Goal: Task Accomplishment & Management: Use online tool/utility

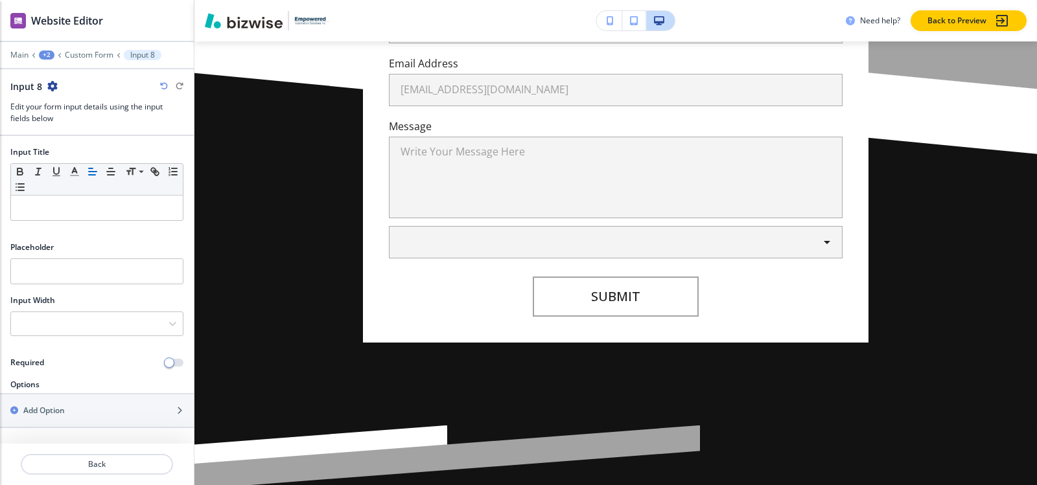
scroll to position [546, 0]
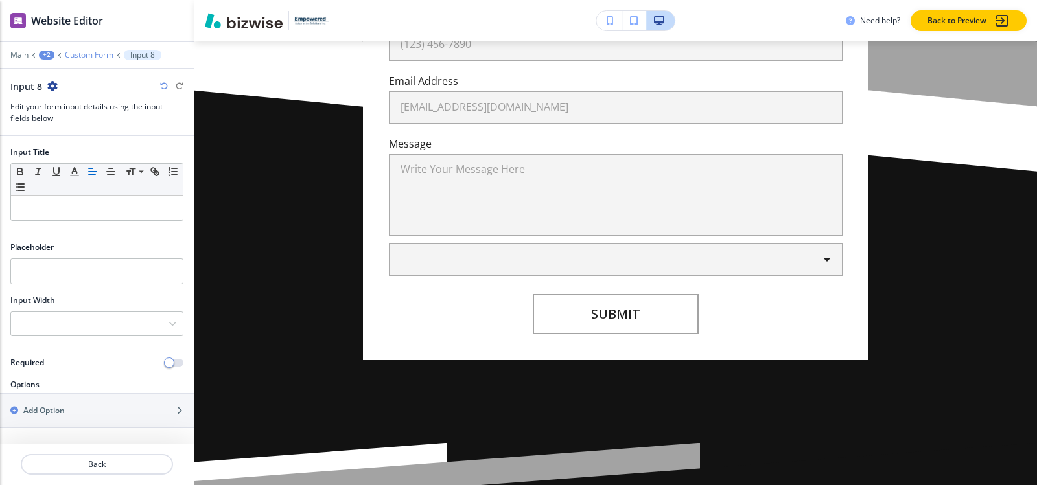
click at [94, 53] on p "Custom Form" at bounding box center [89, 55] width 49 height 9
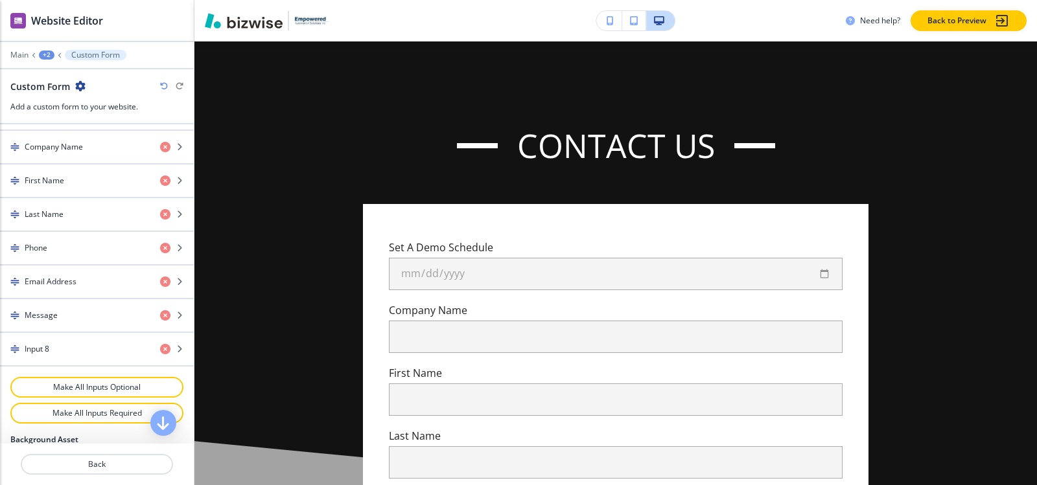
scroll to position [583, 0]
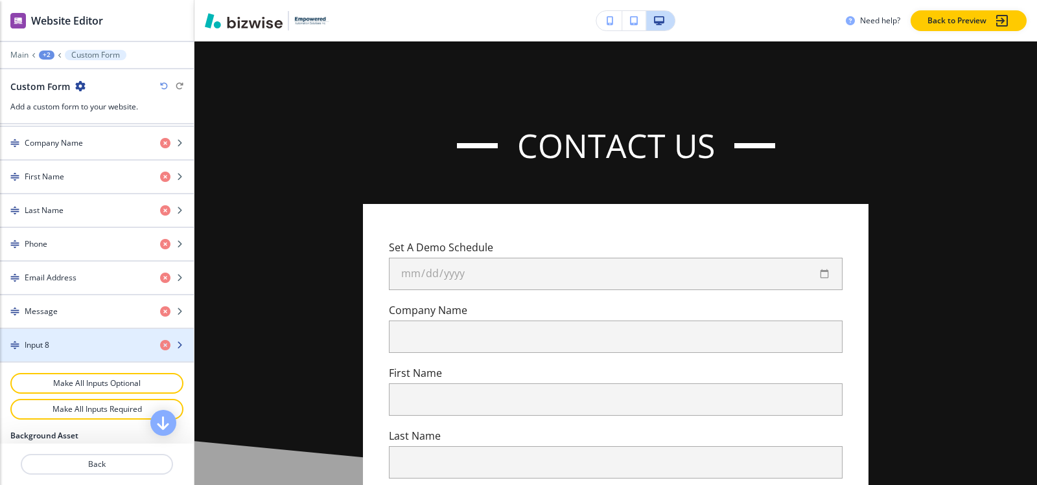
click at [51, 340] on div "Input 8" at bounding box center [75, 346] width 150 height 12
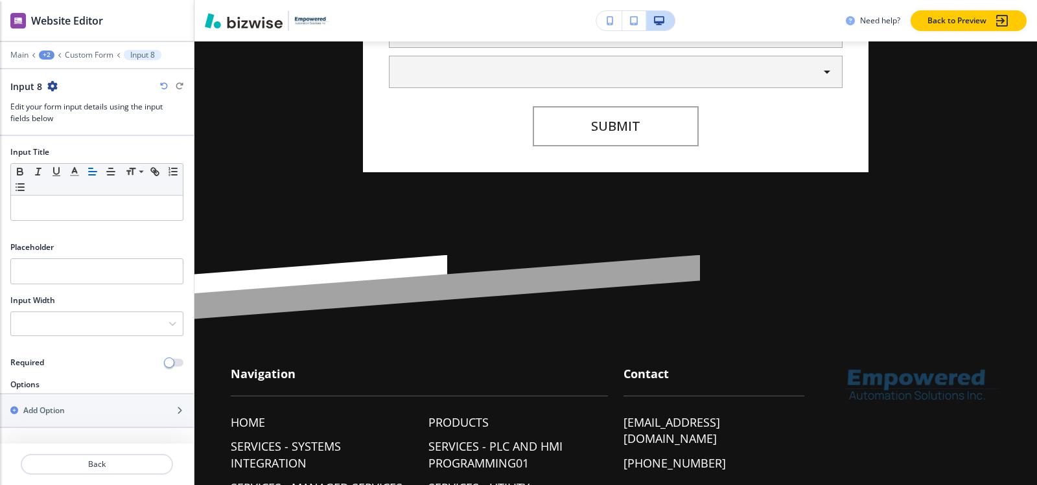
scroll to position [740, 0]
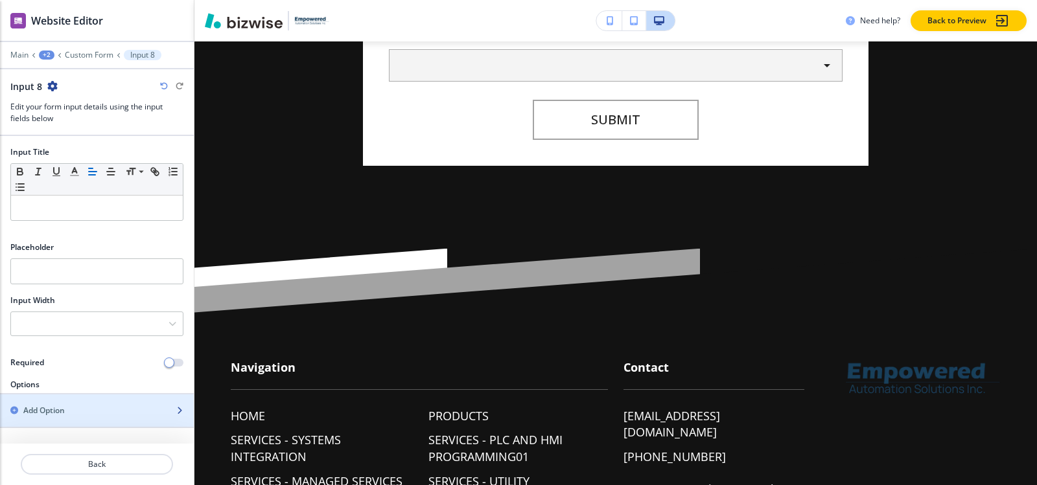
click at [43, 414] on h2 "Add Option" at bounding box center [43, 411] width 41 height 12
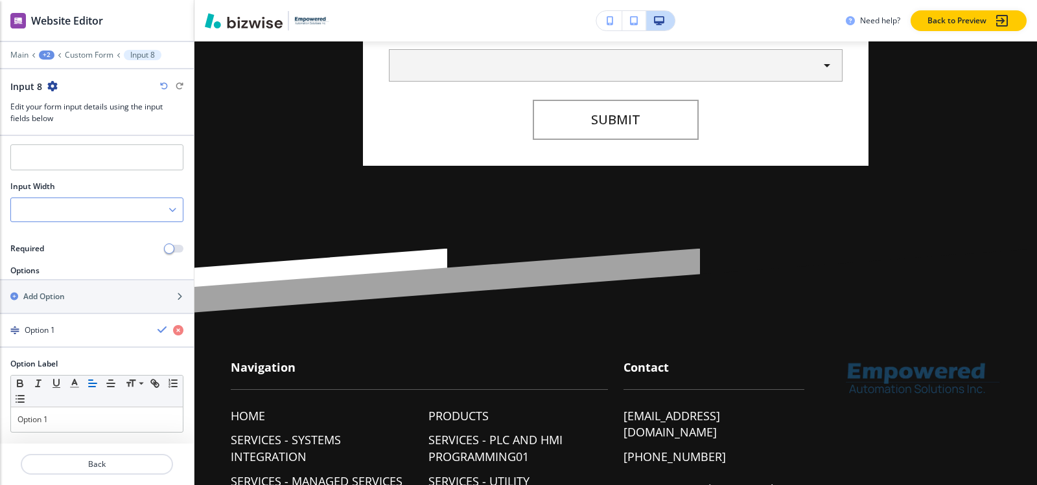
scroll to position [125, 0]
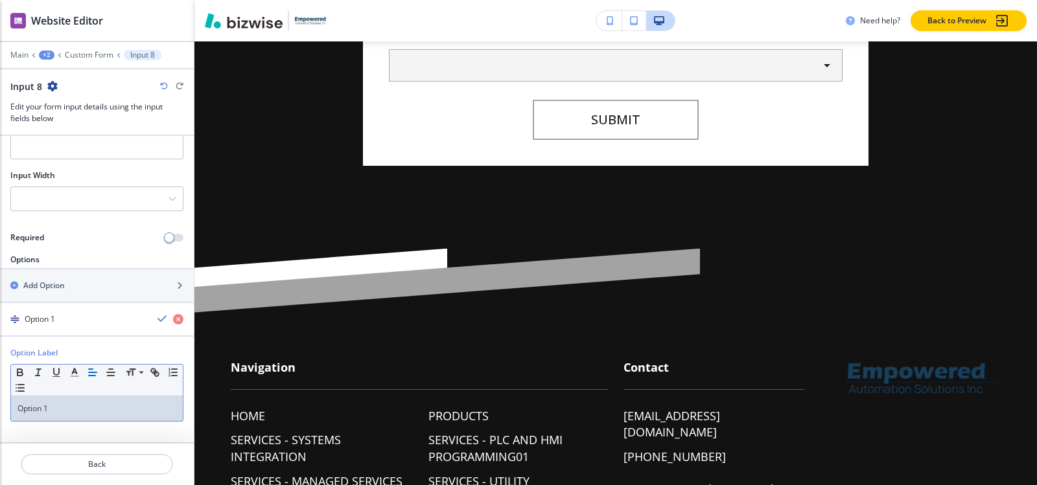
click at [64, 404] on p "Option 1" at bounding box center [96, 409] width 159 height 12
click at [30, 286] on h2 "Add Option" at bounding box center [43, 286] width 41 height 12
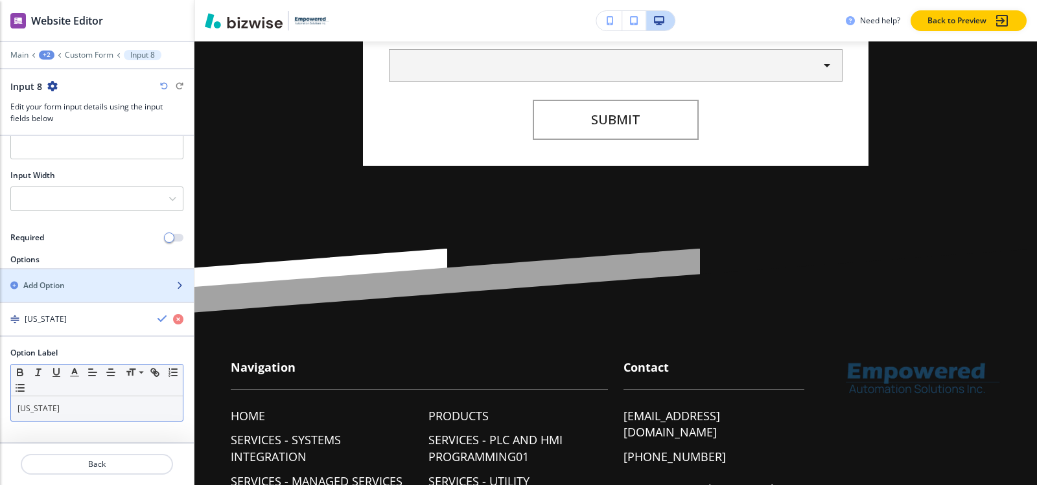
scroll to position [266, 0]
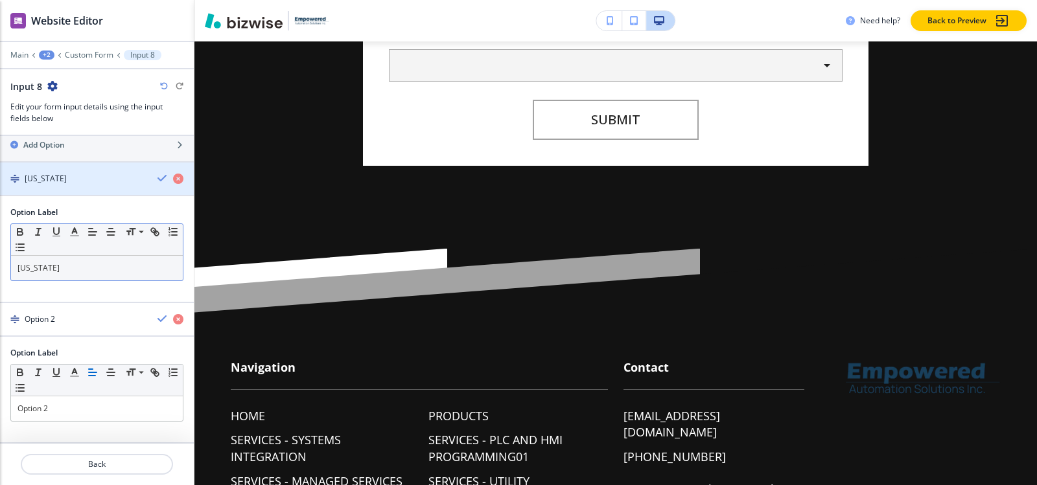
click at [48, 185] on div "button" at bounding box center [97, 190] width 194 height 10
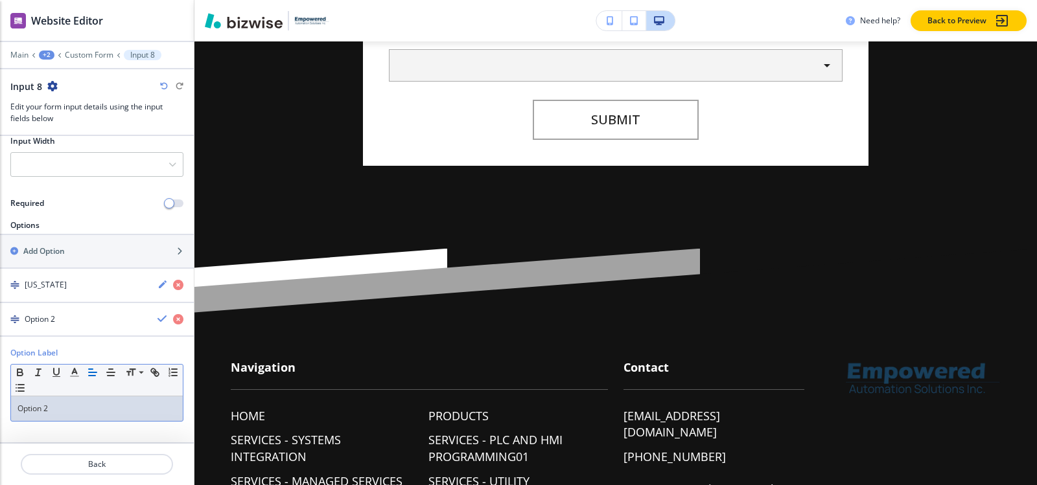
click at [66, 417] on div "Option 2" at bounding box center [97, 409] width 172 height 25
click at [53, 316] on div "Alaska" at bounding box center [73, 320] width 147 height 12
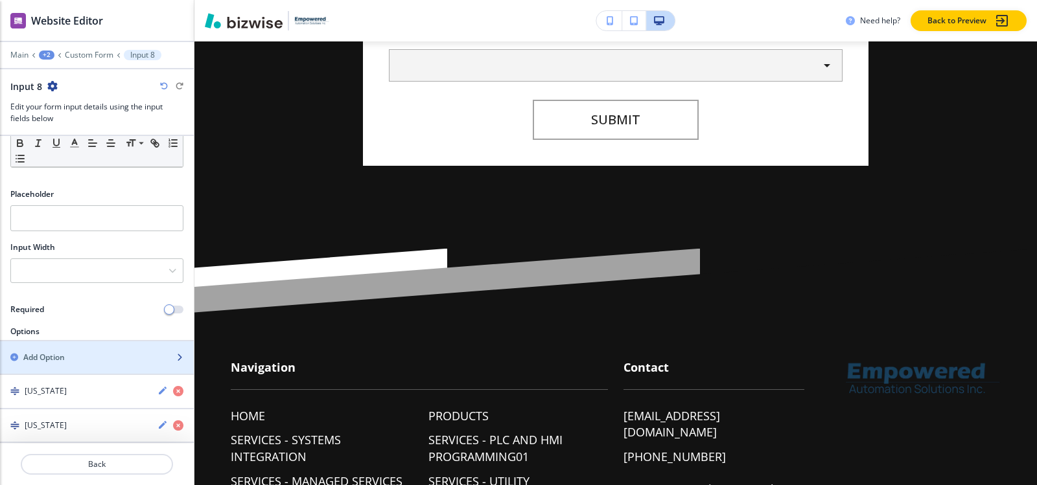
click at [70, 369] on div "button" at bounding box center [97, 369] width 194 height 10
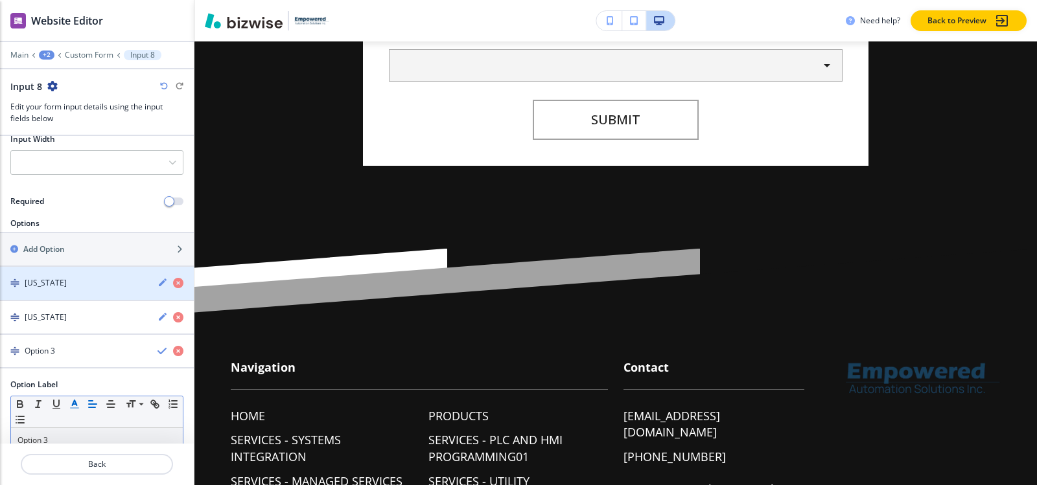
scroll to position [194, 0]
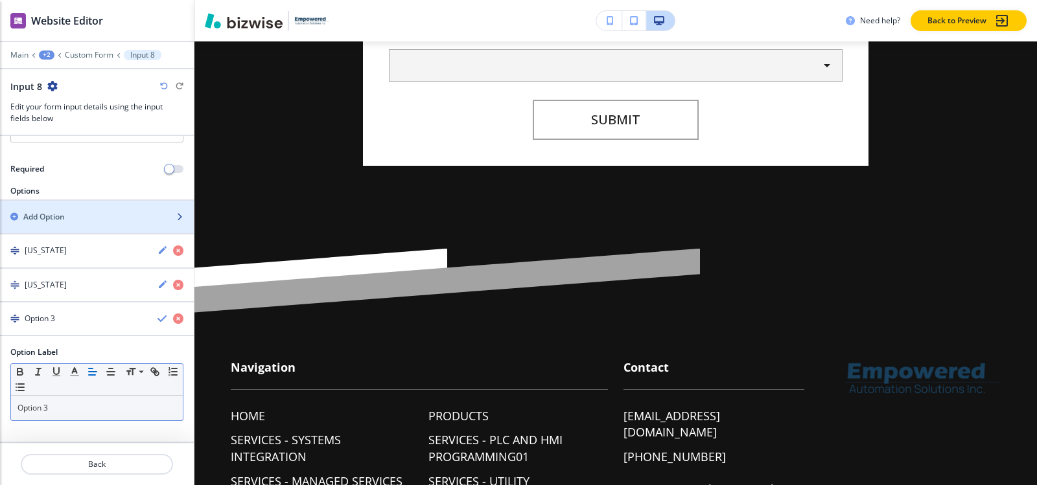
click at [59, 404] on p "Option 3" at bounding box center [96, 408] width 159 height 12
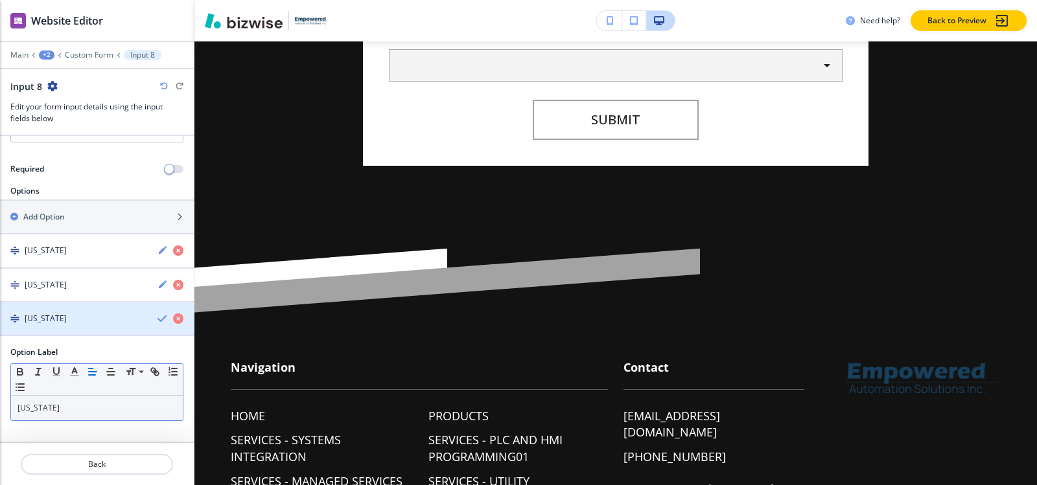
click at [75, 329] on div "button" at bounding box center [97, 330] width 194 height 10
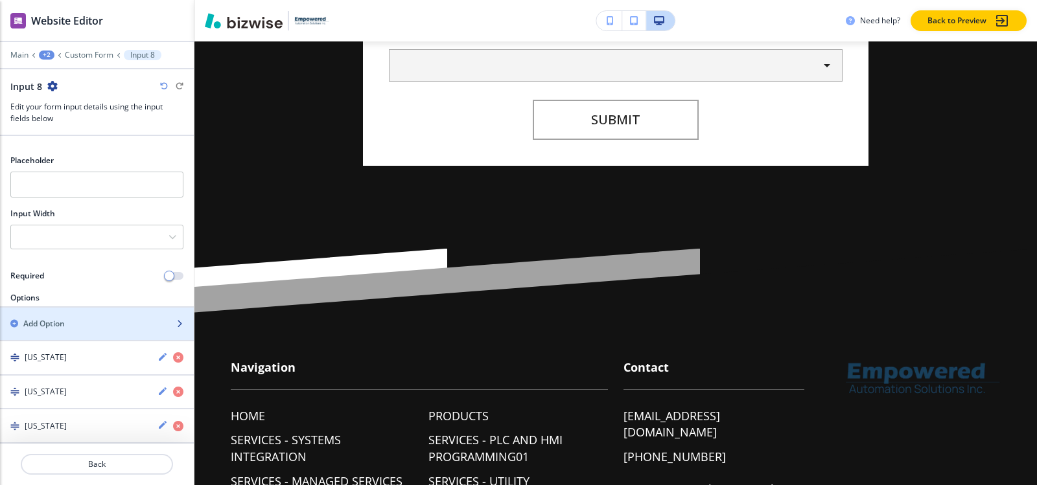
click at [47, 331] on div "button" at bounding box center [97, 335] width 194 height 10
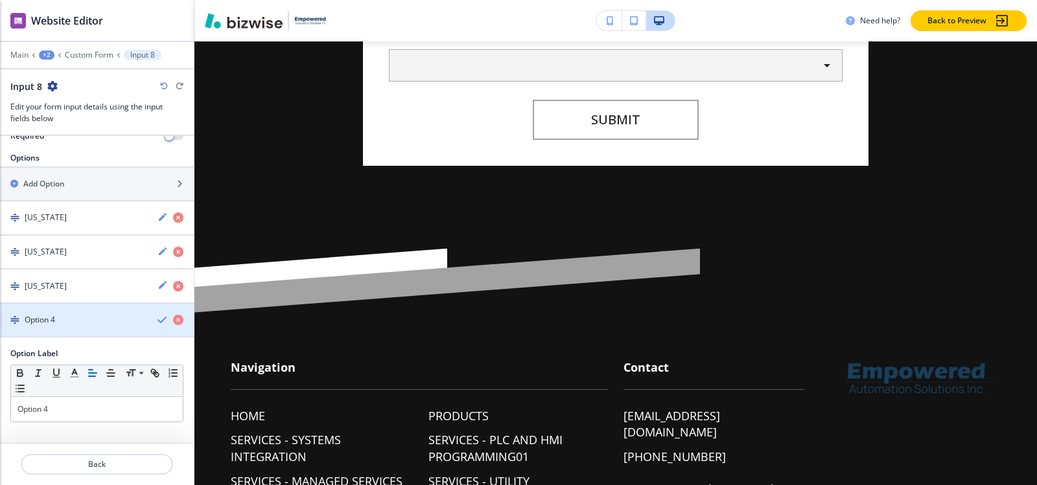
scroll to position [227, 0]
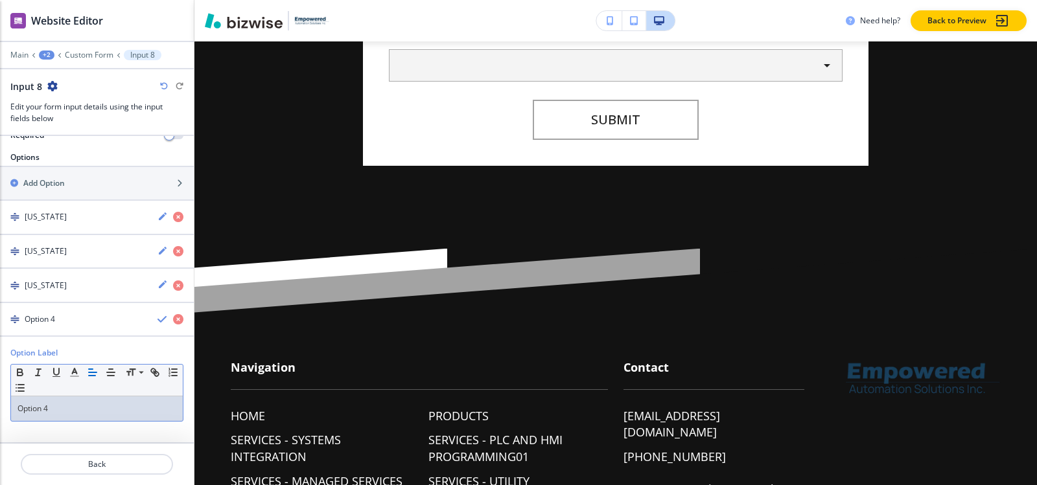
click at [57, 408] on p "Option 4" at bounding box center [96, 409] width 159 height 12
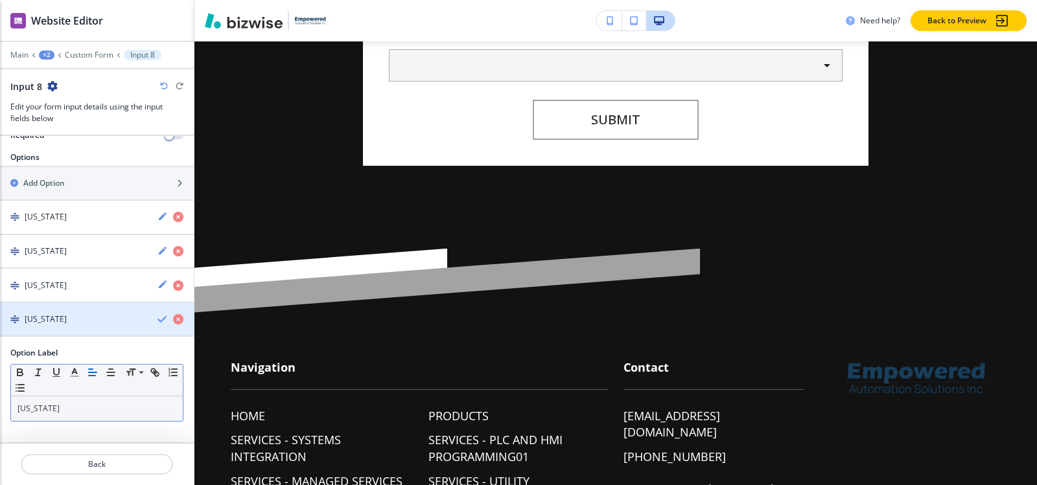
click at [33, 323] on h4 "Arkansas" at bounding box center [46, 320] width 42 height 12
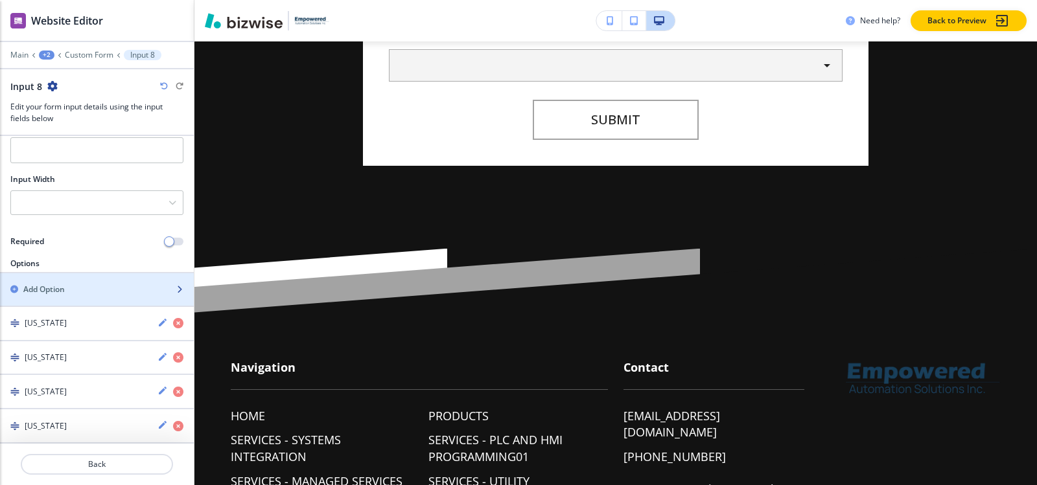
click at [39, 297] on div "button" at bounding box center [97, 301] width 194 height 10
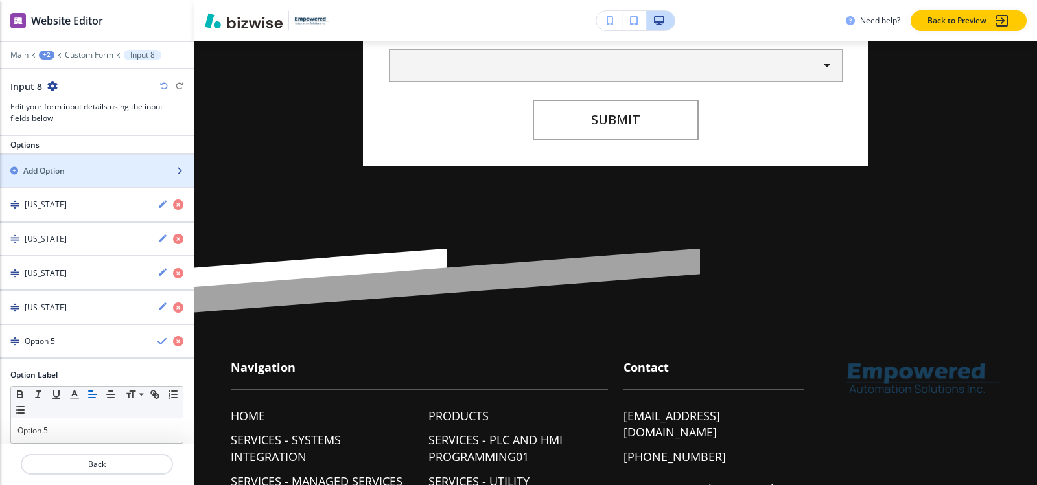
scroll to position [262, 0]
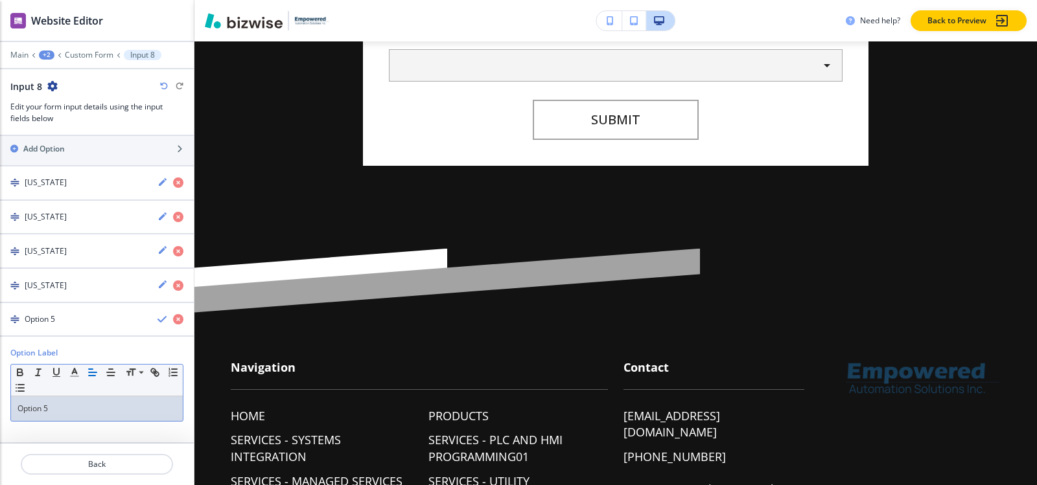
click at [64, 415] on div "Option 5" at bounding box center [97, 409] width 172 height 25
paste div
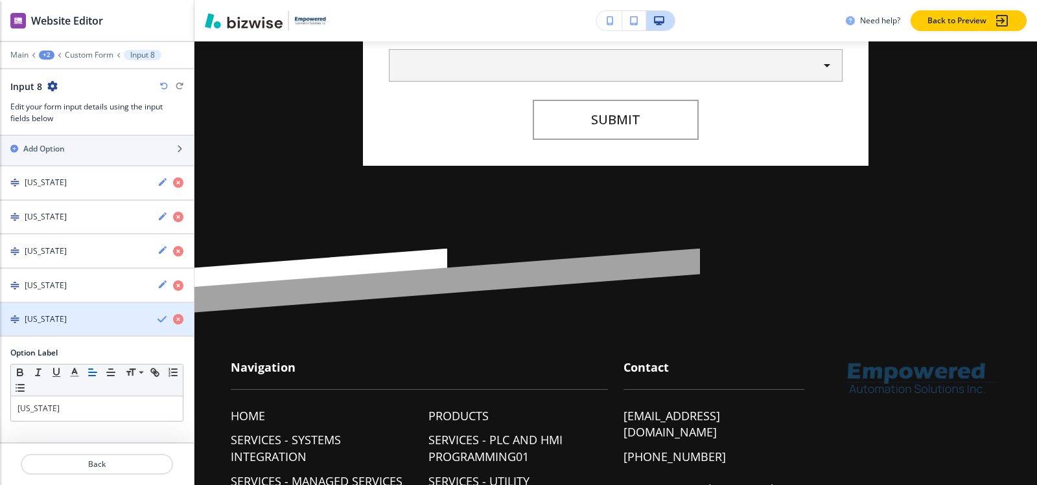
click at [51, 323] on h4 "California" at bounding box center [46, 320] width 42 height 12
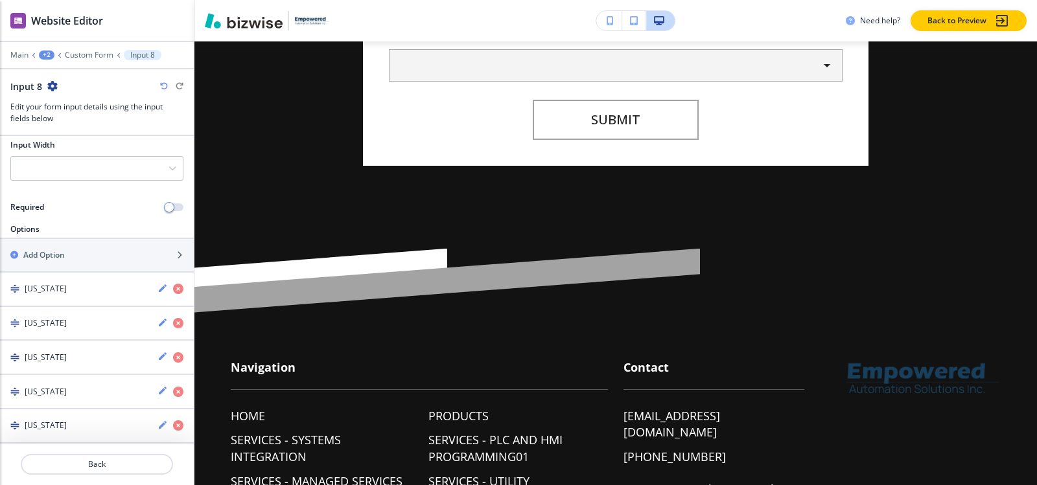
scroll to position [156, 0]
click at [65, 251] on h2 "Add Option" at bounding box center [43, 256] width 41 height 12
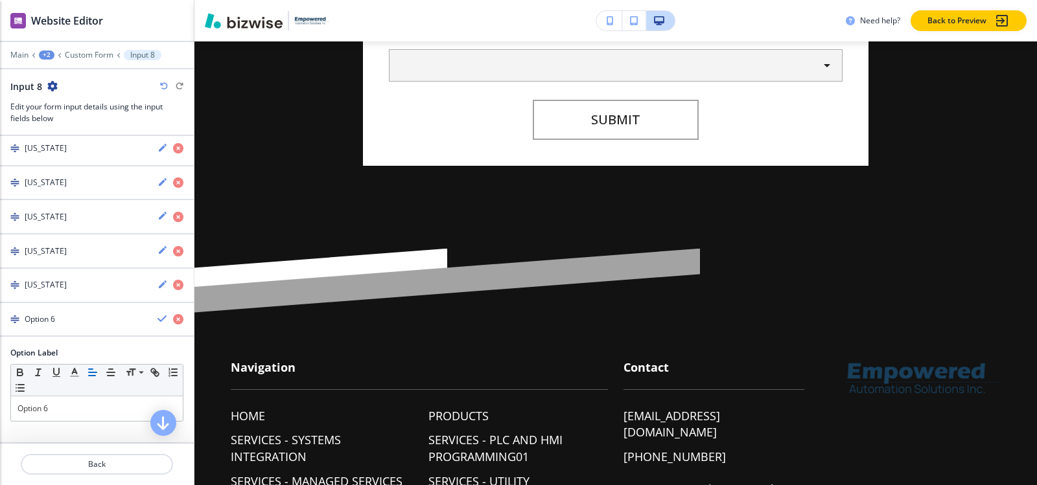
scroll to position [296, 0]
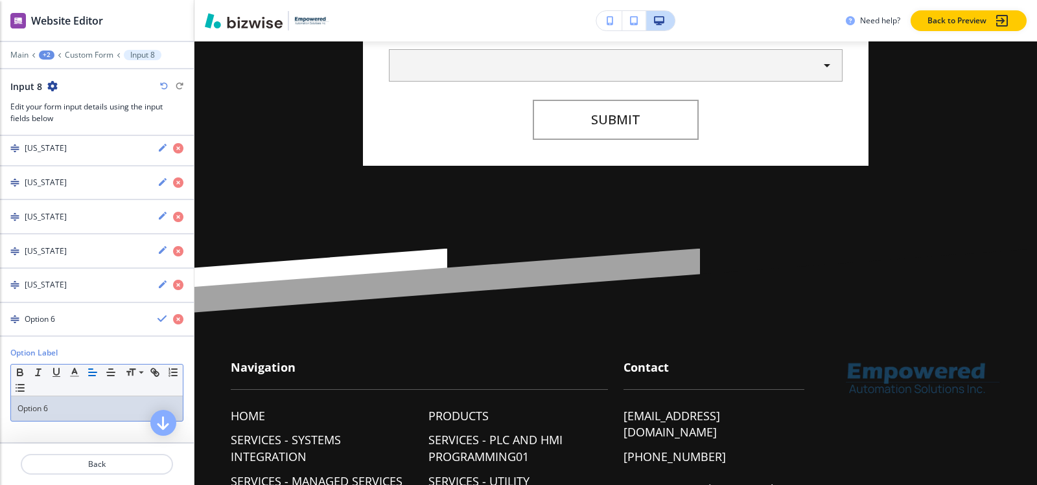
click at [64, 406] on p "Option 6" at bounding box center [96, 409] width 159 height 12
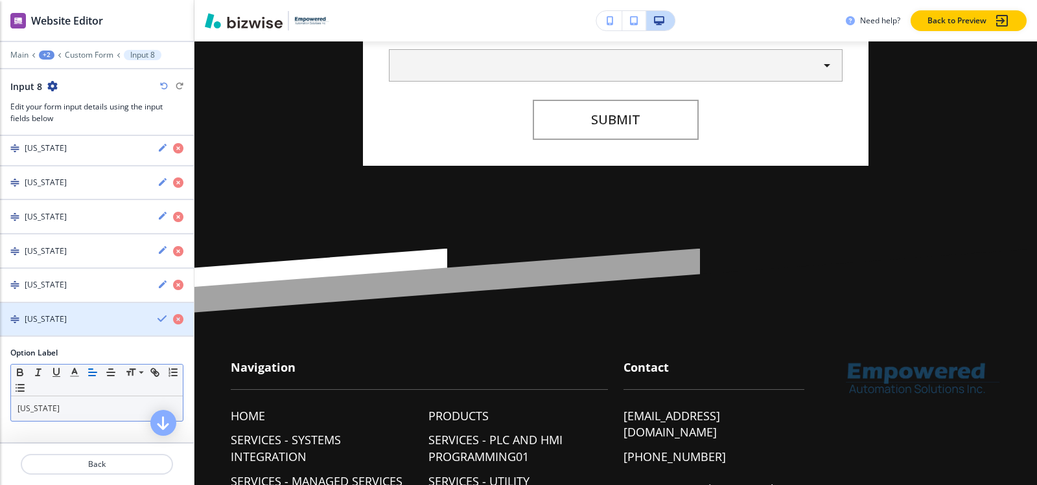
click at [53, 316] on h4 "Colorado" at bounding box center [46, 320] width 42 height 12
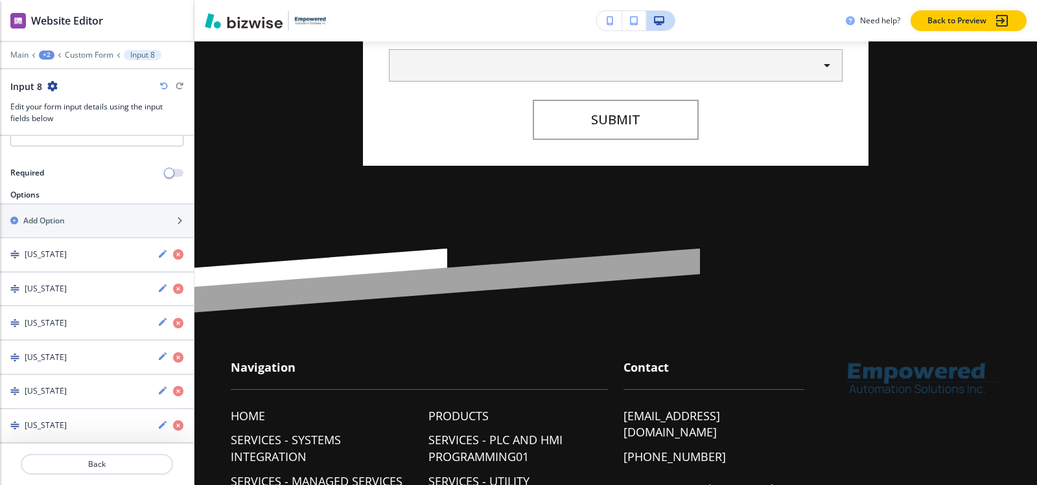
click at [38, 201] on div at bounding box center [97, 202] width 194 height 3
click at [48, 218] on h2 "Add Option" at bounding box center [43, 221] width 41 height 12
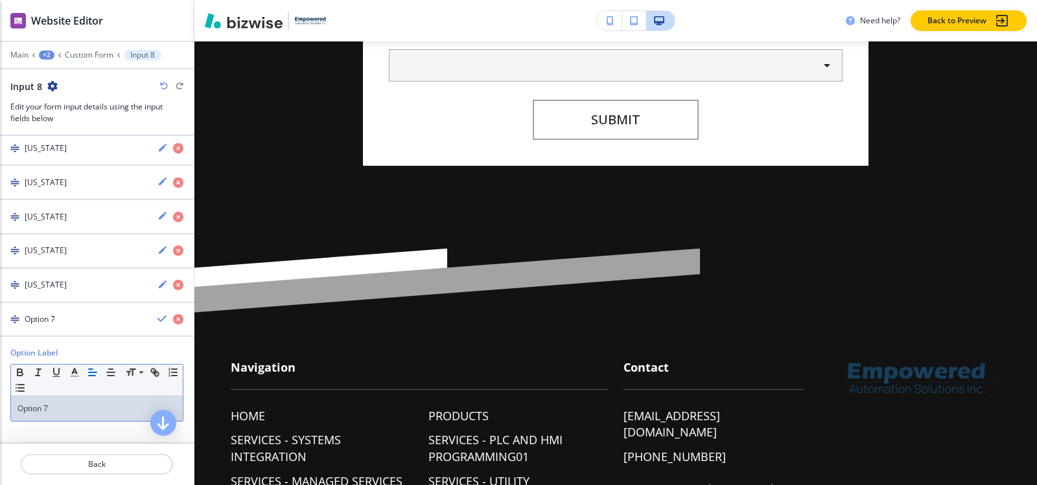
click at [61, 413] on p "Option 7" at bounding box center [96, 409] width 159 height 12
click at [56, 321] on h4 "Connecticut" at bounding box center [46, 320] width 42 height 12
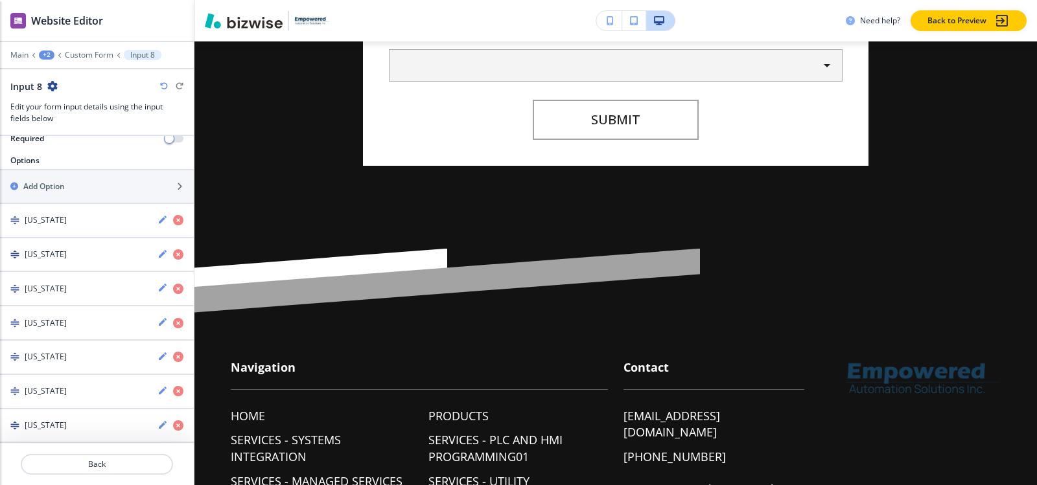
scroll to position [224, 0]
click at [67, 177] on div "button" at bounding box center [97, 175] width 194 height 10
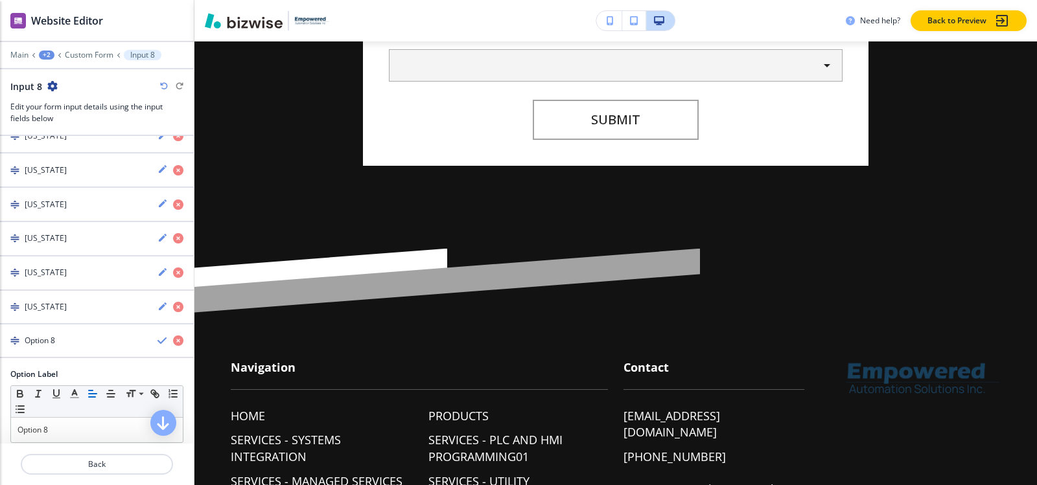
scroll to position [365, 0]
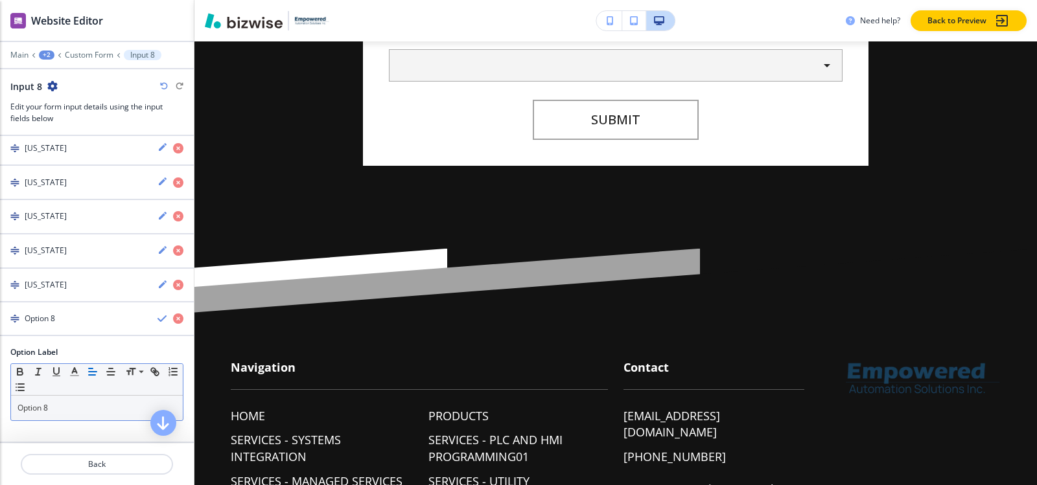
click at [63, 417] on div "Option 8" at bounding box center [97, 408] width 172 height 25
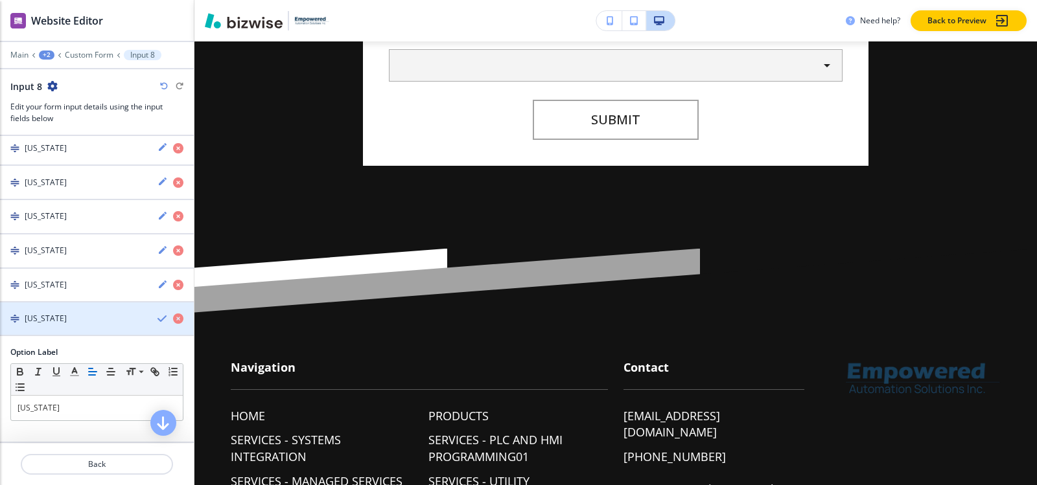
click at [44, 320] on h4 "Delaware" at bounding box center [46, 319] width 42 height 12
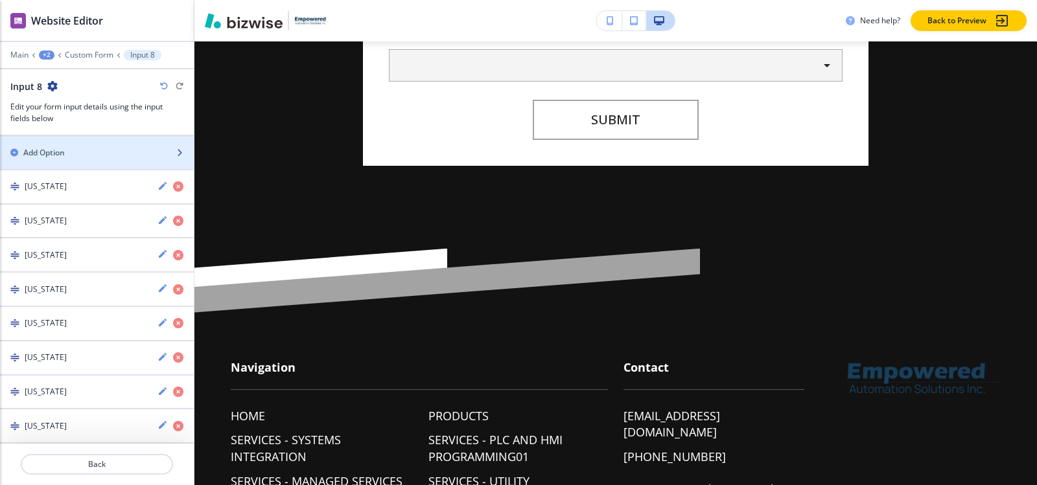
click at [54, 151] on h2 "Add Option" at bounding box center [43, 153] width 41 height 12
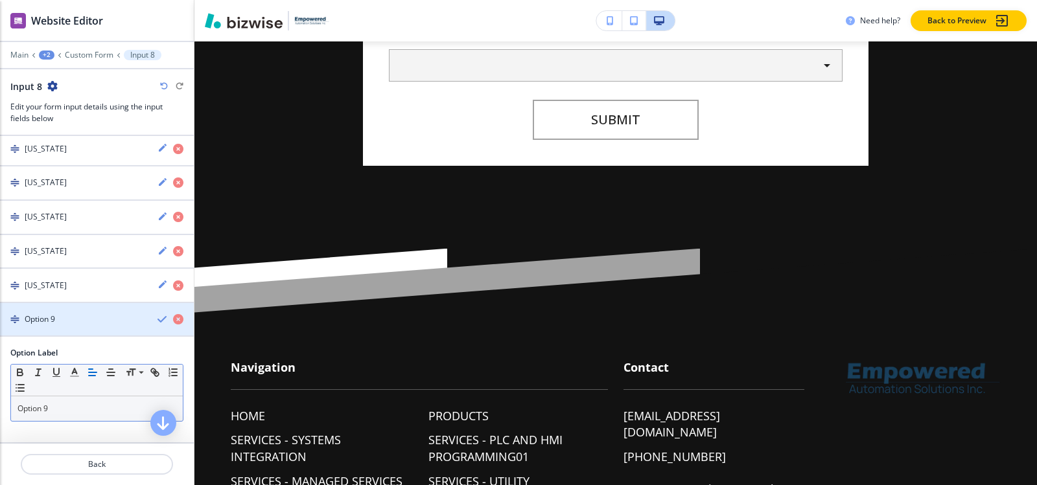
scroll to position [399, 0]
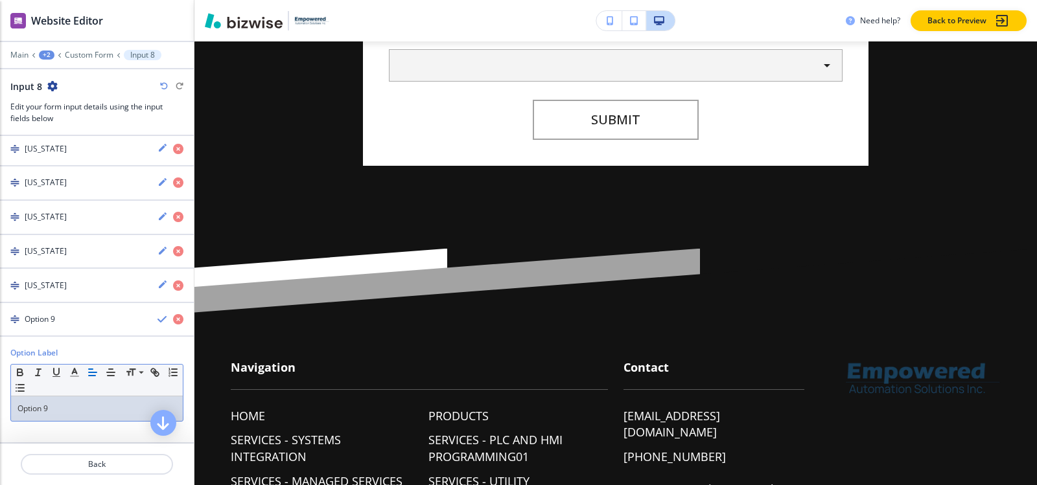
click at [63, 406] on p "Option 9" at bounding box center [96, 409] width 159 height 12
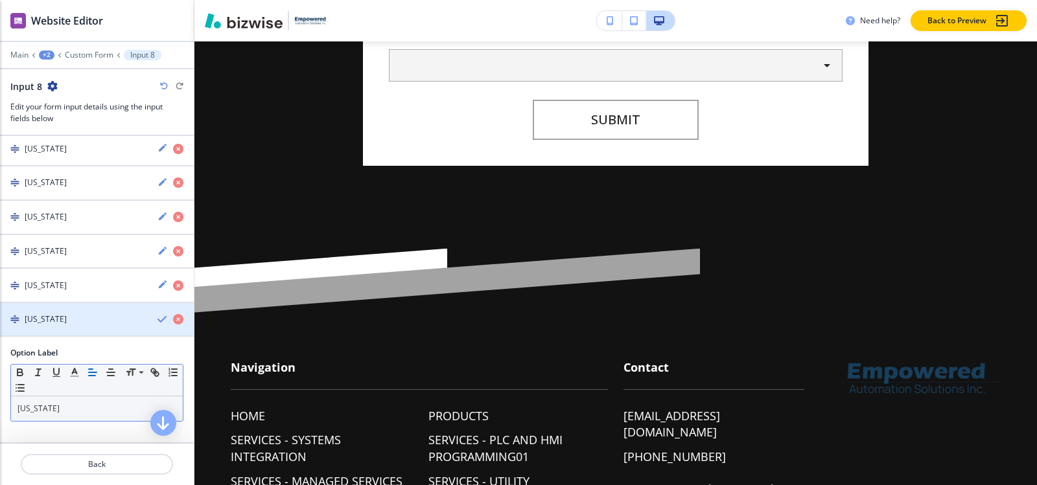
click at [74, 314] on div "Florida" at bounding box center [73, 320] width 147 height 12
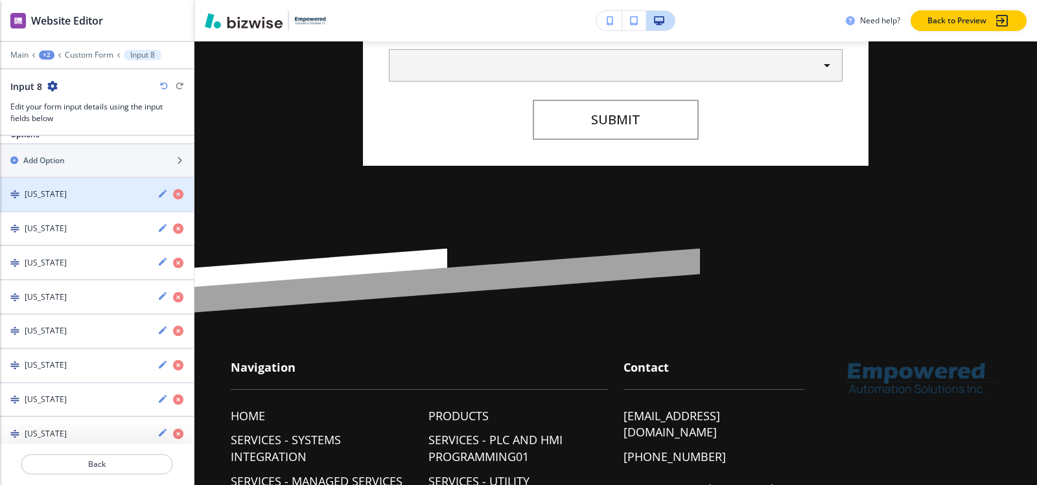
scroll to position [98, 0]
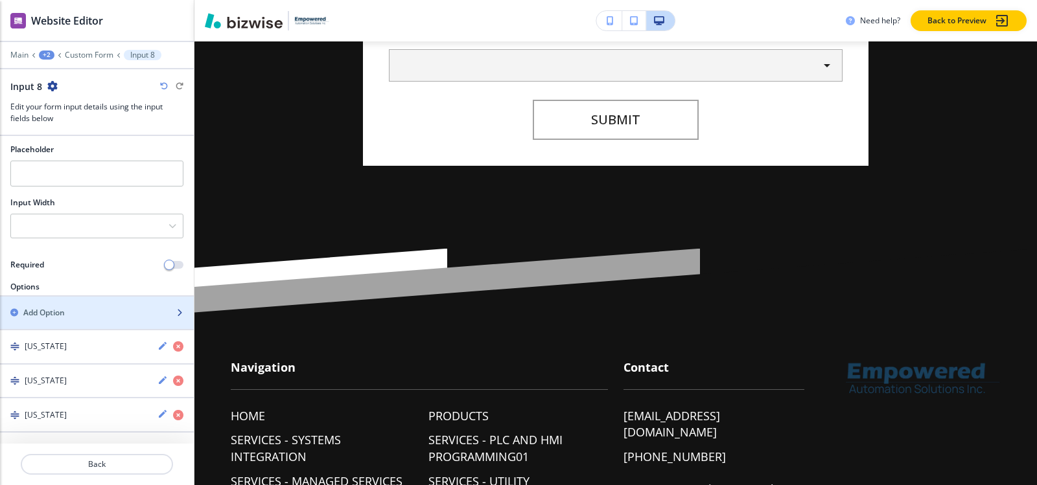
click at [63, 306] on div "button" at bounding box center [97, 302] width 194 height 10
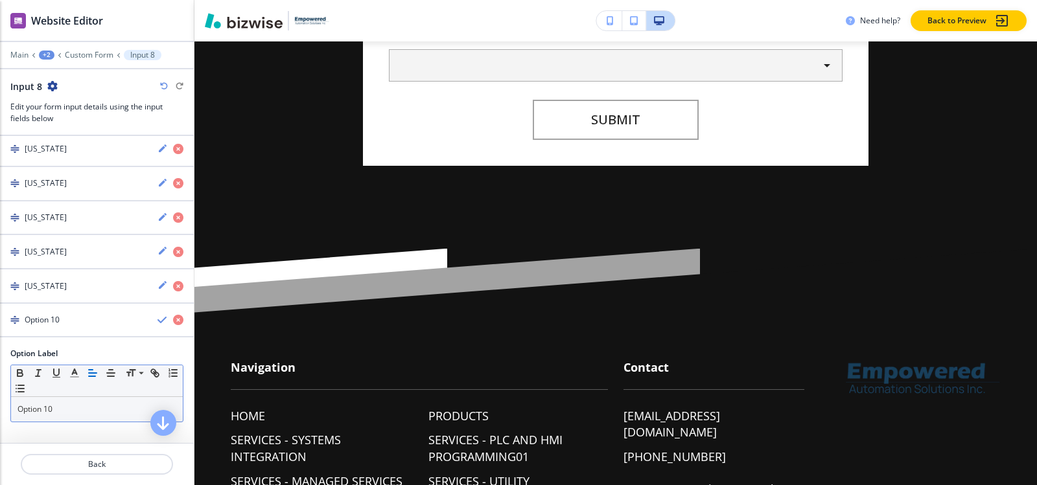
scroll to position [433, 0]
click at [62, 414] on p "Option 10" at bounding box center [96, 409] width 159 height 12
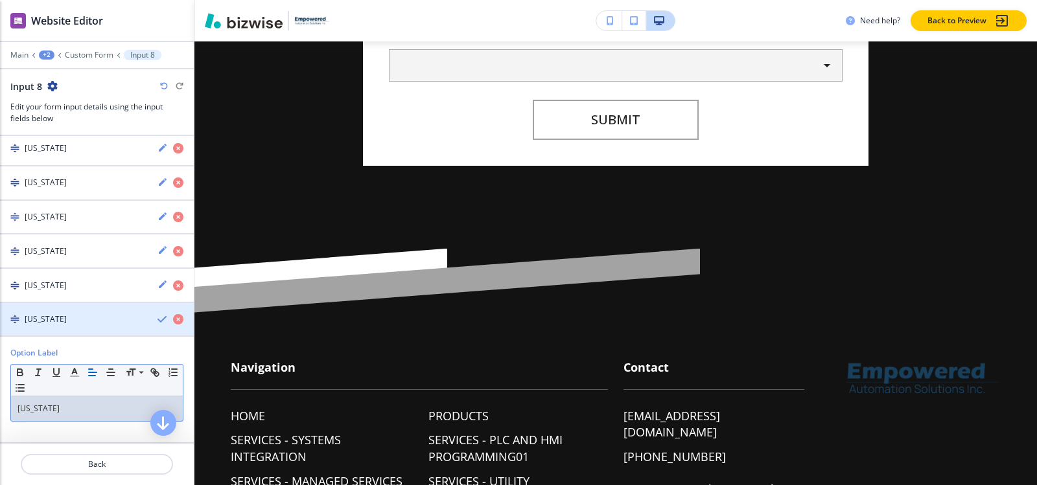
click at [56, 318] on div "[US_STATE]" at bounding box center [73, 320] width 147 height 12
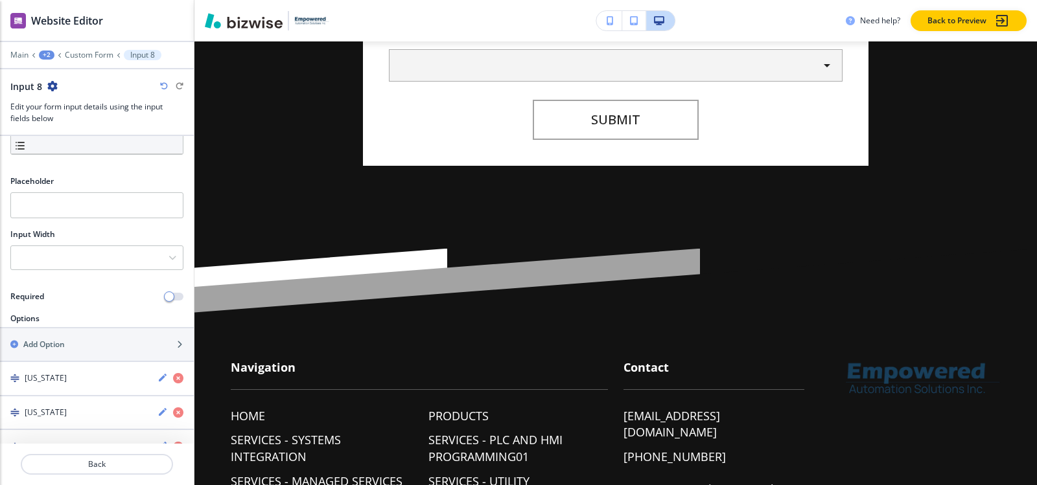
scroll to position [130, 0]
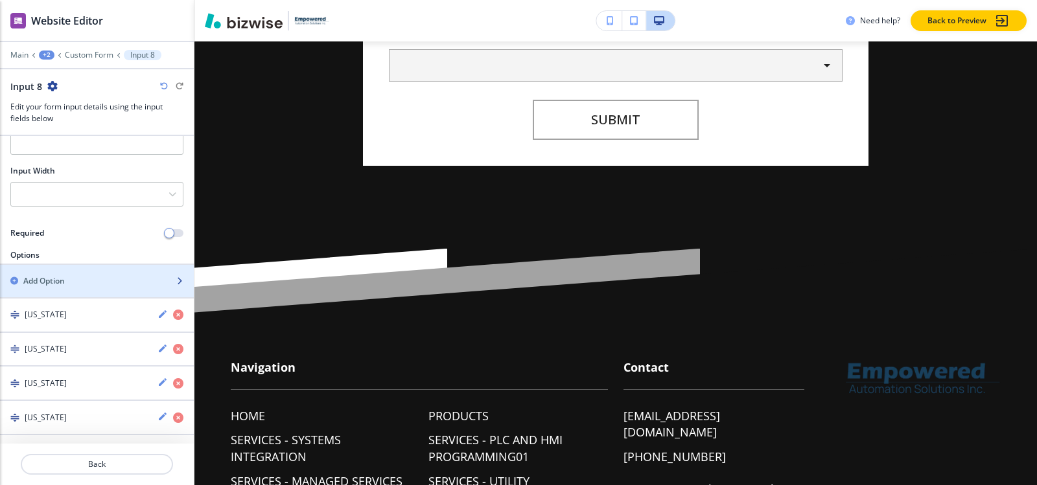
click at [56, 288] on div "button" at bounding box center [97, 292] width 194 height 10
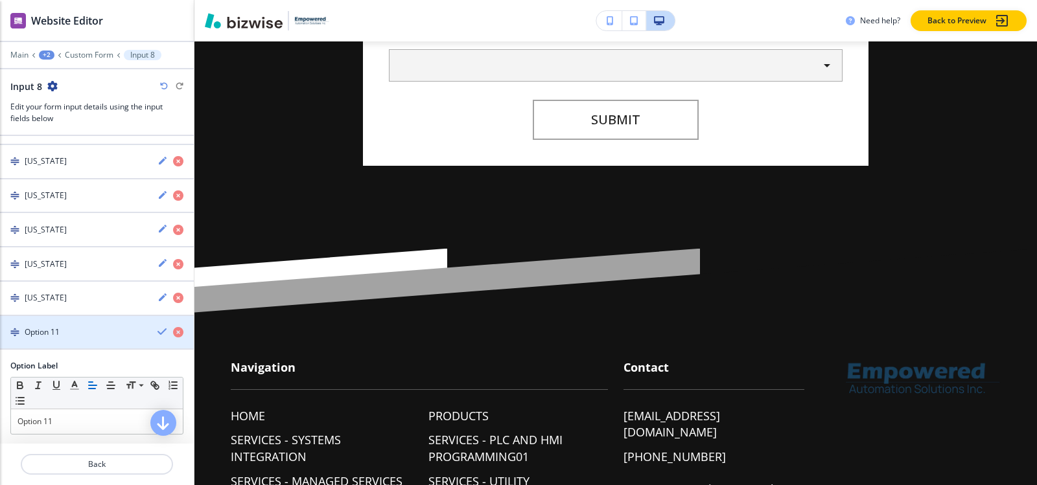
scroll to position [467, 0]
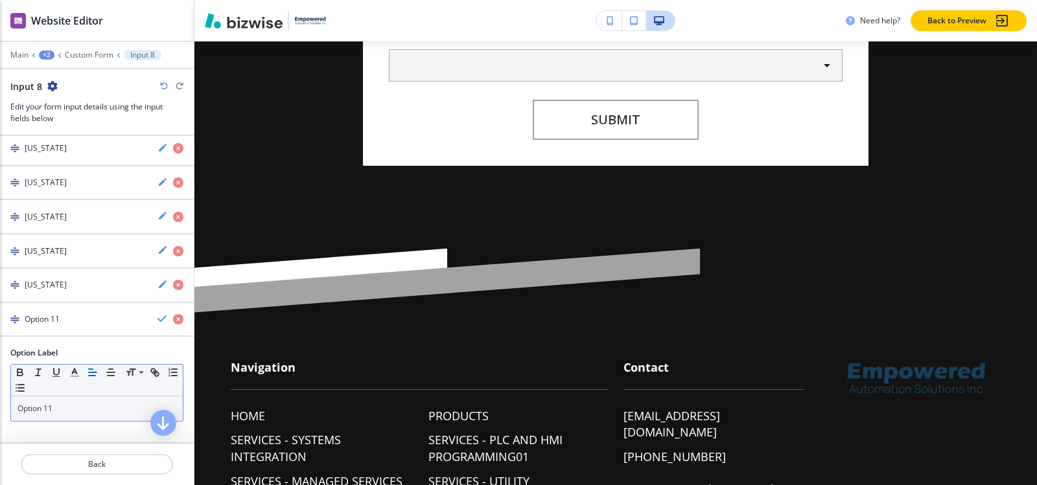
click at [64, 412] on p "Option 11" at bounding box center [96, 409] width 159 height 12
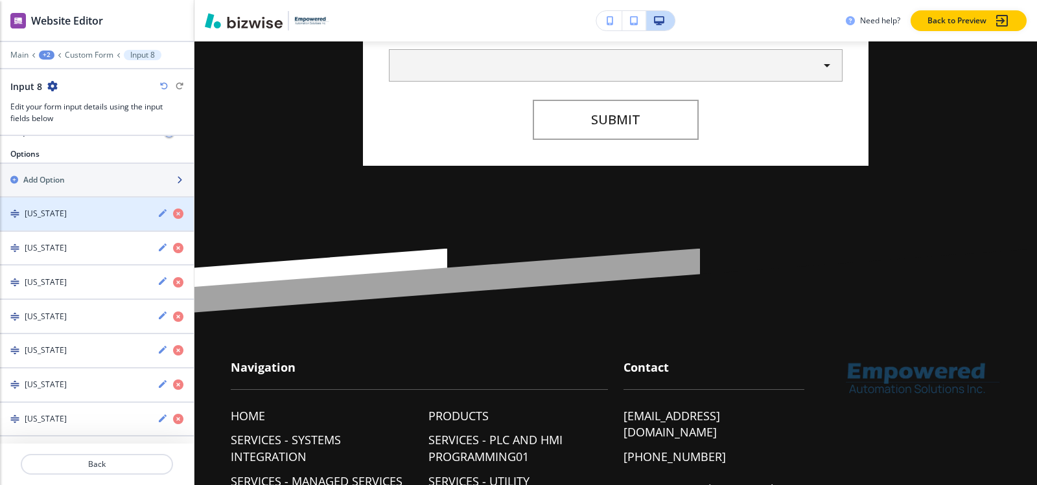
scroll to position [208, 0]
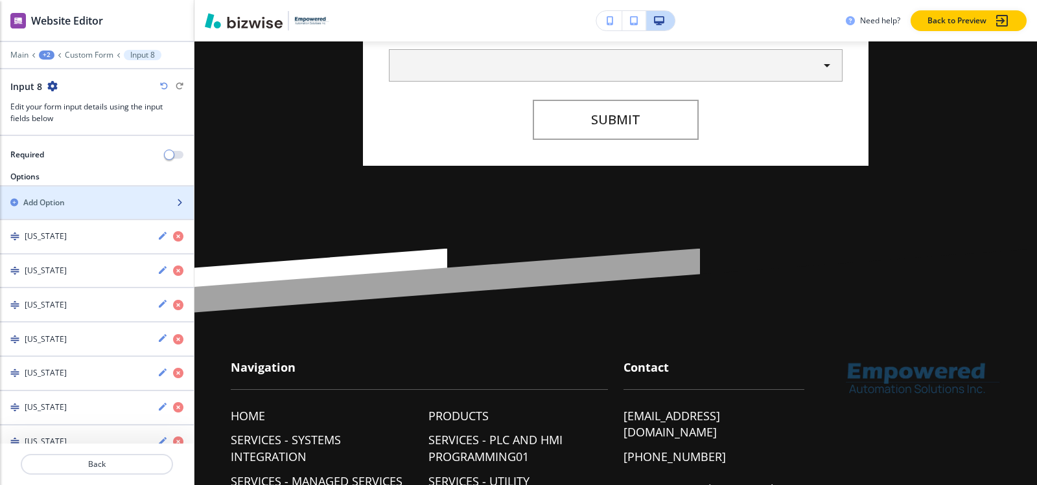
click at [78, 202] on div "Add Option" at bounding box center [82, 203] width 165 height 12
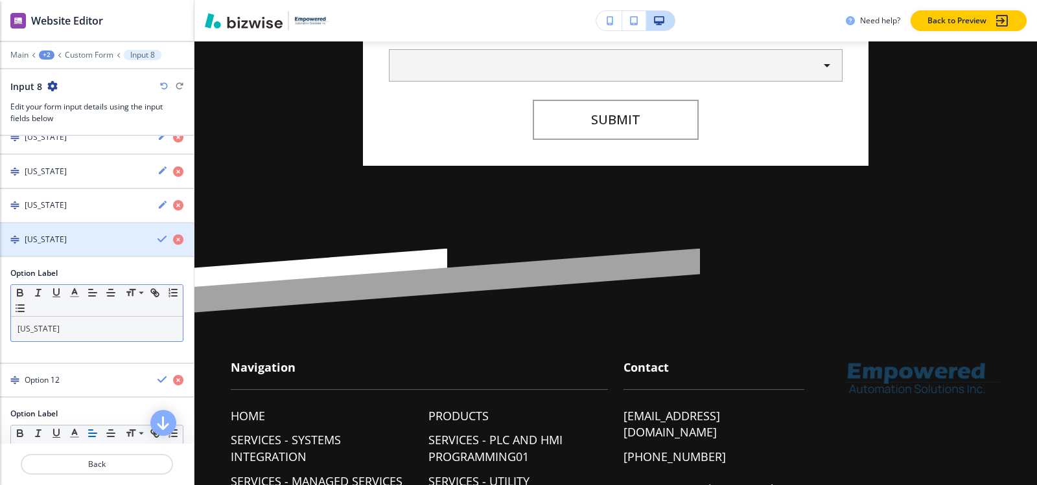
scroll to position [608, 0]
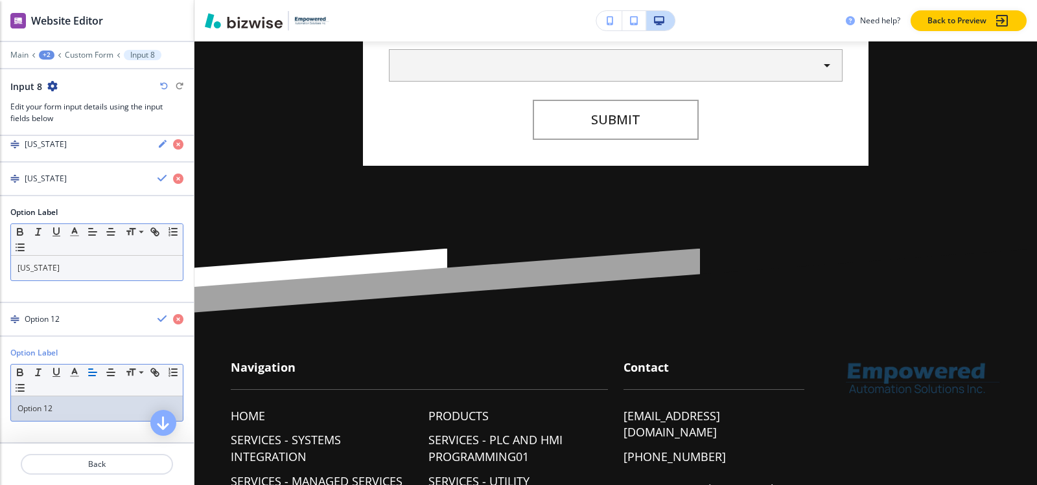
click at [62, 419] on div "Option 12" at bounding box center [97, 409] width 172 height 25
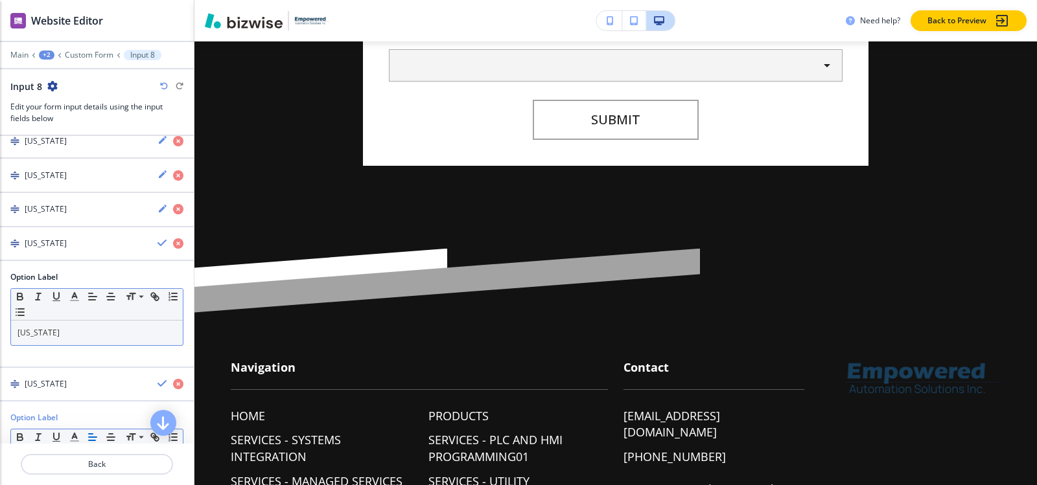
click at [57, 253] on div "button" at bounding box center [97, 255] width 194 height 10
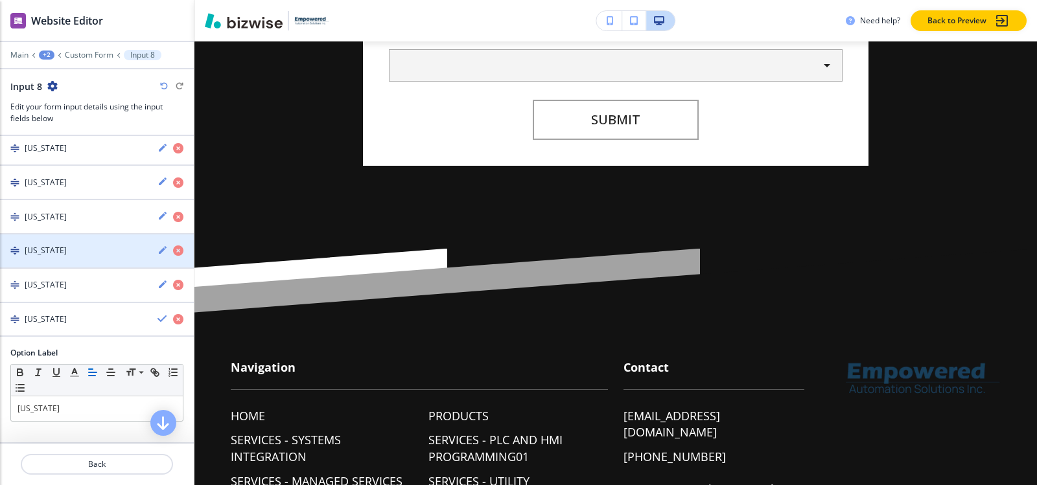
scroll to position [502, 0]
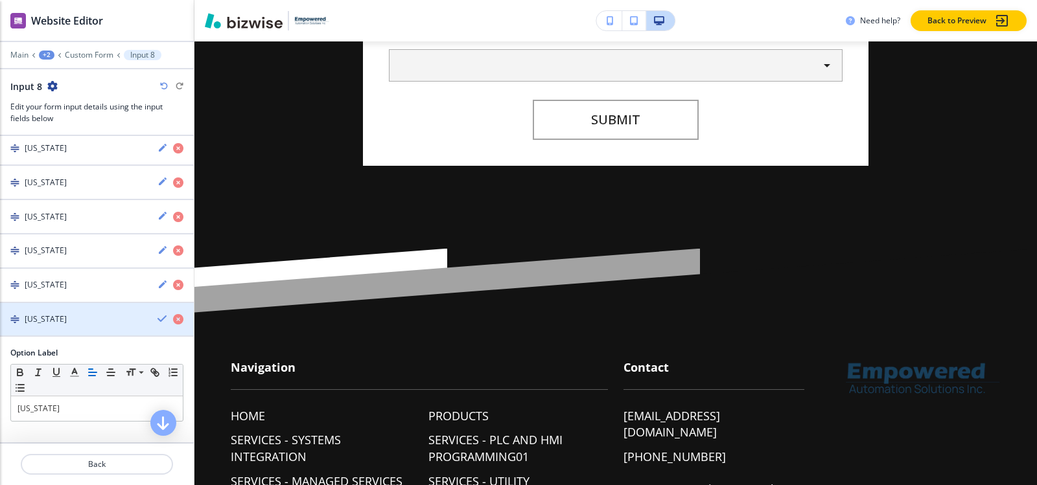
click at [66, 314] on div "Idaho" at bounding box center [73, 320] width 147 height 12
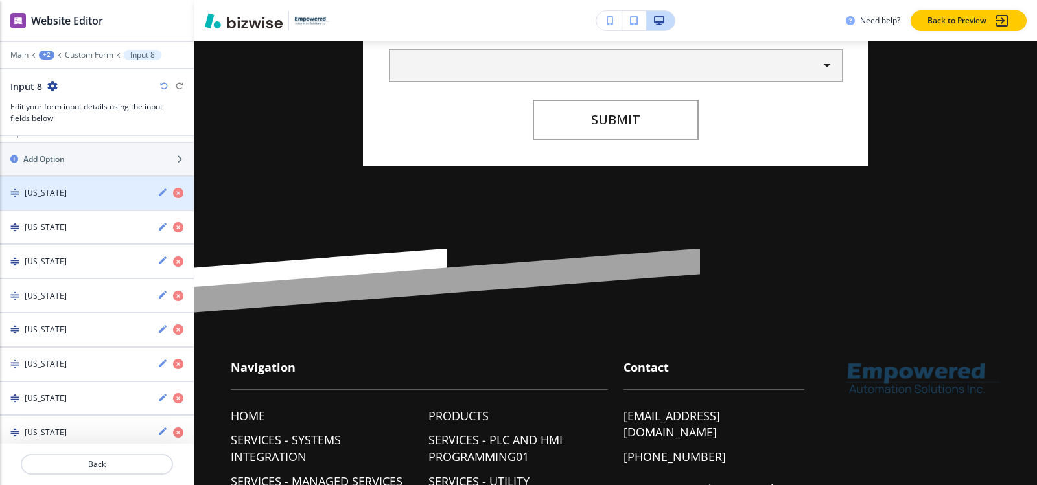
scroll to position [136, 0]
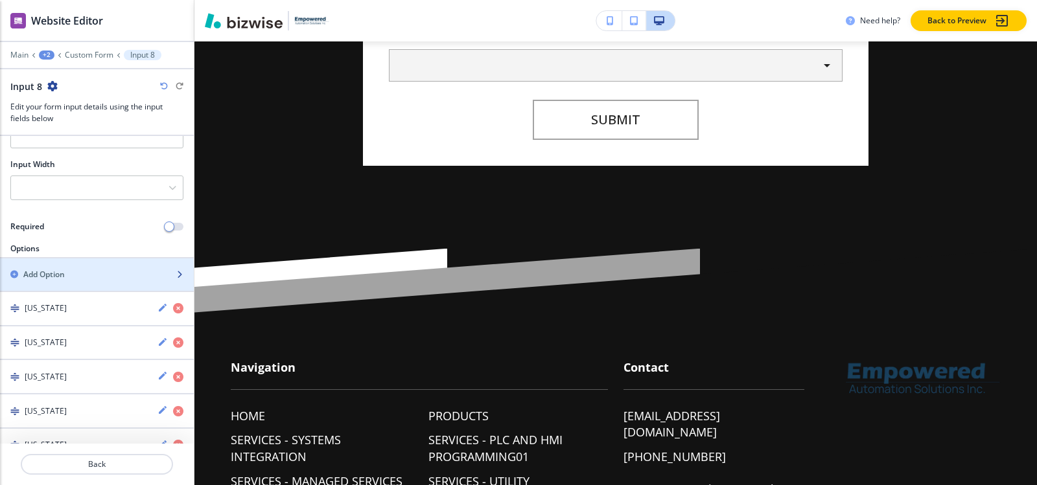
click at [70, 267] on div "button" at bounding box center [97, 264] width 194 height 10
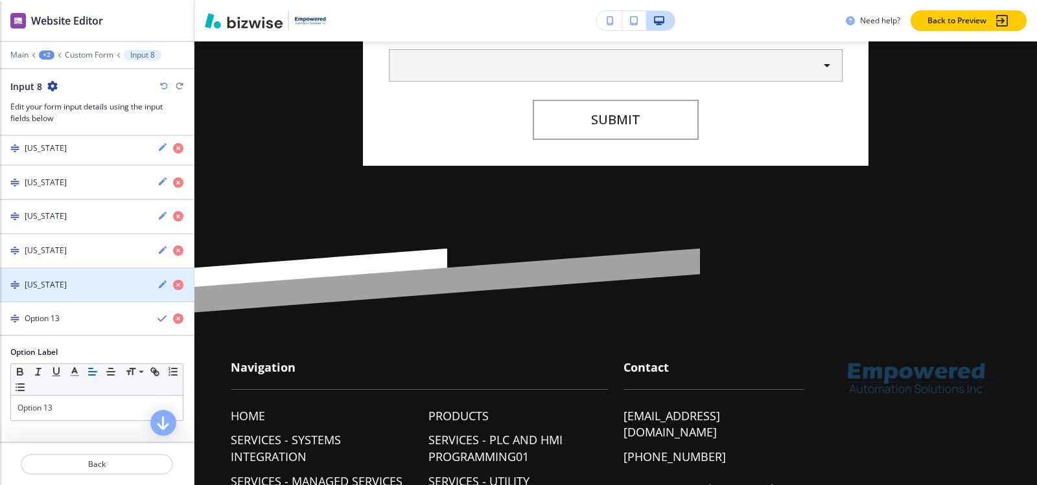
scroll to position [535, 0]
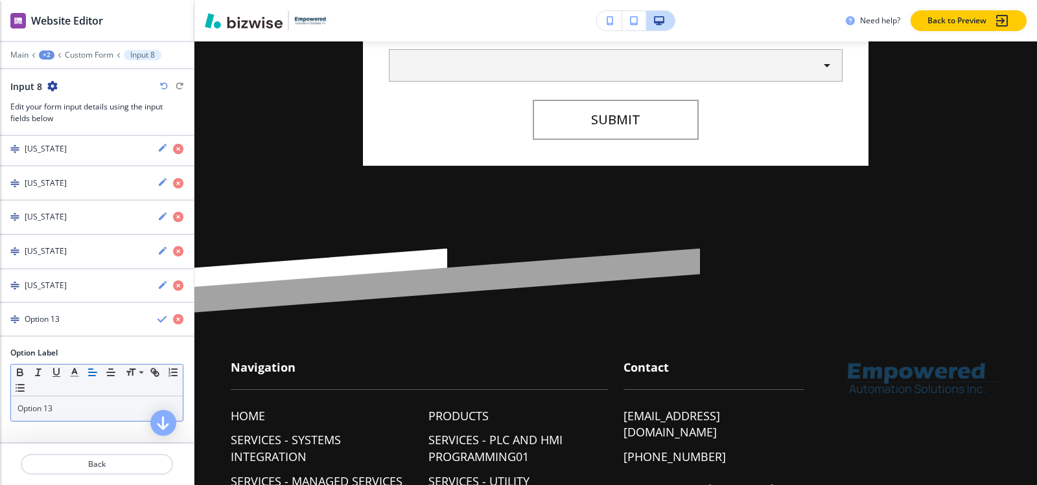
click at [80, 409] on p "Option 13" at bounding box center [96, 409] width 159 height 12
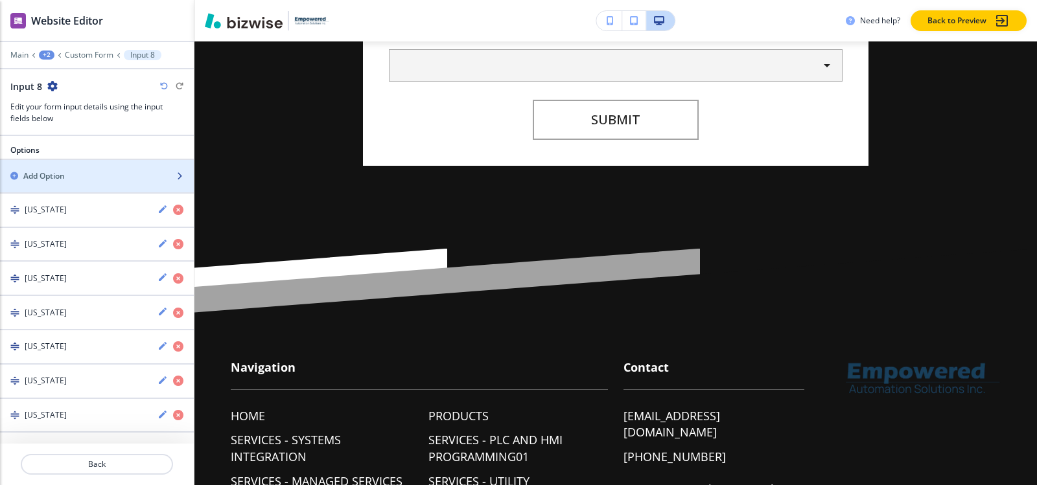
scroll to position [211, 0]
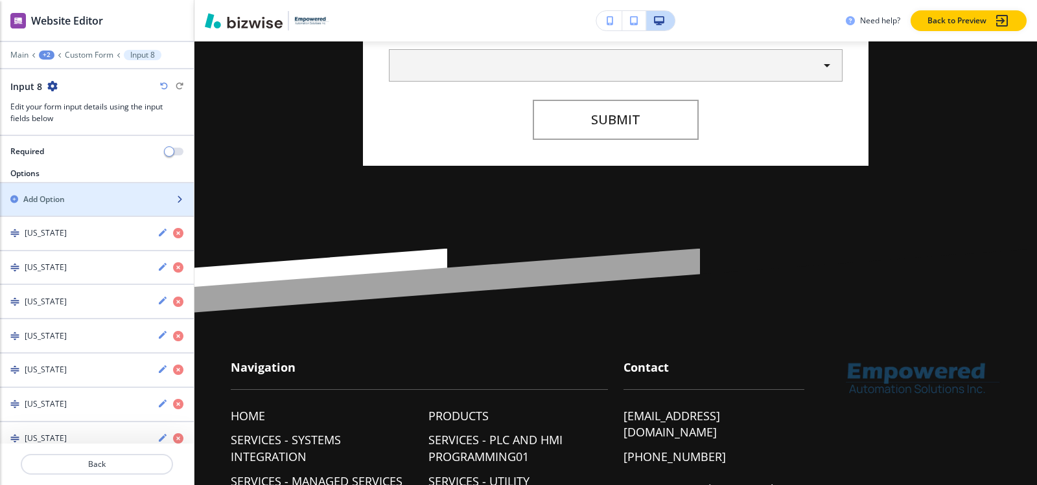
click at [85, 201] on div "Add Option" at bounding box center [82, 200] width 165 height 12
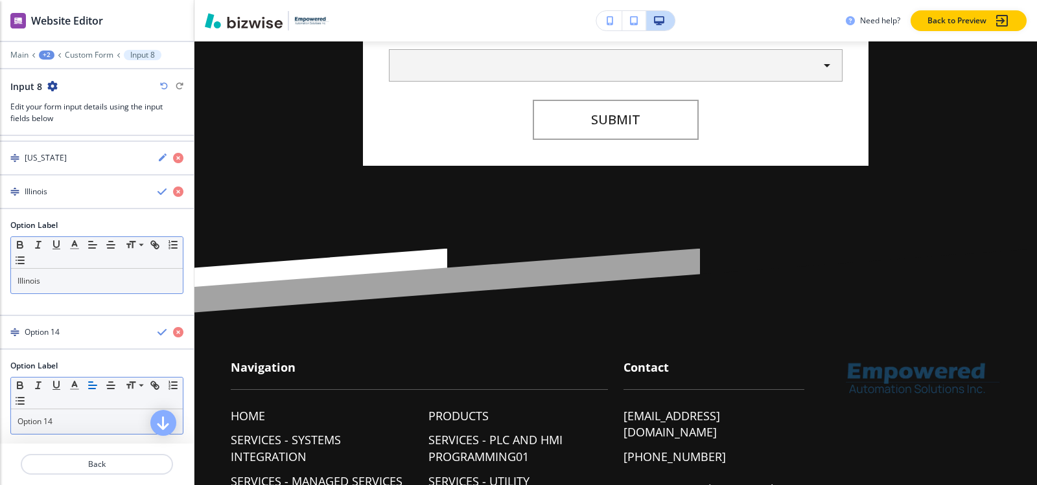
scroll to position [677, 0]
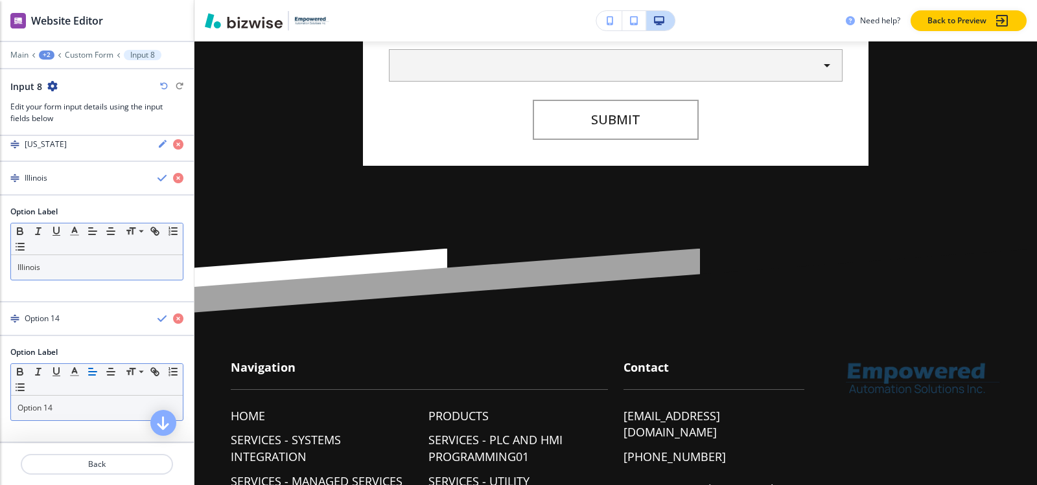
click at [87, 415] on div "Option 14" at bounding box center [97, 408] width 172 height 25
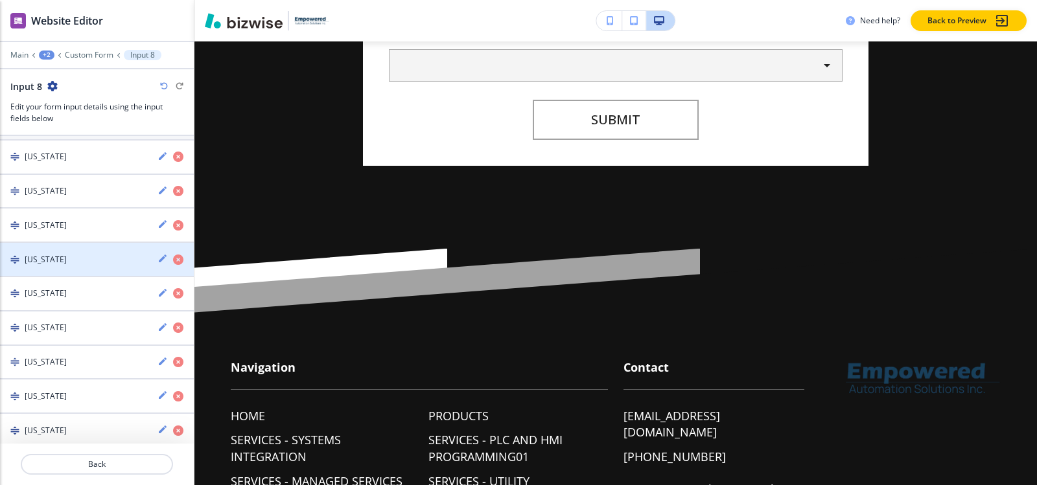
scroll to position [158, 0]
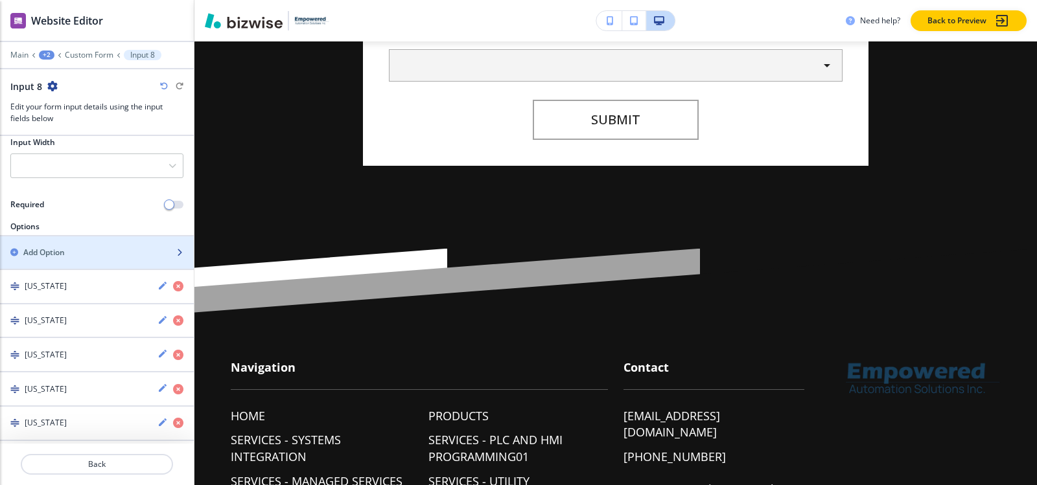
click at [75, 255] on div "Add Option" at bounding box center [82, 253] width 165 height 12
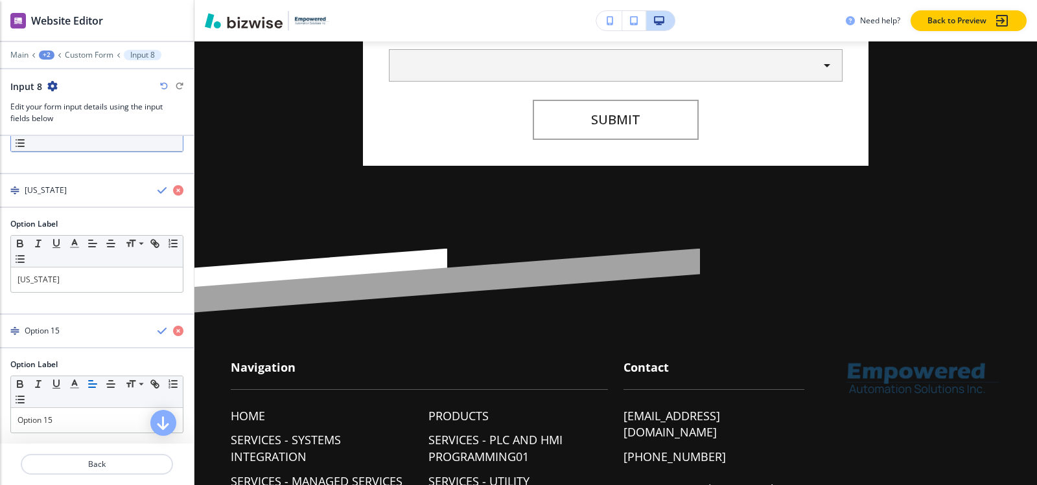
scroll to position [817, 0]
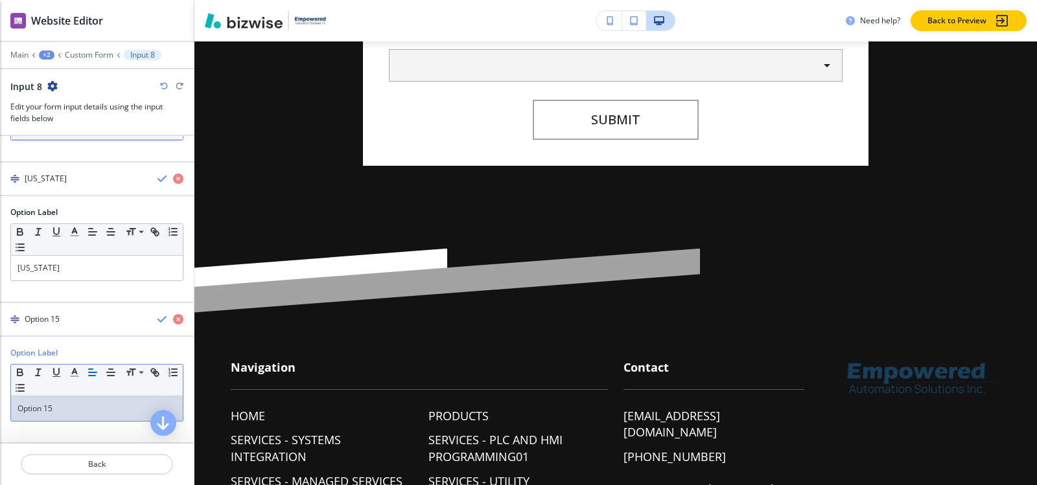
click at [66, 406] on p "Option 15" at bounding box center [96, 409] width 159 height 12
click at [60, 312] on div "button" at bounding box center [97, 308] width 194 height 10
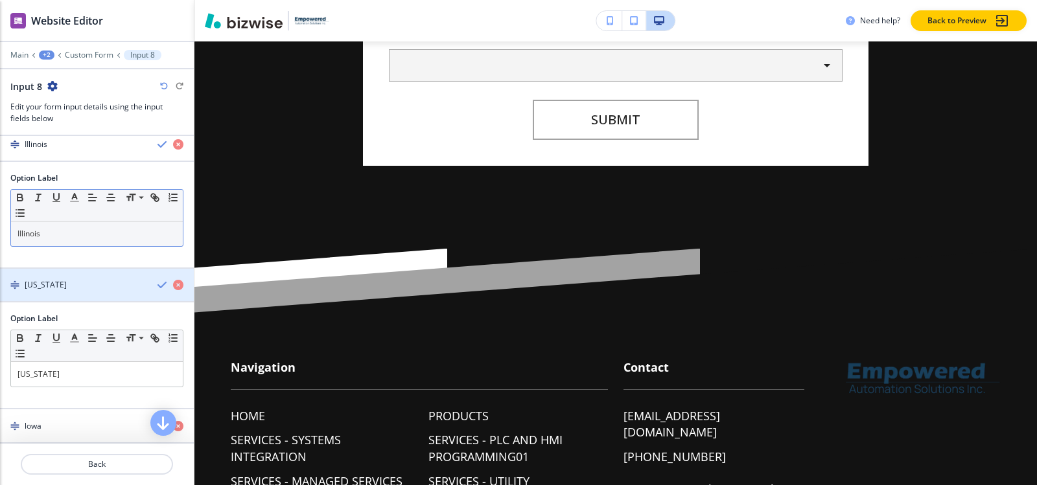
click at [56, 290] on div "Indiana" at bounding box center [73, 285] width 147 height 12
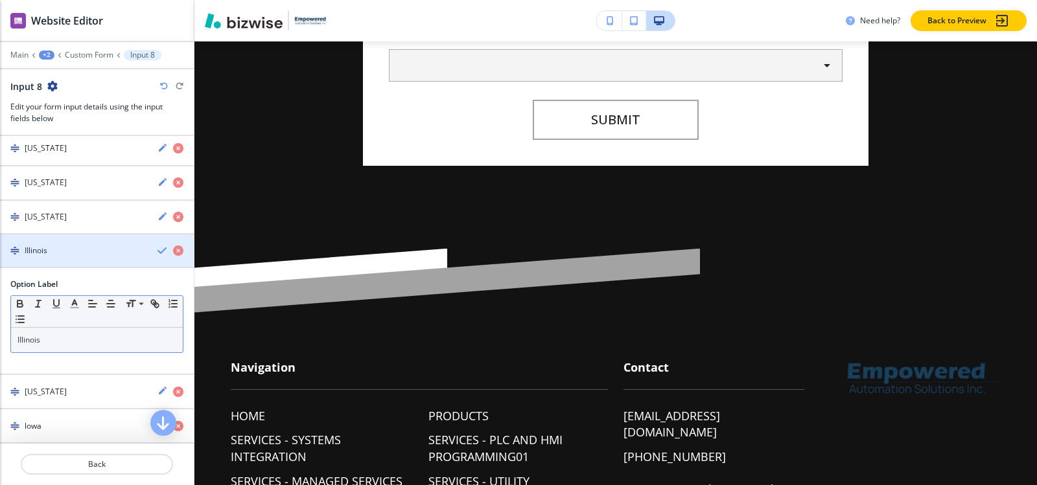
click at [56, 258] on div "button" at bounding box center [97, 262] width 194 height 10
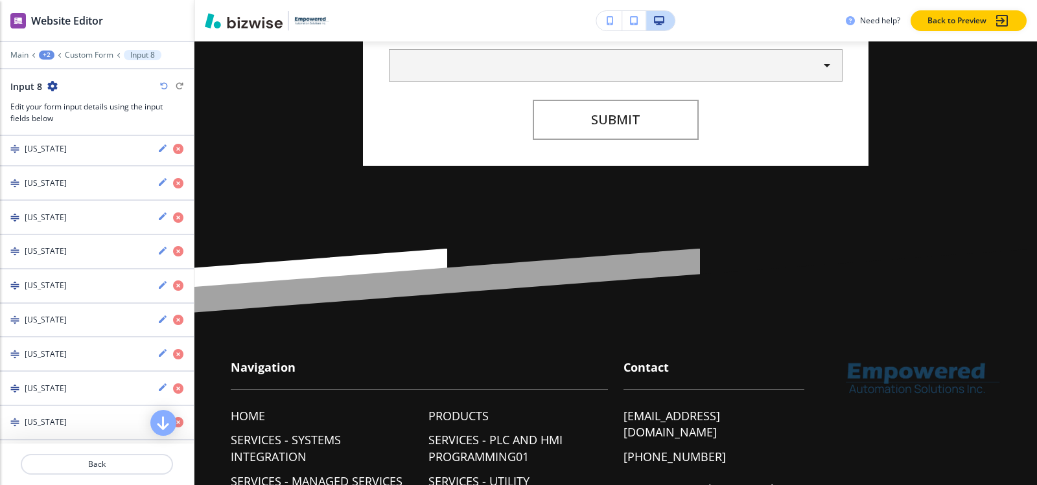
scroll to position [239, 0]
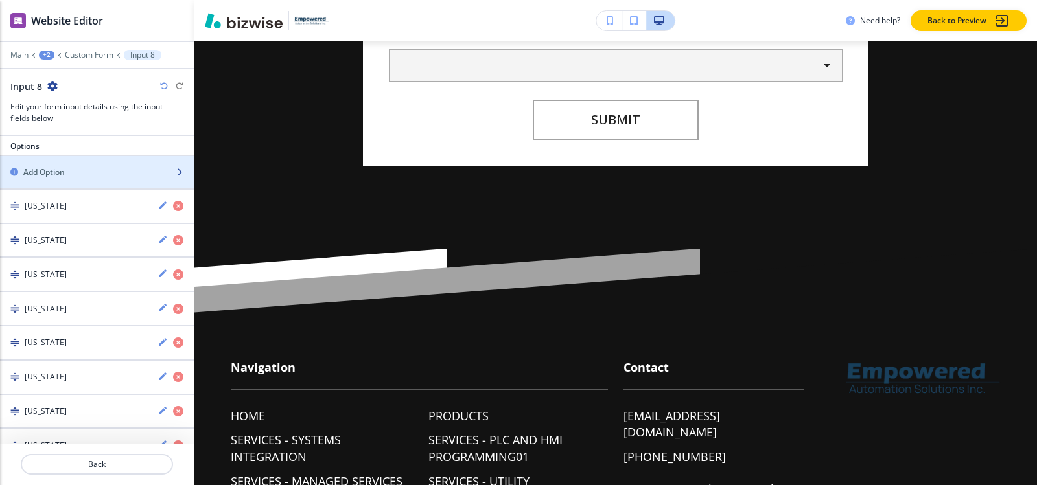
click at [65, 178] on div "button" at bounding box center [97, 183] width 194 height 10
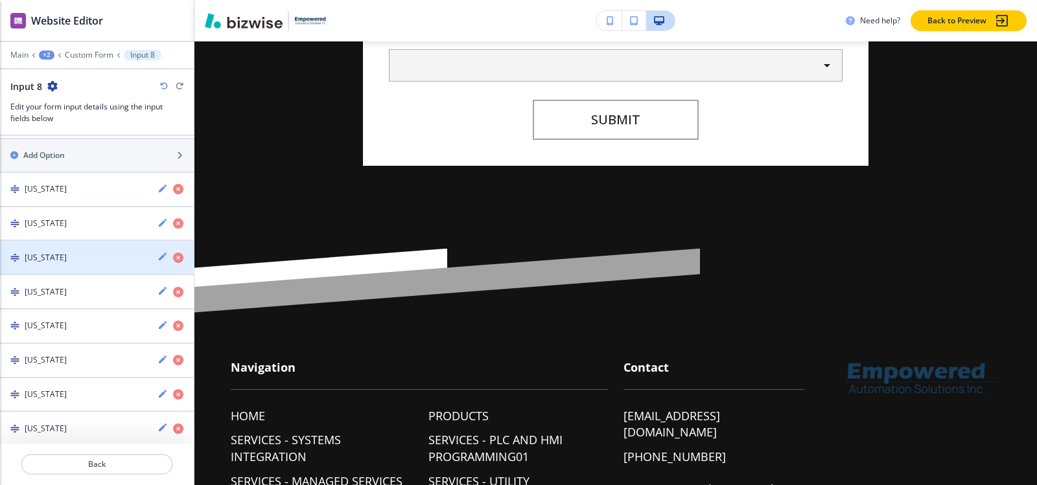
scroll to position [185, 0]
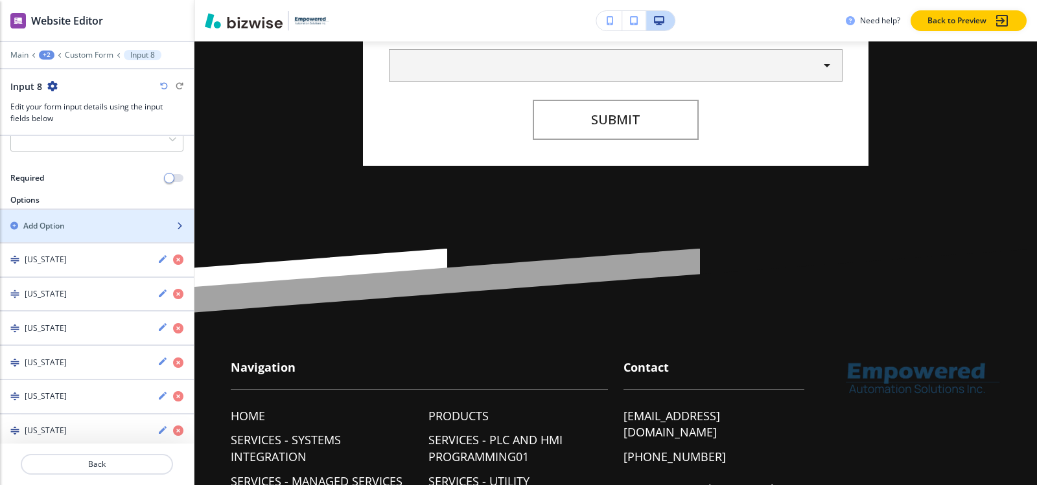
click at [72, 227] on div "Add Option" at bounding box center [82, 226] width 165 height 12
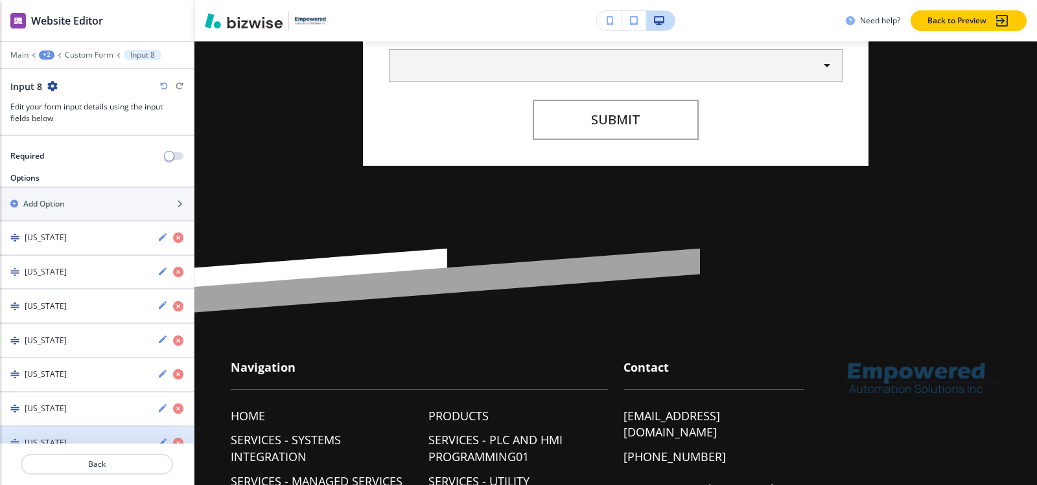
scroll to position [148, 0]
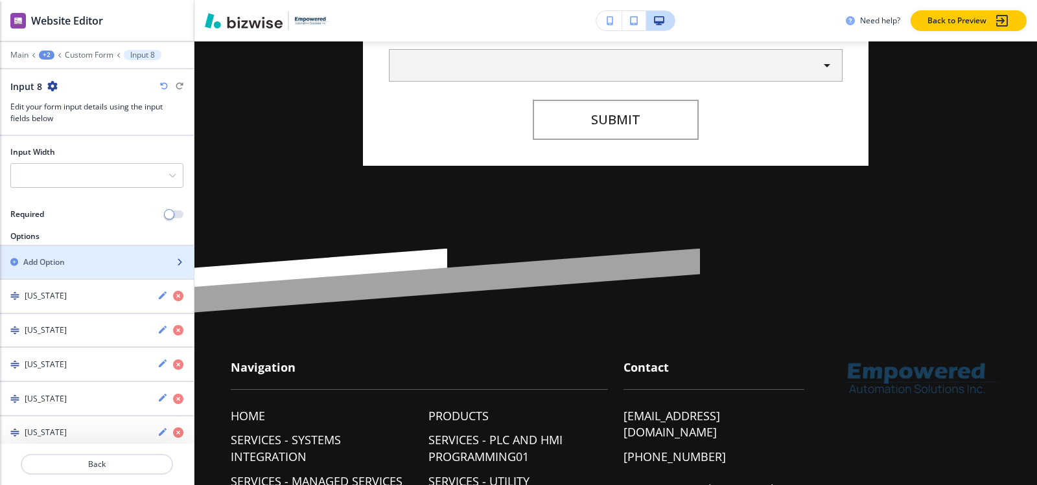
click at [62, 264] on h2 "Add Option" at bounding box center [43, 263] width 41 height 12
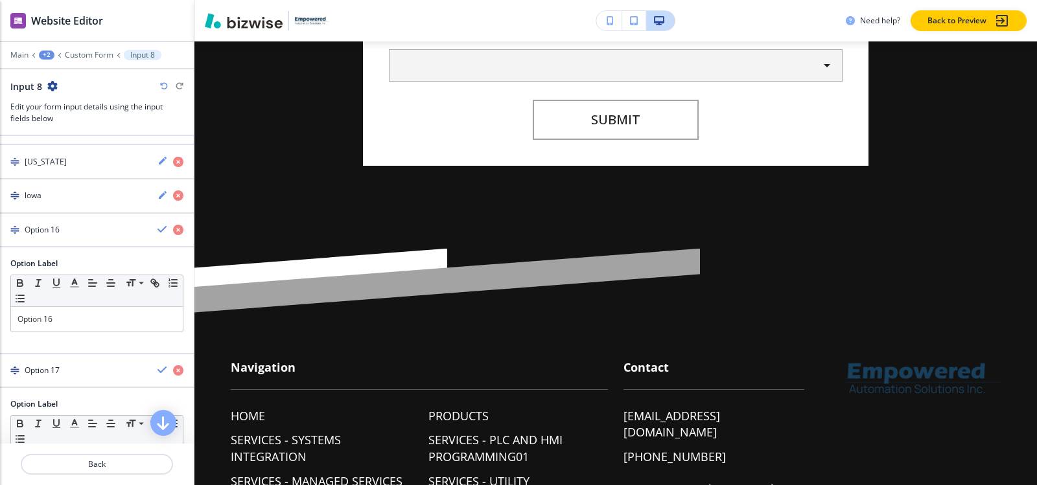
scroll to position [725, 0]
click at [64, 325] on p "Option 16" at bounding box center [96, 322] width 159 height 12
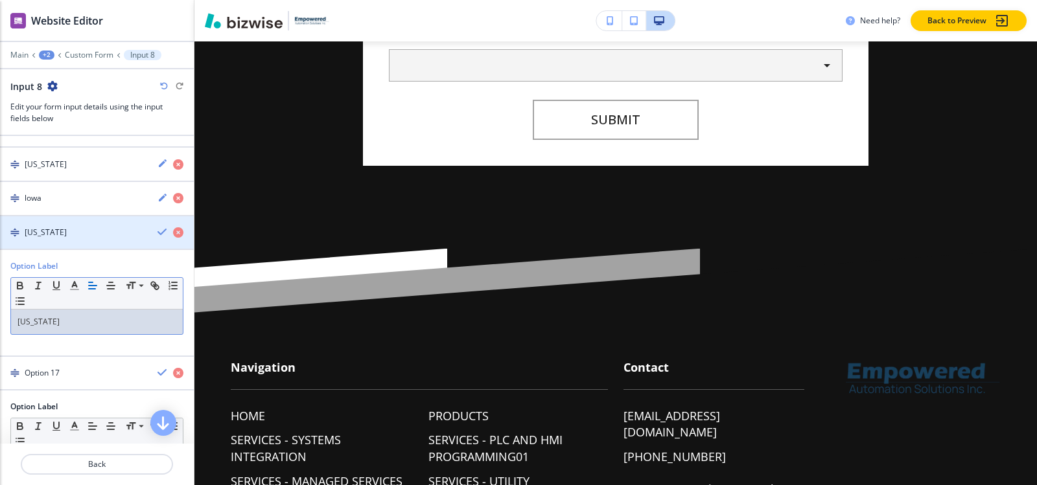
click at [61, 240] on div "button" at bounding box center [97, 244] width 194 height 10
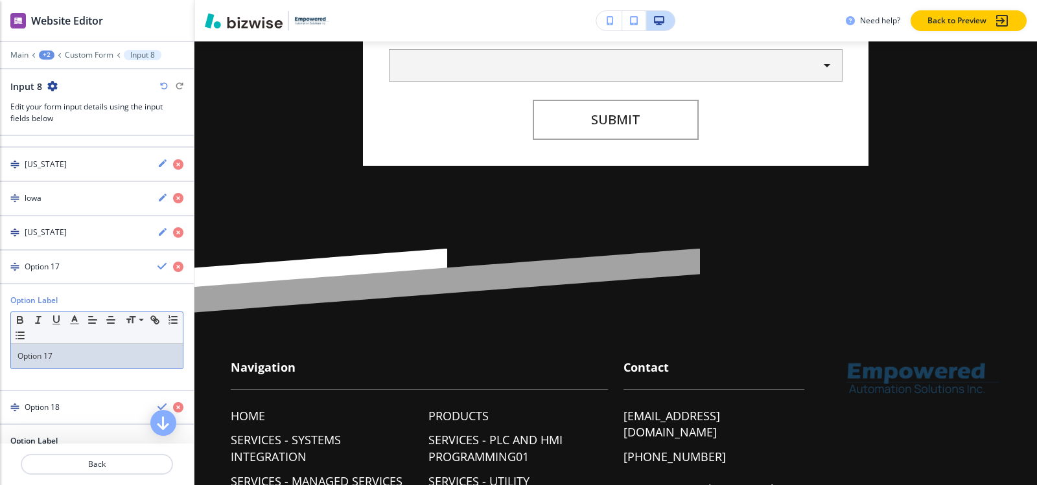
click at [71, 358] on p "Option 17" at bounding box center [96, 357] width 159 height 12
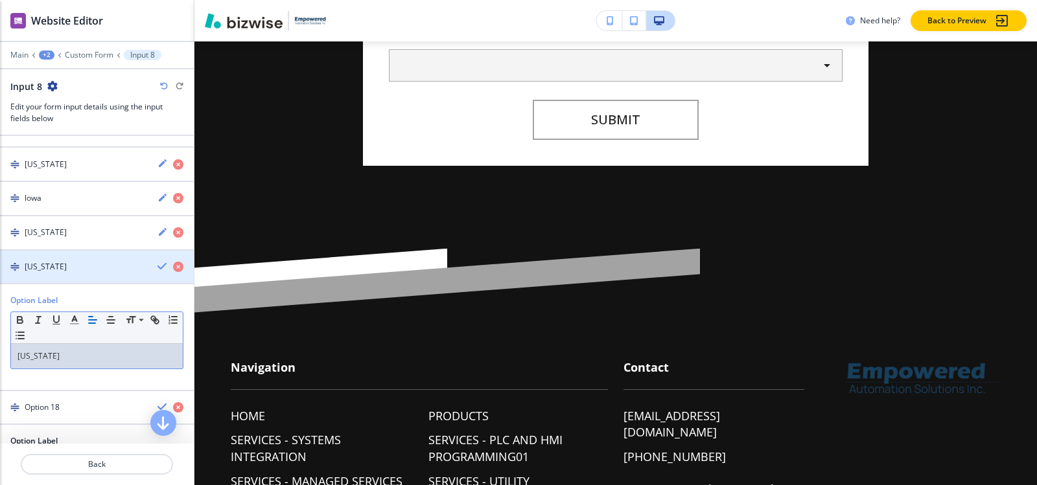
click at [73, 264] on div "Kentucky" at bounding box center [73, 267] width 147 height 12
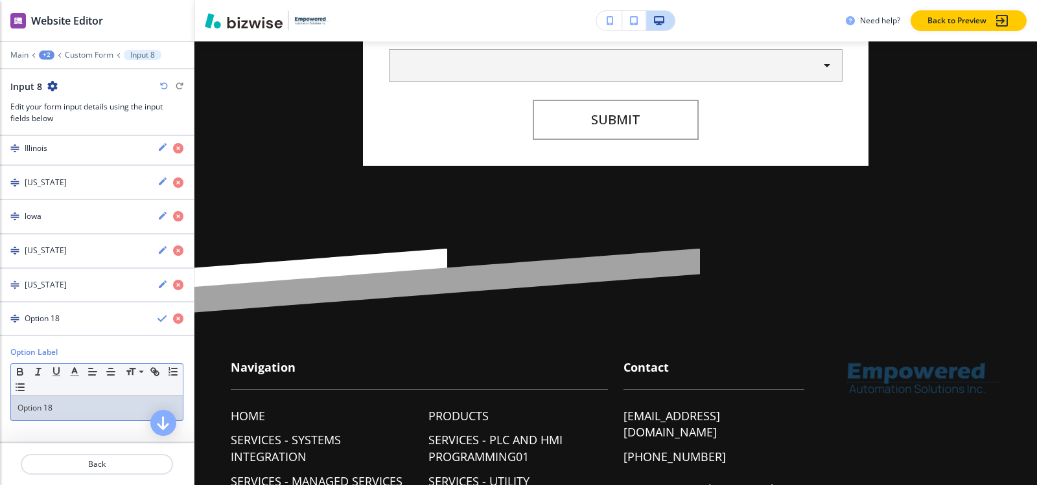
click at [62, 412] on p "Option 18" at bounding box center [96, 408] width 159 height 12
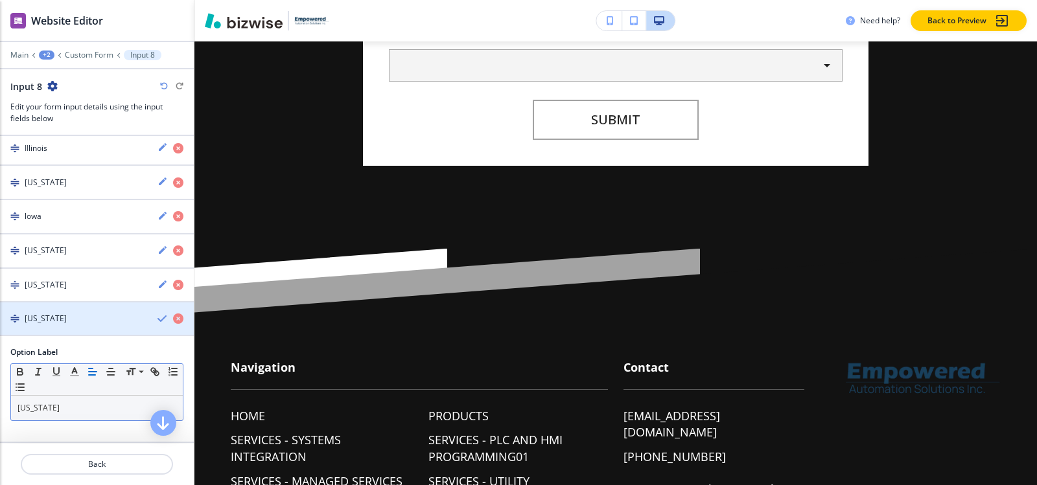
click at [55, 316] on h4 "Louisiana" at bounding box center [46, 319] width 42 height 12
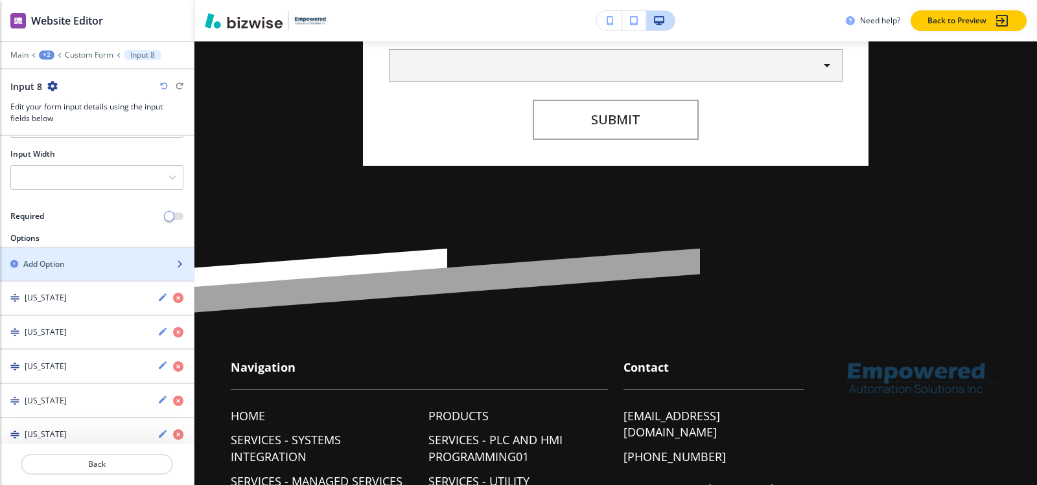
click at [62, 271] on div "button" at bounding box center [97, 275] width 194 height 10
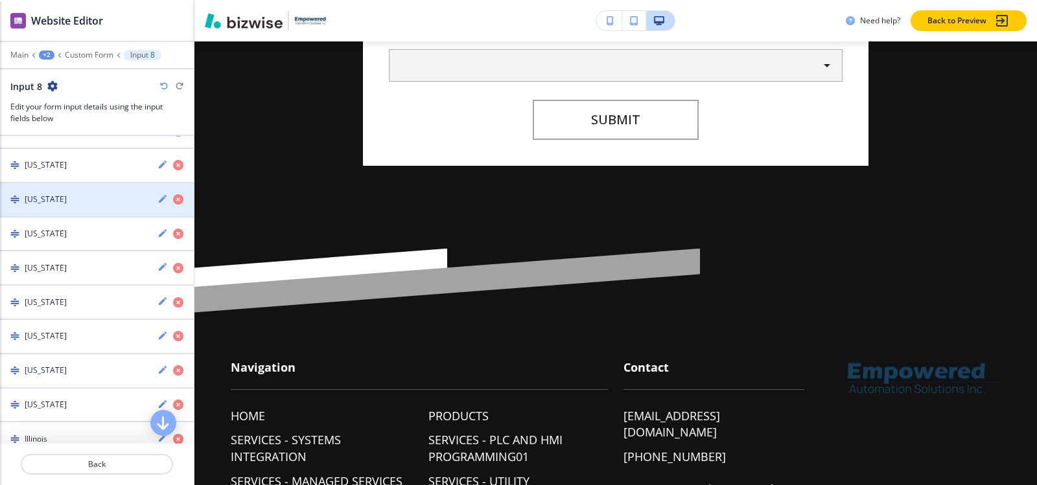
scroll to position [93, 0]
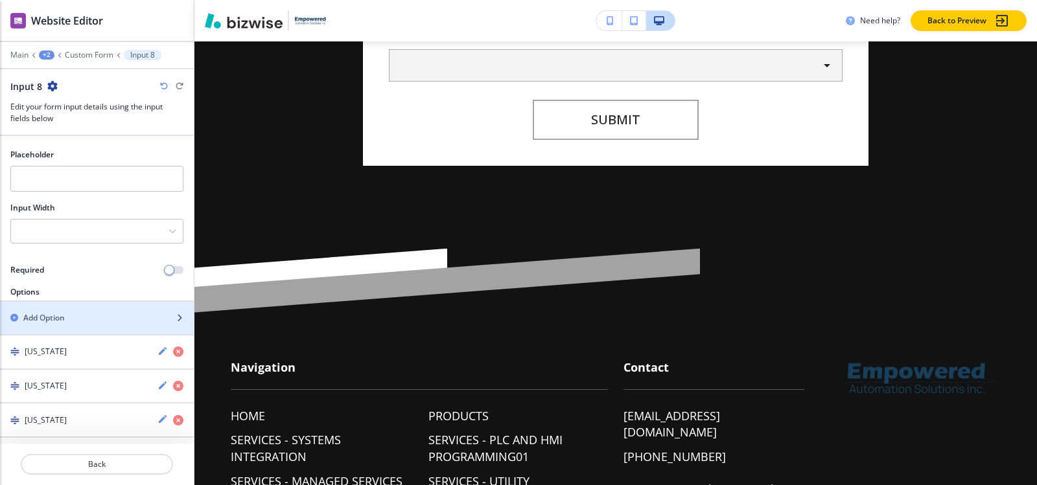
click at [56, 320] on h2 "Add Option" at bounding box center [43, 318] width 41 height 12
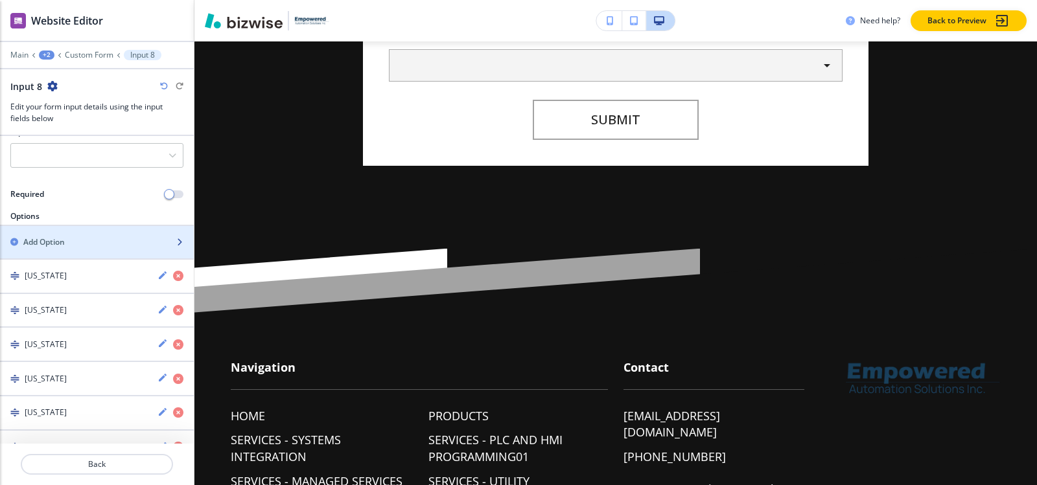
click at [91, 242] on div "Add Option" at bounding box center [82, 243] width 165 height 12
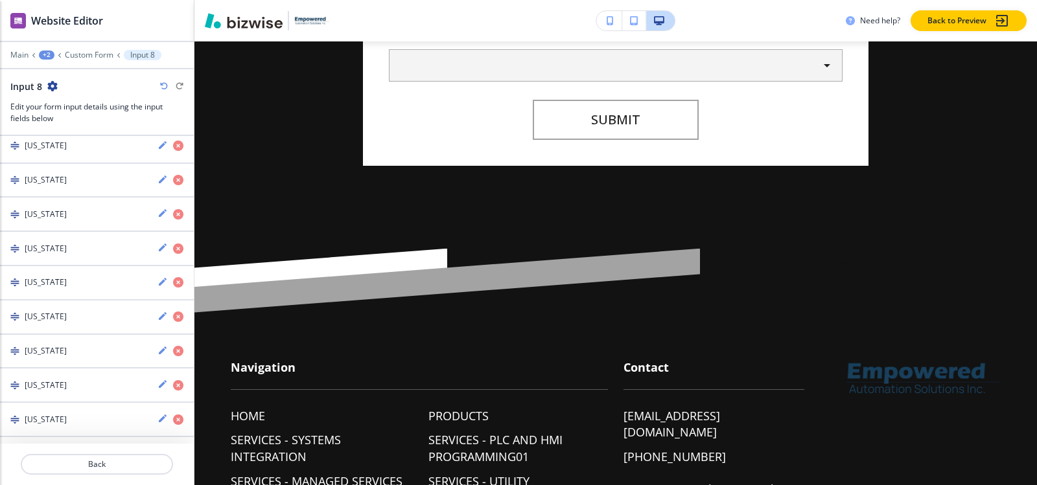
scroll to position [238, 0]
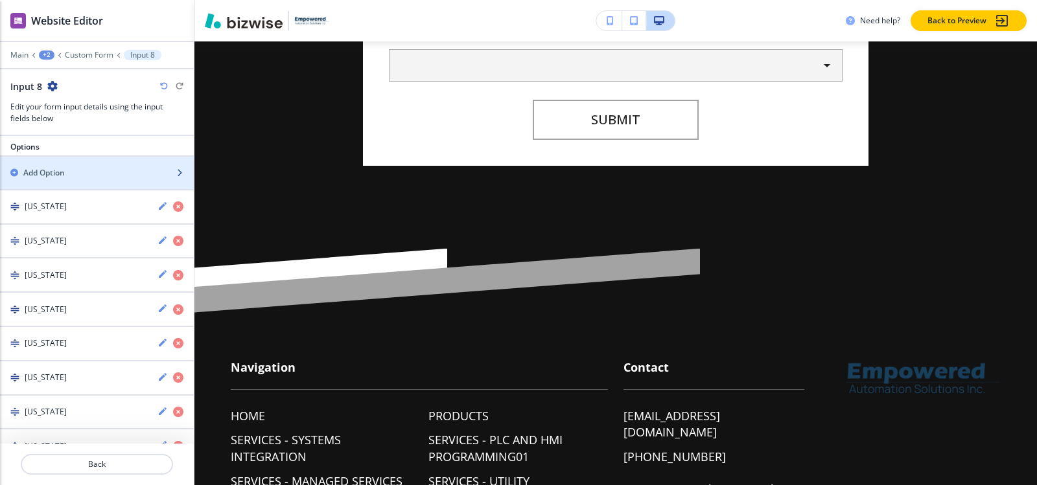
click at [97, 171] on div "Add Option" at bounding box center [82, 173] width 165 height 12
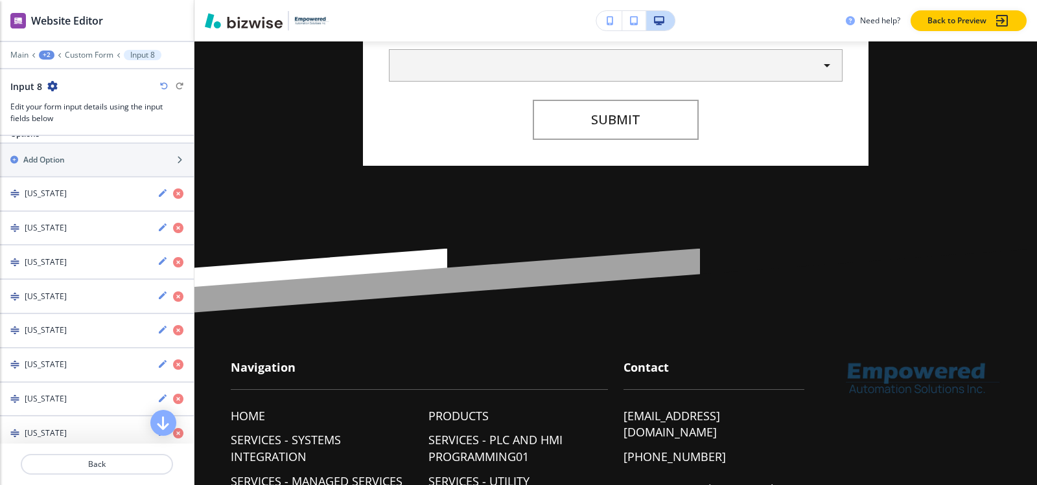
scroll to position [235, 0]
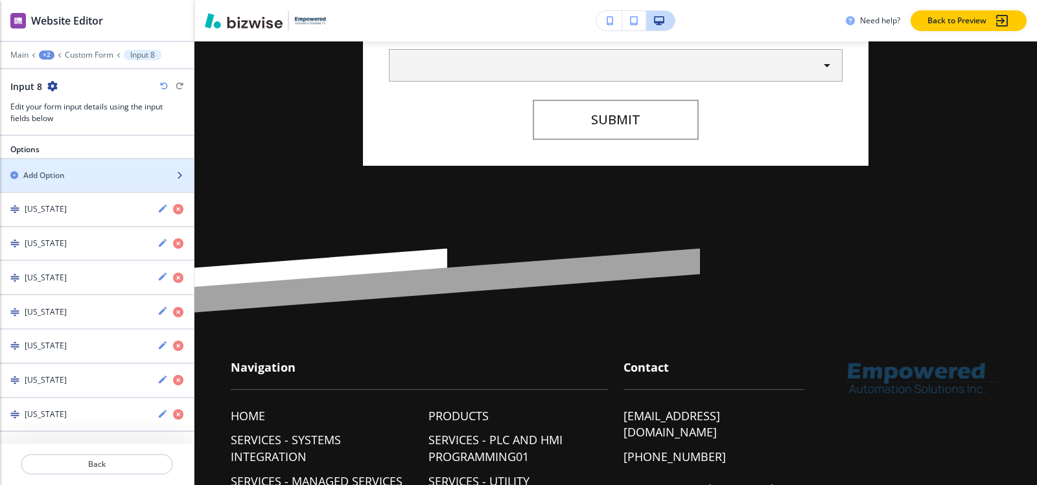
click at [110, 181] on div "button" at bounding box center [97, 186] width 194 height 10
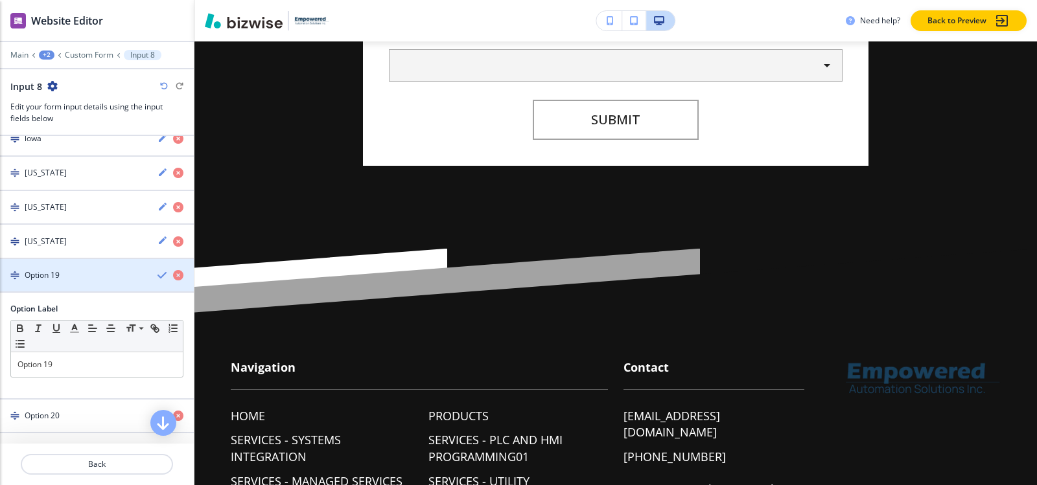
scroll to position [850, 0]
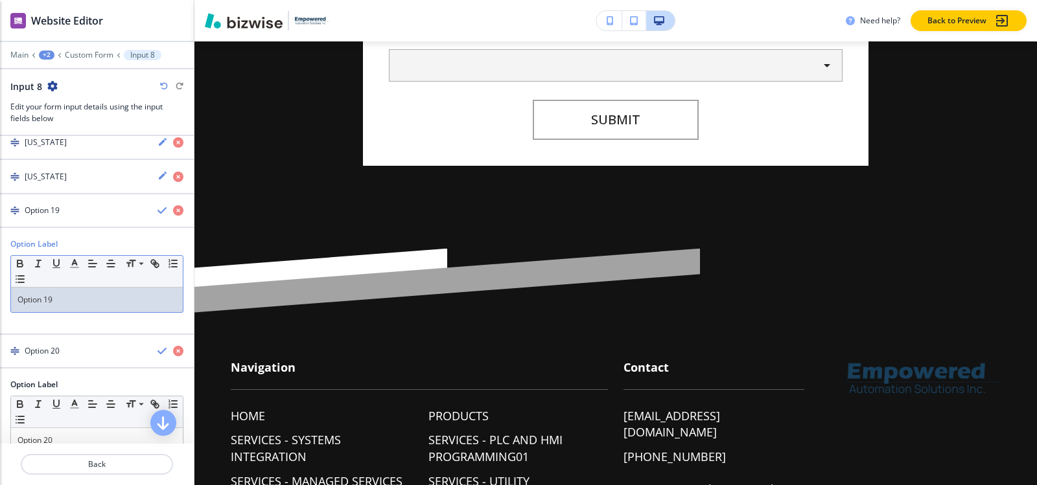
click at [72, 296] on p "Option 19" at bounding box center [96, 300] width 159 height 12
click at [56, 216] on div "button" at bounding box center [97, 221] width 194 height 10
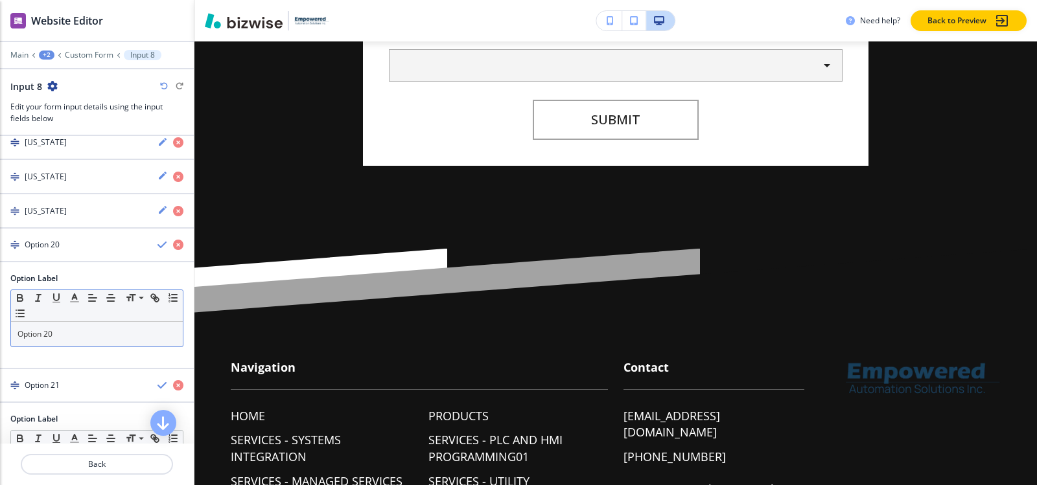
click at [69, 331] on p "Option 20" at bounding box center [96, 335] width 159 height 12
click at [78, 251] on div "button" at bounding box center [97, 256] width 194 height 10
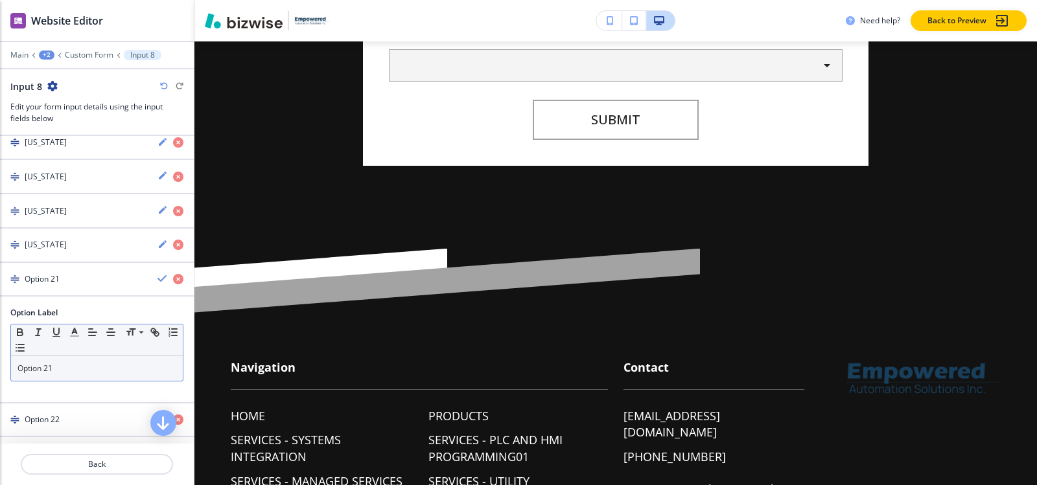
click at [64, 372] on p "Option 21" at bounding box center [96, 369] width 159 height 12
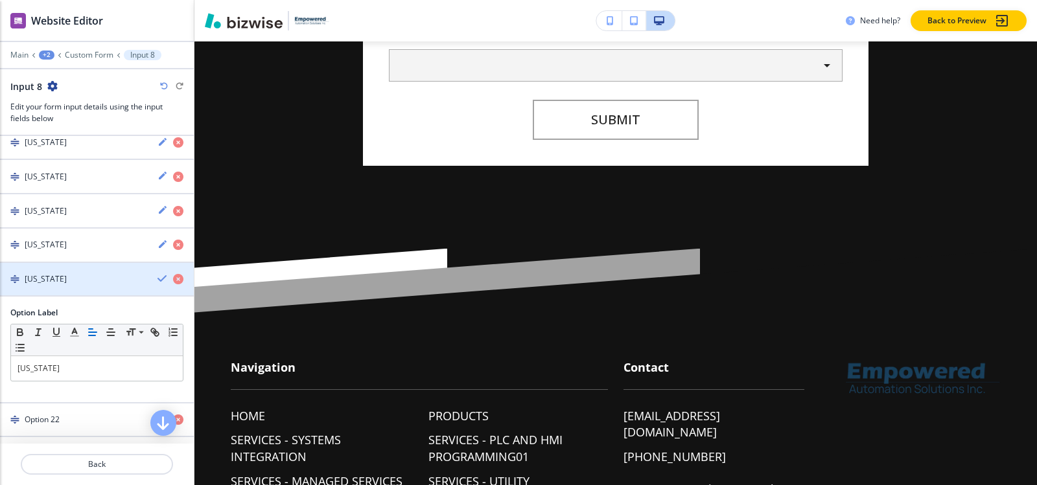
click at [52, 288] on div "button" at bounding box center [97, 290] width 194 height 10
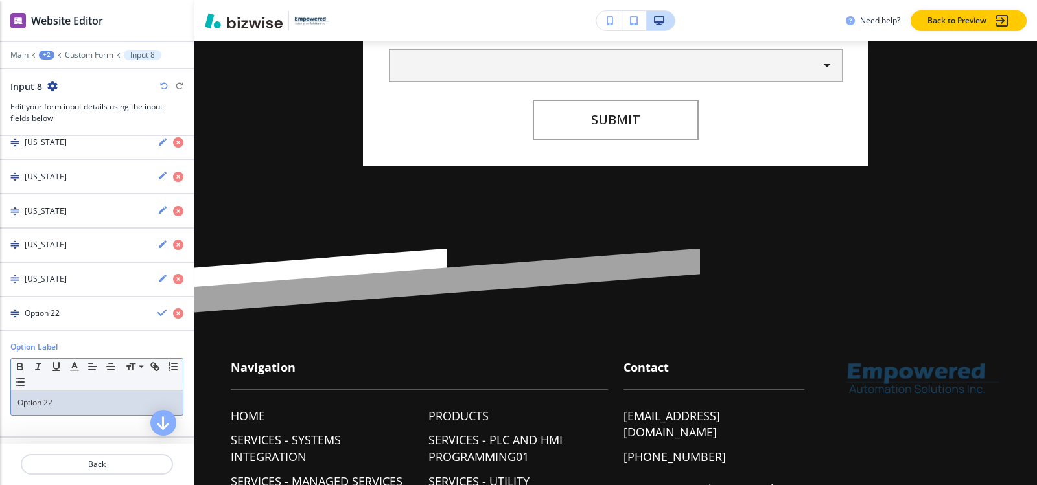
click at [67, 409] on div "Option 22" at bounding box center [97, 403] width 172 height 25
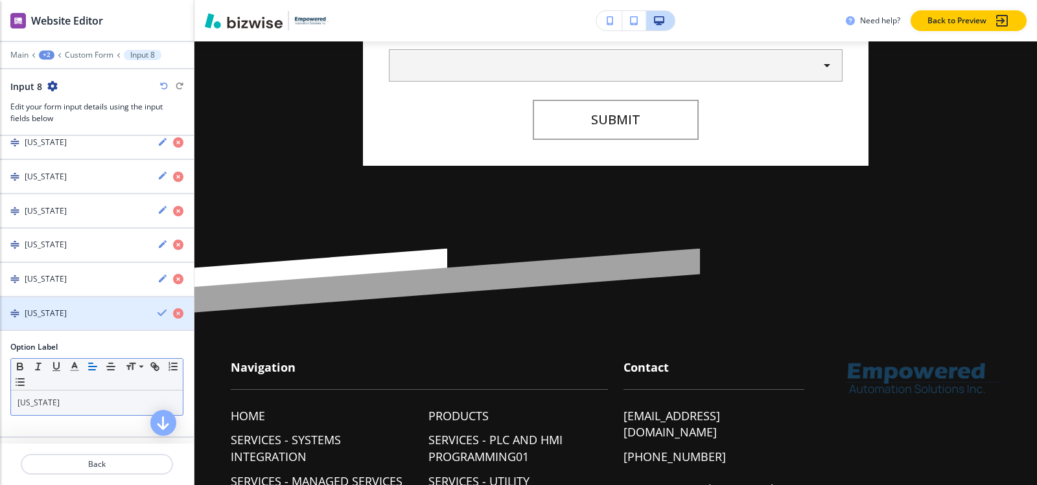
click at [59, 320] on div "button" at bounding box center [97, 325] width 194 height 10
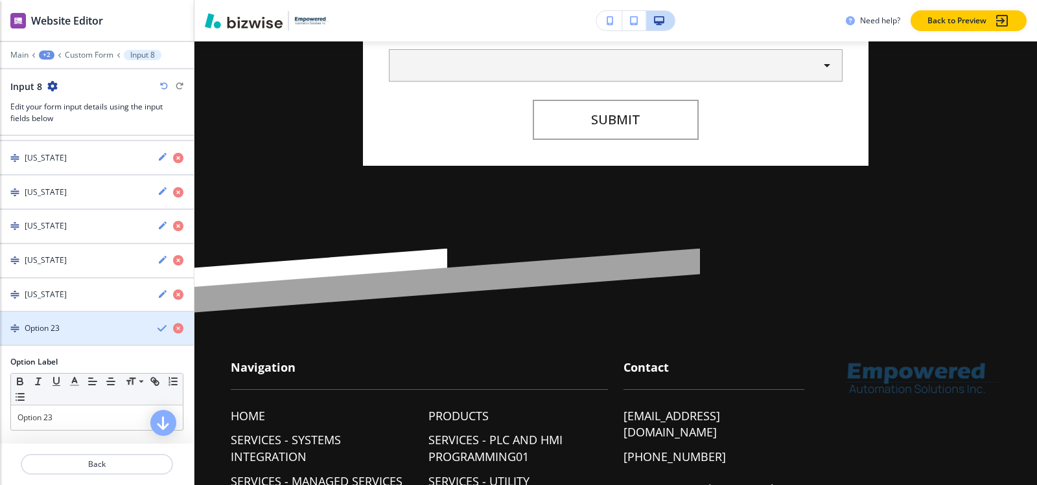
scroll to position [878, 0]
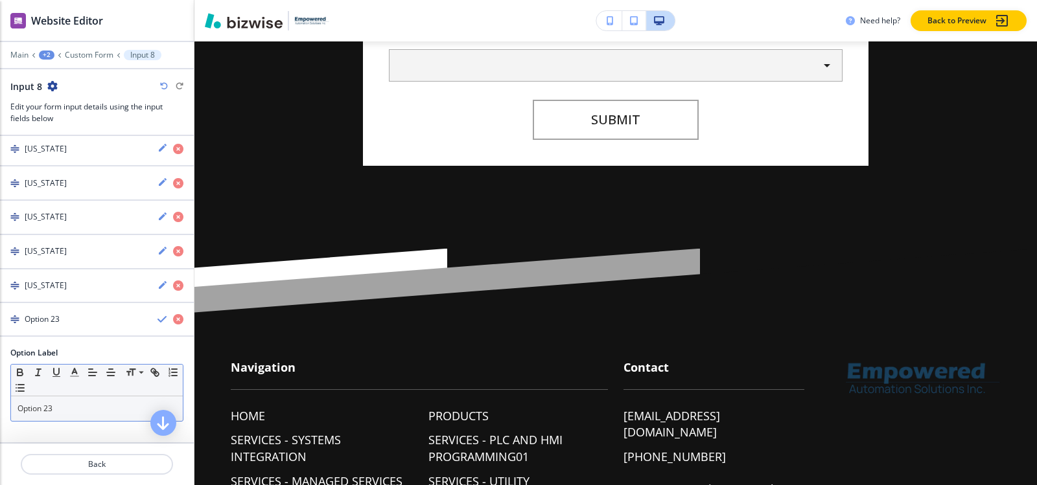
click at [71, 409] on p "Option 23" at bounding box center [96, 409] width 159 height 12
click at [71, 323] on div "Minnesota" at bounding box center [73, 320] width 147 height 12
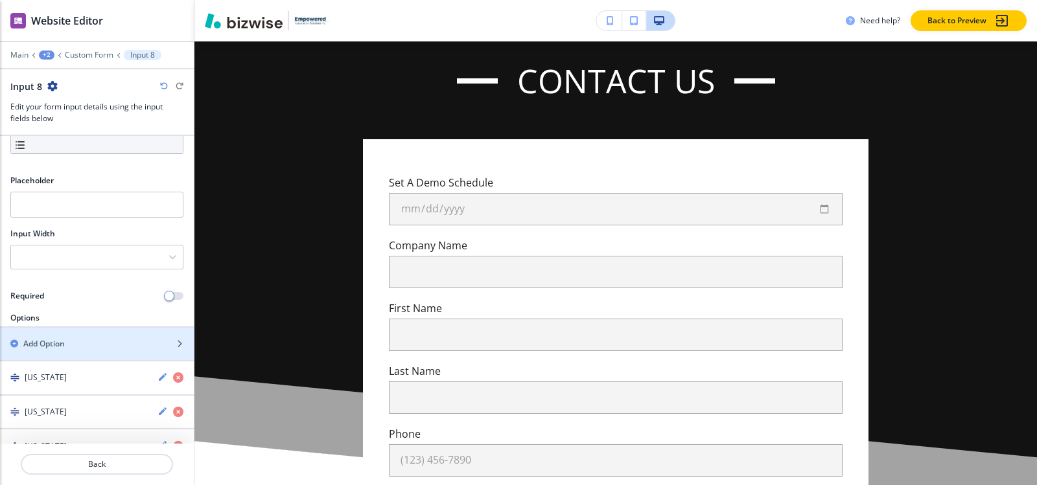
scroll to position [130, 0]
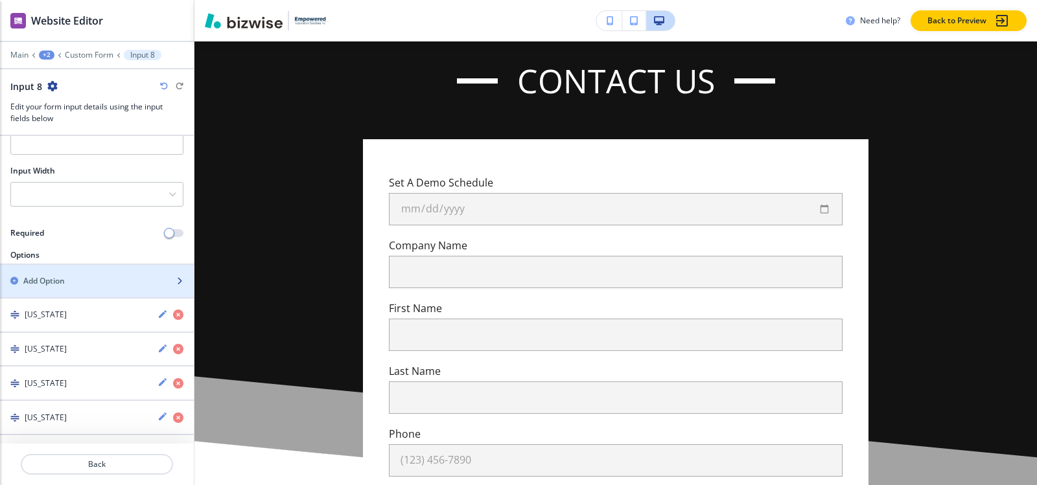
click at [60, 288] on div "button" at bounding box center [97, 292] width 194 height 10
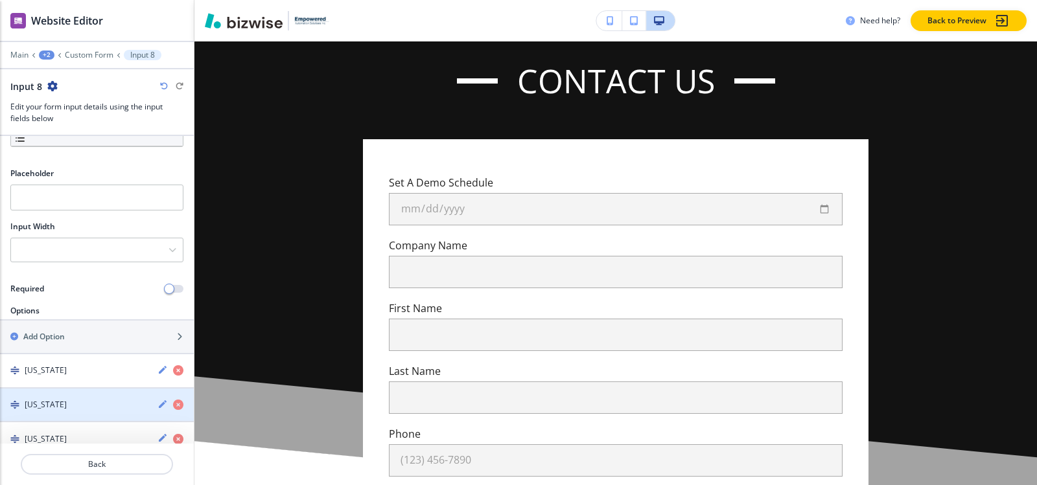
scroll to position [64, 0]
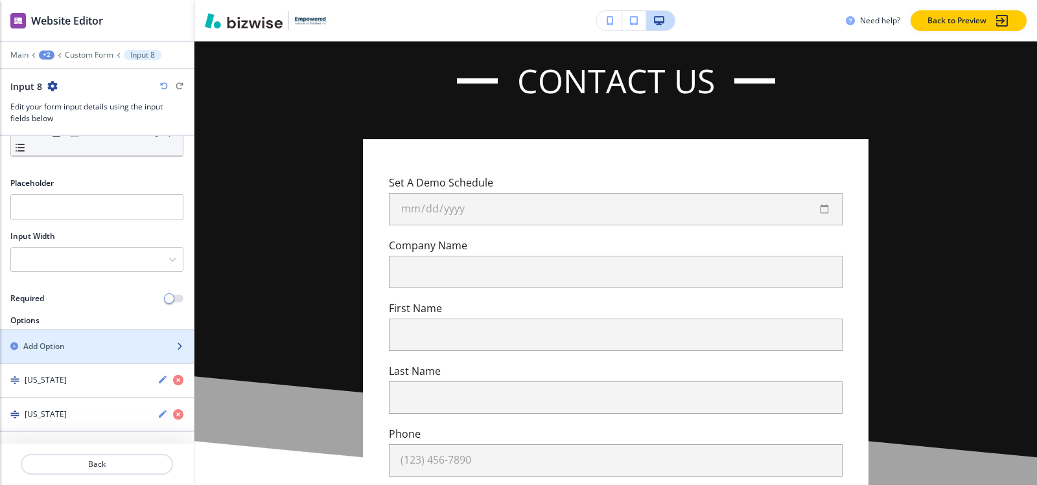
click at [69, 358] on div "button" at bounding box center [97, 358] width 194 height 10
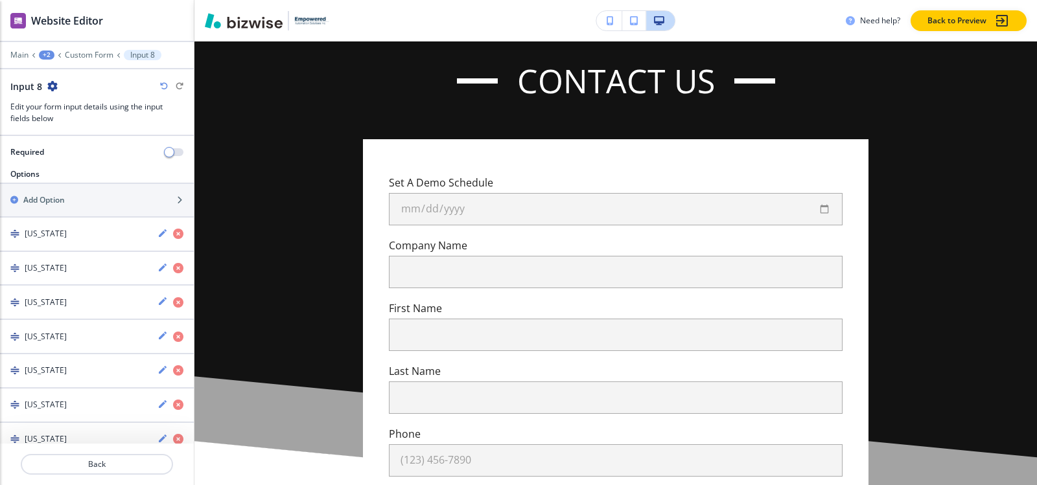
scroll to position [210, 0]
click at [95, 207] on div "button" at bounding box center [97, 212] width 194 height 10
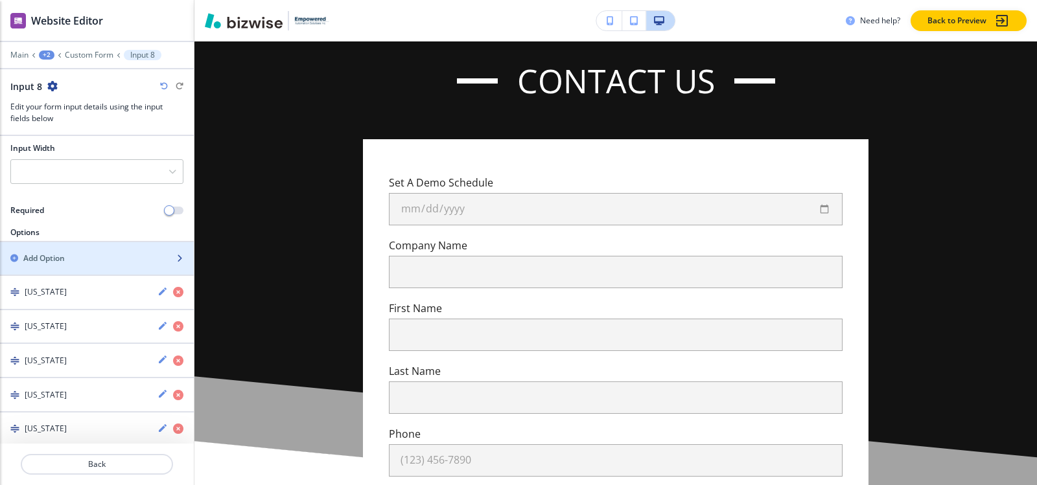
click at [89, 262] on div "Add Option" at bounding box center [82, 259] width 165 height 12
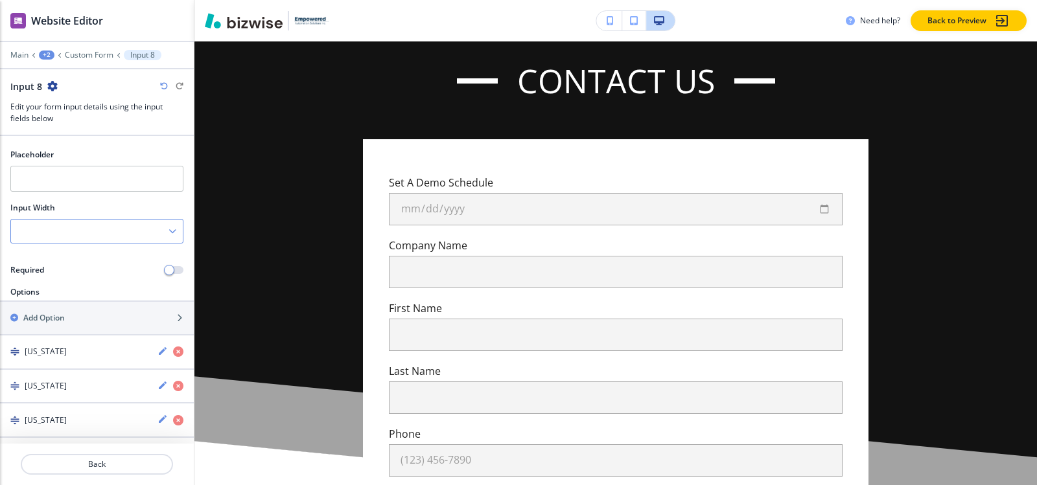
scroll to position [162, 0]
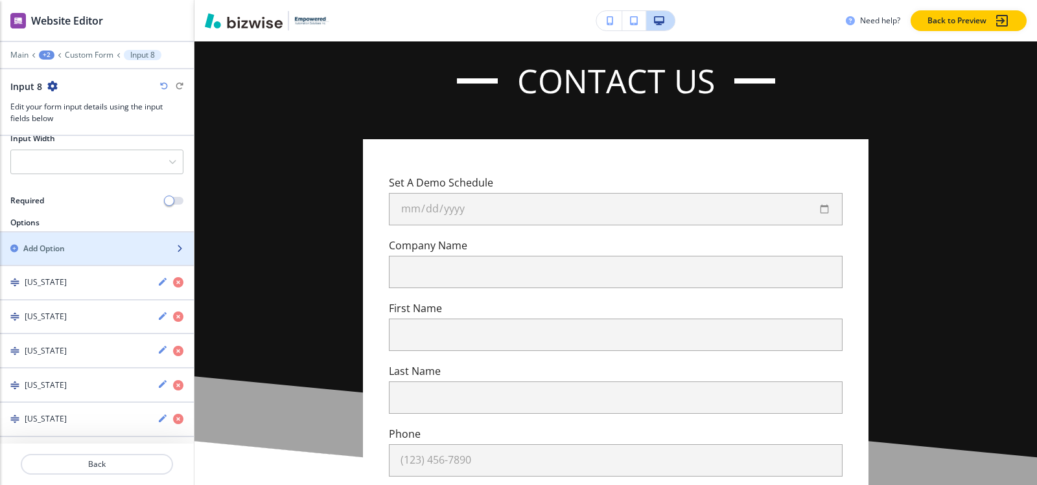
click at [91, 244] on div "Add Option" at bounding box center [82, 249] width 165 height 12
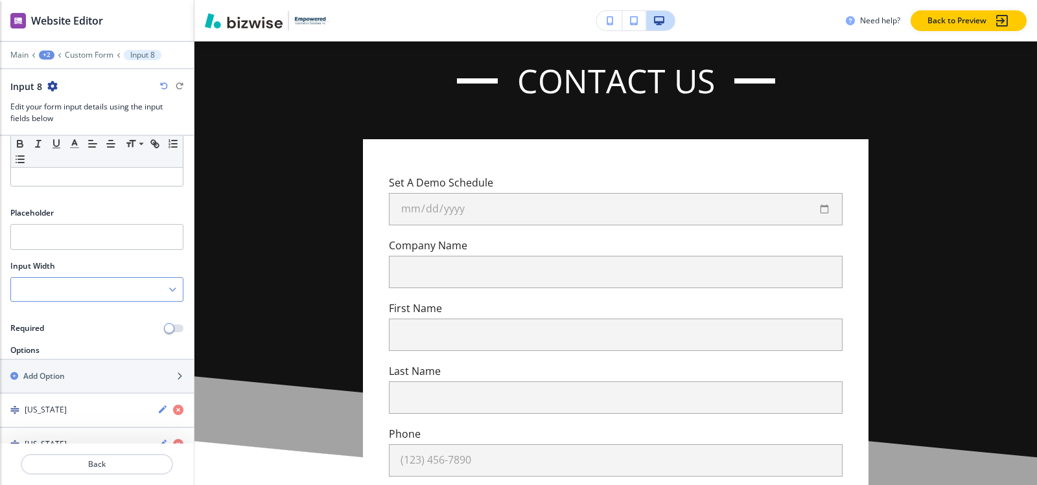
scroll to position [30, 0]
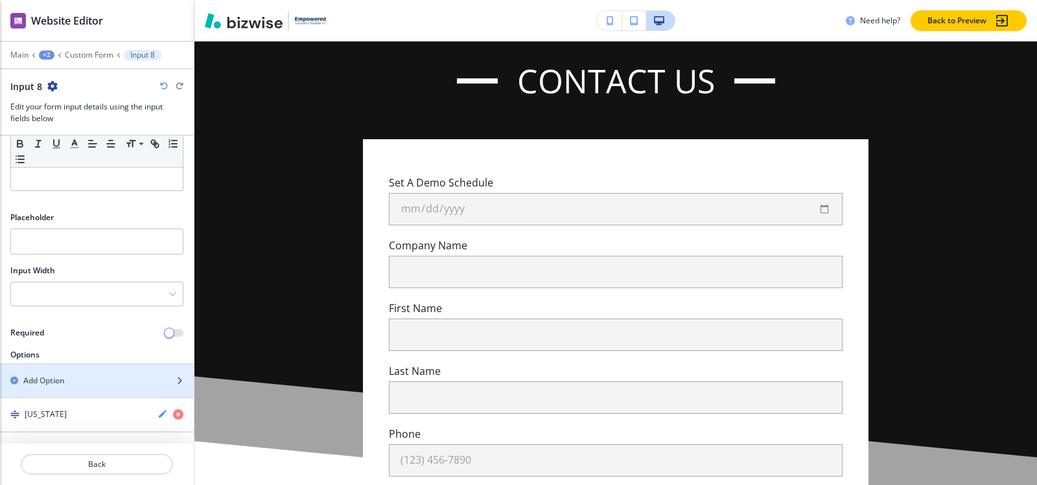
click at [67, 379] on div "Add Option" at bounding box center [82, 381] width 165 height 12
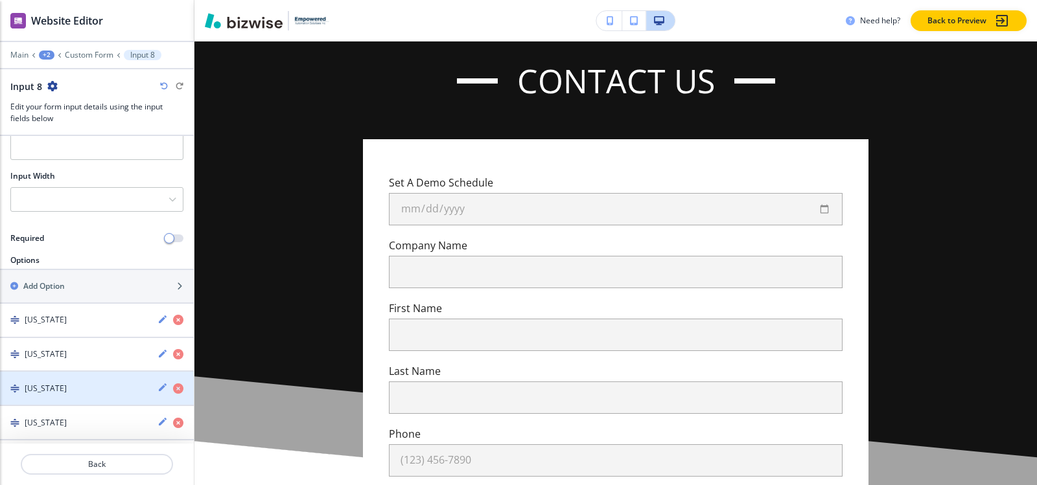
scroll to position [60, 0]
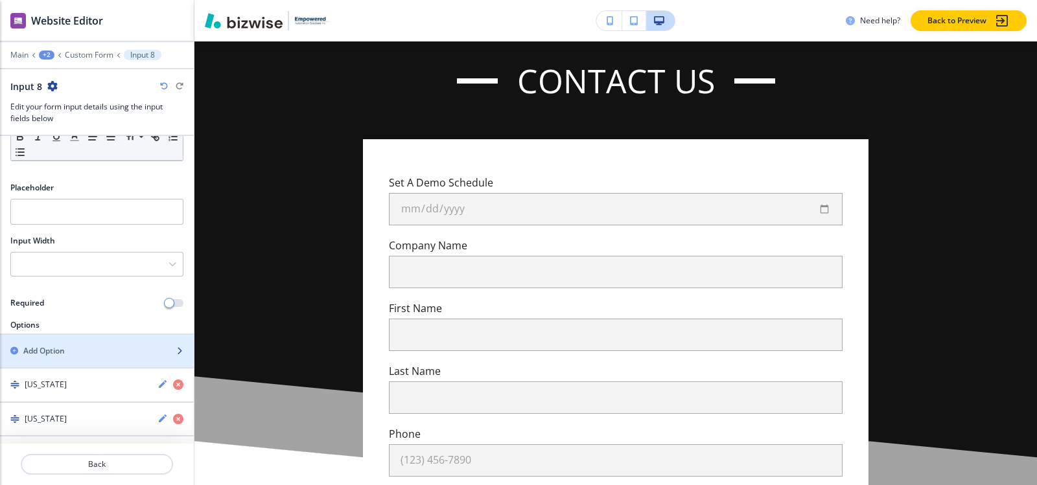
click at [69, 346] on div "Add Option" at bounding box center [82, 351] width 165 height 12
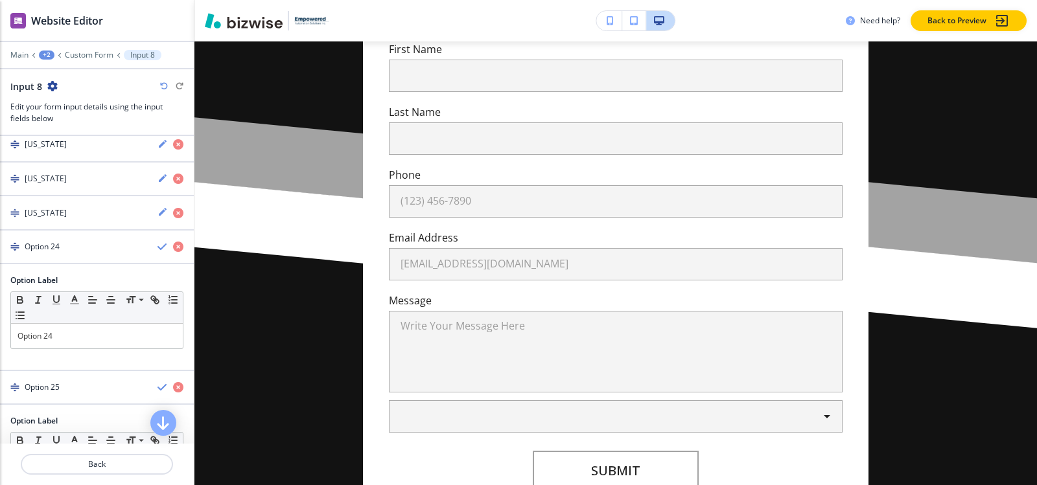
scroll to position [972, 0]
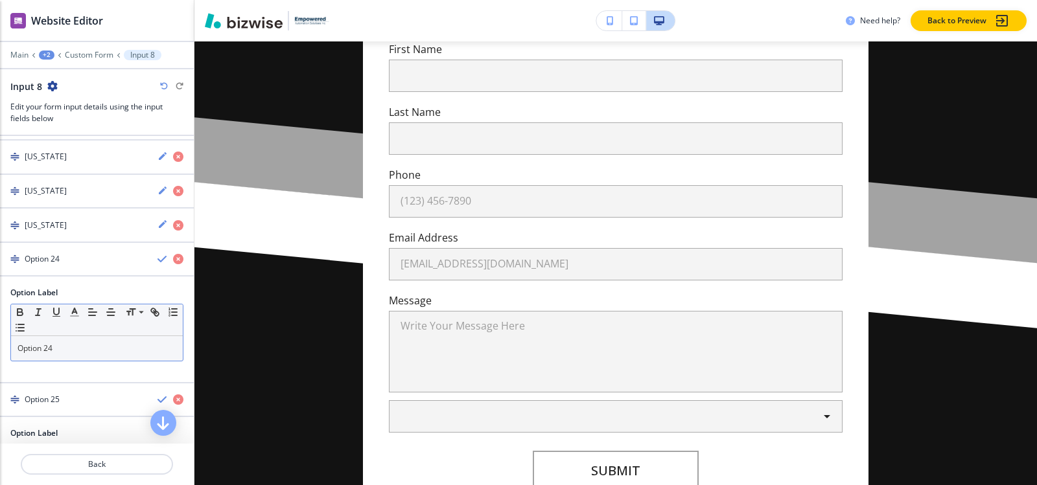
click at [65, 352] on p "Option 24" at bounding box center [96, 349] width 159 height 12
click at [61, 261] on h4 "Mississippi" at bounding box center [46, 259] width 42 height 12
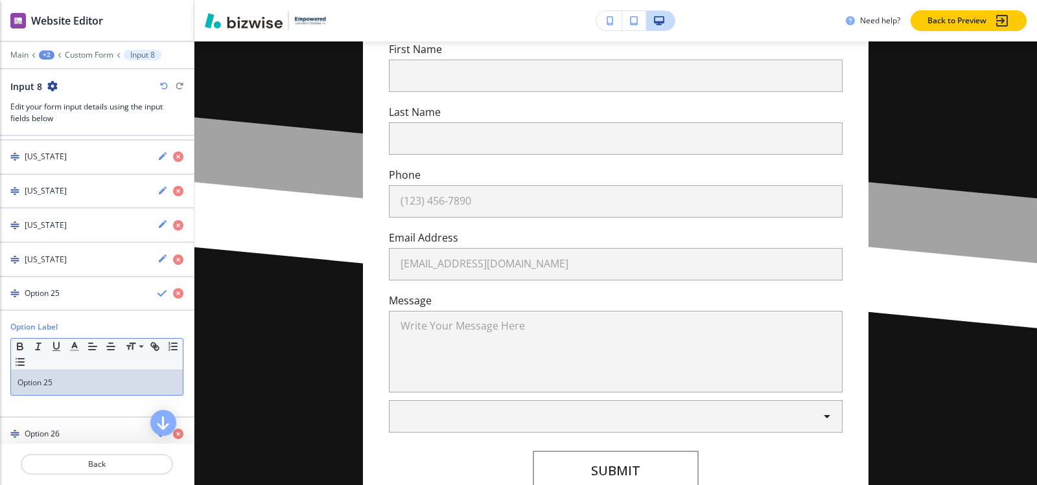
click at [64, 388] on p "Option 25" at bounding box center [96, 383] width 159 height 12
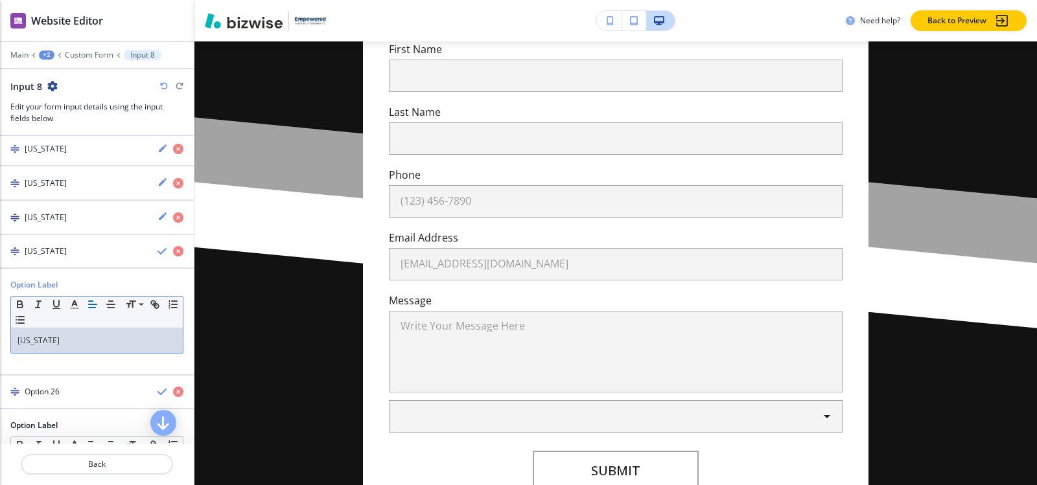
scroll to position [1037, 0]
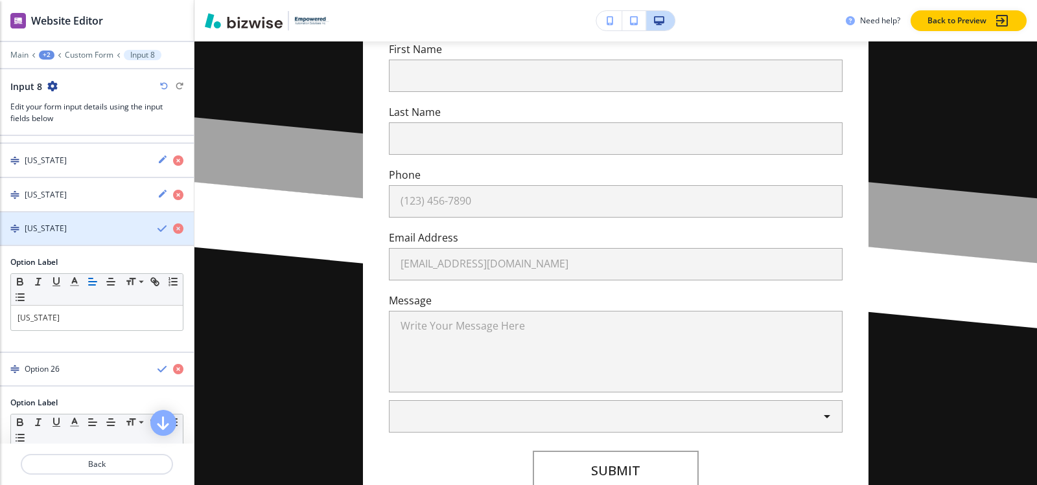
click at [66, 231] on div "Missouri" at bounding box center [73, 229] width 147 height 12
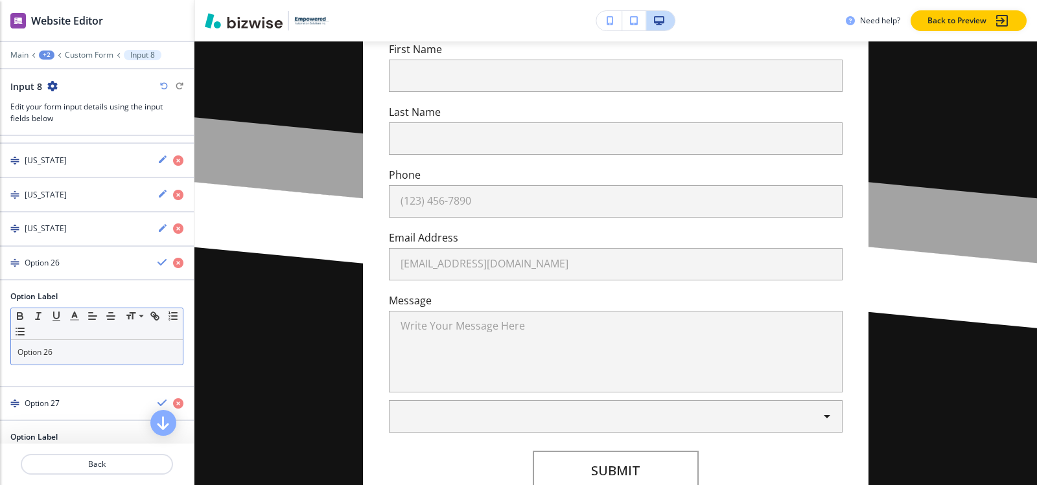
click at [60, 359] on div "Option 26" at bounding box center [97, 352] width 172 height 25
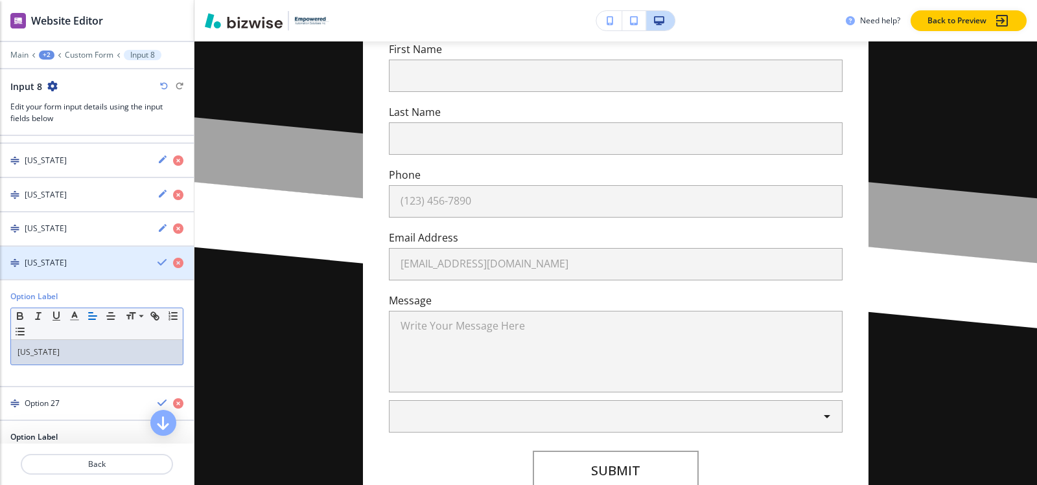
click at [58, 265] on div "Montana" at bounding box center [73, 263] width 147 height 12
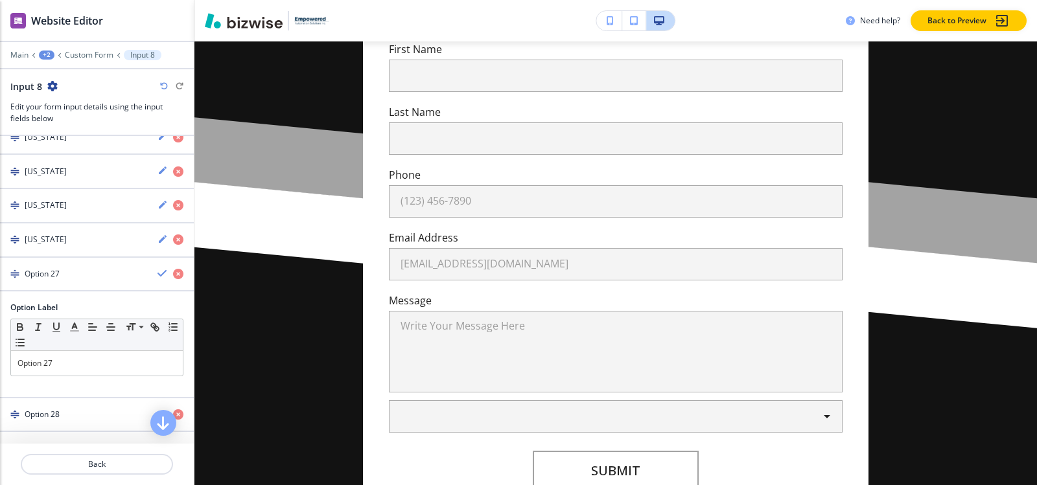
scroll to position [1102, 0]
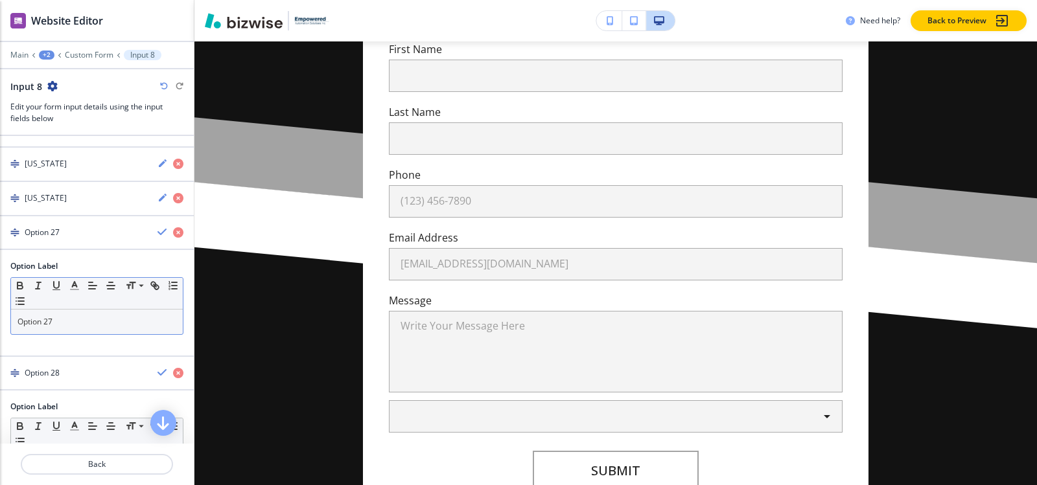
click at [67, 315] on div "Option 27" at bounding box center [97, 322] width 172 height 25
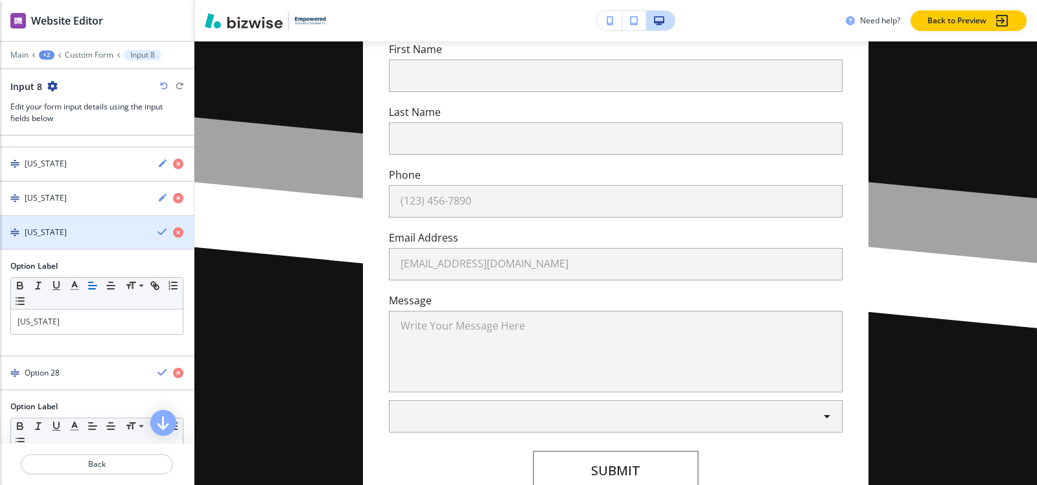
click at [56, 234] on h4 "Nebraska" at bounding box center [46, 233] width 42 height 12
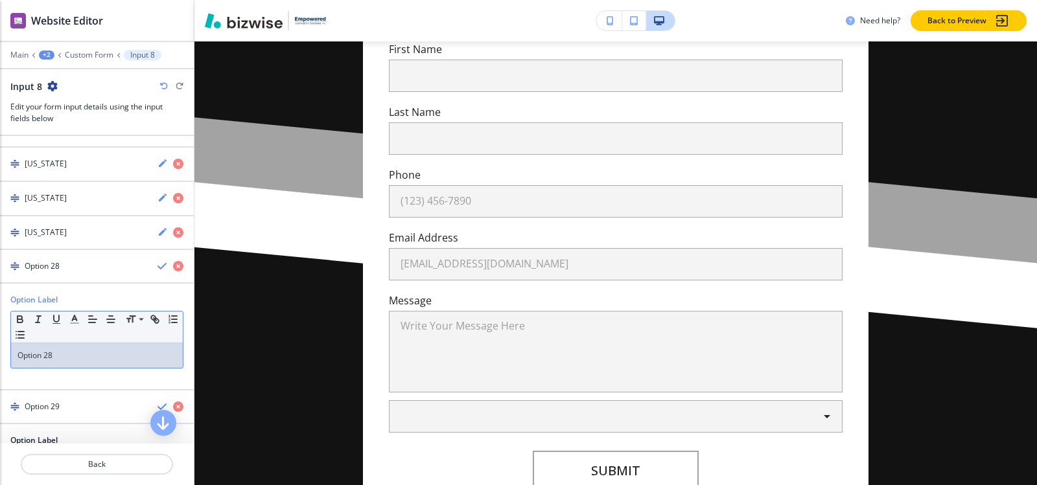
click at [60, 356] on p "Option 28" at bounding box center [96, 356] width 159 height 12
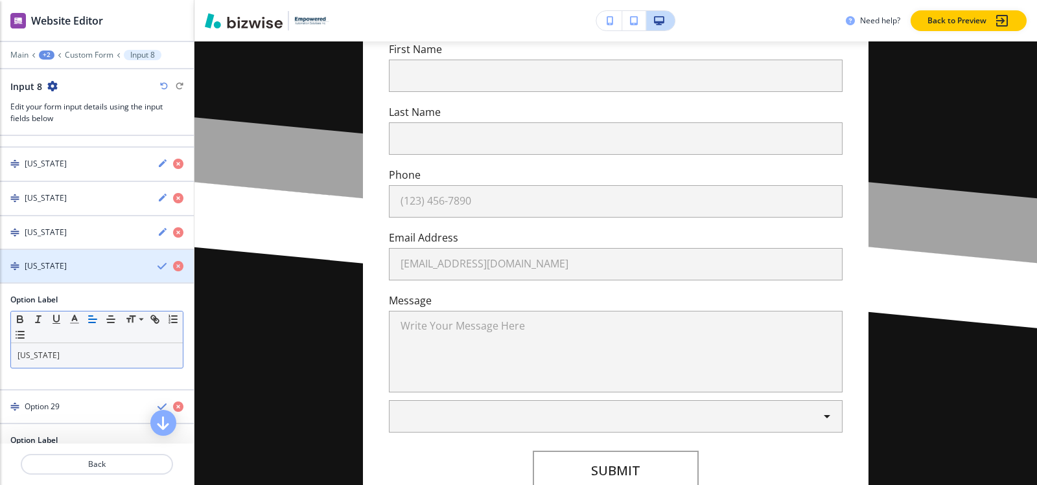
click at [73, 265] on div "Nevada" at bounding box center [73, 267] width 147 height 12
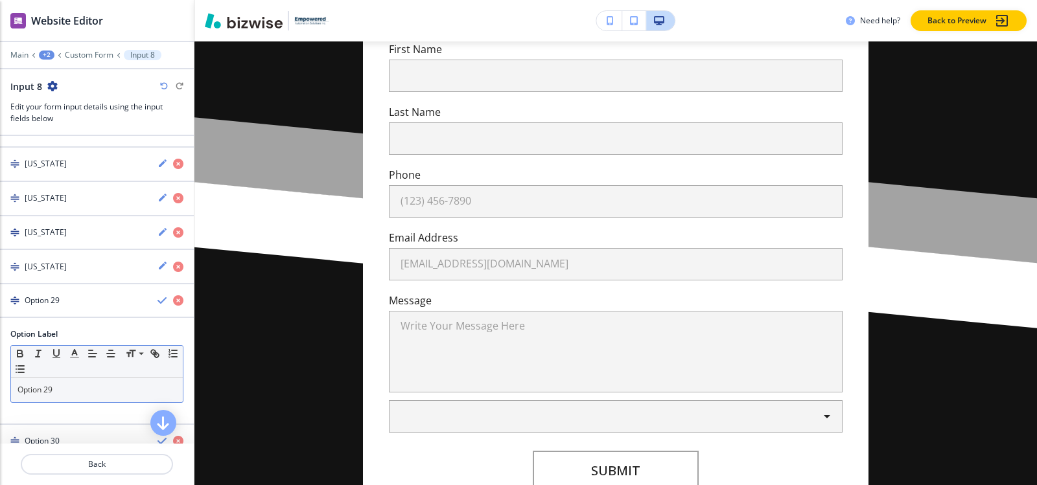
click at [75, 396] on p "Option 29" at bounding box center [96, 390] width 159 height 12
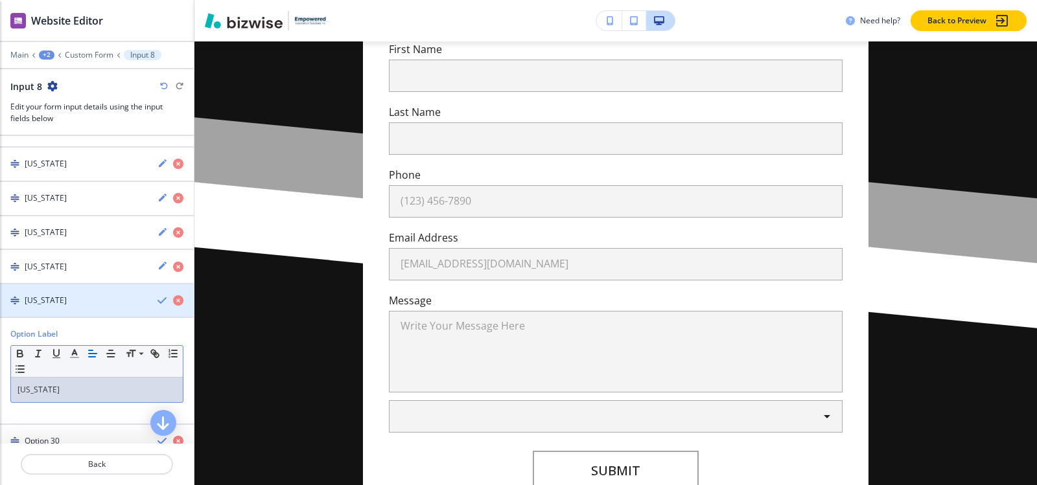
click at [60, 293] on div "button" at bounding box center [97, 290] width 194 height 10
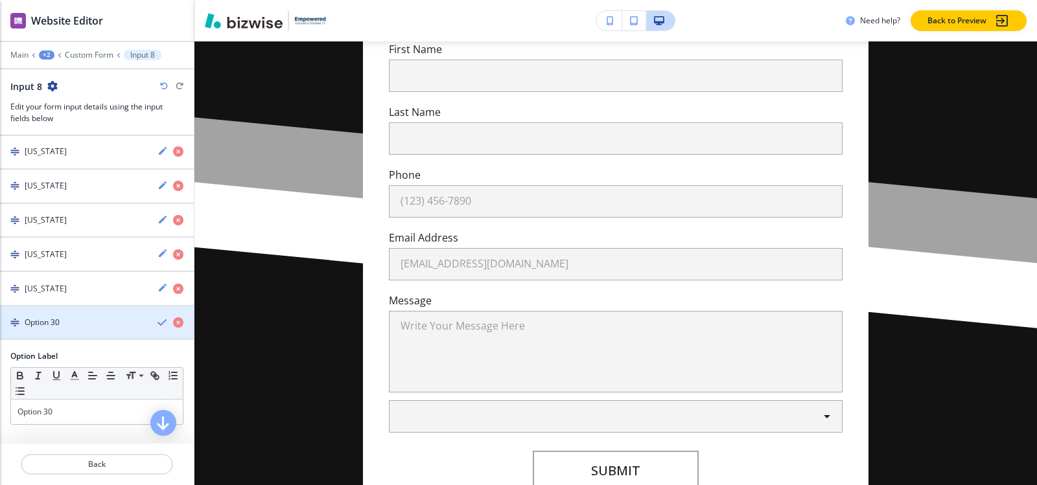
scroll to position [1117, 0]
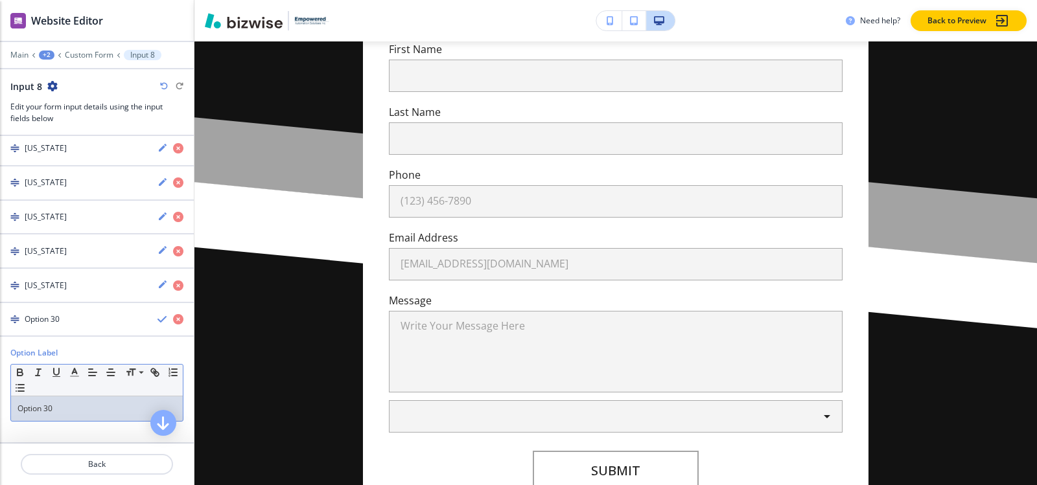
click at [68, 408] on p "Option 30" at bounding box center [96, 409] width 159 height 12
paste div
click at [59, 326] on div "button" at bounding box center [97, 330] width 194 height 10
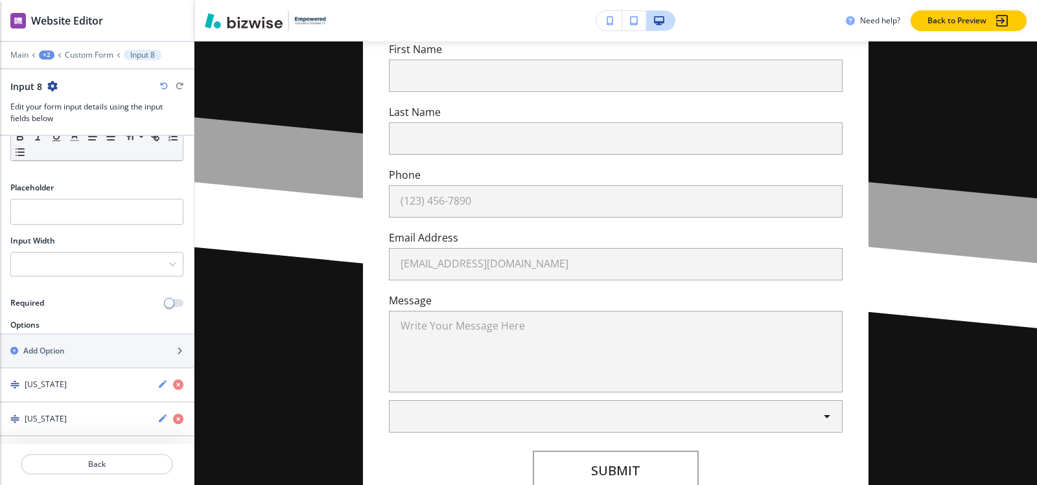
scroll to position [130, 0]
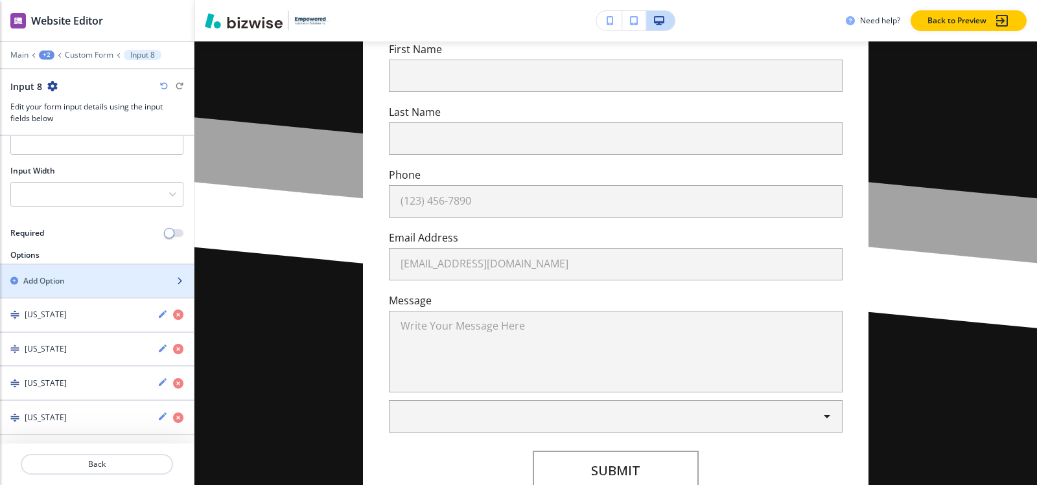
click at [67, 285] on div "Add Option" at bounding box center [82, 281] width 165 height 12
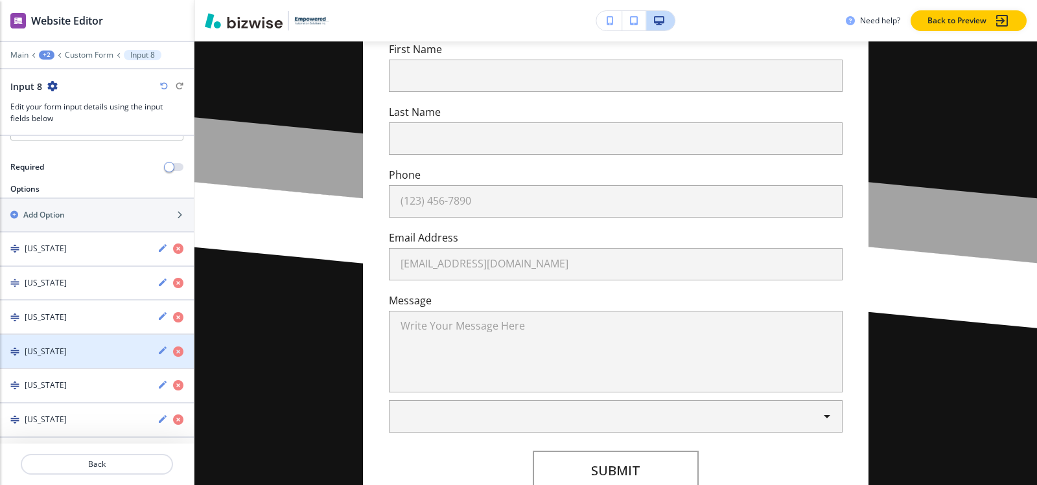
scroll to position [19, 0]
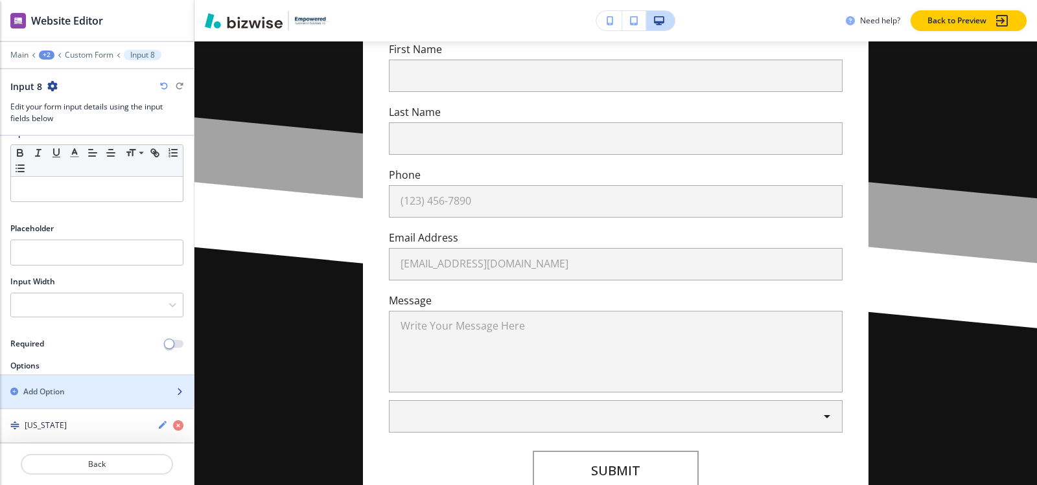
click at [42, 388] on h2 "Add Option" at bounding box center [43, 392] width 41 height 12
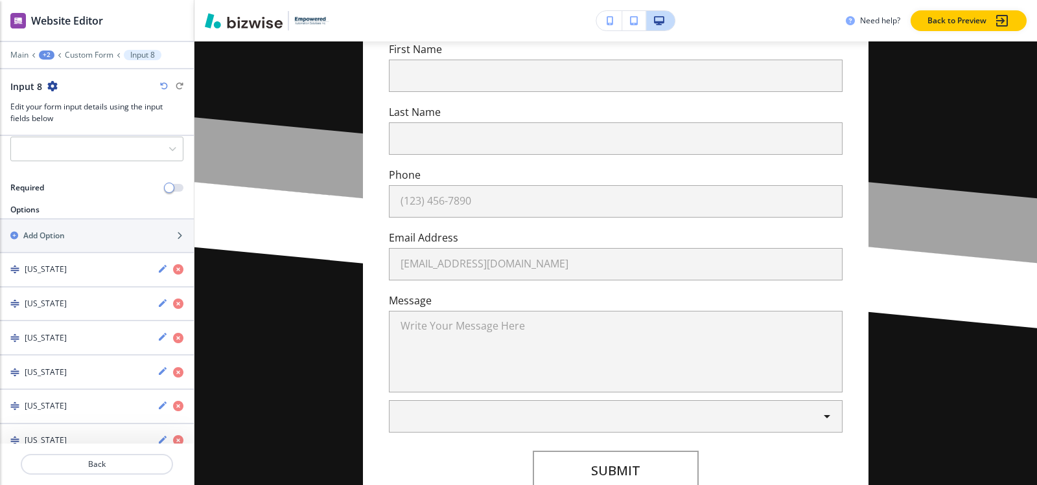
scroll to position [57, 0]
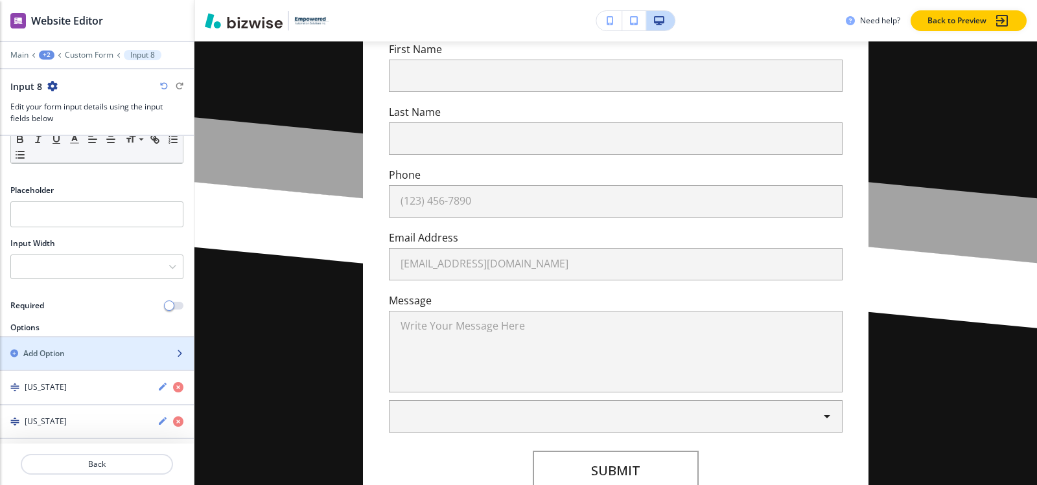
click at [54, 348] on h2 "Add Option" at bounding box center [43, 354] width 41 height 12
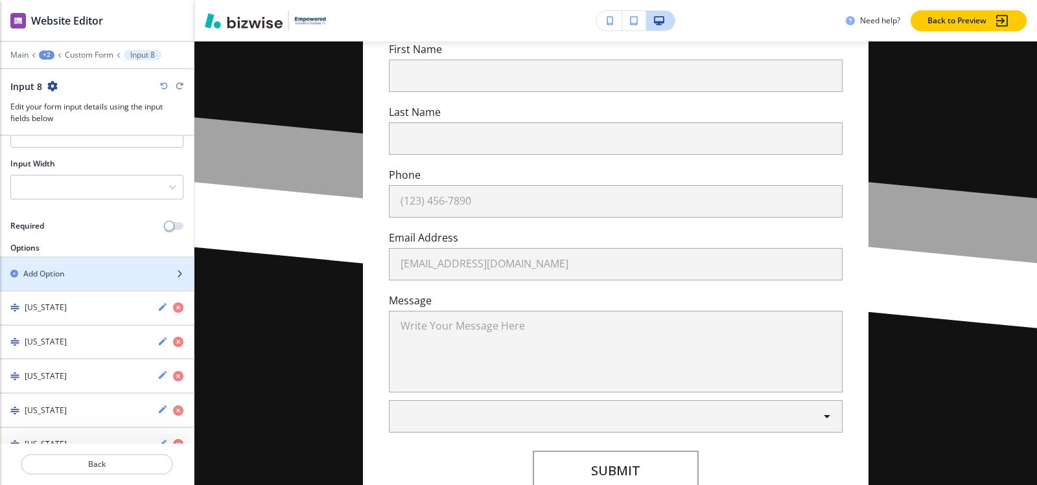
click at [58, 273] on h2 "Add Option" at bounding box center [43, 274] width 41 height 12
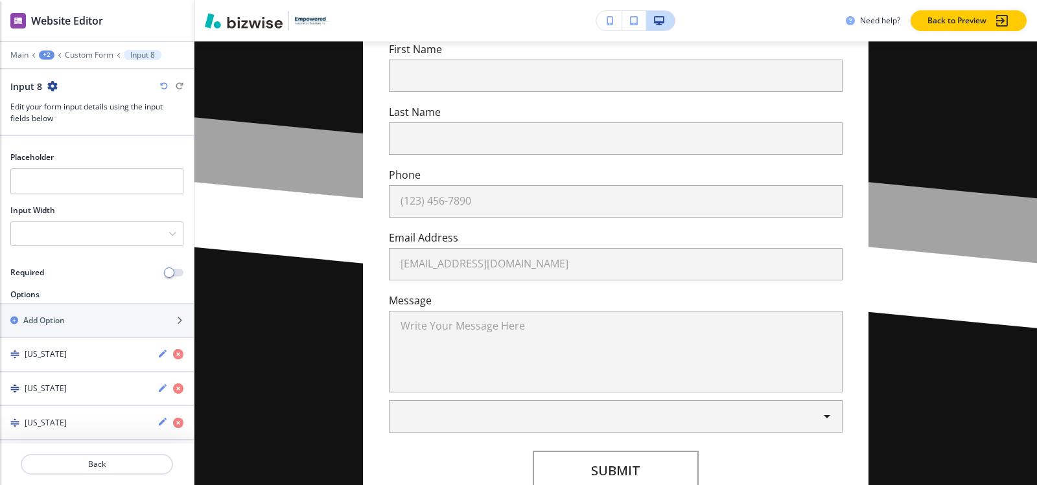
scroll to position [83, 0]
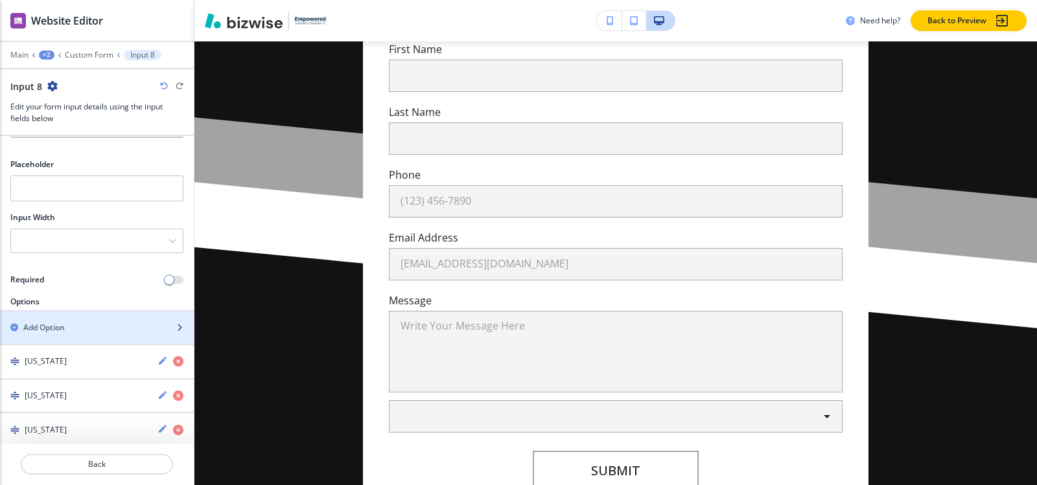
click at [86, 328] on div "Add Option" at bounding box center [82, 328] width 165 height 12
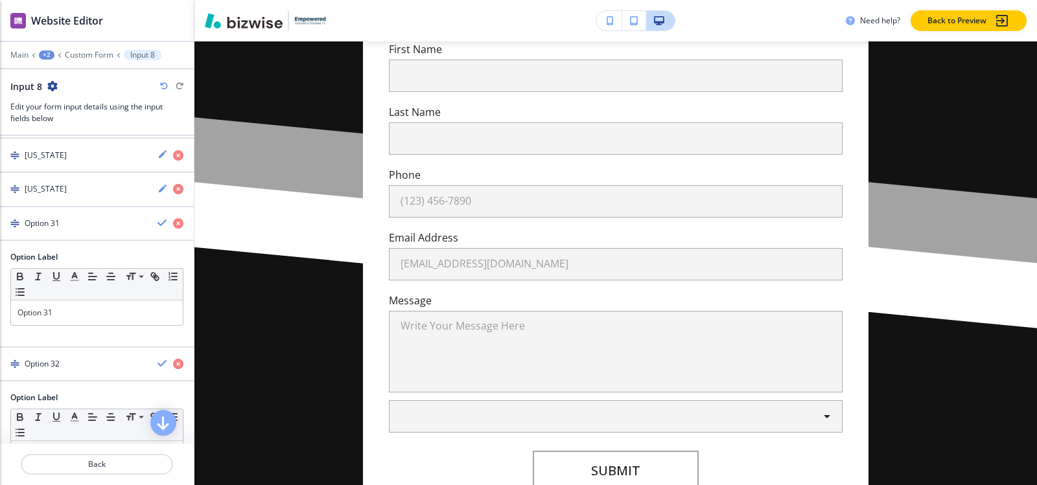
scroll to position [1187, 0]
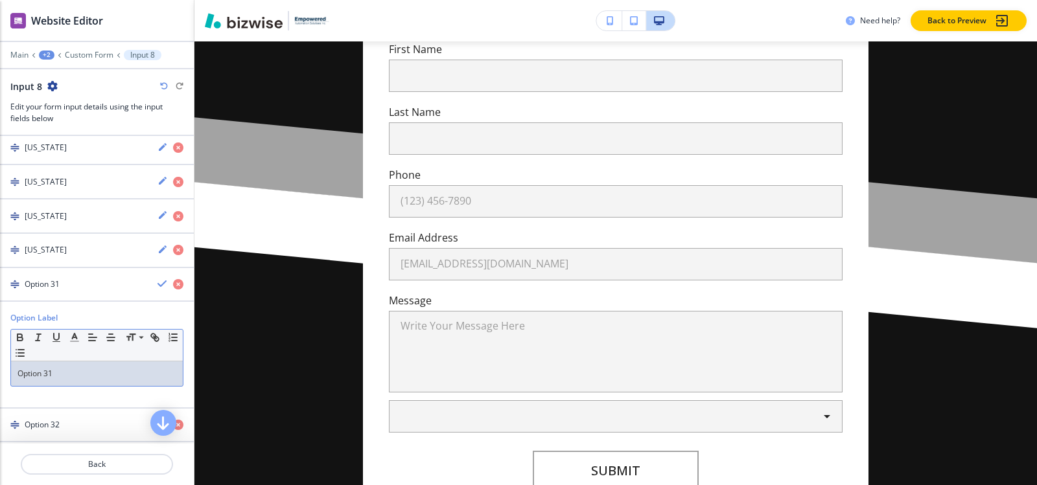
click at [68, 376] on p "Option 31" at bounding box center [96, 374] width 159 height 12
click at [50, 273] on div "button" at bounding box center [97, 273] width 194 height 10
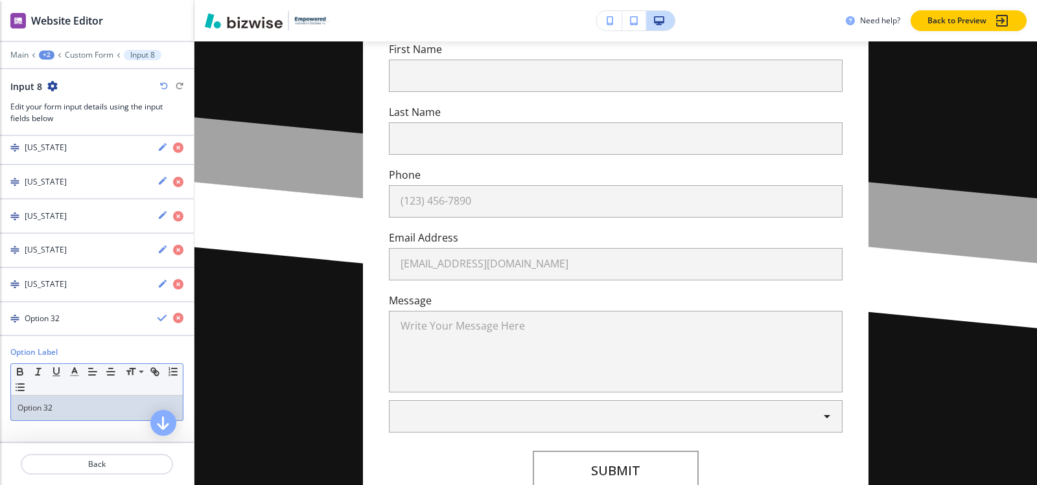
click at [60, 406] on p "Option 32" at bounding box center [96, 408] width 159 height 12
click at [42, 325] on div "button" at bounding box center [97, 330] width 194 height 10
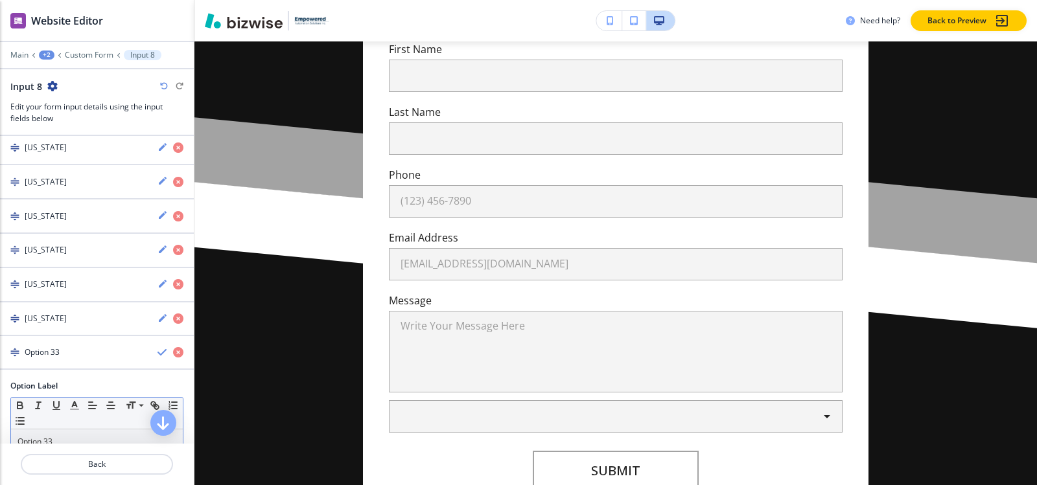
click at [73, 436] on p "Option 33" at bounding box center [96, 442] width 159 height 12
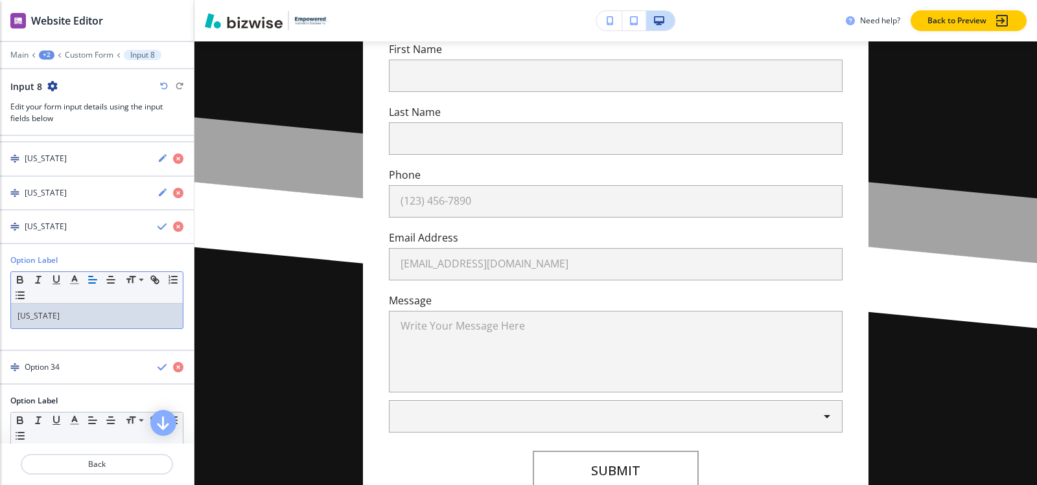
scroll to position [1320, 0]
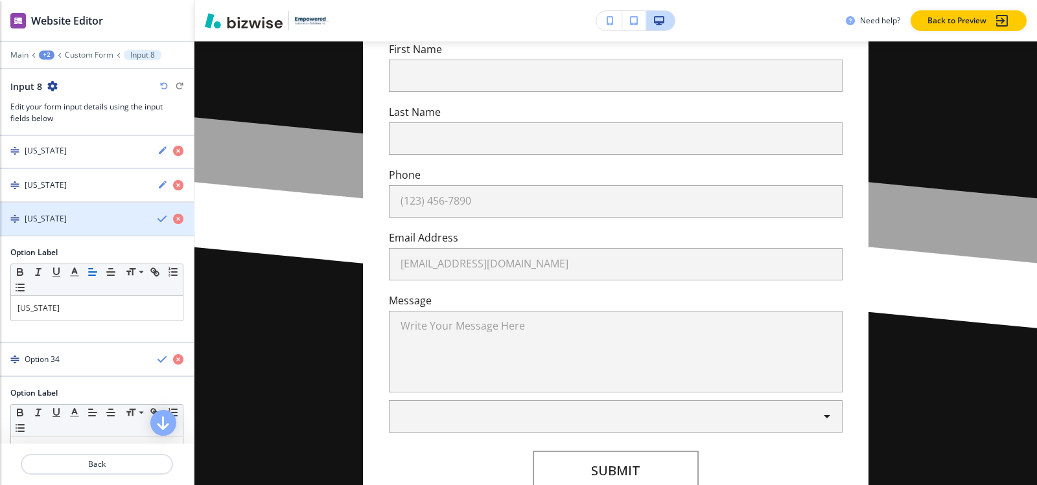
click at [67, 219] on h4 "North Carolina" at bounding box center [46, 219] width 42 height 12
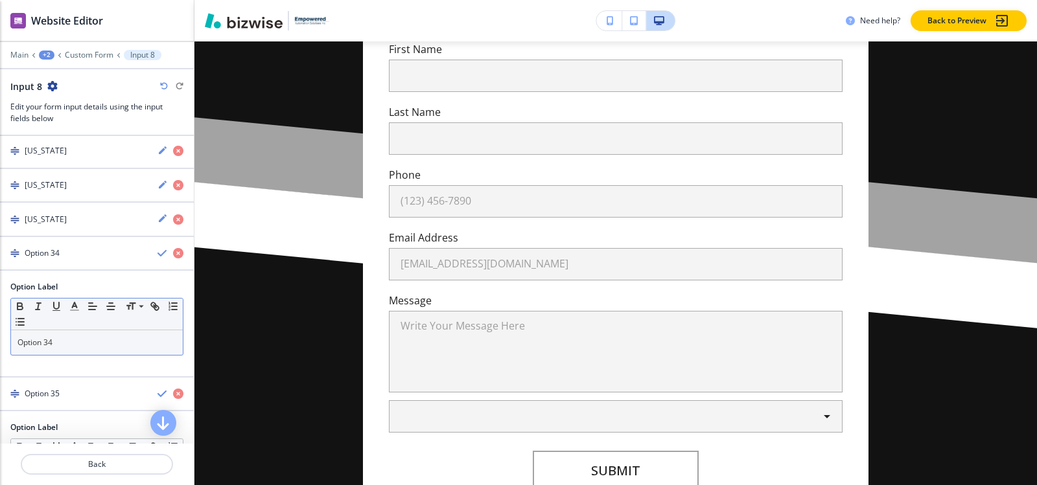
click at [79, 338] on p "Option 34" at bounding box center [96, 343] width 159 height 12
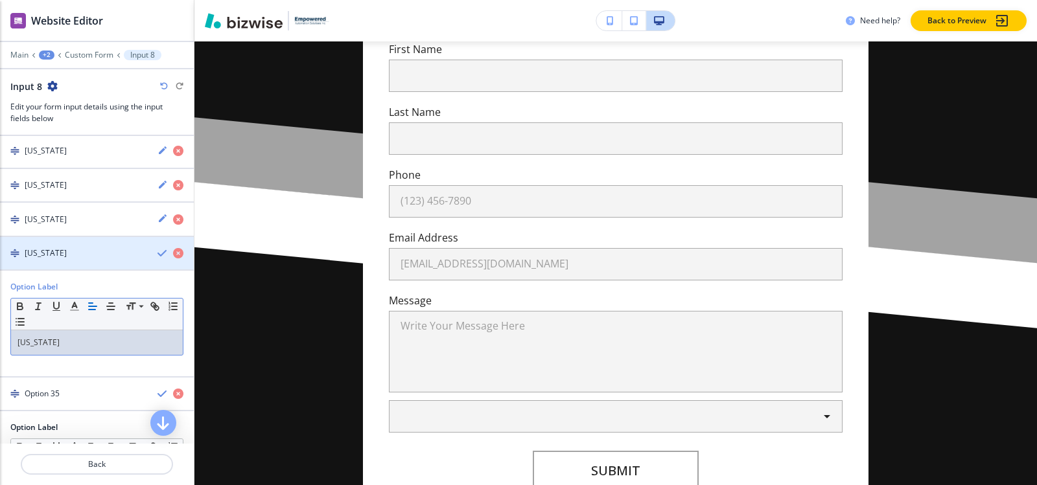
click at [60, 250] on h4 "North Dakota" at bounding box center [46, 254] width 42 height 12
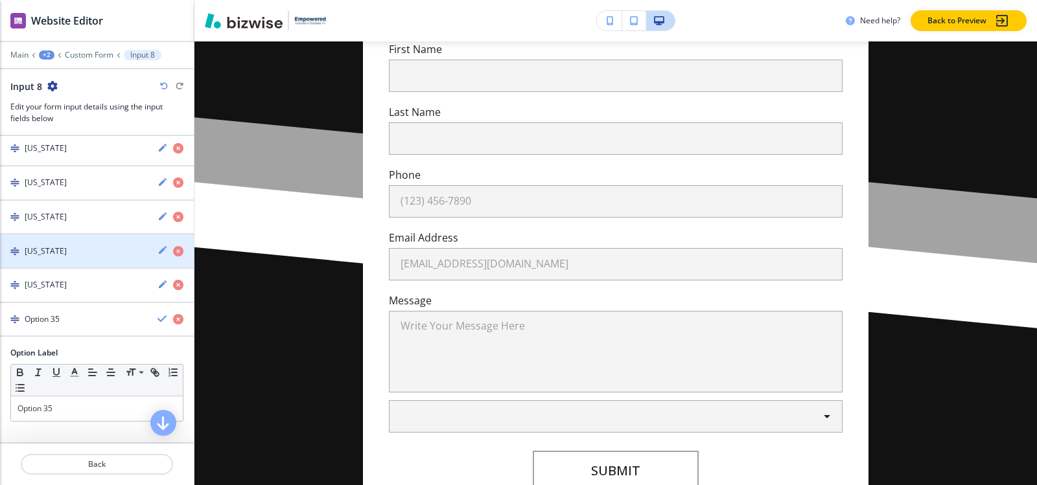
scroll to position [1289, 0]
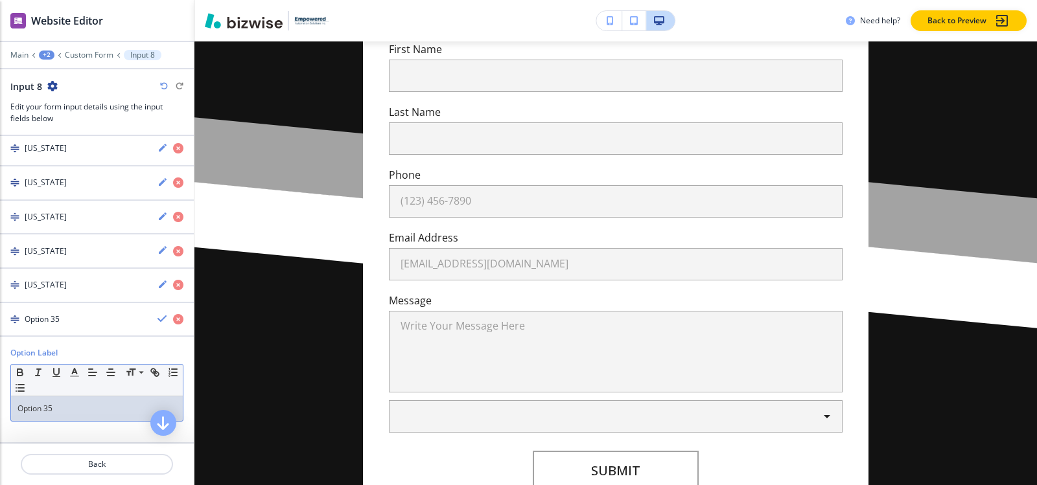
click at [74, 413] on p "Option 35" at bounding box center [96, 409] width 159 height 12
click at [56, 320] on div "Ohio" at bounding box center [73, 320] width 147 height 12
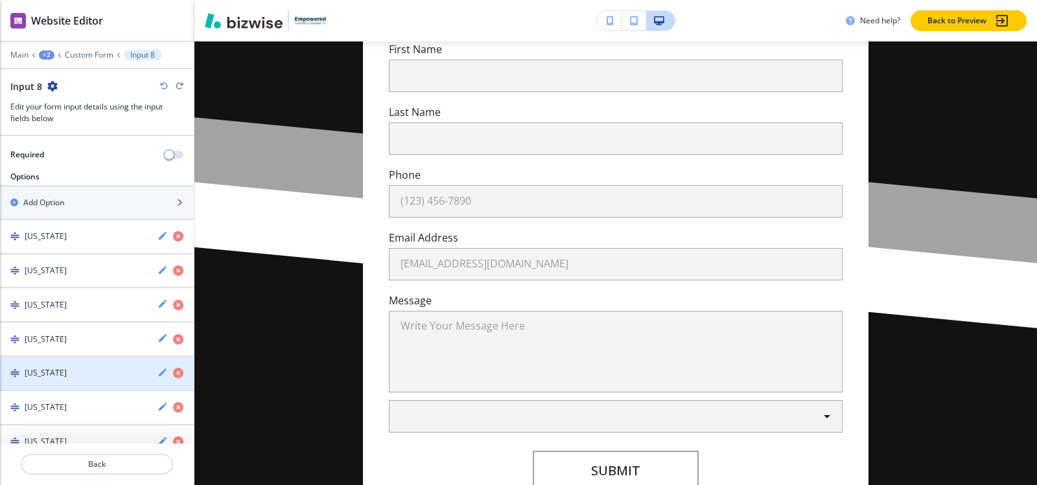
scroll to position [145, 0]
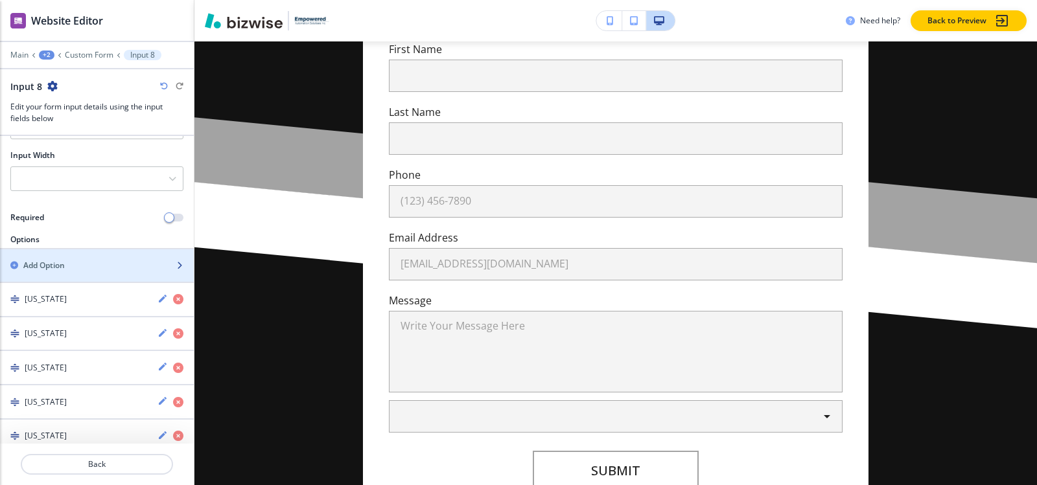
click at [79, 272] on div "button" at bounding box center [97, 277] width 194 height 10
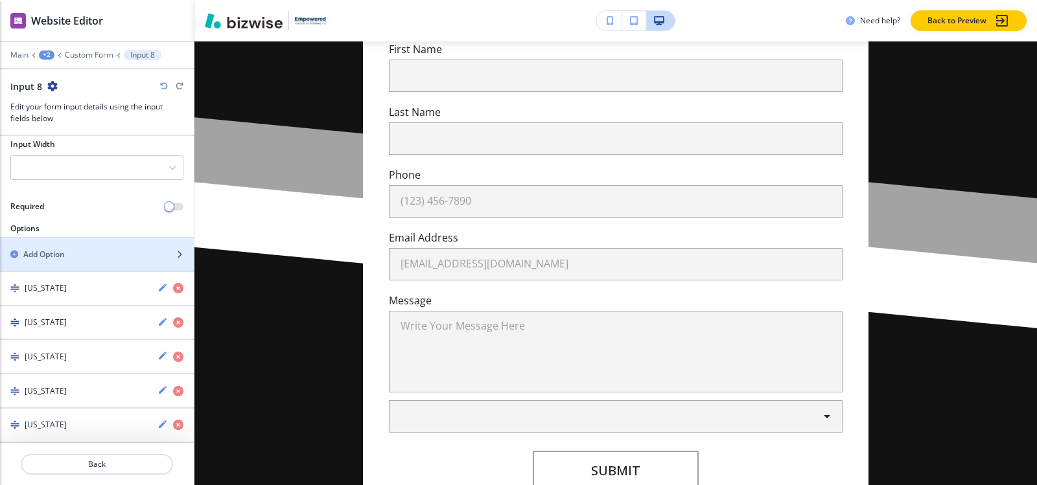
click at [78, 248] on div "button" at bounding box center [97, 244] width 194 height 10
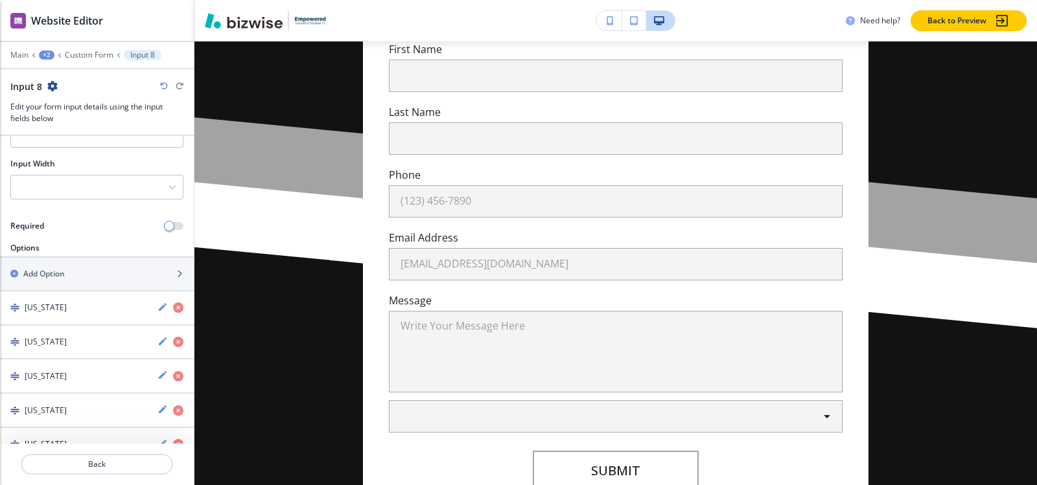
scroll to position [102, 0]
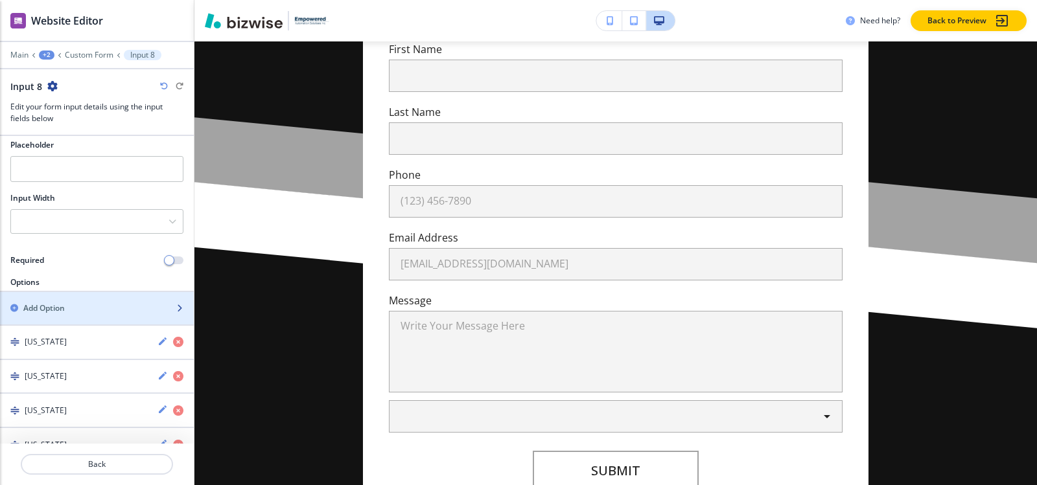
click at [72, 311] on div "Add Option" at bounding box center [82, 309] width 165 height 12
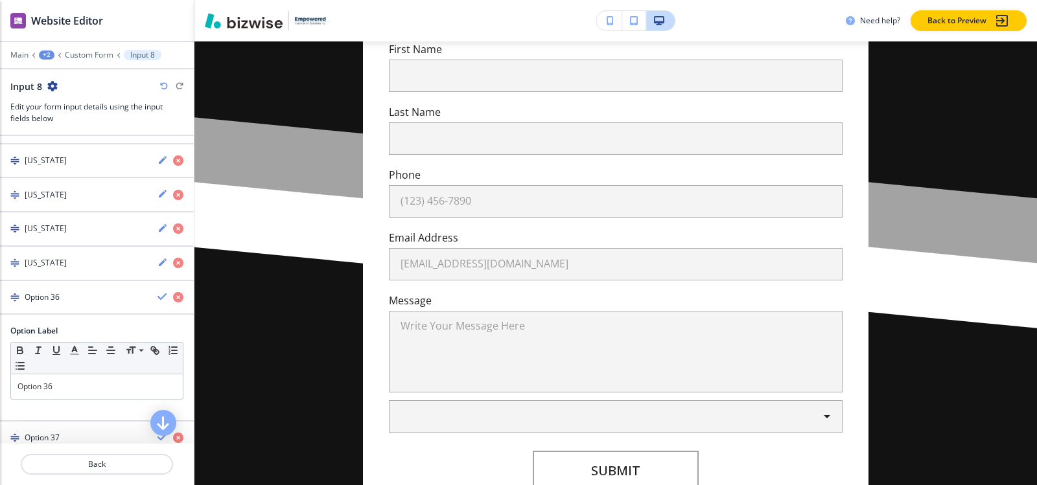
scroll to position [1410, 0]
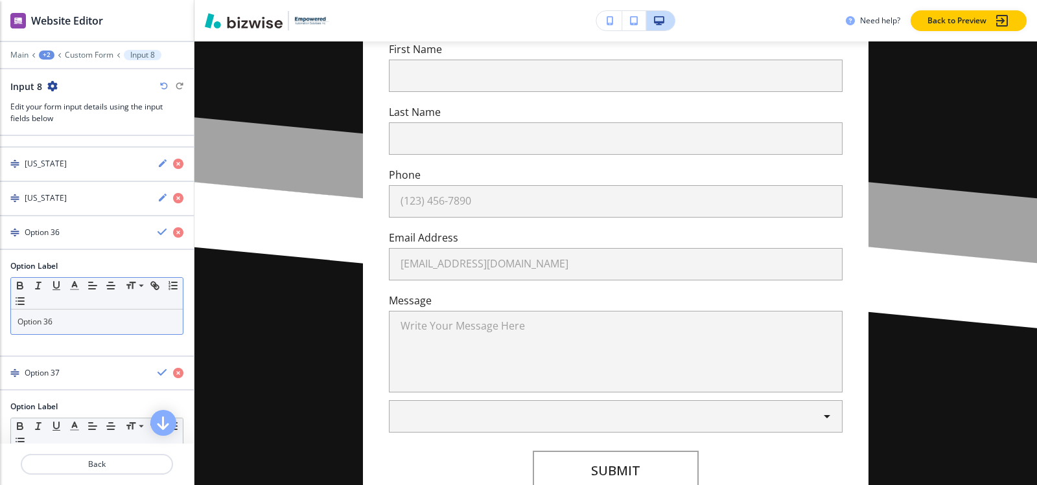
click at [81, 322] on p "Option 36" at bounding box center [96, 322] width 159 height 12
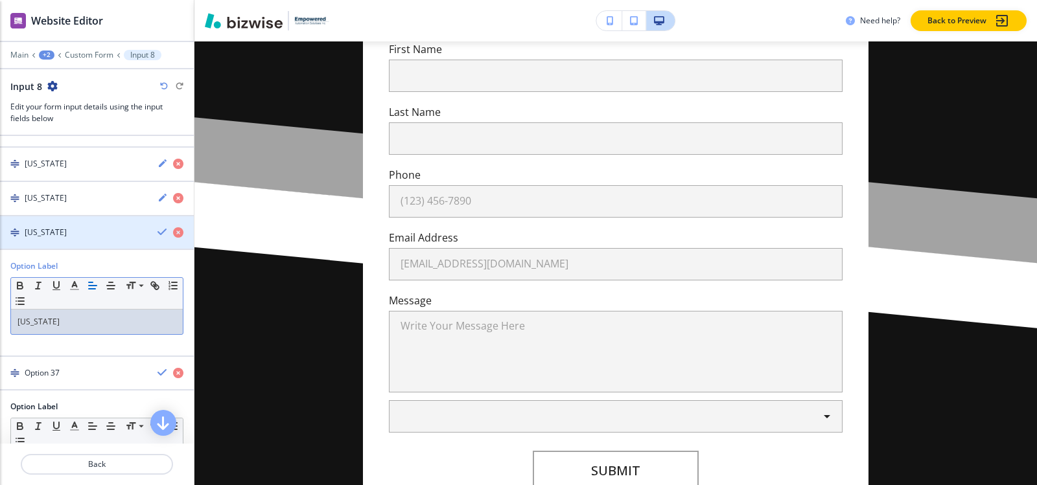
click at [60, 239] on div "button" at bounding box center [97, 244] width 194 height 10
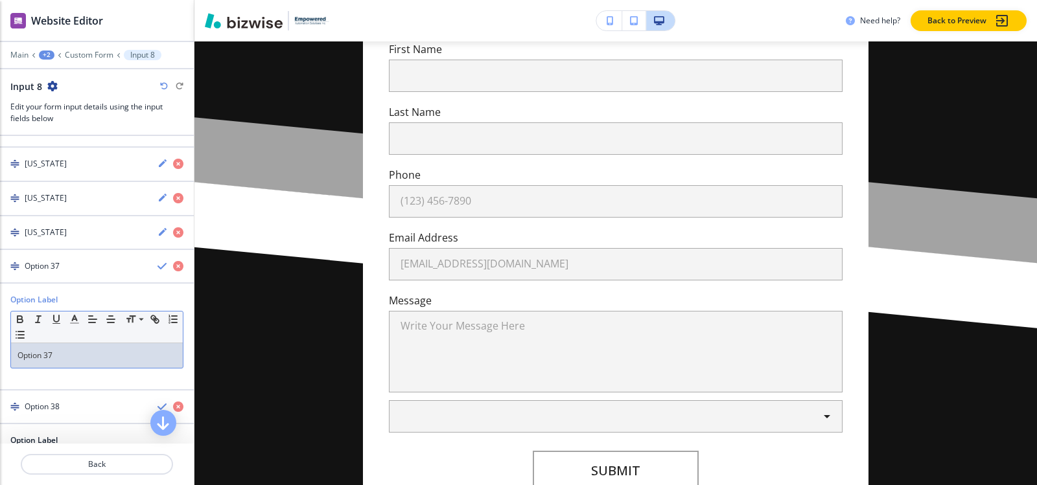
click at [57, 355] on p "Option 37" at bounding box center [96, 356] width 159 height 12
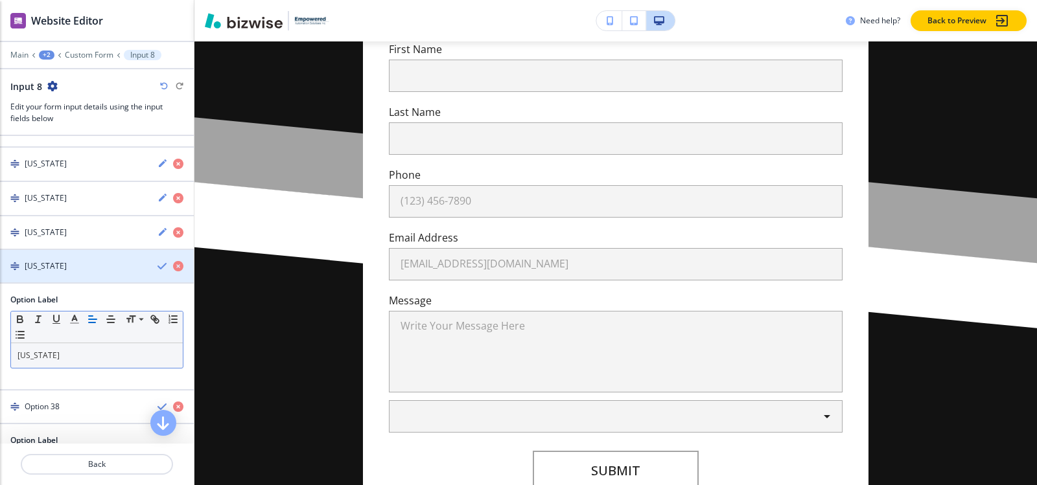
click at [68, 272] on div "button" at bounding box center [97, 277] width 194 height 10
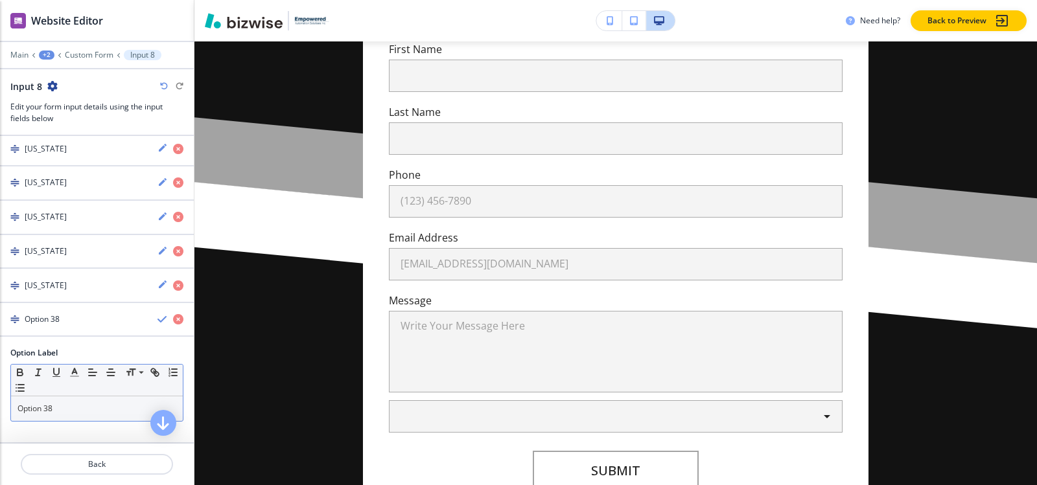
click at [67, 403] on p "Option 38" at bounding box center [96, 409] width 159 height 12
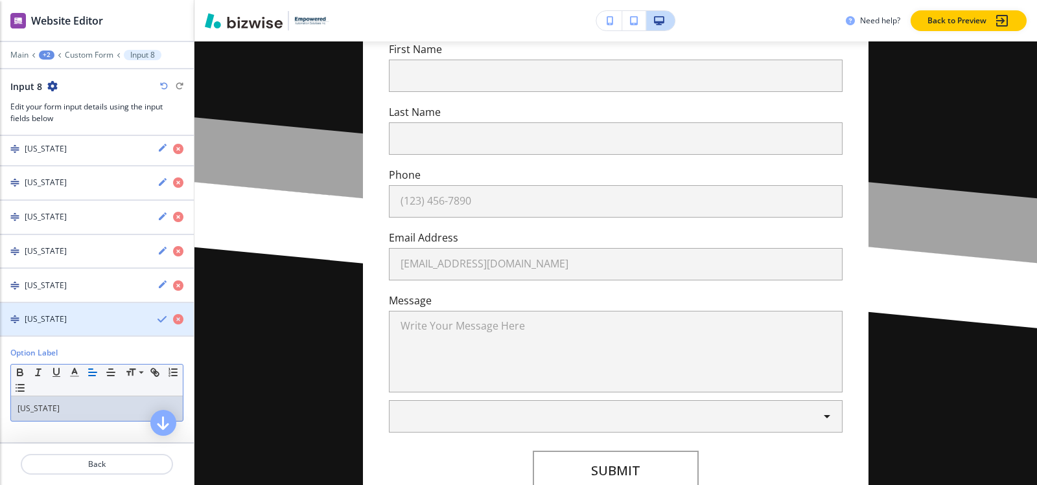
click at [39, 320] on h4 "Pennsylvania" at bounding box center [46, 320] width 42 height 12
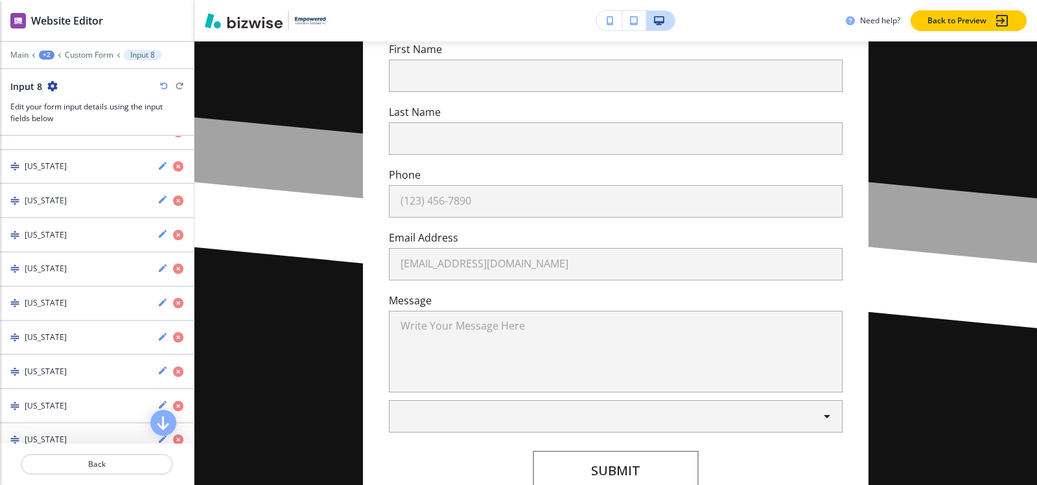
scroll to position [53, 0]
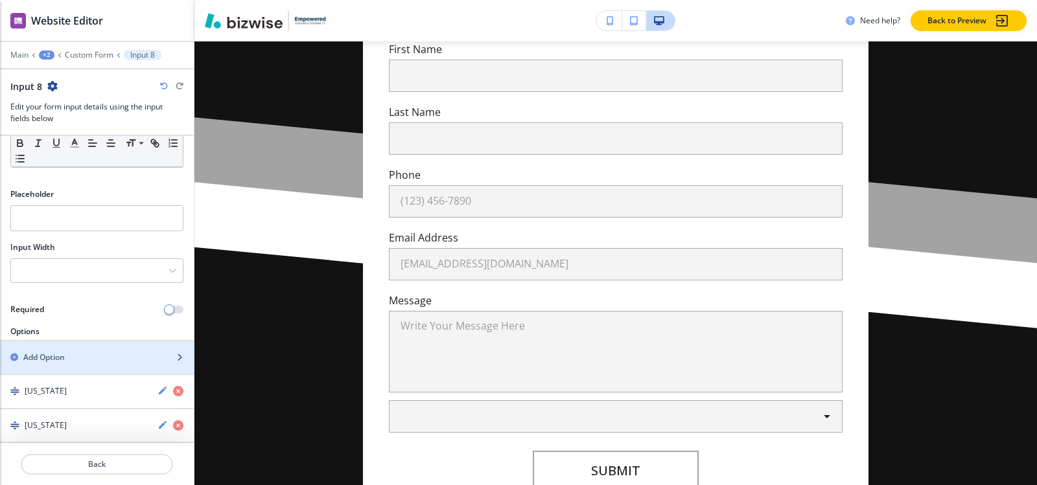
click at [43, 370] on div "button" at bounding box center [97, 369] width 194 height 10
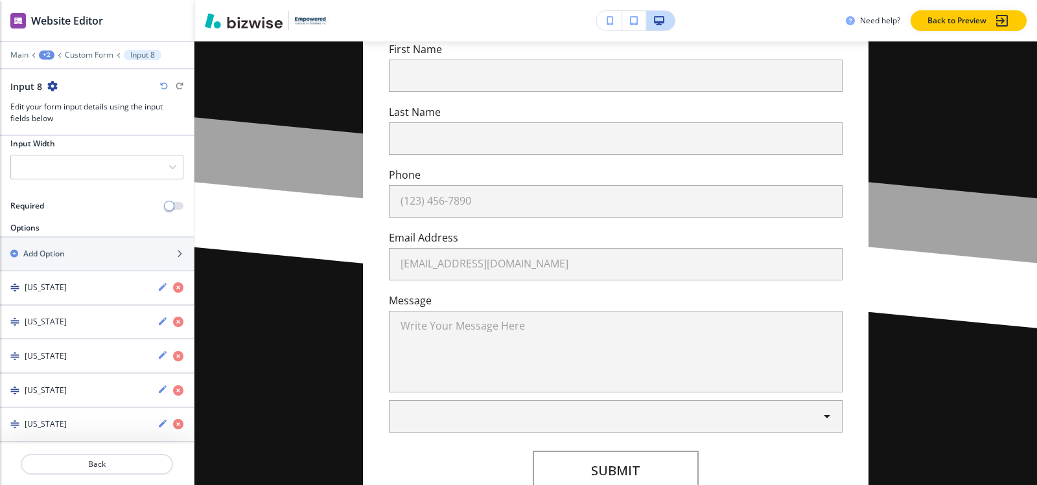
scroll to position [121, 0]
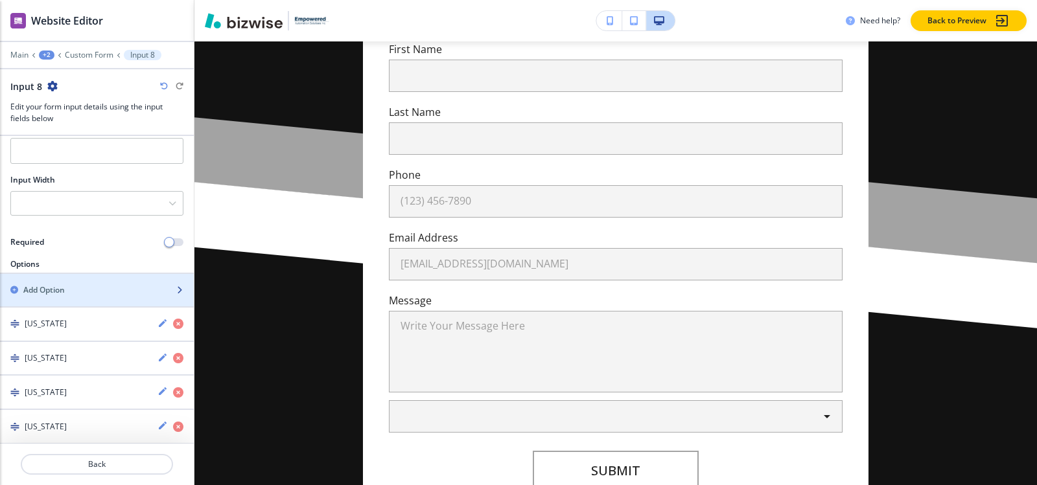
click at [60, 295] on h2 "Add Option" at bounding box center [43, 291] width 41 height 12
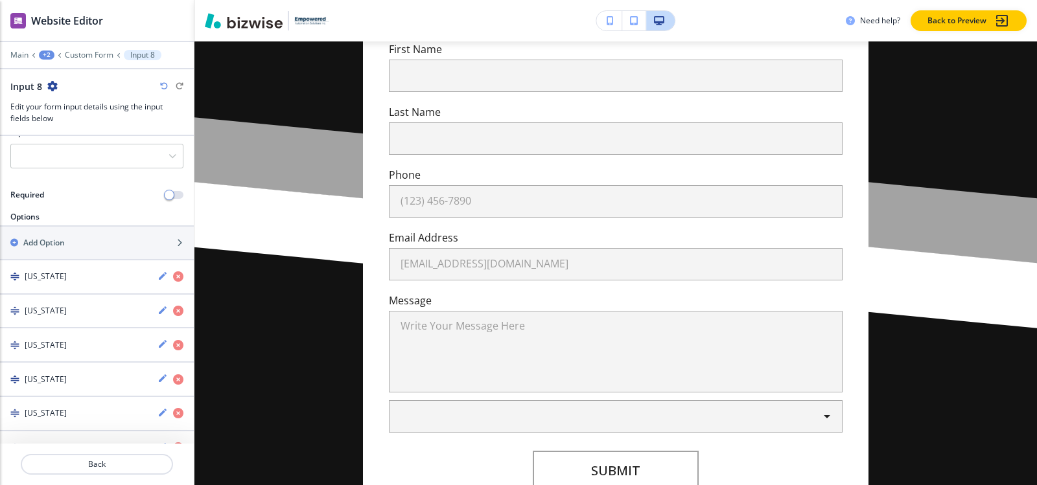
scroll to position [136, 0]
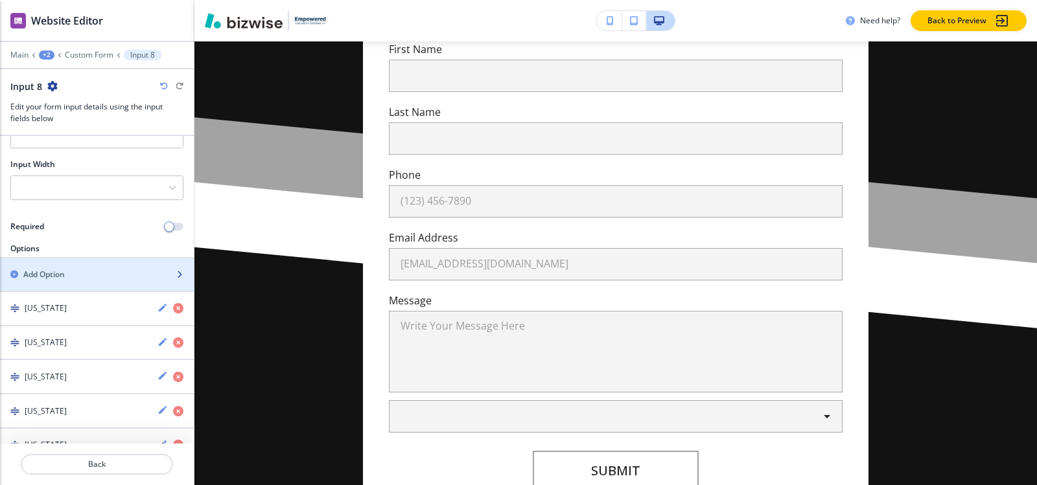
click at [102, 277] on div "Add Option" at bounding box center [82, 275] width 165 height 12
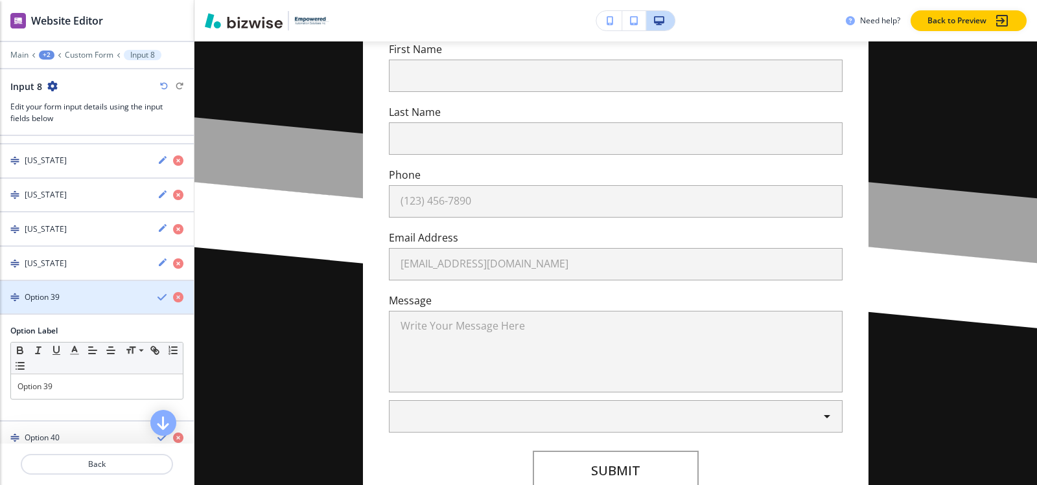
scroll to position [1512, 0]
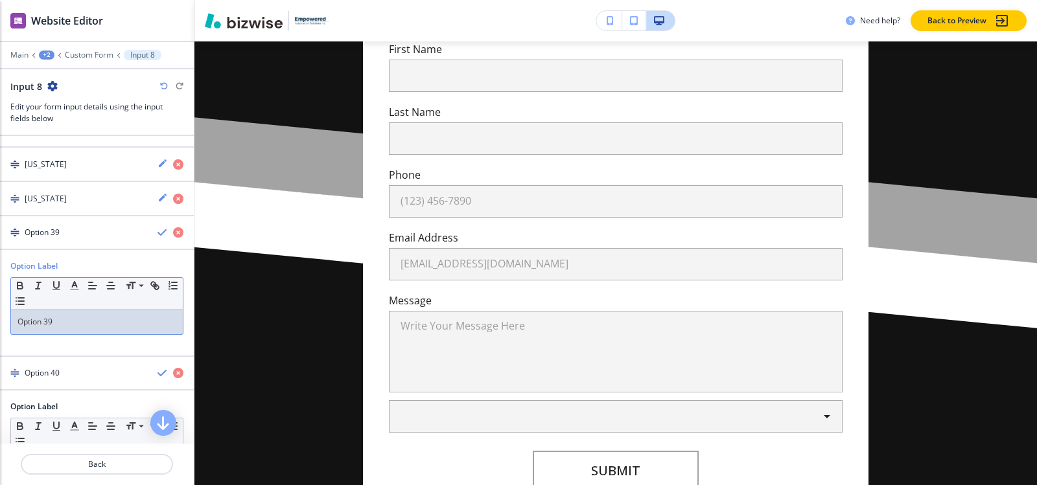
click at [76, 327] on p "Option 39" at bounding box center [96, 322] width 159 height 12
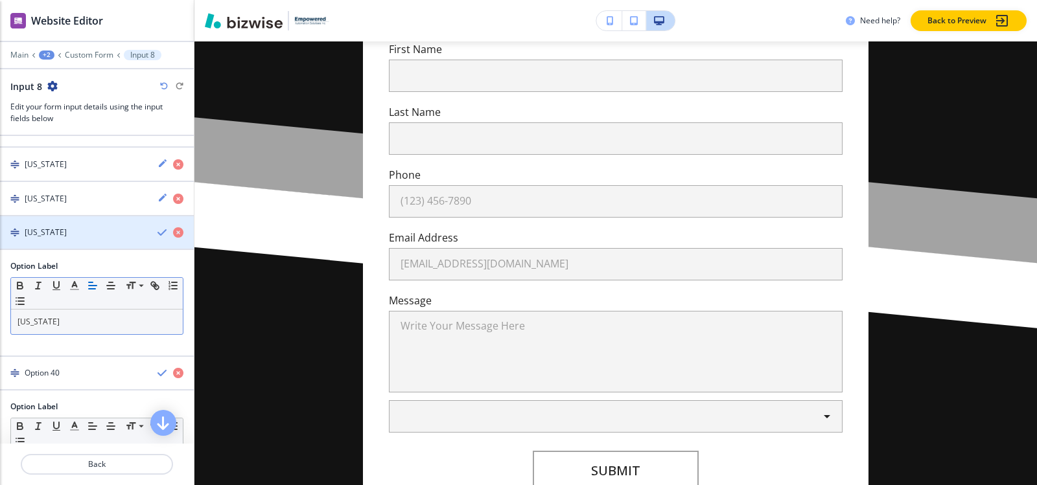
click at [63, 227] on h4 "Rhode Island" at bounding box center [46, 233] width 42 height 12
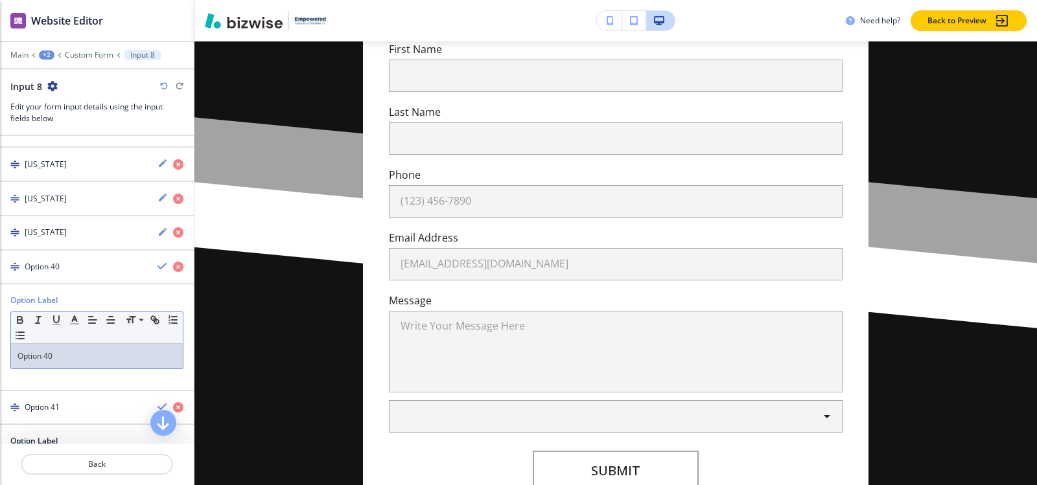
click at [63, 355] on p "Option 40" at bounding box center [96, 357] width 159 height 12
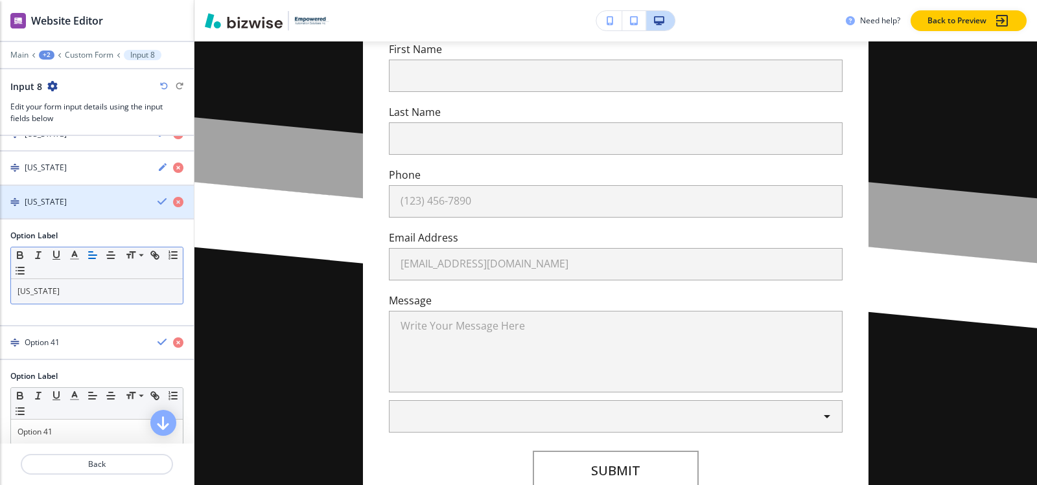
click at [73, 208] on div "button" at bounding box center [97, 213] width 194 height 10
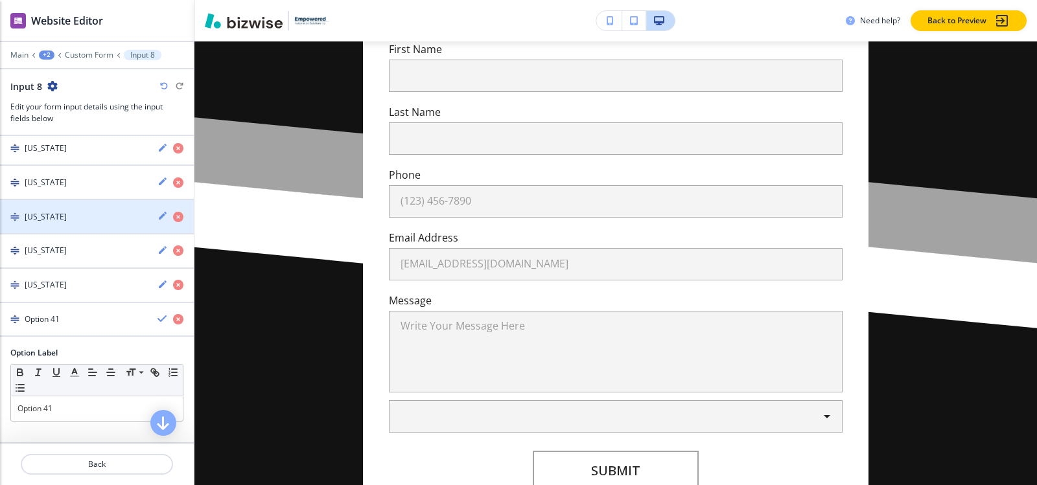
scroll to position [1494, 0]
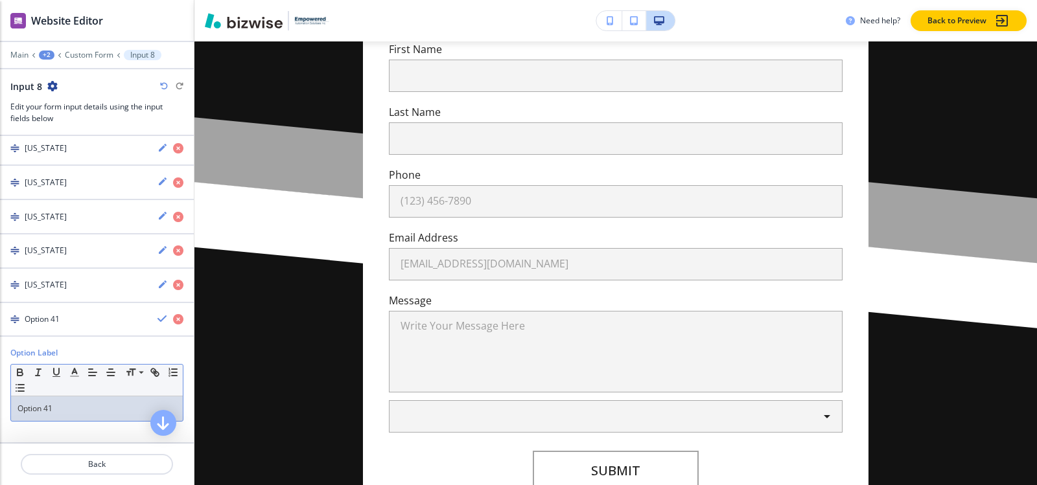
click at [65, 408] on p "Option 41" at bounding box center [96, 409] width 159 height 12
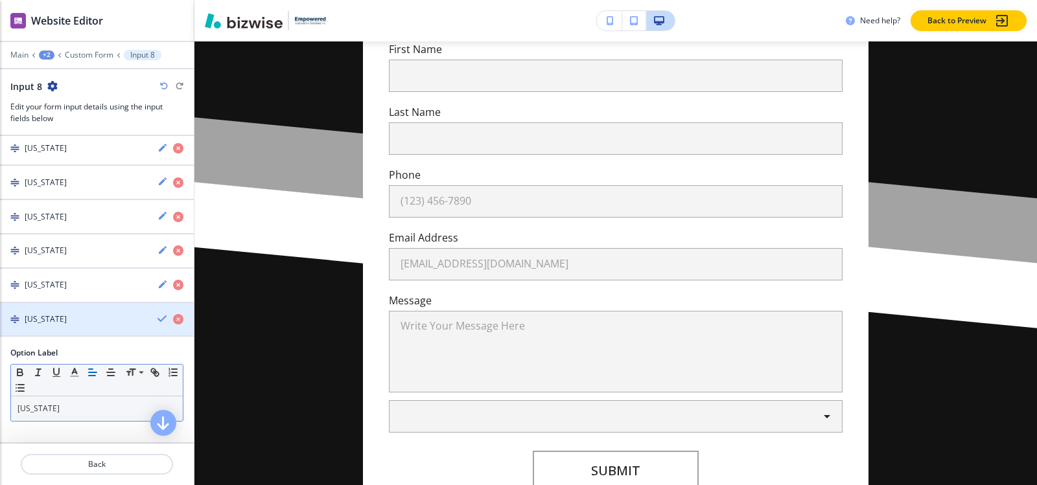
click at [87, 307] on div "button" at bounding box center [97, 308] width 194 height 10
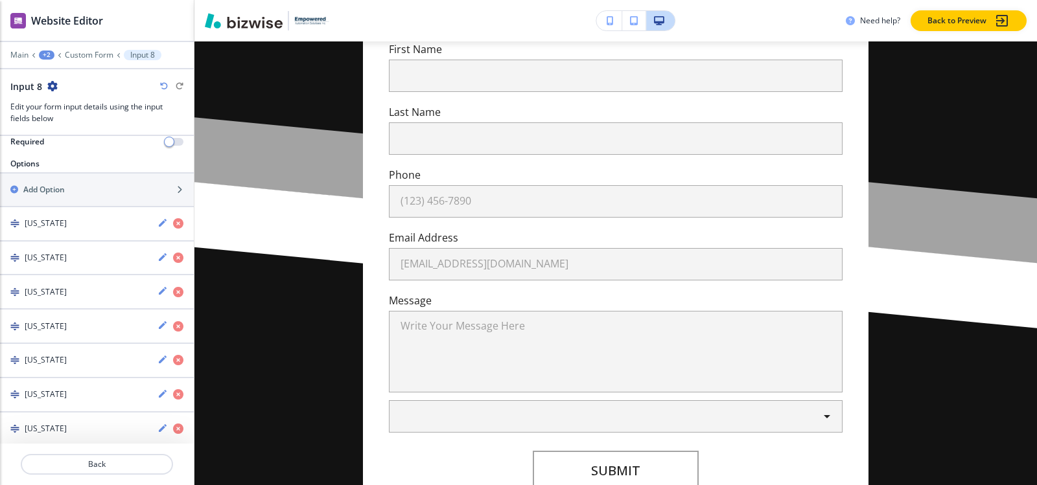
scroll to position [0, 0]
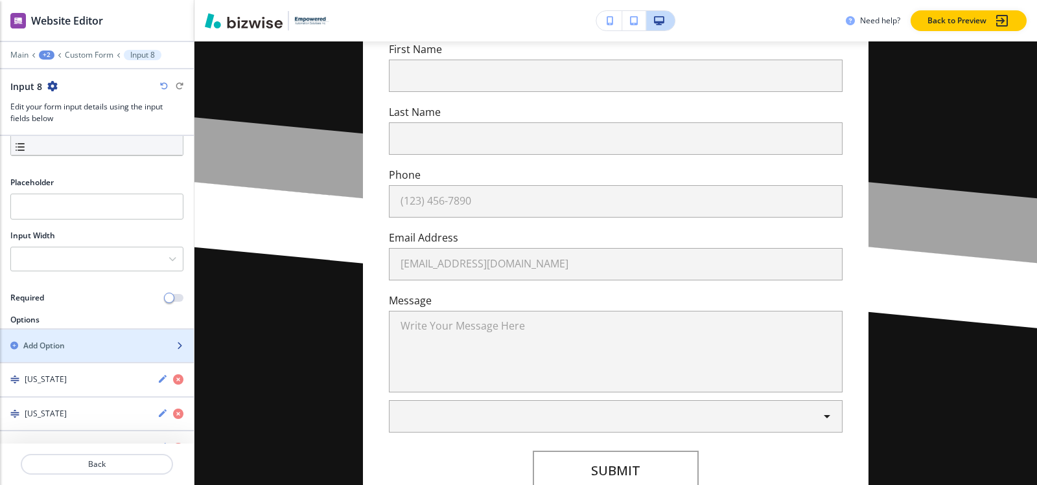
click at [76, 332] on div "button" at bounding box center [97, 335] width 194 height 10
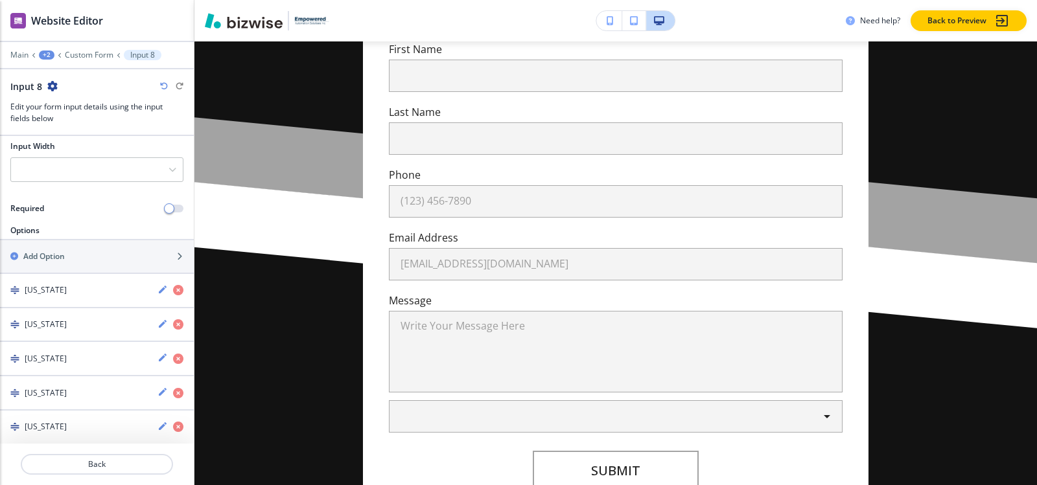
scroll to position [99, 0]
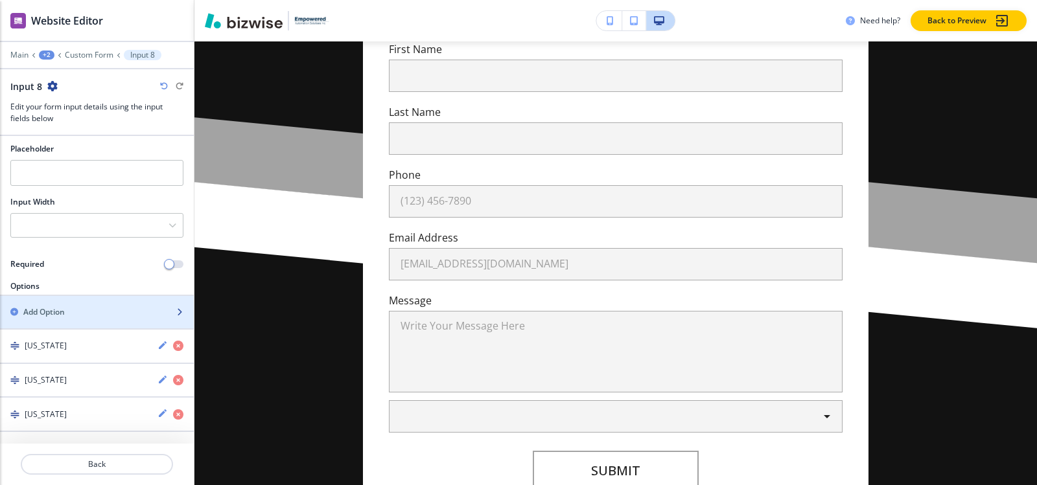
click at [70, 303] on div "button" at bounding box center [97, 301] width 194 height 10
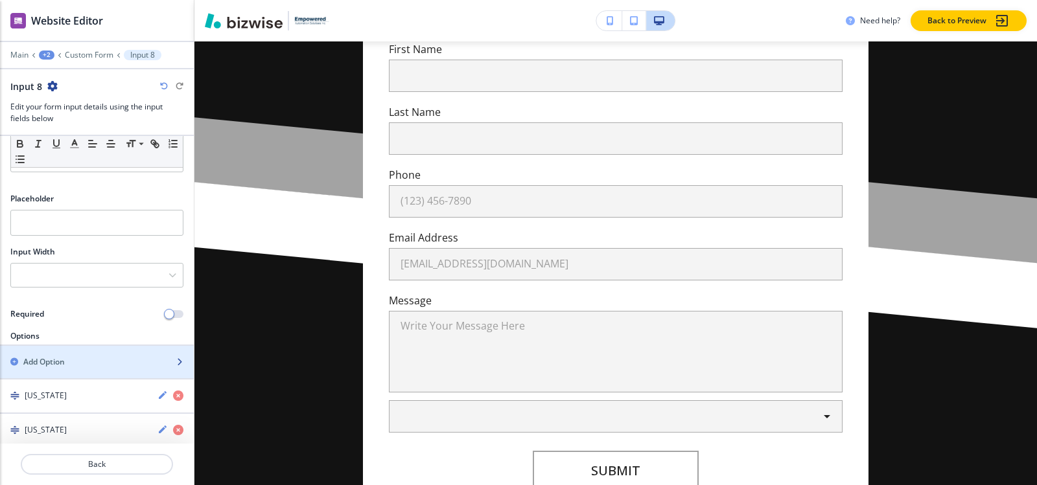
click at [92, 359] on div "Add Option" at bounding box center [82, 362] width 165 height 12
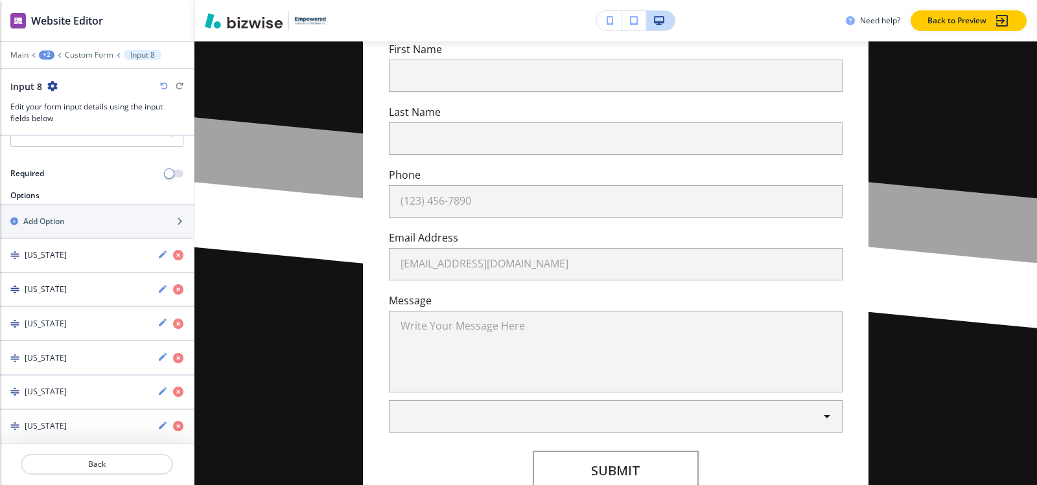
scroll to position [60, 0]
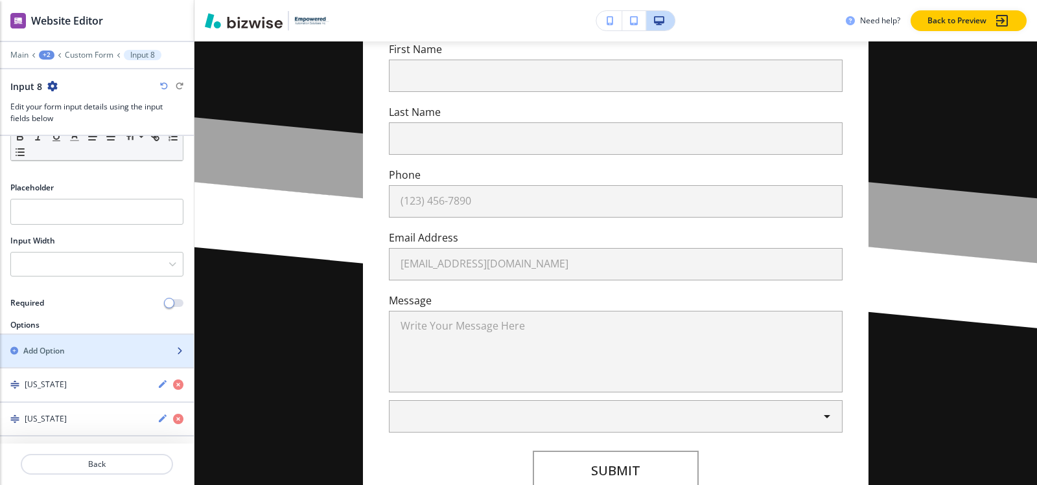
click at [85, 352] on div "Add Option" at bounding box center [82, 351] width 165 height 12
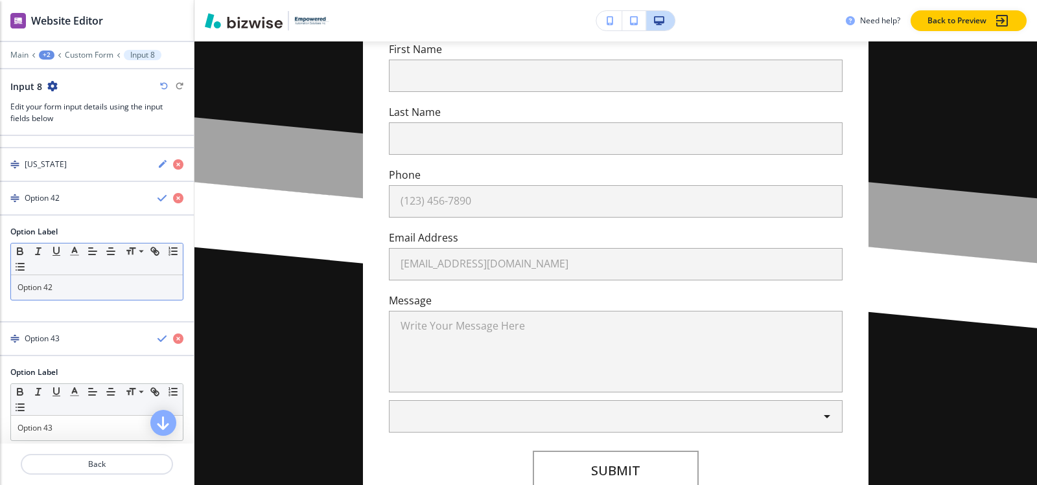
scroll to position [1626, 0]
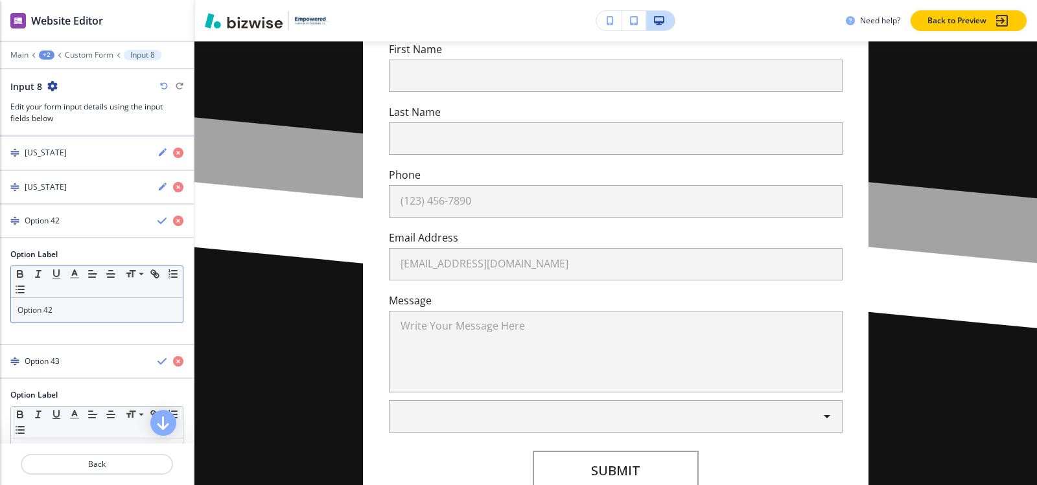
click at [85, 297] on div "Small Normal Large Huge" at bounding box center [97, 282] width 172 height 32
click at [86, 317] on div "Option 42" at bounding box center [97, 310] width 172 height 25
paste div
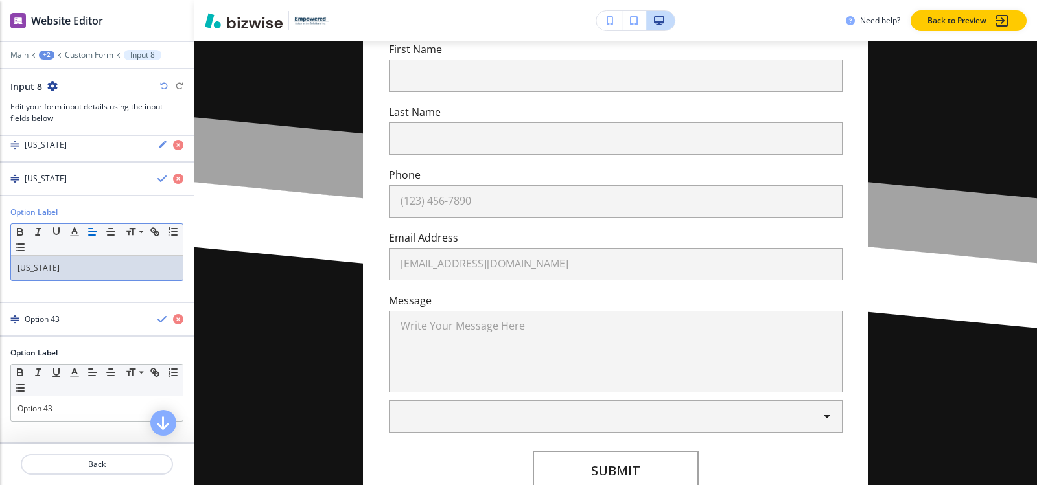
scroll to position [1691, 0]
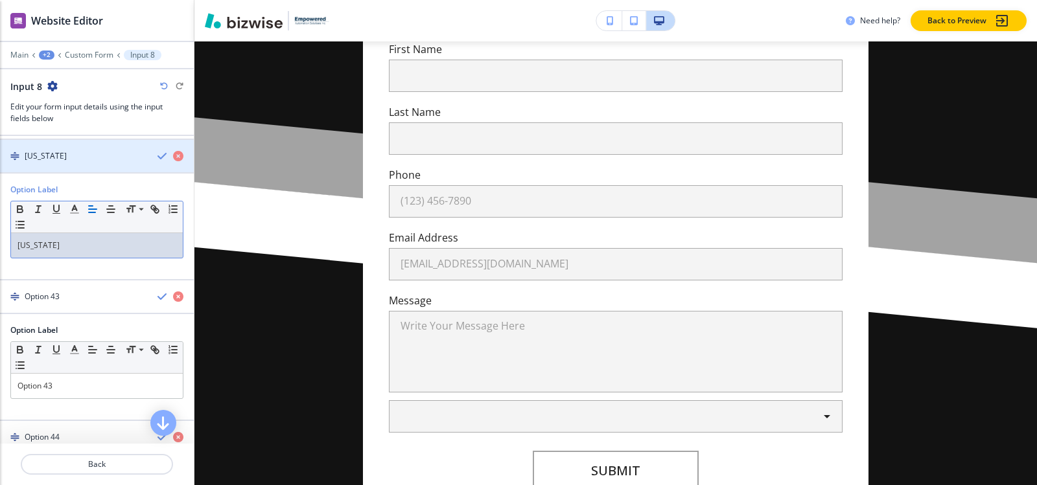
click at [62, 159] on h4 "Tennessee" at bounding box center [46, 156] width 42 height 12
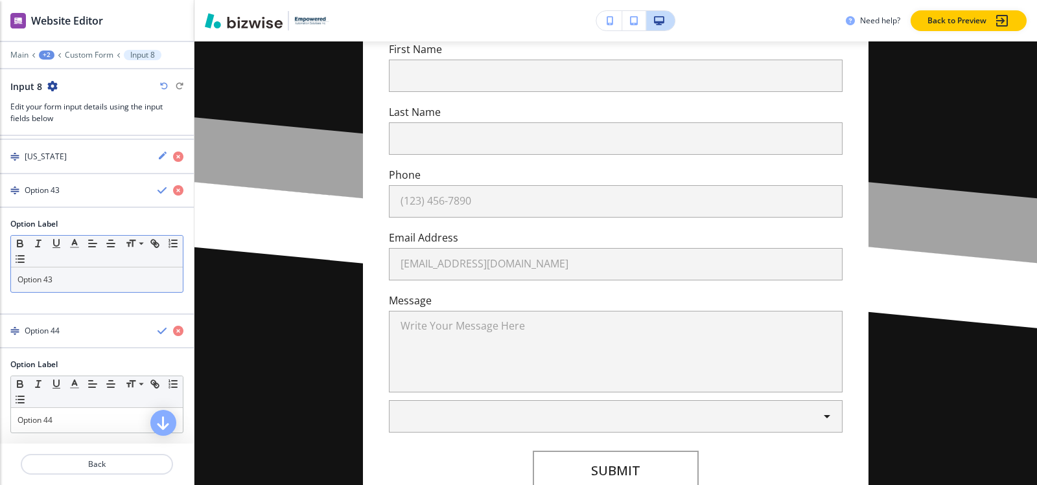
click at [68, 279] on p "Option 43" at bounding box center [96, 280] width 159 height 12
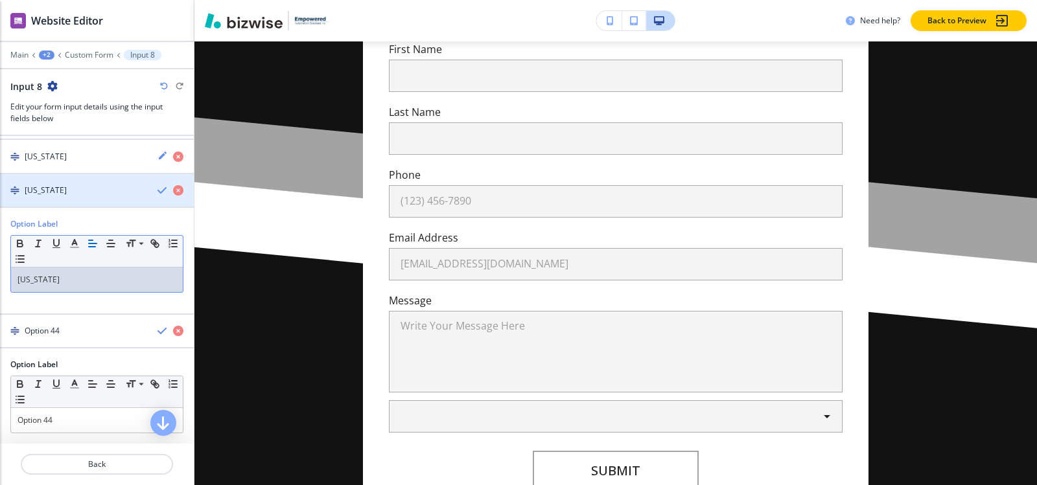
click at [34, 190] on h4 "Texas" at bounding box center [46, 191] width 42 height 12
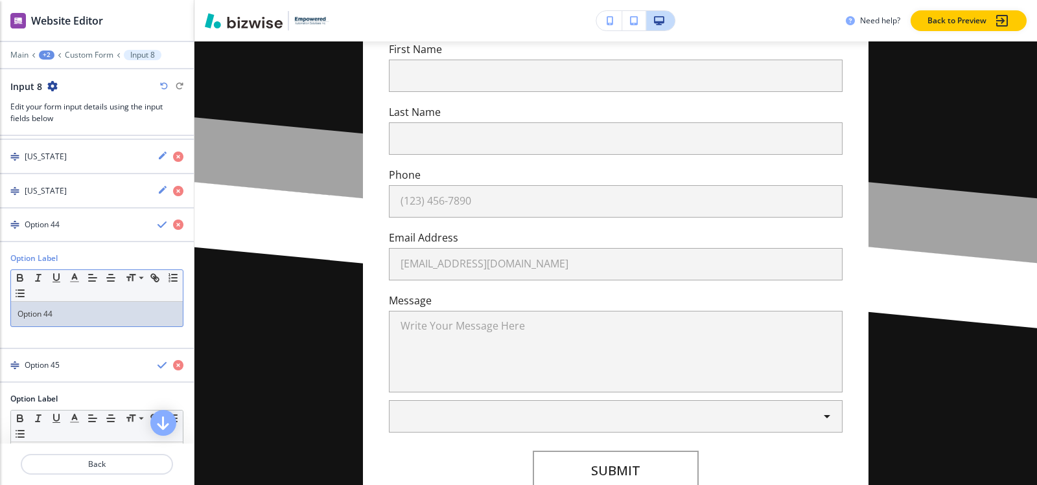
click at [69, 310] on p "Option 44" at bounding box center [96, 315] width 159 height 12
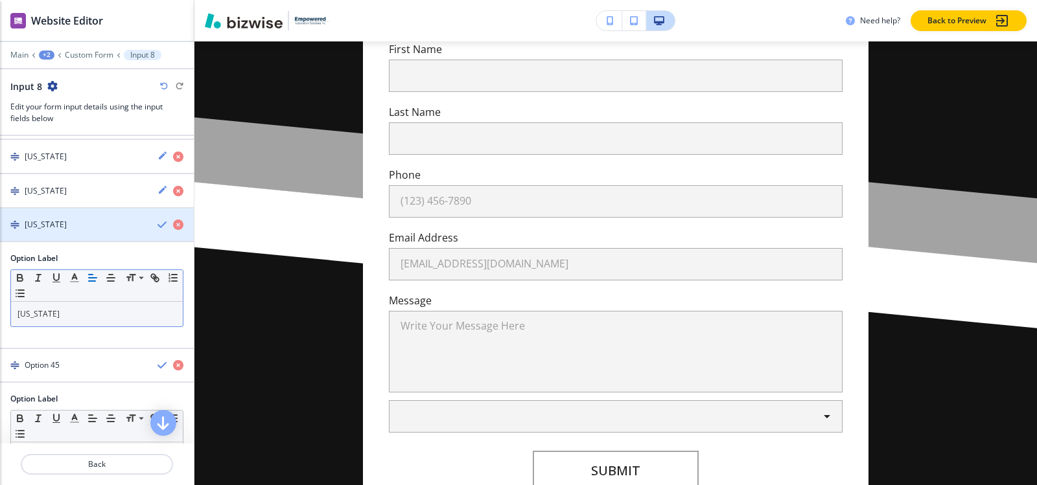
click at [45, 229] on div "Utah" at bounding box center [73, 225] width 147 height 12
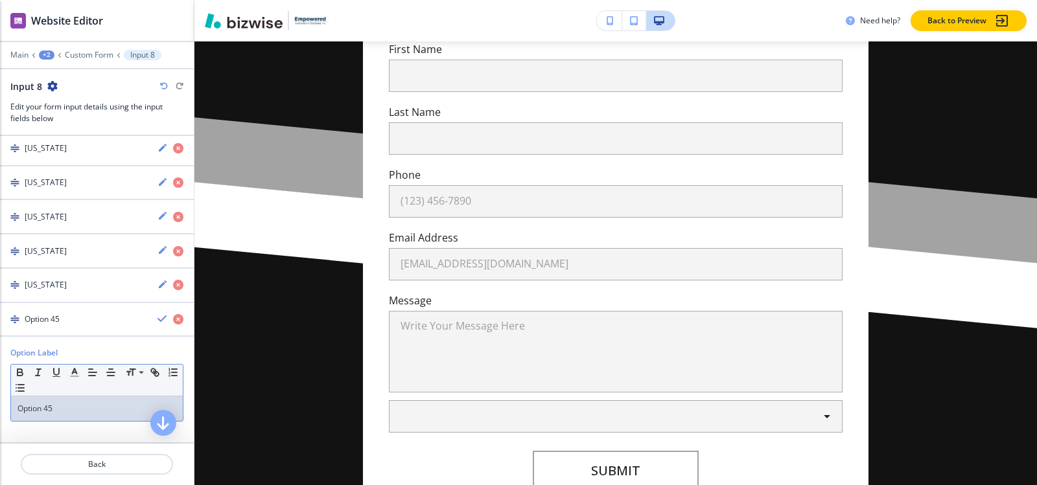
click at [58, 412] on p "Option 45" at bounding box center [96, 409] width 159 height 12
click at [62, 325] on div "button" at bounding box center [97, 330] width 194 height 10
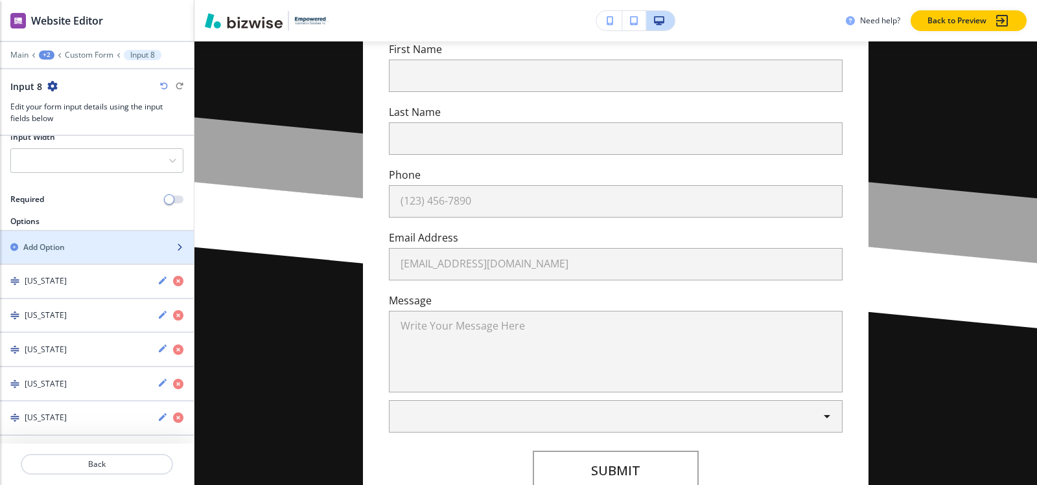
click at [49, 254] on div "button" at bounding box center [97, 258] width 194 height 10
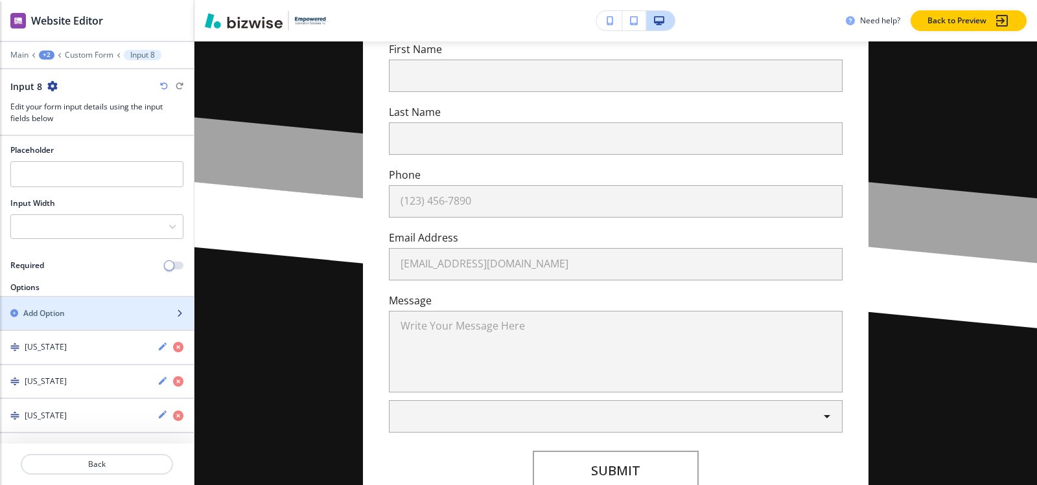
click at [49, 322] on div "button" at bounding box center [97, 325] width 194 height 10
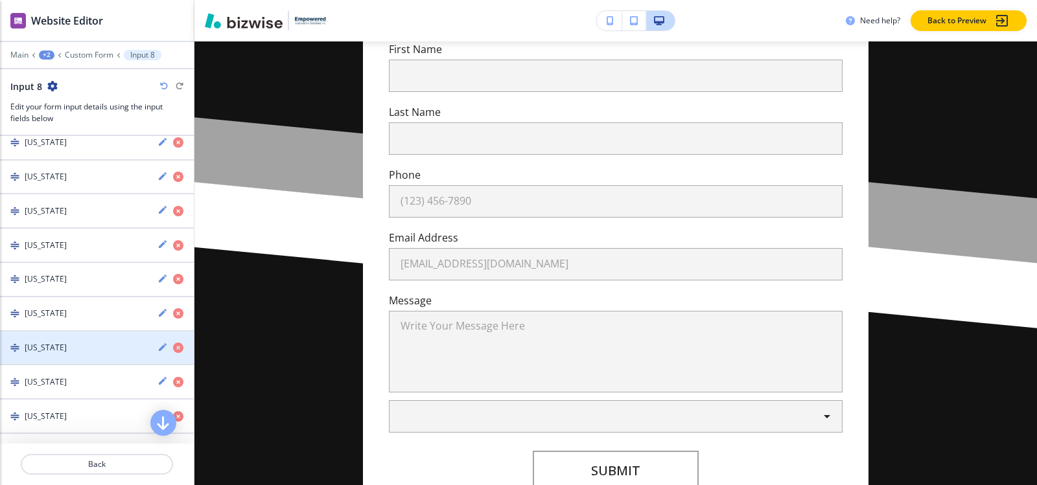
scroll to position [1221, 0]
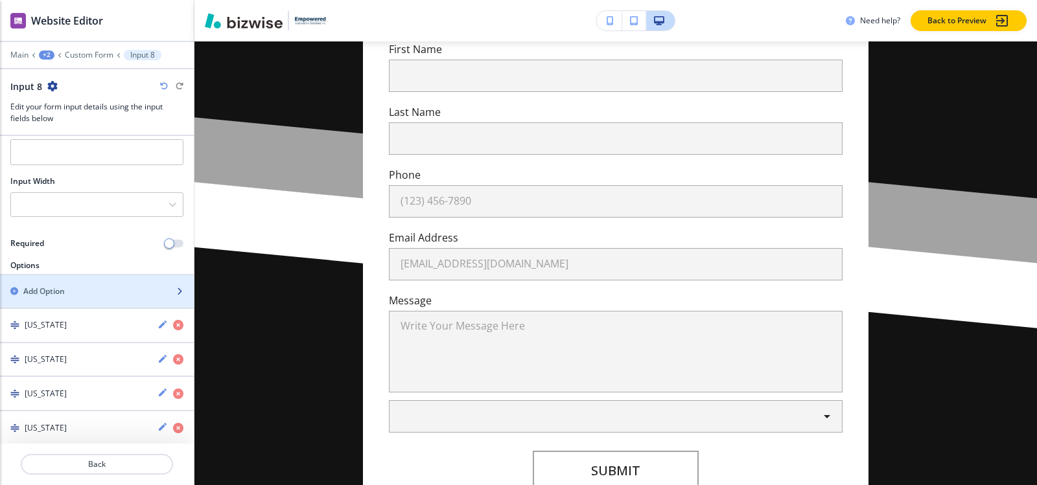
click at [63, 294] on h2 "Add Option" at bounding box center [43, 292] width 41 height 12
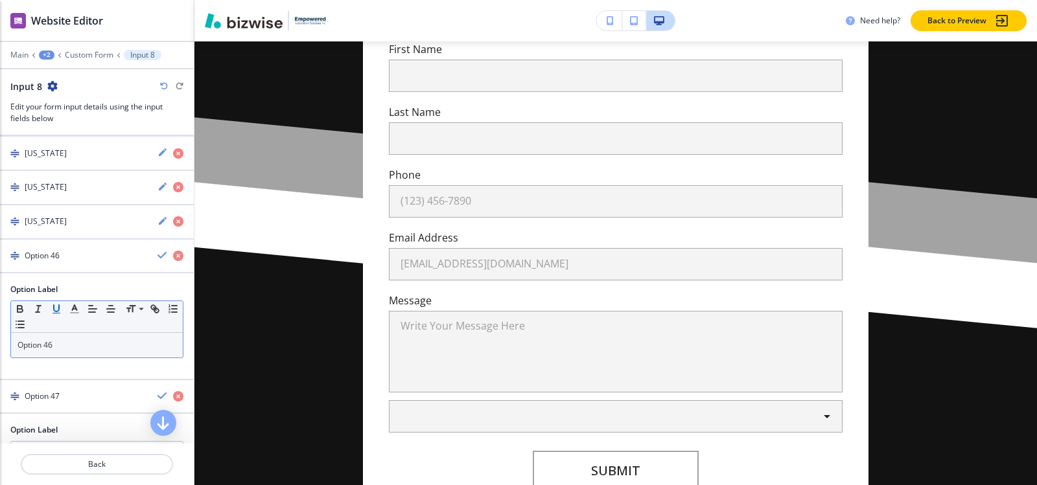
scroll to position [1752, 0]
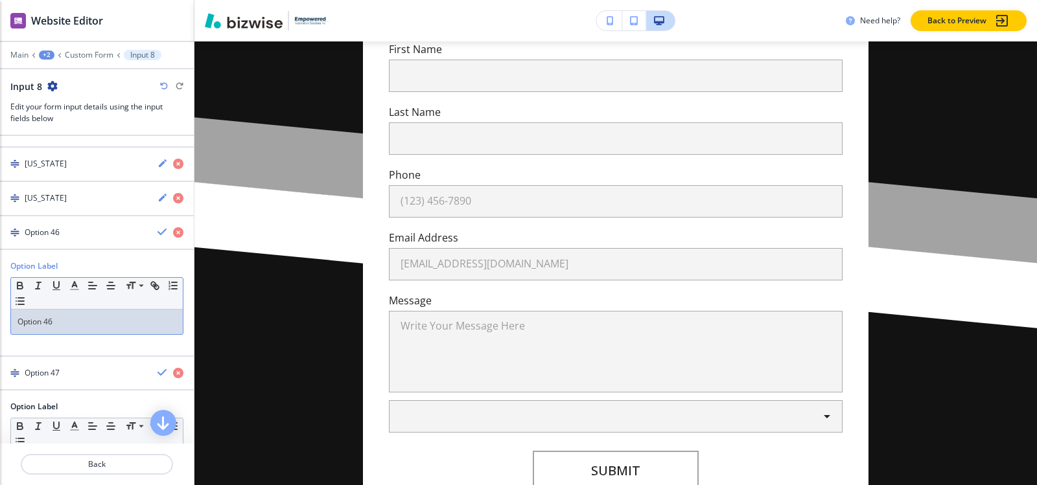
click at [67, 327] on p "Option 46" at bounding box center [96, 322] width 159 height 12
click at [50, 232] on h4 "Virginia" at bounding box center [46, 233] width 42 height 12
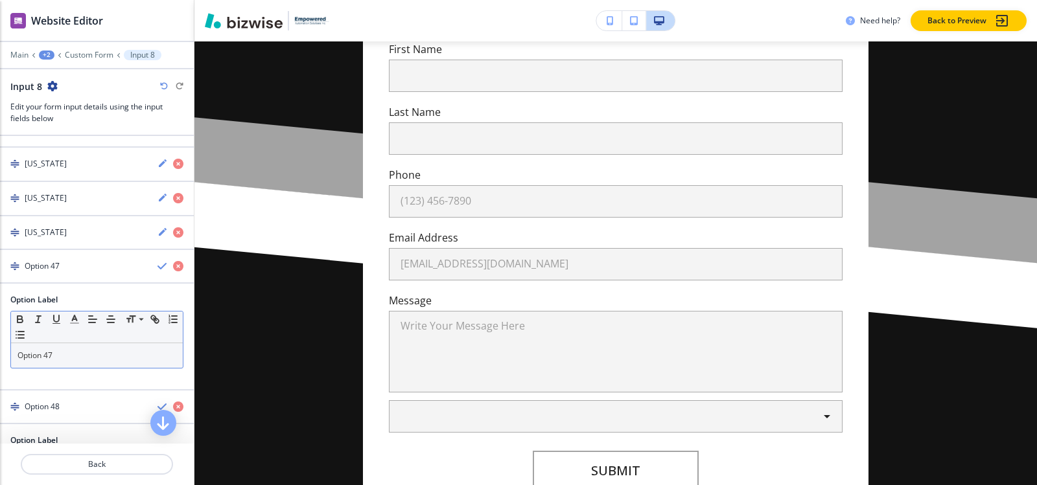
click at [65, 356] on p "Option 47" at bounding box center [96, 356] width 159 height 12
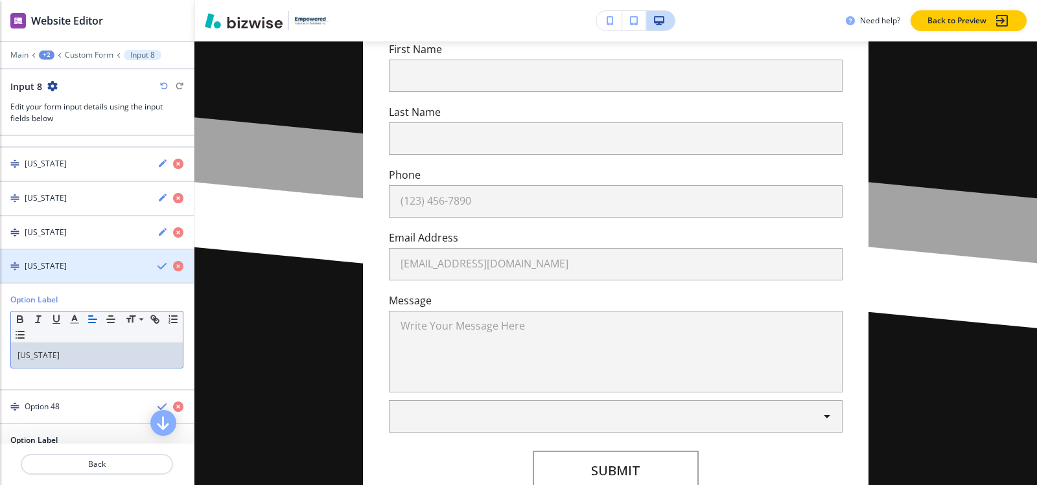
click at [67, 272] on h4 "Washington" at bounding box center [46, 267] width 42 height 12
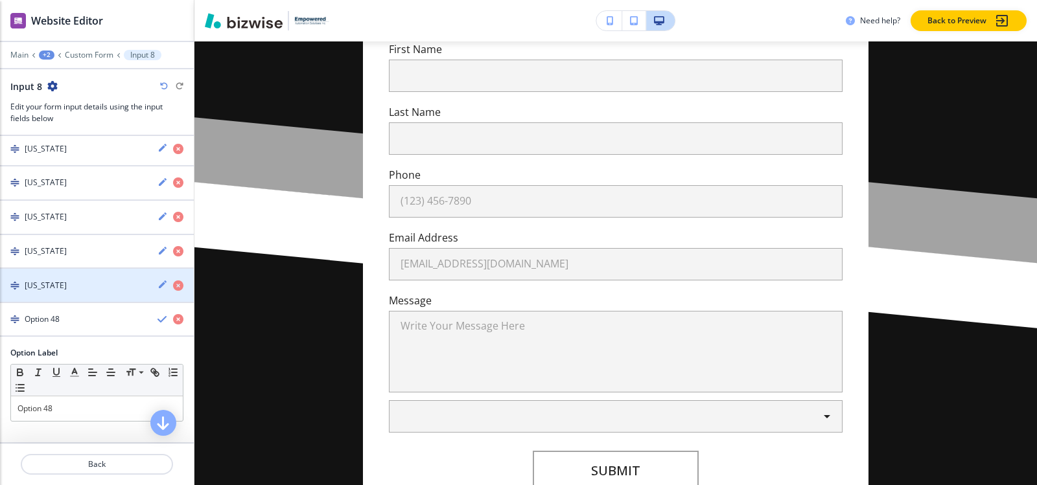
scroll to position [1733, 0]
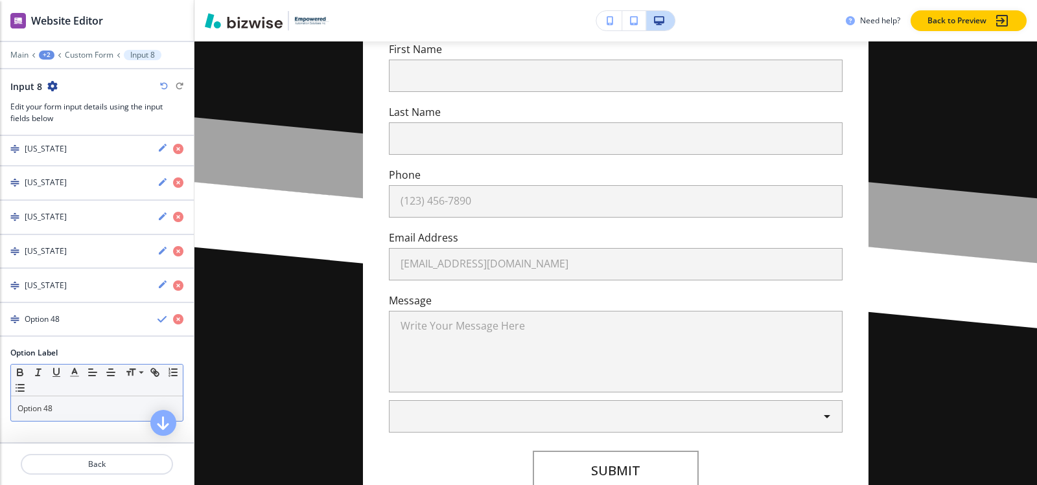
click at [62, 408] on p "Option 48" at bounding box center [96, 409] width 159 height 12
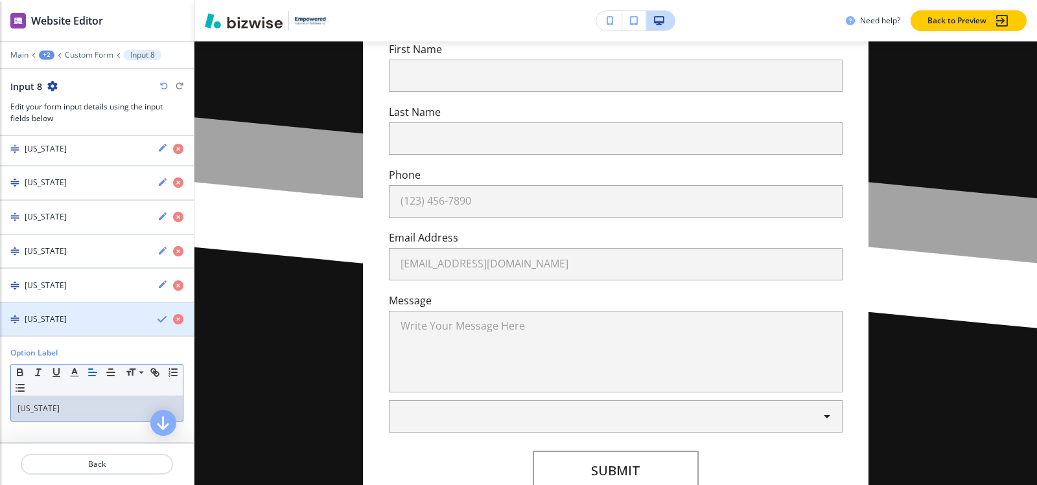
click at [67, 318] on h4 "West Virginia" at bounding box center [46, 320] width 42 height 12
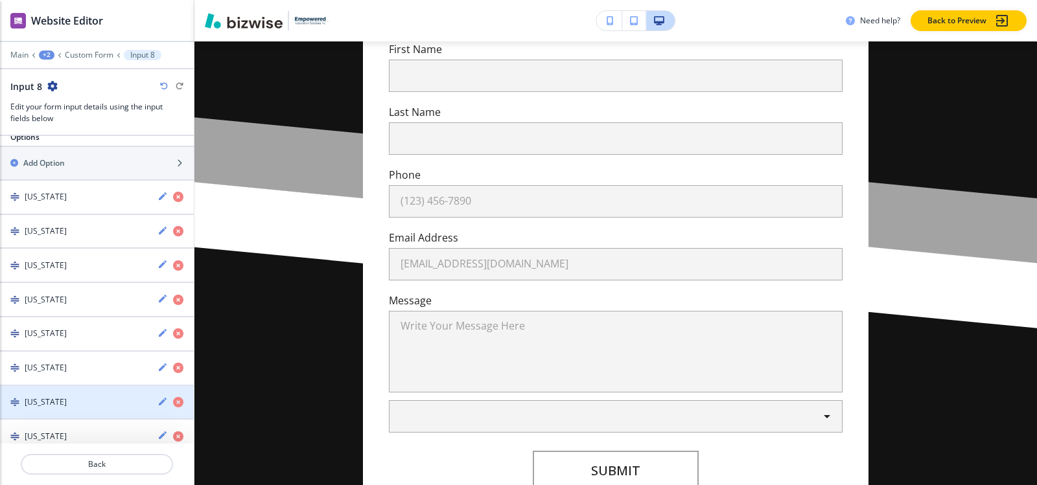
scroll to position [136, 0]
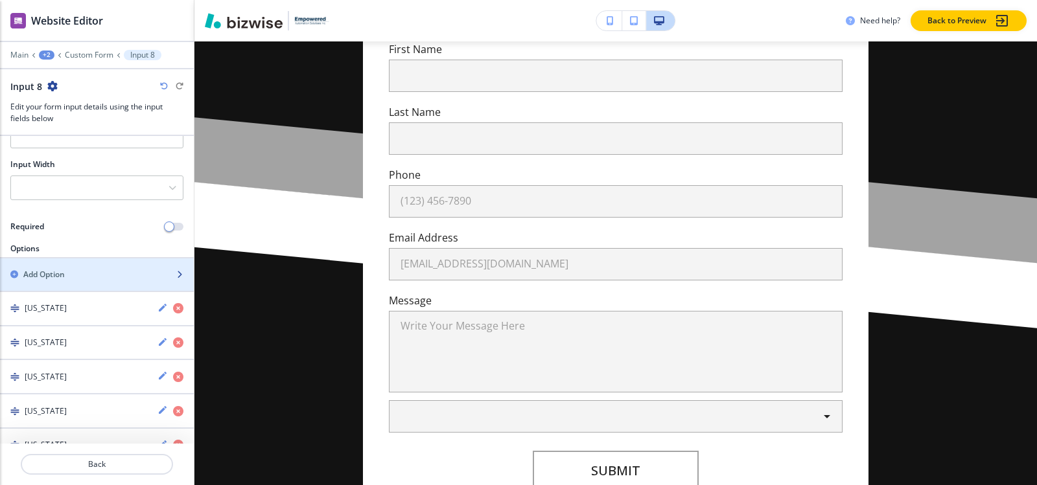
click at [57, 279] on h2 "Add Option" at bounding box center [43, 275] width 41 height 12
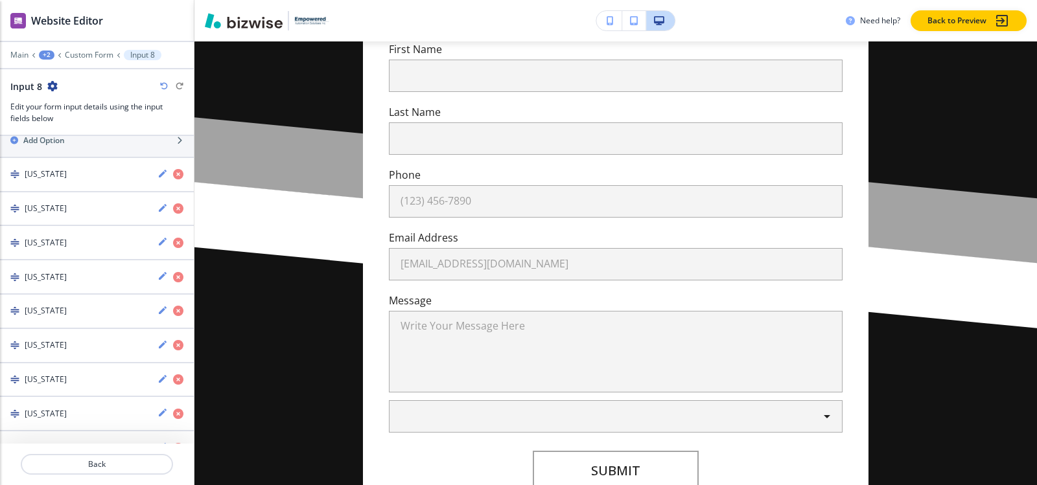
scroll to position [76, 0]
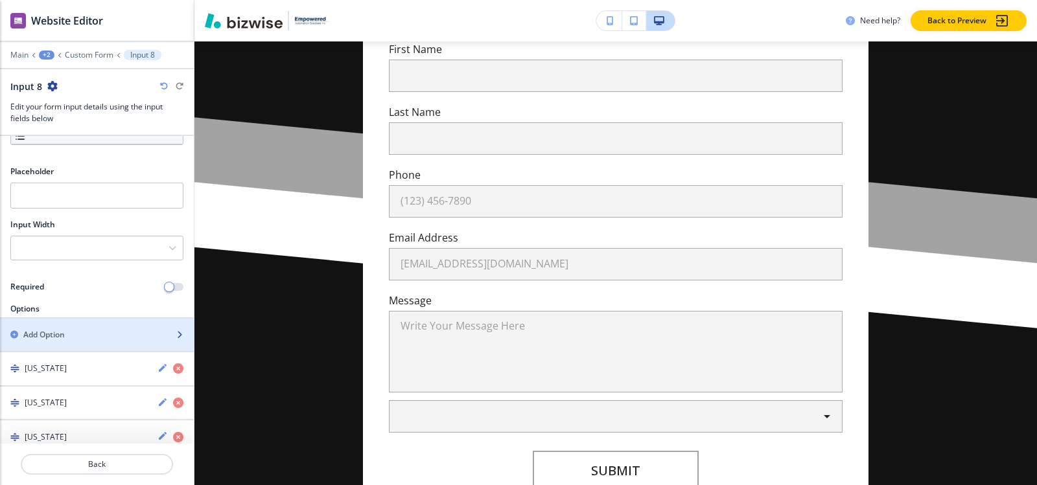
click at [61, 341] on div "button" at bounding box center [97, 346] width 194 height 10
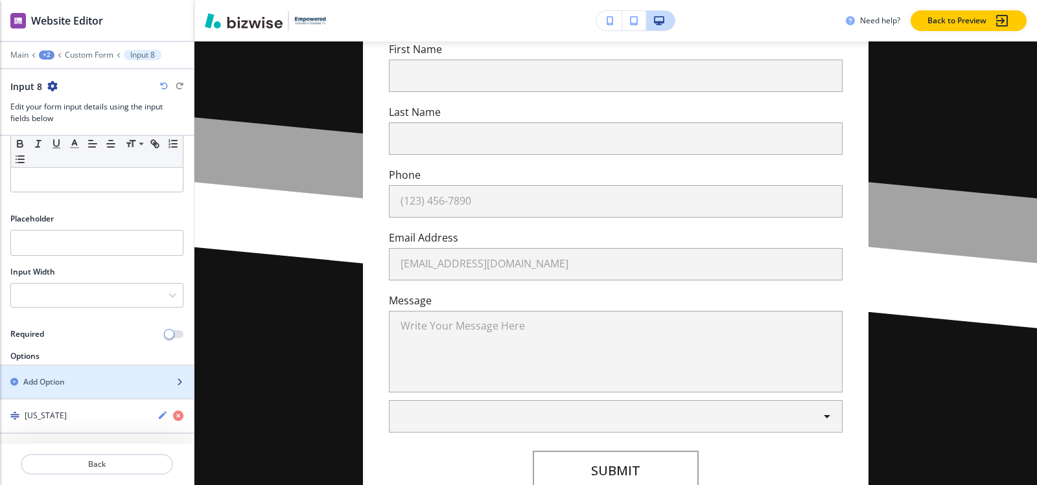
click at [89, 380] on div "Add Option" at bounding box center [82, 383] width 165 height 12
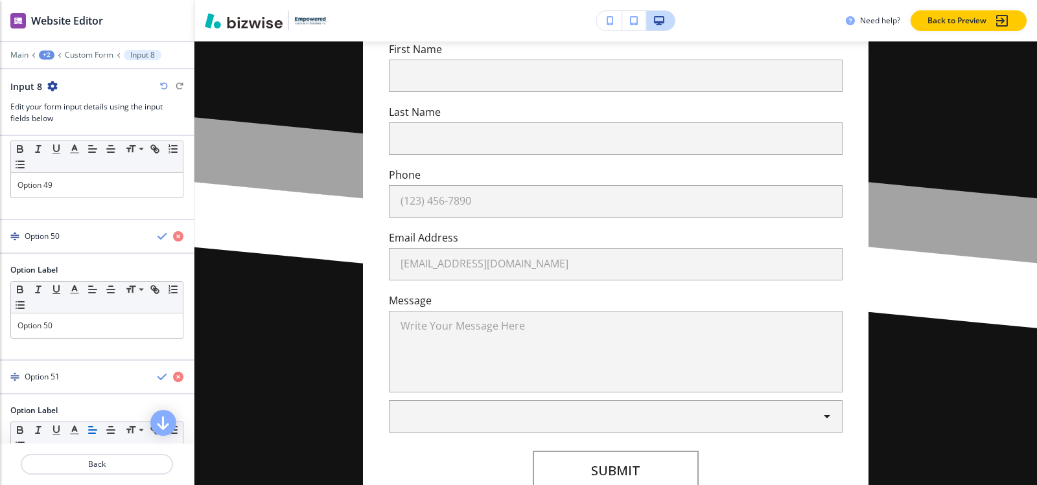
scroll to position [1854, 0]
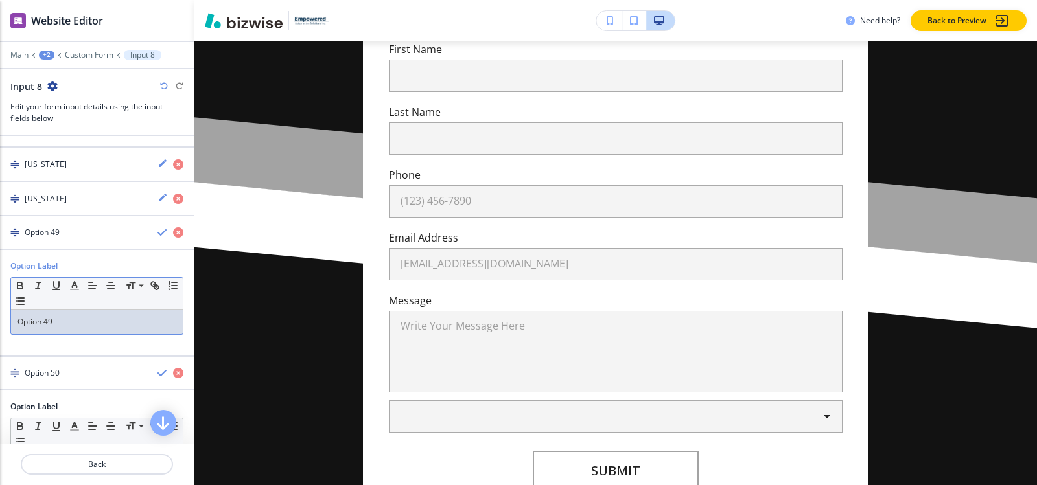
click at [70, 324] on p "Option 49" at bounding box center [96, 322] width 159 height 12
paste div
click at [58, 227] on h4 "Wisconsin" at bounding box center [46, 233] width 42 height 12
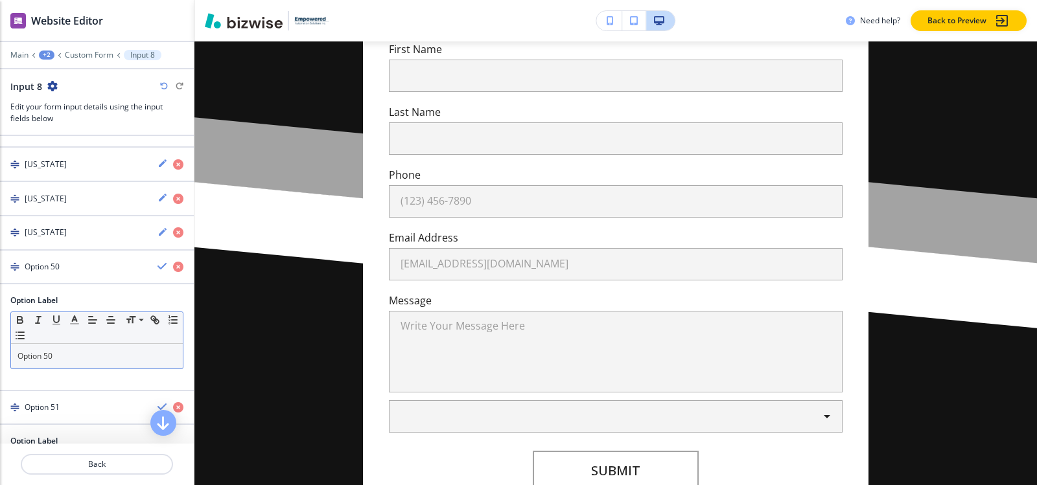
click at [63, 358] on p "Option 50" at bounding box center [96, 357] width 159 height 12
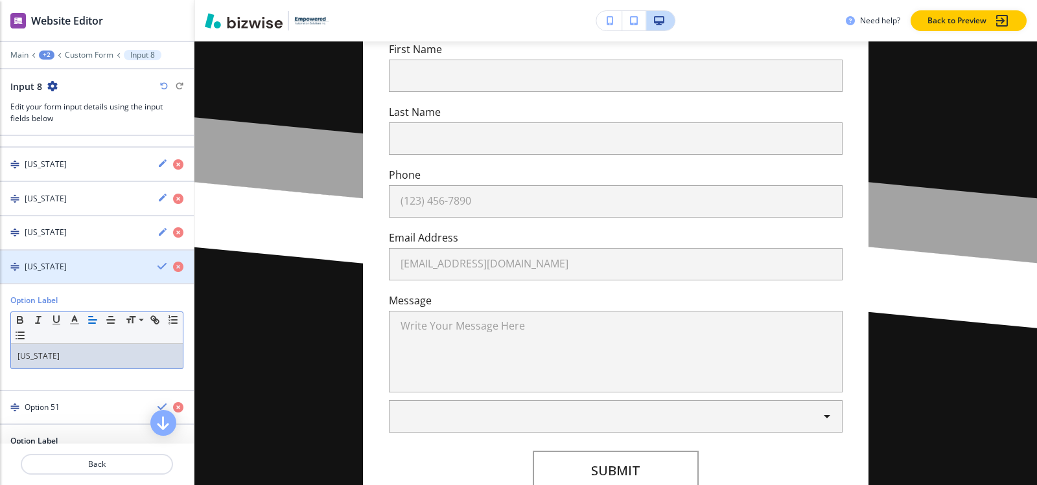
click at [45, 268] on h4 "Wyoming" at bounding box center [46, 267] width 42 height 12
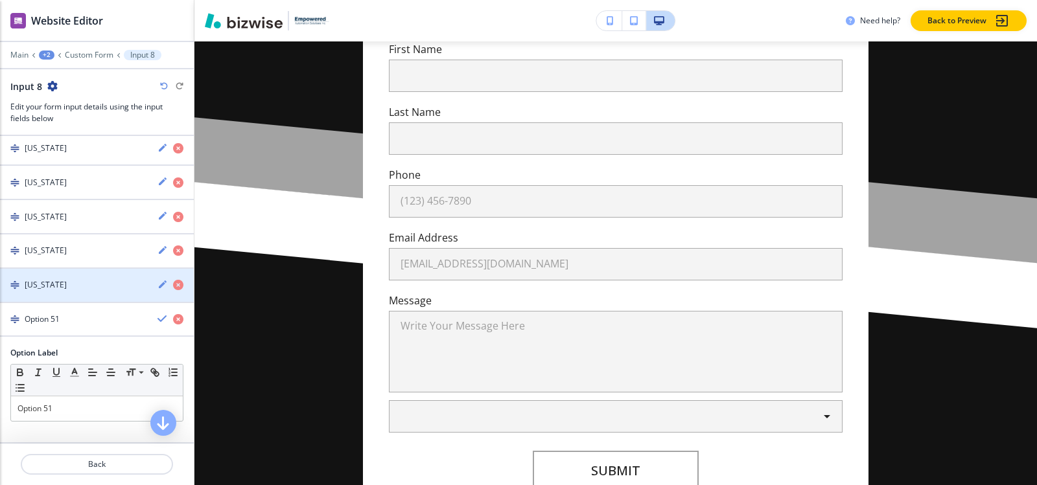
scroll to position [1836, 0]
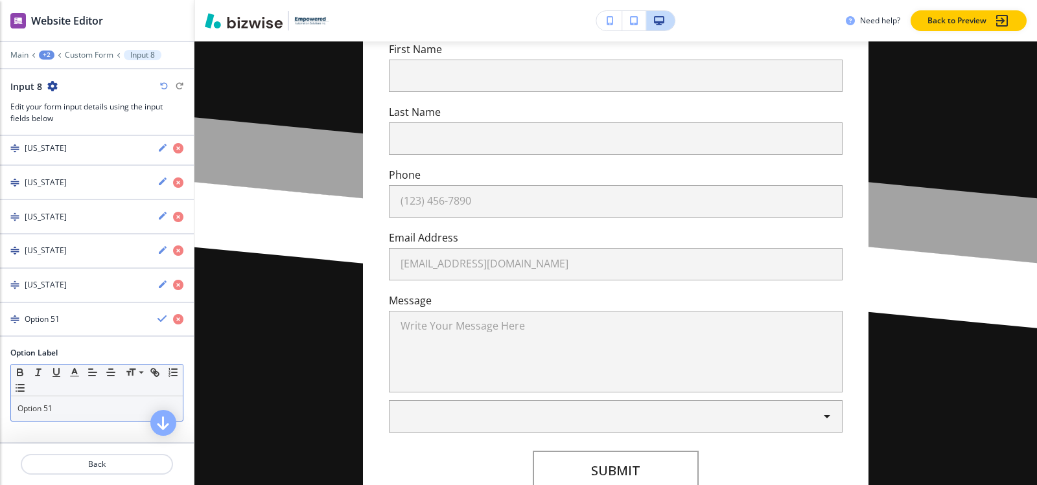
click at [73, 413] on p "Option 51" at bounding box center [96, 409] width 159 height 12
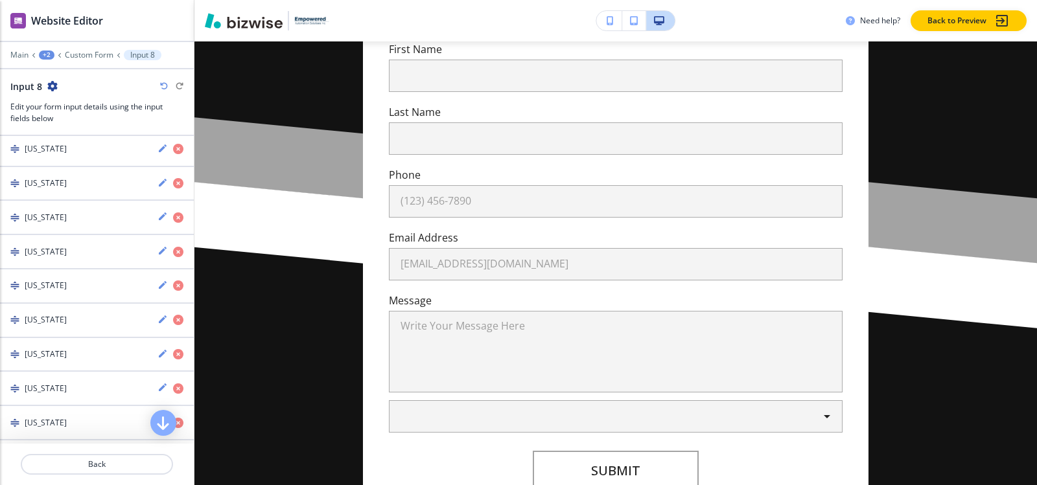
scroll to position [1382, 0]
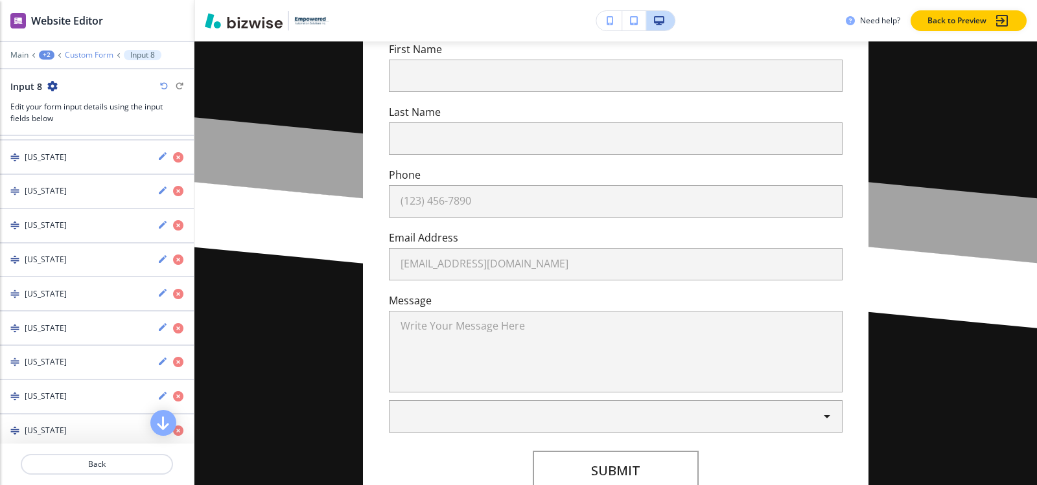
click at [84, 56] on p "Custom Form" at bounding box center [89, 55] width 49 height 9
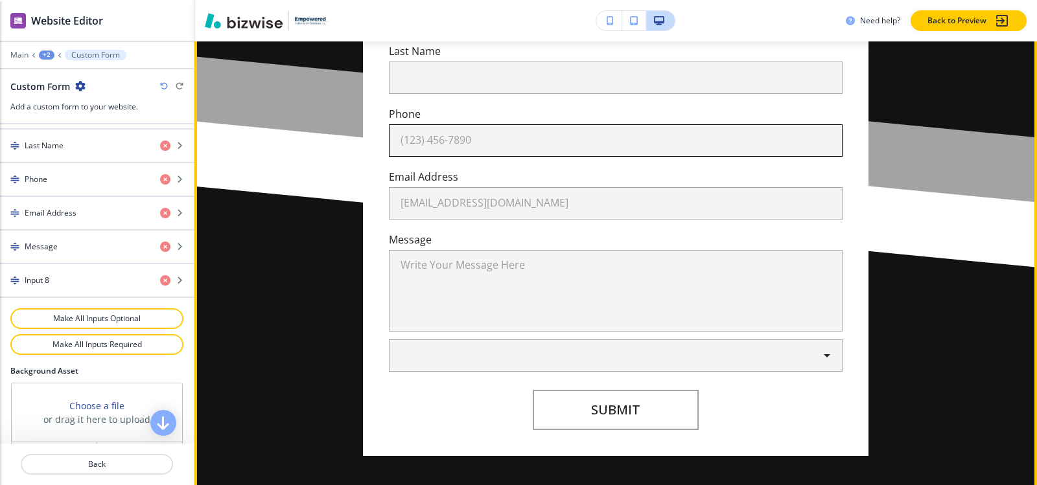
scroll to position [454, 0]
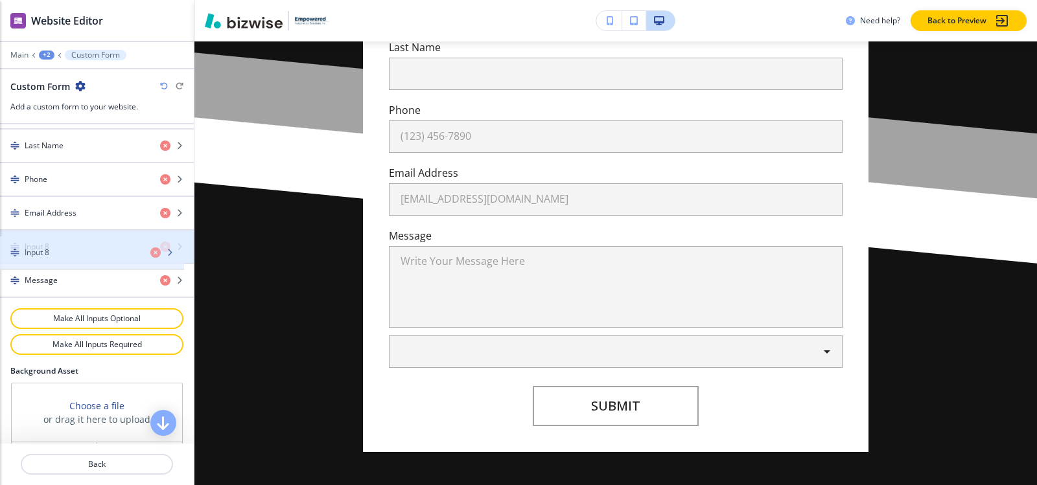
drag, startPoint x: 23, startPoint y: 277, endPoint x: 23, endPoint y: 249, distance: 27.9
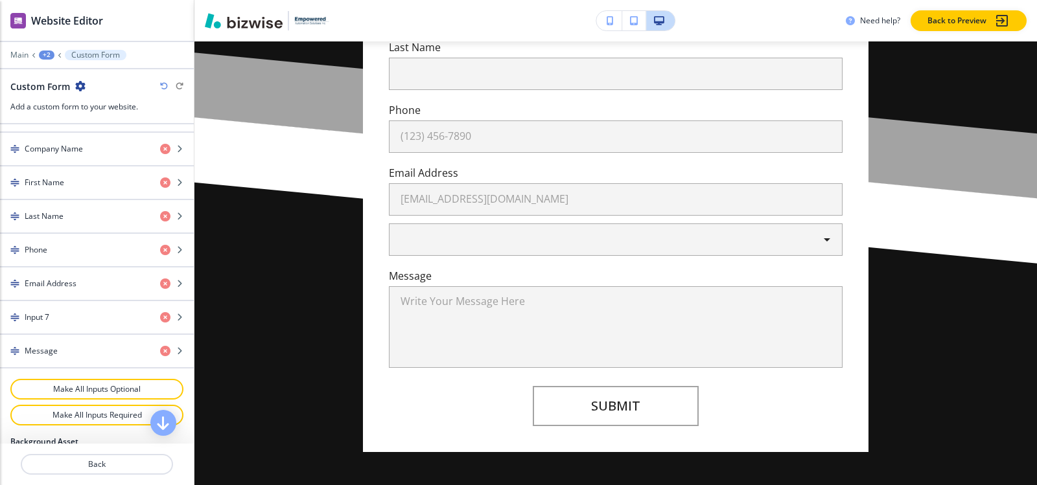
scroll to position [583, 0]
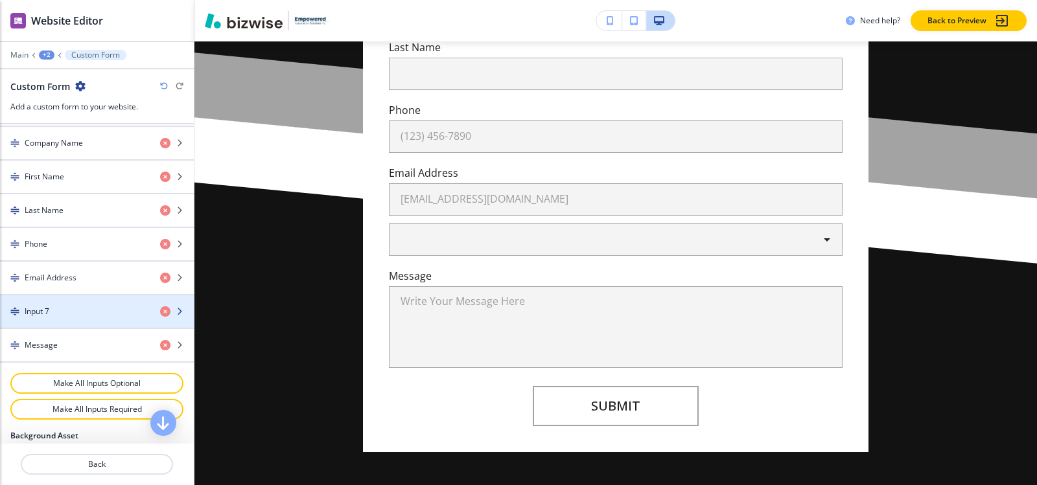
click at [59, 318] on div "button" at bounding box center [97, 323] width 194 height 10
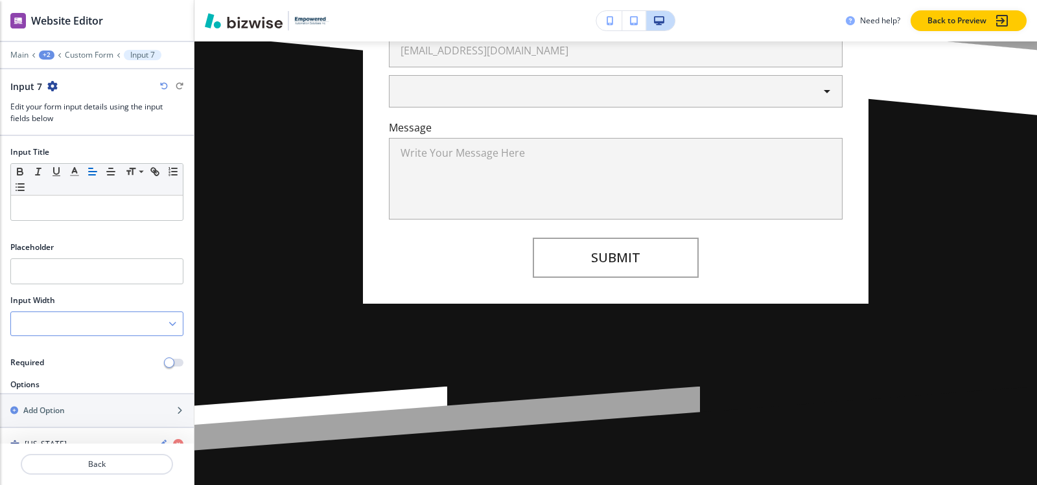
scroll to position [628, 0]
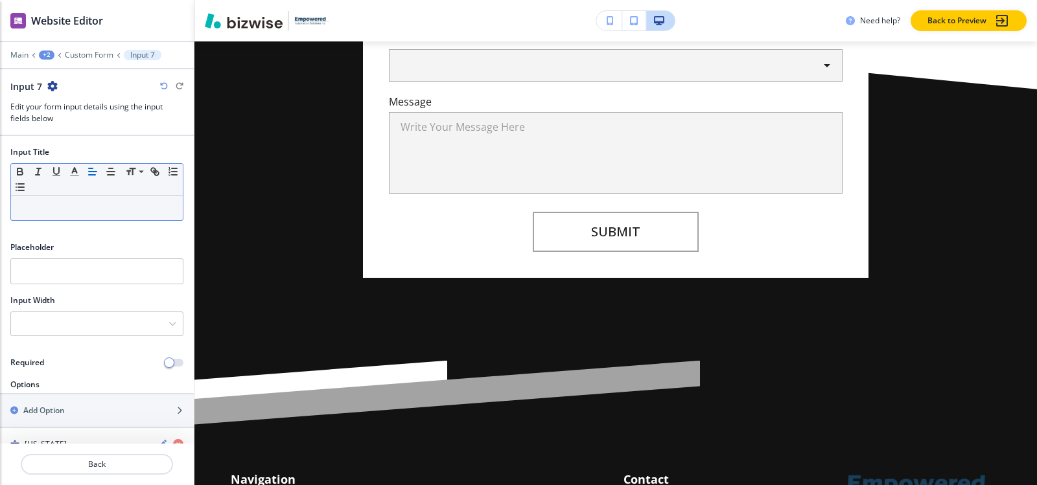
click at [46, 199] on div at bounding box center [97, 208] width 172 height 25
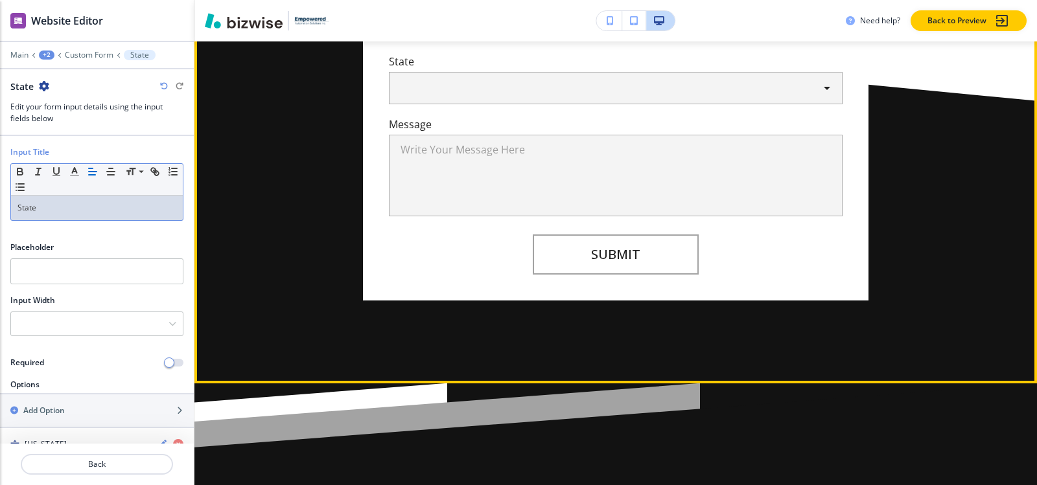
scroll to position [498, 0]
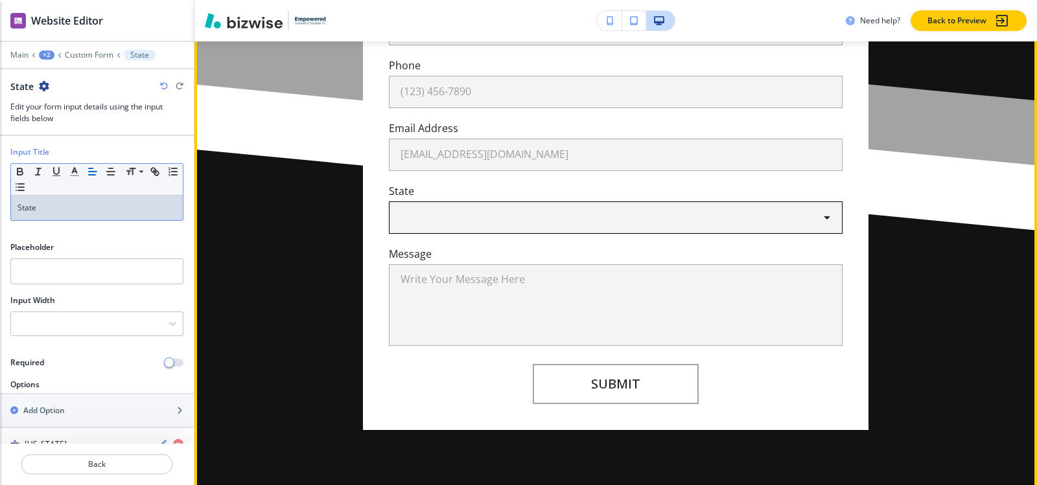
click at [822, 0] on body "WELCOME TO YOUR WEBSITE PREVIEW Want to try out the Website Editor? Edit this s…" at bounding box center [518, 0] width 1037 height 0
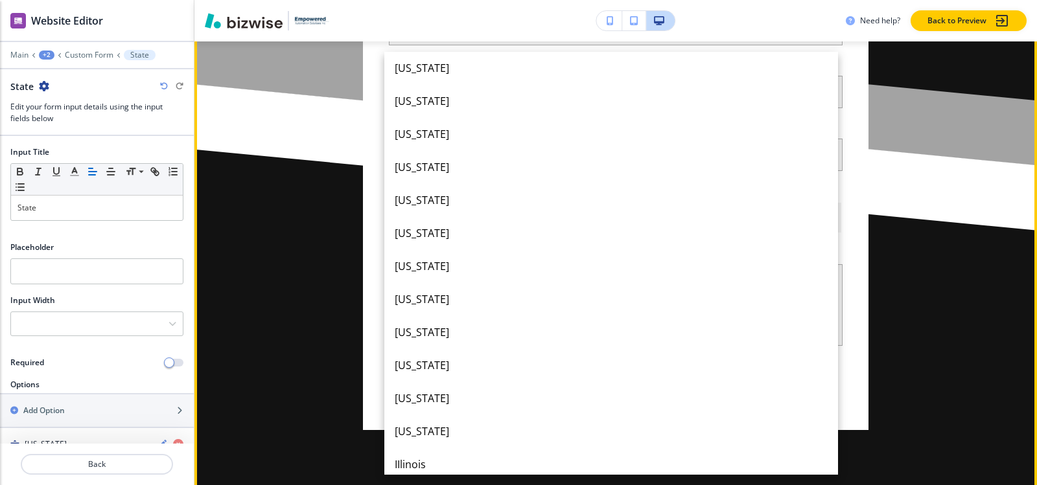
scroll to position [905, 0]
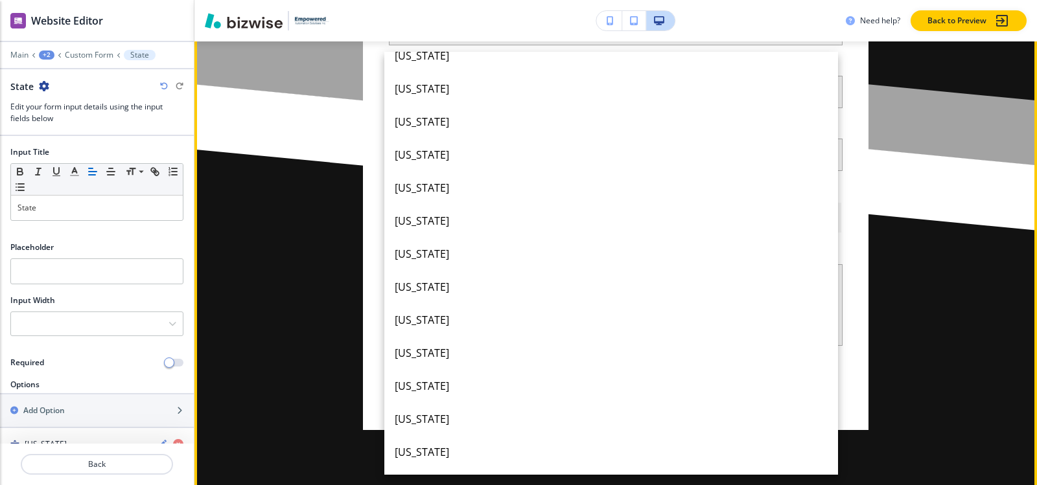
click at [864, 229] on div at bounding box center [518, 242] width 1037 height 485
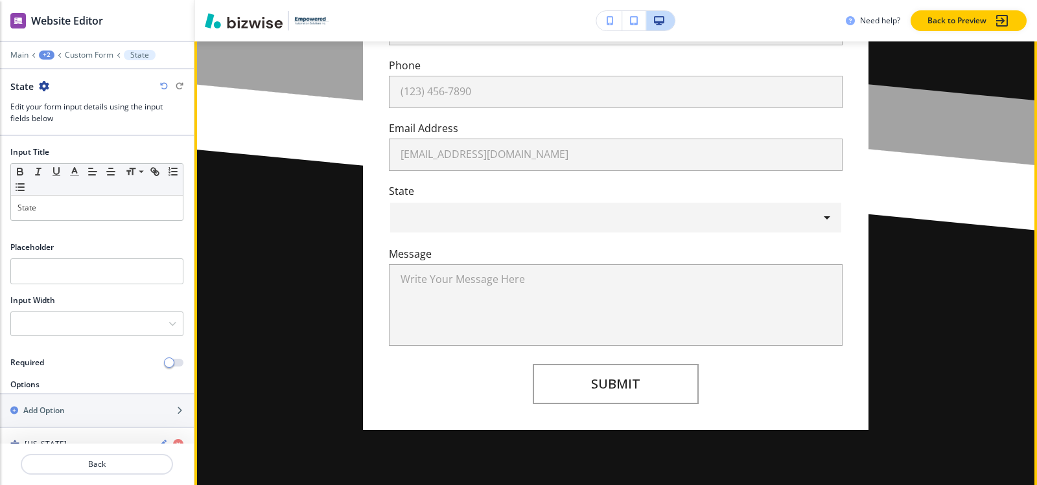
click at [848, 229] on div "Alabama Alaska Arizona Arkansas California Colorado Connecticut Delaware Florid…" at bounding box center [518, 242] width 1037 height 485
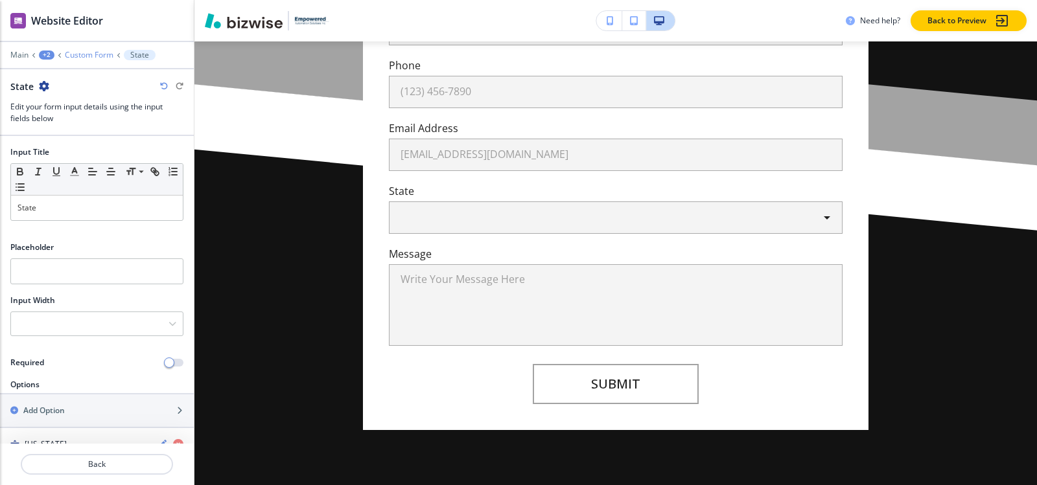
click at [78, 54] on p "Custom Form" at bounding box center [89, 55] width 49 height 9
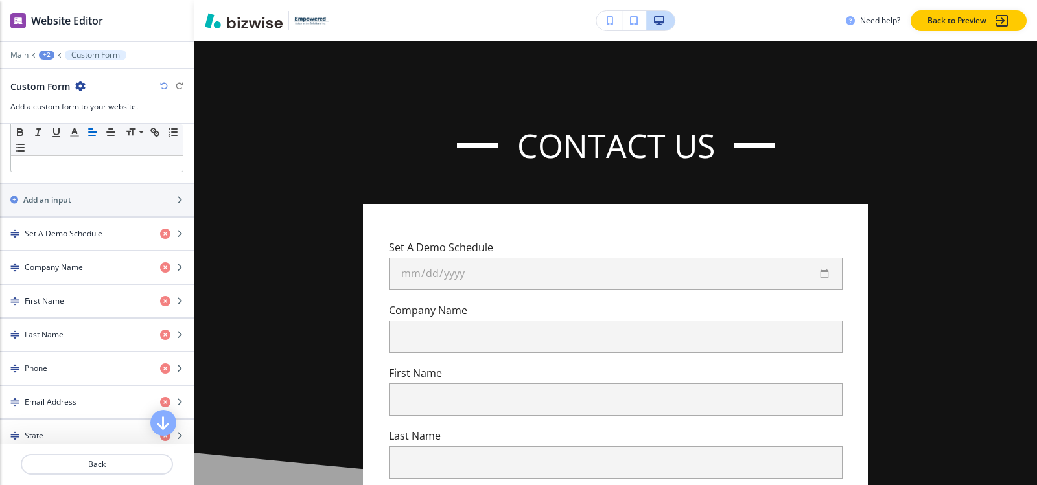
scroll to position [454, 0]
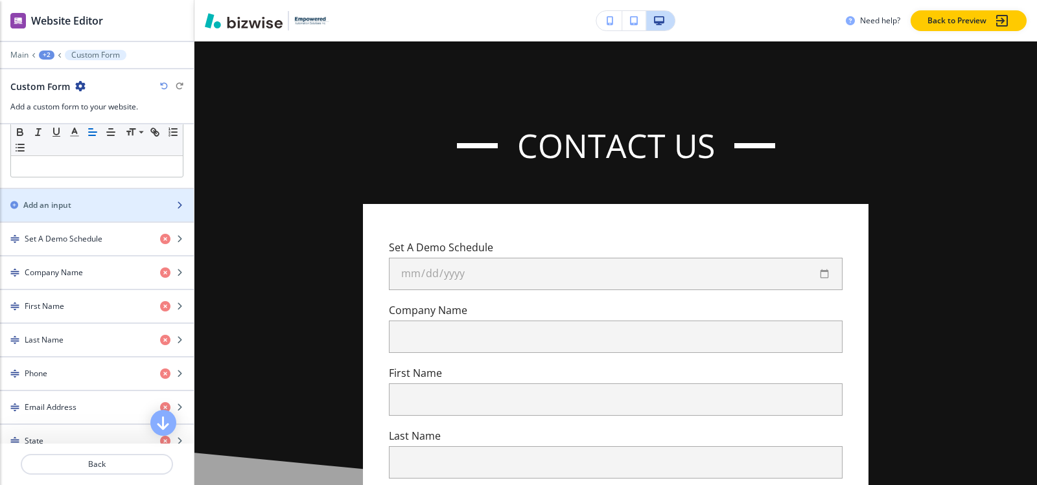
click at [84, 208] on div "Add an input" at bounding box center [82, 206] width 165 height 12
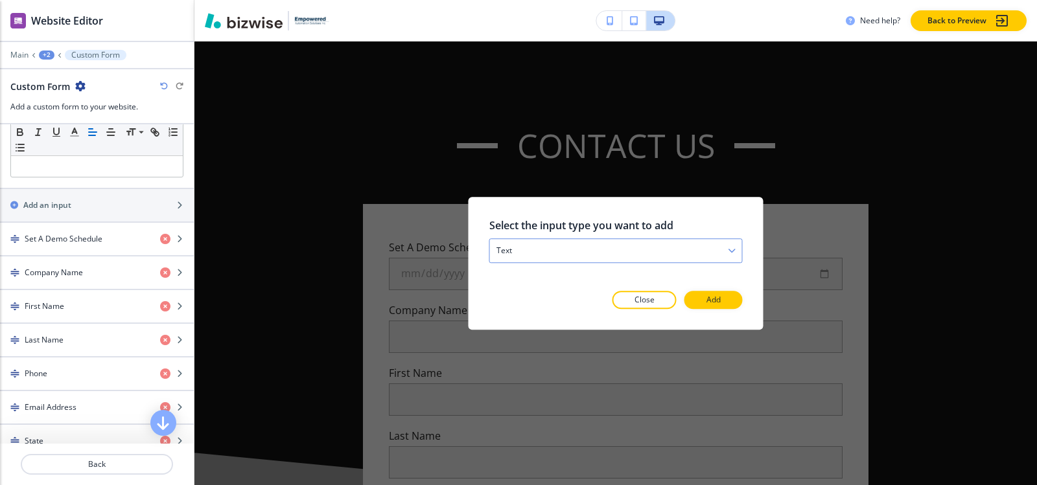
click at [605, 256] on div "text" at bounding box center [616, 250] width 252 height 23
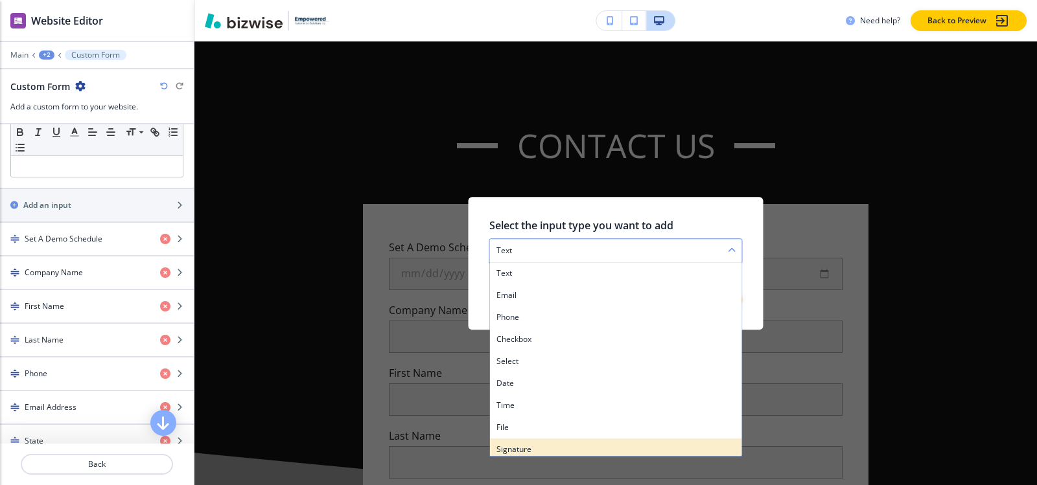
scroll to position [194, 0]
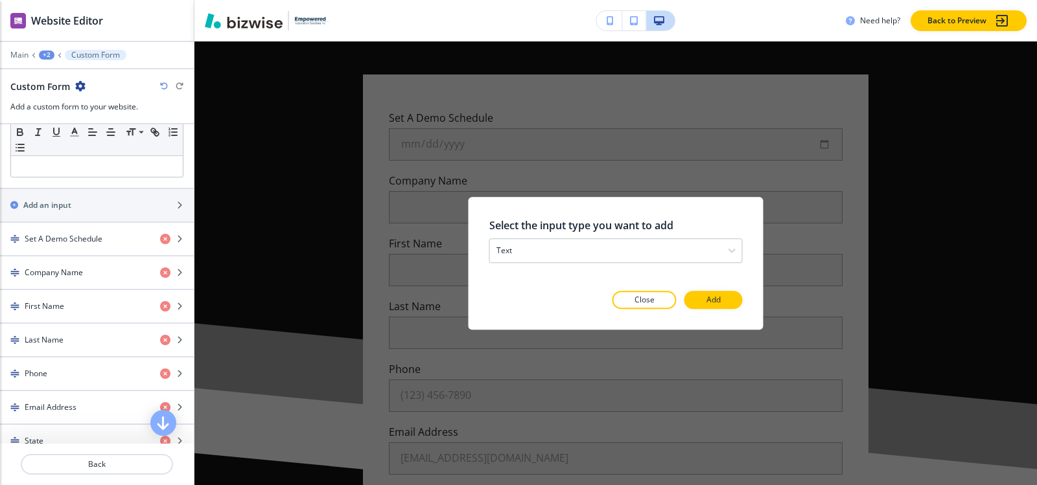
click at [701, 221] on h2 "Select the input type you want to add" at bounding box center [615, 226] width 253 height 16
click at [609, 263] on div "Select the input type you want to add text text email phone checkbox select dat…" at bounding box center [615, 264] width 253 height 92
click at [609, 260] on div "text" at bounding box center [616, 250] width 252 height 23
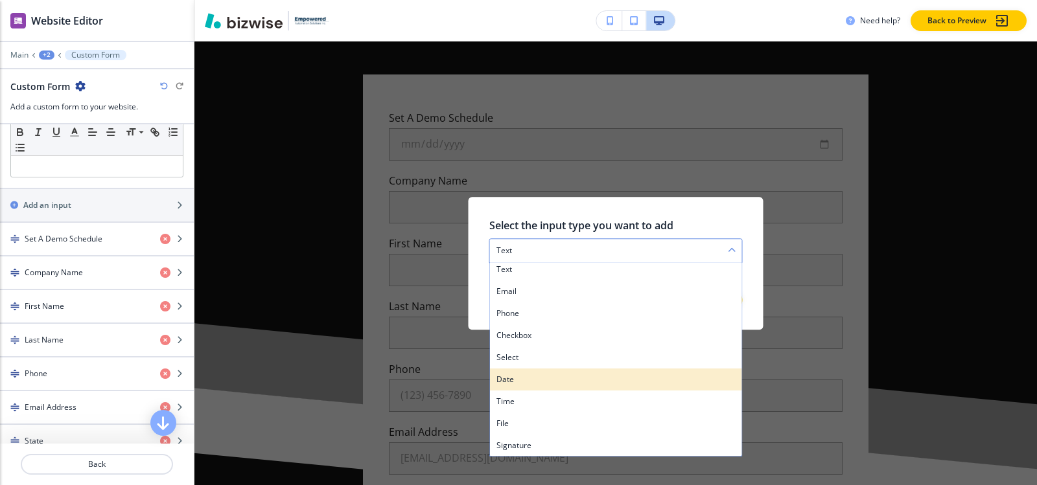
scroll to position [5, 0]
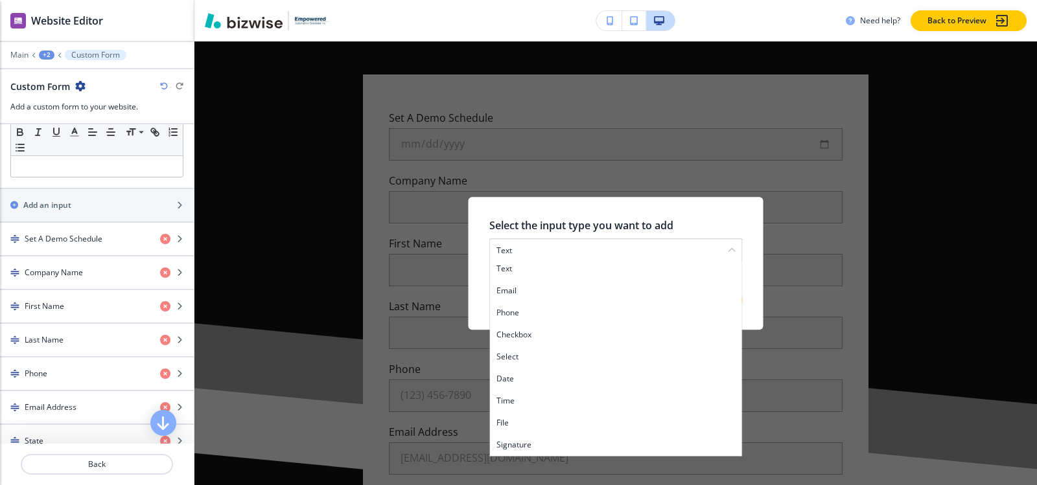
click at [538, 359] on h4 "select" at bounding box center [615, 357] width 239 height 12
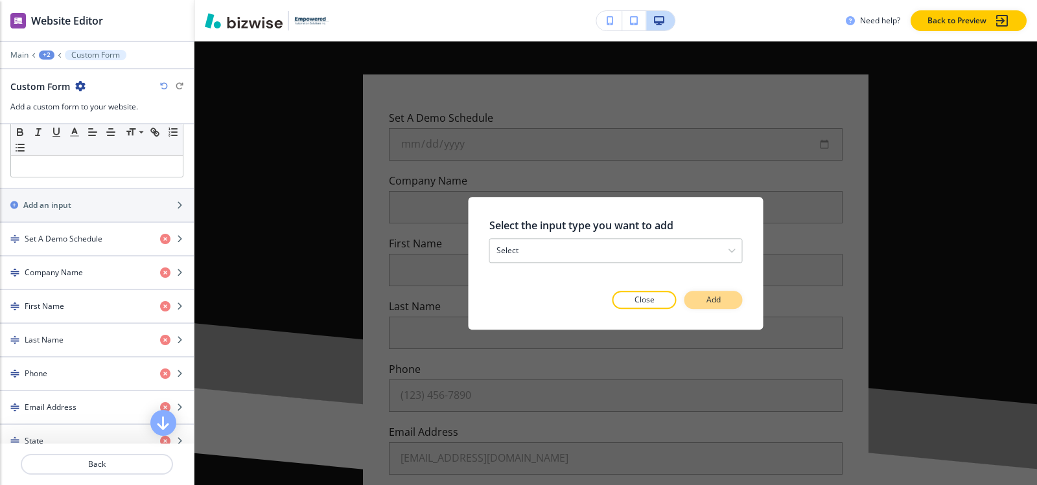
click at [711, 301] on p "Add" at bounding box center [713, 300] width 14 height 12
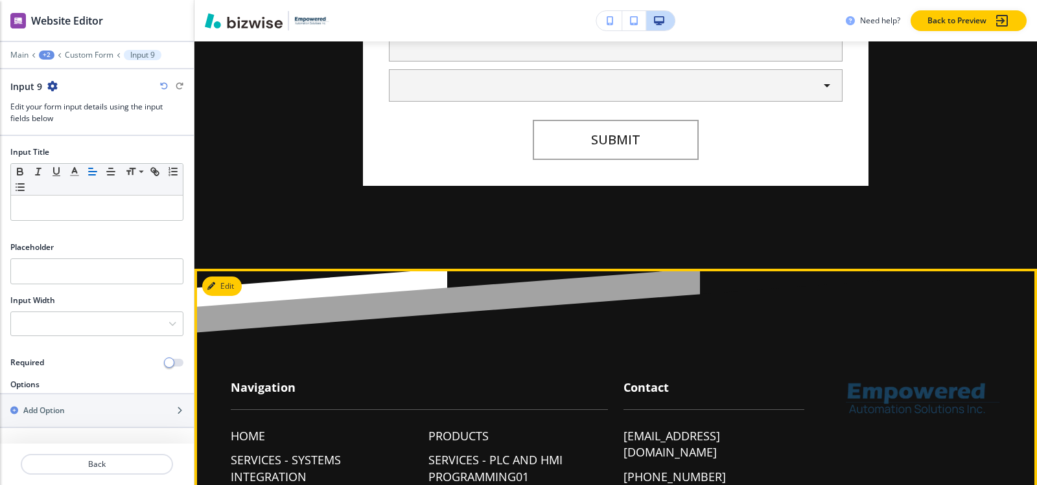
scroll to position [803, 0]
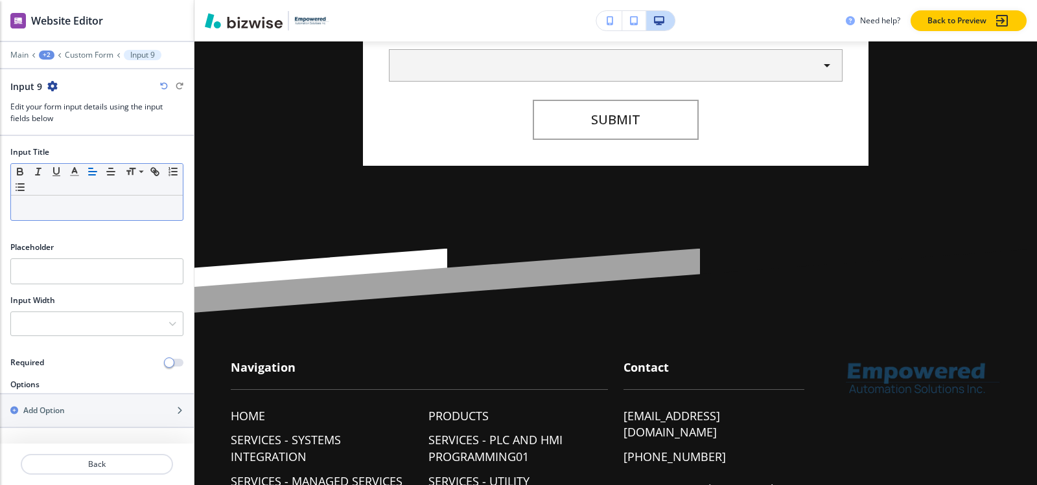
click at [41, 204] on p at bounding box center [96, 208] width 159 height 12
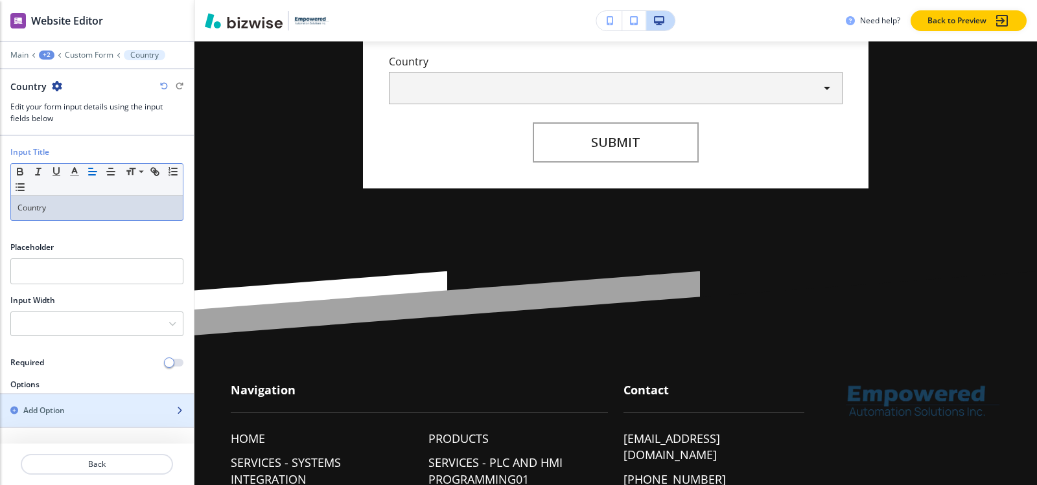
click at [73, 408] on div "Add Option" at bounding box center [82, 411] width 165 height 12
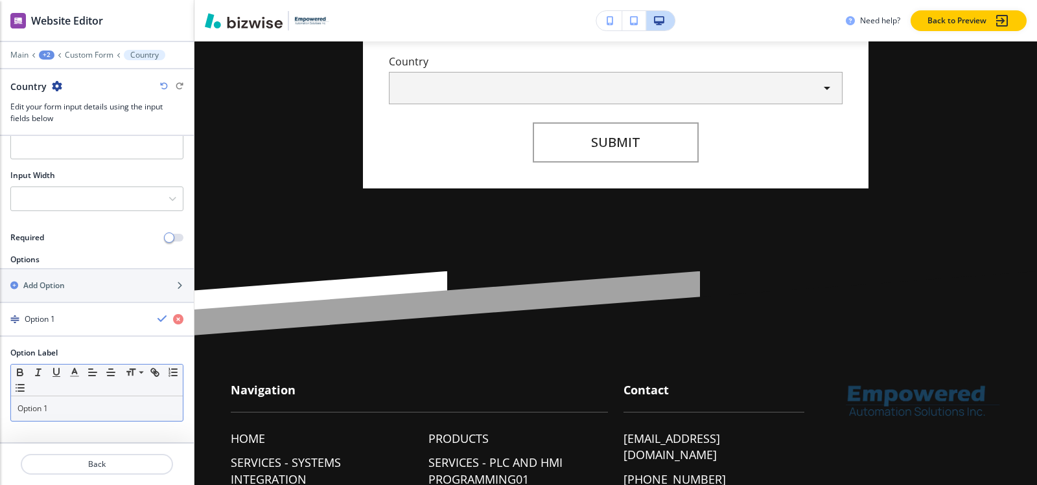
scroll to position [266, 0]
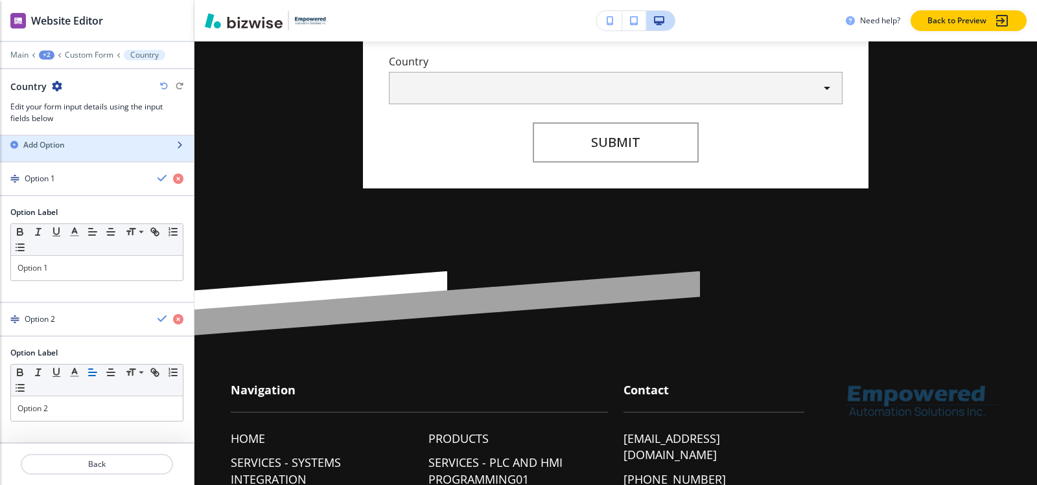
click at [73, 146] on div "Add Option" at bounding box center [82, 145] width 165 height 12
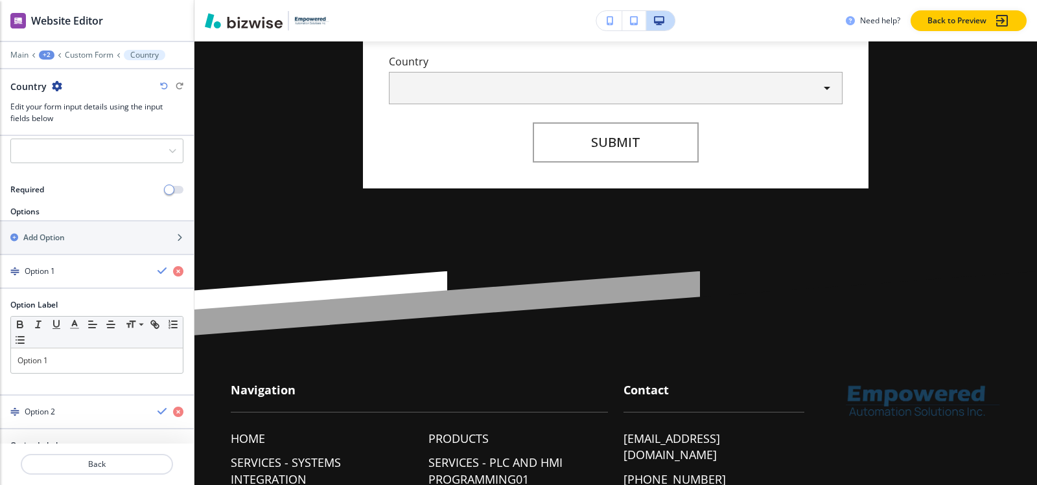
scroll to position [147, 0]
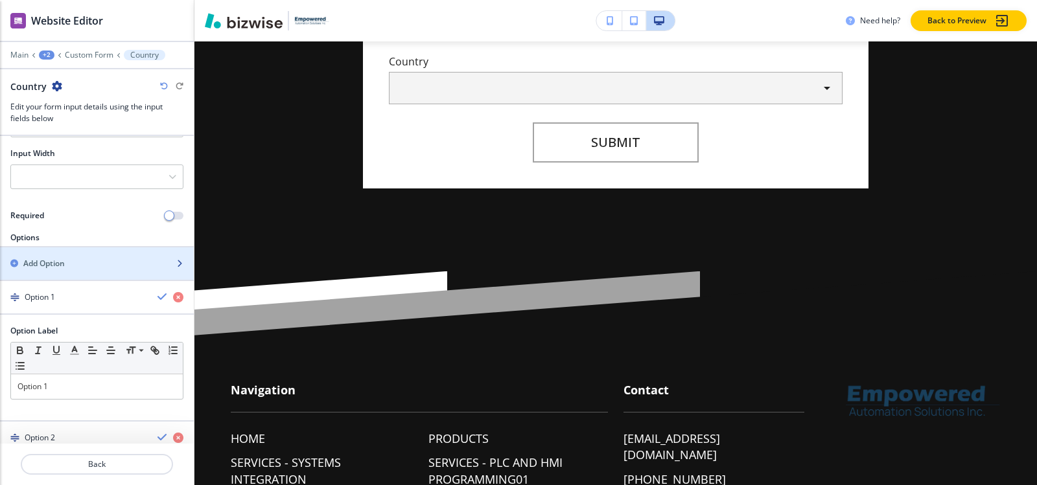
click at [88, 262] on div "Add Option" at bounding box center [82, 264] width 165 height 12
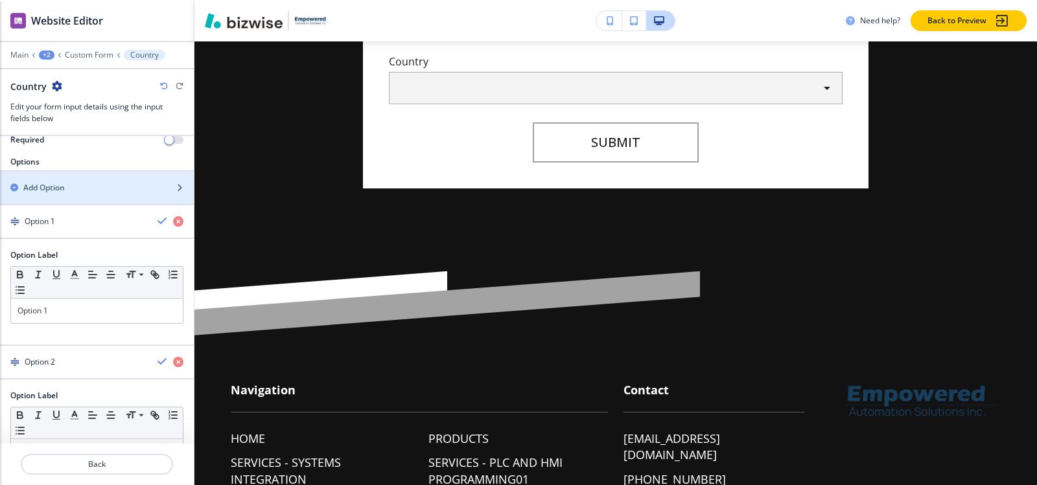
click at [76, 183] on div "Add Option" at bounding box center [82, 188] width 165 height 12
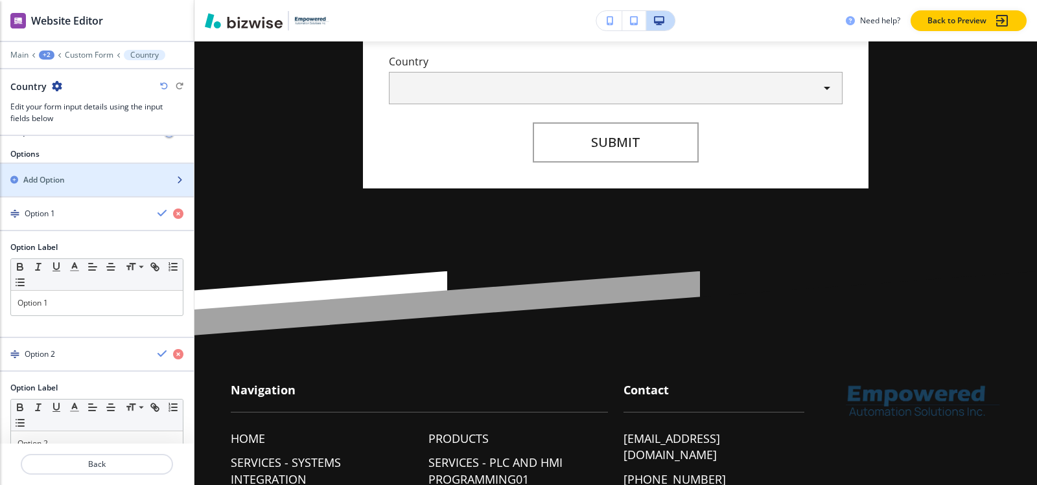
click at [89, 180] on div "Add Option" at bounding box center [82, 180] width 165 height 12
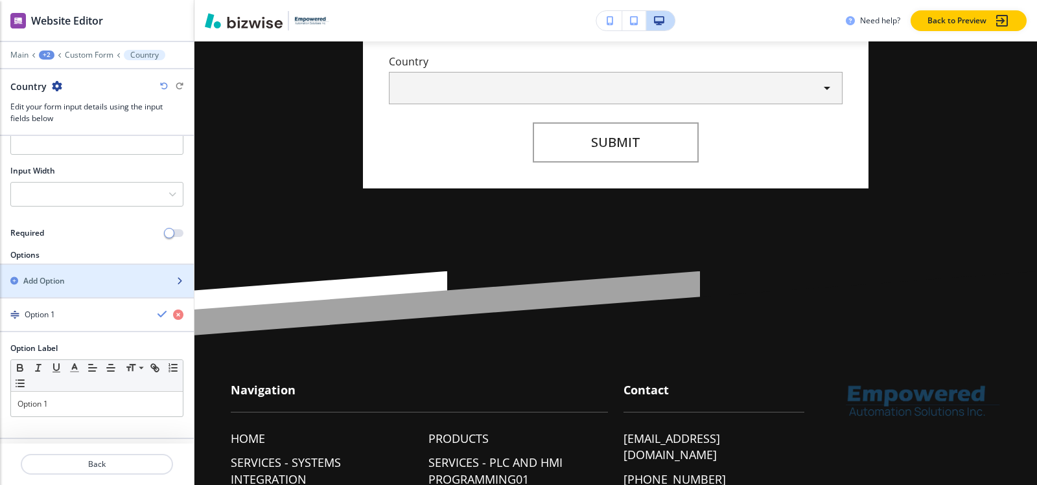
scroll to position [115, 0]
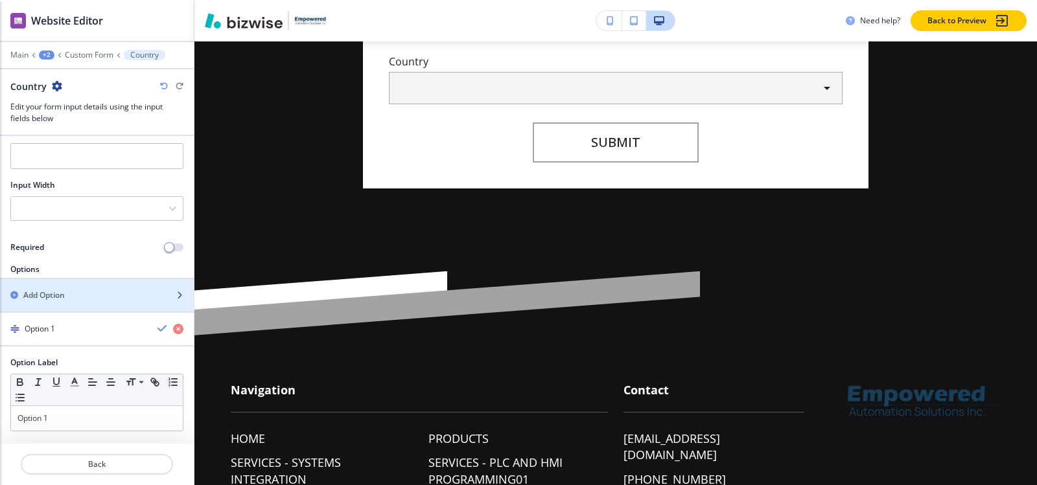
click at [83, 299] on div "Add Option" at bounding box center [82, 296] width 165 height 12
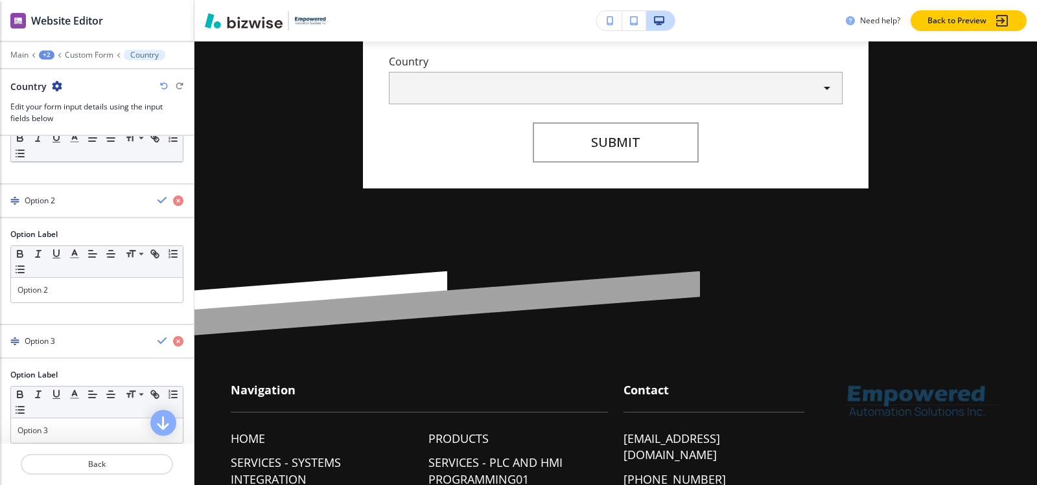
scroll to position [126, 0]
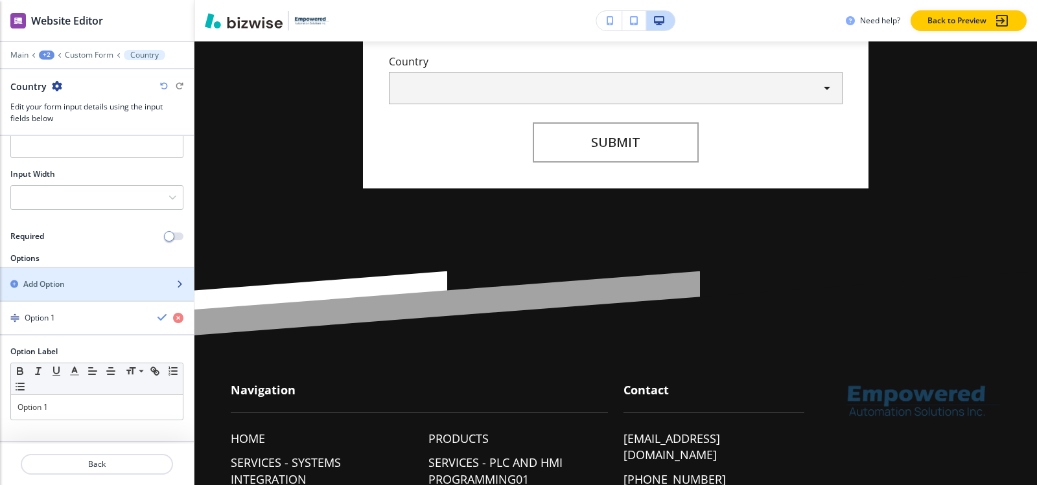
click at [82, 297] on div "button" at bounding box center [97, 295] width 194 height 10
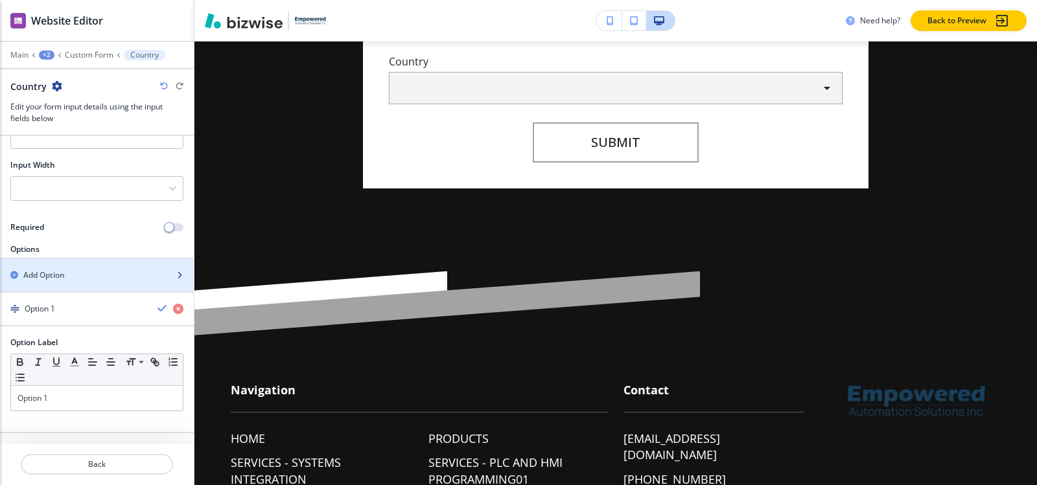
click at [71, 264] on div "button" at bounding box center [97, 264] width 194 height 10
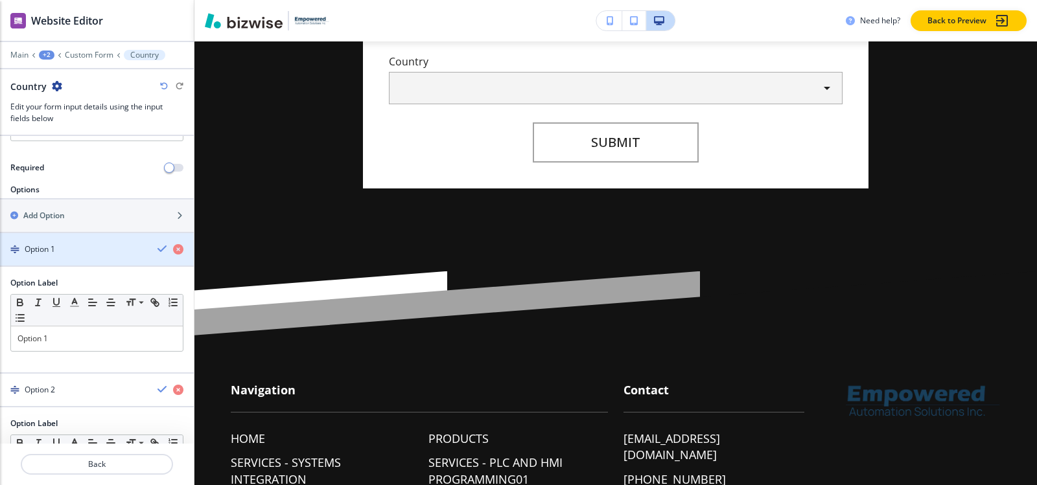
scroll to position [130, 0]
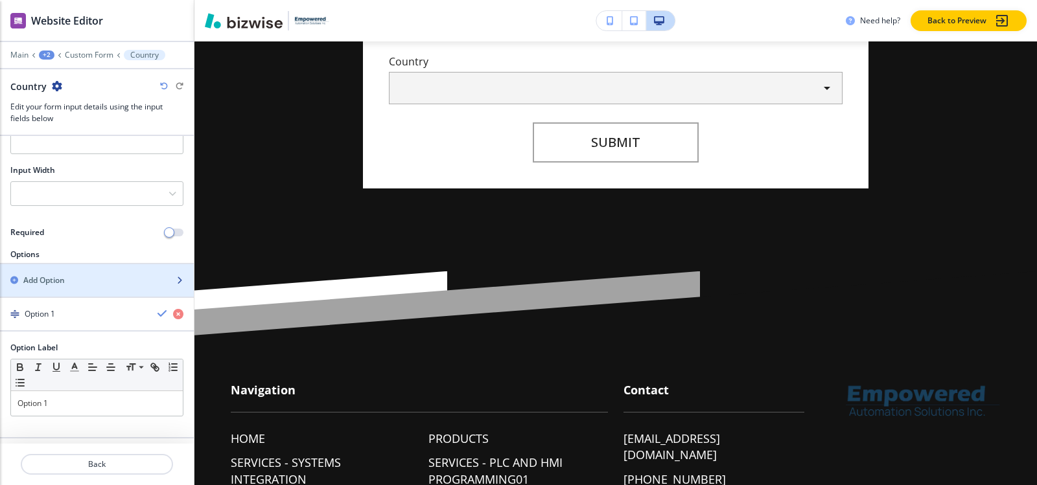
click at [65, 279] on h2 "Add Option" at bounding box center [43, 281] width 41 height 12
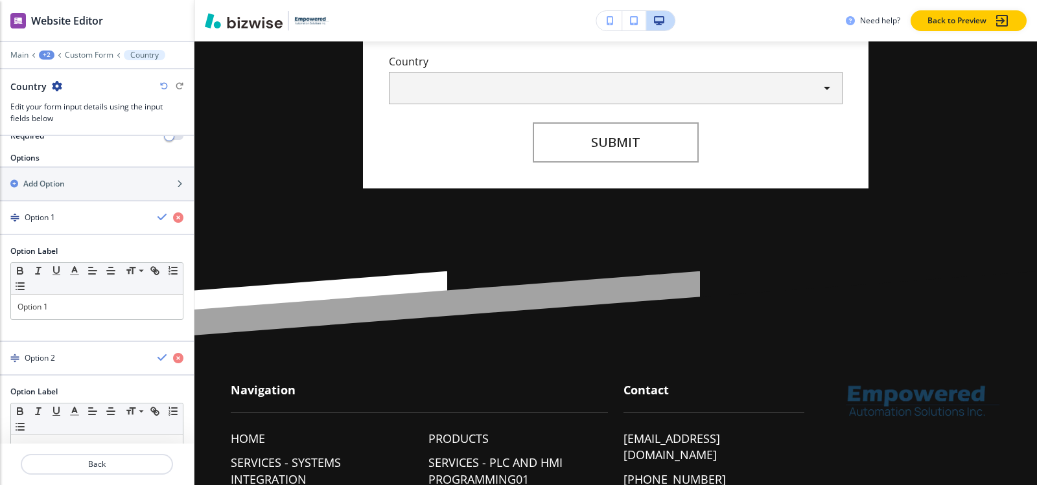
scroll to position [224, 0]
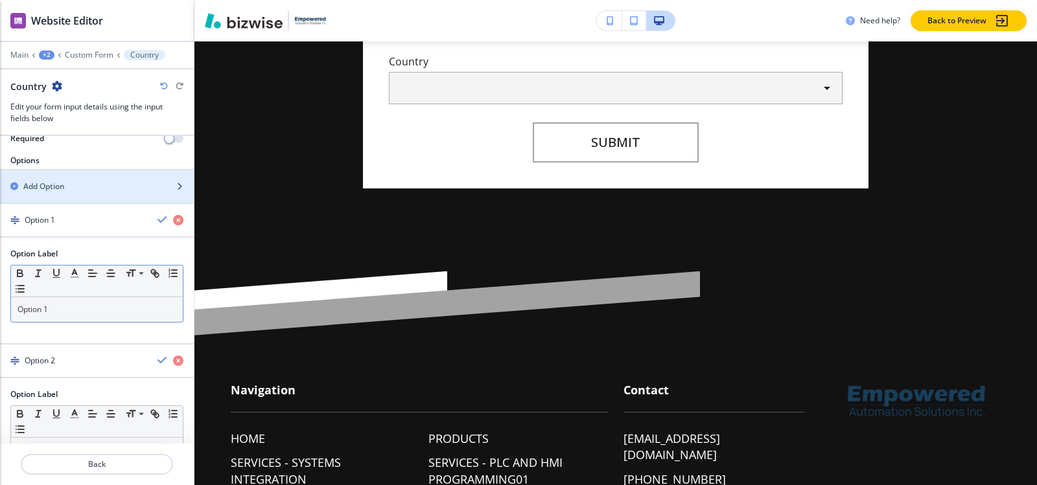
click at [82, 309] on p "Option 1" at bounding box center [96, 310] width 159 height 12
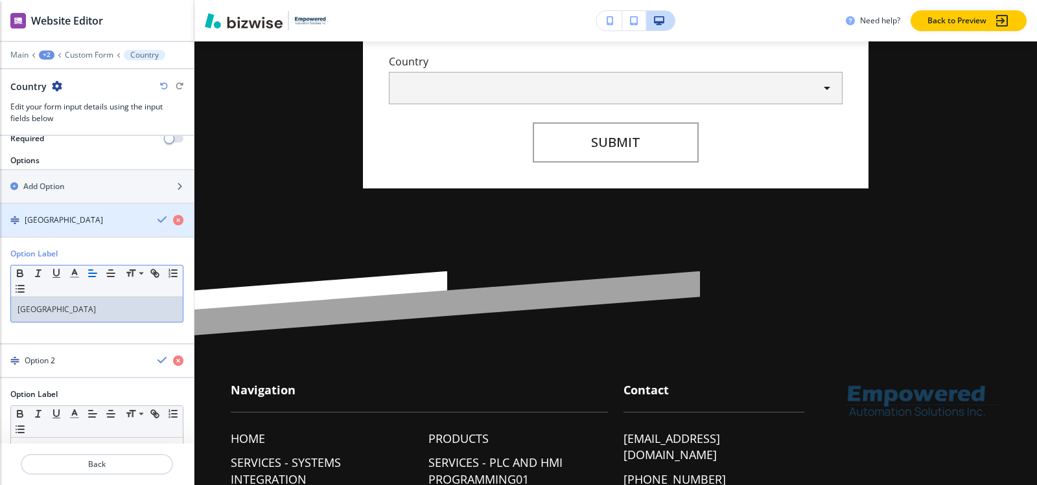
click at [54, 213] on div "button" at bounding box center [97, 209] width 194 height 10
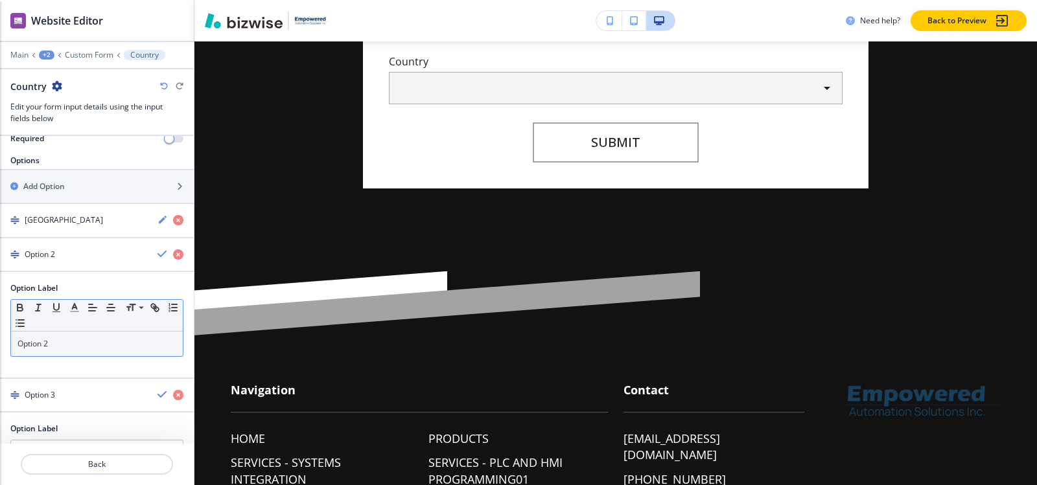
click at [60, 347] on p "Option 2" at bounding box center [96, 344] width 159 height 12
click at [54, 259] on div "[GEOGRAPHIC_DATA]" at bounding box center [73, 255] width 147 height 12
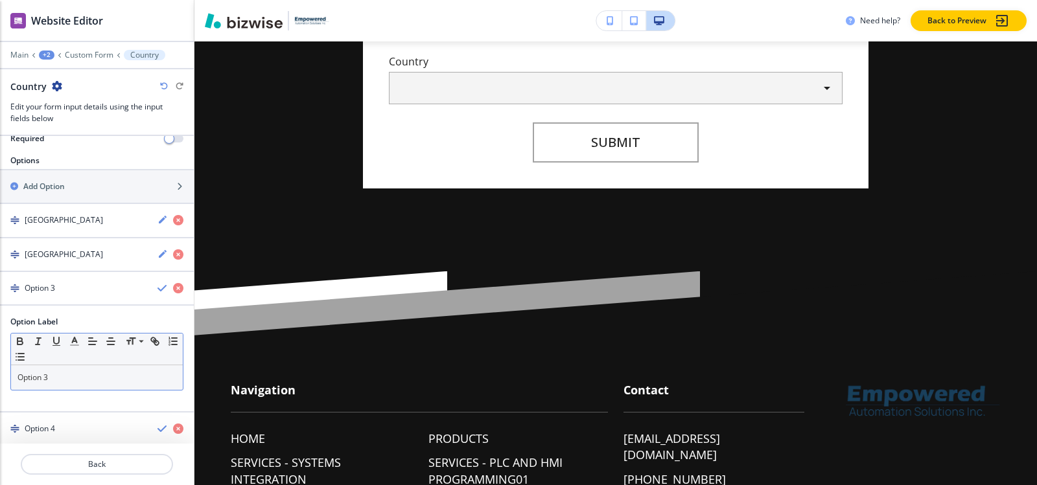
click at [56, 382] on p "Option 3" at bounding box center [96, 378] width 159 height 12
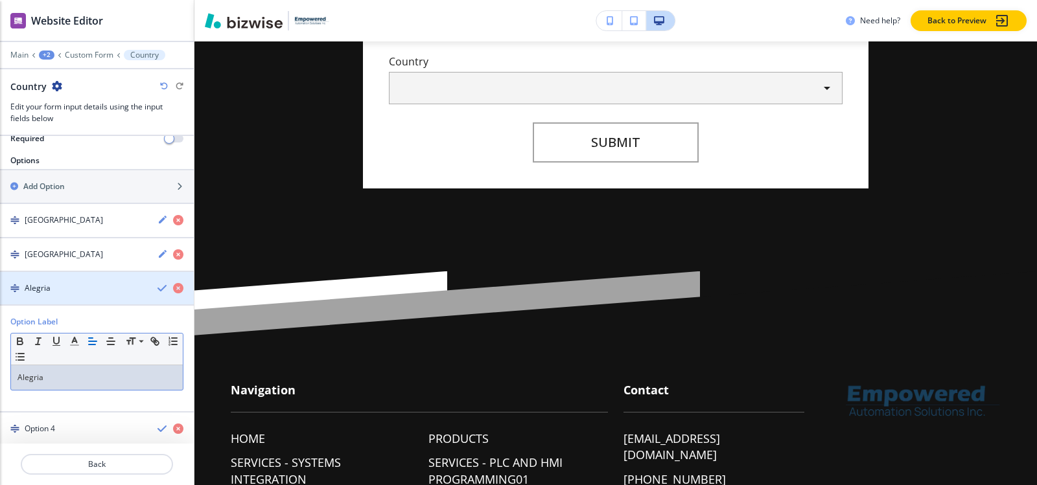
click at [56, 279] on div "button" at bounding box center [97, 277] width 194 height 10
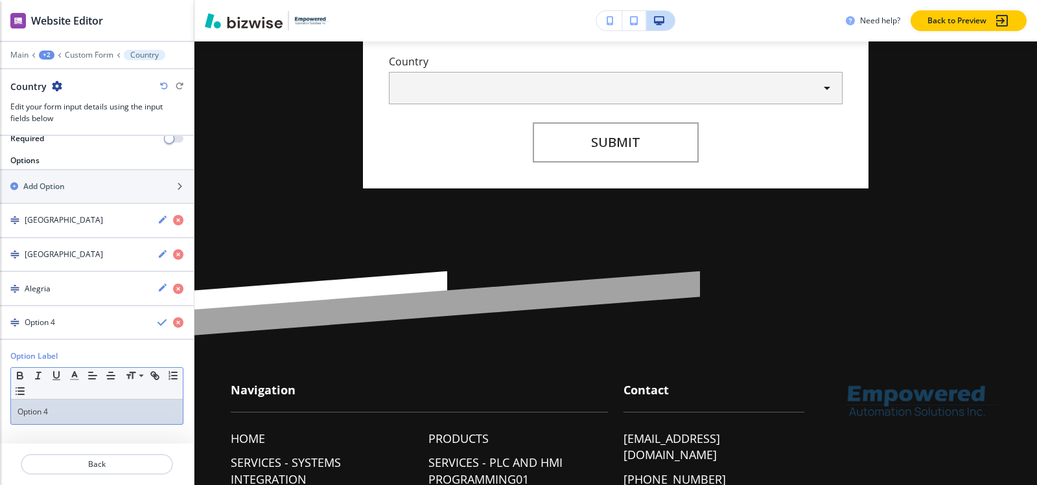
drag, startPoint x: 63, startPoint y: 429, endPoint x: 63, endPoint y: 416, distance: 13.0
click at [63, 424] on div "Option Label Small Normal Large Huge Option 4" at bounding box center [97, 393] width 194 height 85
click at [63, 415] on p "Option 4" at bounding box center [96, 412] width 159 height 12
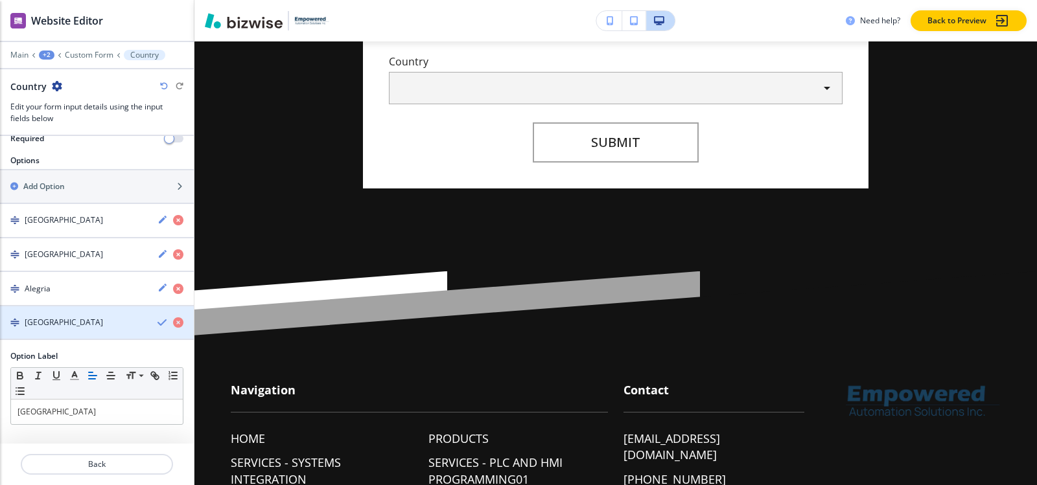
click at [47, 326] on h4 "[GEOGRAPHIC_DATA]" at bounding box center [64, 323] width 78 height 12
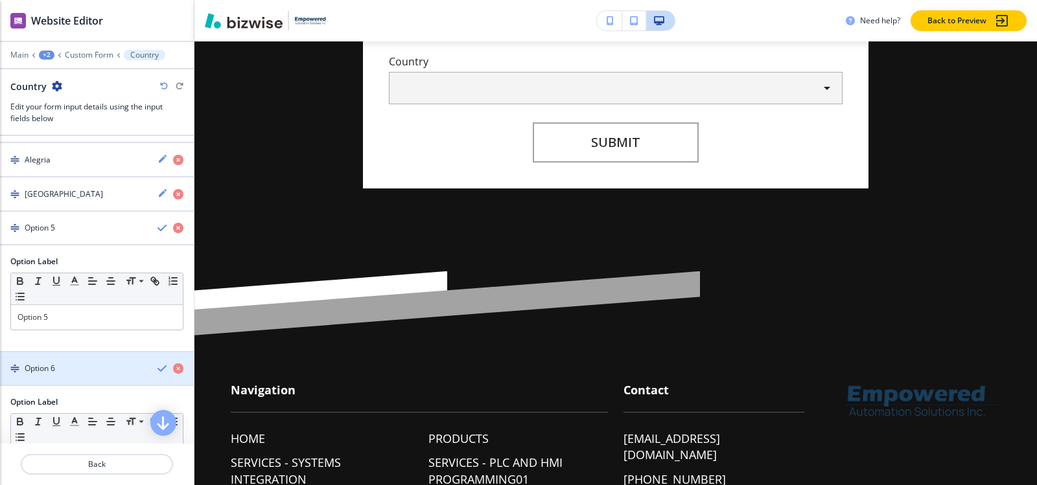
scroll to position [354, 0]
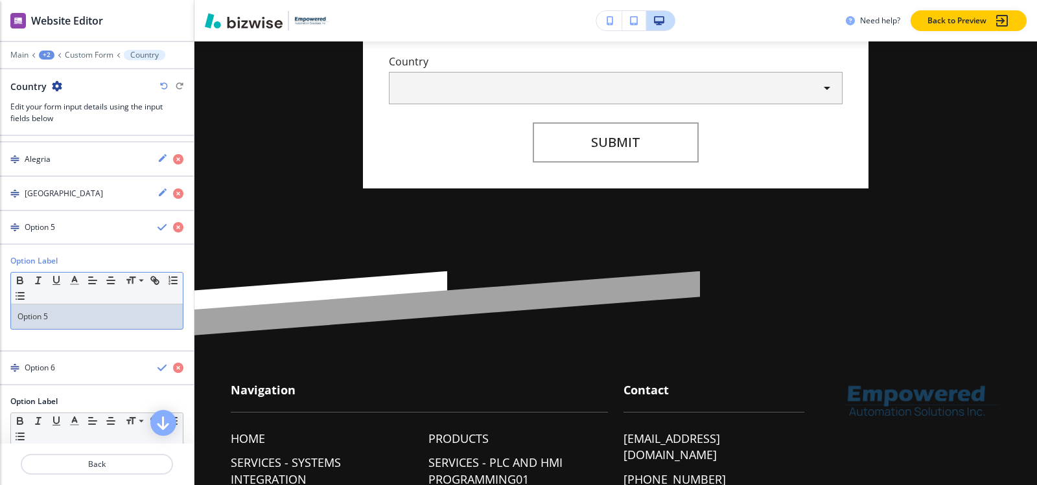
click at [67, 320] on p "Option 5" at bounding box center [96, 317] width 159 height 12
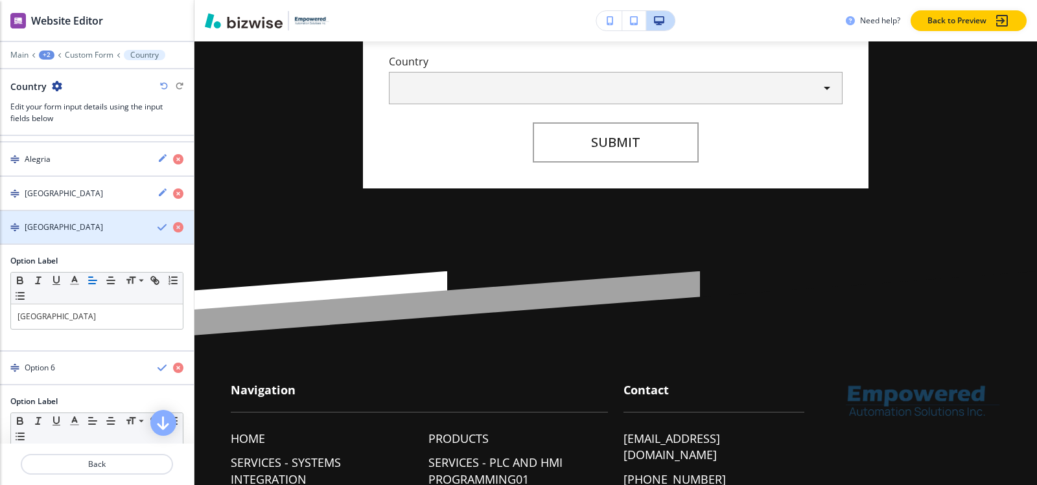
click at [51, 233] on div "button" at bounding box center [97, 238] width 194 height 10
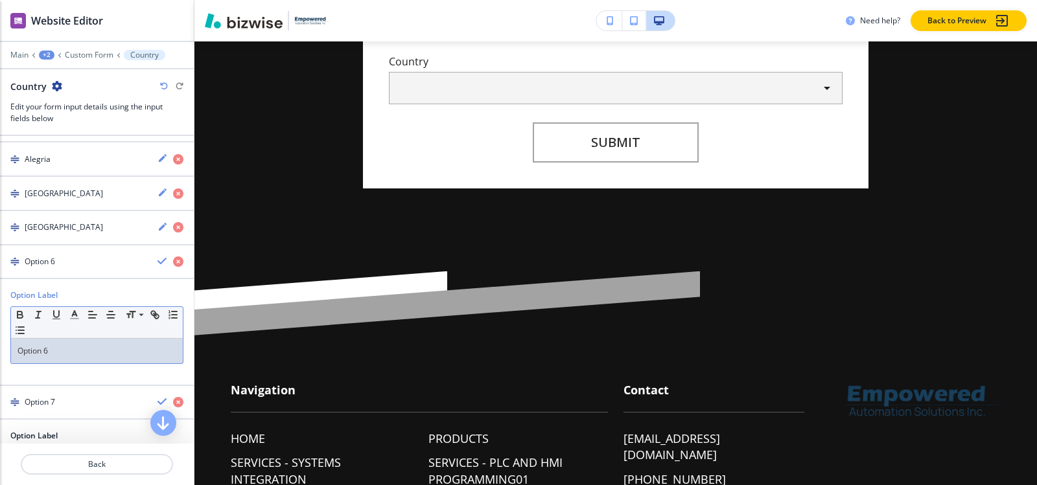
click at [60, 357] on div "Option 6" at bounding box center [97, 351] width 172 height 25
click at [55, 268] on div "button" at bounding box center [97, 273] width 194 height 10
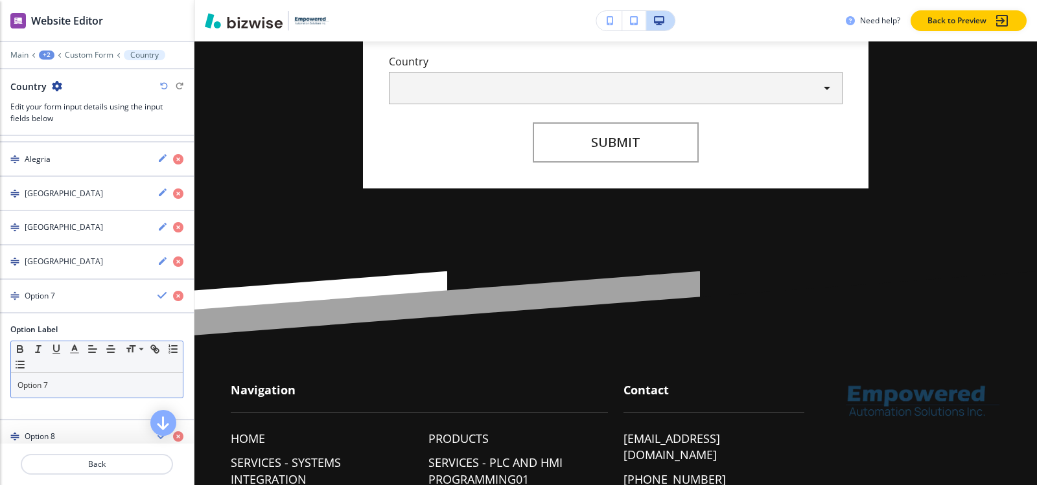
click at [56, 384] on p "Option 7" at bounding box center [96, 386] width 159 height 12
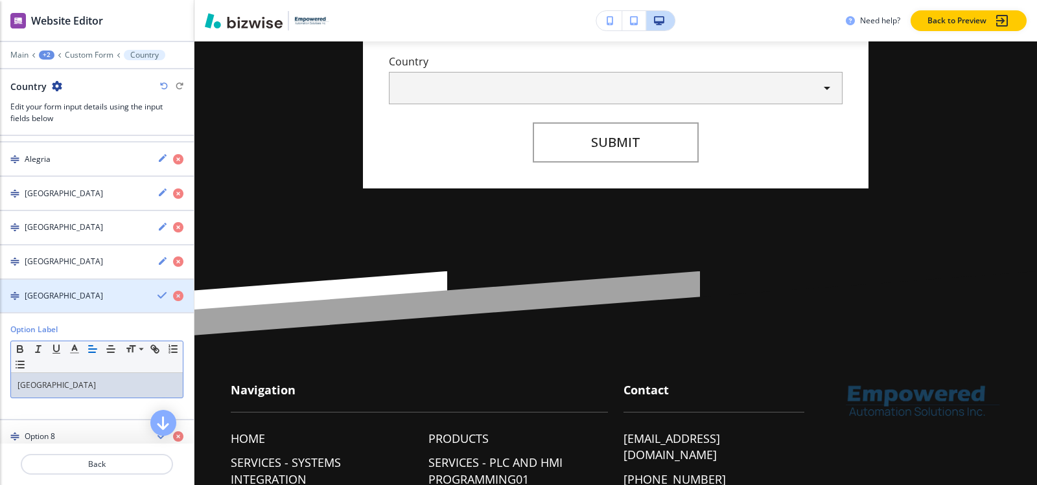
click at [58, 295] on h4 "[GEOGRAPHIC_DATA]" at bounding box center [64, 296] width 78 height 12
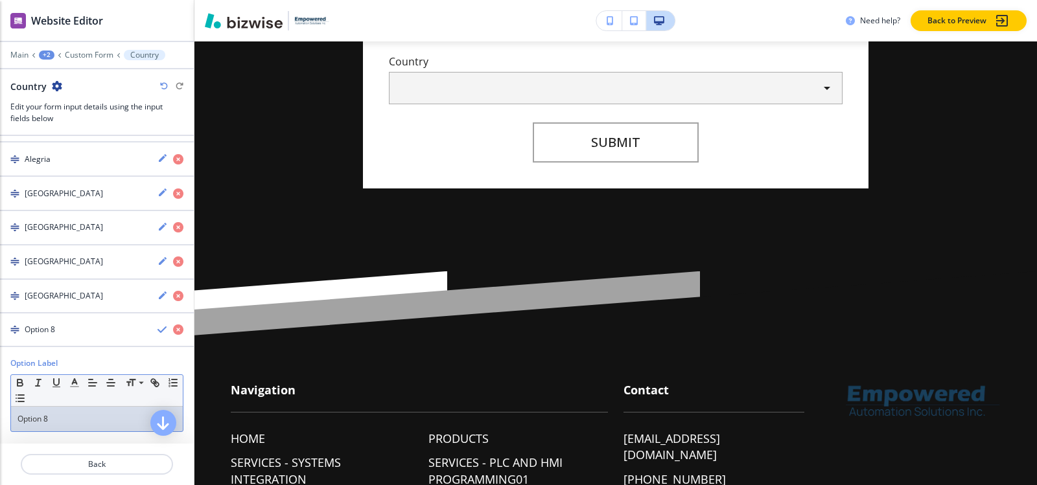
click at [69, 420] on p "Option 8" at bounding box center [96, 420] width 159 height 12
click at [49, 336] on div "button" at bounding box center [97, 341] width 194 height 10
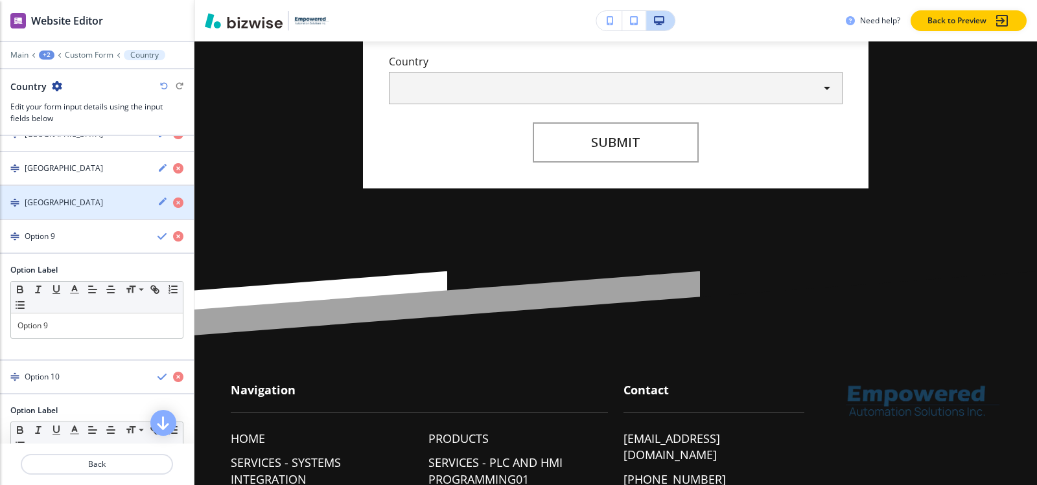
scroll to position [484, 0]
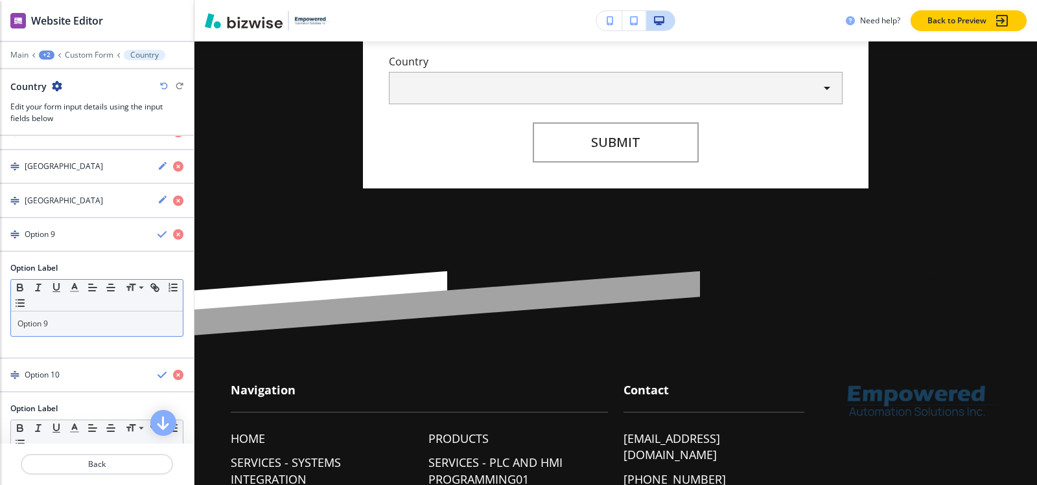
click at [65, 320] on p "Option 9" at bounding box center [96, 324] width 159 height 12
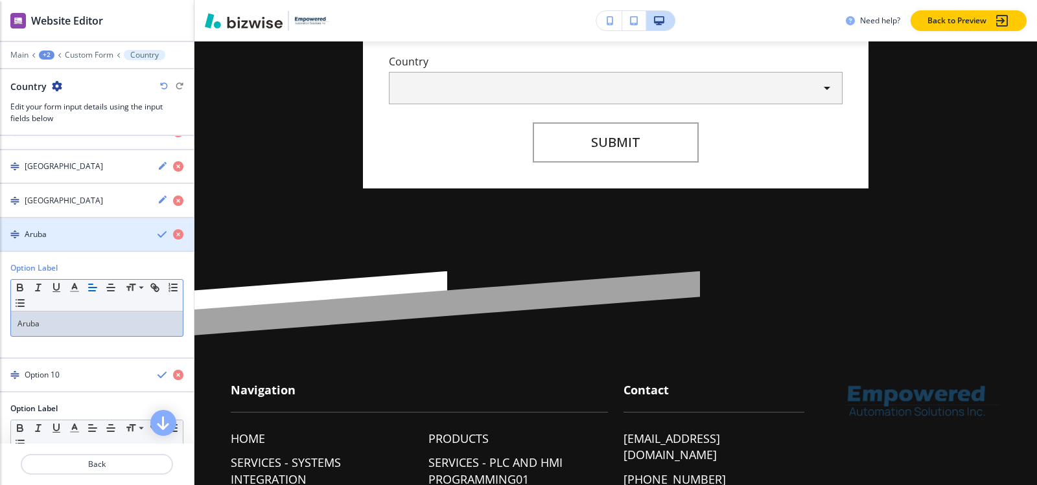
click at [47, 238] on h4 "Aruba" at bounding box center [36, 235] width 22 height 12
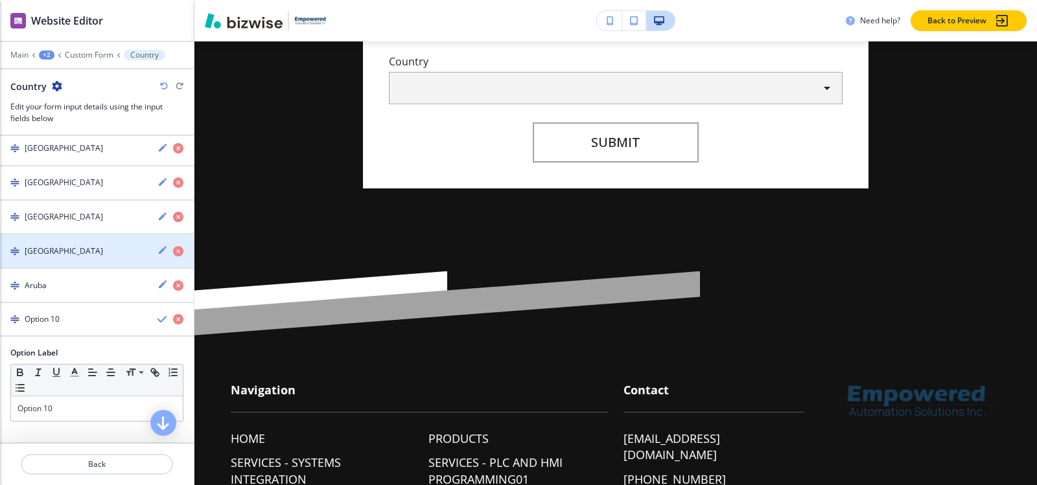
scroll to position [433, 0]
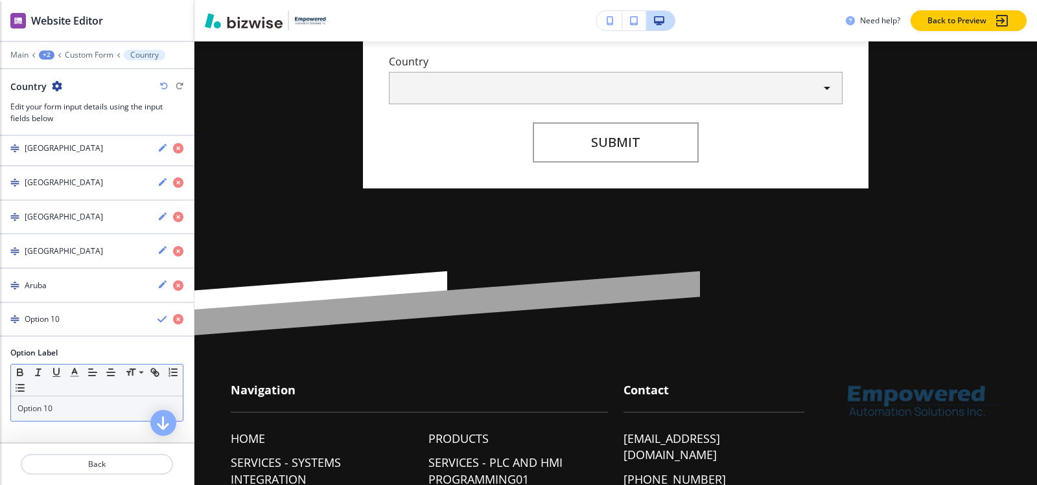
click at [60, 408] on p "Option 10" at bounding box center [96, 409] width 159 height 12
paste div
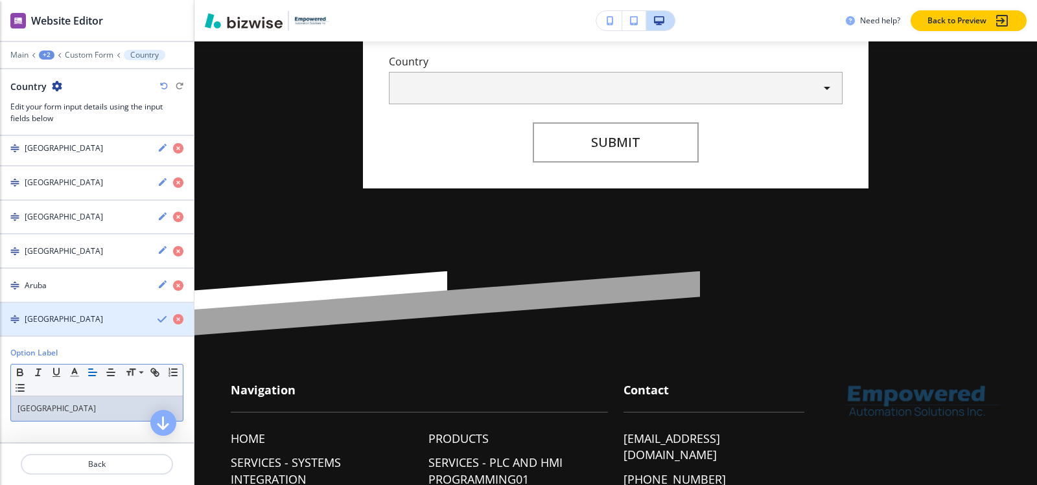
click at [57, 323] on h4 "[GEOGRAPHIC_DATA]" at bounding box center [64, 320] width 78 height 12
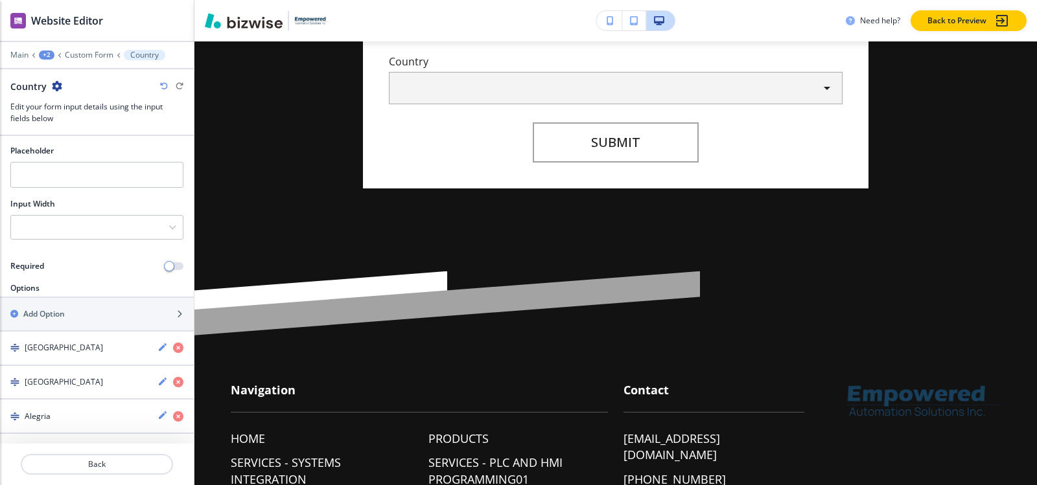
scroll to position [67, 0]
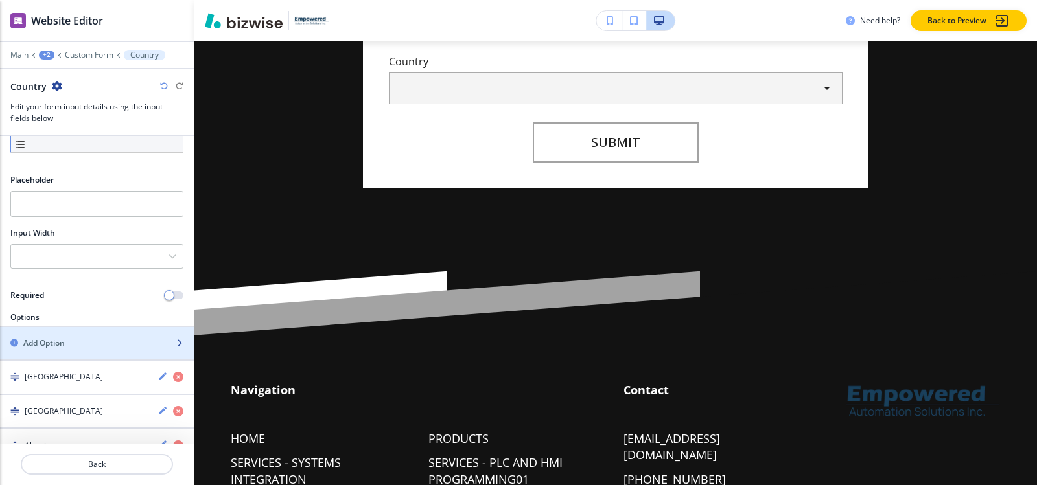
click at [66, 348] on div "Add Option" at bounding box center [82, 344] width 165 height 12
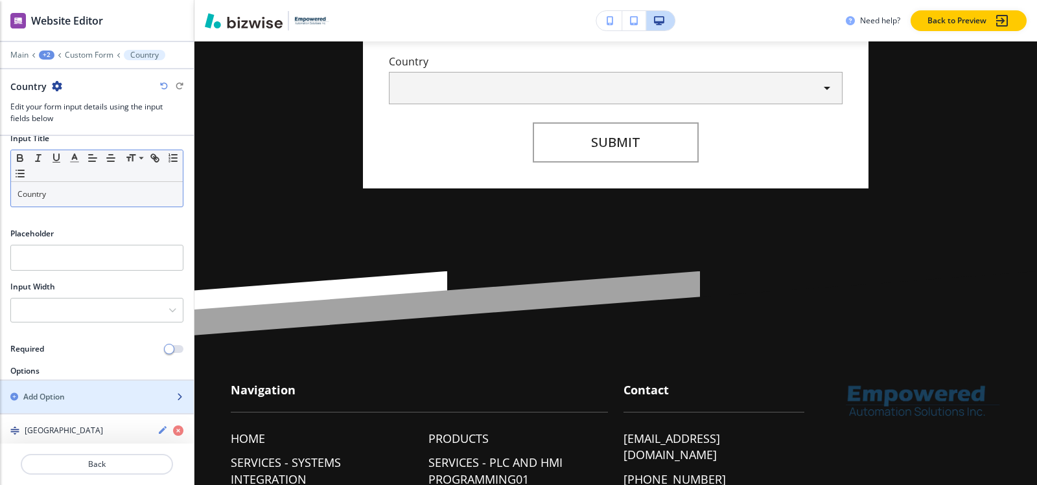
click at [63, 404] on div "button" at bounding box center [97, 408] width 194 height 10
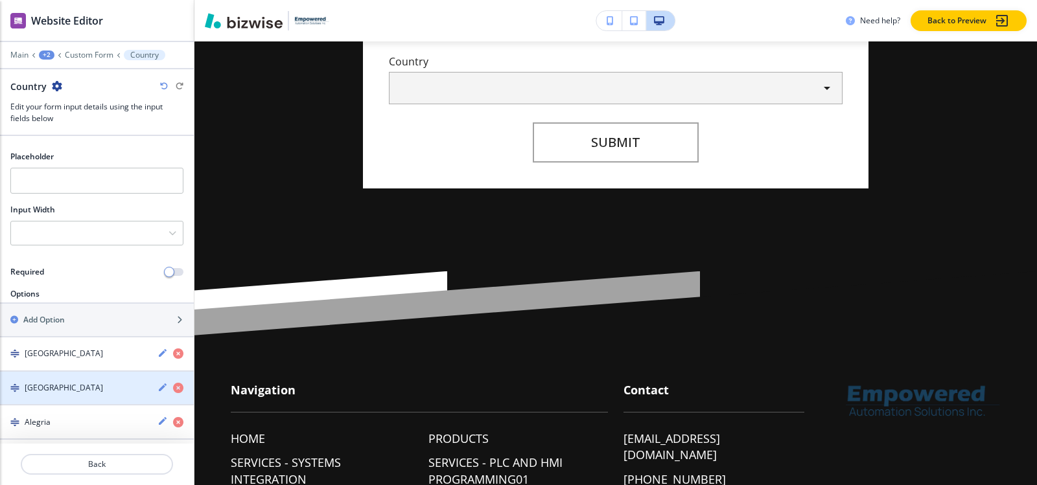
scroll to position [89, 0]
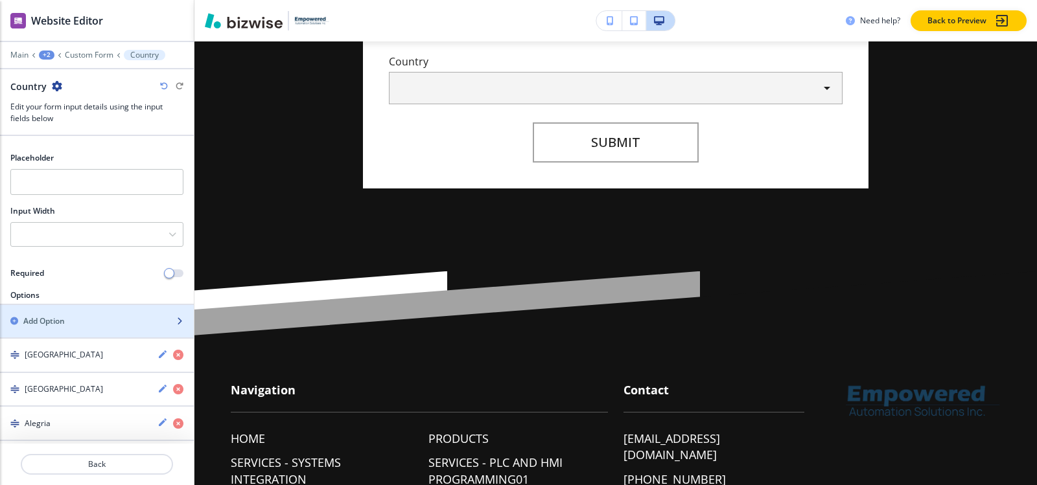
click at [64, 325] on h2 "Add Option" at bounding box center [43, 322] width 41 height 12
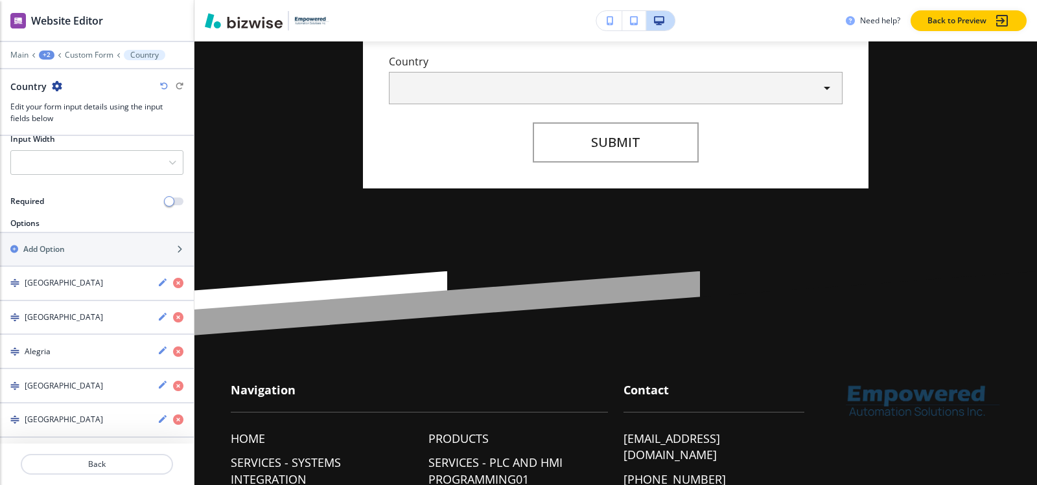
scroll to position [38, 0]
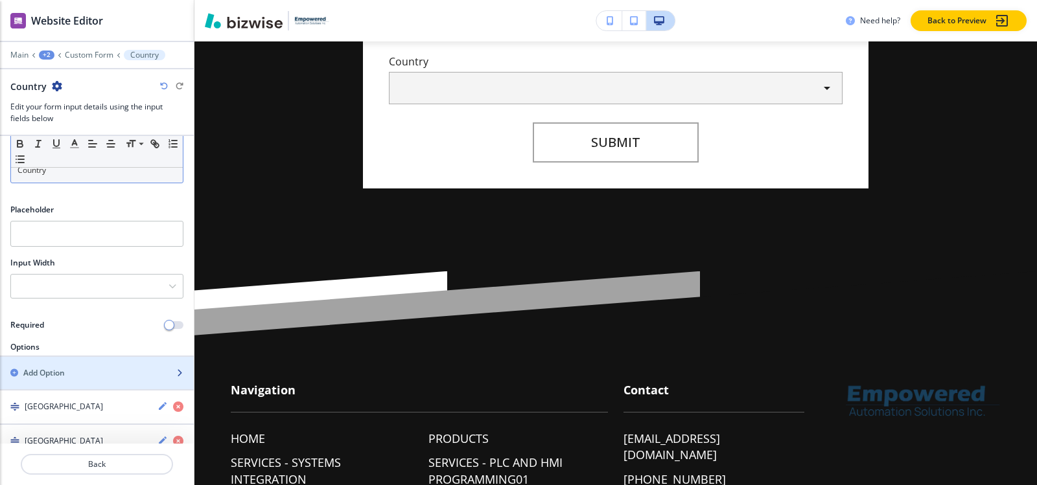
click at [80, 373] on div "Add Option" at bounding box center [82, 373] width 165 height 12
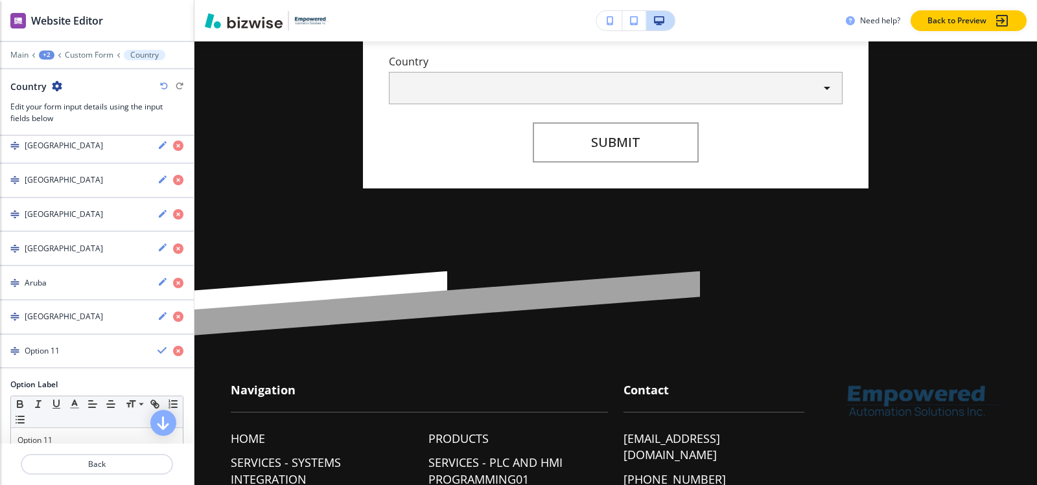
scroll to position [176, 0]
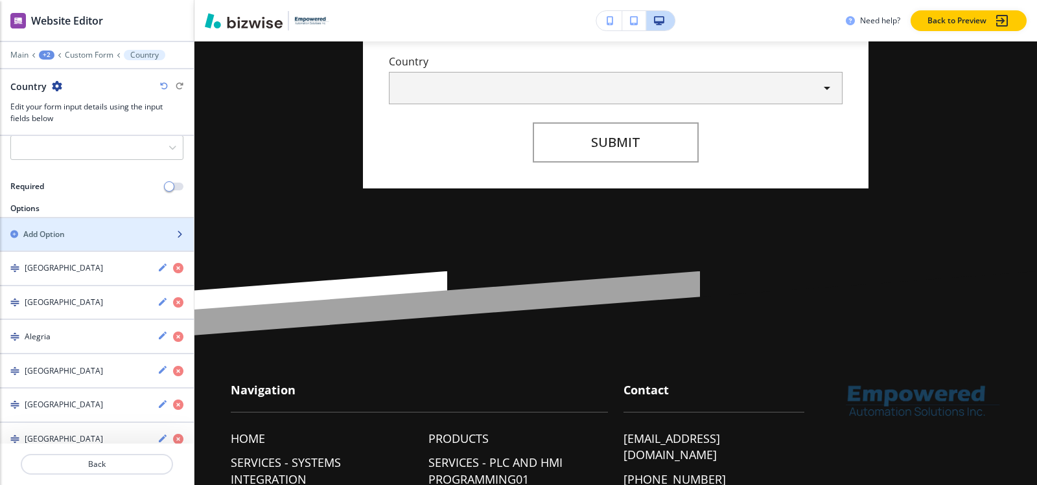
click at [68, 246] on div "button" at bounding box center [97, 245] width 194 height 10
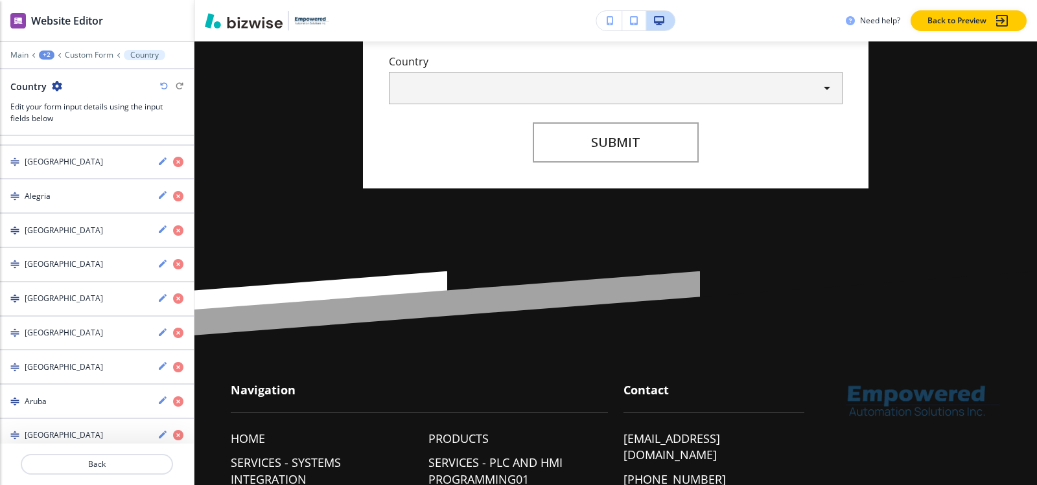
scroll to position [58, 0]
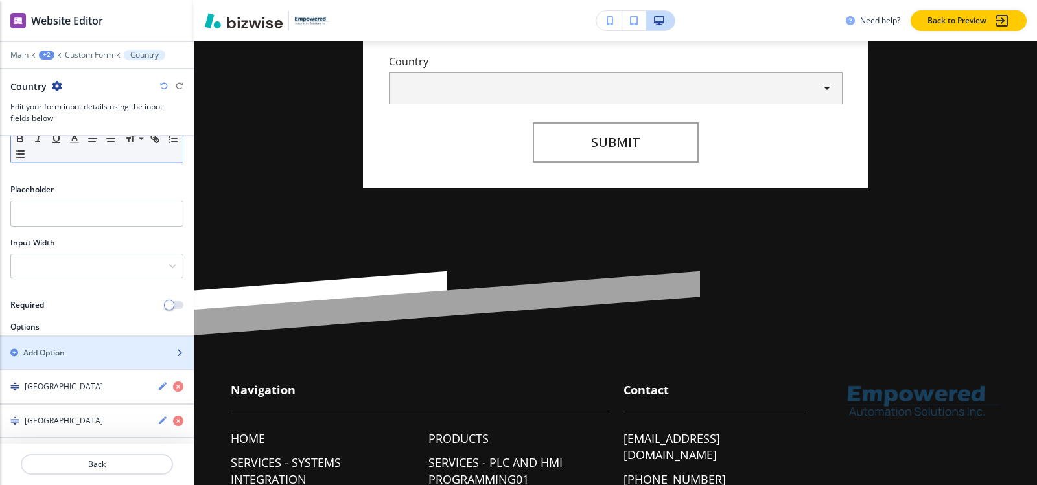
click at [83, 355] on div "Add Option" at bounding box center [82, 353] width 165 height 12
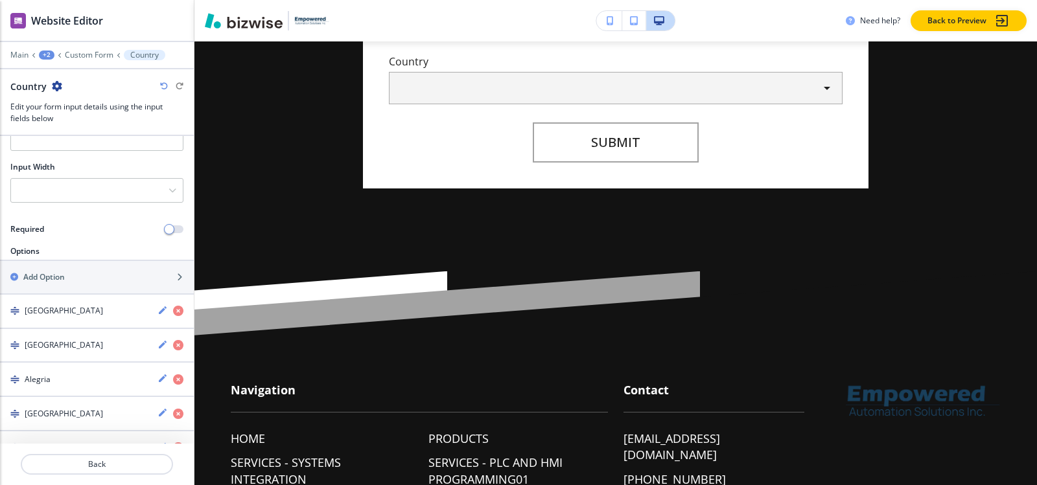
scroll to position [0, 0]
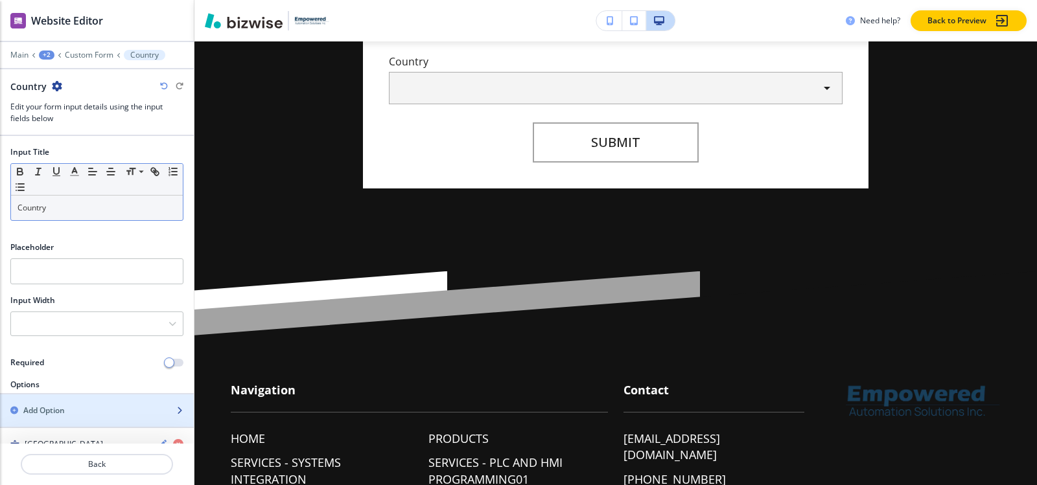
click at [65, 409] on h2 "Add Option" at bounding box center [43, 411] width 41 height 12
click at [87, 410] on div "Add Option" at bounding box center [82, 411] width 165 height 12
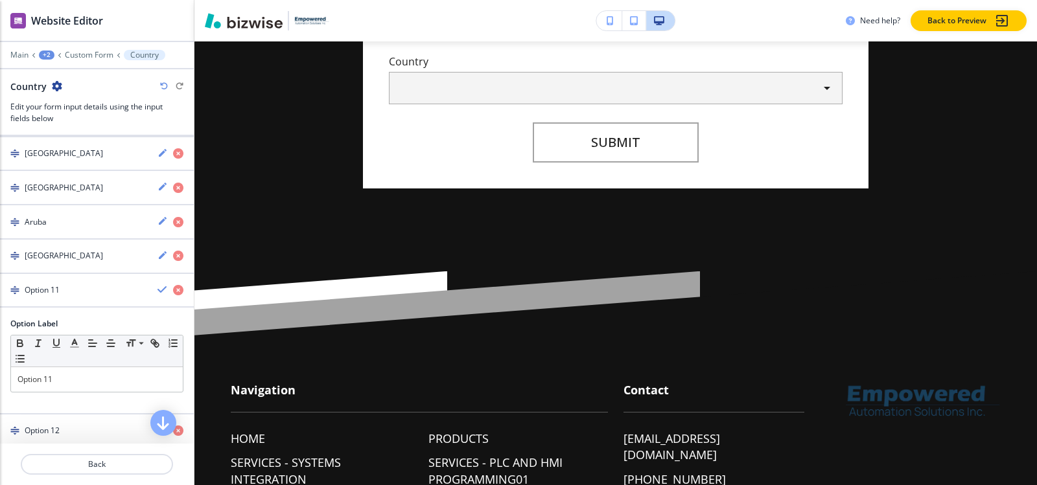
scroll to position [480, 0]
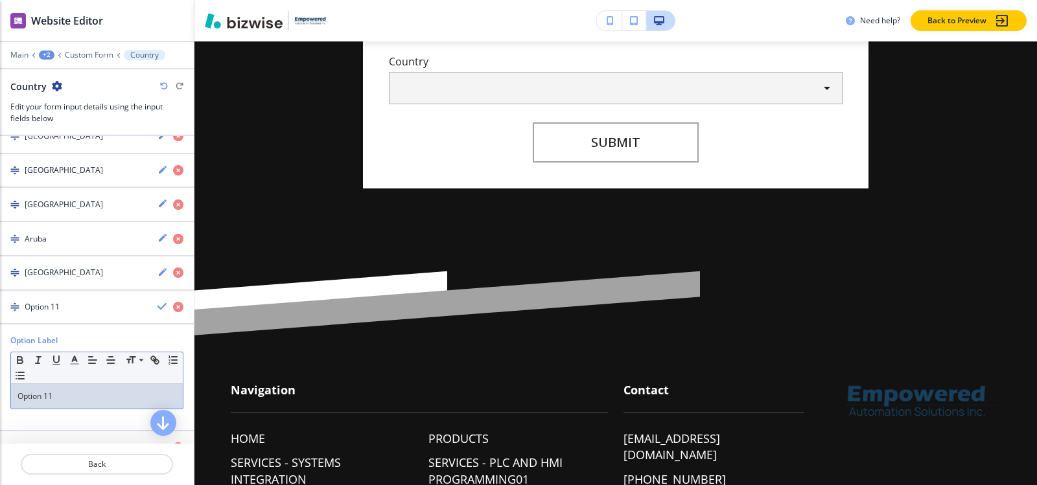
click at [96, 395] on p "Option 11" at bounding box center [96, 397] width 159 height 12
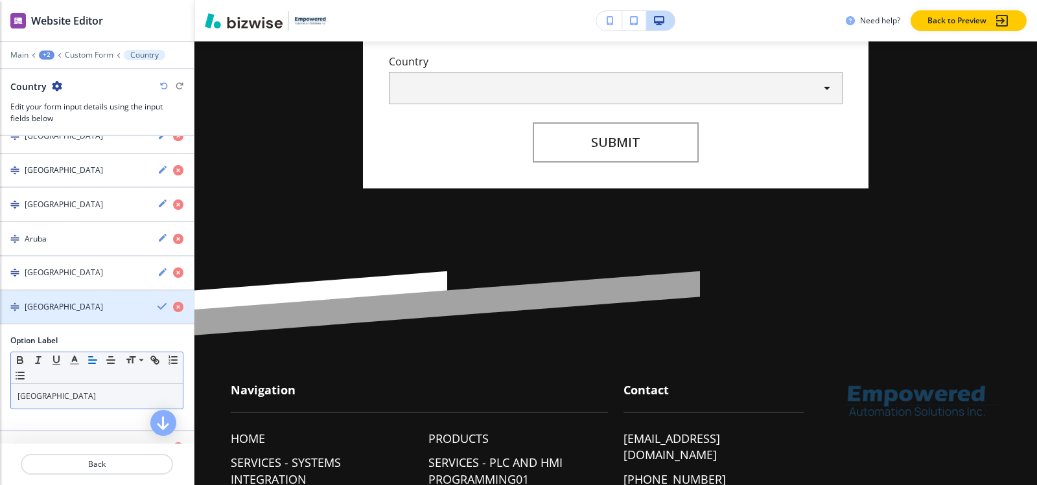
click at [71, 310] on div "[GEOGRAPHIC_DATA]" at bounding box center [73, 307] width 147 height 12
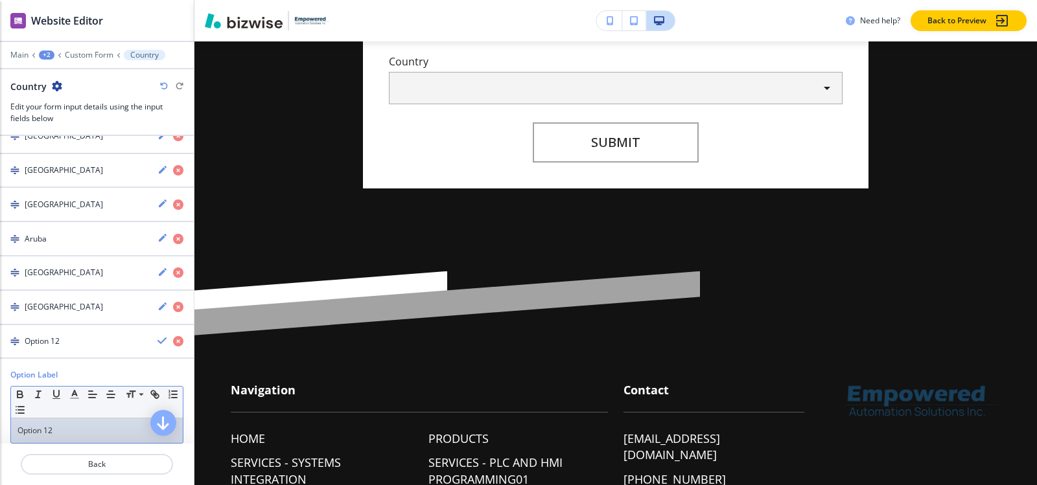
click at [64, 431] on p "Option 12" at bounding box center [96, 431] width 159 height 12
paste div
click at [54, 344] on h4 "[GEOGRAPHIC_DATA]" at bounding box center [64, 342] width 78 height 12
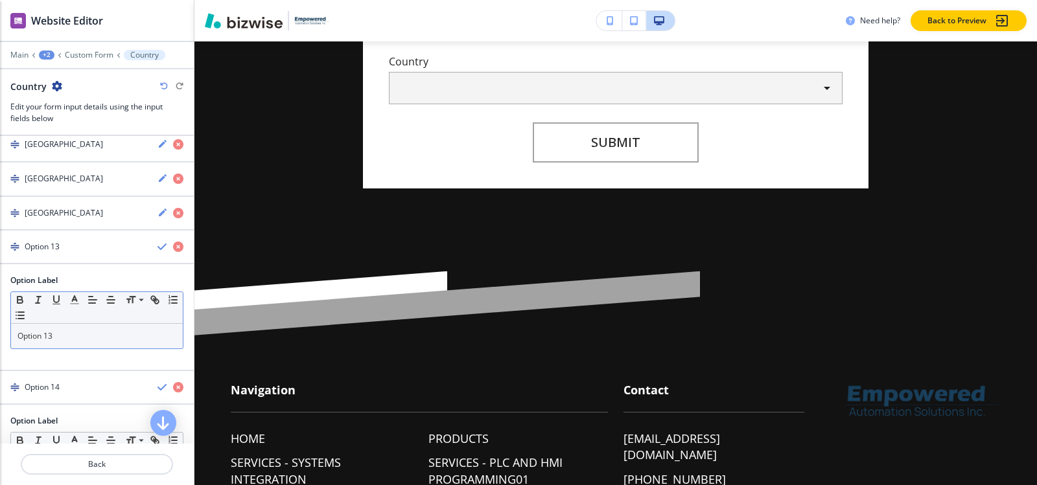
scroll to position [609, 0]
click at [58, 336] on p "Option 13" at bounding box center [96, 335] width 159 height 12
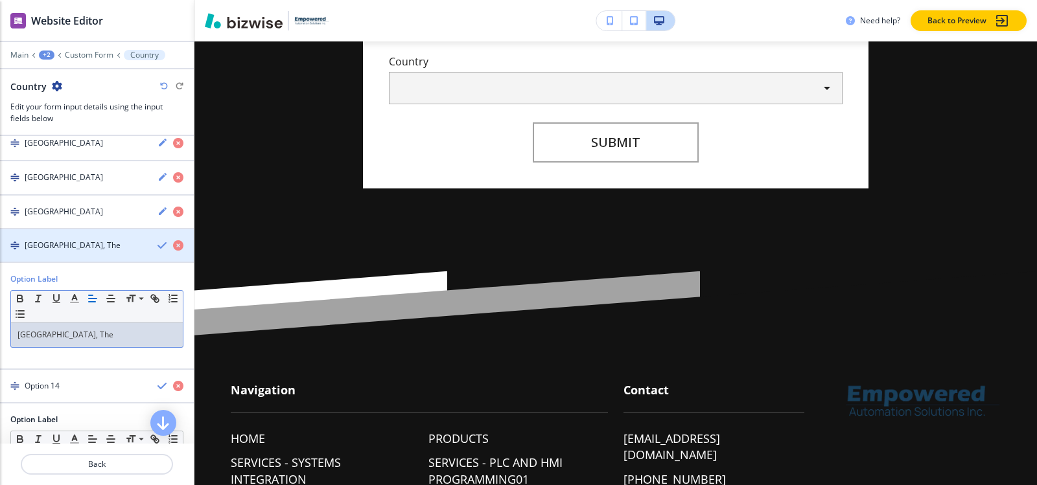
click at [52, 251] on h4 "[GEOGRAPHIC_DATA], The" at bounding box center [73, 246] width 96 height 12
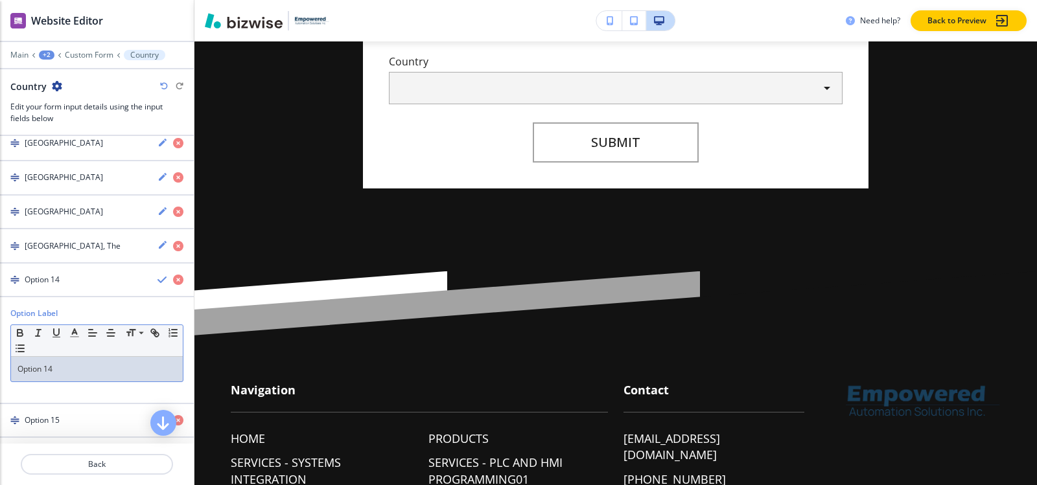
click at [83, 368] on p "Option 14" at bounding box center [96, 370] width 159 height 12
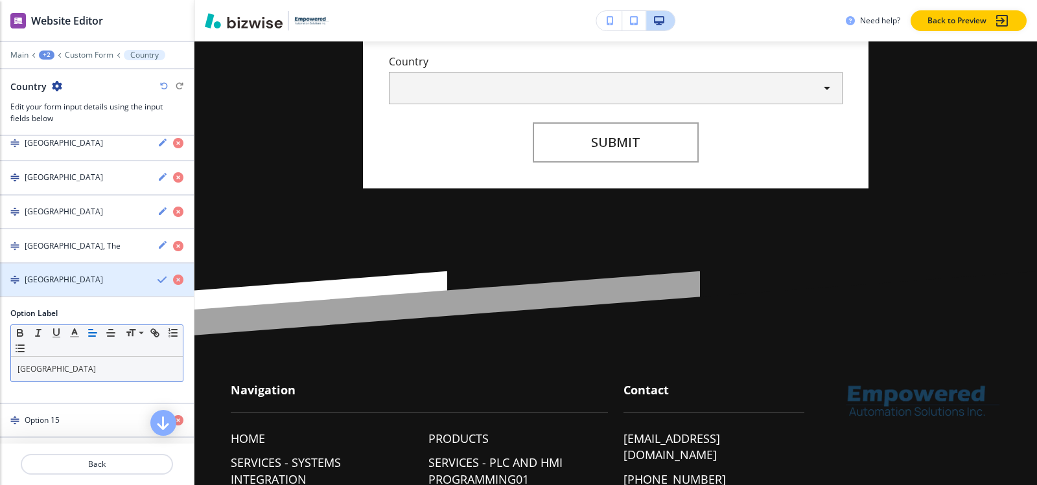
click at [54, 286] on div "button" at bounding box center [97, 291] width 194 height 10
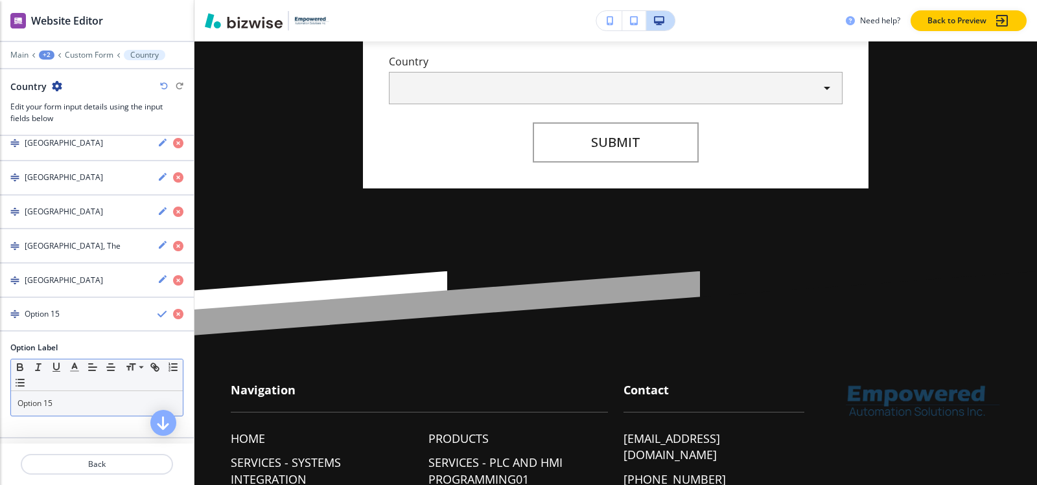
click at [88, 403] on p "Option 15" at bounding box center [96, 404] width 159 height 12
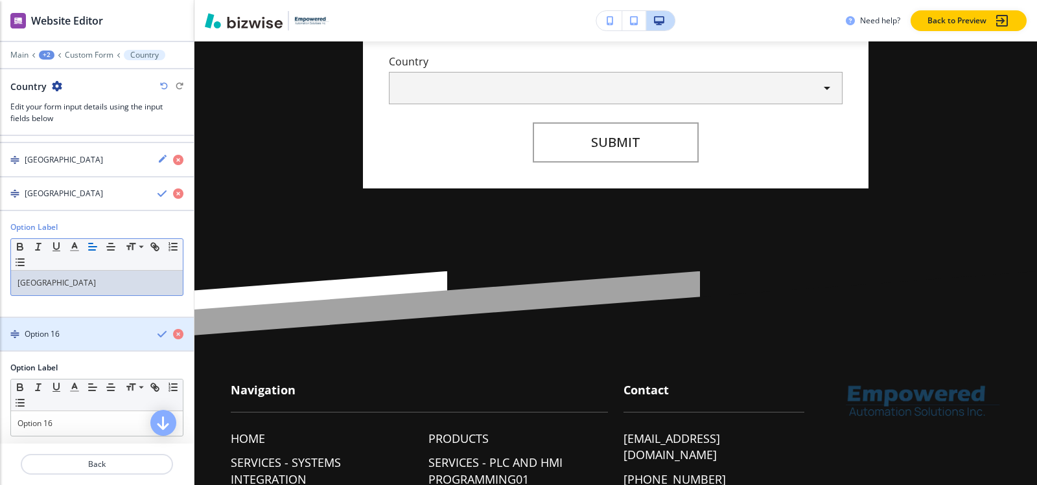
scroll to position [739, 0]
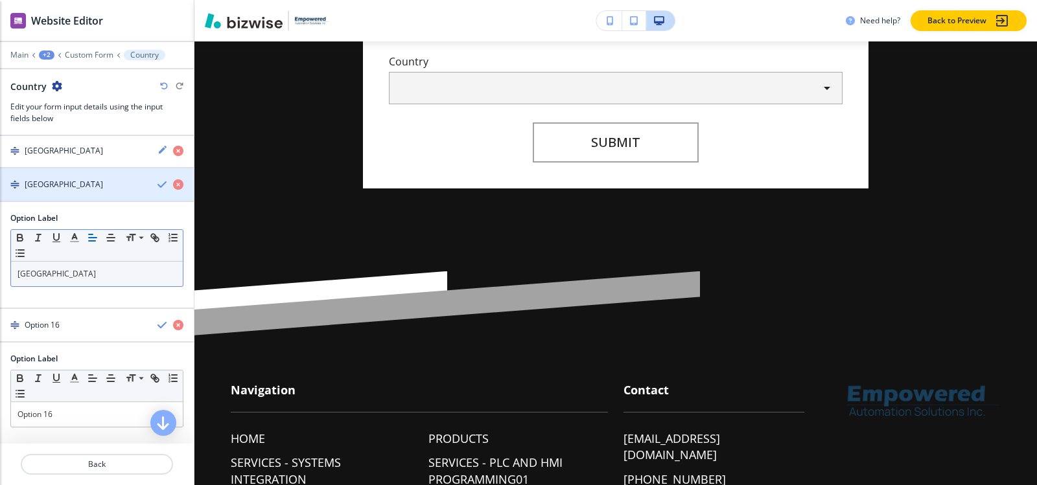
click at [47, 189] on h4 "[GEOGRAPHIC_DATA]" at bounding box center [64, 185] width 78 height 12
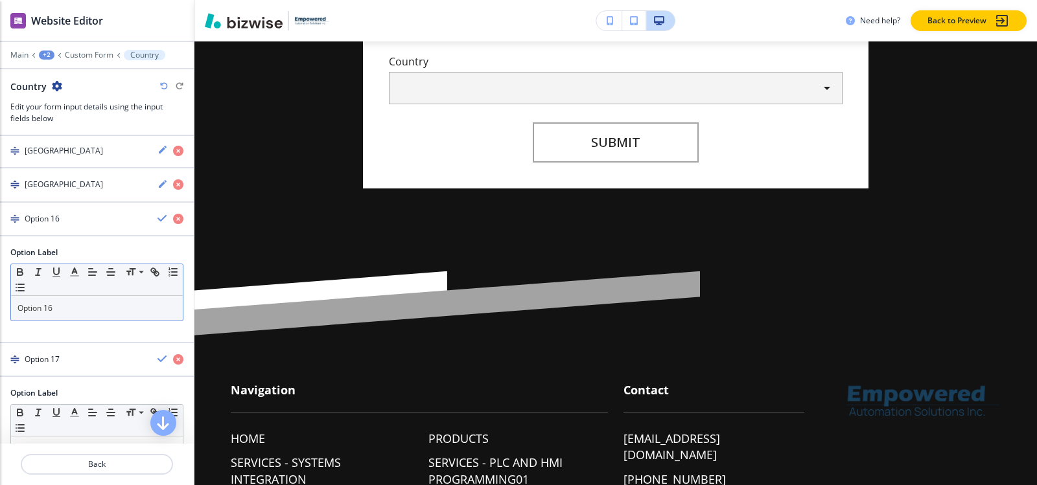
click at [65, 309] on p "Option 16" at bounding box center [96, 309] width 159 height 12
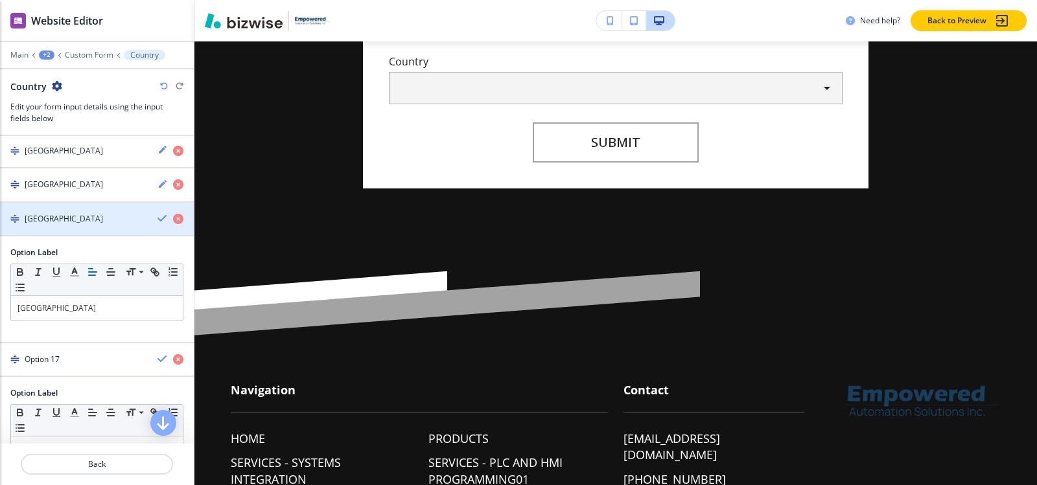
click at [50, 228] on div "button" at bounding box center [97, 230] width 194 height 10
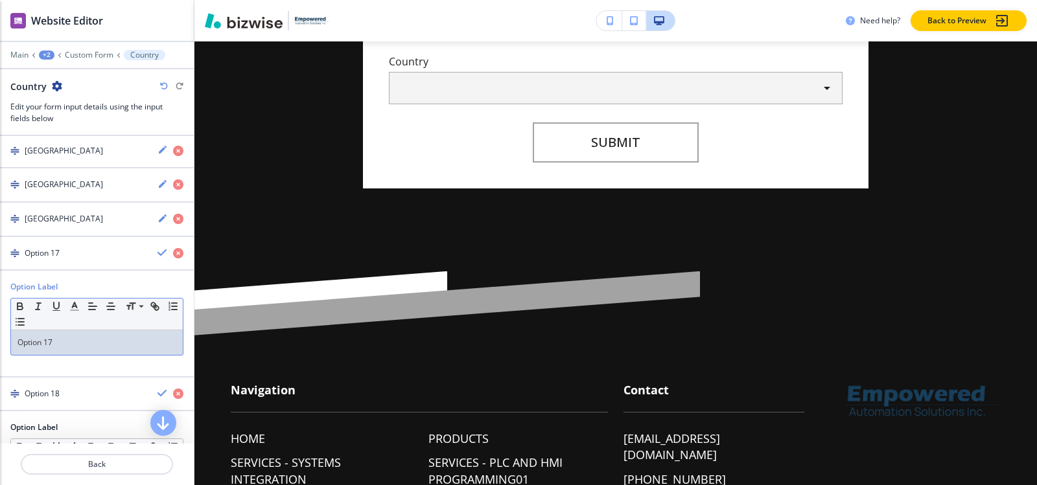
click at [63, 339] on p "Option 17" at bounding box center [96, 343] width 159 height 12
paste div
click at [47, 258] on h4 "[GEOGRAPHIC_DATA]" at bounding box center [64, 254] width 78 height 12
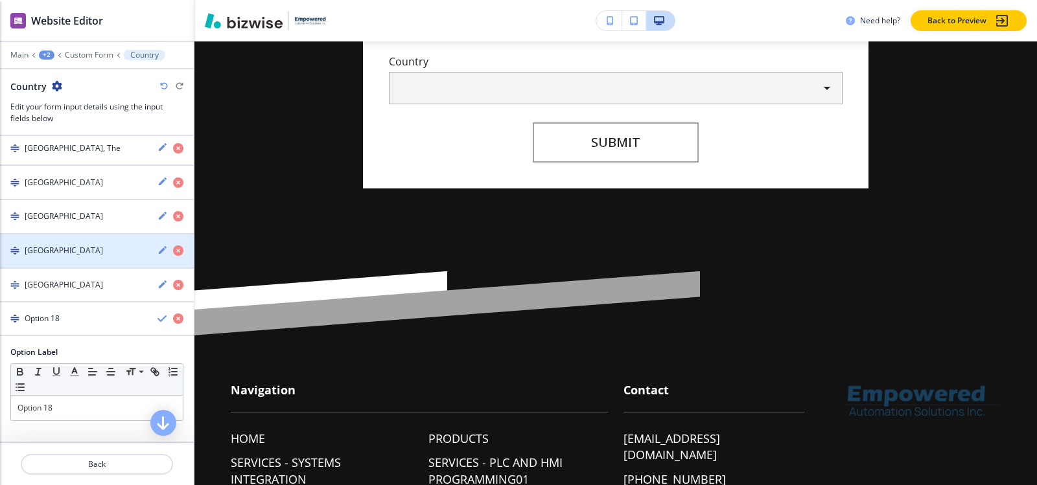
scroll to position [707, 0]
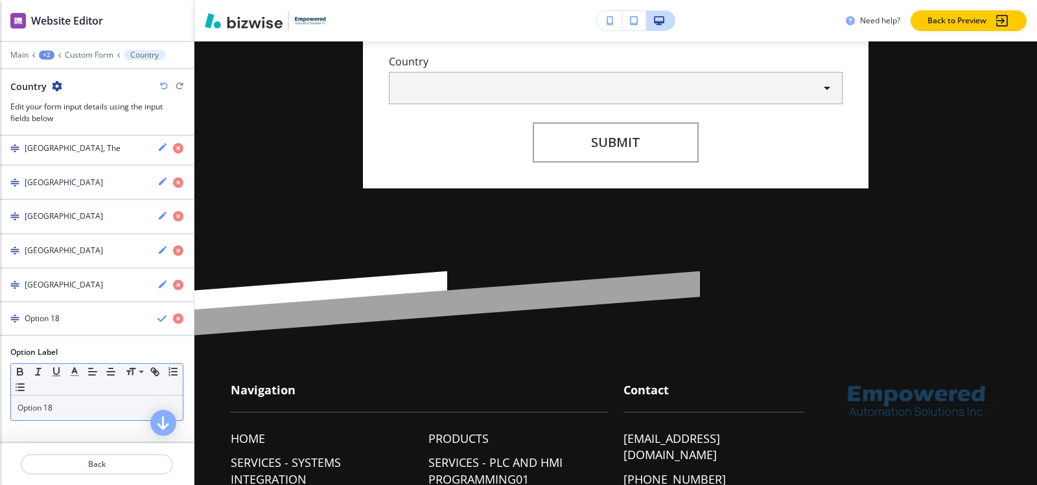
click at [67, 404] on p "Option 18" at bounding box center [96, 408] width 159 height 12
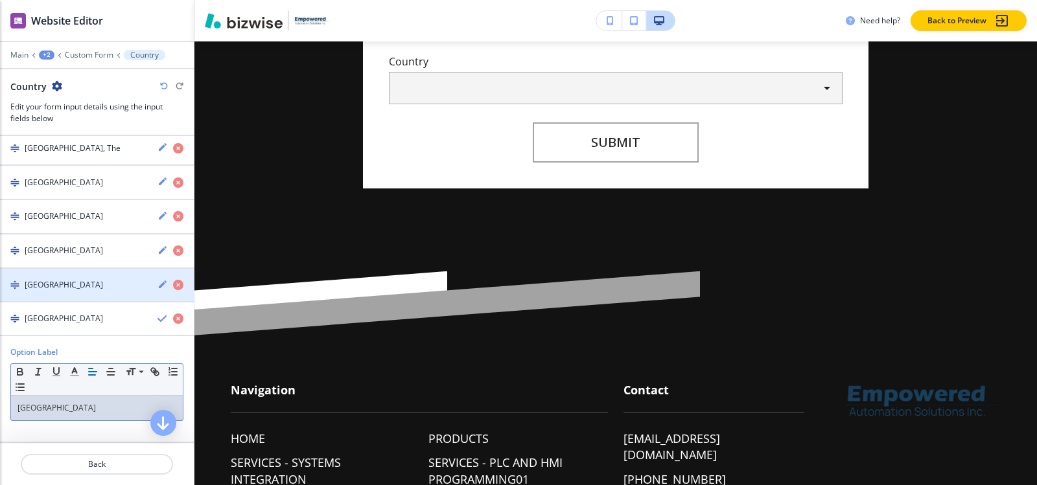
scroll to position [706, 0]
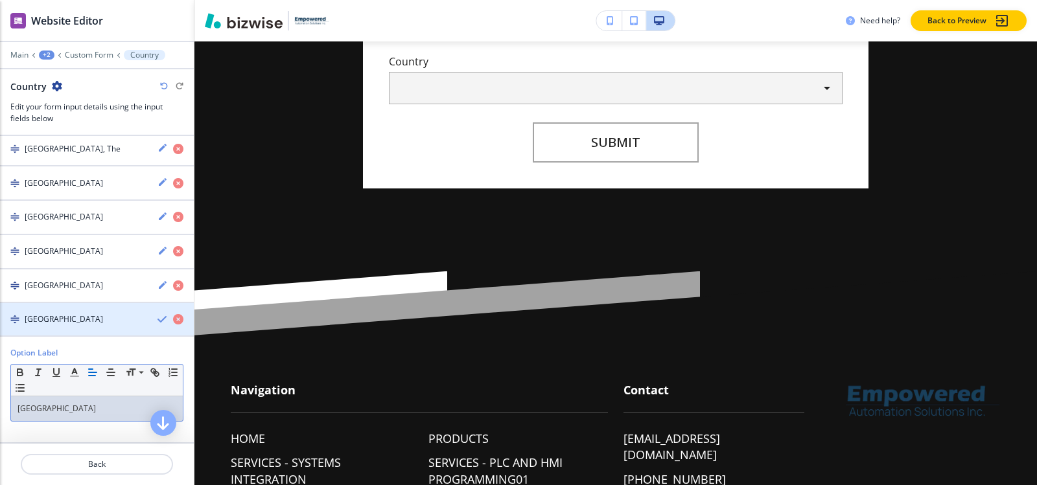
click at [43, 326] on div "button" at bounding box center [97, 330] width 194 height 10
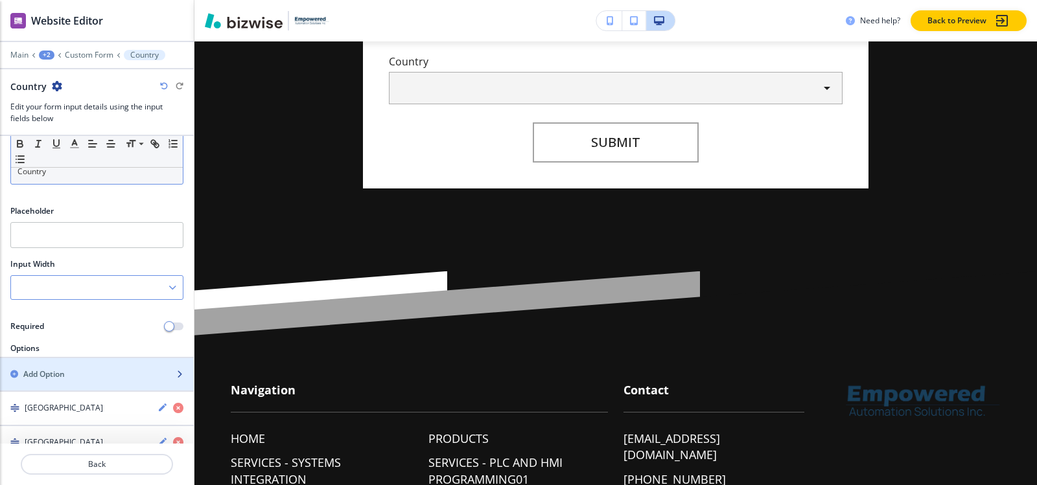
scroll to position [0, 0]
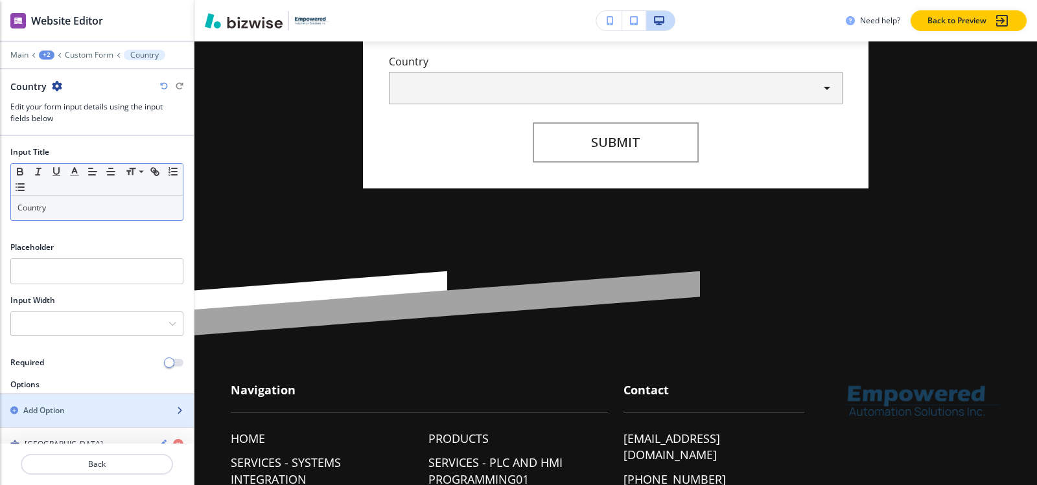
click at [43, 406] on h2 "Add Option" at bounding box center [43, 411] width 41 height 12
click at [42, 412] on h2 "Add Option" at bounding box center [43, 411] width 41 height 12
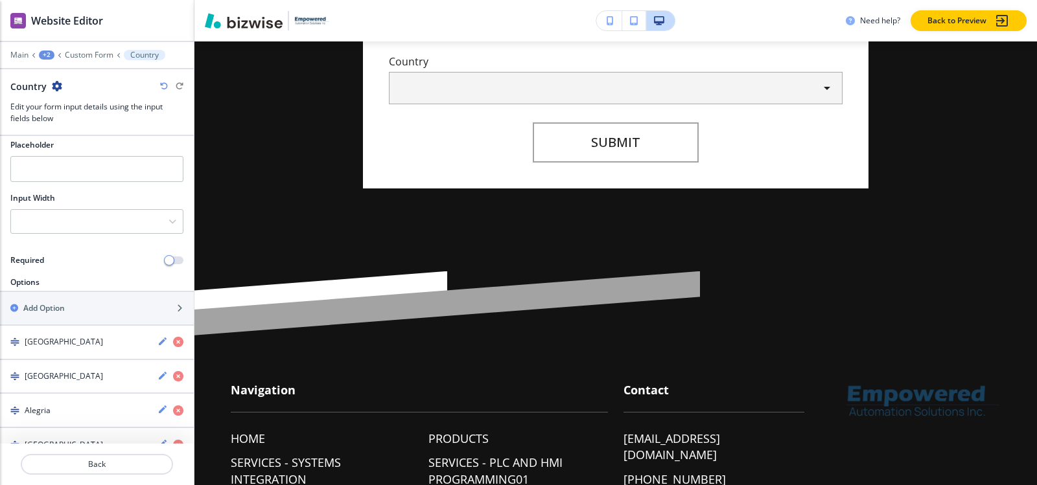
scroll to position [39, 0]
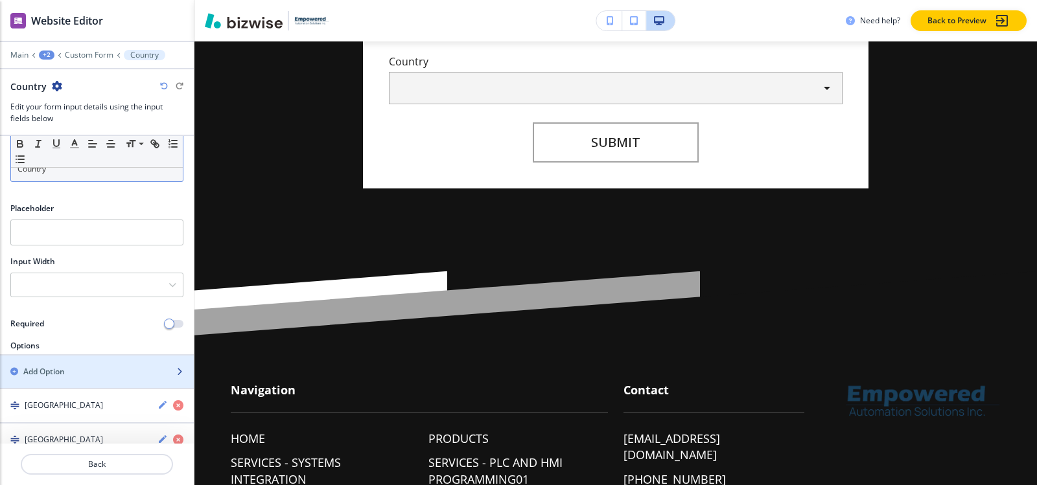
click at [43, 380] on div "button" at bounding box center [97, 383] width 194 height 10
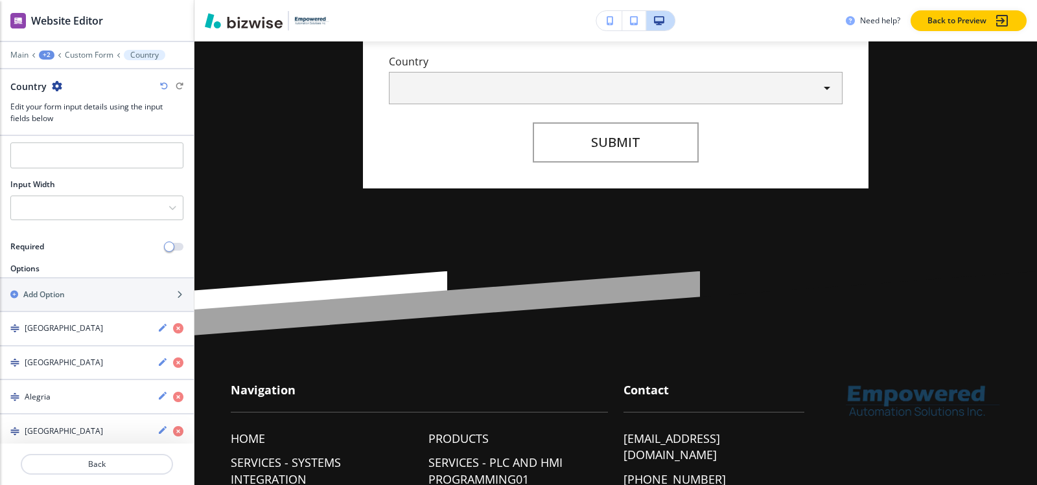
scroll to position [115, 0]
click at [56, 290] on h2 "Add Option" at bounding box center [43, 296] width 41 height 12
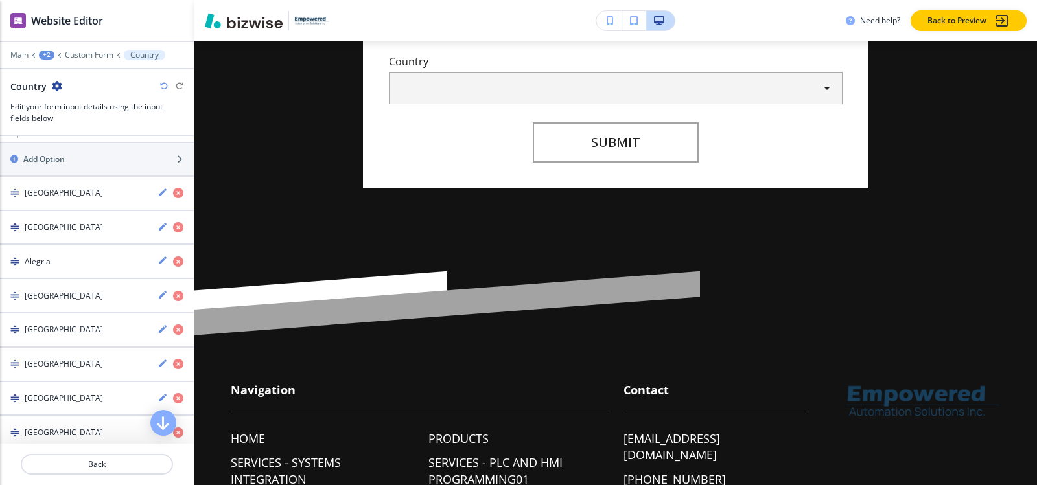
scroll to position [189, 0]
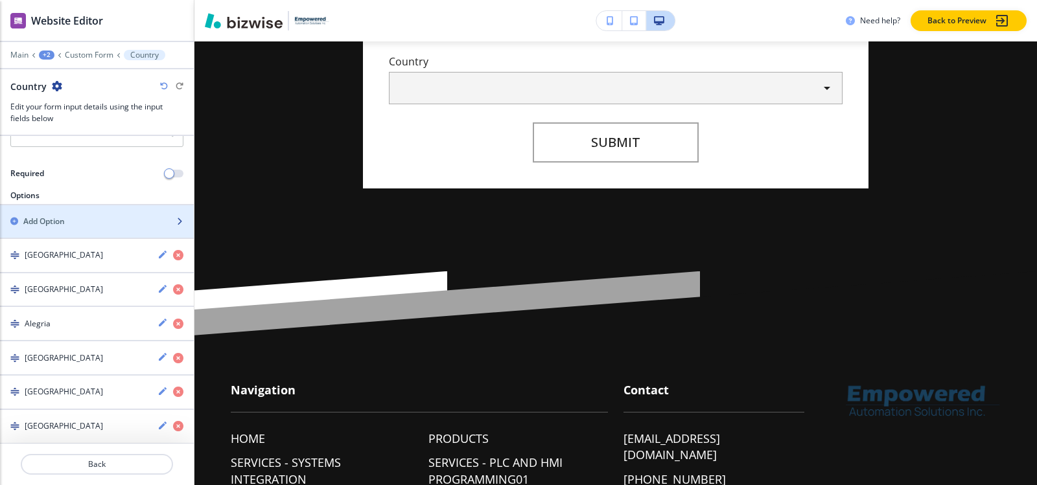
click at [71, 213] on div "button" at bounding box center [97, 210] width 194 height 10
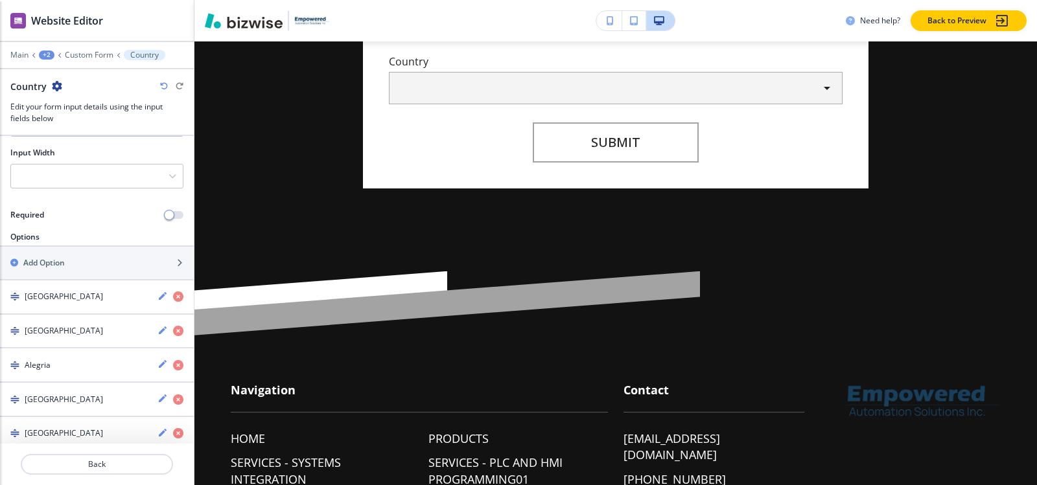
scroll to position [132, 0]
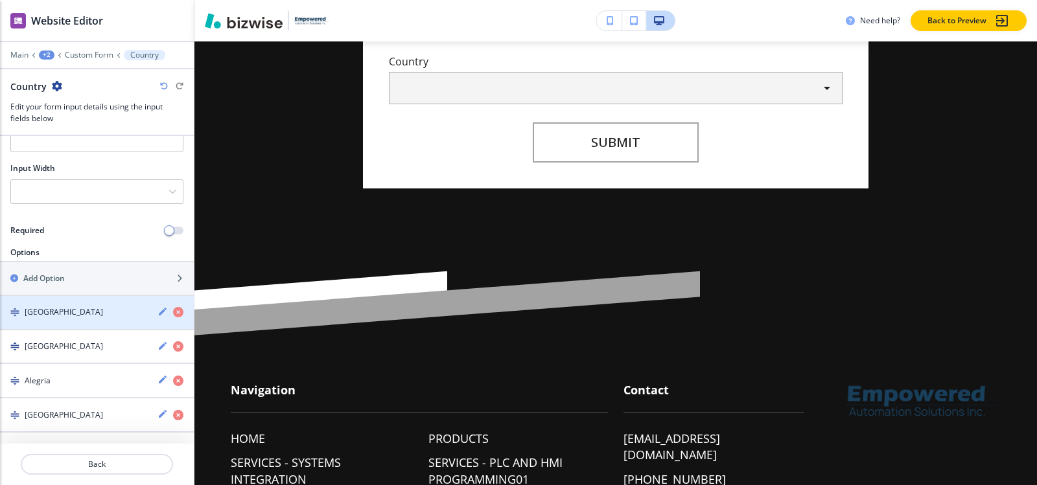
click at [82, 281] on div "Add Option" at bounding box center [82, 279] width 165 height 12
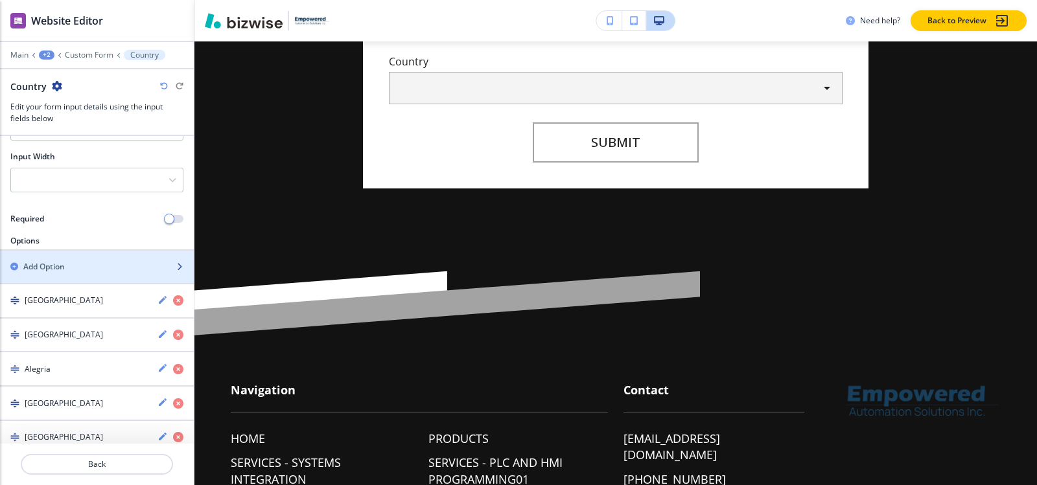
click at [77, 273] on div "button" at bounding box center [97, 278] width 194 height 10
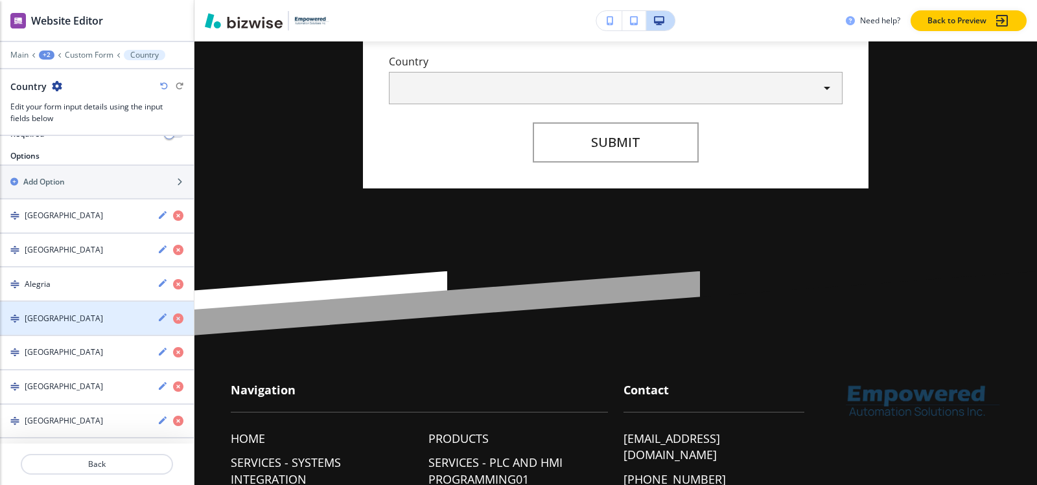
scroll to position [159, 0]
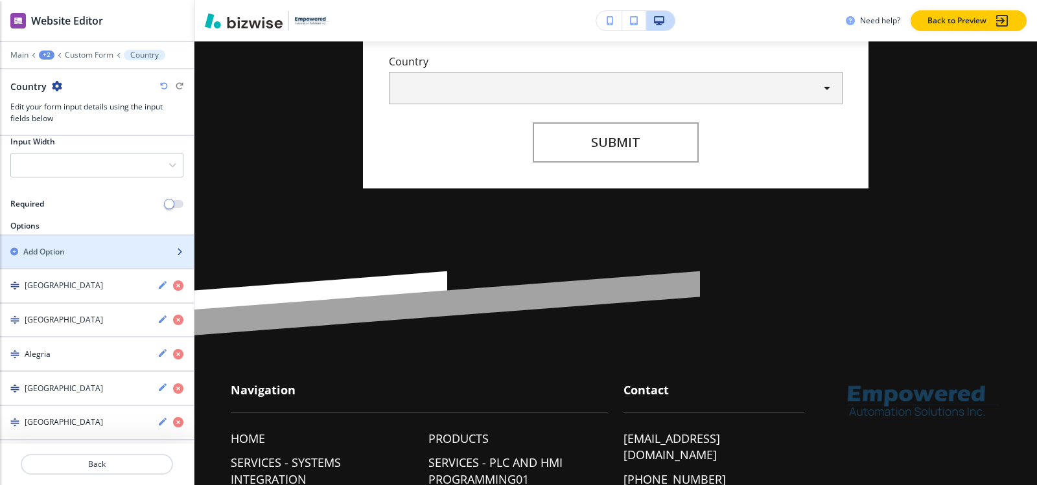
click at [70, 251] on div "Add Option" at bounding box center [82, 252] width 165 height 12
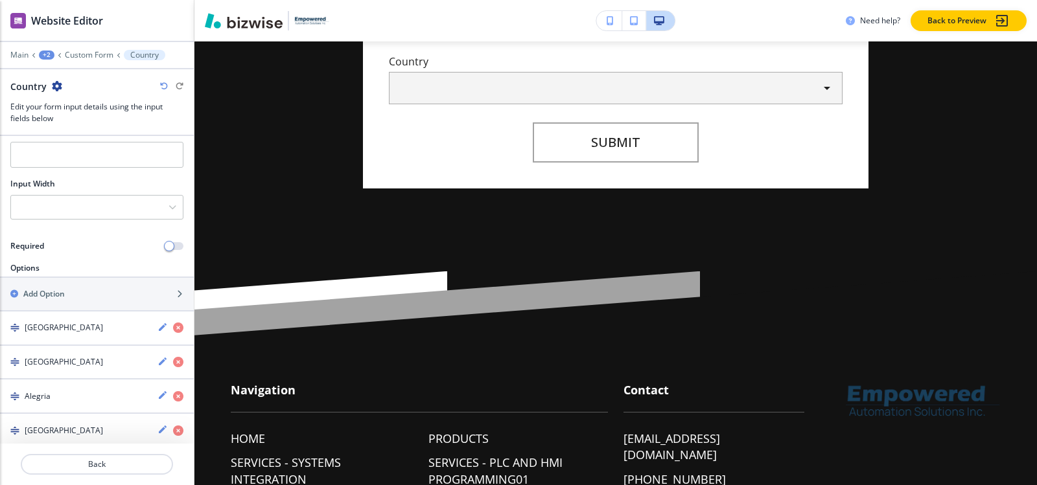
scroll to position [105, 0]
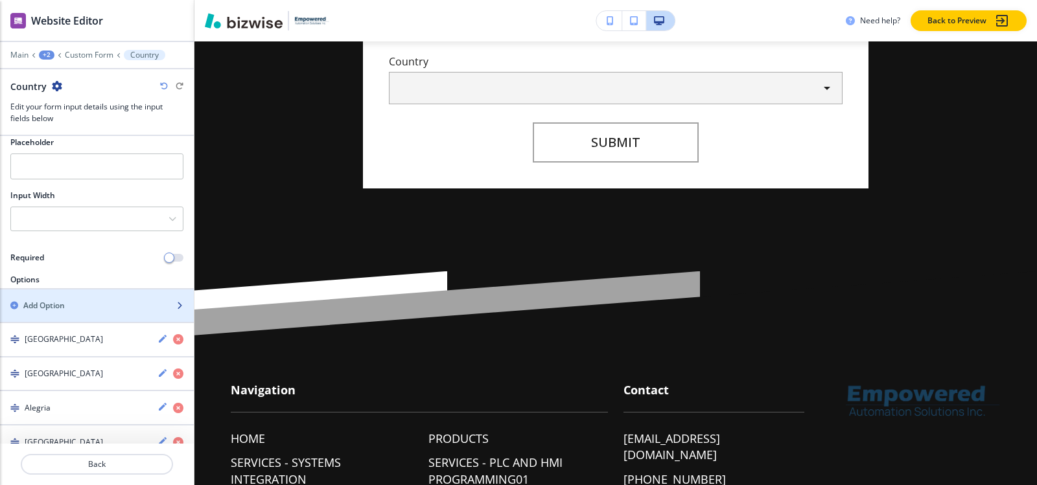
click at [64, 308] on h2 "Add Option" at bounding box center [43, 306] width 41 height 12
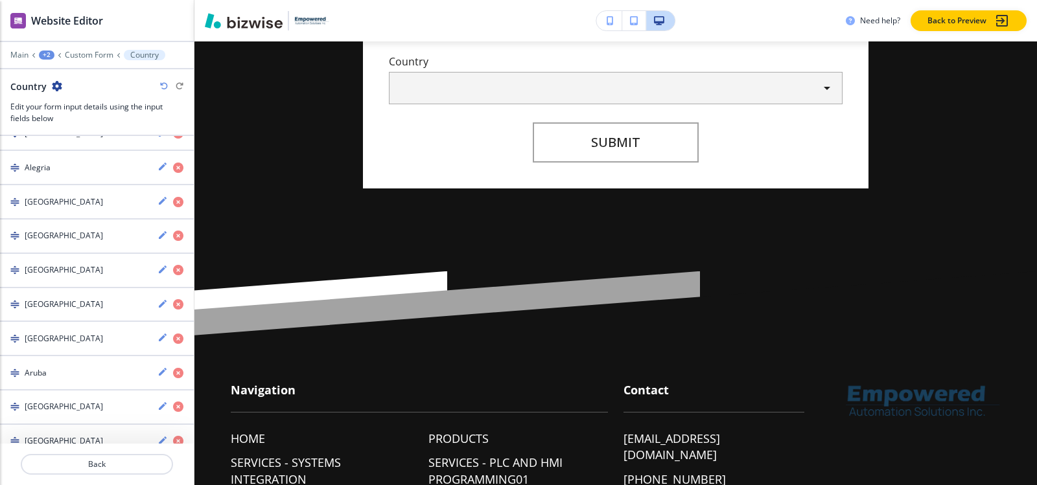
scroll to position [246, 0]
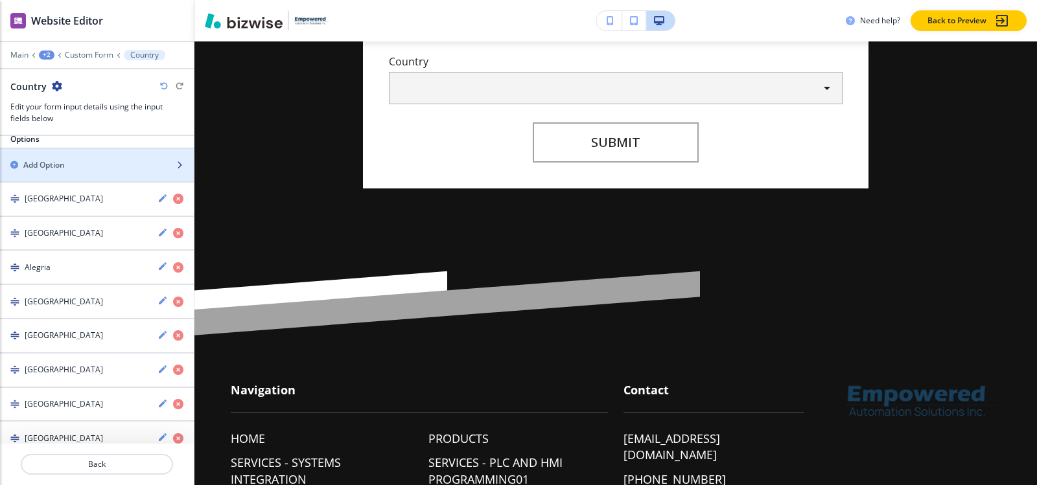
click at [87, 179] on div "button" at bounding box center [97, 176] width 194 height 10
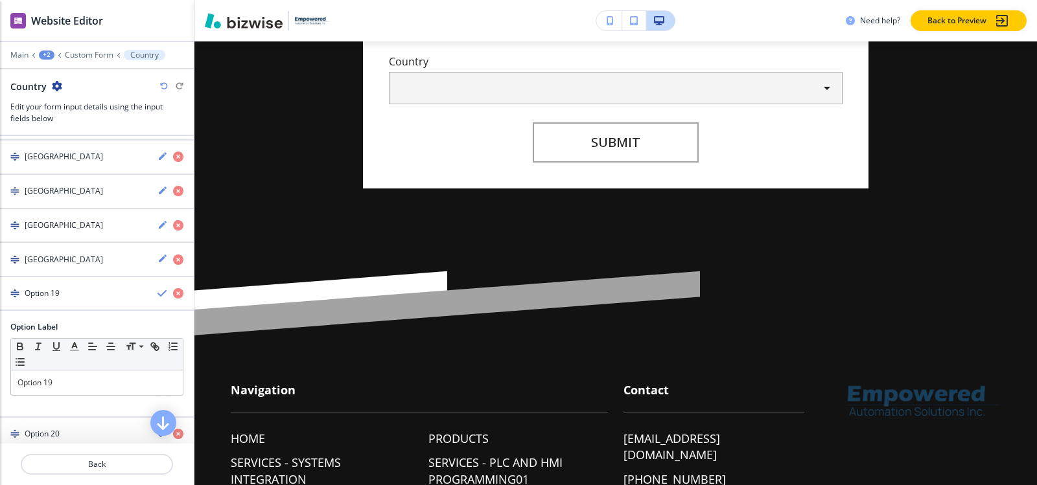
scroll to position [840, 0]
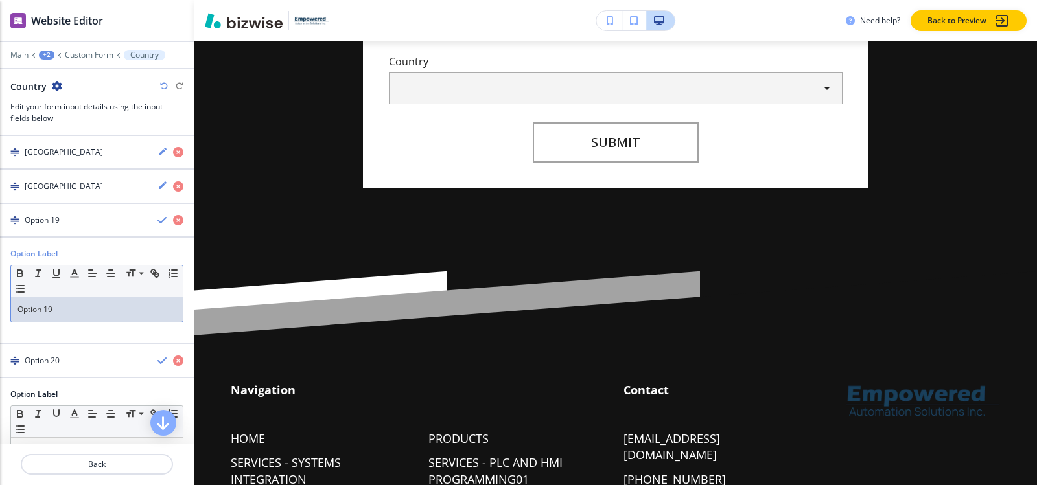
click at [73, 304] on p "Option 19" at bounding box center [96, 310] width 159 height 12
click at [54, 224] on div "[GEOGRAPHIC_DATA]" at bounding box center [73, 221] width 147 height 12
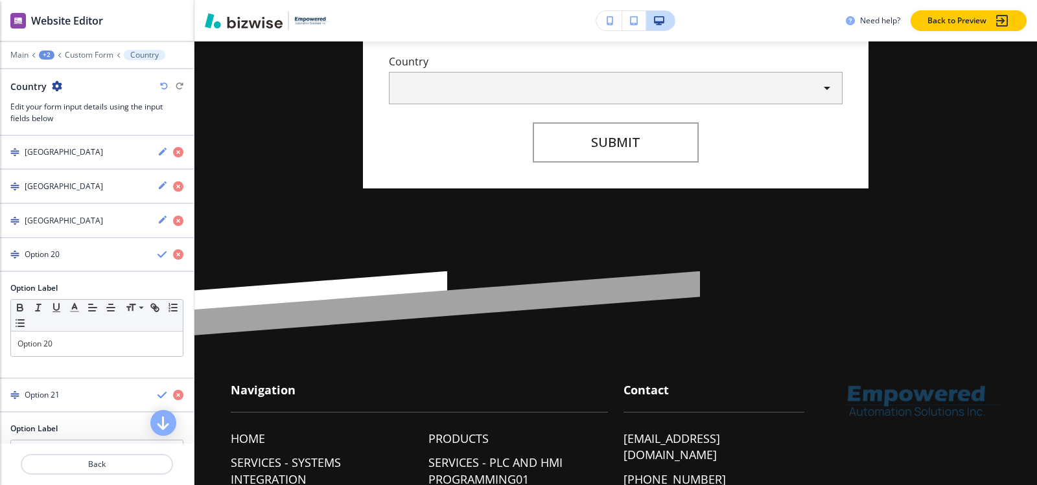
scroll to position [970, 0]
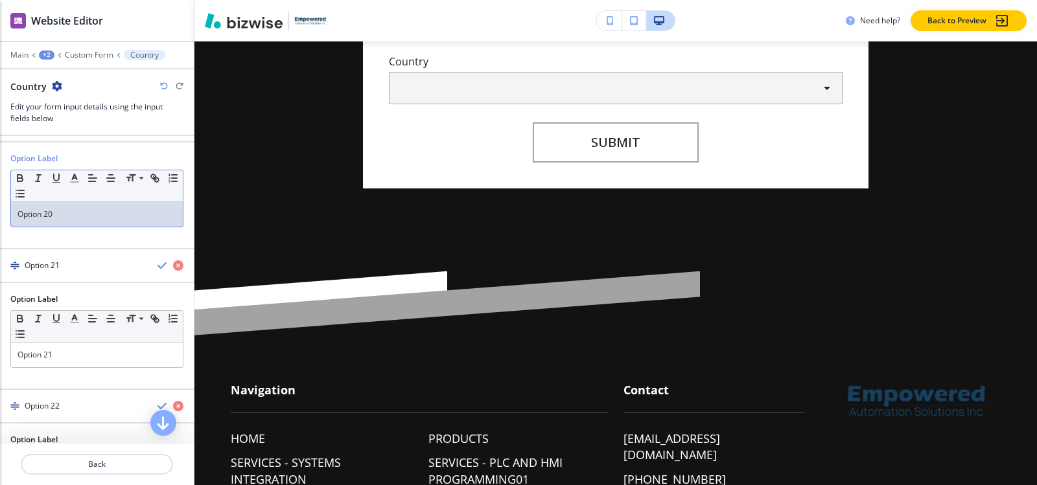
click at [73, 211] on p "Option 20" at bounding box center [96, 215] width 159 height 12
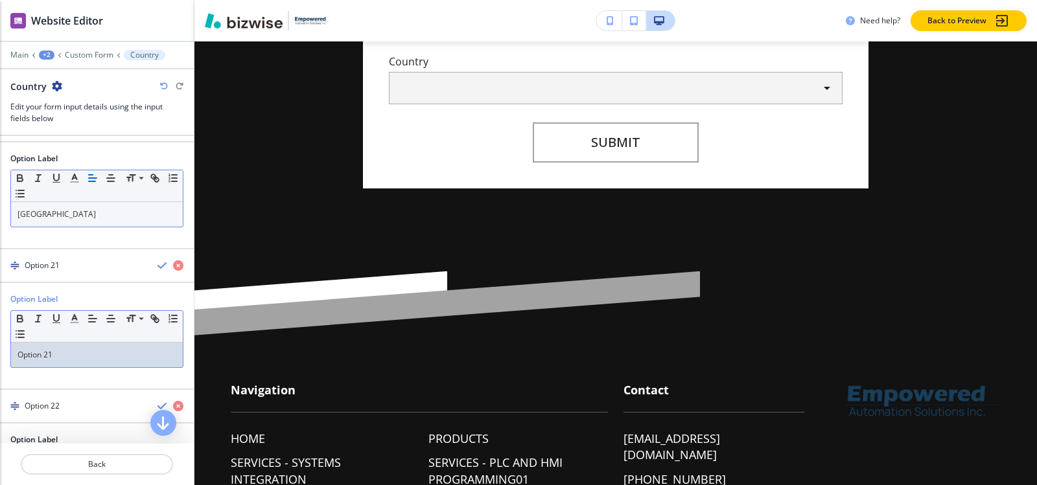
click at [62, 355] on p "Option 21" at bounding box center [96, 355] width 159 height 12
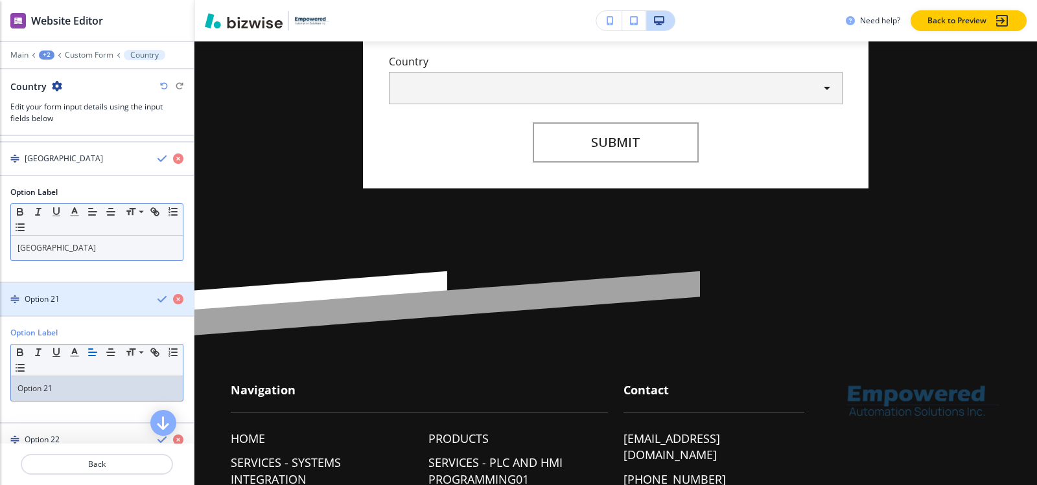
scroll to position [905, 0]
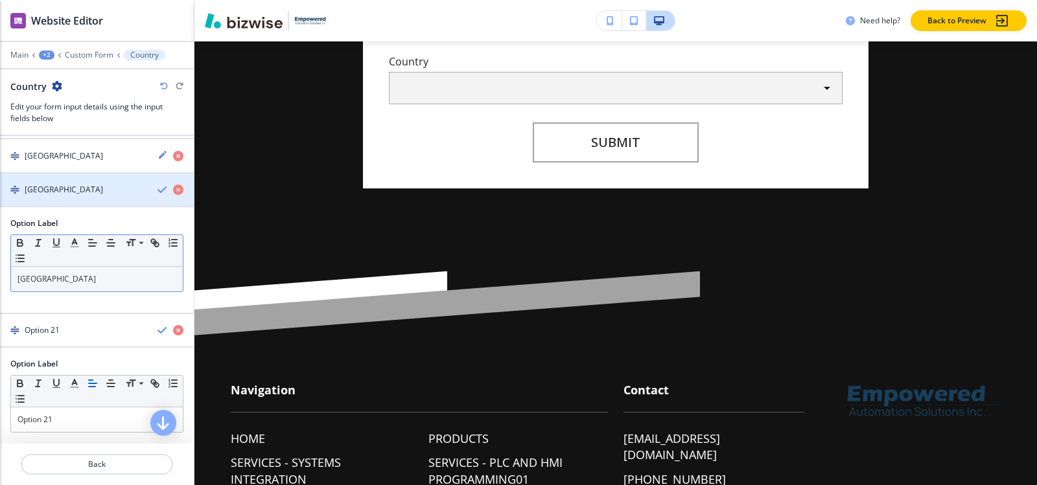
click at [96, 183] on div "button" at bounding box center [97, 179] width 194 height 10
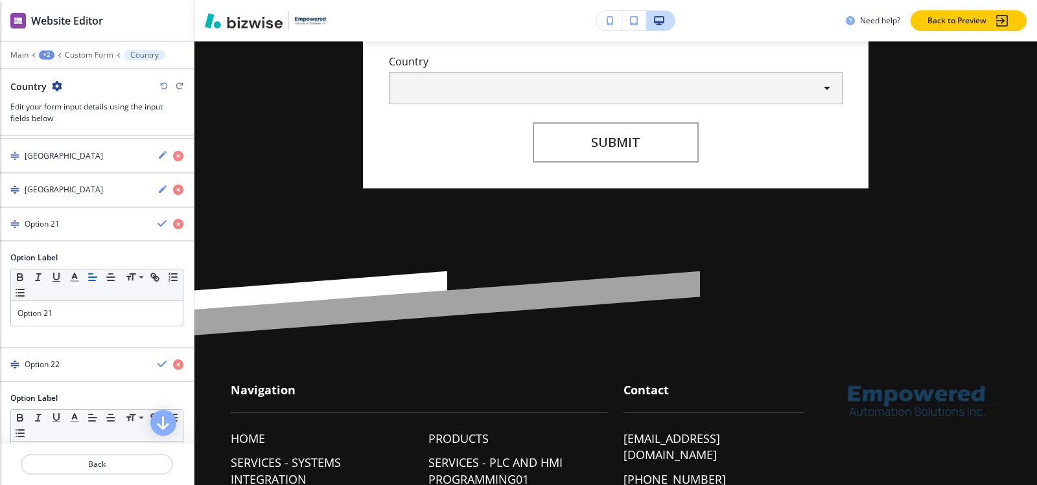
scroll to position [970, 0]
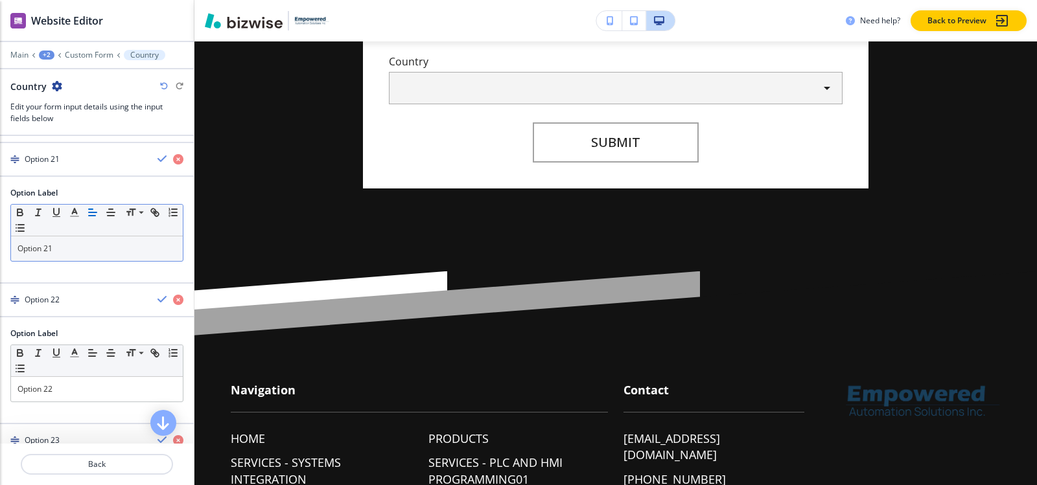
click at [95, 253] on p "Option 21" at bounding box center [96, 249] width 159 height 12
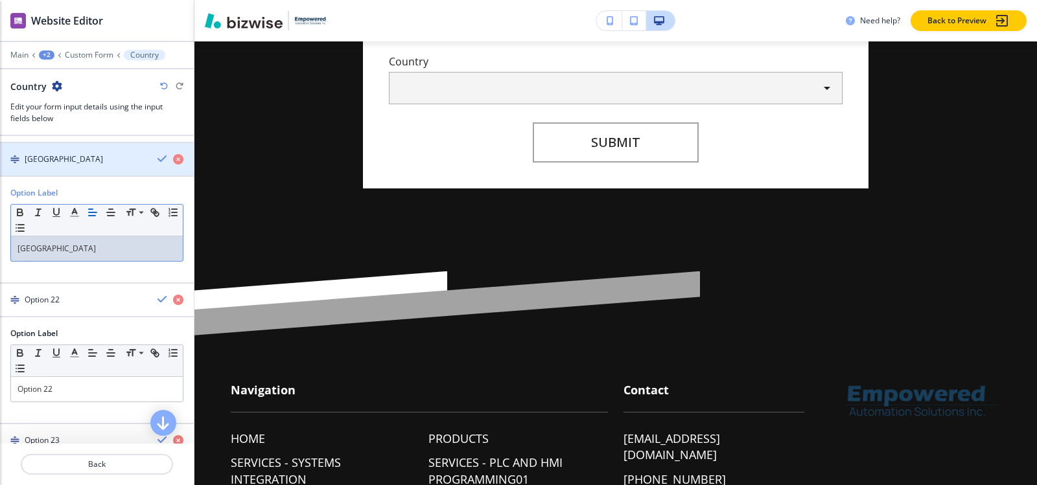
click at [51, 163] on h4 "[GEOGRAPHIC_DATA]" at bounding box center [64, 160] width 78 height 12
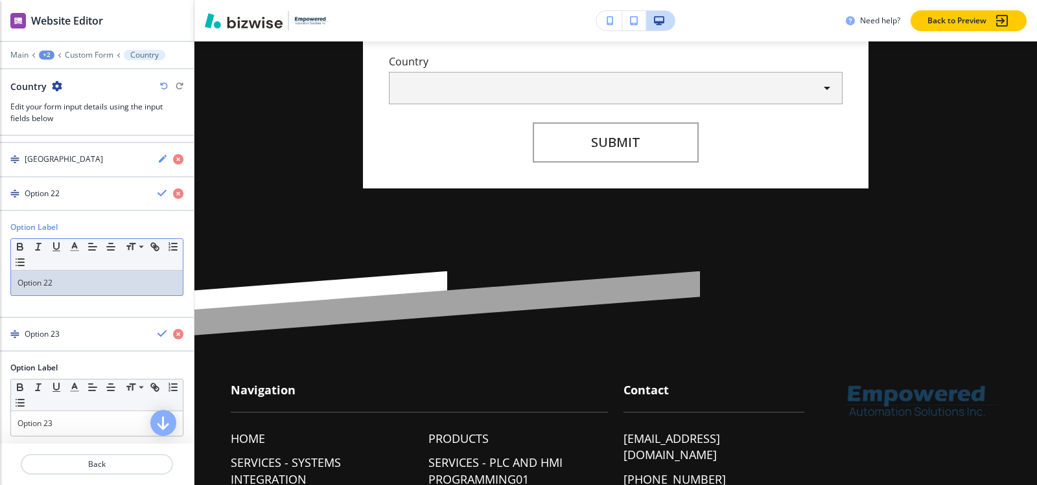
click at [63, 279] on p "Option 22" at bounding box center [96, 283] width 159 height 12
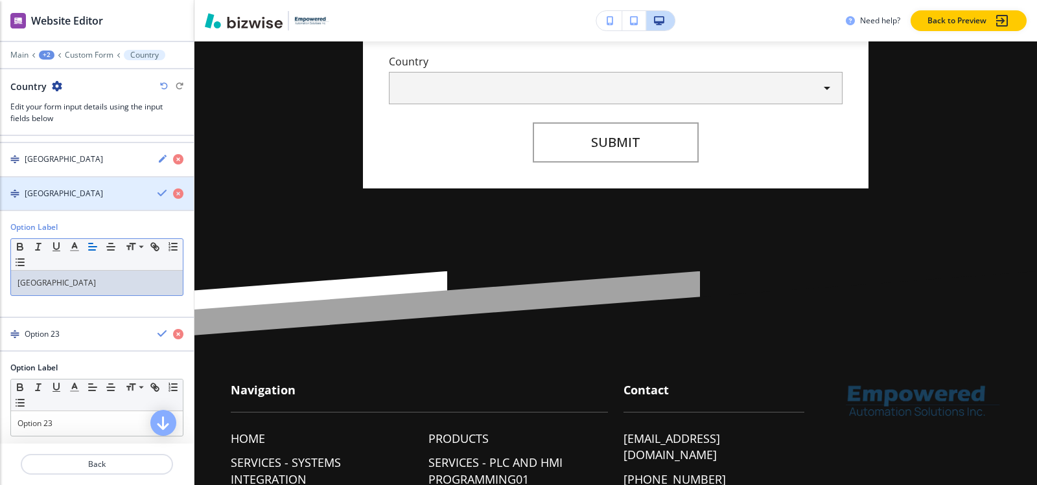
click at [54, 196] on div "[GEOGRAPHIC_DATA]" at bounding box center [73, 194] width 147 height 12
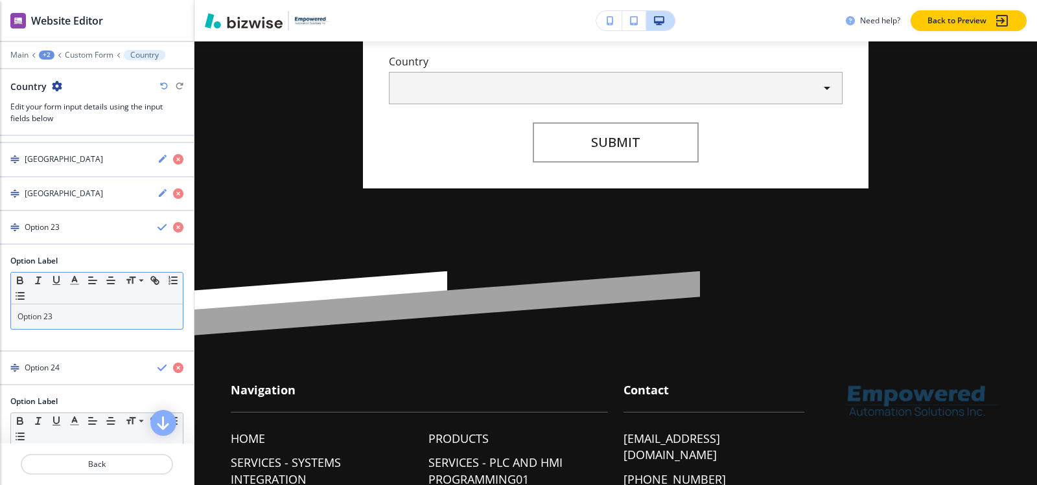
click at [67, 320] on p "Option 23" at bounding box center [96, 317] width 159 height 12
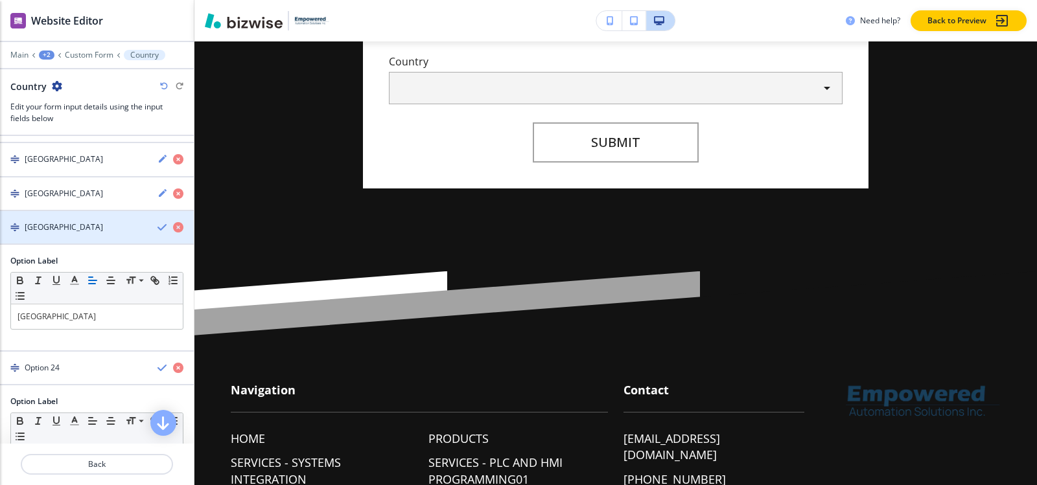
click at [36, 237] on div "button" at bounding box center [97, 238] width 194 height 10
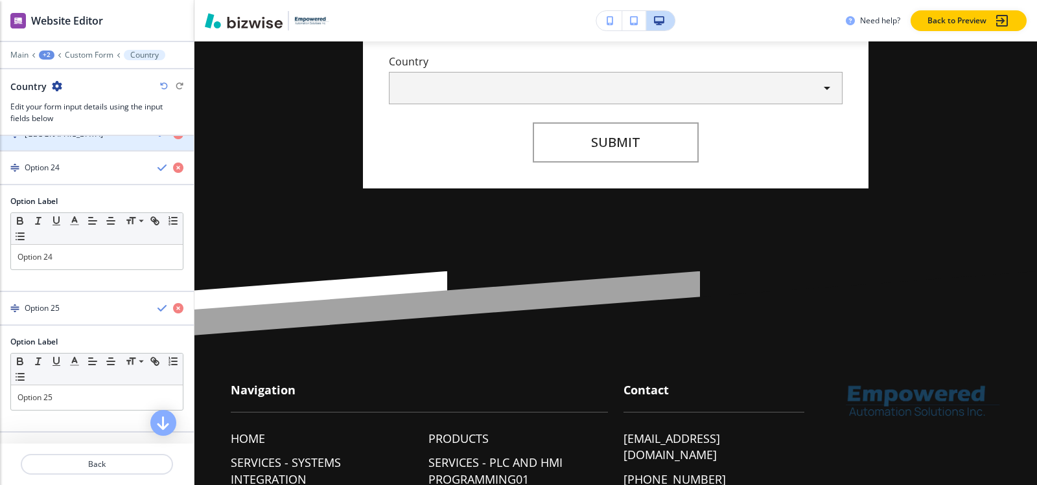
scroll to position [1099, 0]
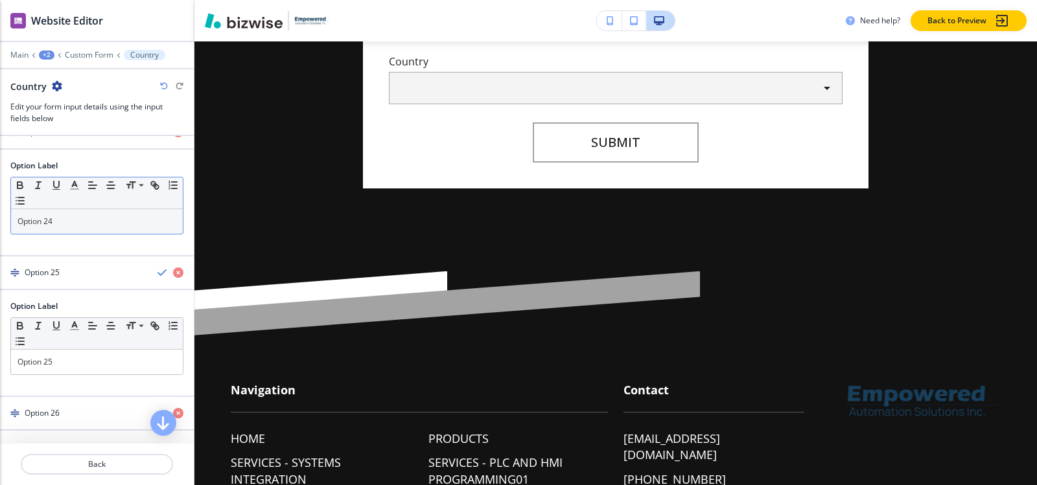
click at [67, 223] on p "Option 24" at bounding box center [96, 222] width 159 height 12
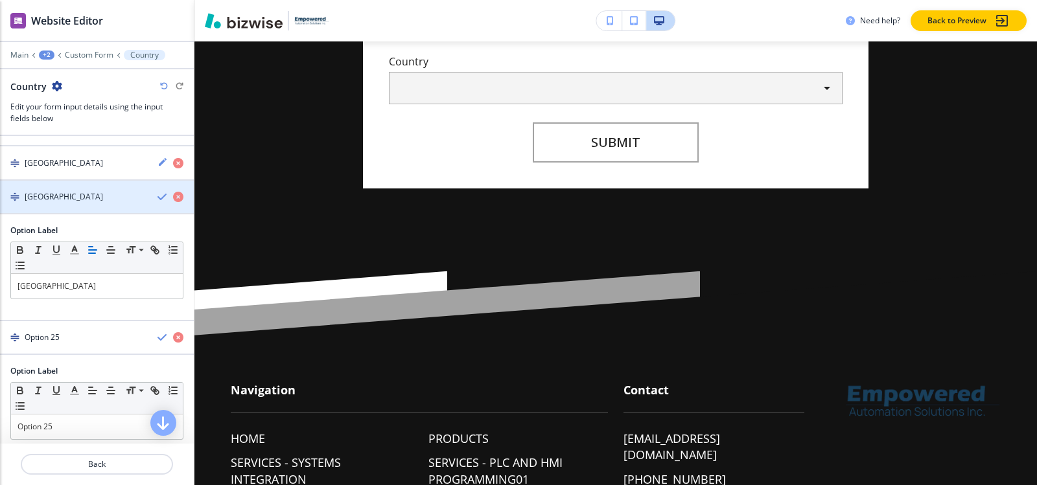
click at [71, 201] on div "[GEOGRAPHIC_DATA]" at bounding box center [73, 197] width 147 height 12
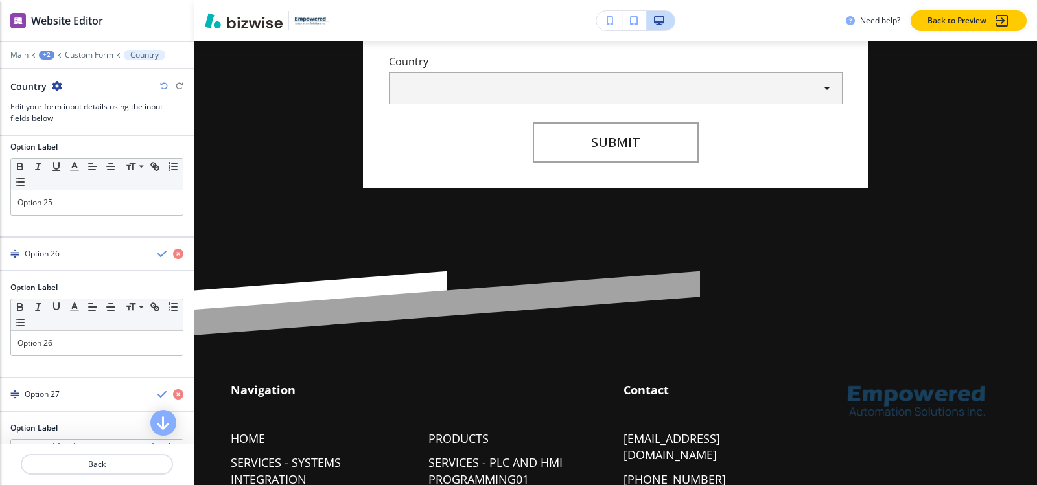
scroll to position [1164, 0]
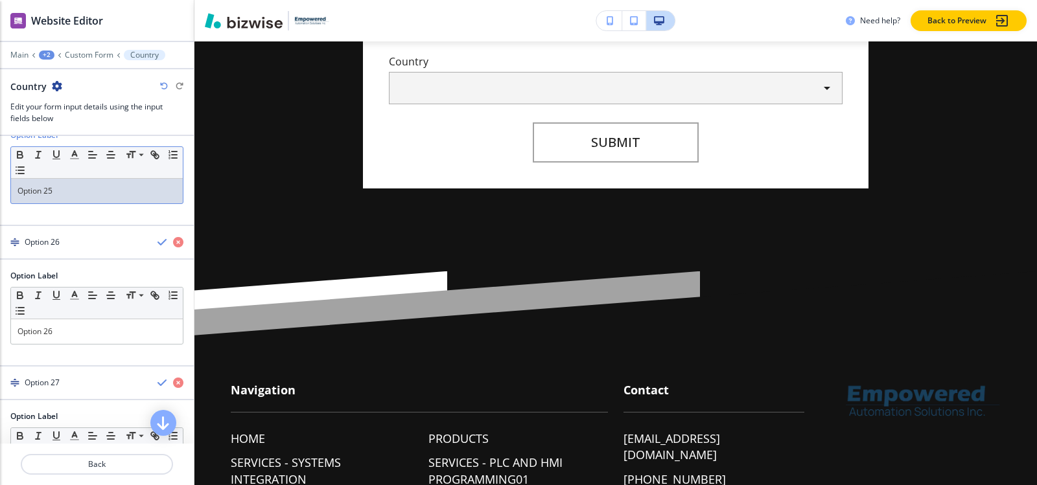
click at [76, 196] on p "Option 25" at bounding box center [96, 191] width 159 height 12
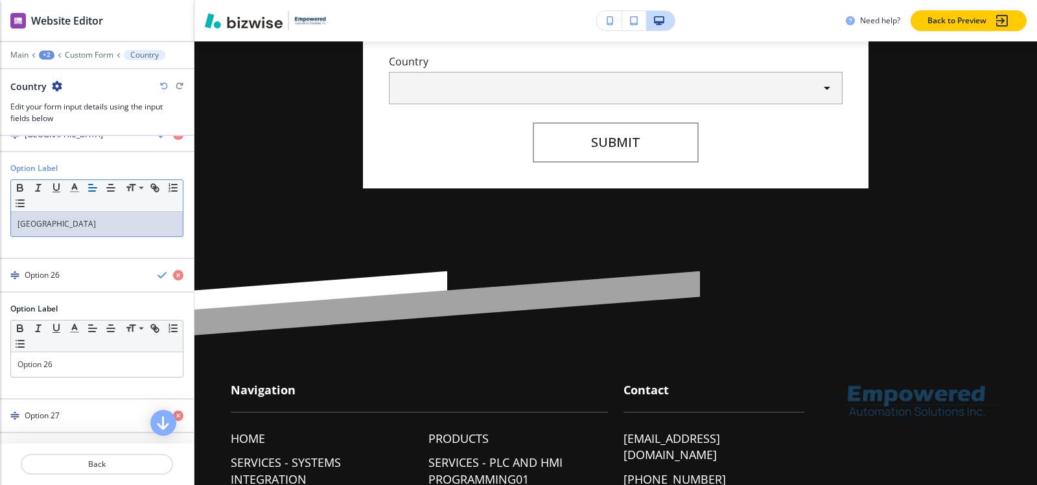
scroll to position [1099, 0]
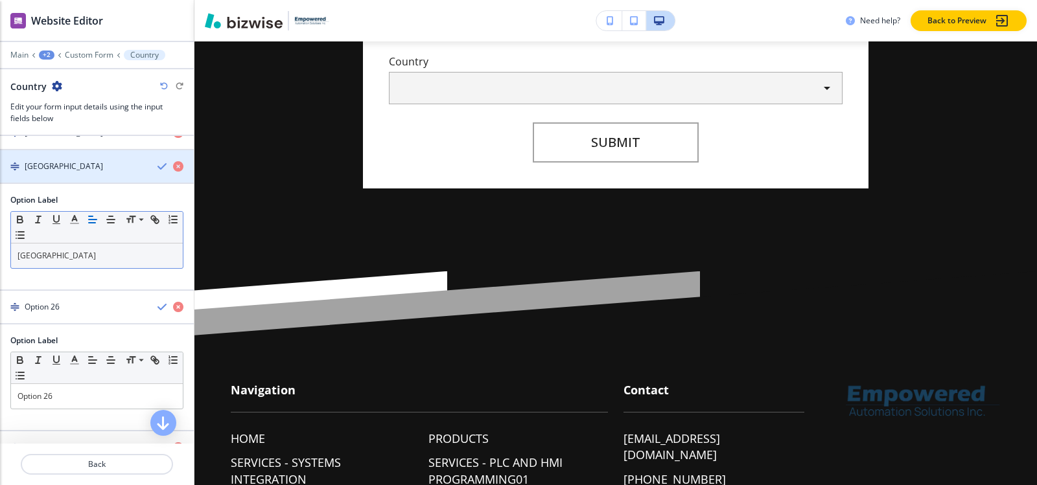
click at [54, 172] on div "button" at bounding box center [97, 177] width 194 height 10
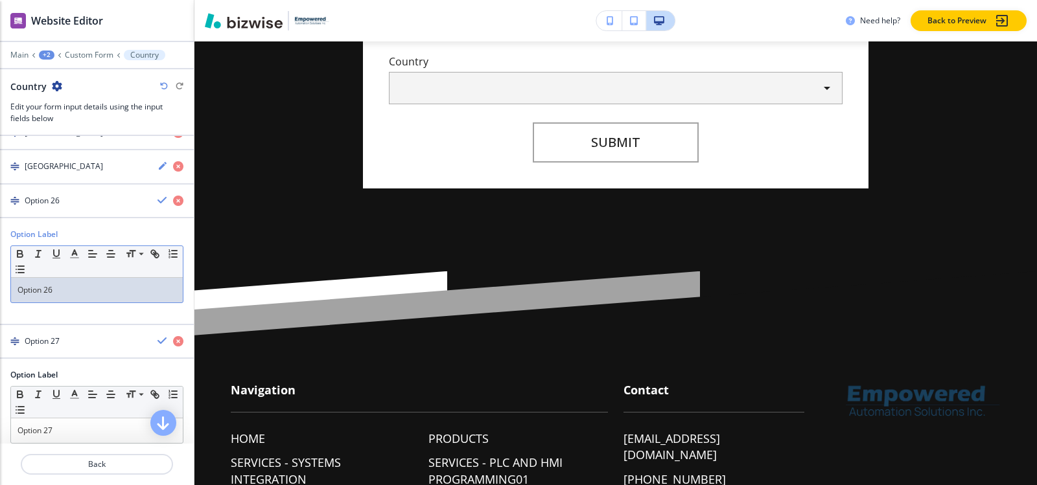
click at [65, 281] on div "Option 26" at bounding box center [97, 290] width 172 height 25
click at [56, 205] on div "[GEOGRAPHIC_DATA]" at bounding box center [73, 201] width 147 height 12
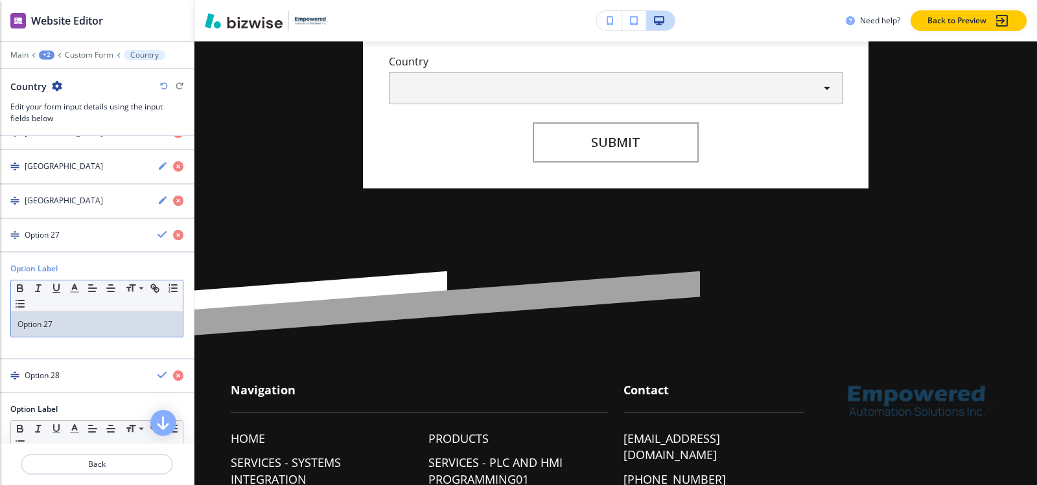
click at [67, 320] on p "Option 27" at bounding box center [96, 325] width 159 height 12
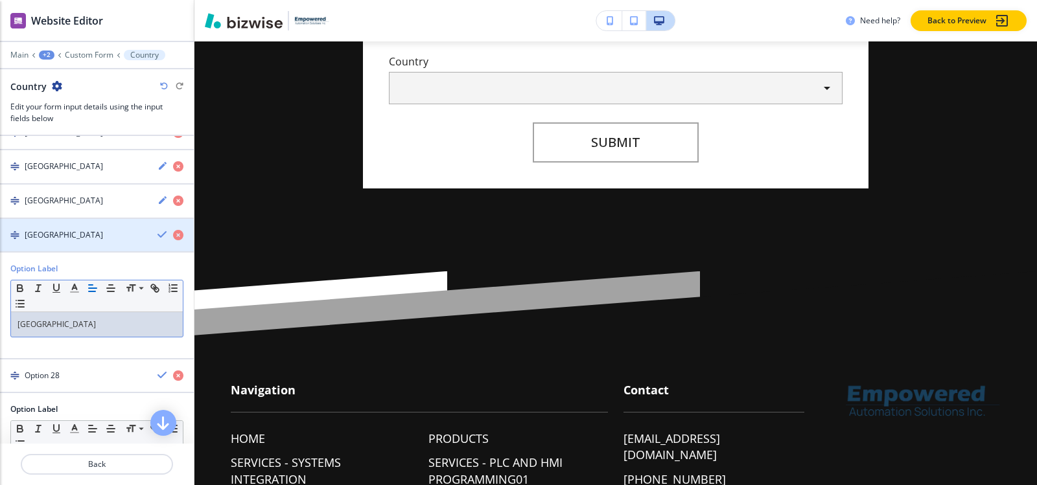
click at [60, 242] on div "button" at bounding box center [97, 246] width 194 height 10
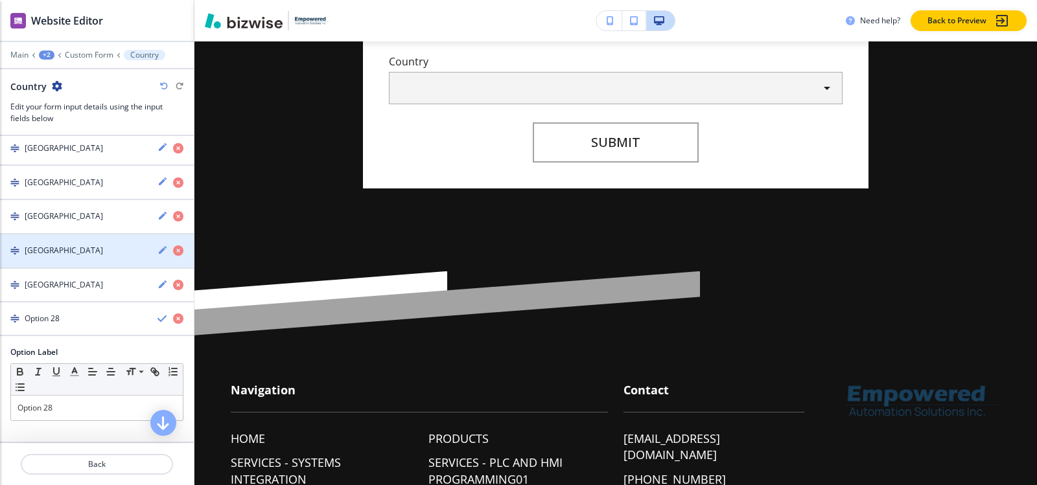
scroll to position [1049, 0]
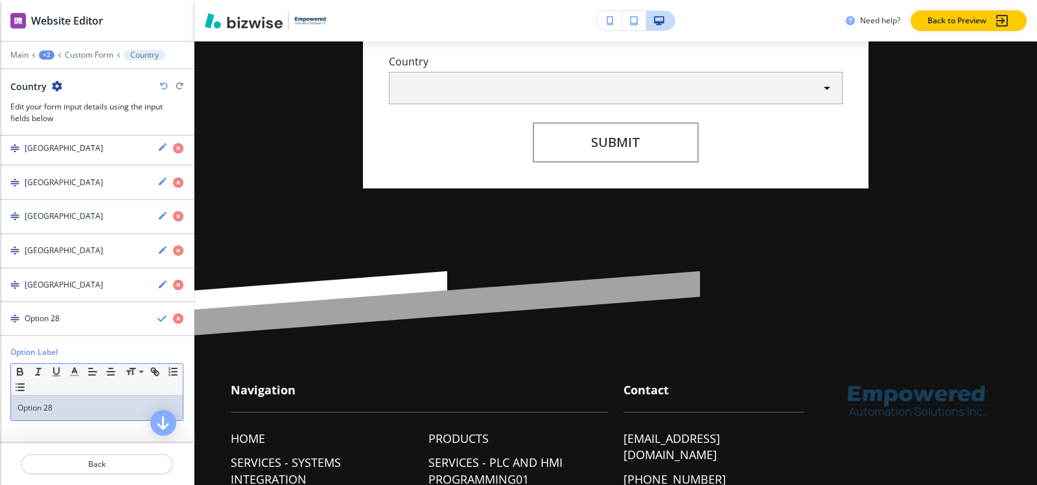
click at [69, 406] on p "Option 28" at bounding box center [96, 408] width 159 height 12
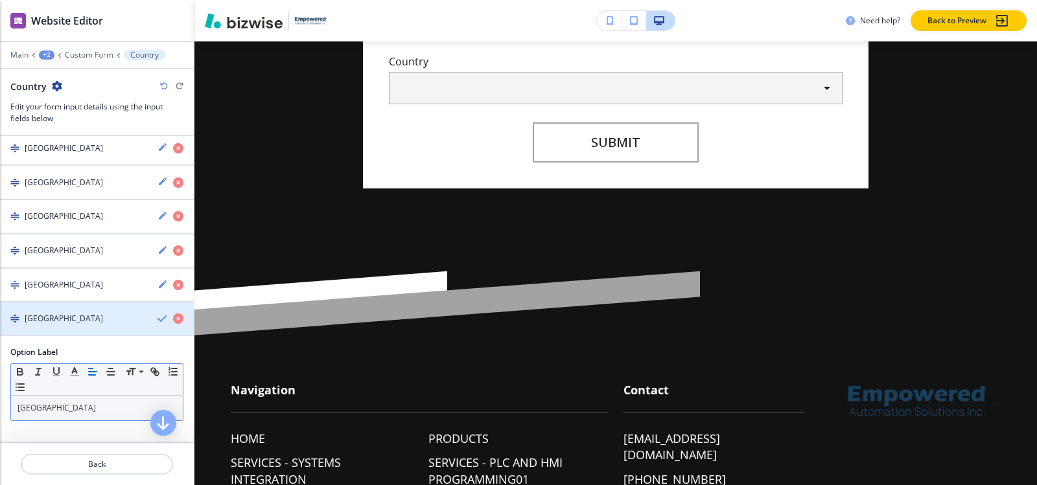
click at [71, 318] on h4 "[GEOGRAPHIC_DATA]" at bounding box center [64, 319] width 78 height 12
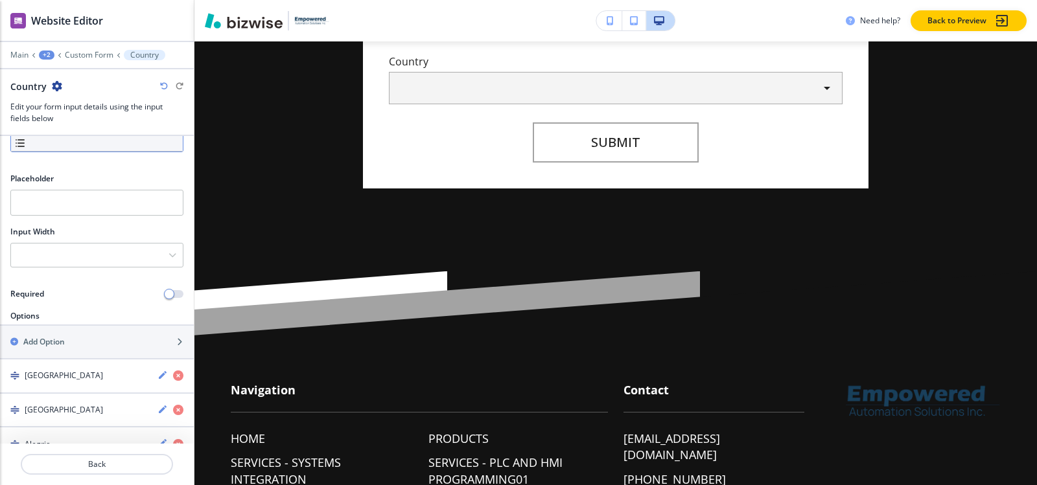
scroll to position [130, 0]
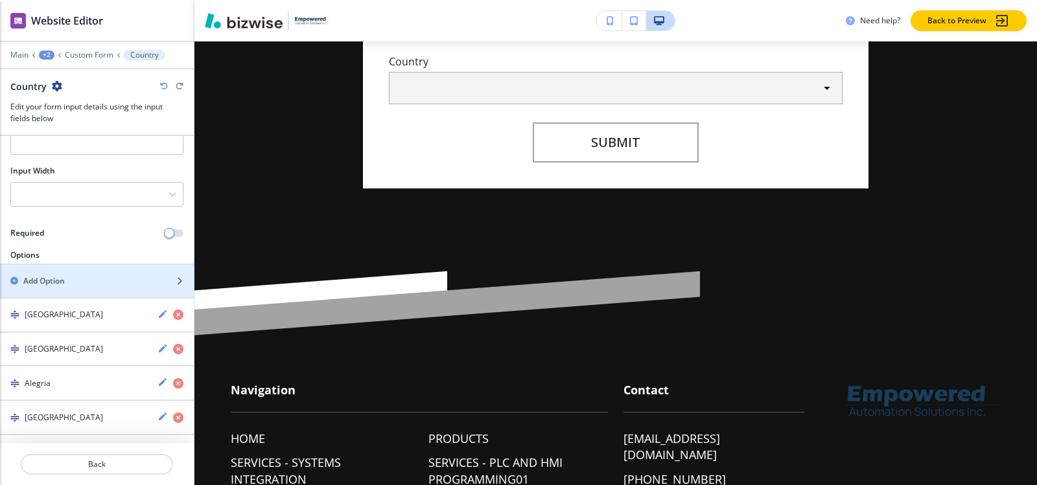
click at [77, 279] on div "Add Option" at bounding box center [82, 281] width 165 height 12
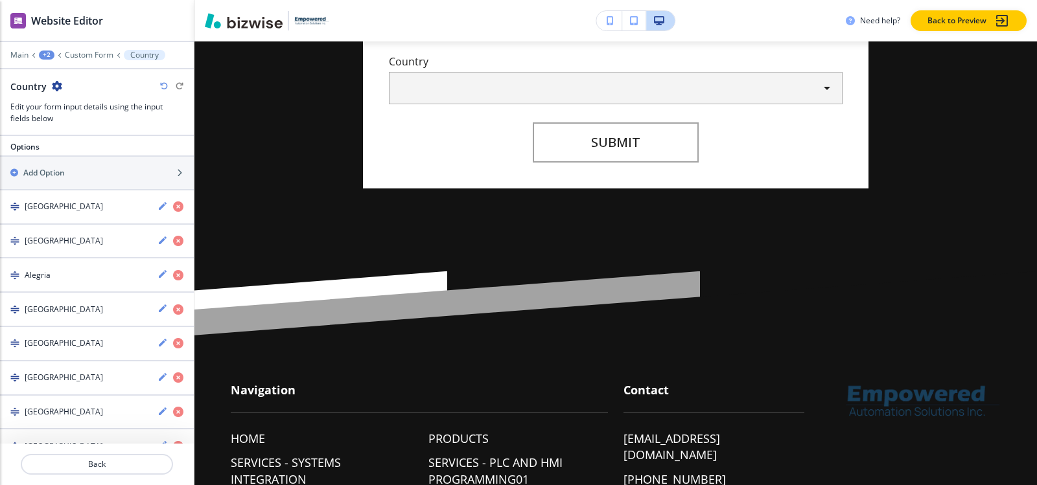
scroll to position [108, 0]
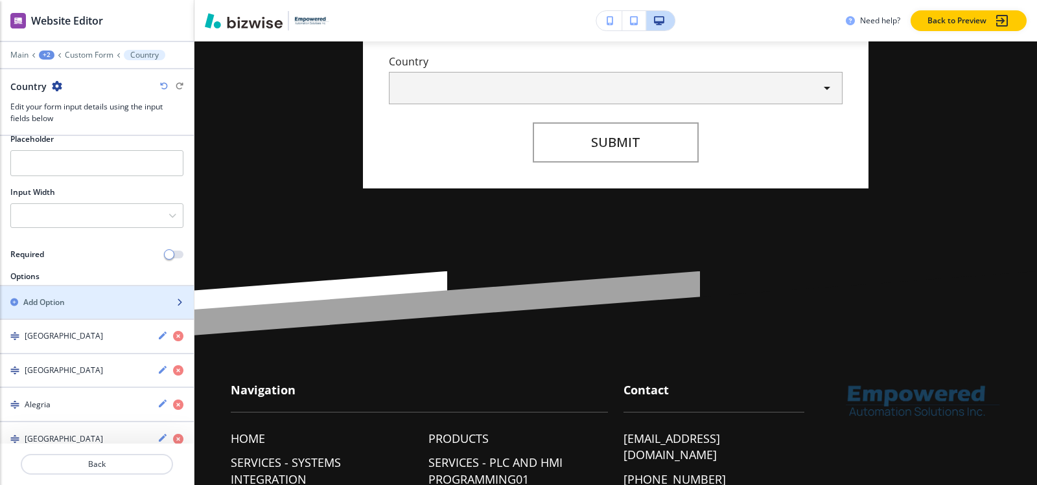
click at [73, 309] on div "button" at bounding box center [97, 314] width 194 height 10
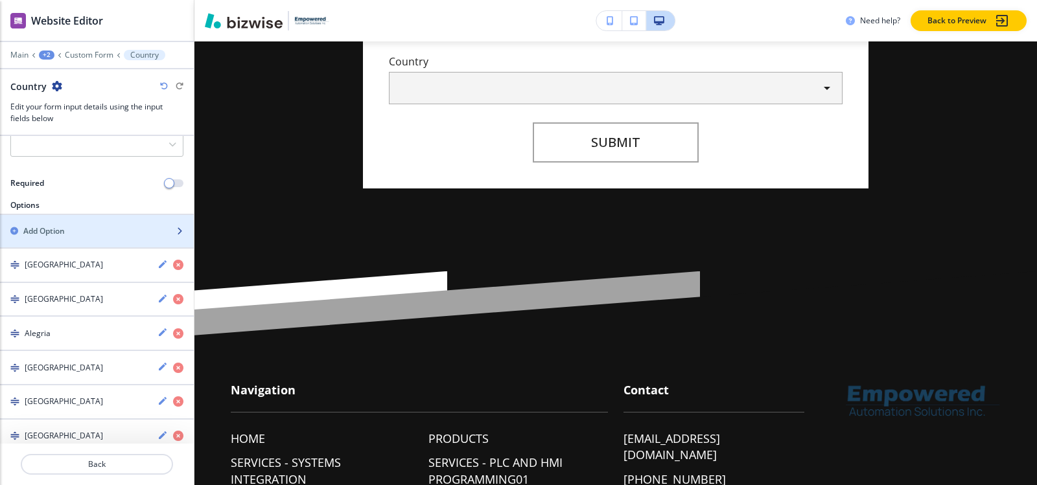
click at [91, 235] on div "Add Option" at bounding box center [82, 232] width 165 height 12
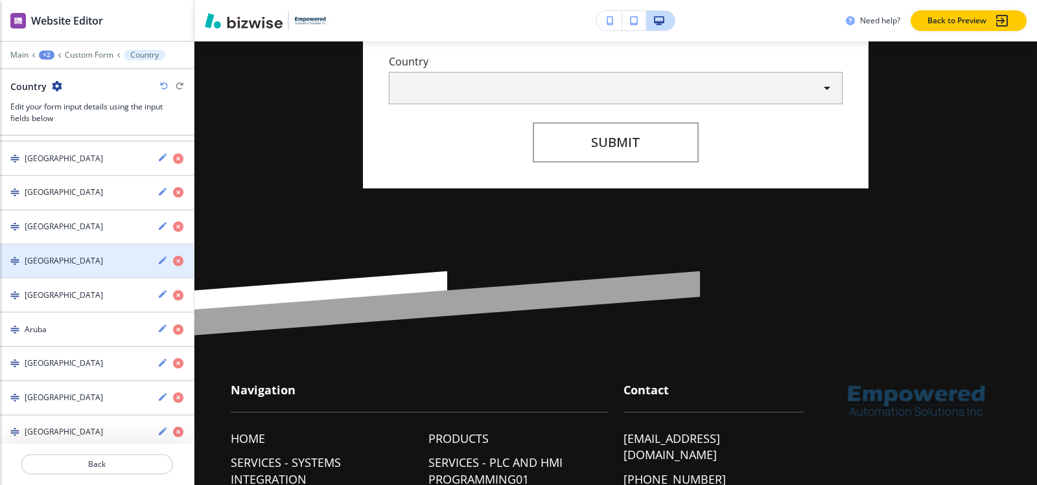
scroll to position [130, 0]
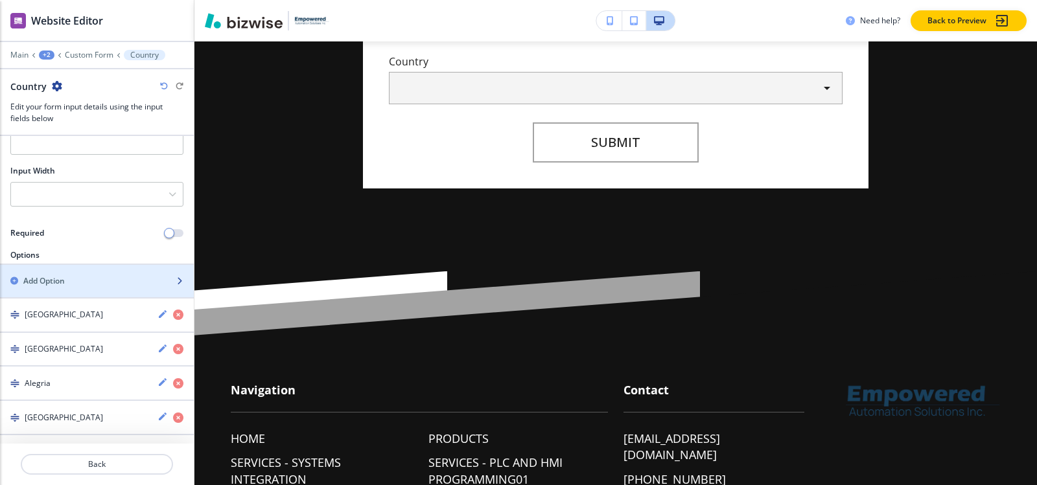
click at [86, 280] on div "Add Option" at bounding box center [82, 281] width 165 height 12
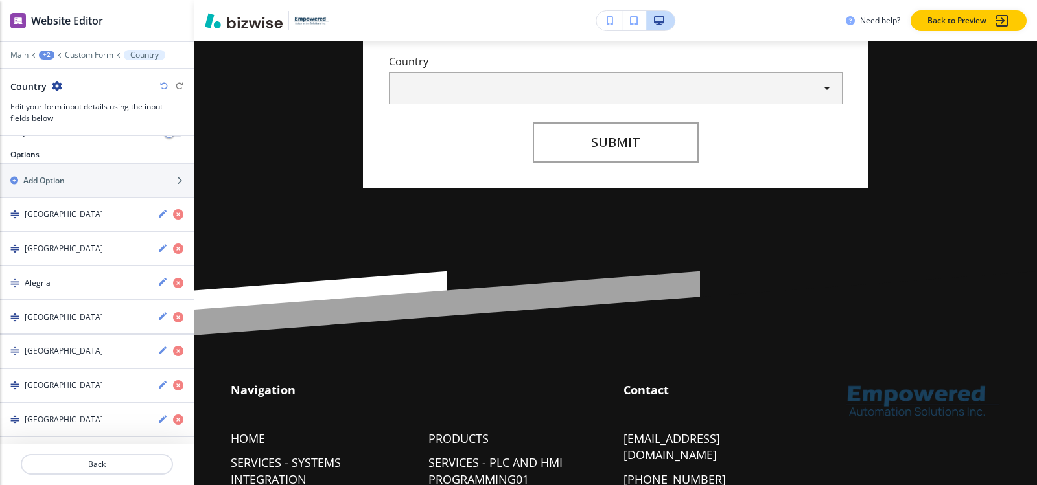
scroll to position [209, 0]
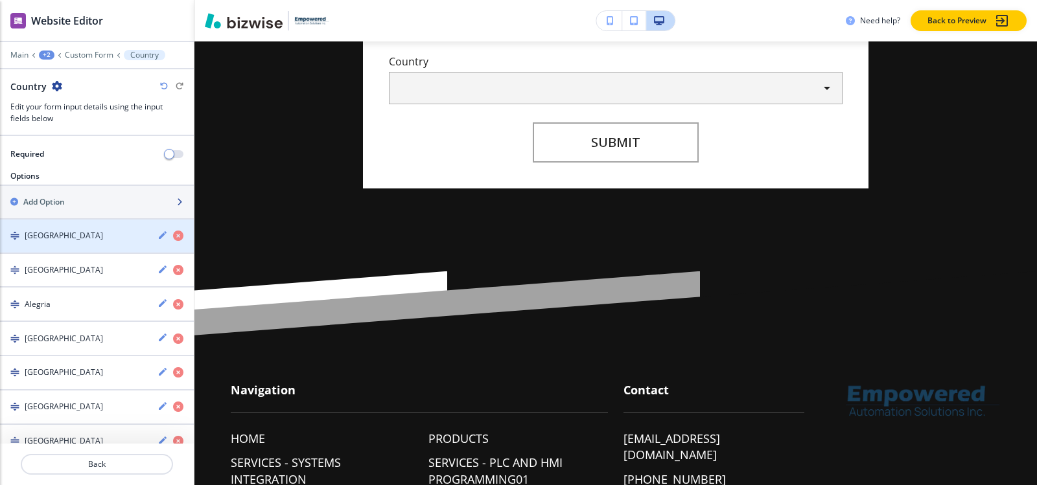
click at [99, 209] on div "button" at bounding box center [97, 213] width 194 height 10
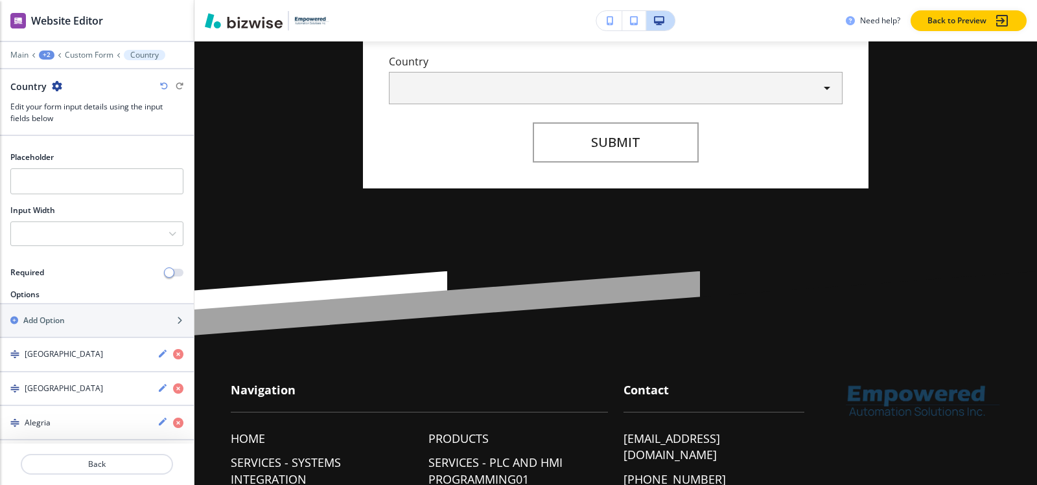
scroll to position [25, 0]
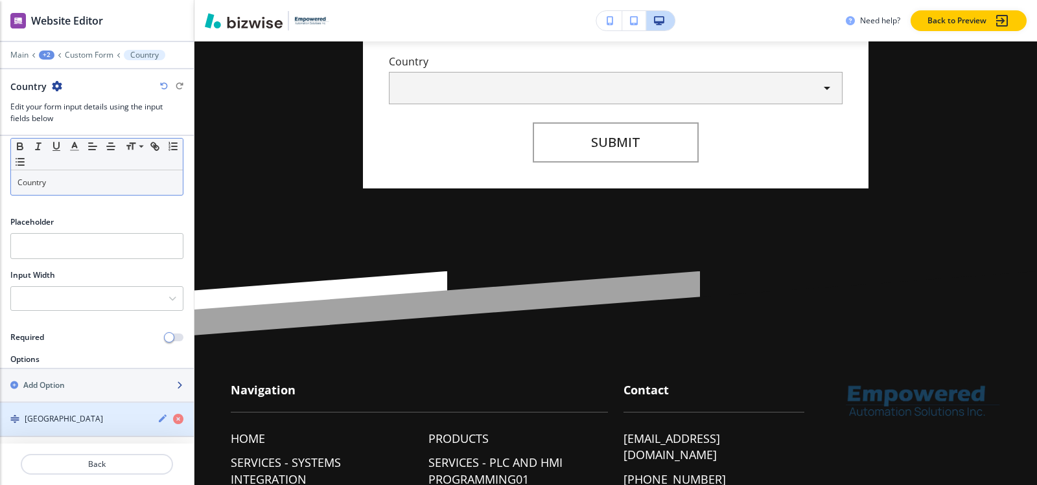
click at [71, 393] on div "button" at bounding box center [97, 396] width 194 height 10
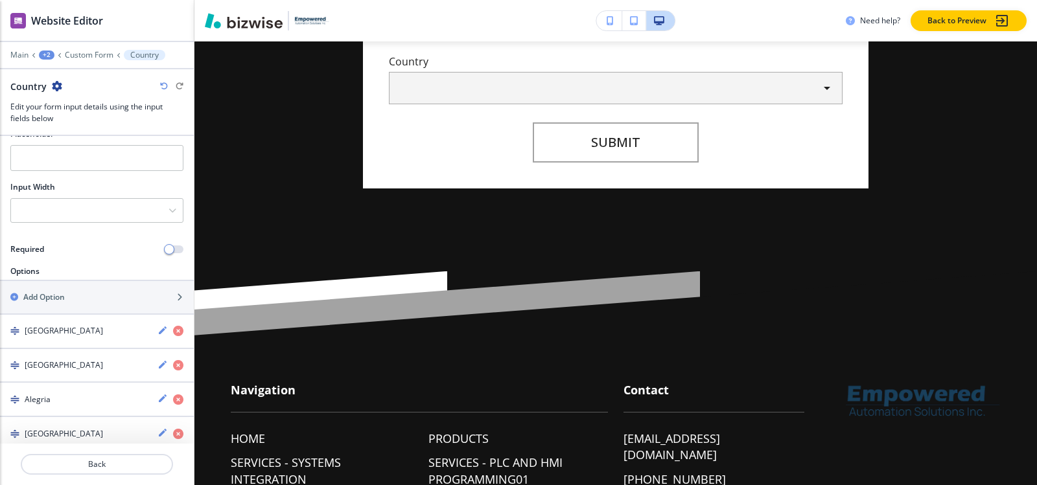
scroll to position [101, 0]
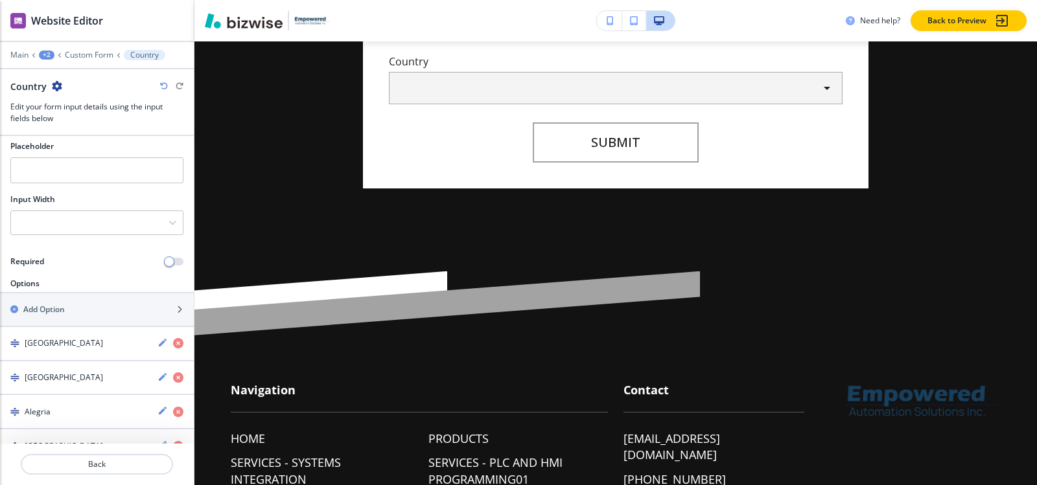
click at [83, 316] on div "button" at bounding box center [97, 321] width 194 height 10
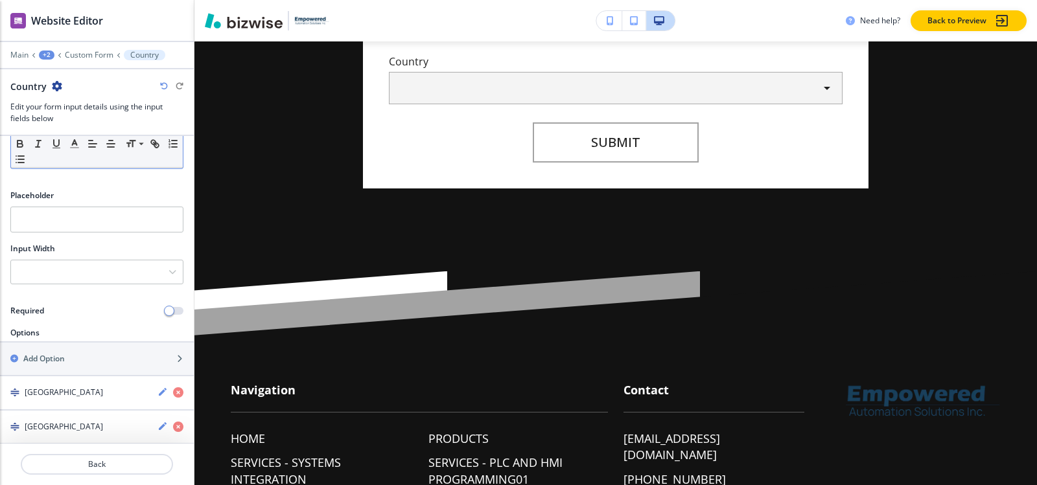
scroll to position [47, 0]
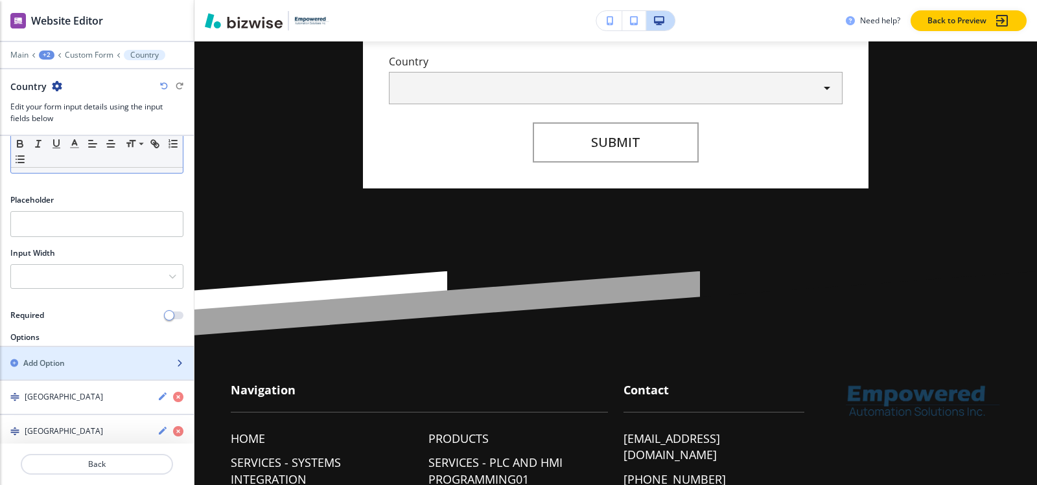
click at [87, 356] on div "button" at bounding box center [97, 352] width 194 height 10
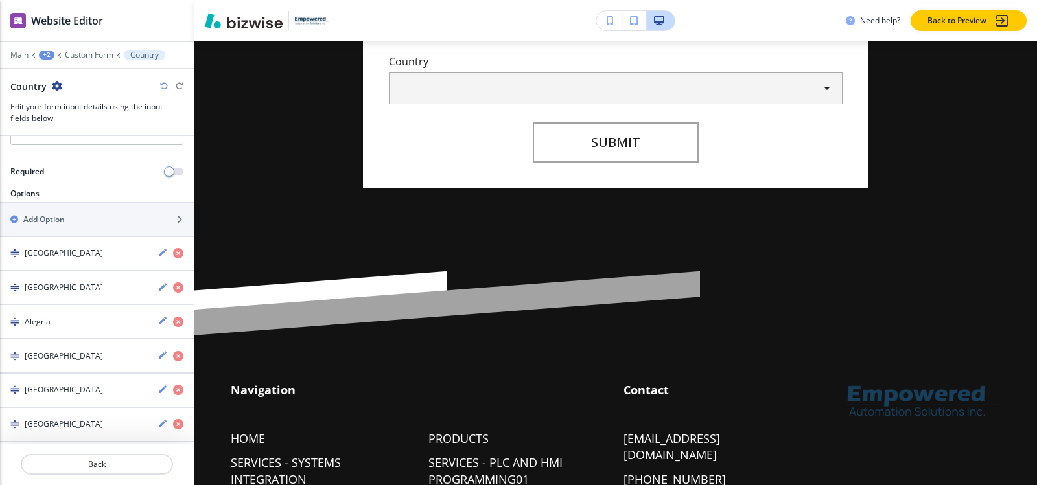
scroll to position [188, 0]
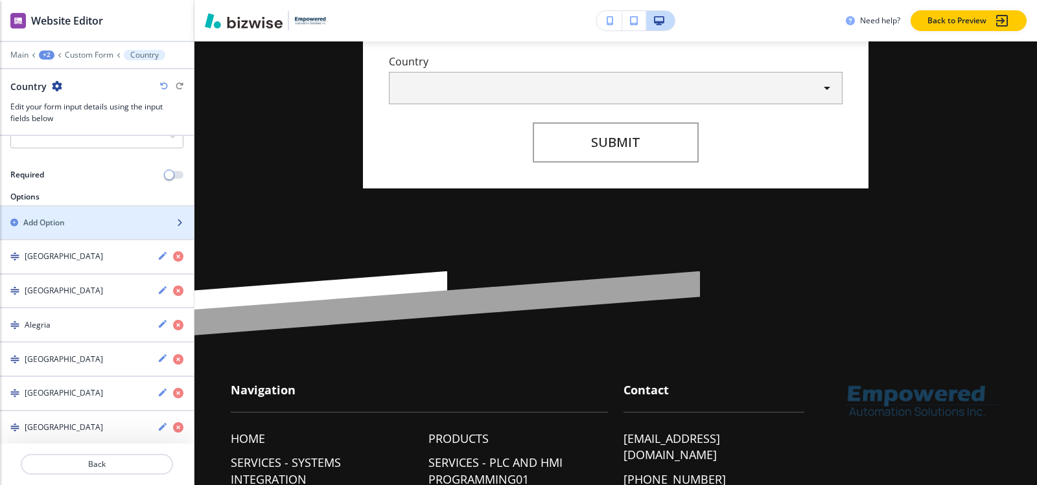
click at [87, 226] on div "Add Option" at bounding box center [82, 223] width 165 height 12
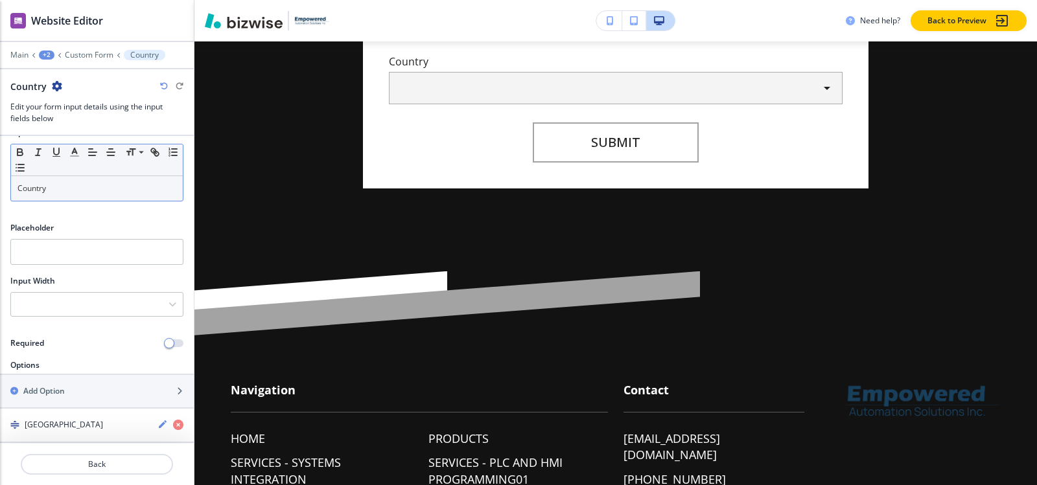
scroll to position [0, 0]
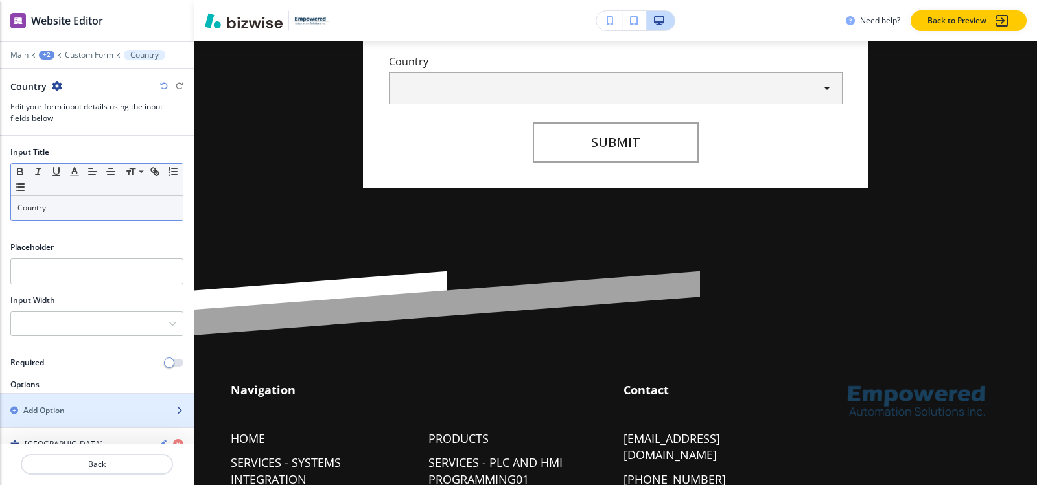
click at [91, 418] on div "button" at bounding box center [97, 422] width 194 height 10
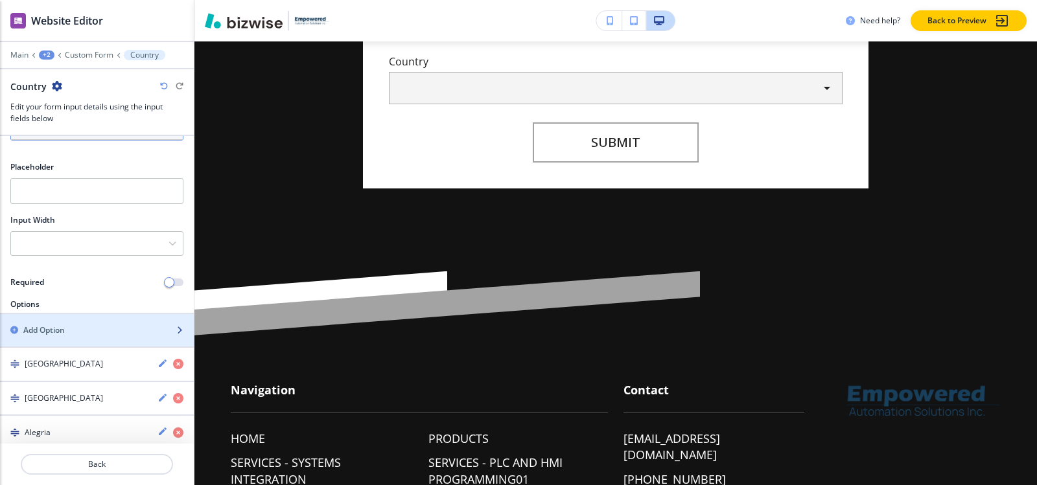
click at [88, 320] on div "button" at bounding box center [97, 319] width 194 height 10
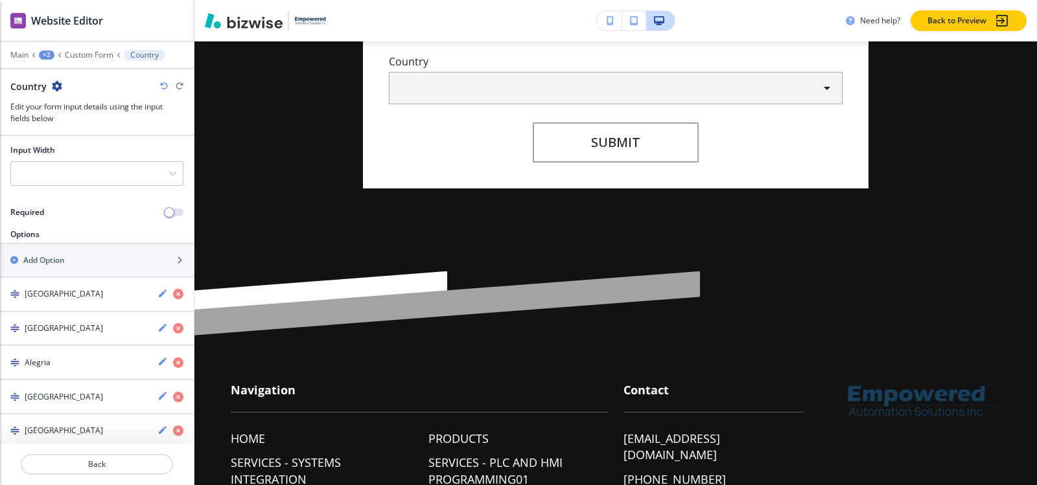
scroll to position [27, 0]
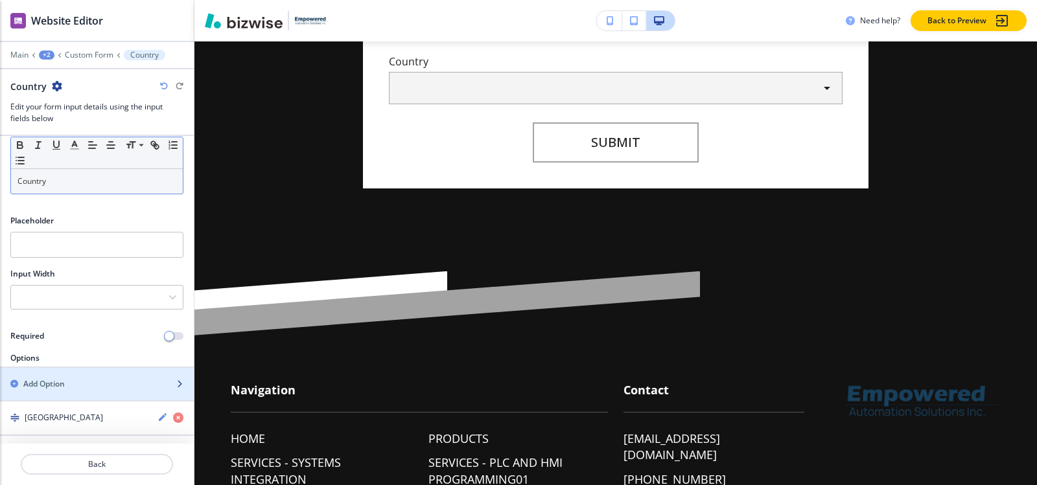
click at [93, 385] on div "Add Option" at bounding box center [82, 385] width 165 height 12
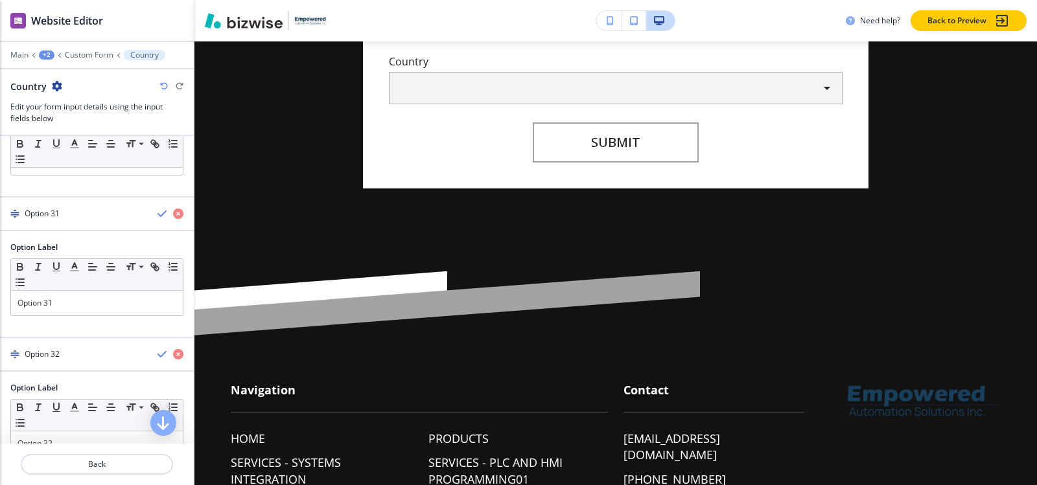
scroll to position [1139, 0]
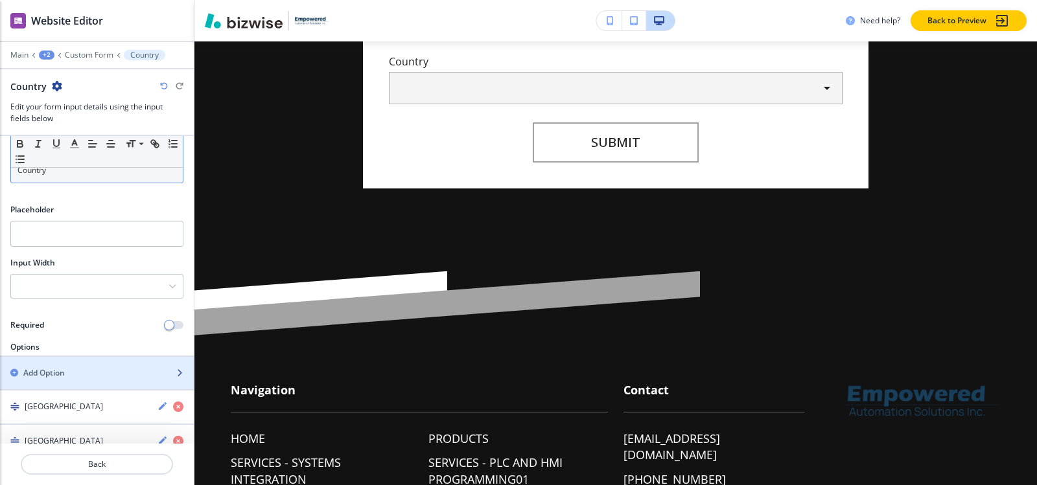
click at [100, 370] on div "Add Option" at bounding box center [82, 373] width 165 height 12
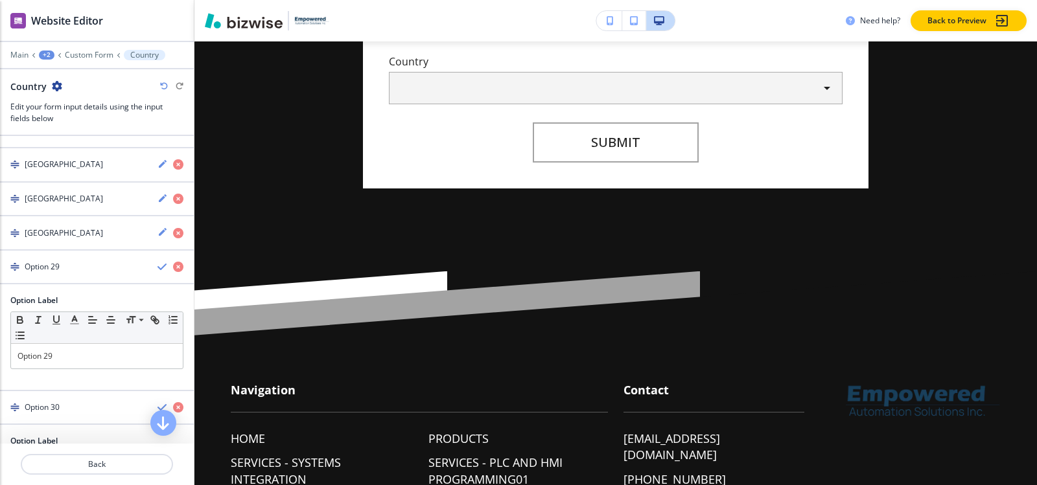
scroll to position [1200, 0]
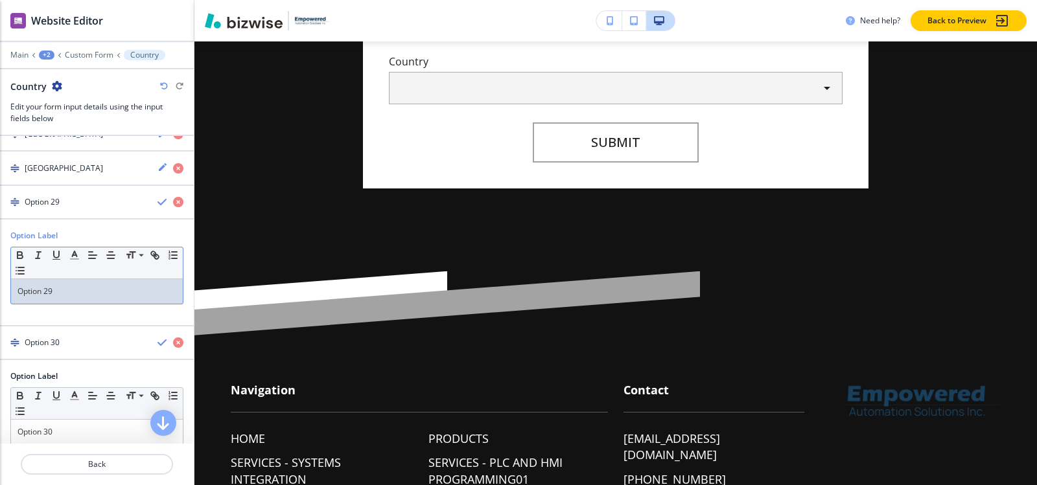
click at [65, 286] on p "Option 29" at bounding box center [96, 292] width 159 height 12
click at [58, 207] on div "[GEOGRAPHIC_DATA]" at bounding box center [73, 202] width 147 height 12
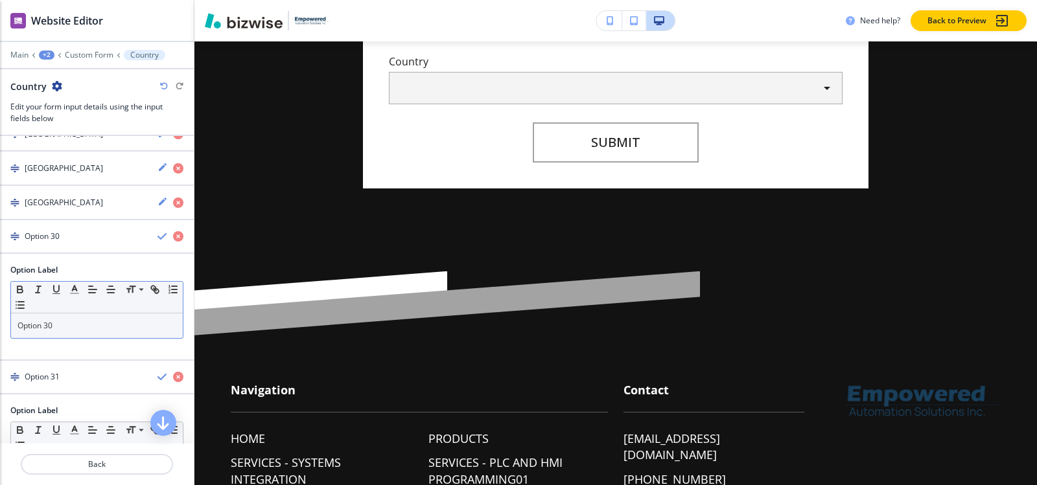
click at [77, 327] on p "Option 30" at bounding box center [96, 326] width 159 height 12
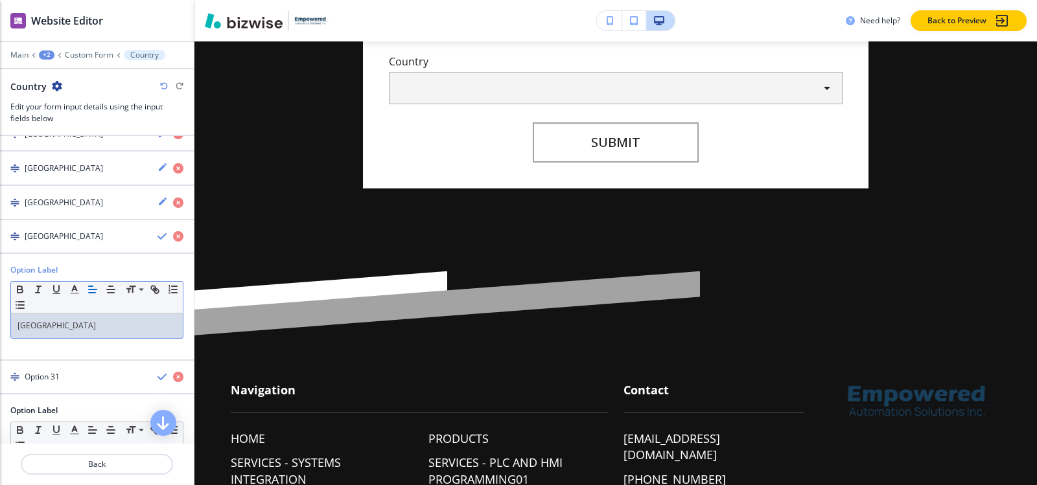
scroll to position [1265, 0]
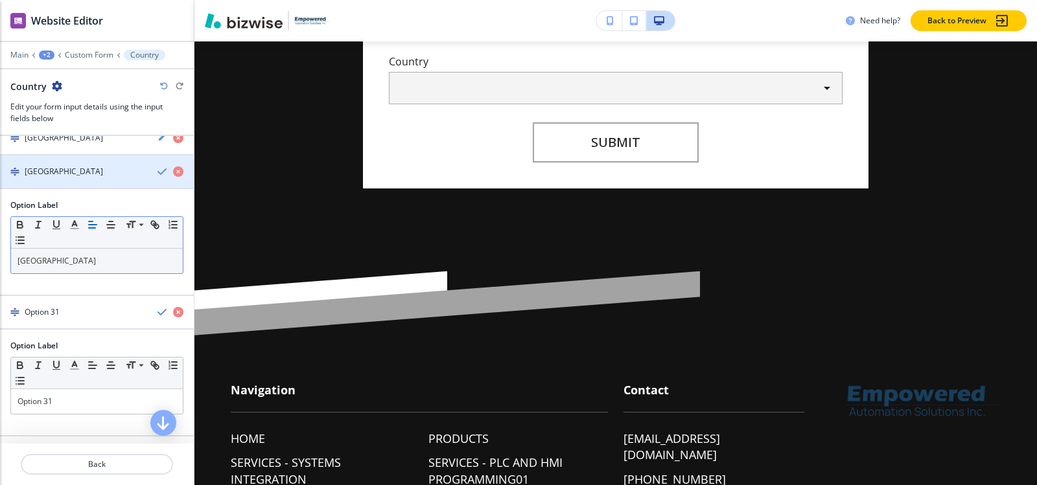
click at [64, 180] on div "button" at bounding box center [97, 183] width 194 height 10
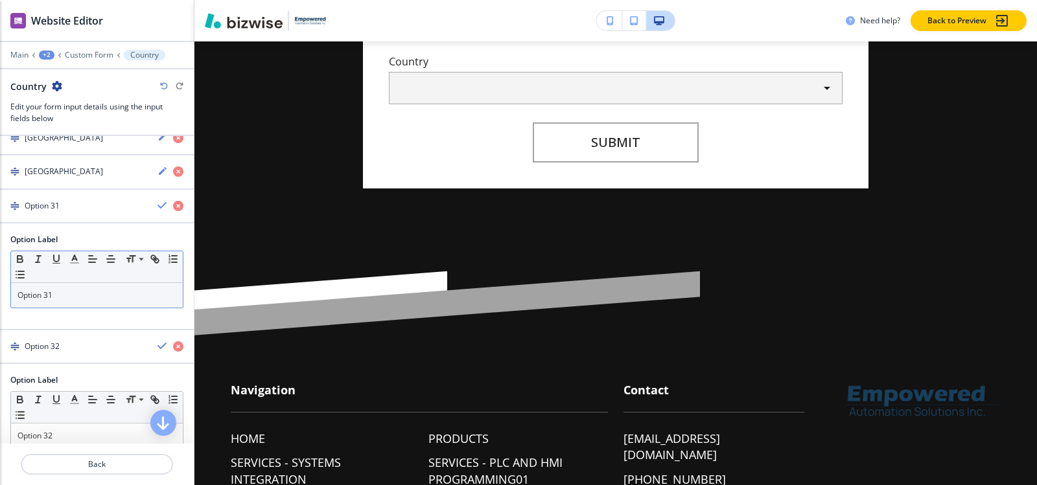
click at [63, 293] on p "Option 31" at bounding box center [96, 296] width 159 height 12
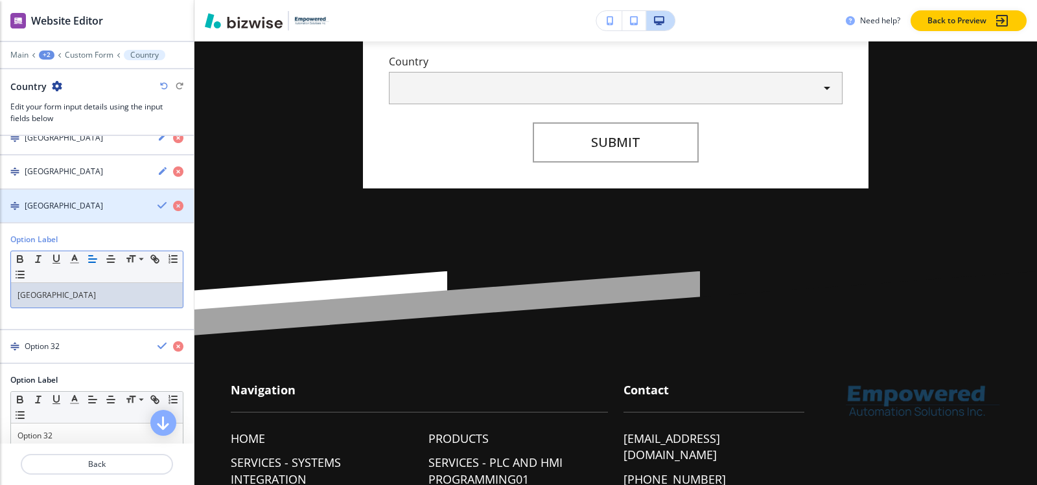
click at [69, 214] on div "button" at bounding box center [97, 217] width 194 height 10
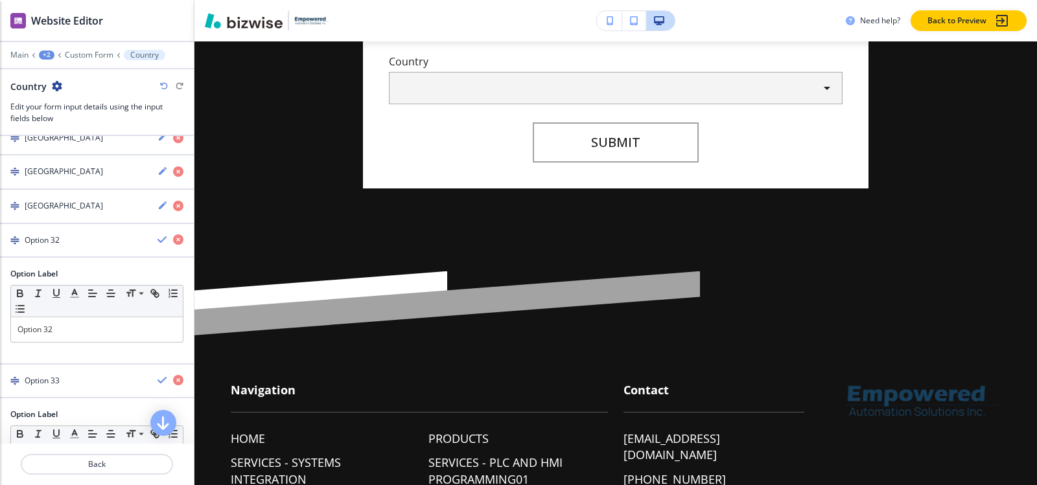
click at [85, 343] on div "Option Label Small Normal Large Huge Option 32" at bounding box center [97, 310] width 194 height 85
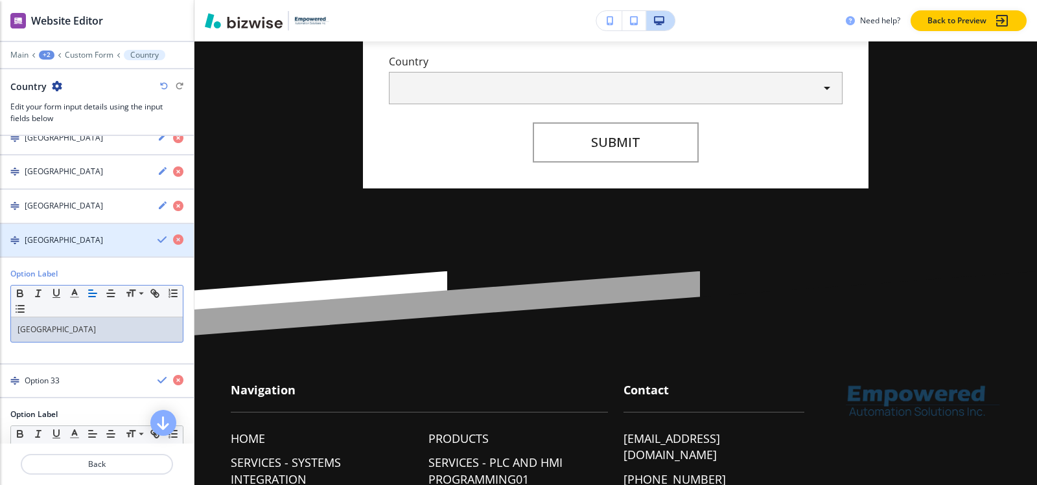
click at [64, 245] on div "[GEOGRAPHIC_DATA]" at bounding box center [73, 241] width 147 height 12
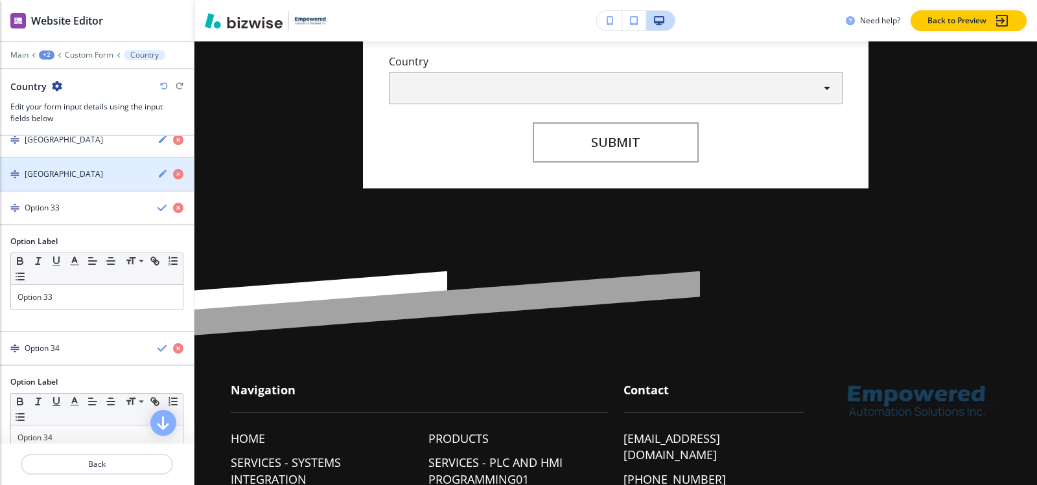
scroll to position [1395, 0]
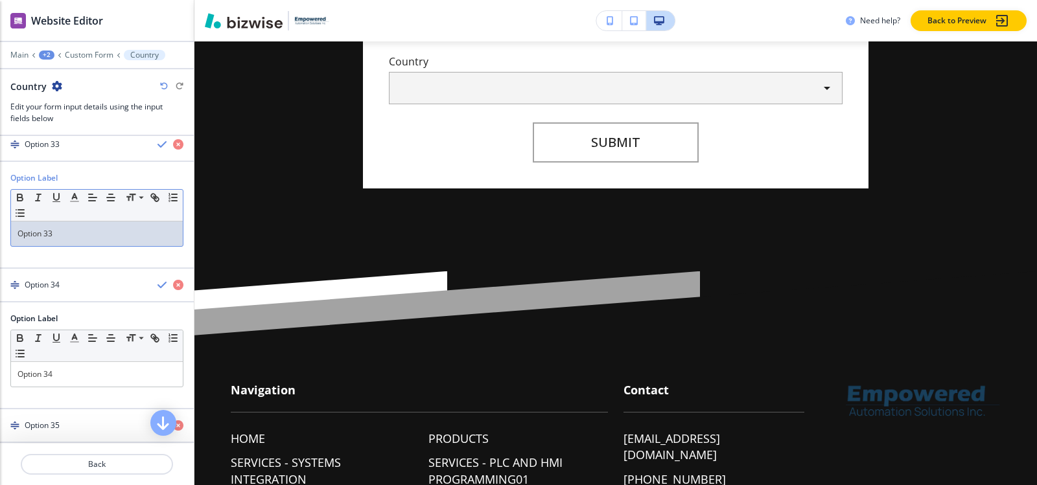
click at [70, 234] on p "Option 33" at bounding box center [96, 234] width 159 height 12
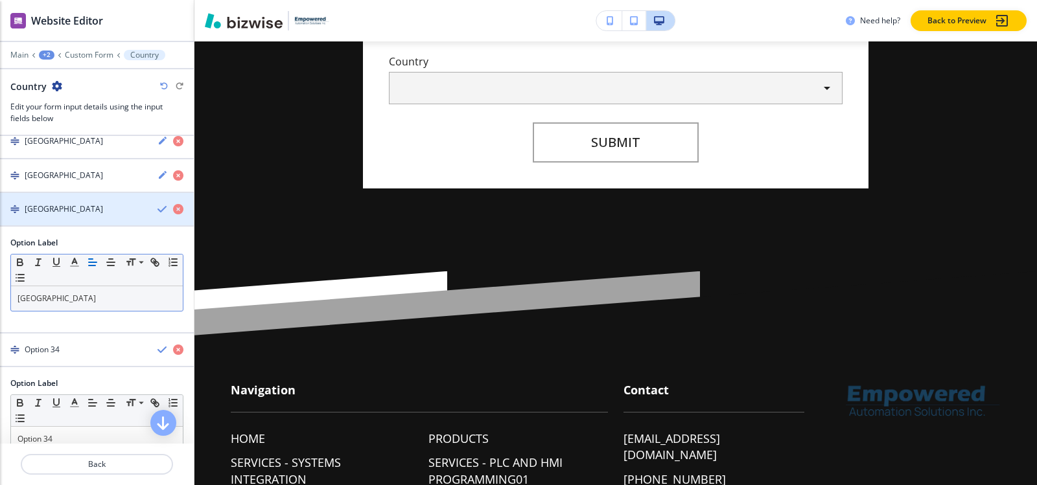
click at [64, 210] on div "[GEOGRAPHIC_DATA]" at bounding box center [73, 210] width 147 height 12
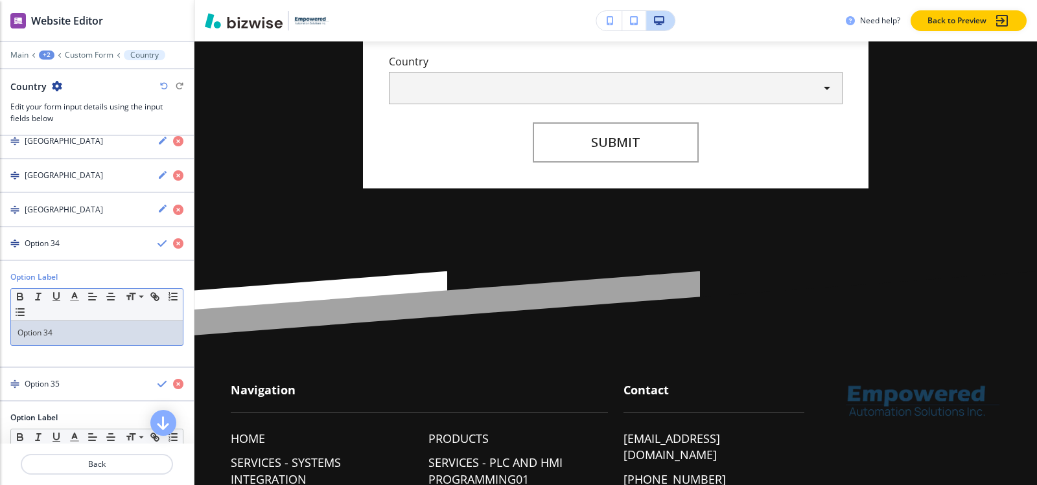
click at [82, 334] on p "Option 34" at bounding box center [96, 333] width 159 height 12
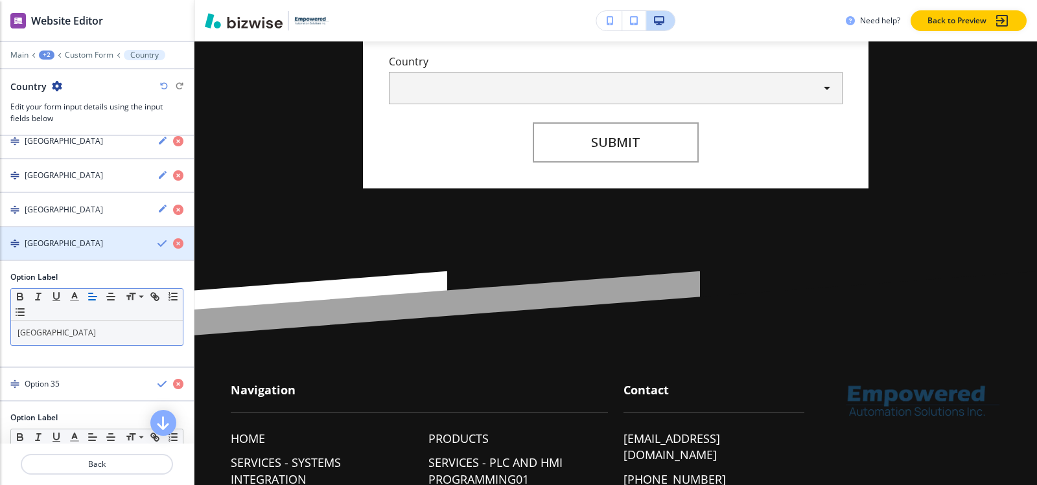
click at [49, 246] on h4 "[GEOGRAPHIC_DATA]" at bounding box center [64, 244] width 78 height 12
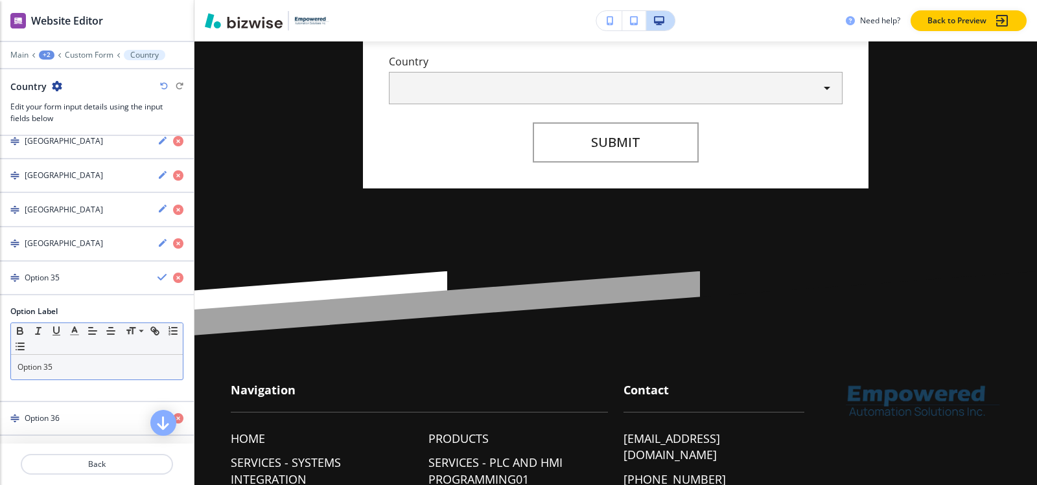
click at [60, 374] on div "Option 35" at bounding box center [97, 367] width 172 height 25
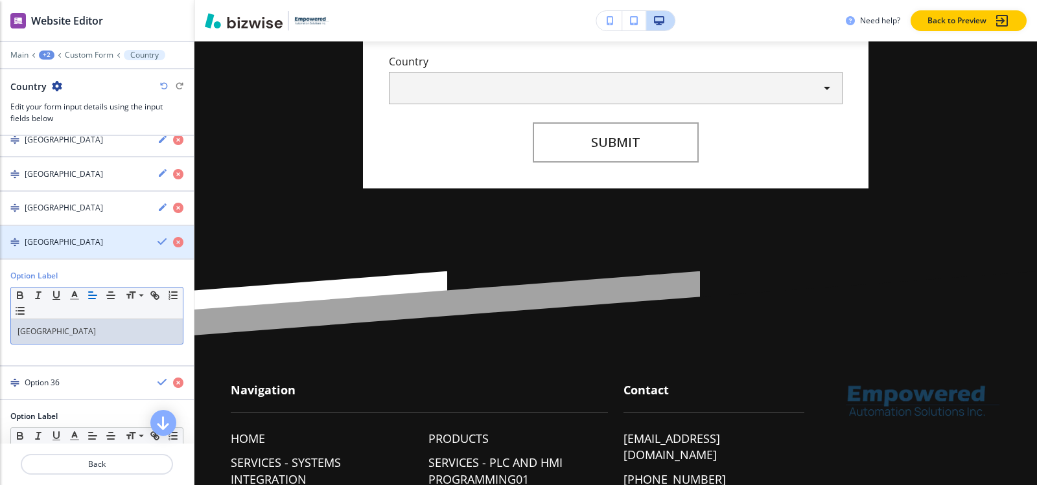
scroll to position [1395, 0]
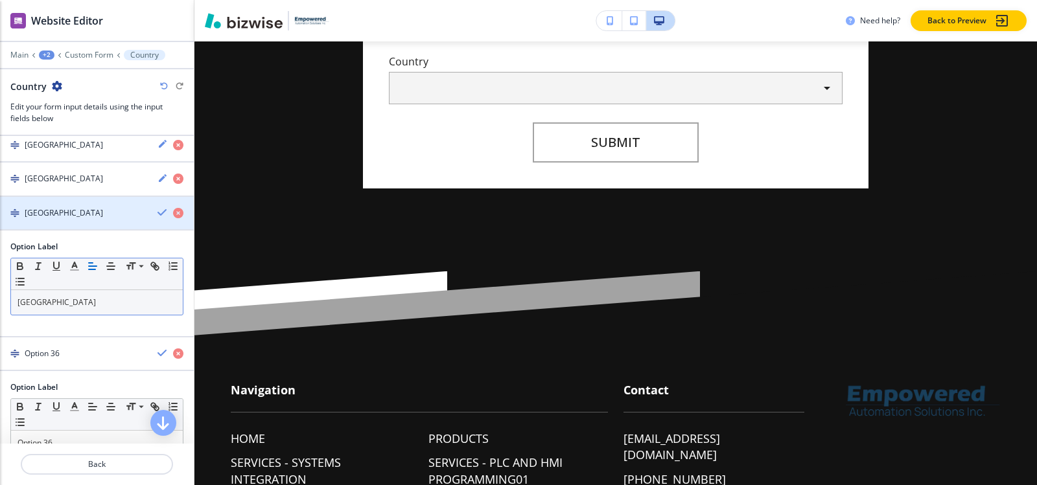
click at [76, 215] on h4 "[GEOGRAPHIC_DATA]" at bounding box center [64, 213] width 78 height 12
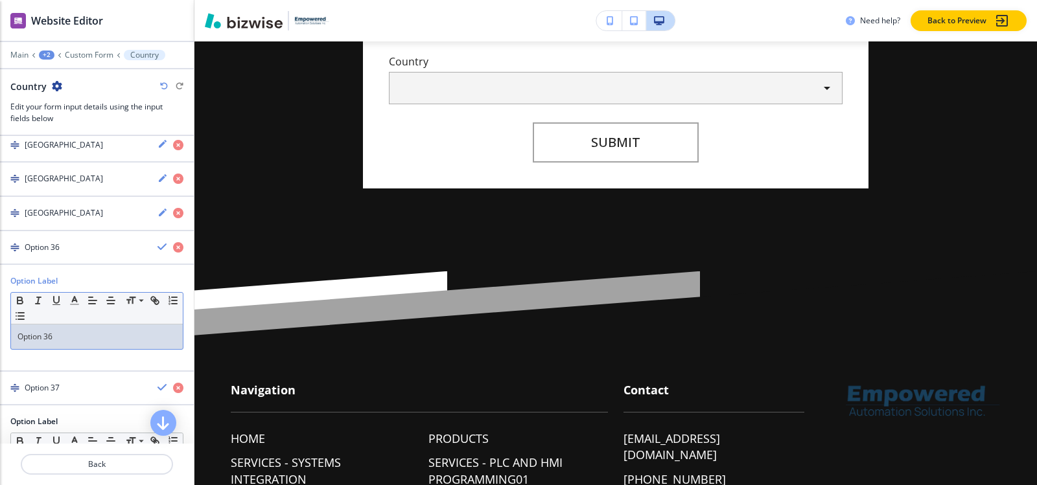
click at [71, 340] on p "Option 36" at bounding box center [96, 337] width 159 height 12
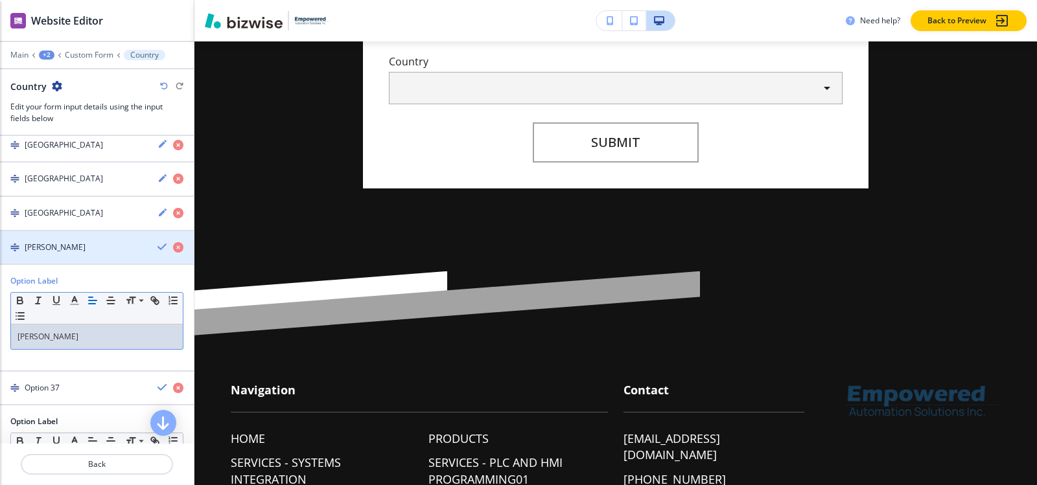
click at [62, 245] on div "[PERSON_NAME]" at bounding box center [73, 248] width 147 height 12
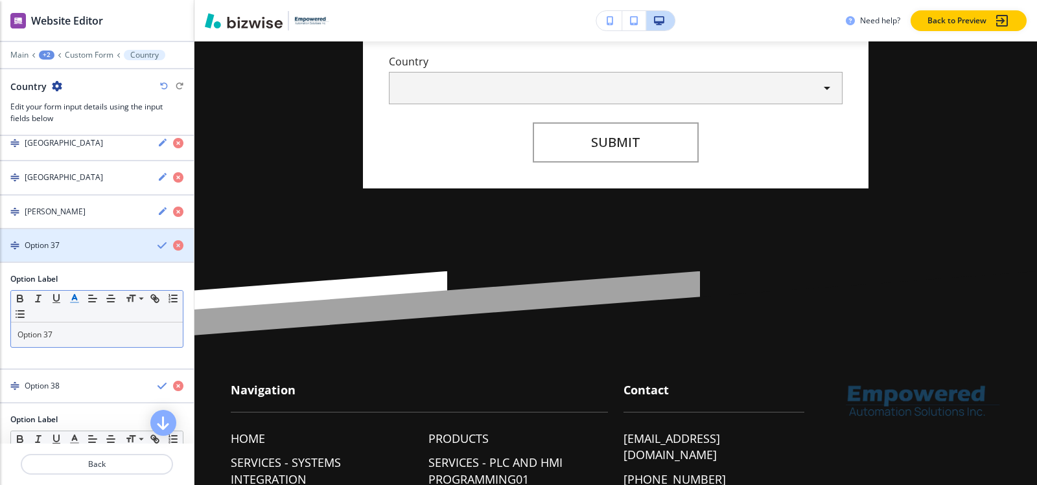
scroll to position [1460, 0]
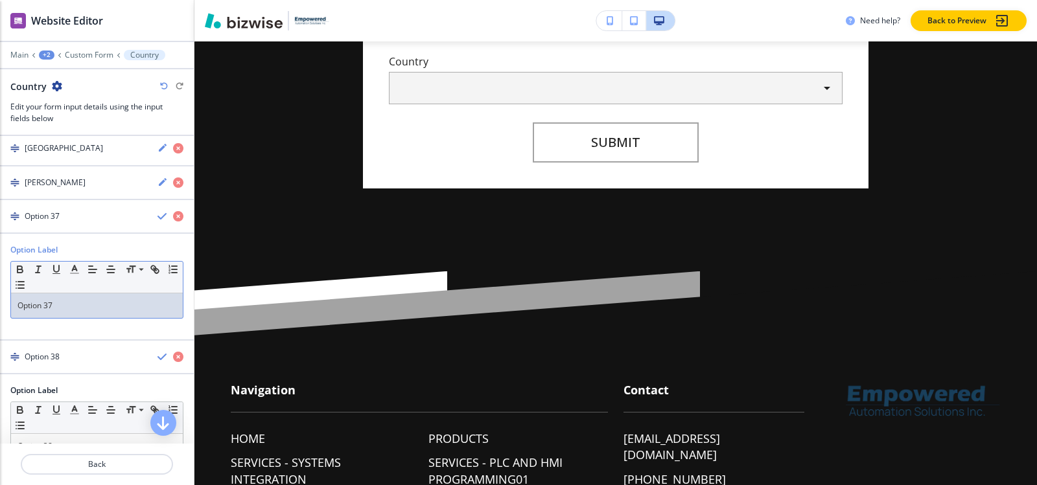
click at [78, 303] on p "Option 37" at bounding box center [96, 306] width 159 height 12
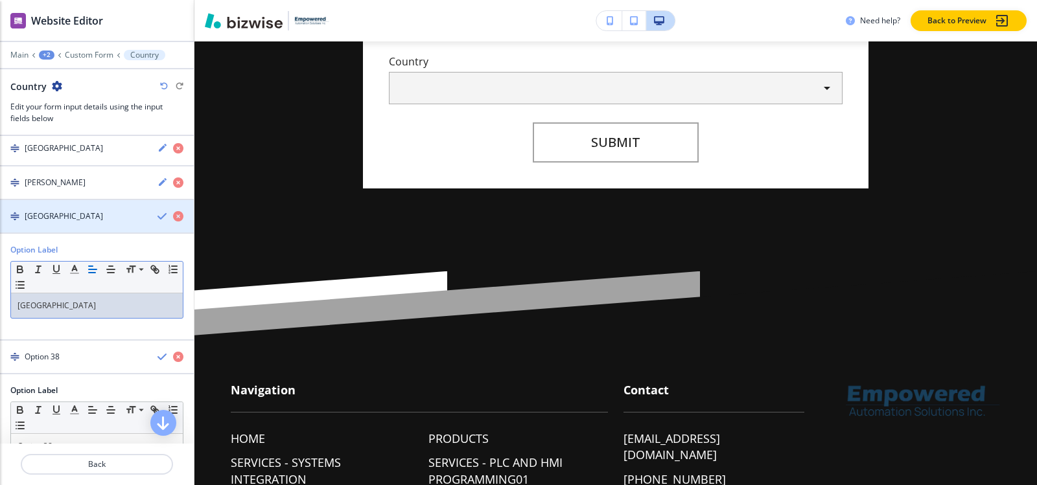
click at [44, 214] on div "[GEOGRAPHIC_DATA]" at bounding box center [73, 217] width 147 height 12
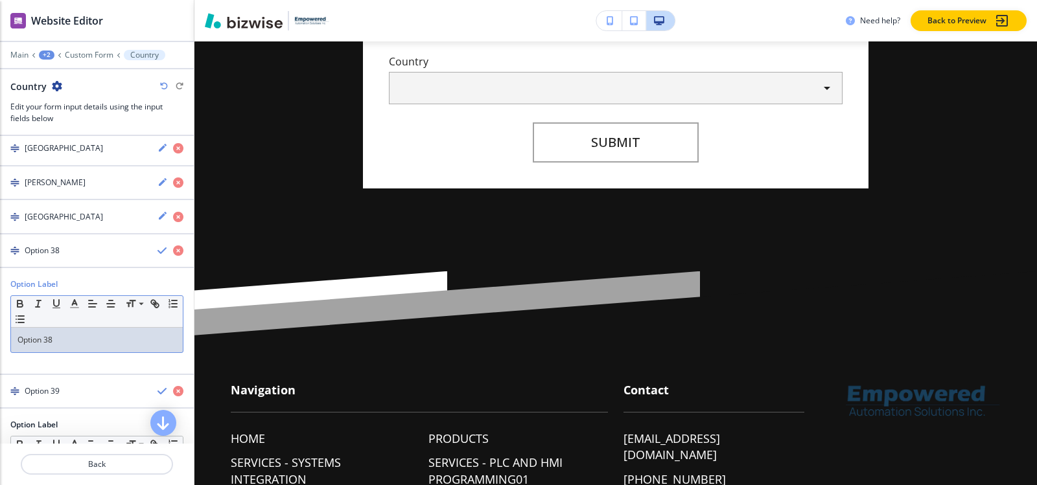
click at [57, 349] on div "Option 38" at bounding box center [97, 340] width 172 height 25
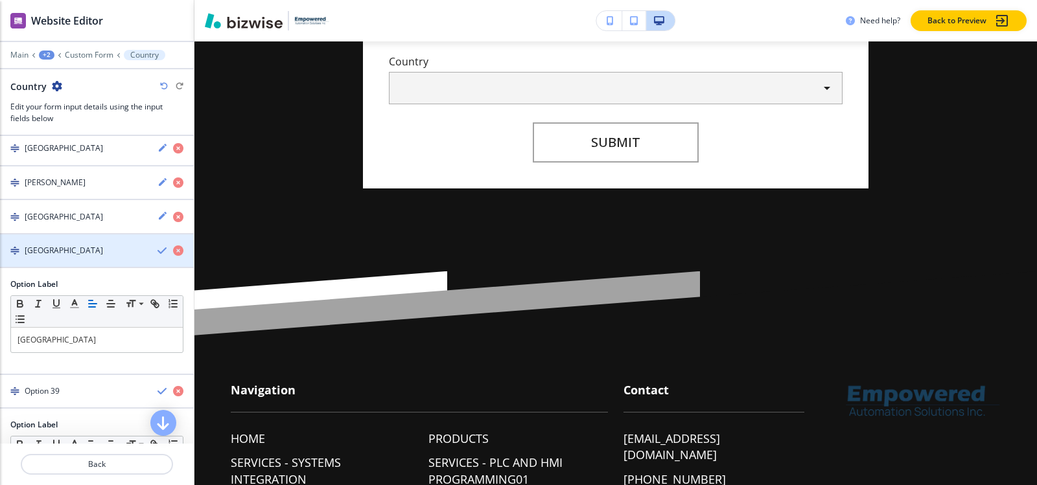
click at [58, 244] on div "button" at bounding box center [97, 240] width 194 height 10
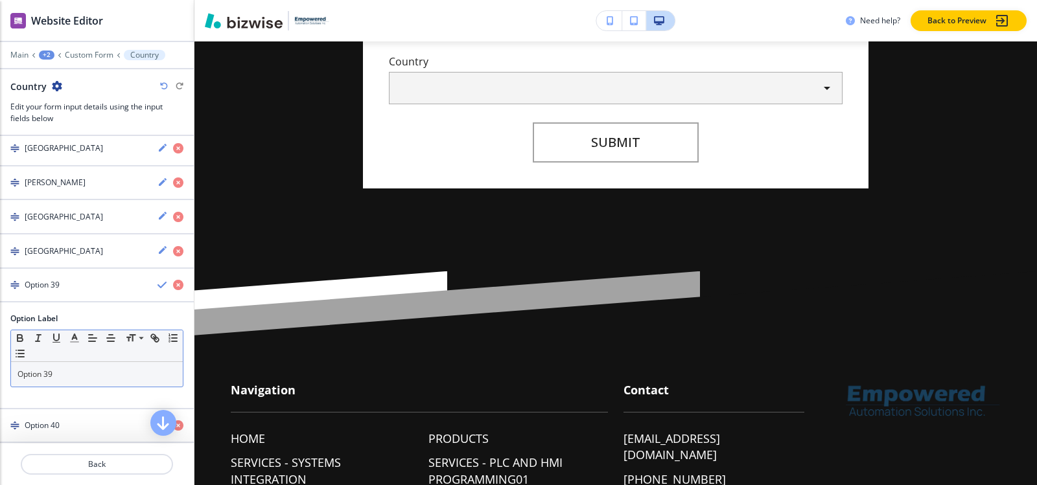
click at [62, 373] on p "Option 39" at bounding box center [96, 375] width 159 height 12
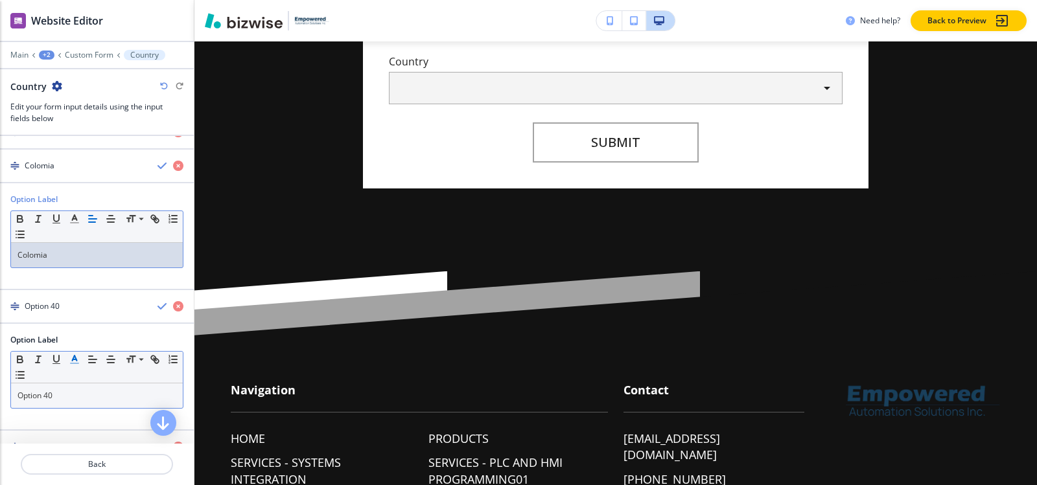
scroll to position [1589, 0]
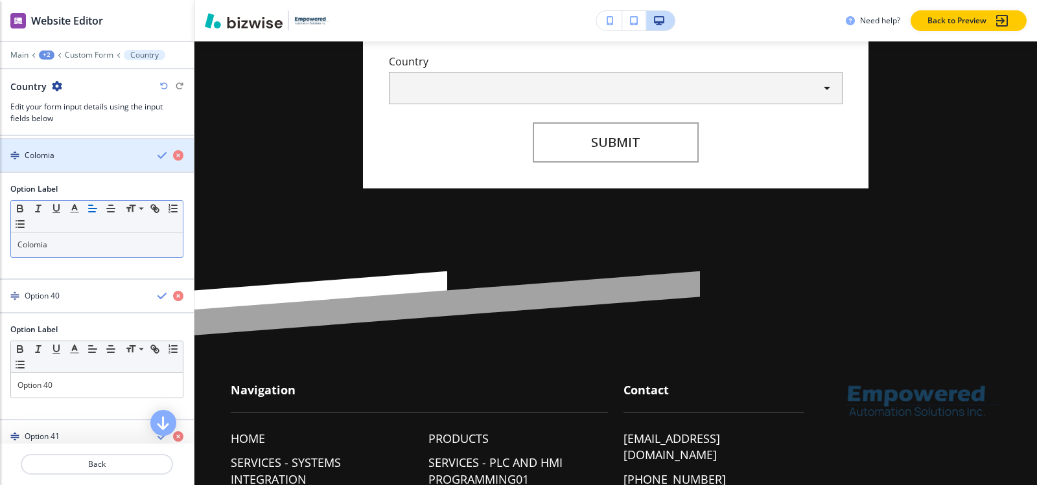
click at [79, 157] on div "Colomia" at bounding box center [73, 156] width 147 height 12
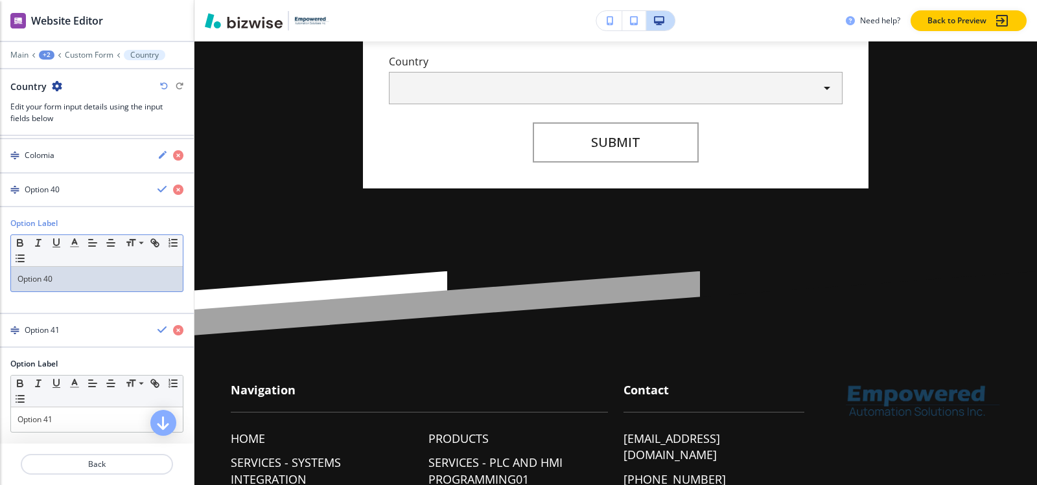
click at [75, 283] on p "Option 40" at bounding box center [96, 280] width 159 height 12
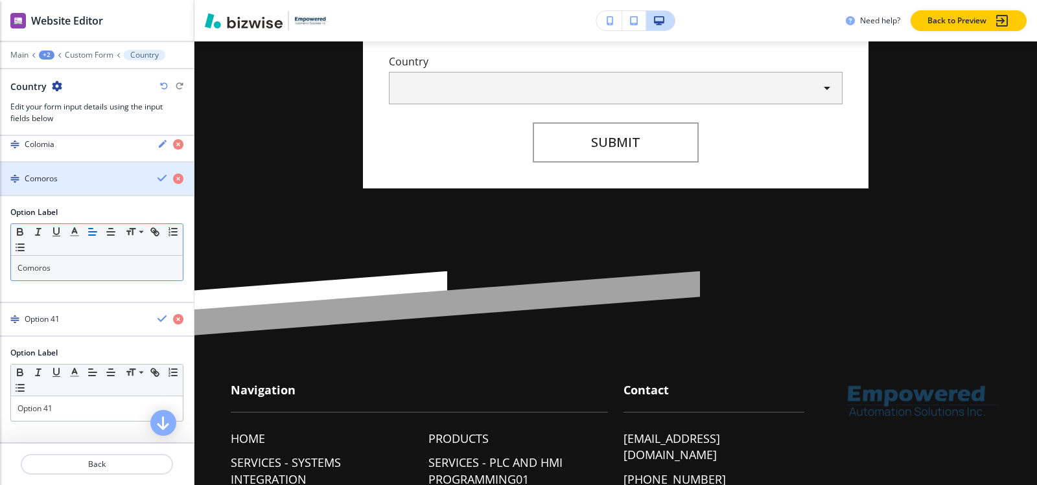
click at [71, 186] on div "button" at bounding box center [97, 190] width 194 height 10
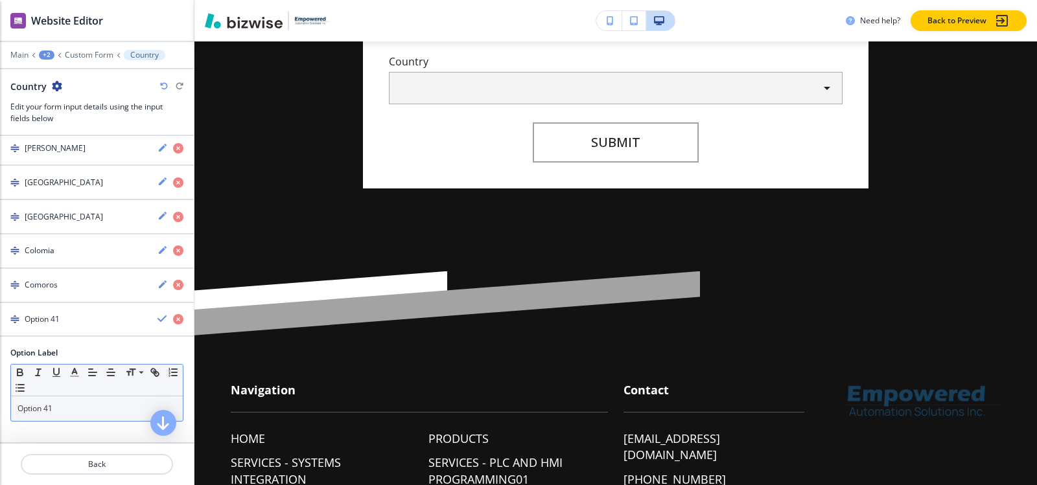
click at [71, 404] on p "Option 41" at bounding box center [96, 409] width 159 height 12
paste div
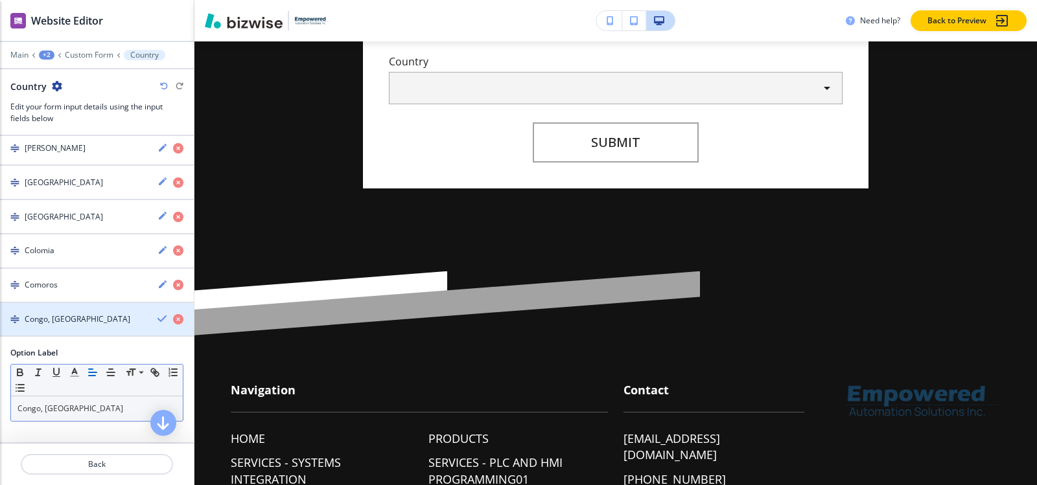
click at [79, 320] on h4 "Congo, [GEOGRAPHIC_DATA]" at bounding box center [78, 320] width 106 height 12
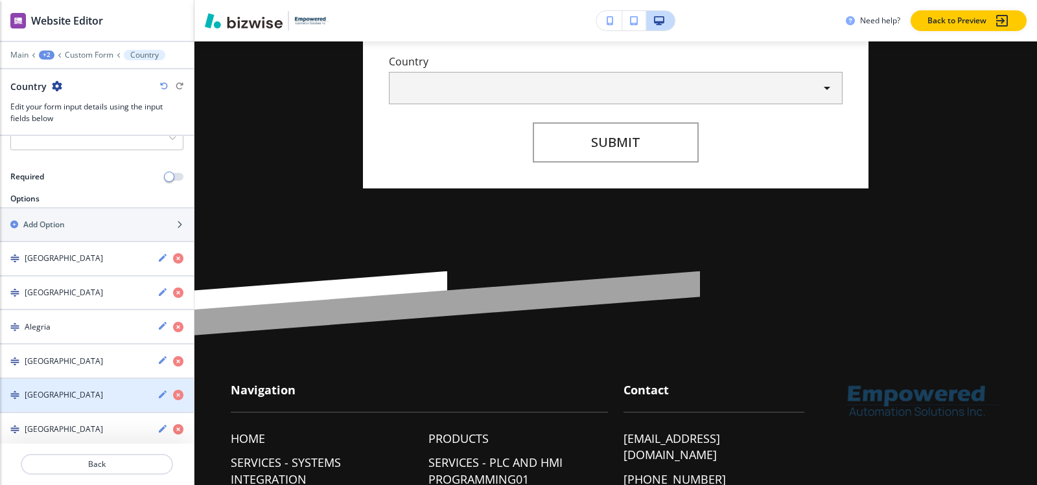
scroll to position [91, 0]
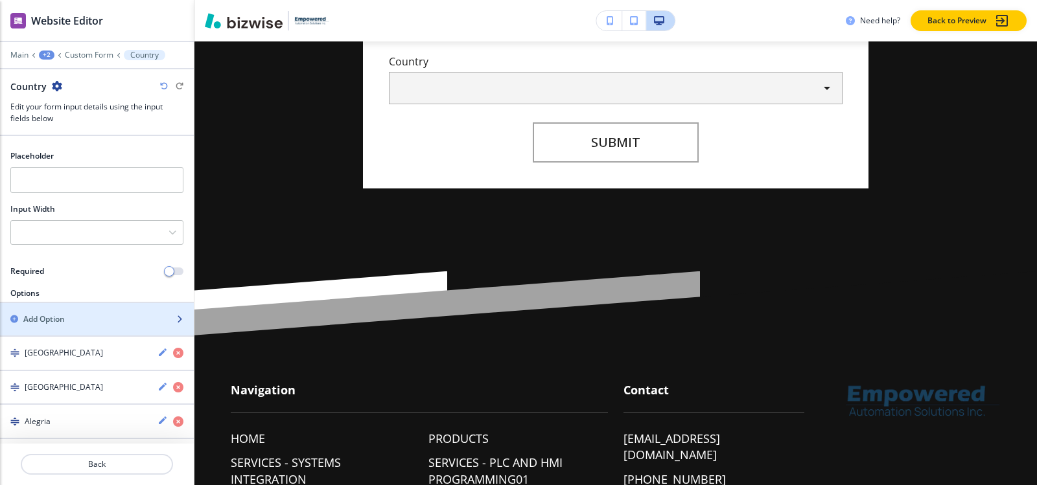
click at [67, 314] on div "Add Option" at bounding box center [82, 320] width 165 height 12
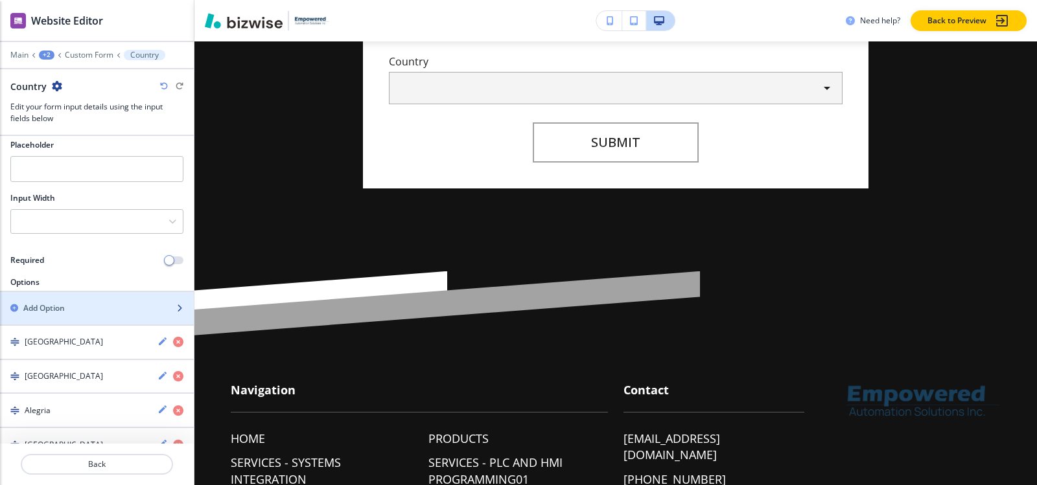
click at [62, 318] on div "button" at bounding box center [97, 319] width 194 height 10
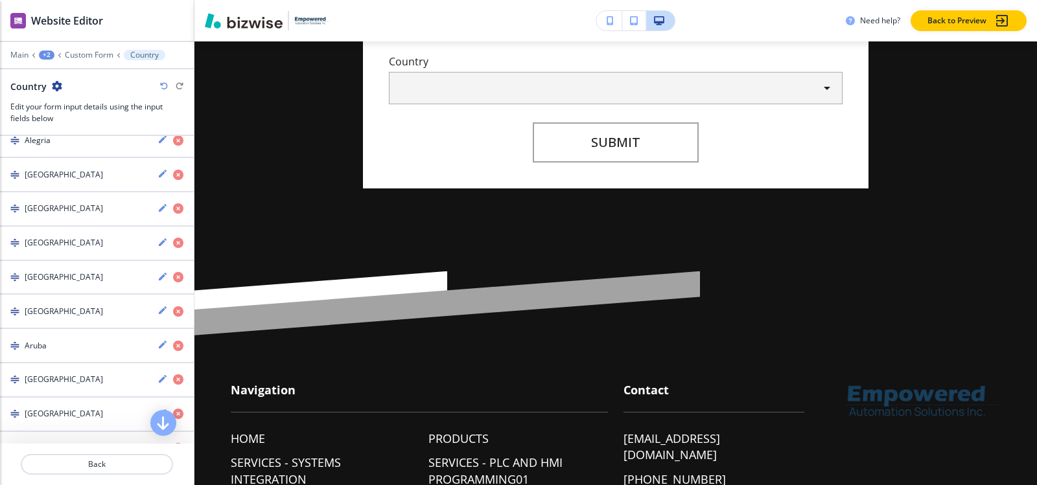
scroll to position [178, 0]
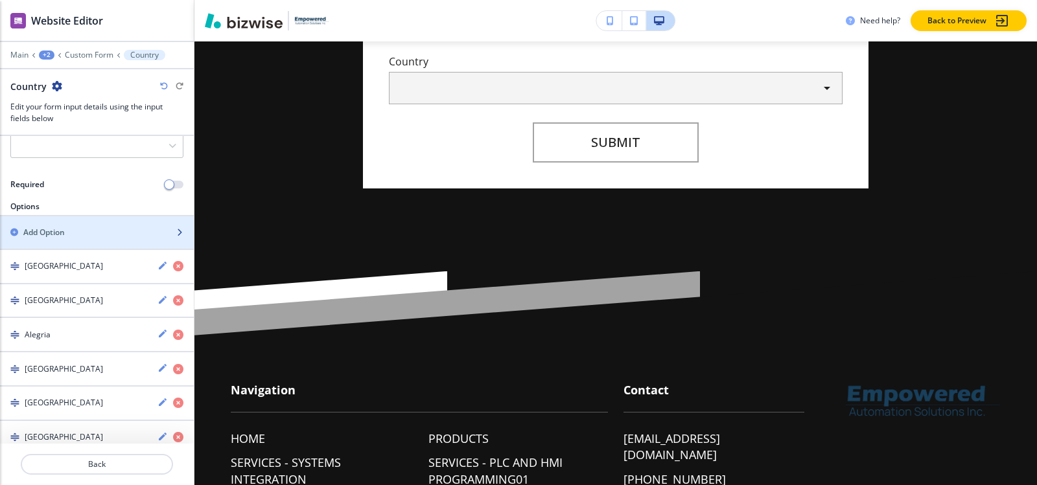
click at [75, 231] on div "Add Option" at bounding box center [82, 233] width 165 height 12
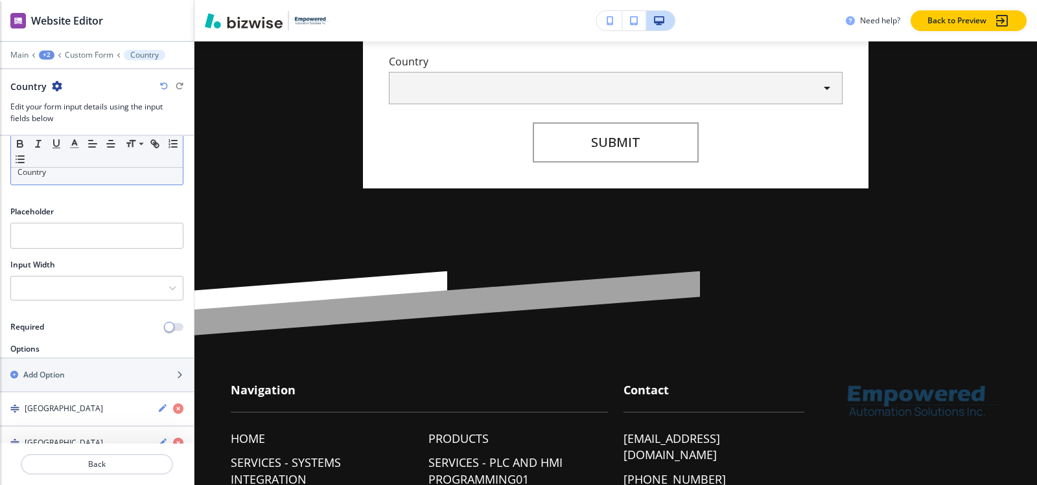
scroll to position [0, 0]
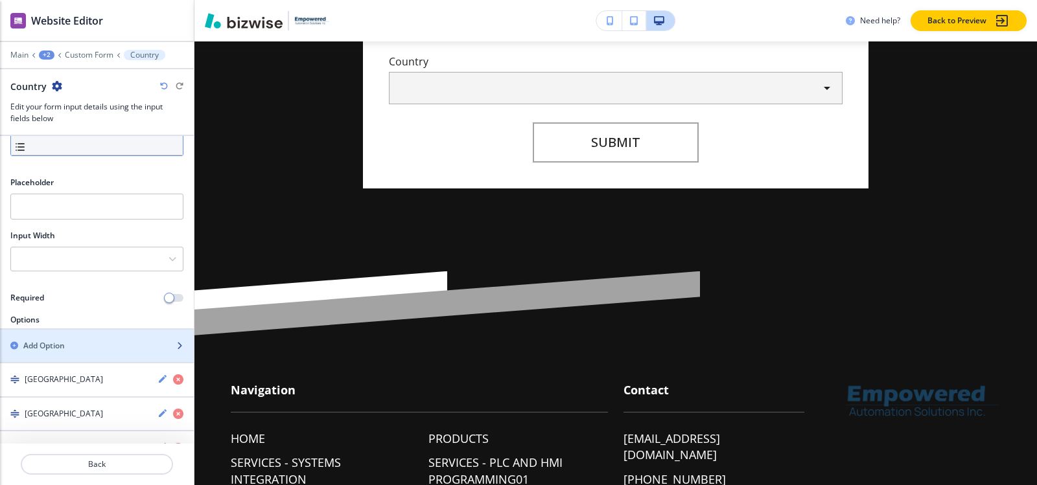
click at [84, 337] on div "button" at bounding box center [97, 335] width 194 height 10
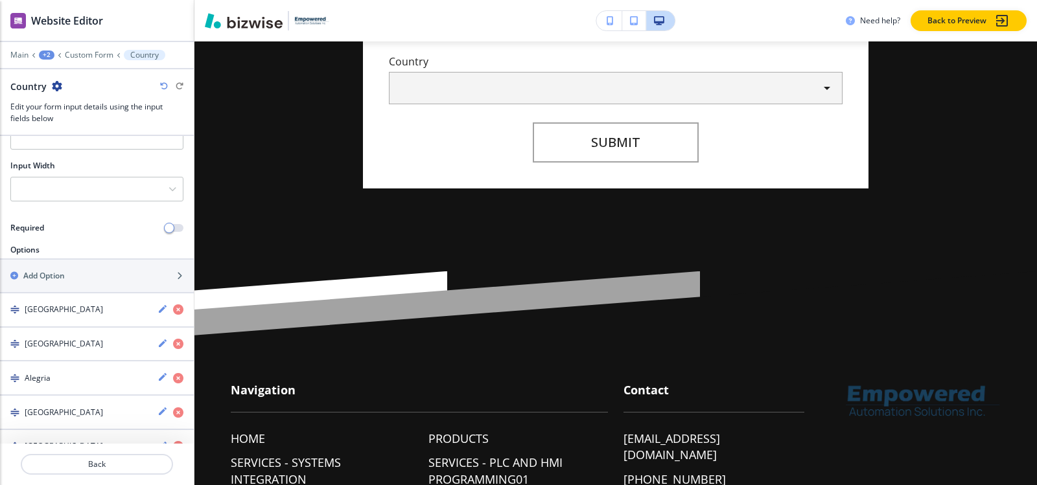
scroll to position [127, 0]
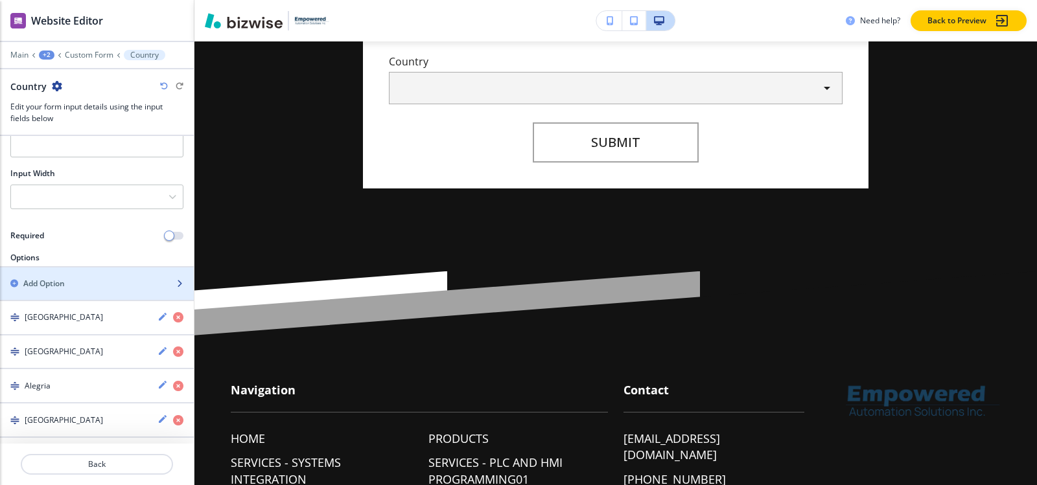
click at [99, 274] on div "button" at bounding box center [97, 273] width 194 height 10
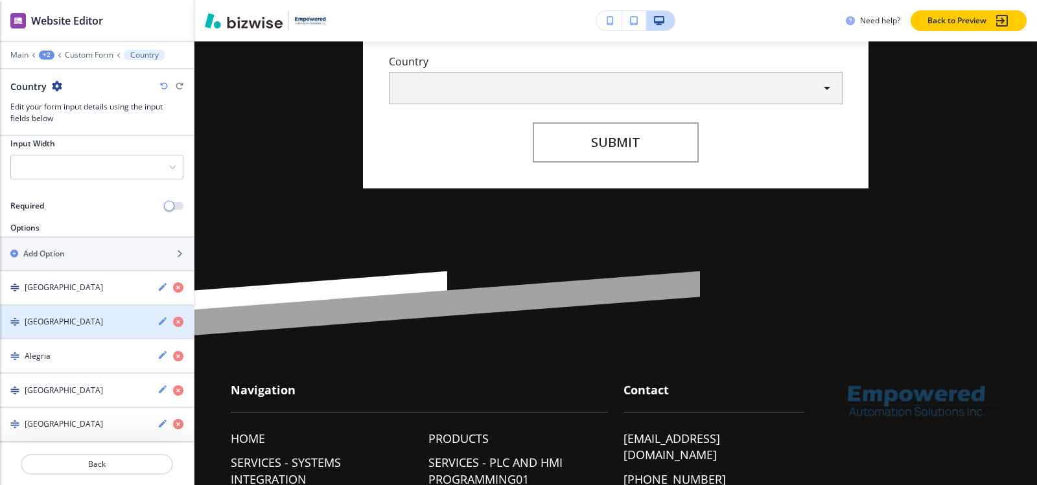
scroll to position [82, 0]
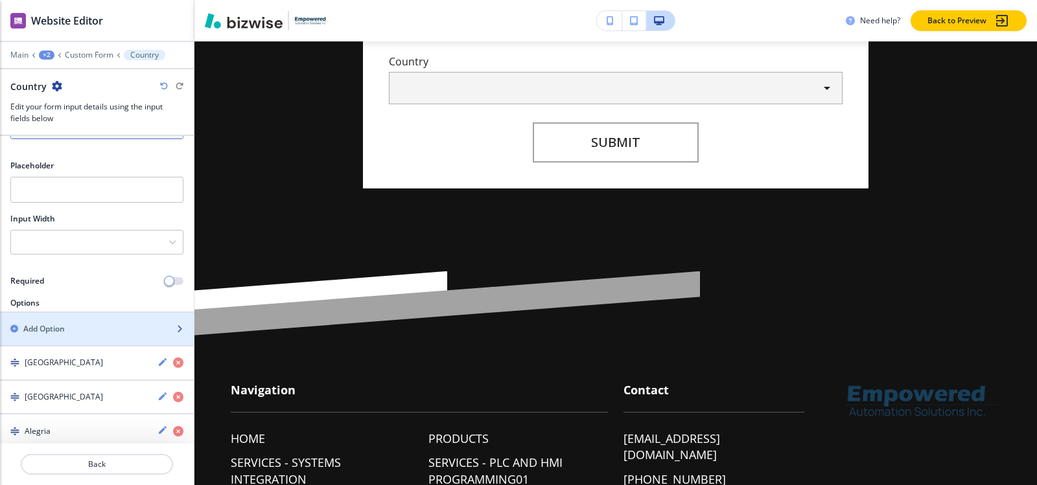
click at [92, 331] on div "Add Option" at bounding box center [82, 329] width 165 height 12
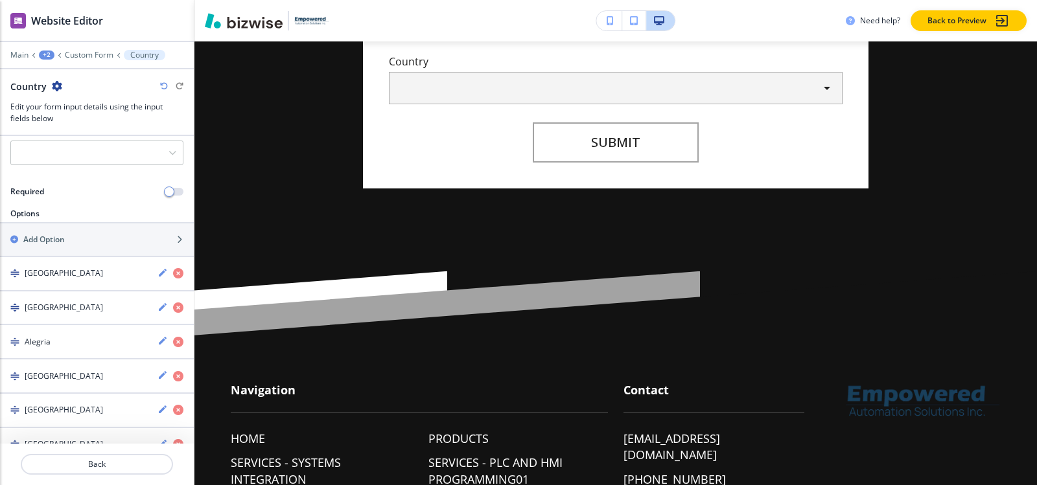
scroll to position [157, 0]
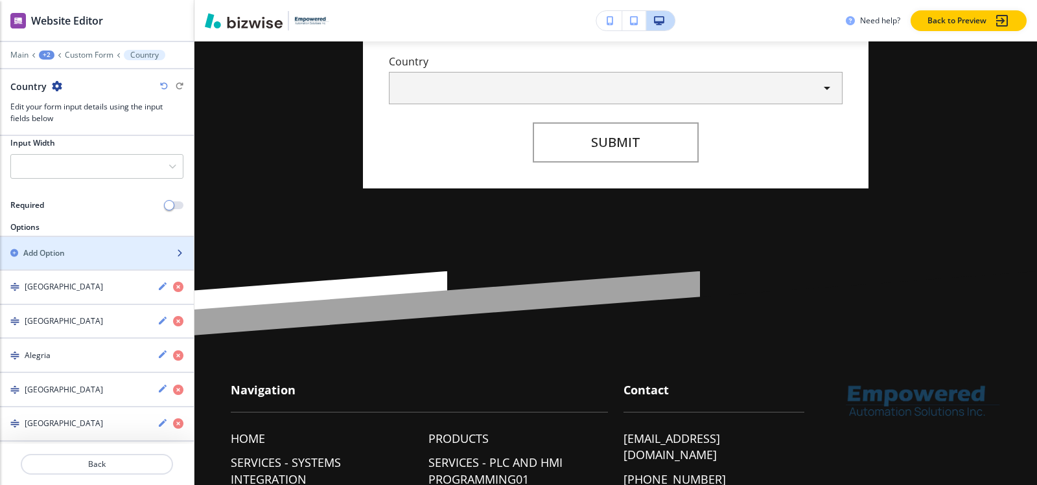
click at [96, 257] on div "Add Option" at bounding box center [82, 254] width 165 height 12
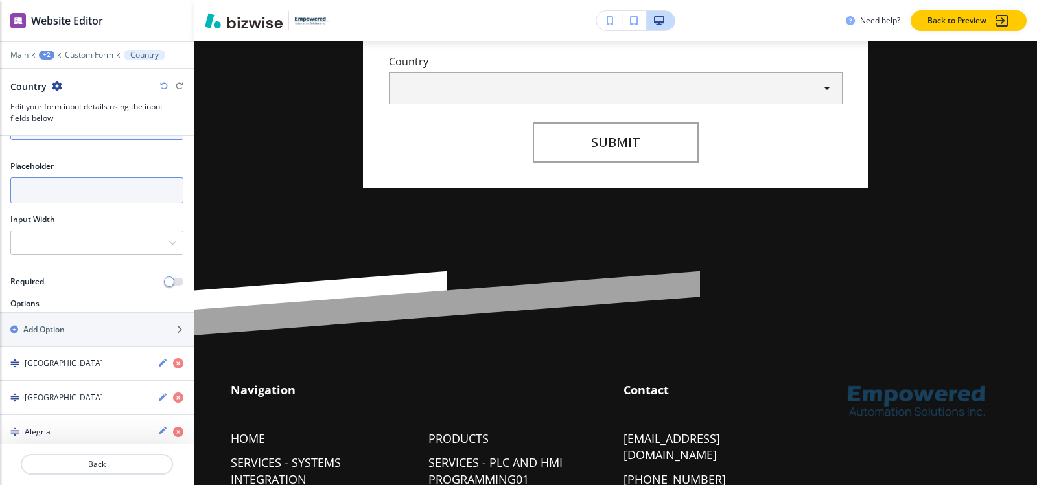
scroll to position [194, 0]
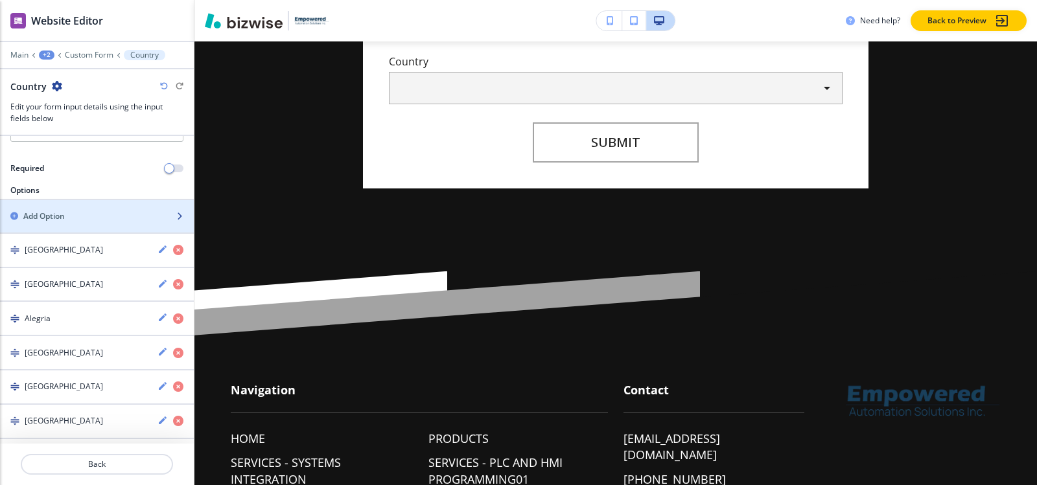
click at [99, 216] on div "Add Option" at bounding box center [82, 217] width 165 height 12
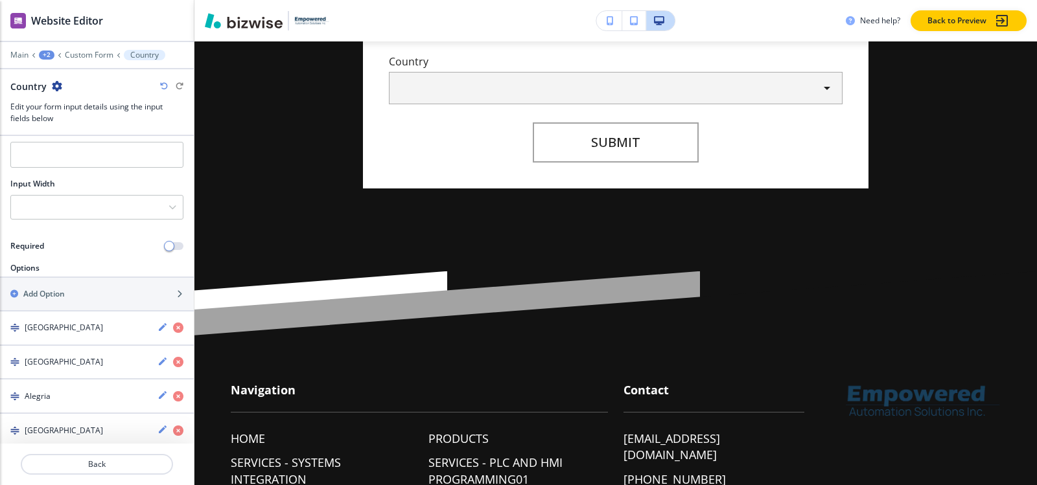
scroll to position [100, 0]
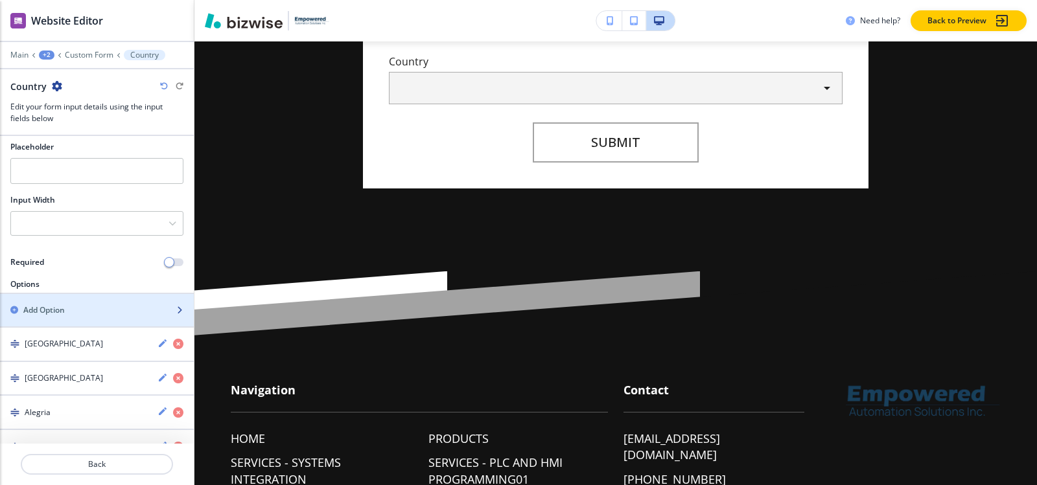
click at [76, 307] on div "Add Option" at bounding box center [82, 311] width 165 height 12
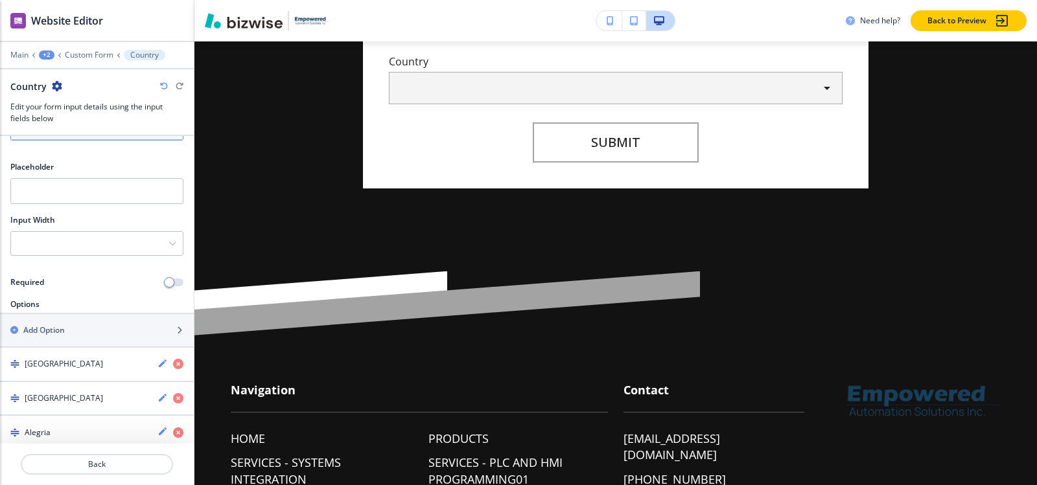
scroll to position [194, 0]
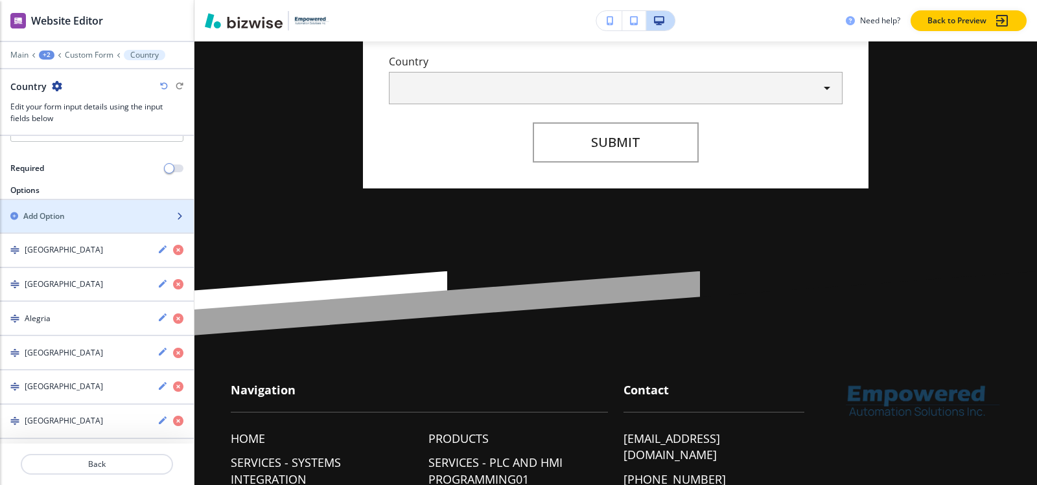
click at [80, 222] on div "button" at bounding box center [97, 227] width 194 height 10
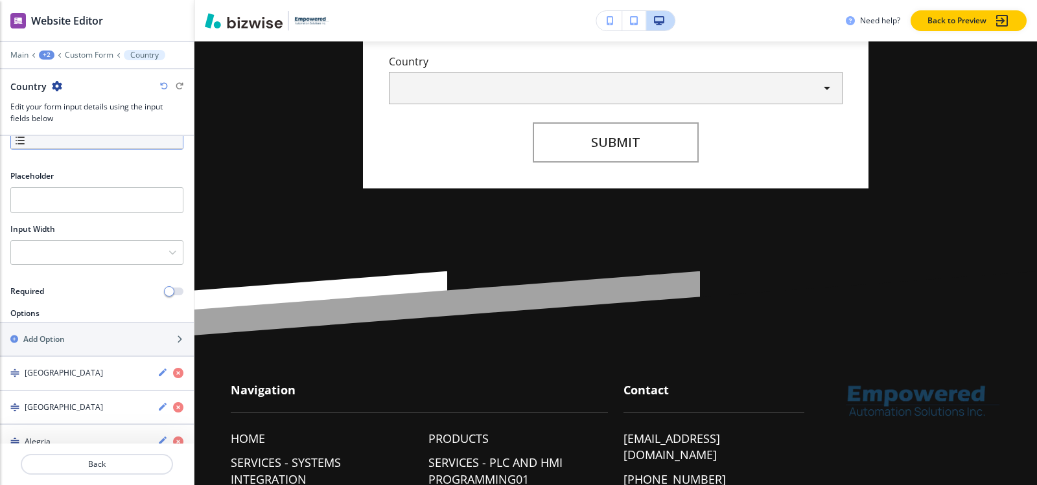
scroll to position [71, 0]
click at [67, 340] on div "Add Option" at bounding box center [82, 340] width 165 height 12
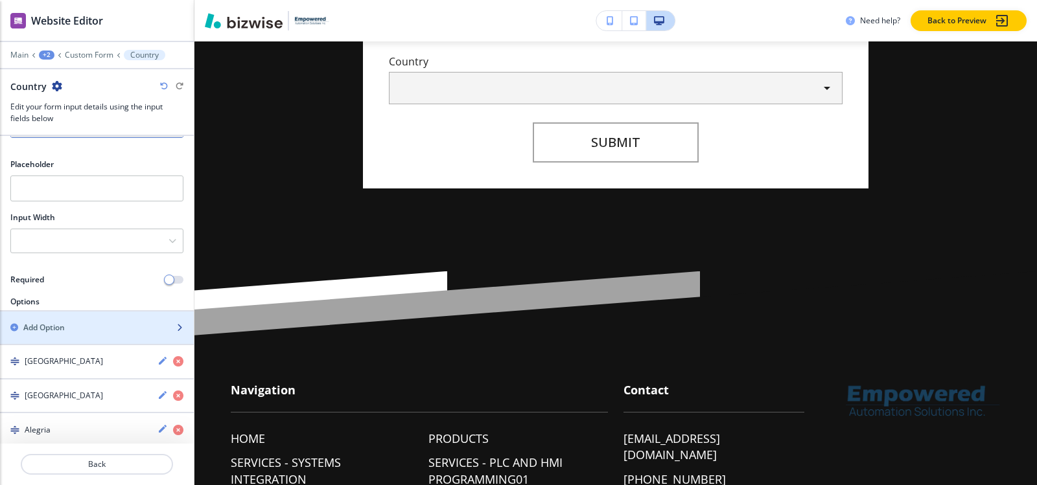
click at [80, 329] on div "Add Option" at bounding box center [82, 328] width 165 height 12
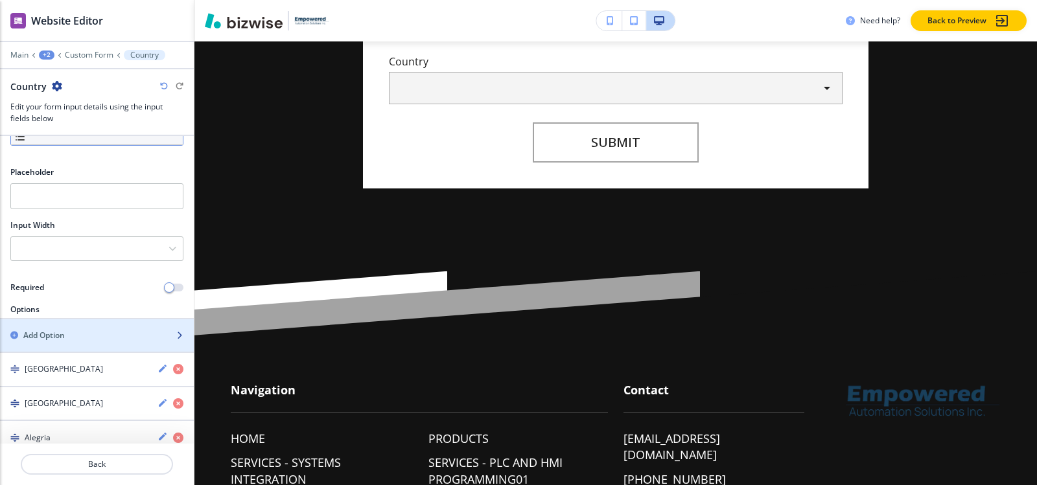
click at [77, 334] on div "Add Option" at bounding box center [82, 336] width 165 height 12
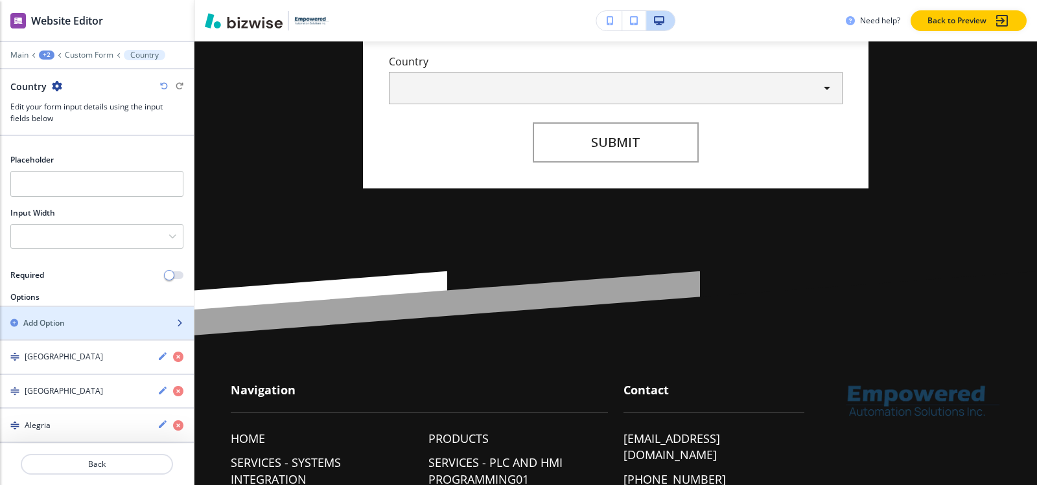
click at [82, 324] on div "Add Option" at bounding box center [82, 324] width 165 height 12
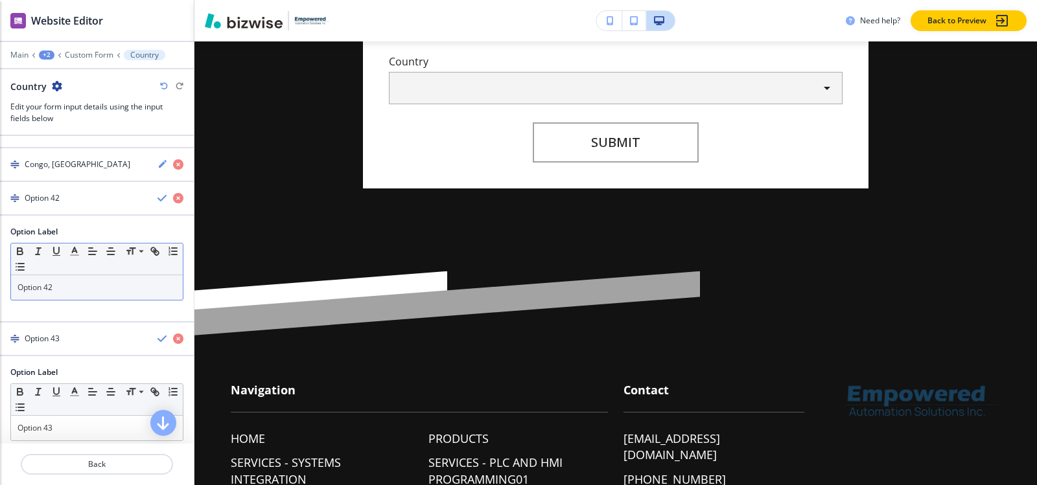
scroll to position [1672, 0]
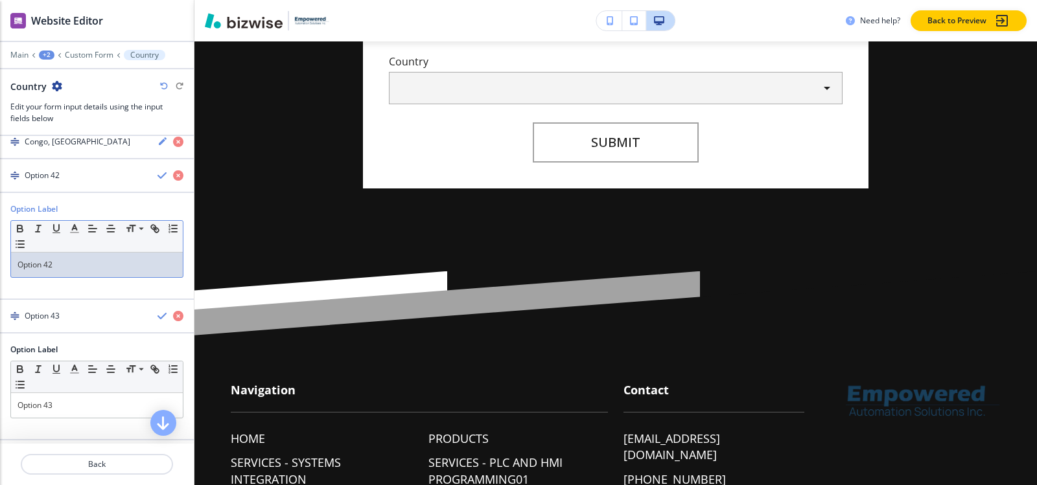
click at [69, 268] on p "Option 42" at bounding box center [96, 265] width 159 height 12
paste div
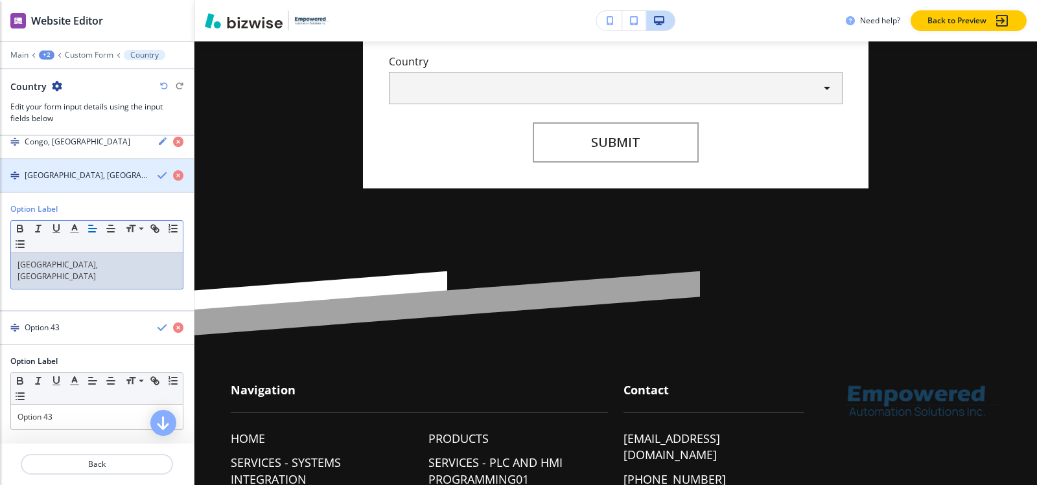
click at [57, 172] on h4 "Congo, Republic of the" at bounding box center [86, 176] width 122 height 12
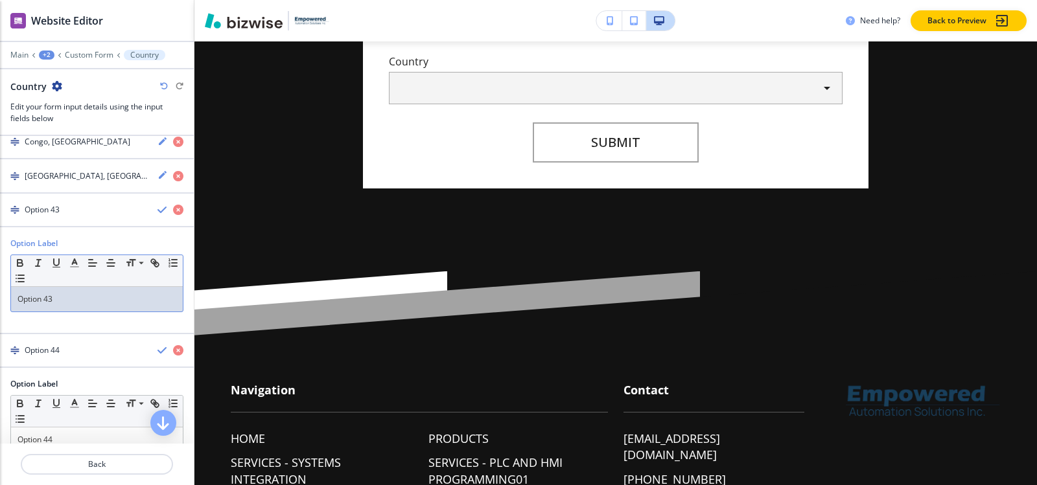
click at [75, 303] on p "Option 43" at bounding box center [96, 300] width 159 height 12
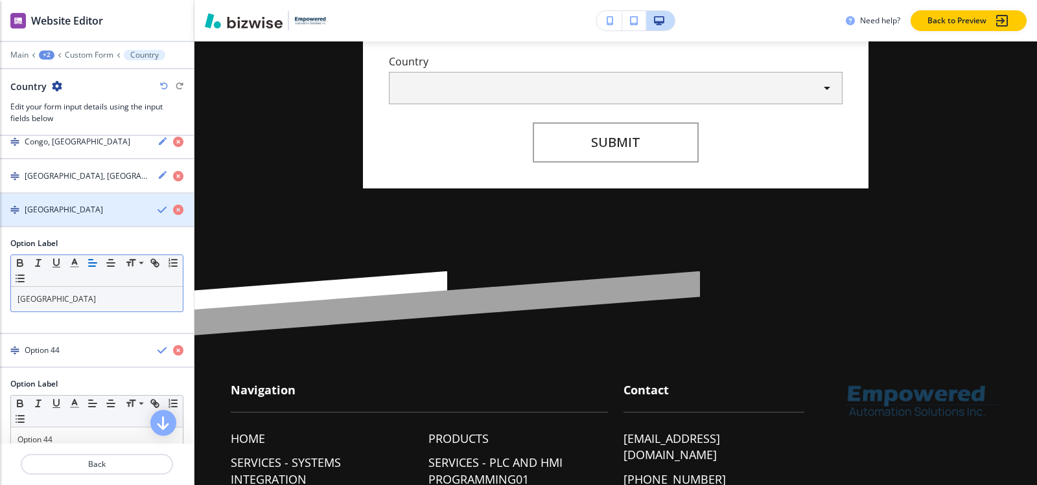
click at [49, 219] on div "button" at bounding box center [97, 221] width 194 height 10
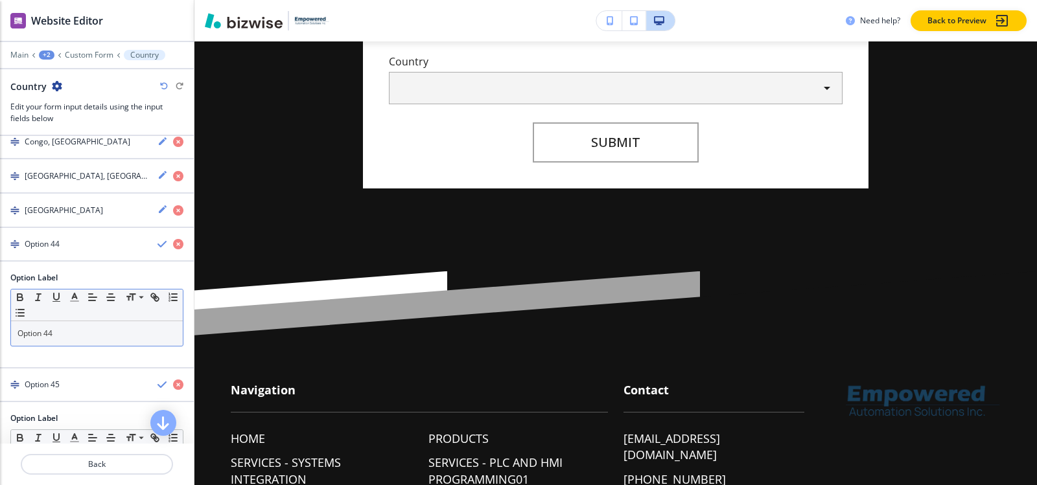
click at [69, 342] on div "Option 44" at bounding box center [97, 333] width 172 height 25
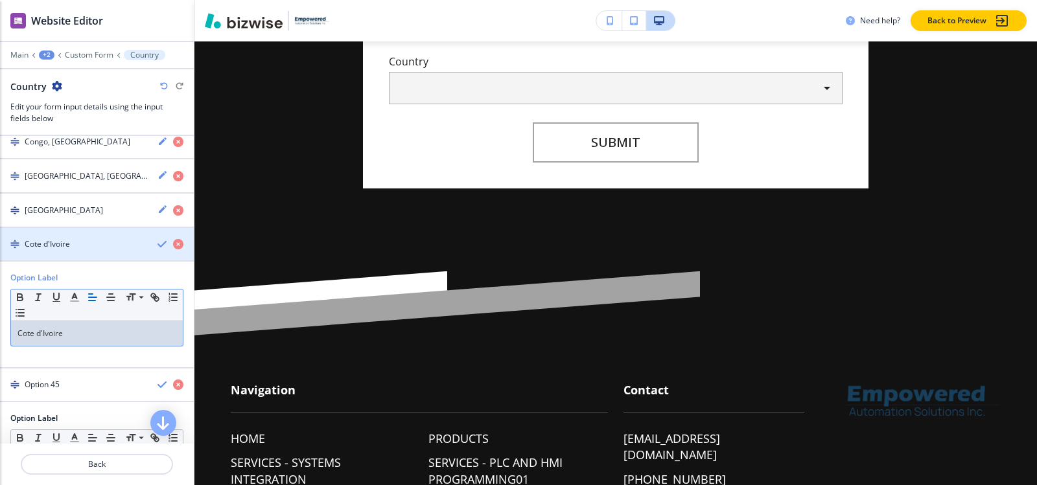
click at [57, 242] on h4 "Cote d'Ivoire" at bounding box center [47, 245] width 45 height 12
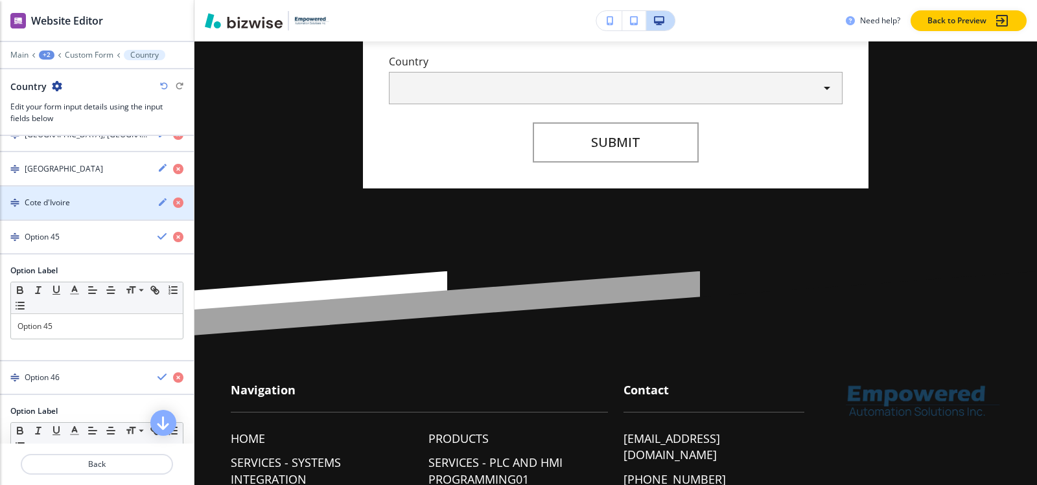
scroll to position [1736, 0]
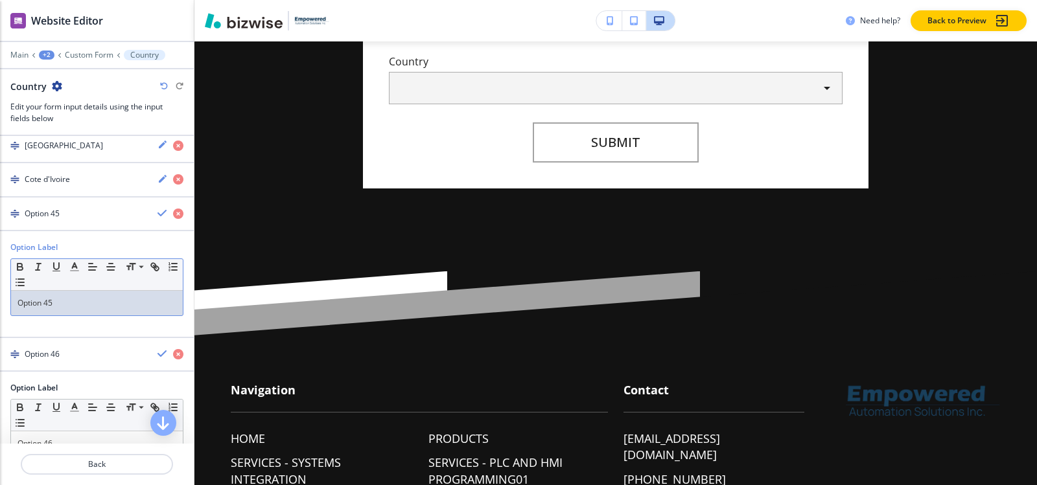
click at [82, 304] on p "Option 45" at bounding box center [96, 303] width 159 height 12
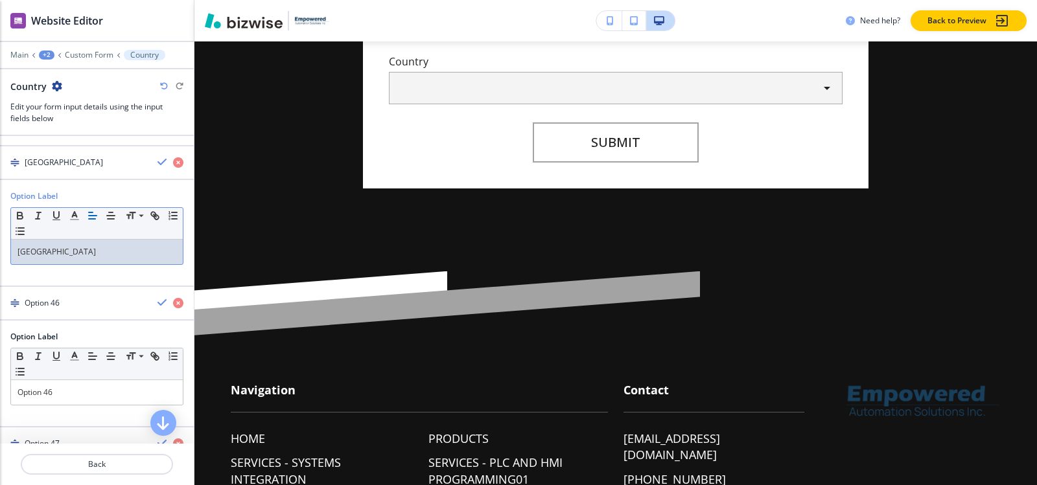
scroll to position [1801, 0]
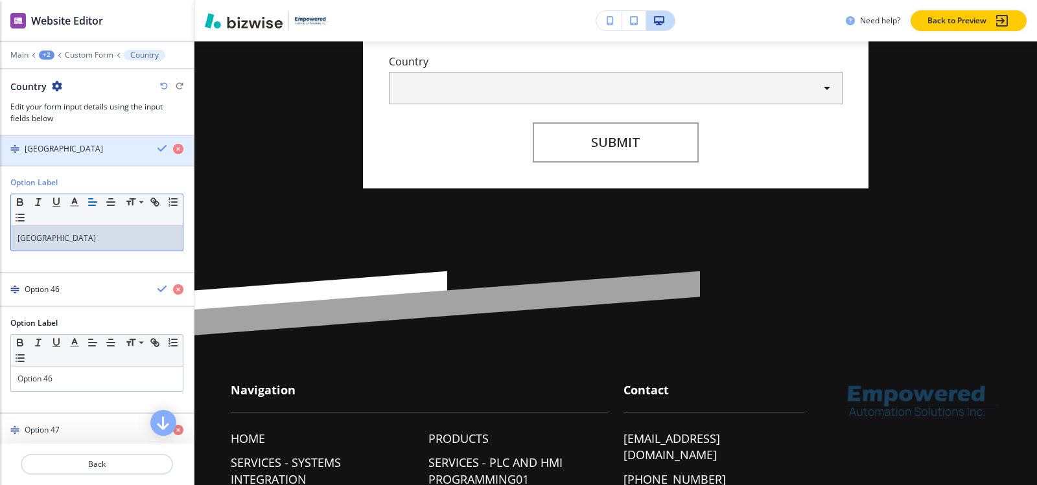
click at [38, 152] on h4 "Croatia" at bounding box center [64, 149] width 78 height 12
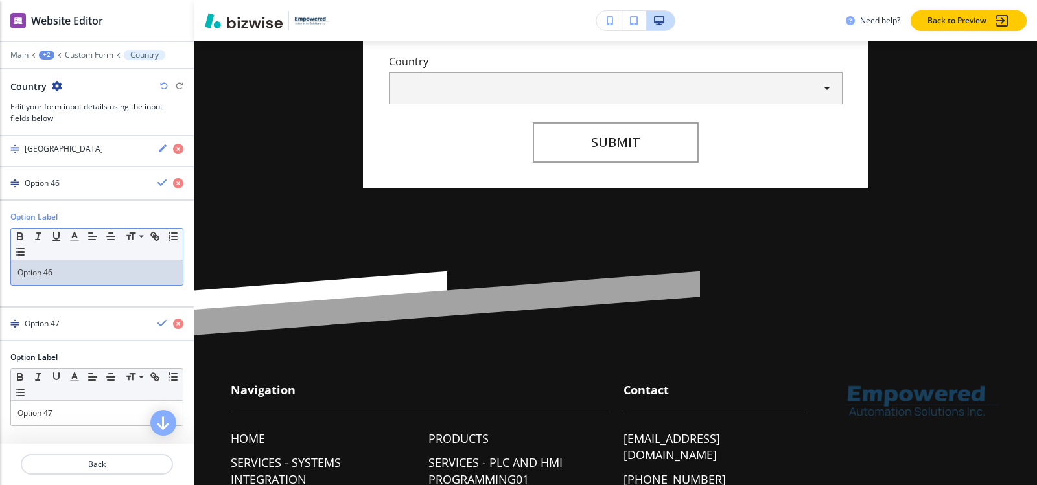
click at [60, 275] on p "Option 46" at bounding box center [96, 273] width 159 height 12
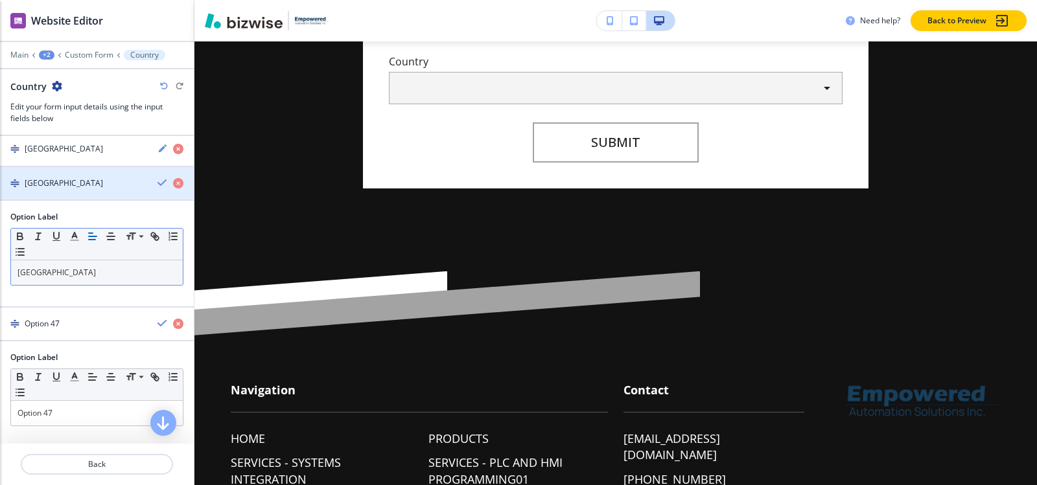
click at [38, 189] on div "button" at bounding box center [97, 194] width 194 height 10
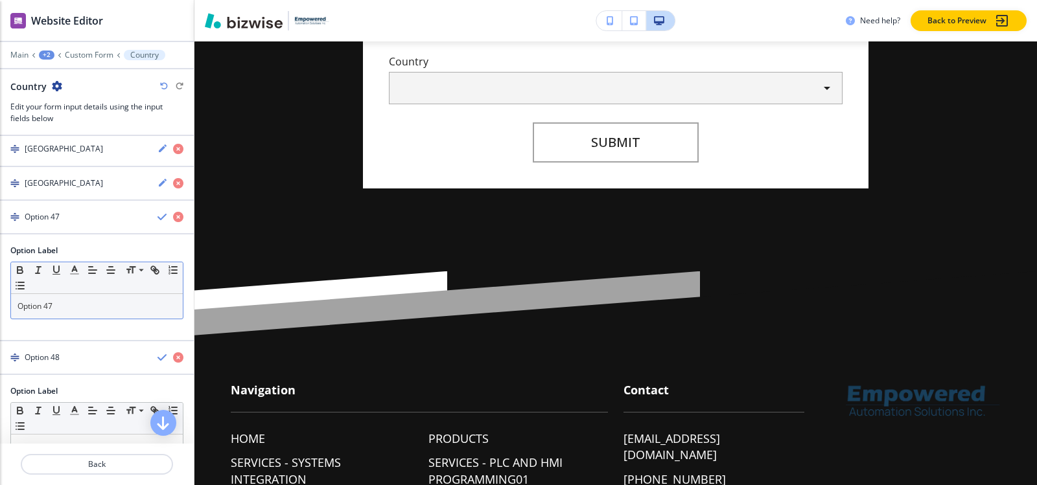
click at [65, 307] on p "Option 47" at bounding box center [96, 307] width 159 height 12
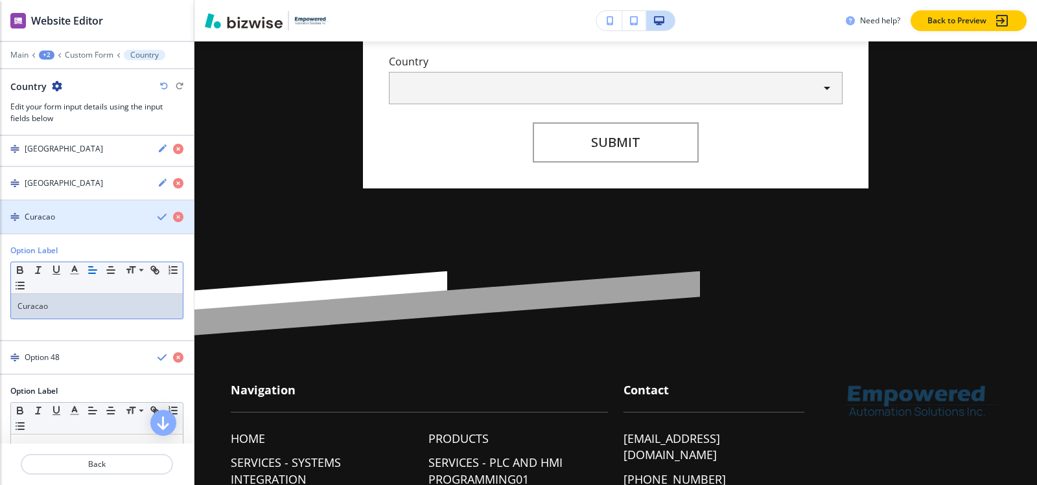
click at [51, 222] on h4 "Curacao" at bounding box center [40, 217] width 30 height 12
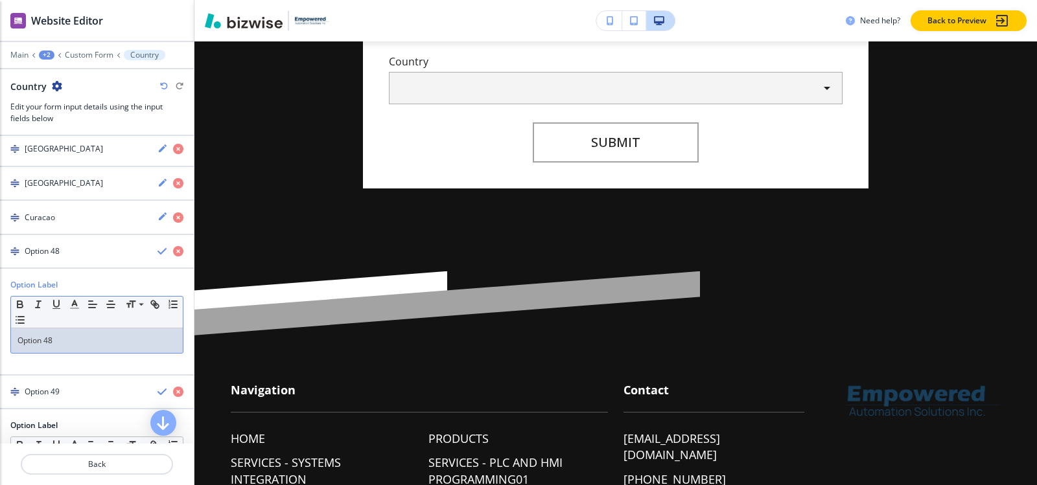
click at [71, 333] on div "Option 48" at bounding box center [97, 341] width 172 height 25
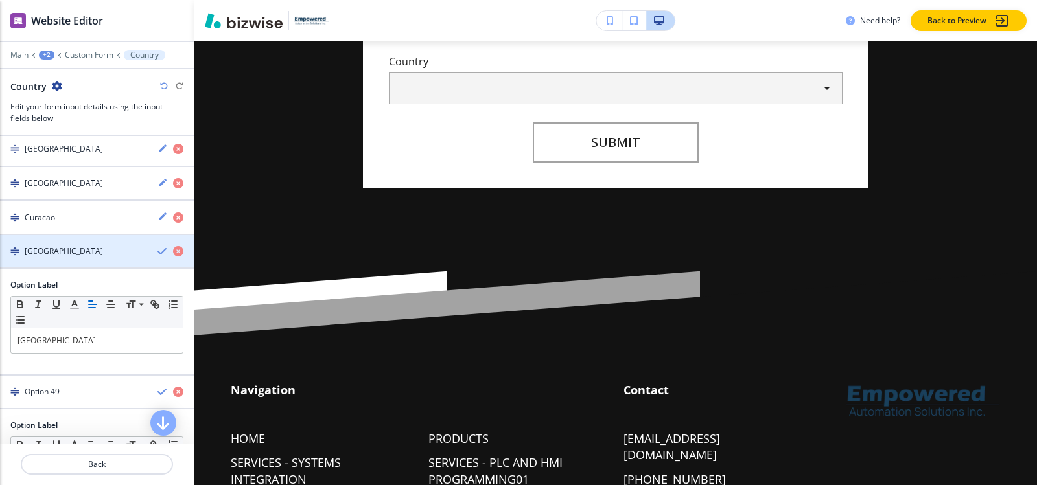
click at [61, 252] on div "Cyprus" at bounding box center [73, 252] width 147 height 12
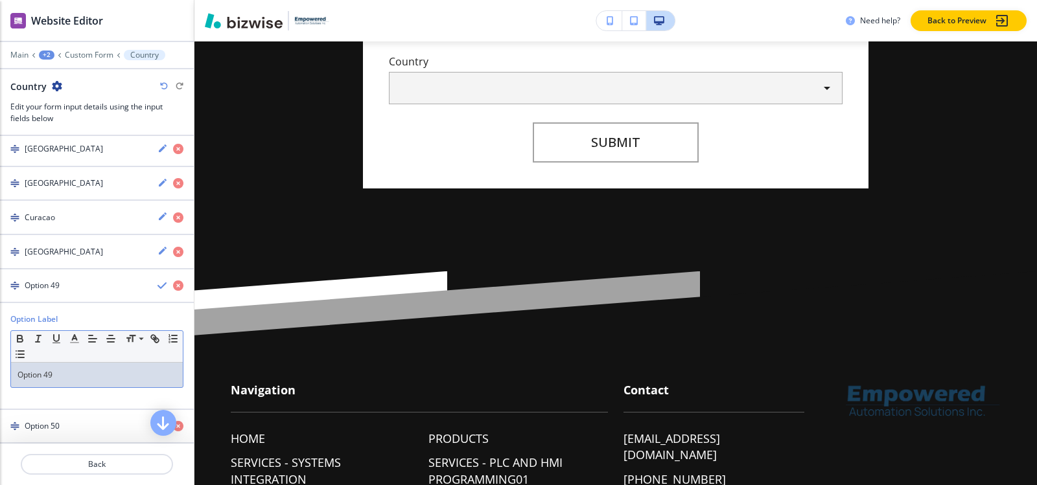
click at [64, 374] on p "Option 49" at bounding box center [96, 375] width 159 height 12
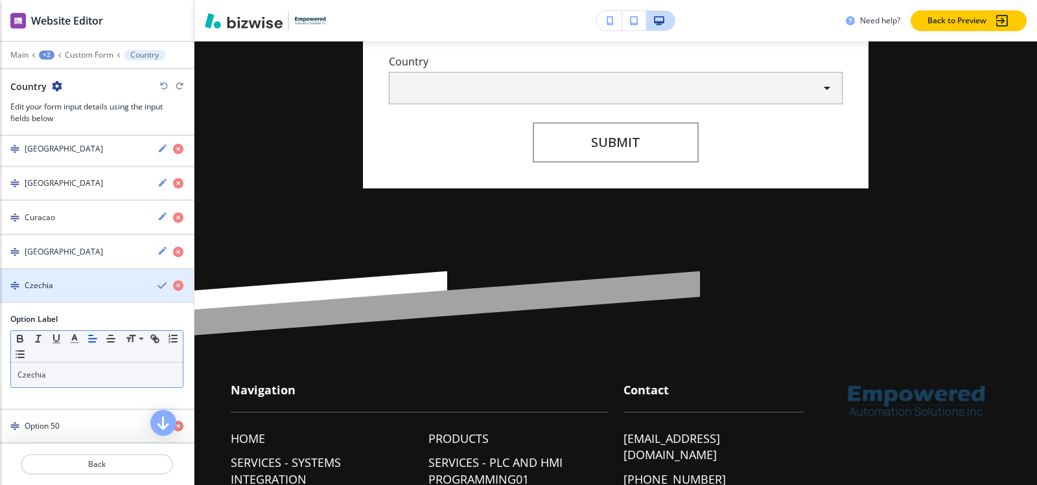
click at [30, 296] on div "button" at bounding box center [97, 297] width 194 height 10
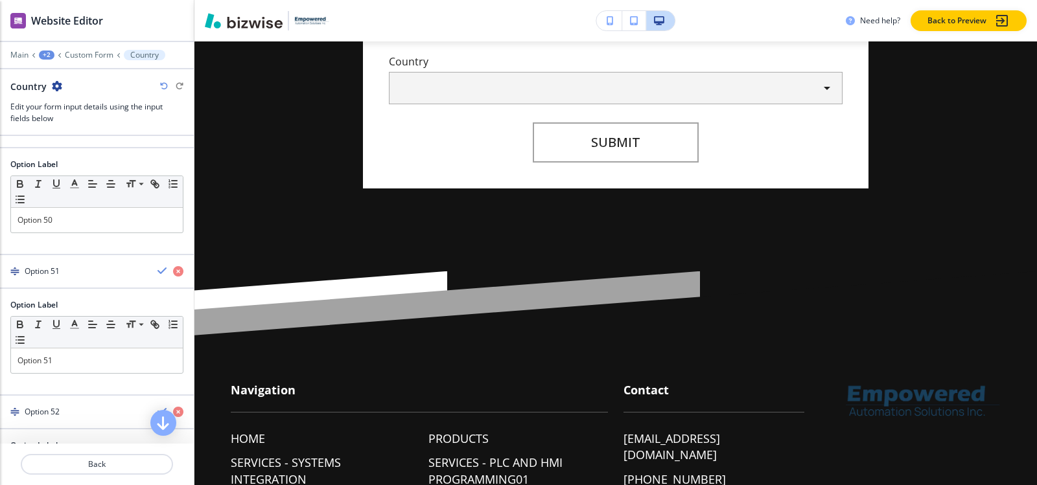
scroll to position [1996, 0]
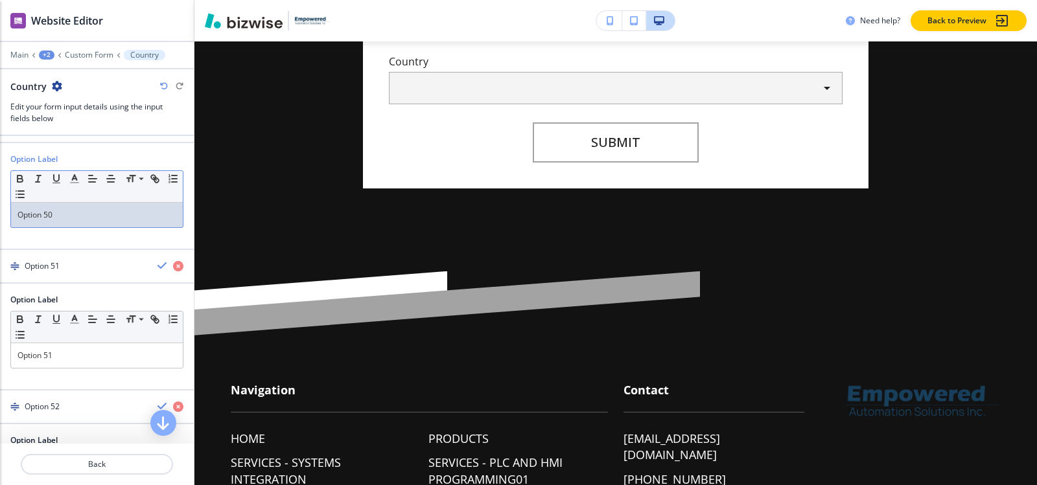
click at [62, 213] on p "Option 50" at bounding box center [96, 215] width 159 height 12
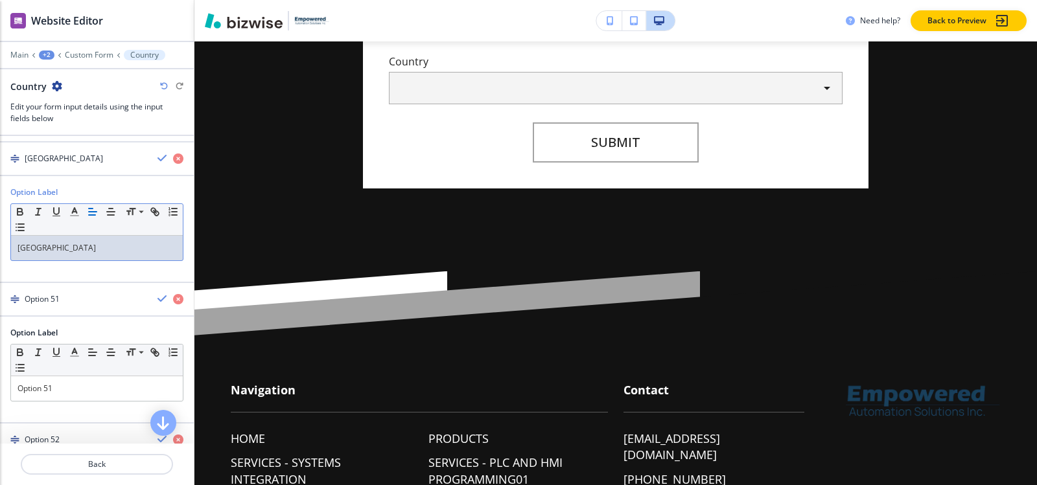
scroll to position [1931, 0]
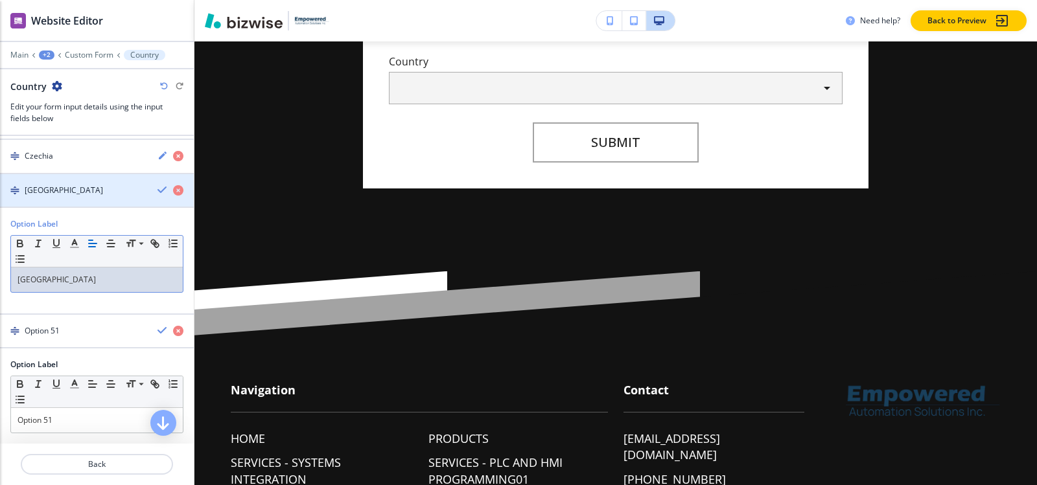
click at [62, 192] on div "Denmark" at bounding box center [73, 191] width 147 height 12
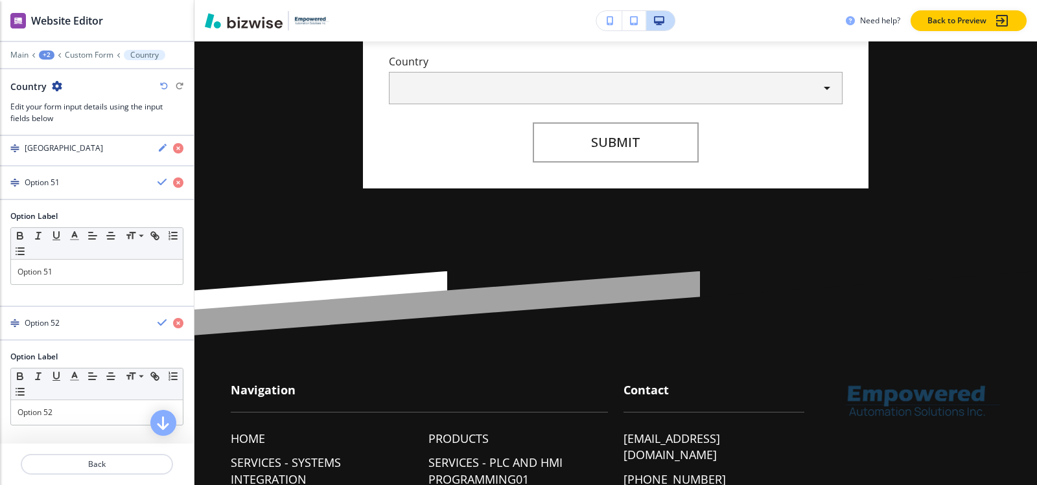
scroll to position [1996, 0]
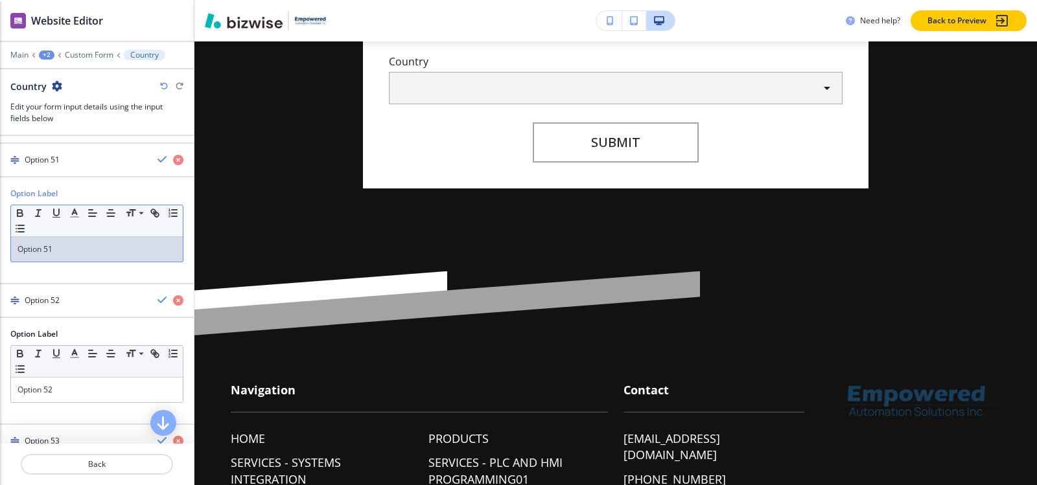
click at [60, 246] on p "Option 51" at bounding box center [96, 250] width 159 height 12
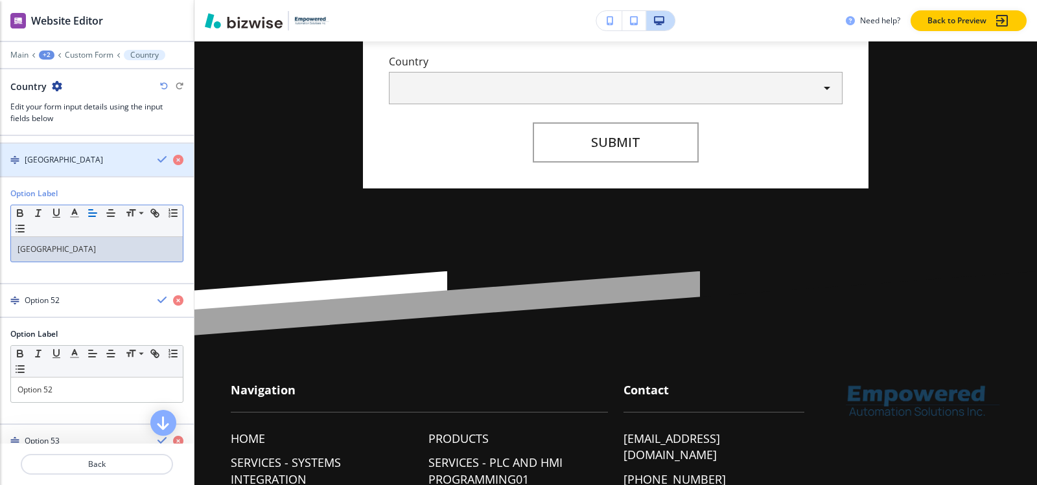
click at [36, 159] on h4 "Djibouti" at bounding box center [64, 160] width 78 height 12
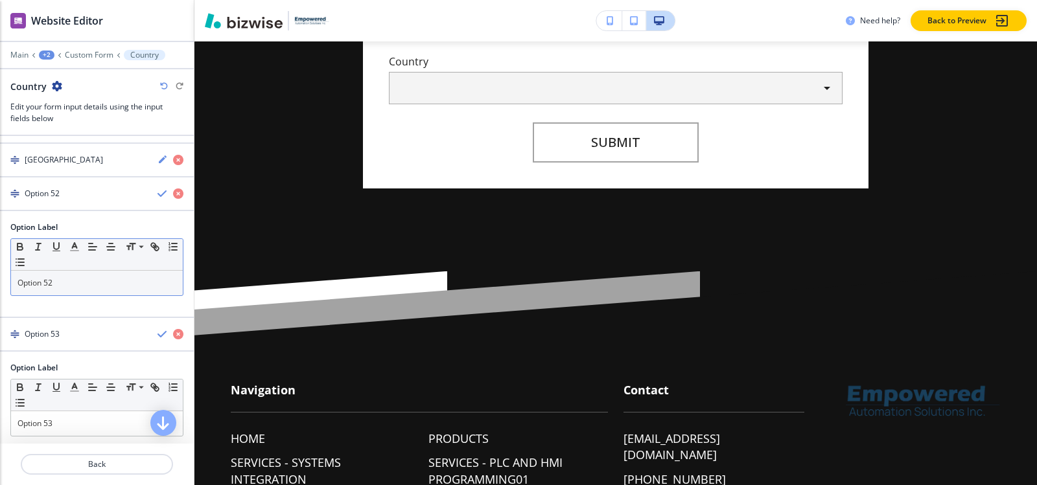
click at [73, 274] on div "Option 52" at bounding box center [97, 283] width 172 height 25
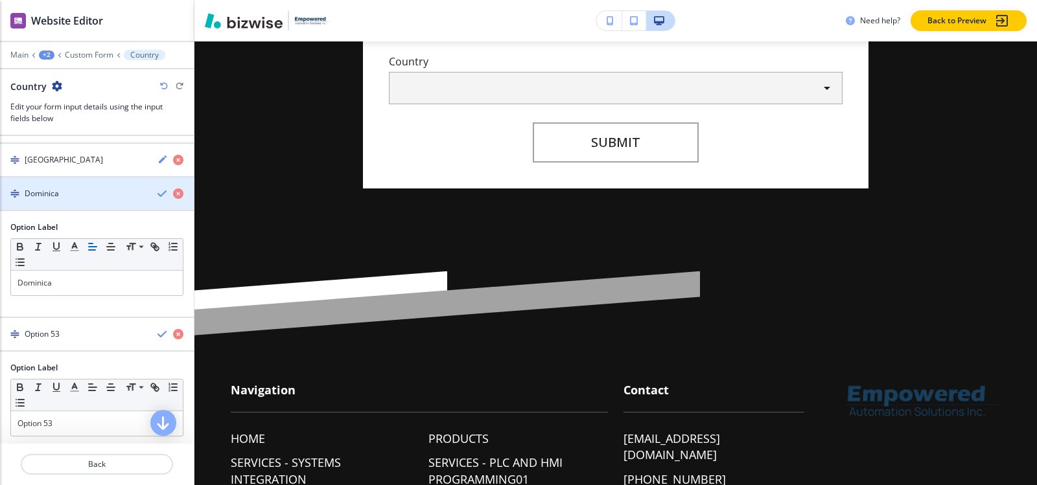
click at [64, 199] on div "Dominica" at bounding box center [73, 194] width 147 height 12
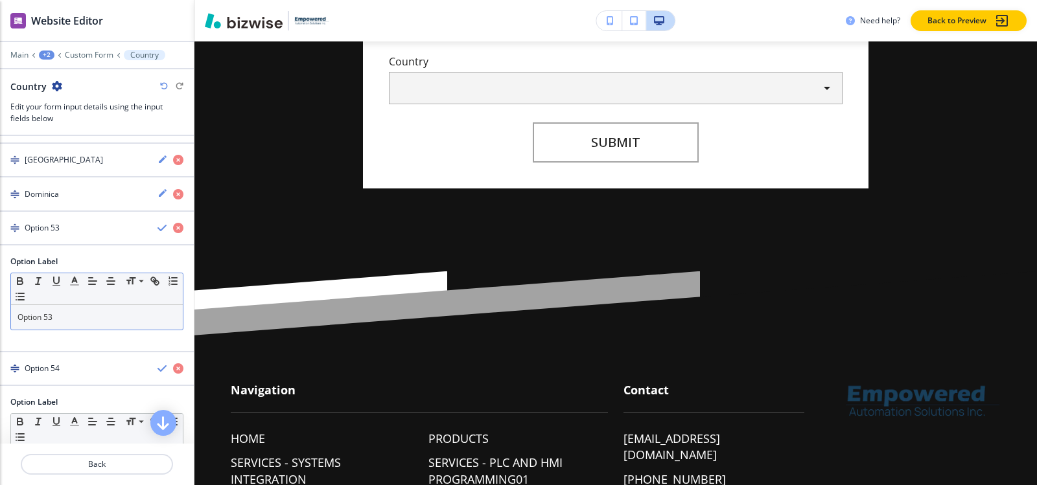
click at [62, 315] on p "Option 53" at bounding box center [96, 318] width 159 height 12
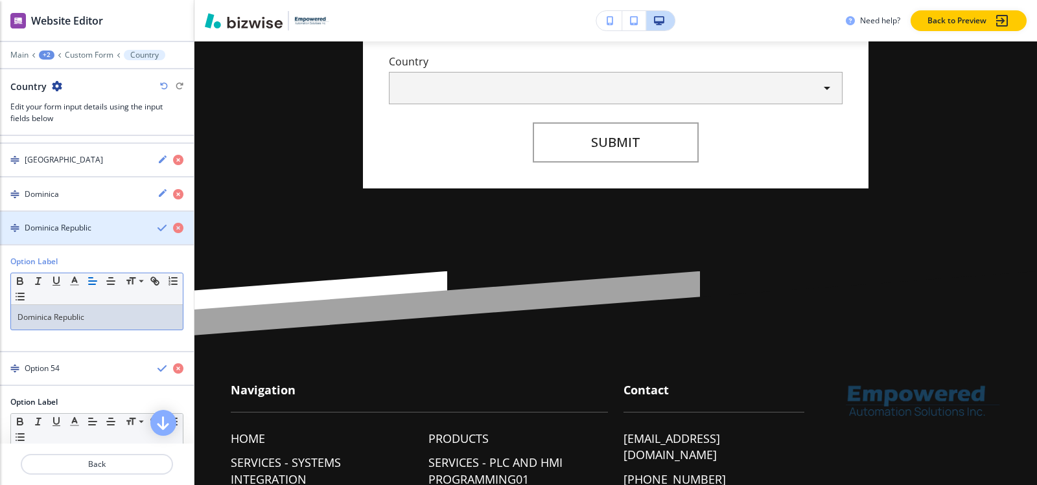
click at [41, 231] on h4 "Dominica Republic" at bounding box center [58, 228] width 67 height 12
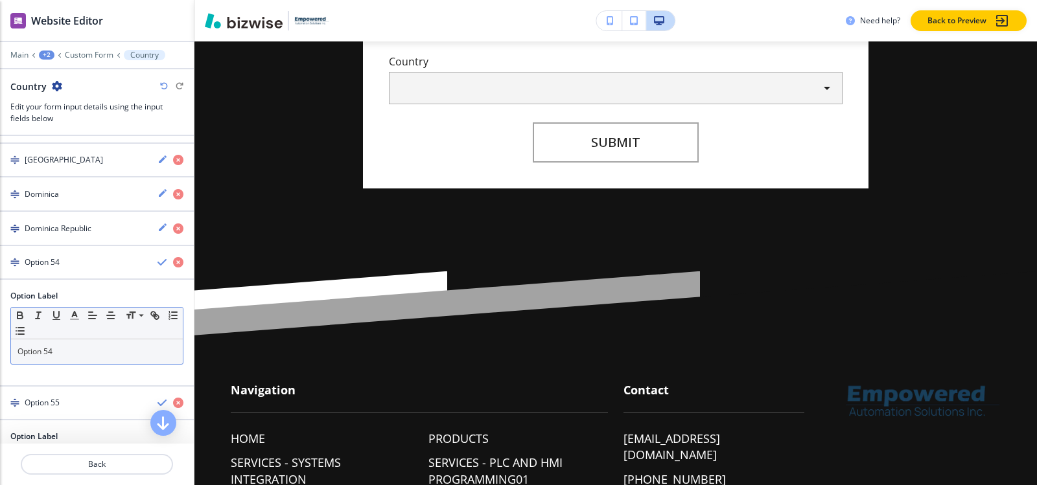
click at [70, 351] on p "Option 54" at bounding box center [96, 352] width 159 height 12
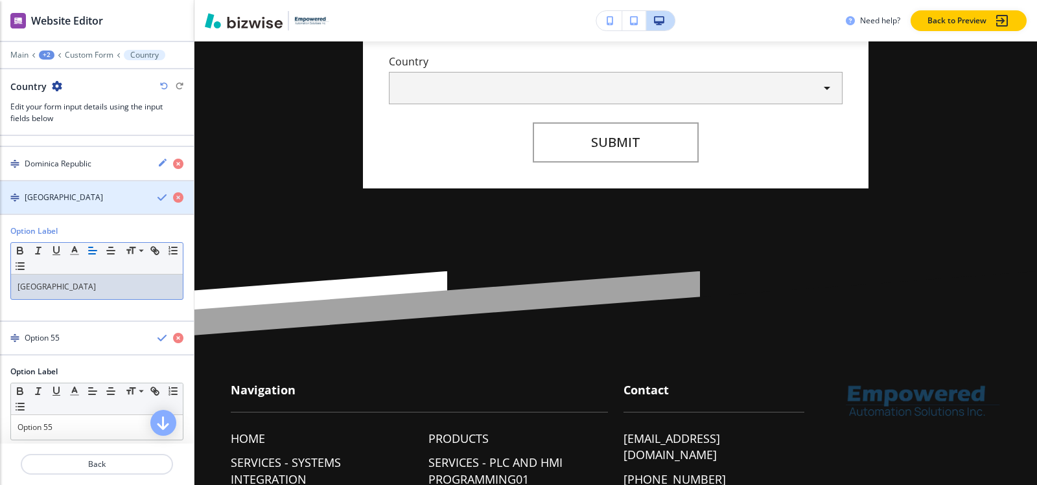
click at [49, 198] on h4 "East Timor" at bounding box center [64, 198] width 78 height 12
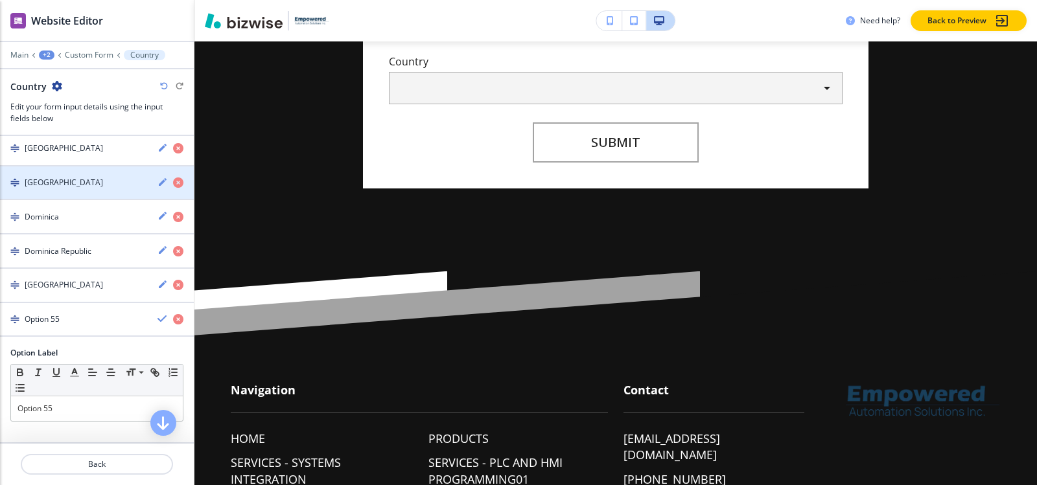
scroll to position [1973, 0]
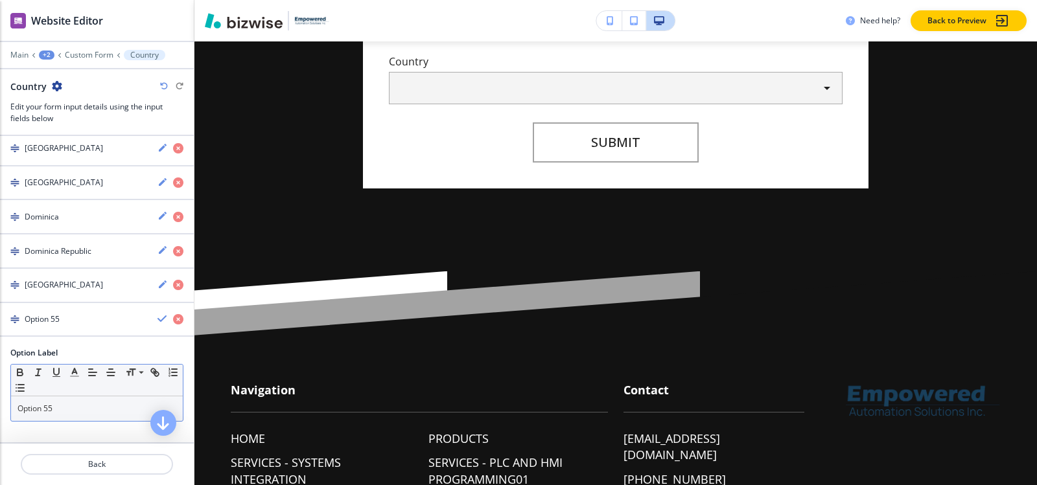
click at [60, 404] on p "Option 55" at bounding box center [96, 409] width 159 height 12
paste div
click at [53, 326] on div "button" at bounding box center [97, 330] width 194 height 10
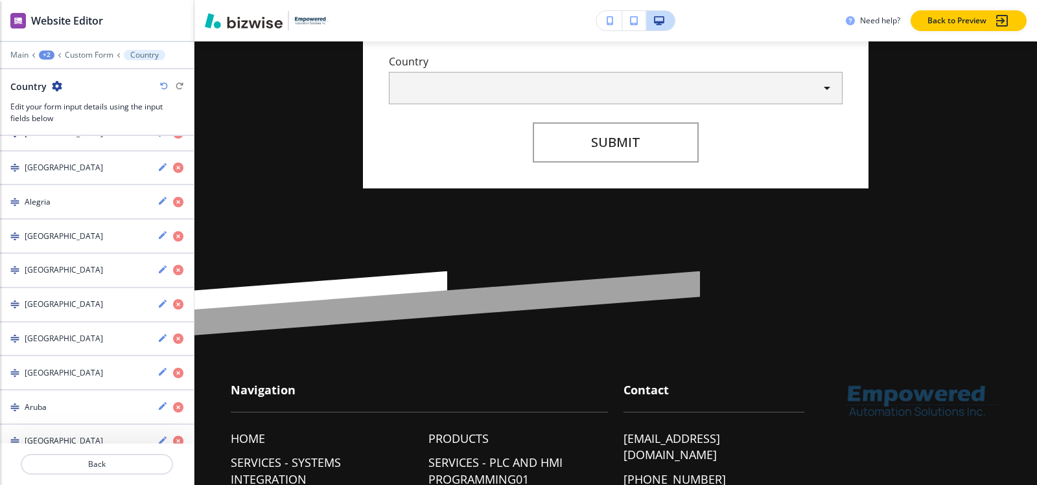
scroll to position [117, 0]
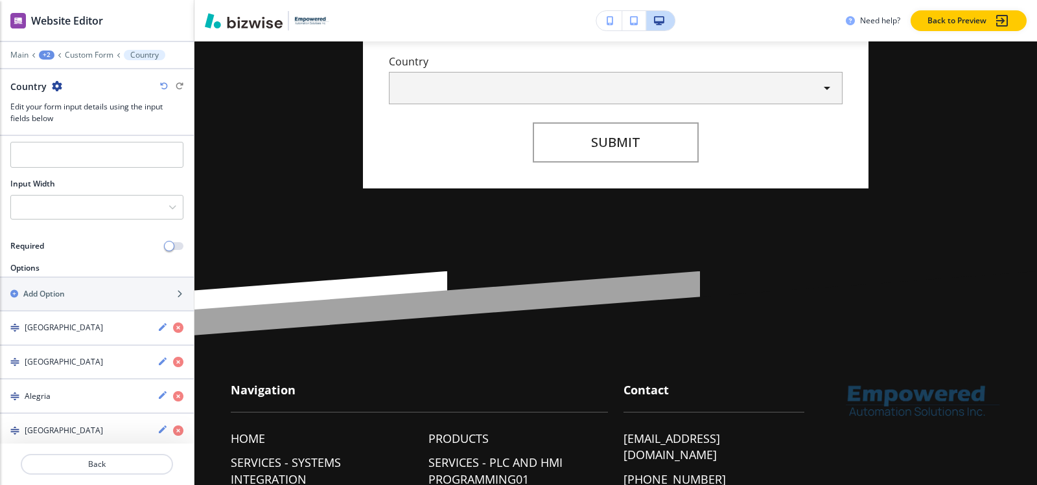
click at [79, 300] on div "button" at bounding box center [97, 305] width 194 height 10
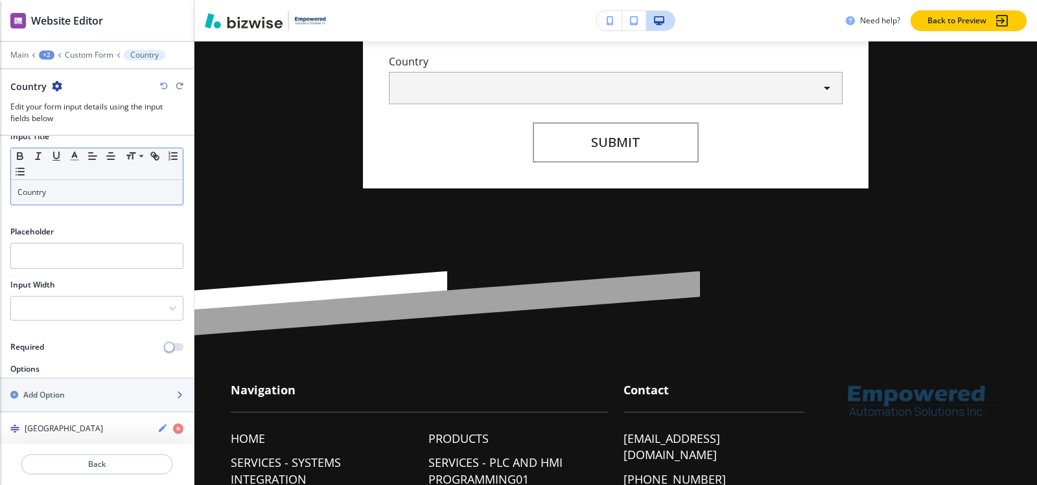
scroll to position [0, 0]
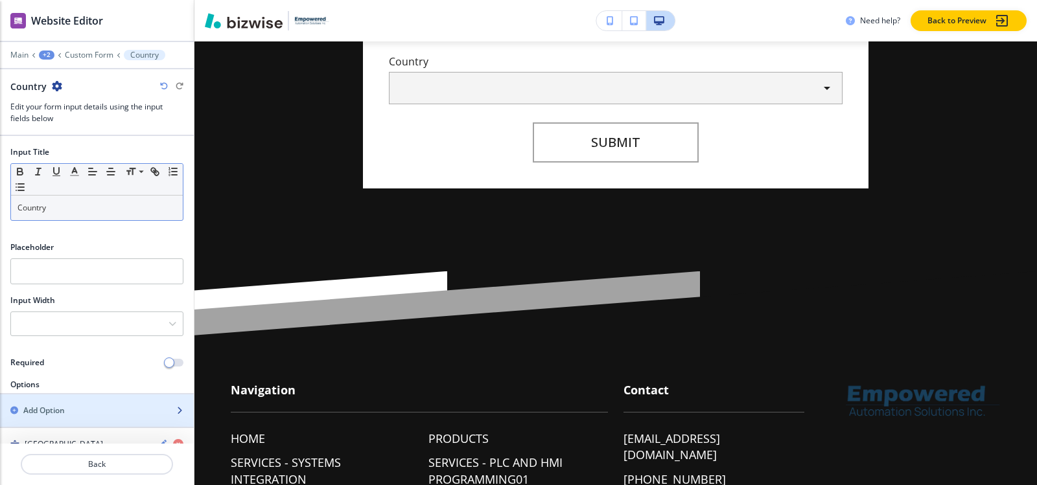
click at [52, 400] on div "button" at bounding box center [97, 400] width 194 height 10
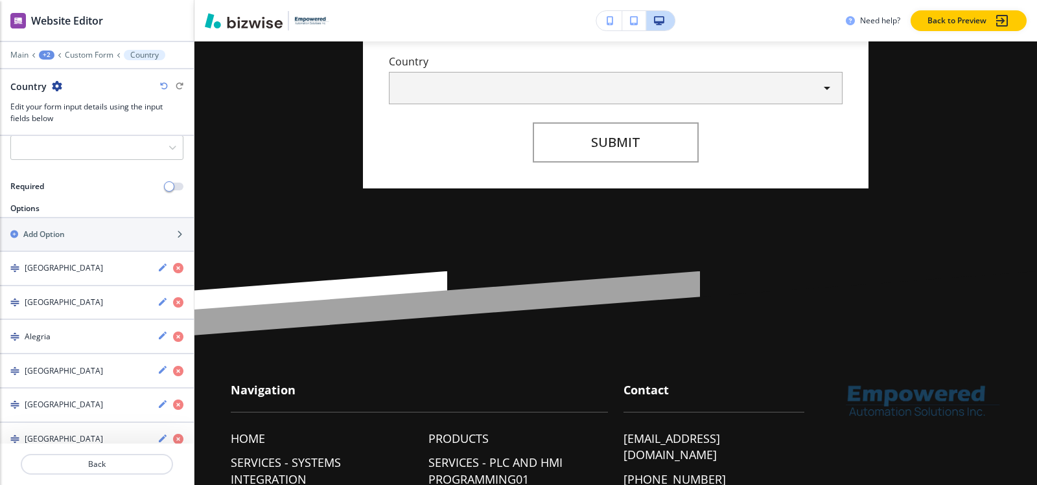
scroll to position [74, 0]
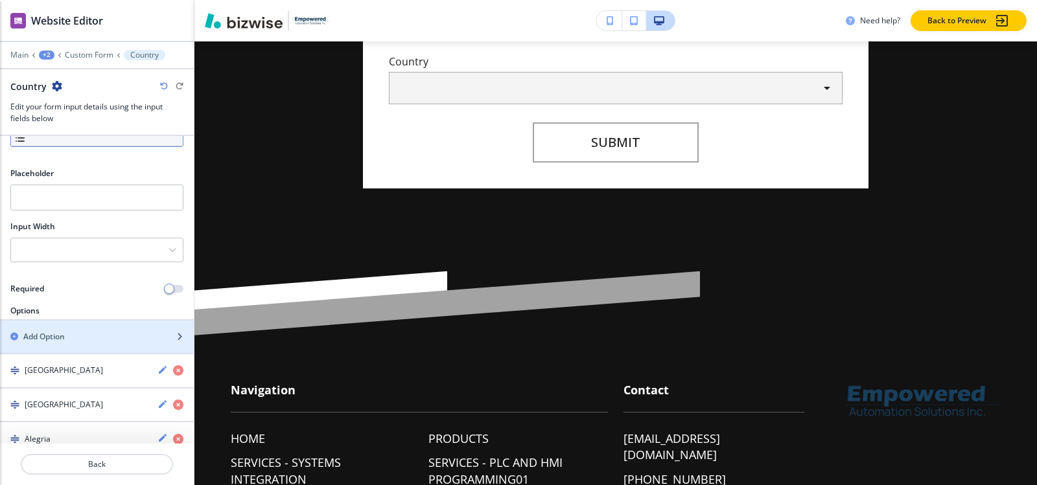
click at [56, 340] on h2 "Add Option" at bounding box center [43, 337] width 41 height 12
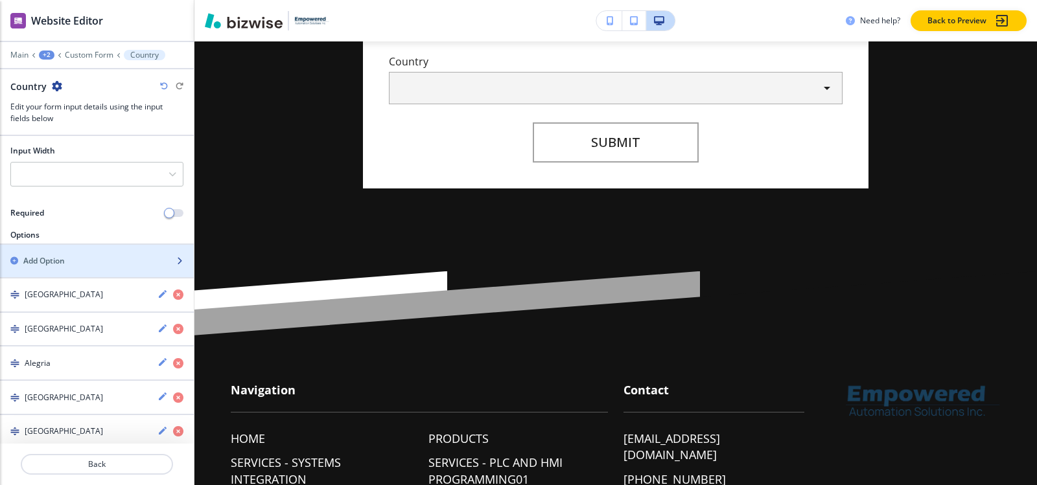
click at [63, 252] on div "button" at bounding box center [97, 250] width 194 height 10
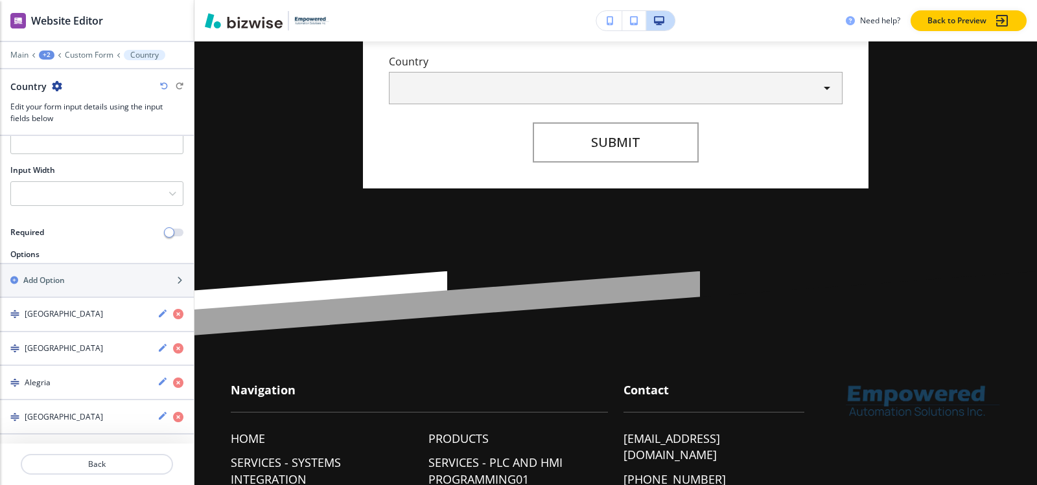
scroll to position [129, 0]
click at [60, 288] on div "button" at bounding box center [97, 293] width 194 height 10
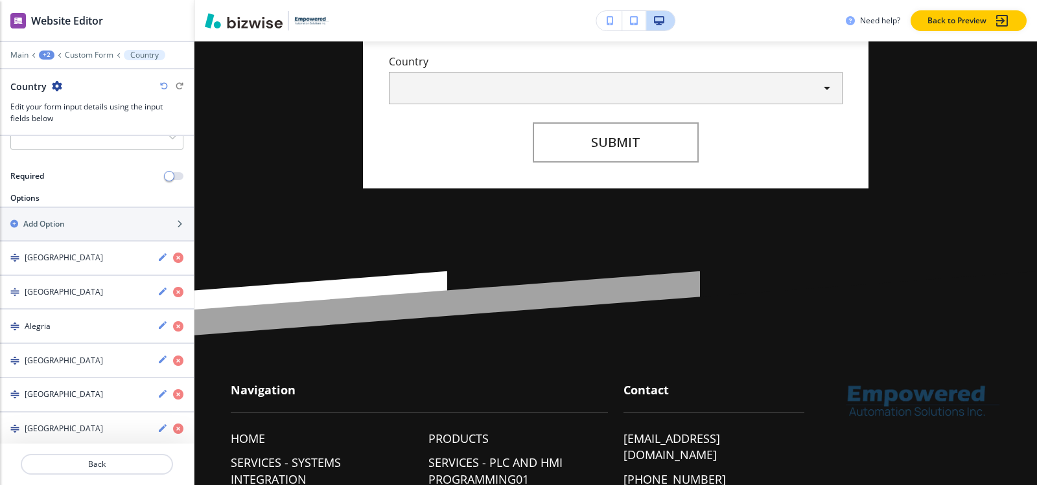
scroll to position [100, 0]
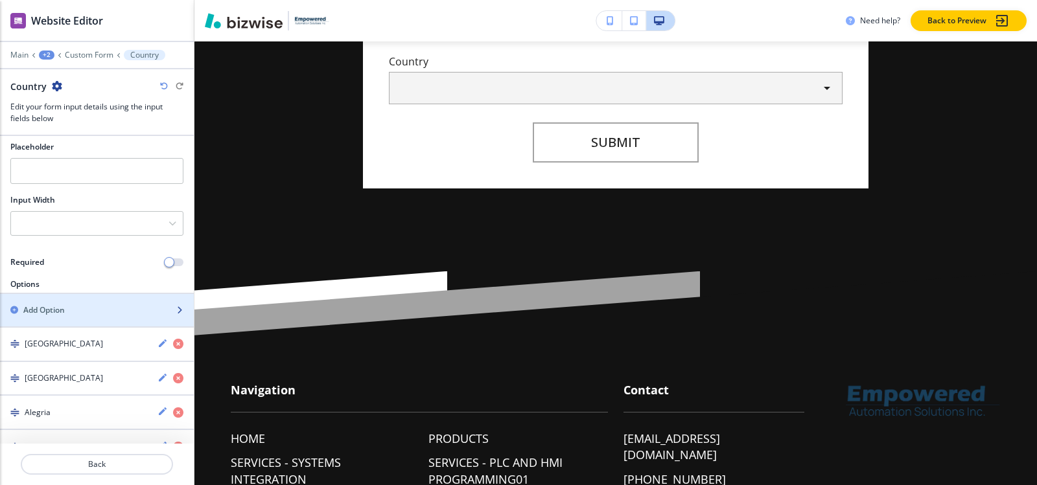
click at [62, 320] on div "button" at bounding box center [97, 321] width 194 height 10
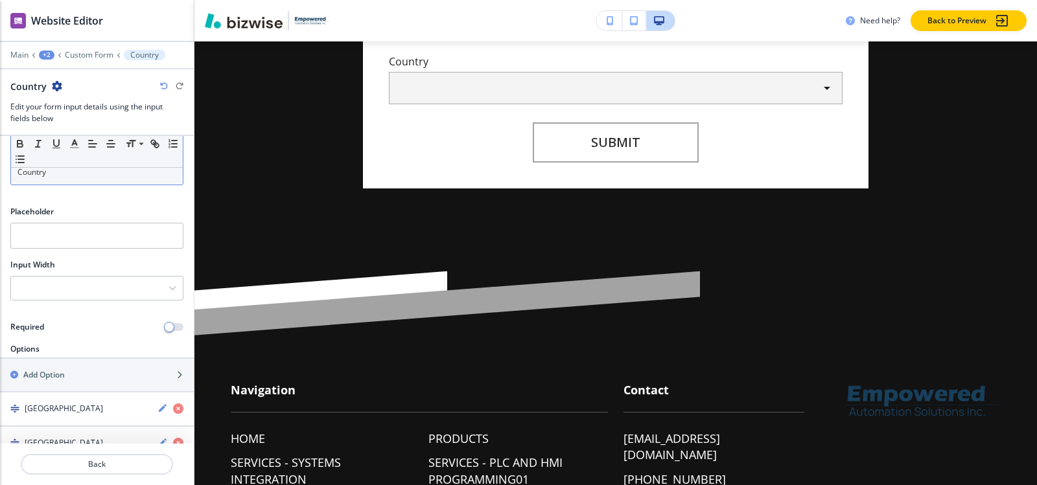
scroll to position [0, 0]
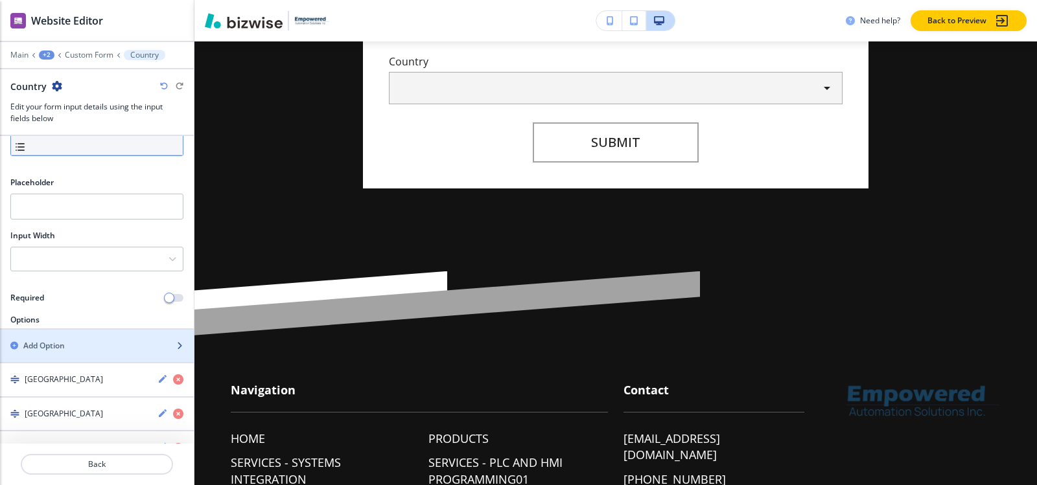
click at [62, 353] on div "button" at bounding box center [97, 357] width 194 height 10
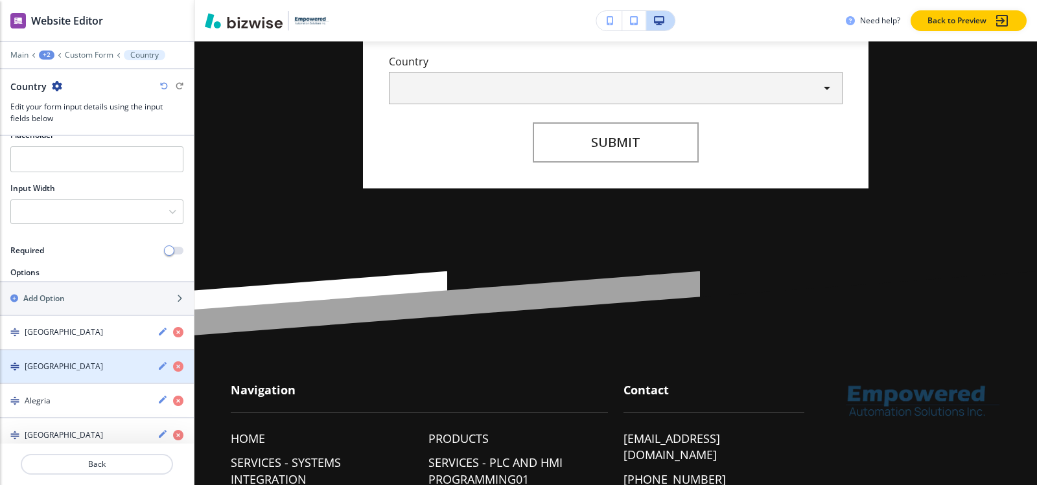
scroll to position [111, 0]
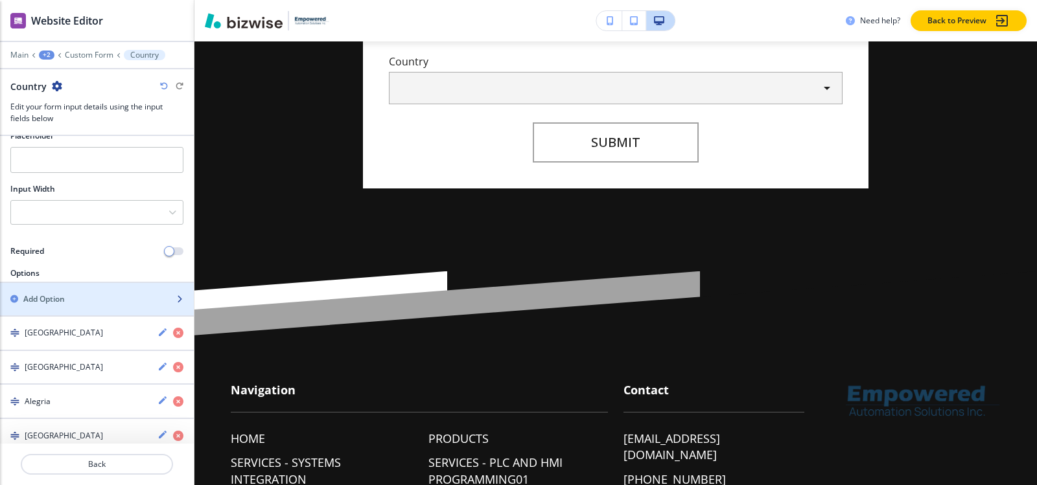
click at [58, 303] on h2 "Add Option" at bounding box center [43, 300] width 41 height 12
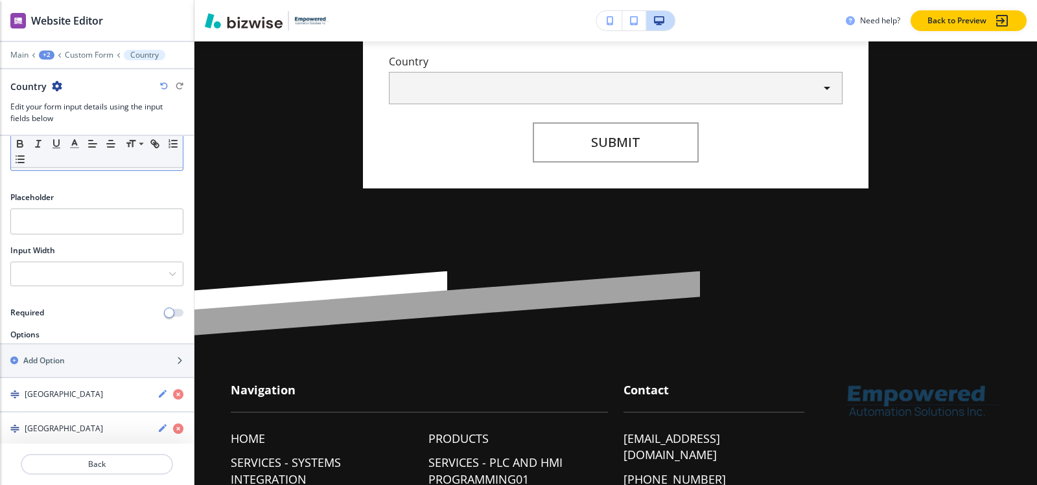
scroll to position [0, 0]
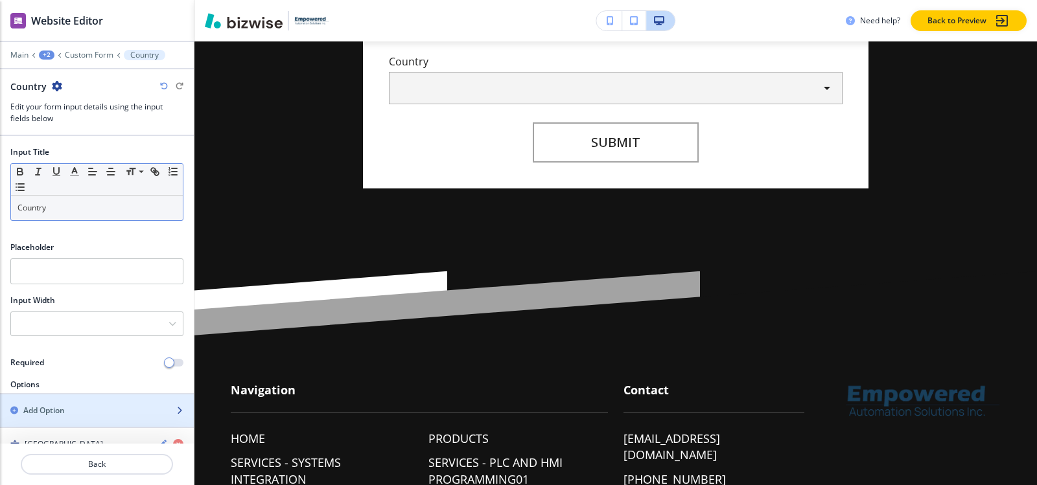
click at [40, 405] on h2 "Add Option" at bounding box center [43, 411] width 41 height 12
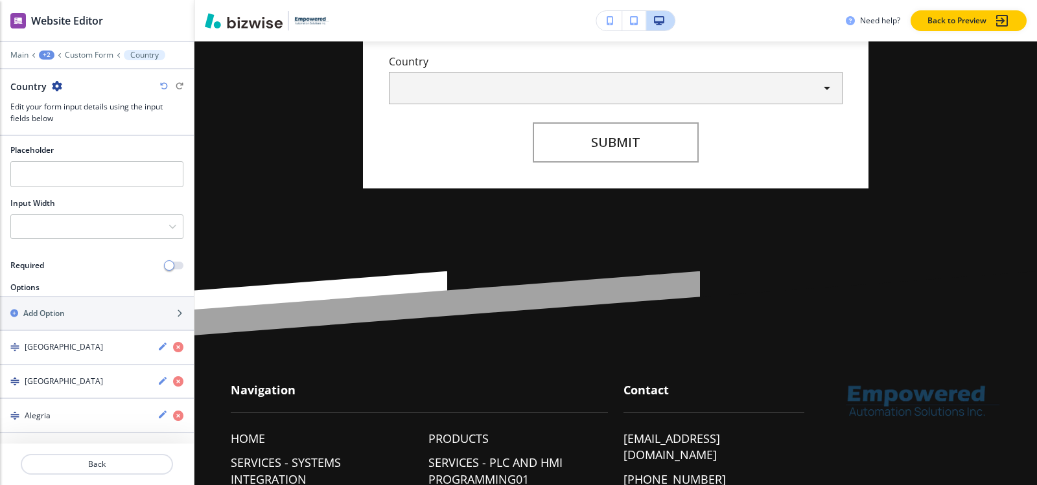
scroll to position [85, 0]
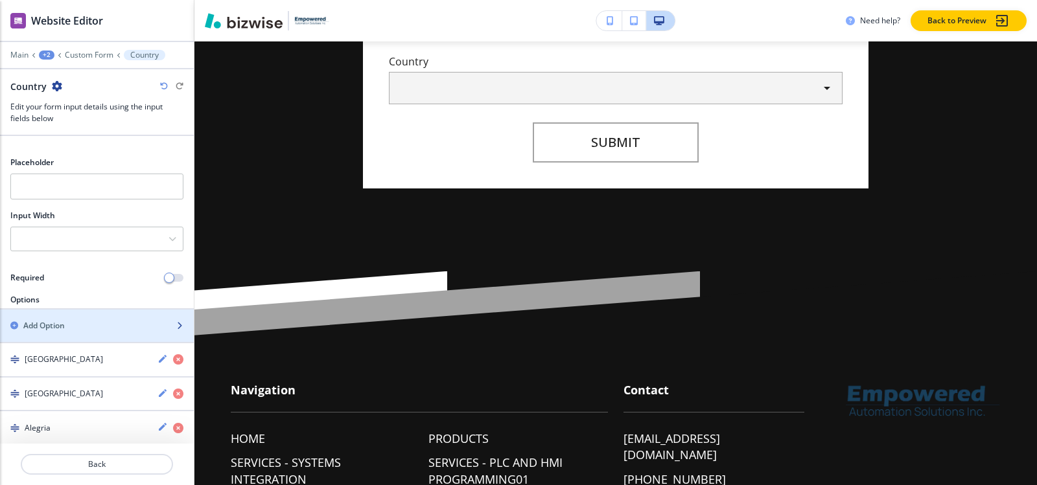
click at [54, 336] on div "button" at bounding box center [97, 337] width 194 height 10
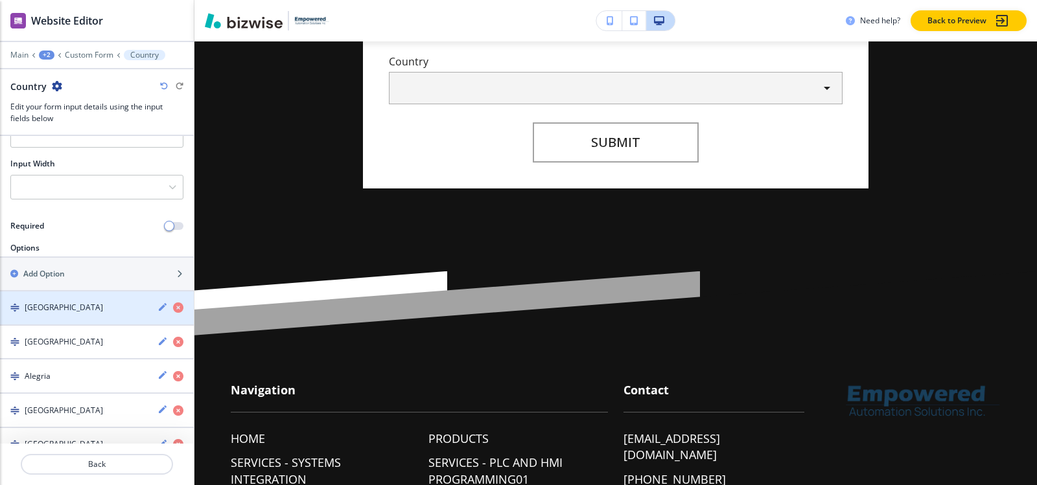
scroll to position [142, 0]
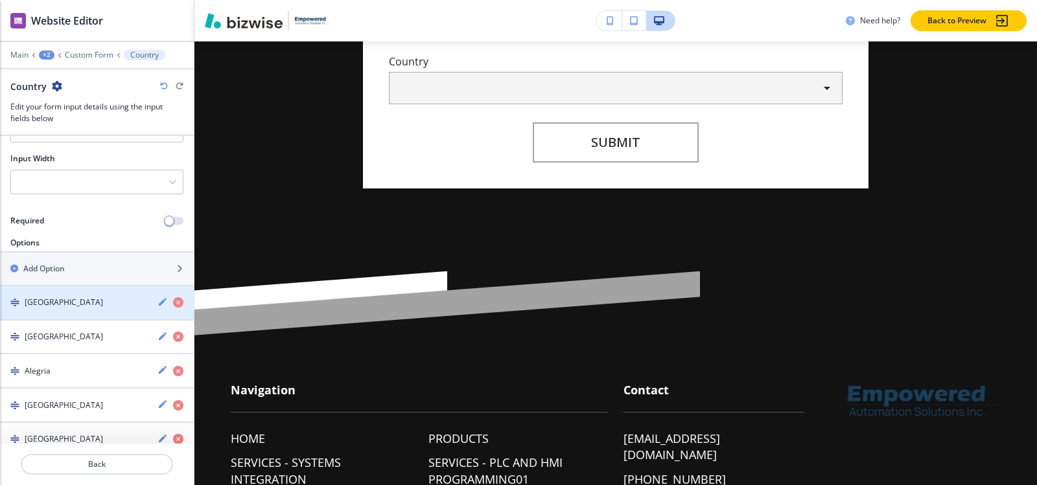
click at [64, 303] on h4 "Afghanistan" at bounding box center [64, 303] width 78 height 12
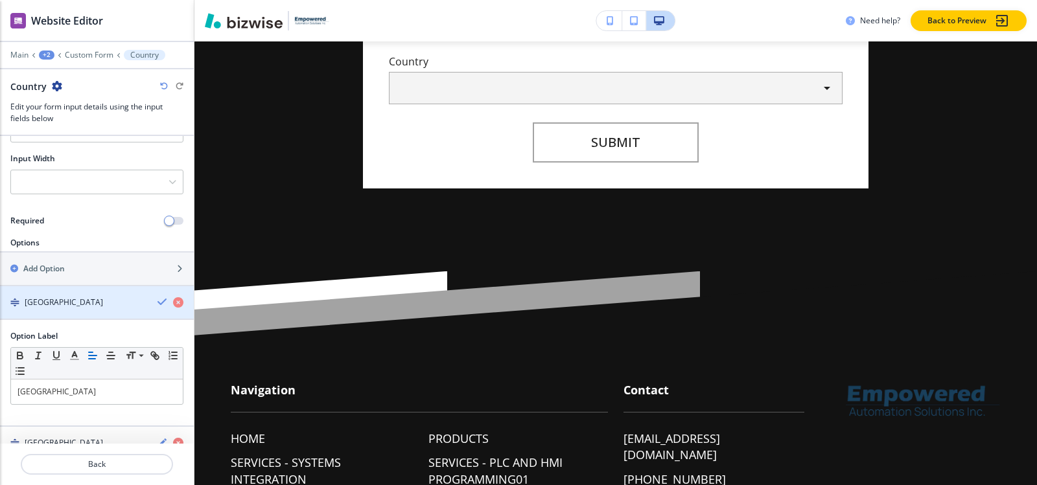
click at [62, 307] on h4 "Afghanistan" at bounding box center [64, 303] width 78 height 12
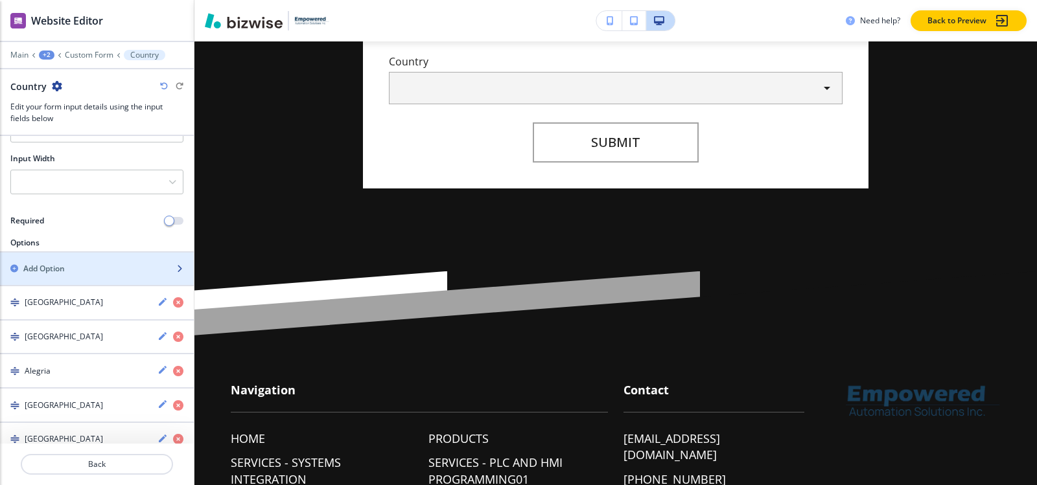
click at [68, 273] on div "Add Option" at bounding box center [82, 269] width 165 height 12
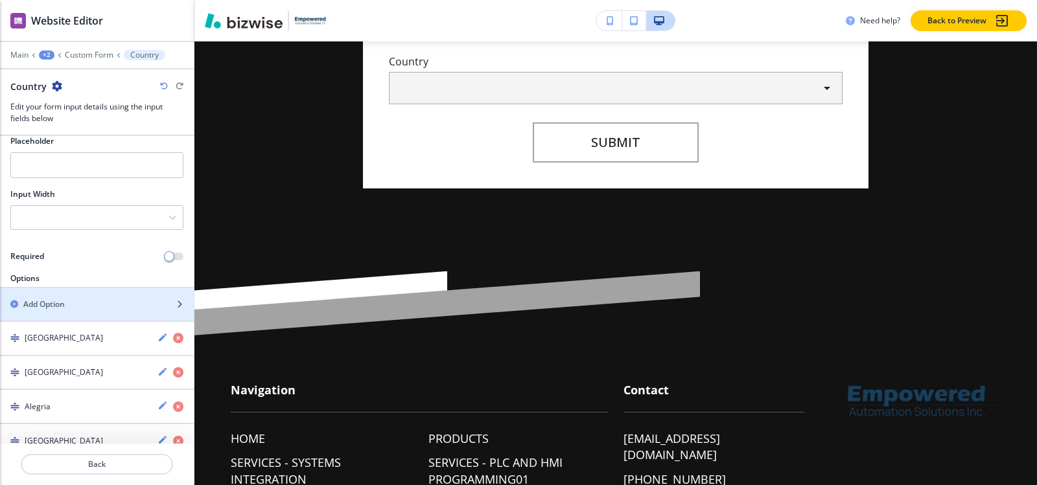
click at [59, 303] on h2 "Add Option" at bounding box center [43, 305] width 41 height 12
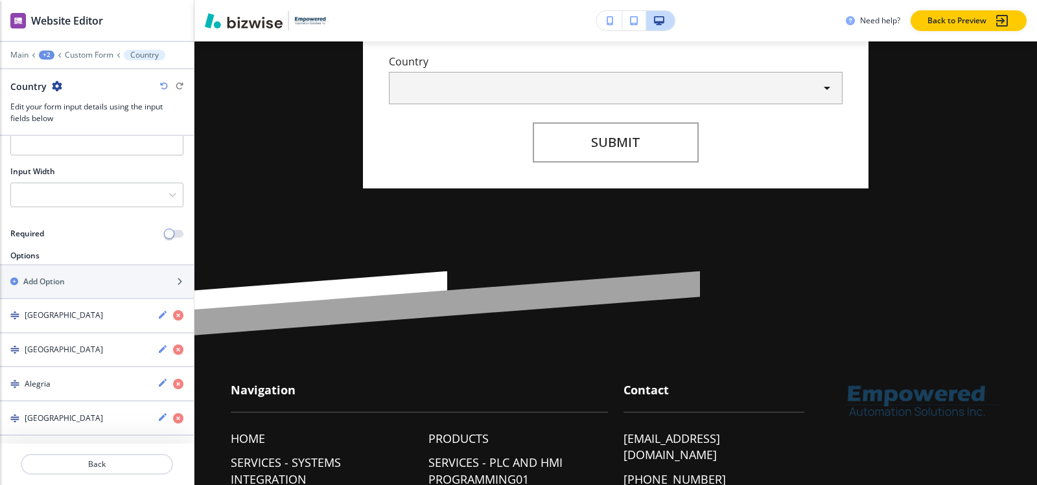
scroll to position [130, 0]
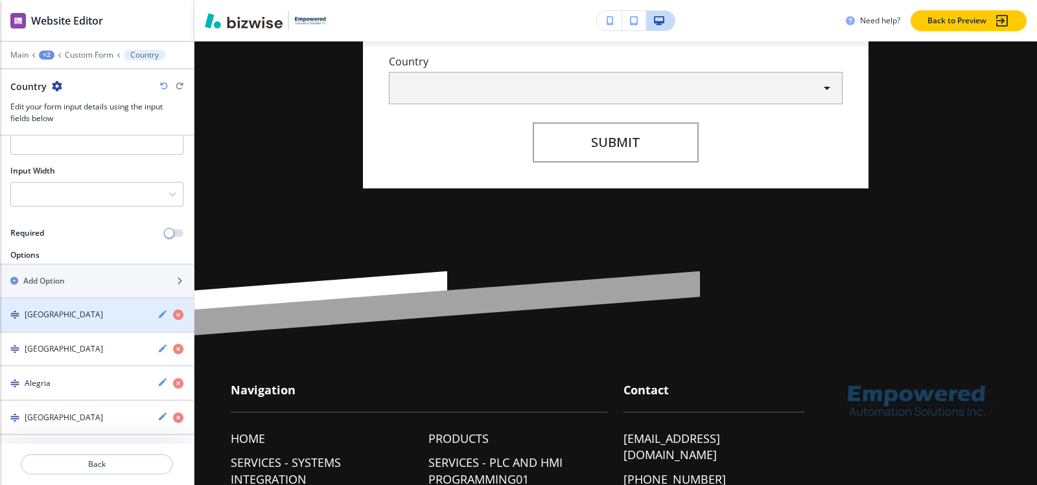
click at [60, 308] on div "button" at bounding box center [97, 304] width 194 height 10
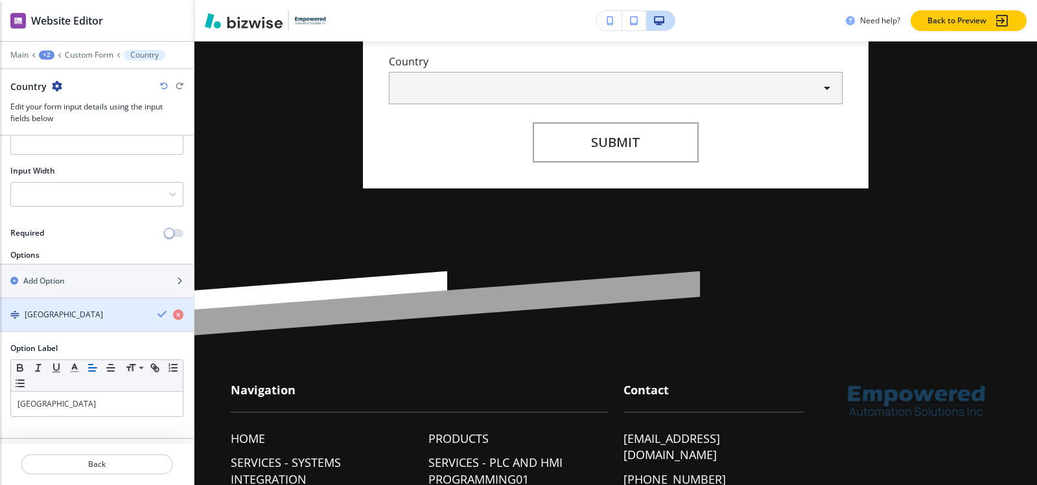
click at [60, 308] on div "button" at bounding box center [97, 304] width 194 height 10
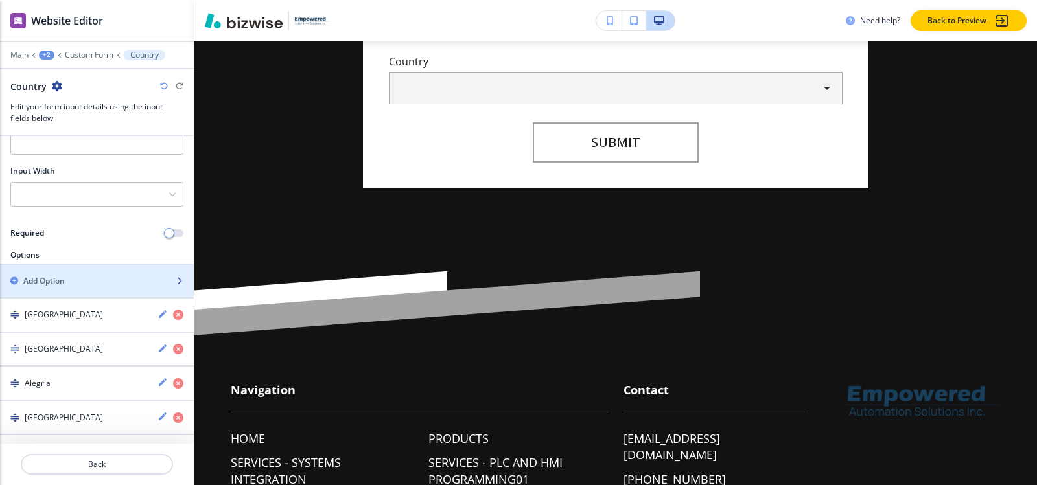
click at [65, 285] on h2 "Add Option" at bounding box center [43, 281] width 41 height 12
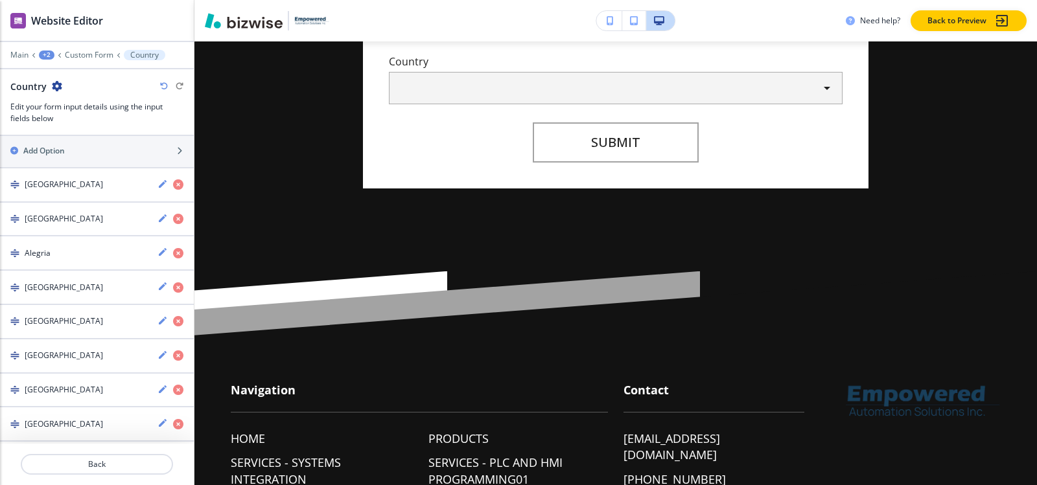
scroll to position [130, 0]
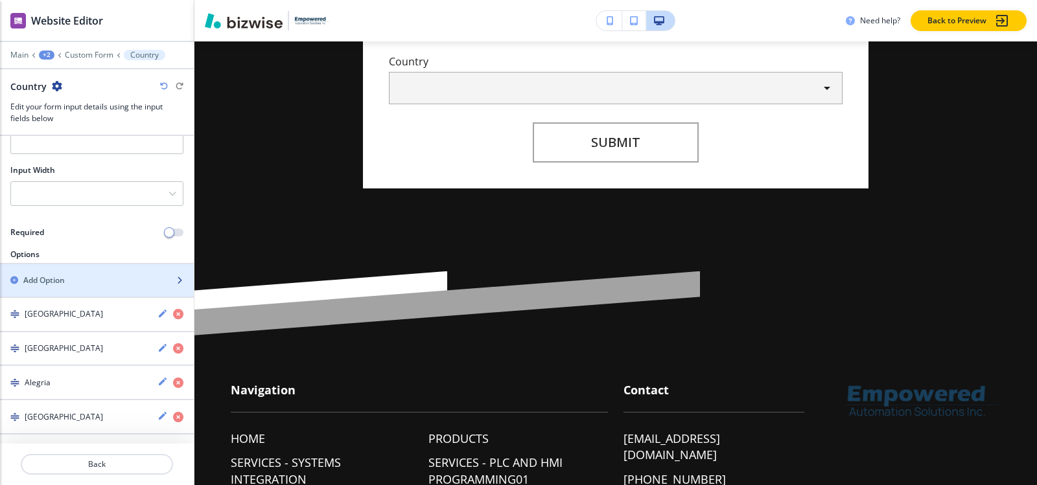
click at [64, 288] on div "button" at bounding box center [97, 291] width 194 height 10
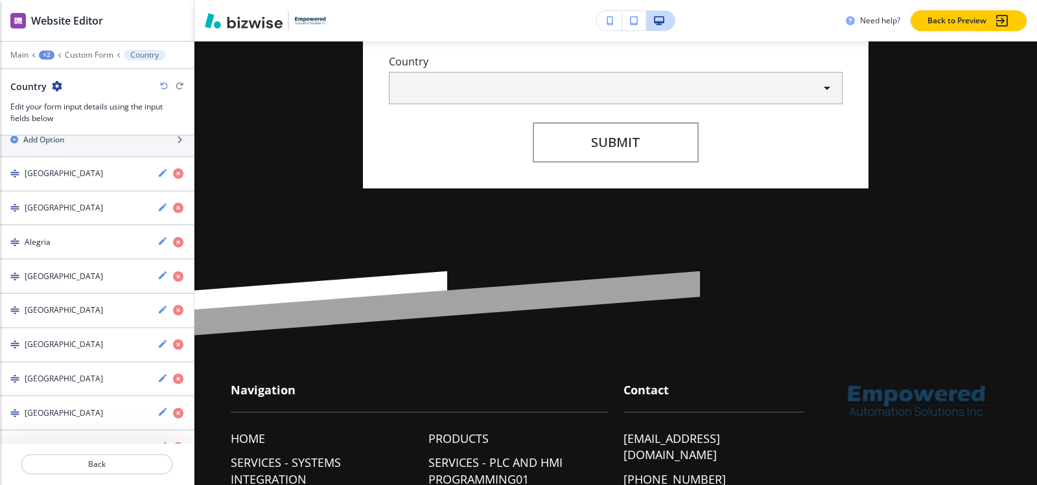
scroll to position [76, 0]
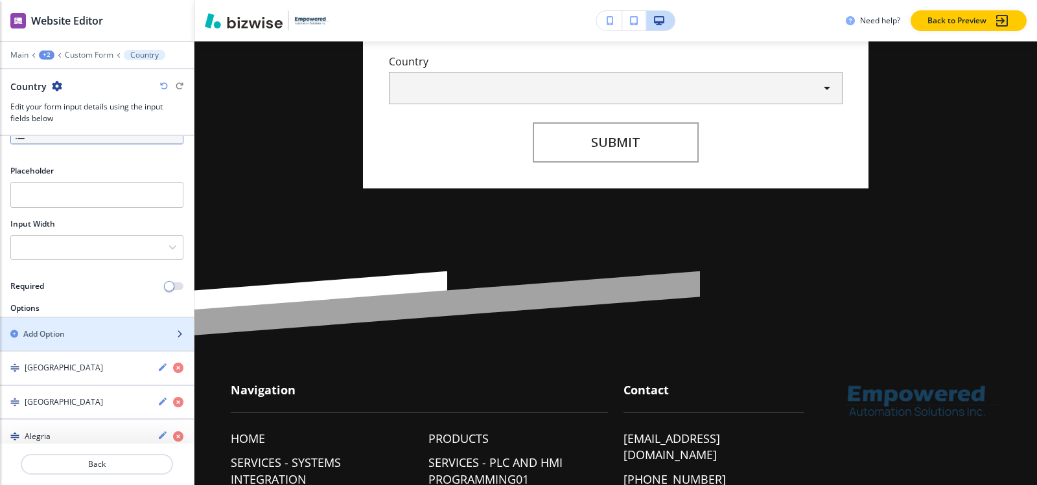
click at [54, 340] on div "button" at bounding box center [97, 345] width 194 height 10
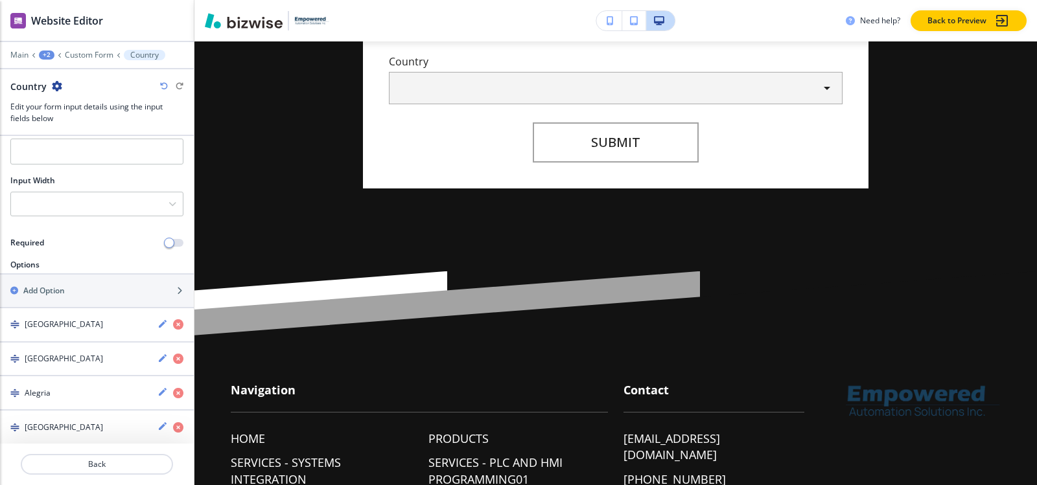
scroll to position [55, 0]
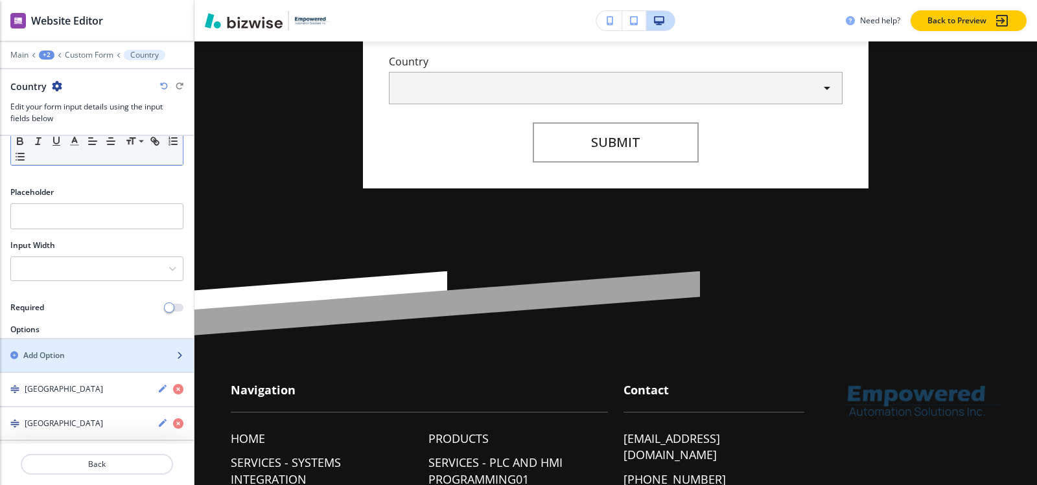
click at [57, 346] on div "button" at bounding box center [97, 345] width 194 height 10
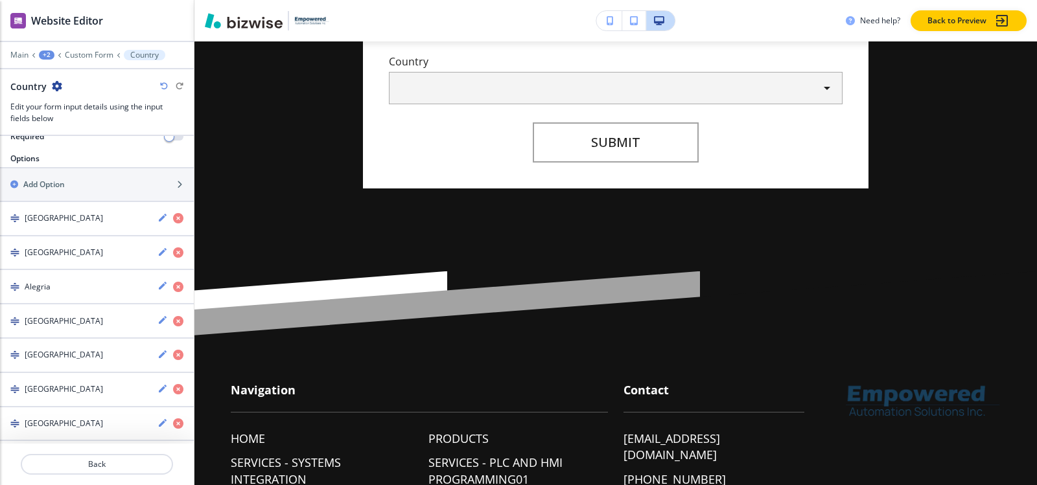
scroll to position [224, 0]
click at [69, 192] on div "button" at bounding box center [97, 197] width 194 height 10
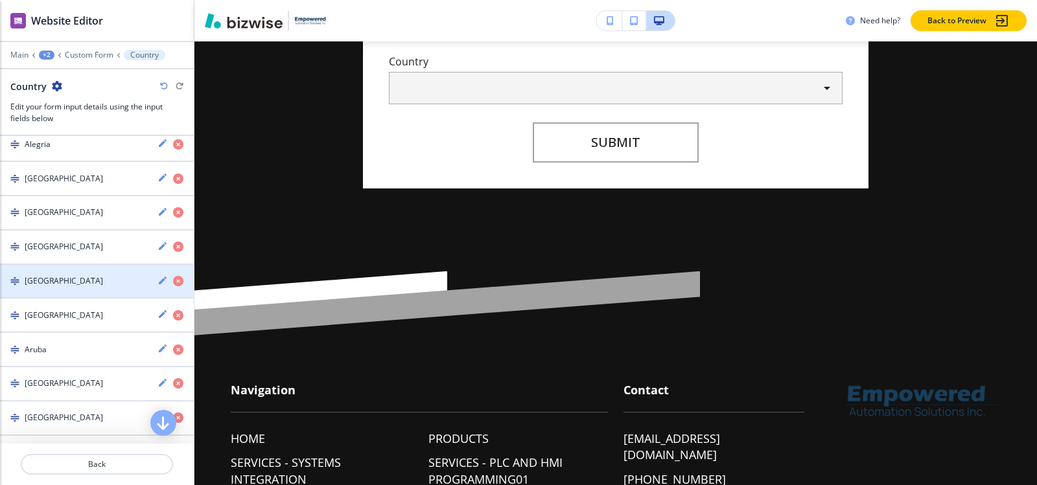
scroll to position [0, 0]
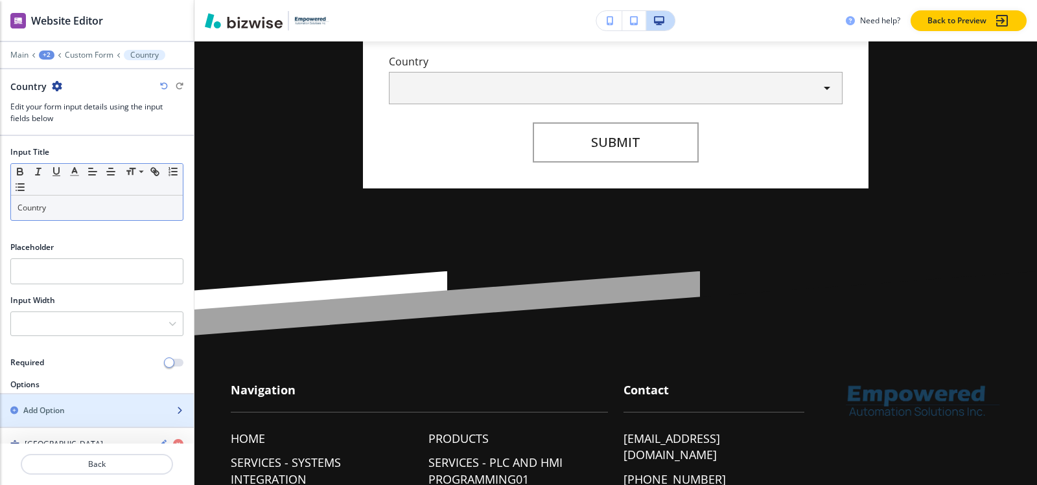
click at [41, 411] on h2 "Add Option" at bounding box center [43, 411] width 41 height 12
click at [40, 407] on h2 "Add Option" at bounding box center [43, 411] width 41 height 12
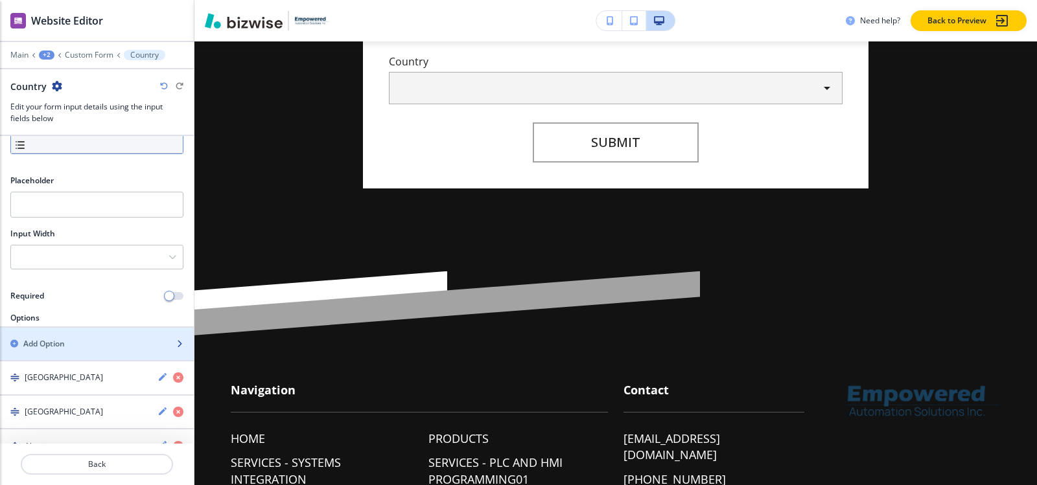
click at [51, 340] on h2 "Add Option" at bounding box center [43, 344] width 41 height 12
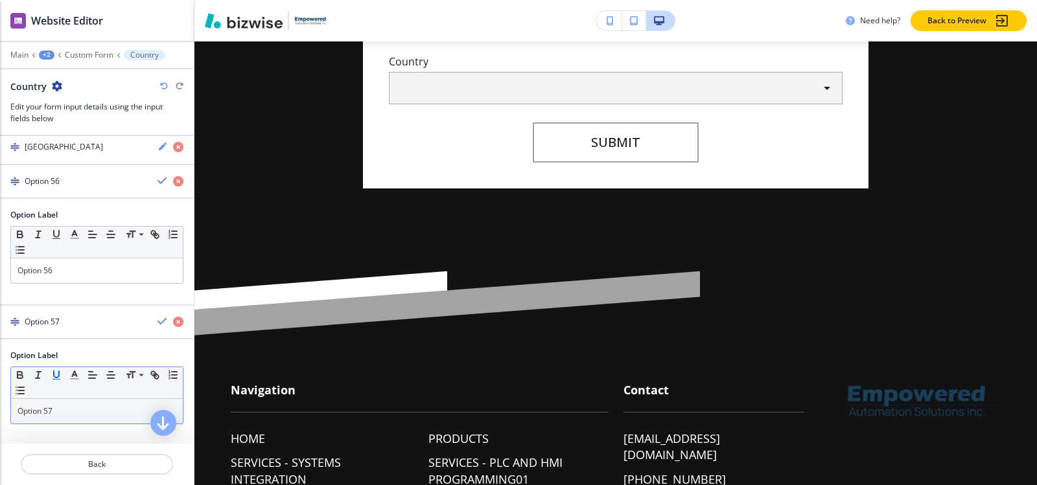
scroll to position [2066, 0]
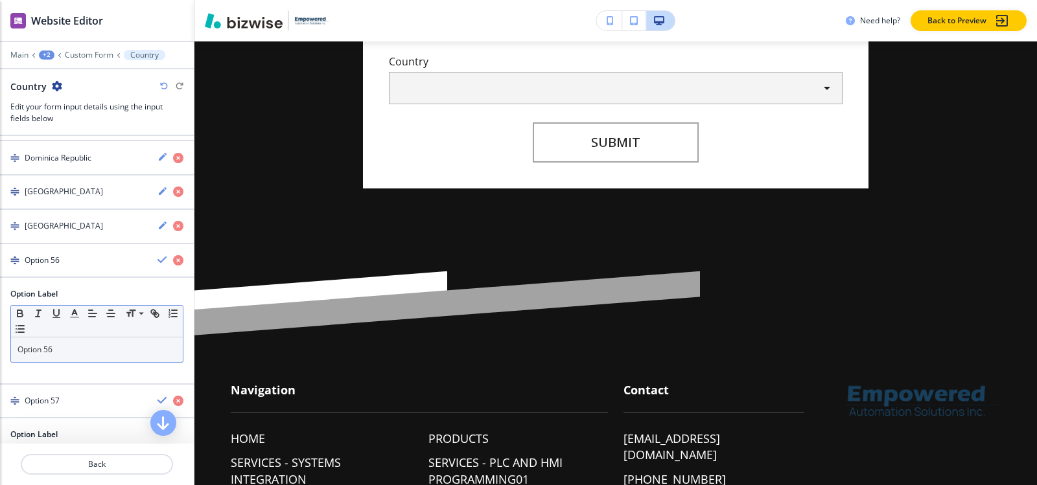
click at [78, 349] on p "Option 56" at bounding box center [96, 350] width 159 height 12
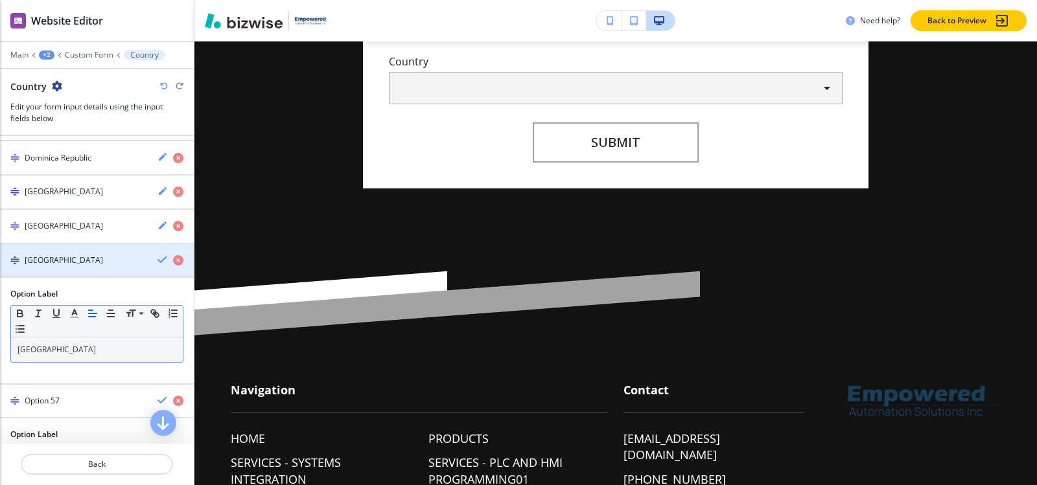
click at [64, 259] on div "Egypt" at bounding box center [73, 261] width 147 height 12
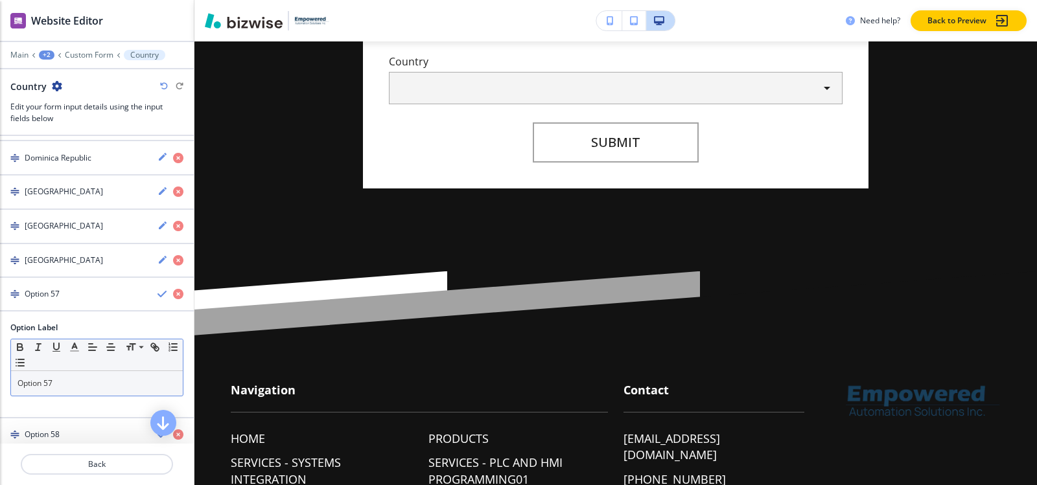
click at [64, 388] on p "Option 57" at bounding box center [96, 384] width 159 height 12
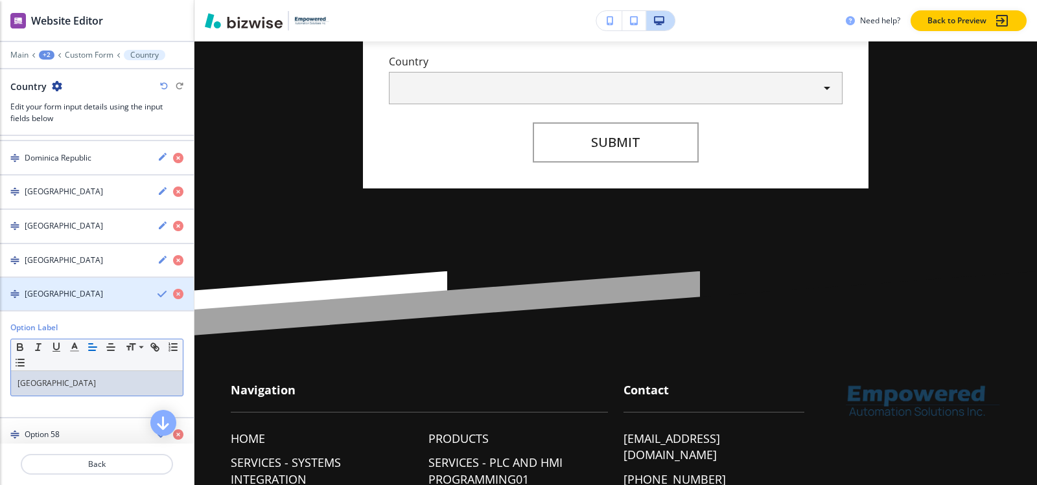
click at [51, 302] on div "button" at bounding box center [97, 305] width 194 height 10
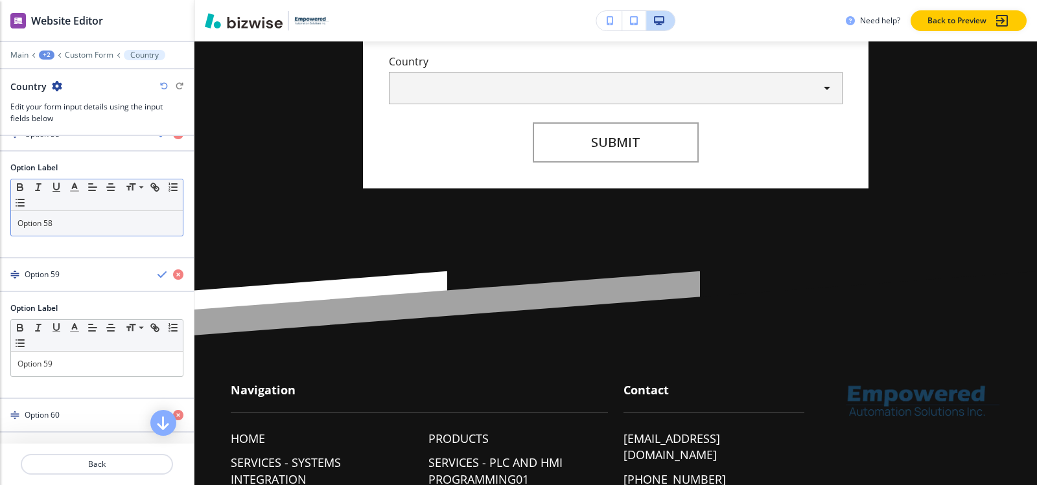
click at [72, 228] on p "Option 58" at bounding box center [96, 224] width 159 height 12
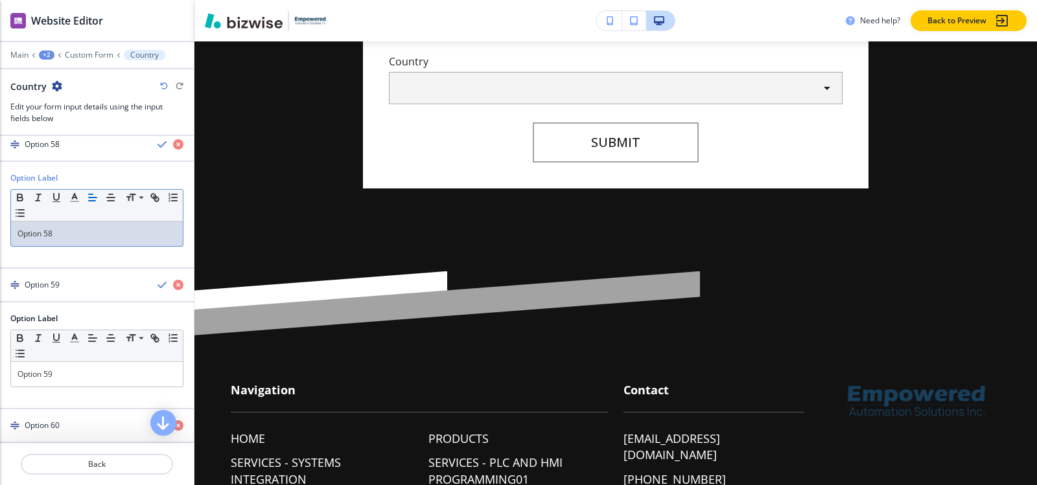
scroll to position [2196, 0]
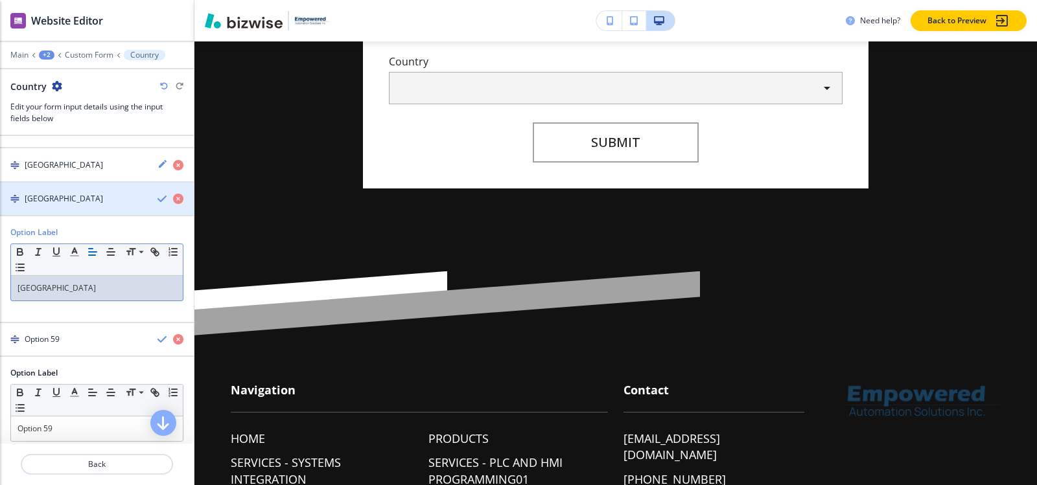
click at [53, 202] on h4 "Equatorial Guinea" at bounding box center [64, 199] width 78 height 12
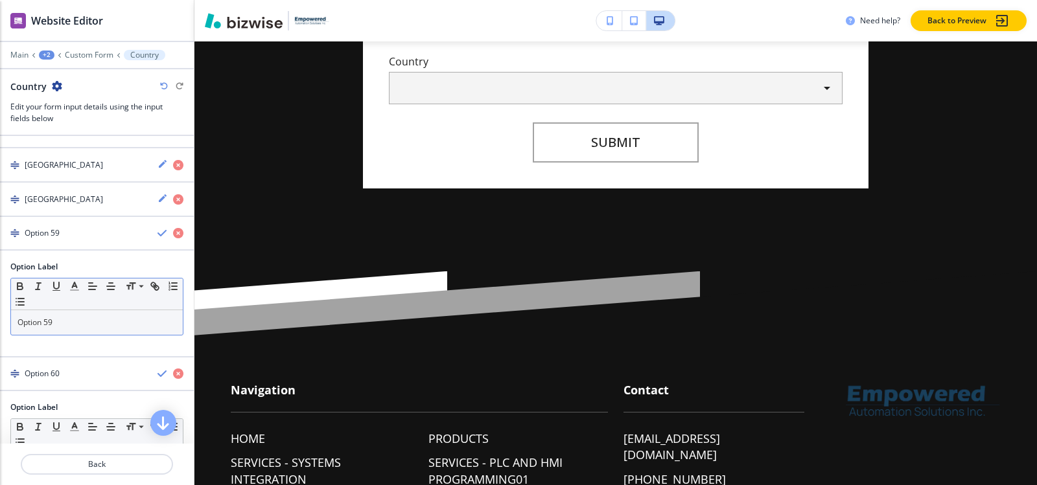
click at [78, 311] on div "Option 59" at bounding box center [97, 322] width 172 height 25
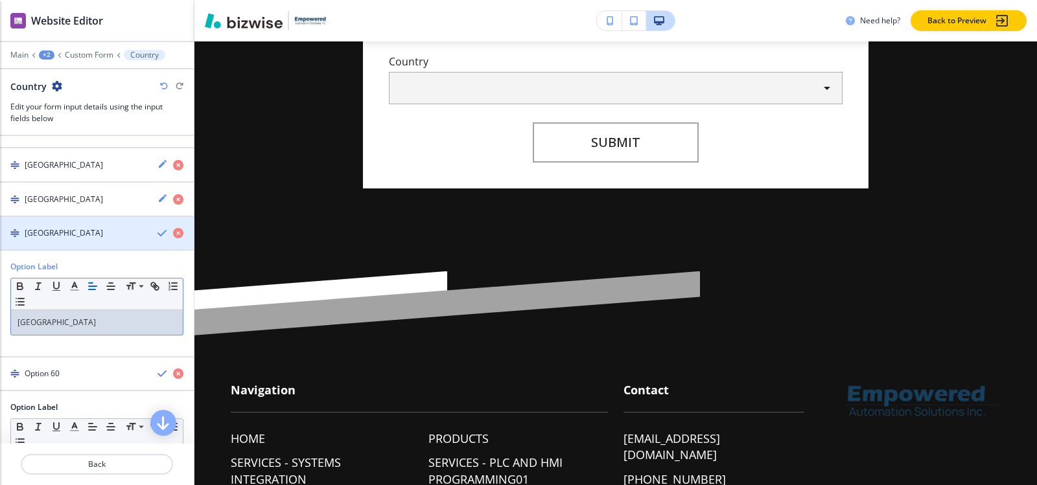
click at [40, 239] on h4 "Eritrea" at bounding box center [64, 233] width 78 height 12
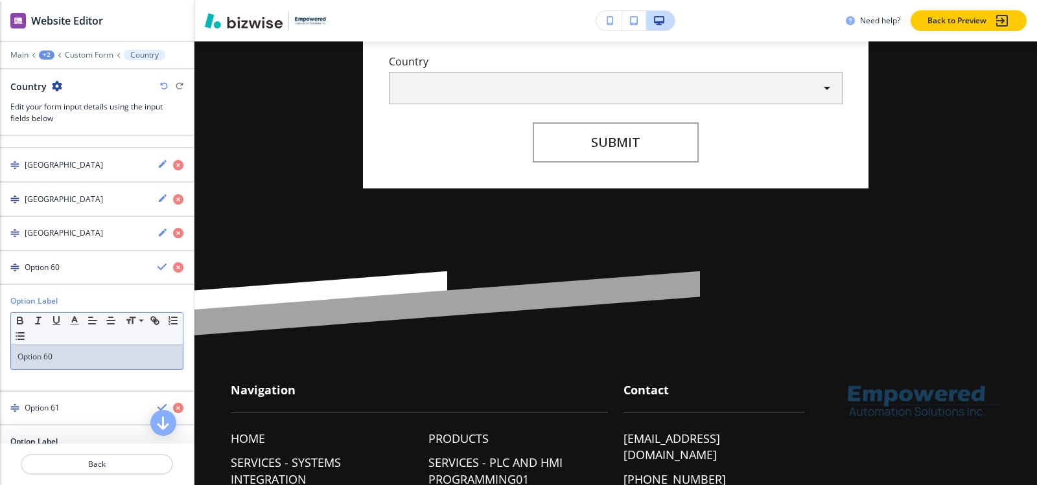
click at [64, 351] on div "Option 60" at bounding box center [97, 357] width 172 height 25
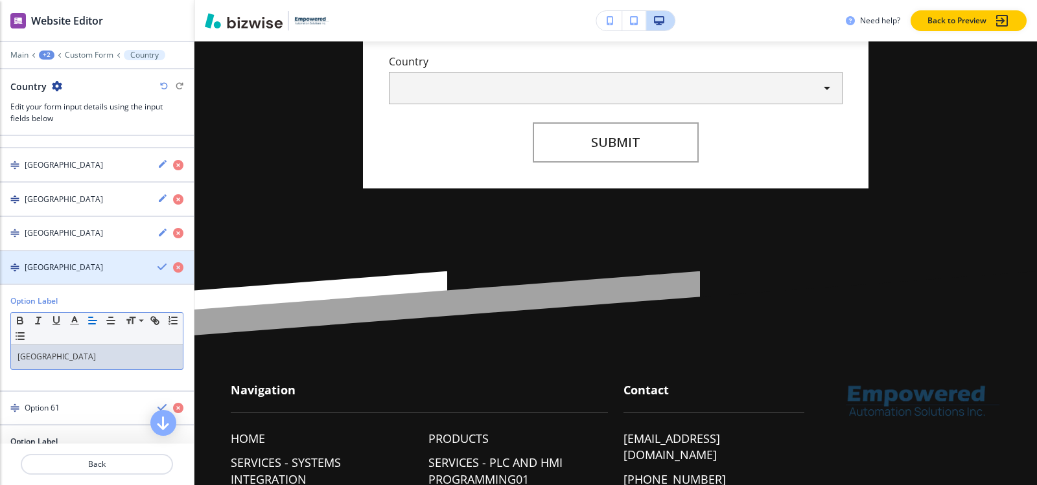
click at [43, 271] on h4 "Estonia" at bounding box center [64, 268] width 78 height 12
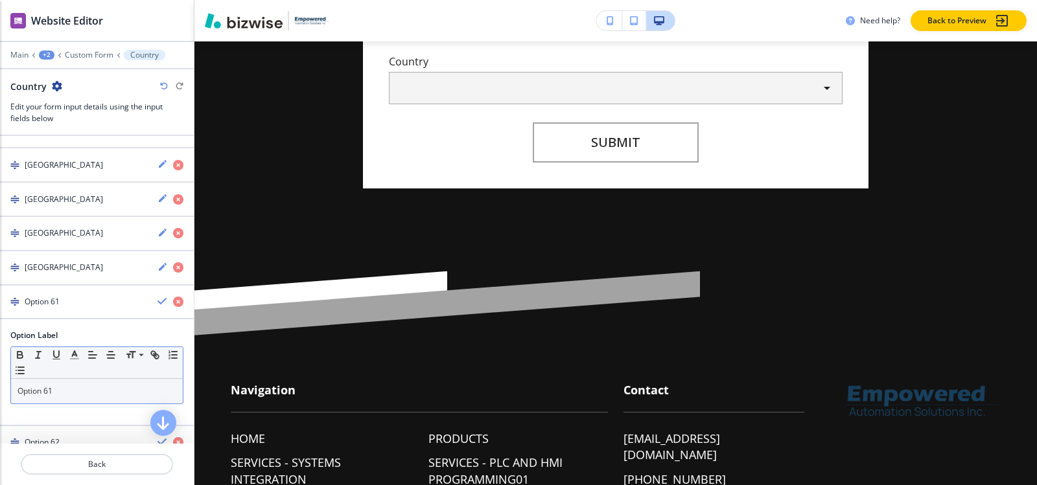
click at [65, 391] on p "Option 61" at bounding box center [96, 392] width 159 height 12
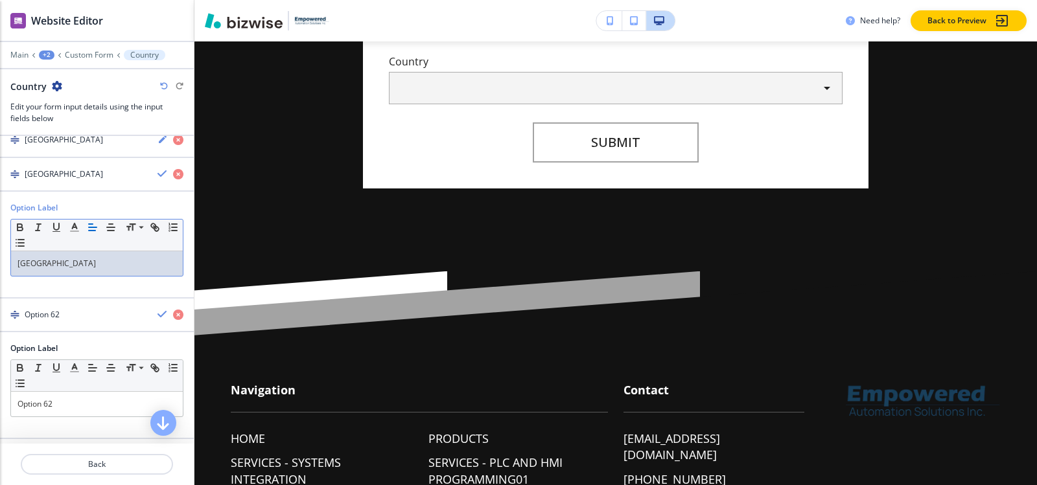
scroll to position [2326, 0]
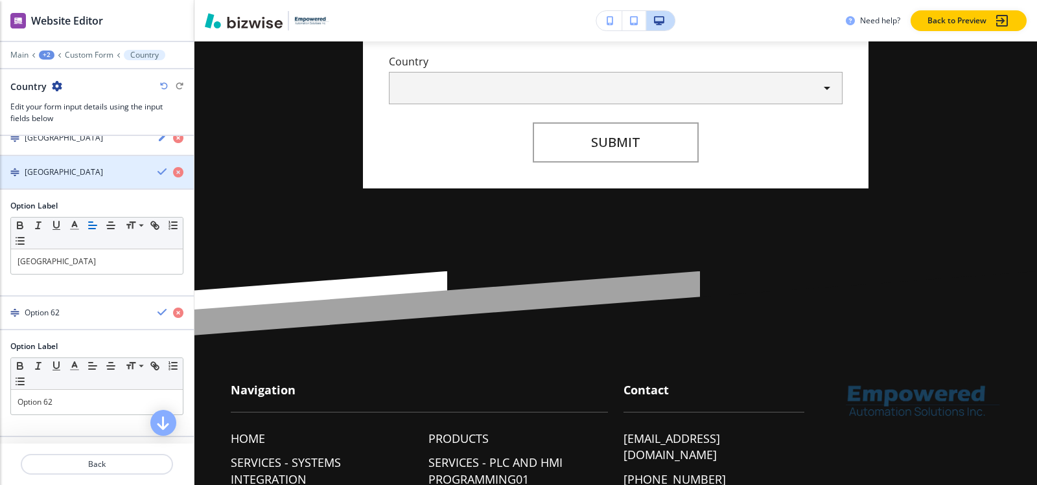
click at [51, 176] on h4 "Ethiopia" at bounding box center [64, 173] width 78 height 12
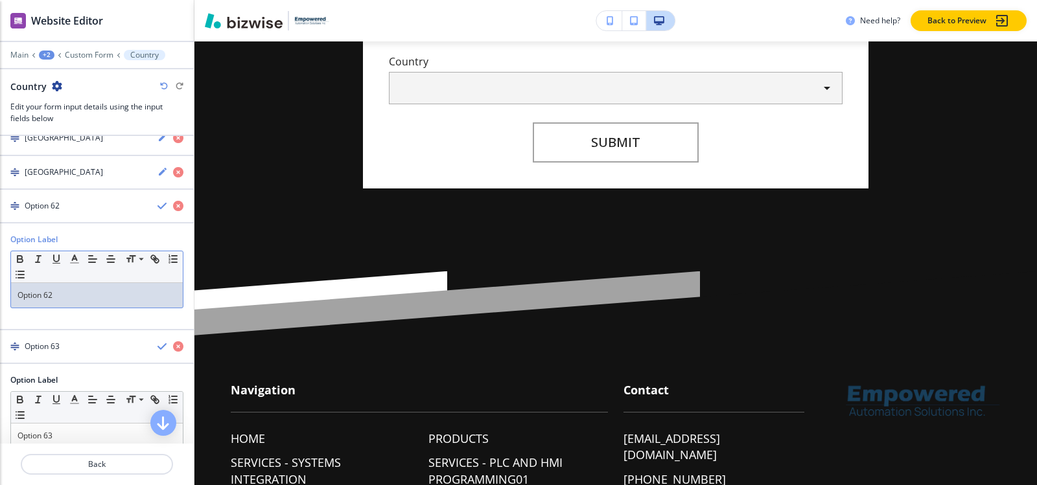
click at [65, 300] on p "Option 62" at bounding box center [96, 296] width 159 height 12
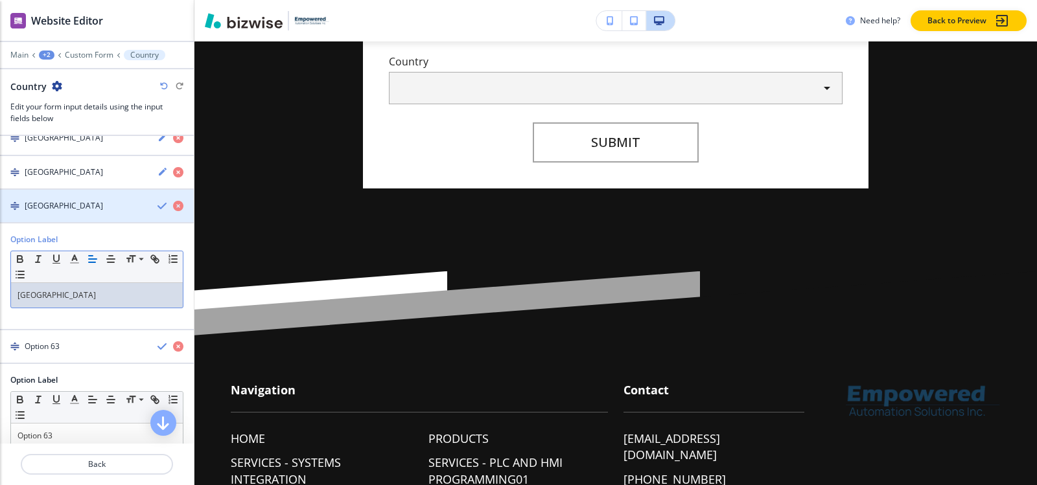
click at [56, 216] on div "button" at bounding box center [97, 217] width 194 height 10
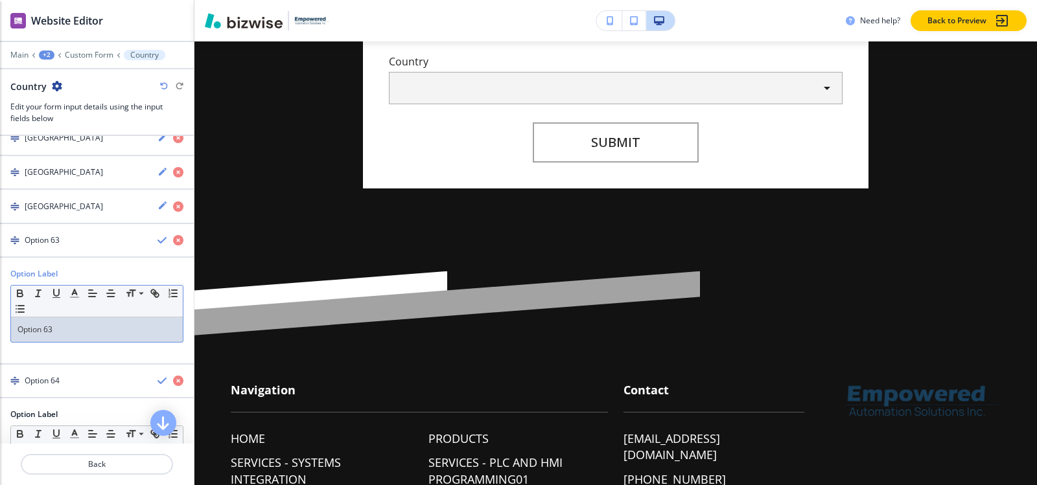
click at [58, 332] on p "Option 63" at bounding box center [96, 330] width 159 height 12
click at [48, 244] on h4 "Finland" at bounding box center [64, 241] width 78 height 12
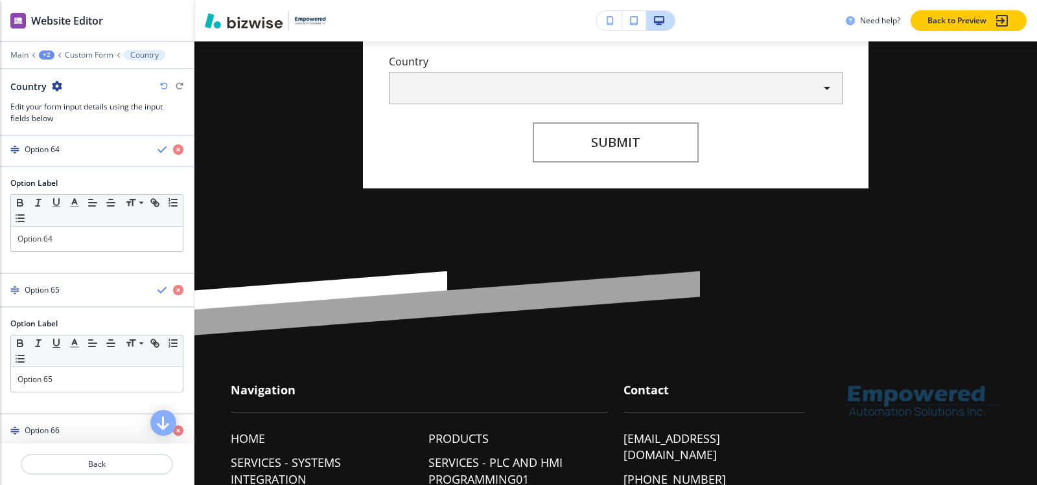
scroll to position [2455, 0]
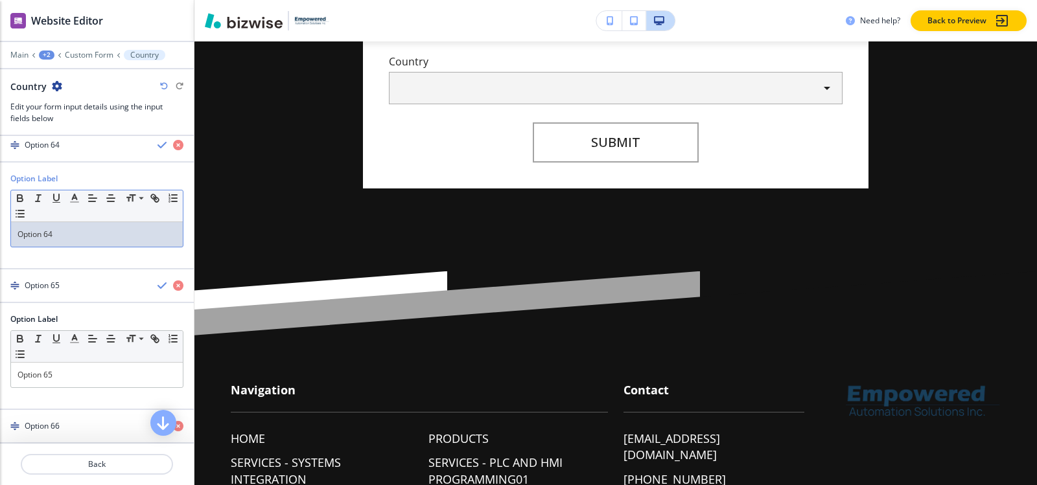
click at [62, 235] on p "Option 64" at bounding box center [96, 235] width 159 height 12
click at [30, 155] on div "button" at bounding box center [97, 156] width 194 height 10
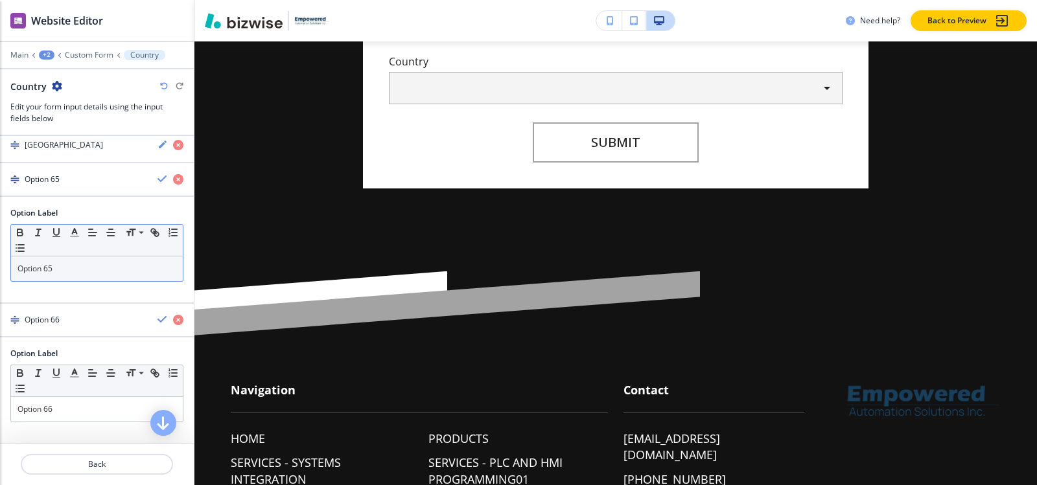
click at [70, 270] on p "Option 65" at bounding box center [96, 269] width 159 height 12
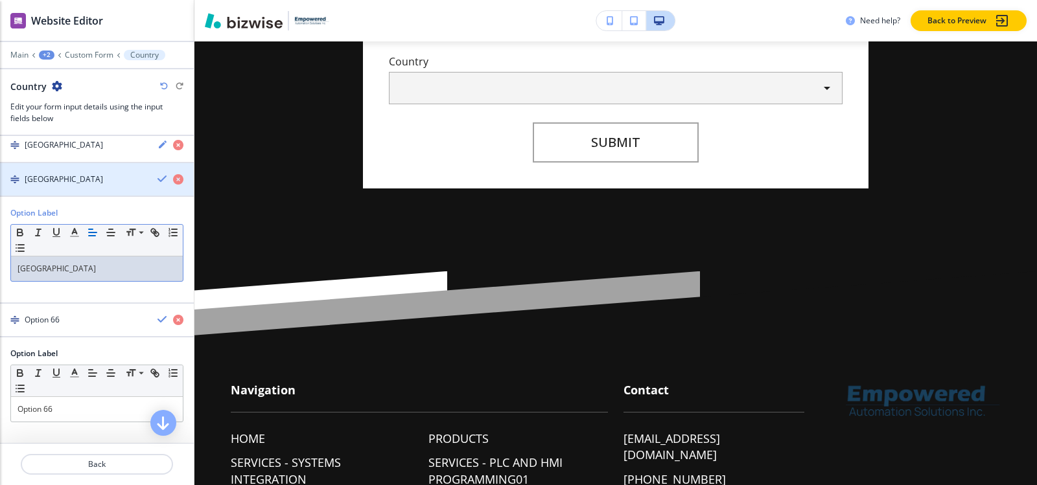
click at [36, 187] on div "button" at bounding box center [97, 190] width 194 height 10
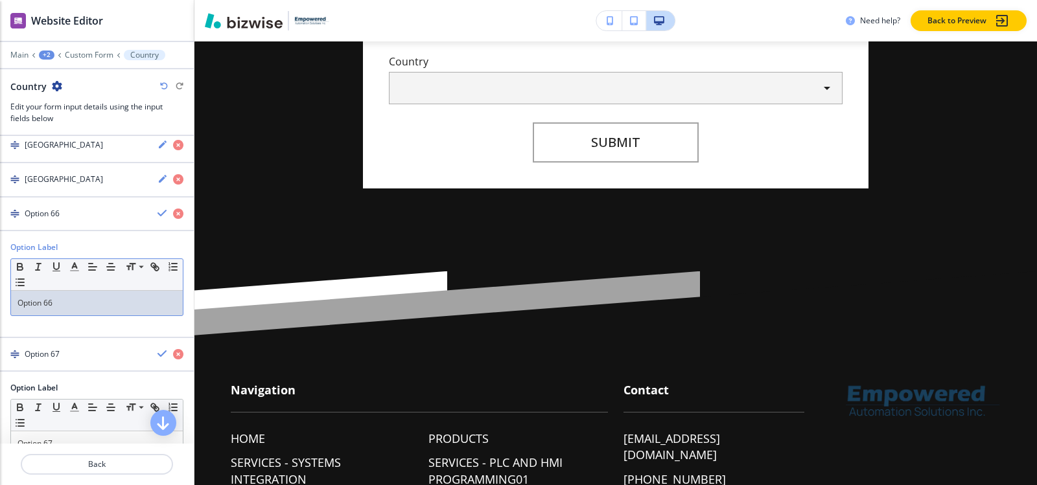
click at [68, 308] on p "Option 66" at bounding box center [96, 303] width 159 height 12
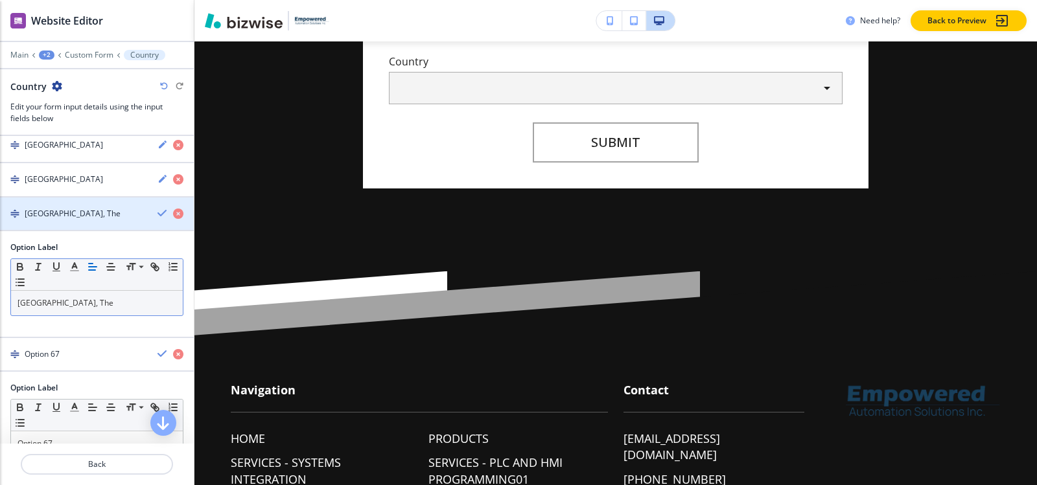
click at [50, 220] on div "button" at bounding box center [97, 225] width 194 height 10
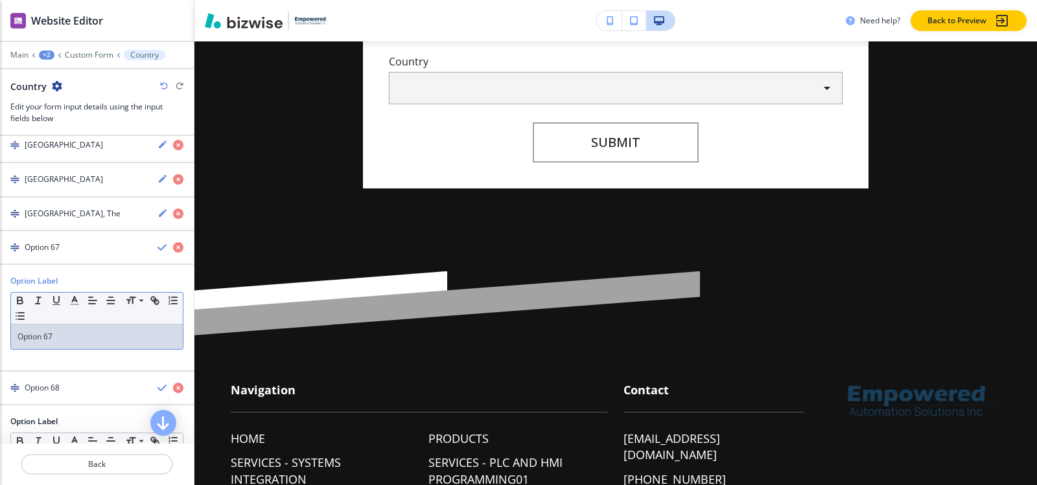
click at [61, 337] on p "Option 67" at bounding box center [96, 337] width 159 height 12
click at [38, 245] on h4 "Georgia" at bounding box center [46, 248] width 42 height 12
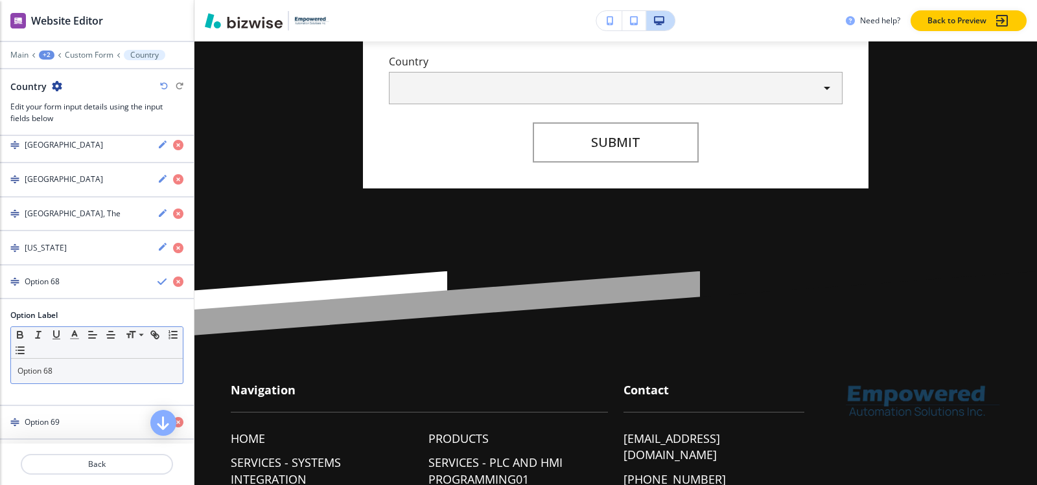
click at [54, 371] on p "Option 68" at bounding box center [96, 372] width 159 height 12
paste div
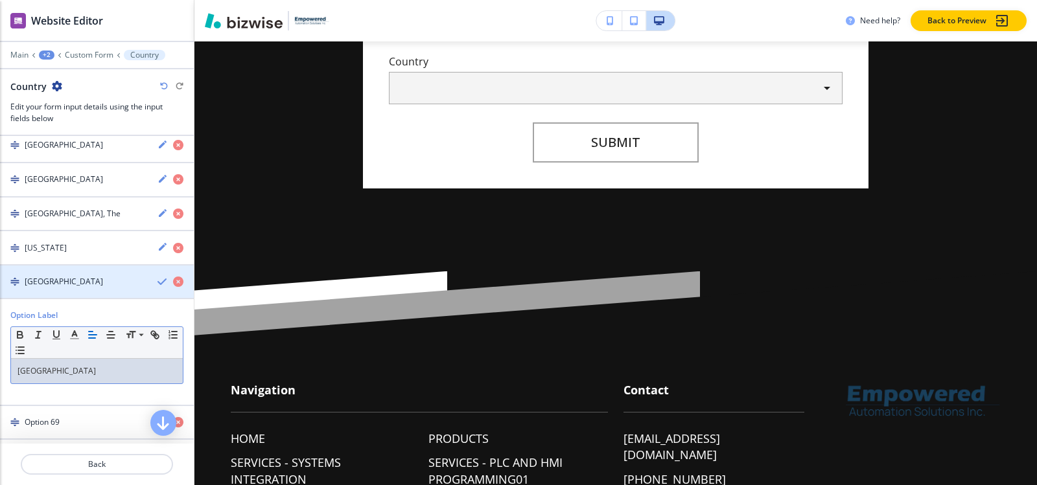
click at [34, 285] on h4 "Germany" at bounding box center [64, 282] width 78 height 12
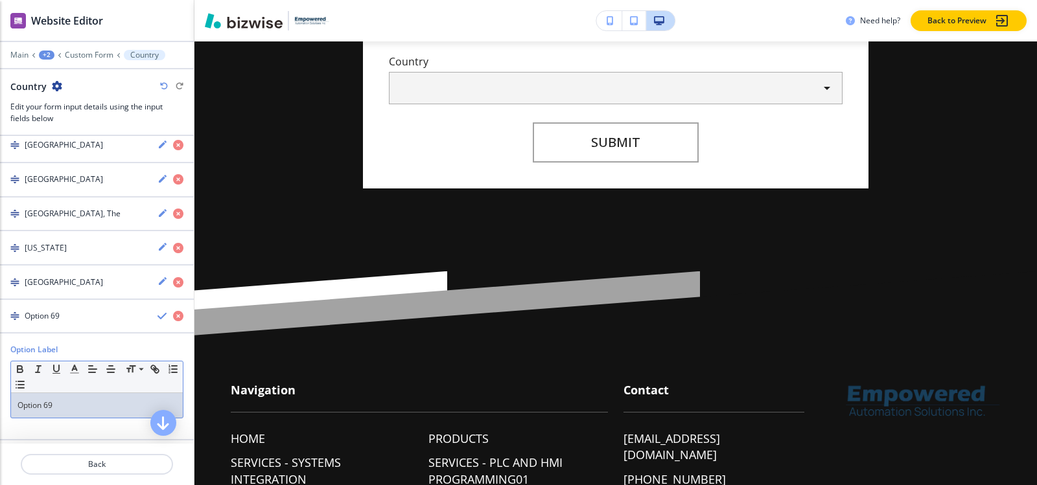
click at [54, 403] on p "Option 69" at bounding box center [96, 406] width 159 height 12
click at [47, 318] on h4 "Ghana" at bounding box center [64, 316] width 78 height 12
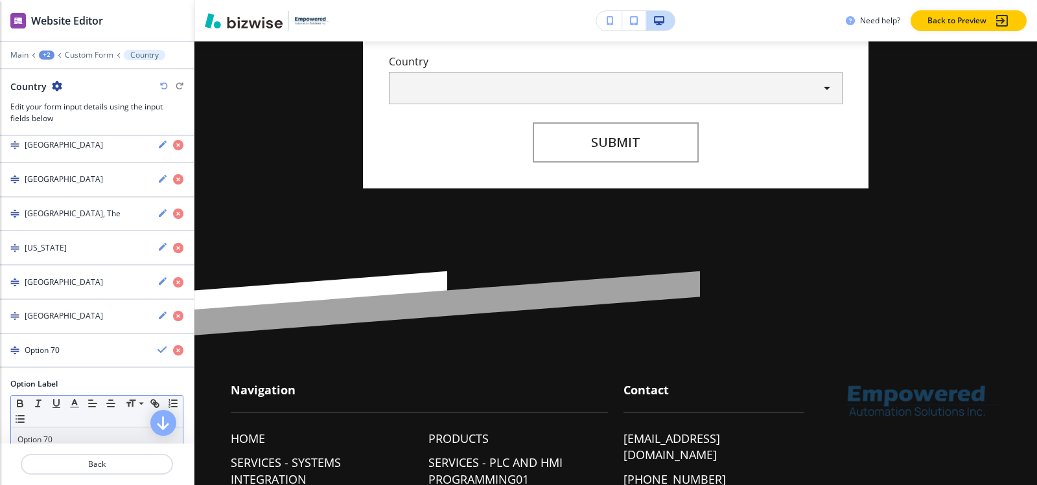
click at [67, 440] on p "Option 70" at bounding box center [96, 440] width 159 height 12
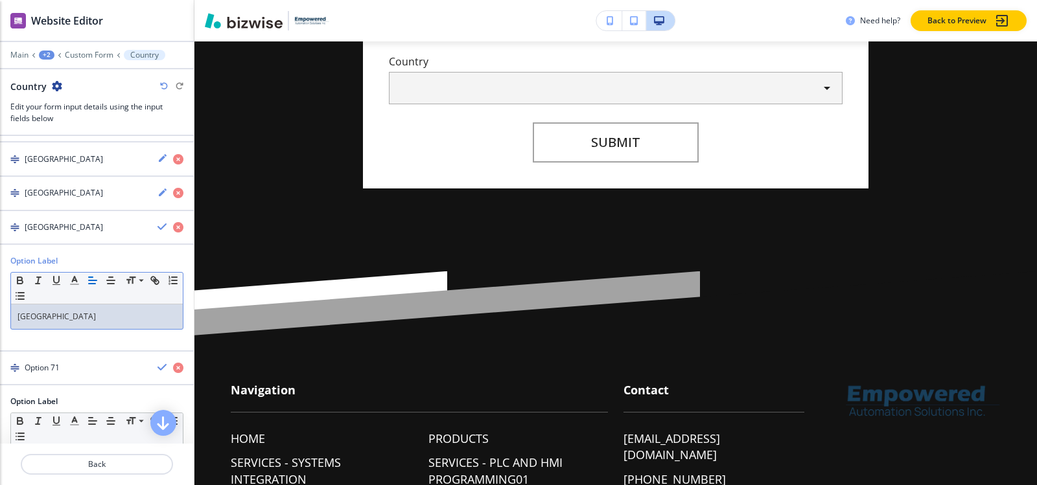
scroll to position [2586, 0]
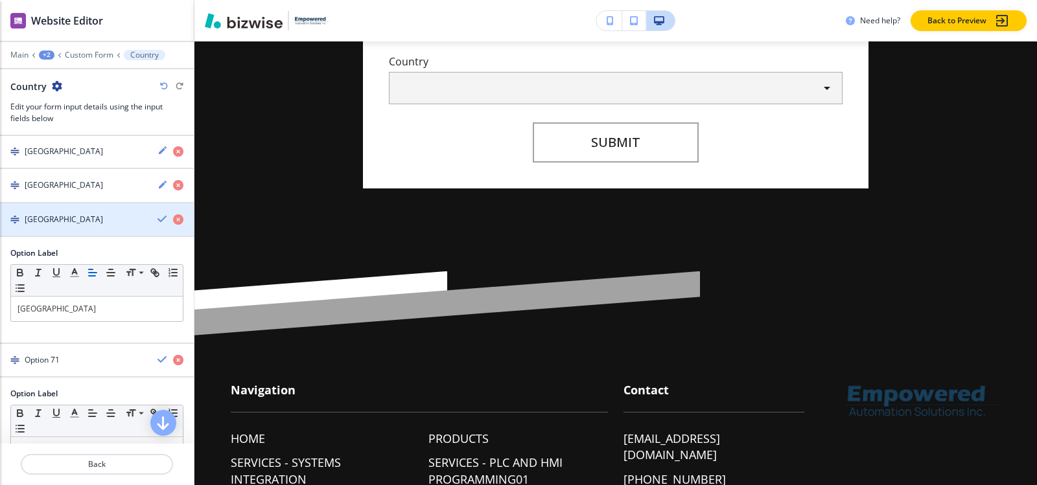
click at [47, 218] on h4 "Greece" at bounding box center [64, 220] width 78 height 12
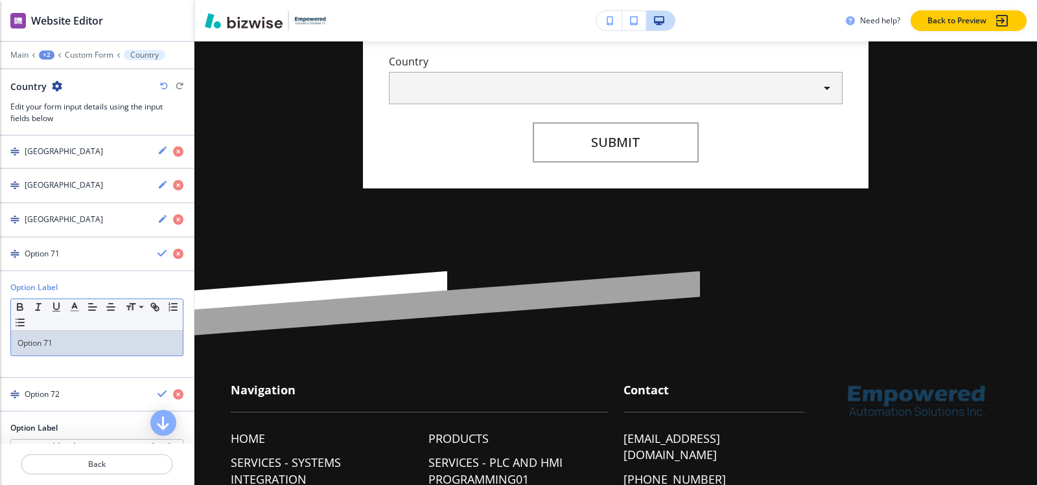
click at [67, 344] on p "Option 71" at bounding box center [96, 344] width 159 height 12
click at [50, 253] on h4 "Grenada" at bounding box center [64, 254] width 78 height 12
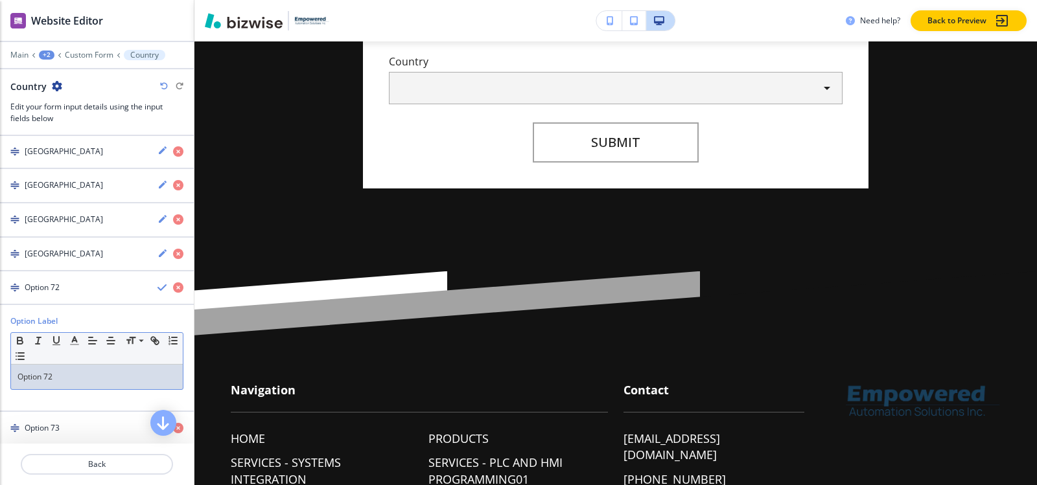
click at [65, 371] on p "Option 72" at bounding box center [96, 377] width 159 height 12
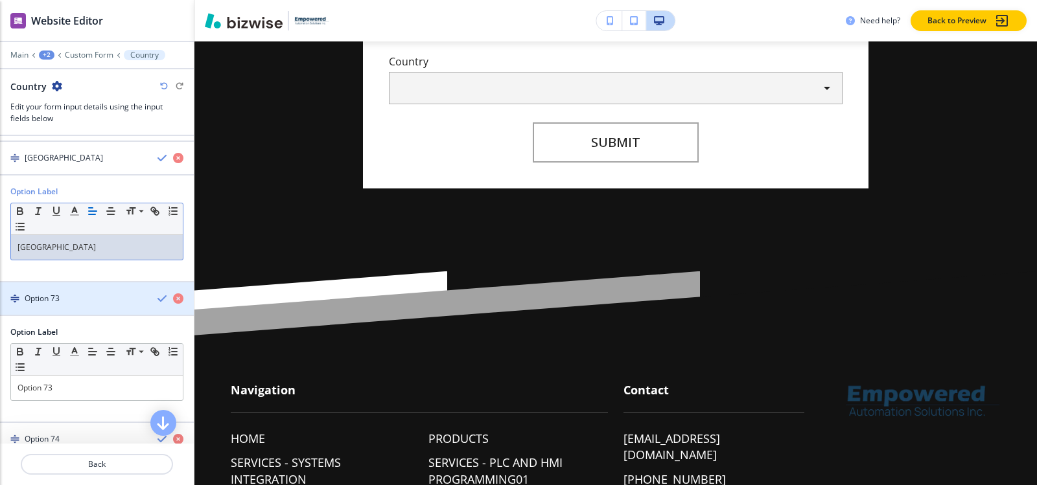
scroll to position [2651, 0]
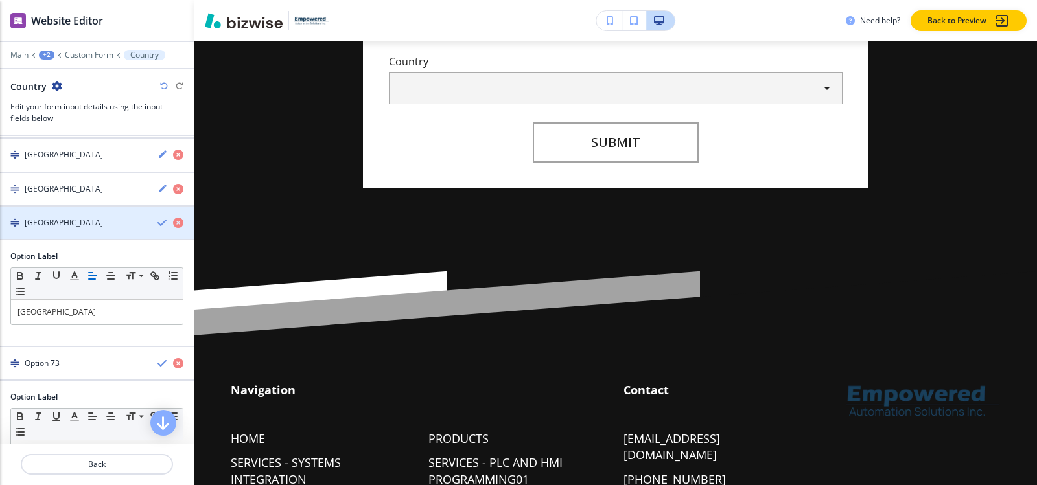
click at [65, 234] on div "button" at bounding box center [97, 234] width 194 height 10
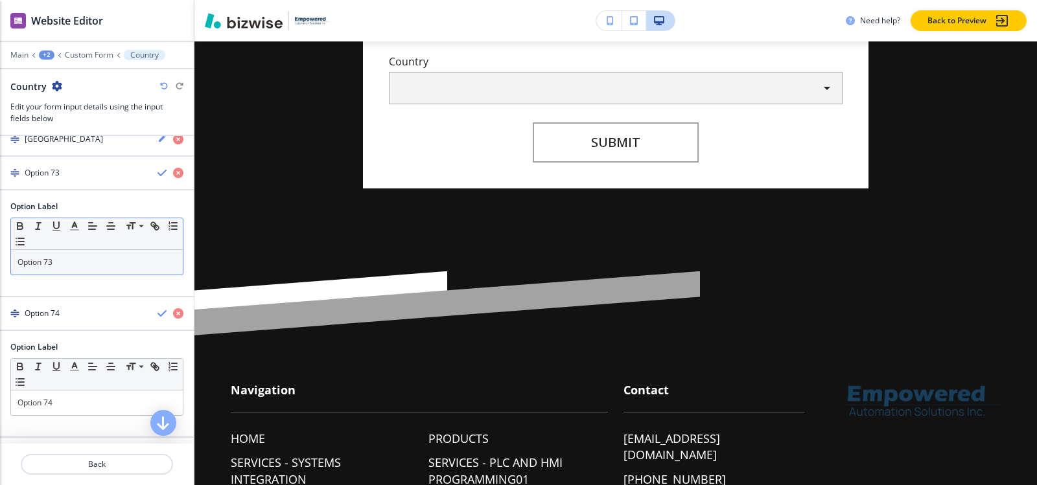
scroll to position [2716, 0]
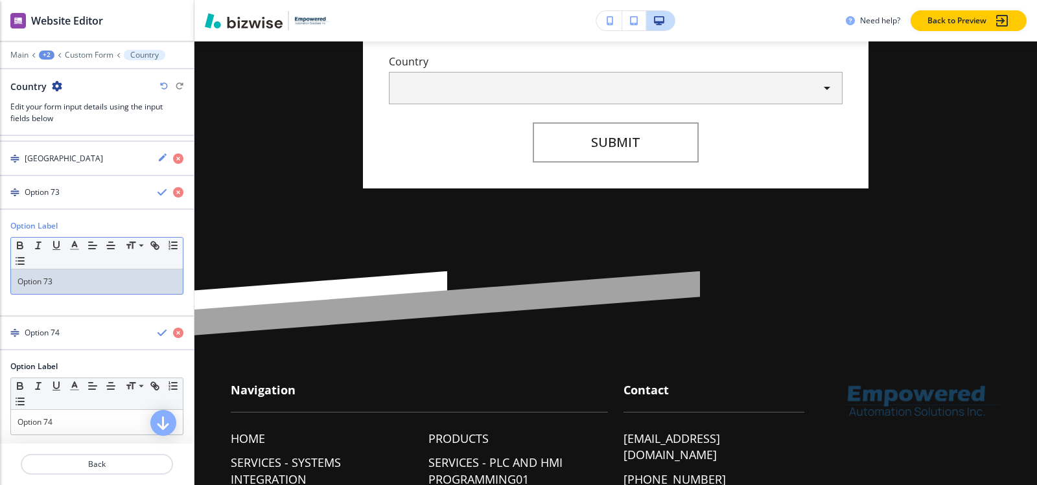
click at [67, 280] on p "Option 73" at bounding box center [96, 282] width 159 height 12
click at [75, 276] on p "[GEOGRAPHIC_DATA]" at bounding box center [96, 282] width 159 height 12
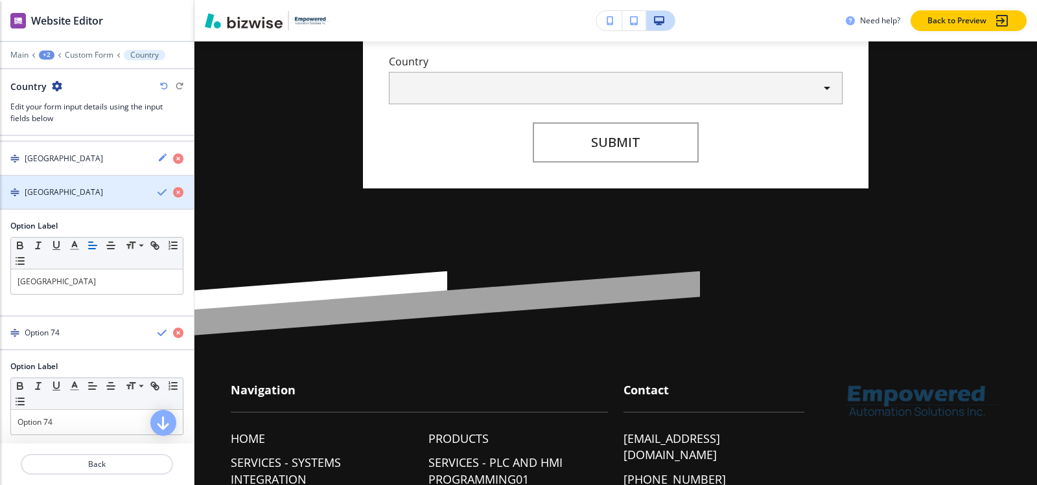
click at [66, 180] on div "button" at bounding box center [97, 181] width 194 height 10
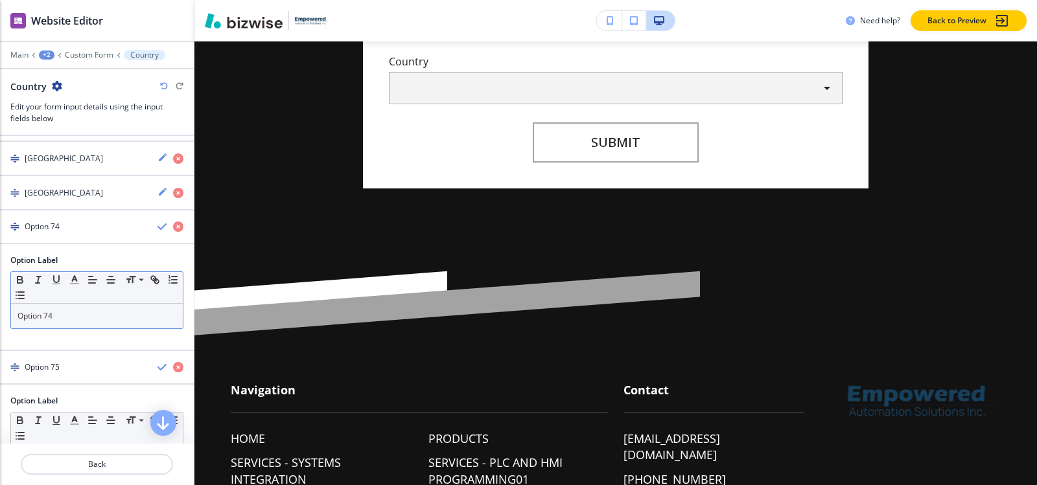
click at [93, 313] on p "Option 74" at bounding box center [96, 316] width 159 height 12
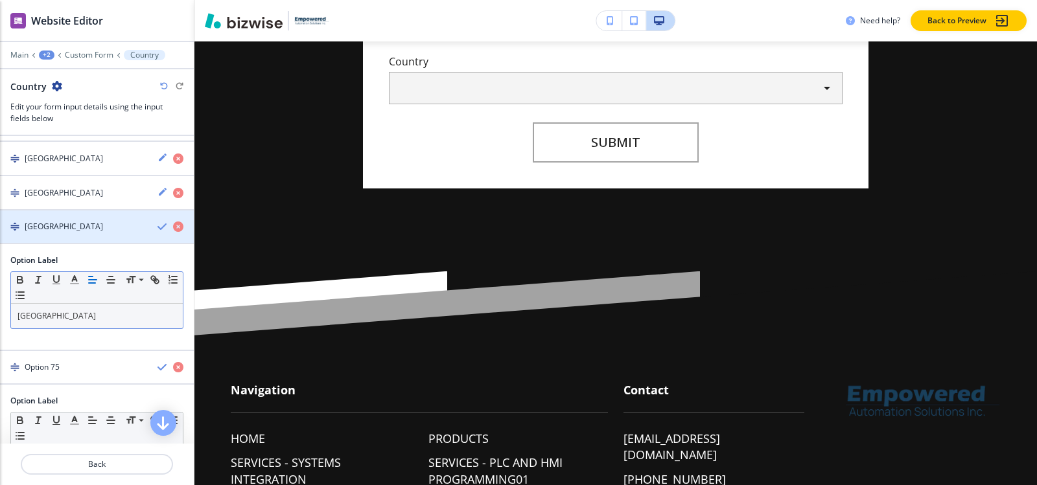
click at [60, 227] on h4 "[GEOGRAPHIC_DATA]" at bounding box center [64, 227] width 78 height 12
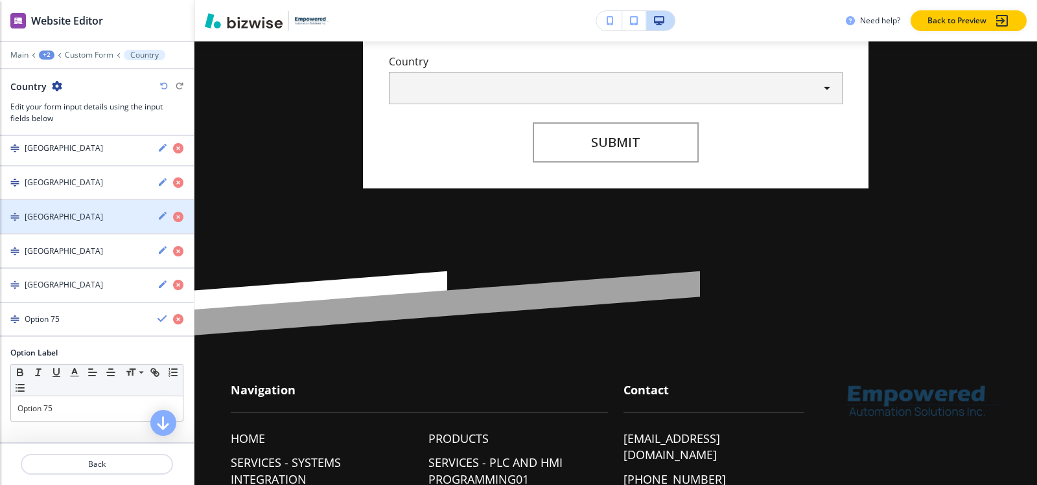
scroll to position [2657, 0]
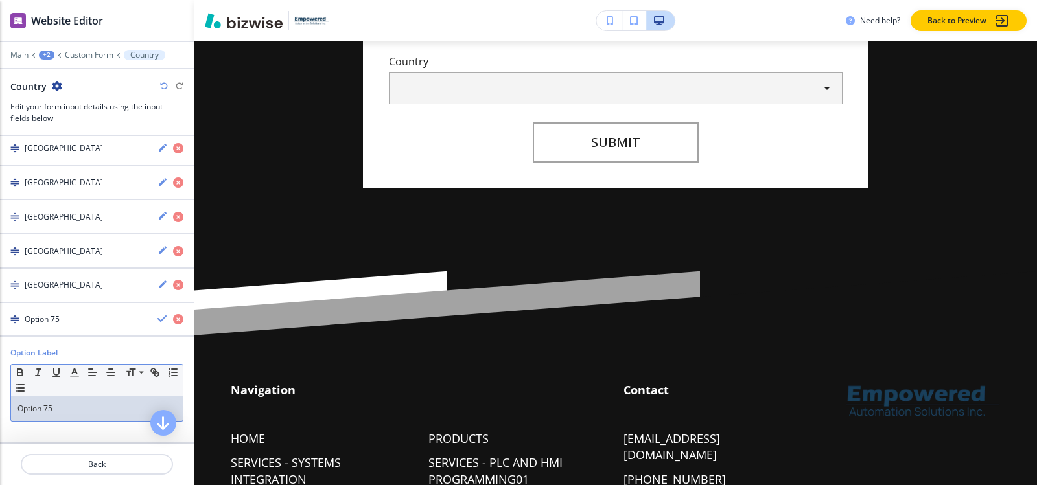
click at [73, 398] on div "Option 75" at bounding box center [97, 409] width 172 height 25
paste div
click at [64, 324] on div "[GEOGRAPHIC_DATA]" at bounding box center [73, 320] width 147 height 12
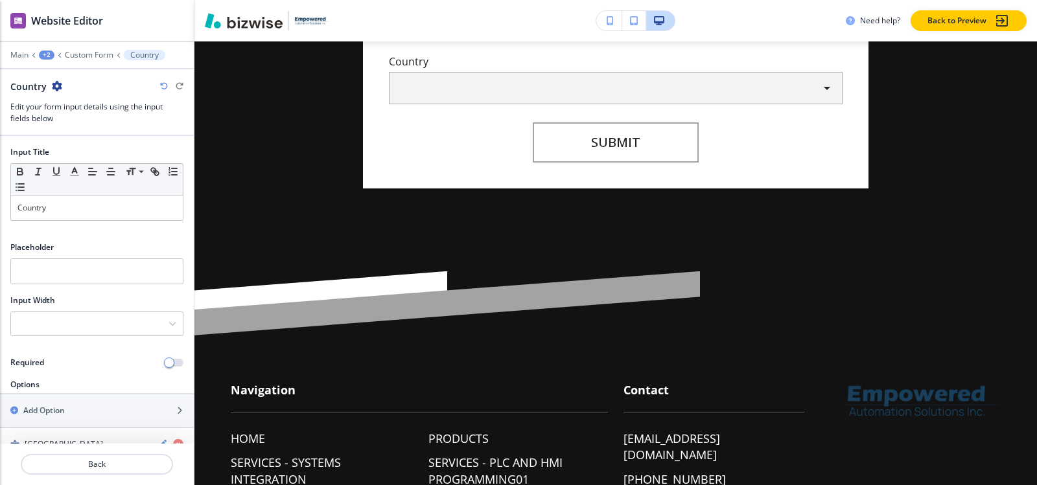
scroll to position [130, 0]
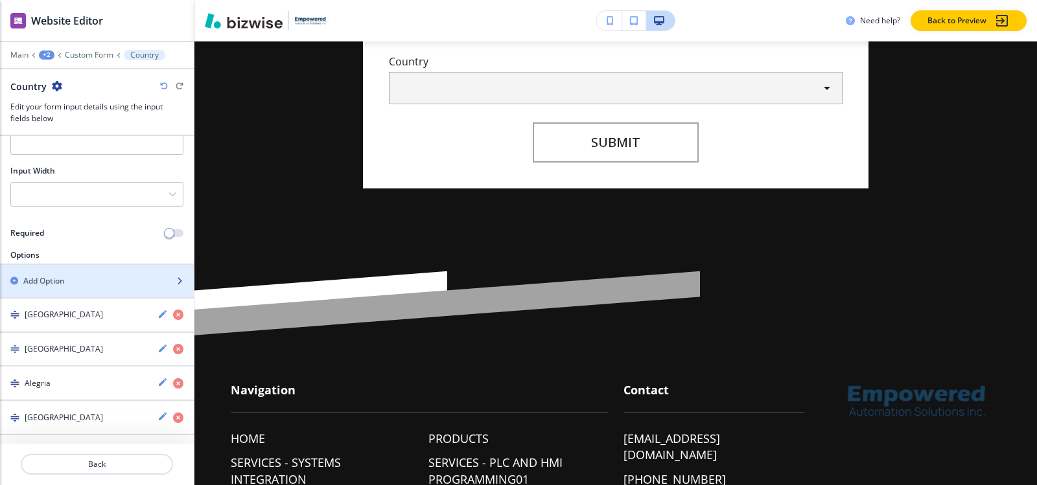
click at [82, 288] on div "button" at bounding box center [97, 292] width 194 height 10
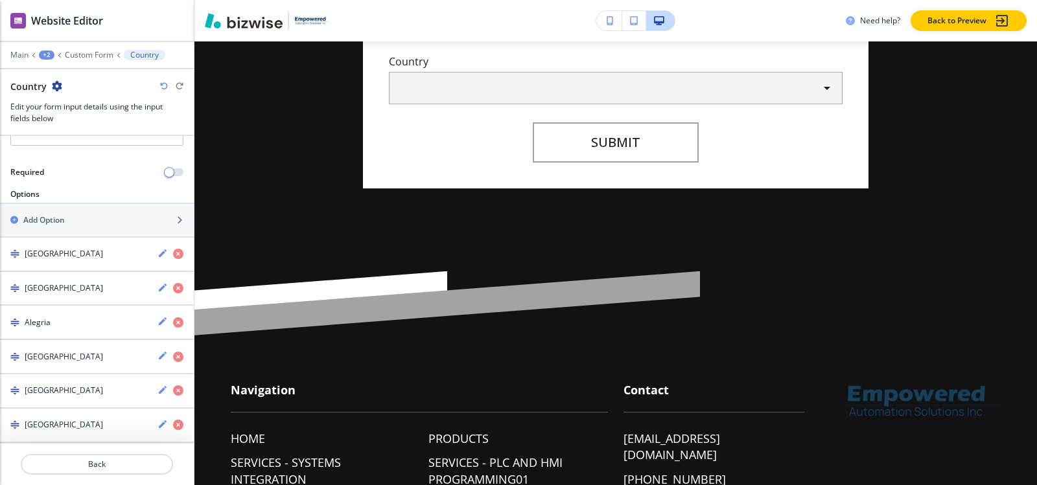
scroll to position [94, 0]
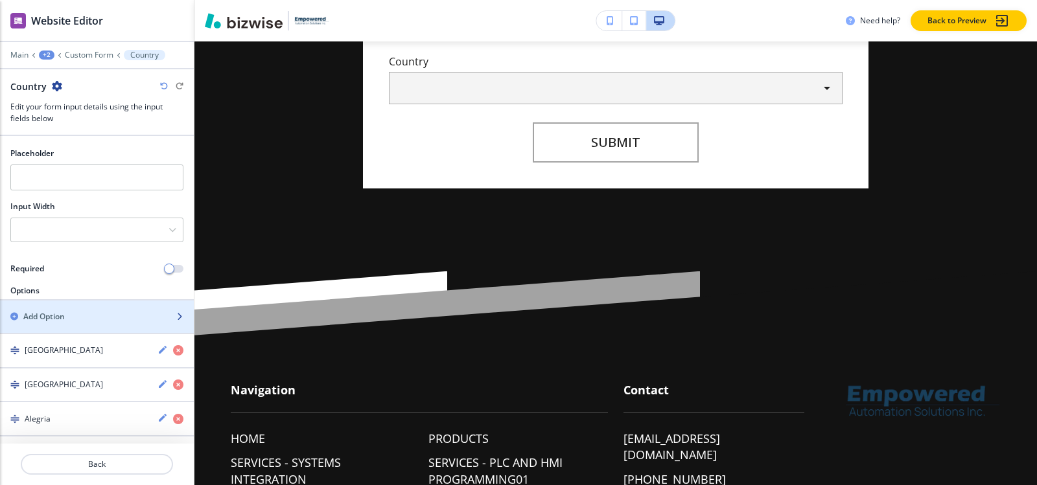
click at [84, 324] on div "button" at bounding box center [97, 328] width 194 height 10
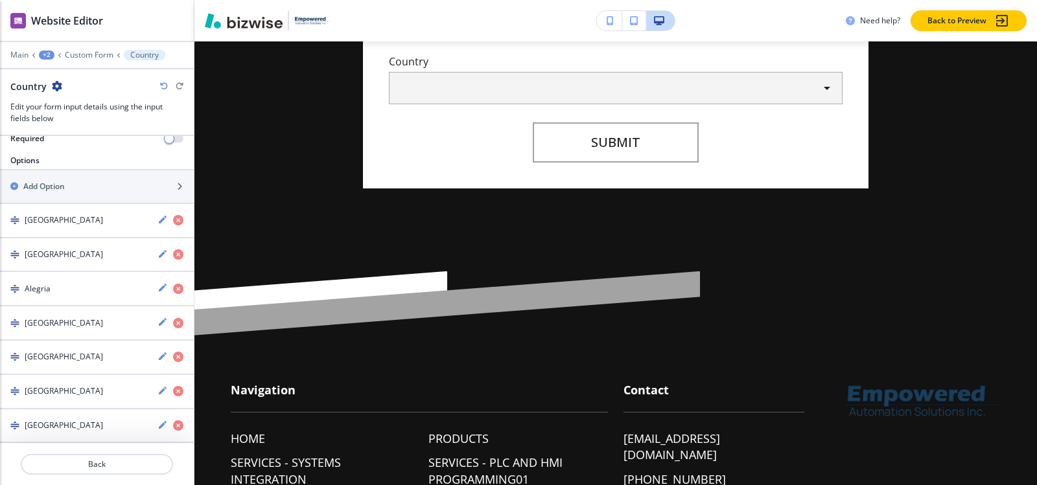
scroll to position [110, 0]
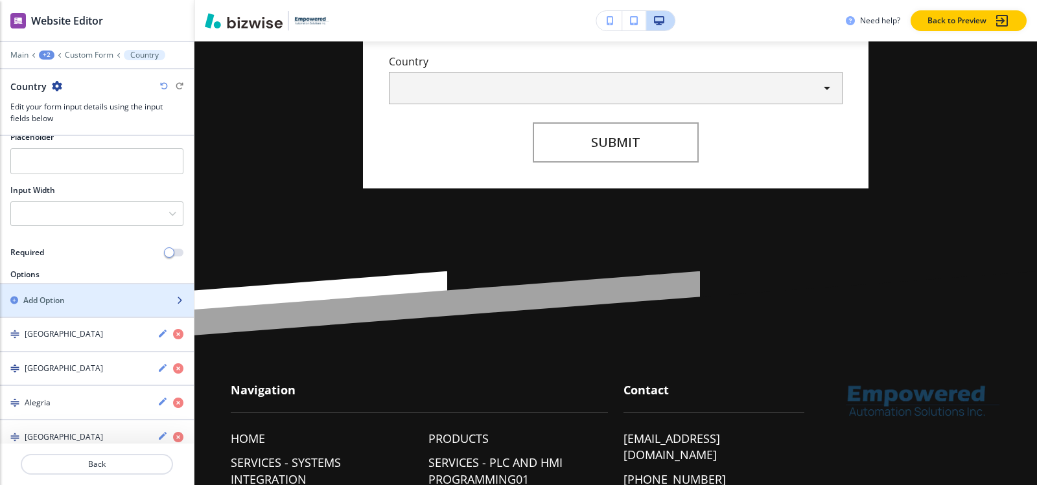
click at [83, 300] on div "Add Option" at bounding box center [82, 301] width 165 height 12
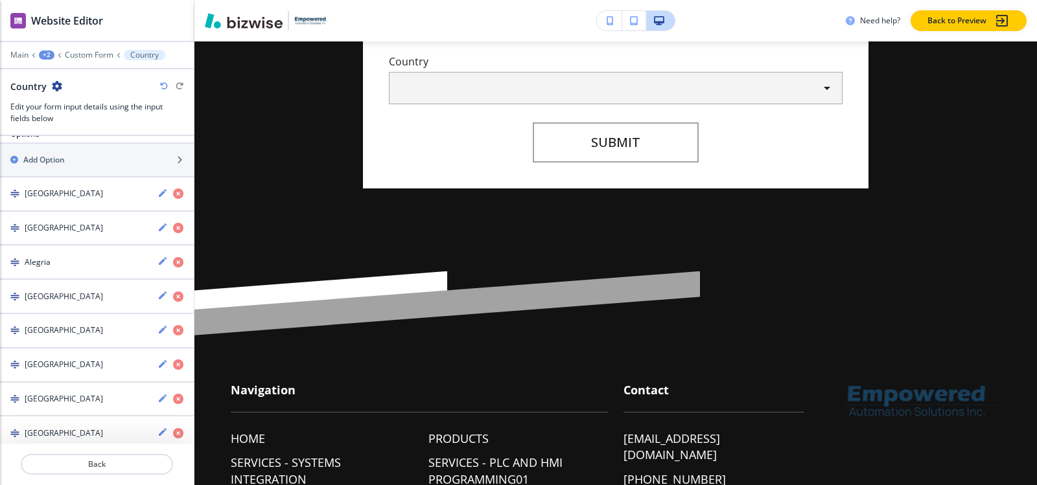
scroll to position [0, 0]
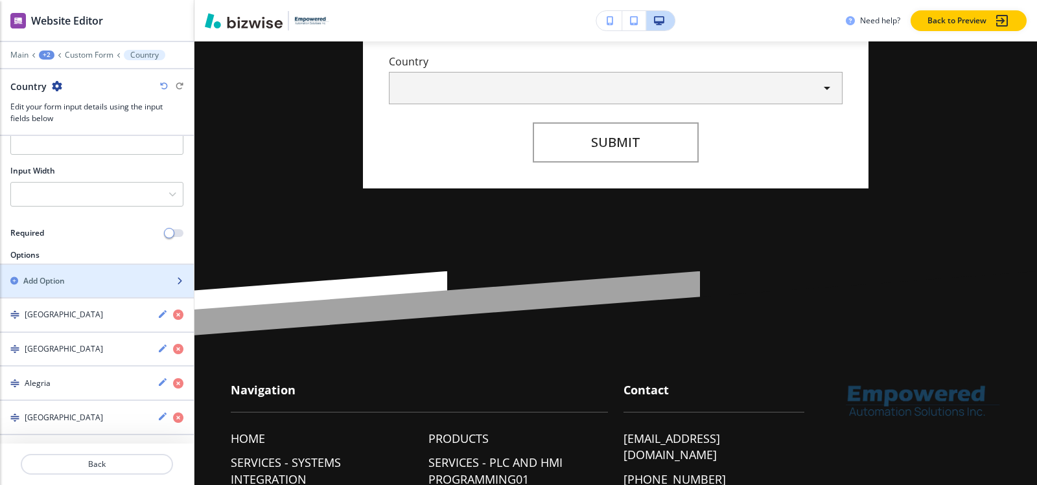
click at [83, 288] on div "button" at bounding box center [97, 292] width 194 height 10
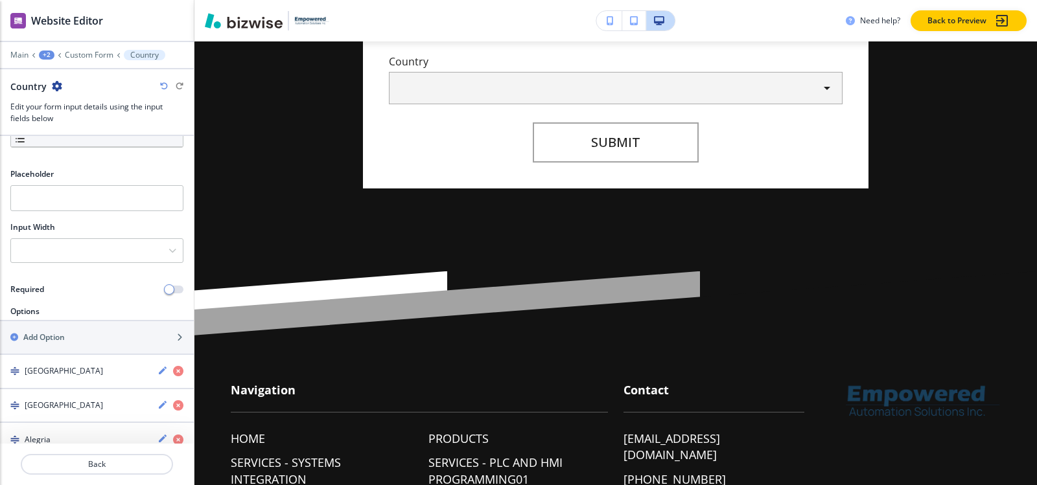
scroll to position [67, 0]
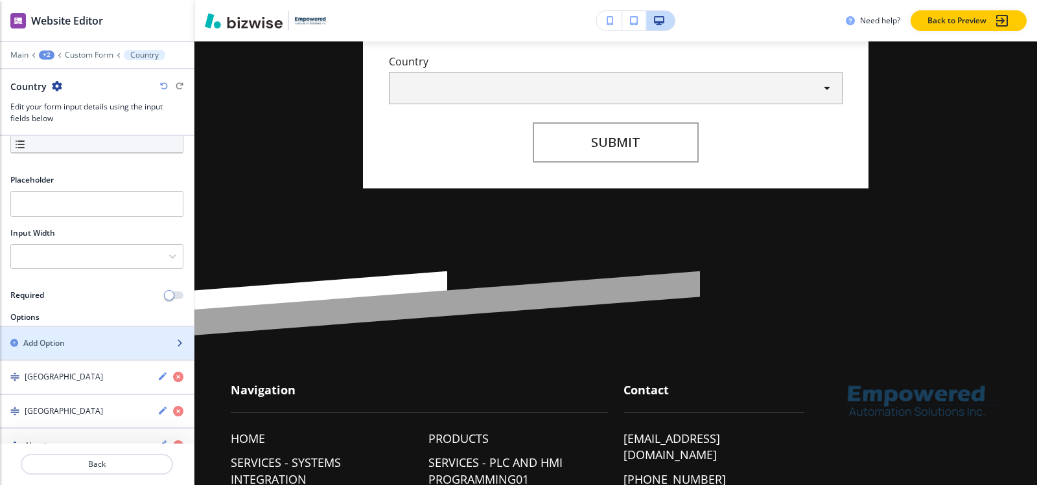
click at [67, 336] on div "button" at bounding box center [97, 332] width 194 height 10
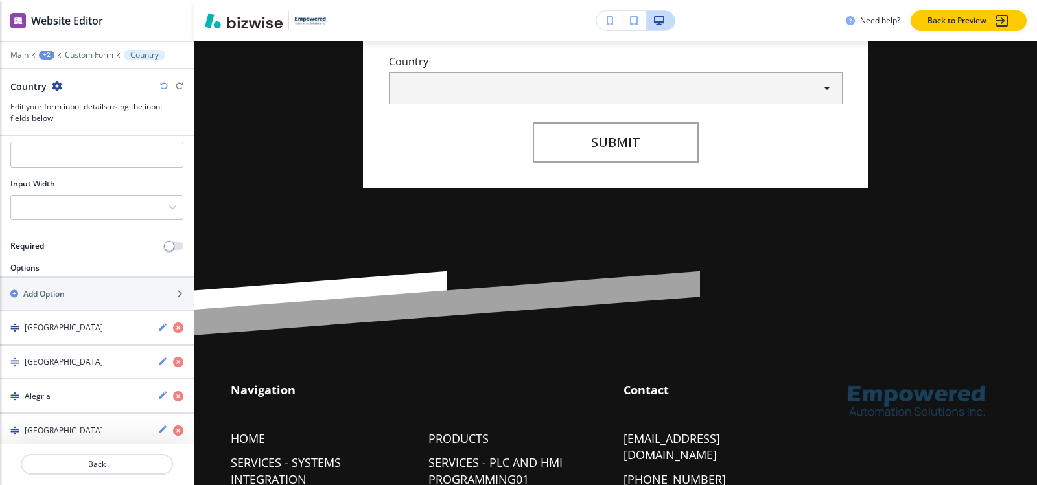
scroll to position [63, 0]
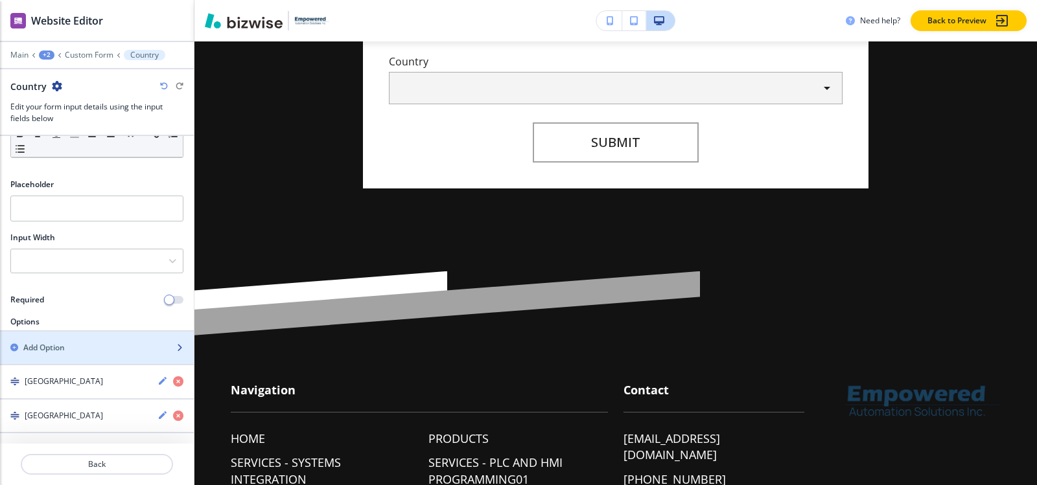
click at [61, 349] on h2 "Add Option" at bounding box center [43, 348] width 41 height 12
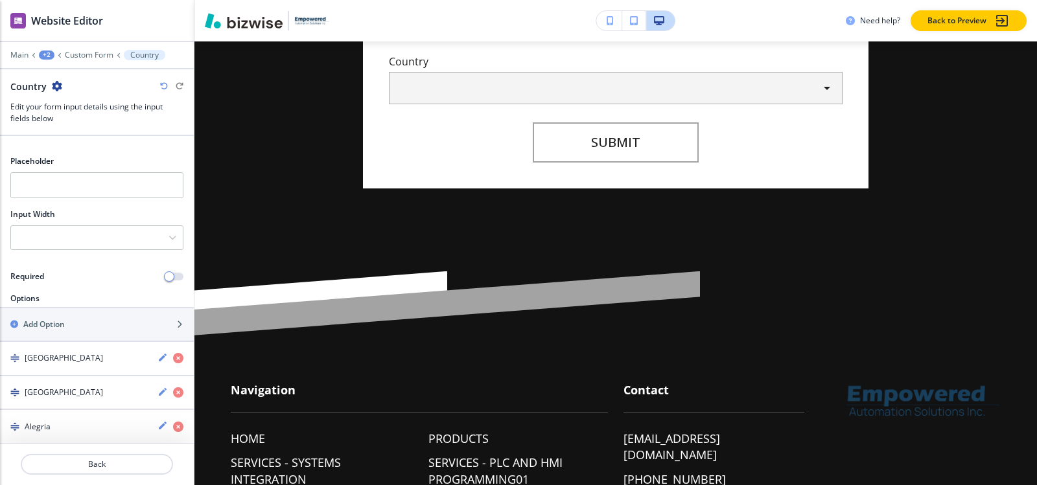
scroll to position [79, 0]
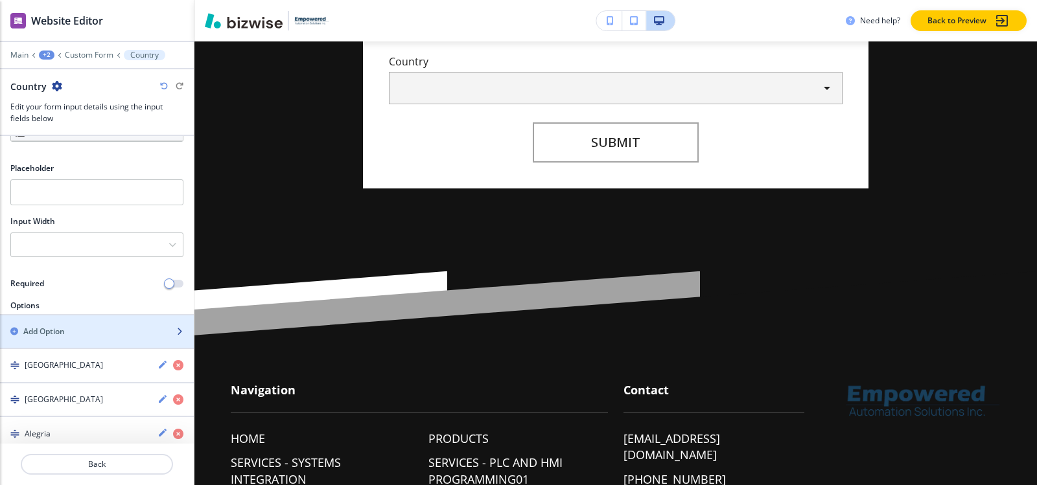
click at [64, 340] on div "button" at bounding box center [97, 343] width 194 height 10
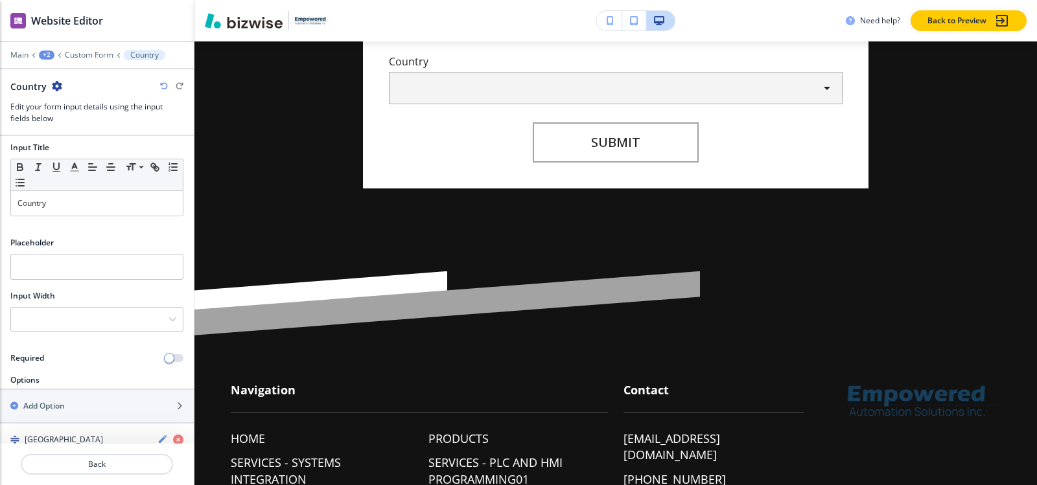
scroll to position [0, 0]
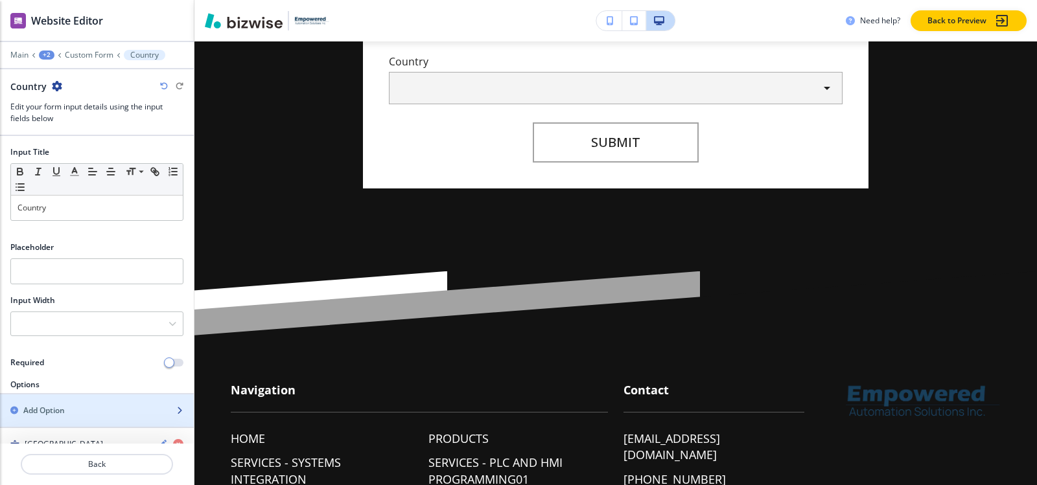
click at [55, 412] on h2 "Add Option" at bounding box center [43, 411] width 41 height 12
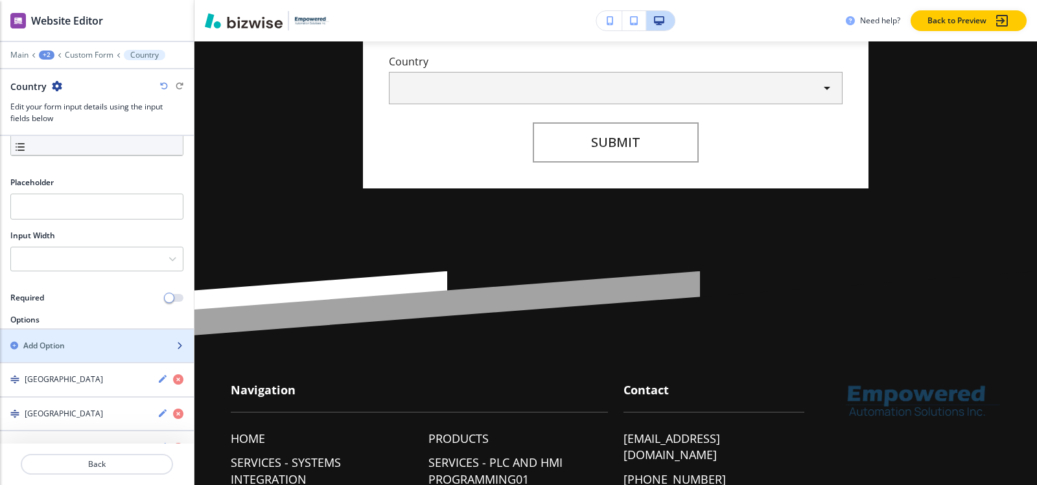
click at [69, 347] on div "Add Option" at bounding box center [82, 346] width 165 height 12
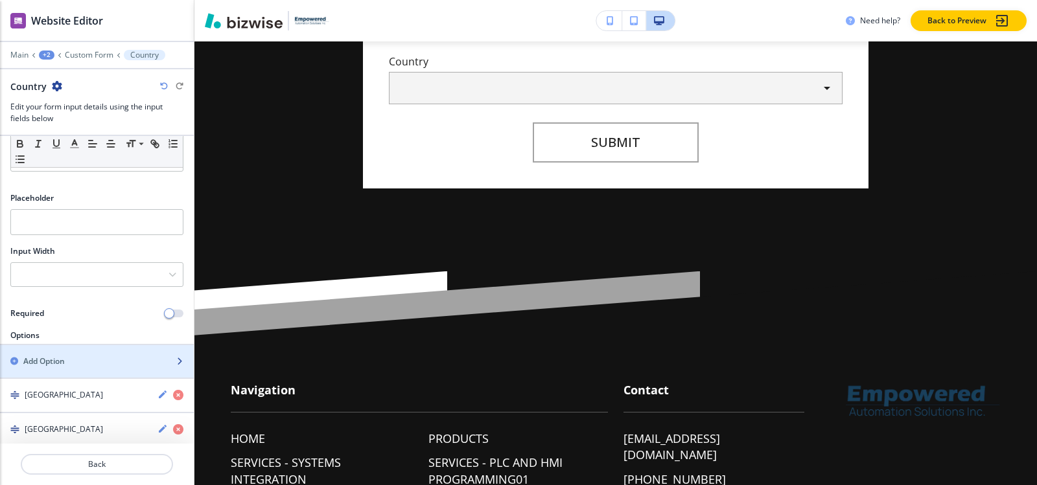
click at [66, 358] on div "Add Option" at bounding box center [82, 362] width 165 height 12
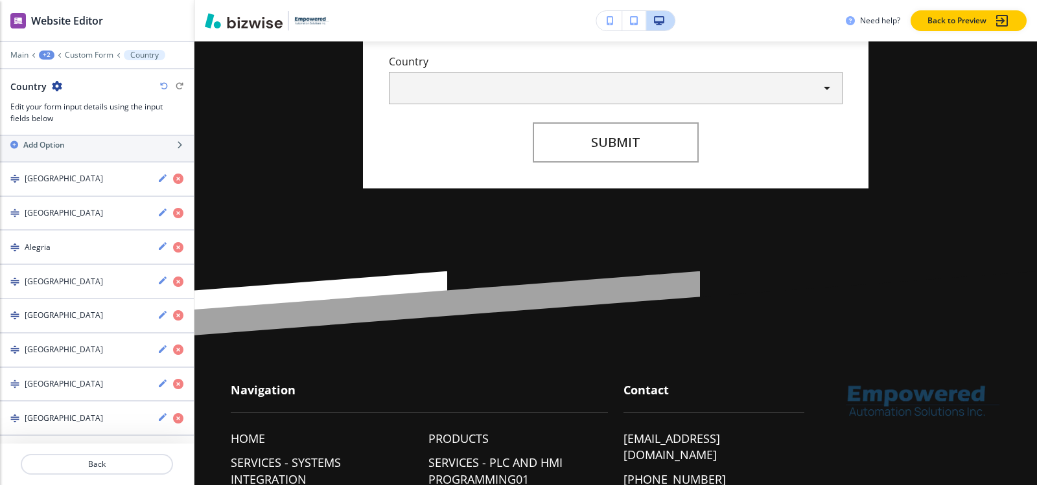
scroll to position [198, 0]
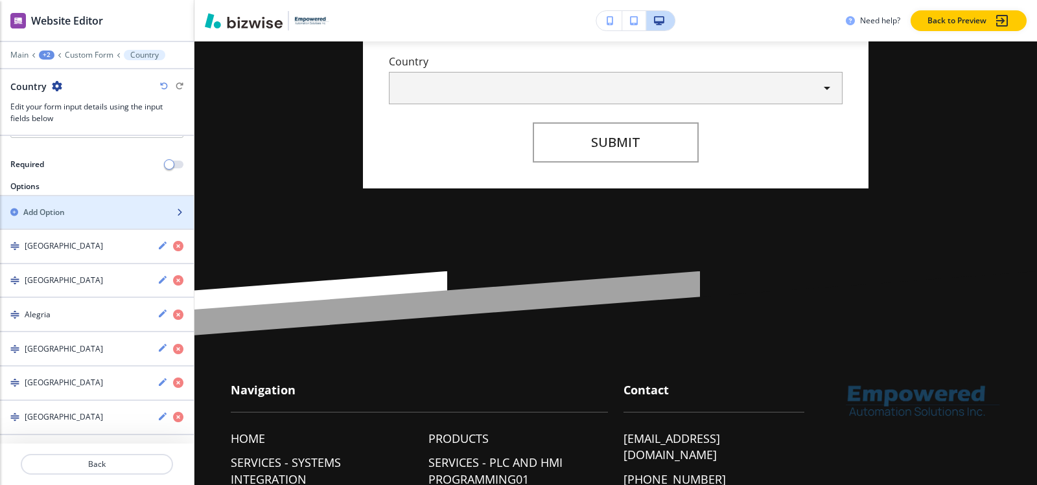
click at [79, 211] on div "Add Option" at bounding box center [82, 213] width 165 height 12
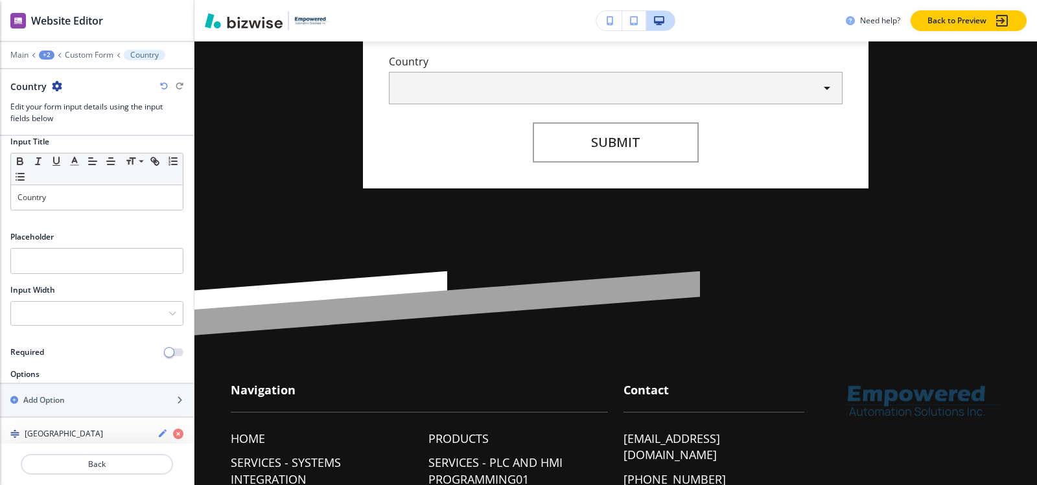
scroll to position [0, 0]
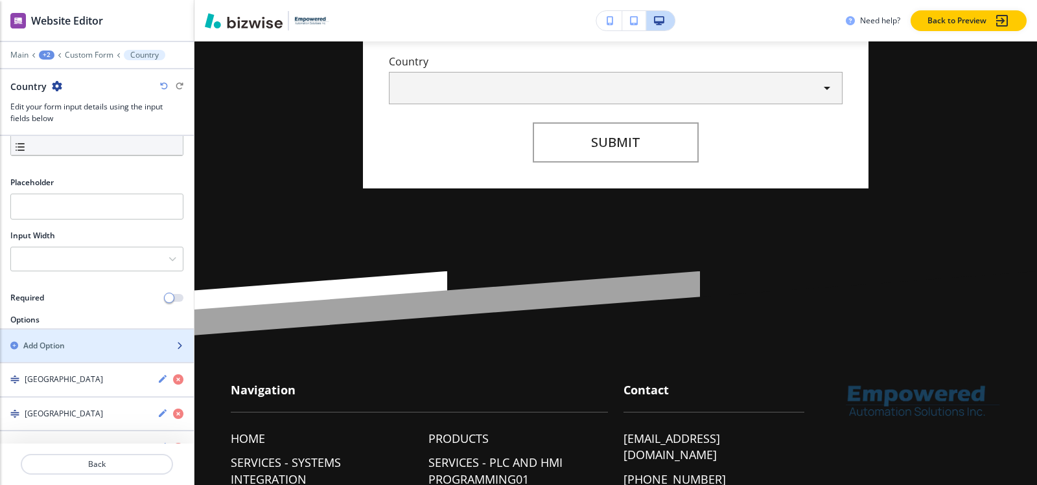
click at [85, 355] on div "button" at bounding box center [97, 357] width 194 height 10
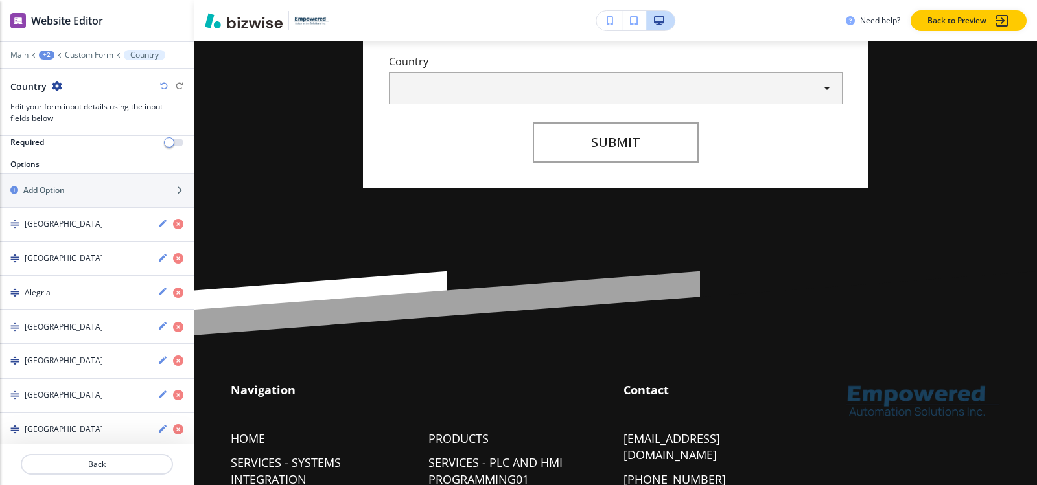
scroll to position [26, 0]
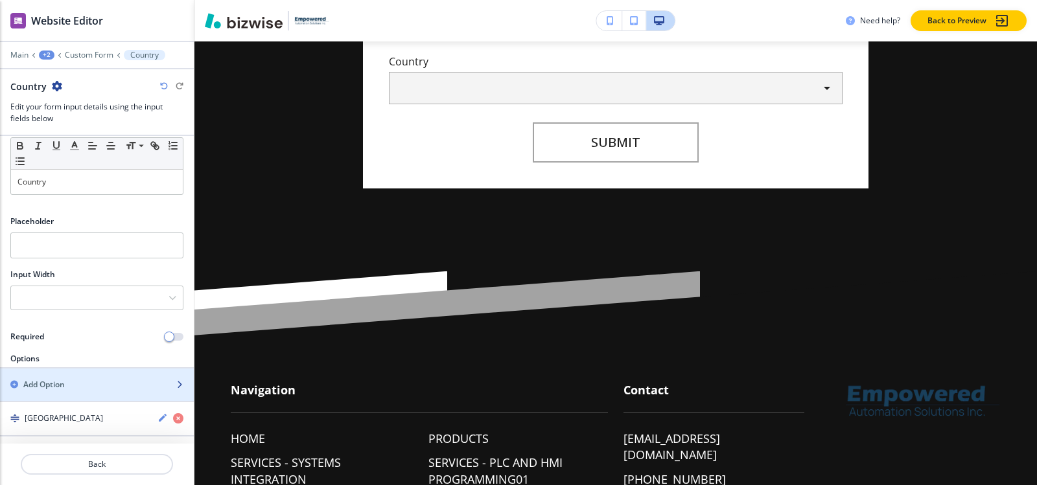
click at [82, 381] on div "Add Option" at bounding box center [82, 385] width 165 height 12
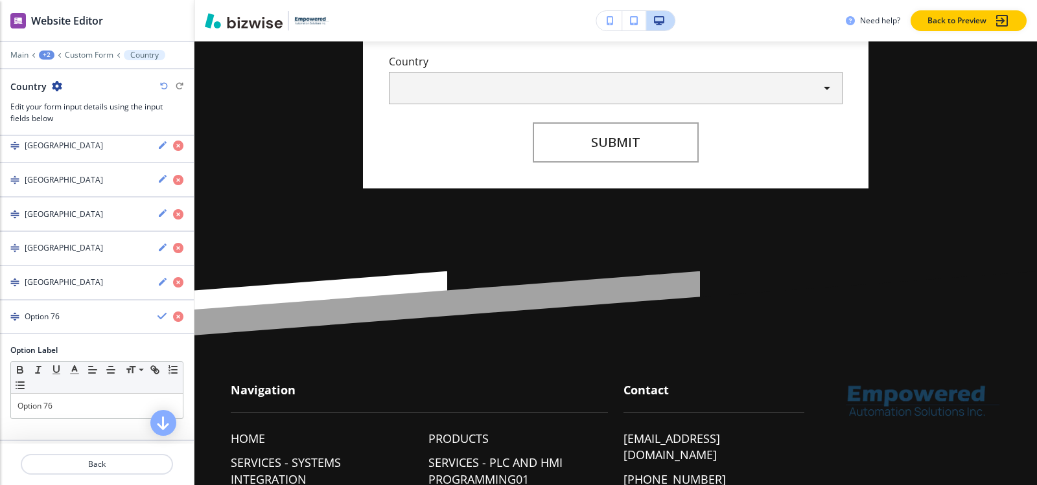
scroll to position [2759, 0]
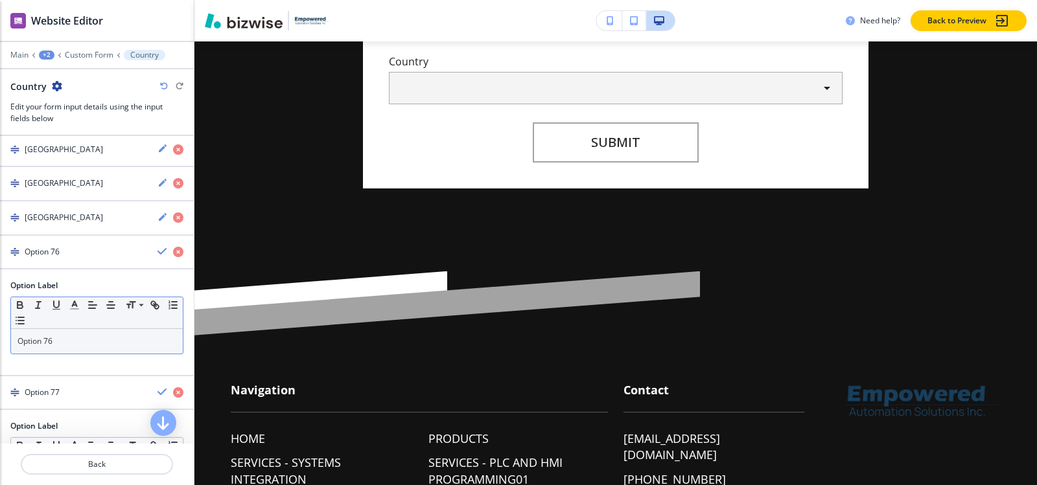
click at [61, 340] on p "Option 76" at bounding box center [96, 342] width 159 height 12
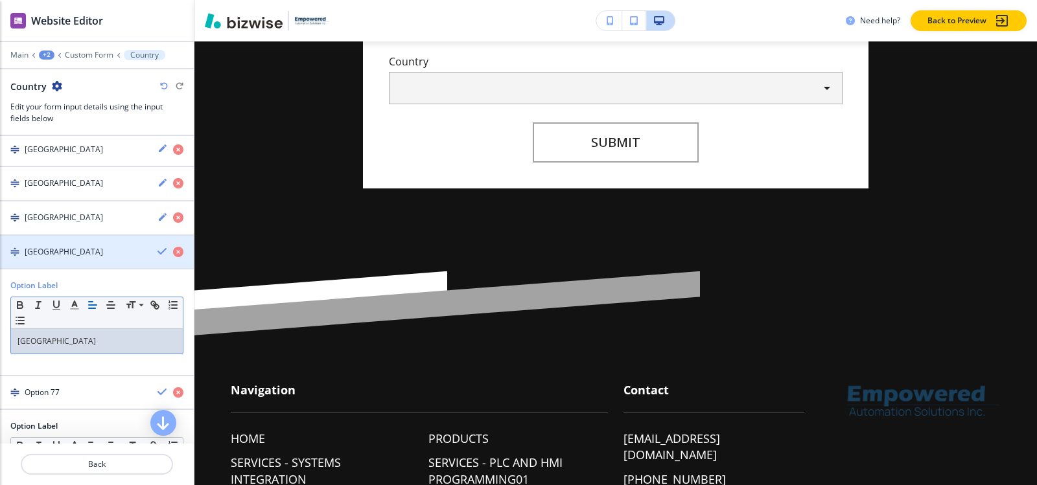
click at [55, 253] on div "[GEOGRAPHIC_DATA]" at bounding box center [73, 252] width 147 height 12
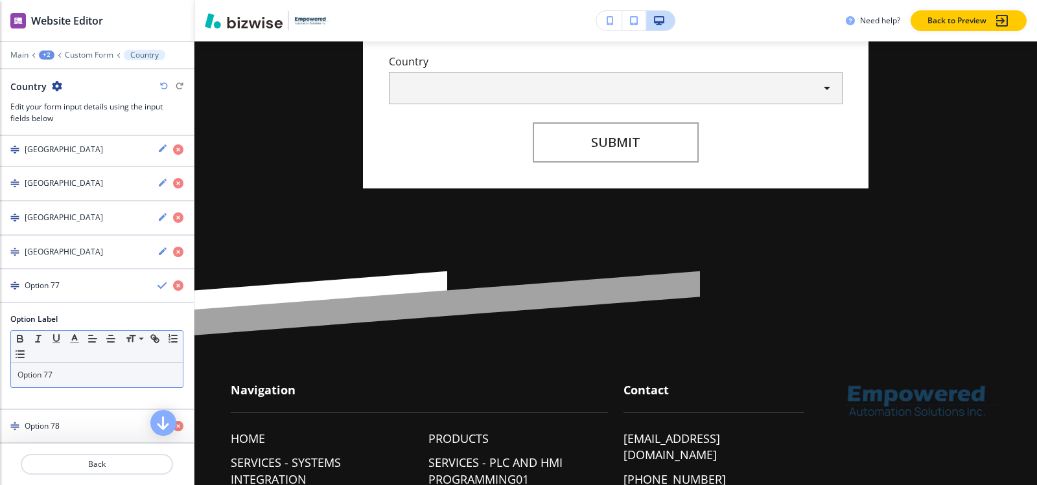
click at [80, 379] on p "Option 77" at bounding box center [96, 375] width 159 height 12
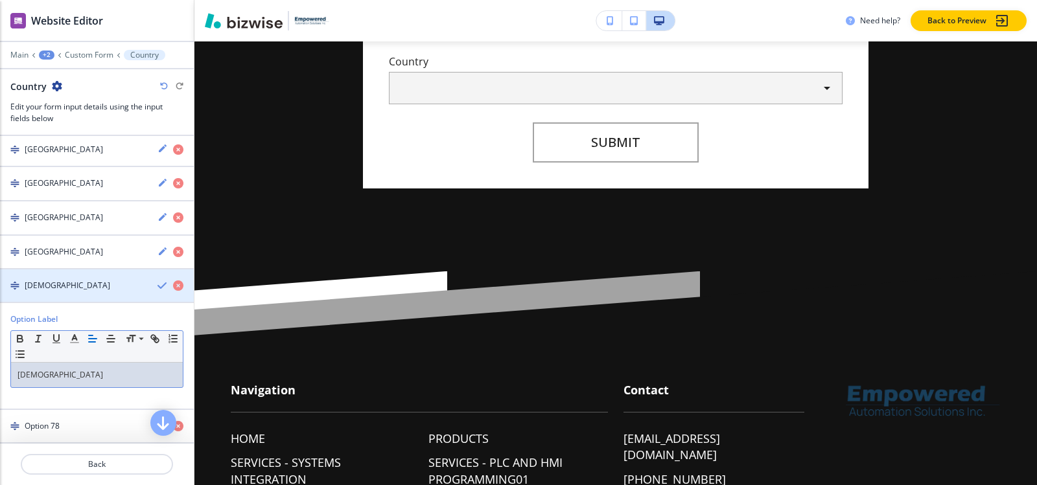
click at [49, 291] on h4 "[DEMOGRAPHIC_DATA]" at bounding box center [68, 286] width 86 height 12
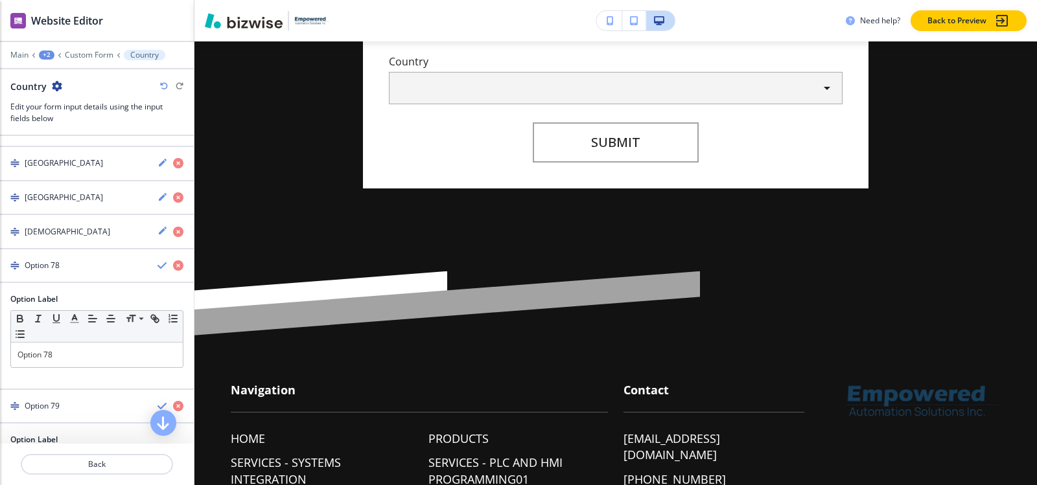
scroll to position [2889, 0]
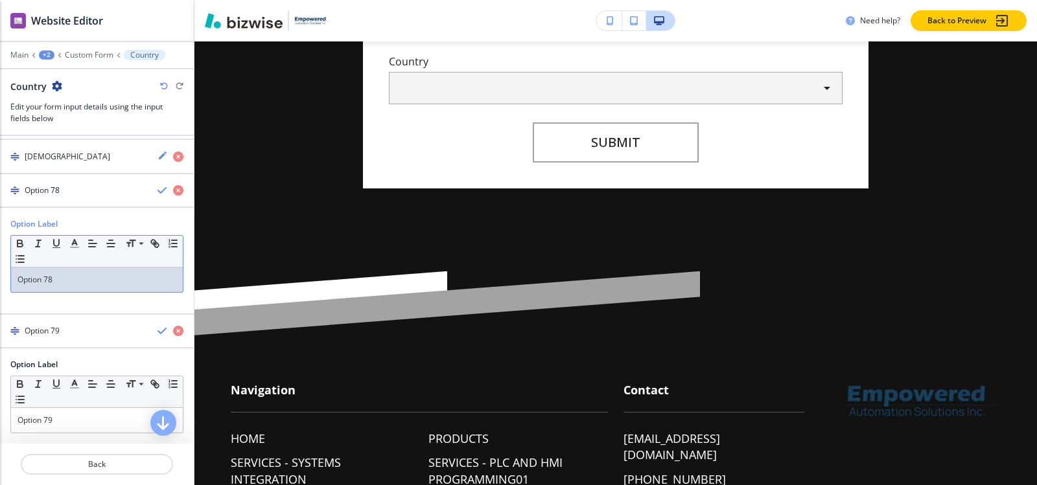
click at [77, 275] on p "Option 78" at bounding box center [96, 280] width 159 height 12
click at [38, 190] on h4 "[GEOGRAPHIC_DATA]" at bounding box center [64, 191] width 78 height 12
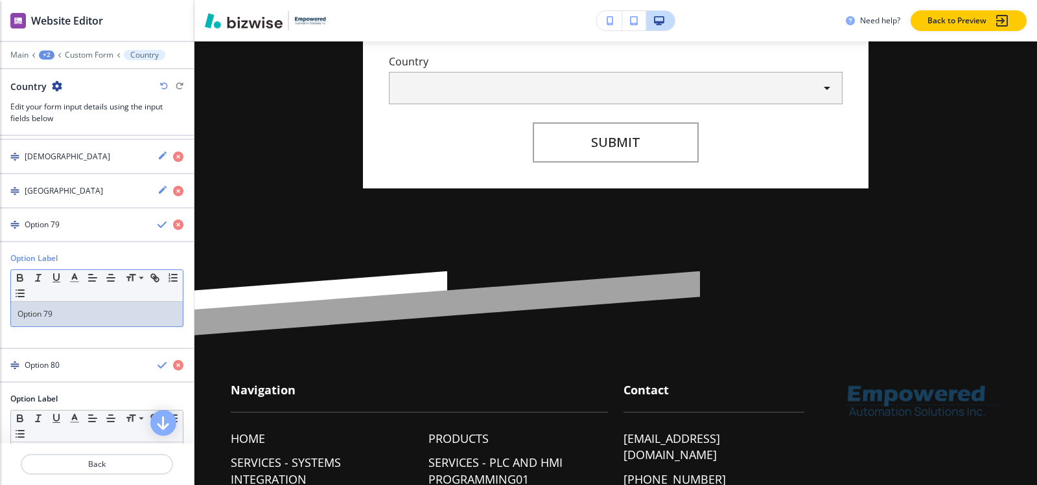
click at [75, 317] on p "Option 79" at bounding box center [96, 315] width 159 height 12
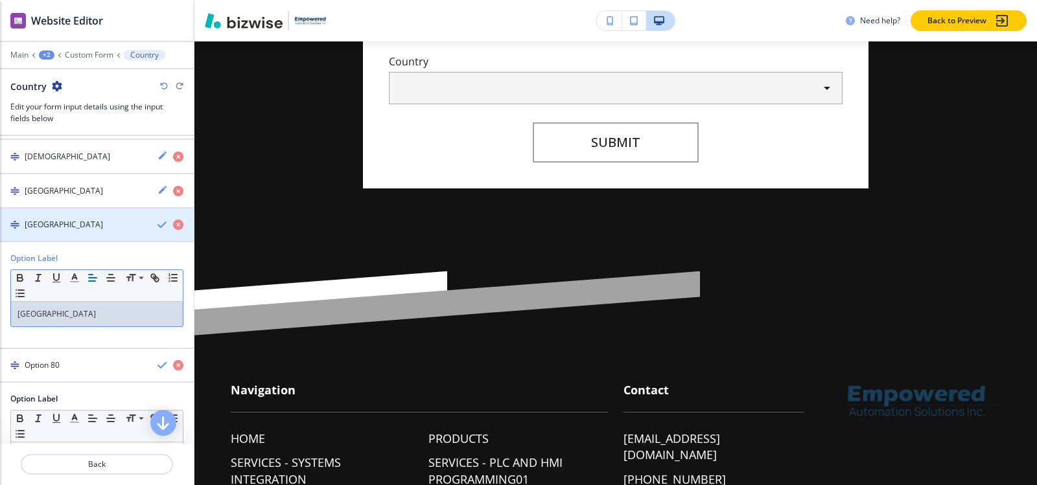
click at [44, 233] on div "button" at bounding box center [97, 236] width 194 height 10
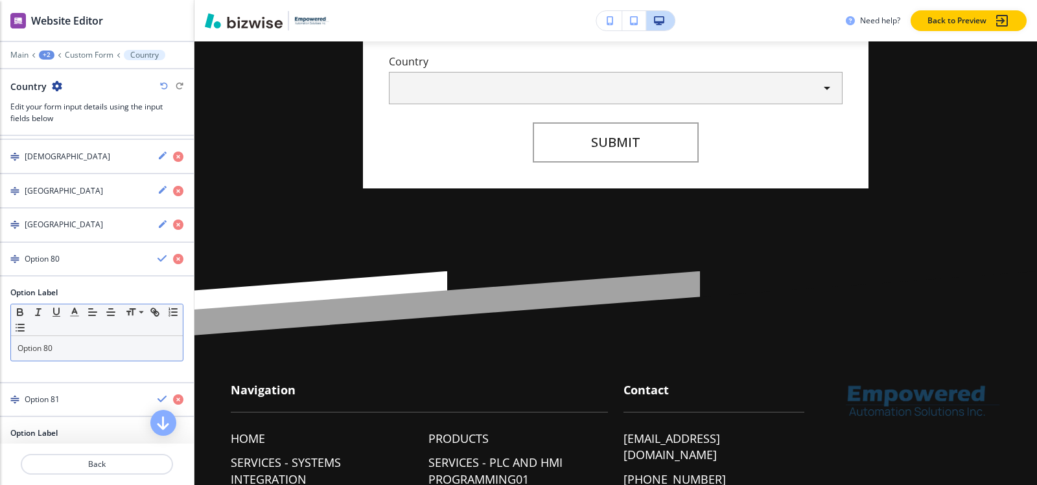
click at [69, 347] on p "Option 80" at bounding box center [96, 349] width 159 height 12
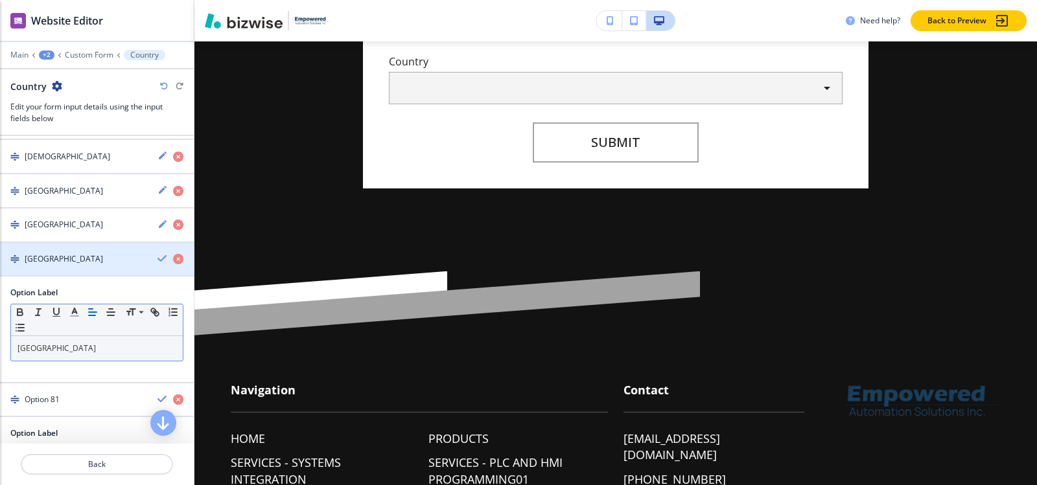
click at [46, 262] on h4 "[GEOGRAPHIC_DATA]" at bounding box center [64, 259] width 78 height 12
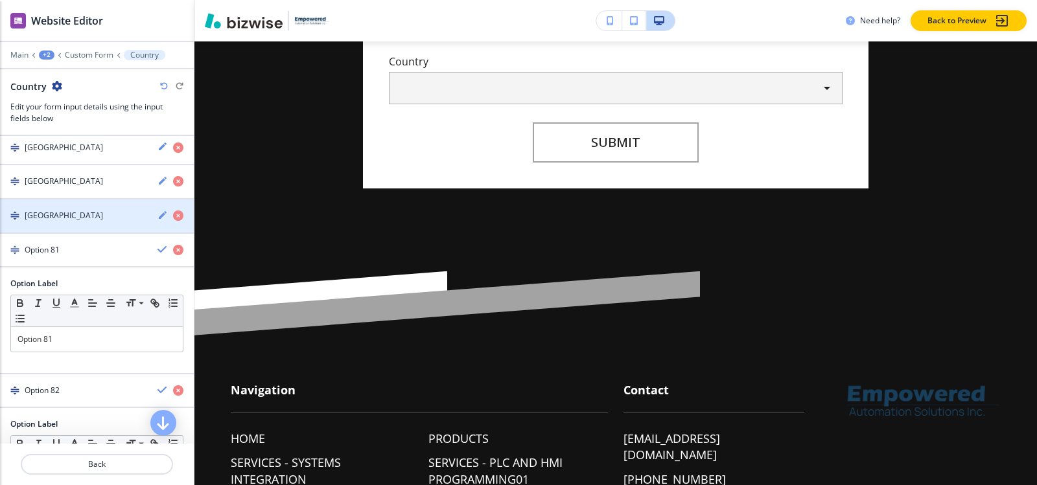
scroll to position [2954, 0]
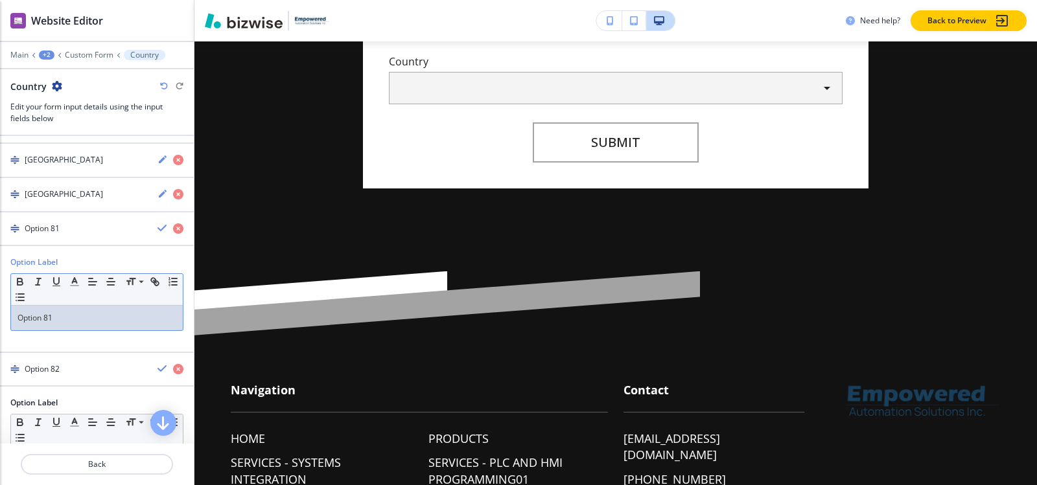
click at [61, 321] on p "Option 81" at bounding box center [96, 318] width 159 height 12
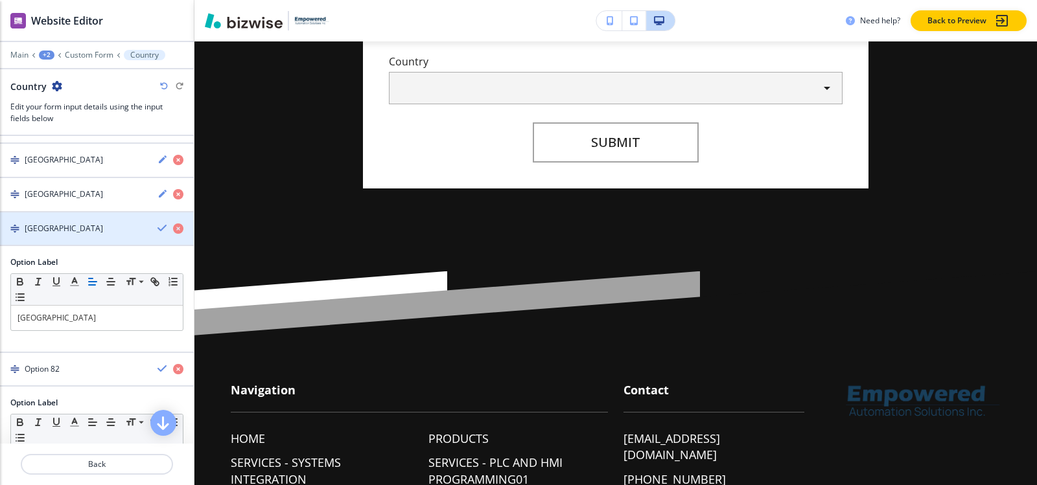
click at [64, 235] on div "button" at bounding box center [97, 240] width 194 height 10
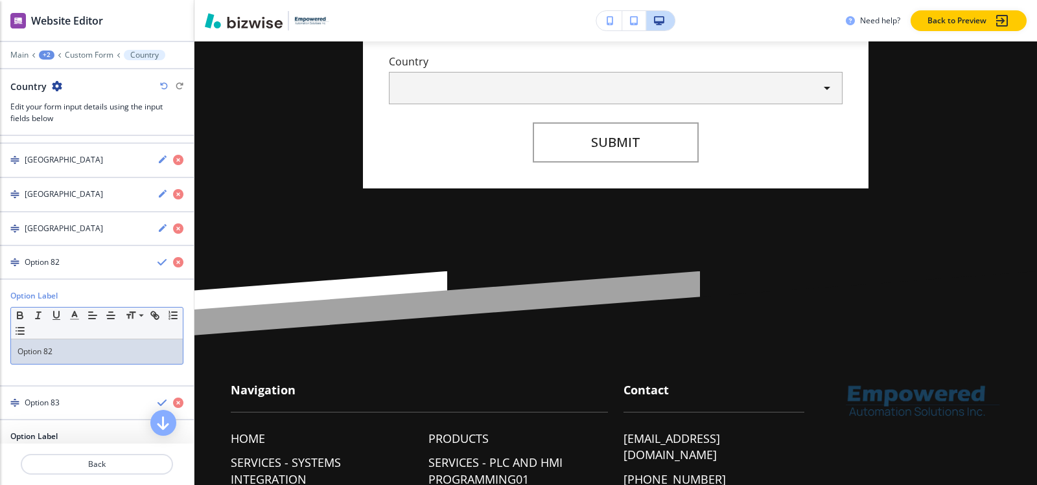
click at [65, 357] on p "Option 82" at bounding box center [96, 352] width 159 height 12
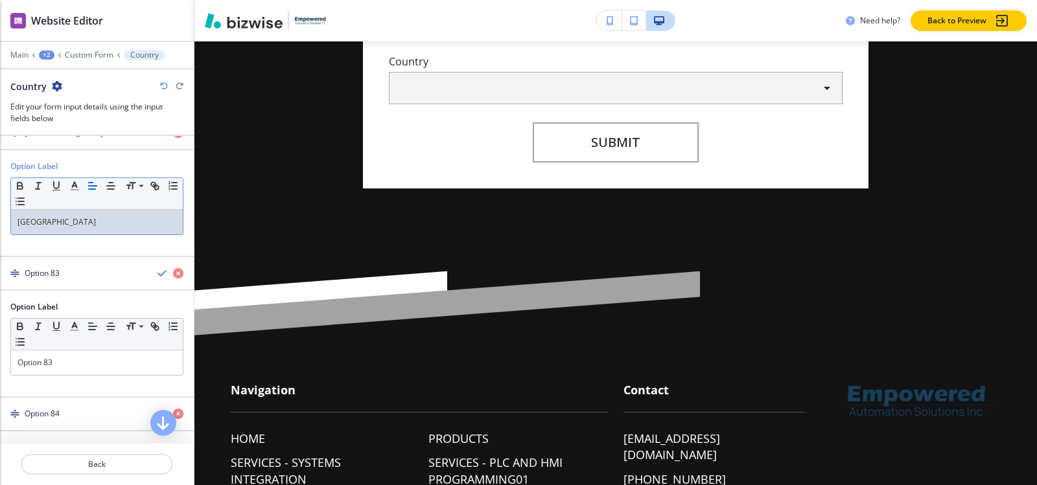
scroll to position [3018, 0]
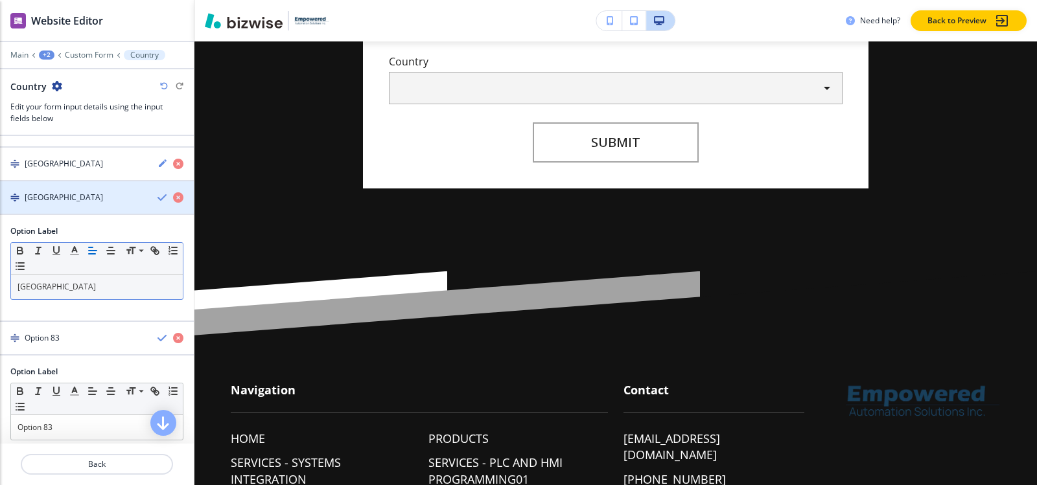
click at [38, 202] on h4 "[GEOGRAPHIC_DATA]" at bounding box center [64, 198] width 78 height 12
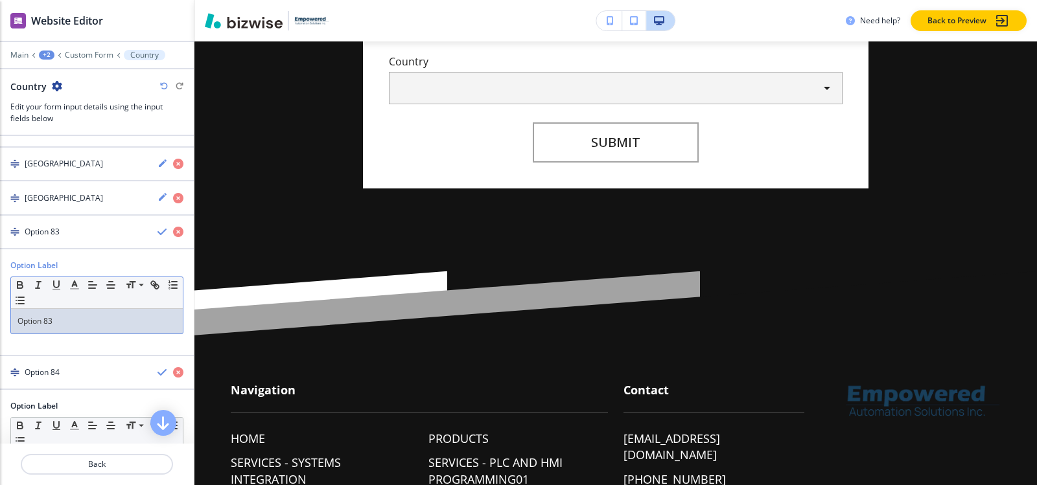
click at [71, 324] on p "Option 83" at bounding box center [96, 322] width 159 height 12
click at [40, 235] on h4 "[GEOGRAPHIC_DATA]" at bounding box center [64, 232] width 78 height 12
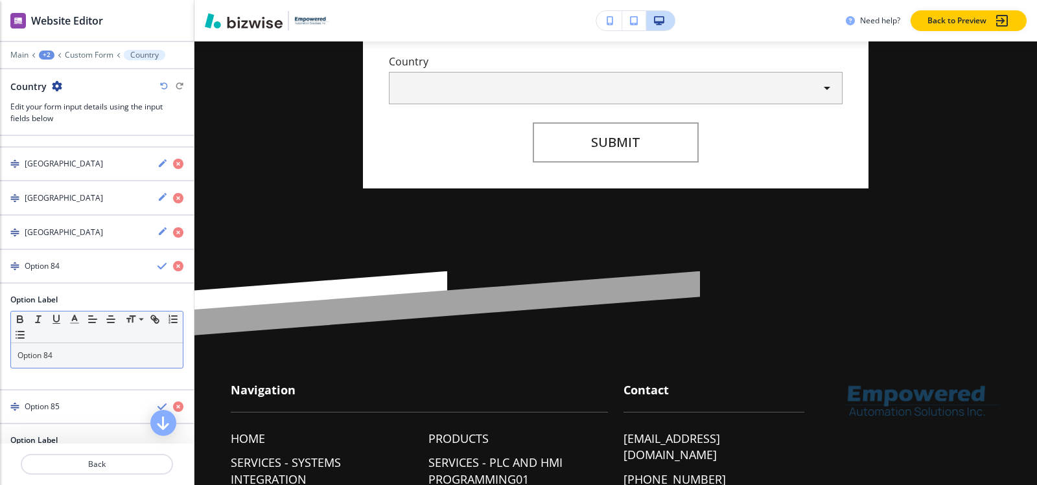
click at [74, 360] on p "Option 84" at bounding box center [96, 356] width 159 height 12
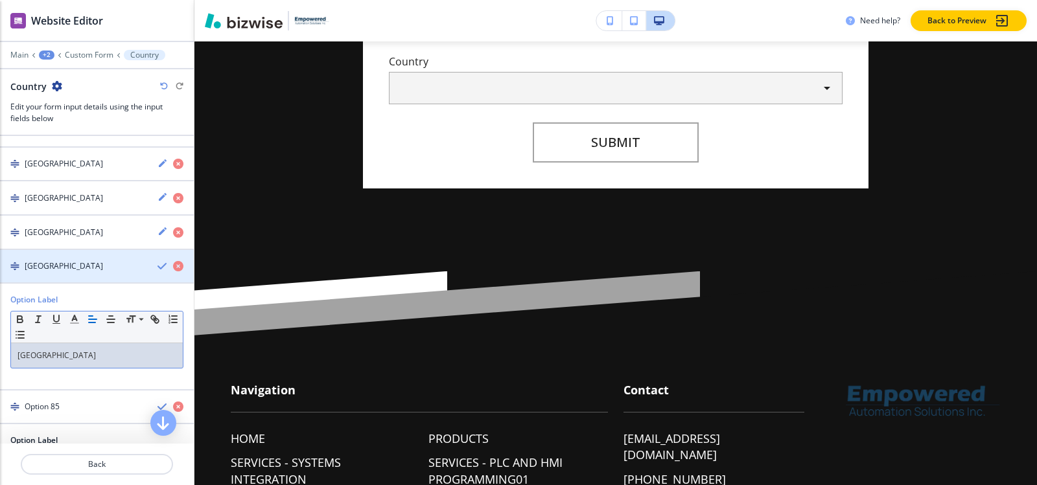
click at [52, 261] on div "[GEOGRAPHIC_DATA]" at bounding box center [73, 267] width 147 height 12
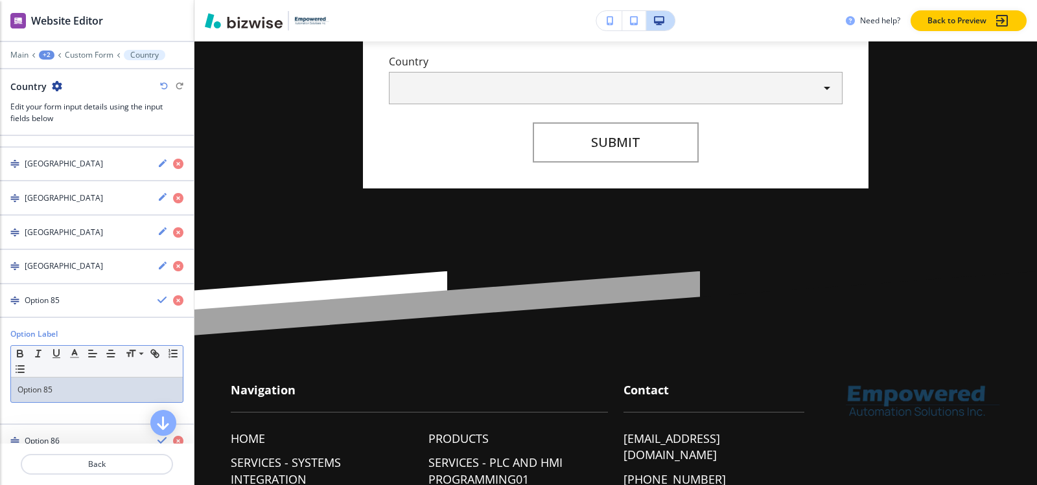
click at [65, 382] on div "Option 85" at bounding box center [97, 390] width 172 height 25
click at [69, 305] on div "[GEOGRAPHIC_DATA]" at bounding box center [73, 301] width 147 height 12
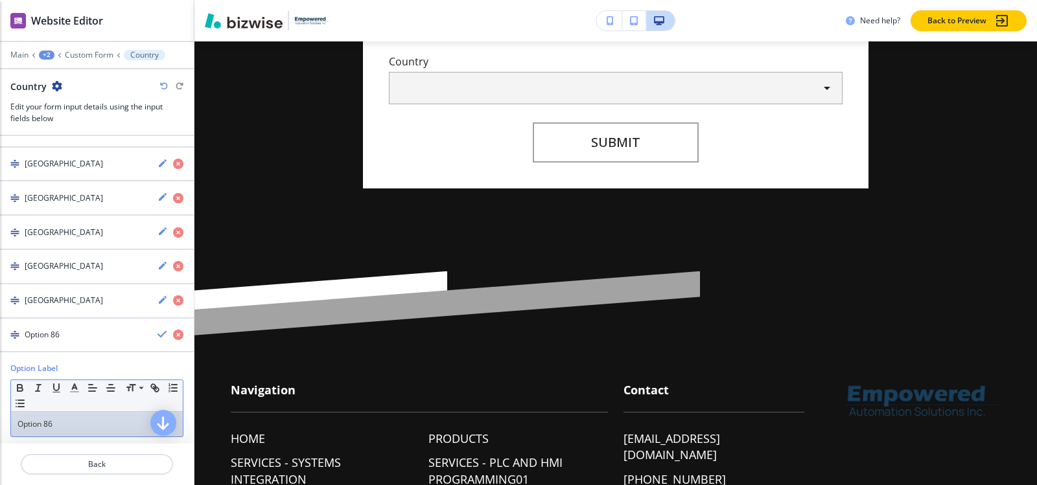
click at [71, 424] on p "Option 86" at bounding box center [96, 425] width 159 height 12
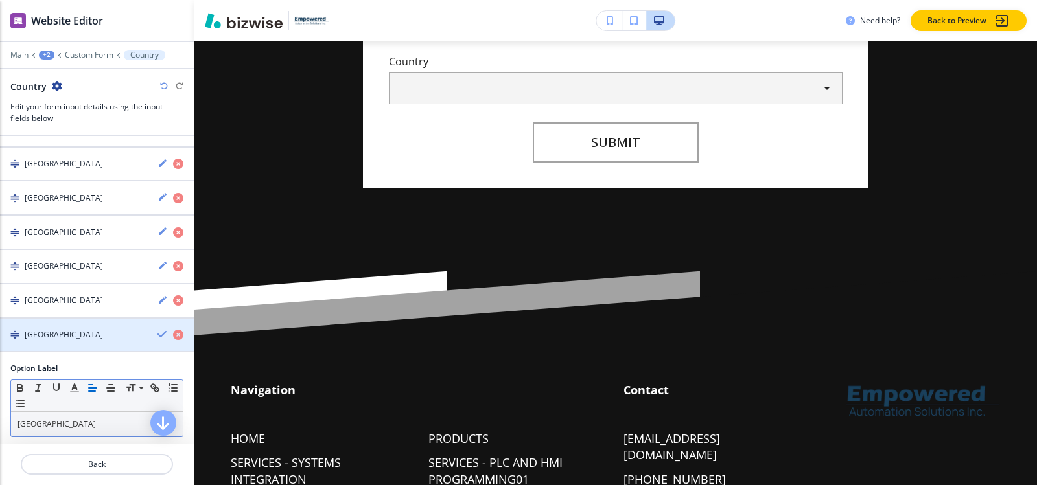
click at [67, 336] on div "[GEOGRAPHIC_DATA]" at bounding box center [73, 335] width 147 height 12
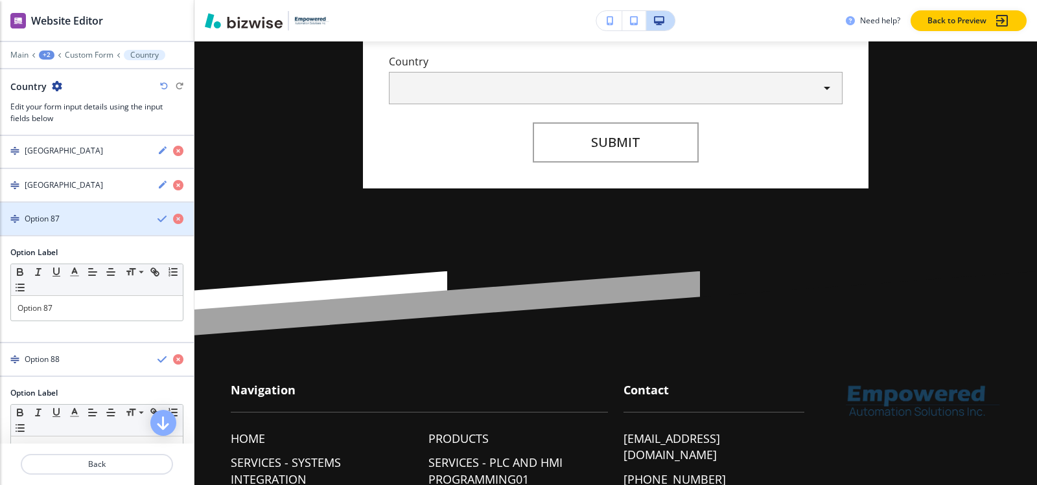
scroll to position [3208, 0]
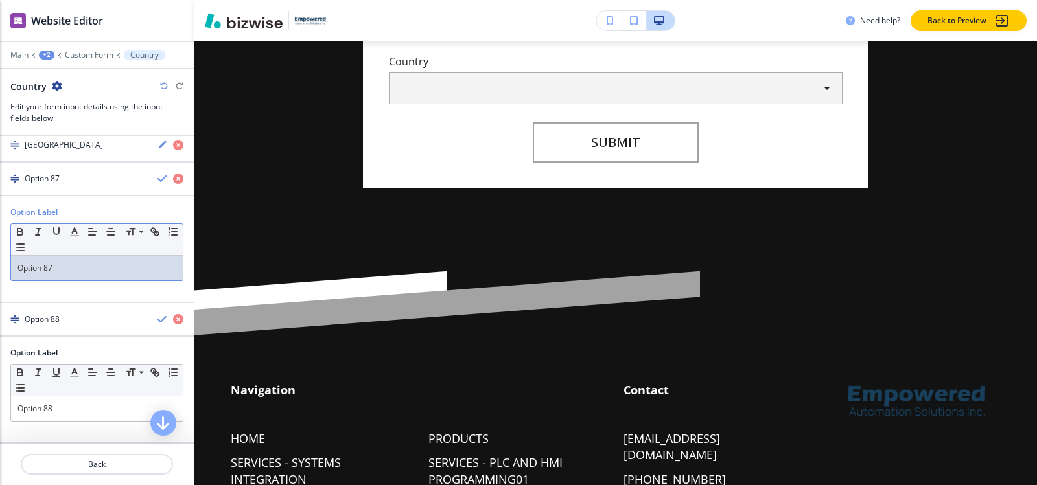
click at [64, 274] on p "Option 87" at bounding box center [96, 268] width 159 height 12
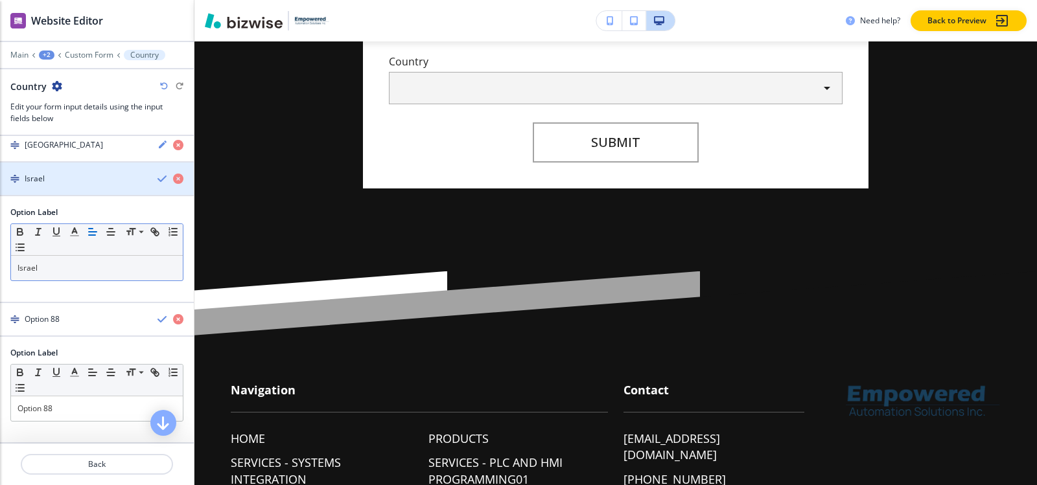
click at [49, 179] on div "Israel" at bounding box center [73, 179] width 147 height 12
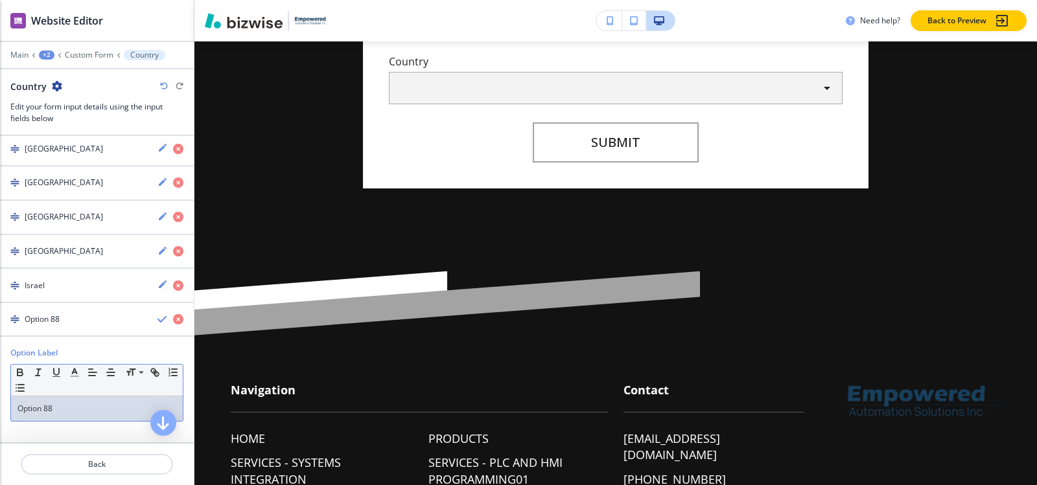
click at [56, 399] on div "Option 88" at bounding box center [97, 409] width 172 height 25
click at [51, 323] on div "[GEOGRAPHIC_DATA]" at bounding box center [73, 320] width 147 height 12
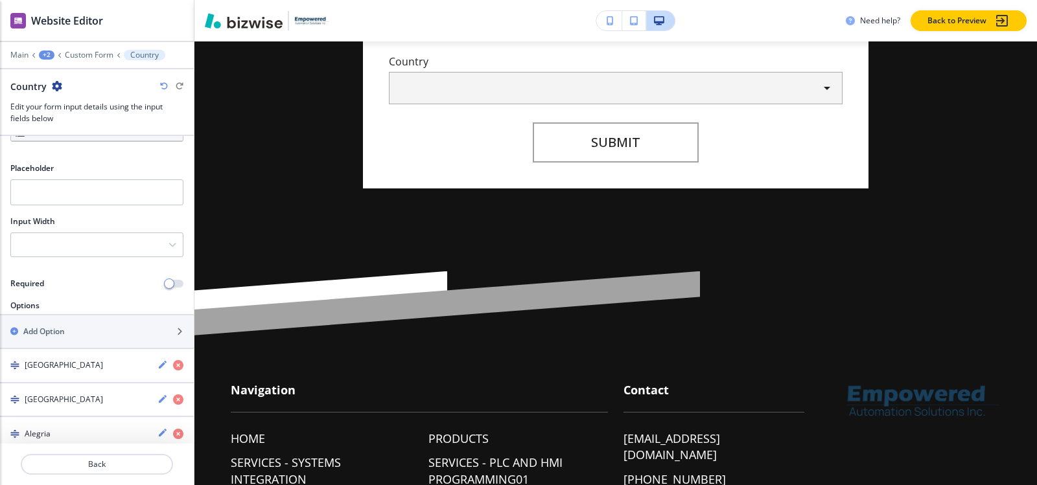
scroll to position [79, 0]
drag, startPoint x: 67, startPoint y: 333, endPoint x: 82, endPoint y: 331, distance: 15.7
click at [67, 333] on div "Add Option" at bounding box center [82, 332] width 165 height 12
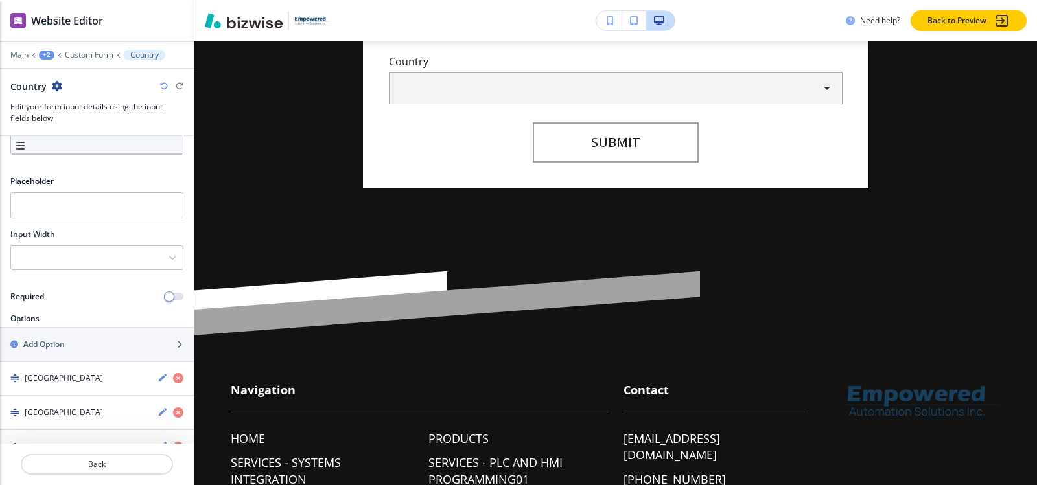
scroll to position [25, 0]
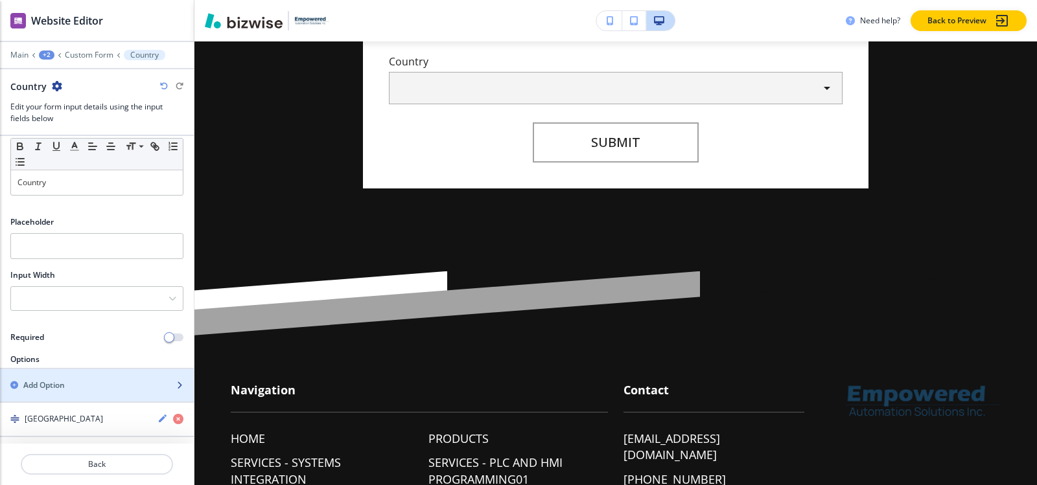
click at [56, 383] on h2 "Add Option" at bounding box center [43, 386] width 41 height 12
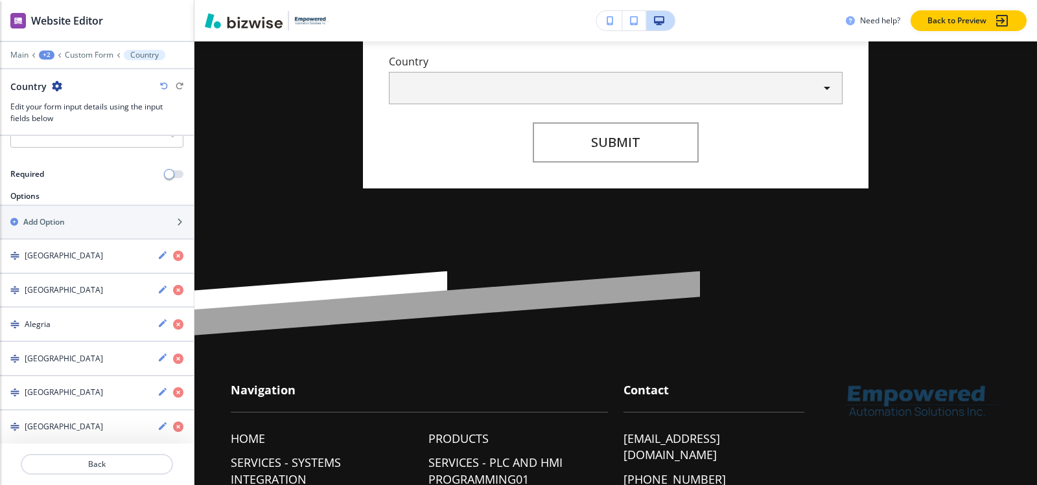
scroll to position [101, 0]
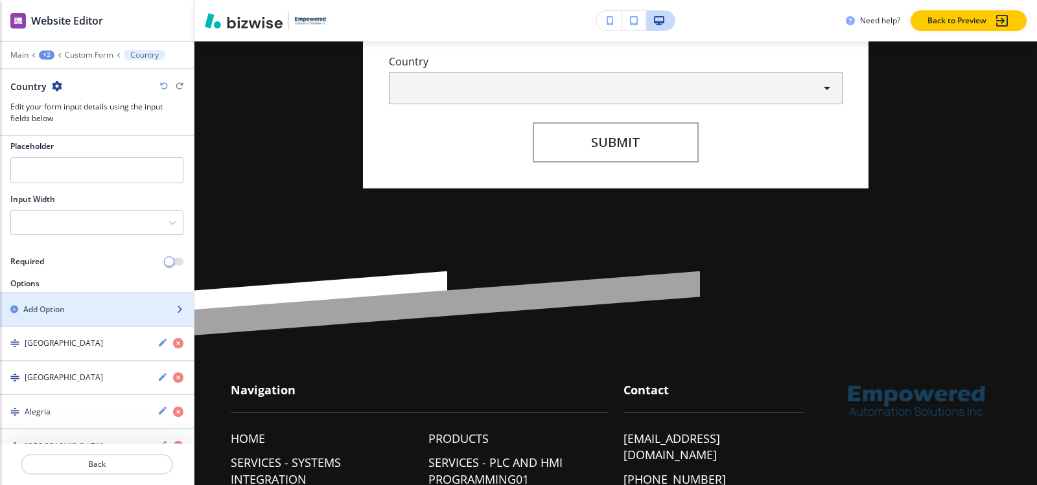
click at [80, 305] on div "Add Option" at bounding box center [82, 310] width 165 height 12
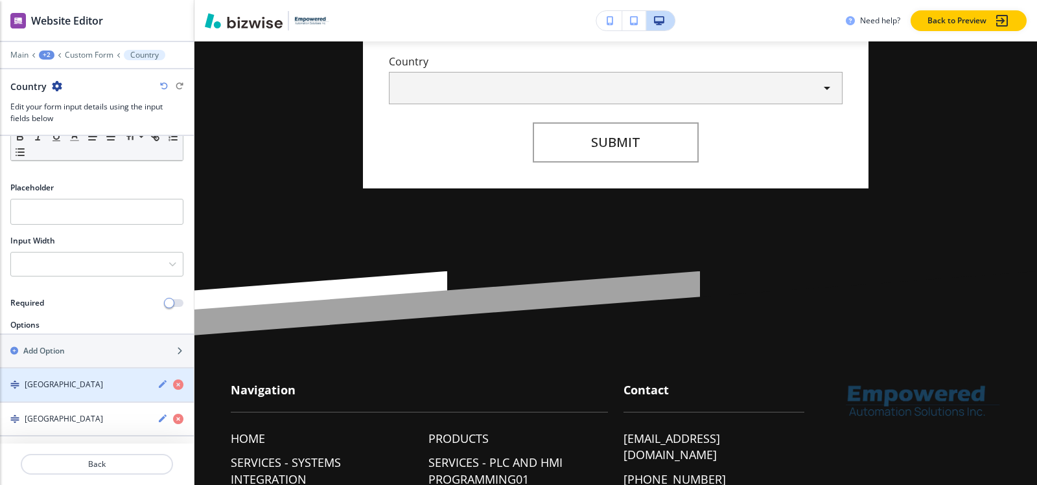
scroll to position [130, 0]
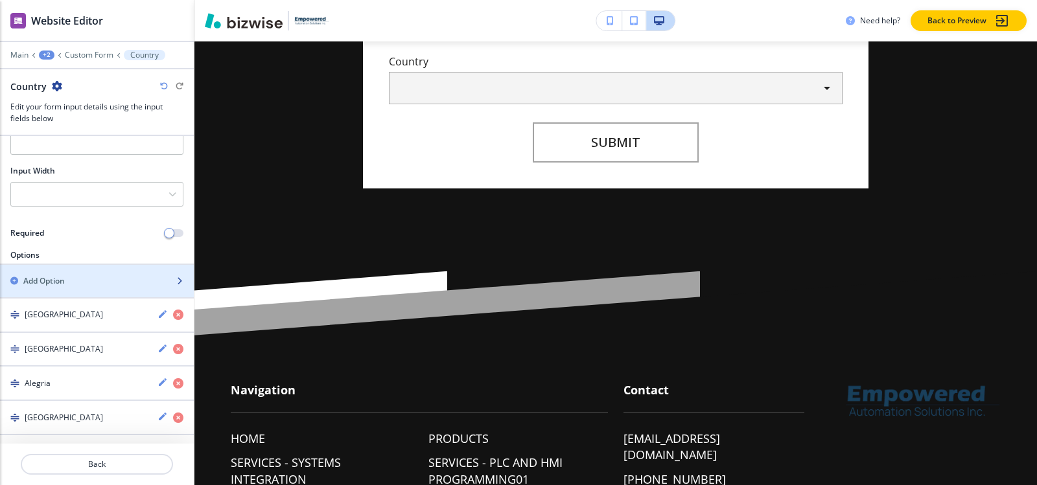
click at [76, 275] on div "Add Option" at bounding box center [82, 281] width 165 height 12
click at [83, 283] on div "Add Option" at bounding box center [82, 281] width 165 height 12
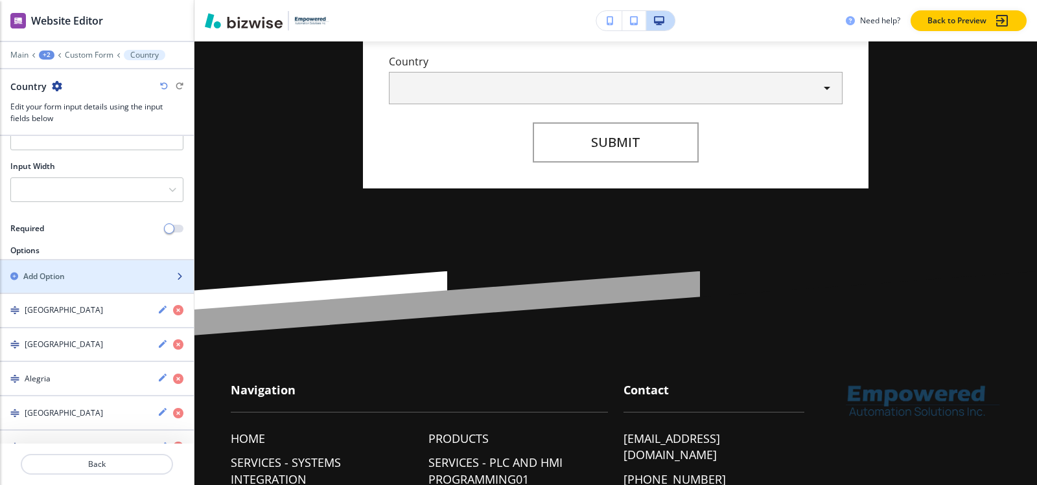
click at [84, 283] on div "button" at bounding box center [97, 288] width 194 height 10
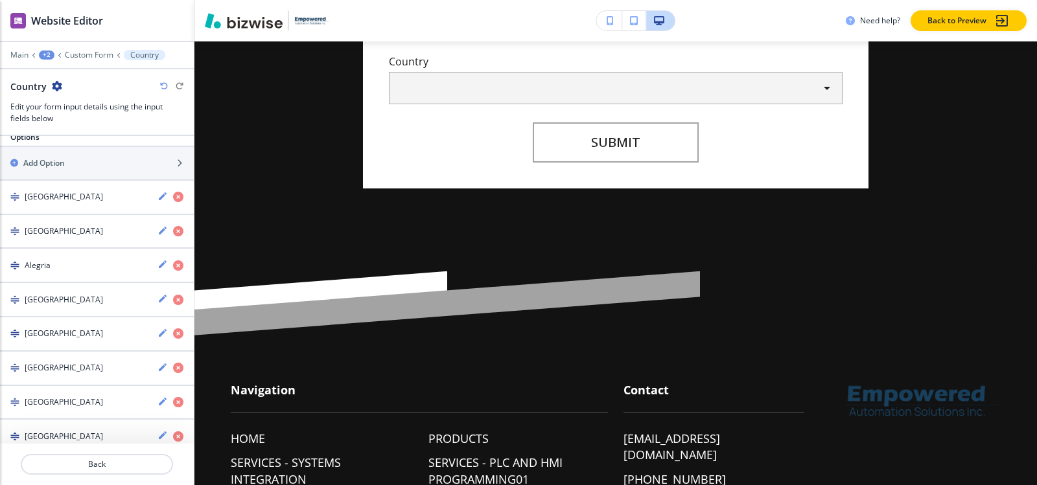
scroll to position [53, 0]
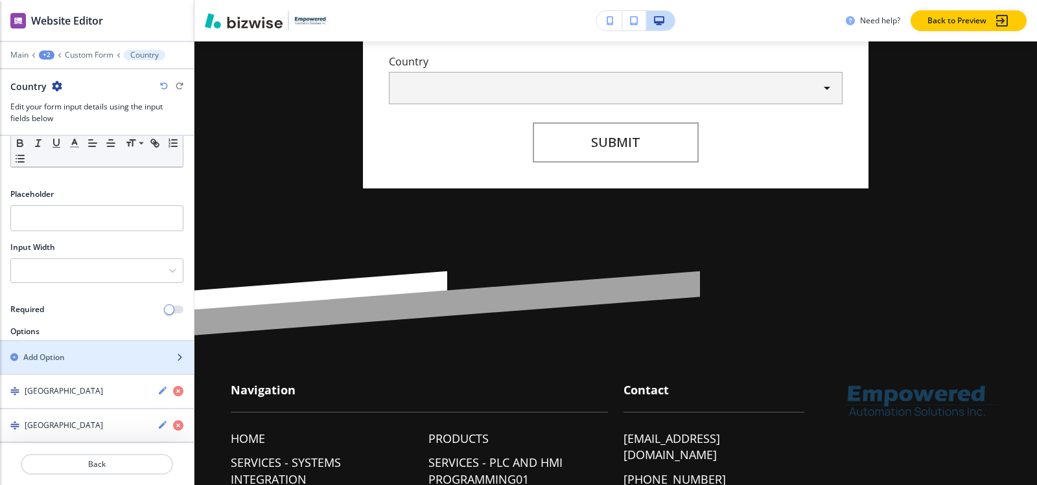
click at [71, 349] on div "button" at bounding box center [97, 347] width 194 height 10
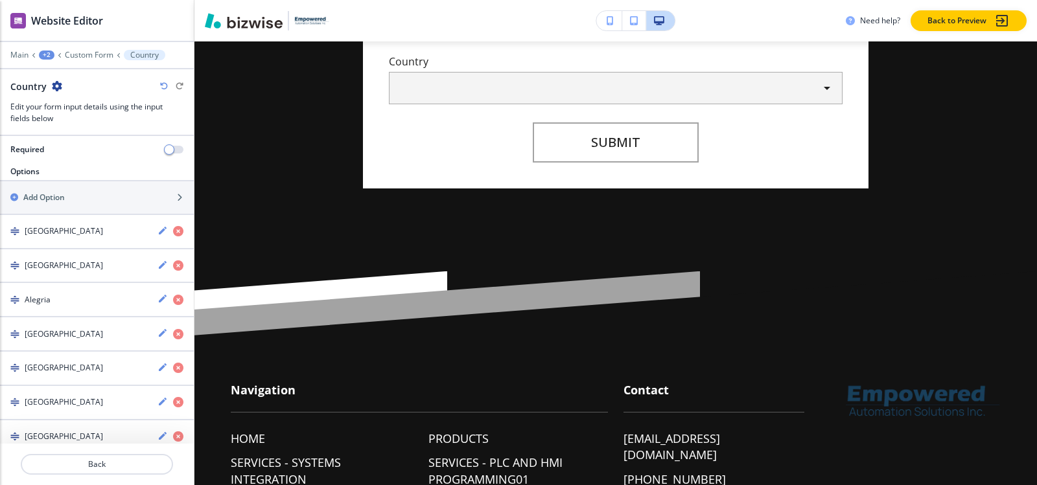
scroll to position [153, 0]
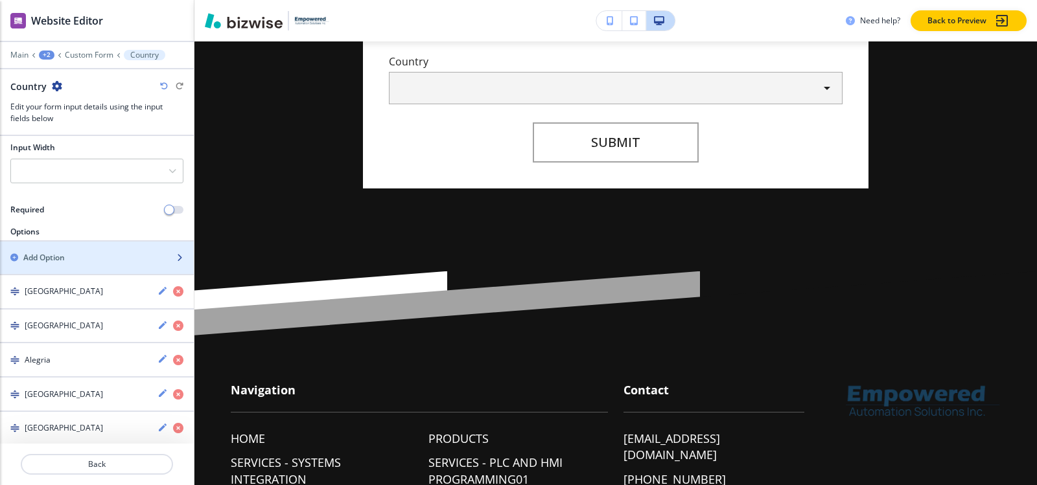
click at [76, 266] on div "button" at bounding box center [97, 269] width 194 height 10
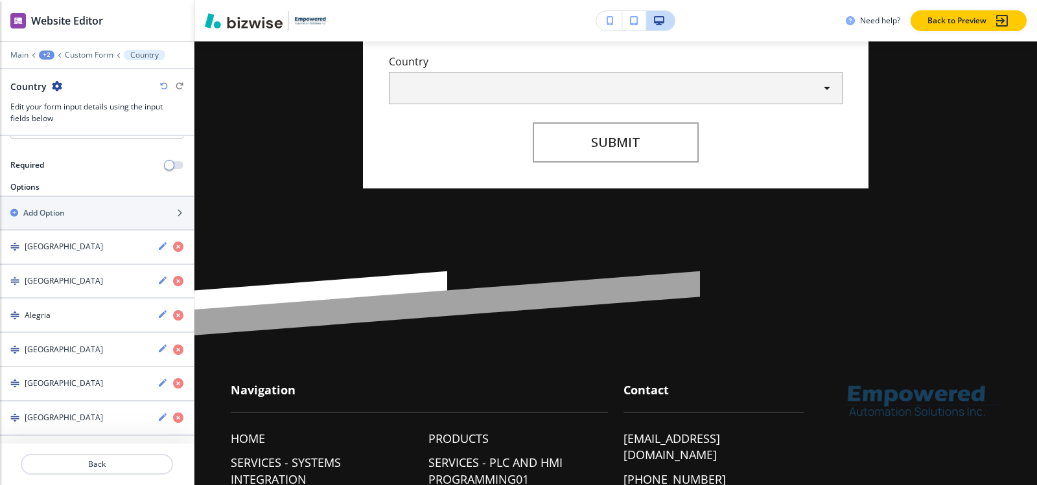
scroll to position [137, 0]
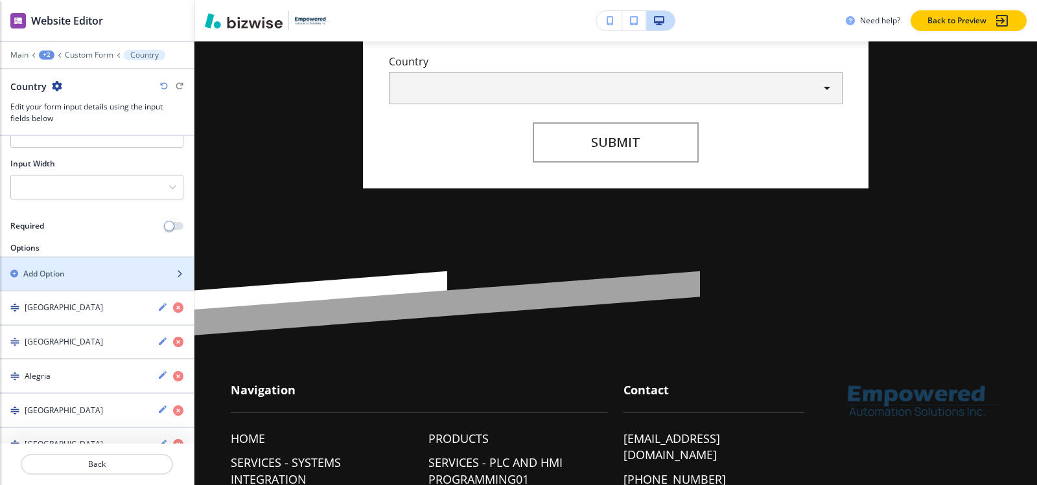
click at [90, 279] on div "Add Option" at bounding box center [82, 274] width 165 height 12
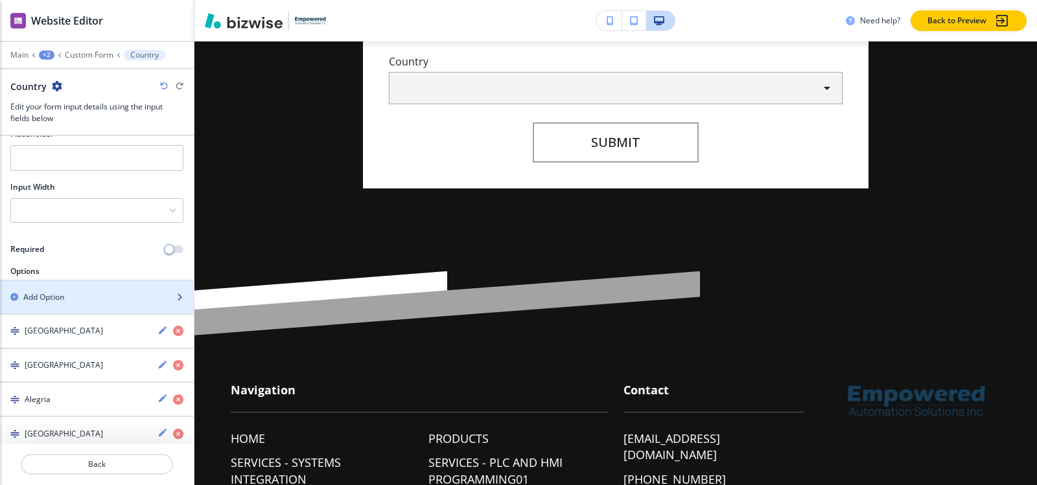
click at [93, 294] on div "Add Option" at bounding box center [82, 298] width 165 height 12
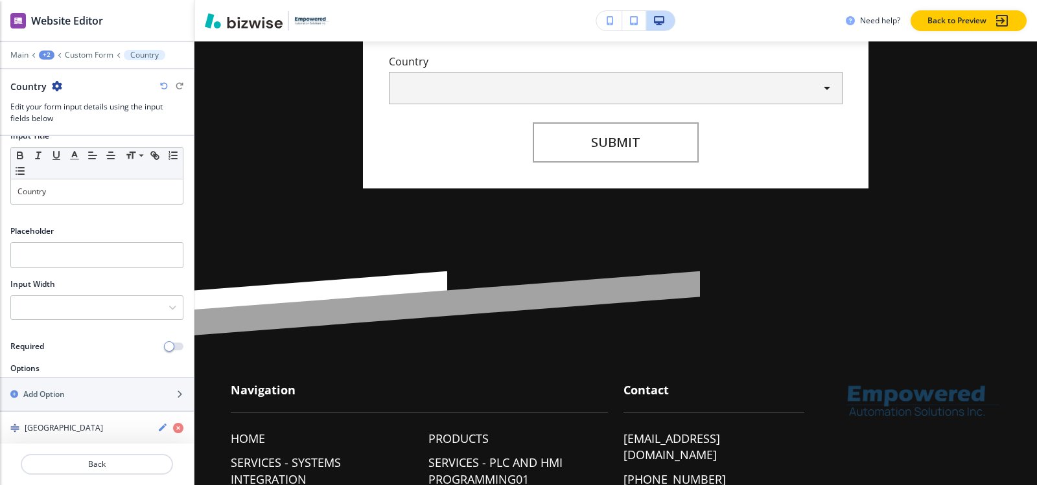
scroll to position [0, 0]
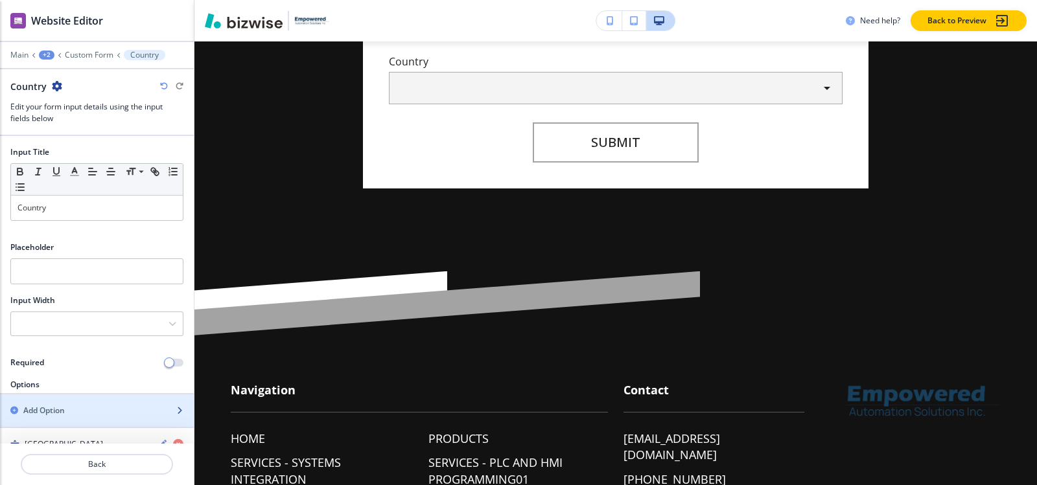
click at [51, 404] on div "button" at bounding box center [97, 400] width 194 height 10
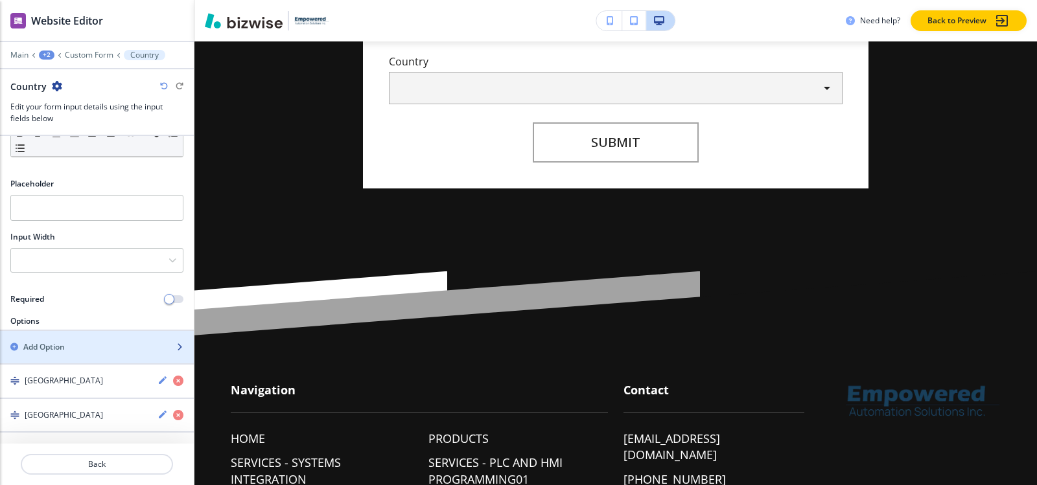
click at [58, 343] on h2 "Add Option" at bounding box center [43, 348] width 41 height 12
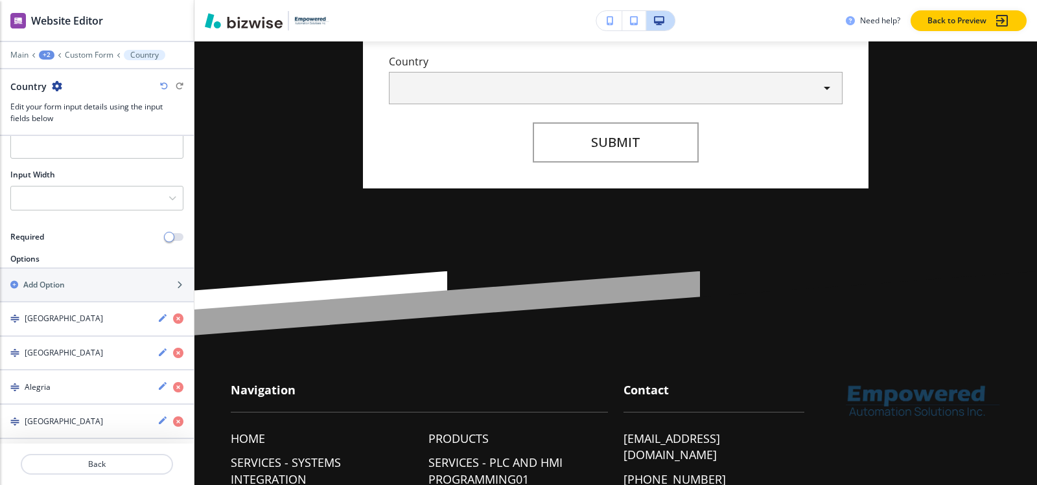
scroll to position [130, 0]
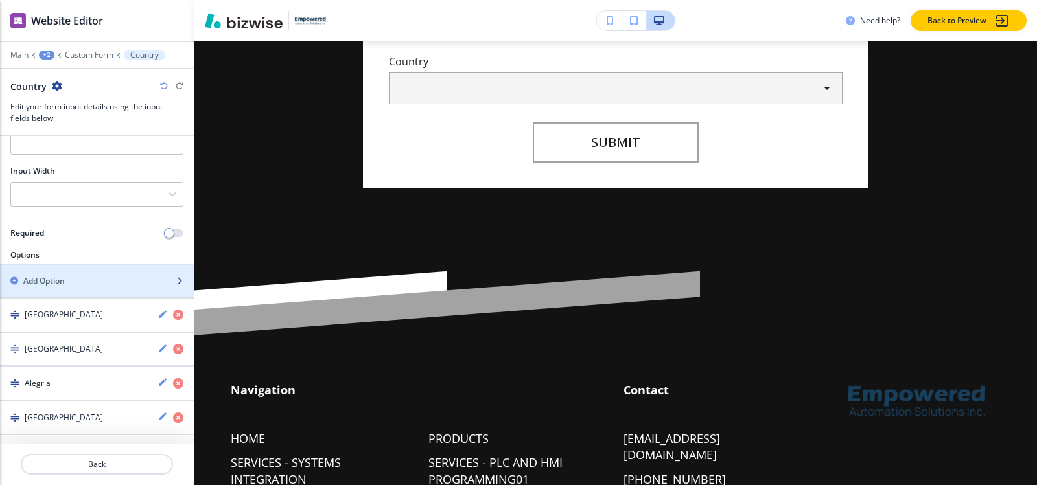
click at [64, 292] on div "button" at bounding box center [97, 292] width 194 height 10
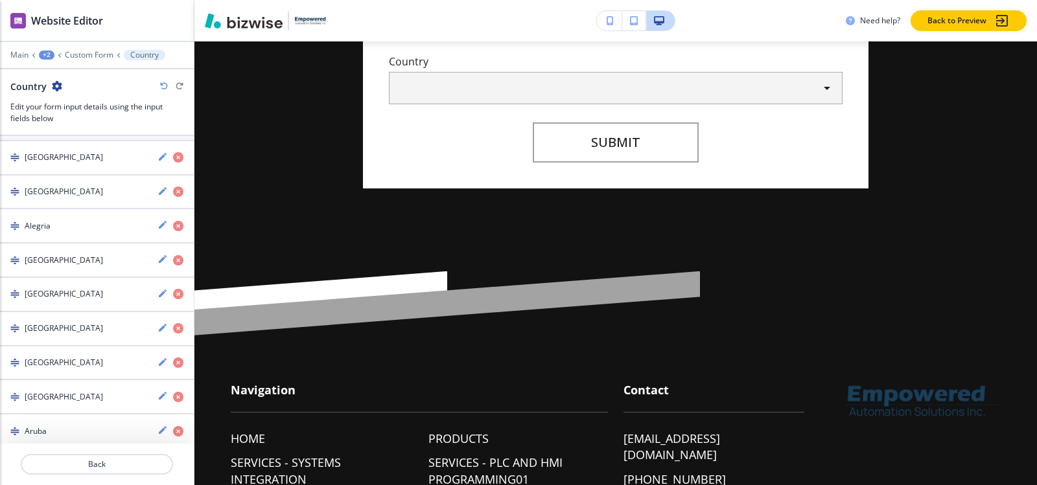
scroll to position [28, 0]
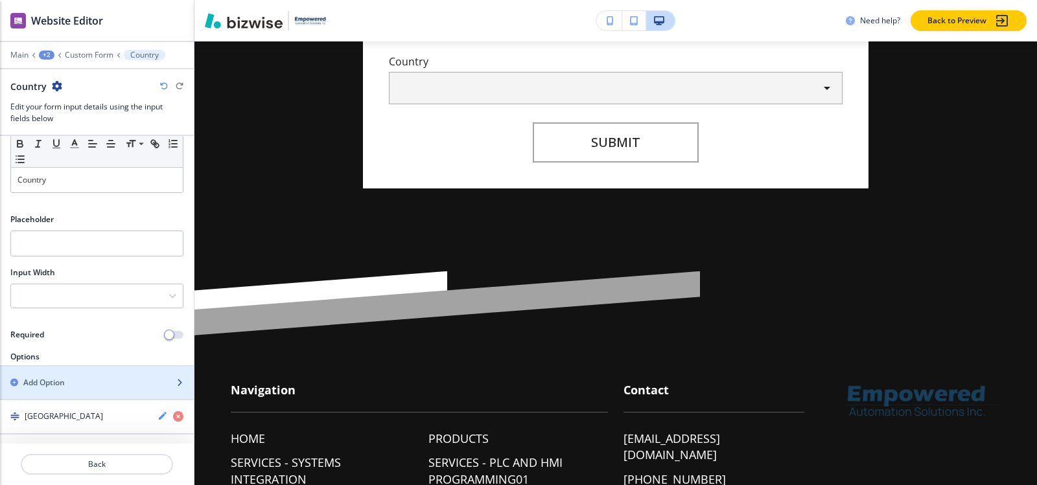
click at [59, 382] on h2 "Add Option" at bounding box center [43, 383] width 41 height 12
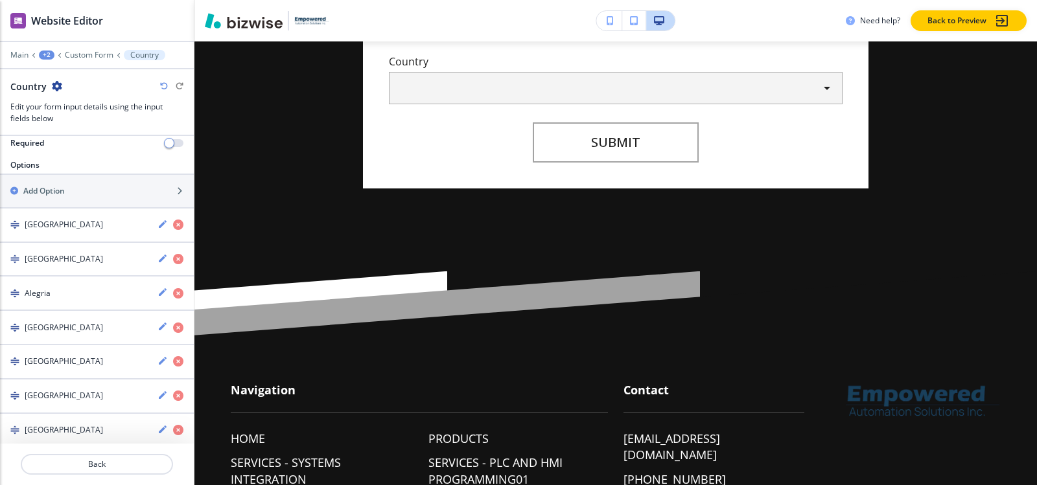
scroll to position [169, 0]
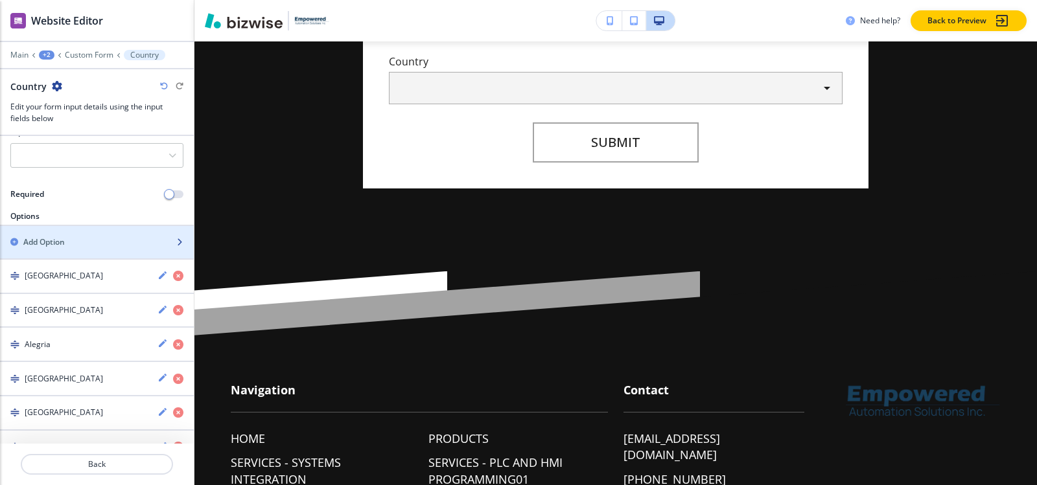
click at [87, 250] on div "button" at bounding box center [97, 253] width 194 height 10
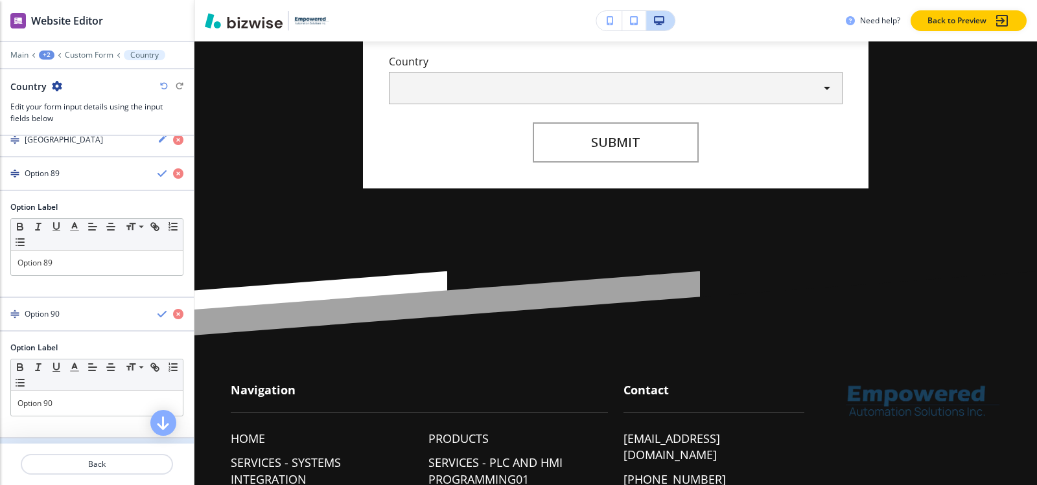
scroll to position [3222, 0]
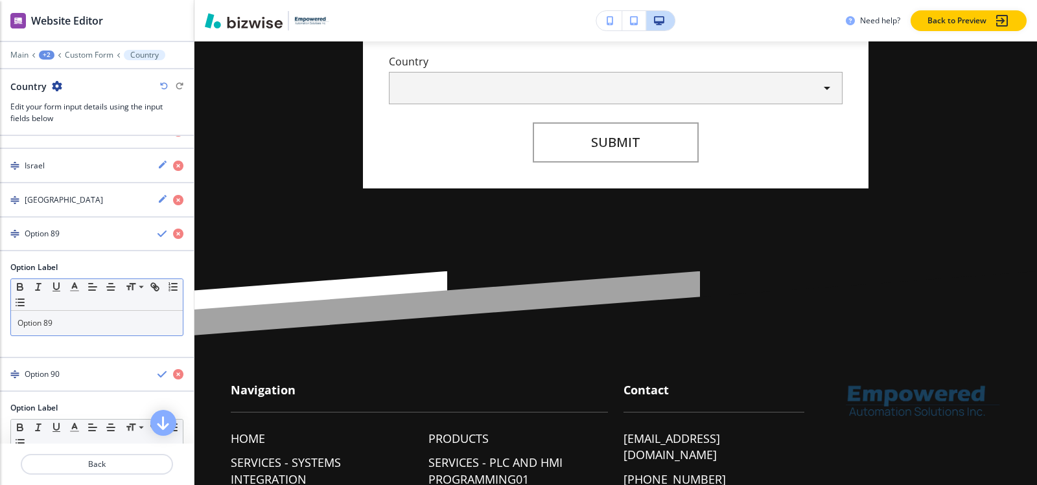
click at [84, 329] on div "Option 89" at bounding box center [97, 323] width 172 height 25
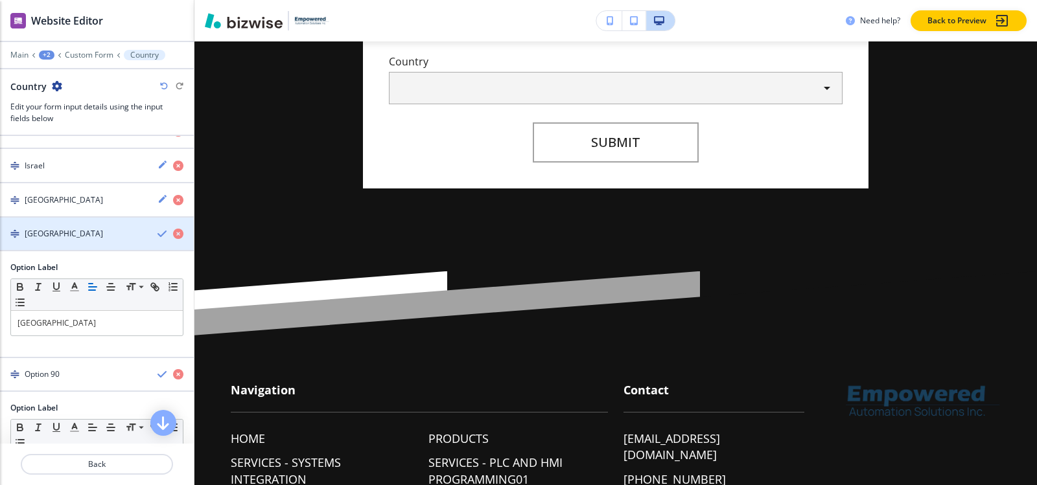
click at [61, 240] on div "button" at bounding box center [97, 245] width 194 height 10
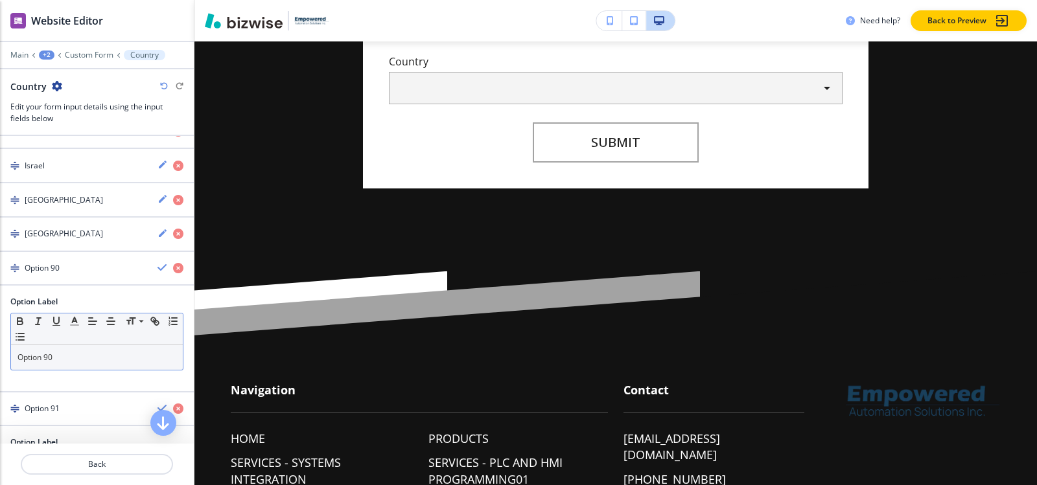
click at [58, 366] on div "Option 90" at bounding box center [97, 357] width 172 height 25
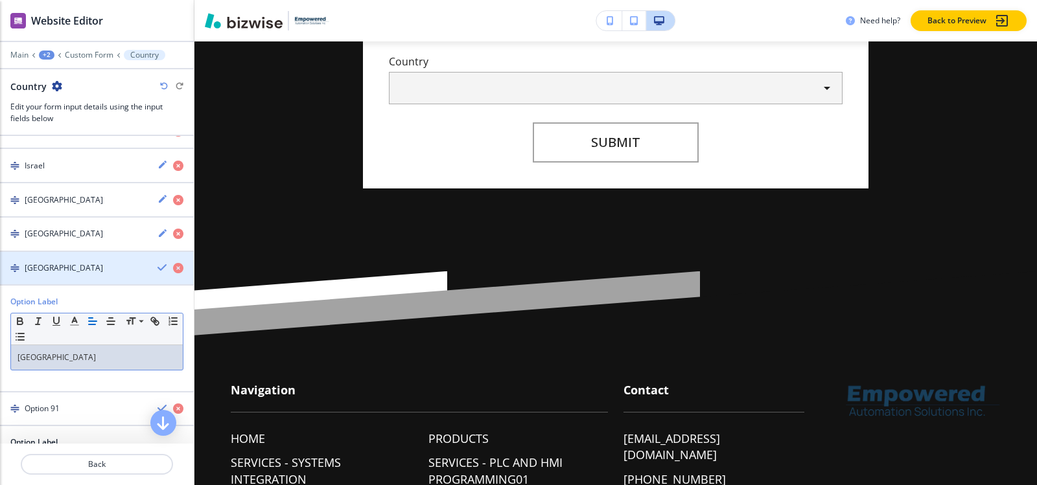
click at [64, 274] on div "button" at bounding box center [97, 279] width 194 height 10
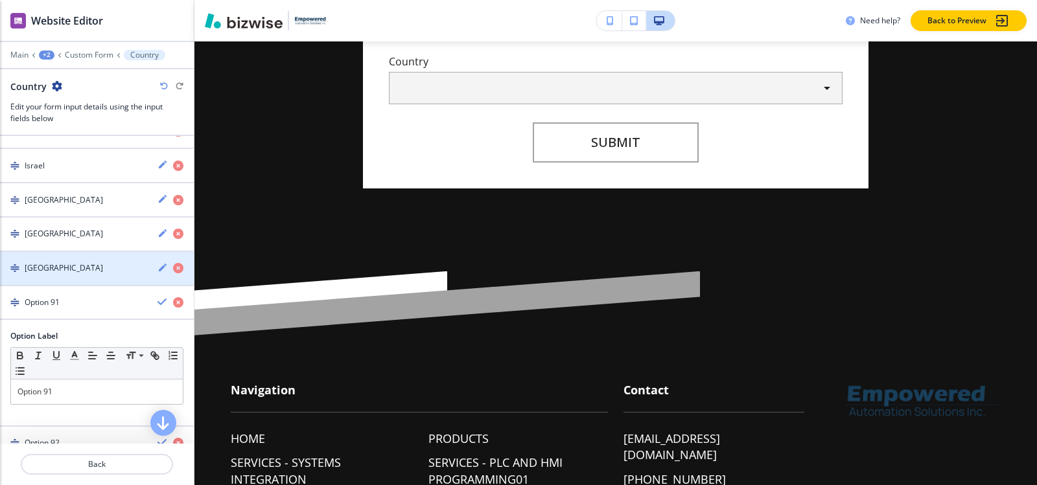
scroll to position [3352, 0]
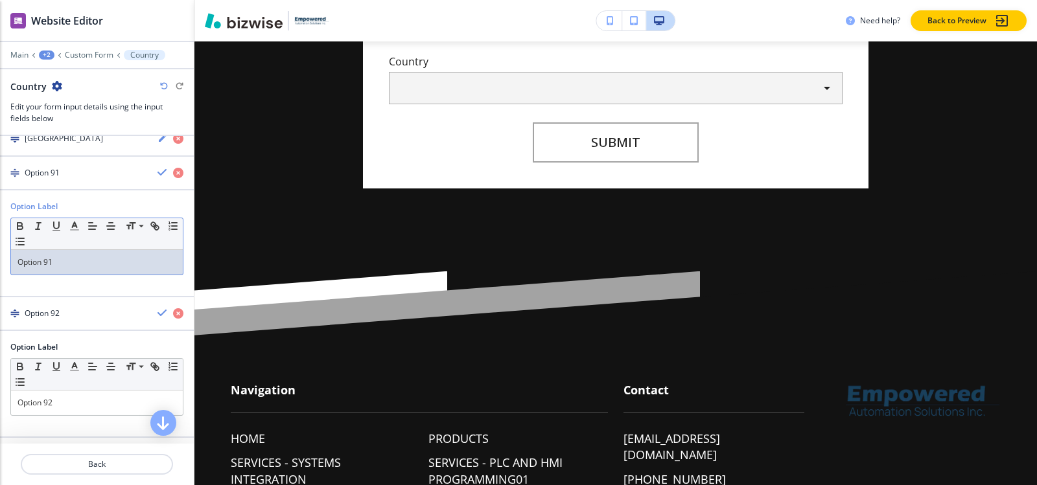
click at [63, 264] on p "Option 91" at bounding box center [96, 263] width 159 height 12
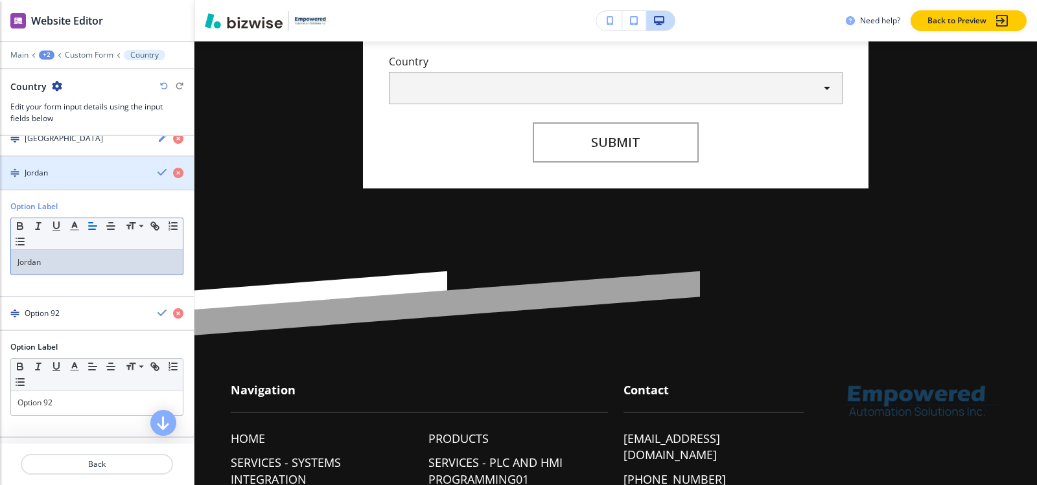
click at [33, 178] on h4 "Jordan" at bounding box center [36, 173] width 23 height 12
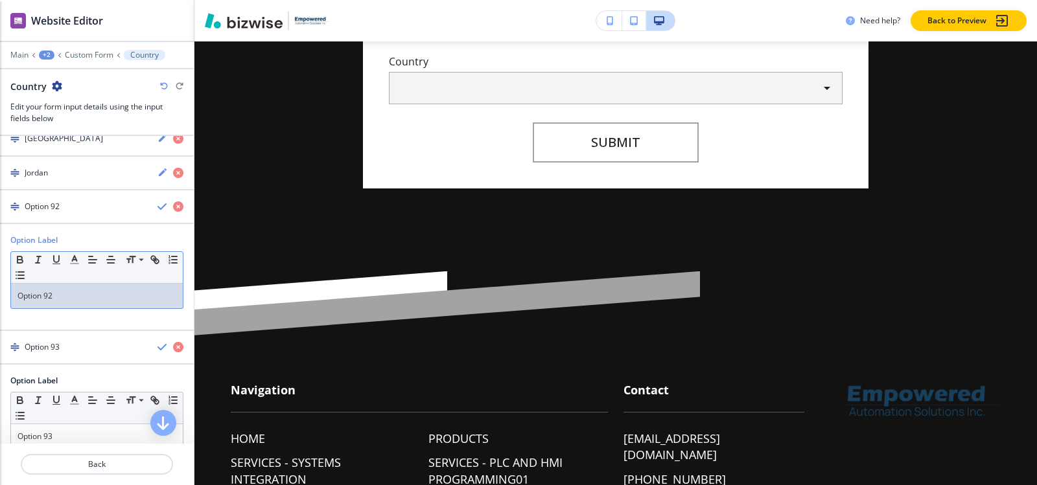
click at [71, 297] on p "Option 92" at bounding box center [96, 296] width 159 height 12
paste div
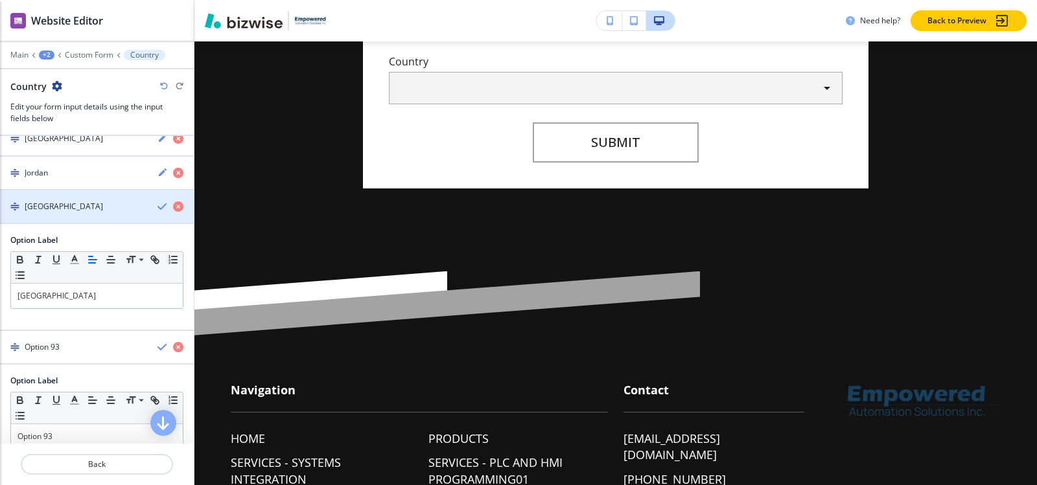
click at [44, 210] on h4 "Kazakhstan" at bounding box center [64, 207] width 78 height 12
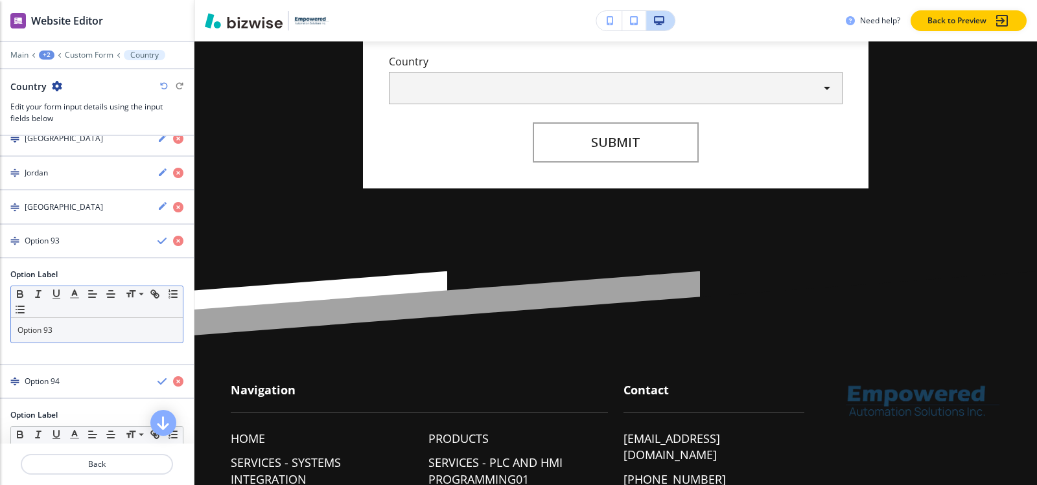
click at [64, 340] on div "Option 93" at bounding box center [97, 330] width 172 height 25
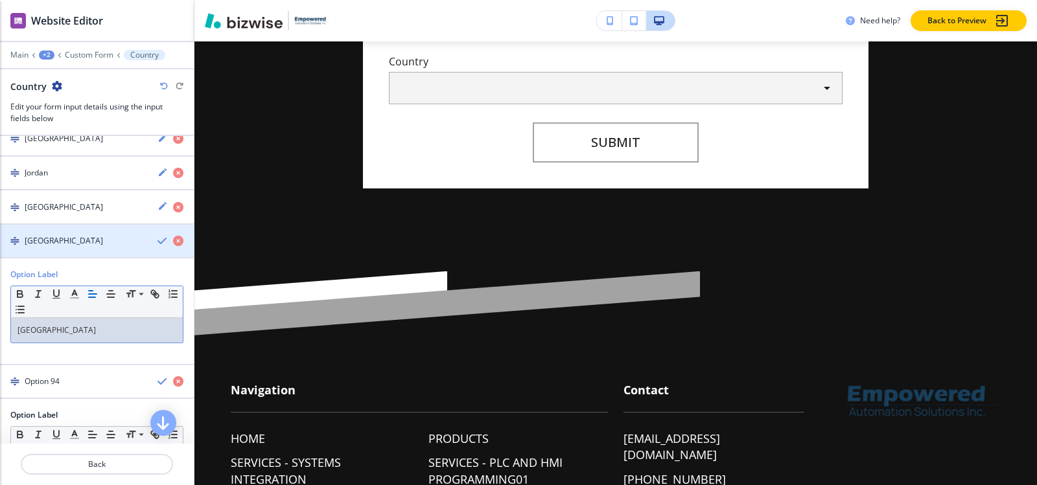
click at [61, 232] on div "button" at bounding box center [97, 230] width 194 height 10
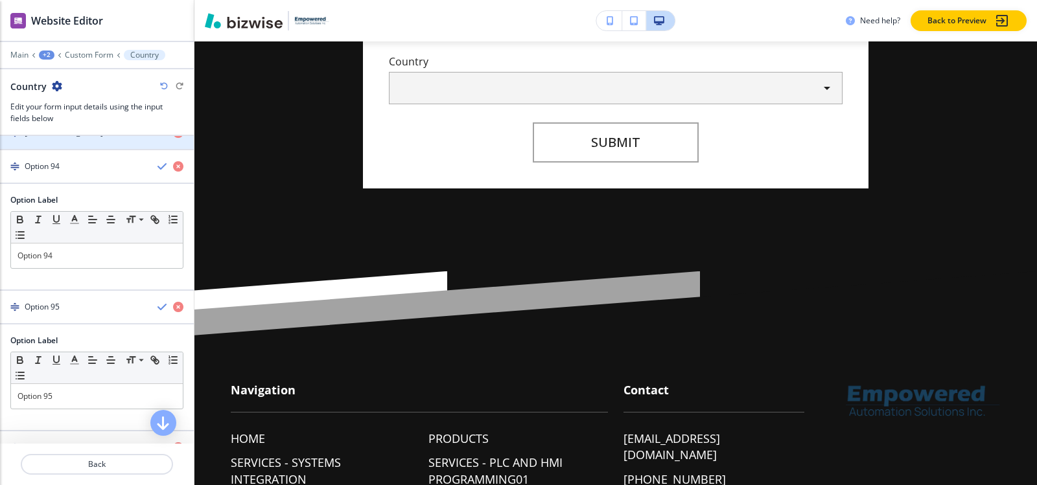
scroll to position [3481, 0]
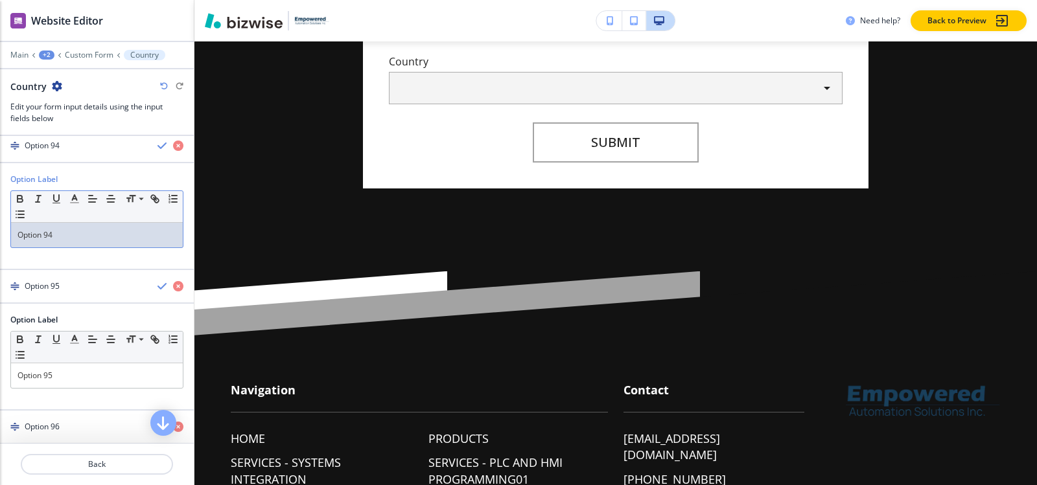
click at [71, 235] on p "Option 94" at bounding box center [96, 235] width 159 height 12
click at [63, 150] on div "Kiribati" at bounding box center [73, 146] width 147 height 12
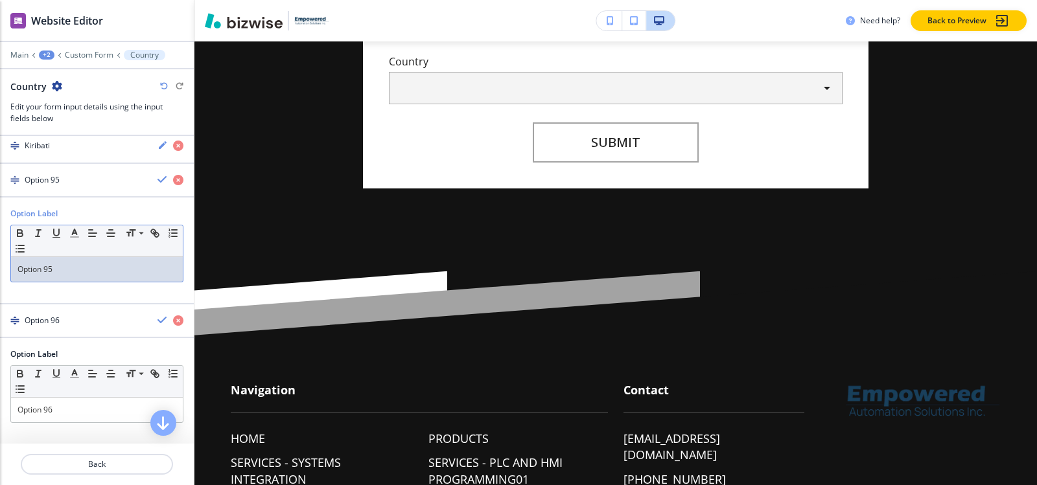
click at [62, 268] on p "Option 95" at bounding box center [96, 270] width 159 height 12
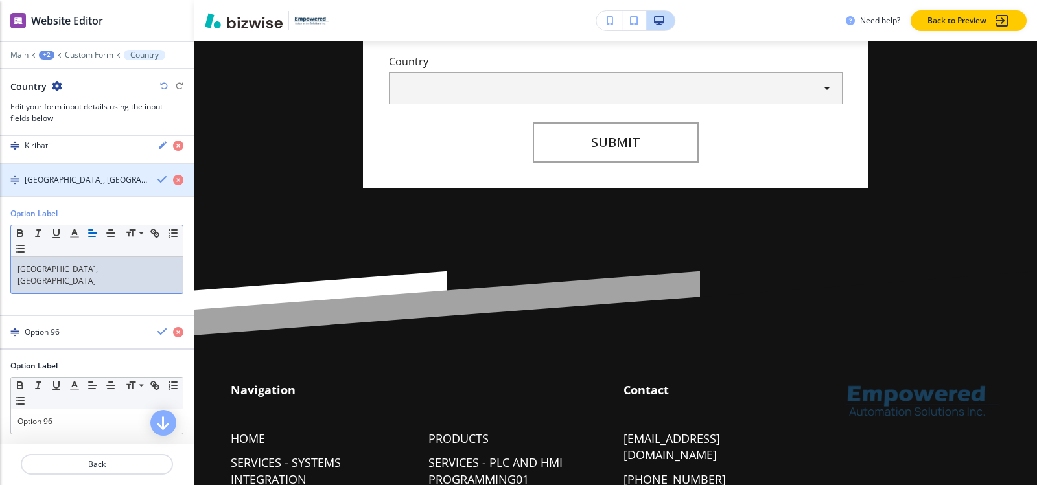
click at [58, 191] on div "button" at bounding box center [97, 191] width 194 height 10
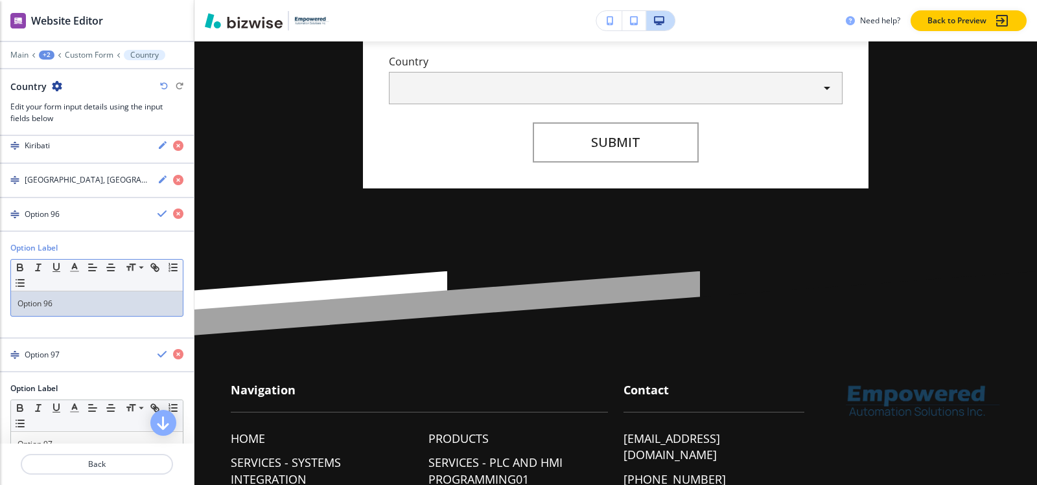
click at [71, 296] on div "Option 96" at bounding box center [97, 304] width 172 height 25
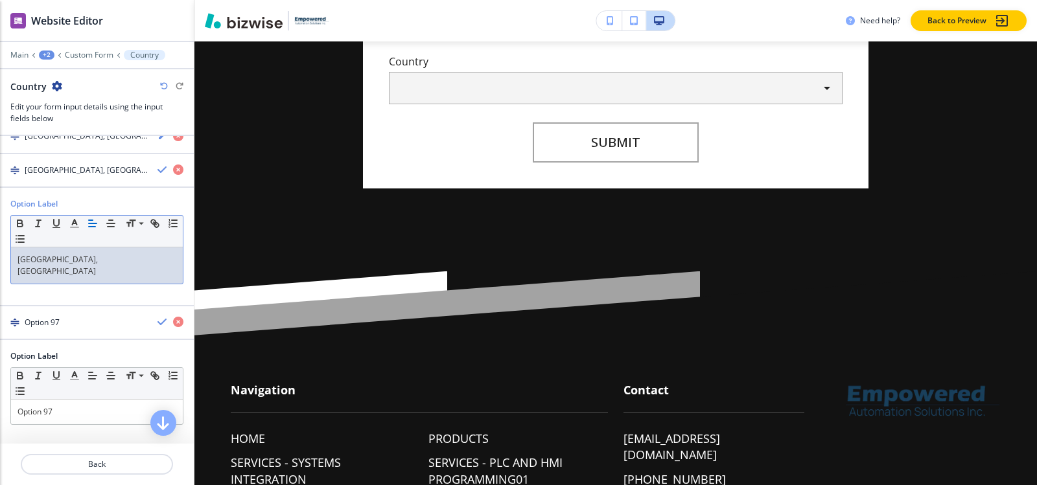
scroll to position [3546, 0]
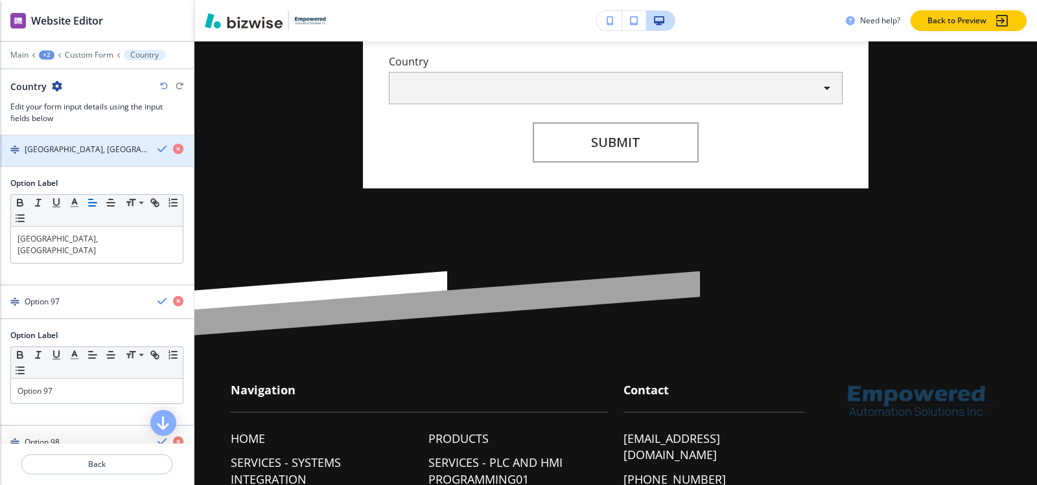
click at [68, 160] on div "button" at bounding box center [97, 161] width 194 height 10
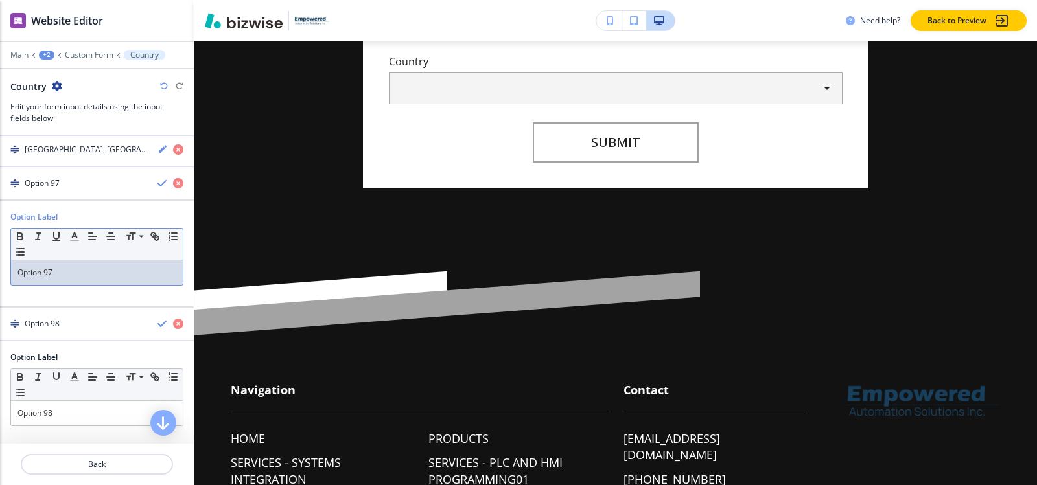
click at [65, 276] on p "Option 97" at bounding box center [96, 273] width 159 height 12
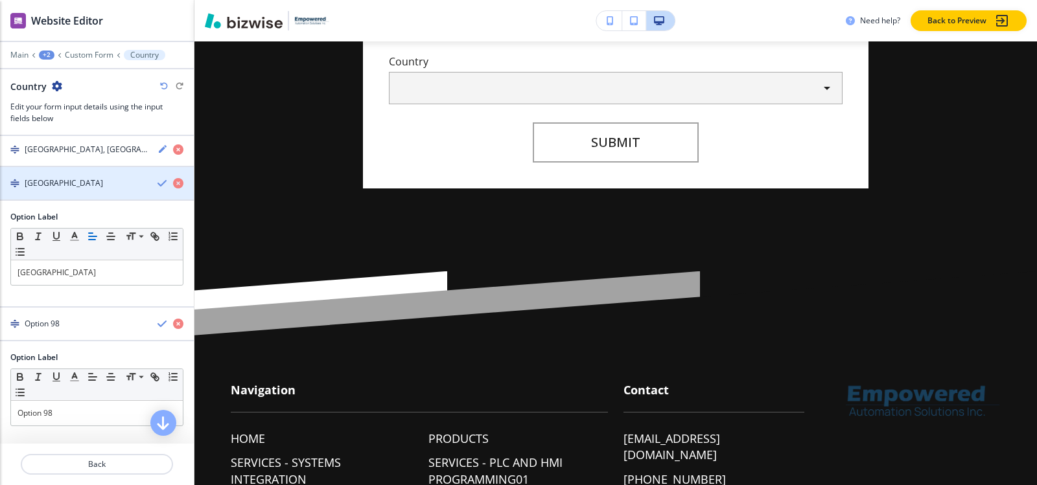
click at [45, 185] on h4 "Kosovo" at bounding box center [64, 184] width 78 height 12
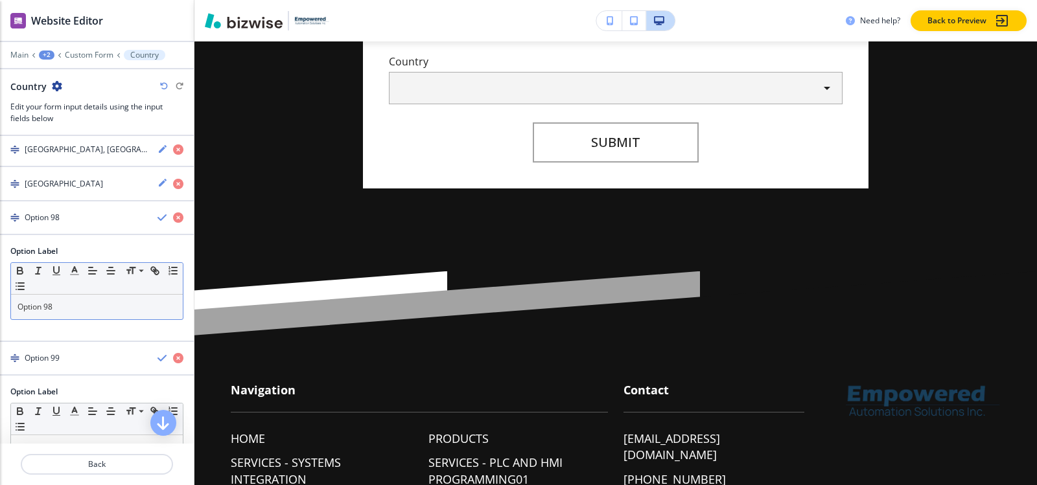
click at [65, 308] on p "Option 98" at bounding box center [96, 307] width 159 height 12
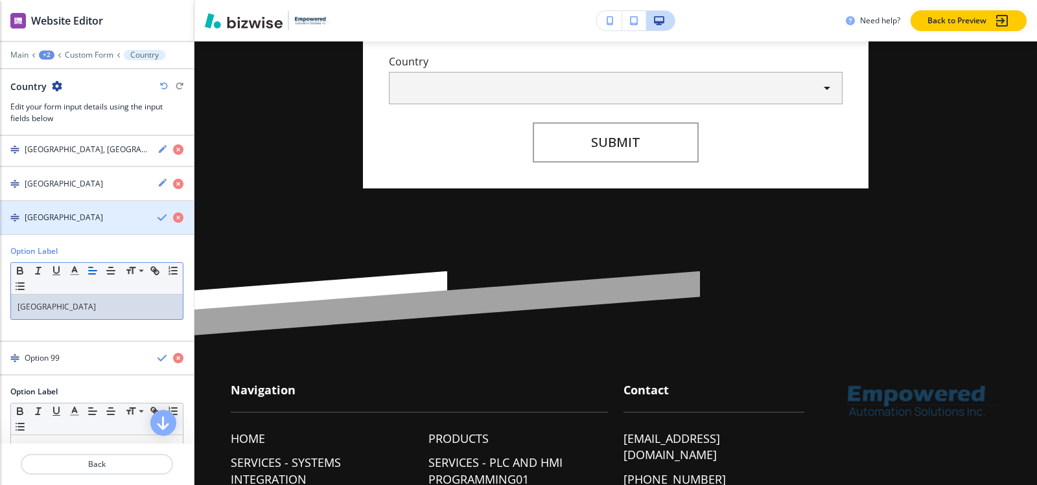
click at [58, 219] on div "Kuwait" at bounding box center [73, 218] width 147 height 12
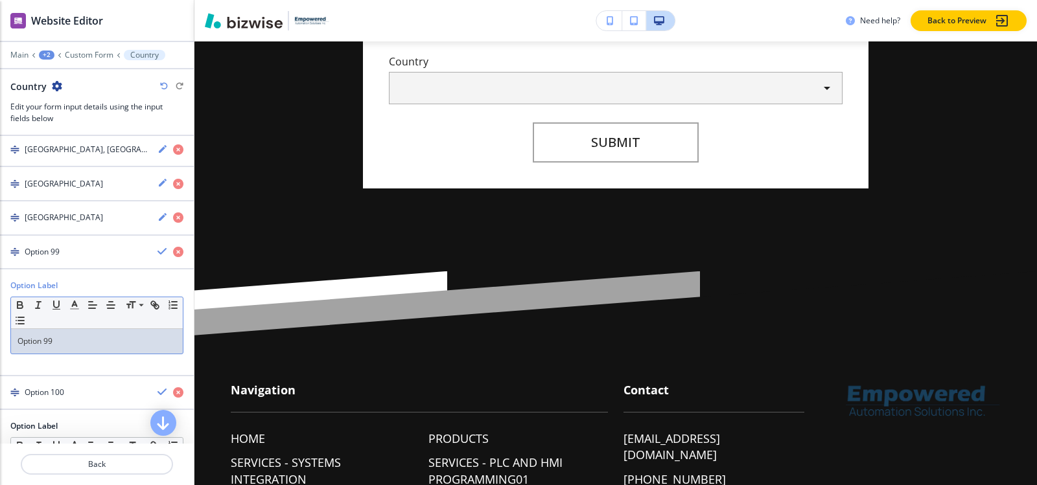
click at [73, 339] on p "Option 99" at bounding box center [96, 342] width 159 height 12
click at [51, 253] on h4 "Kyrgyzstan" at bounding box center [64, 252] width 78 height 12
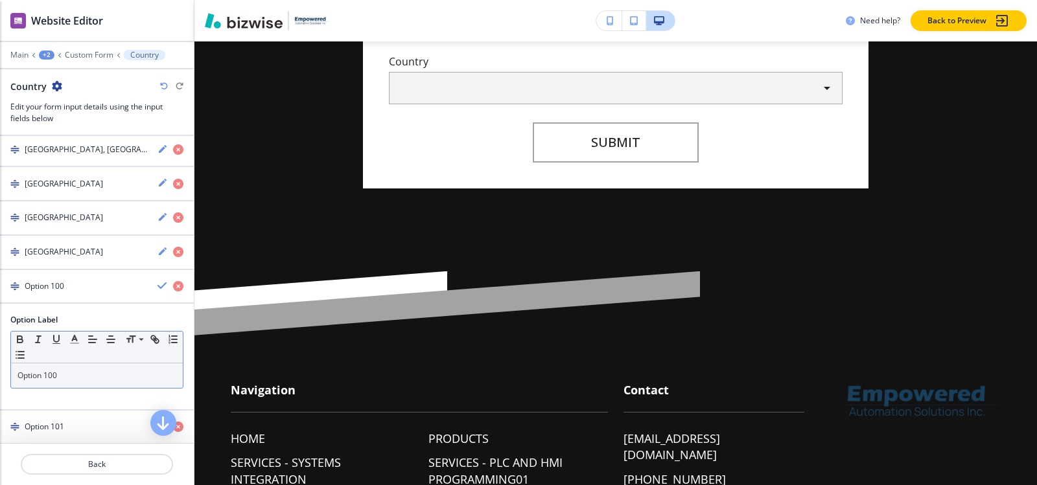
click at [67, 386] on div "Option 100" at bounding box center [97, 376] width 172 height 25
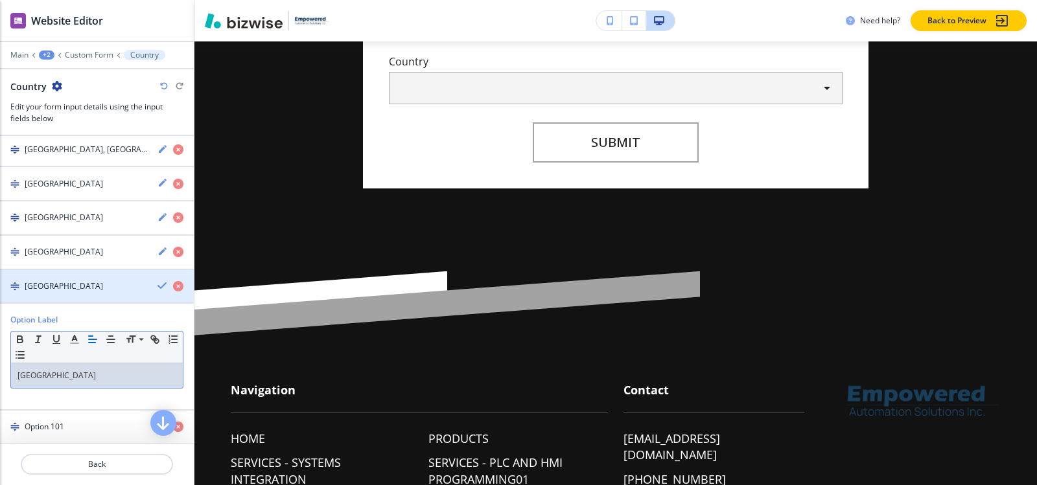
click at [56, 288] on div "Laos" at bounding box center [73, 287] width 147 height 12
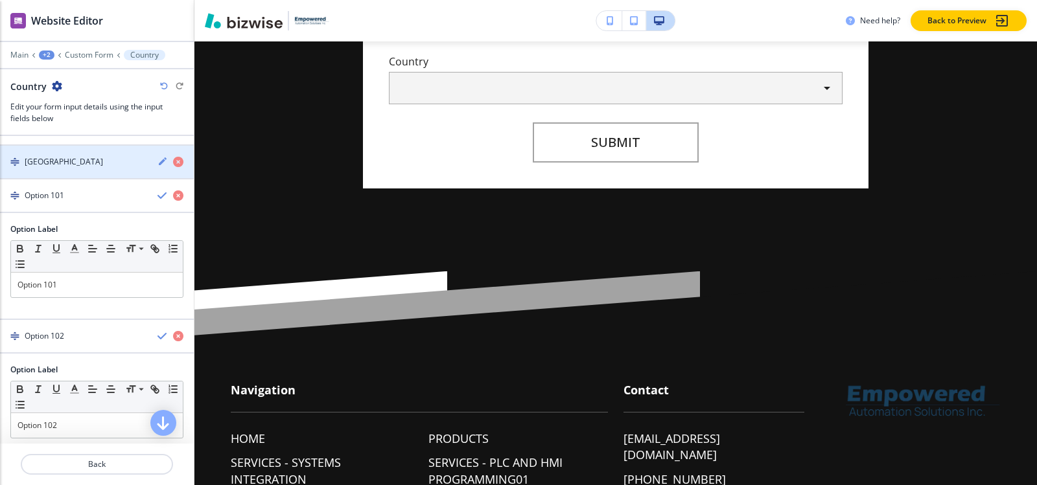
scroll to position [3676, 0]
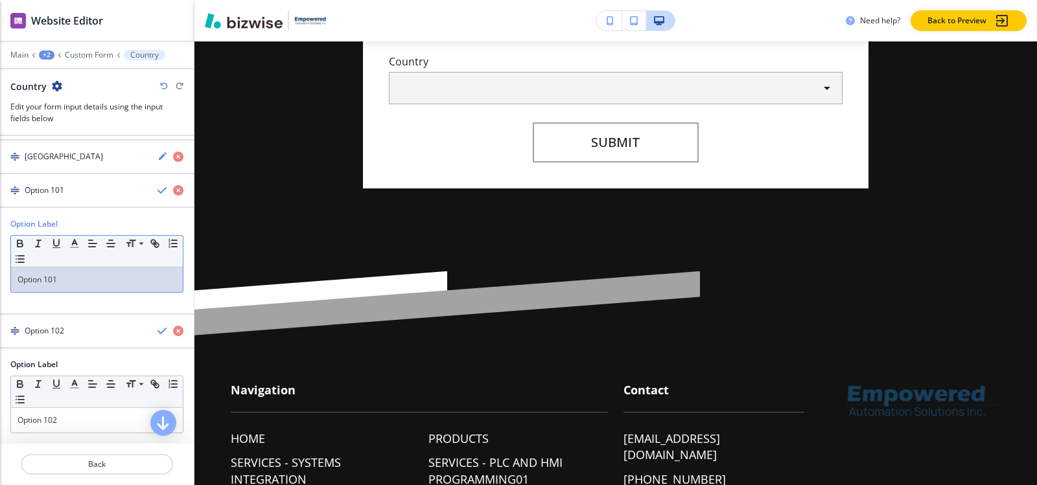
click at [75, 281] on p "Option 101" at bounding box center [96, 280] width 159 height 12
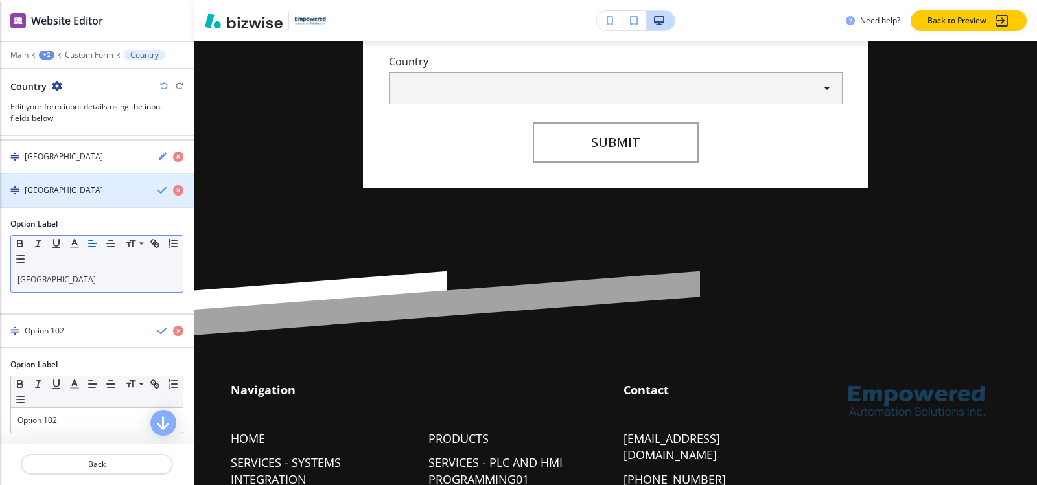
click at [47, 192] on h4 "Latvia" at bounding box center [64, 191] width 78 height 12
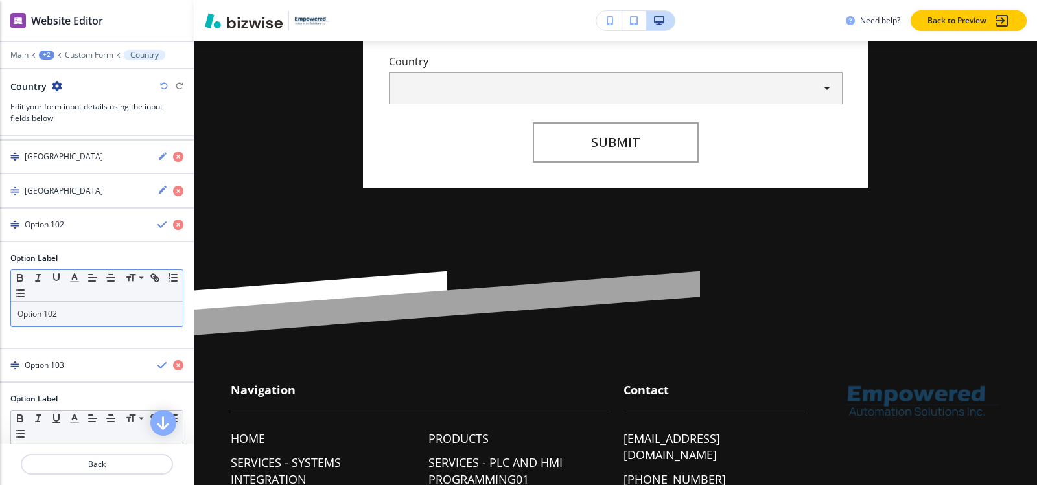
click at [73, 317] on p "Option 102" at bounding box center [96, 315] width 159 height 12
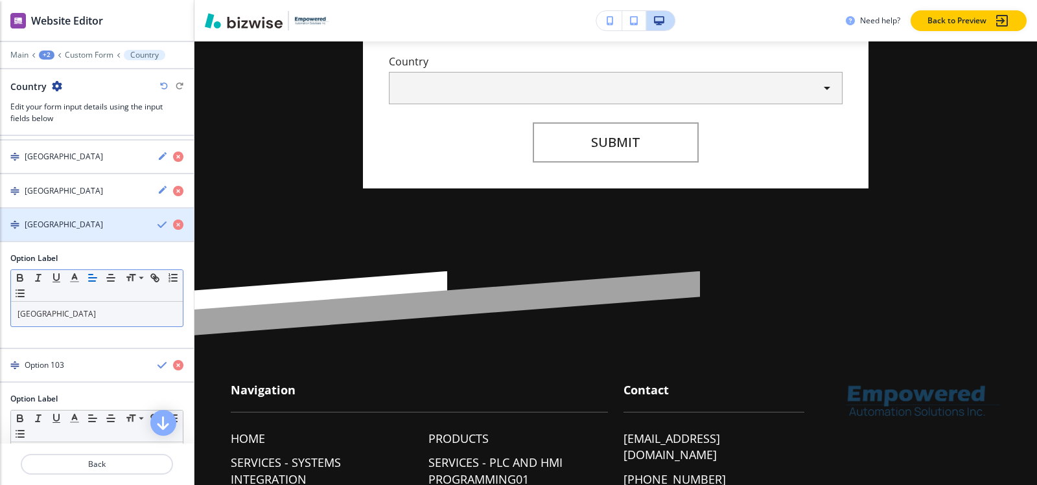
click at [38, 230] on h4 "Lebanon" at bounding box center [64, 225] width 78 height 12
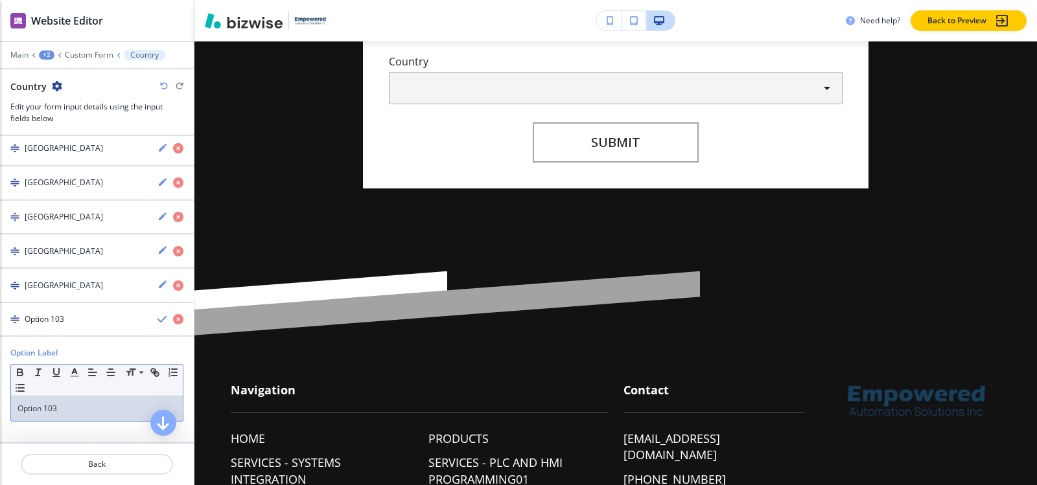
click at [68, 412] on p "Option 103" at bounding box center [96, 409] width 159 height 12
click at [62, 316] on div "Lesotho" at bounding box center [73, 320] width 147 height 12
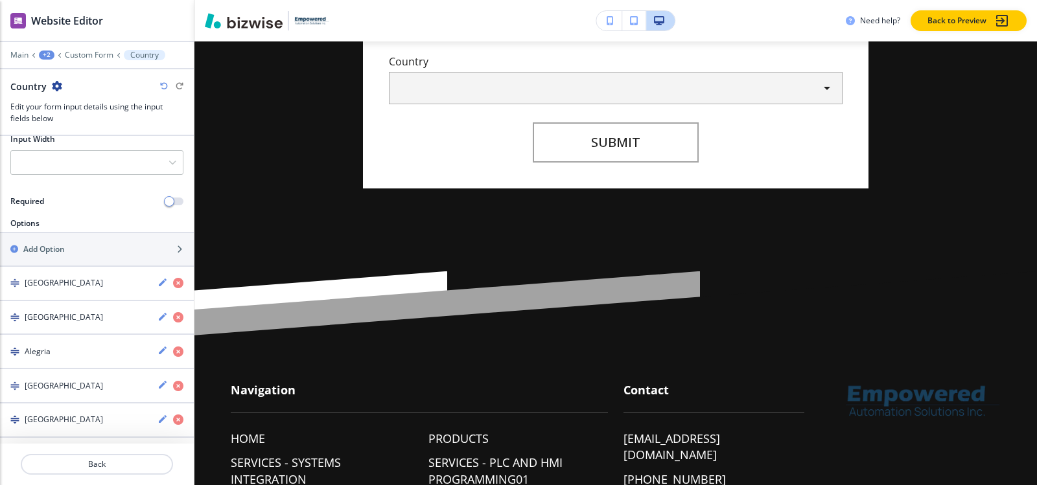
scroll to position [139, 0]
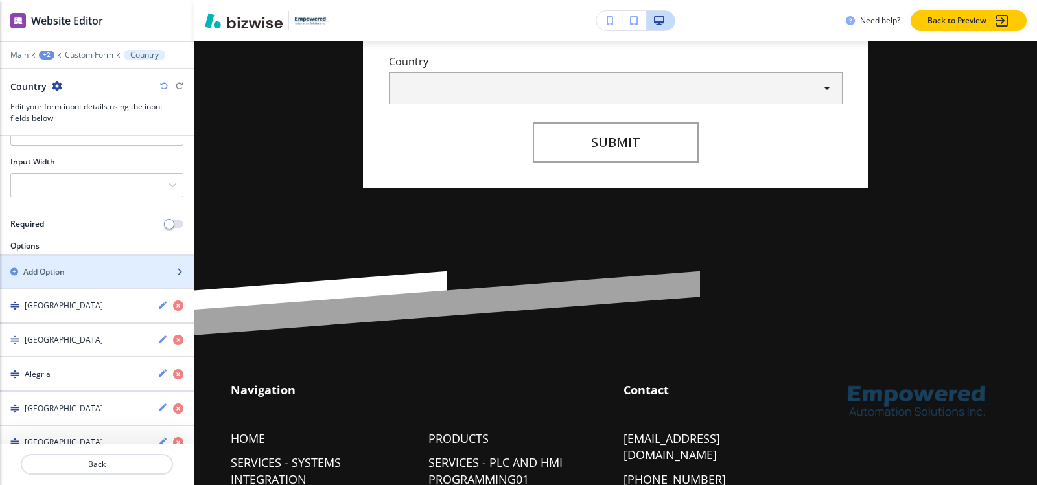
click at [65, 265] on div "button" at bounding box center [97, 261] width 194 height 10
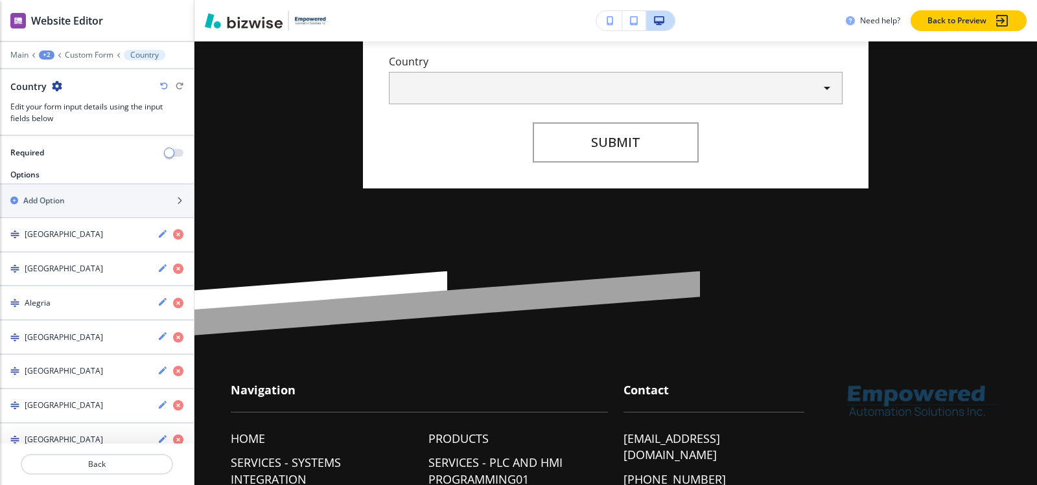
scroll to position [75, 0]
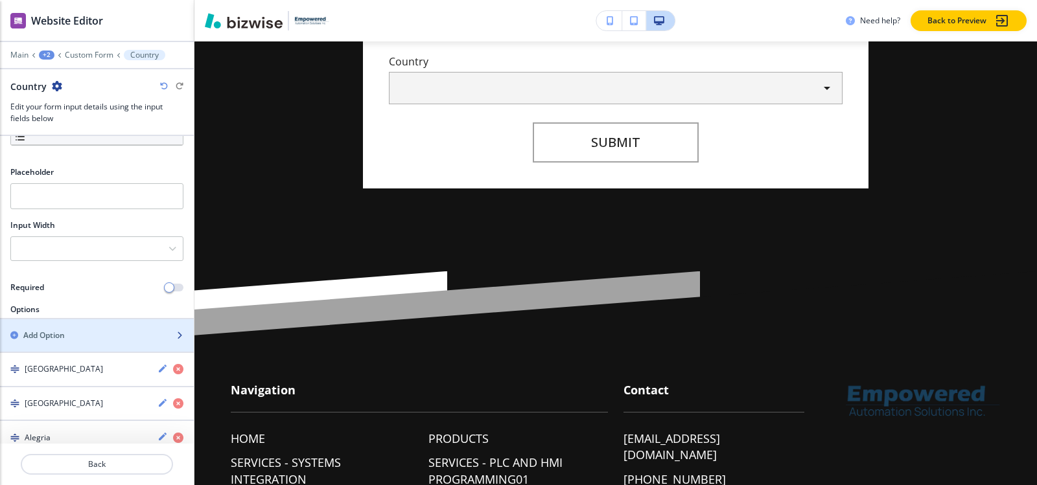
click at [49, 338] on h2 "Add Option" at bounding box center [43, 336] width 41 height 12
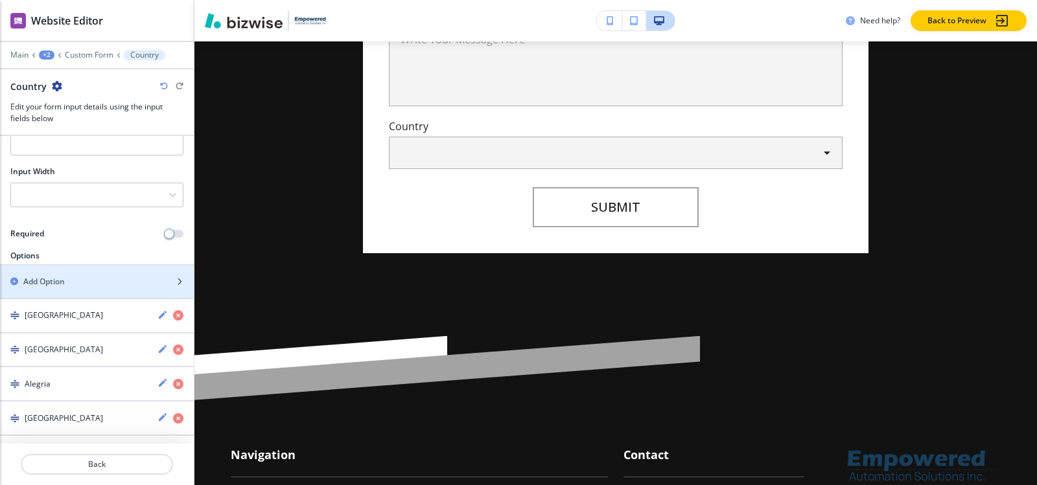
scroll to position [194, 0]
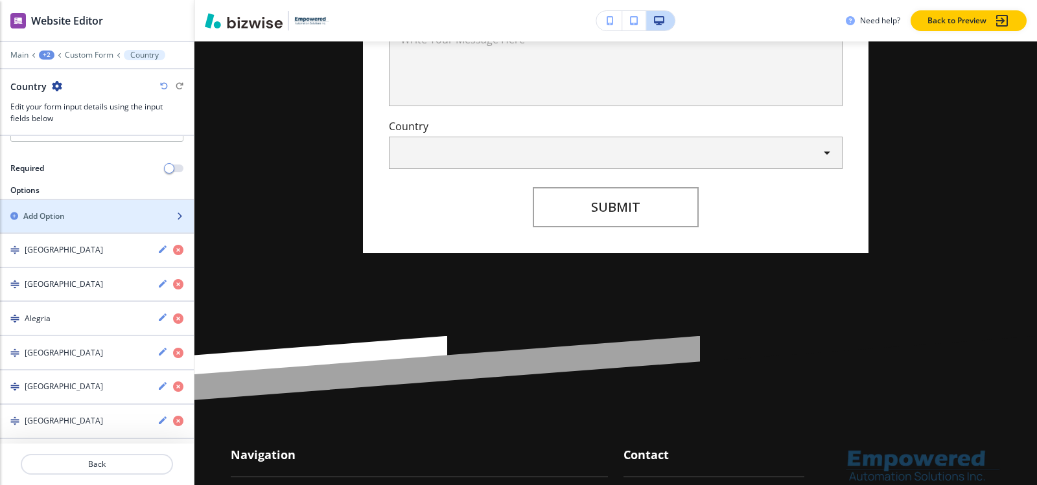
click at [87, 219] on div "Add Option" at bounding box center [82, 217] width 165 height 12
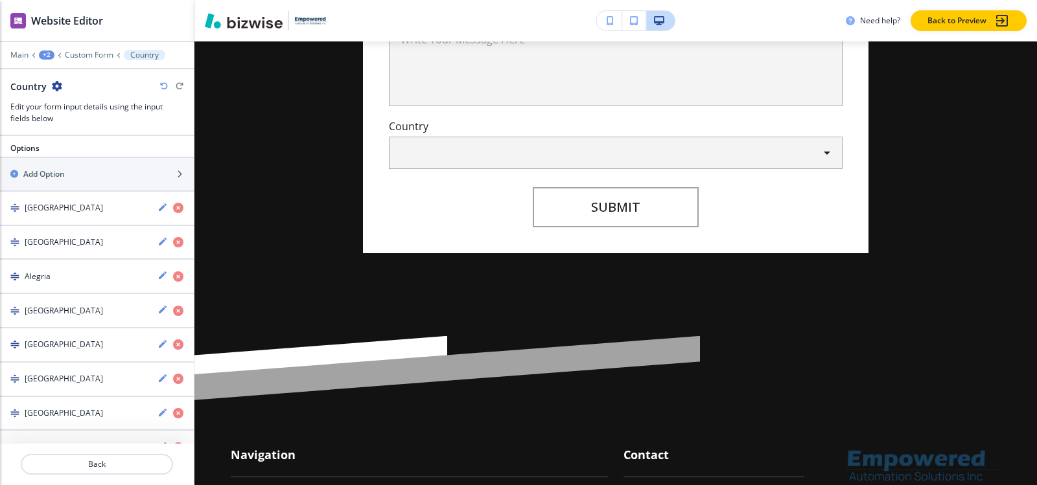
scroll to position [107, 0]
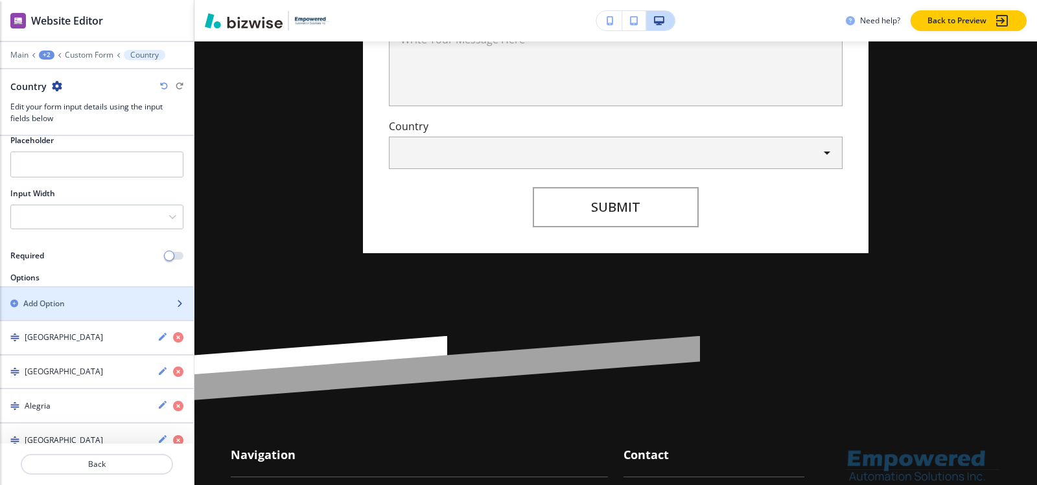
click at [54, 311] on div "button" at bounding box center [97, 315] width 194 height 10
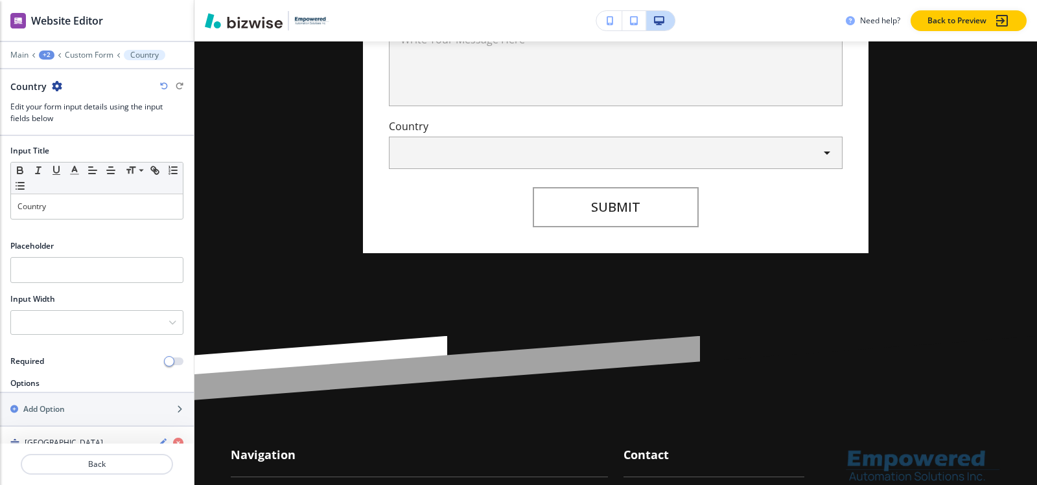
scroll to position [0, 0]
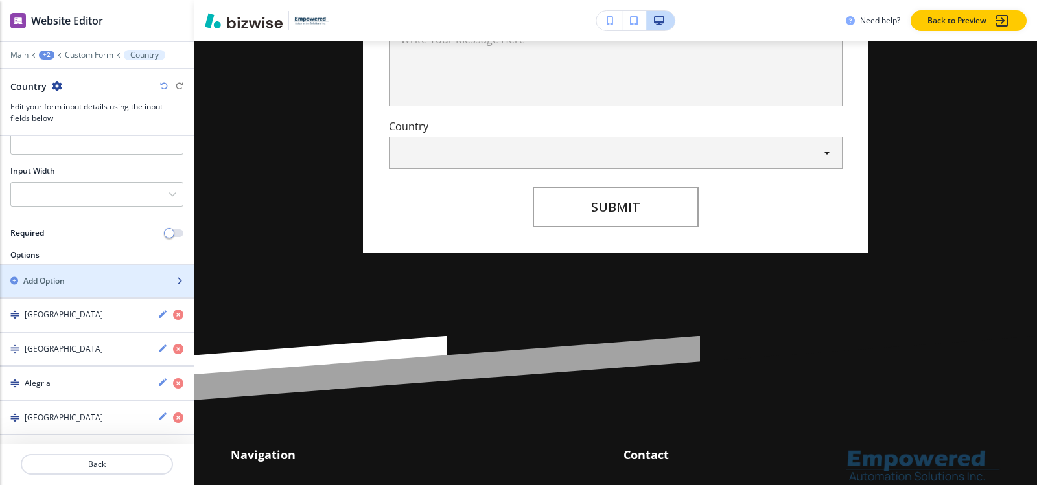
click at [63, 289] on div "button" at bounding box center [97, 292] width 194 height 10
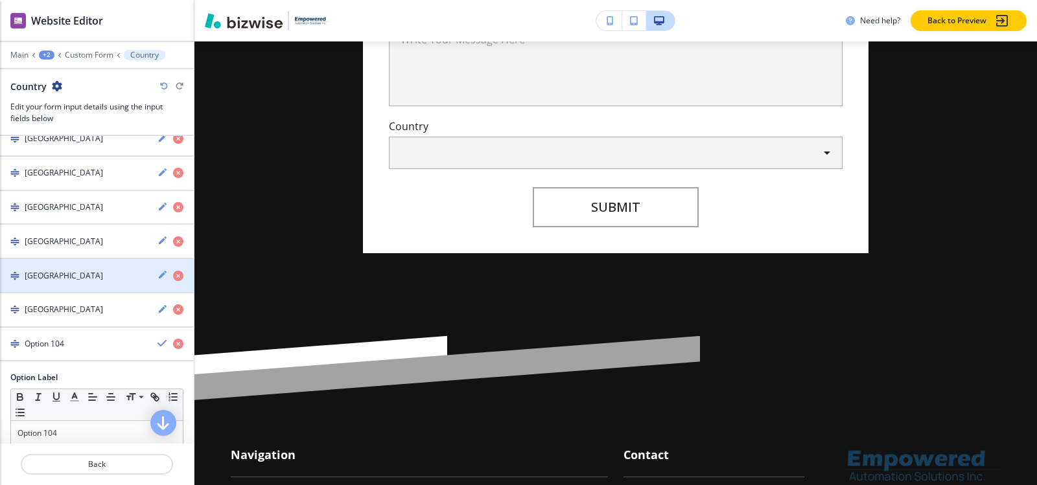
scroll to position [3367, 0]
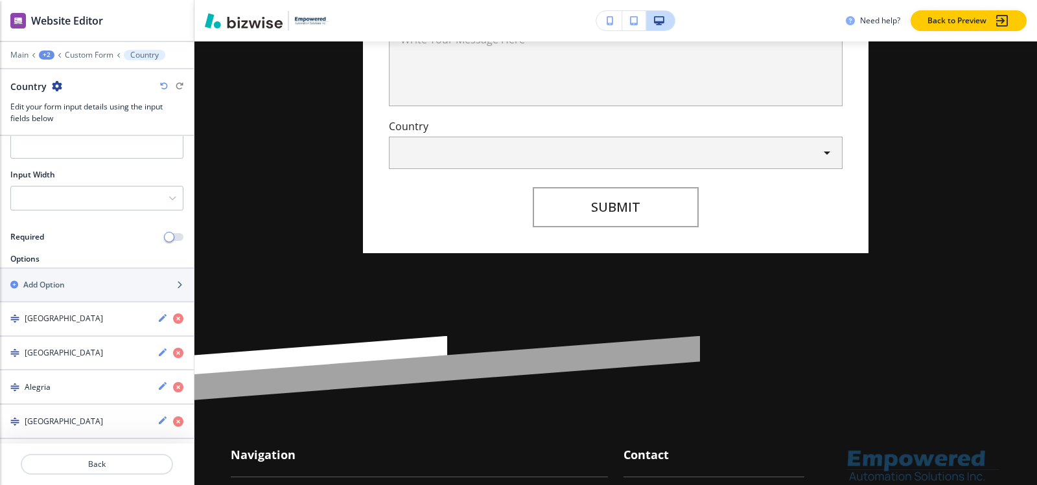
scroll to position [130, 0]
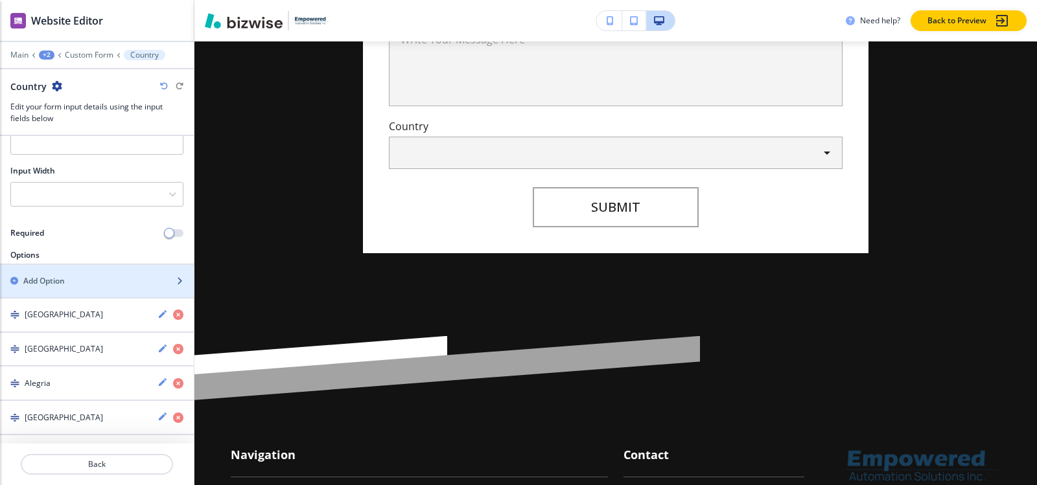
click at [58, 281] on h2 "Add Option" at bounding box center [43, 281] width 41 height 12
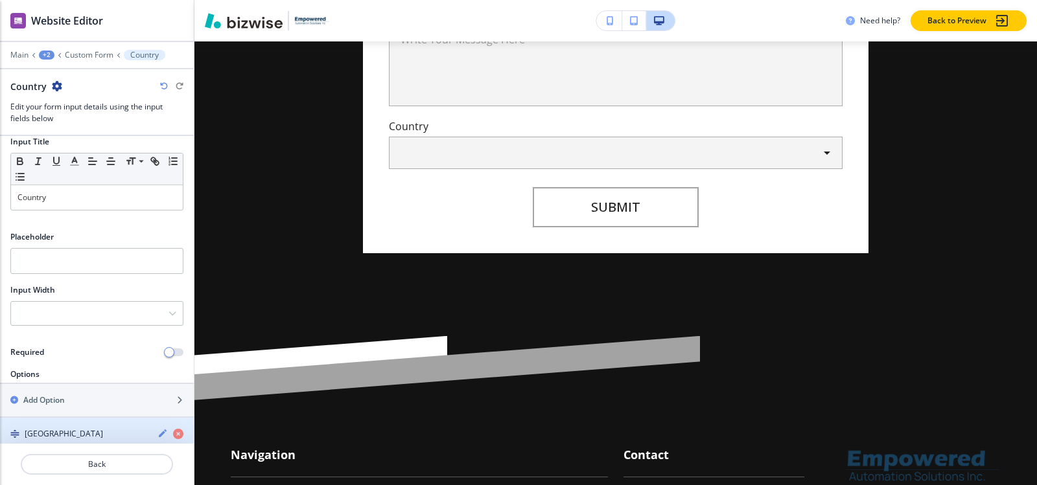
scroll to position [140, 0]
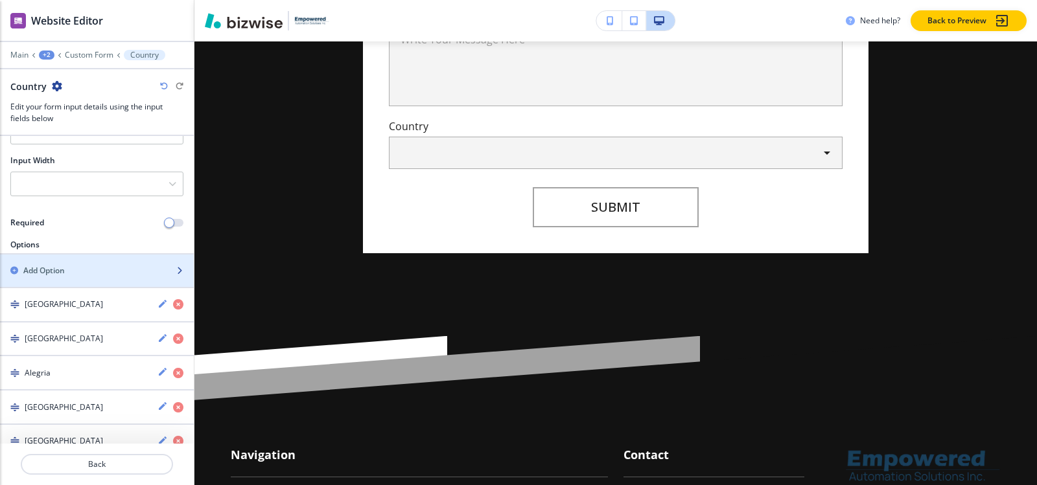
click at [74, 274] on div "Add Option" at bounding box center [82, 271] width 165 height 12
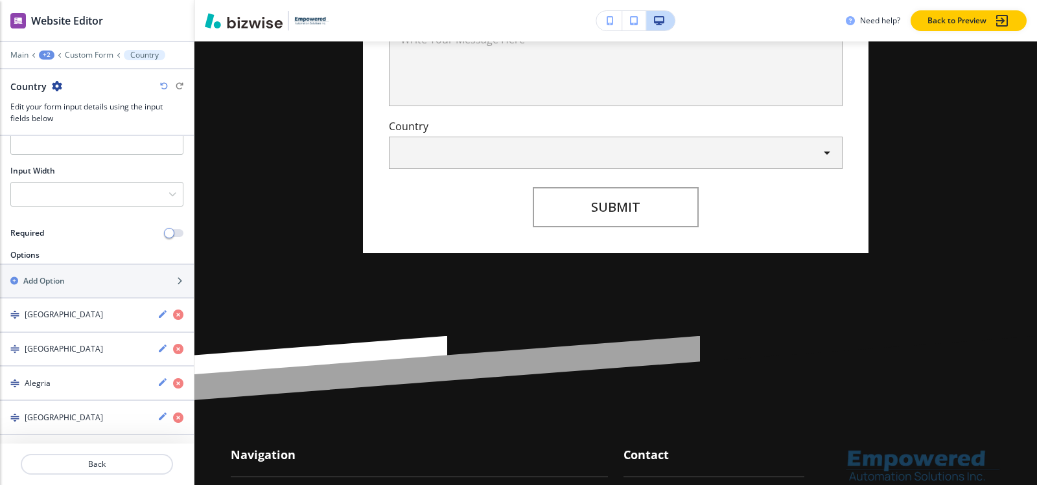
scroll to position [150, 0]
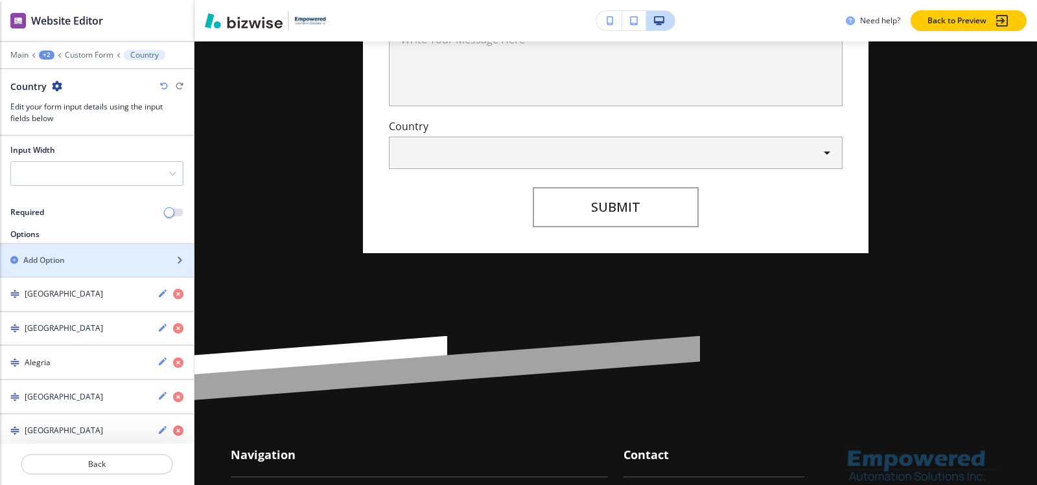
click at [64, 261] on h2 "Add Option" at bounding box center [43, 261] width 41 height 12
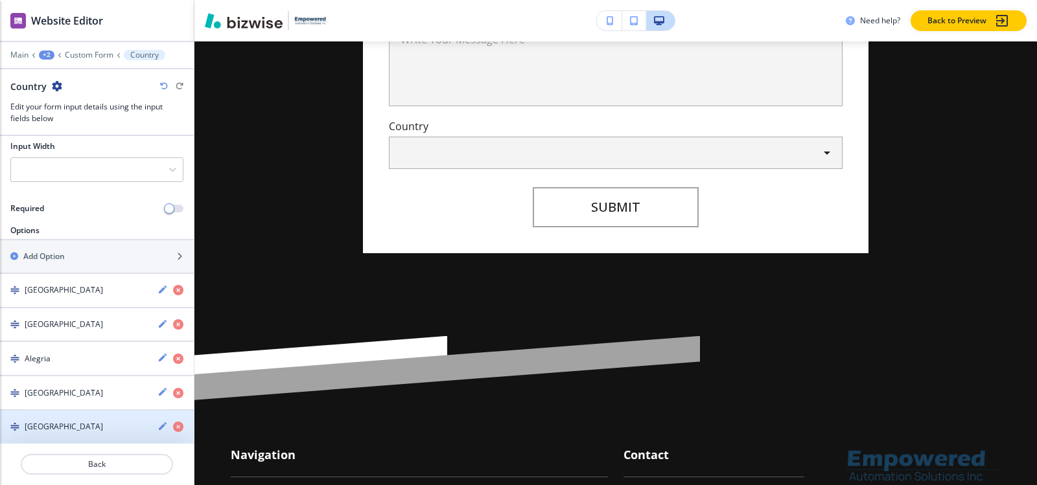
scroll to position [97, 0]
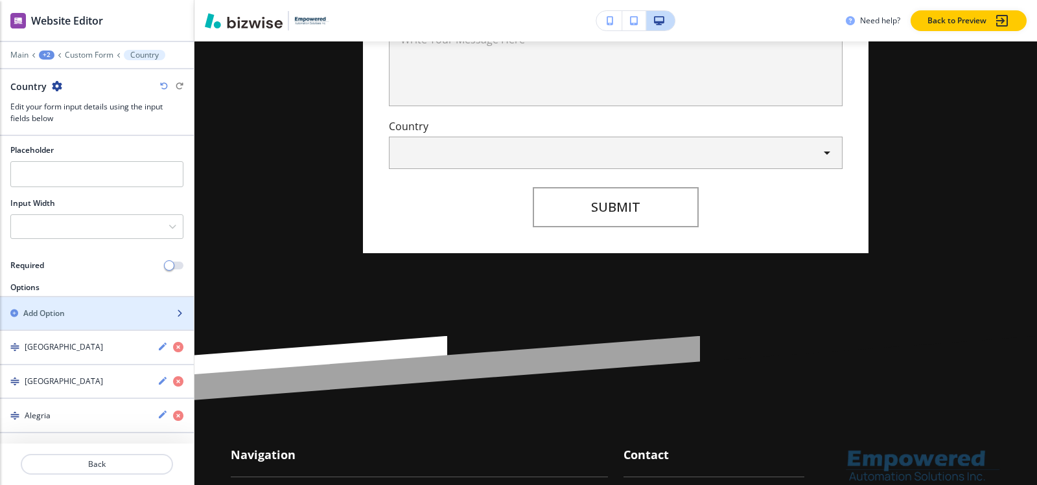
click at [54, 316] on h2 "Add Option" at bounding box center [43, 314] width 41 height 12
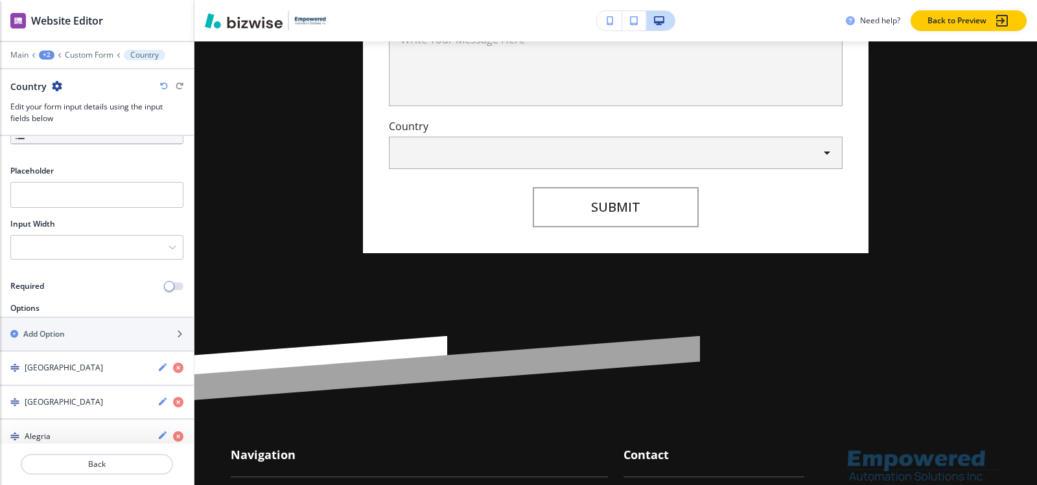
scroll to position [145, 0]
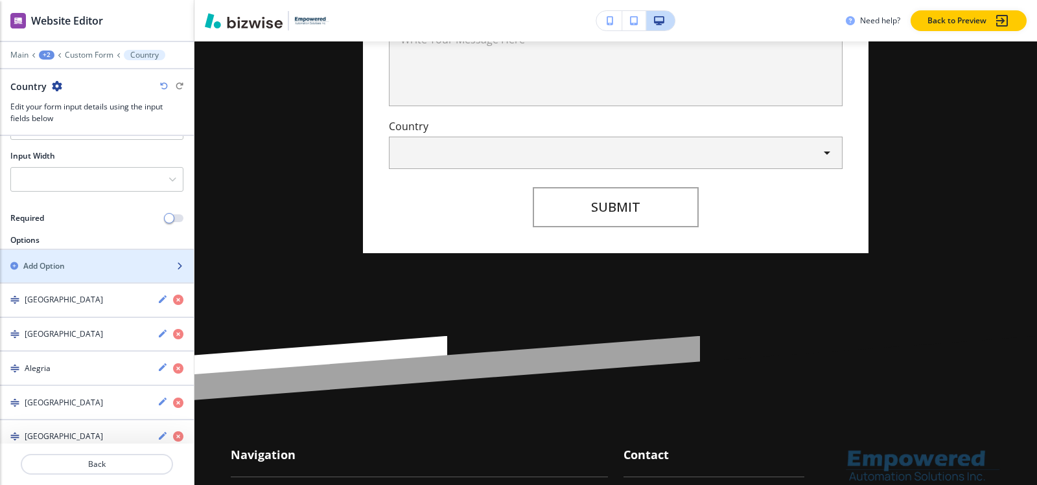
click at [65, 272] on div "button" at bounding box center [97, 277] width 194 height 10
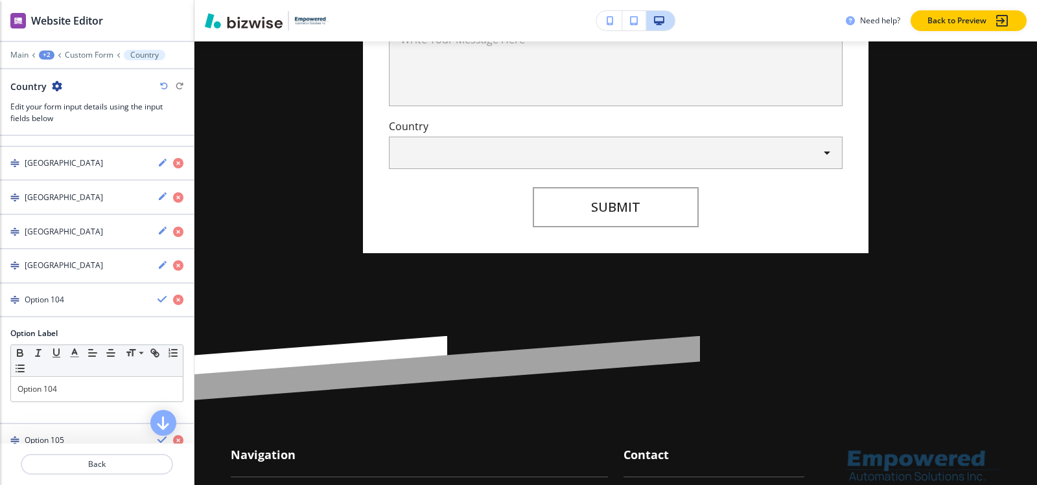
scroll to position [3749, 0]
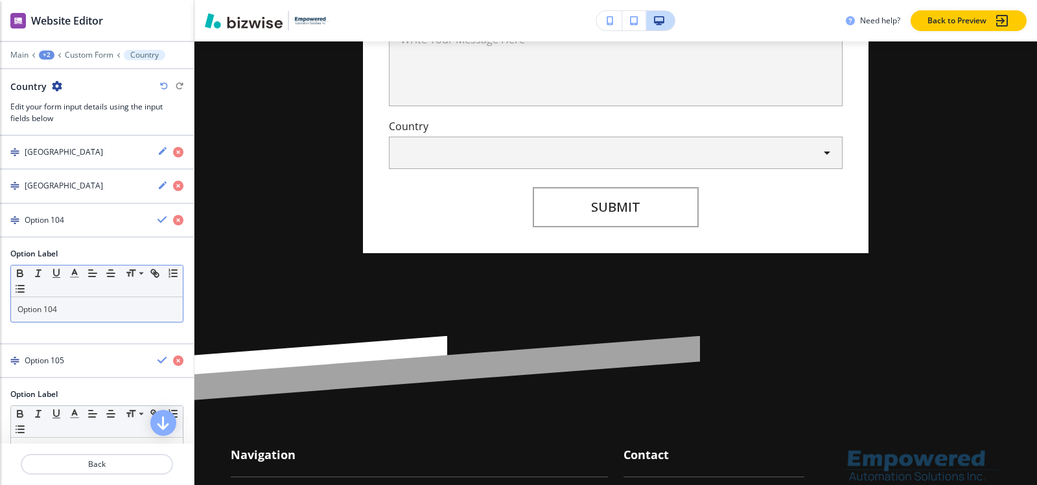
click at [73, 311] on p "Option 104" at bounding box center [96, 310] width 159 height 12
click at [38, 222] on h4 "Liberia" at bounding box center [64, 221] width 78 height 12
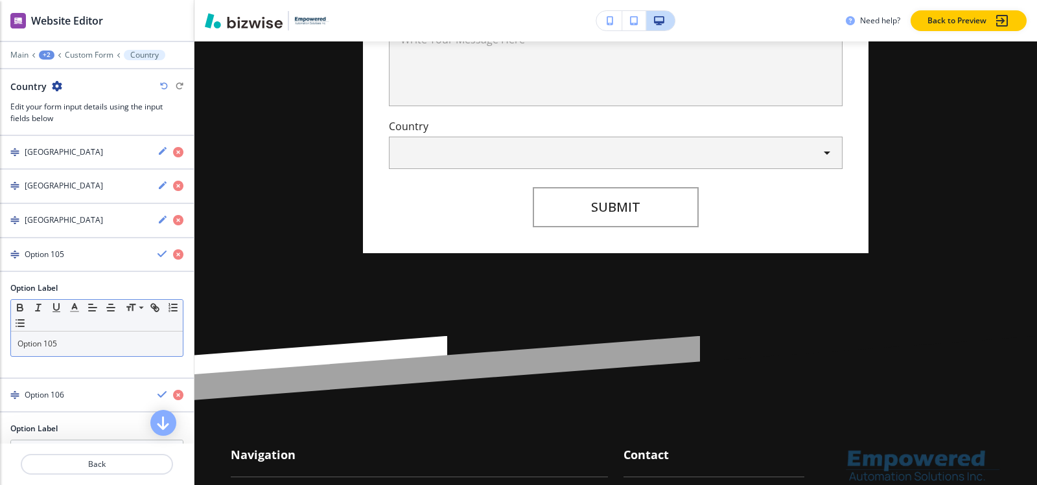
click at [80, 347] on p "Option 105" at bounding box center [96, 344] width 159 height 12
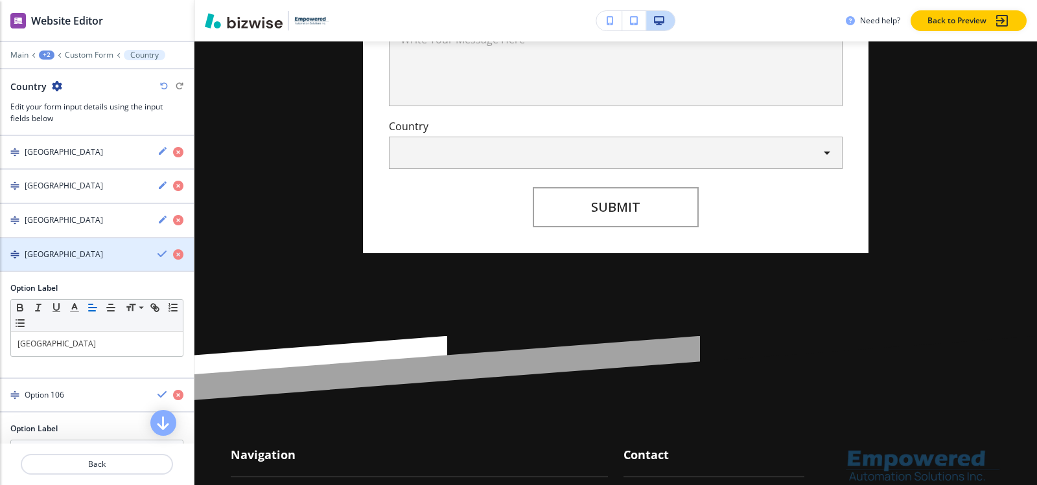
click at [65, 251] on div "Libya" at bounding box center [73, 255] width 147 height 12
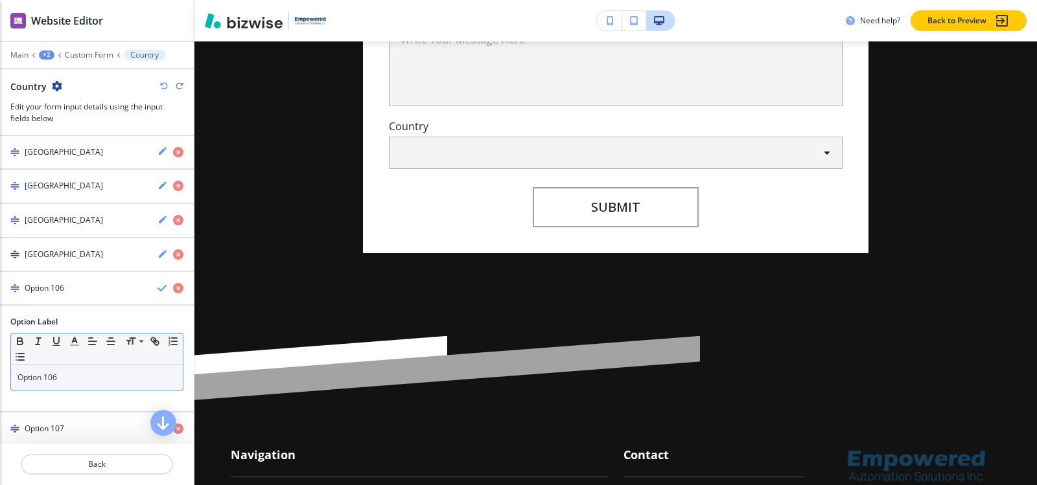
click at [71, 378] on p "Option 106" at bounding box center [96, 378] width 159 height 12
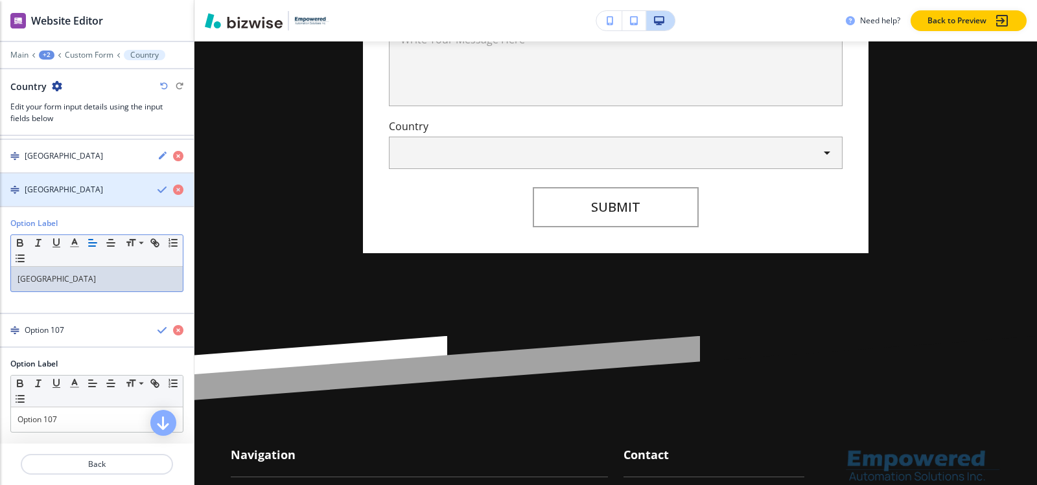
scroll to position [3879, 0]
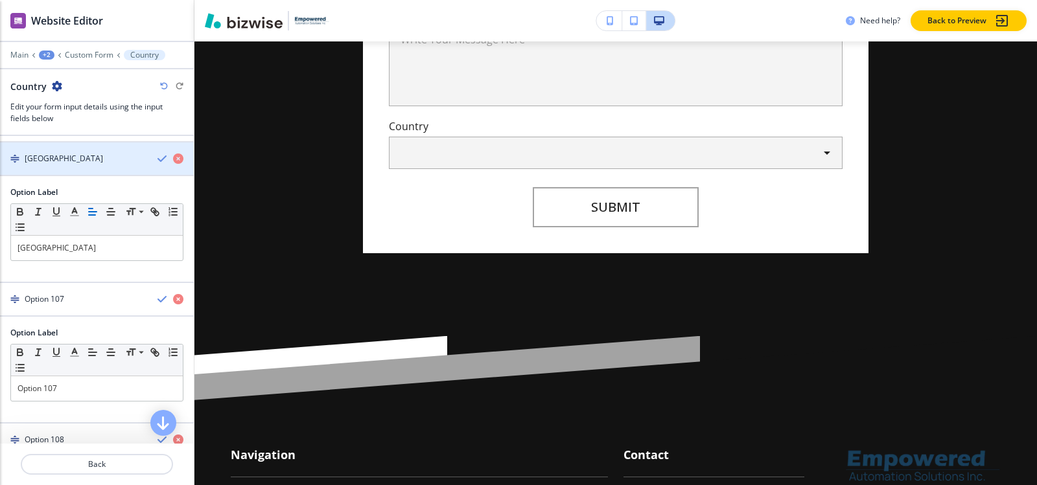
click at [60, 160] on h4 "Liechtenstein" at bounding box center [64, 159] width 78 height 12
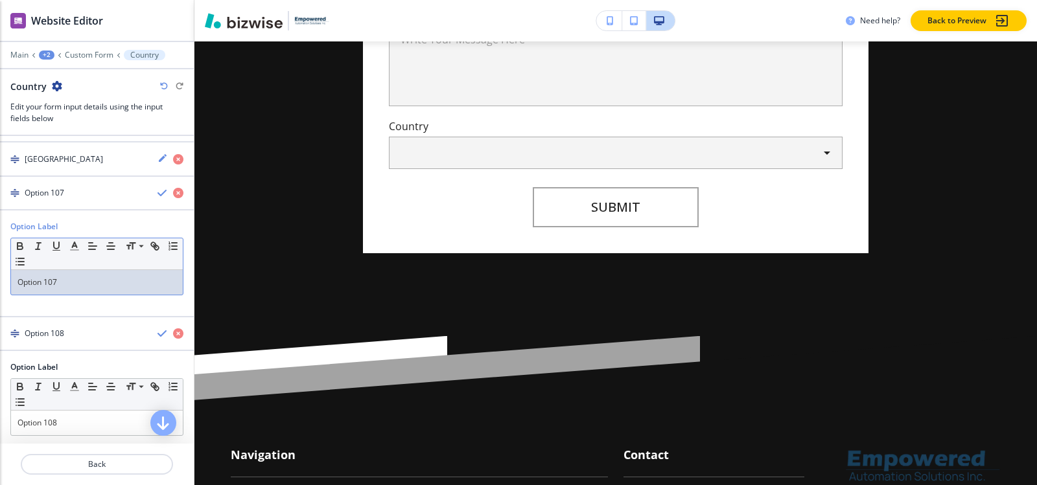
click at [65, 288] on p "Option 107" at bounding box center [96, 283] width 159 height 12
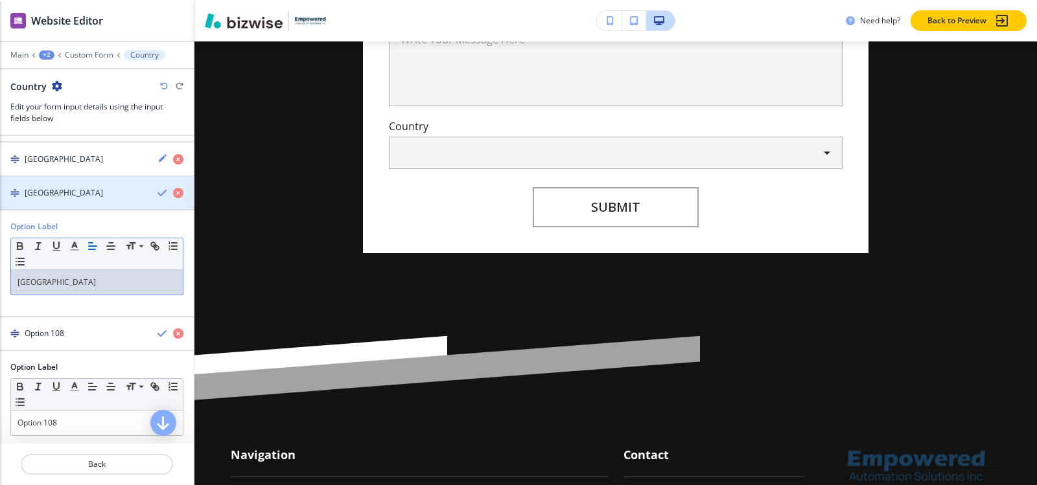
click at [34, 195] on h4 "Lithuania" at bounding box center [64, 193] width 78 height 12
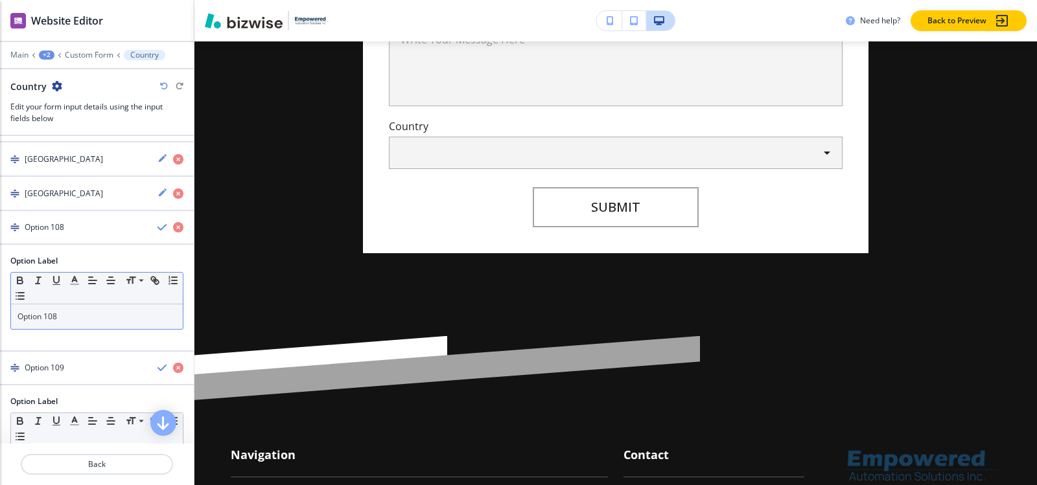
click at [87, 311] on p "Option 108" at bounding box center [96, 317] width 159 height 12
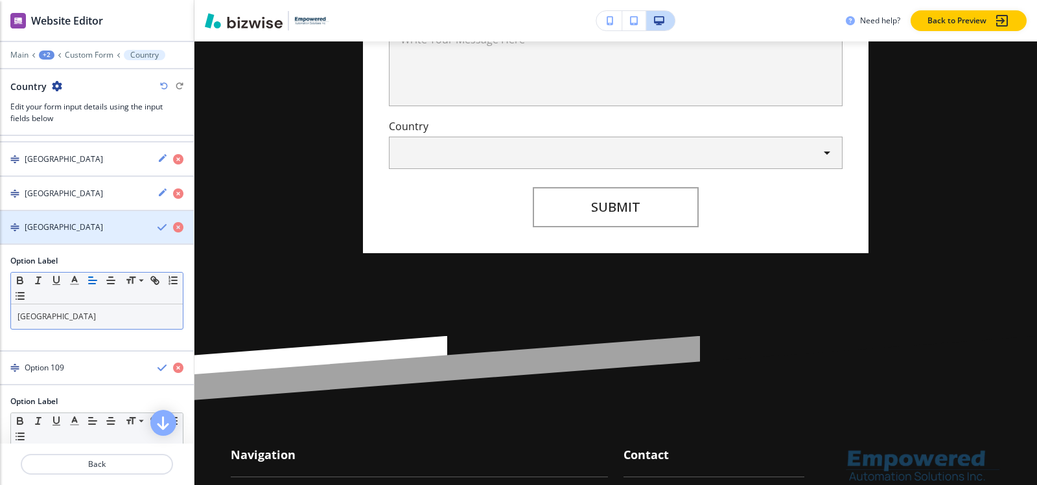
click at [46, 230] on h4 "Luxembourg" at bounding box center [64, 228] width 78 height 12
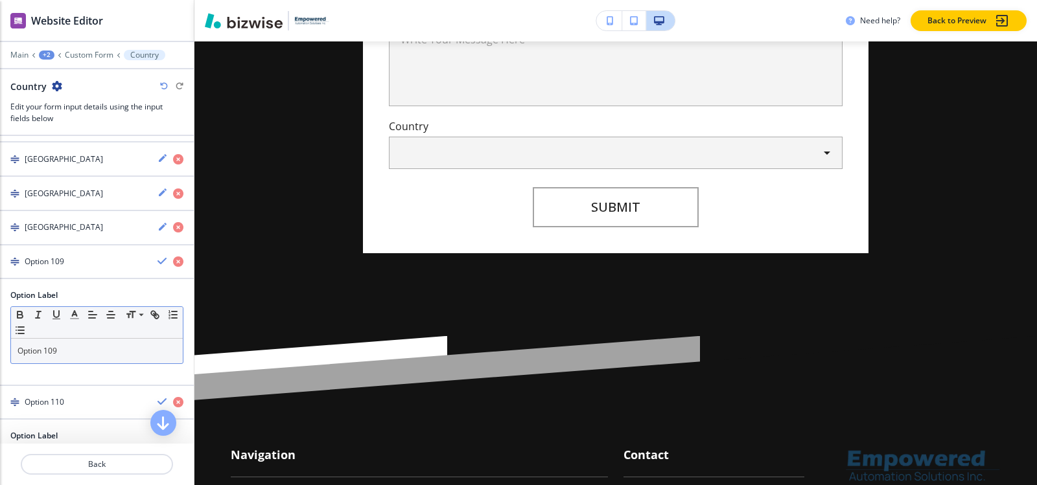
click at [76, 356] on p "Option 109" at bounding box center [96, 351] width 159 height 12
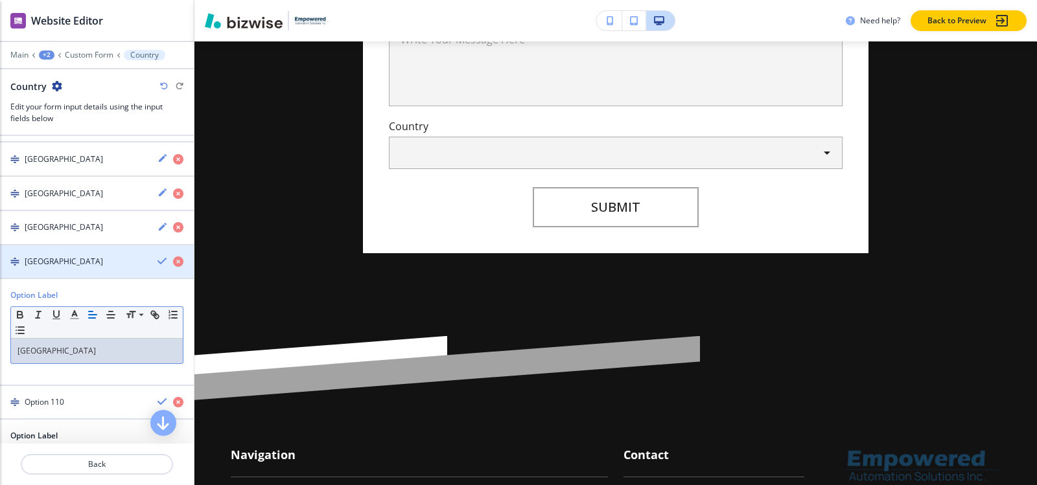
click at [47, 268] on div "button" at bounding box center [97, 273] width 194 height 10
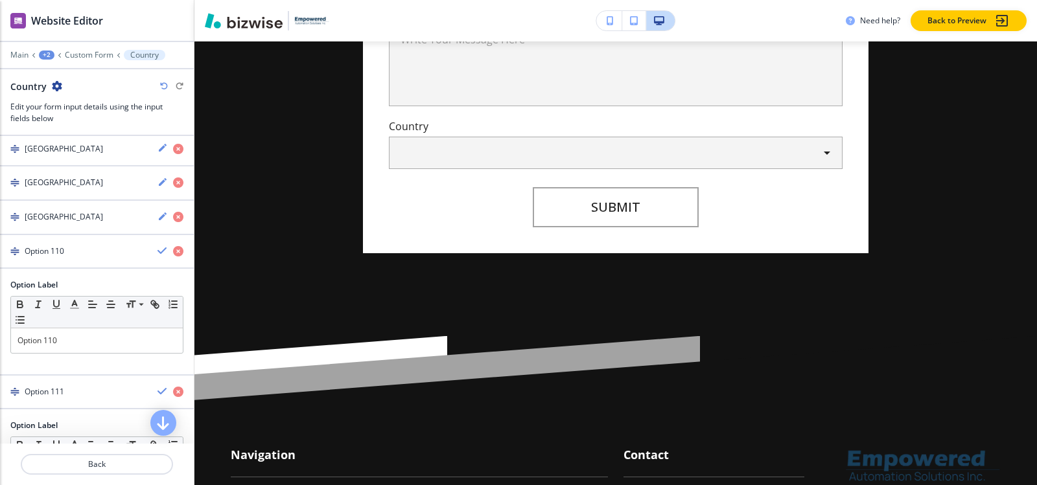
scroll to position [3943, 0]
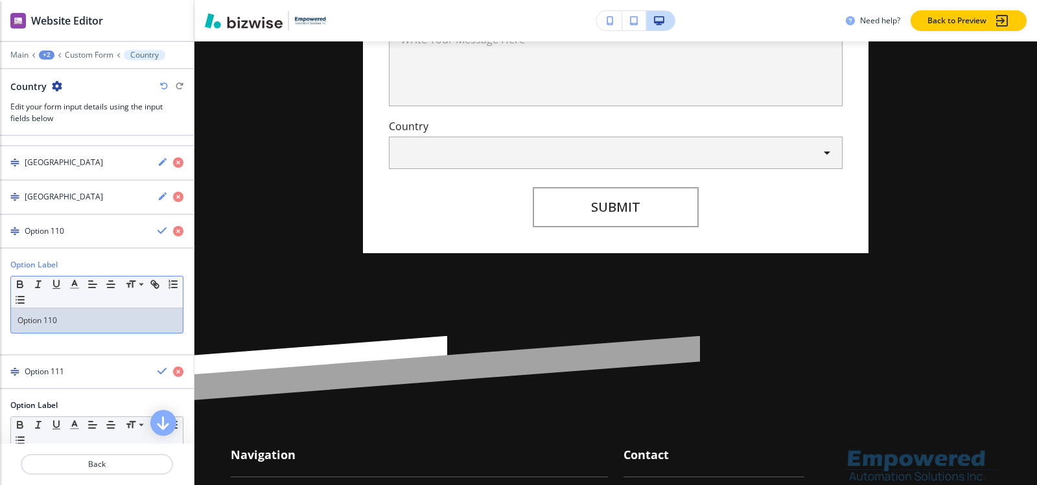
click at [74, 312] on div "Option 110" at bounding box center [97, 321] width 172 height 25
click at [42, 238] on div "button" at bounding box center [97, 242] width 194 height 10
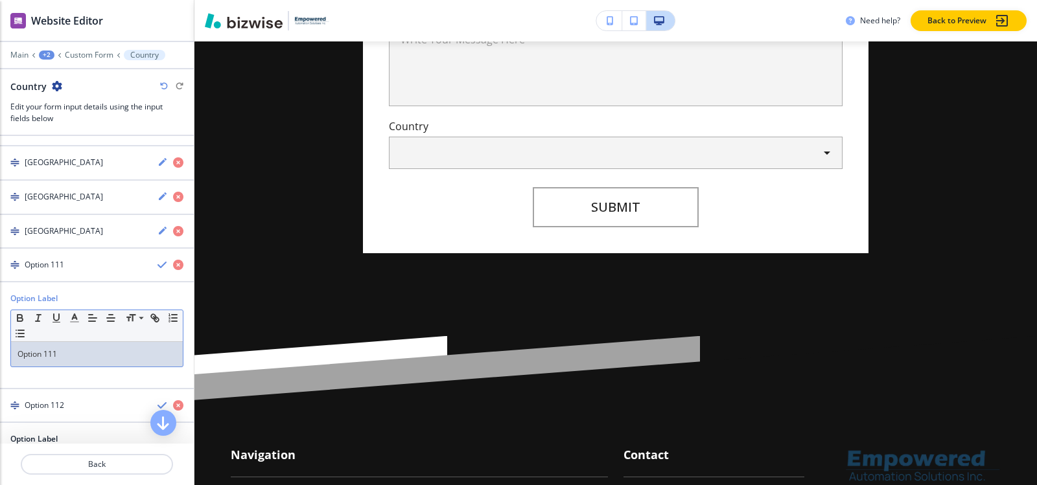
click at [73, 352] on p "Option 111" at bounding box center [96, 355] width 159 height 12
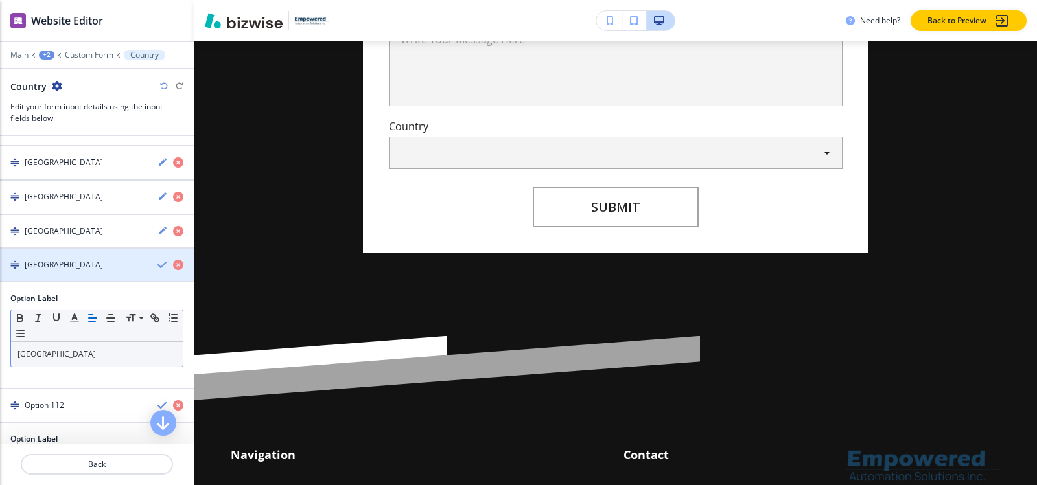
click at [64, 270] on h4 "Madagascar" at bounding box center [64, 265] width 78 height 12
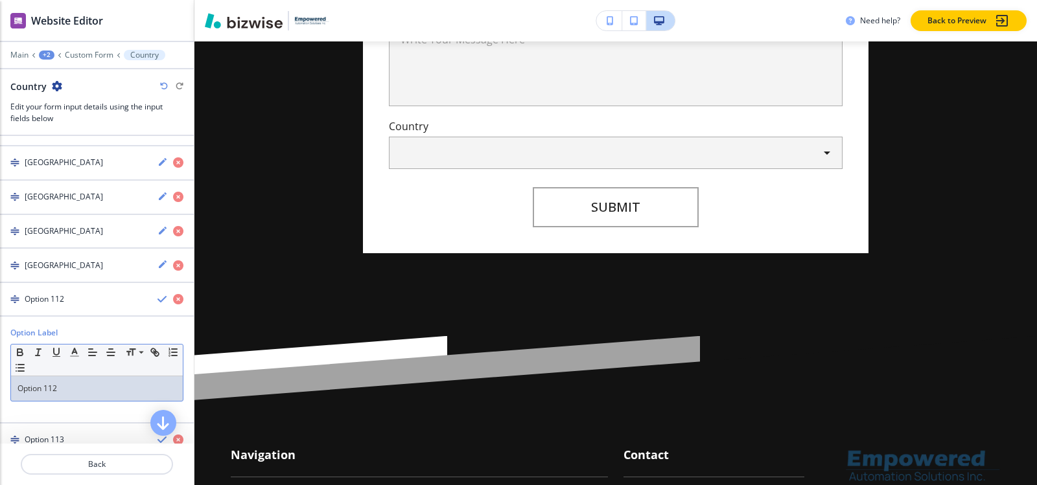
click at [79, 389] on p "Option 112" at bounding box center [96, 389] width 159 height 12
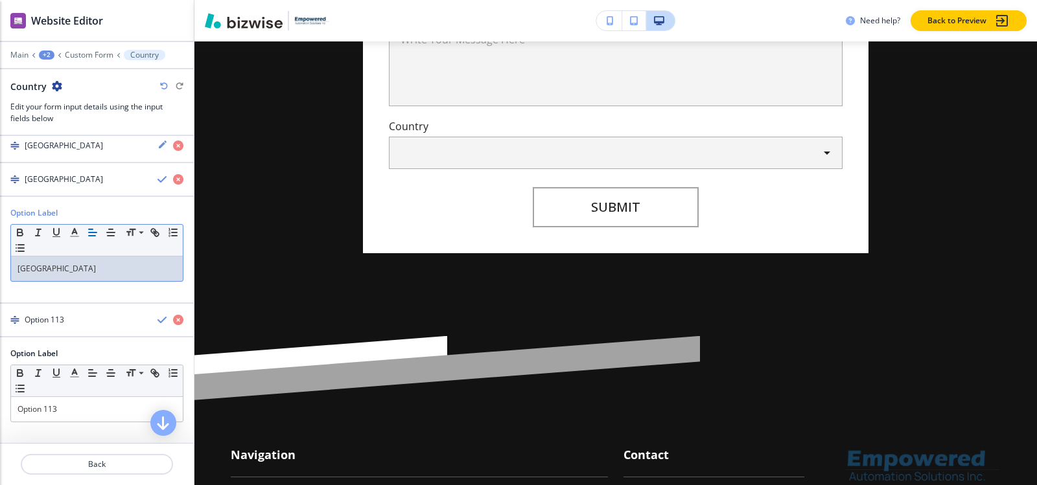
scroll to position [4064, 0]
click at [78, 167] on div "button" at bounding box center [97, 168] width 194 height 10
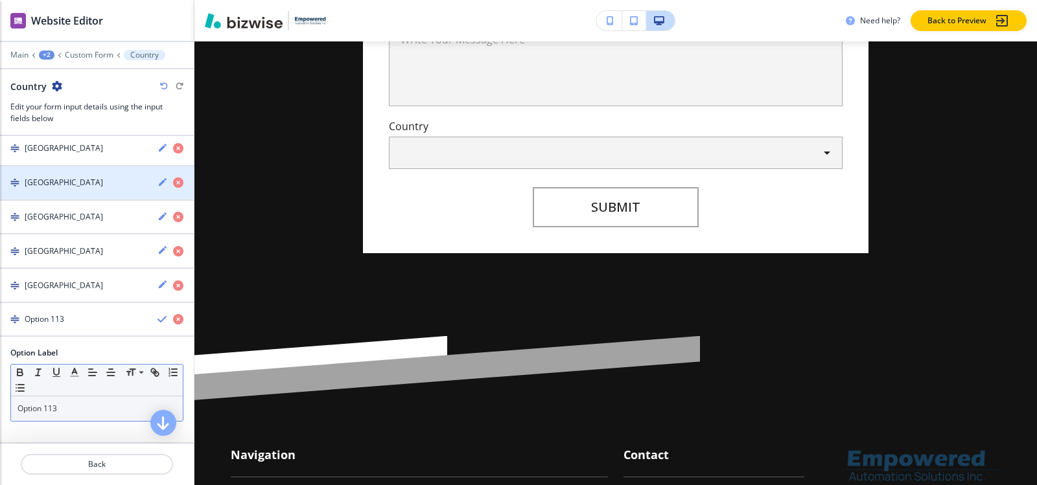
scroll to position [3958, 0]
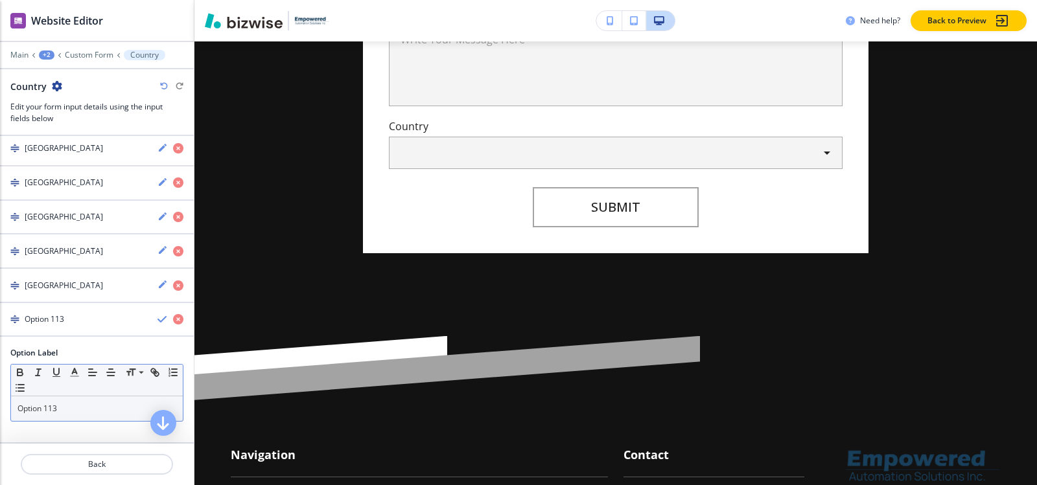
click at [92, 412] on p "Option 113" at bounding box center [96, 409] width 159 height 12
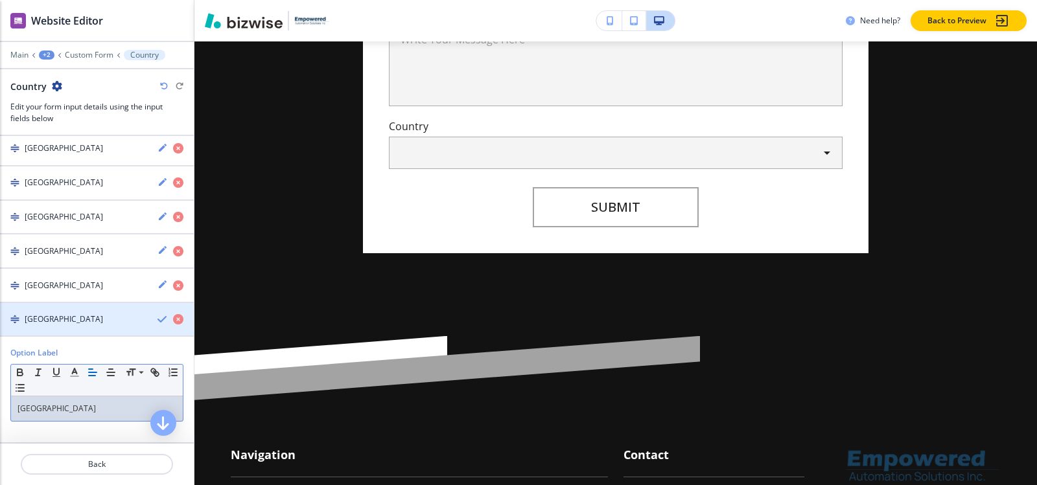
click at [51, 317] on h4 "Malaysia" at bounding box center [64, 320] width 78 height 12
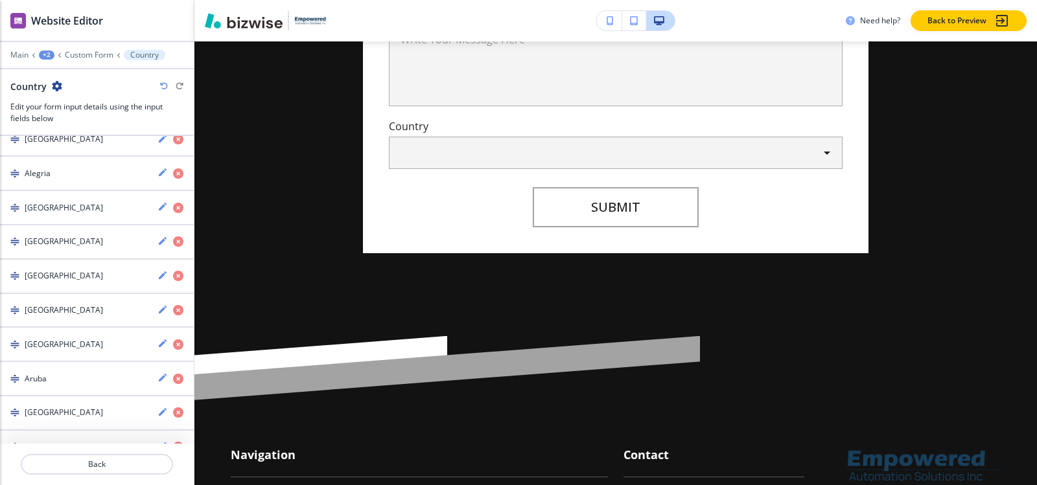
scroll to position [157, 0]
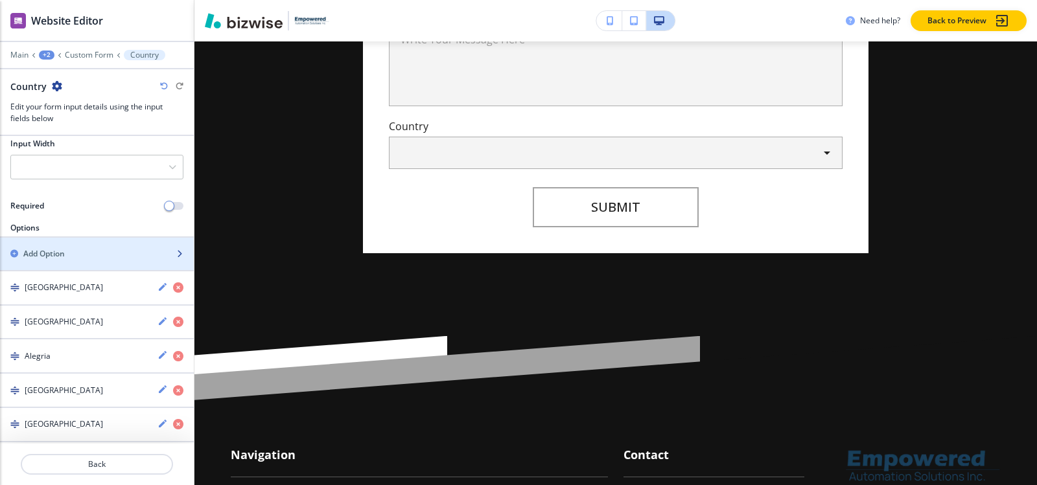
click at [64, 258] on h2 "Add Option" at bounding box center [43, 254] width 41 height 12
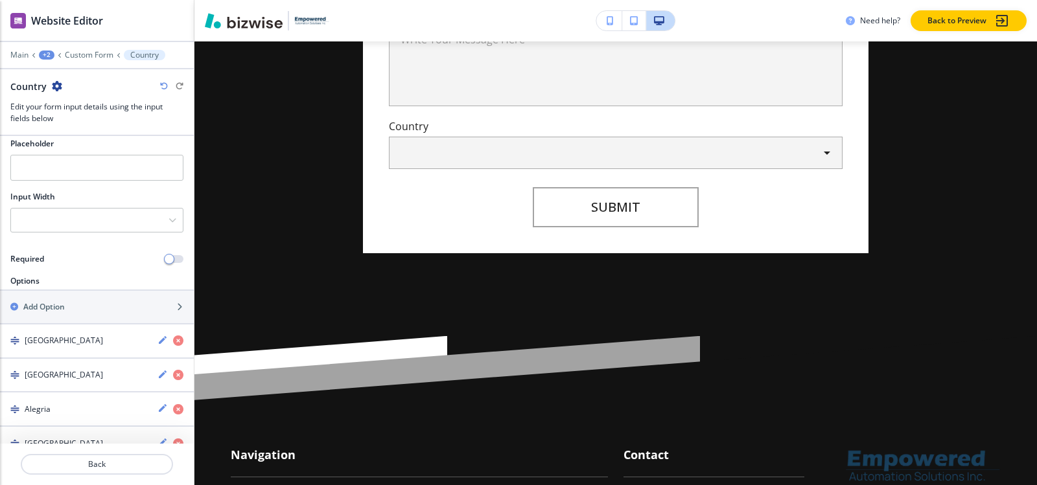
scroll to position [103, 0]
click at [69, 298] on div "button" at bounding box center [97, 297] width 194 height 10
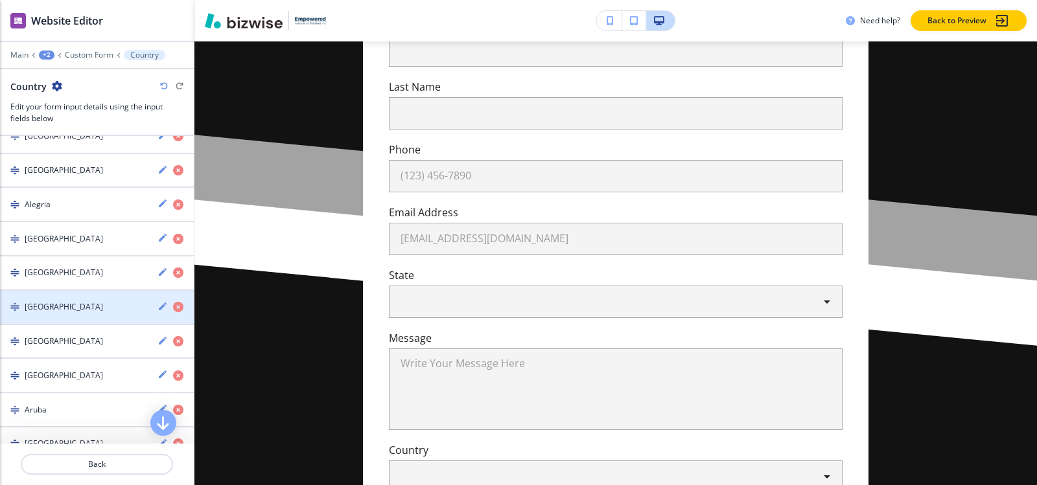
scroll to position [179, 0]
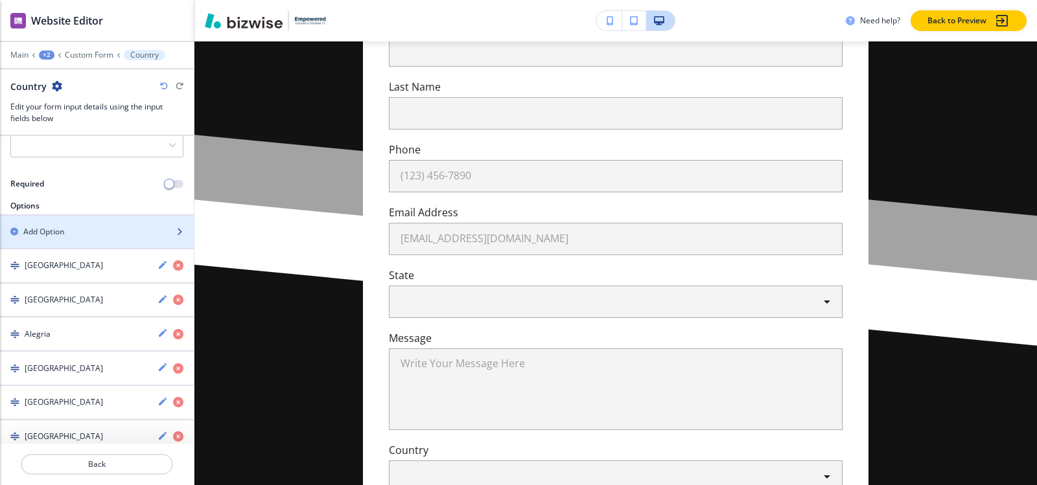
click at [64, 226] on h2 "Add Option" at bounding box center [43, 232] width 41 height 12
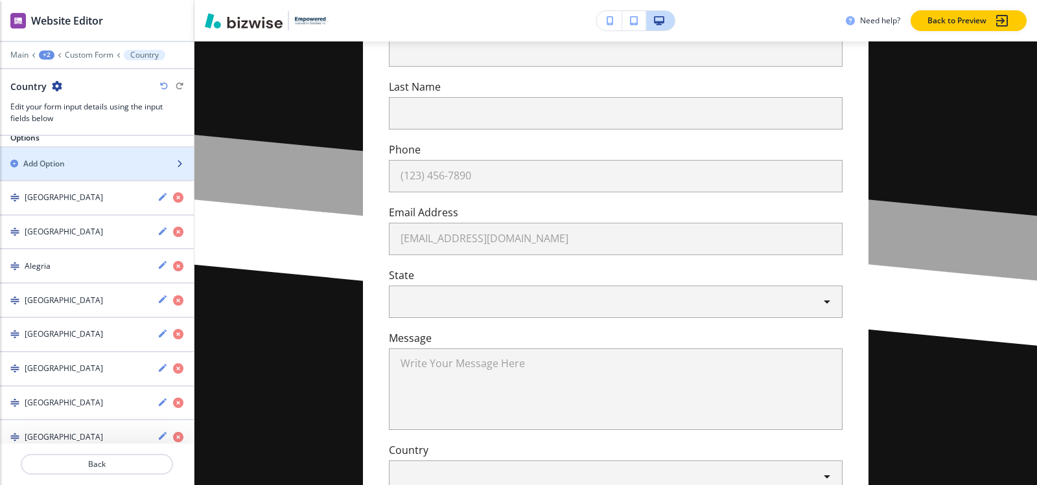
scroll to position [125, 0]
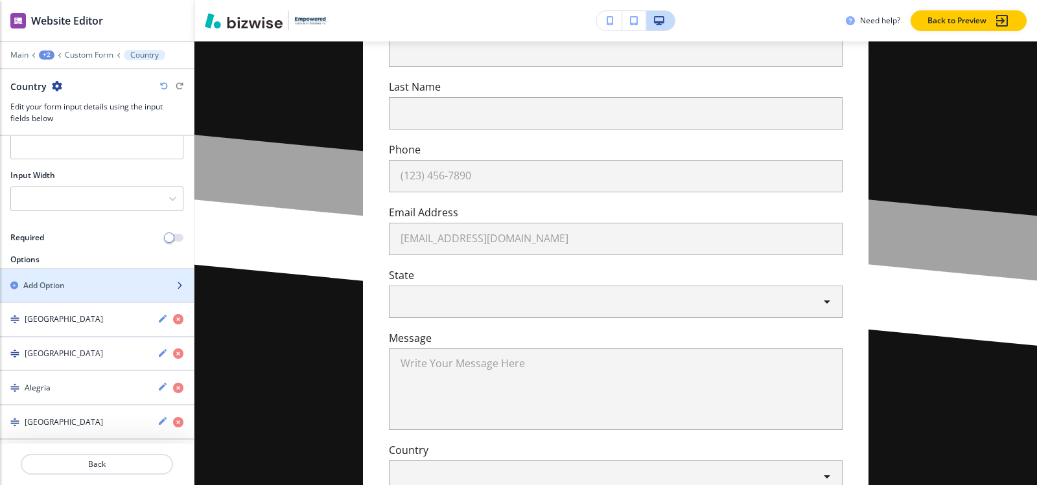
click at [42, 288] on h2 "Add Option" at bounding box center [43, 286] width 41 height 12
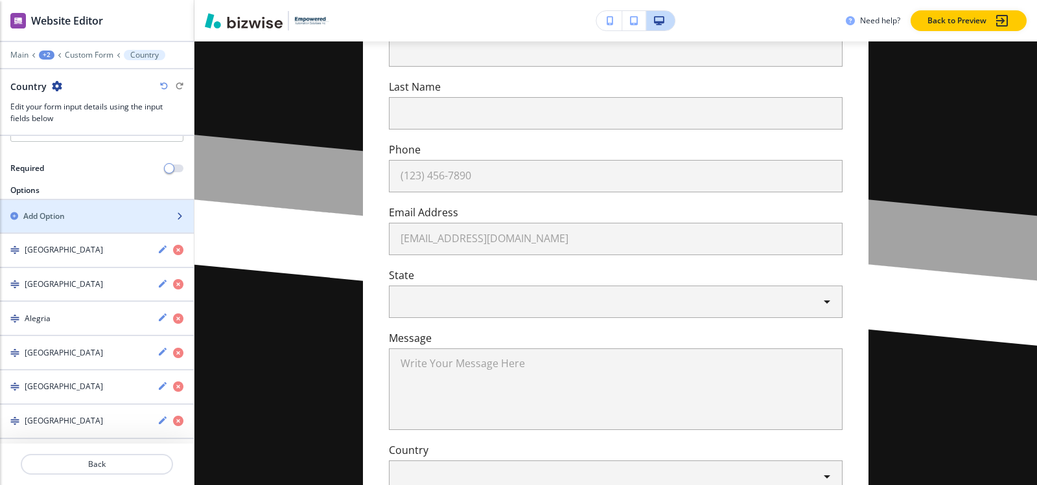
scroll to position [130, 0]
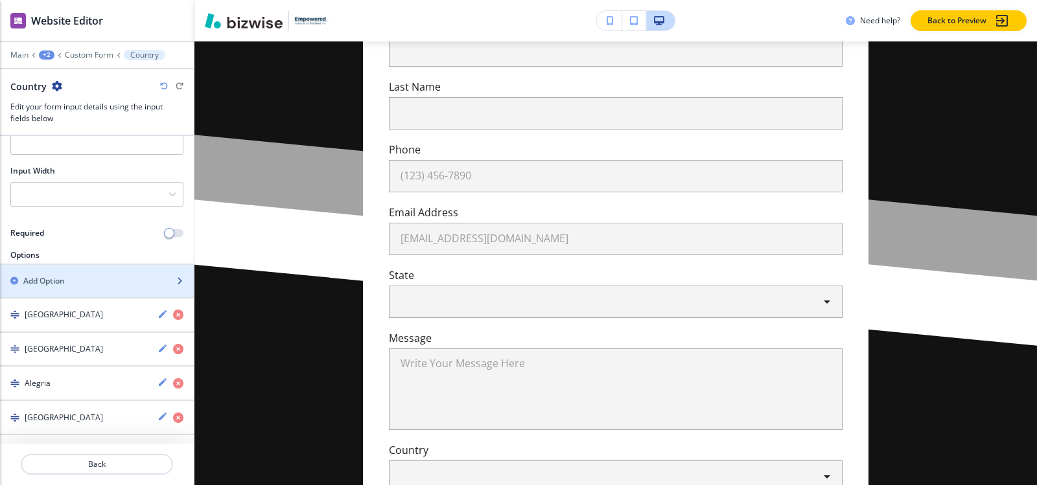
click at [76, 282] on div "Add Option" at bounding box center [82, 281] width 165 height 12
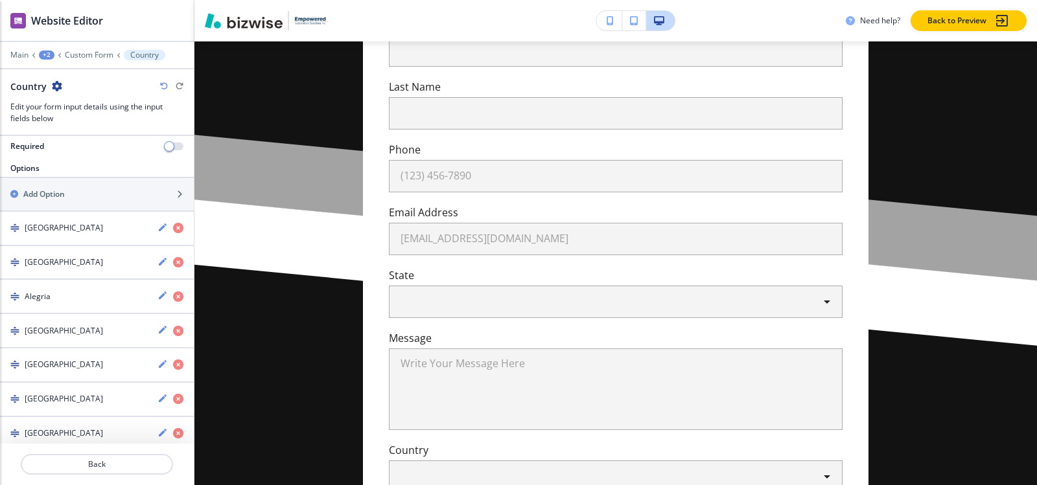
scroll to position [185, 0]
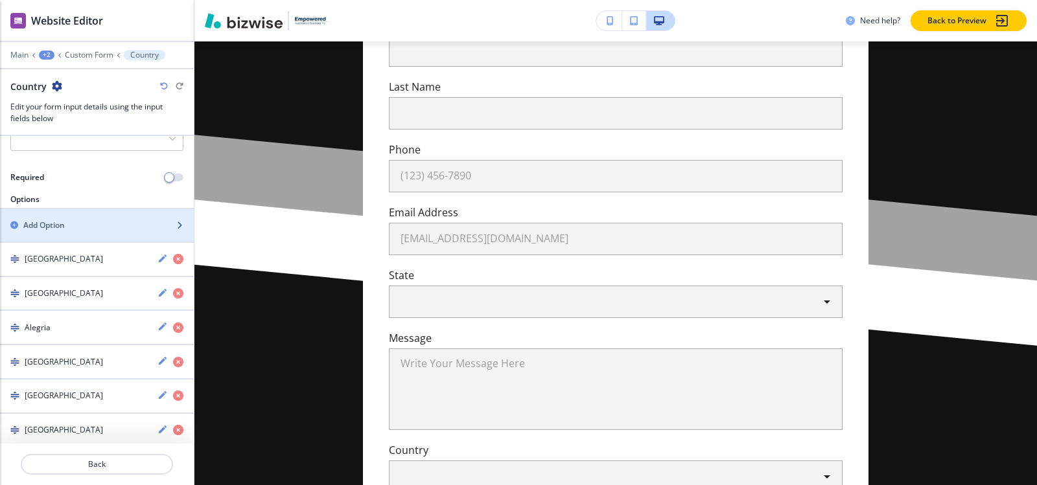
click at [86, 232] on div "button" at bounding box center [97, 236] width 194 height 10
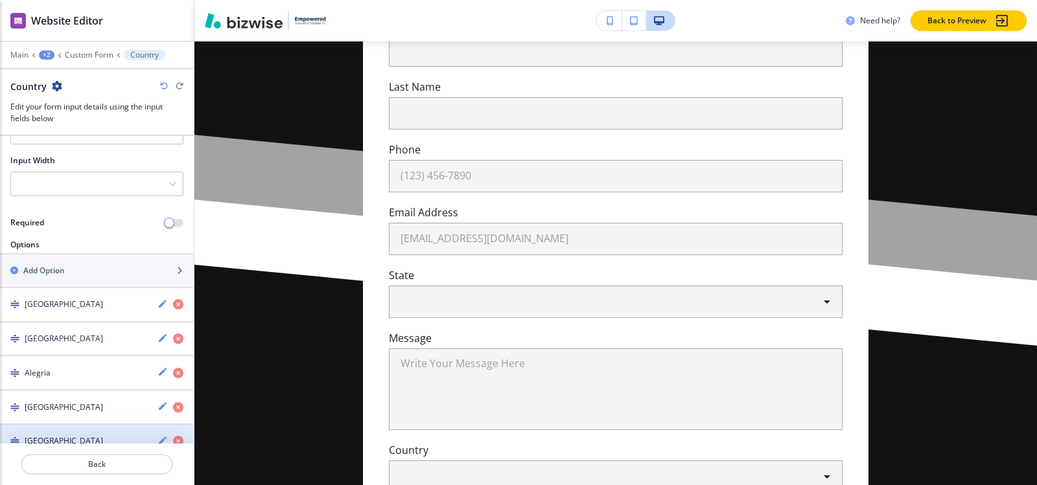
scroll to position [138, 0]
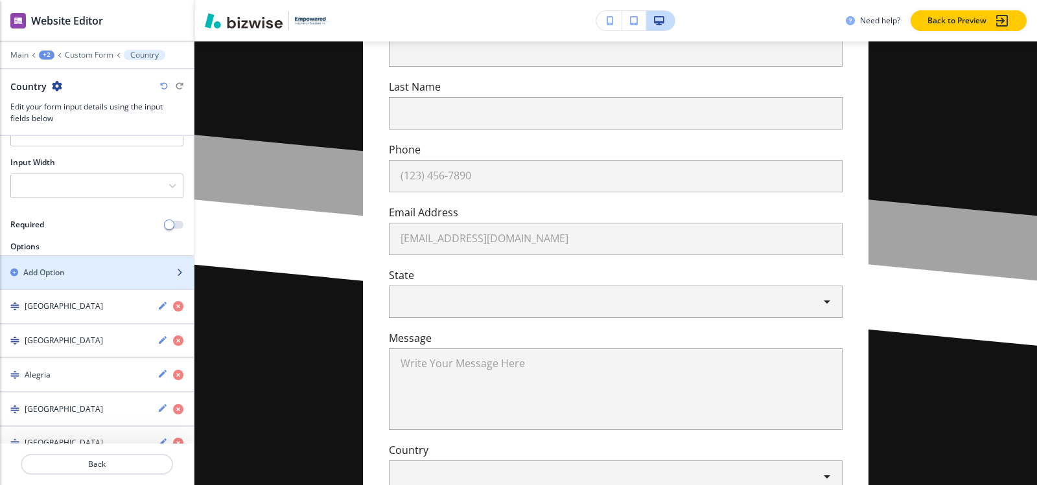
click at [69, 269] on div "Add Option" at bounding box center [82, 273] width 165 height 12
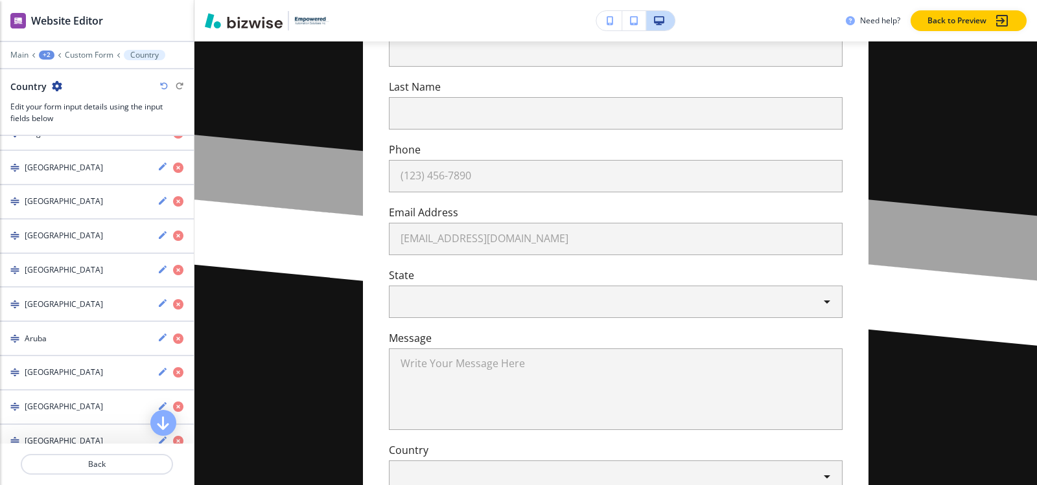
scroll to position [234, 0]
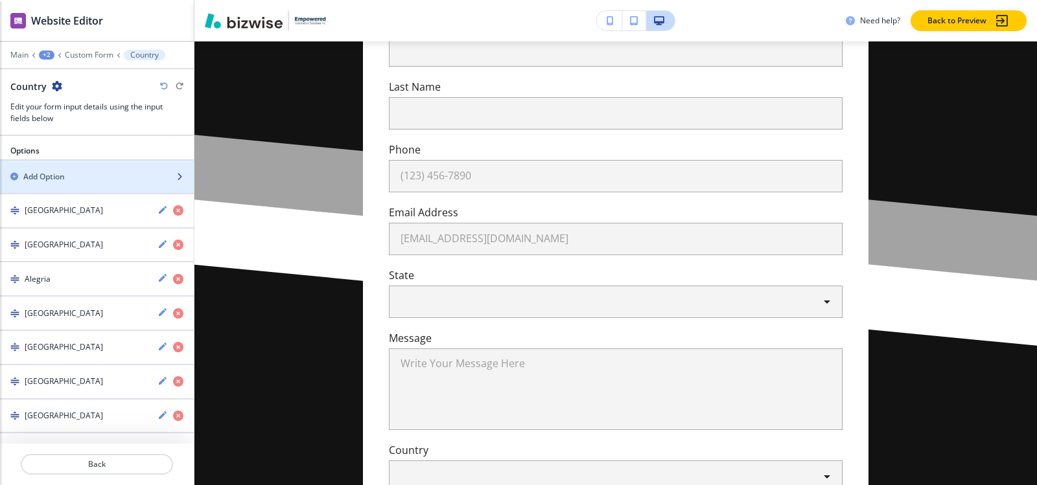
click at [81, 185] on div "button" at bounding box center [97, 188] width 194 height 10
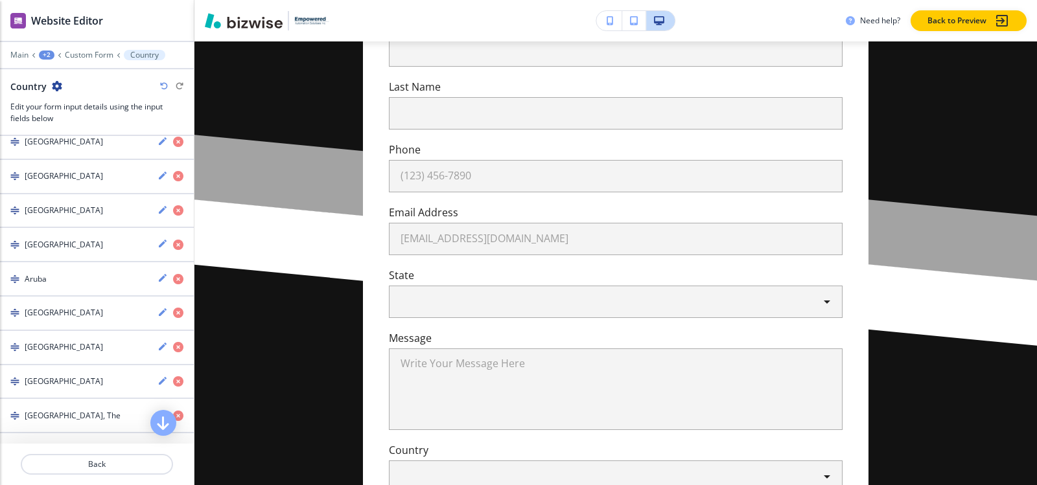
scroll to position [245, 0]
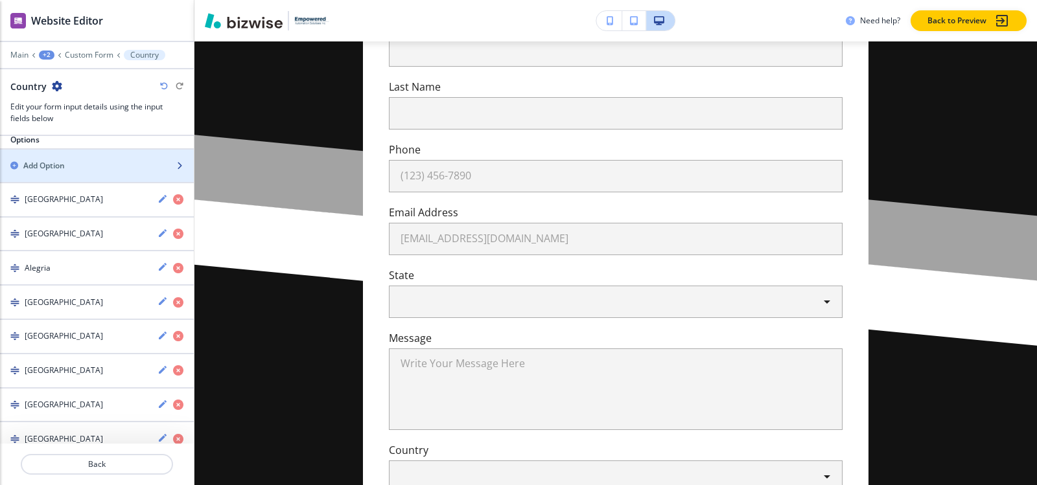
click at [77, 173] on div "button" at bounding box center [97, 177] width 194 height 10
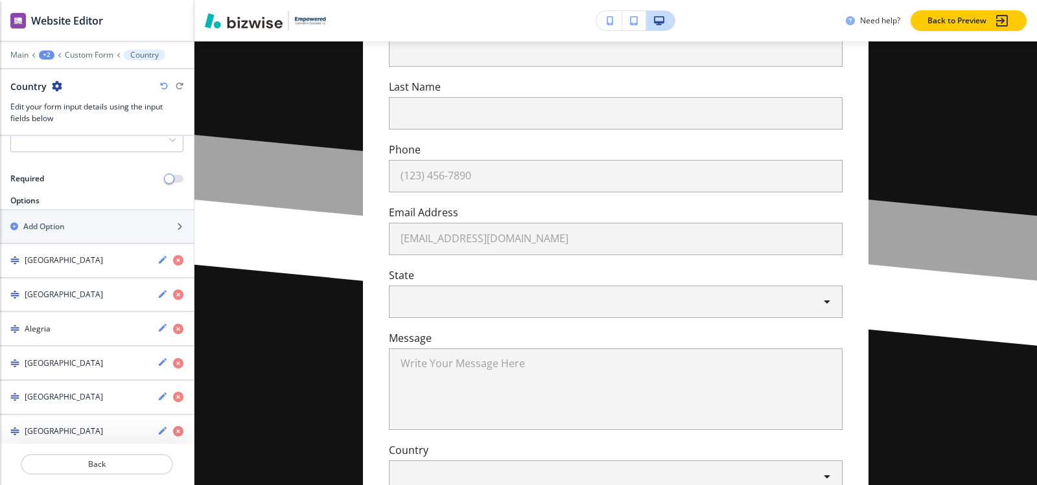
scroll to position [126, 0]
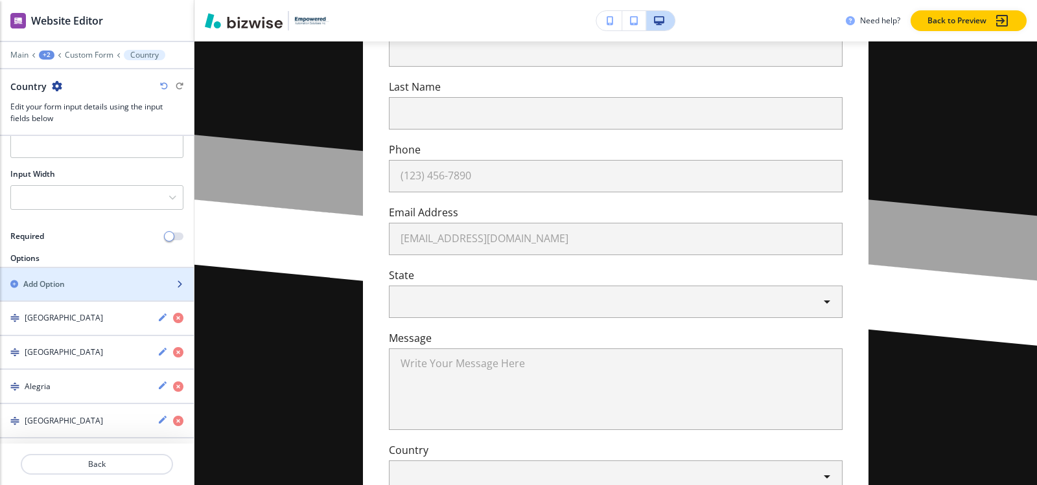
click at [71, 290] on div "button" at bounding box center [97, 295] width 194 height 10
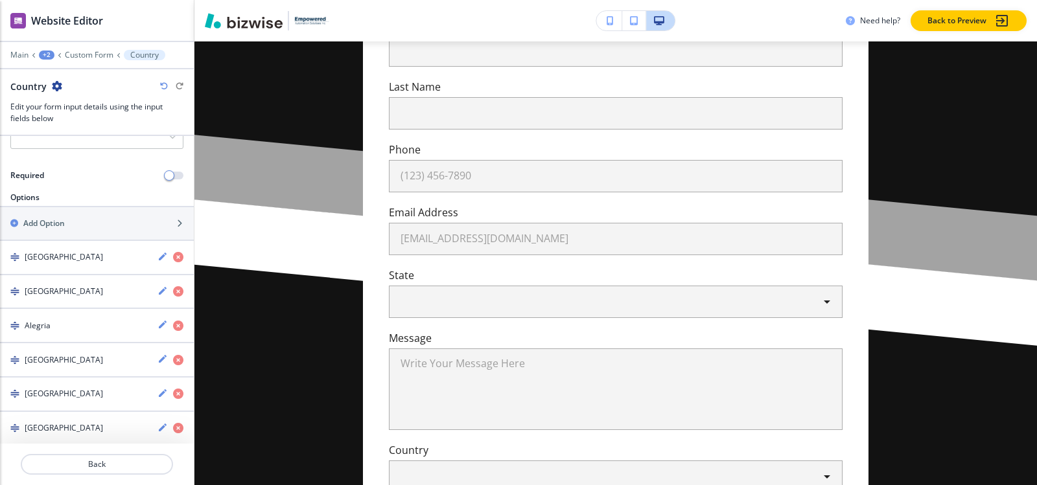
scroll to position [114, 0]
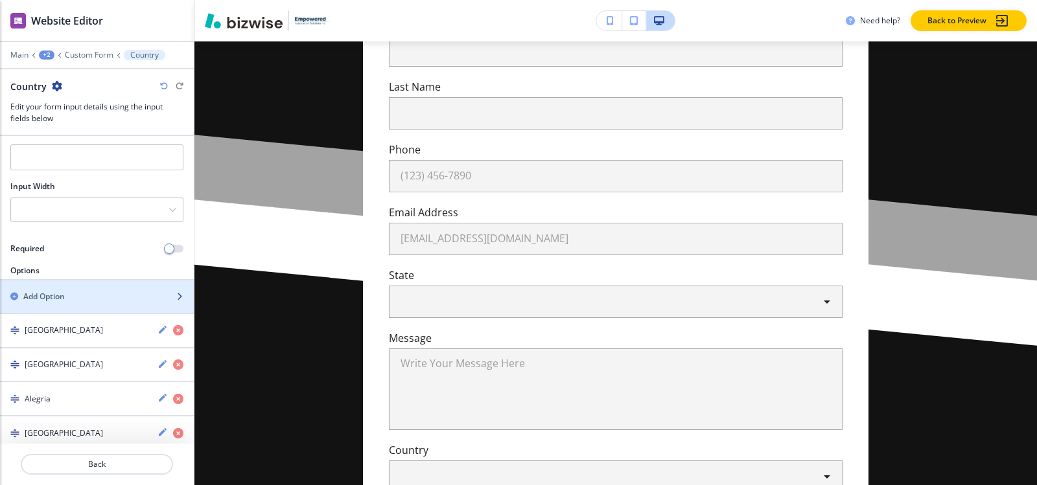
click at [67, 292] on div "Add Option" at bounding box center [82, 297] width 165 height 12
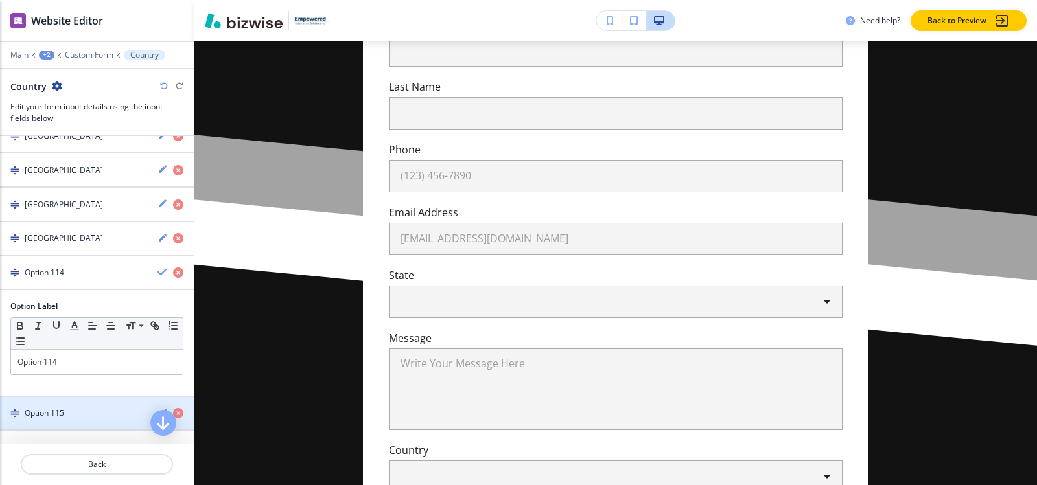
scroll to position [4037, 0]
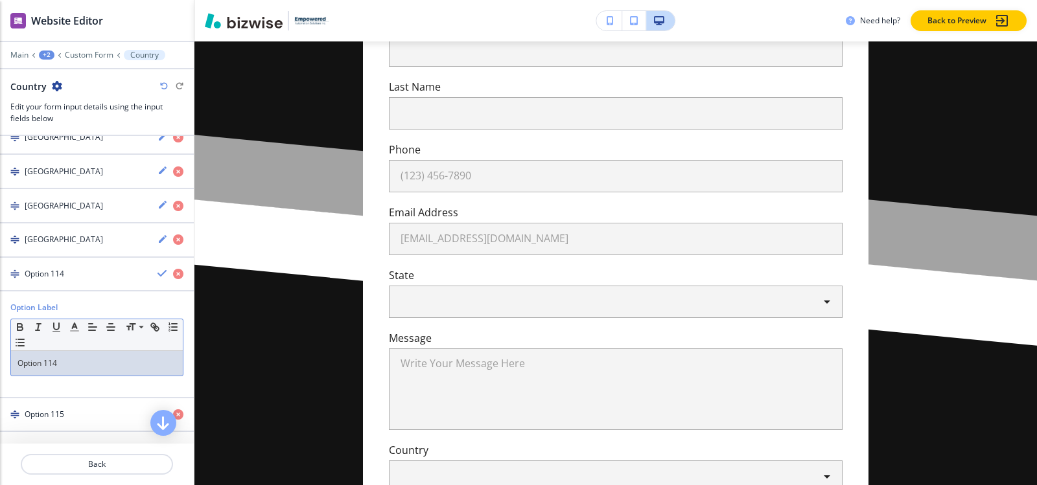
click at [64, 362] on p "Option 114" at bounding box center [96, 364] width 159 height 12
click at [52, 277] on h4 "Maldives" at bounding box center [64, 274] width 78 height 12
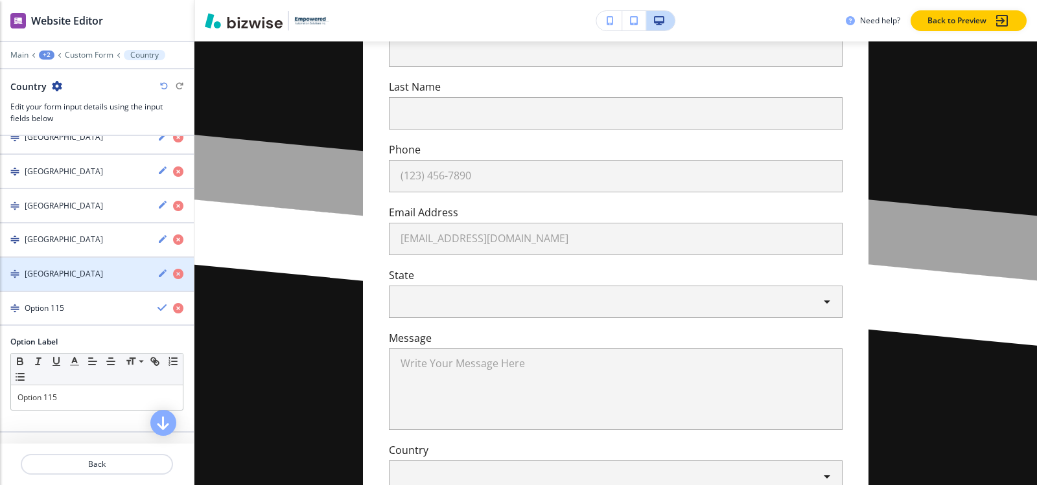
scroll to position [4167, 0]
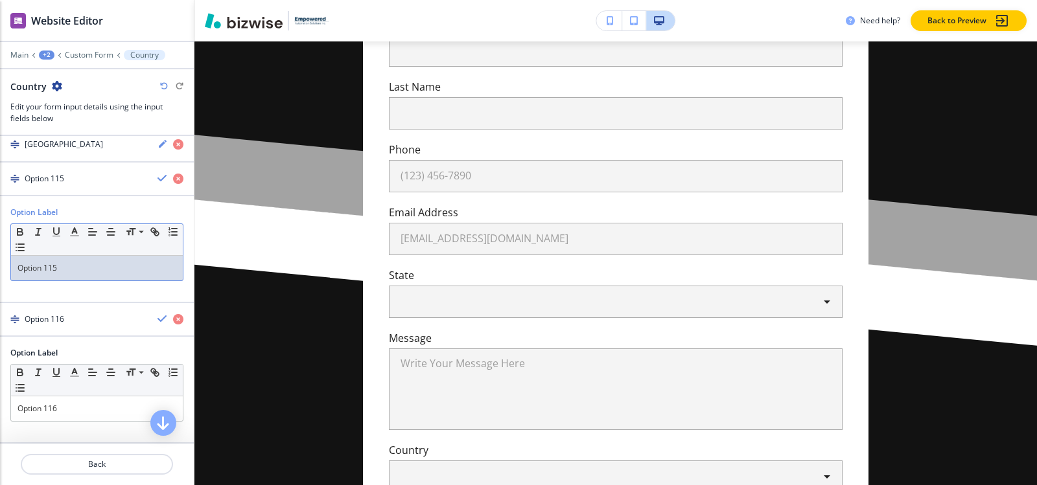
click at [77, 266] on p "Option 115" at bounding box center [96, 268] width 159 height 12
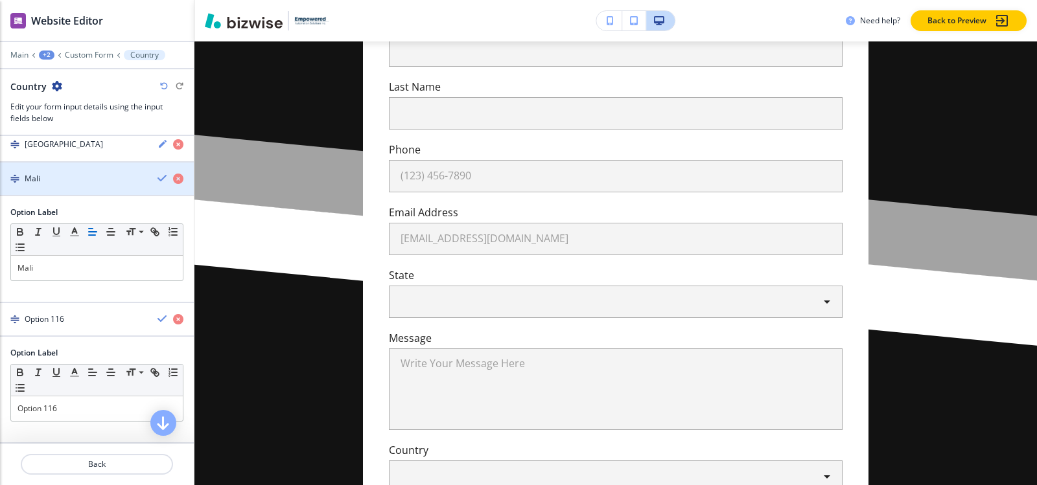
click at [36, 189] on div "button" at bounding box center [97, 190] width 194 height 10
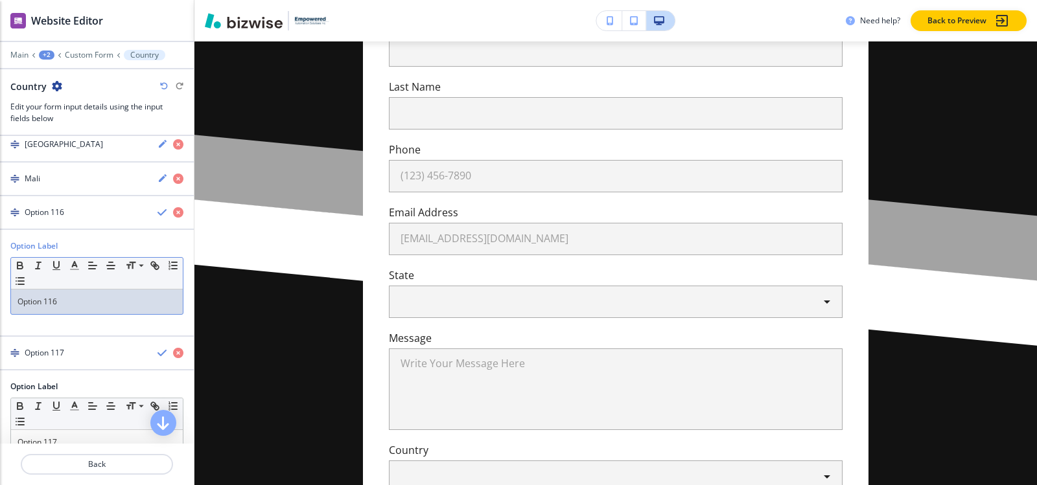
click at [77, 309] on div "Option 116" at bounding box center [97, 302] width 172 height 25
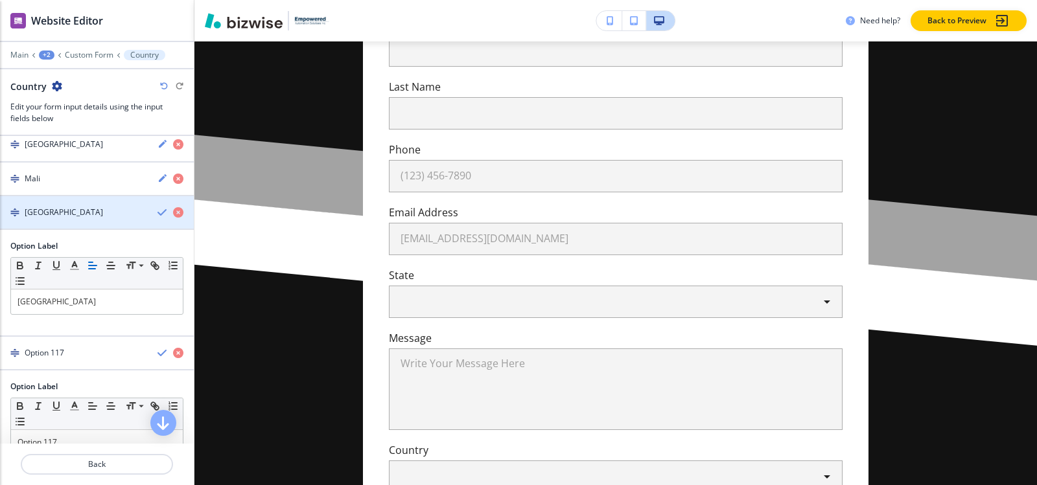
click at [36, 207] on h4 "Malta" at bounding box center [64, 213] width 78 height 12
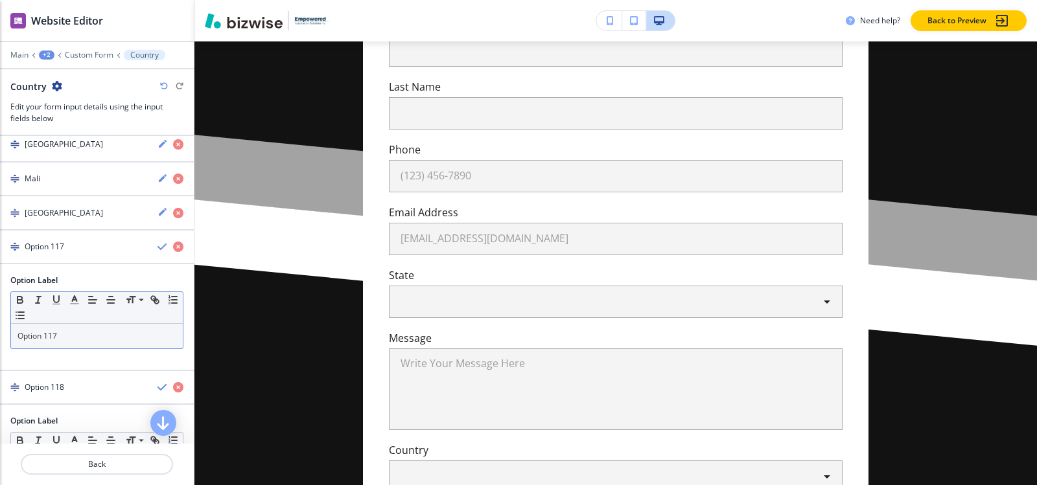
click at [75, 338] on p "Option 117" at bounding box center [96, 337] width 159 height 12
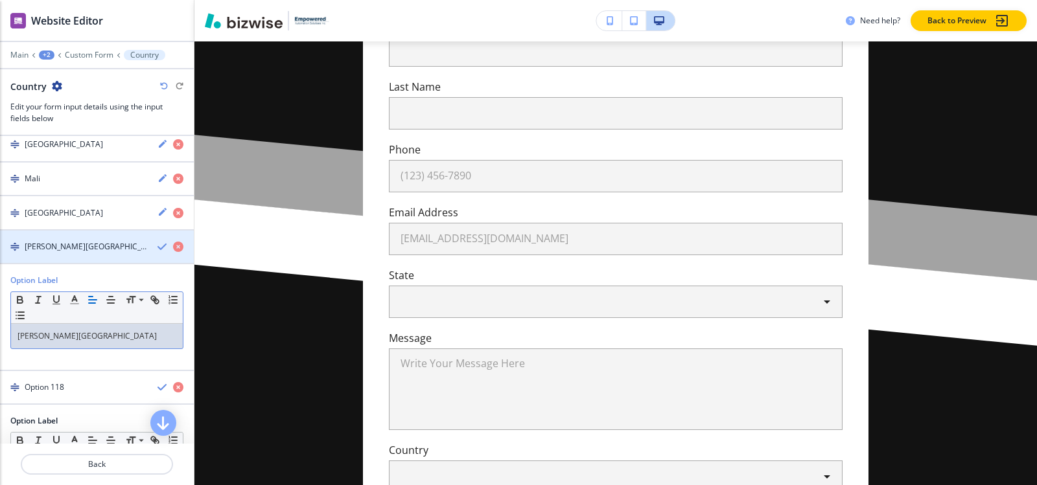
click at [40, 251] on h4 "Marshall Island" at bounding box center [86, 247] width 122 height 12
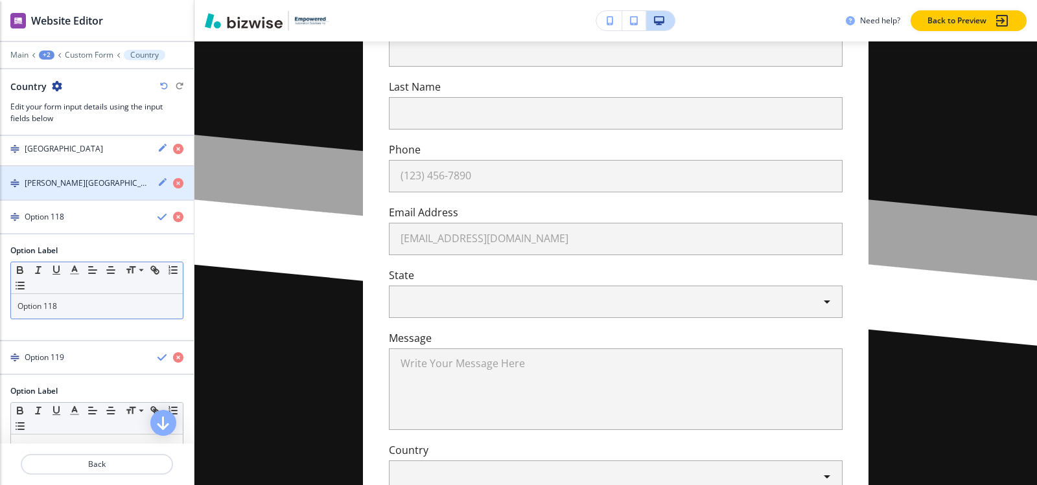
scroll to position [4232, 0]
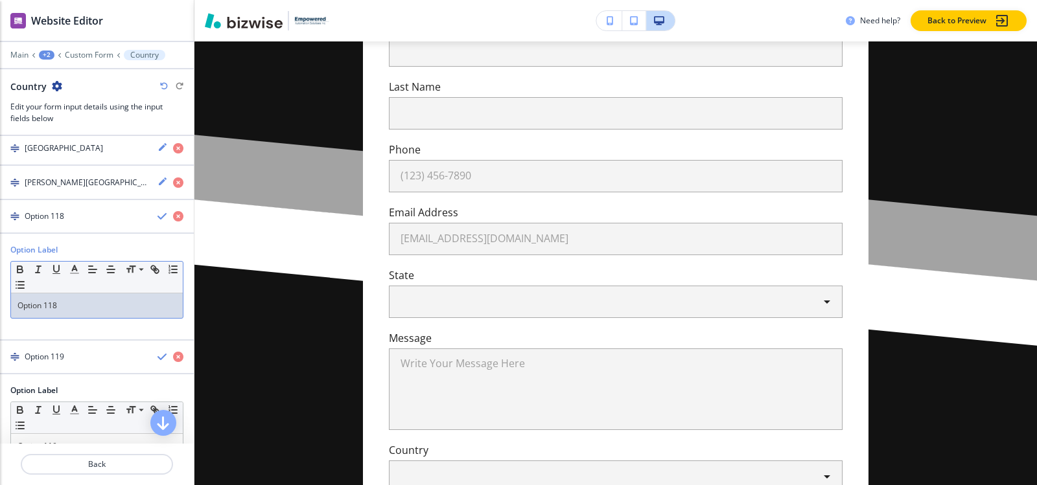
click at [71, 307] on p "Option 118" at bounding box center [96, 306] width 159 height 12
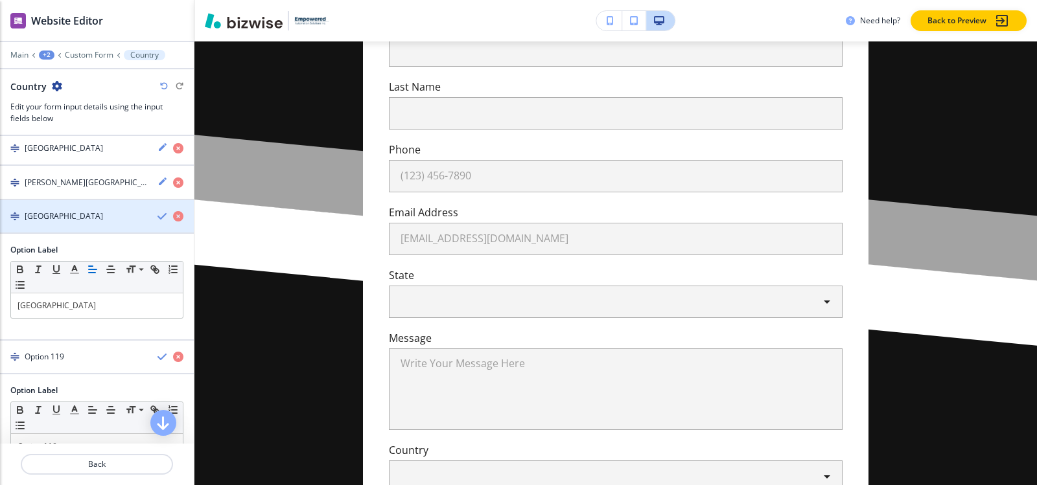
click at [41, 226] on div "button" at bounding box center [97, 227] width 194 height 10
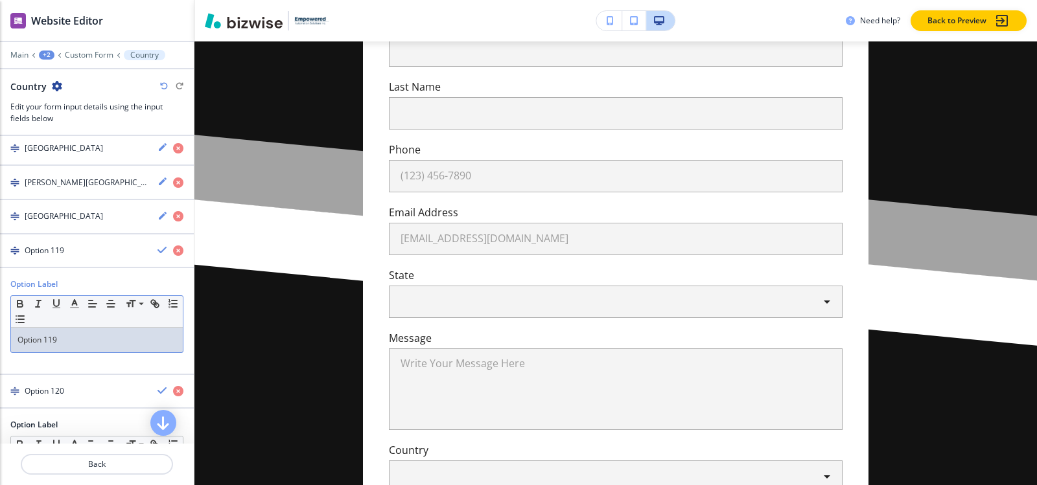
click at [65, 338] on p "Option 119" at bounding box center [96, 340] width 159 height 12
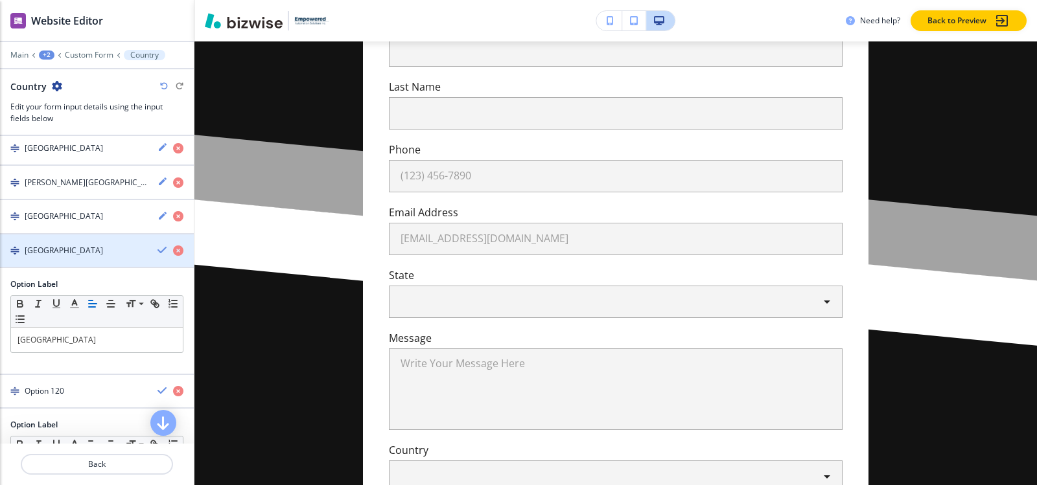
click at [48, 247] on h4 "Mauritius" at bounding box center [64, 251] width 78 height 12
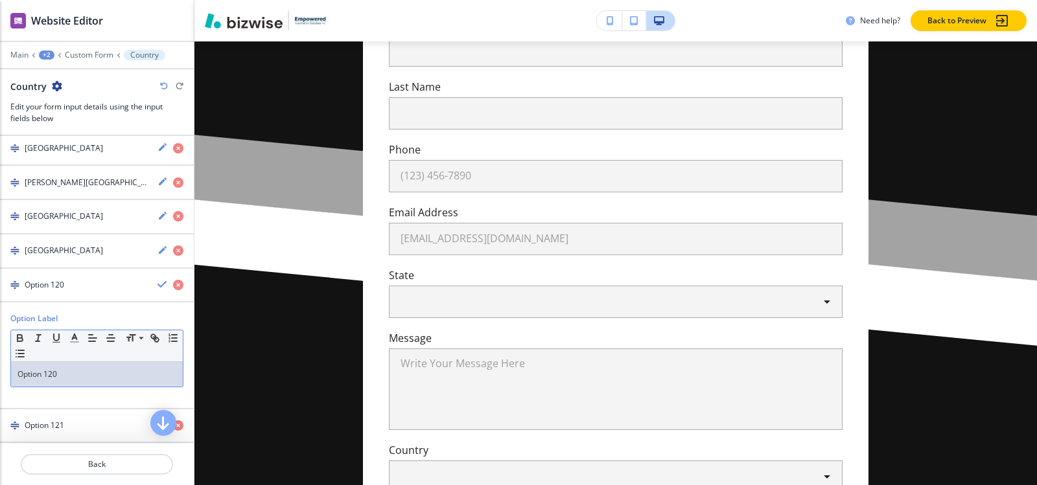
click at [75, 369] on p "Option 120" at bounding box center [96, 375] width 159 height 12
click at [46, 286] on h4 "Mexico" at bounding box center [64, 285] width 78 height 12
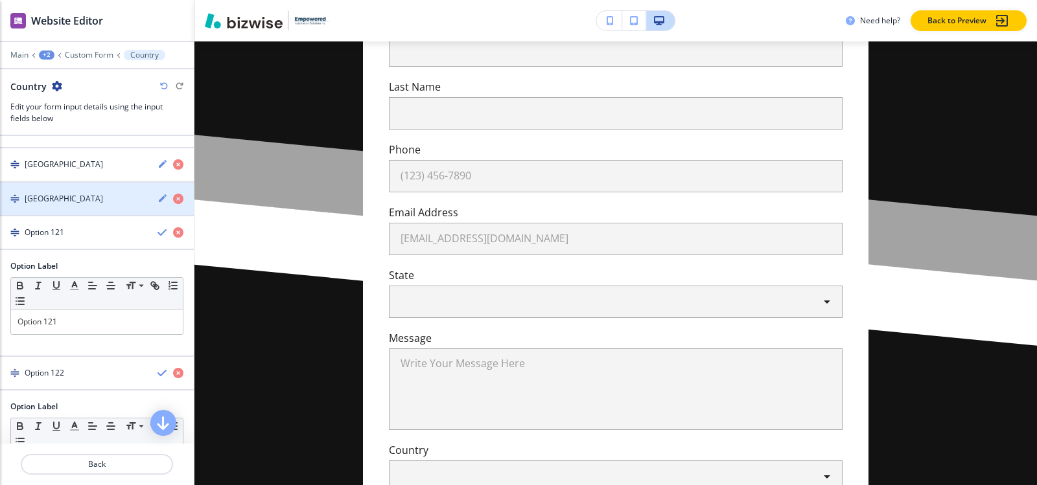
scroll to position [4361, 0]
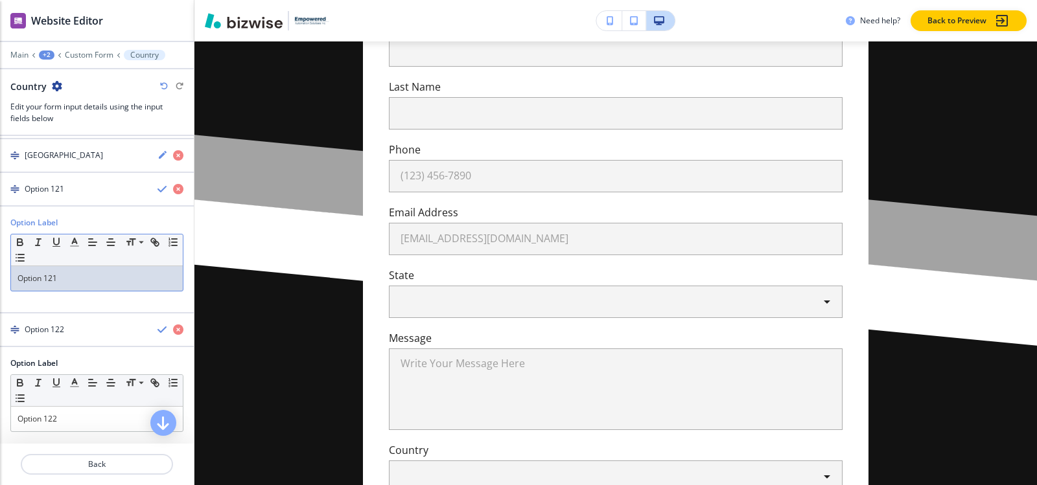
click at [66, 271] on div "Option 121" at bounding box center [97, 278] width 172 height 25
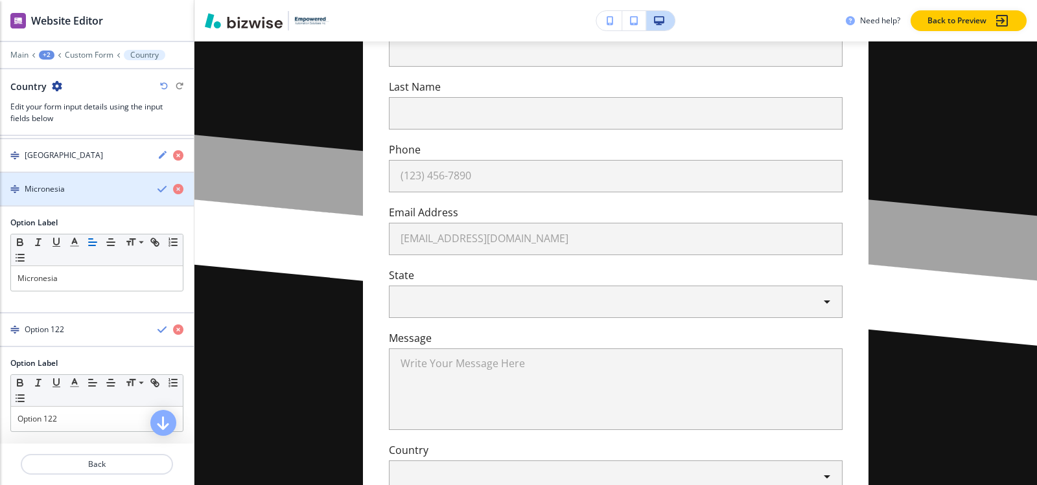
click at [52, 199] on div "button" at bounding box center [97, 200] width 194 height 10
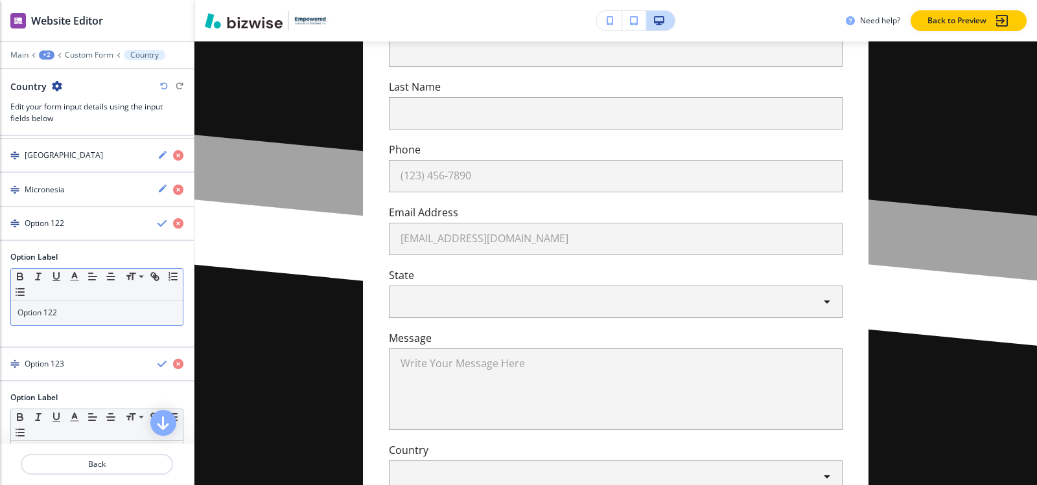
click at [69, 319] on p "Option 122" at bounding box center [96, 313] width 159 height 12
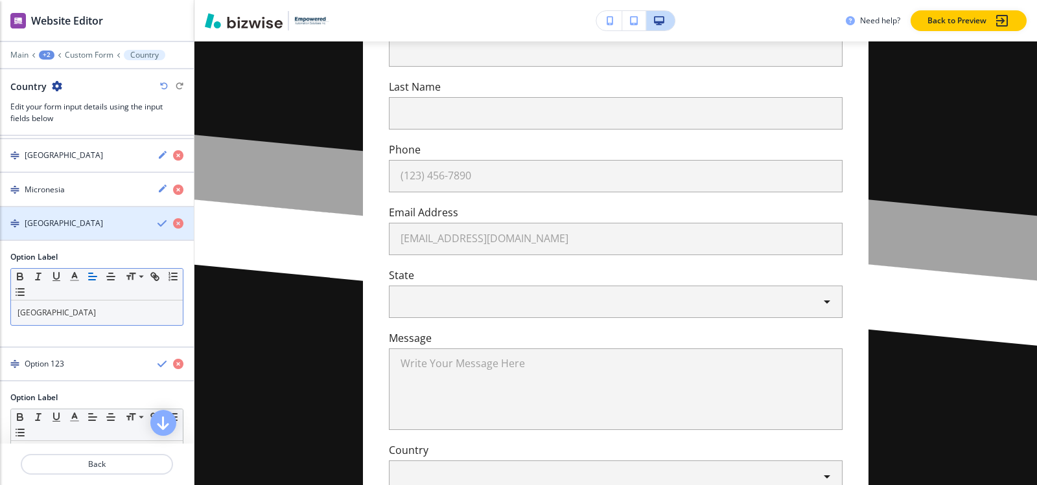
click at [41, 227] on h4 "Moldova" at bounding box center [64, 224] width 78 height 12
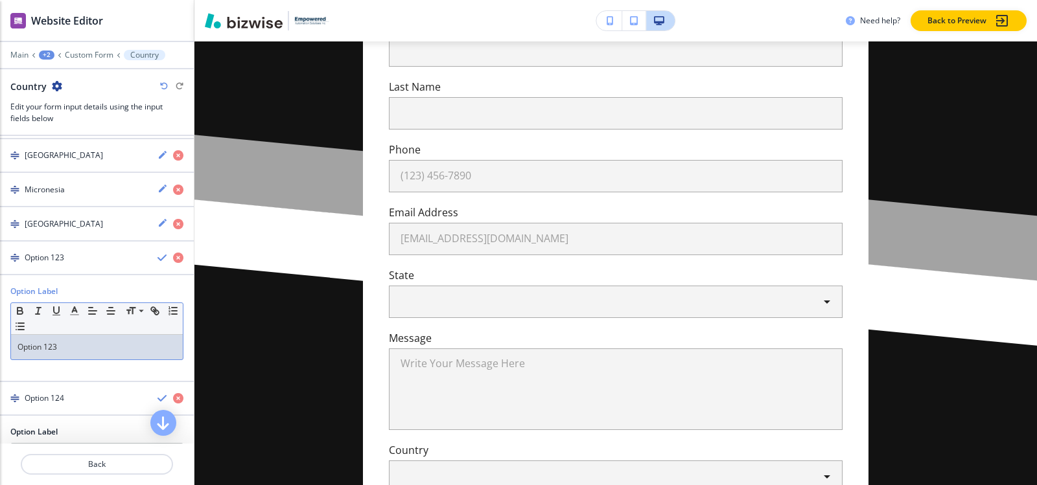
click at [68, 348] on p "Option 123" at bounding box center [96, 348] width 159 height 12
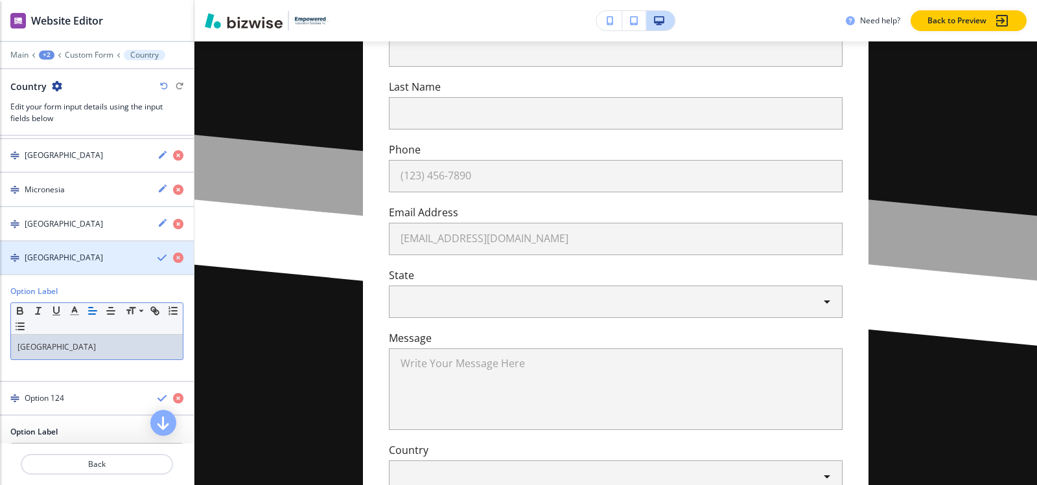
click at [46, 257] on h4 "Monaco" at bounding box center [64, 258] width 78 height 12
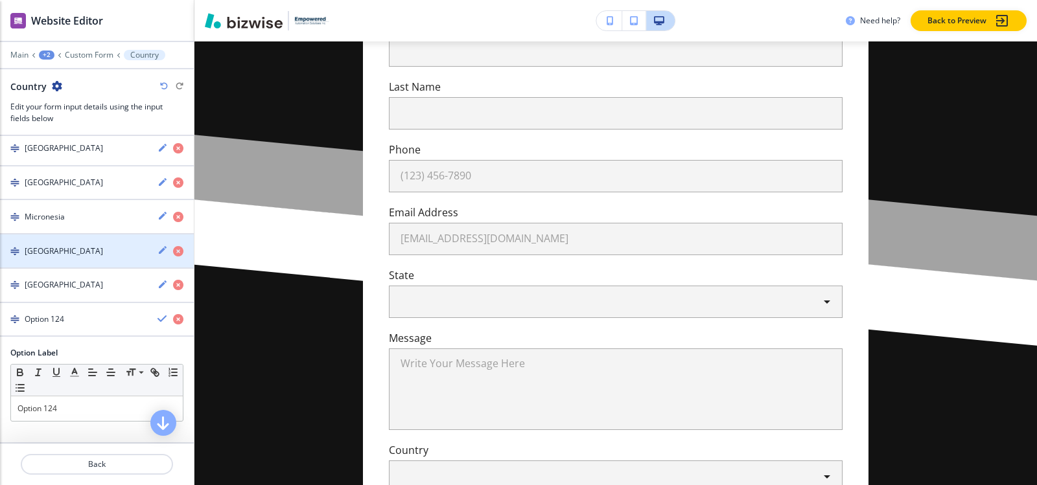
scroll to position [4334, 0]
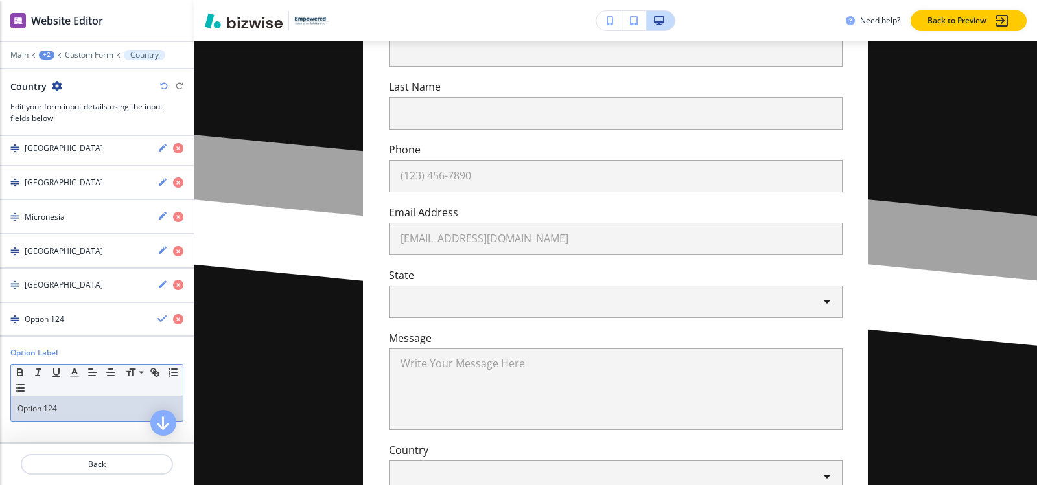
click at [73, 413] on p "Option 124" at bounding box center [96, 409] width 159 height 12
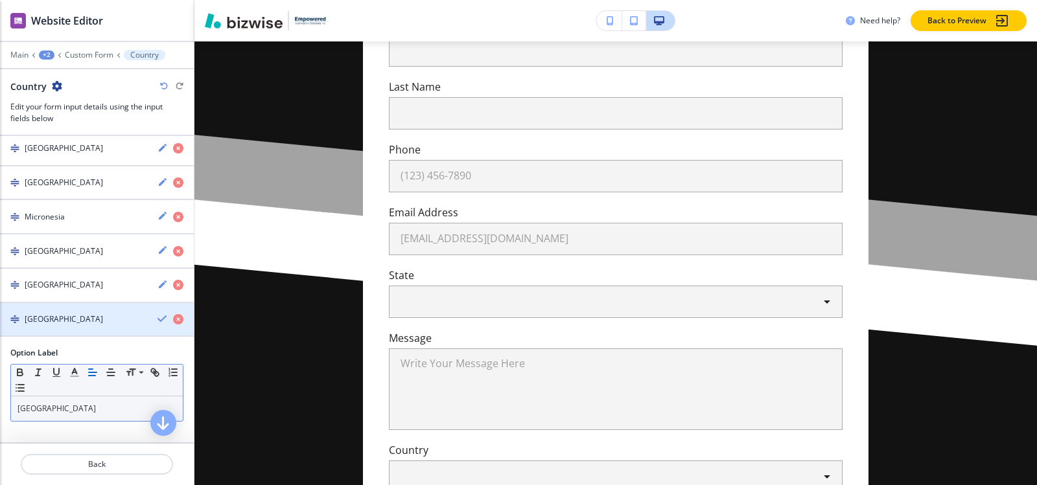
click at [42, 323] on h4 "Mongolia" at bounding box center [64, 320] width 78 height 12
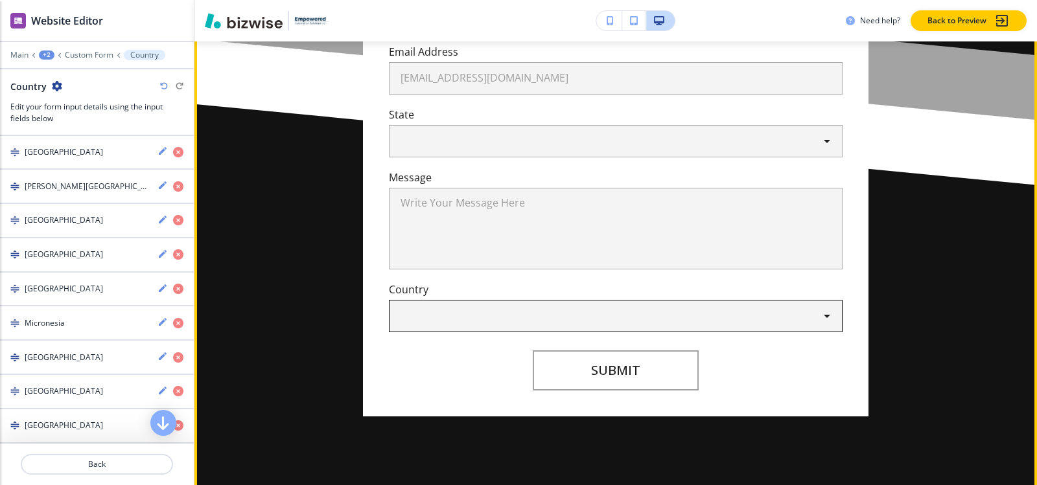
scroll to position [609, 0]
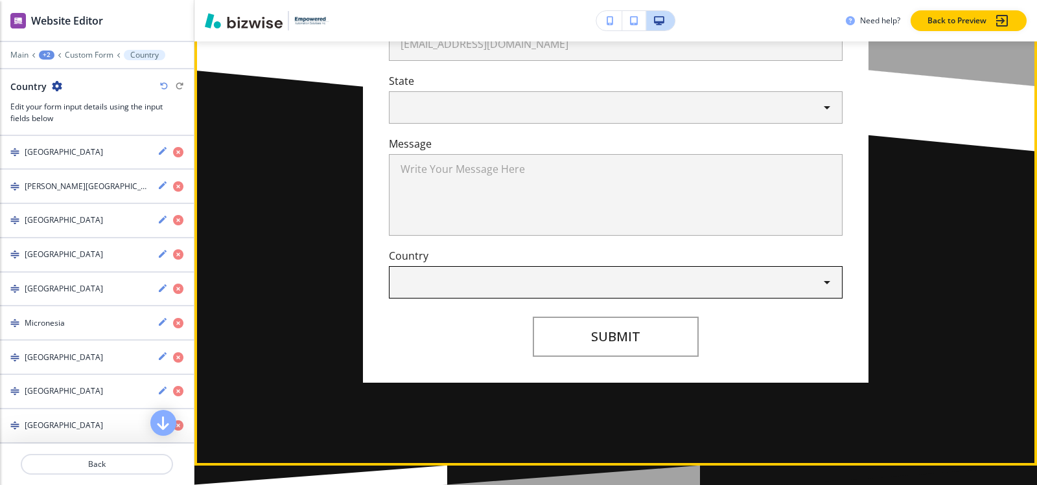
click at [820, 0] on body "WELCOME TO YOUR WEBSITE PREVIEW Want to try out the Website Editor? Edit this s…" at bounding box center [518, 0] width 1037 height 0
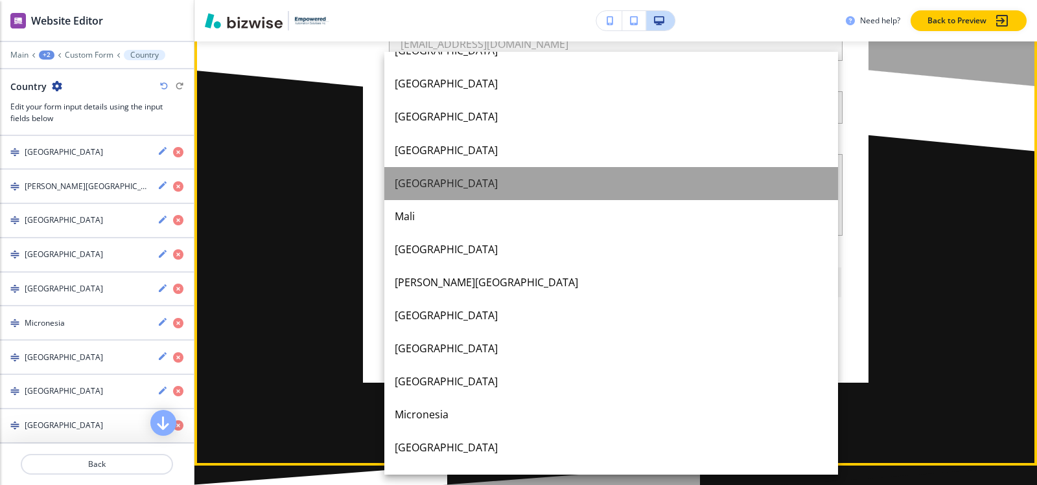
scroll to position [3678, 0]
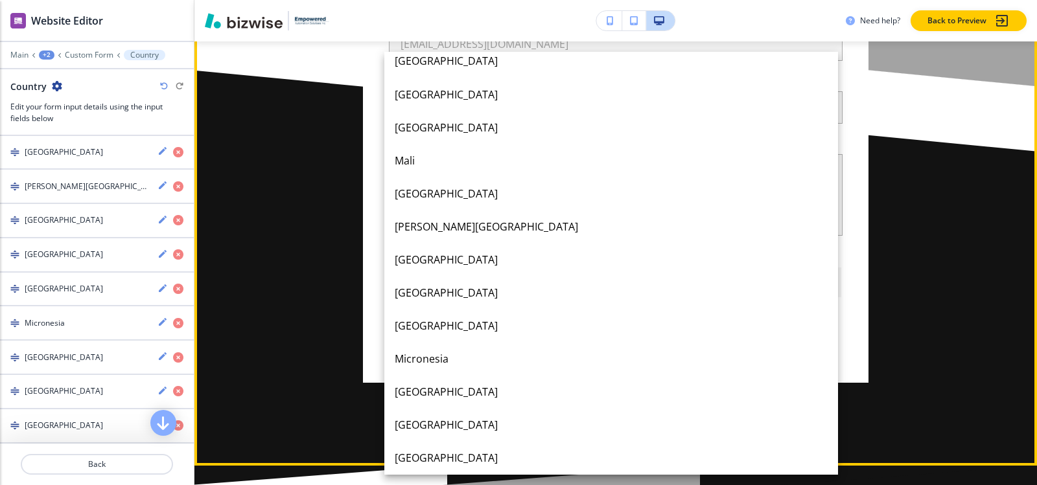
click at [373, 319] on div at bounding box center [518, 242] width 1037 height 485
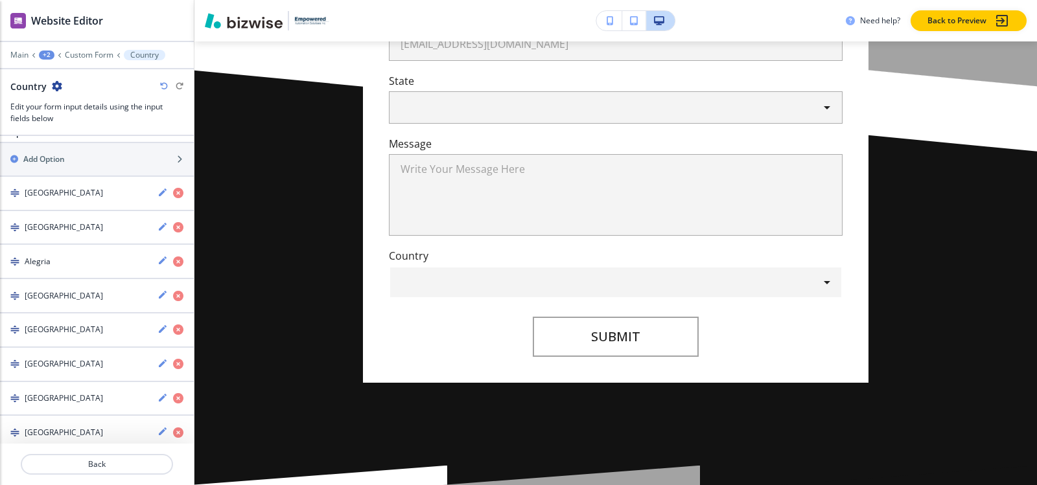
scroll to position [259, 0]
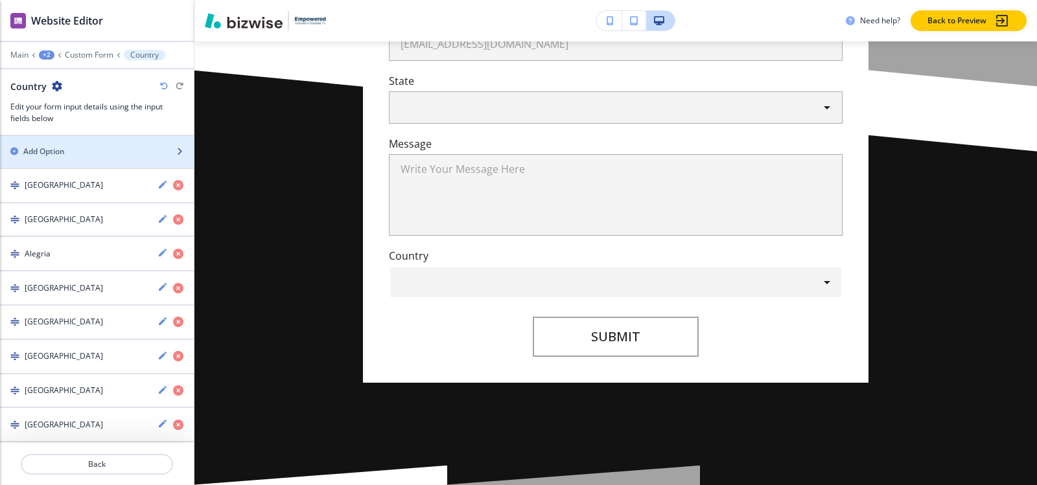
click at [60, 154] on h2 "Add Option" at bounding box center [43, 152] width 41 height 12
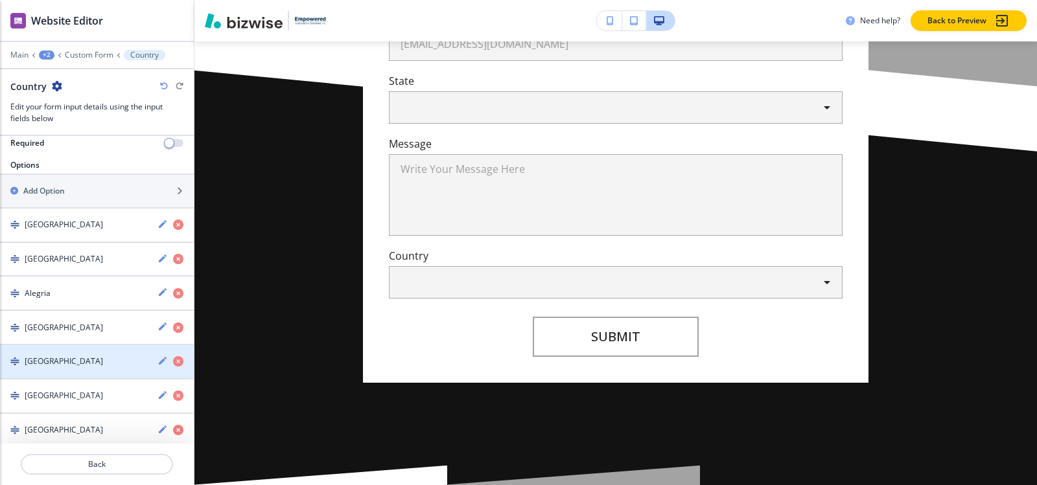
scroll to position [219, 0]
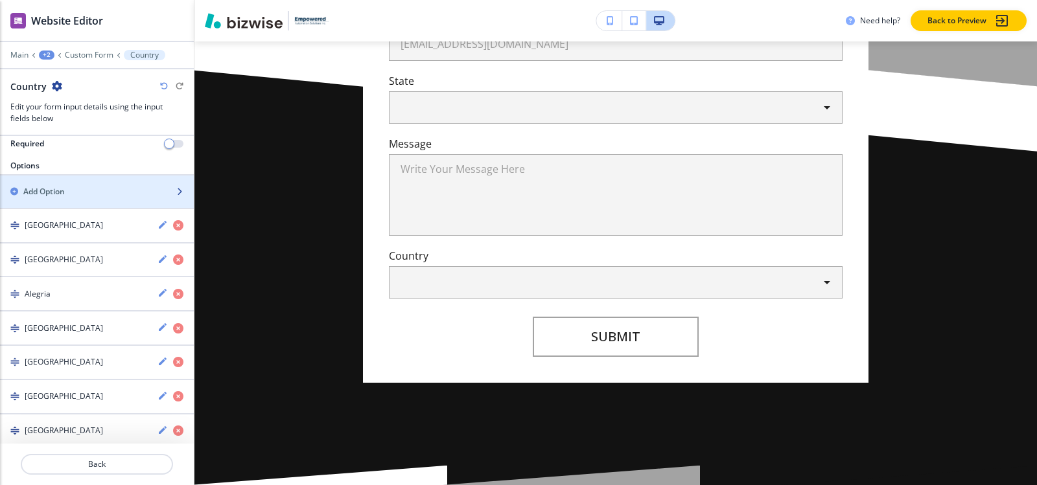
click at [76, 191] on div "Add Option" at bounding box center [82, 192] width 165 height 12
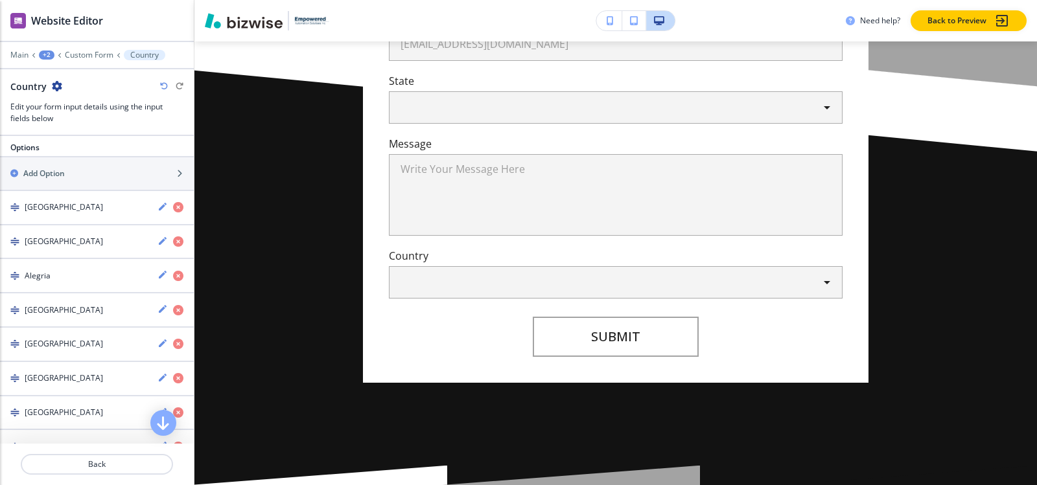
scroll to position [123, 0]
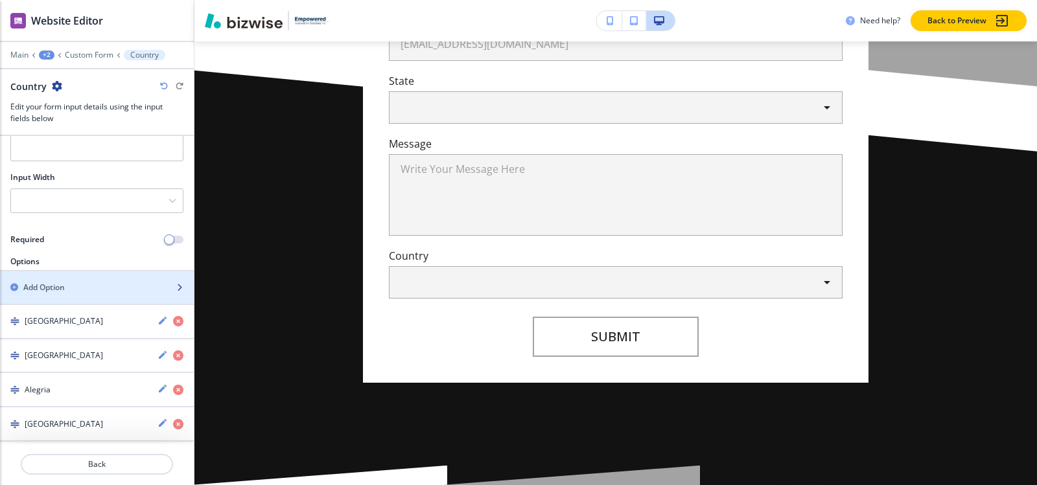
click at [50, 292] on h2 "Add Option" at bounding box center [43, 288] width 41 height 12
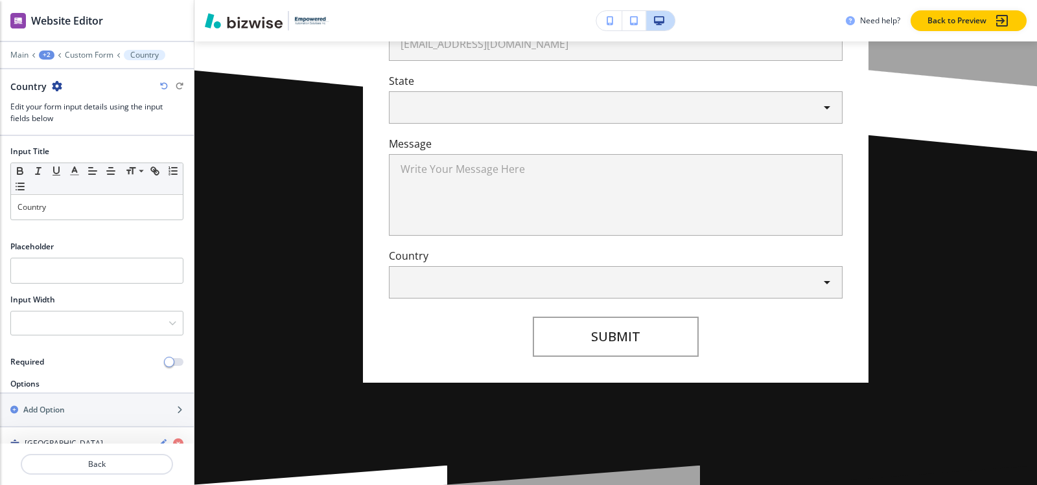
scroll to position [0, 0]
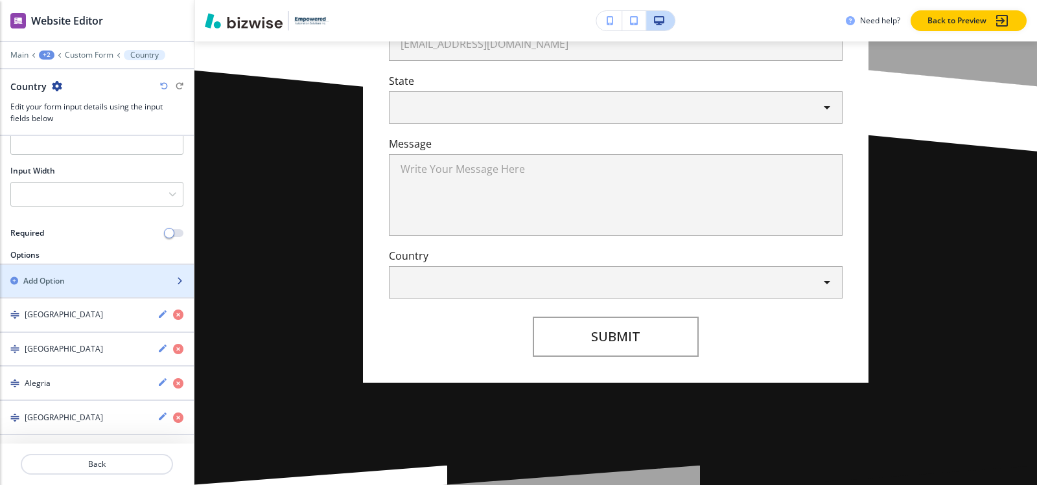
click at [58, 283] on h2 "Add Option" at bounding box center [43, 281] width 41 height 12
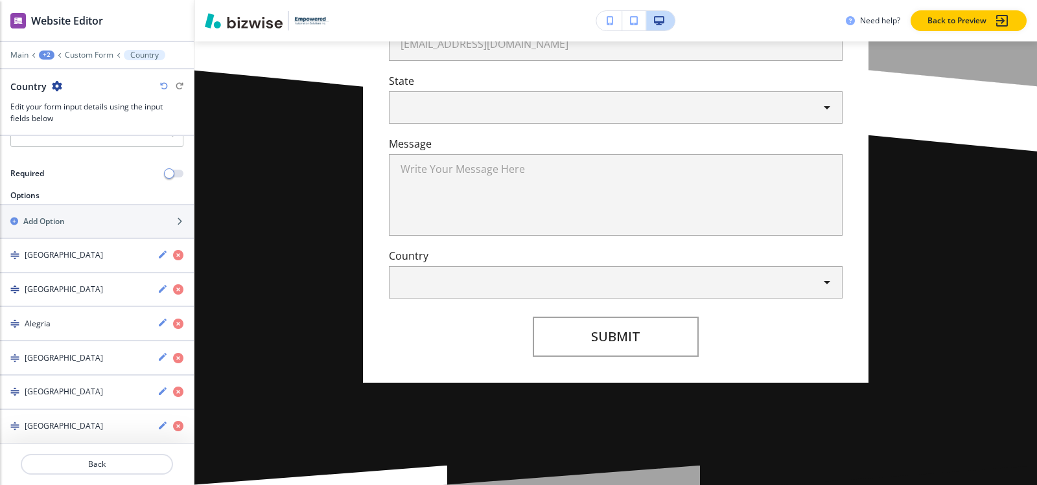
scroll to position [194, 0]
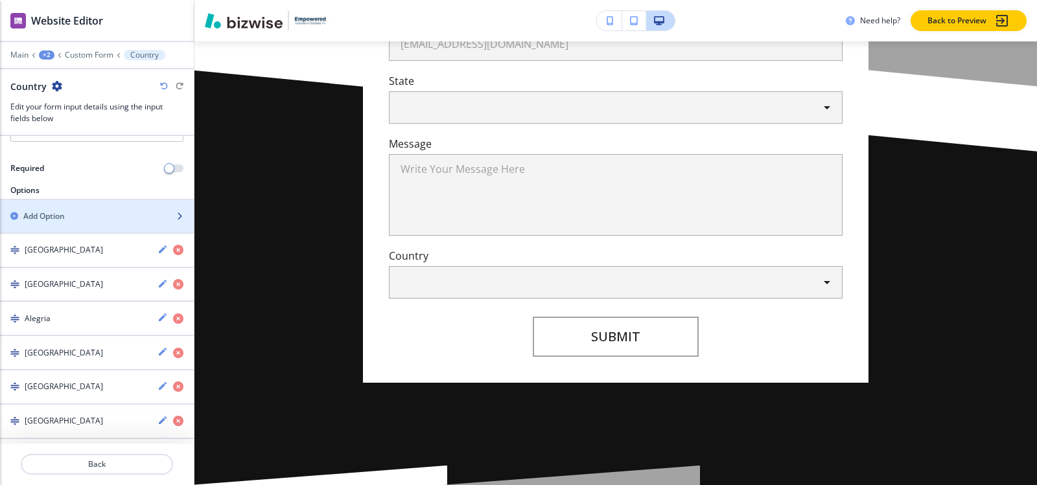
click at [78, 224] on div "button" at bounding box center [97, 227] width 194 height 10
click at [69, 209] on div "button" at bounding box center [97, 205] width 194 height 10
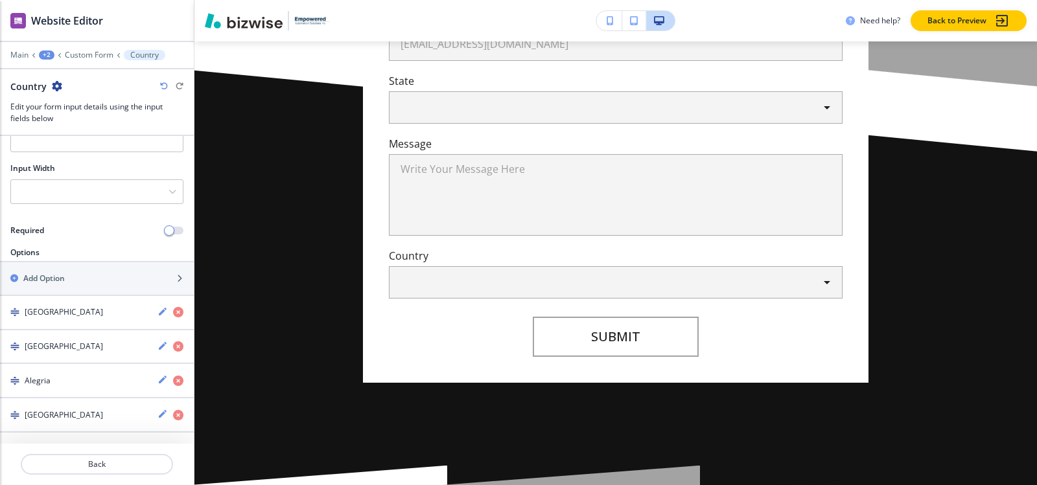
scroll to position [128, 0]
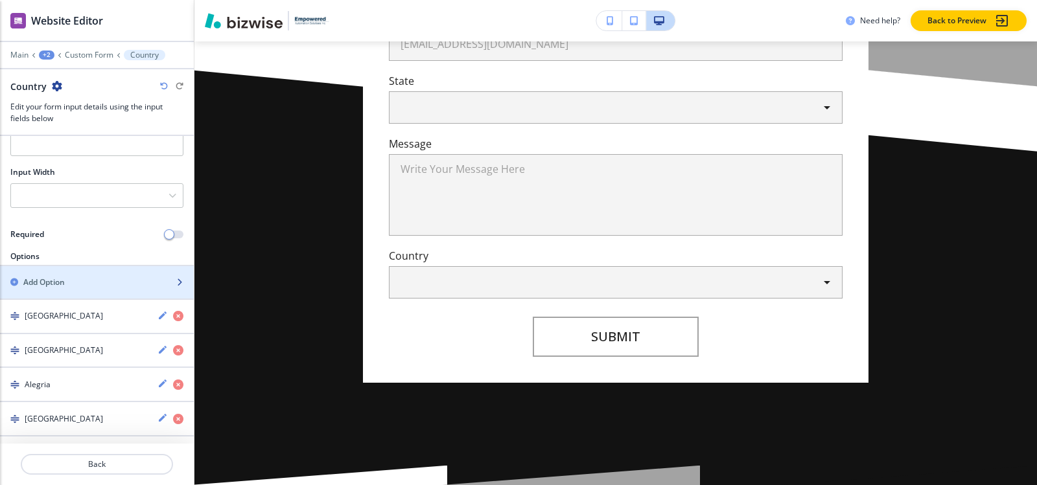
click at [64, 284] on h2 "Add Option" at bounding box center [43, 283] width 41 height 12
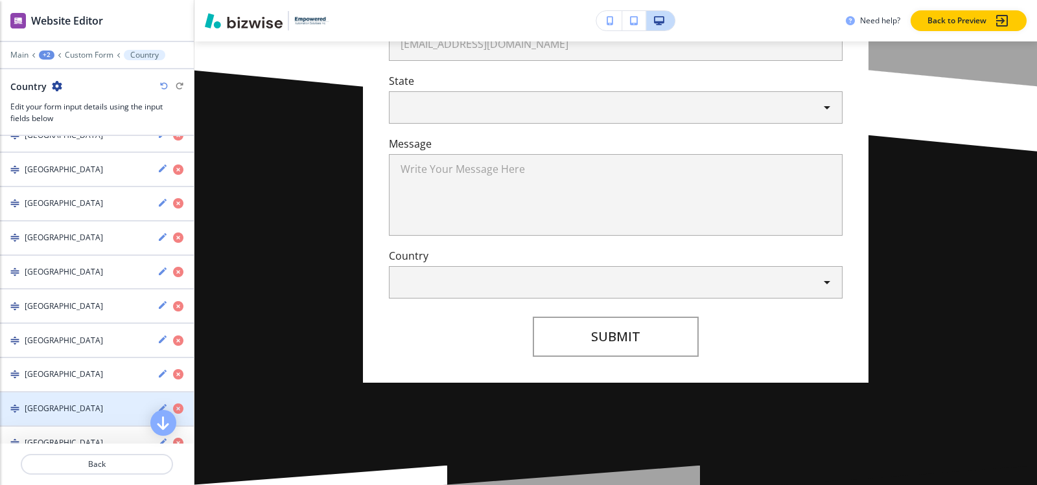
scroll to position [3592, 0]
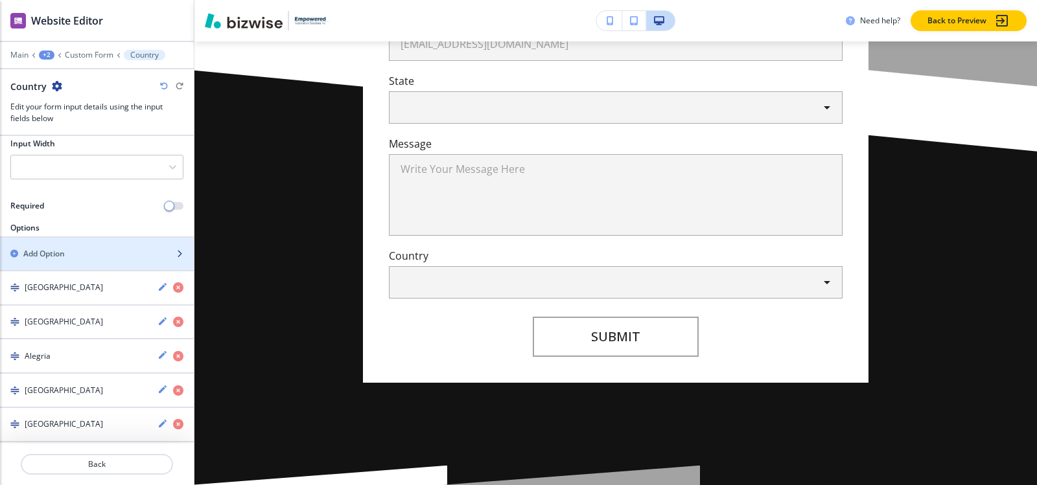
click at [75, 246] on div "button" at bounding box center [97, 243] width 194 height 10
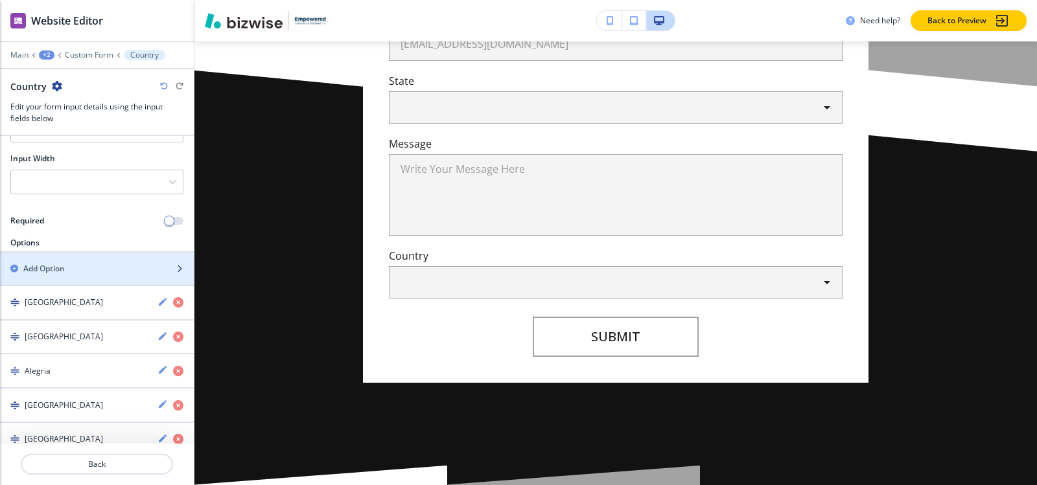
click at [67, 259] on div "button" at bounding box center [97, 258] width 194 height 10
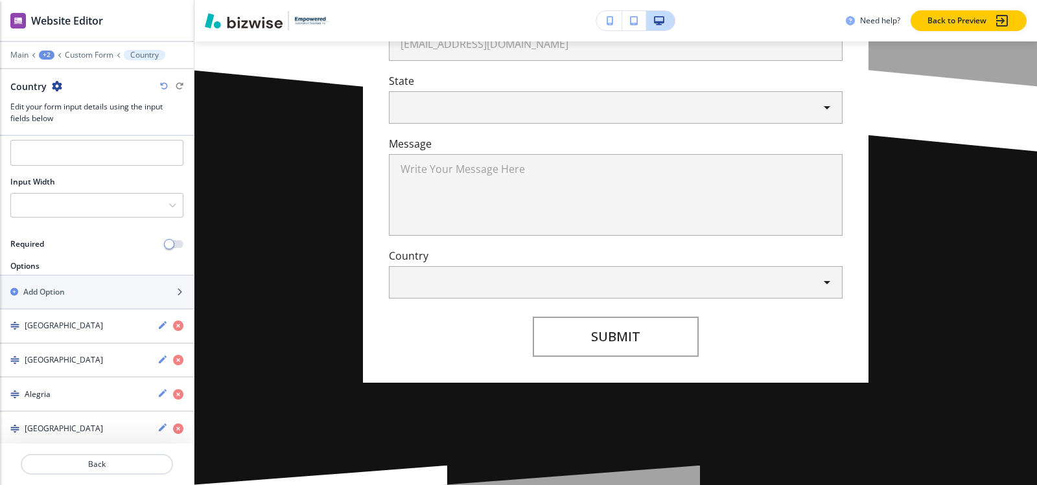
scroll to position [95, 0]
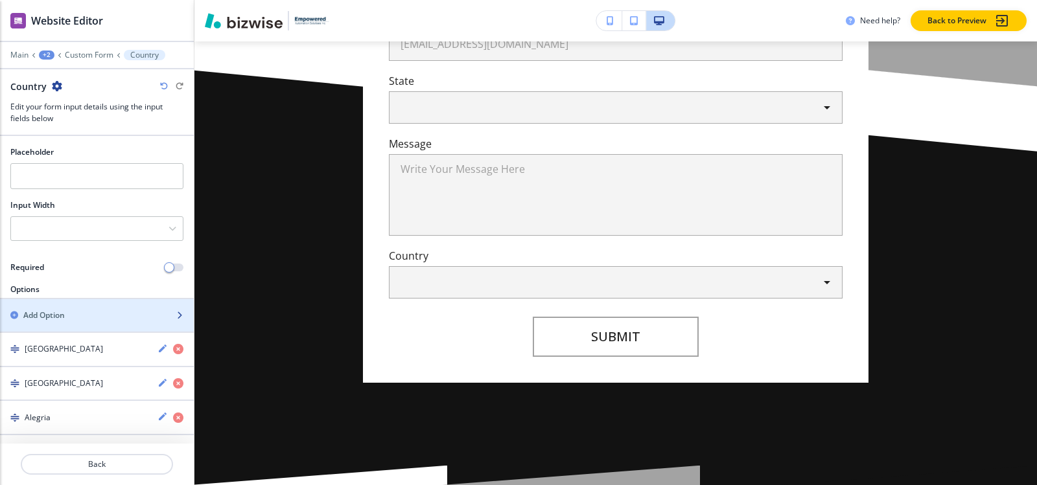
click at [63, 305] on div "button" at bounding box center [97, 304] width 194 height 10
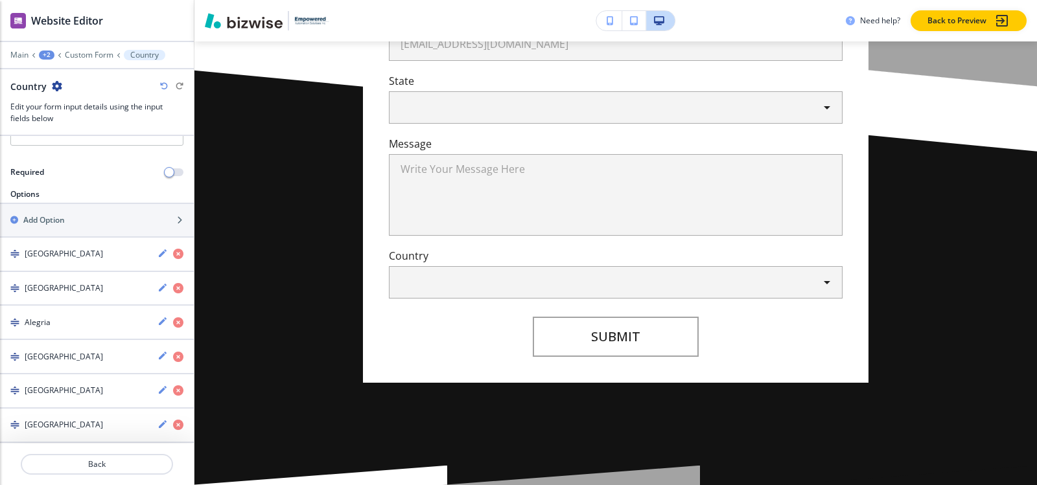
scroll to position [190, 0]
click at [84, 219] on div "Add Option" at bounding box center [82, 221] width 165 height 12
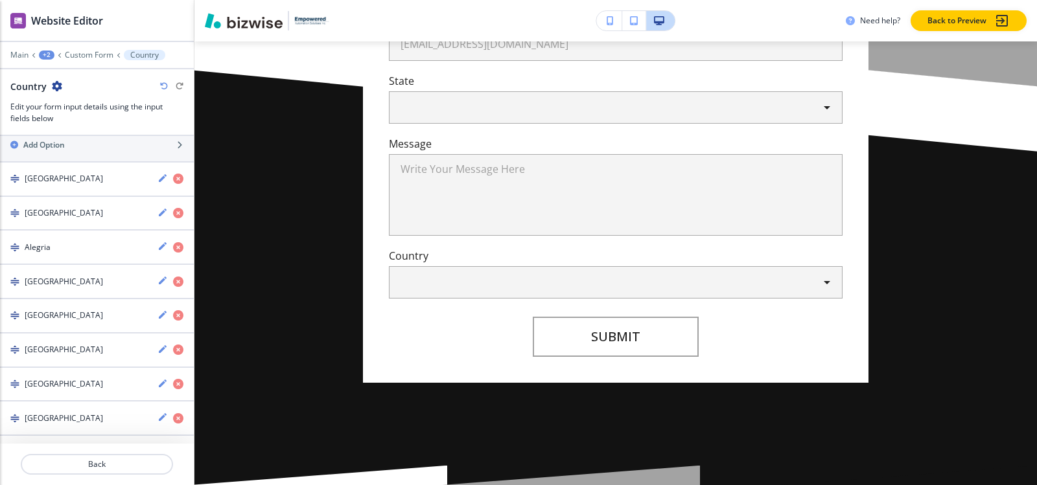
scroll to position [136, 0]
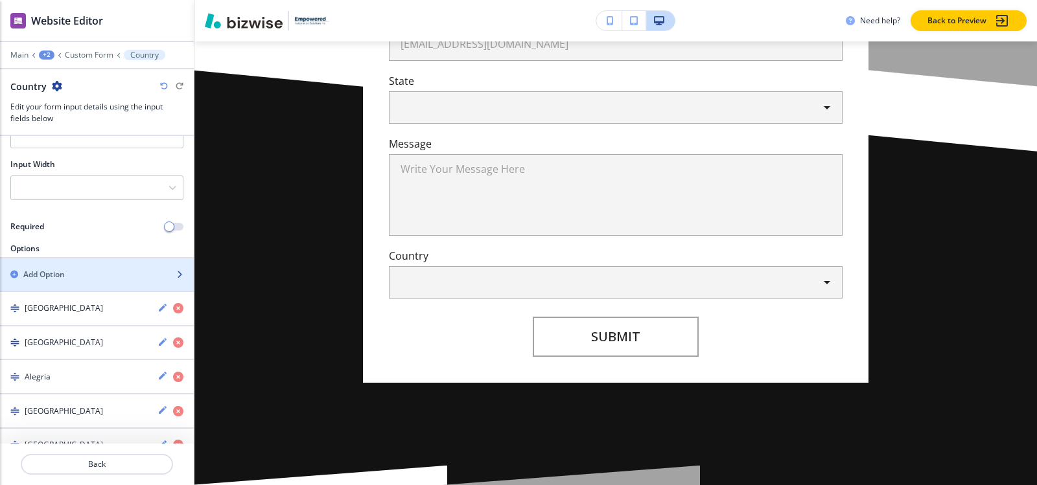
click at [86, 279] on div "Add Option" at bounding box center [82, 275] width 165 height 12
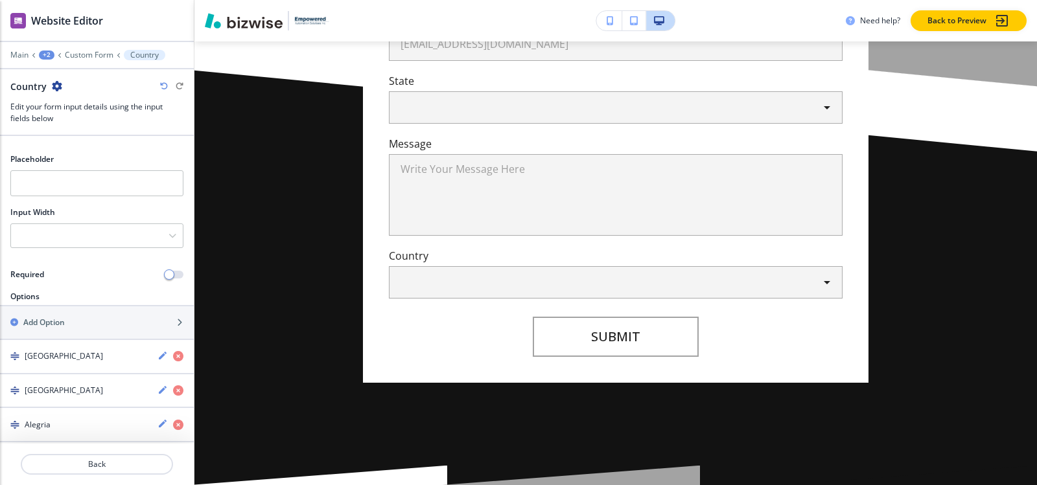
scroll to position [82, 0]
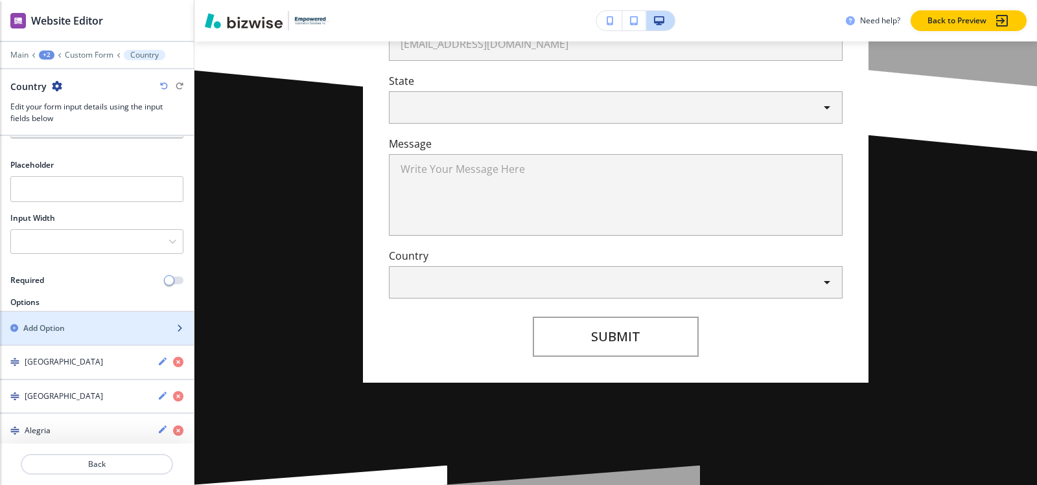
click at [72, 325] on div "Add Option" at bounding box center [82, 329] width 165 height 12
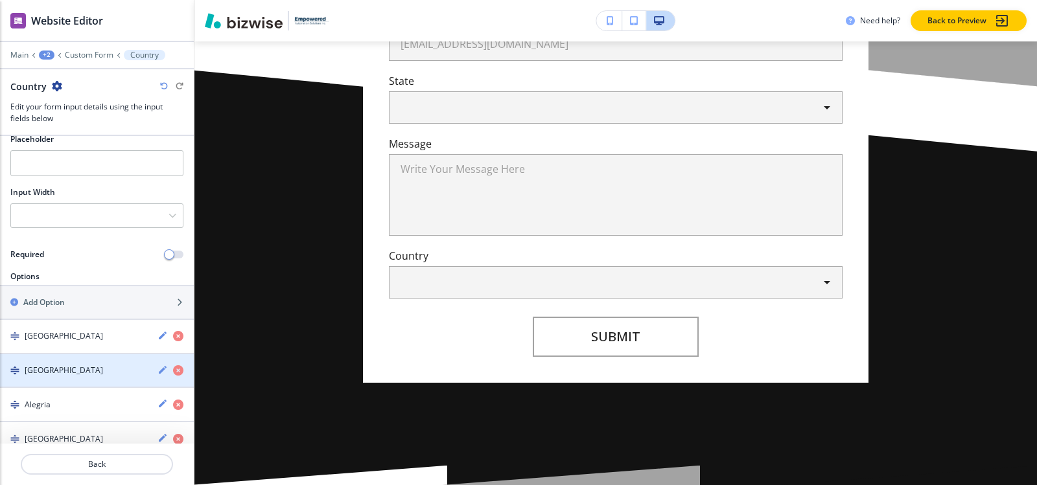
scroll to position [29, 0]
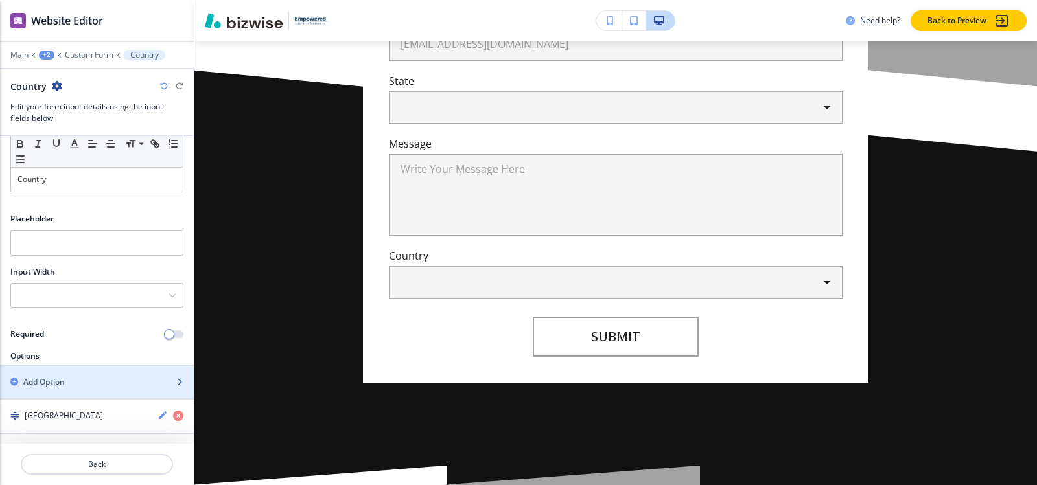
click at [52, 385] on h2 "Add Option" at bounding box center [43, 383] width 41 height 12
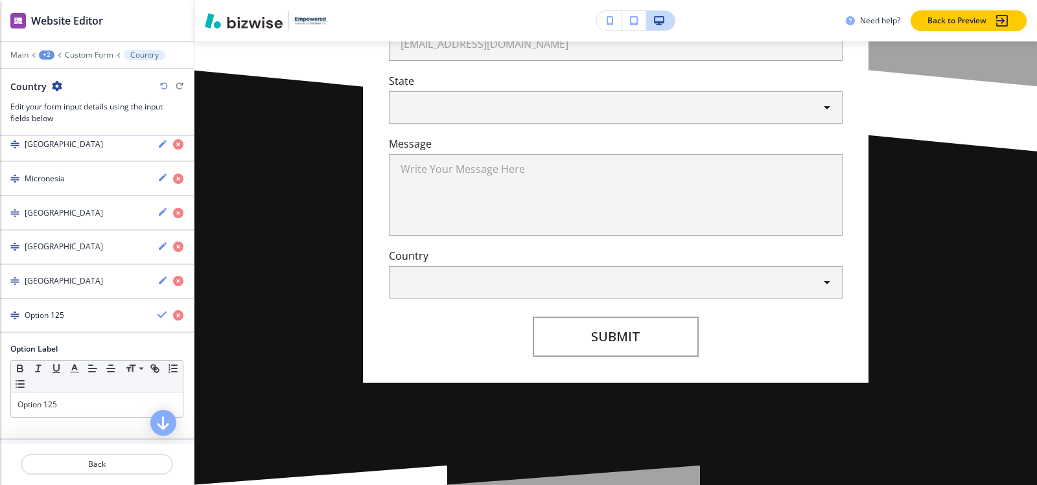
scroll to position [4437, 0]
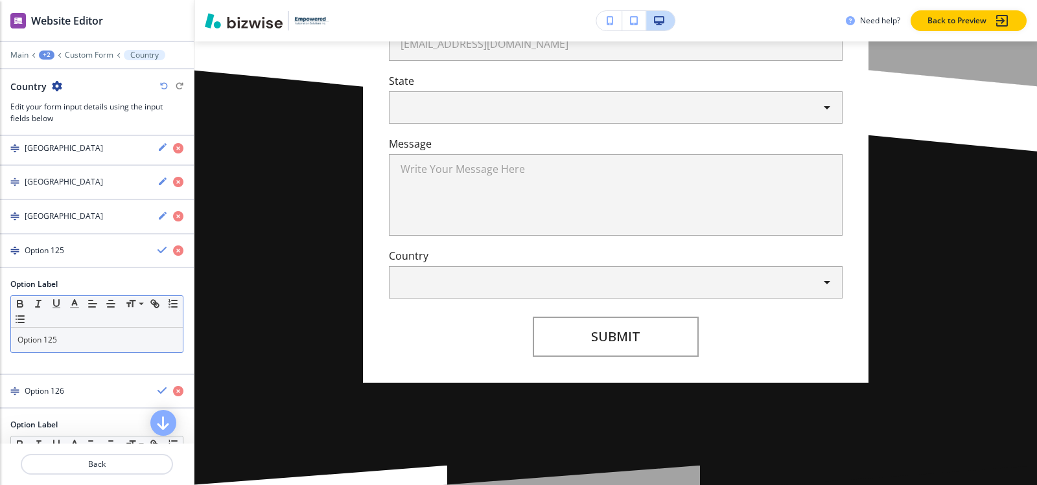
click at [89, 344] on p "Option 125" at bounding box center [96, 340] width 159 height 12
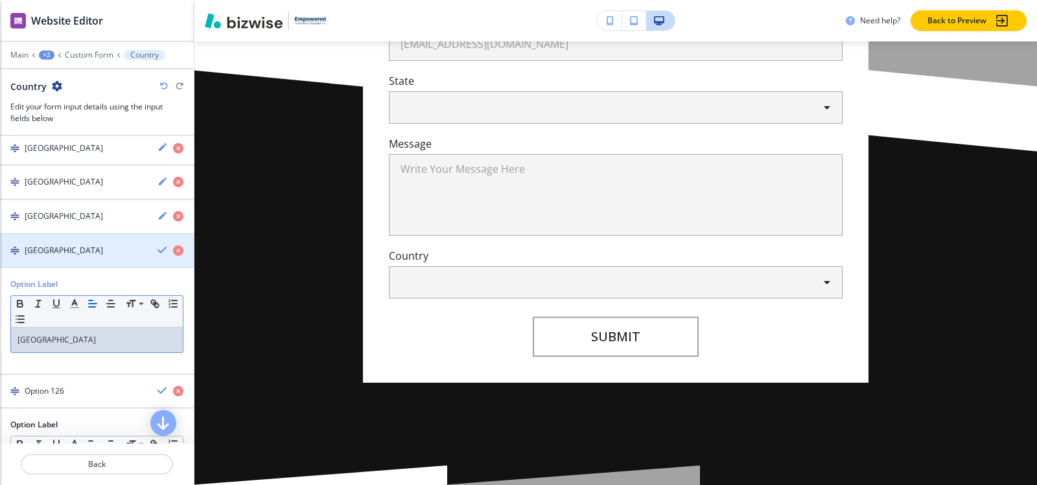
click at [73, 250] on div "Montenegro" at bounding box center [73, 251] width 147 height 12
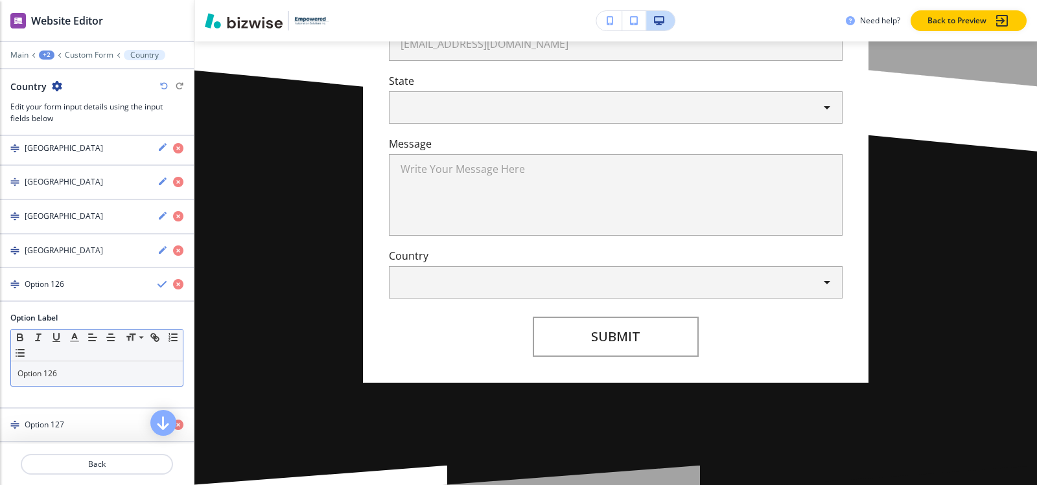
click at [76, 373] on p "Option 126" at bounding box center [96, 374] width 159 height 12
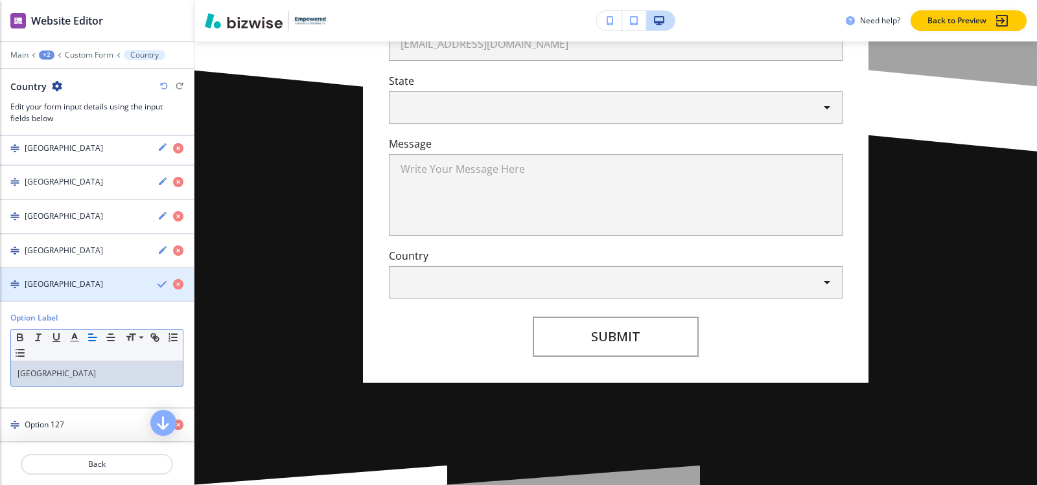
click at [69, 278] on div "button" at bounding box center [97, 273] width 194 height 10
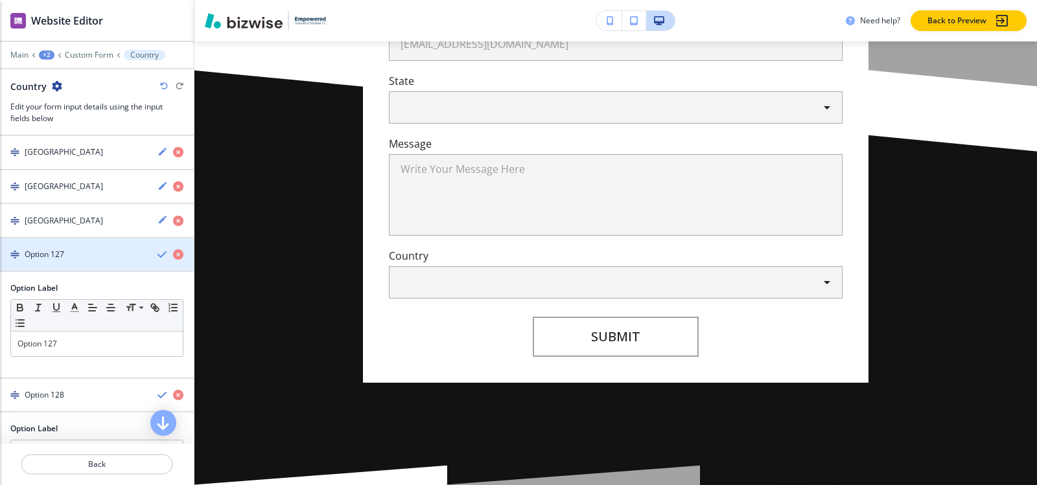
scroll to position [4502, 0]
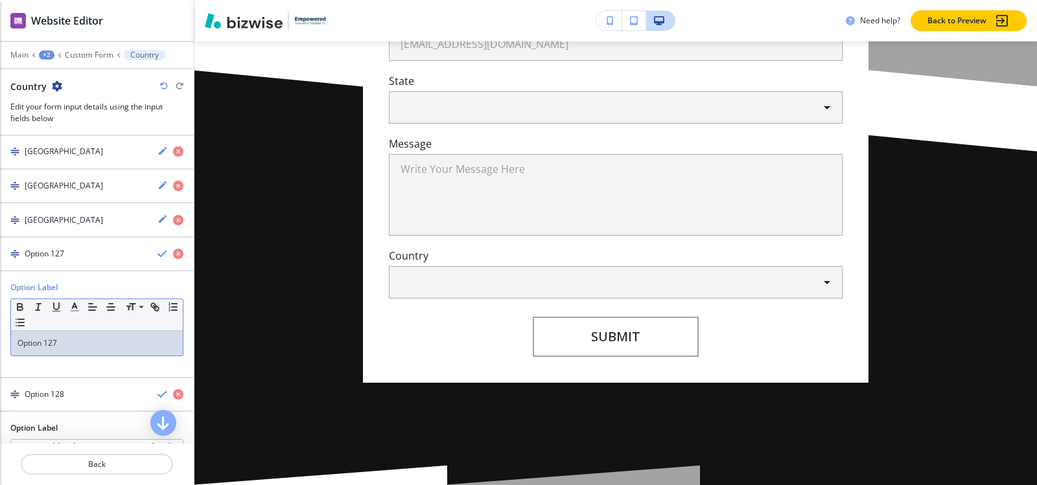
click at [69, 347] on p "Option 127" at bounding box center [96, 344] width 159 height 12
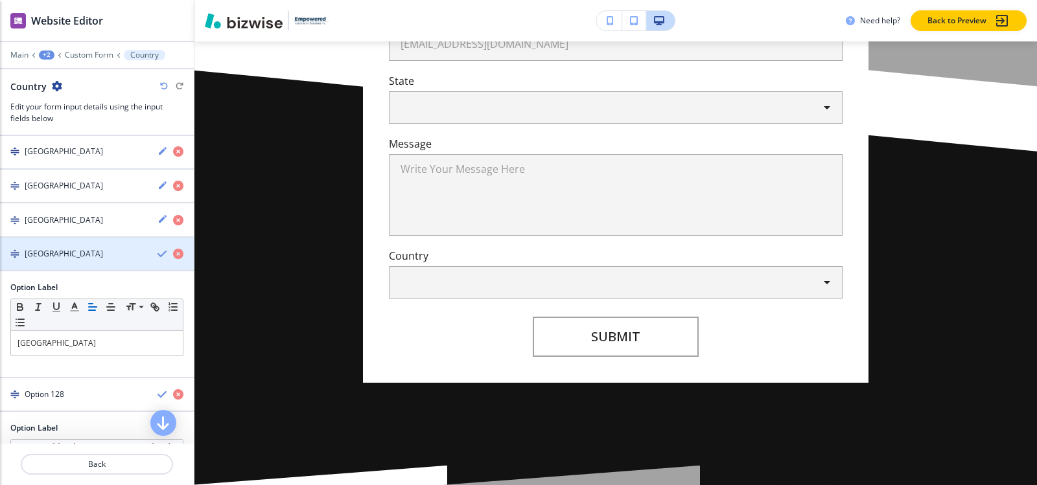
click at [56, 262] on div "button" at bounding box center [97, 265] width 194 height 10
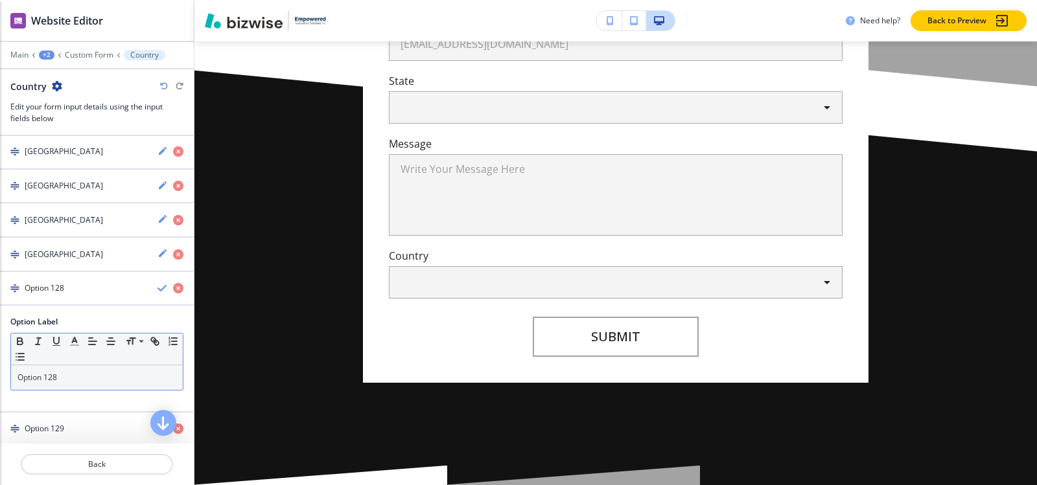
click at [69, 377] on p "Option 128" at bounding box center [96, 378] width 159 height 12
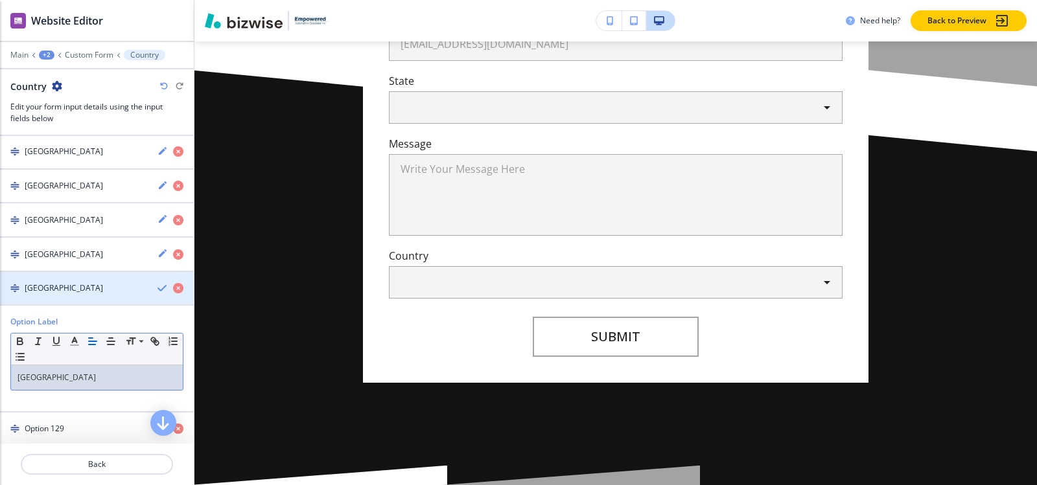
click at [56, 286] on h4 "Namibia" at bounding box center [64, 289] width 78 height 12
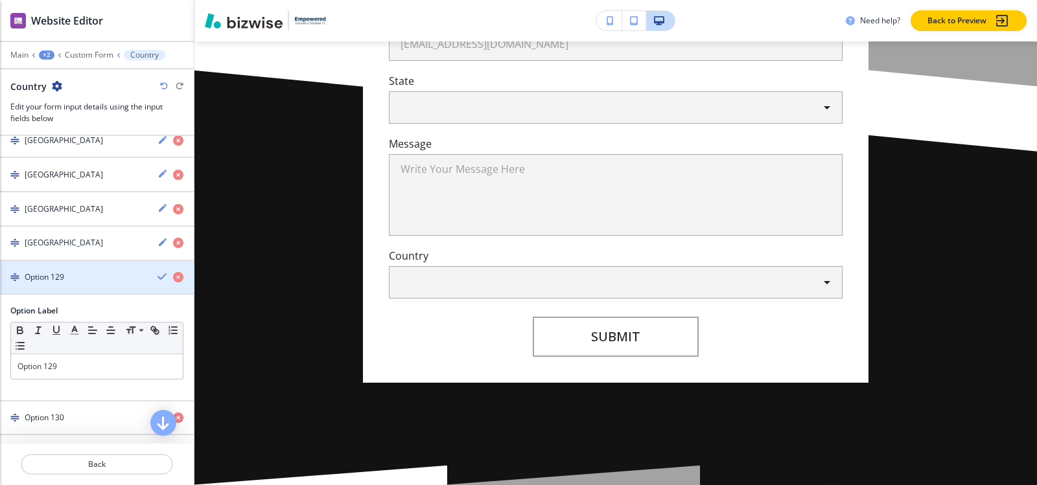
scroll to position [4632, 0]
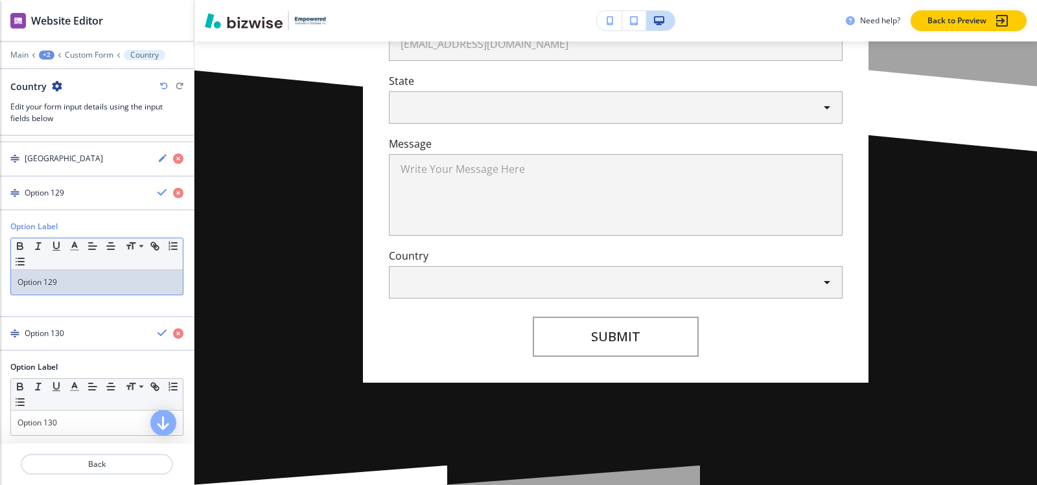
click at [66, 283] on p "Option 129" at bounding box center [96, 283] width 159 height 12
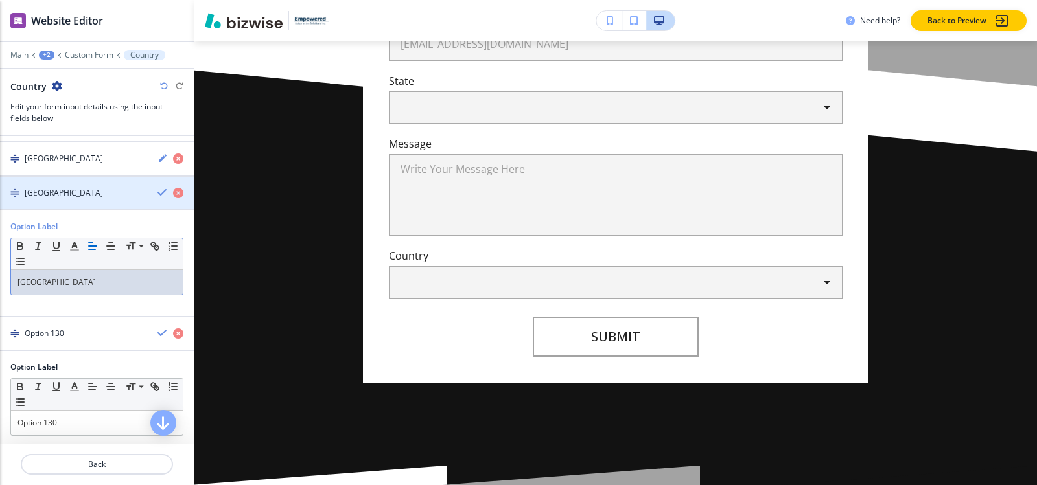
click at [40, 197] on h4 "Nauru" at bounding box center [64, 193] width 78 height 12
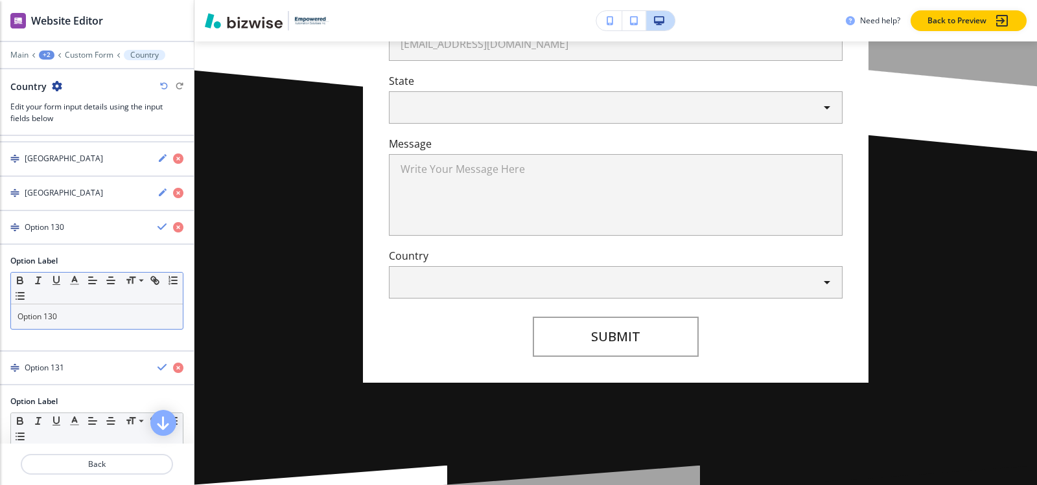
click at [67, 312] on p "Option 130" at bounding box center [96, 317] width 159 height 12
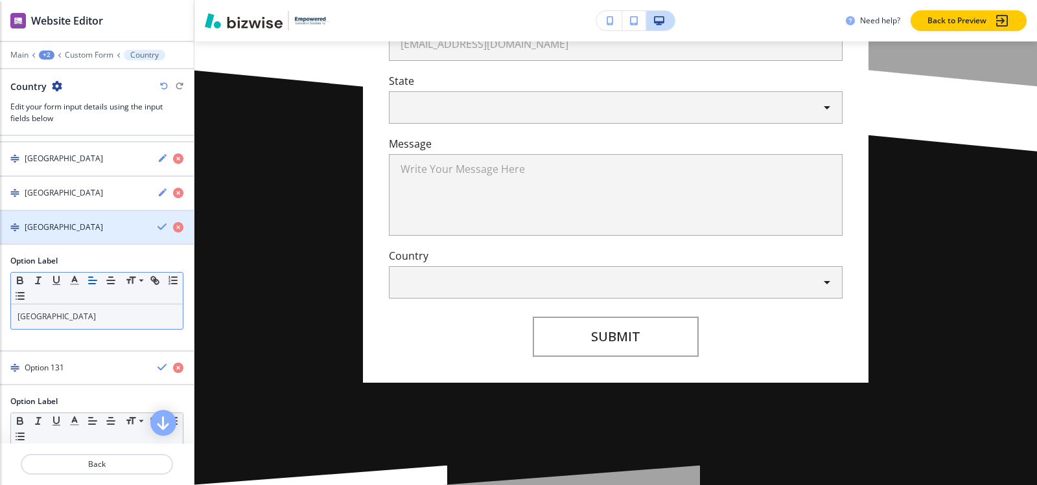
click at [58, 224] on div "Nepal" at bounding box center [73, 228] width 147 height 12
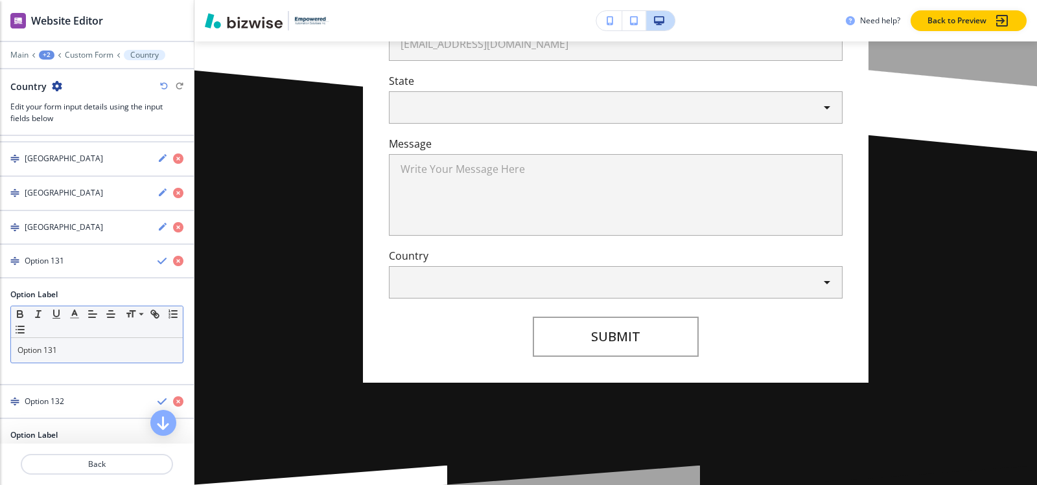
click at [64, 354] on p "Option 131" at bounding box center [96, 351] width 159 height 12
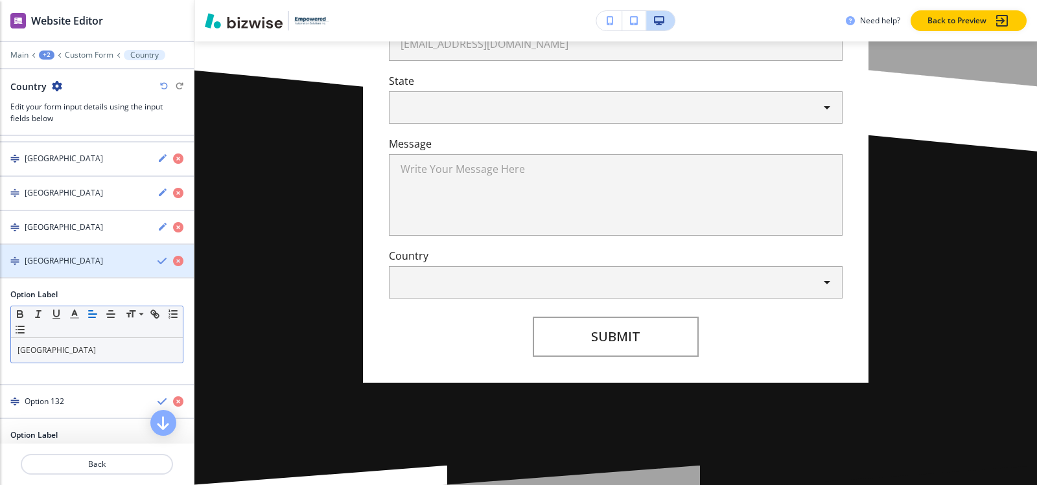
drag, startPoint x: 70, startPoint y: 257, endPoint x: 70, endPoint y: 265, distance: 7.8
click at [69, 259] on h4 "Netherlands" at bounding box center [64, 261] width 78 height 12
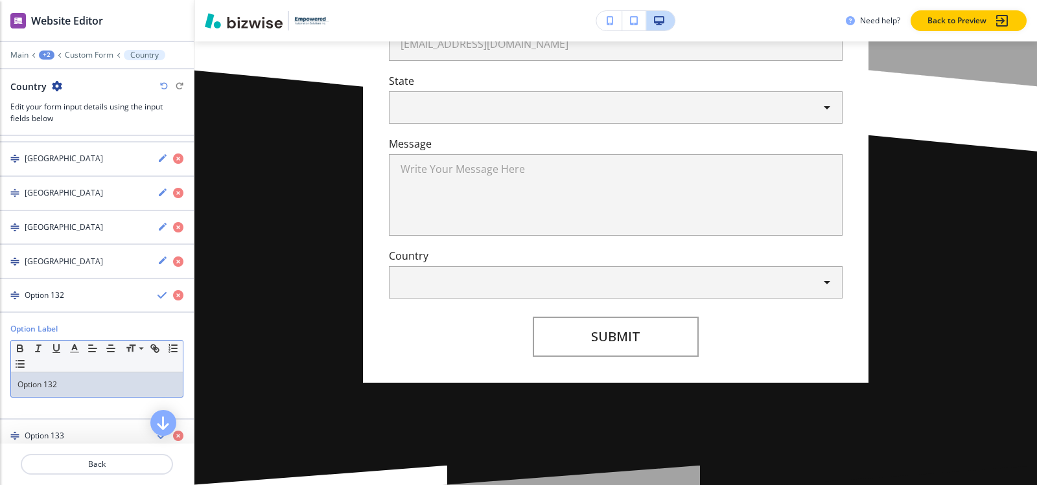
click at [87, 382] on p "Option 132" at bounding box center [96, 385] width 159 height 12
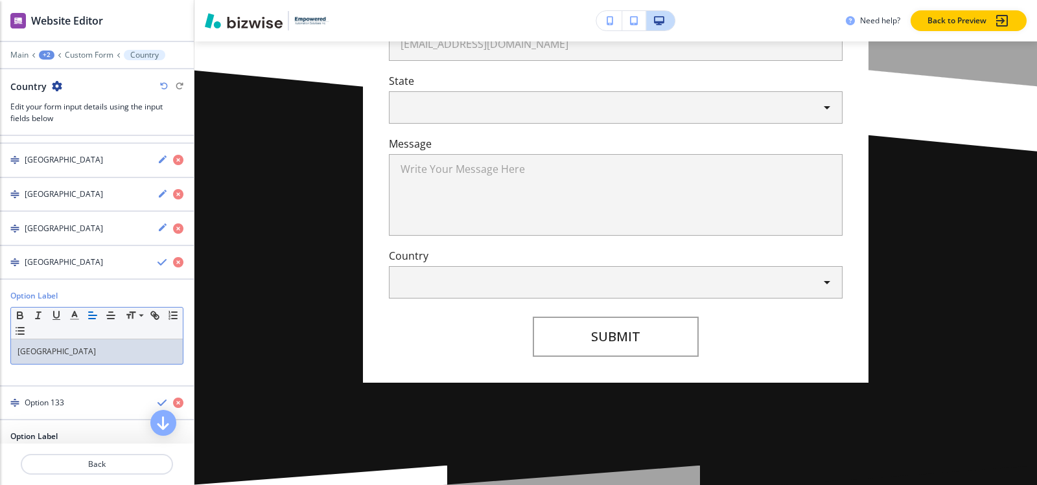
scroll to position [4696, 0]
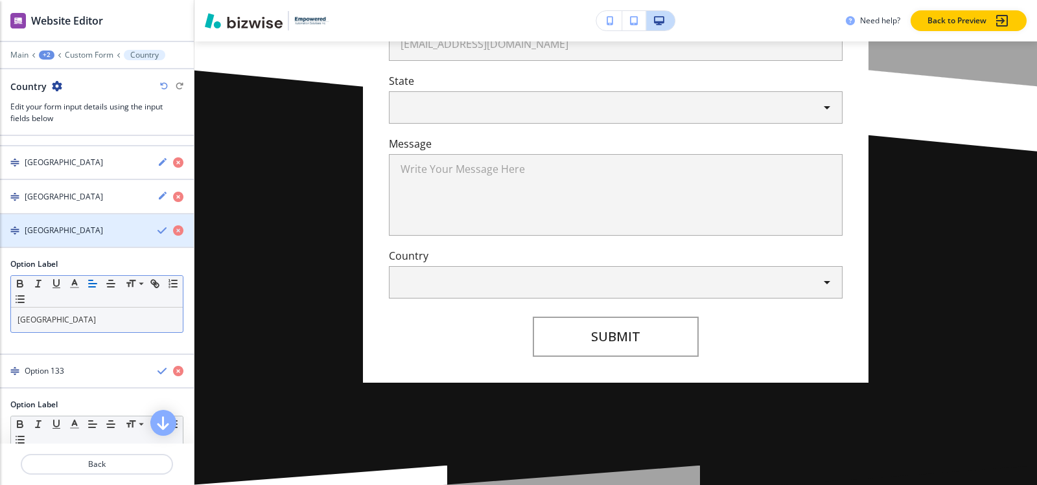
click at [71, 216] on div "button" at bounding box center [97, 220] width 194 height 10
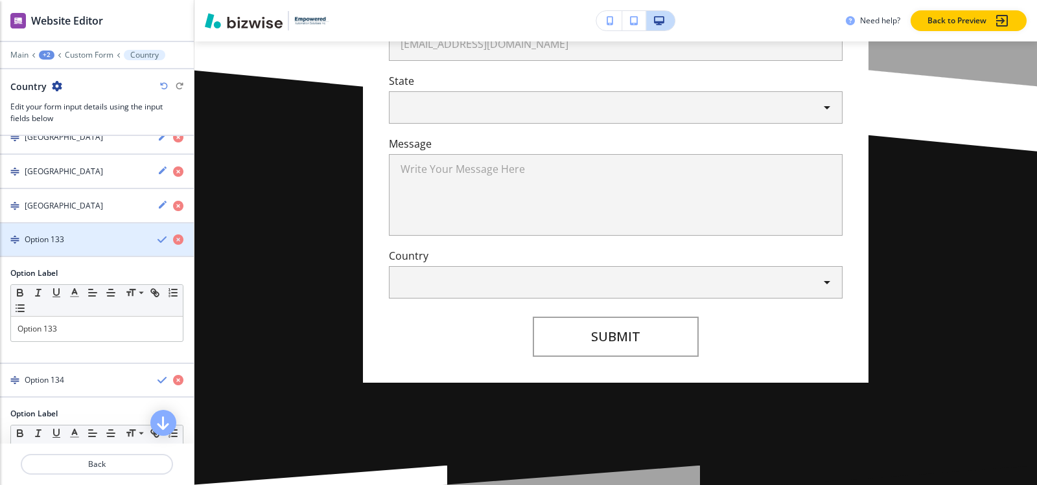
scroll to position [4761, 0]
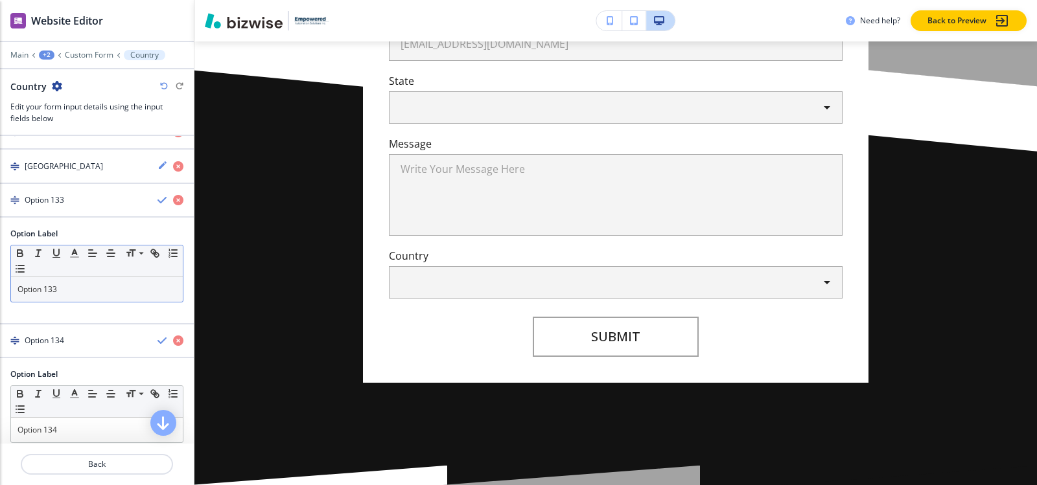
click at [73, 290] on p "Option 133" at bounding box center [96, 290] width 159 height 12
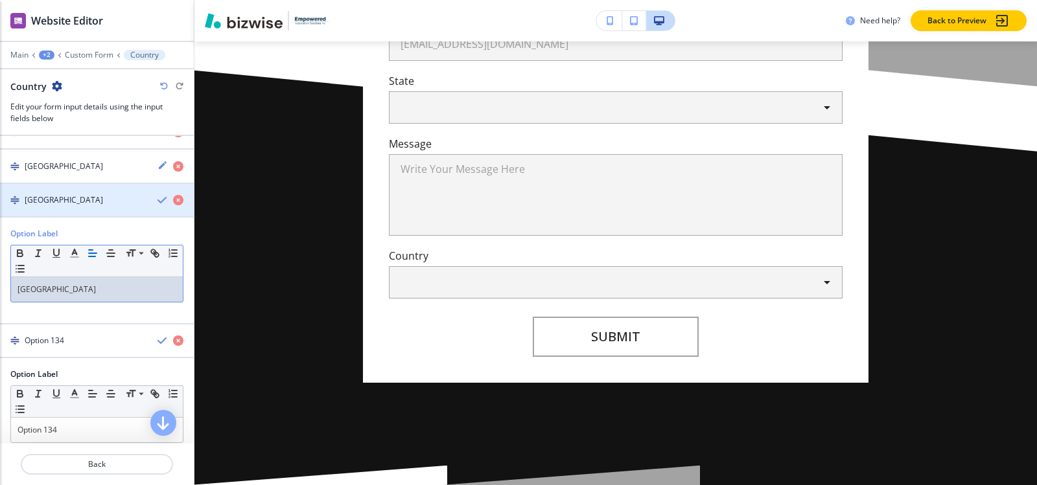
click at [43, 209] on div "button" at bounding box center [97, 211] width 194 height 10
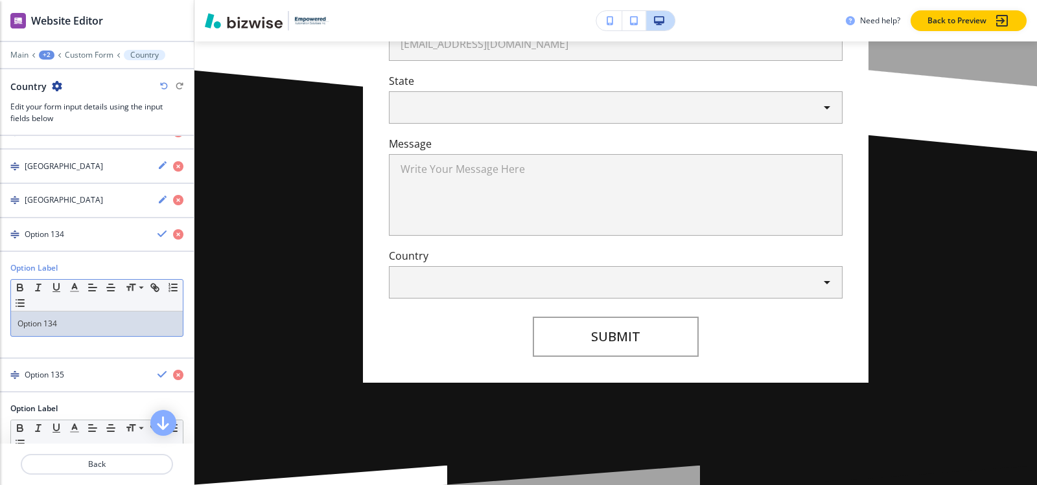
click at [67, 323] on p "Option 134" at bounding box center [96, 324] width 159 height 12
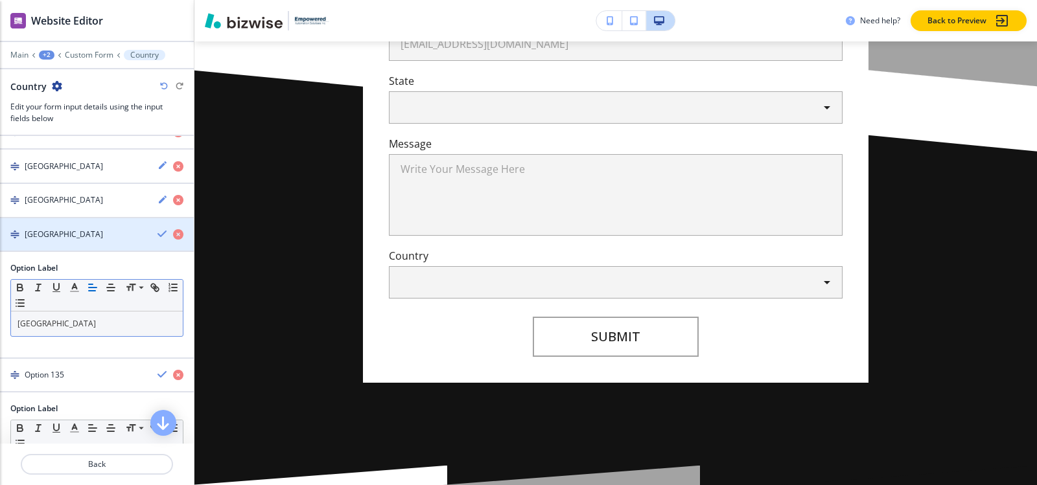
click at [42, 236] on h4 "Niger" at bounding box center [64, 235] width 78 height 12
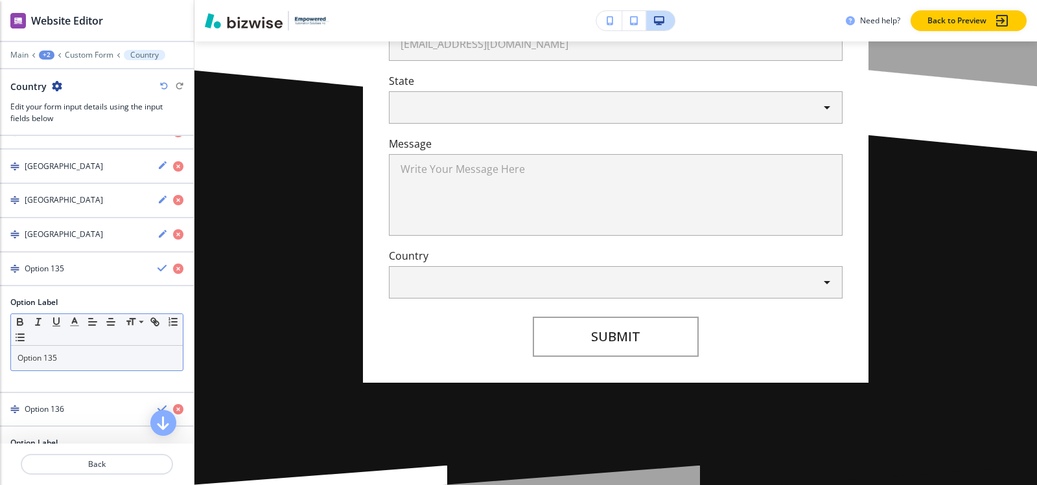
click at [83, 363] on p "Option 135" at bounding box center [96, 359] width 159 height 12
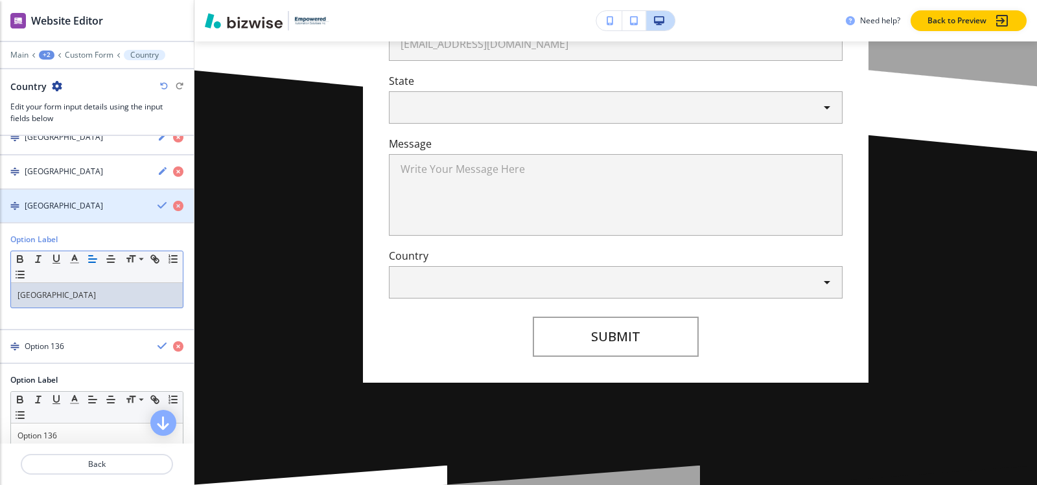
scroll to position [4826, 0]
click at [55, 198] on div "Nigeria" at bounding box center [73, 204] width 147 height 12
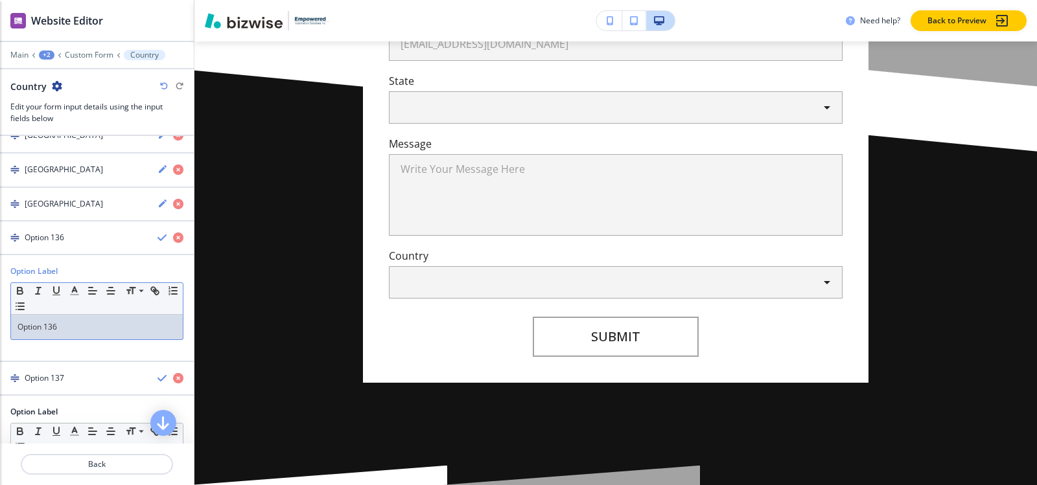
click at [71, 323] on p "Option 136" at bounding box center [96, 327] width 159 height 12
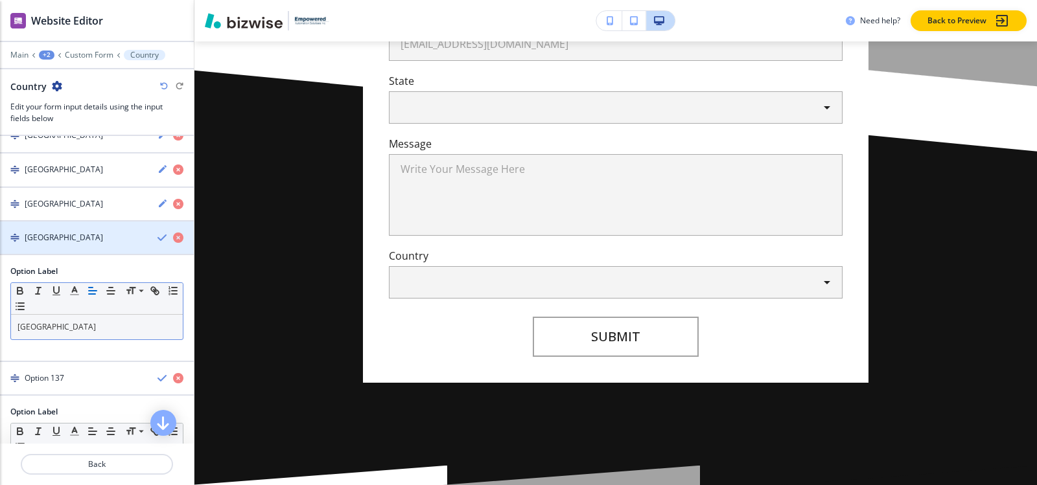
click at [60, 247] on div "button" at bounding box center [97, 249] width 194 height 10
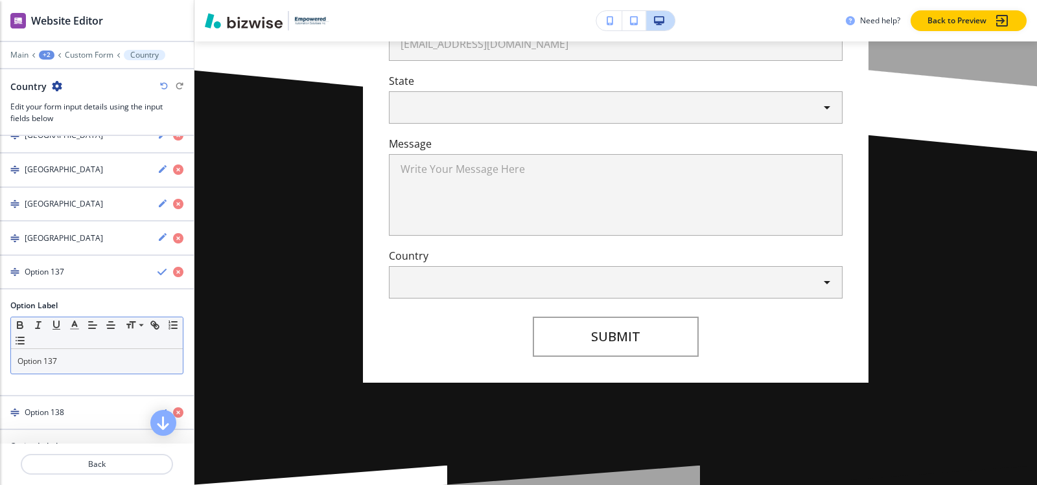
click at [67, 362] on p "Option 137" at bounding box center [96, 362] width 159 height 12
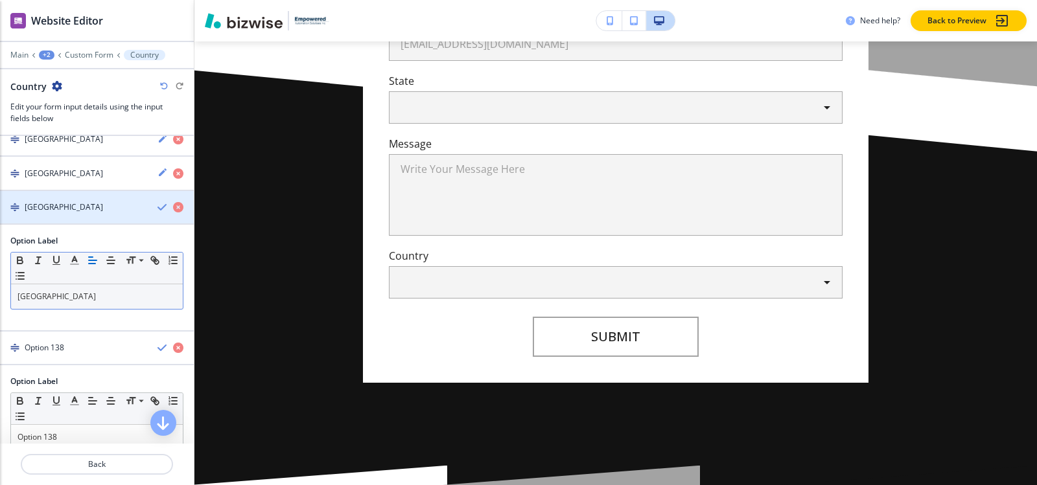
click at [64, 207] on div "Norway" at bounding box center [73, 208] width 147 height 12
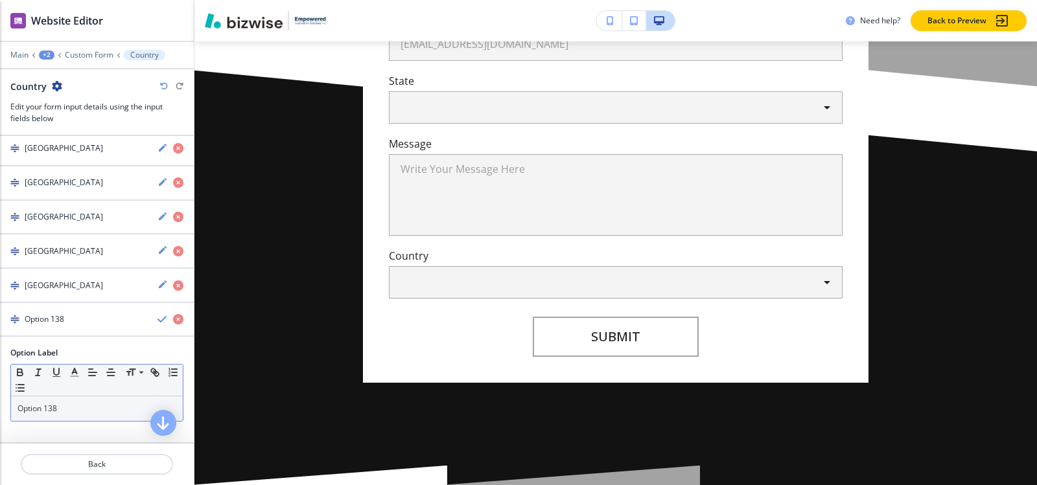
click at [75, 406] on p "Option 138" at bounding box center [96, 409] width 159 height 12
click at [58, 306] on div "button" at bounding box center [97, 308] width 194 height 10
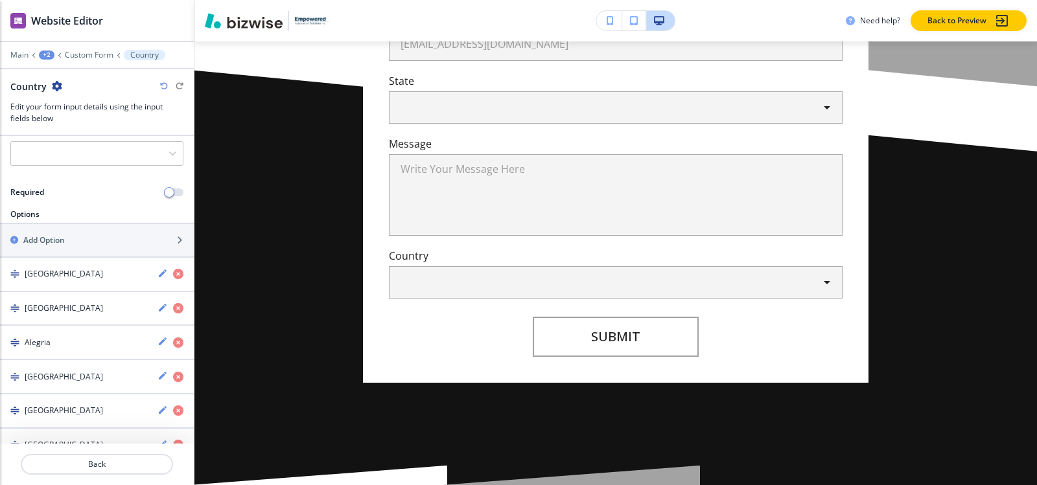
scroll to position [170, 0]
click at [52, 244] on h2 "Add Option" at bounding box center [43, 241] width 41 height 12
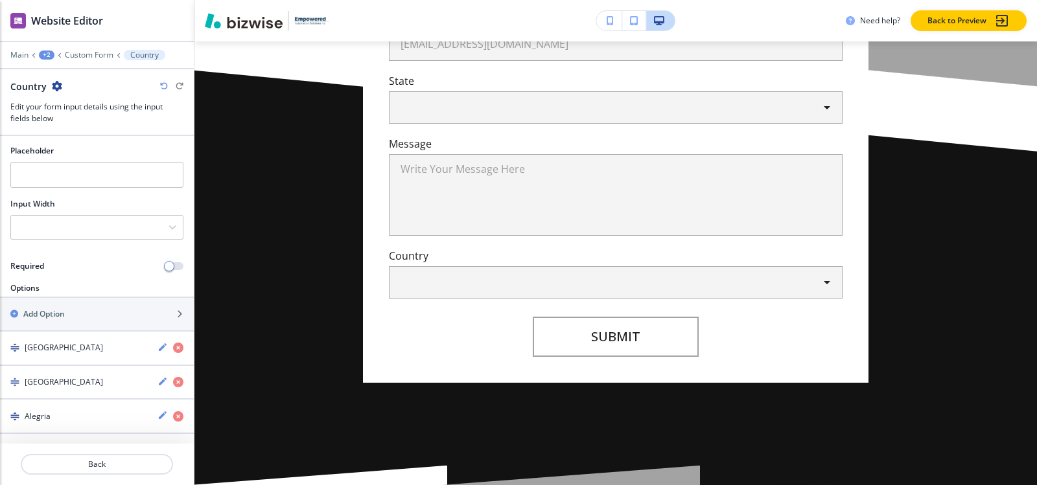
scroll to position [97, 0]
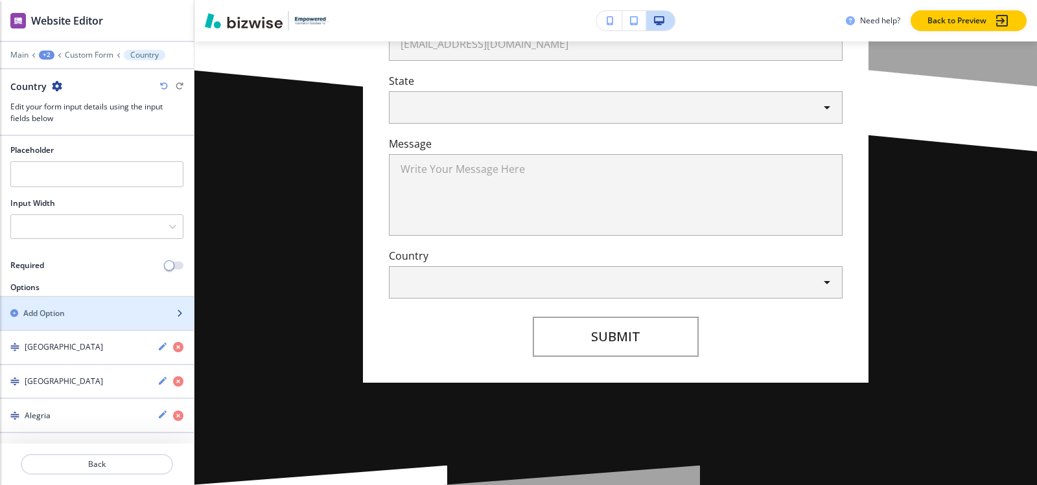
click at [88, 314] on div "Add Option" at bounding box center [82, 314] width 165 height 12
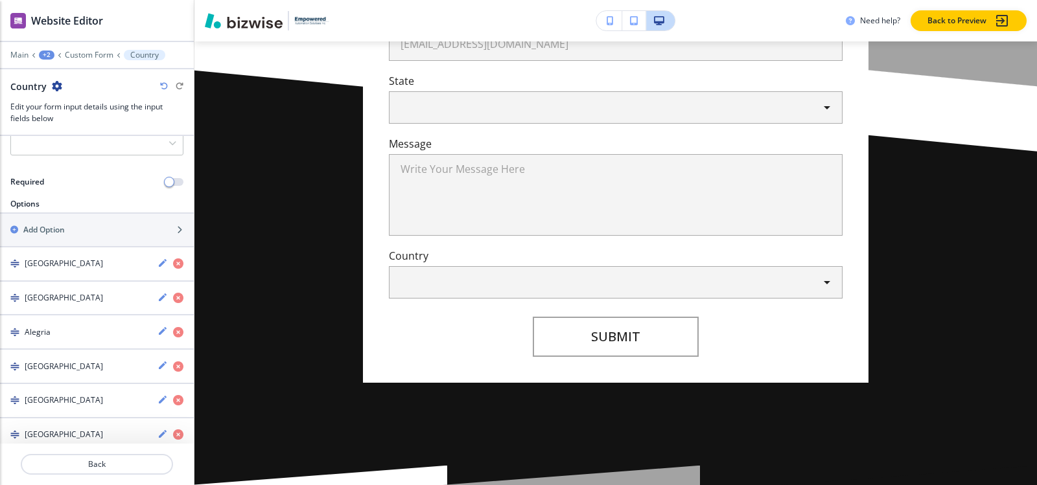
scroll to position [152, 0]
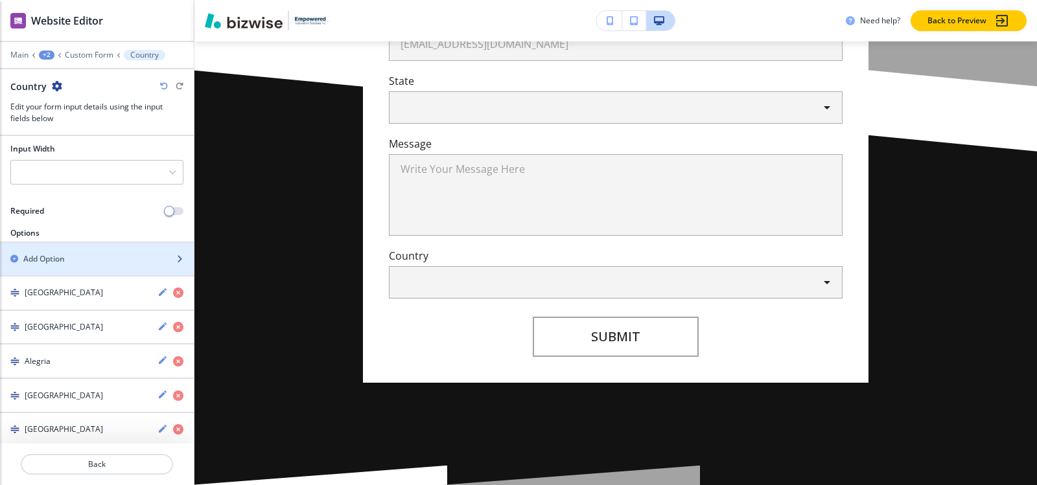
click at [72, 251] on div "button" at bounding box center [97, 248] width 194 height 10
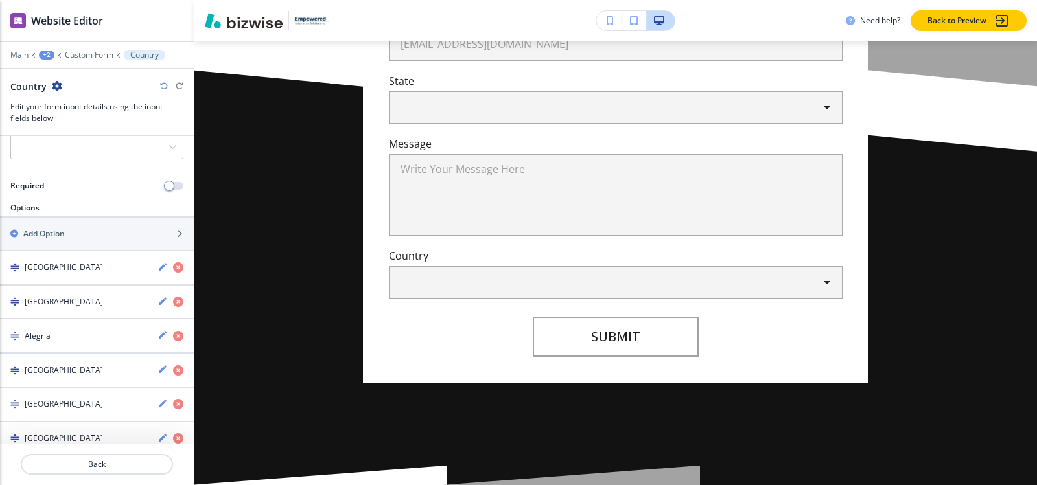
scroll to position [176, 0]
click at [104, 240] on div "button" at bounding box center [97, 245] width 194 height 10
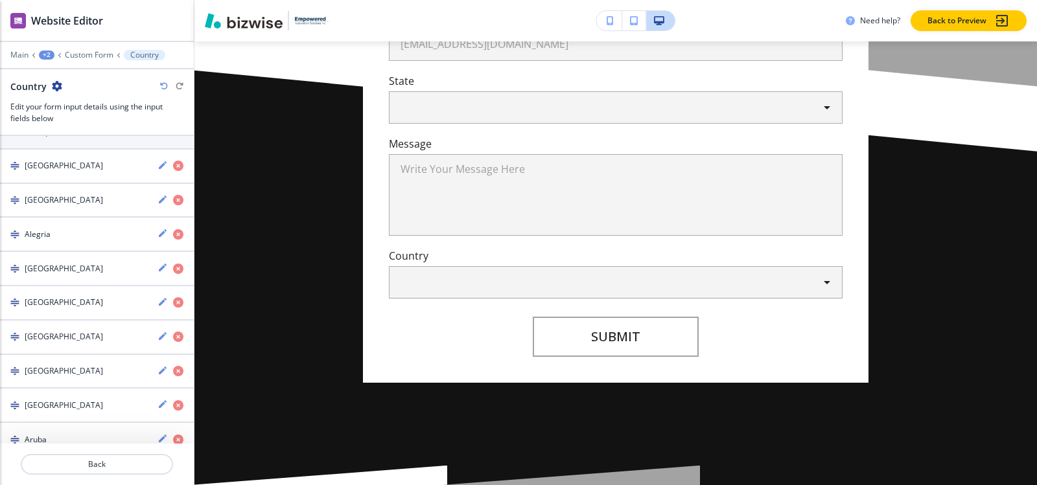
scroll to position [84, 0]
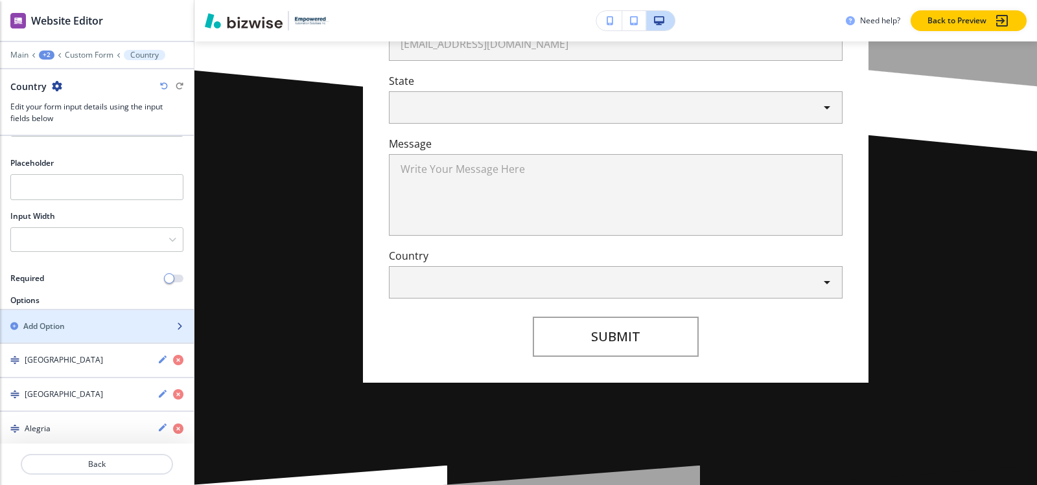
click at [86, 323] on div "Add Option" at bounding box center [82, 327] width 165 height 12
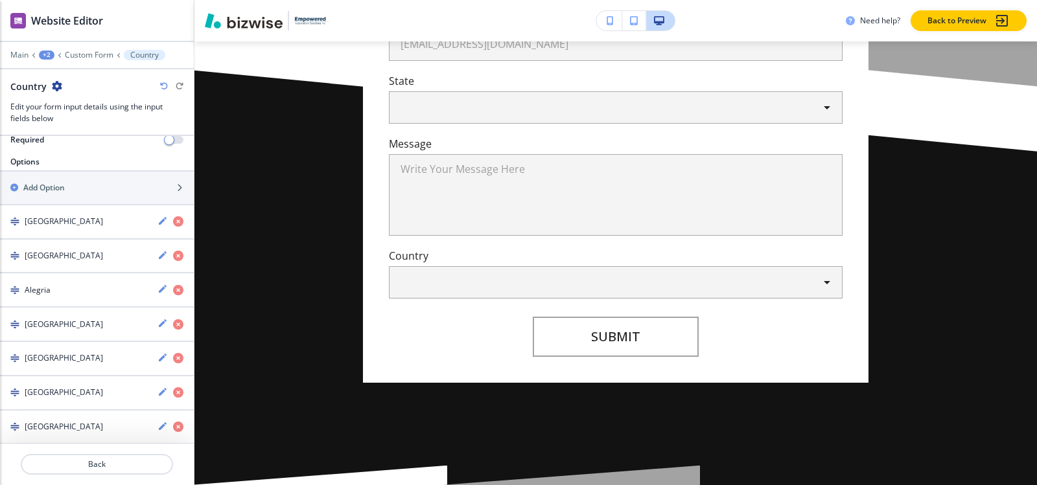
scroll to position [93, 0]
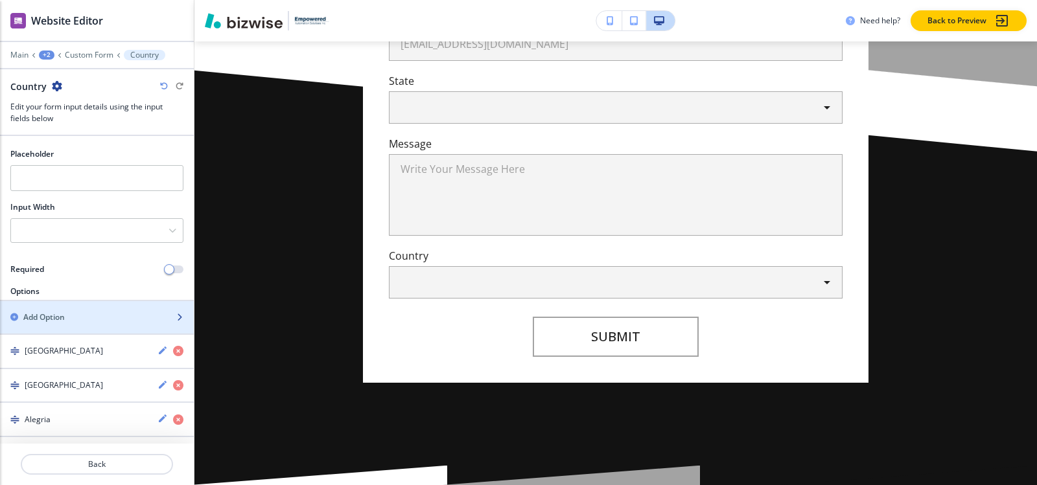
click at [93, 321] on div "Add Option" at bounding box center [82, 318] width 165 height 12
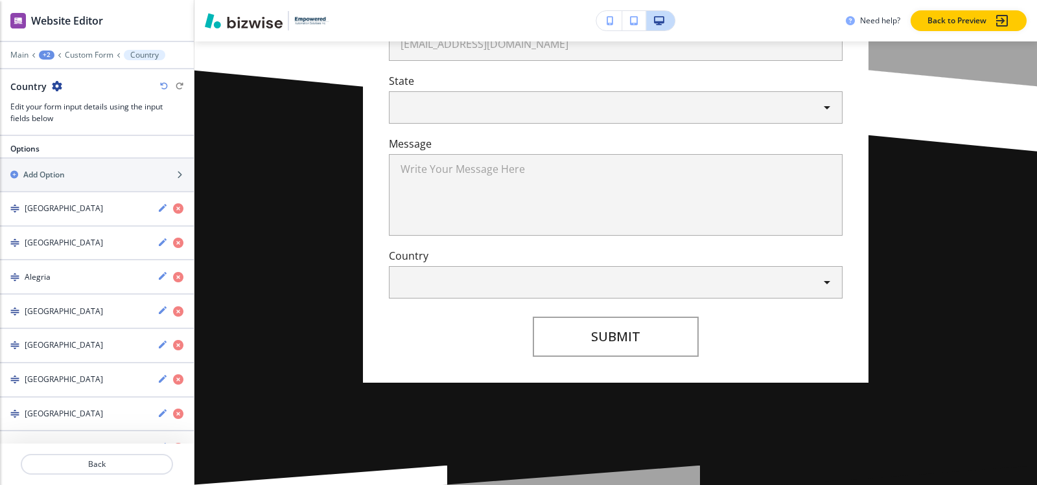
scroll to position [171, 0]
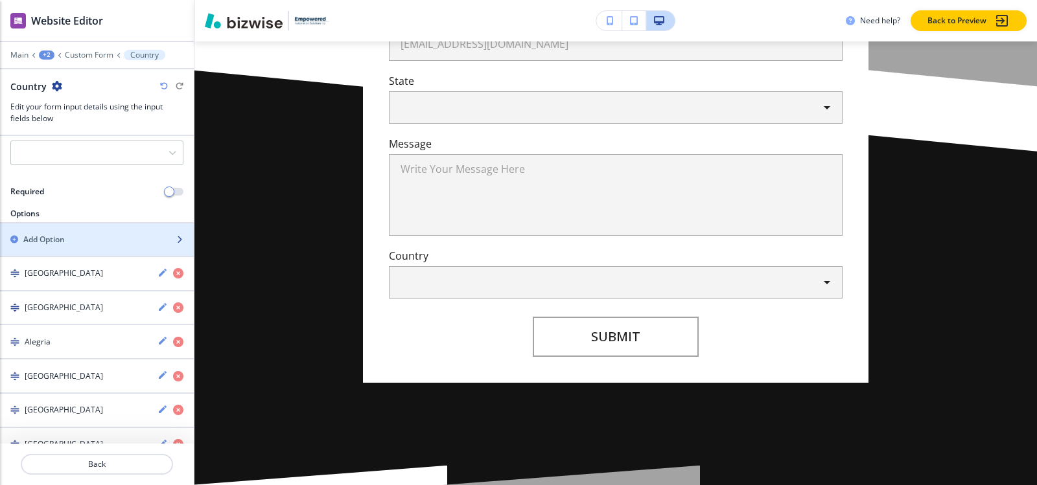
click at [96, 242] on div "Add Option" at bounding box center [82, 240] width 165 height 12
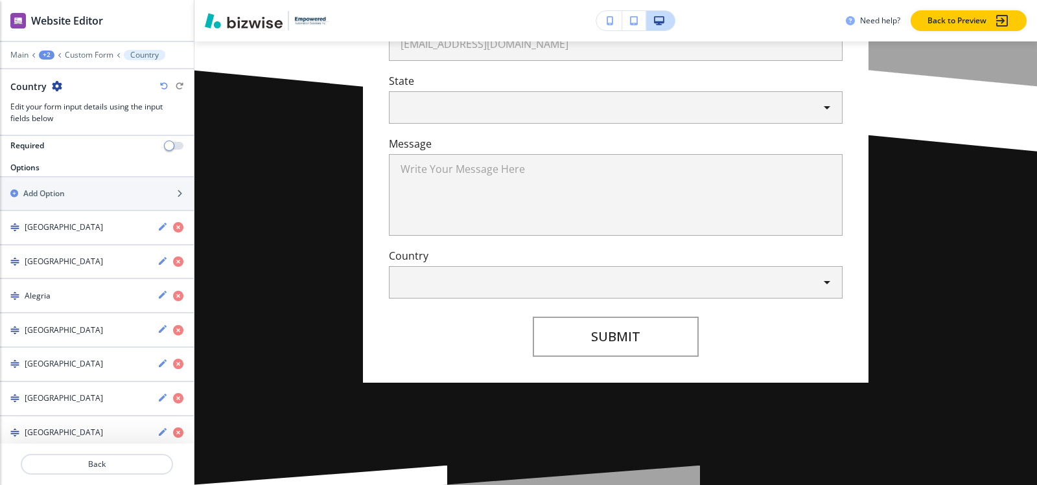
scroll to position [117, 0]
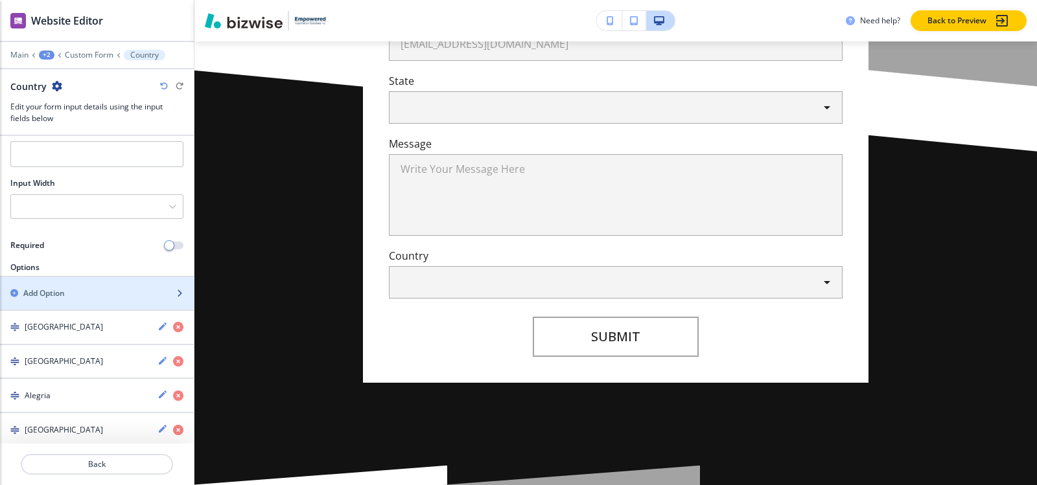
click at [62, 296] on h2 "Add Option" at bounding box center [43, 294] width 41 height 12
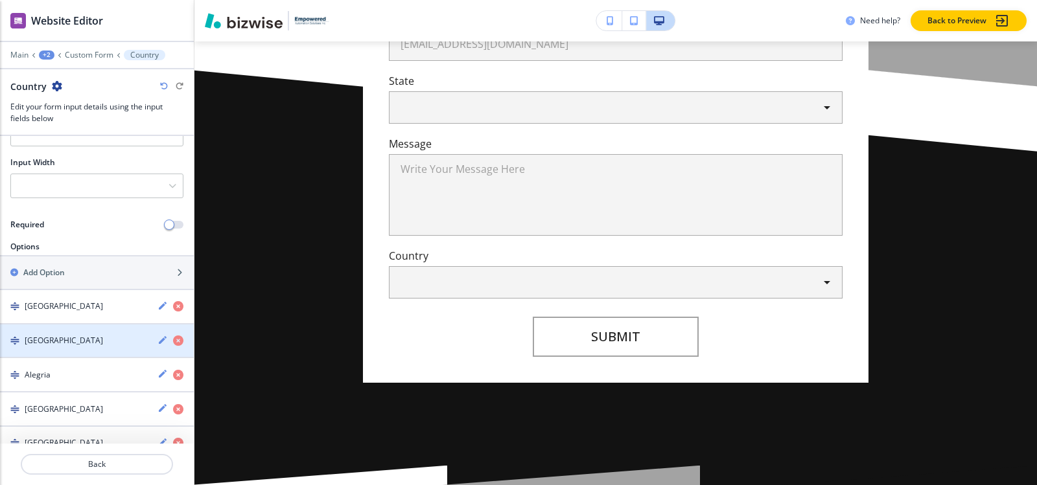
scroll to position [54, 0]
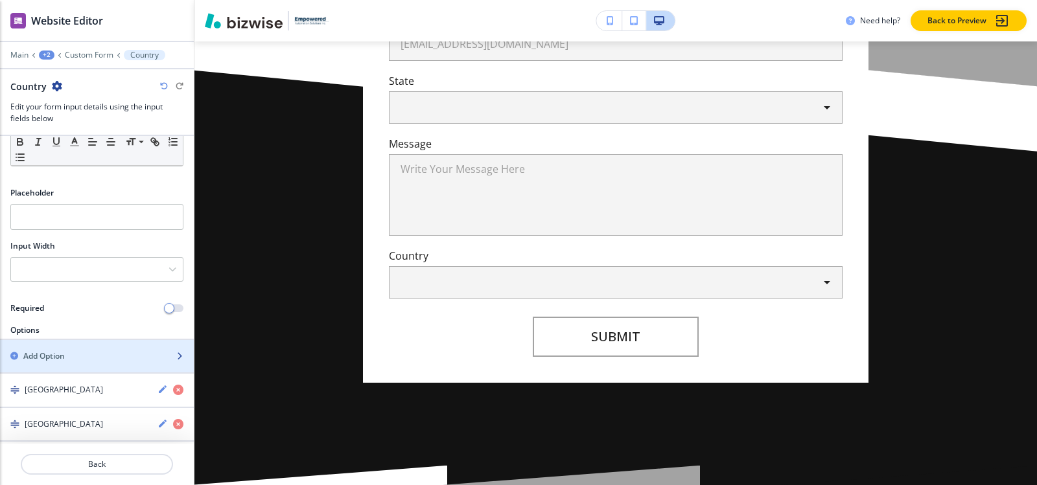
click at [56, 361] on h2 "Add Option" at bounding box center [43, 357] width 41 height 12
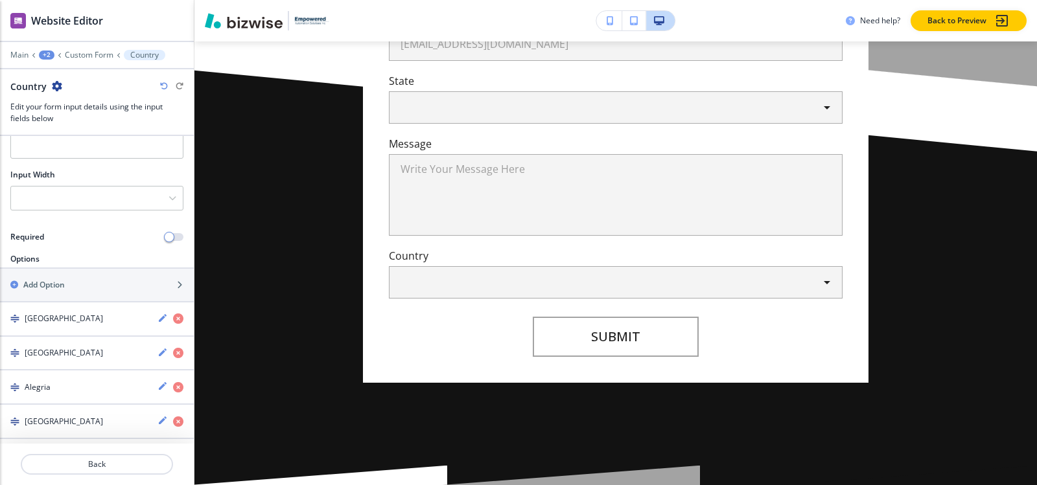
scroll to position [74, 0]
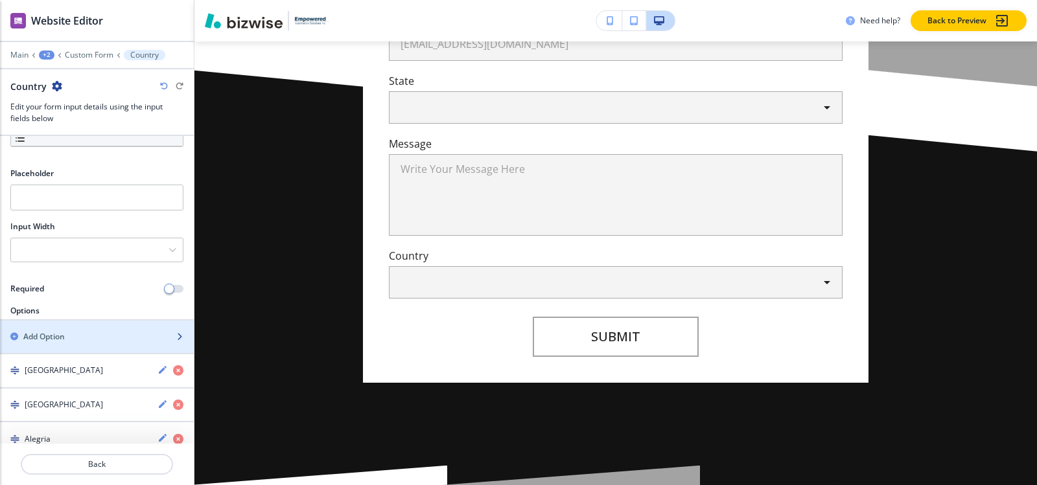
click at [73, 340] on div "Add Option" at bounding box center [82, 337] width 165 height 12
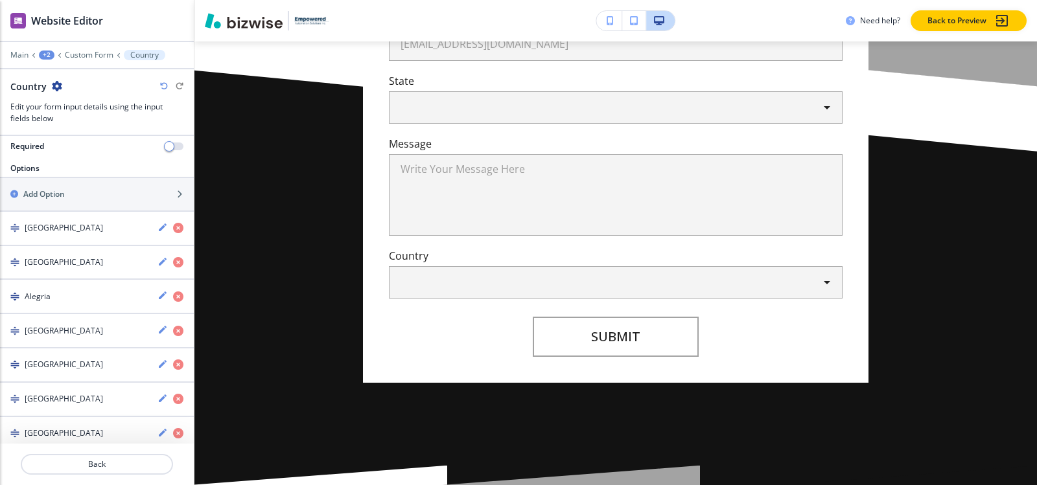
scroll to position [22, 0]
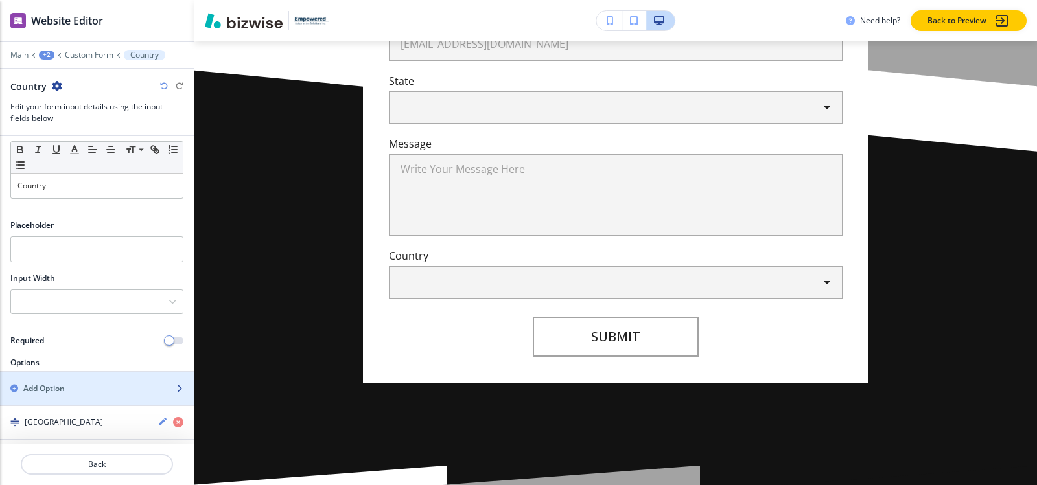
click at [66, 392] on div "Add Option" at bounding box center [82, 389] width 165 height 12
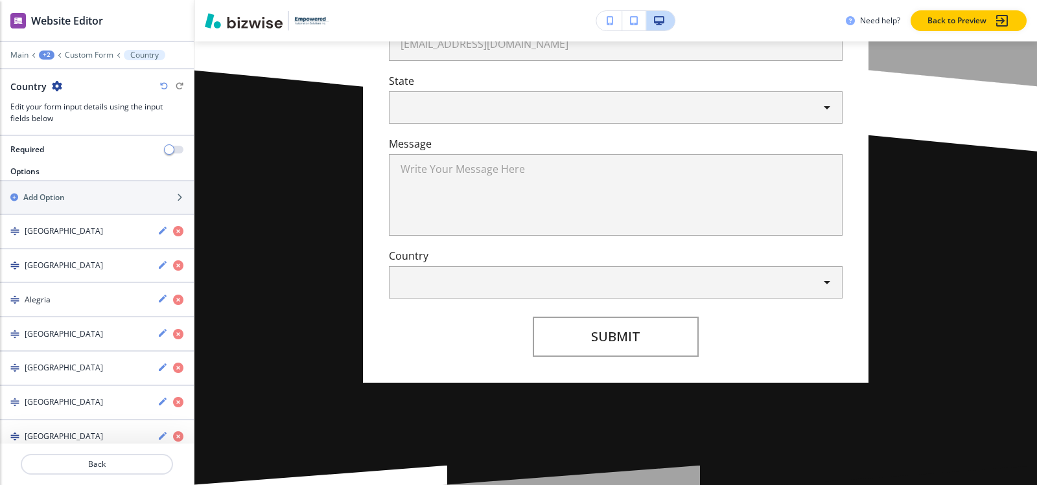
scroll to position [19, 0]
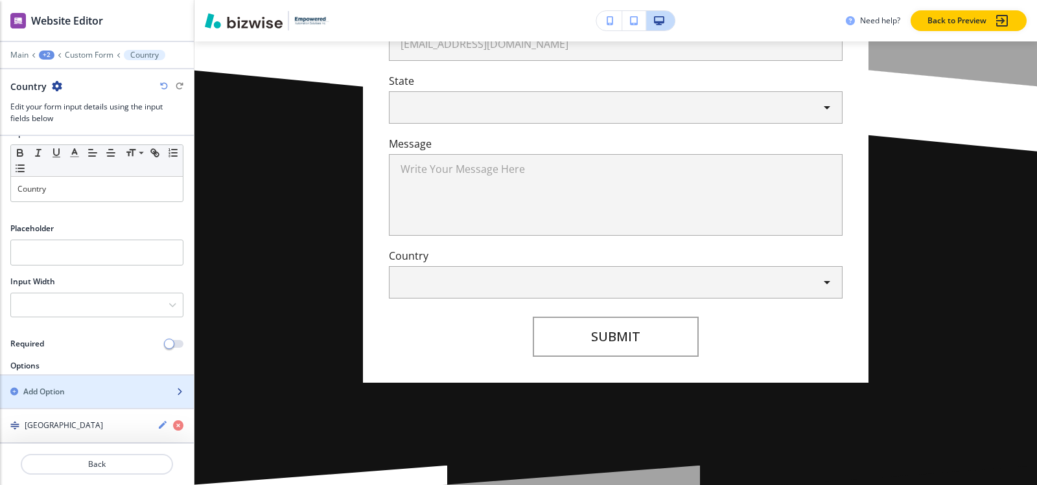
click at [68, 386] on div "Add Option" at bounding box center [82, 392] width 165 height 12
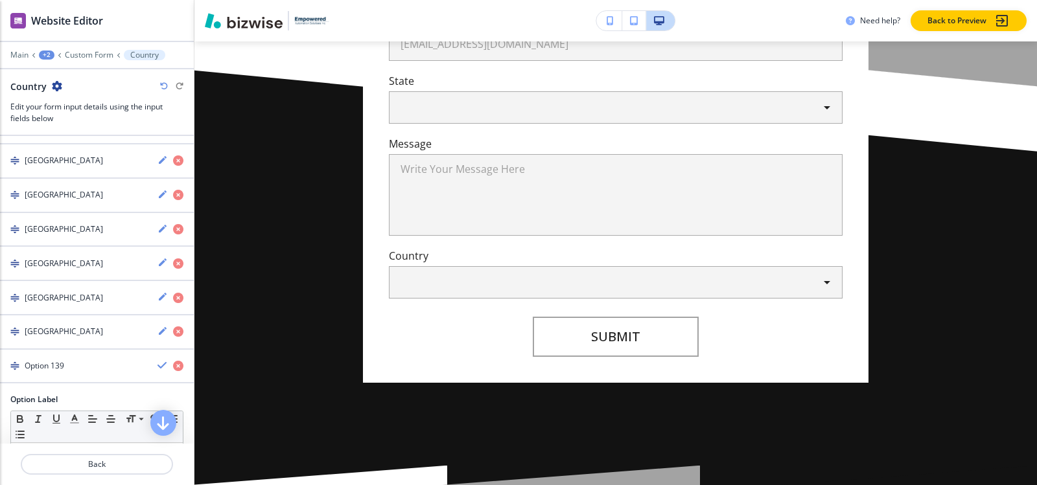
scroll to position [4969, 0]
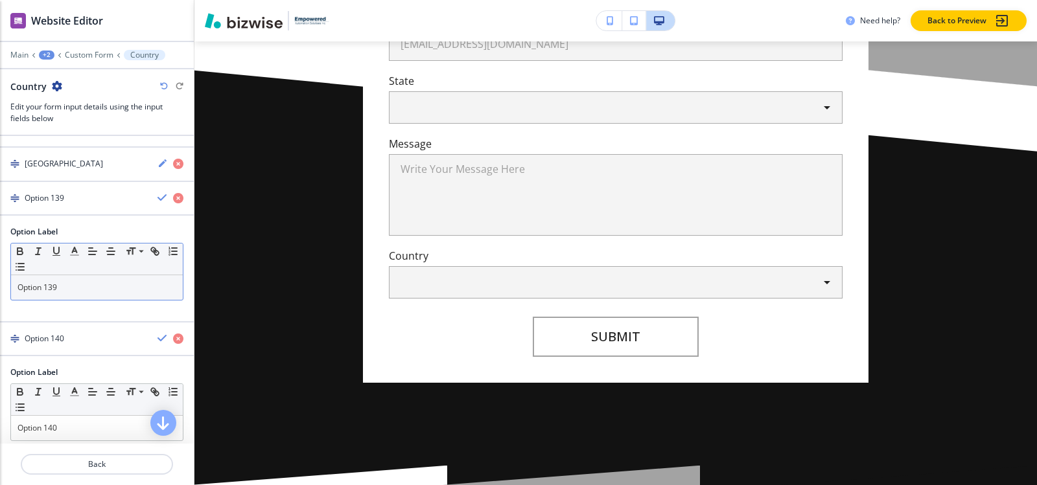
click at [78, 286] on p "Option 139" at bounding box center [96, 288] width 159 height 12
paste div
click at [64, 200] on div "Pakistan" at bounding box center [73, 198] width 147 height 12
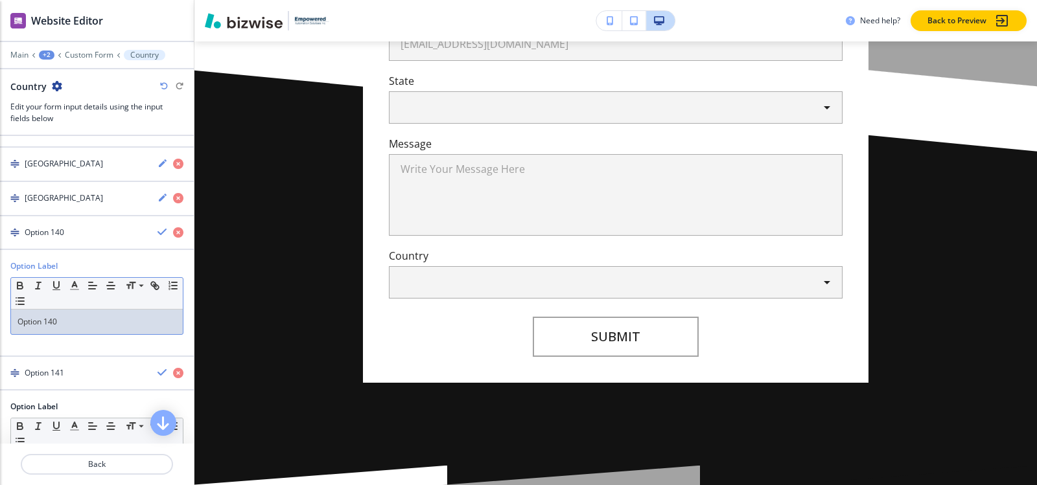
click at [65, 321] on p "Option 140" at bounding box center [96, 322] width 159 height 12
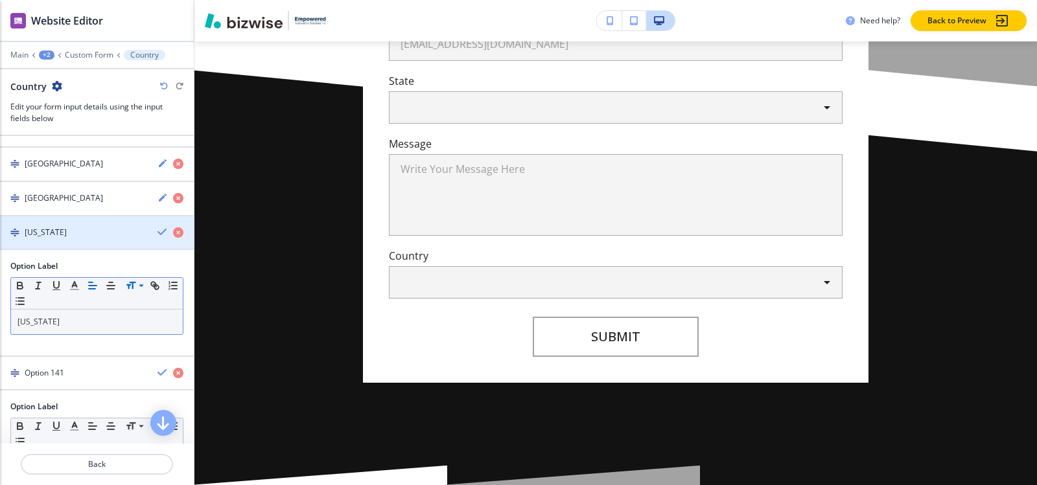
click at [64, 228] on div "Palau" at bounding box center [73, 233] width 147 height 12
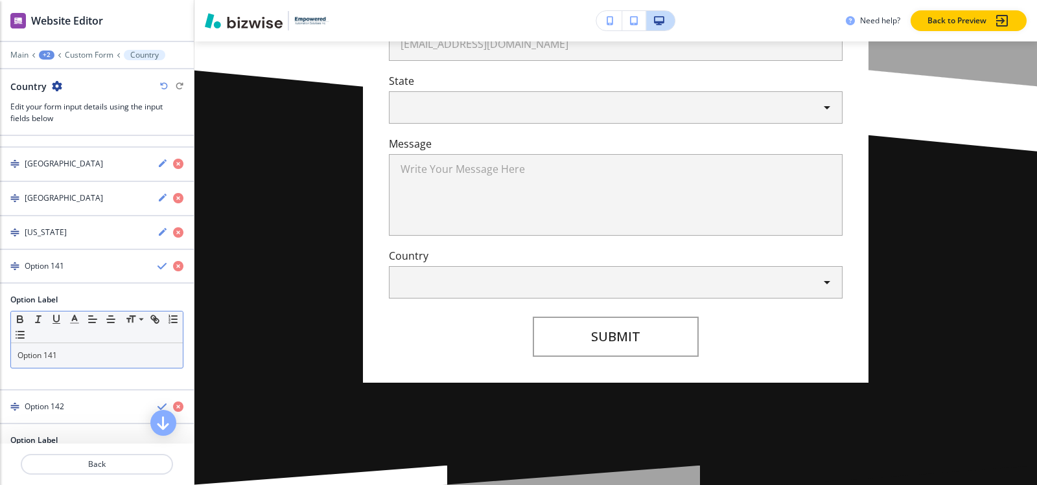
click at [77, 351] on p "Option 141" at bounding box center [96, 356] width 159 height 12
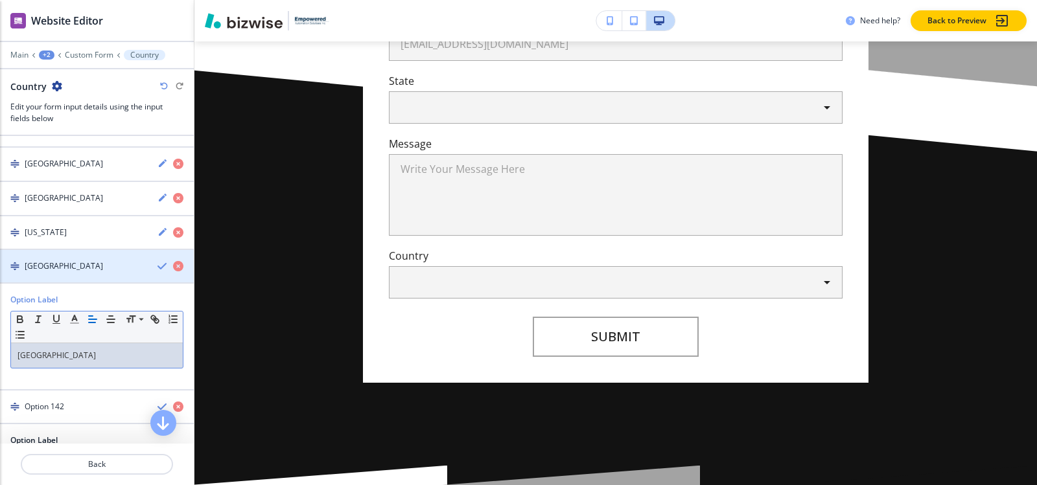
click at [78, 259] on div "button" at bounding box center [97, 255] width 194 height 10
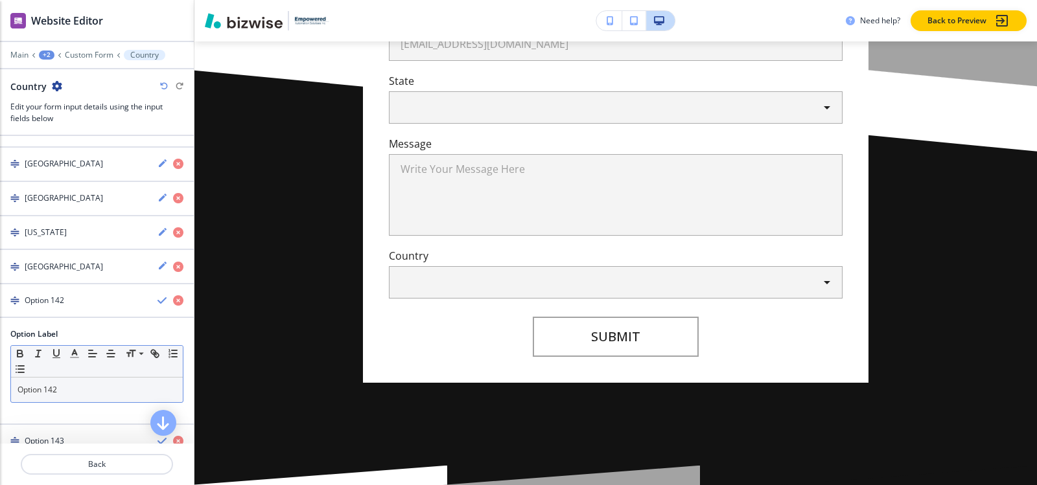
click at [78, 394] on p "Option 142" at bounding box center [96, 390] width 159 height 12
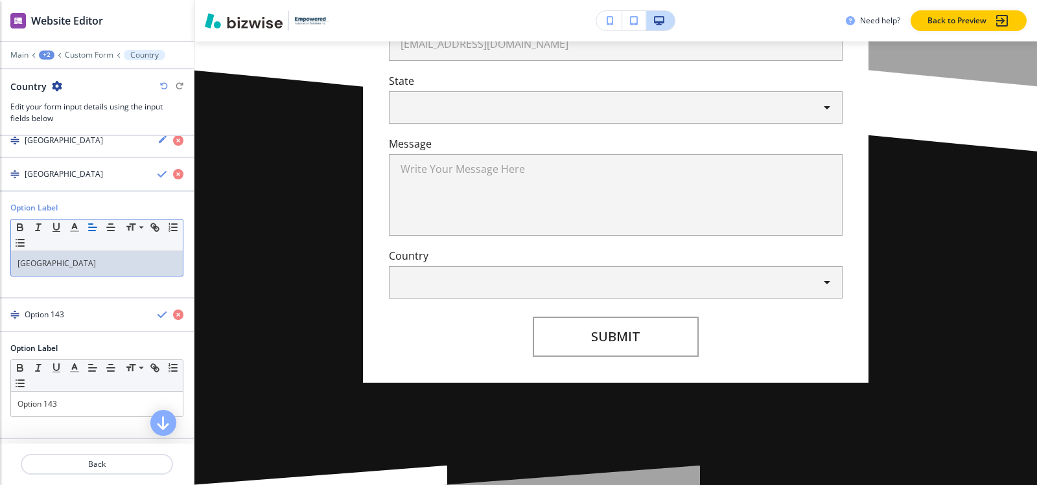
scroll to position [5098, 0]
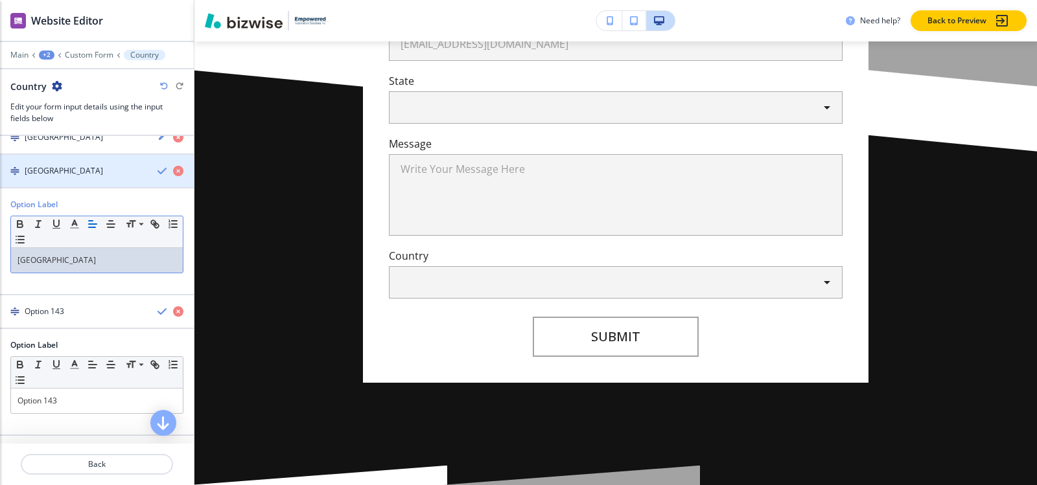
click at [41, 174] on h4 "Panama" at bounding box center [64, 171] width 78 height 12
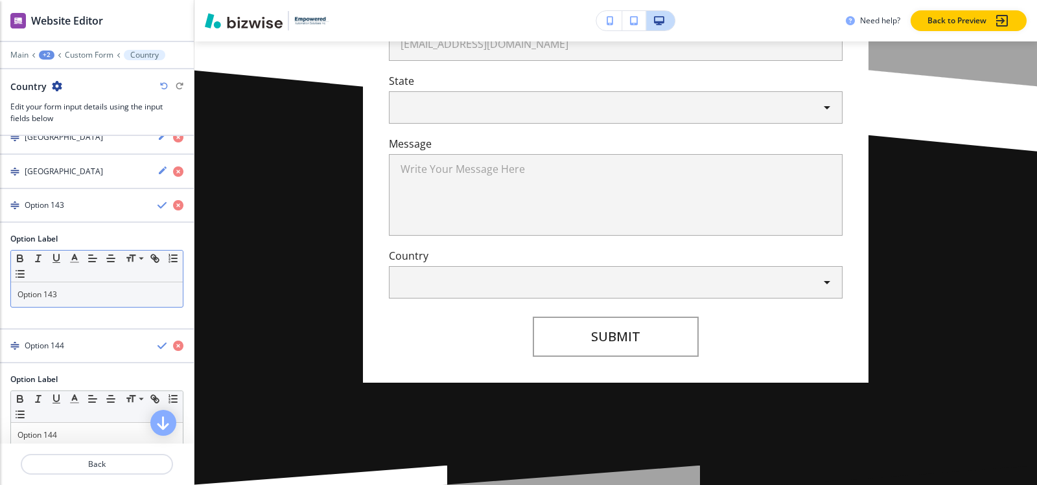
click at [67, 296] on p "Option 143" at bounding box center [96, 295] width 159 height 12
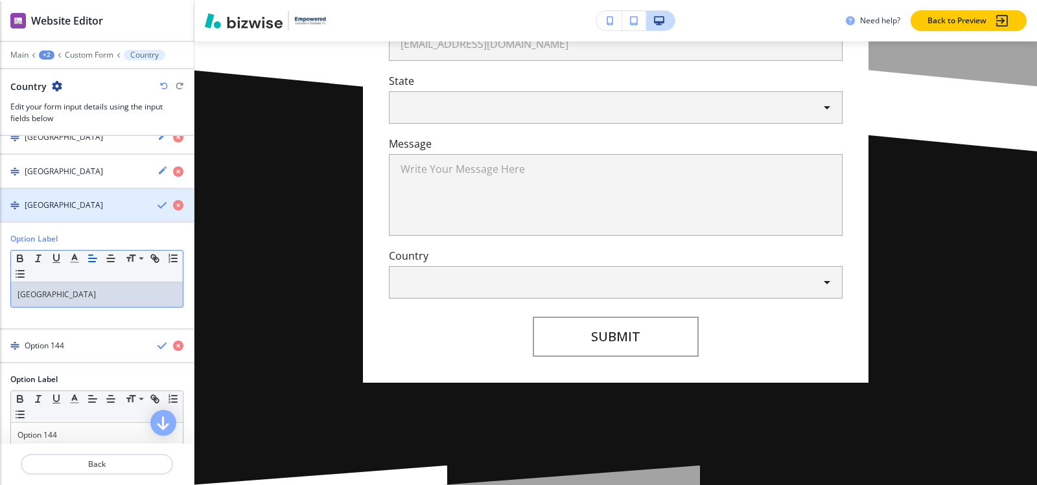
click at [73, 207] on h4 "Papua New Guinea" at bounding box center [64, 206] width 78 height 12
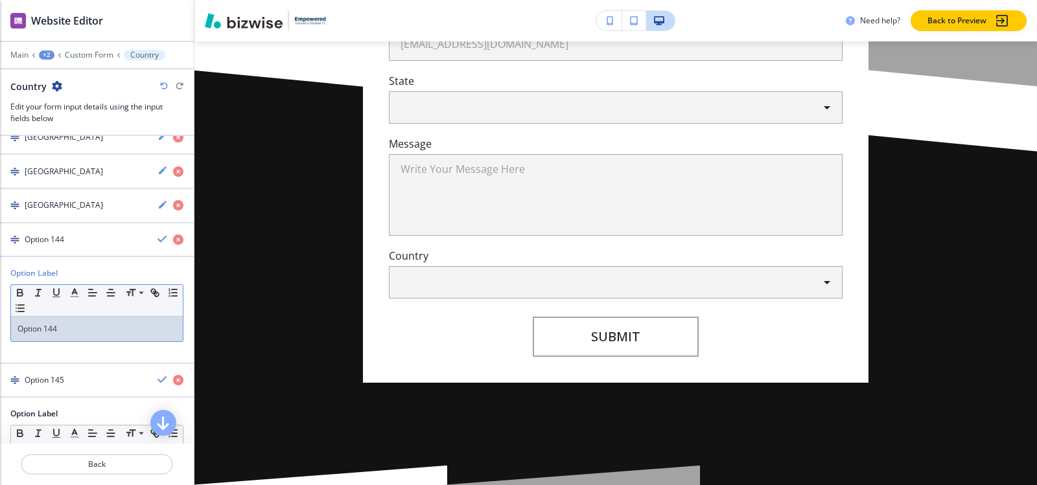
click at [81, 330] on p "Option 144" at bounding box center [96, 329] width 159 height 12
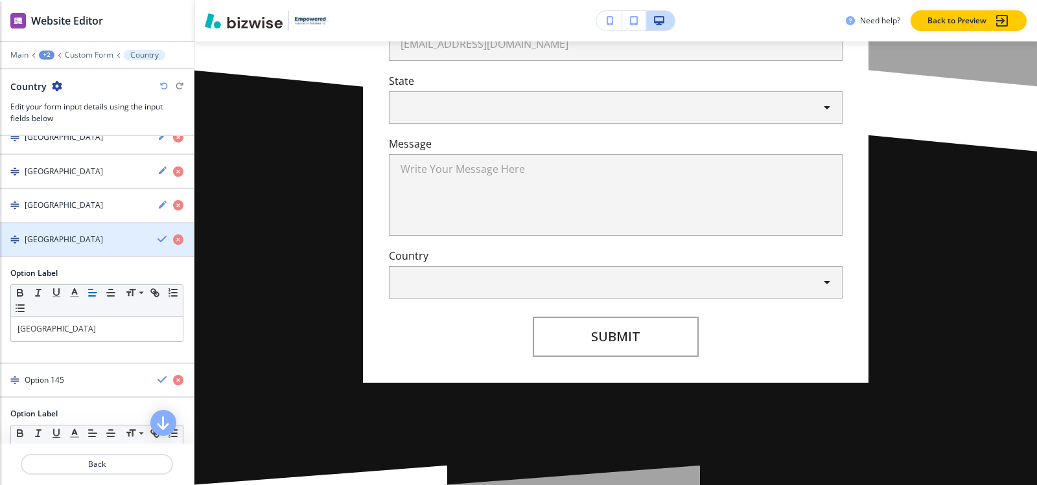
click at [73, 243] on div "Paraguay" at bounding box center [73, 240] width 147 height 12
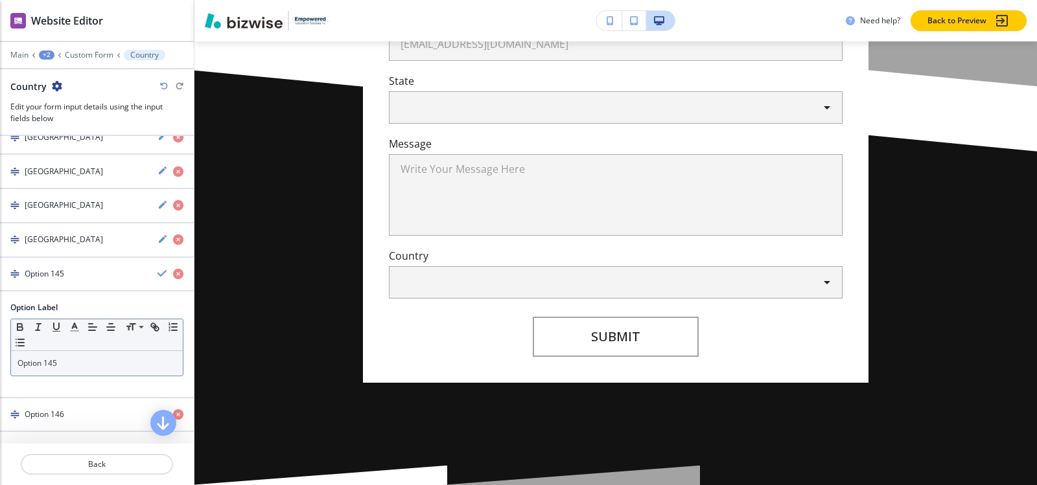
click at [80, 371] on div "Option 145" at bounding box center [97, 363] width 172 height 25
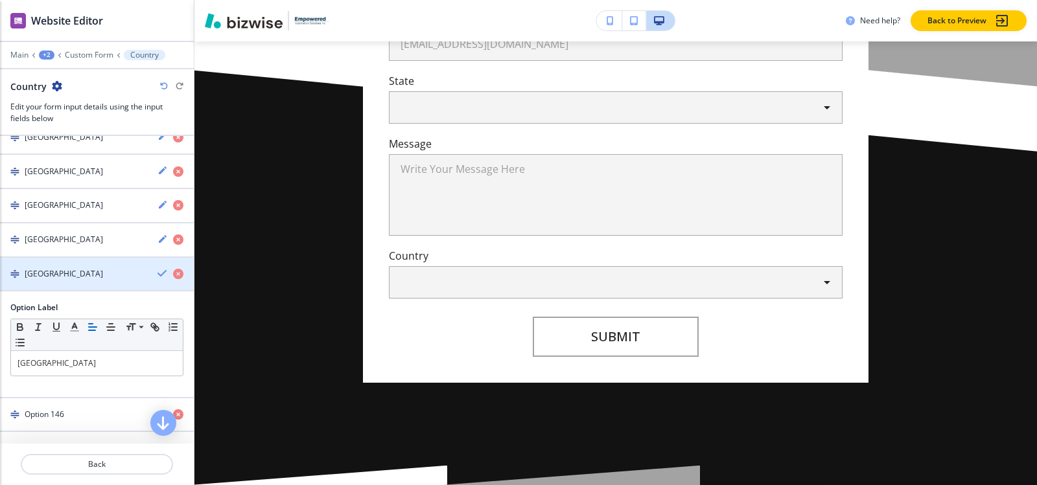
click at [51, 280] on div "button" at bounding box center [97, 285] width 194 height 10
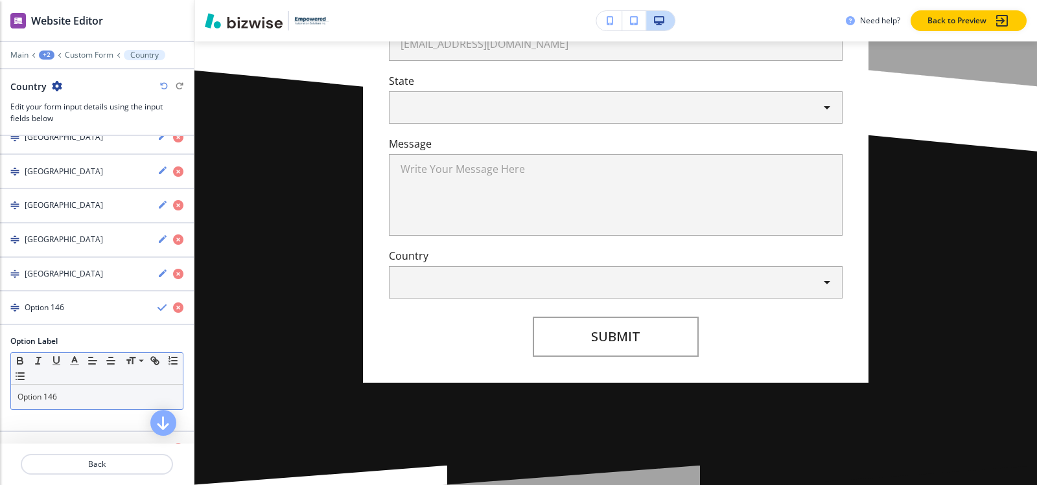
click at [67, 402] on div "Option 146" at bounding box center [97, 397] width 172 height 25
paste div
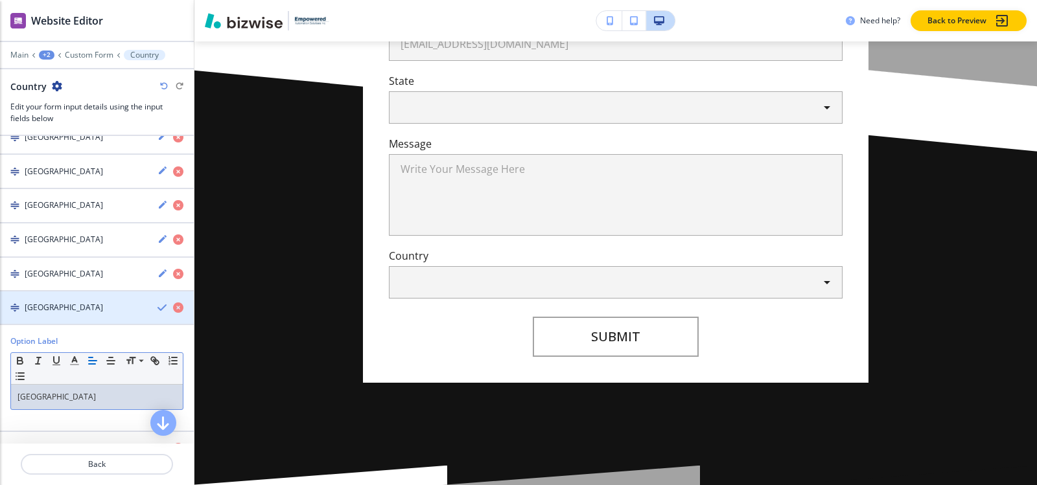
click at [60, 305] on h4 "Philippines" at bounding box center [64, 308] width 78 height 12
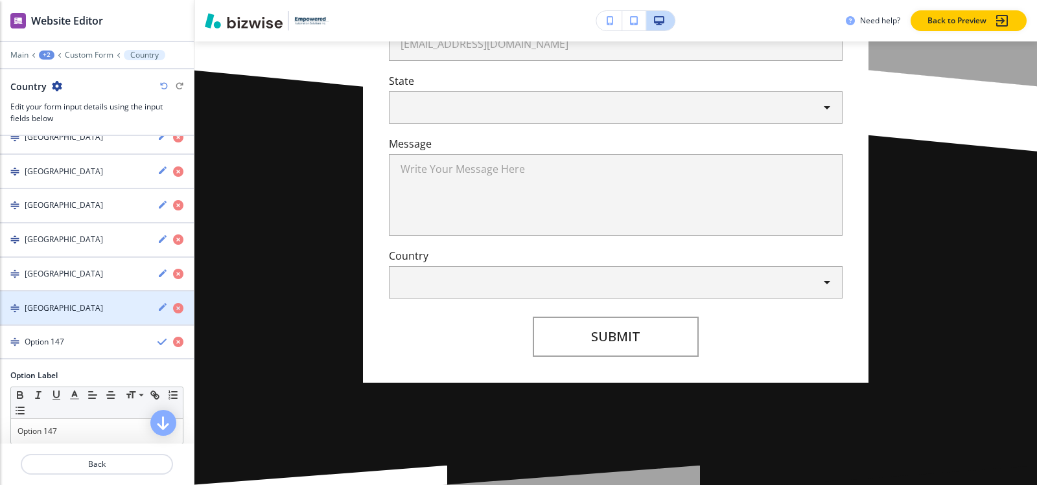
scroll to position [5163, 0]
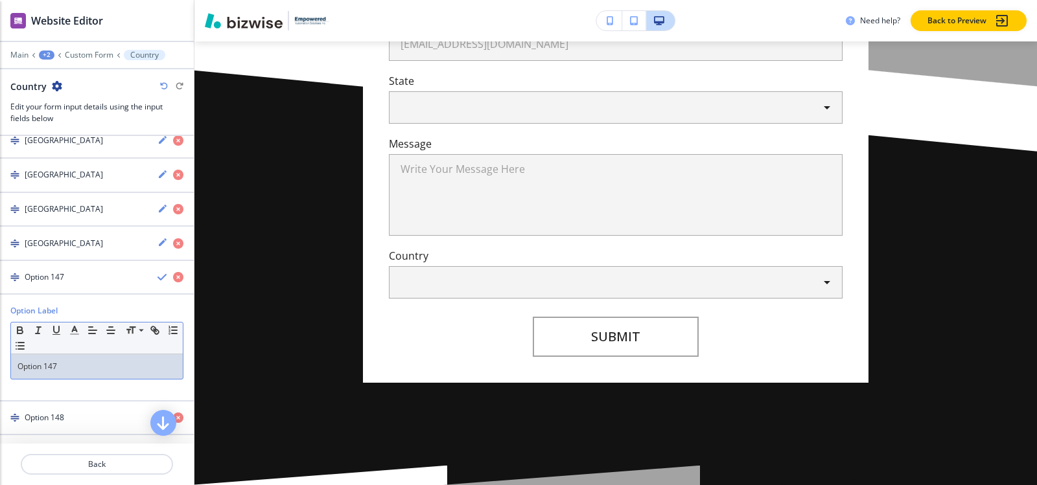
click at [69, 367] on p "Option 147" at bounding box center [96, 367] width 159 height 12
click at [53, 274] on div "Poland" at bounding box center [73, 278] width 147 height 12
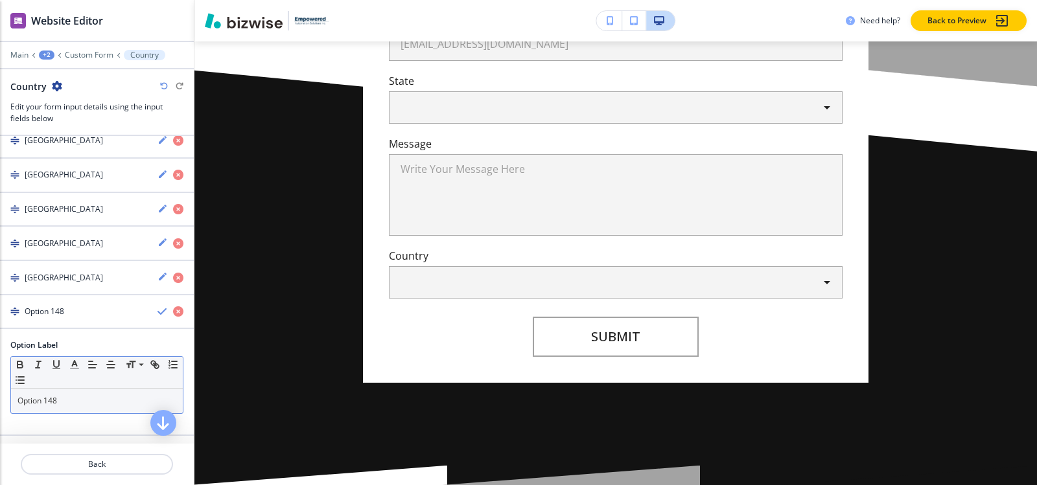
click at [70, 399] on p "Option 148" at bounding box center [96, 401] width 159 height 12
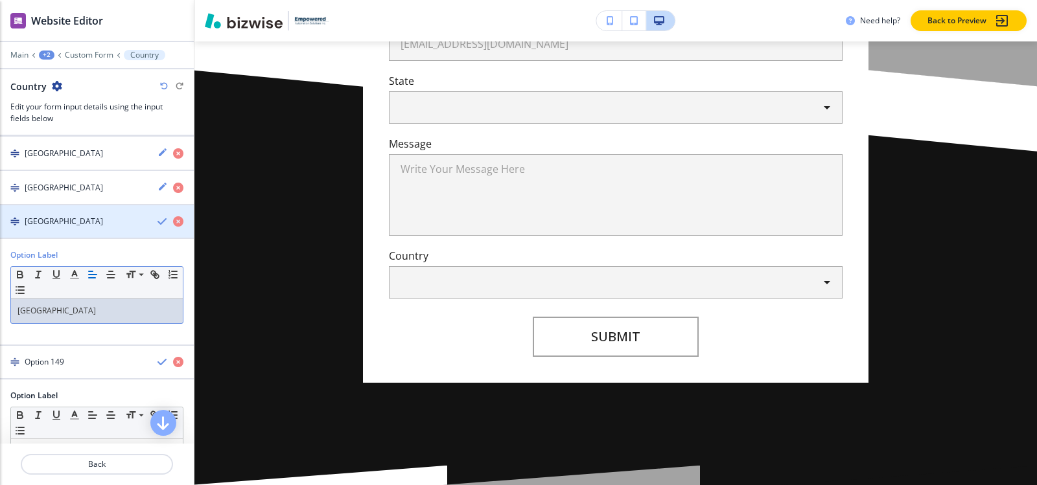
scroll to position [5293, 0]
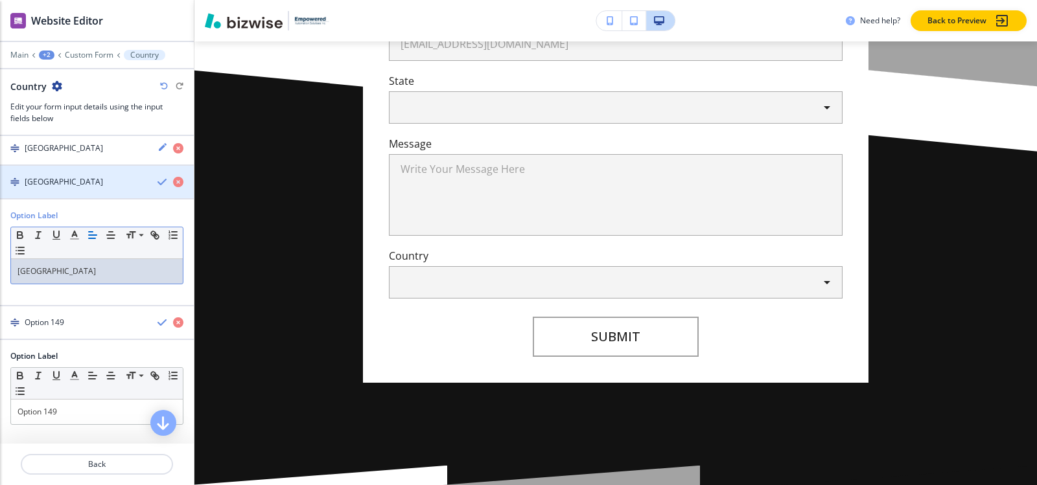
click at [71, 187] on div "Portugal" at bounding box center [73, 182] width 147 height 12
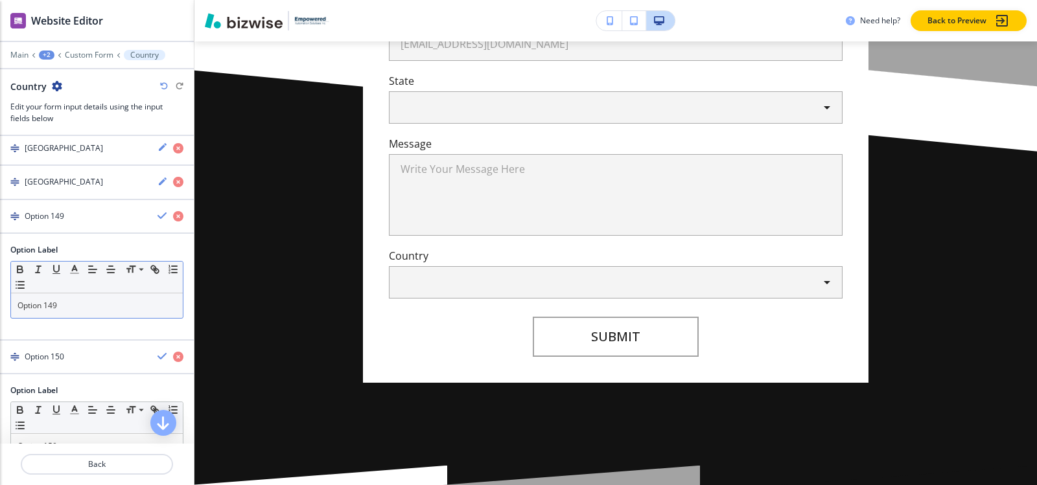
click at [66, 308] on p "Option 149" at bounding box center [96, 306] width 159 height 12
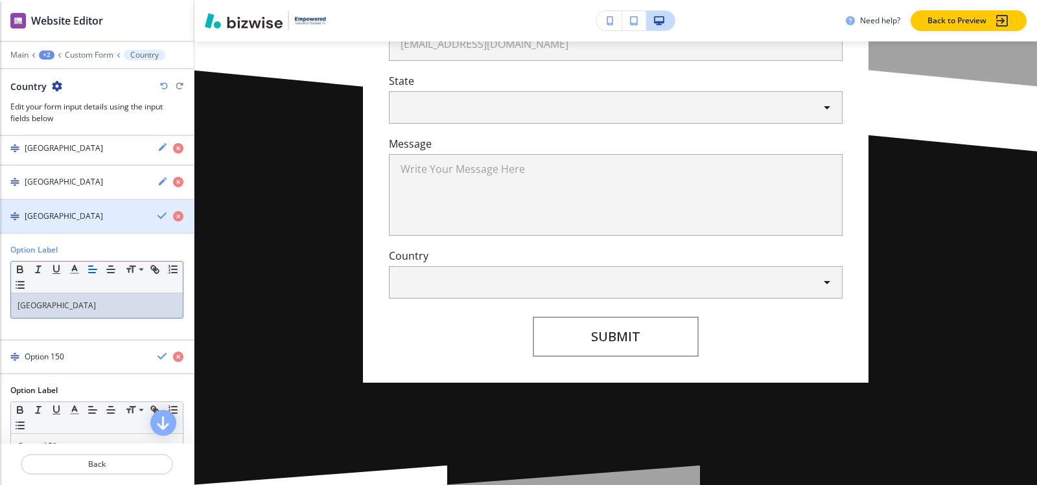
click at [62, 227] on div "button" at bounding box center [97, 227] width 194 height 10
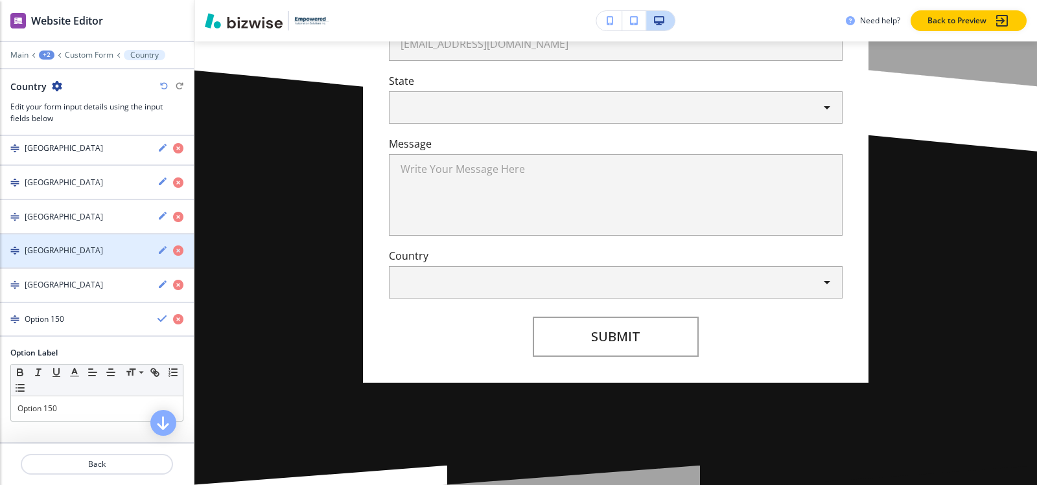
scroll to position [5224, 0]
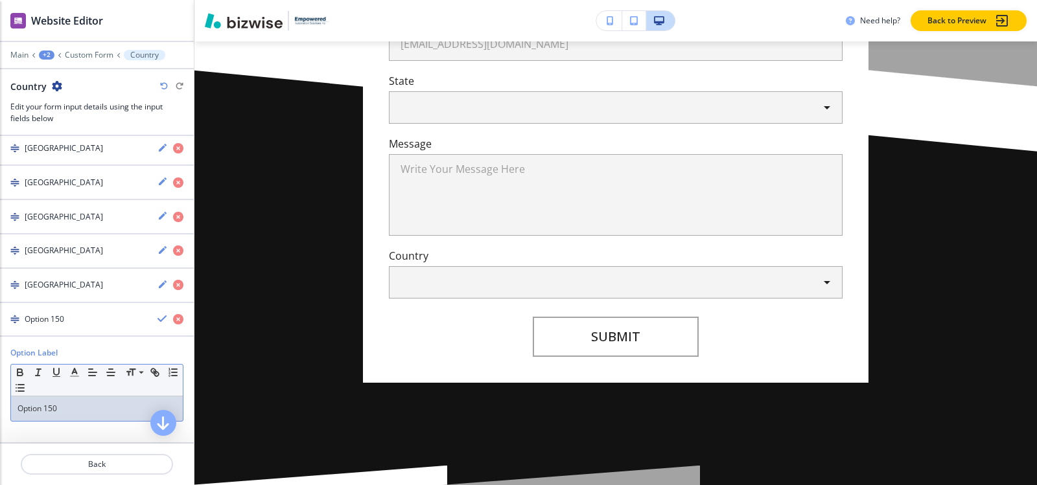
click at [68, 403] on p "Option 150" at bounding box center [96, 409] width 159 height 12
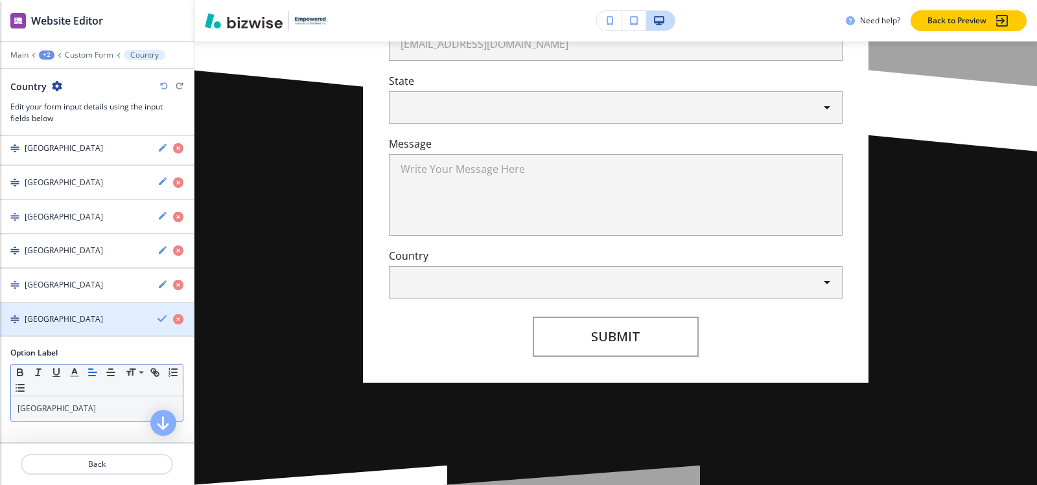
click at [57, 314] on h4 "Romania" at bounding box center [64, 320] width 78 height 12
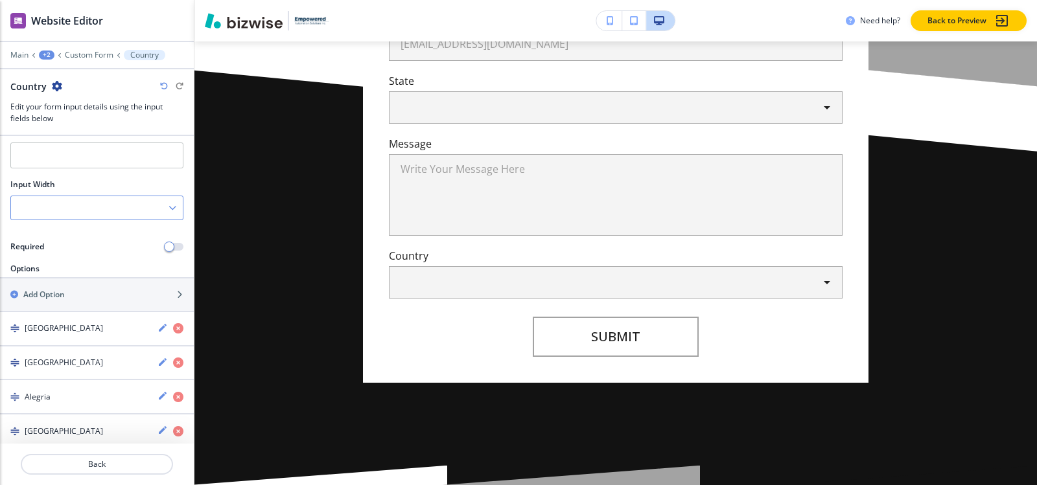
scroll to position [194, 0]
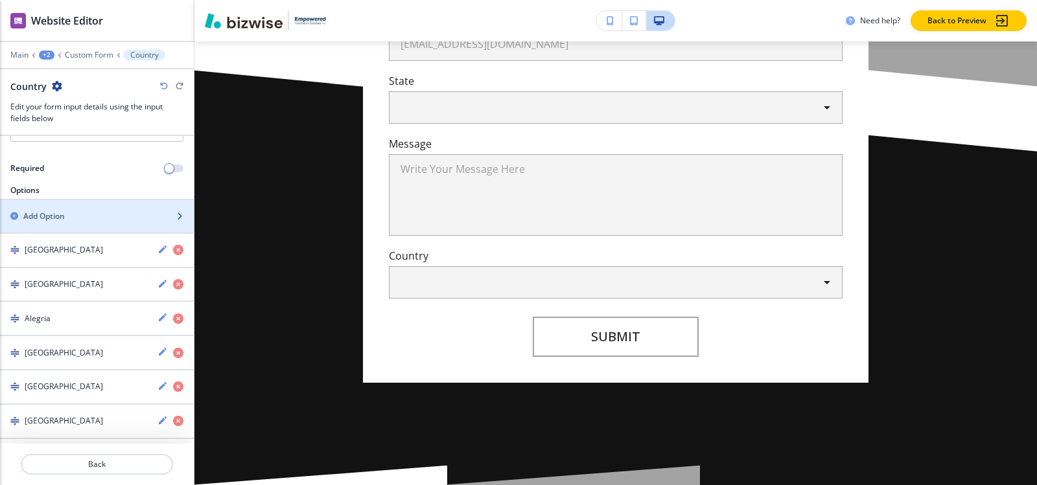
click at [68, 205] on div "button" at bounding box center [97, 205] width 194 height 10
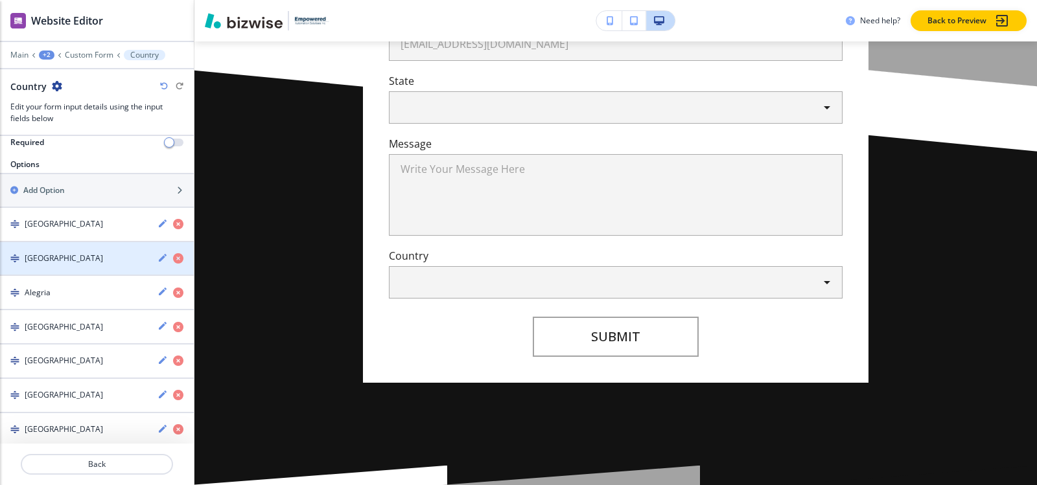
scroll to position [189, 0]
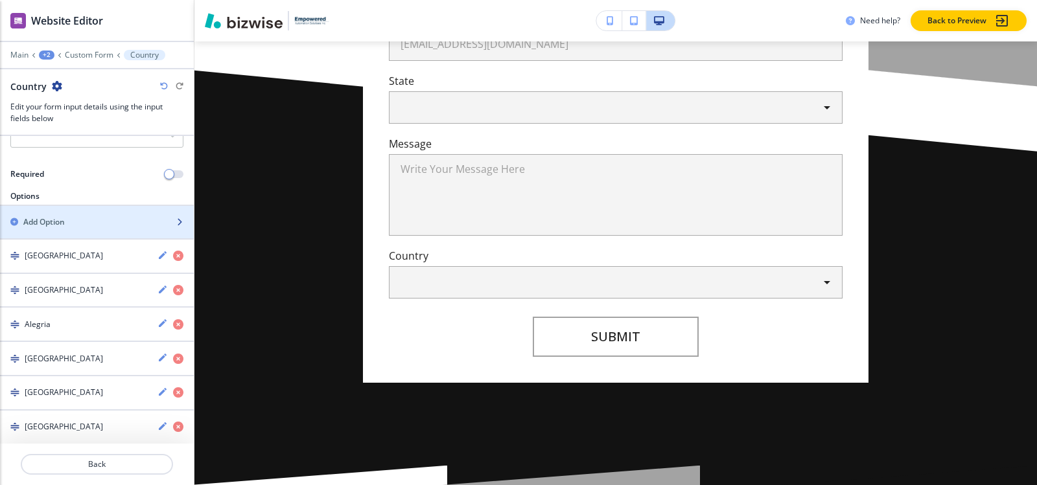
click at [84, 230] on div "button" at bounding box center [97, 233] width 194 height 10
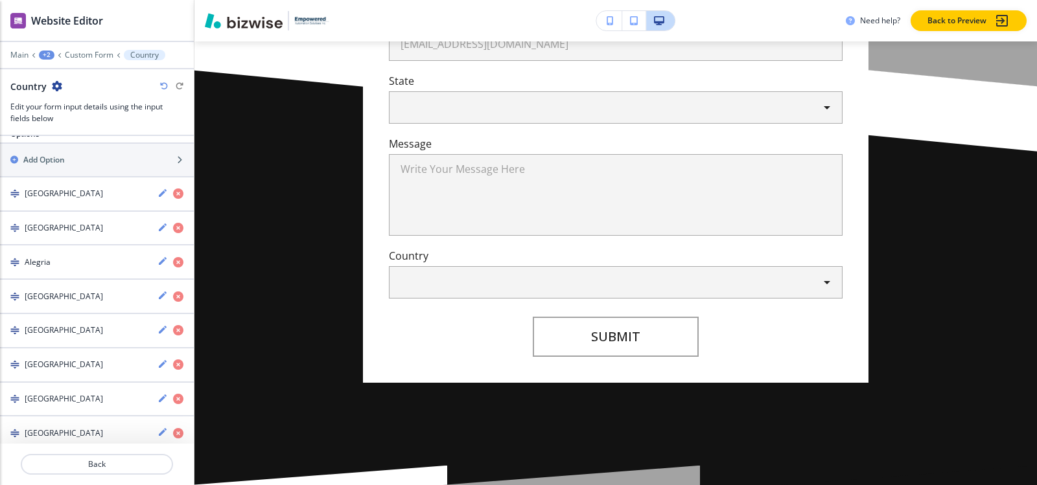
scroll to position [0, 0]
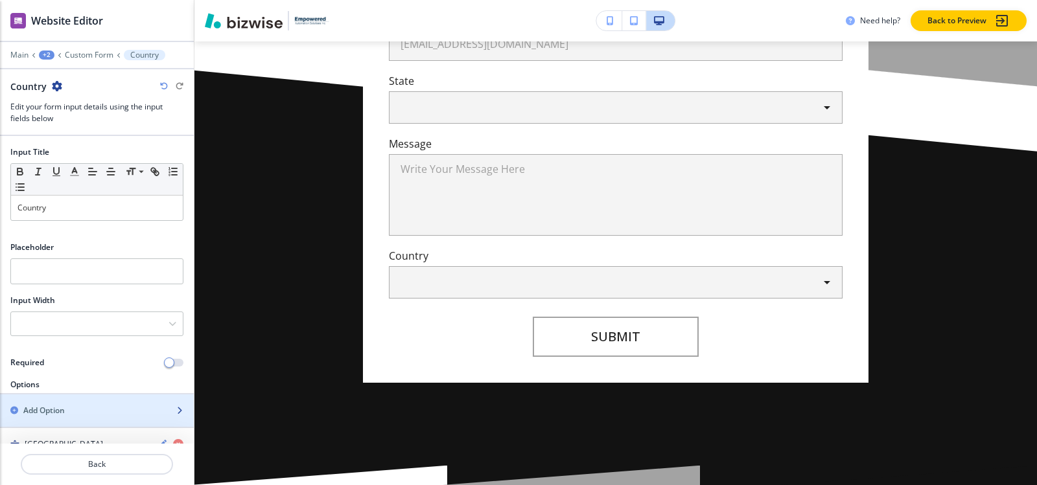
click at [58, 408] on h2 "Add Option" at bounding box center [43, 411] width 41 height 12
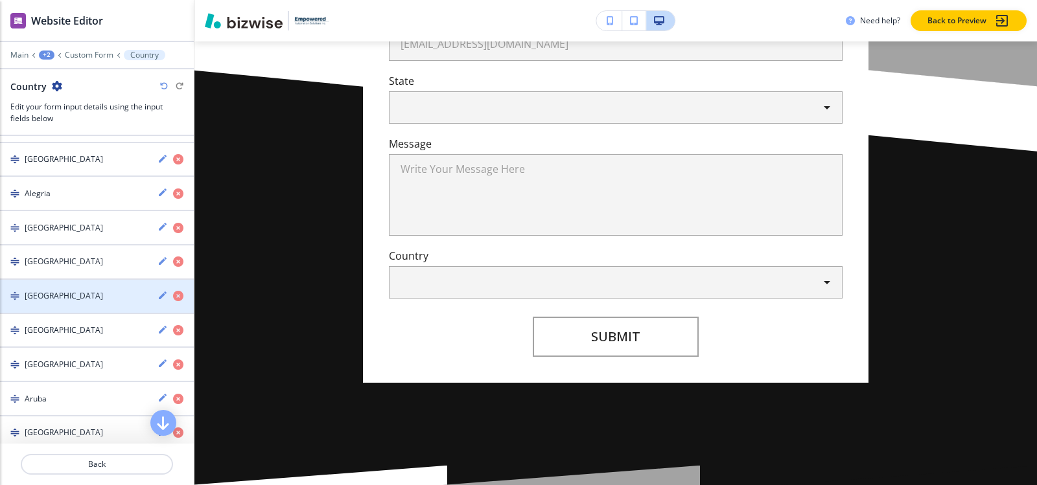
scroll to position [60, 0]
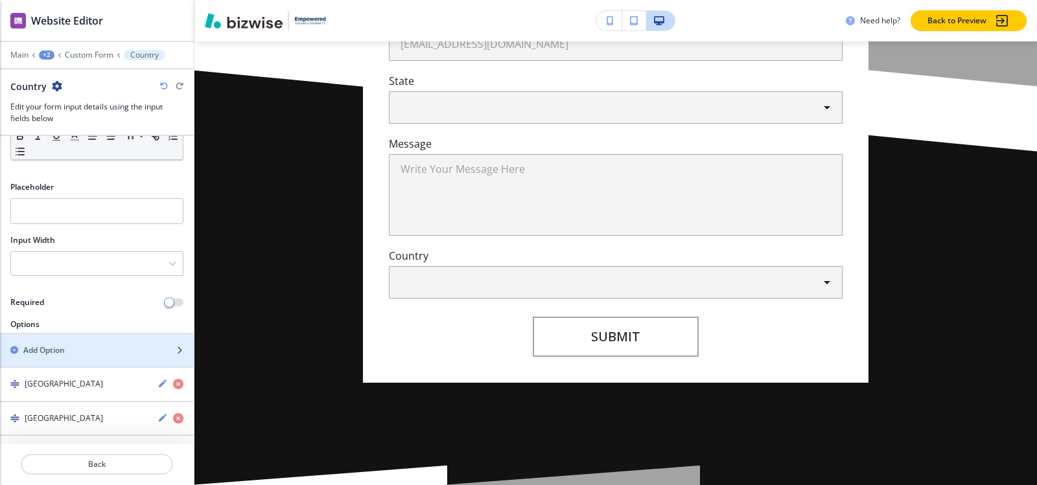
click at [76, 356] on div "button" at bounding box center [97, 361] width 194 height 10
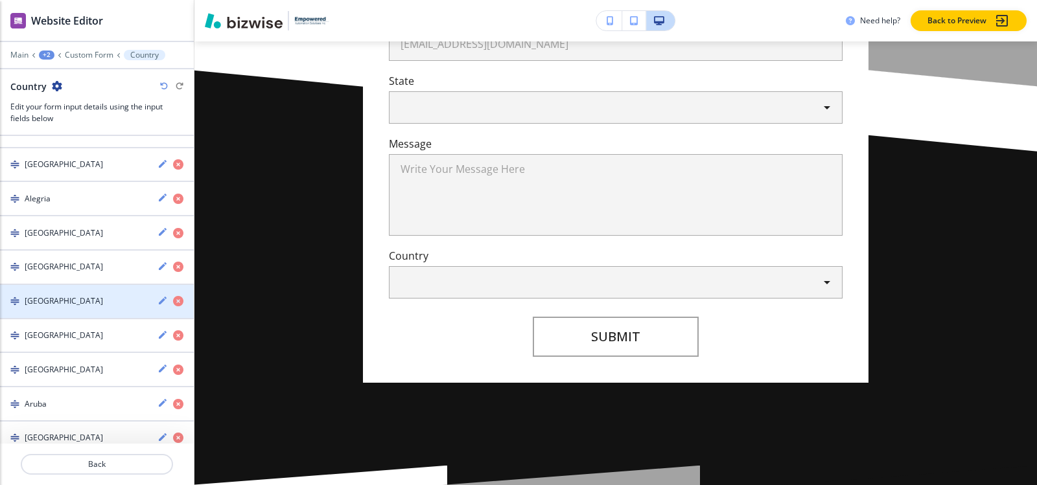
scroll to position [55, 0]
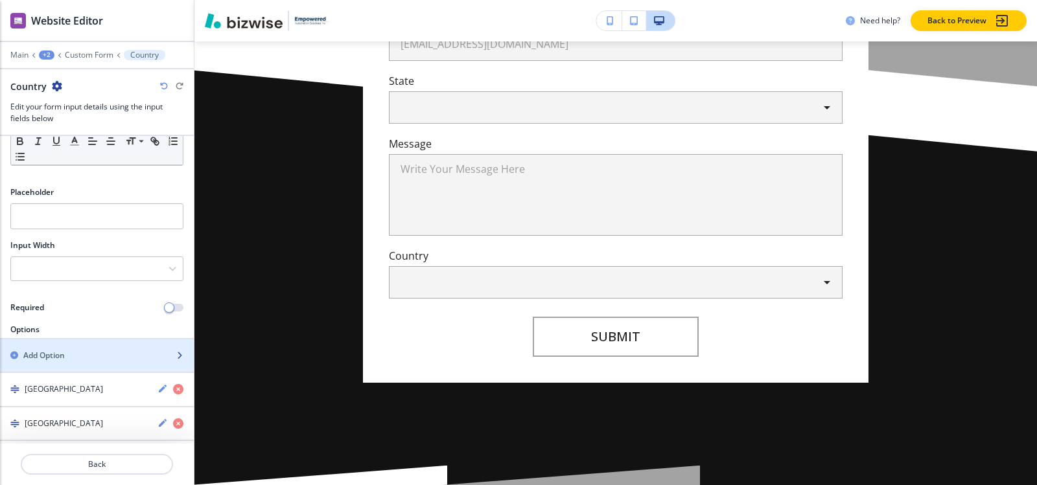
click at [70, 358] on div "Add Option" at bounding box center [82, 356] width 165 height 12
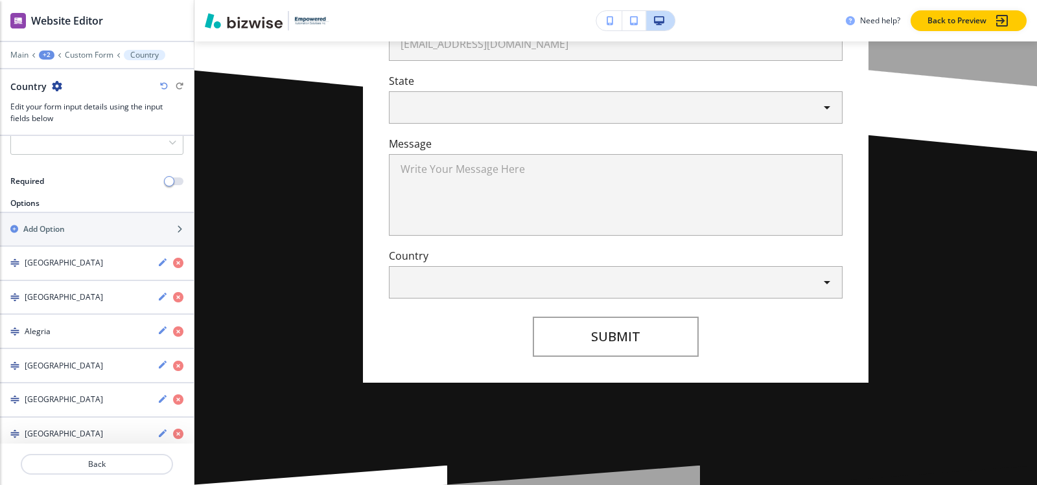
scroll to position [167, 0]
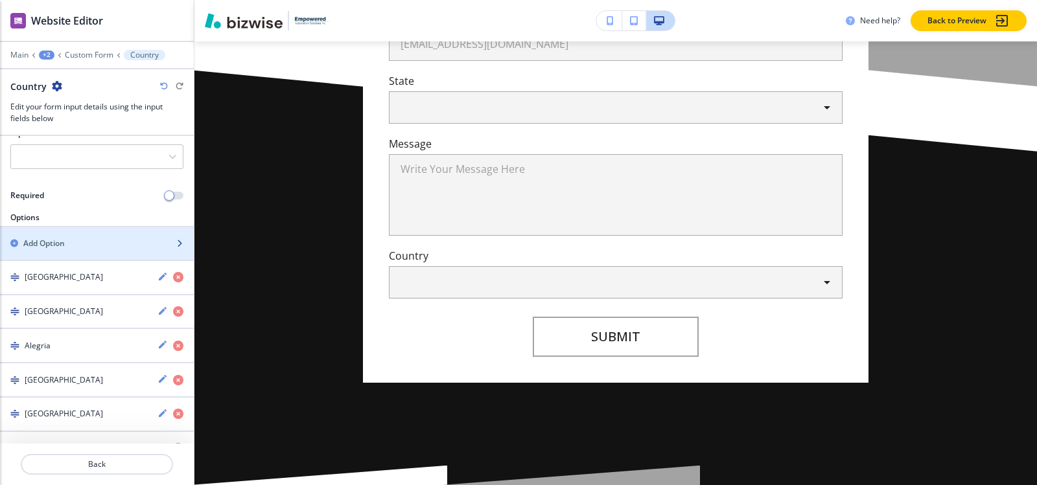
click at [111, 246] on div "Add Option" at bounding box center [82, 244] width 165 height 12
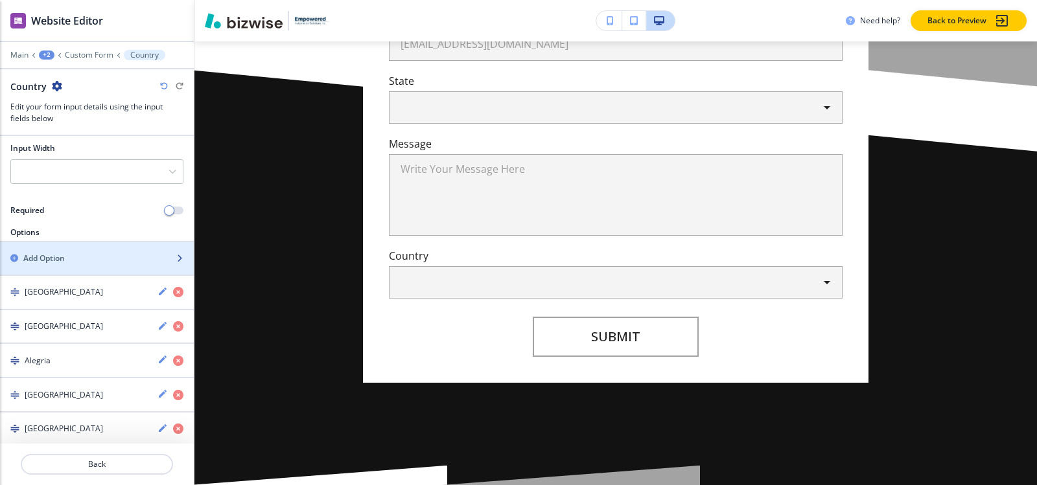
scroll to position [134, 0]
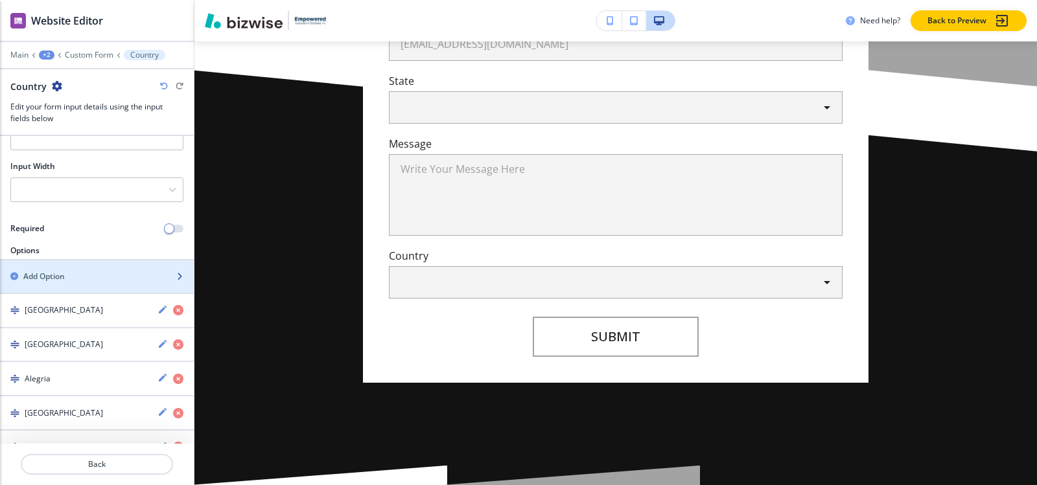
click at [106, 285] on div "button" at bounding box center [97, 288] width 194 height 10
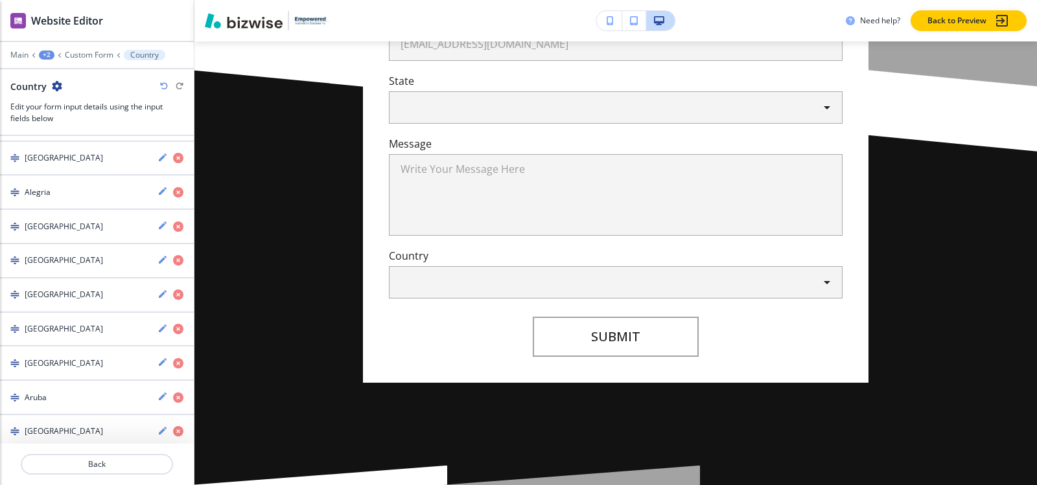
scroll to position [146, 0]
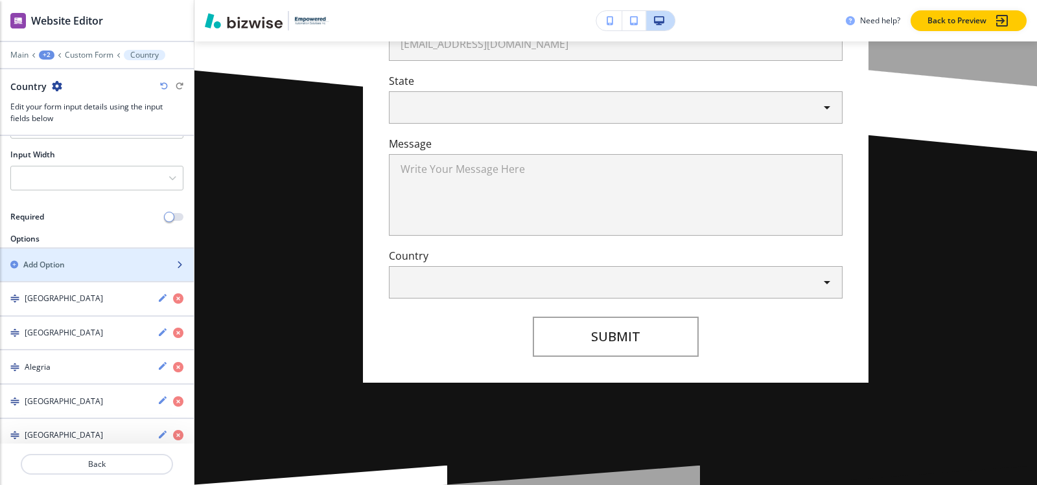
click at [85, 270] on div "Add Option" at bounding box center [82, 265] width 165 height 12
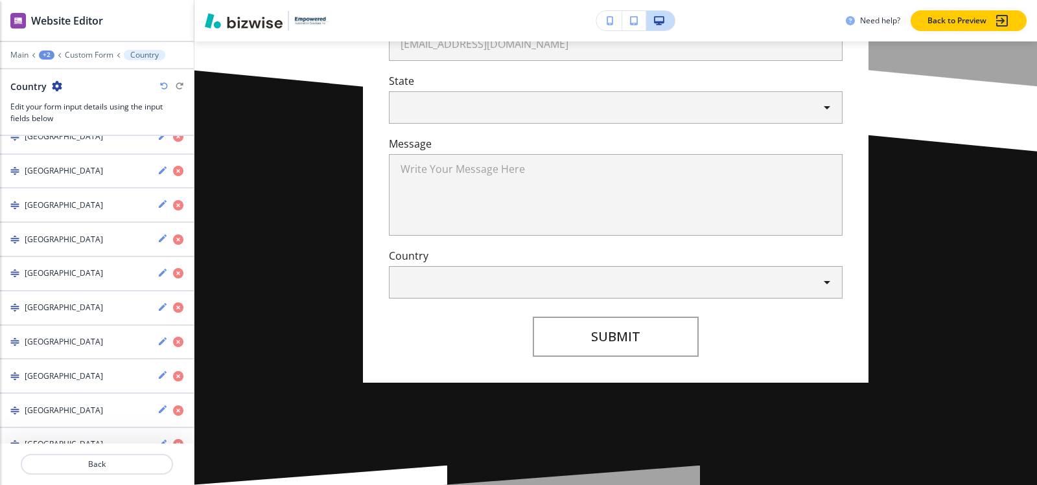
scroll to position [30, 0]
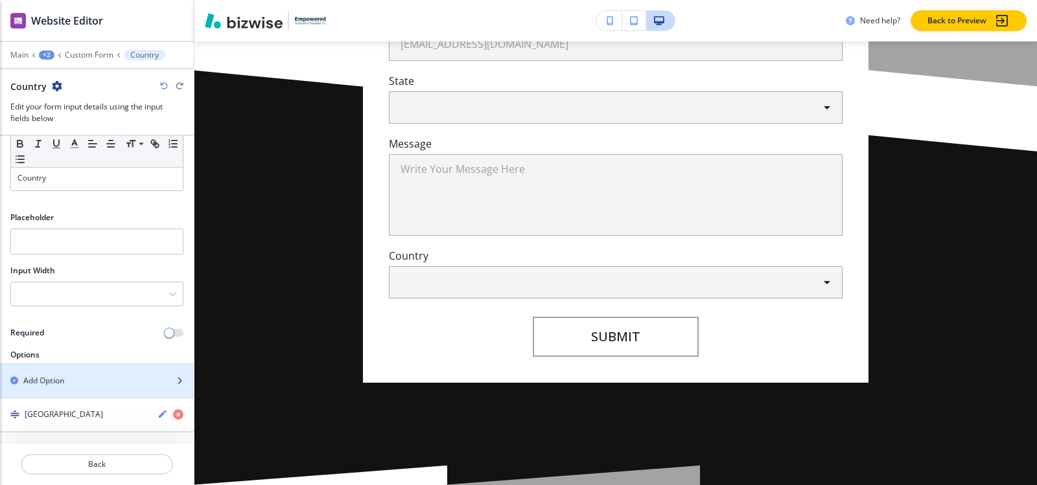
click at [80, 380] on div "Add Option" at bounding box center [82, 381] width 165 height 12
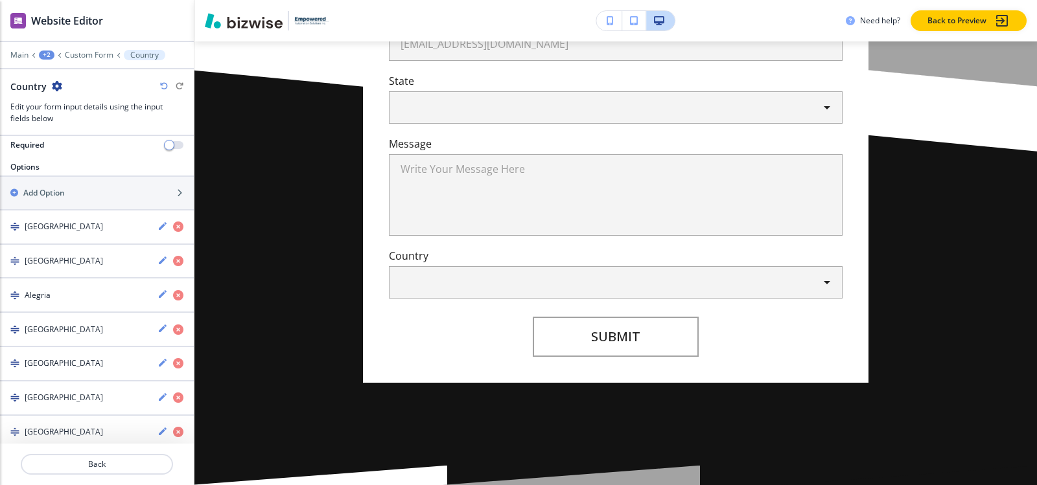
scroll to position [45, 0]
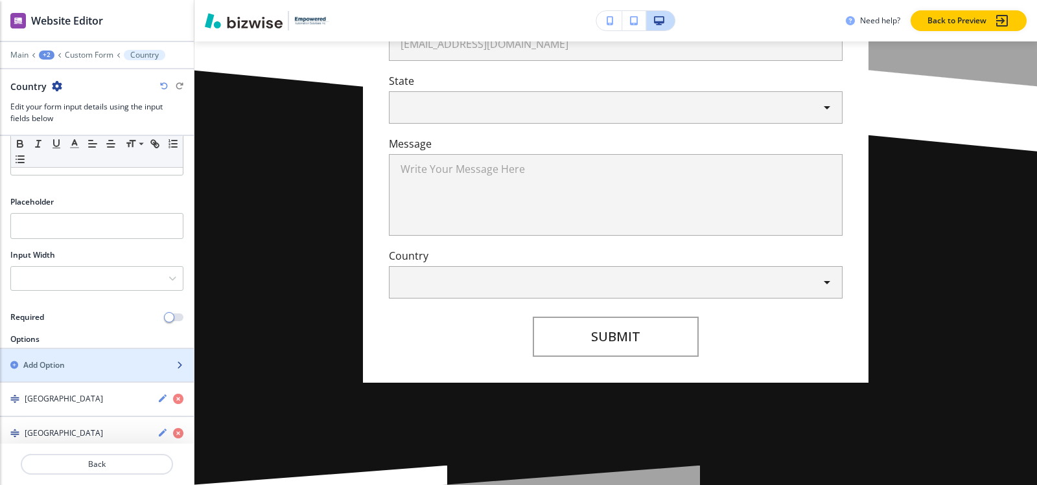
click at [69, 362] on div "Add Option" at bounding box center [82, 366] width 165 height 12
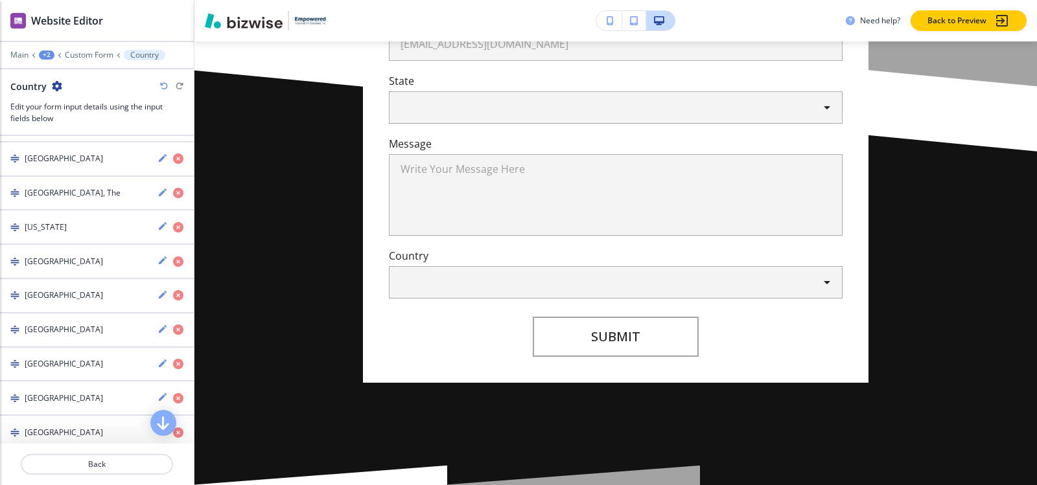
scroll to position [0, 0]
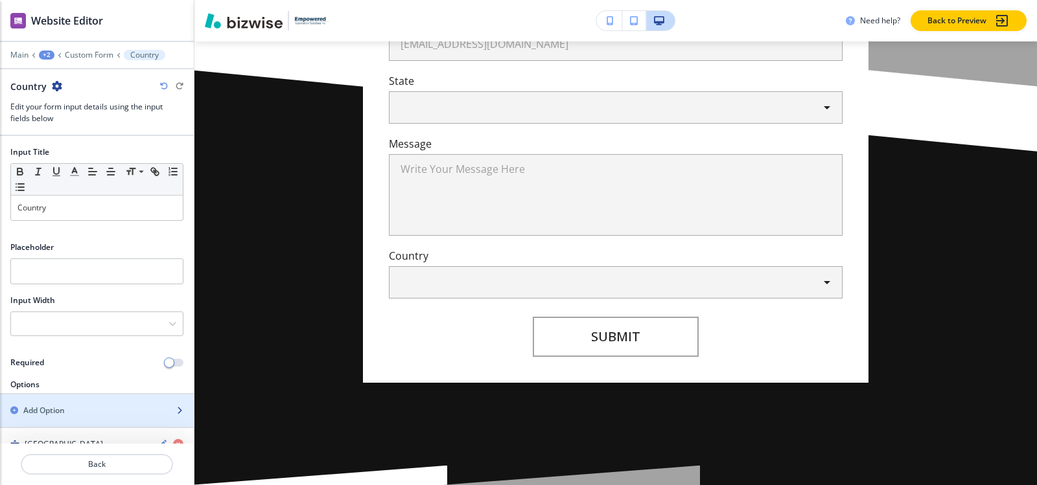
click at [58, 413] on h2 "Add Option" at bounding box center [43, 411] width 41 height 12
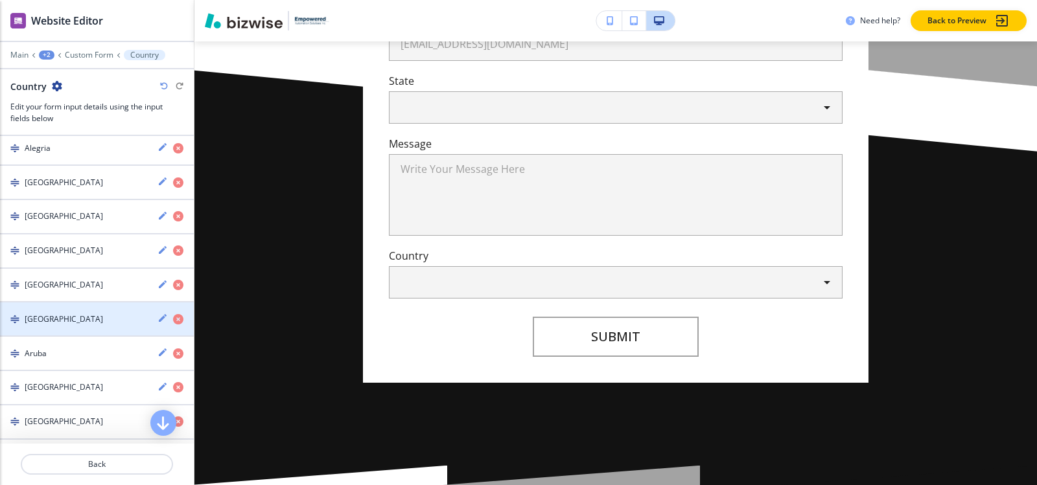
scroll to position [170, 0]
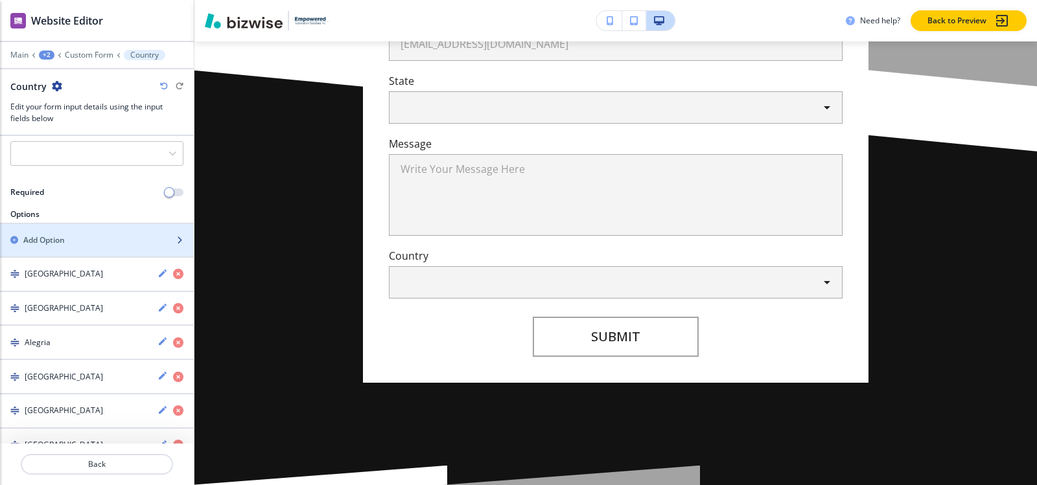
click at [46, 239] on h2 "Add Option" at bounding box center [43, 241] width 41 height 12
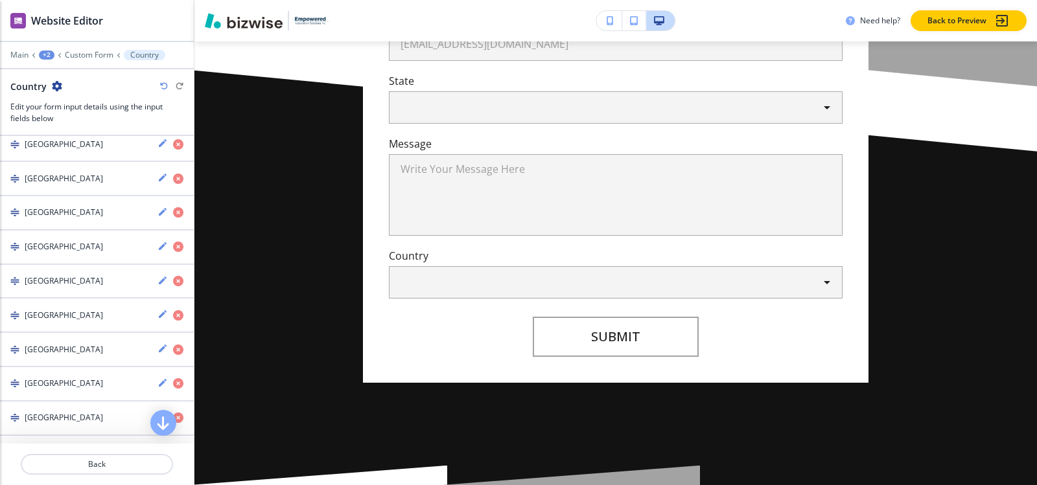
scroll to position [162, 0]
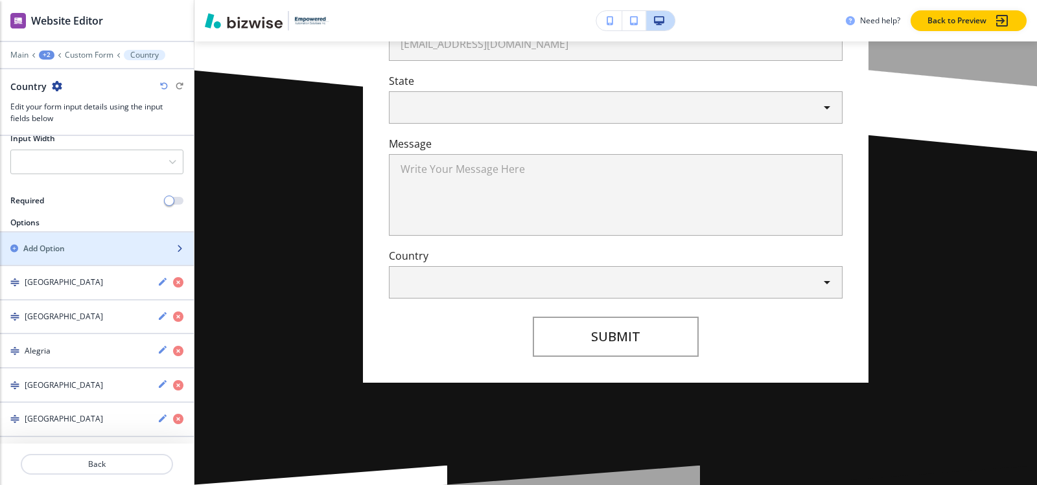
click at [99, 256] on div "button" at bounding box center [97, 260] width 194 height 10
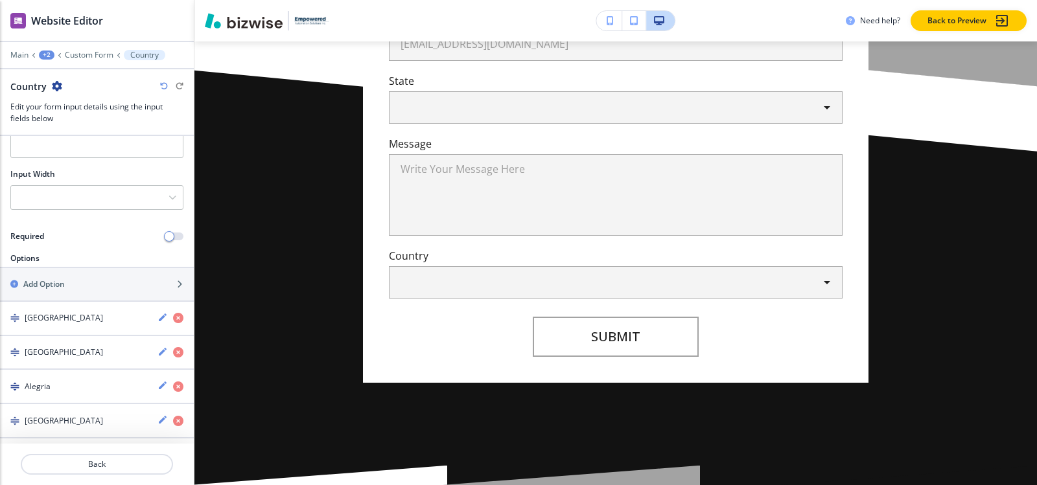
scroll to position [104, 0]
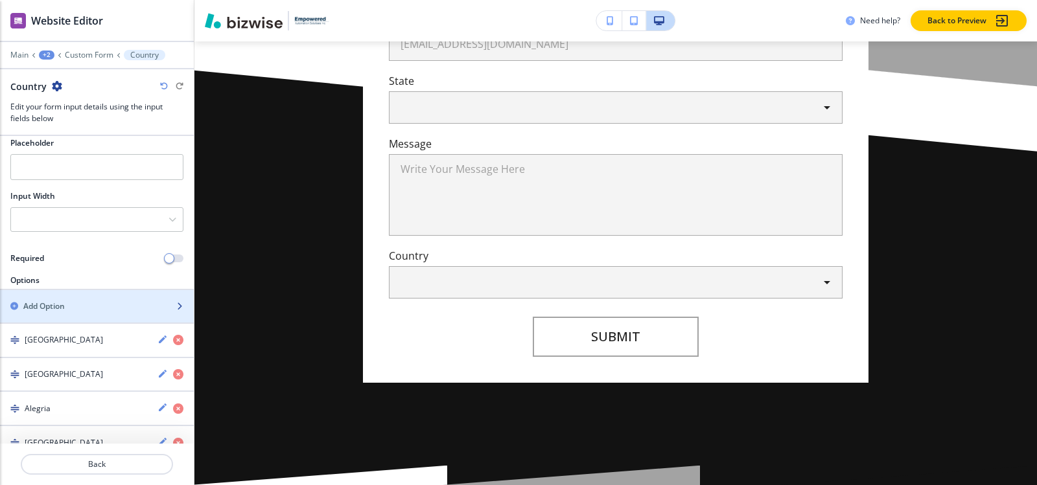
click at [89, 306] on div "Add Option" at bounding box center [82, 307] width 165 height 12
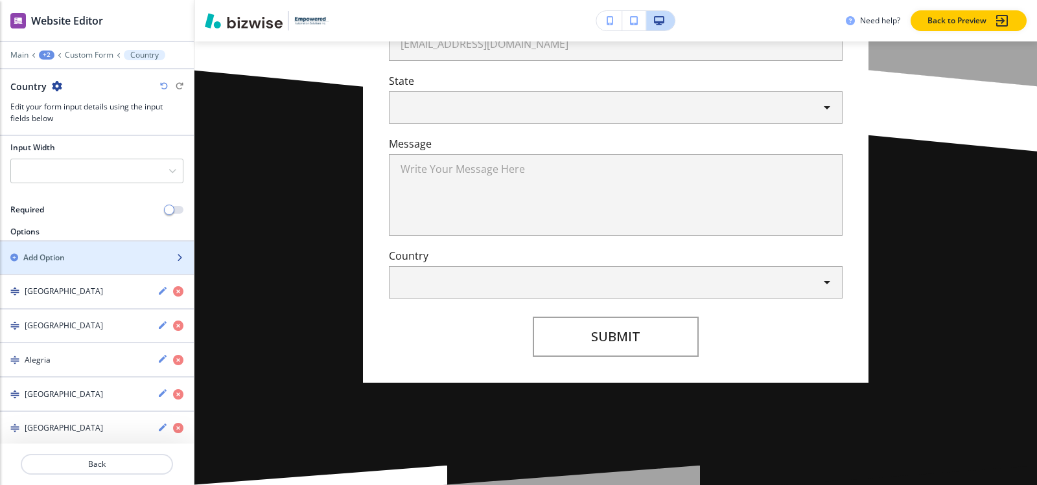
scroll to position [140, 0]
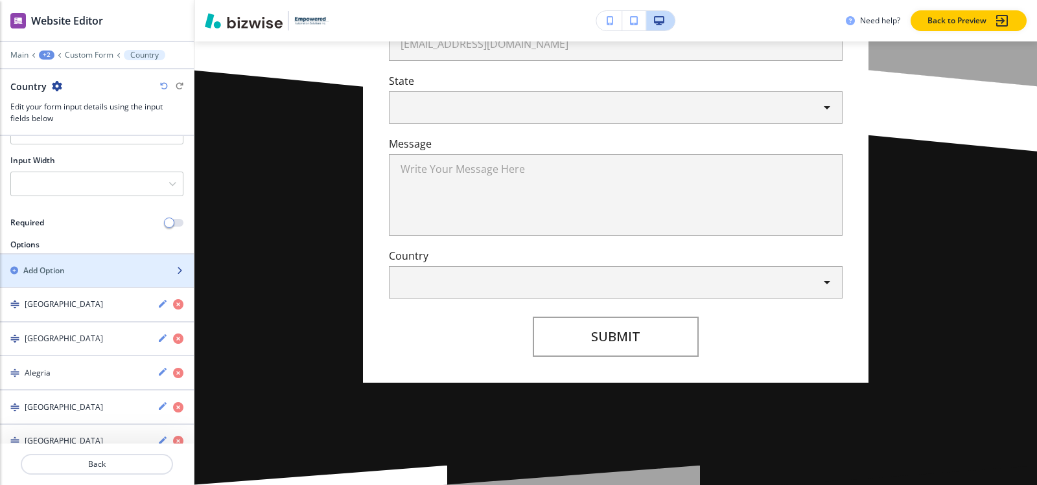
click at [111, 272] on div "Add Option" at bounding box center [82, 271] width 165 height 12
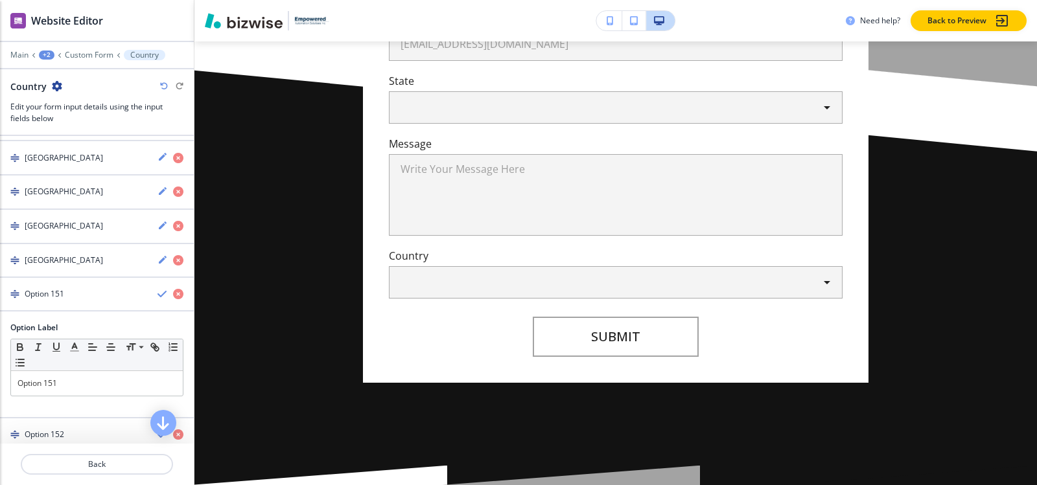
scroll to position [5348, 0]
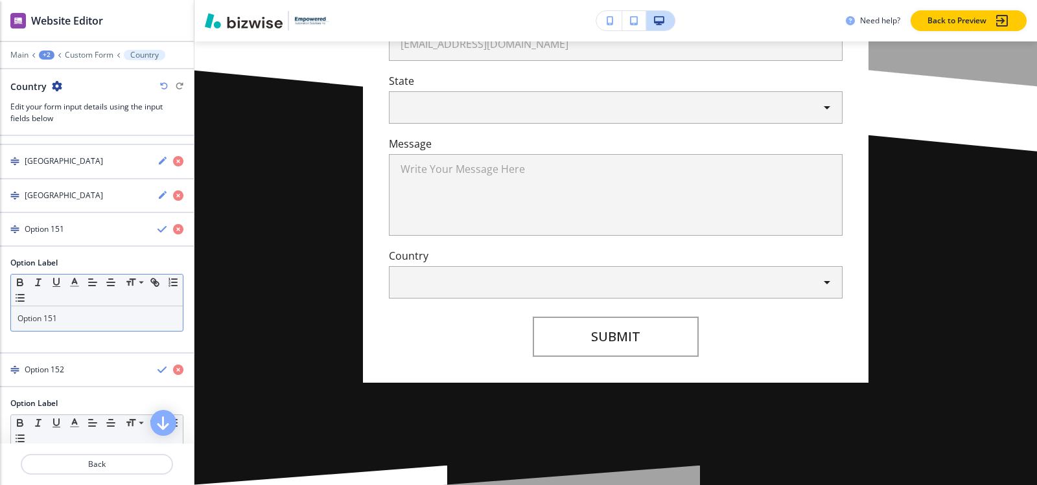
click at [100, 316] on p "Option 151" at bounding box center [96, 319] width 159 height 12
click at [31, 244] on div "button" at bounding box center [97, 240] width 194 height 10
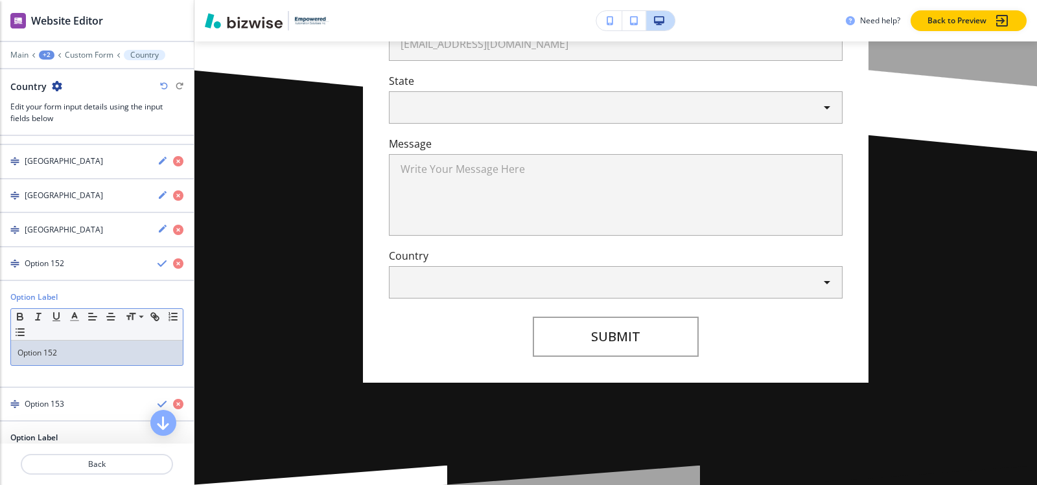
click at [73, 353] on p "Option 152" at bounding box center [96, 353] width 159 height 12
click at [51, 267] on h4 "Rwanda" at bounding box center [64, 264] width 78 height 12
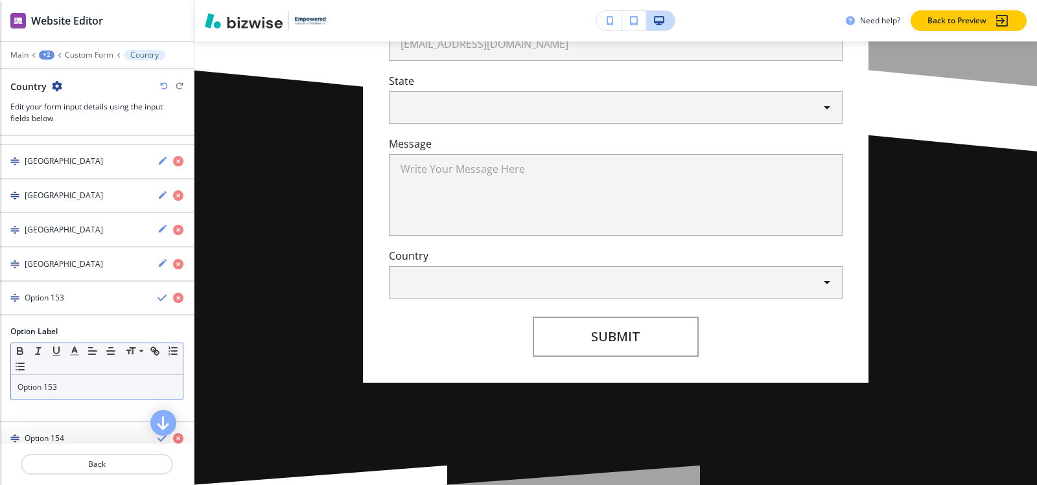
click at [65, 388] on p "Option 153" at bounding box center [96, 388] width 159 height 12
click at [109, 388] on p "Option 153" at bounding box center [96, 388] width 159 height 12
paste div
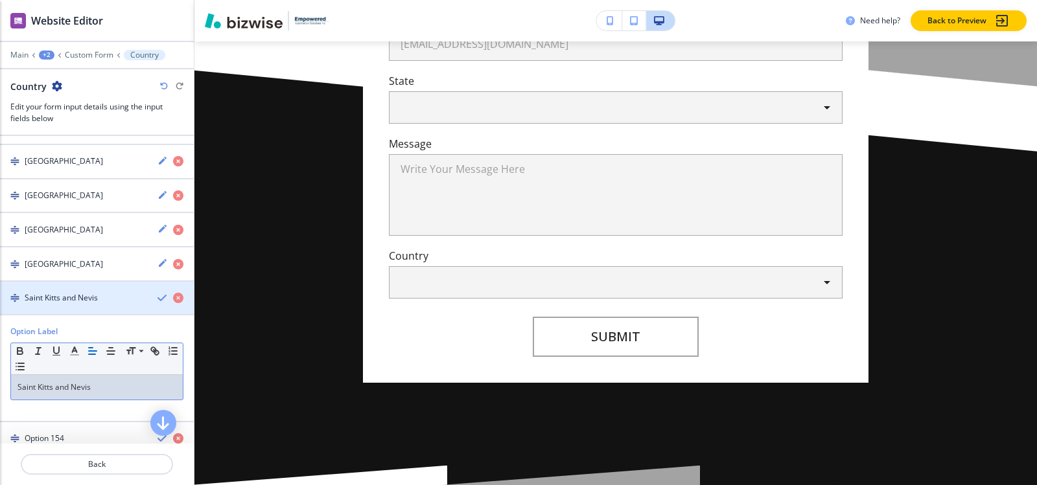
click at [68, 295] on h4 "Saint Kitts and Nevis" at bounding box center [61, 298] width 73 height 12
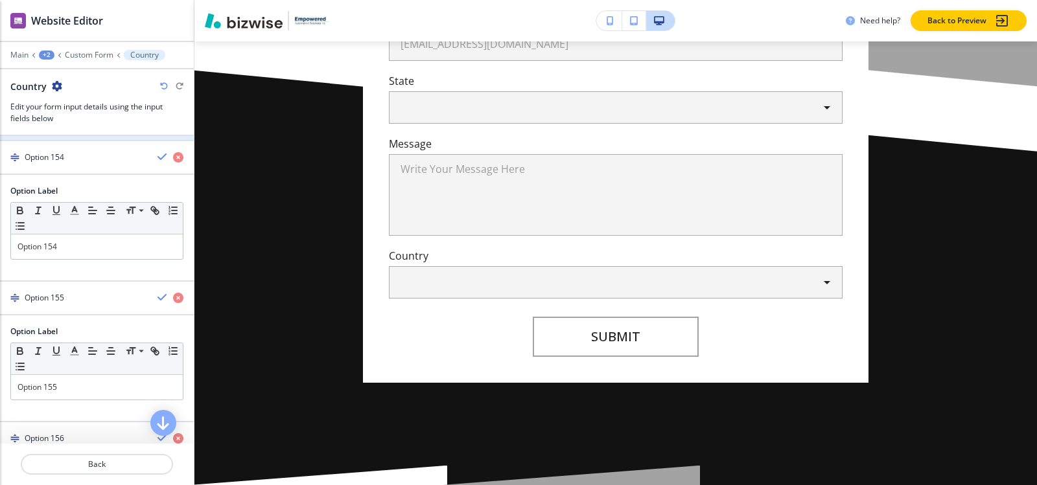
scroll to position [5542, 0]
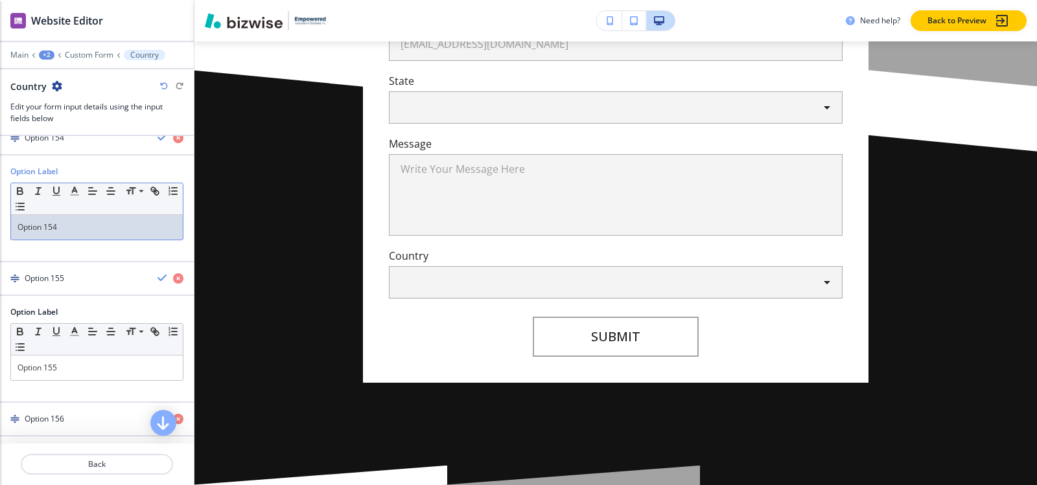
click at [68, 222] on p "Option 154" at bounding box center [96, 228] width 159 height 12
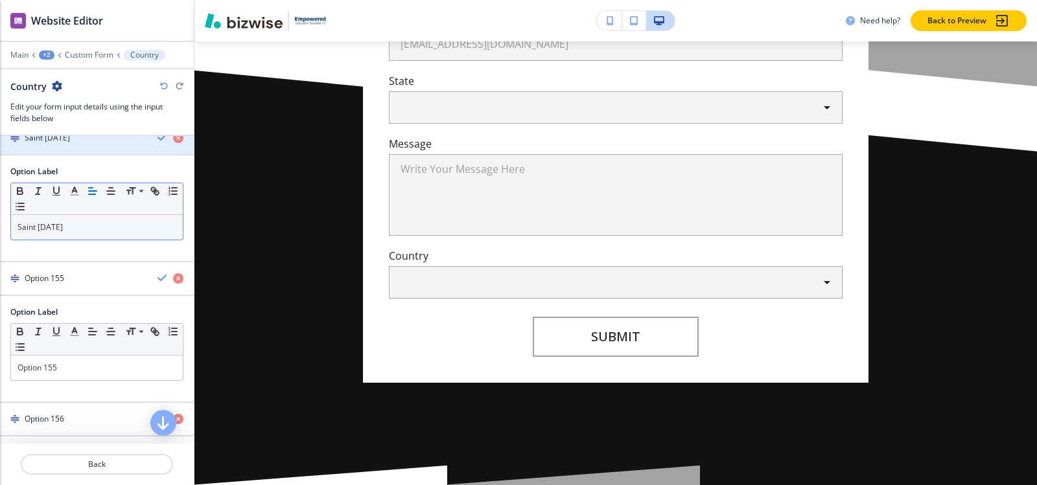
click at [43, 141] on h4 "Saint Lucia" at bounding box center [47, 138] width 45 height 12
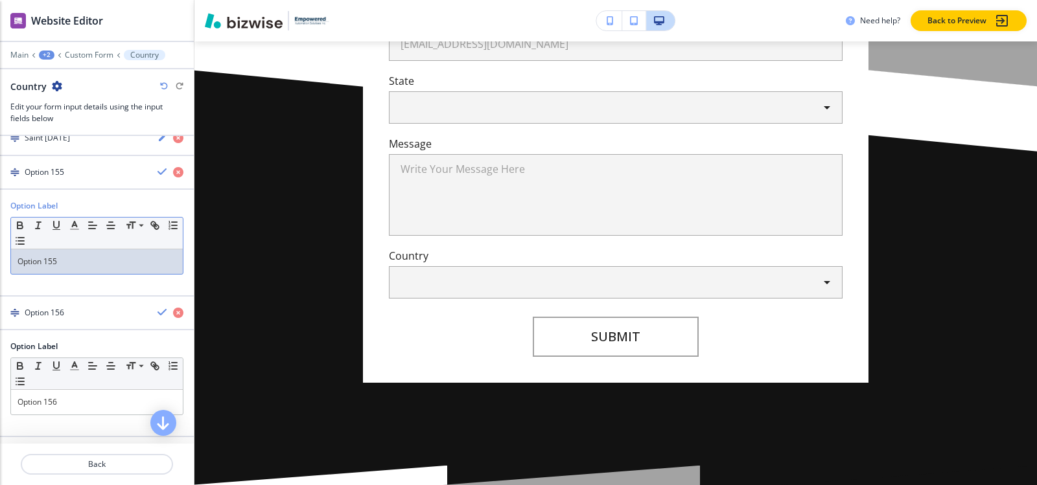
click at [83, 263] on p "Option 155" at bounding box center [96, 262] width 159 height 12
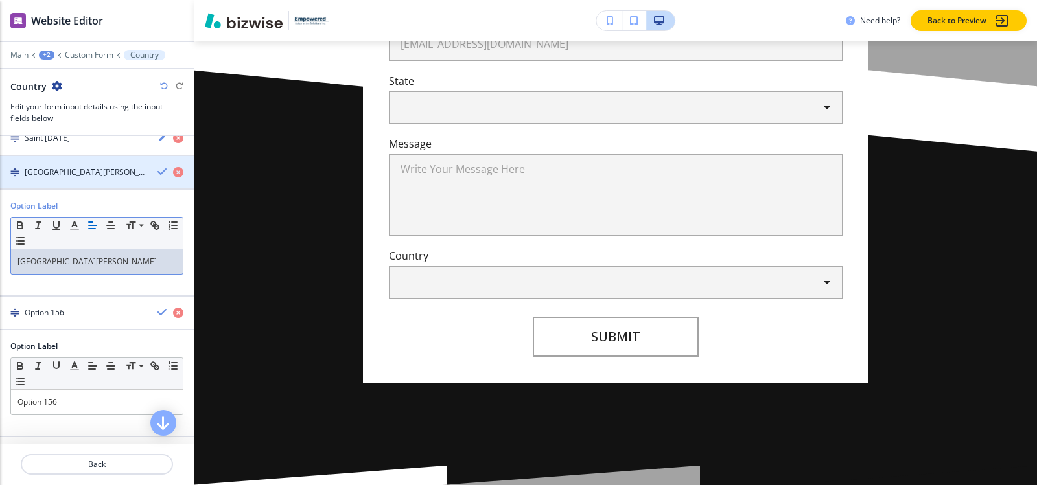
click at [51, 180] on div "button" at bounding box center [97, 183] width 194 height 10
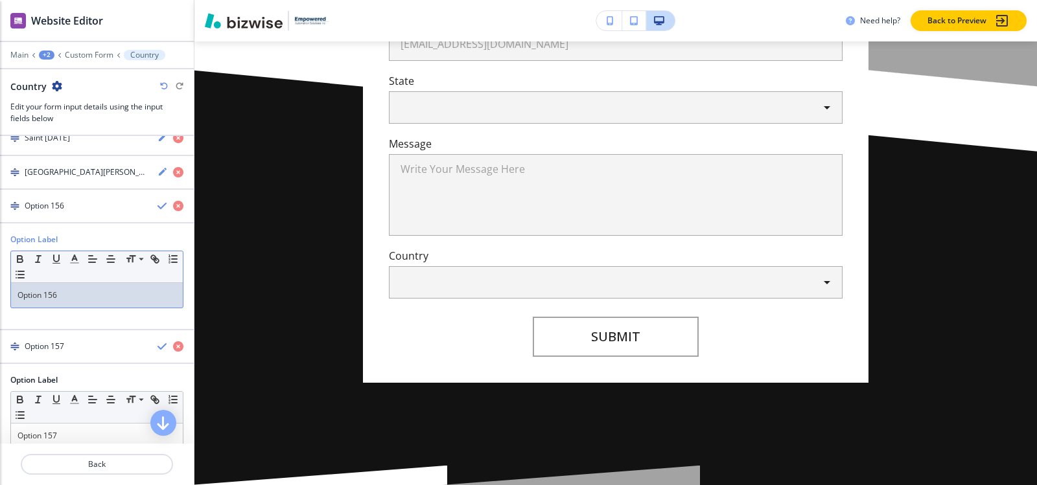
click at [99, 299] on p "Option 156" at bounding box center [96, 296] width 159 height 12
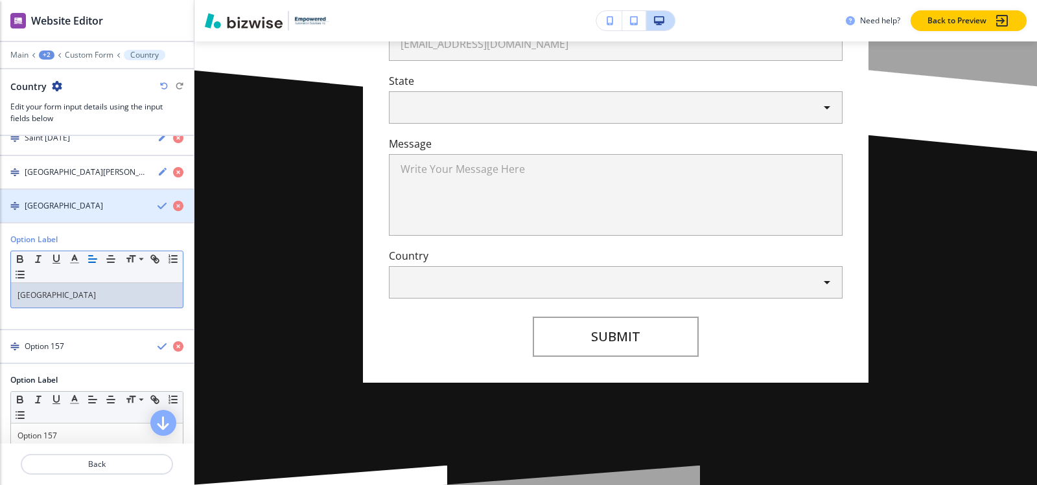
click at [66, 215] on div "button" at bounding box center [97, 217] width 194 height 10
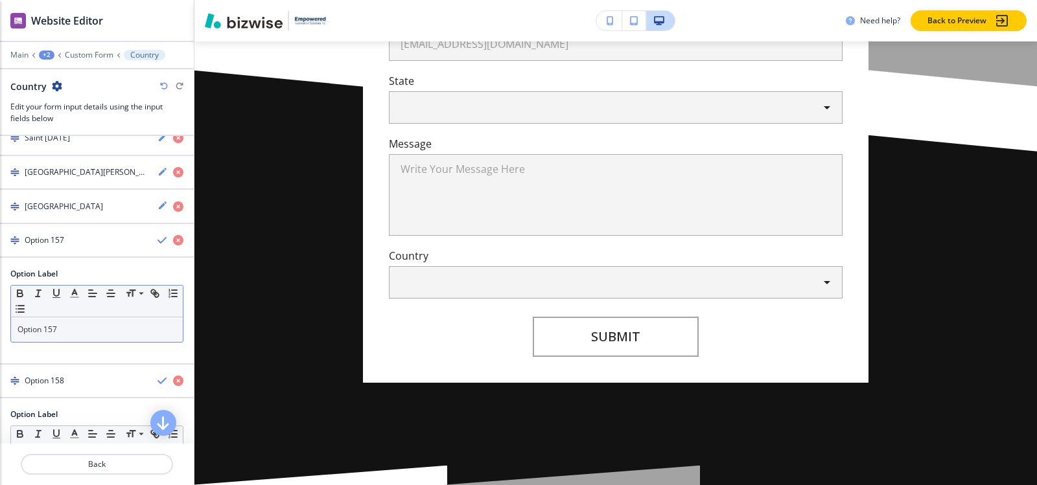
click at [77, 332] on p "Option 157" at bounding box center [96, 330] width 159 height 12
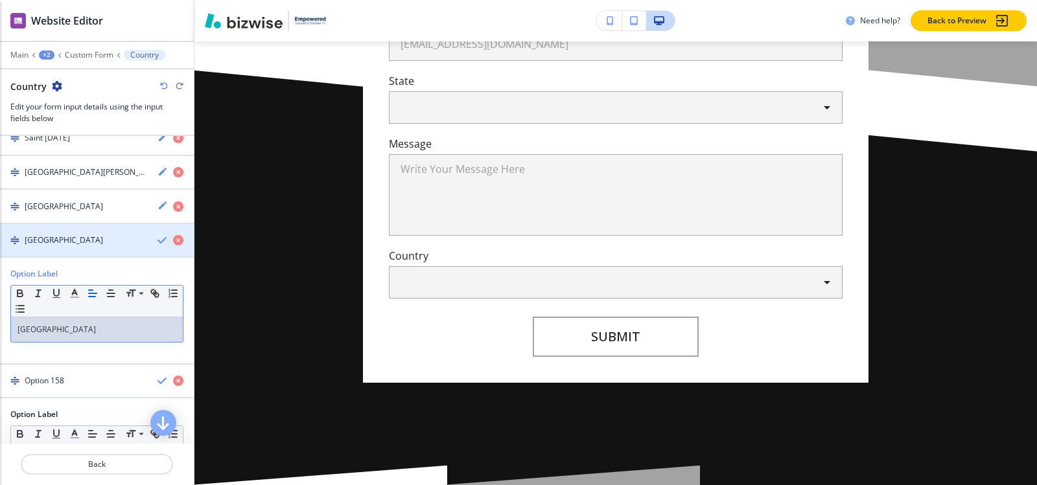
click at [45, 245] on h4 "San Marino" at bounding box center [64, 241] width 78 height 12
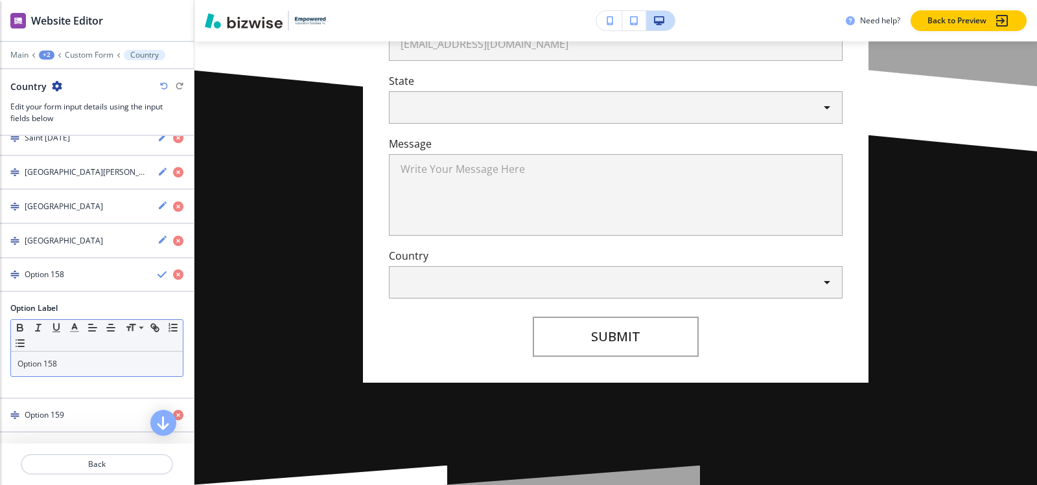
click at [71, 372] on div "Option 158" at bounding box center [97, 364] width 172 height 25
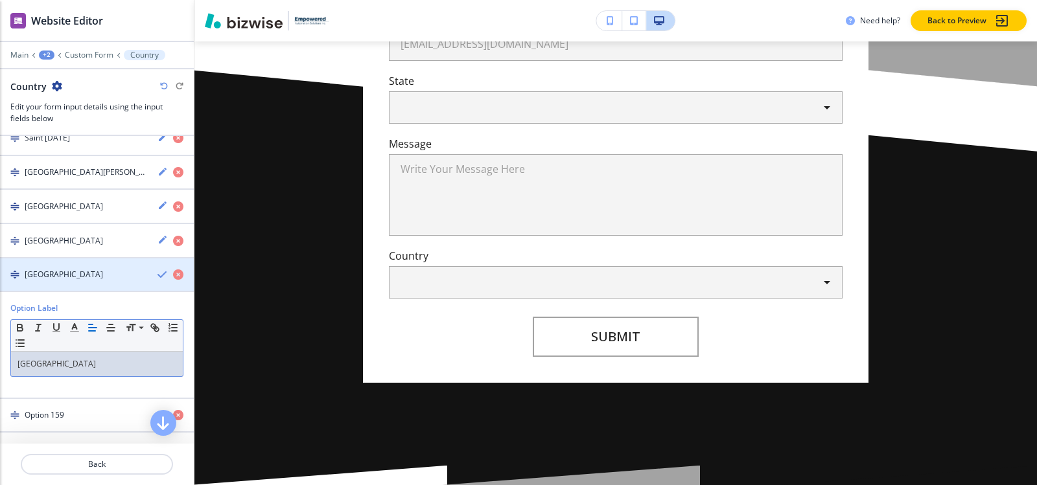
click at [52, 275] on h4 "Sao Tome and Principe" at bounding box center [64, 275] width 78 height 12
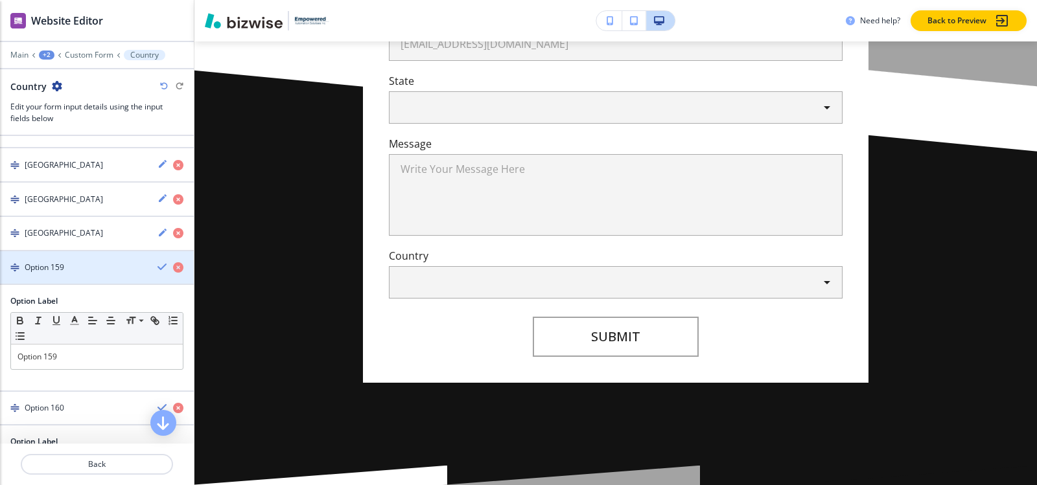
scroll to position [5607, 0]
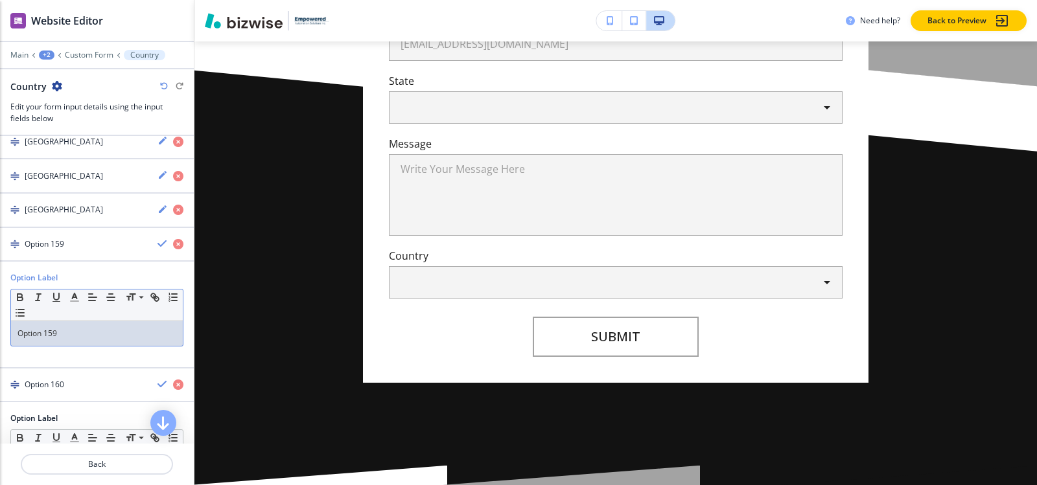
click at [69, 332] on p "Option 159" at bounding box center [96, 334] width 159 height 12
click at [56, 239] on h4 "Saudi Arabia" at bounding box center [64, 245] width 78 height 12
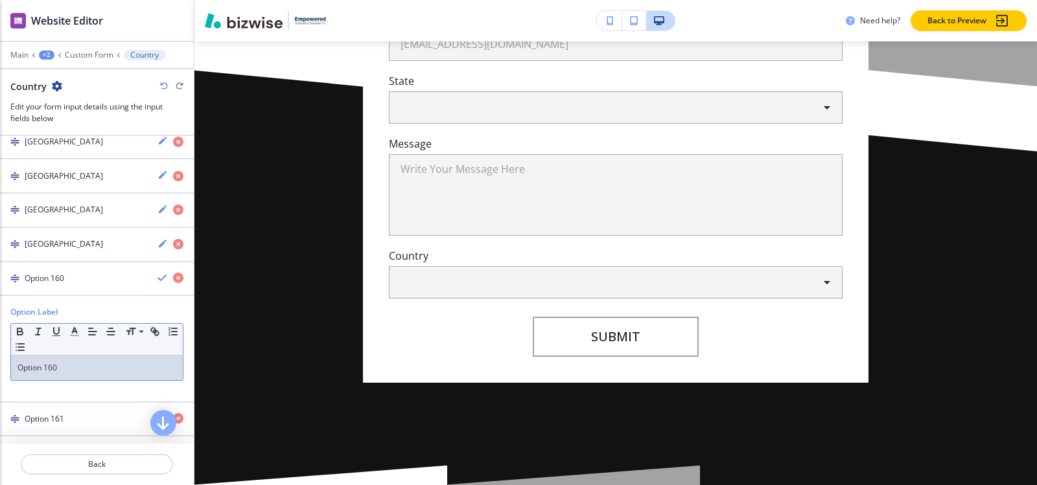
click at [62, 378] on div "Option 160" at bounding box center [97, 368] width 172 height 25
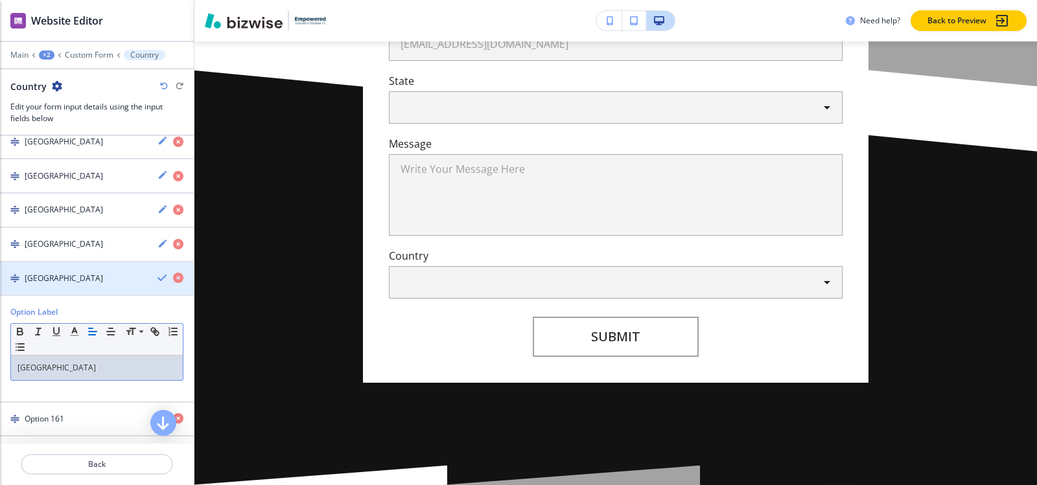
click at [42, 283] on h4 "Senegal" at bounding box center [64, 279] width 78 height 12
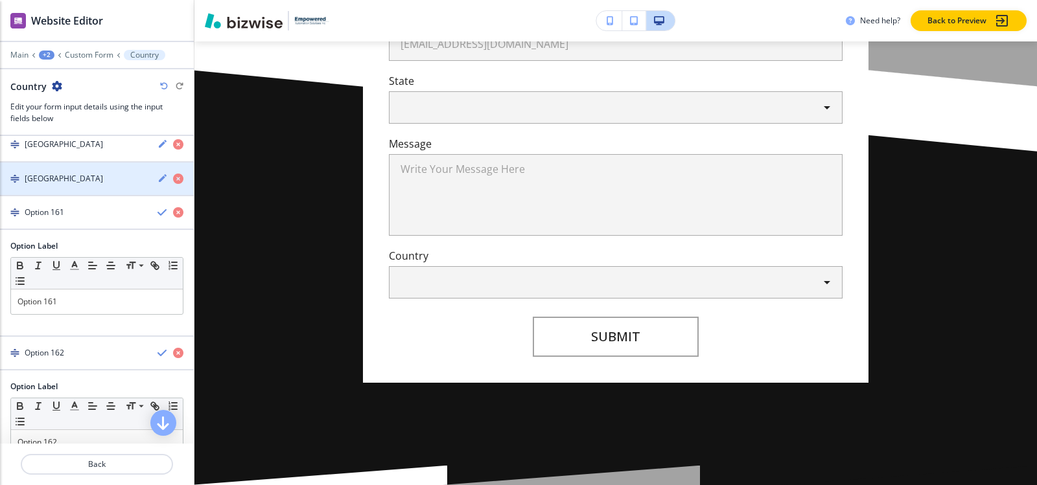
scroll to position [5737, 0]
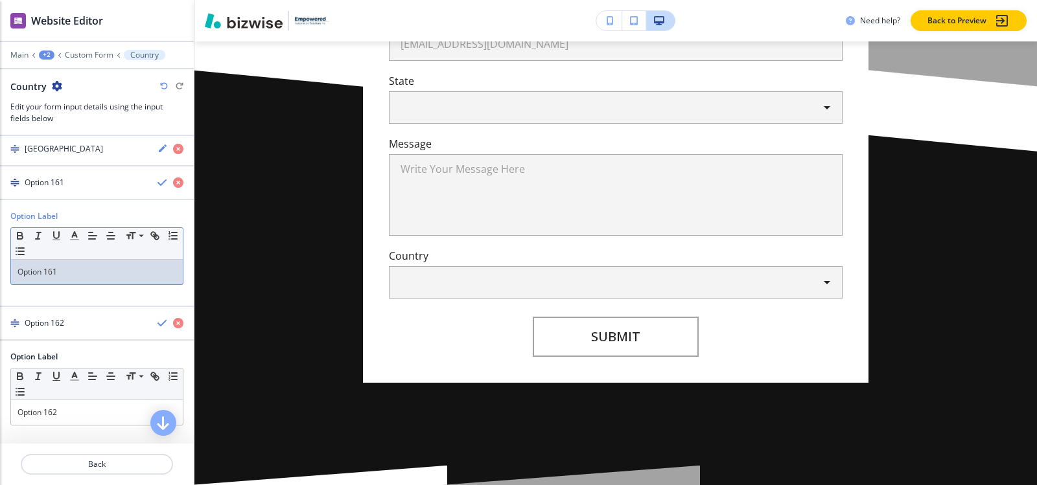
click at [76, 272] on p "Option 161" at bounding box center [96, 272] width 159 height 12
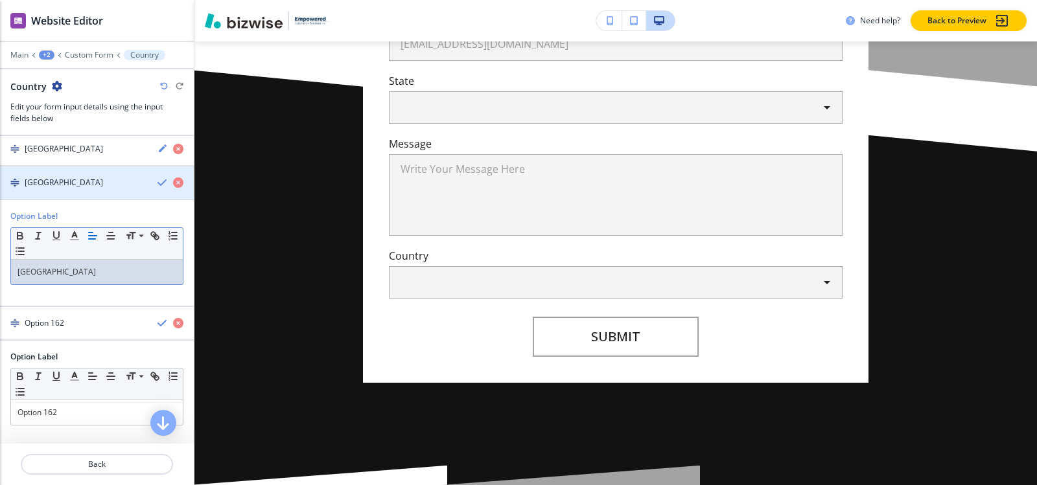
click at [59, 172] on div "button" at bounding box center [97, 172] width 194 height 10
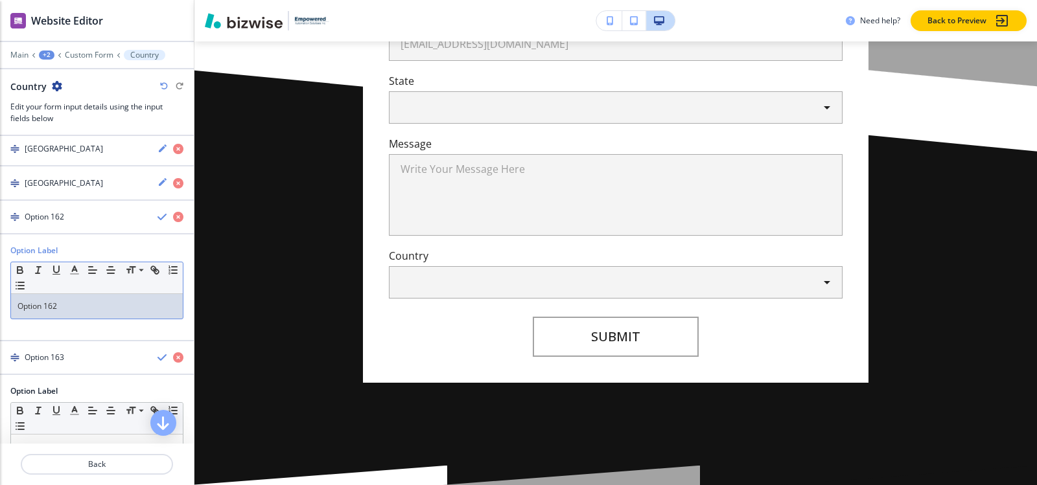
click at [84, 308] on p "Option 162" at bounding box center [96, 307] width 159 height 12
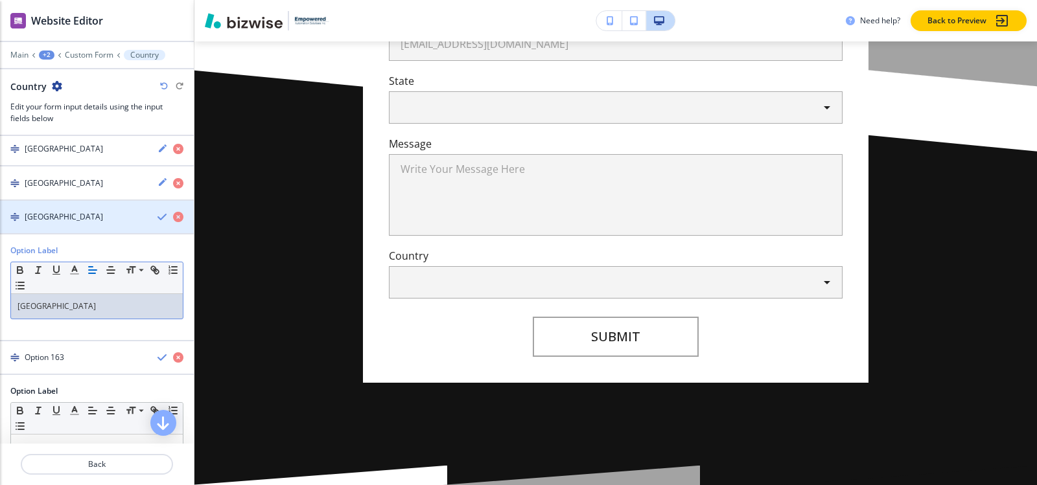
click at [69, 218] on div "Seychelles" at bounding box center [73, 217] width 147 height 12
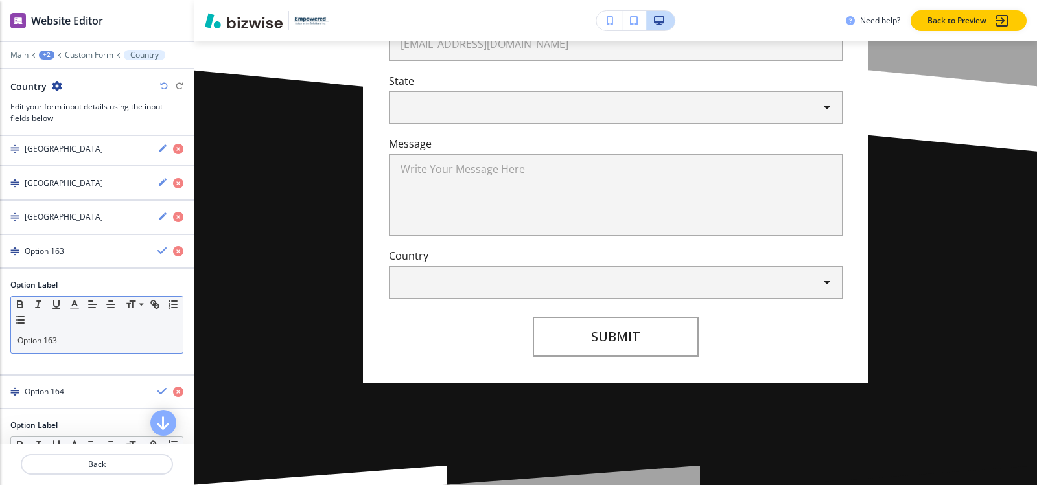
click at [76, 344] on p "Option 163" at bounding box center [96, 341] width 159 height 12
click at [63, 255] on h4 "Sierra Leone" at bounding box center [64, 252] width 78 height 12
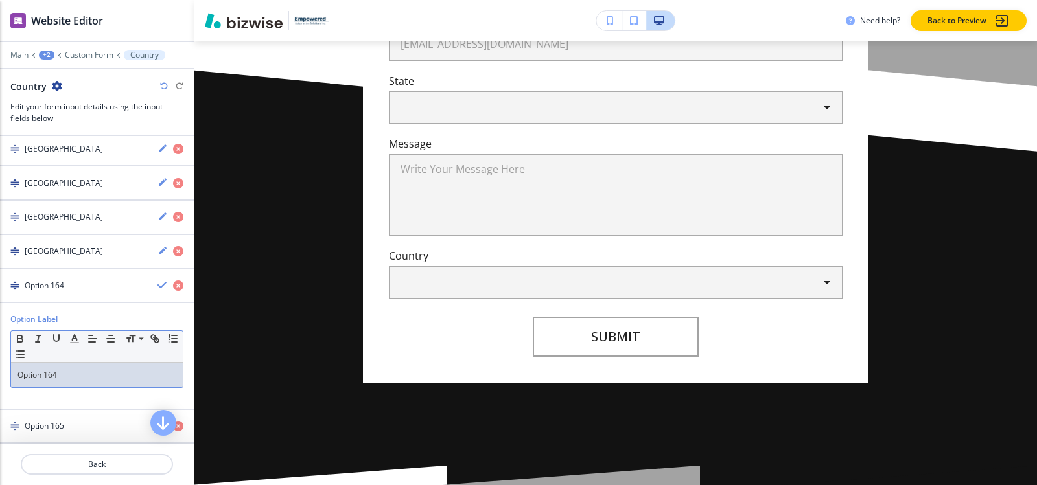
click at [85, 377] on p "Option 164" at bounding box center [96, 375] width 159 height 12
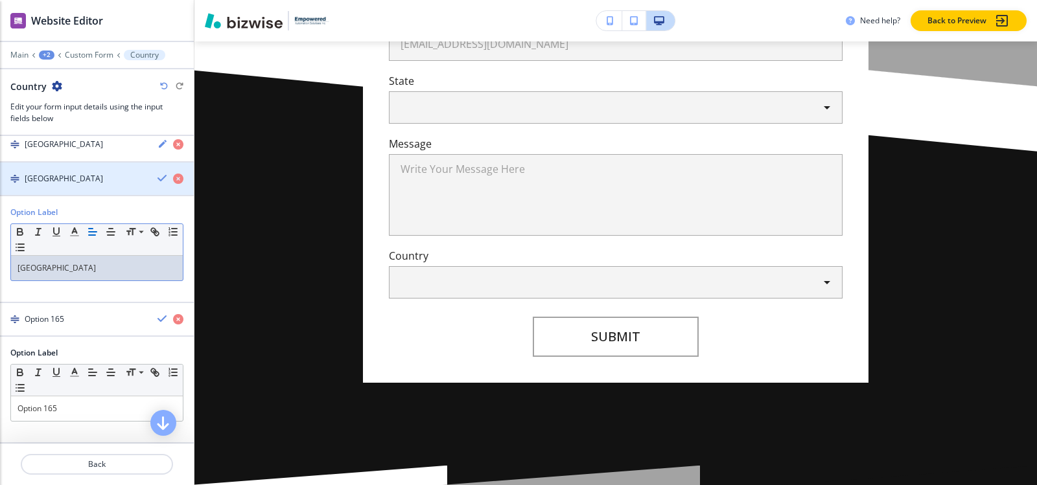
click at [67, 177] on div "Singapore" at bounding box center [73, 179] width 147 height 12
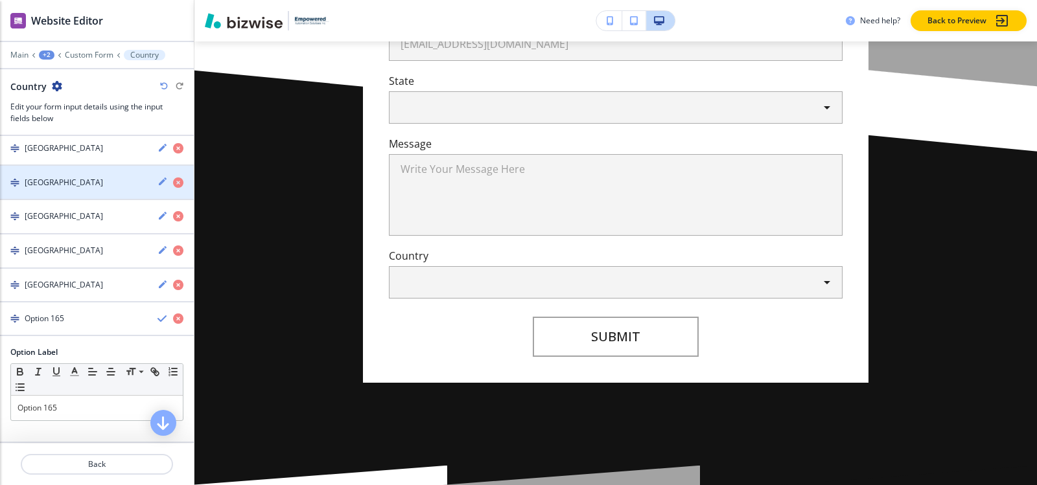
scroll to position [5737, 0]
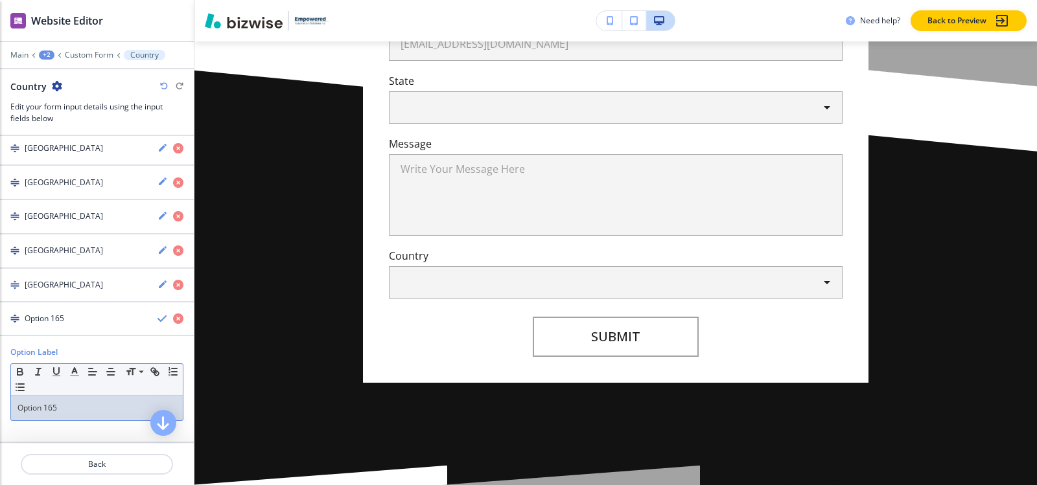
click at [78, 401] on div "Option 165" at bounding box center [97, 408] width 172 height 25
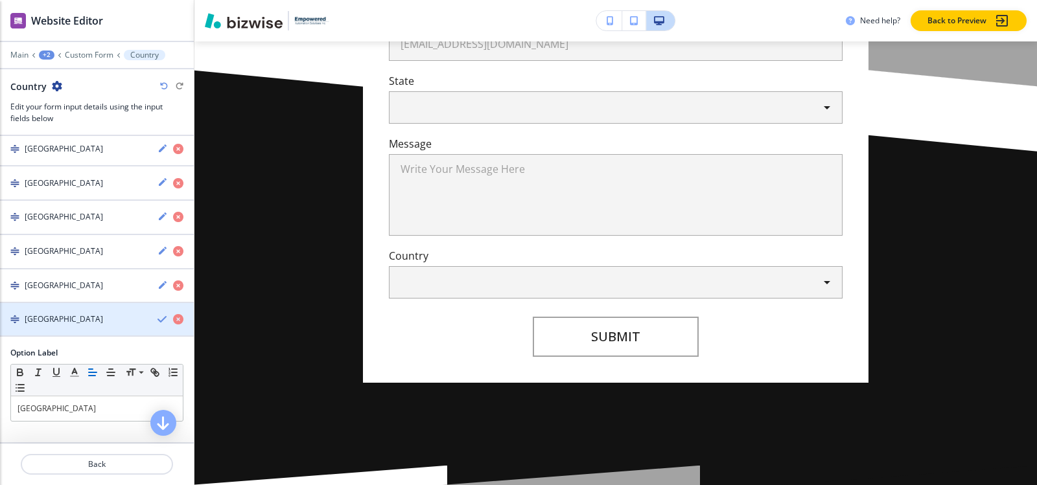
click at [59, 324] on h4 "Sint Maarten" at bounding box center [64, 320] width 78 height 12
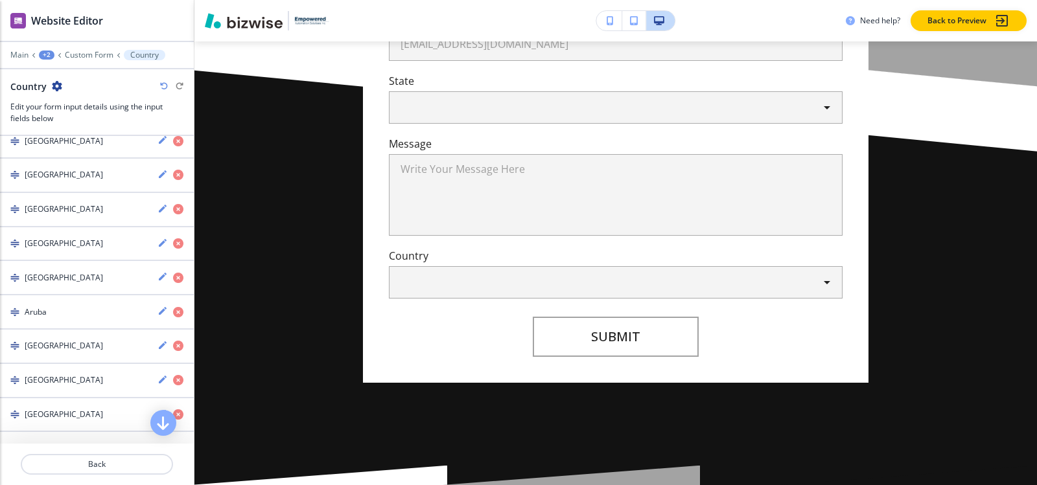
scroll to position [163, 0]
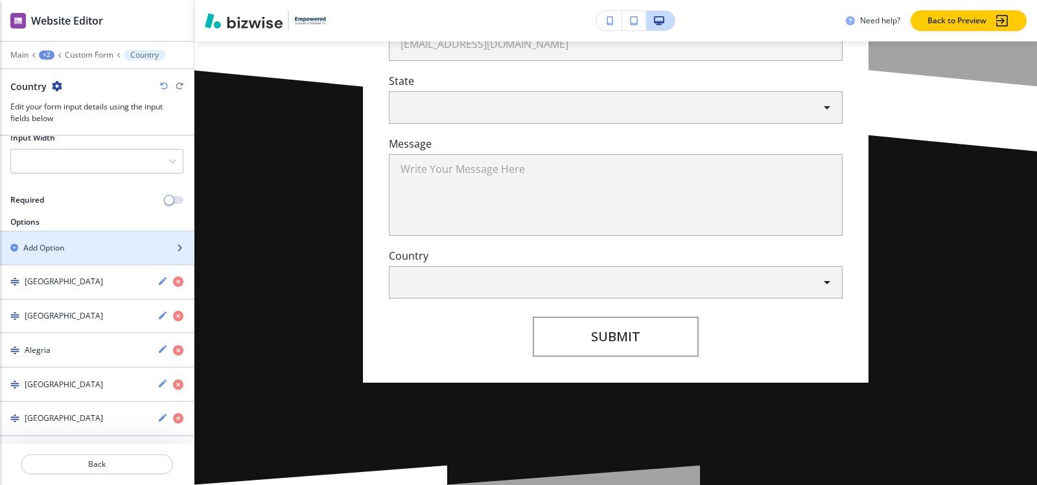
click at [86, 244] on div "Add Option" at bounding box center [82, 248] width 165 height 12
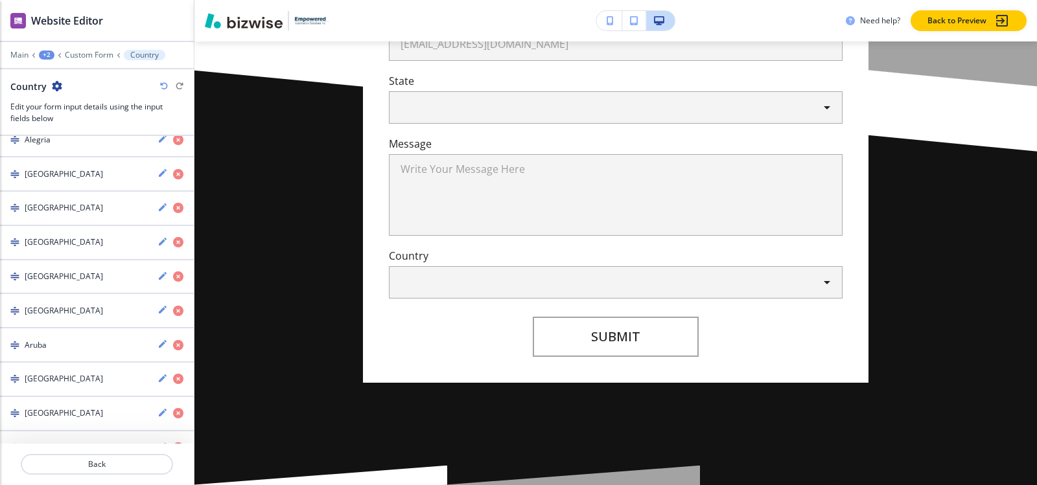
scroll to position [138, 0]
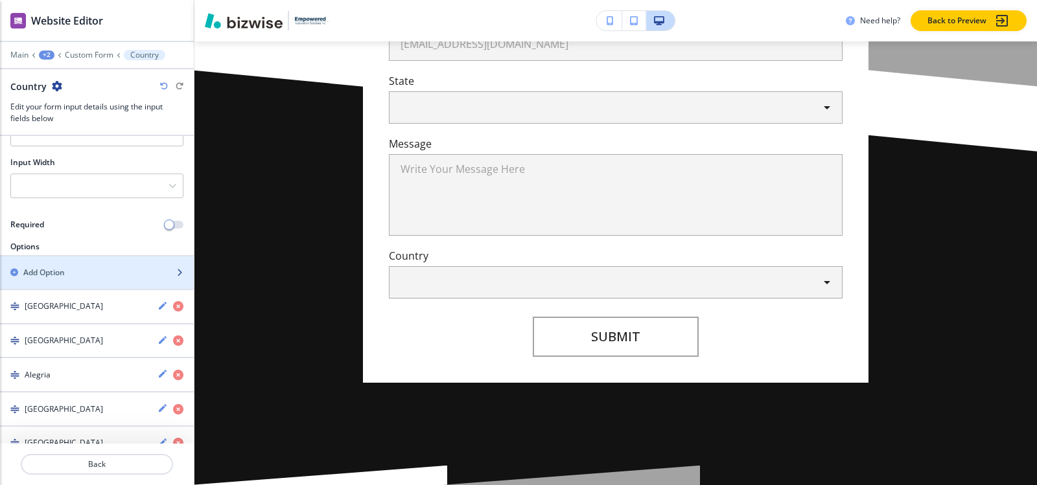
click at [86, 281] on div "button" at bounding box center [97, 284] width 194 height 10
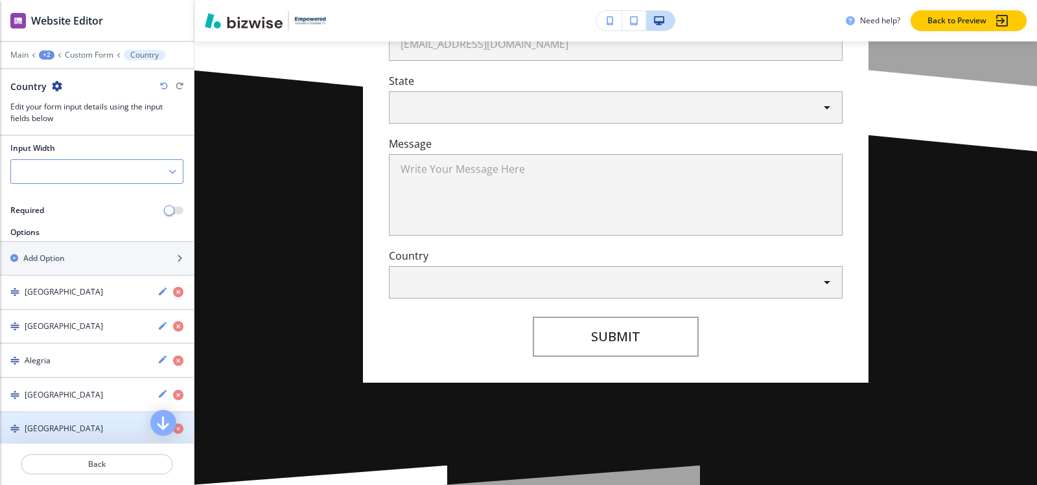
scroll to position [67, 0]
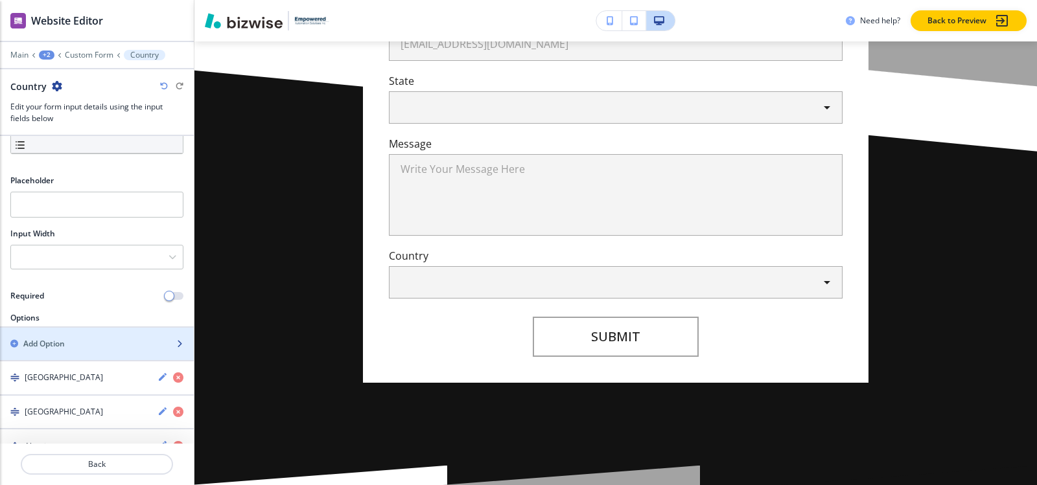
click at [49, 351] on div "button" at bounding box center [97, 355] width 194 height 10
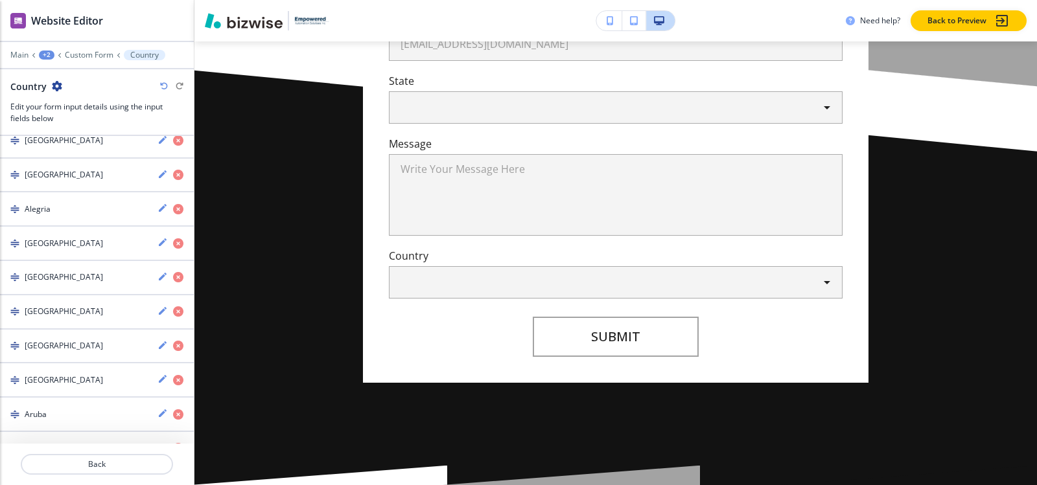
scroll to position [87, 0]
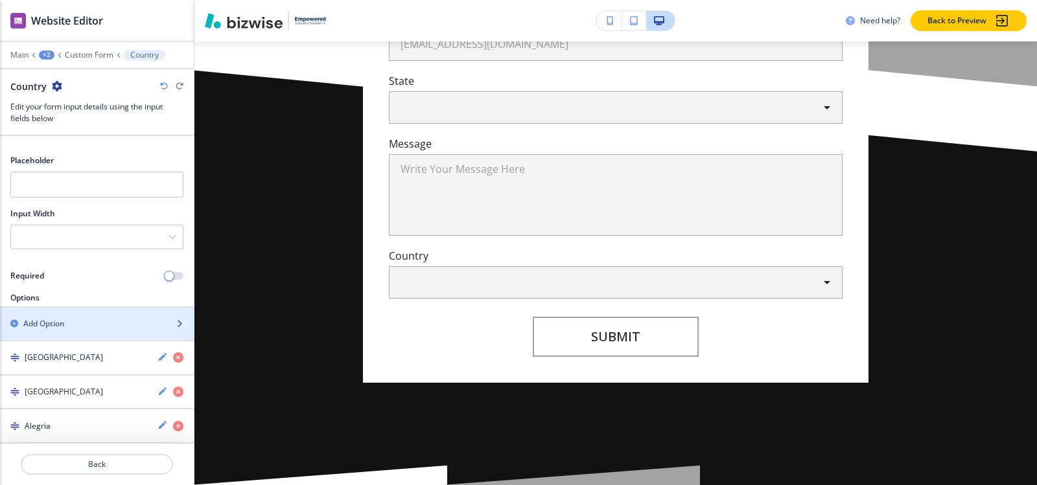
click at [61, 334] on div "button" at bounding box center [97, 335] width 194 height 10
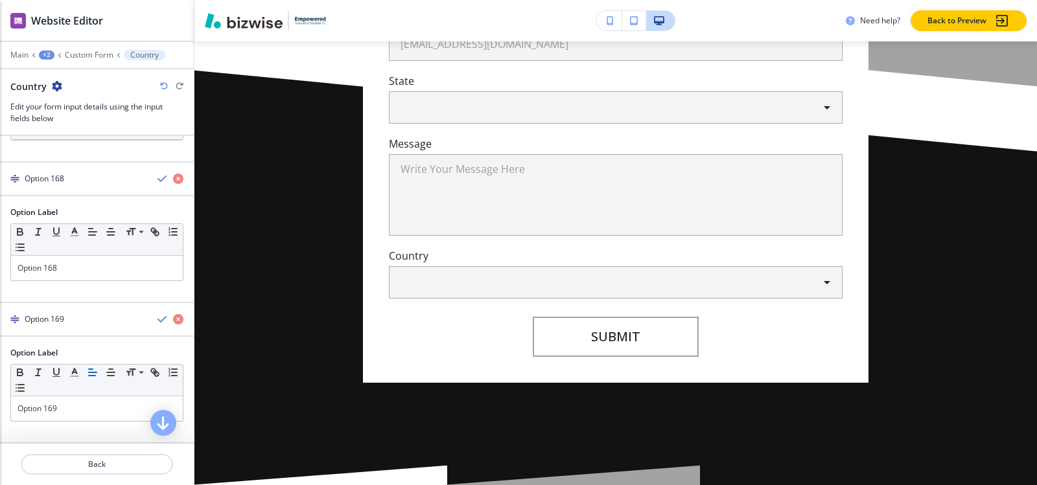
scroll to position [178, 0]
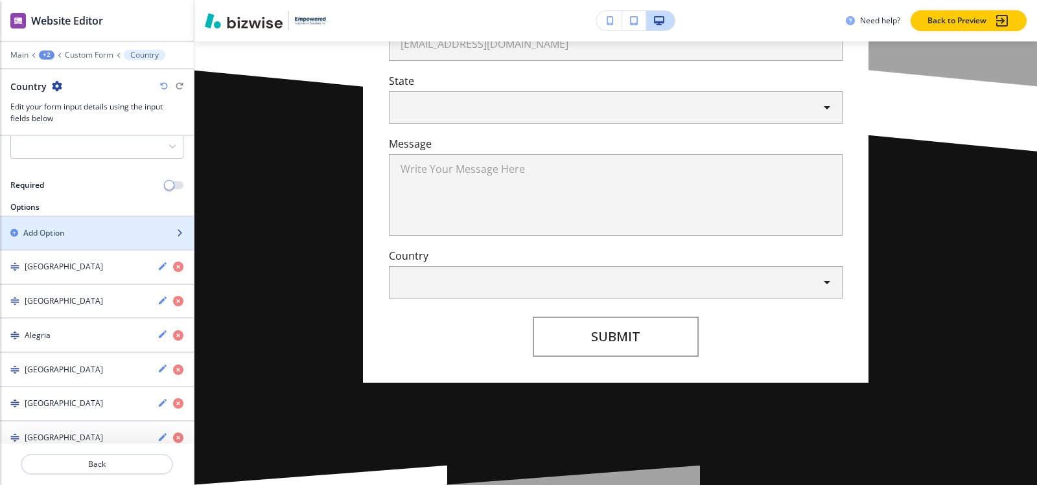
click at [69, 239] on div "button" at bounding box center [97, 244] width 194 height 10
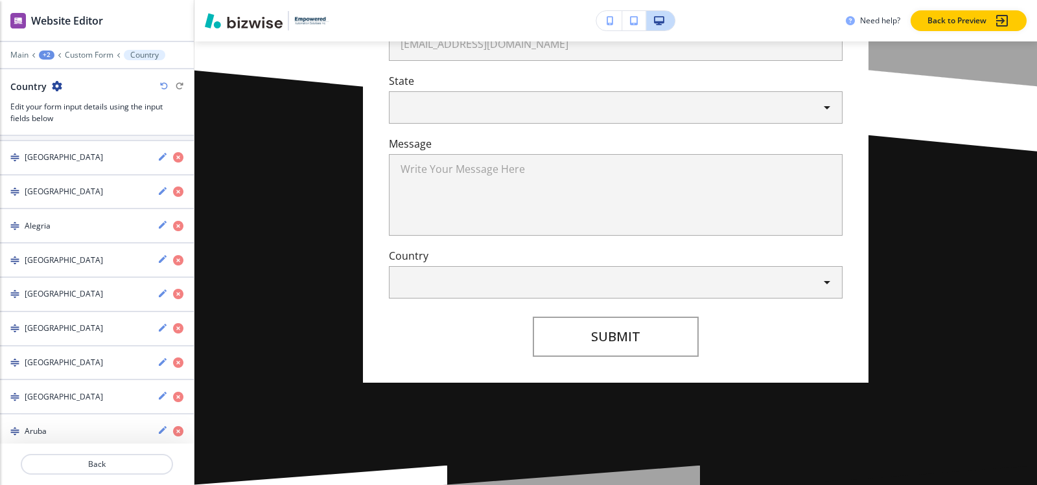
scroll to position [0, 0]
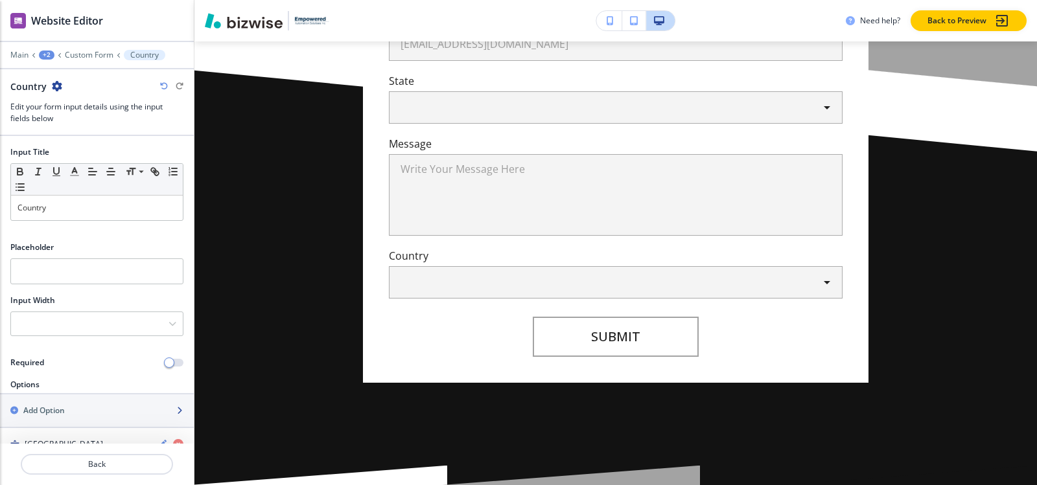
click at [47, 423] on div "button" at bounding box center [97, 422] width 194 height 10
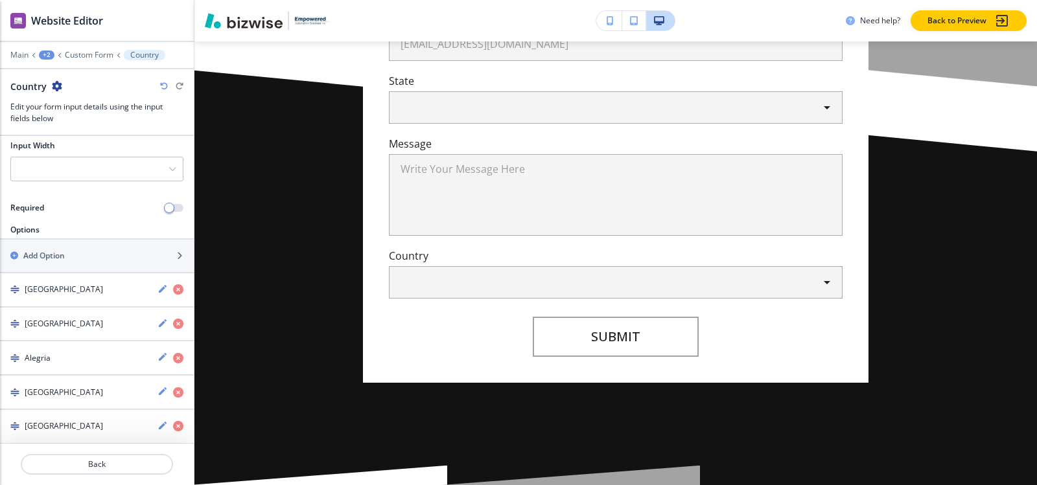
scroll to position [139, 0]
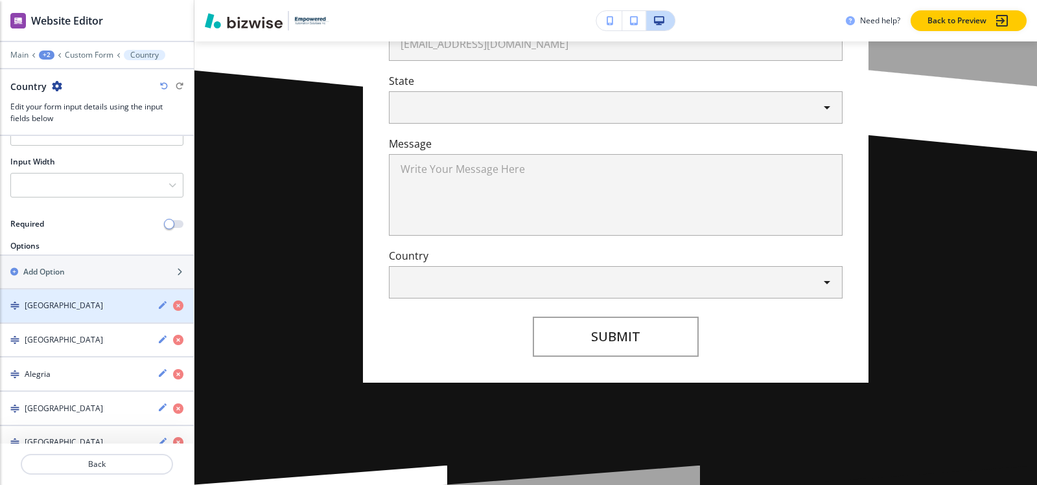
click at [110, 274] on div "Add Option" at bounding box center [82, 272] width 165 height 12
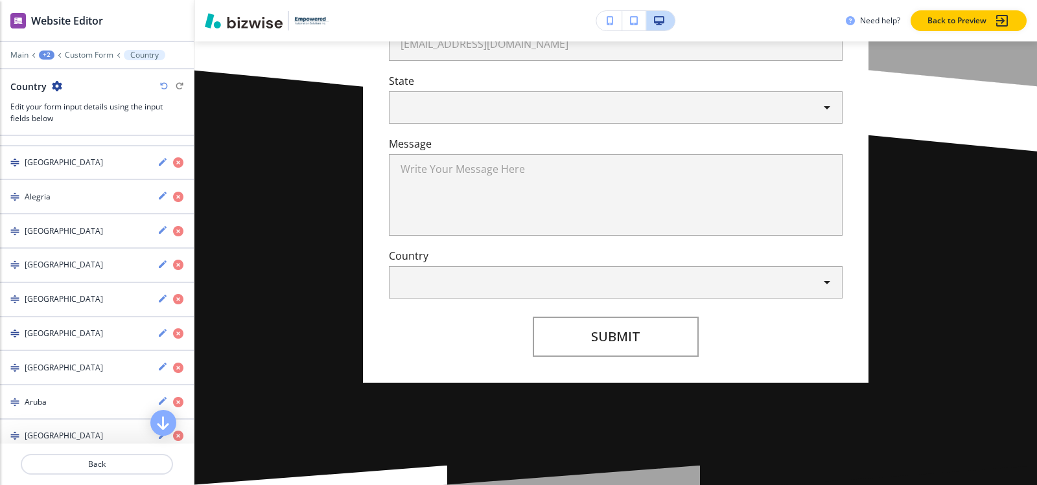
scroll to position [237, 0]
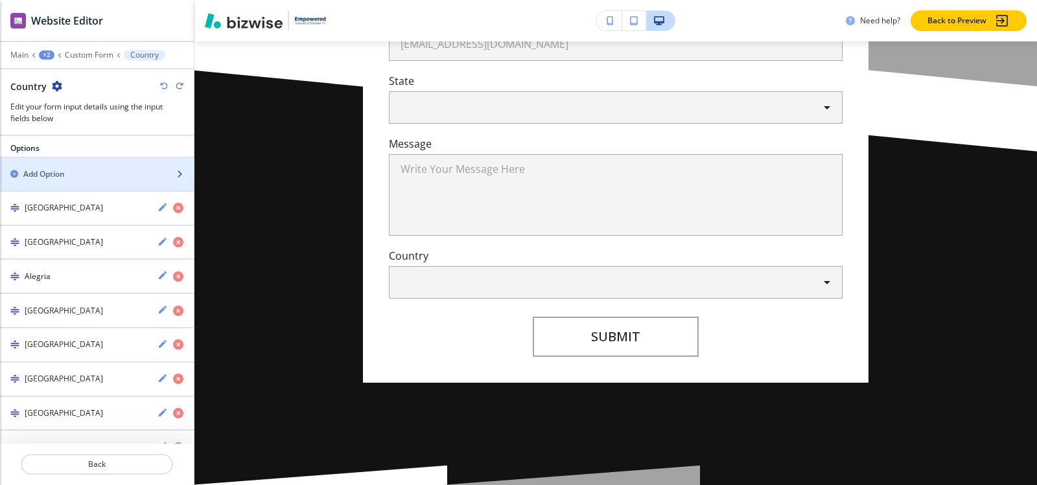
click at [130, 183] on div "button" at bounding box center [97, 185] width 194 height 10
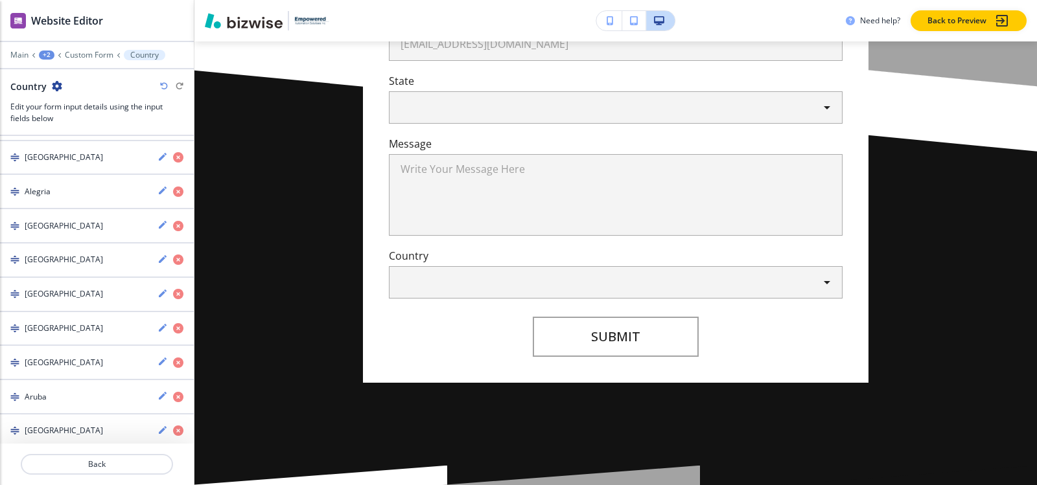
scroll to position [0, 0]
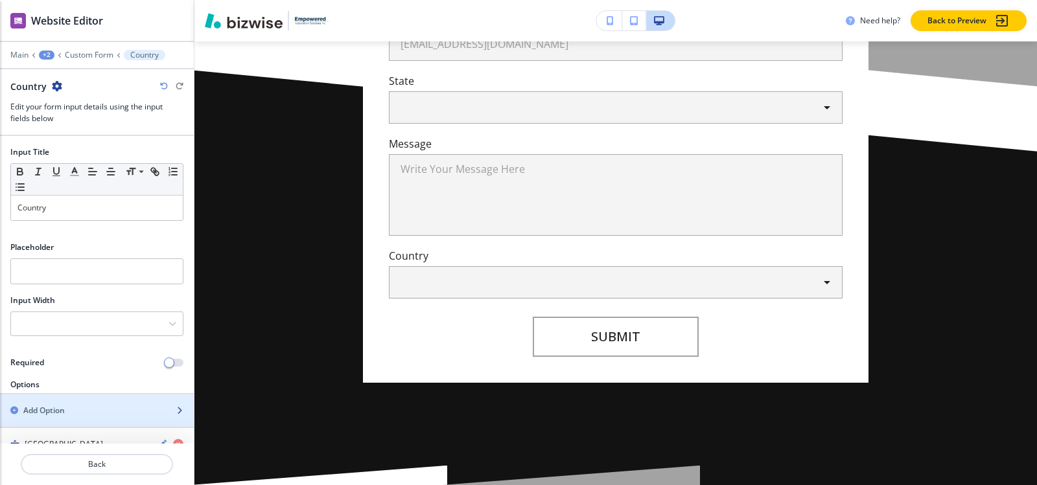
click at [62, 403] on div "button" at bounding box center [97, 400] width 194 height 10
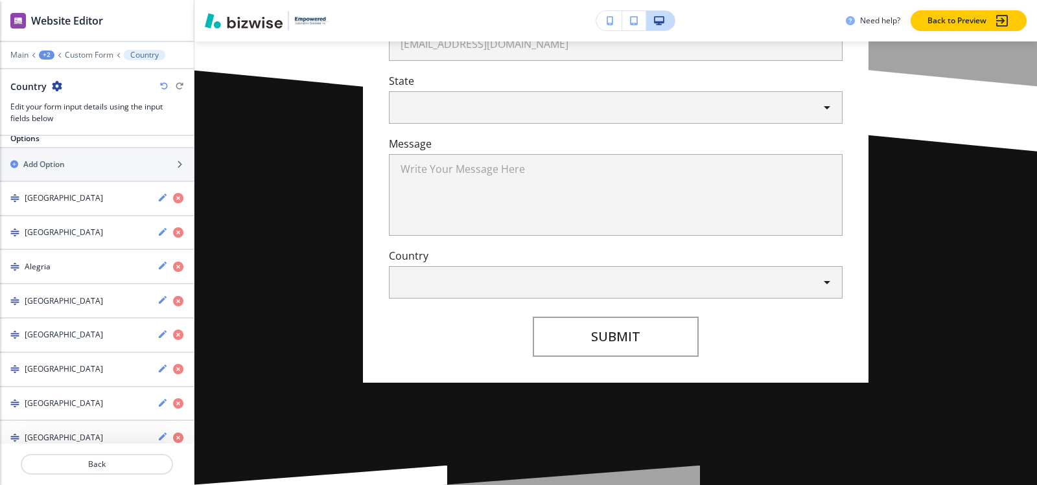
scroll to position [115, 0]
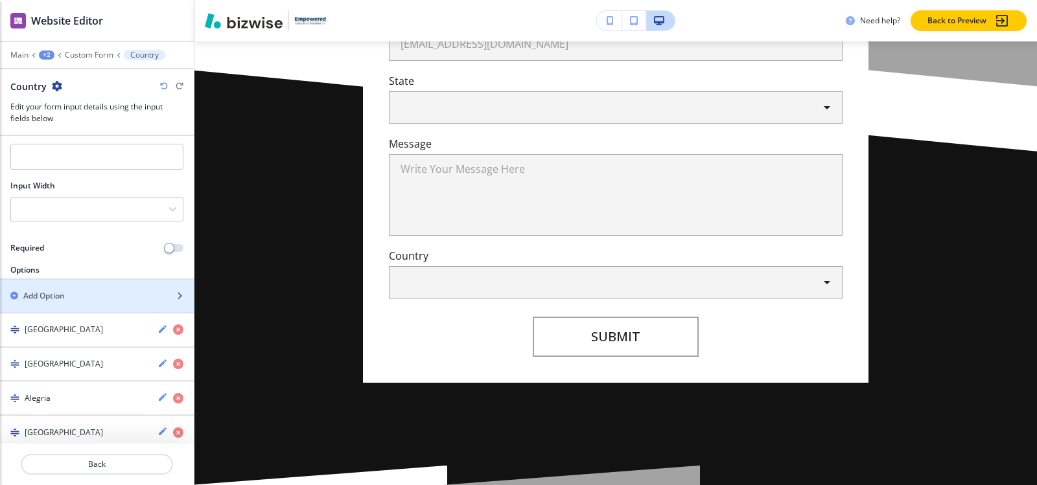
click at [93, 302] on div "button" at bounding box center [97, 307] width 194 height 10
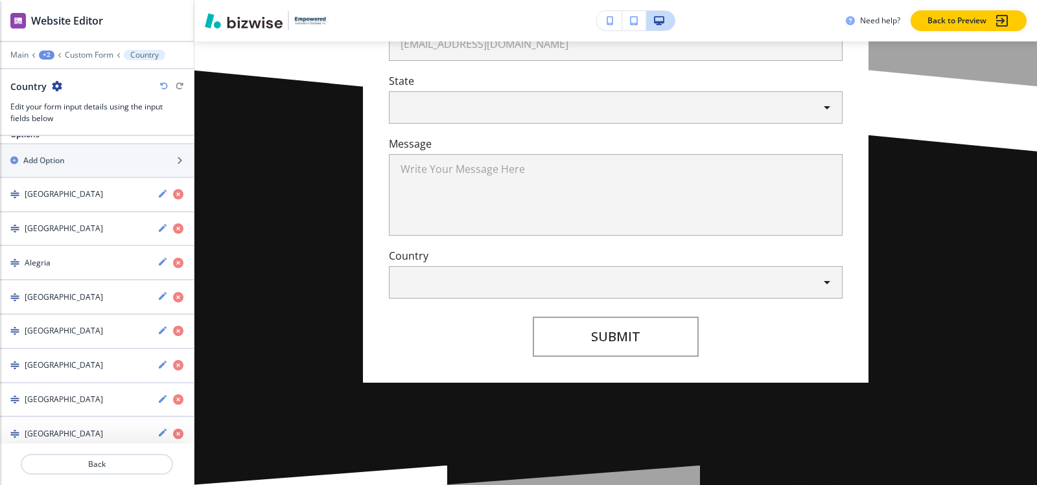
scroll to position [151, 0]
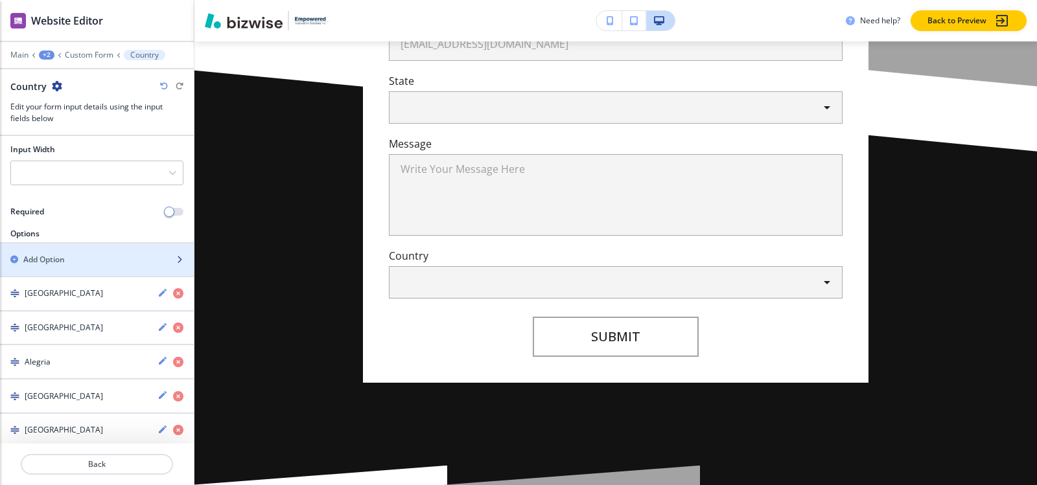
click at [100, 268] on div "button" at bounding box center [97, 271] width 194 height 10
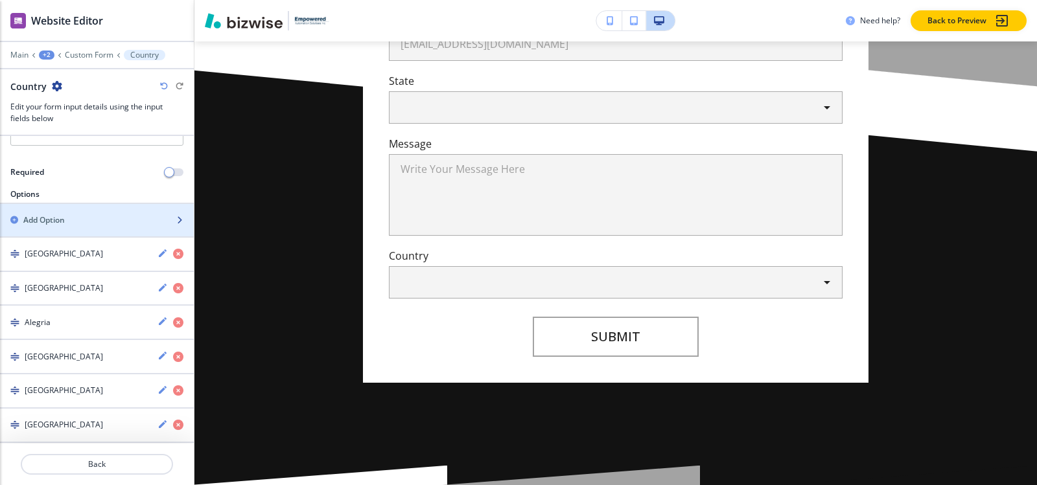
click at [78, 226] on div "button" at bounding box center [97, 231] width 194 height 10
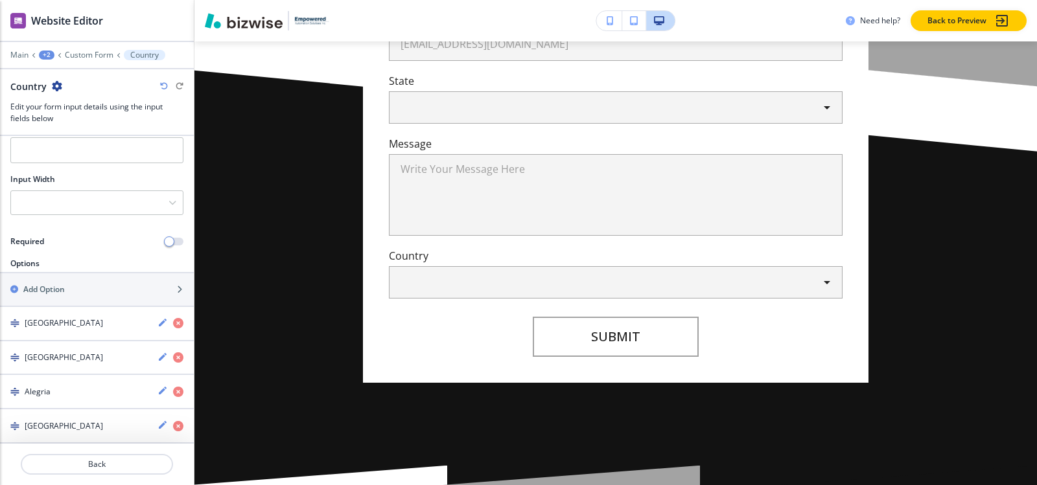
scroll to position [34, 0]
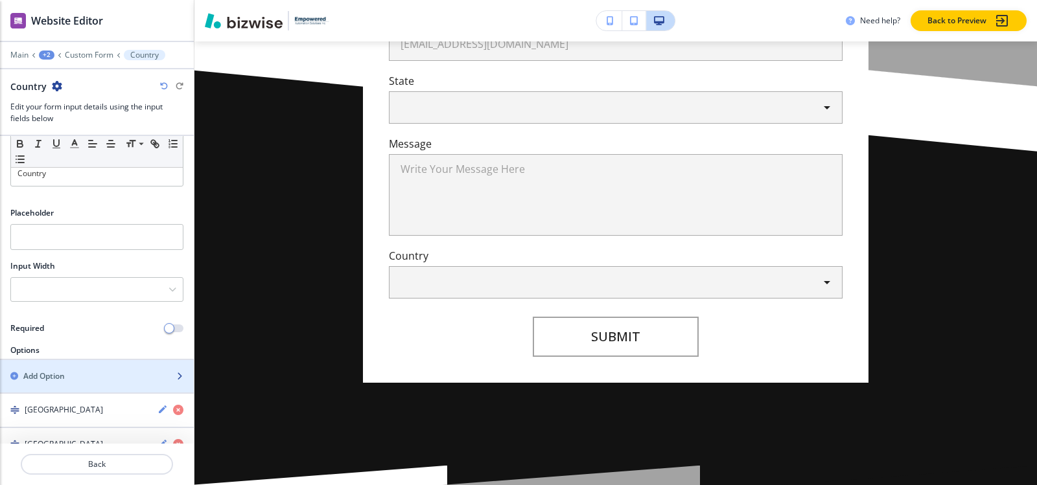
click at [69, 371] on div "Add Option" at bounding box center [82, 377] width 165 height 12
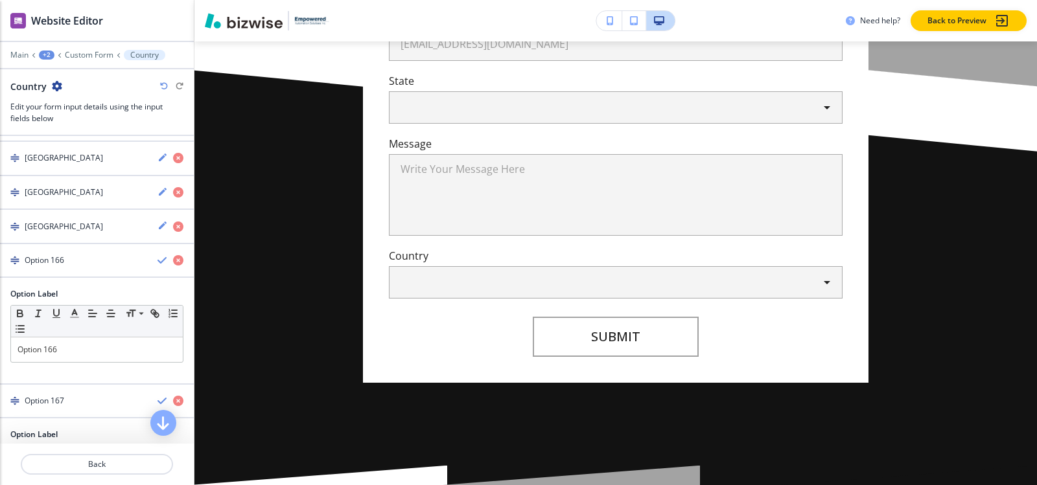
scroll to position [5839, 0]
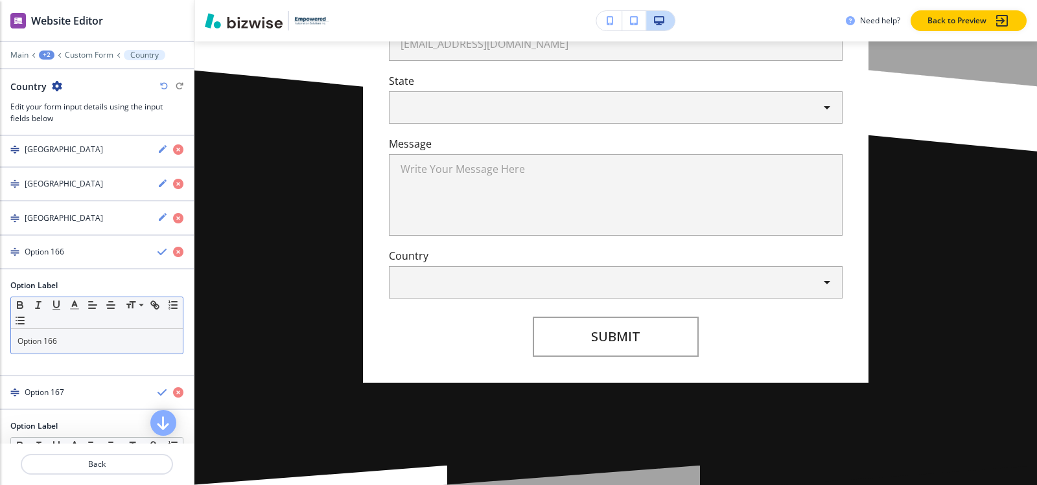
click at [80, 335] on div "Option 166" at bounding box center [97, 341] width 172 height 25
click at [102, 262] on div "button" at bounding box center [97, 263] width 194 height 10
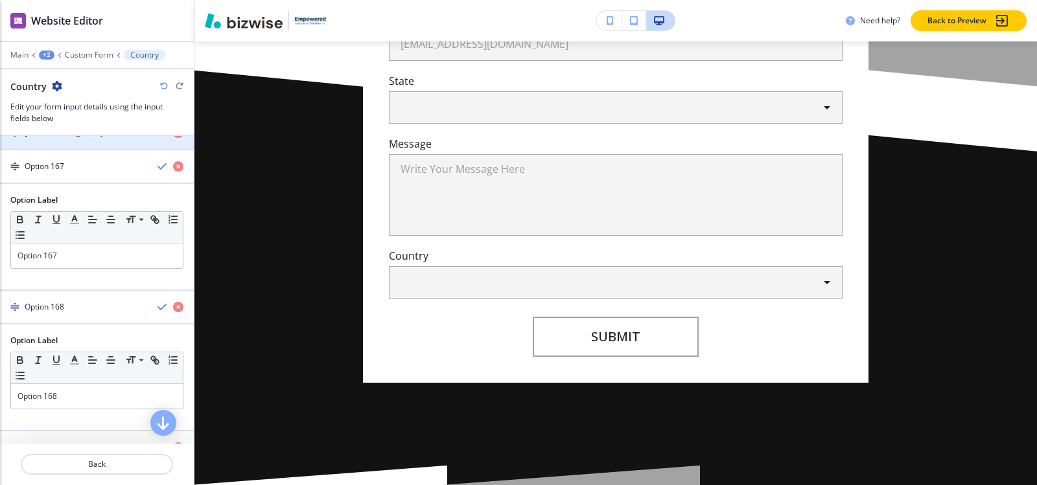
scroll to position [5968, 0]
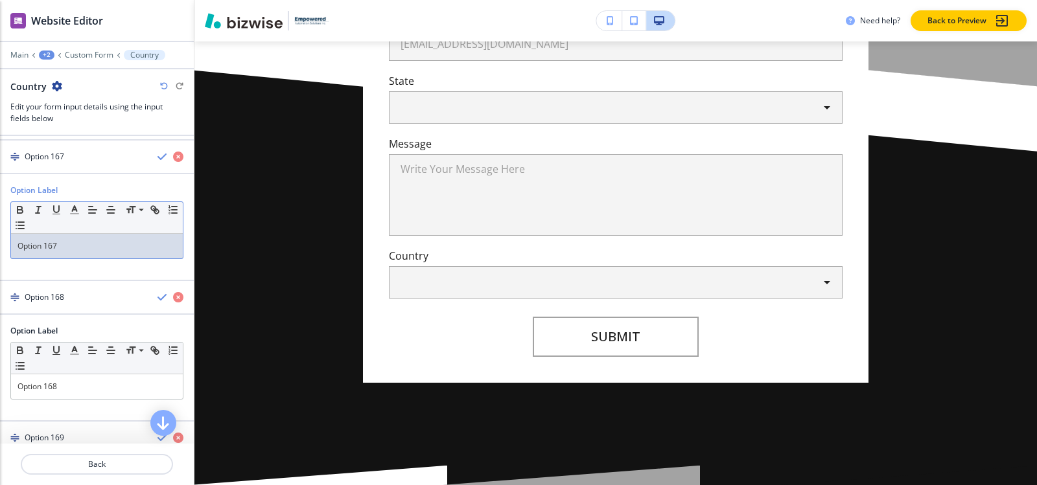
click at [95, 247] on p "Option 167" at bounding box center [96, 246] width 159 height 12
click at [55, 161] on div "Slovenia" at bounding box center [73, 157] width 147 height 12
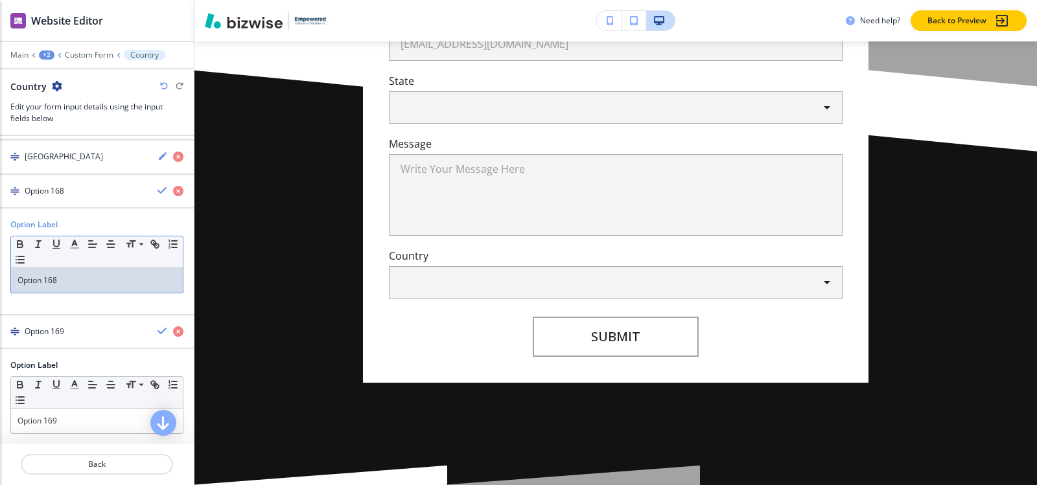
click at [75, 283] on p "Option 168" at bounding box center [96, 281] width 159 height 12
click at [50, 199] on div "button" at bounding box center [97, 202] width 194 height 10
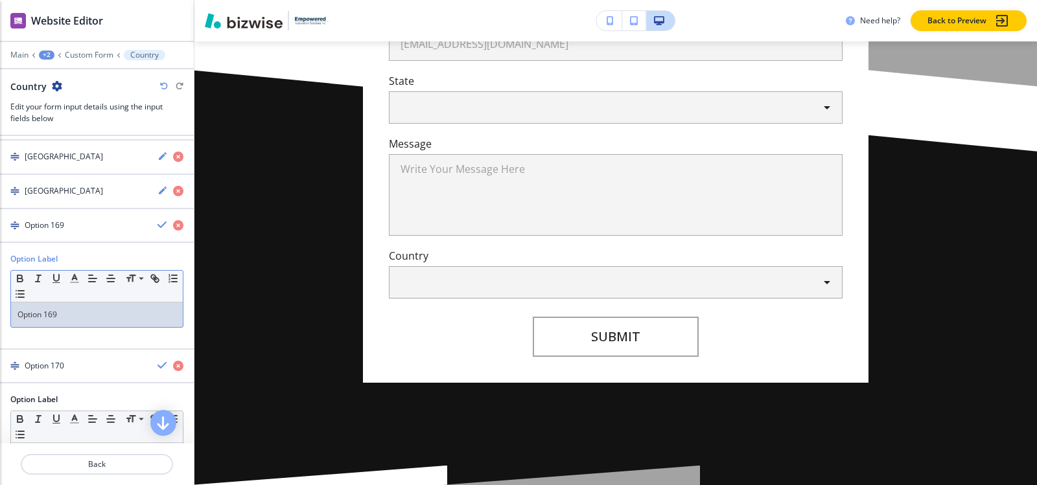
click at [63, 318] on p "Option 169" at bounding box center [96, 315] width 159 height 12
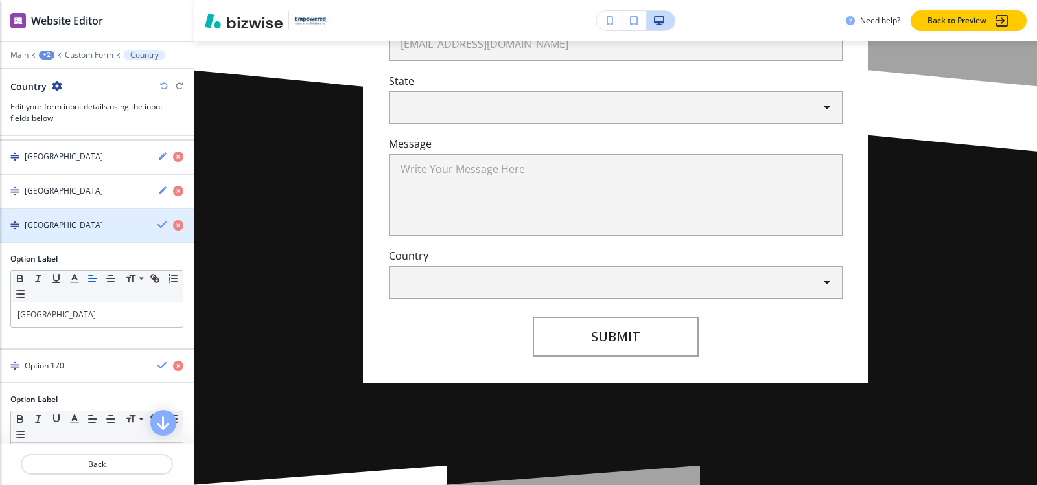
click at [55, 236] on div "button" at bounding box center [97, 236] width 194 height 10
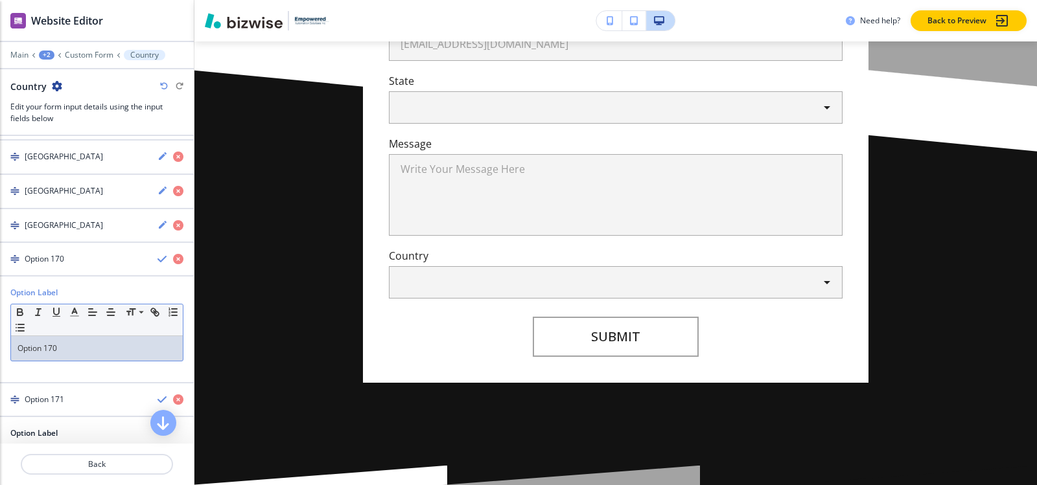
click at [84, 354] on p "Option 170" at bounding box center [96, 349] width 159 height 12
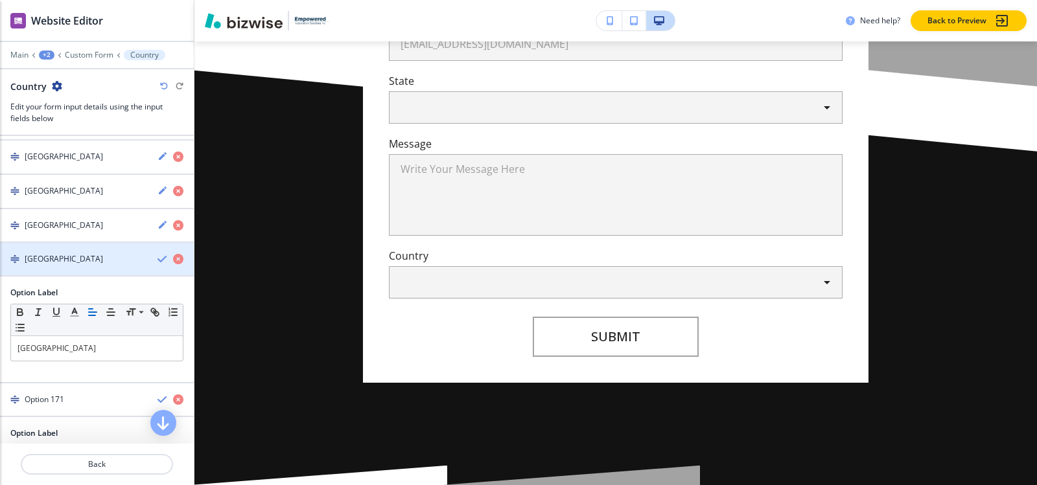
click at [58, 255] on h4 "South Africa" at bounding box center [64, 259] width 78 height 12
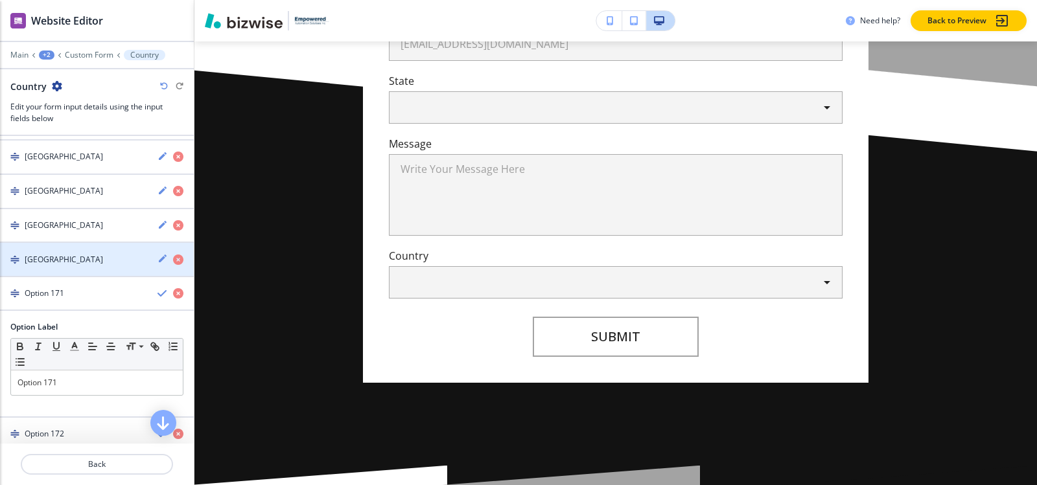
scroll to position [6033, 0]
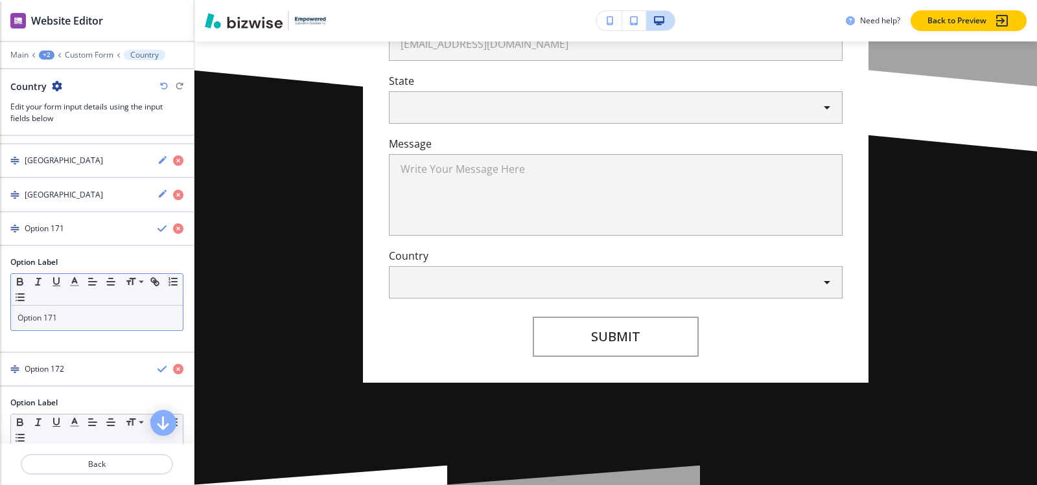
click at [69, 315] on p "Option 171" at bounding box center [96, 318] width 159 height 12
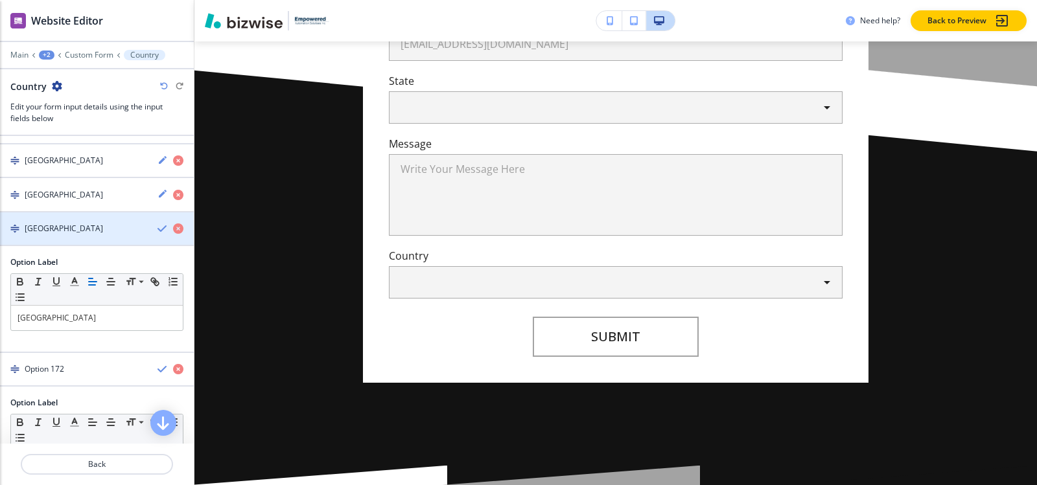
click at [73, 231] on div "South Korea" at bounding box center [73, 229] width 147 height 12
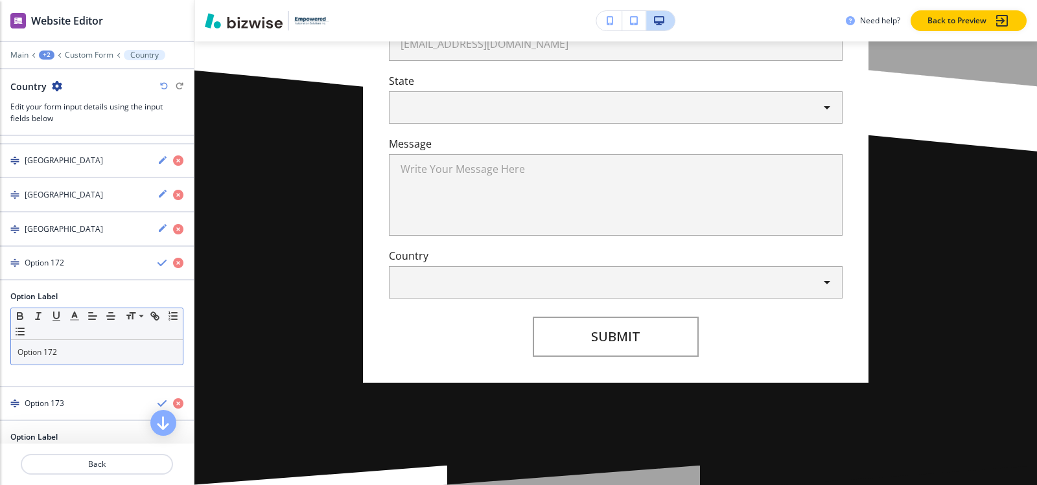
click at [72, 357] on p "Option 172" at bounding box center [96, 353] width 159 height 12
click at [53, 264] on h4 "South Sudan" at bounding box center [64, 263] width 78 height 12
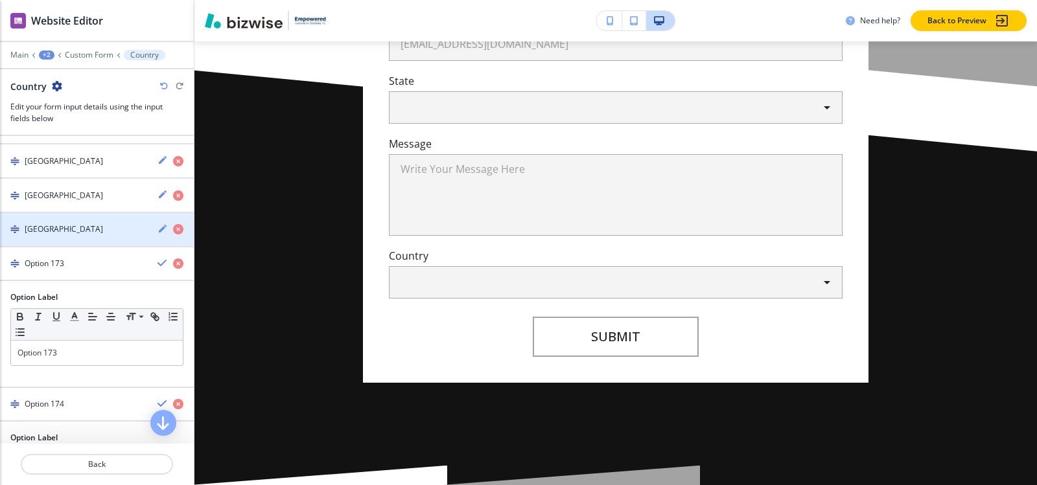
scroll to position [6098, 0]
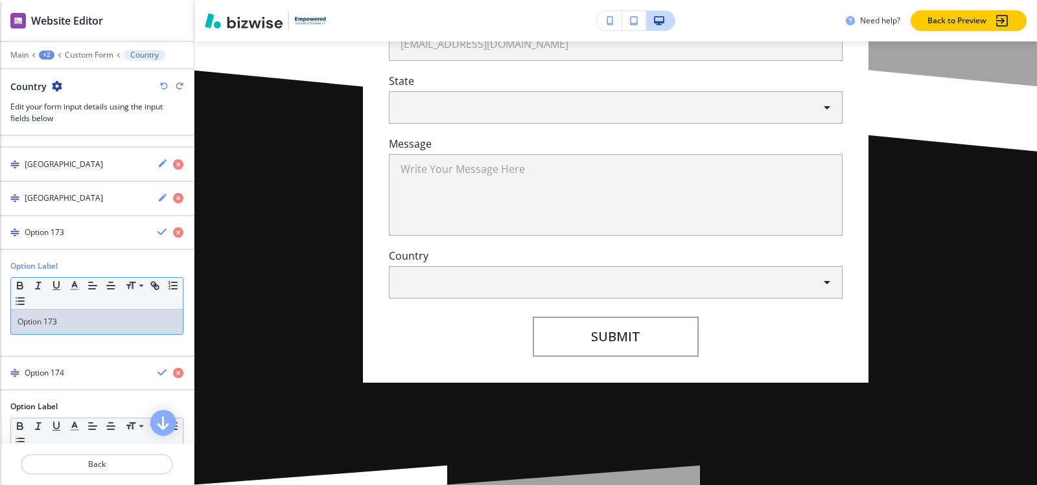
click at [78, 323] on p "Option 173" at bounding box center [96, 322] width 159 height 12
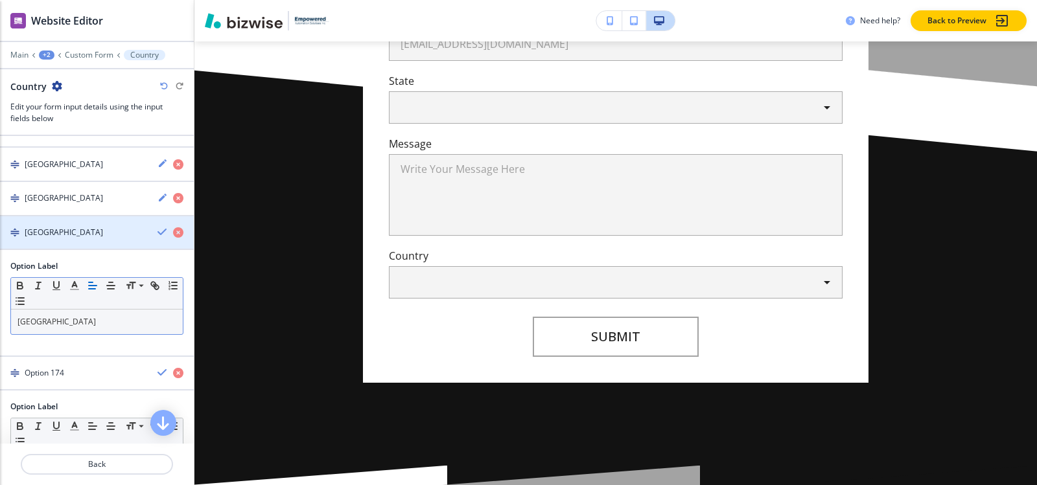
click at [68, 237] on div "Spain" at bounding box center [73, 233] width 147 height 12
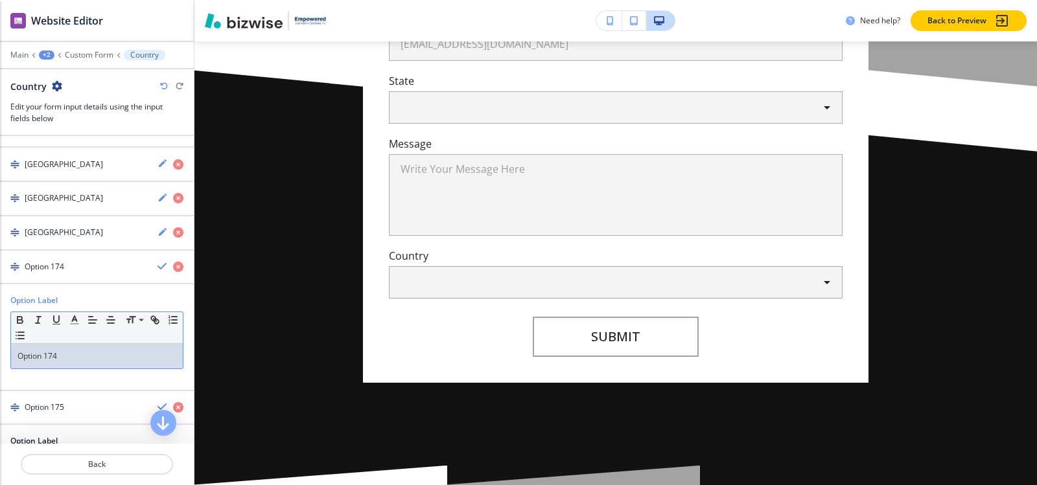
click at [67, 351] on p "Option 174" at bounding box center [96, 357] width 159 height 12
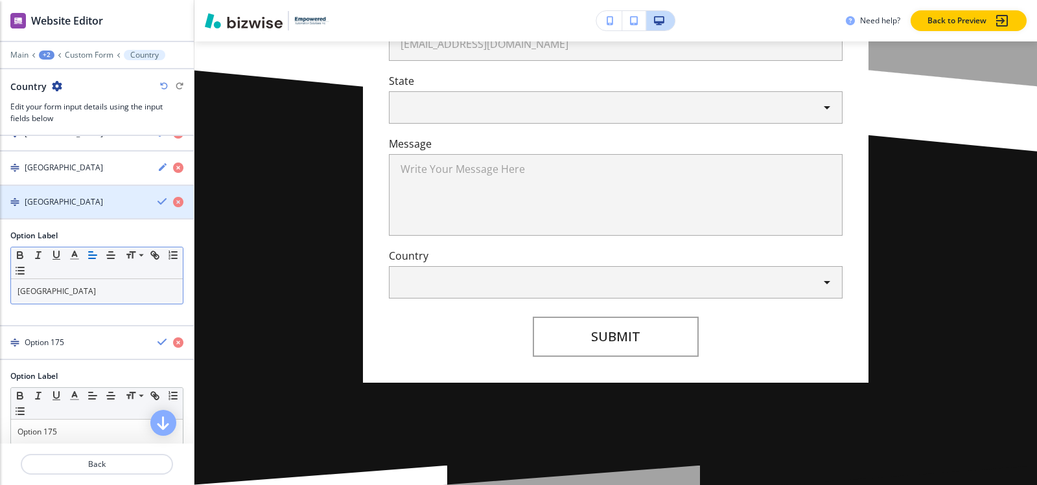
click at [55, 205] on h4 "Sri Lanka" at bounding box center [64, 202] width 78 height 12
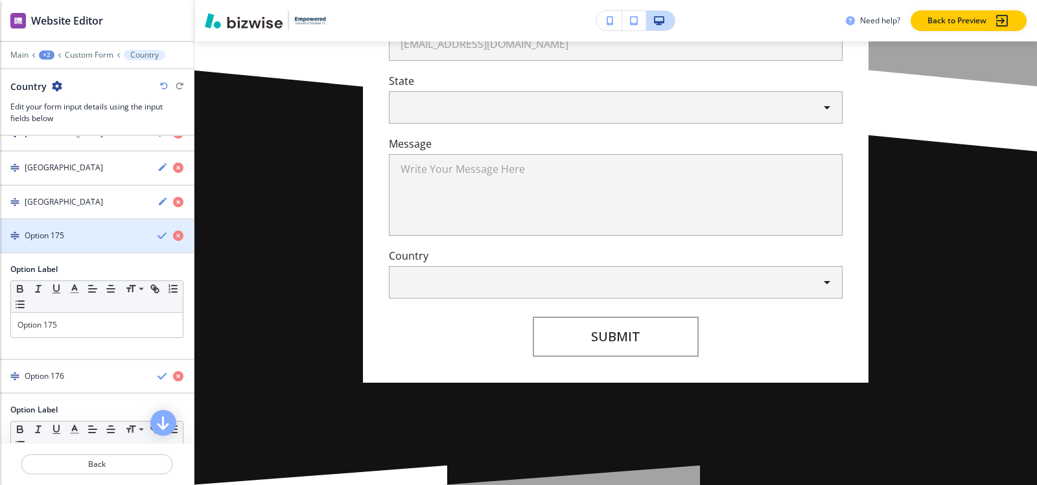
scroll to position [6227, 0]
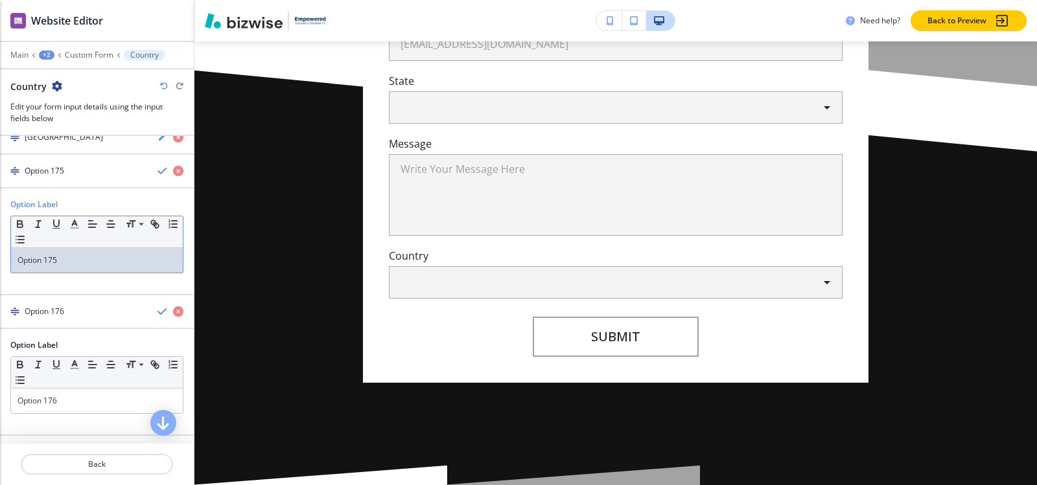
click at [76, 264] on p "Option 175" at bounding box center [96, 261] width 159 height 12
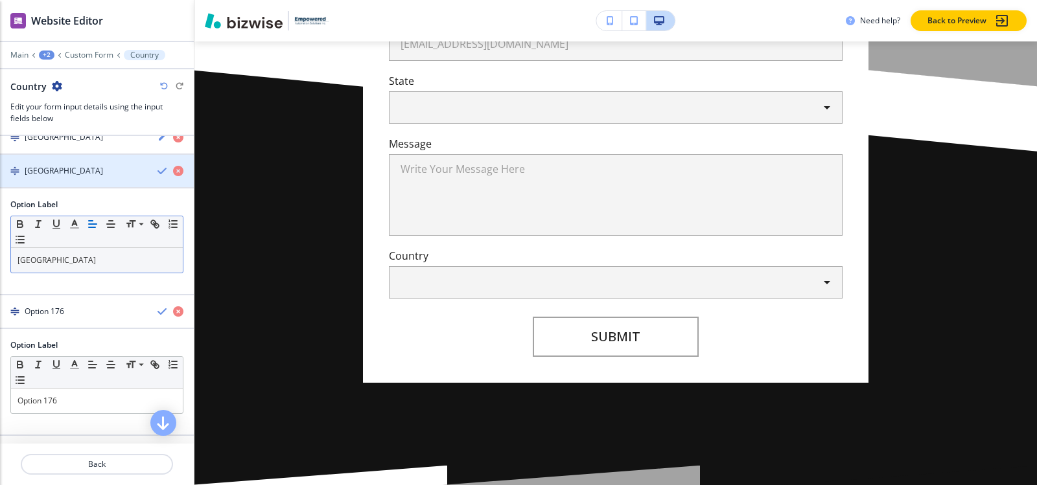
click at [58, 176] on div "Sudan" at bounding box center [73, 171] width 147 height 12
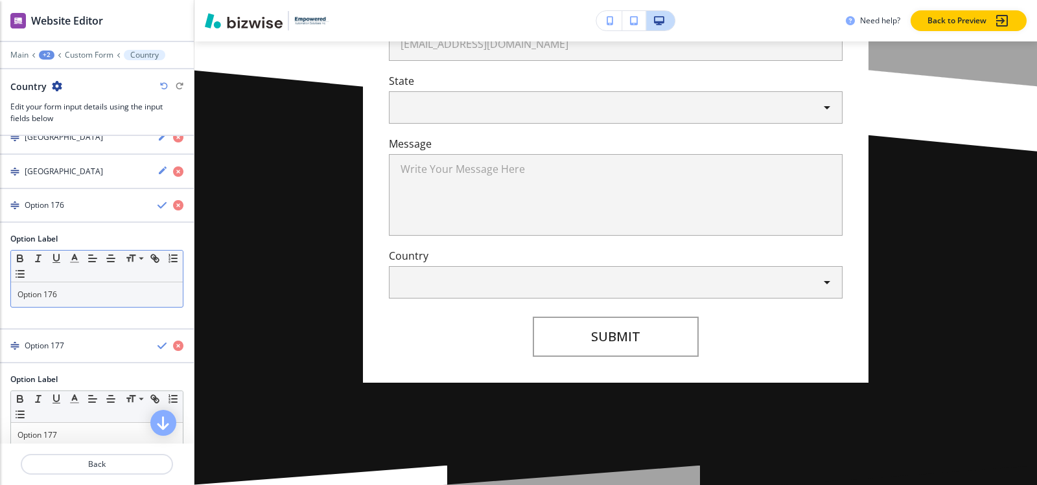
click at [72, 301] on div "Option 176" at bounding box center [97, 295] width 172 height 25
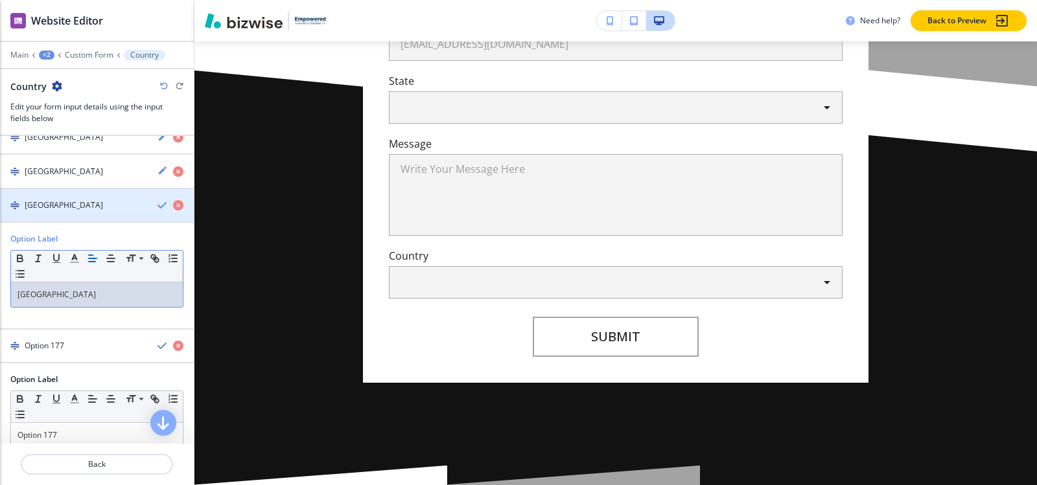
click at [24, 207] on div "Suriname" at bounding box center [73, 206] width 147 height 12
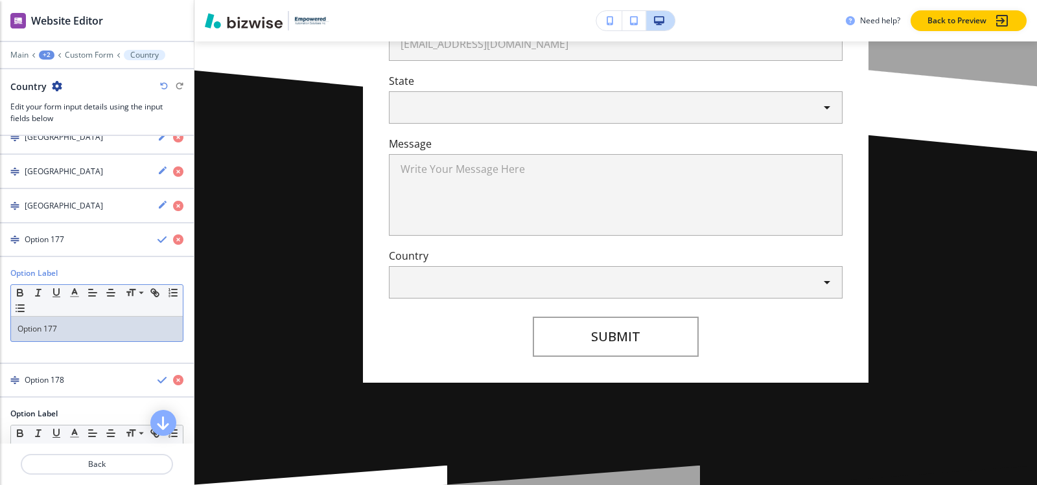
click at [69, 327] on p "Option 177" at bounding box center [96, 329] width 159 height 12
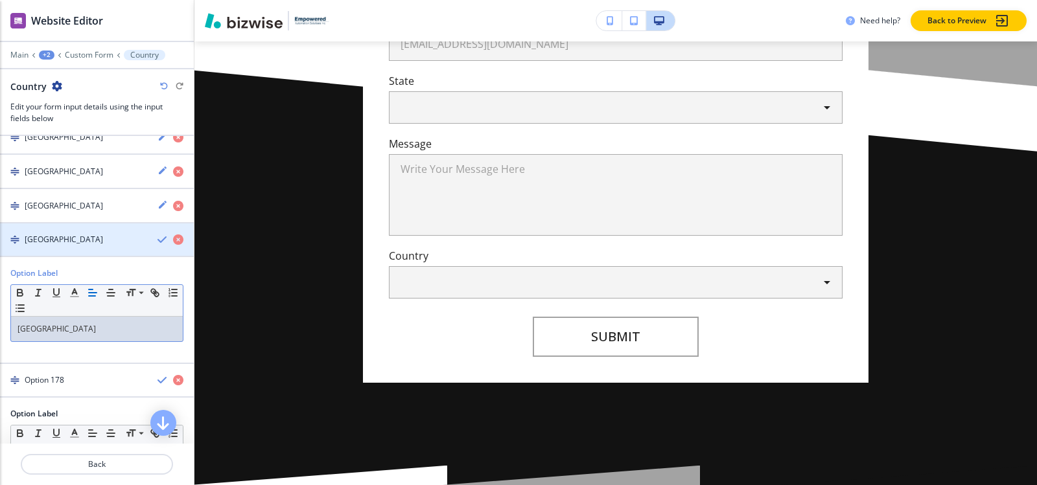
click at [72, 248] on div "button" at bounding box center [97, 251] width 194 height 10
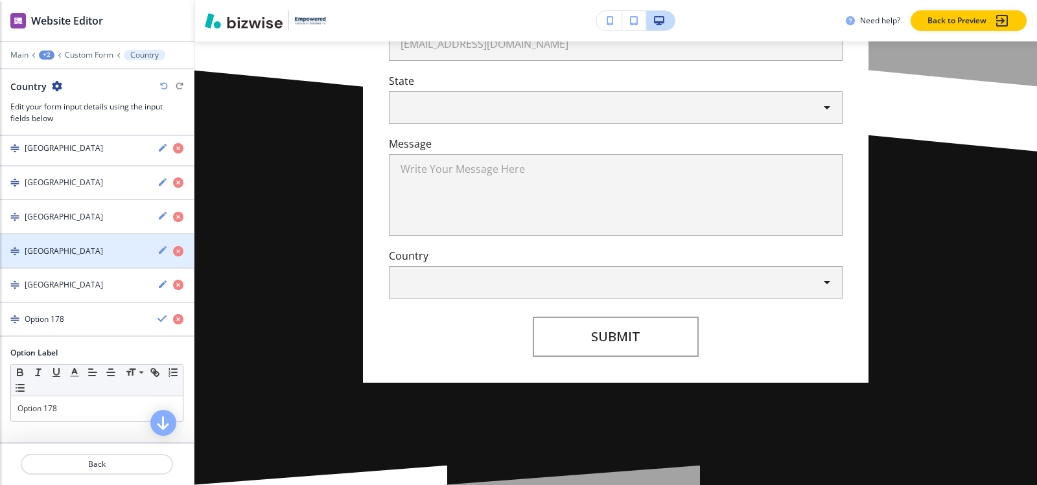
scroll to position [6182, 0]
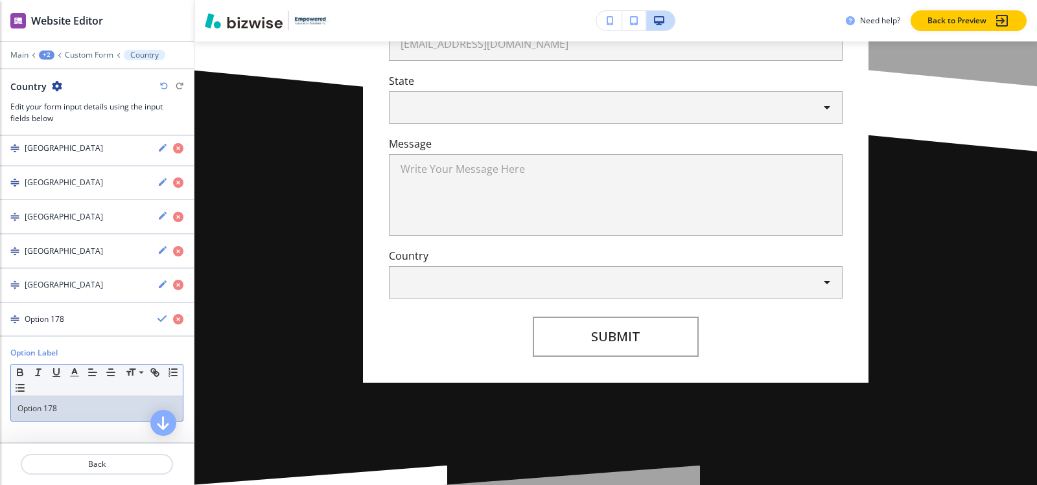
click at [75, 410] on p "Option 178" at bounding box center [96, 409] width 159 height 12
click at [56, 329] on div "button" at bounding box center [97, 330] width 194 height 10
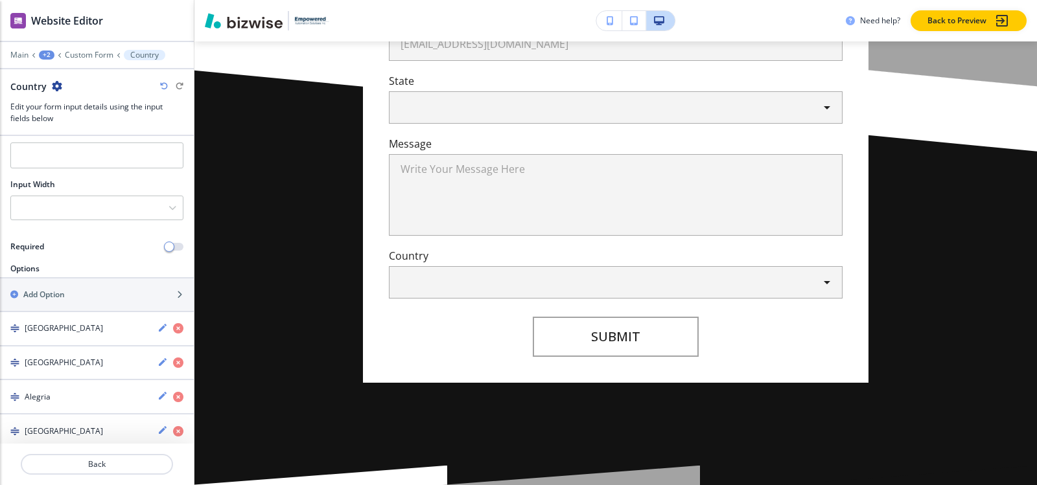
scroll to position [73, 0]
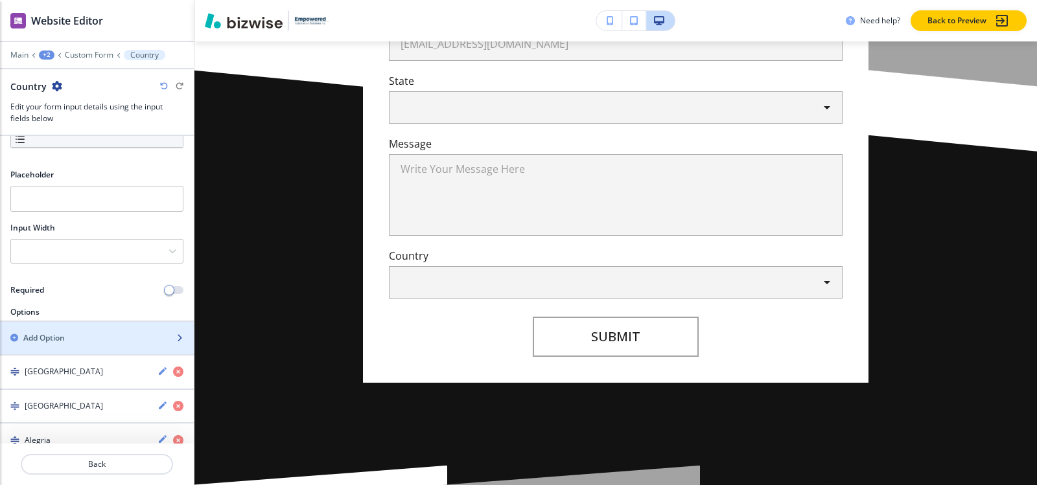
click at [97, 343] on div "Add Option" at bounding box center [82, 338] width 165 height 12
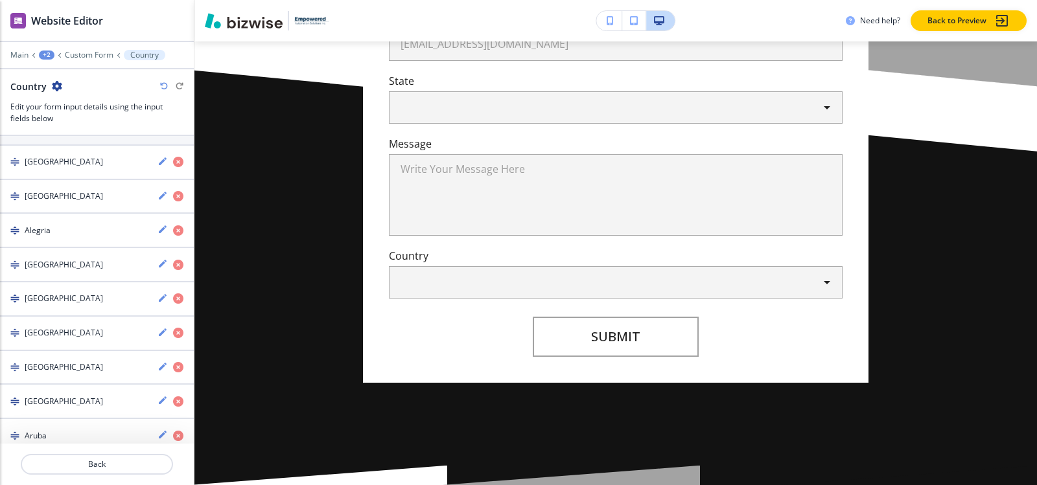
scroll to position [134, 0]
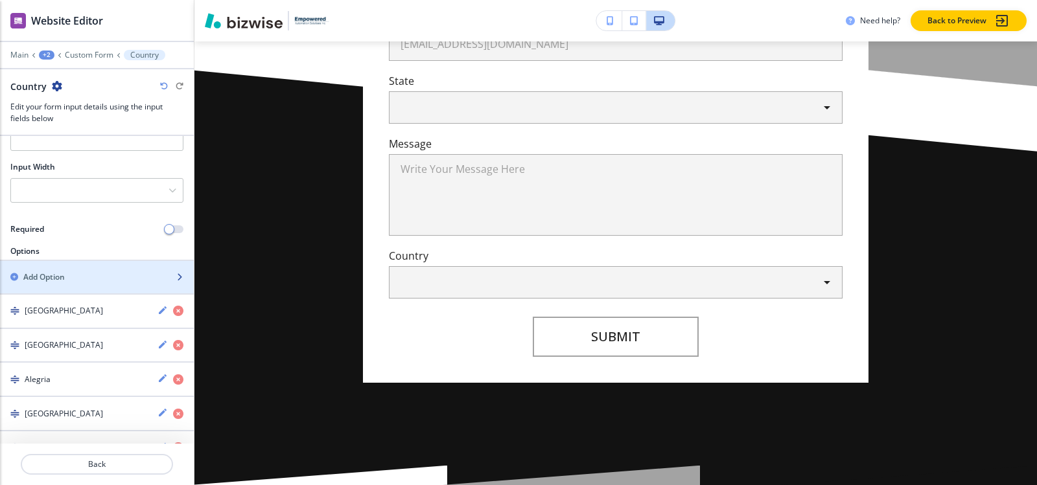
click at [81, 279] on div "Add Option" at bounding box center [82, 278] width 165 height 12
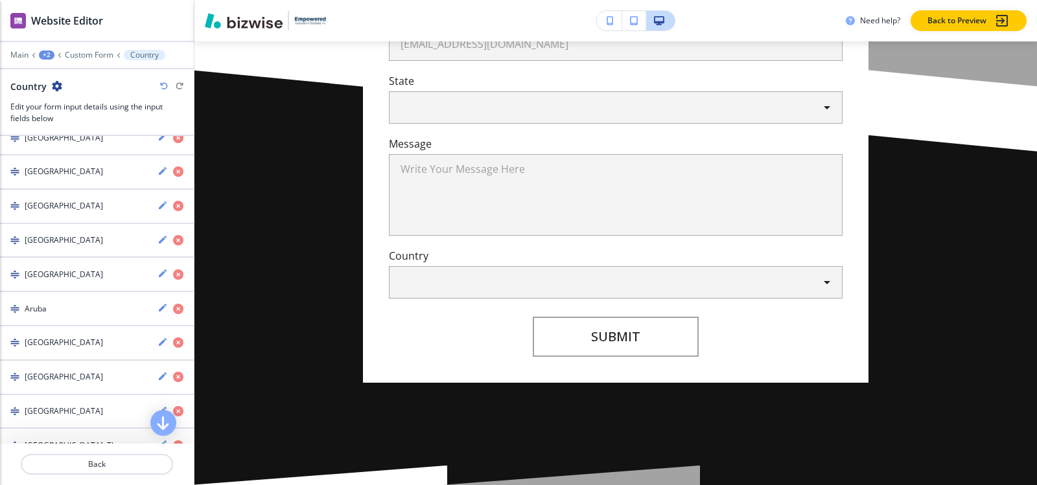
scroll to position [242, 0]
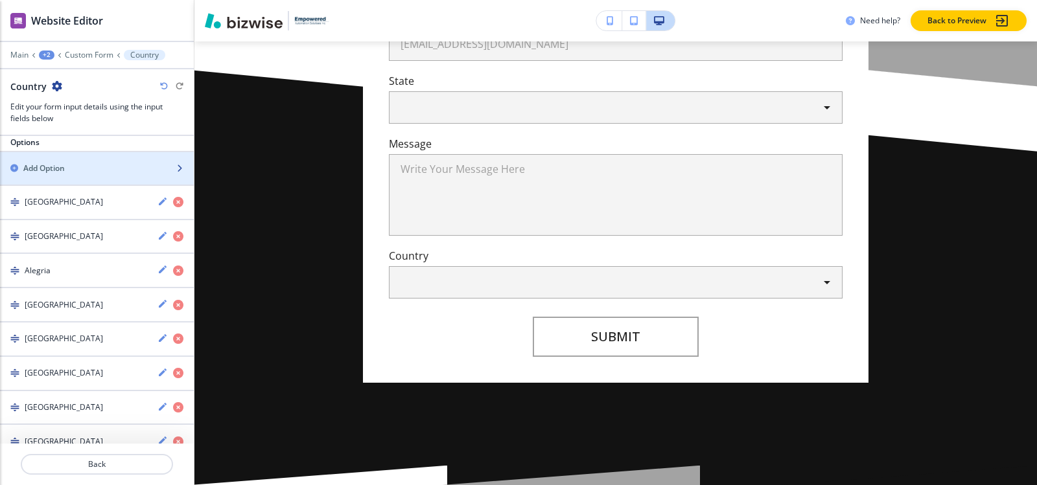
click at [119, 166] on div "Add Option" at bounding box center [82, 169] width 165 height 12
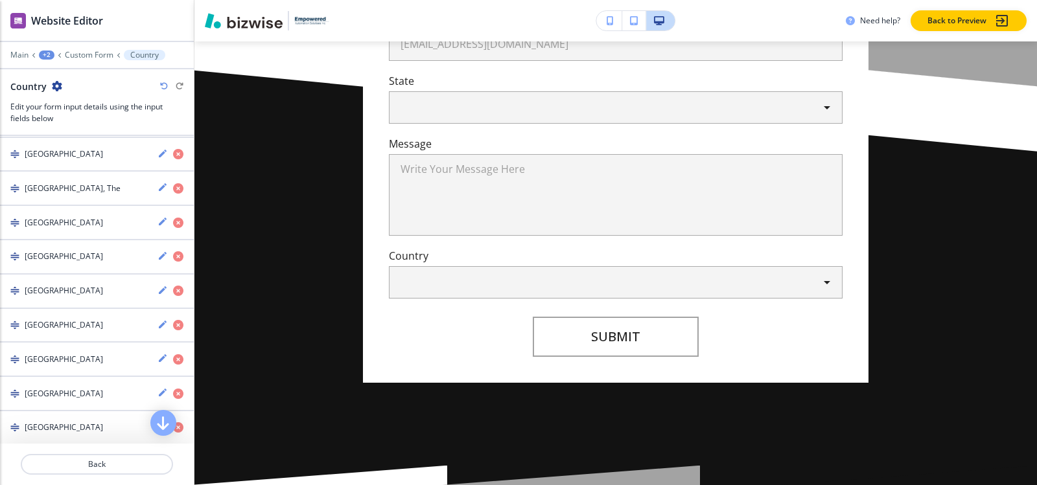
scroll to position [0, 0]
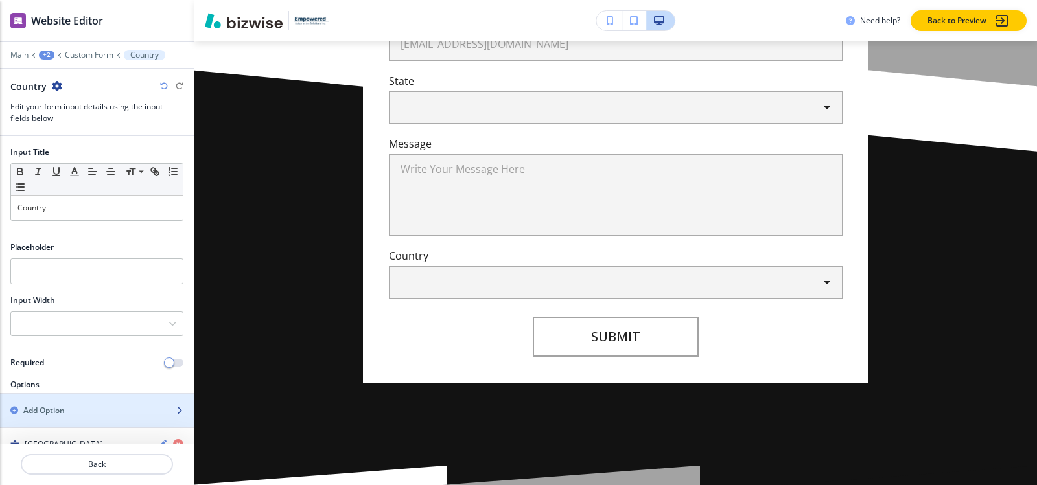
click at [64, 422] on div "button" at bounding box center [97, 422] width 194 height 10
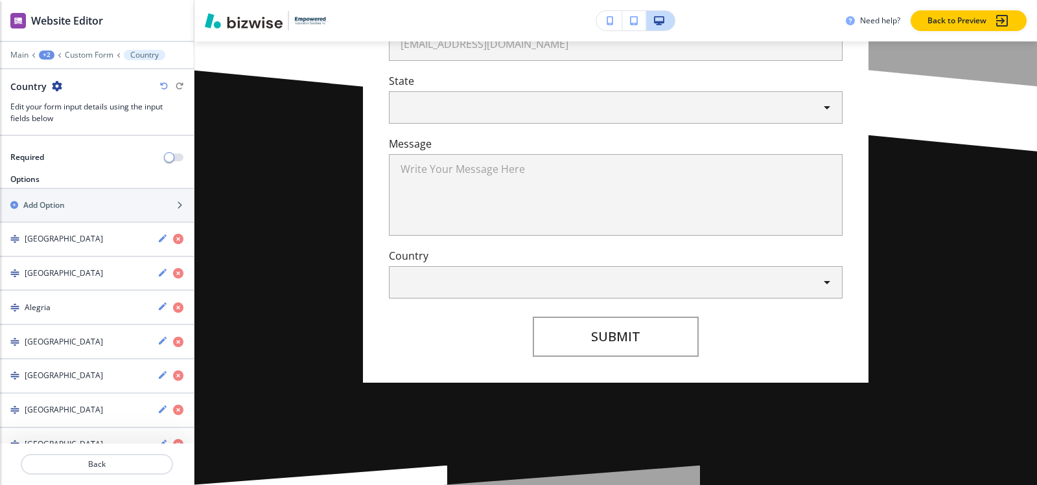
scroll to position [174, 0]
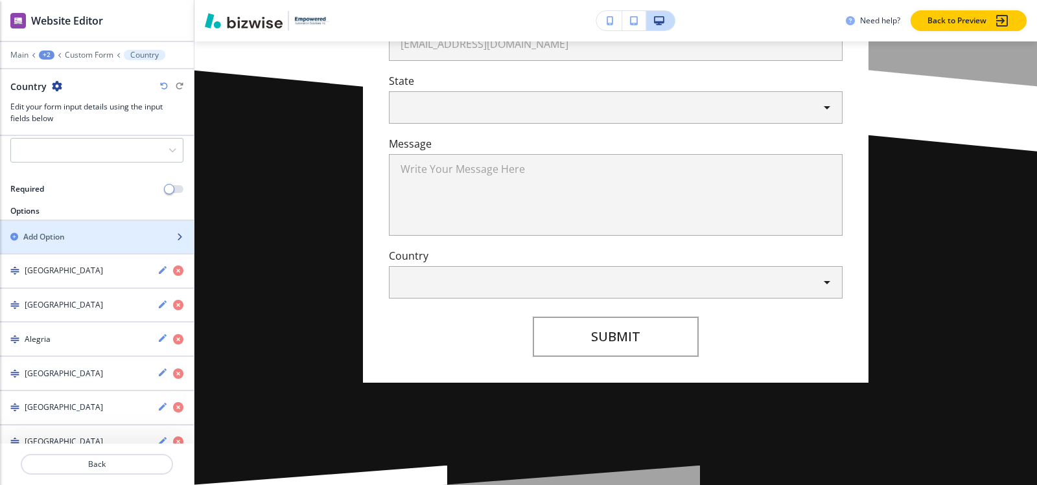
click at [99, 233] on div "Add Option" at bounding box center [82, 237] width 165 height 12
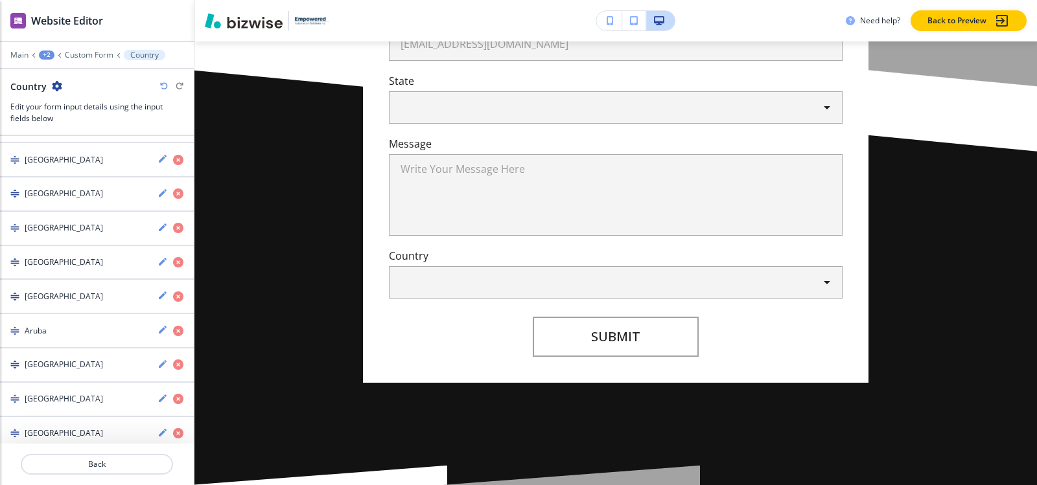
scroll to position [0, 0]
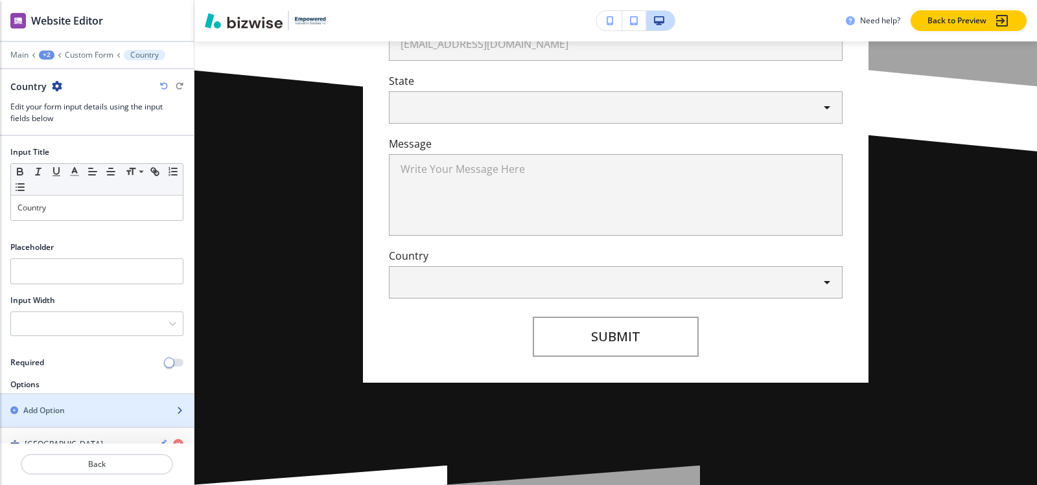
click at [54, 406] on h2 "Add Option" at bounding box center [43, 411] width 41 height 12
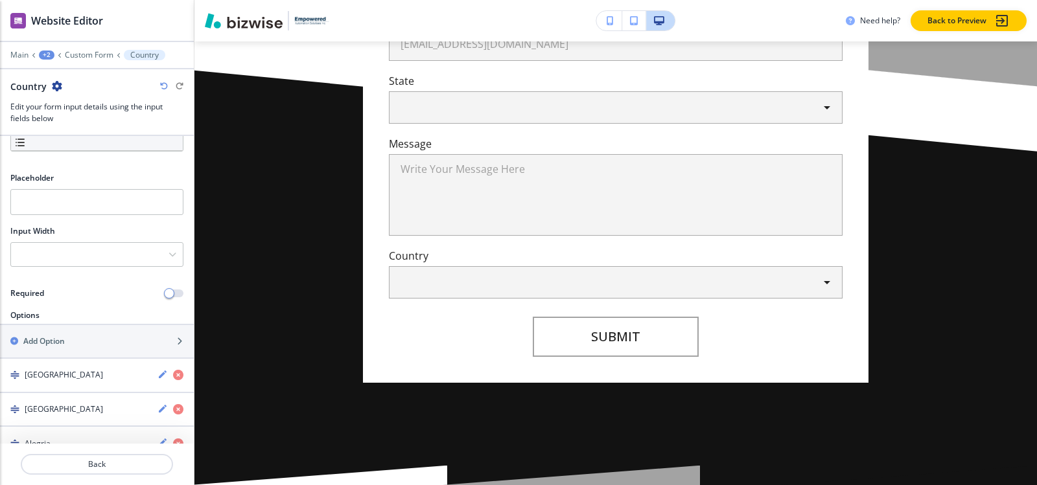
scroll to position [53, 0]
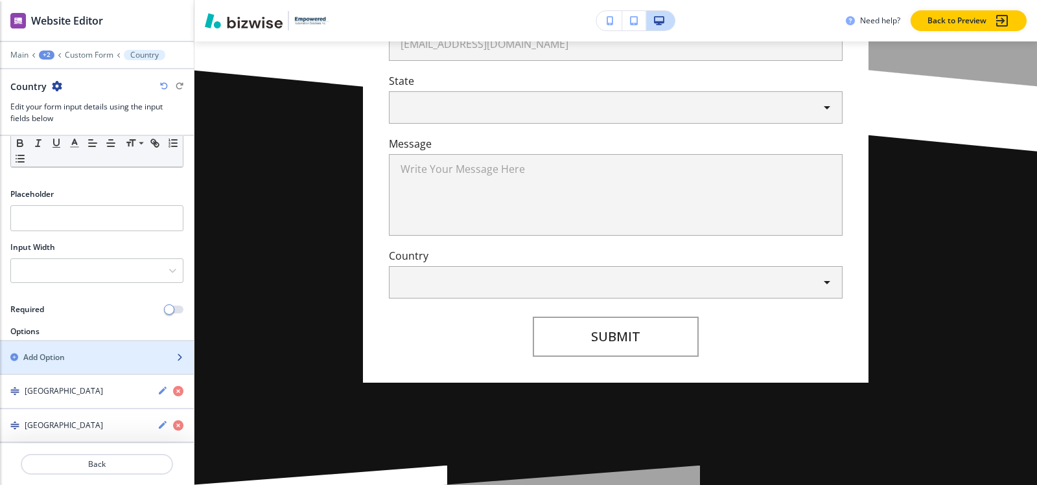
click at [75, 359] on div "Add Option" at bounding box center [82, 358] width 165 height 12
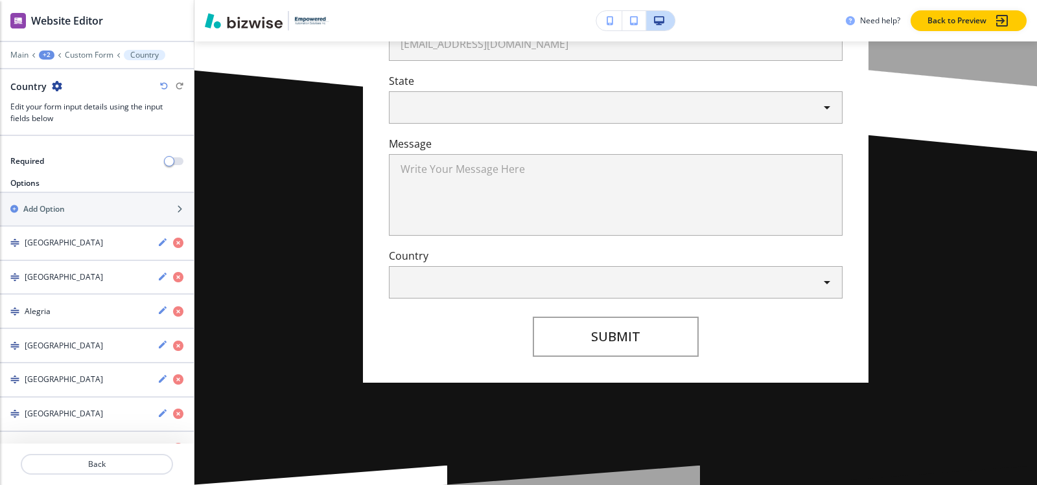
scroll to position [139, 0]
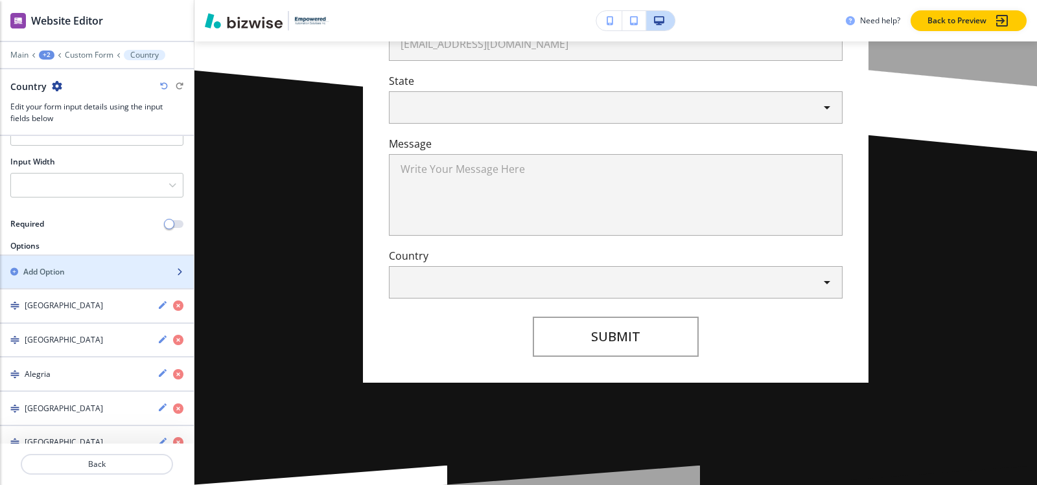
click at [111, 275] on div "Add Option" at bounding box center [82, 272] width 165 height 12
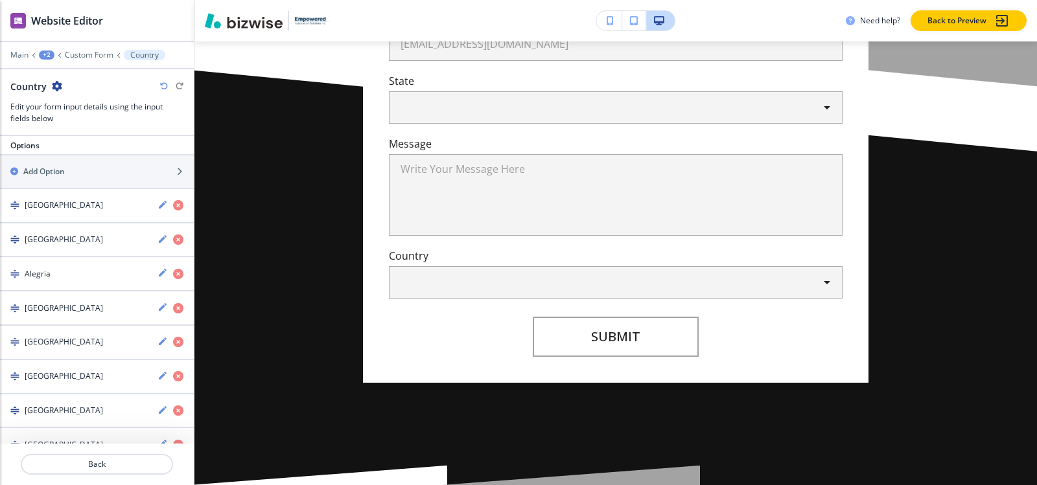
scroll to position [188, 0]
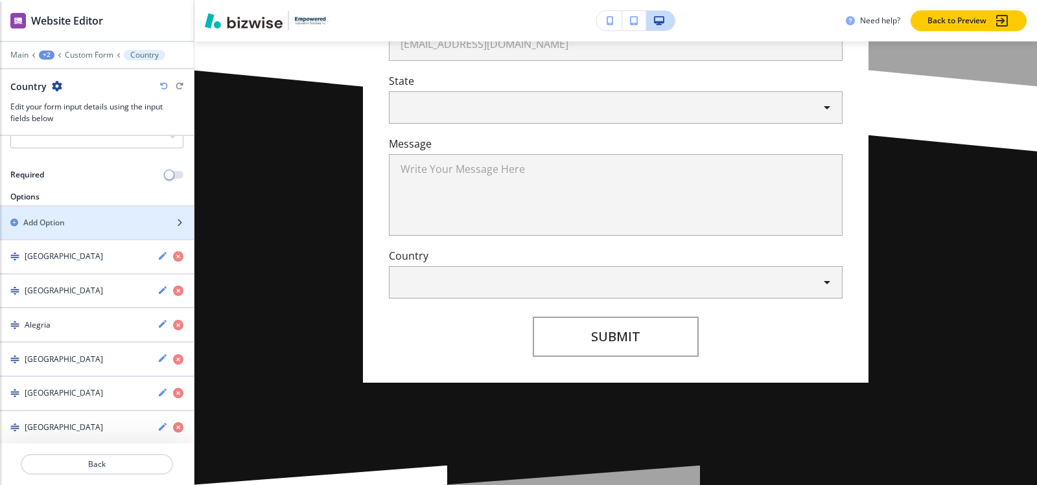
click at [76, 225] on div "Add Option" at bounding box center [82, 223] width 165 height 12
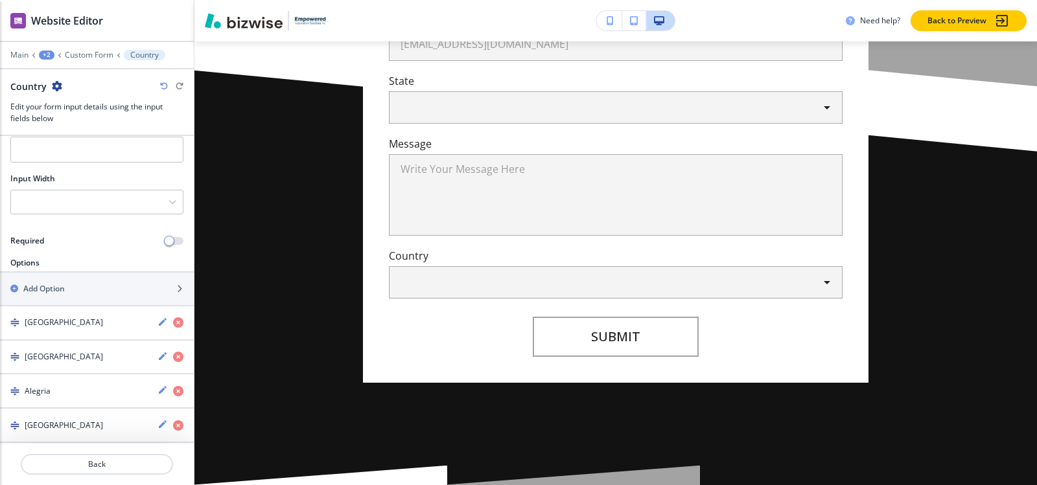
scroll to position [52, 0]
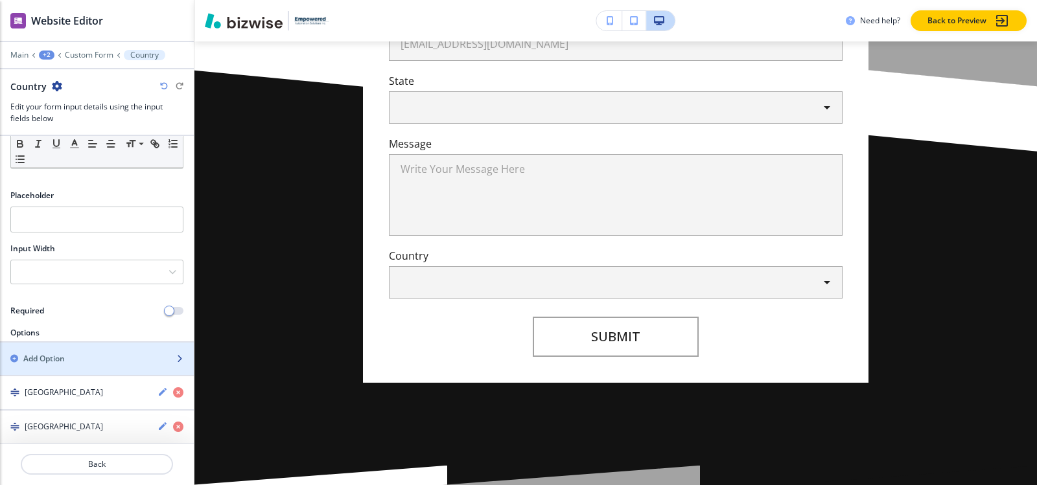
click at [79, 364] on div "Add Option" at bounding box center [82, 359] width 165 height 12
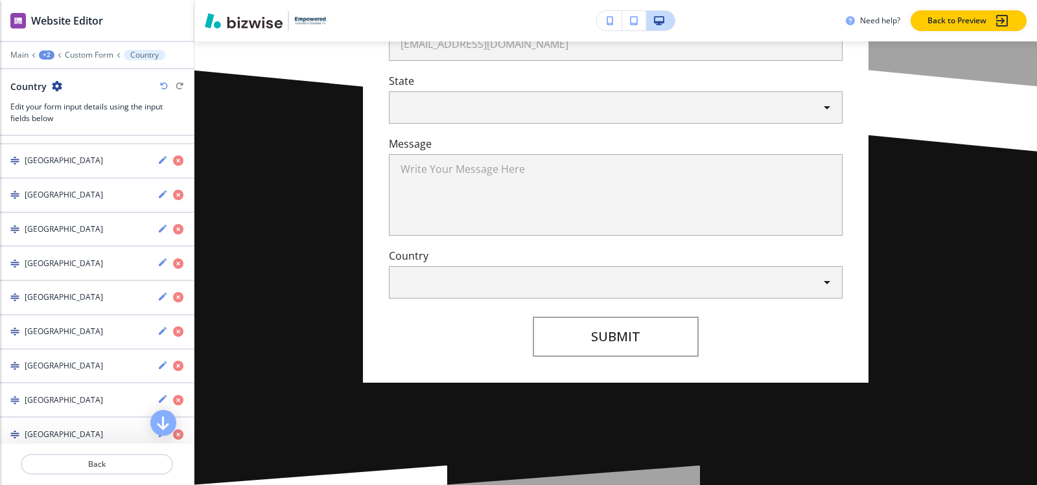
scroll to position [0, 0]
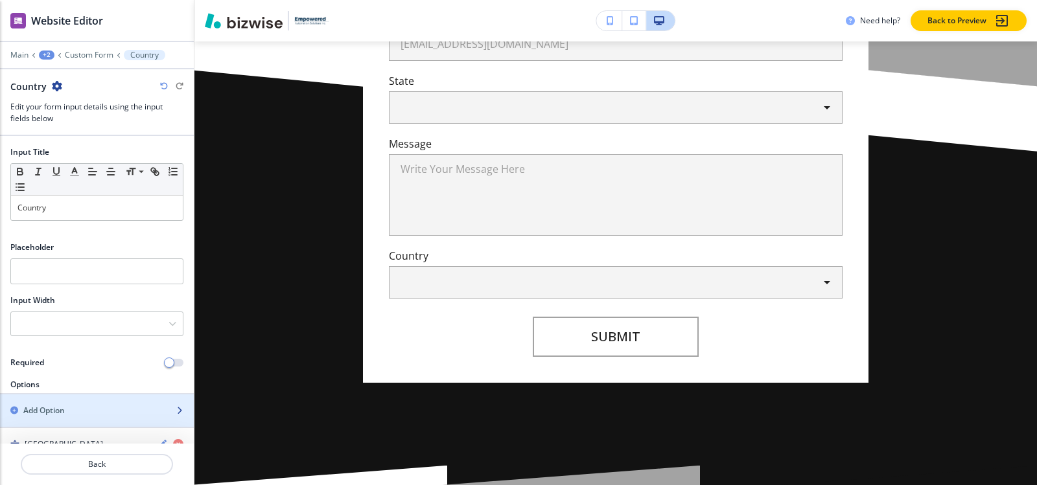
click at [62, 422] on div "button" at bounding box center [97, 422] width 194 height 10
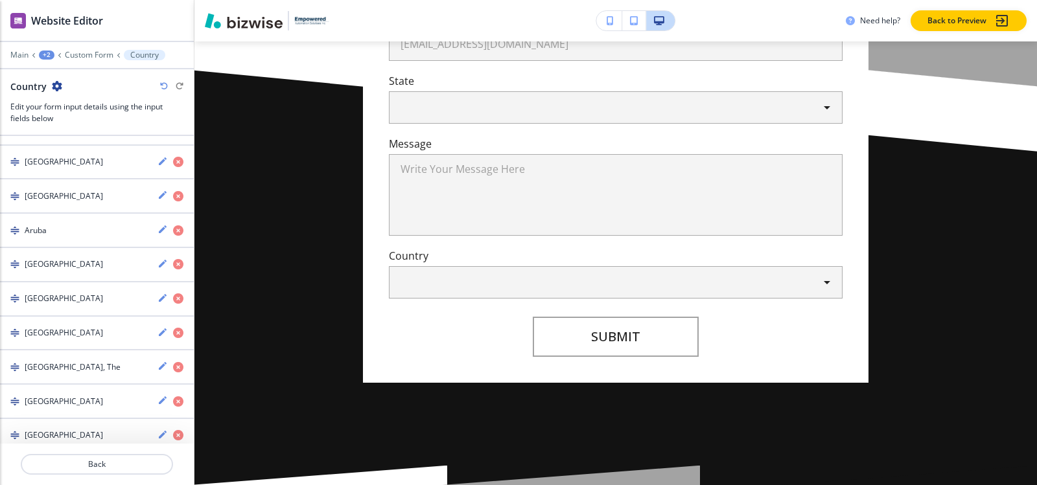
scroll to position [126, 0]
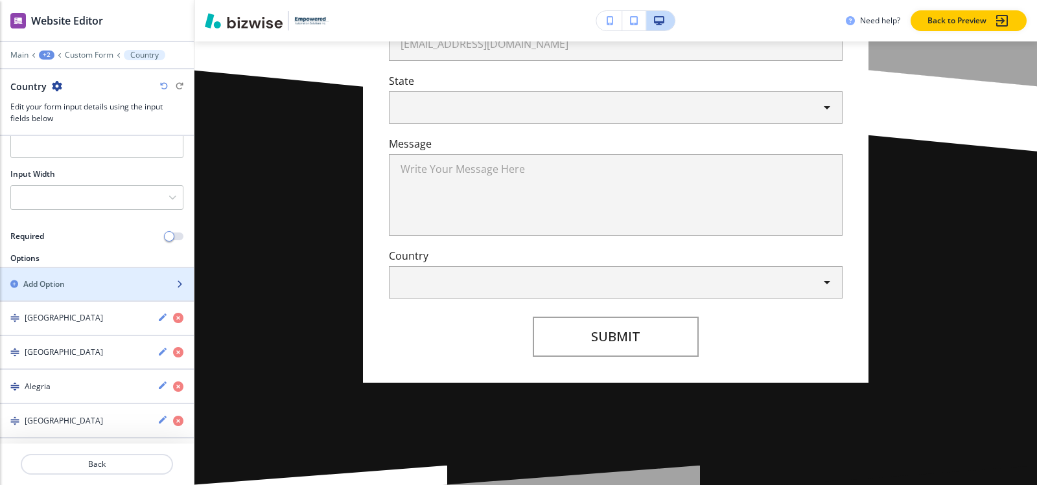
click at [77, 295] on div "button" at bounding box center [97, 295] width 194 height 10
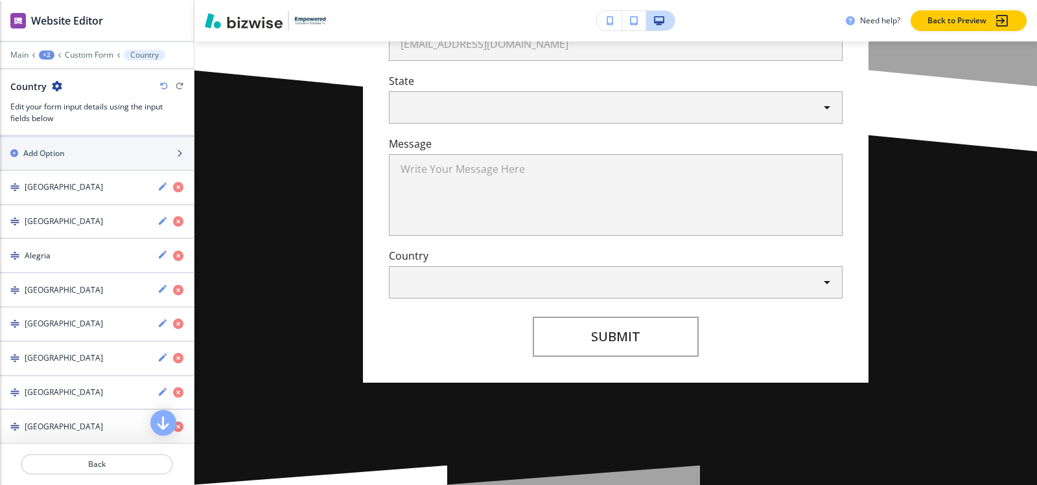
scroll to position [147, 0]
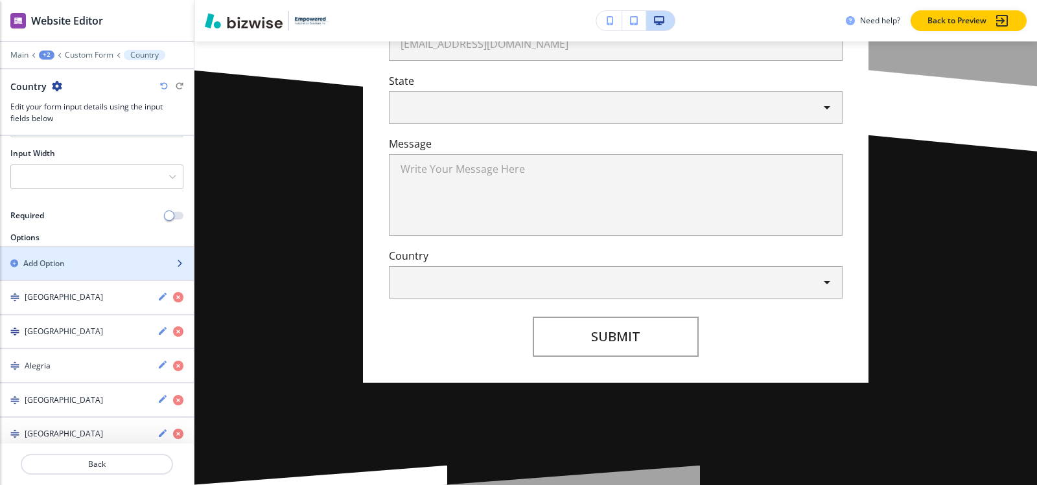
click at [95, 254] on div "button" at bounding box center [97, 253] width 194 height 10
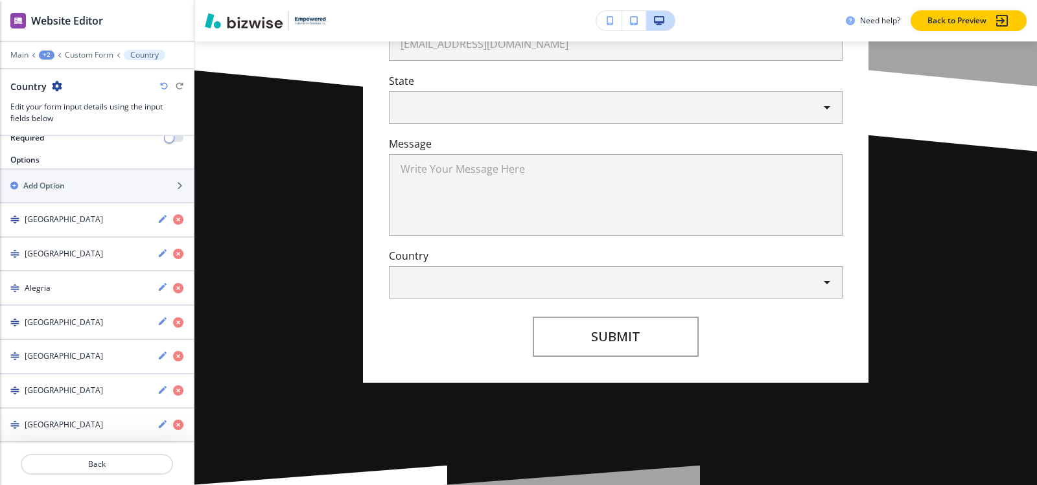
scroll to position [169, 0]
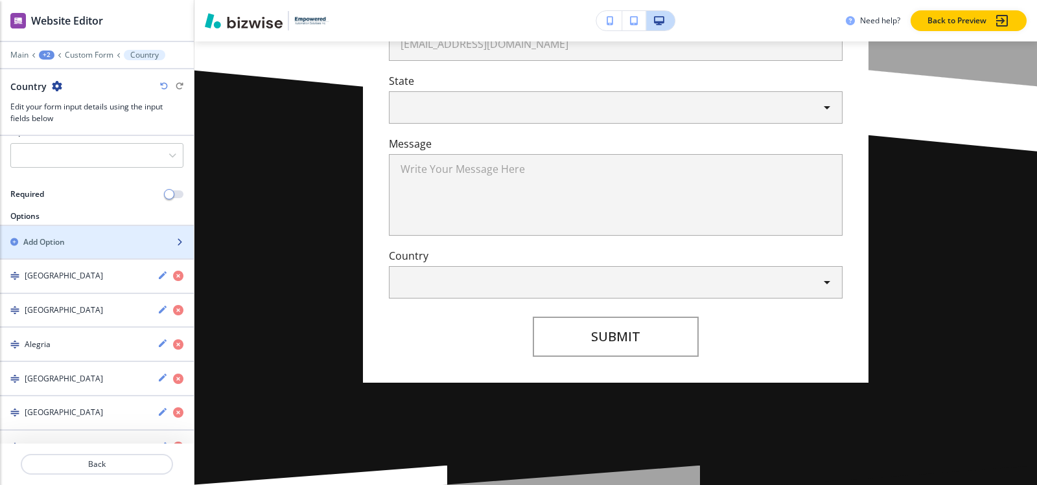
click at [122, 246] on div "Add Option" at bounding box center [82, 243] width 165 height 12
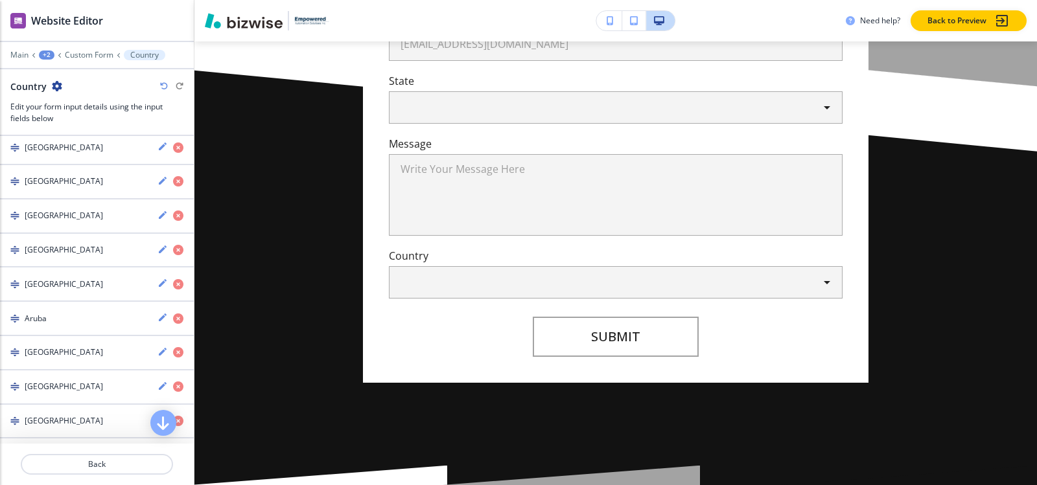
scroll to position [95, 0]
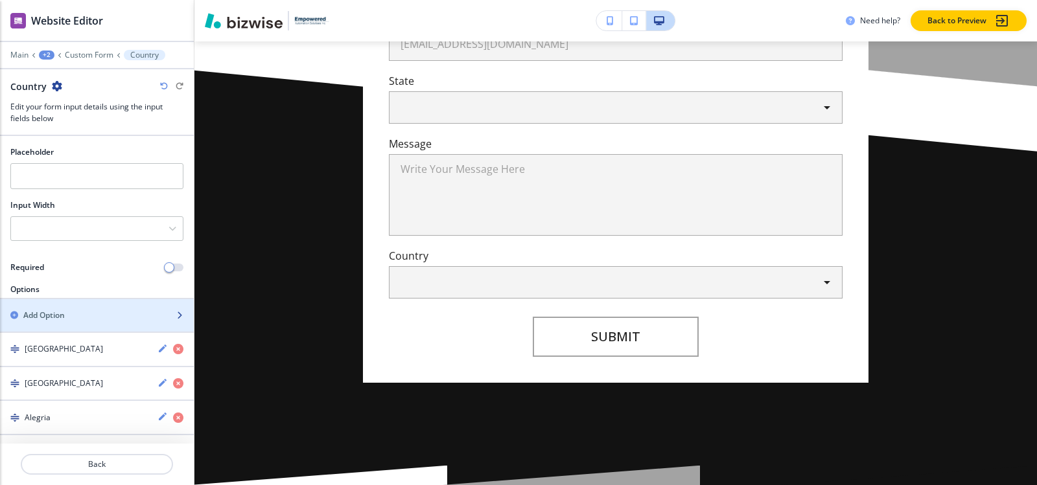
click at [74, 321] on div "button" at bounding box center [97, 326] width 194 height 10
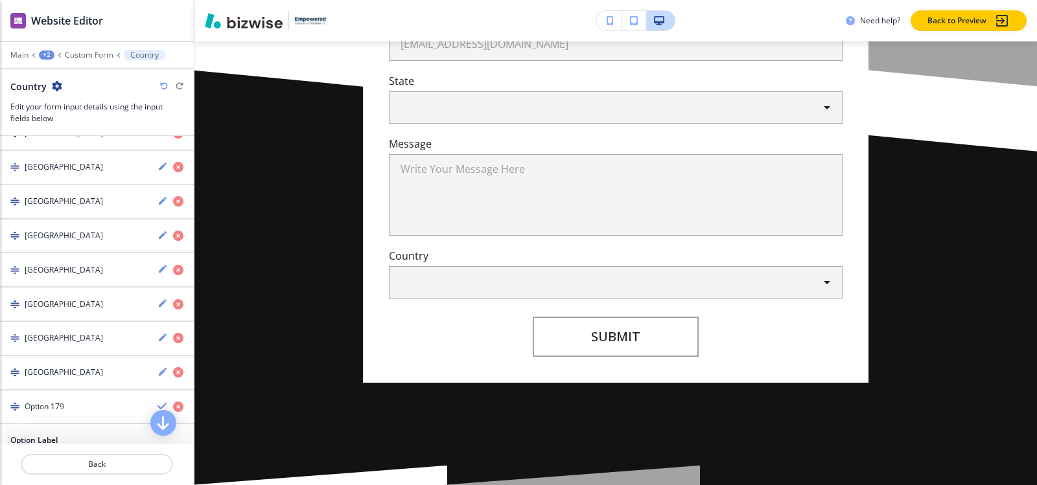
scroll to position [2250, 0]
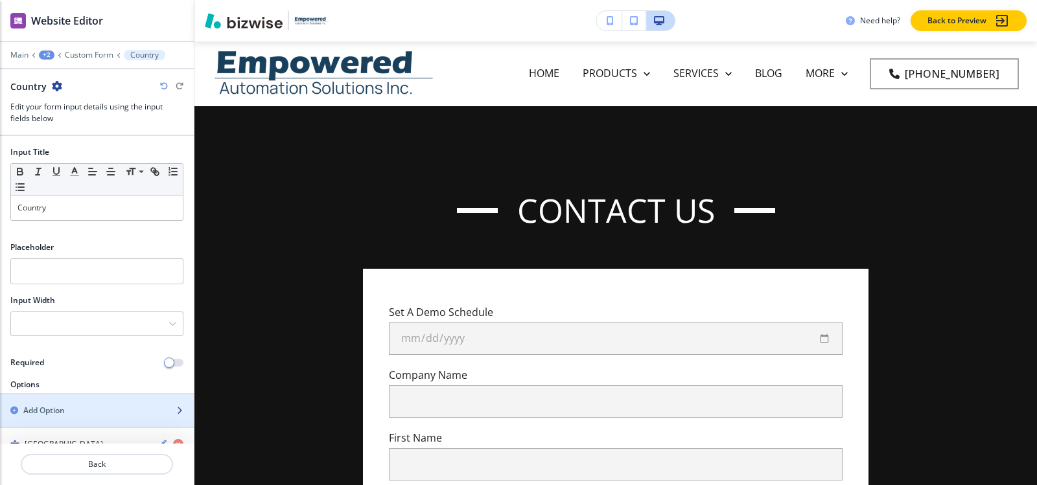
scroll to position [609, 0]
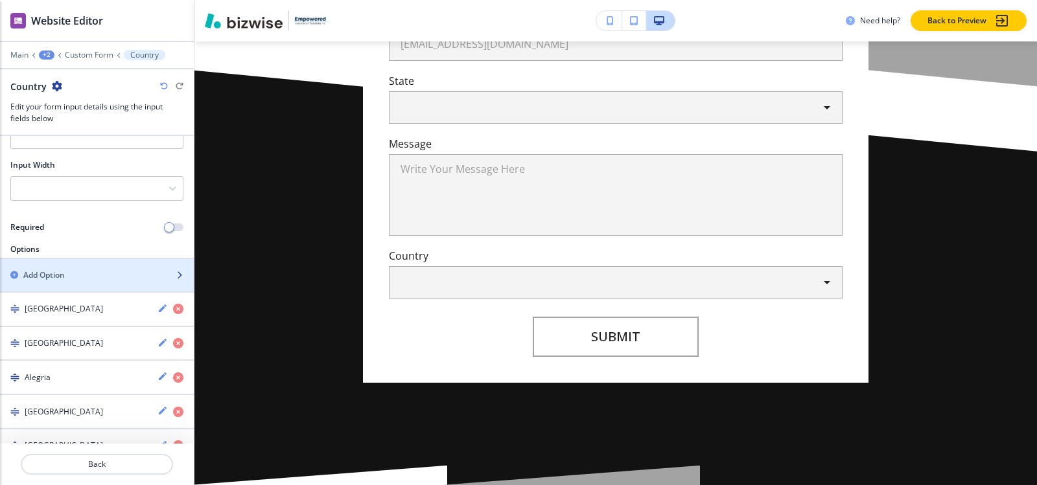
click at [100, 268] on div "button" at bounding box center [97, 264] width 194 height 10
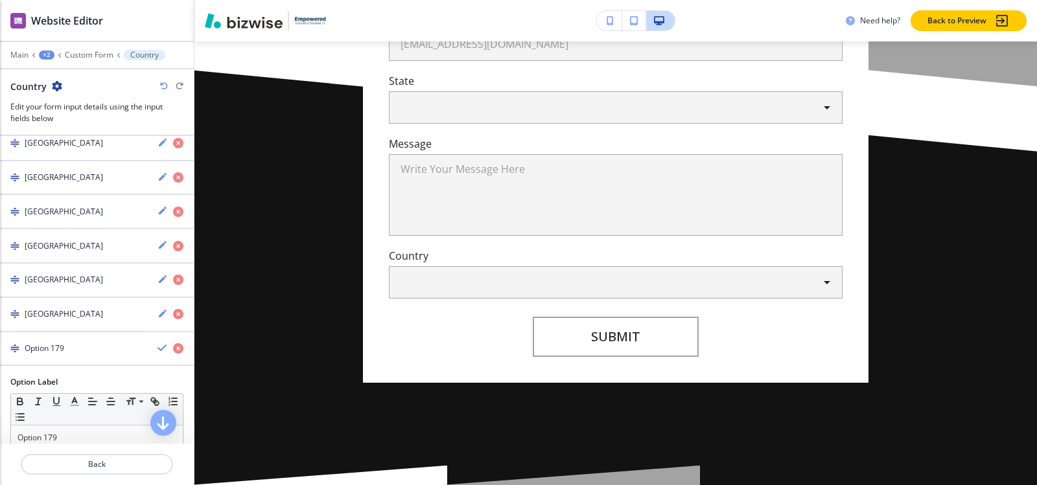
scroll to position [6252, 0]
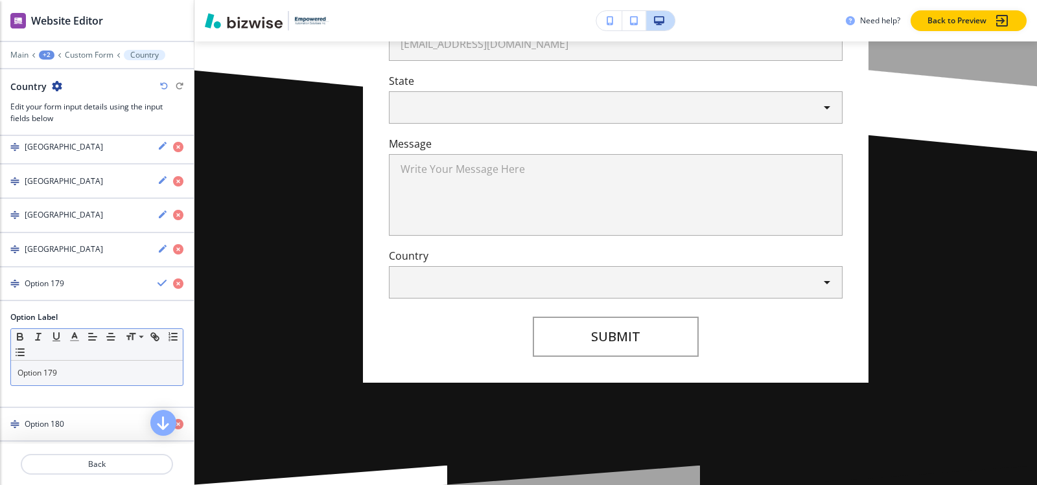
click at [84, 377] on p "Option 179" at bounding box center [96, 373] width 159 height 12
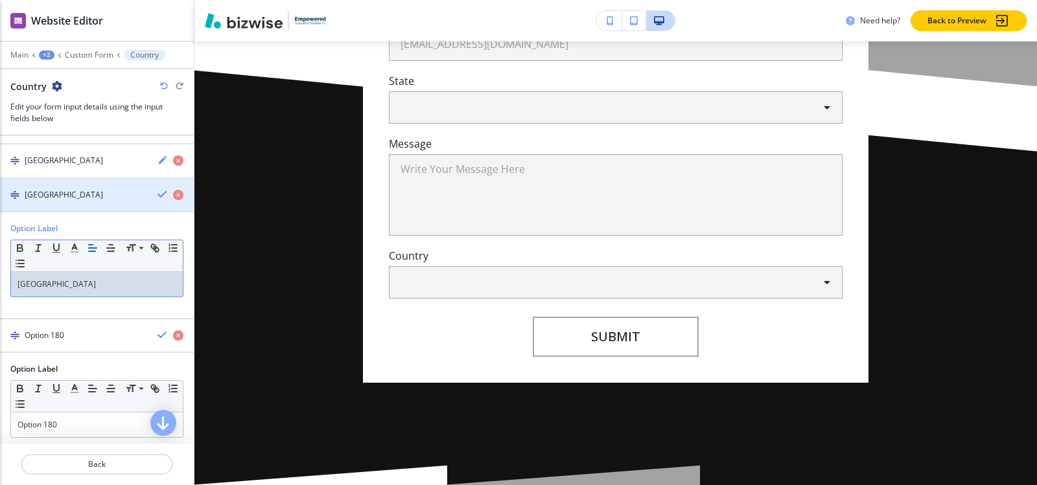
scroll to position [6382, 0]
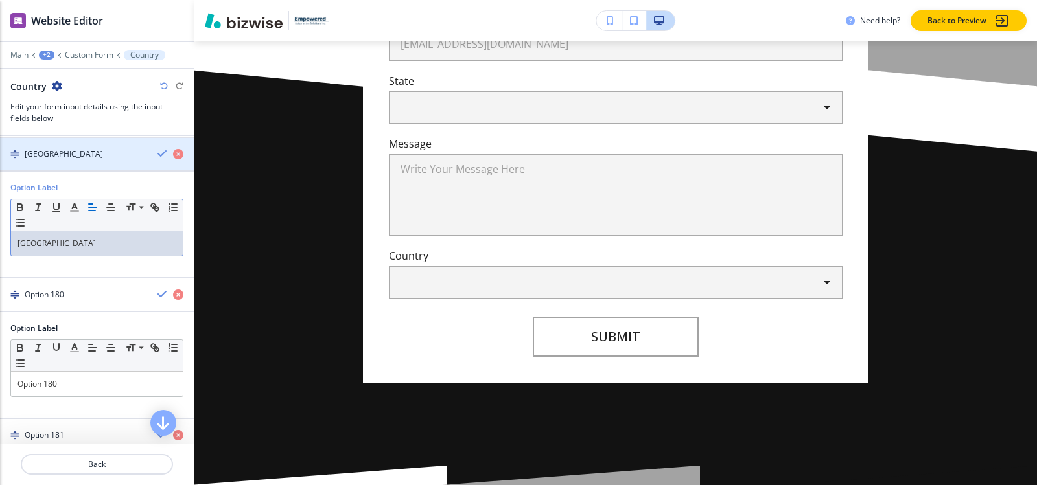
click at [62, 147] on div "button" at bounding box center [97, 143] width 194 height 10
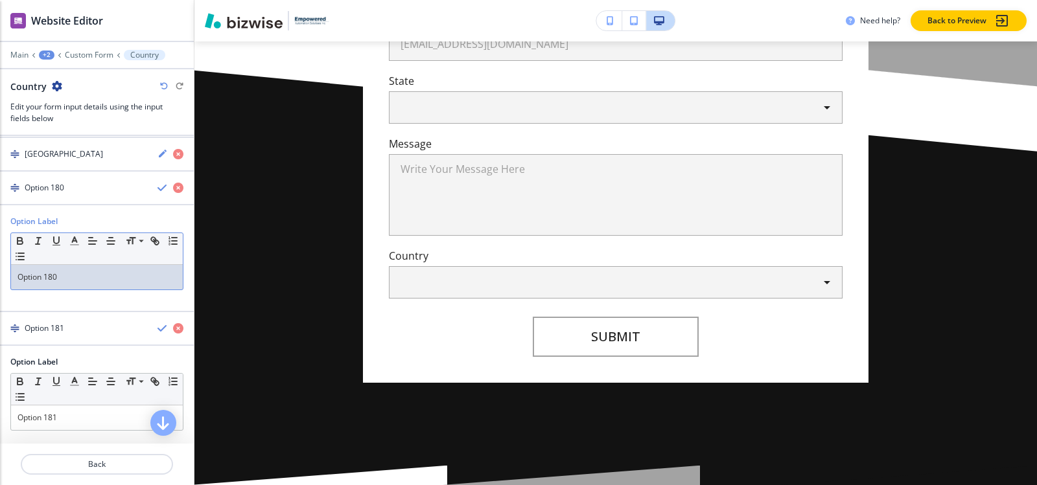
click at [67, 284] on div "Option 180" at bounding box center [97, 277] width 172 height 25
click at [50, 184] on h4 "Tajikistan" at bounding box center [64, 188] width 78 height 12
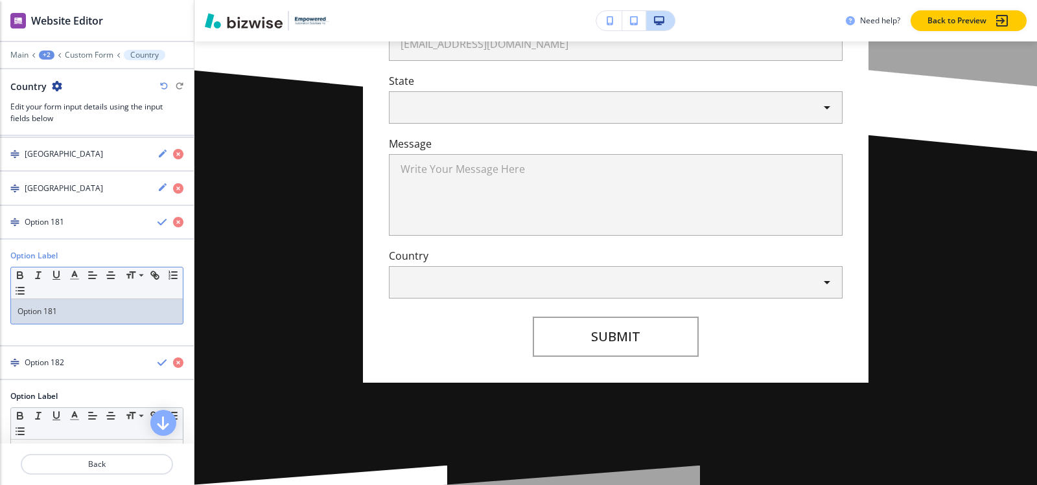
click at [78, 317] on p "Option 181" at bounding box center [96, 312] width 159 height 12
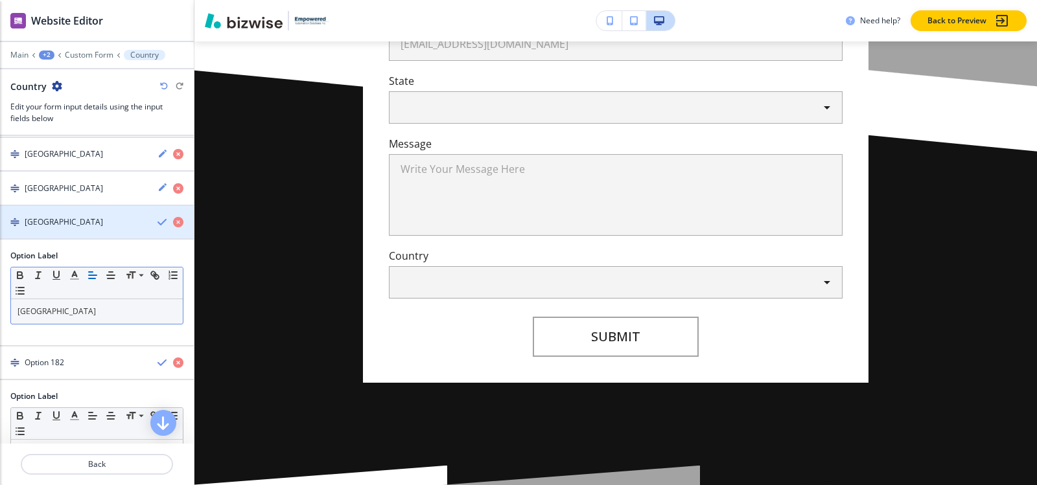
click at [64, 226] on div "Tanzania" at bounding box center [73, 222] width 147 height 12
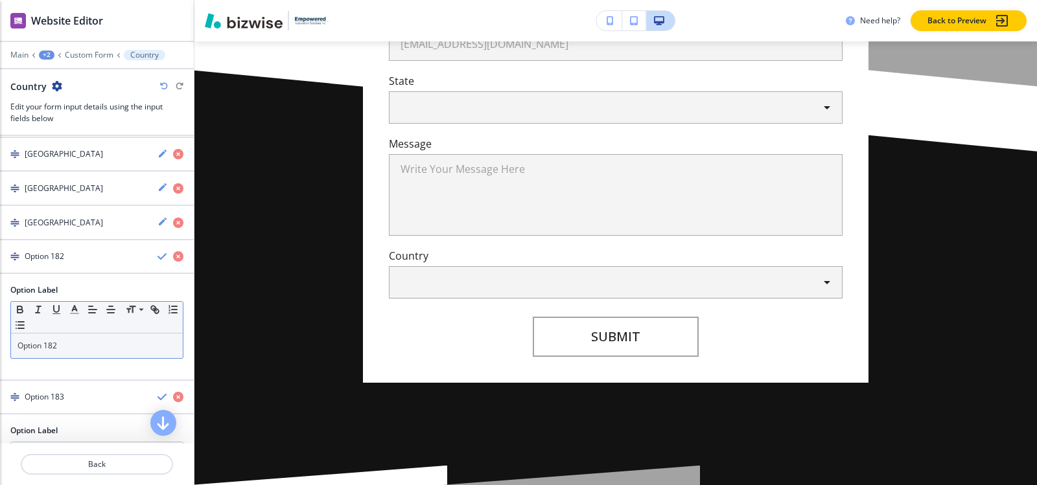
click at [78, 345] on p "Option 182" at bounding box center [96, 346] width 159 height 12
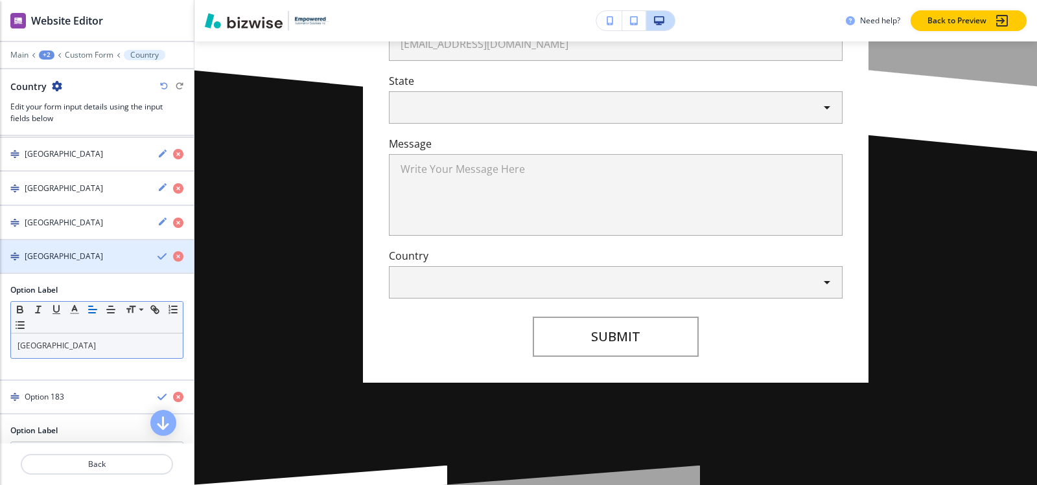
click at [67, 272] on div "button" at bounding box center [97, 267] width 194 height 10
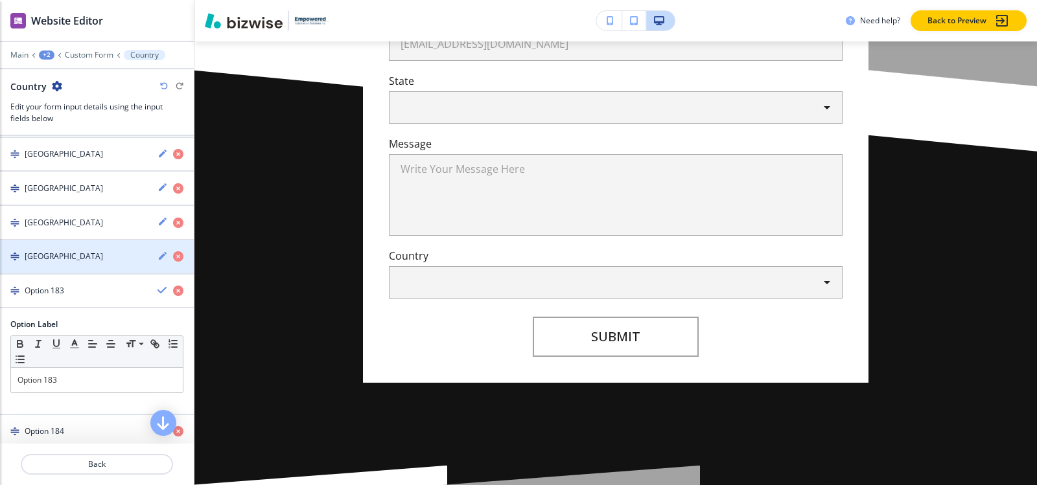
scroll to position [6446, 0]
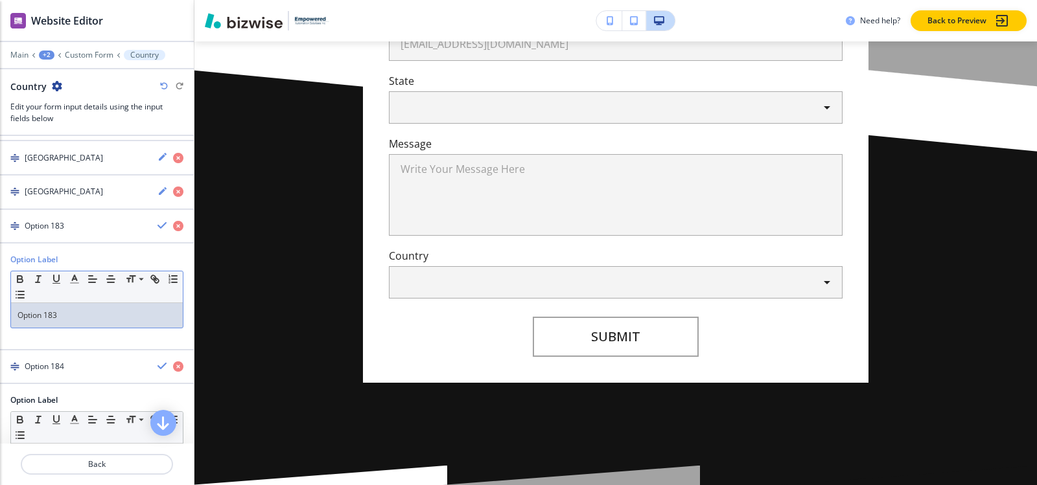
click at [68, 316] on p "Option 183" at bounding box center [96, 316] width 159 height 12
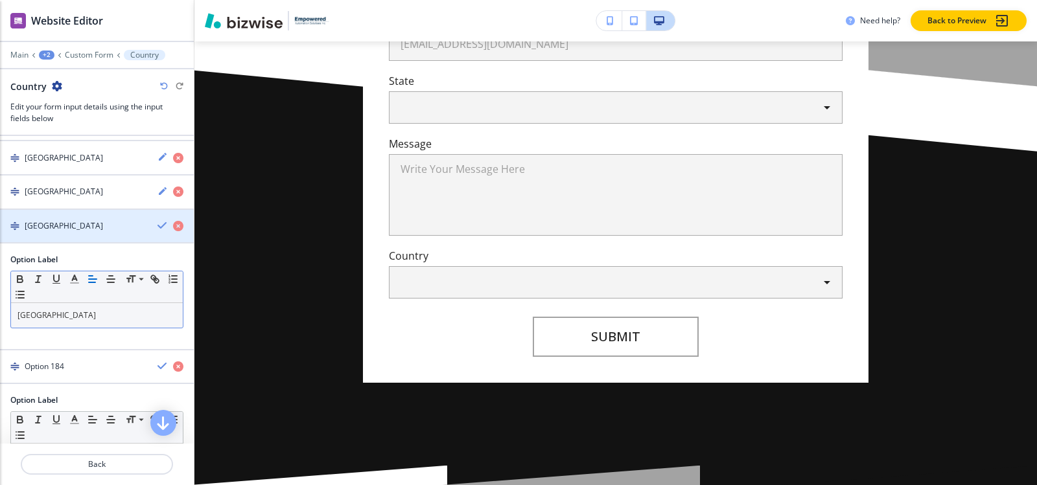
click at [44, 233] on div "button" at bounding box center [97, 237] width 194 height 10
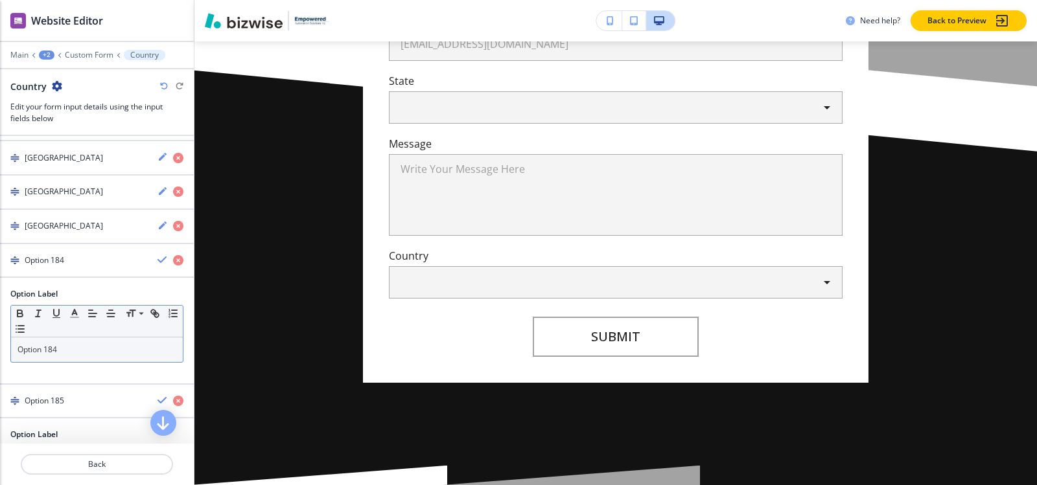
click at [70, 362] on div "Small Normal Large Huge Option 184" at bounding box center [96, 334] width 173 height 58
click at [51, 268] on div "button" at bounding box center [97, 271] width 194 height 10
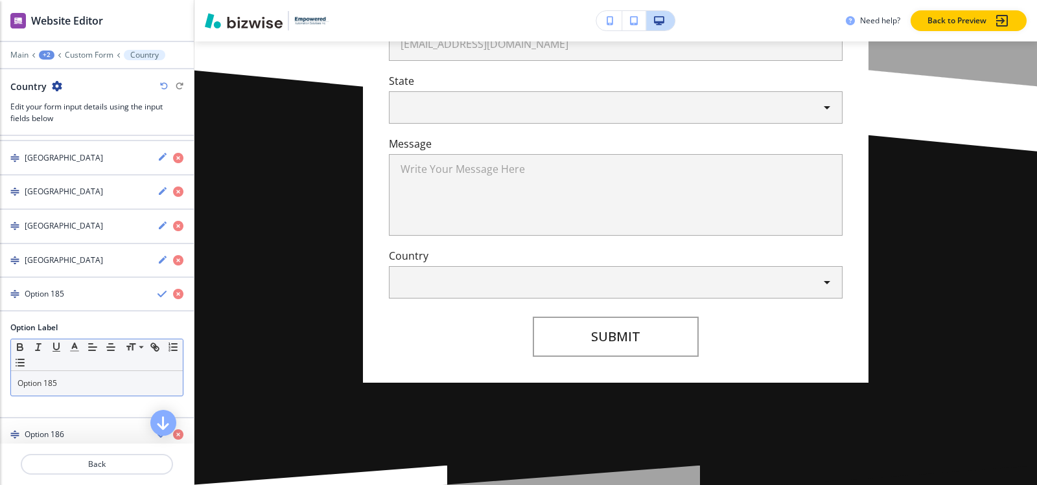
click at [62, 375] on div "Option 185" at bounding box center [97, 383] width 172 height 25
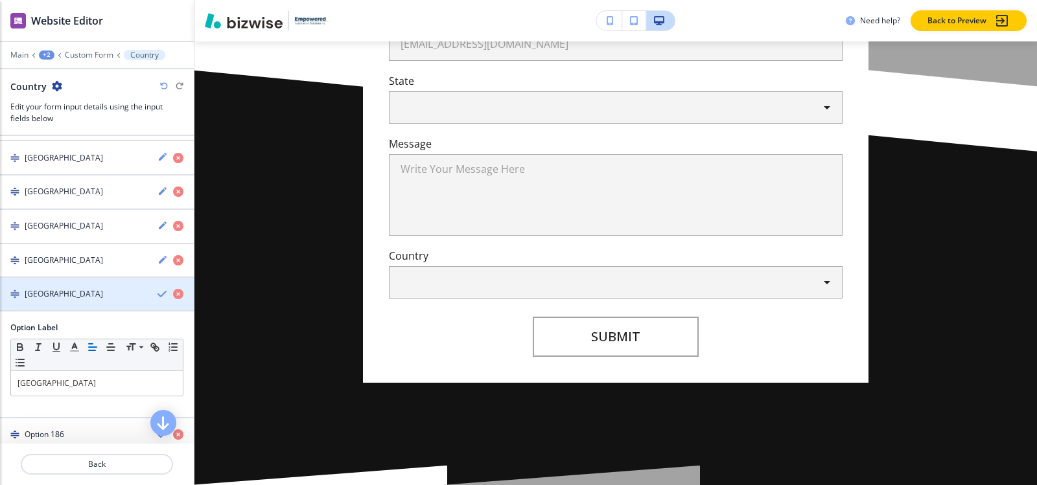
click at [67, 292] on div "Tonga" at bounding box center [73, 294] width 147 height 12
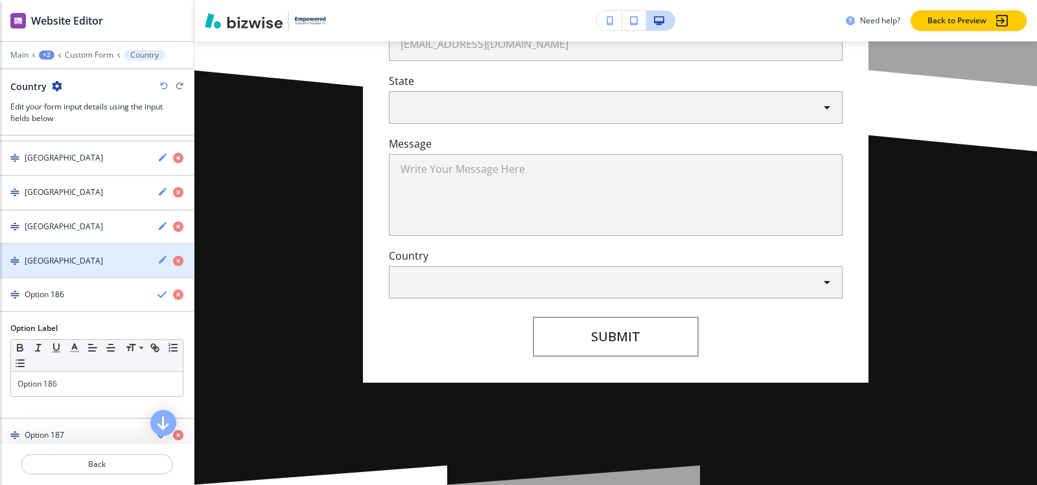
scroll to position [6511, 0]
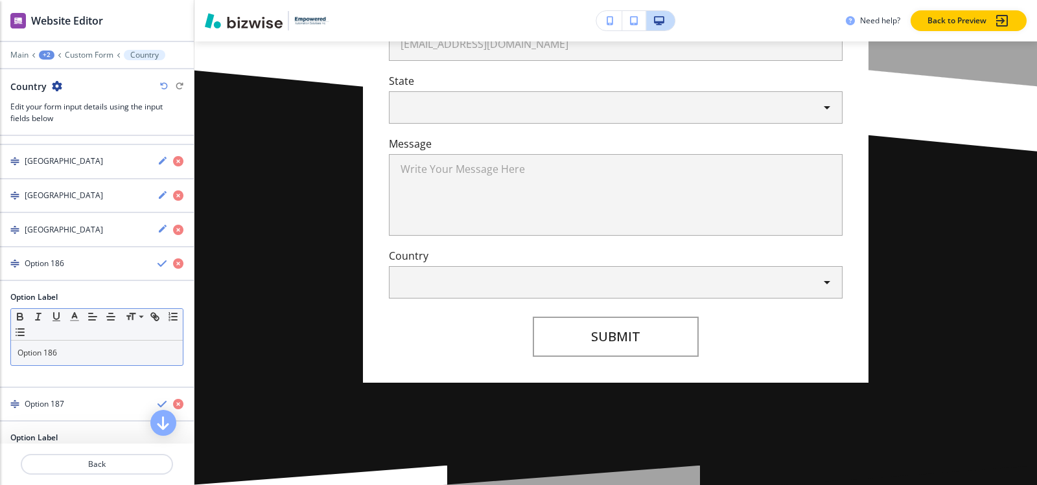
click at [72, 357] on p "Option 186" at bounding box center [96, 353] width 159 height 12
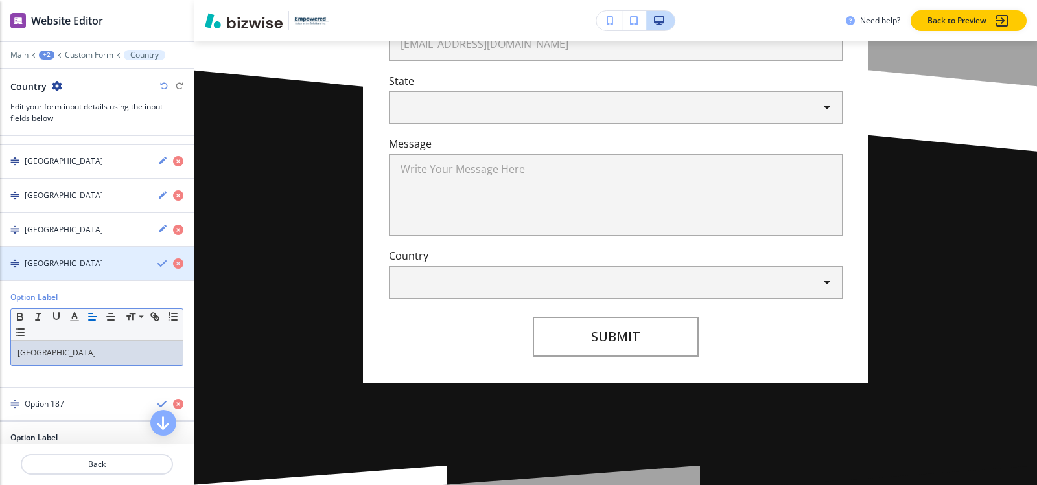
click at [69, 264] on h4 "Trinidad and Tobago" at bounding box center [64, 264] width 78 height 12
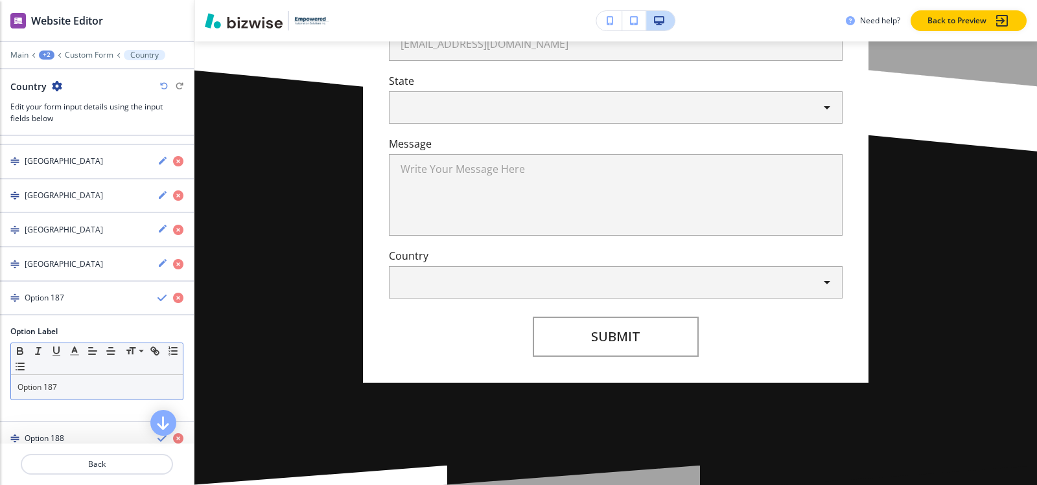
click at [69, 388] on p "Option 187" at bounding box center [96, 388] width 159 height 12
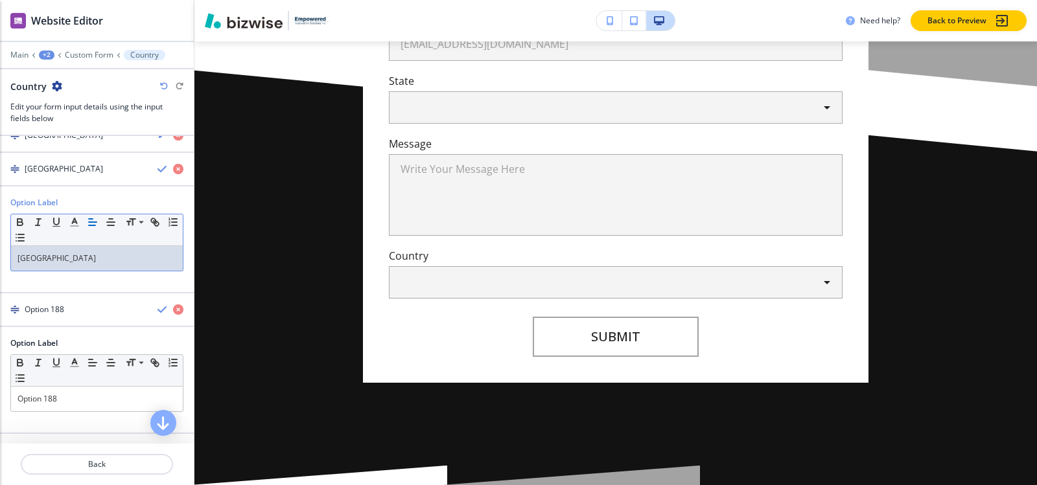
scroll to position [6641, 0]
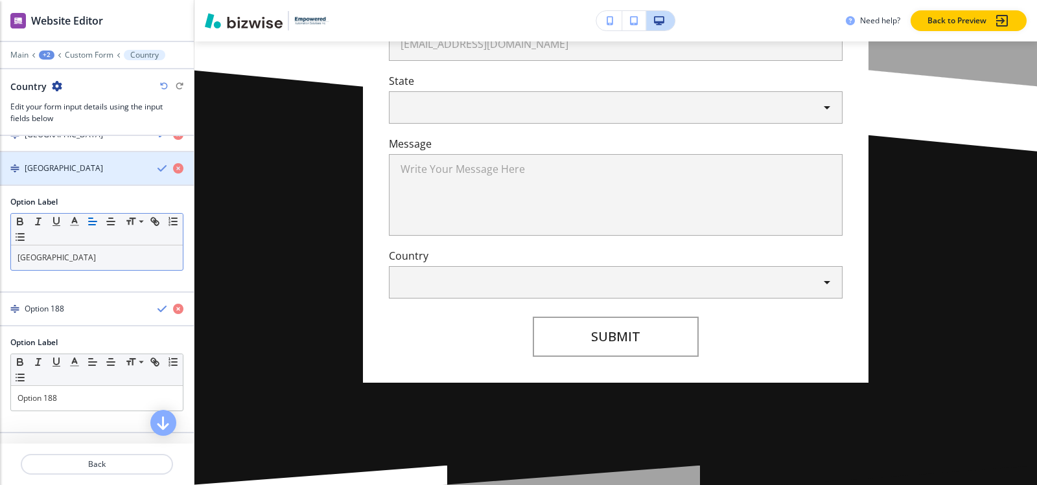
click at [69, 172] on div "Tunisia" at bounding box center [73, 169] width 147 height 12
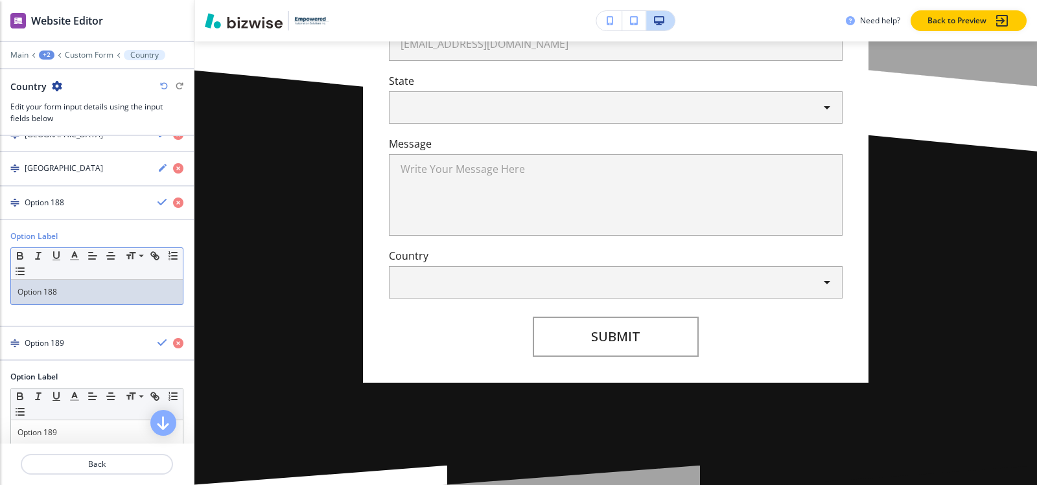
click at [73, 296] on p "Option 188" at bounding box center [96, 292] width 159 height 12
paste div
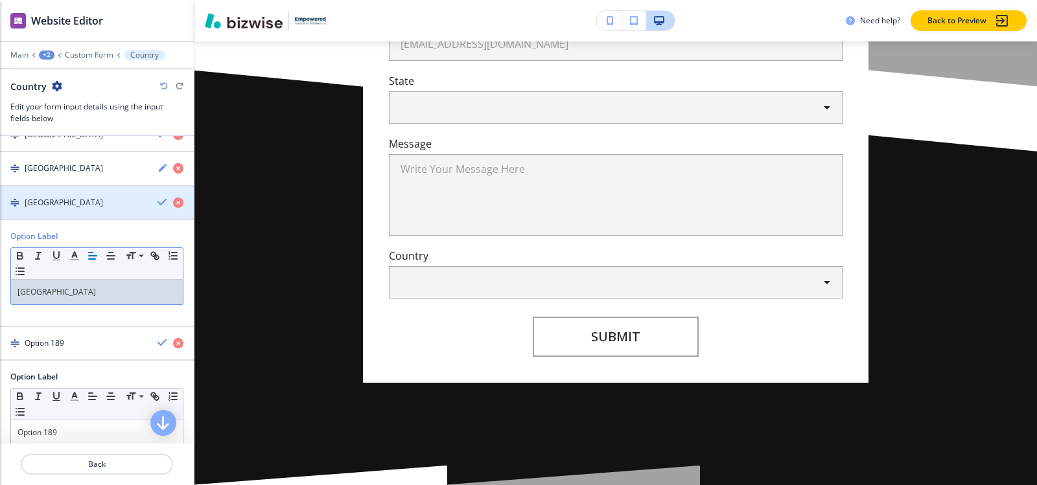
click at [49, 205] on div "Turkey" at bounding box center [73, 203] width 147 height 12
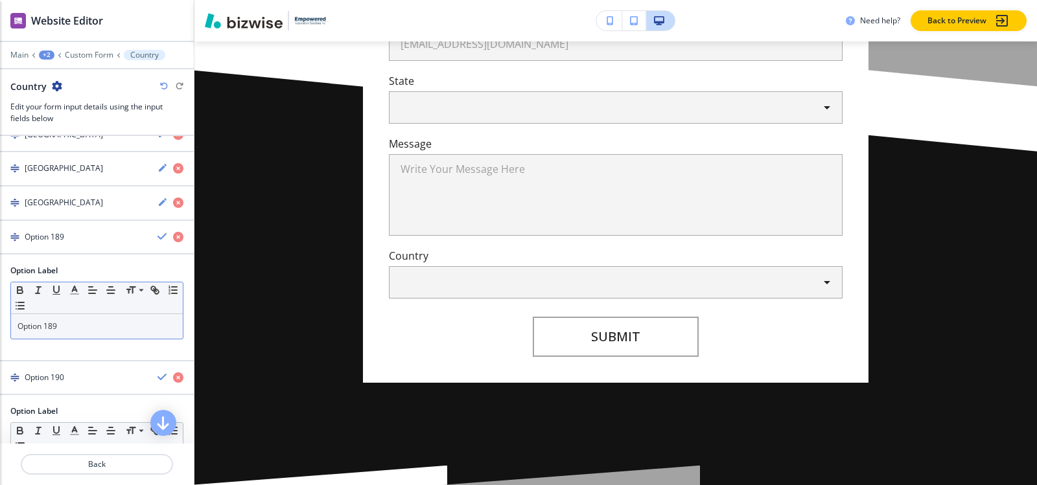
click at [64, 326] on p "Option 189" at bounding box center [96, 327] width 159 height 12
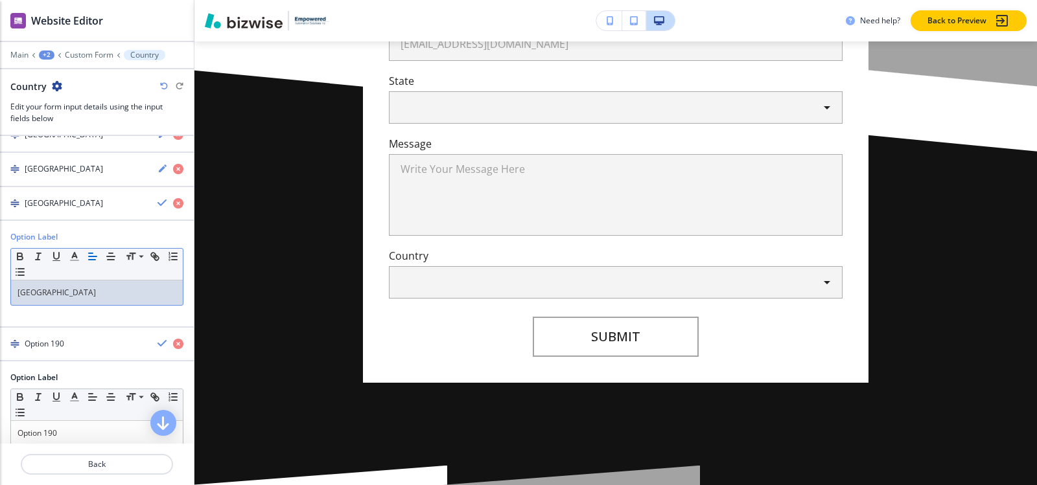
scroll to position [6706, 0]
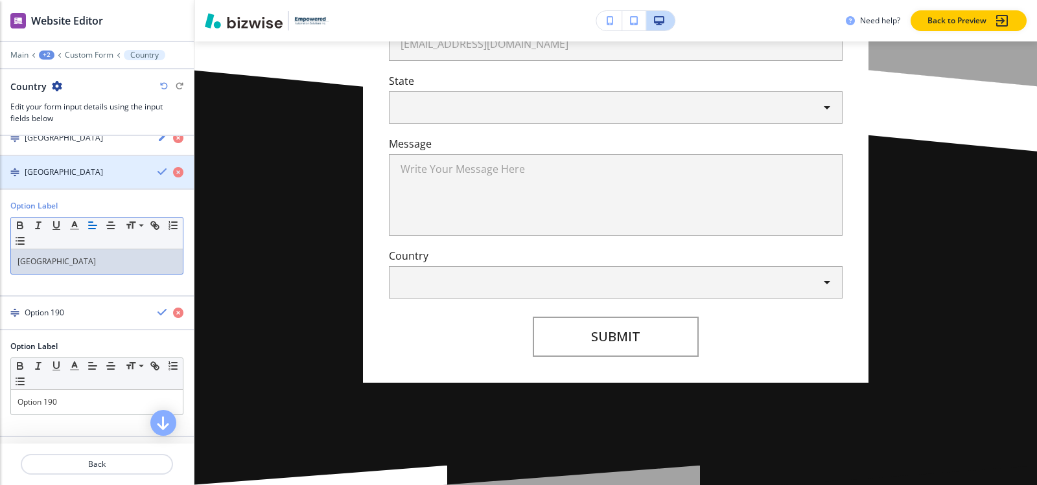
click at [66, 176] on h4 "Turkmenistan" at bounding box center [64, 173] width 78 height 12
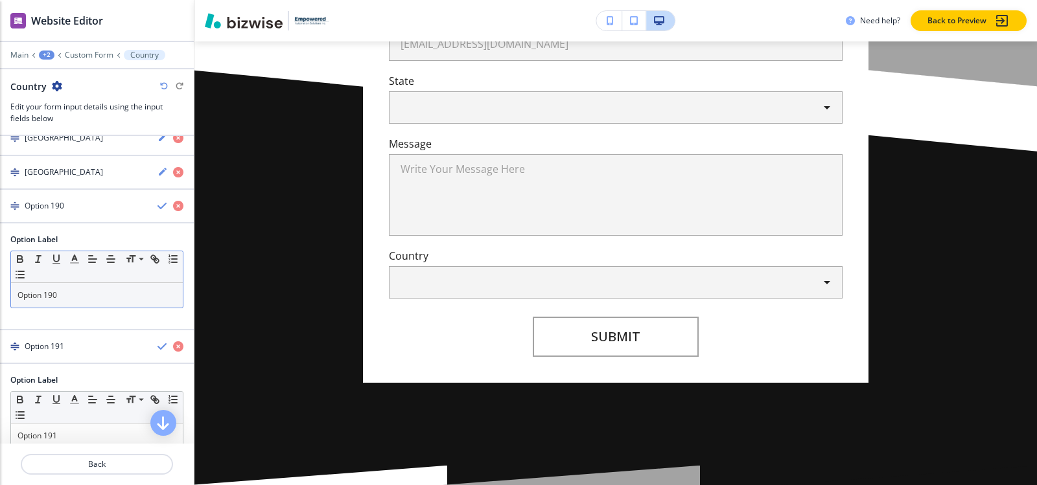
scroll to position [6771, 0]
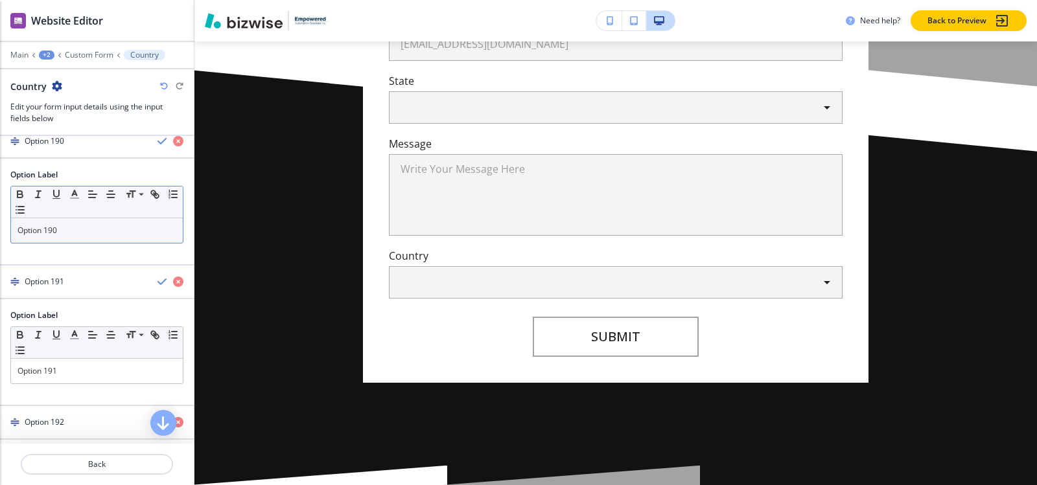
click at [76, 231] on p "Option 190" at bounding box center [96, 231] width 159 height 12
click at [44, 146] on h4 "Tuvalu" at bounding box center [64, 141] width 78 height 12
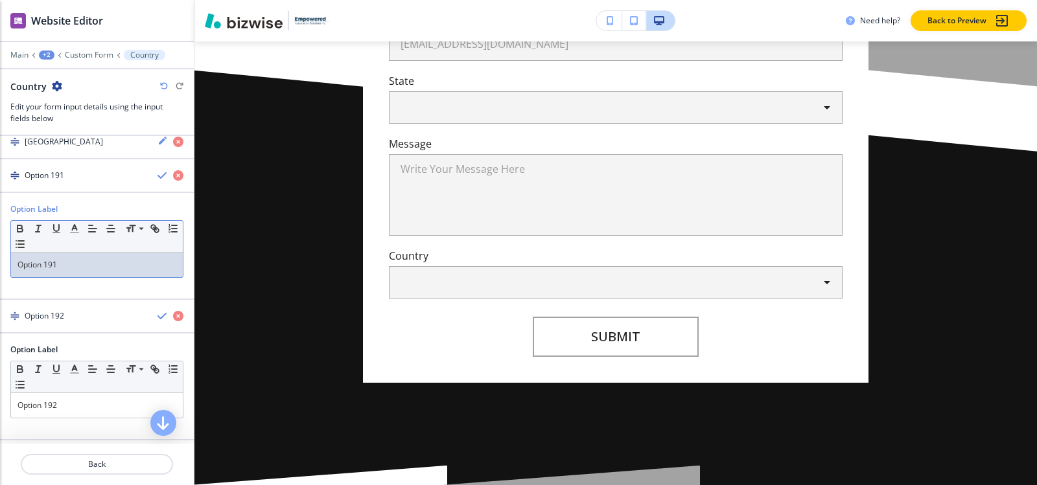
click at [72, 270] on p "Option 191" at bounding box center [96, 265] width 159 height 12
click at [72, 195] on div at bounding box center [97, 198] width 194 height 10
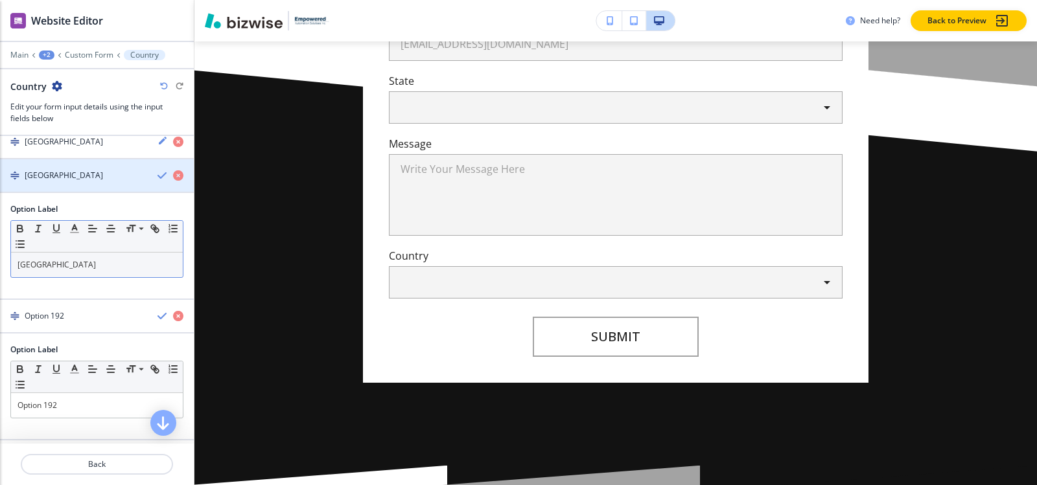
click at [73, 180] on div "Uganda" at bounding box center [73, 176] width 147 height 12
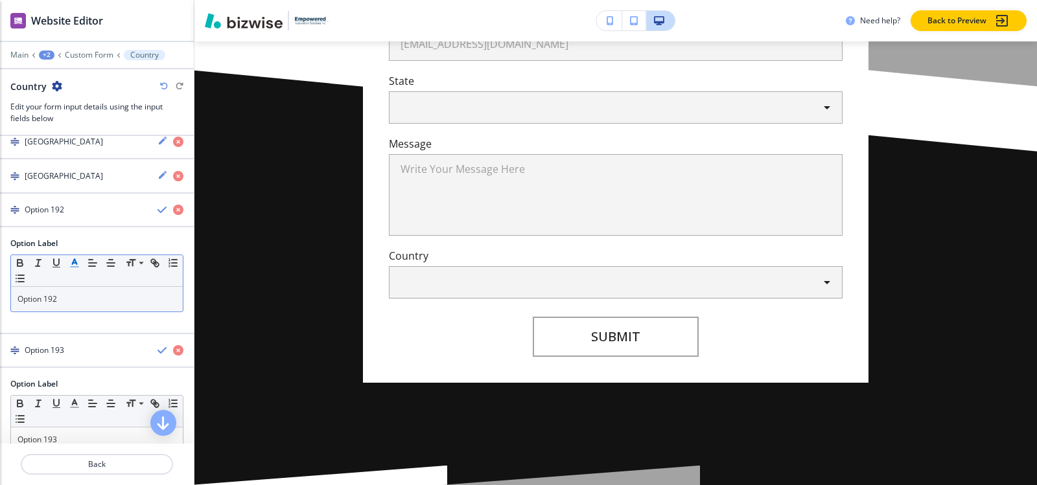
scroll to position [6835, 0]
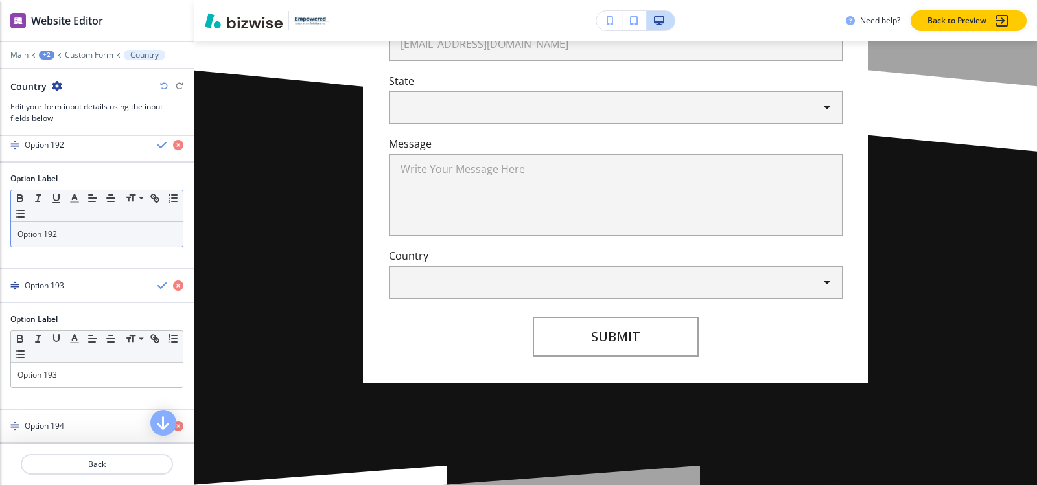
click at [76, 235] on p "Option 192" at bounding box center [96, 235] width 159 height 12
click at [60, 151] on div "button" at bounding box center [97, 156] width 194 height 10
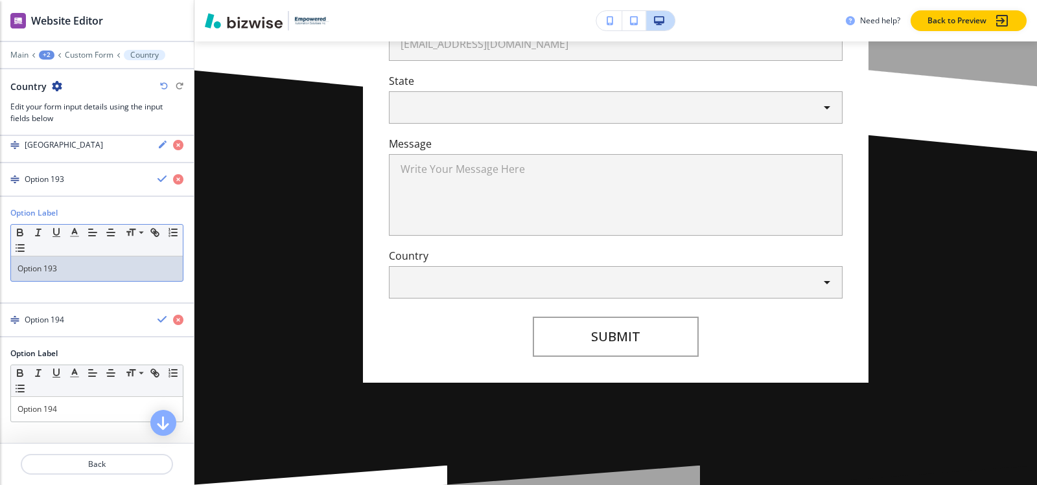
click at [80, 270] on p "Option 193" at bounding box center [96, 269] width 159 height 12
click at [49, 176] on h4 "United Arab Emirates" at bounding box center [64, 180] width 78 height 12
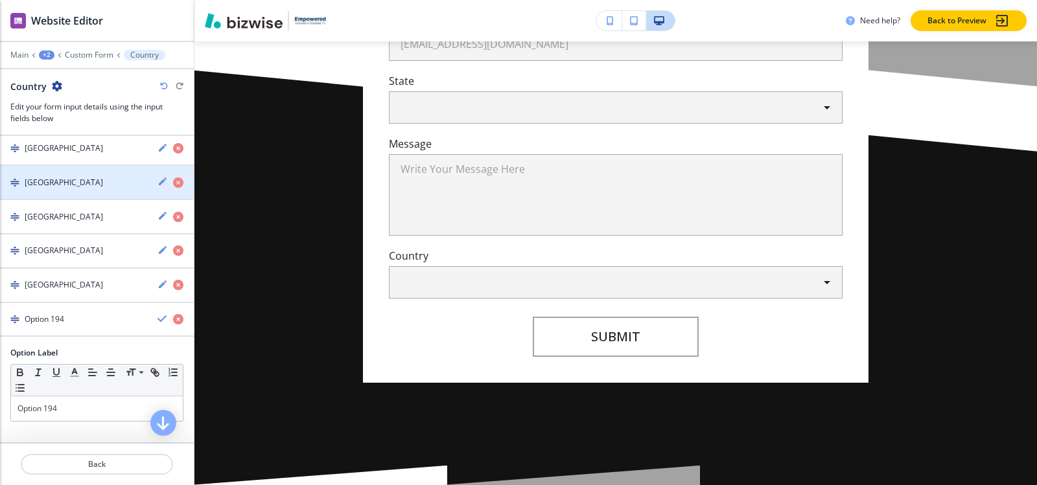
scroll to position [6730, 0]
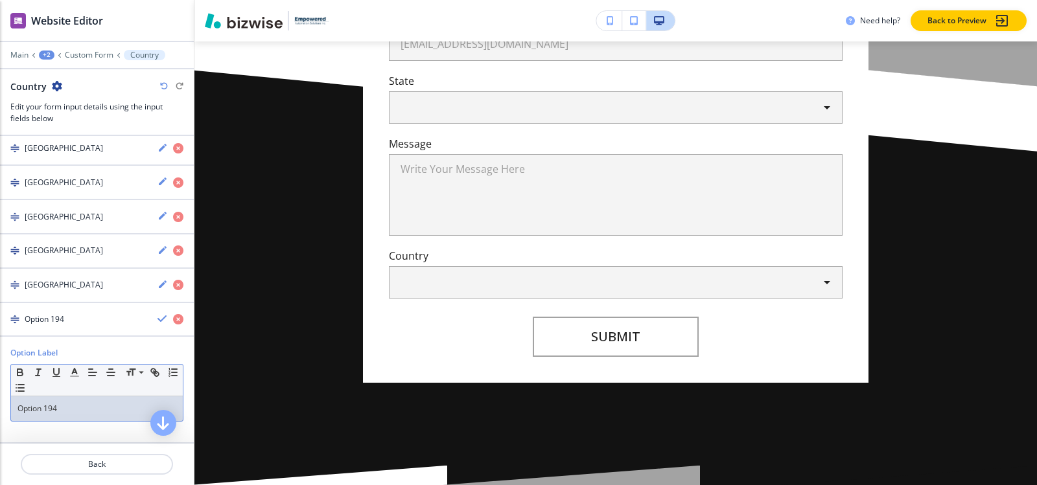
click at [91, 402] on div "Option 194" at bounding box center [97, 409] width 172 height 25
click at [60, 323] on h4 "United Kingdom" at bounding box center [64, 320] width 78 height 12
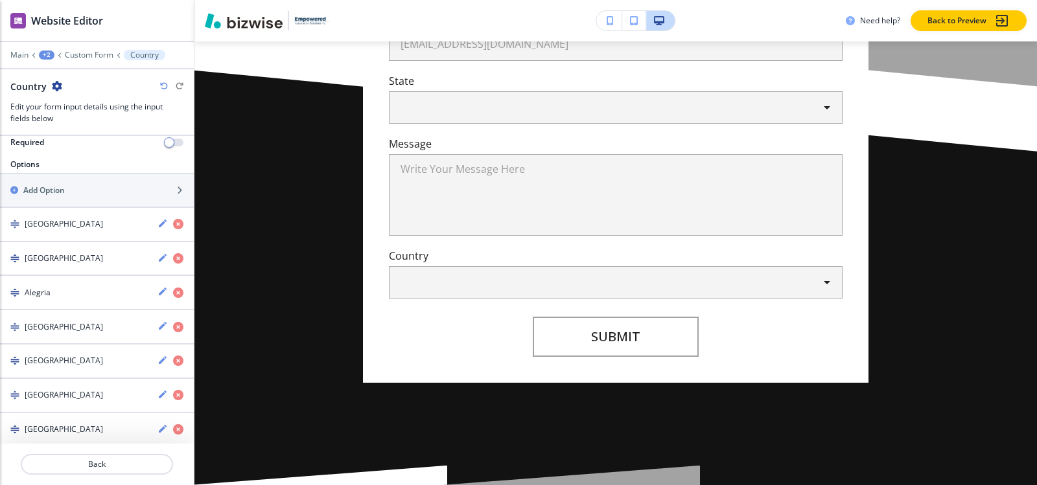
scroll to position [174, 0]
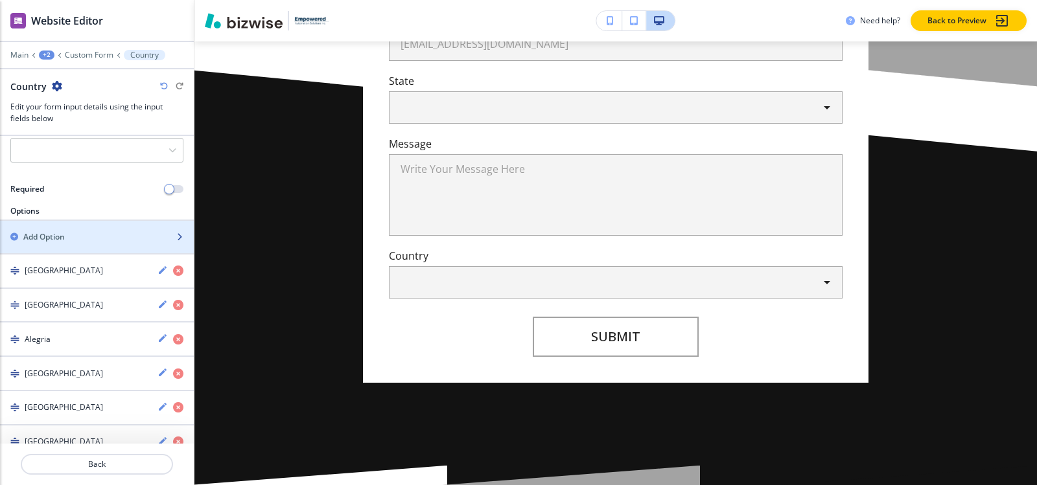
click at [103, 237] on div "Add Option" at bounding box center [82, 237] width 165 height 12
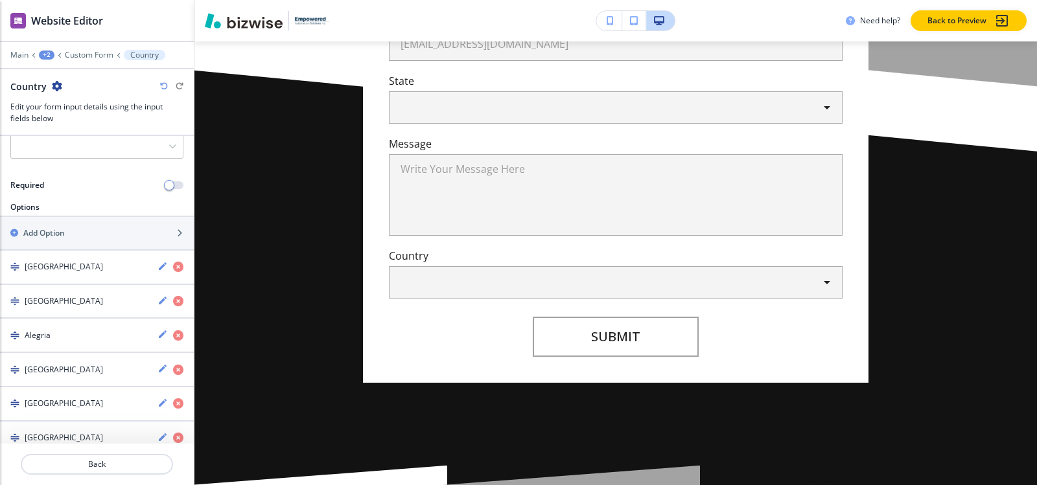
scroll to position [161, 0]
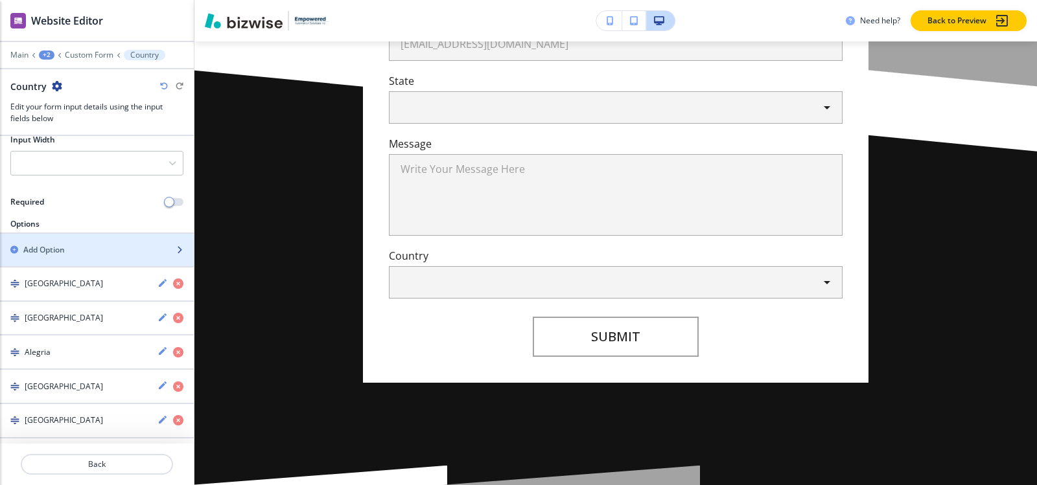
click at [41, 251] on h2 "Add Option" at bounding box center [43, 250] width 41 height 12
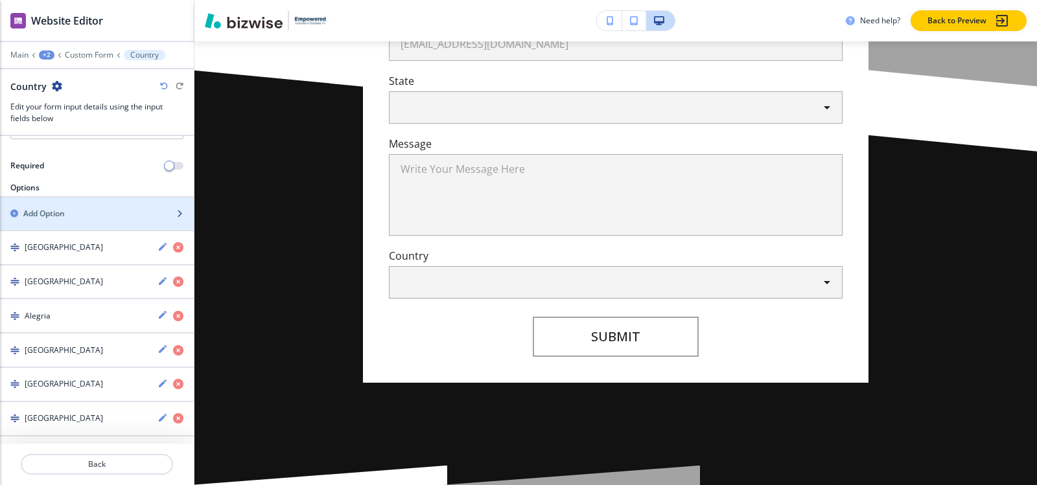
click at [102, 215] on div "Add Option" at bounding box center [82, 214] width 165 height 12
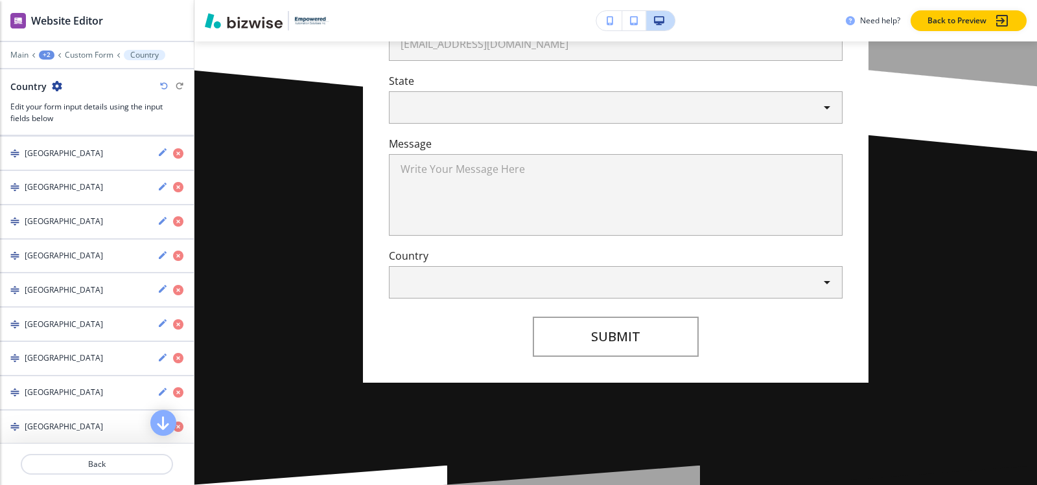
scroll to position [184, 0]
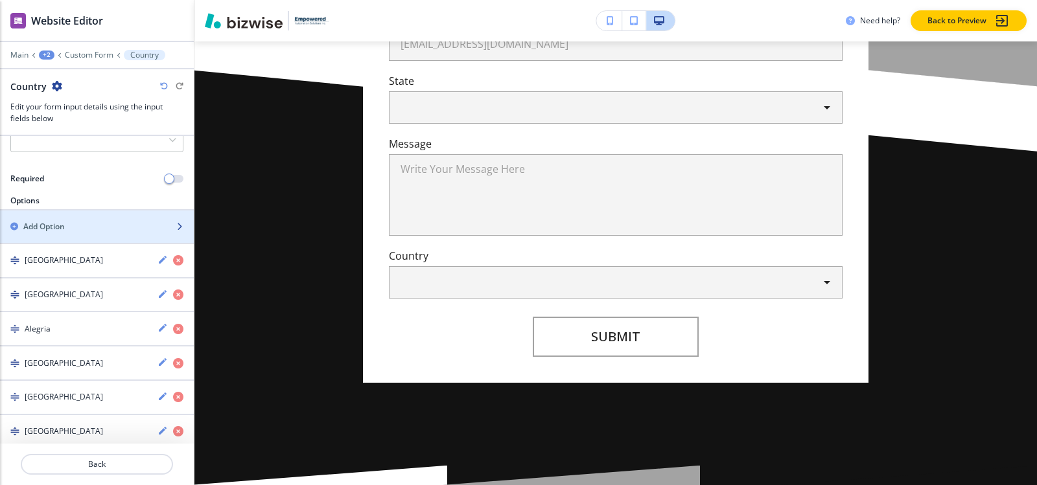
click at [86, 225] on div "Add Option" at bounding box center [82, 227] width 165 height 12
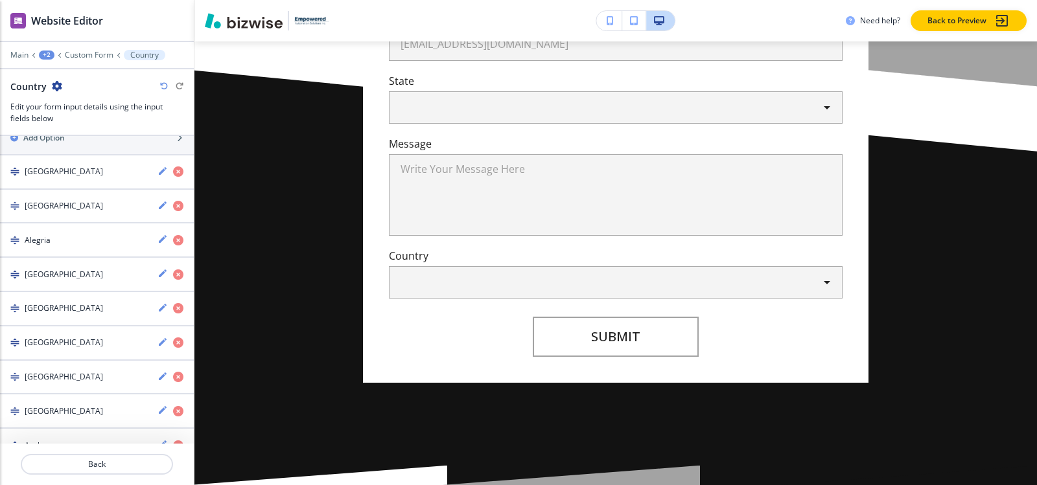
scroll to position [102, 0]
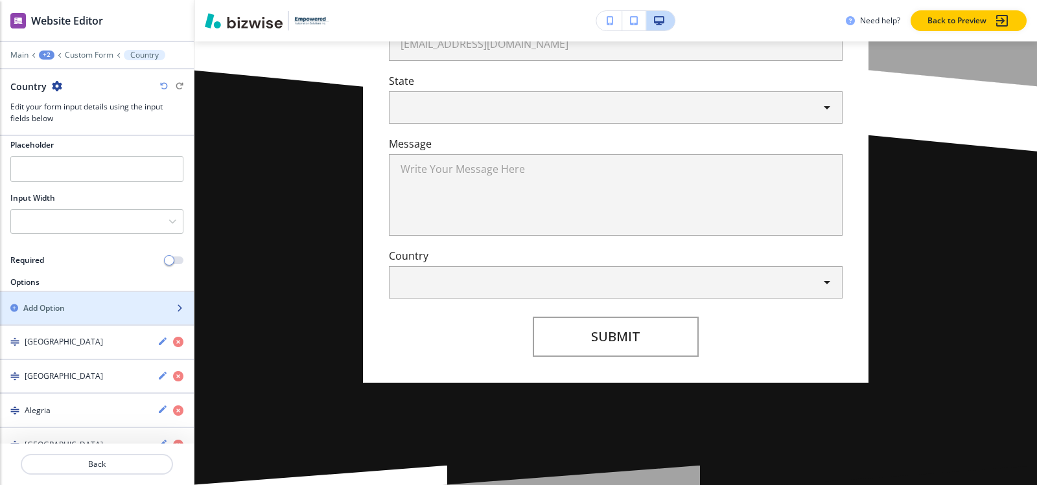
click at [25, 315] on div "button" at bounding box center [97, 319] width 194 height 10
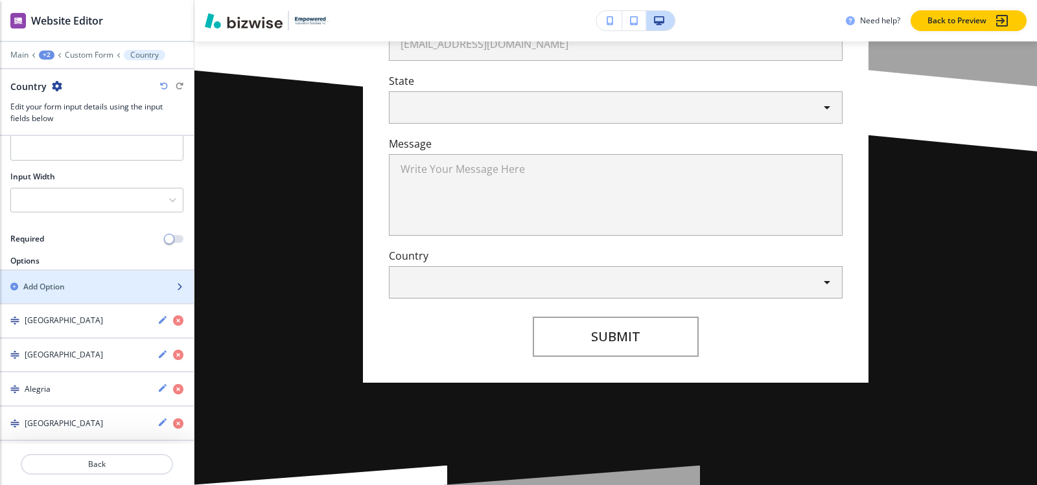
click at [64, 283] on h2 "Add Option" at bounding box center [43, 287] width 41 height 12
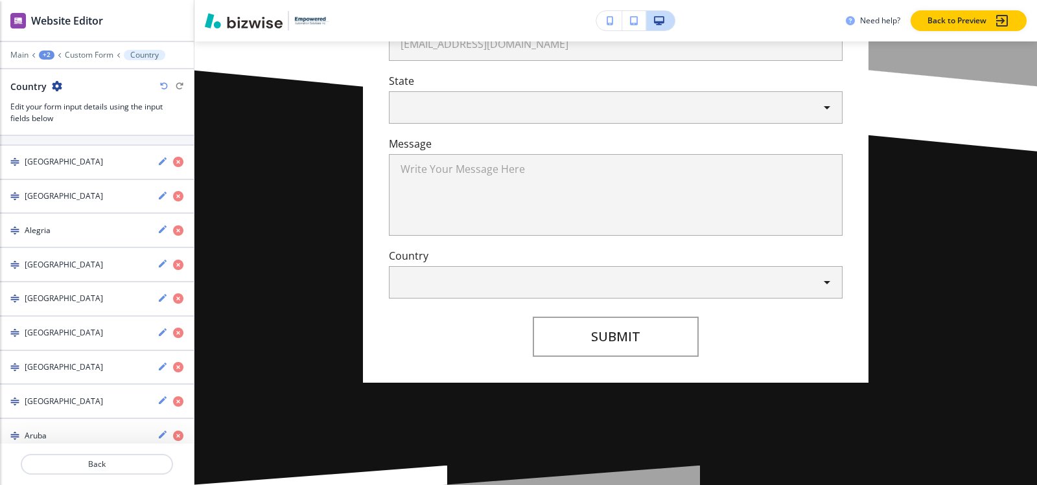
scroll to position [230, 0]
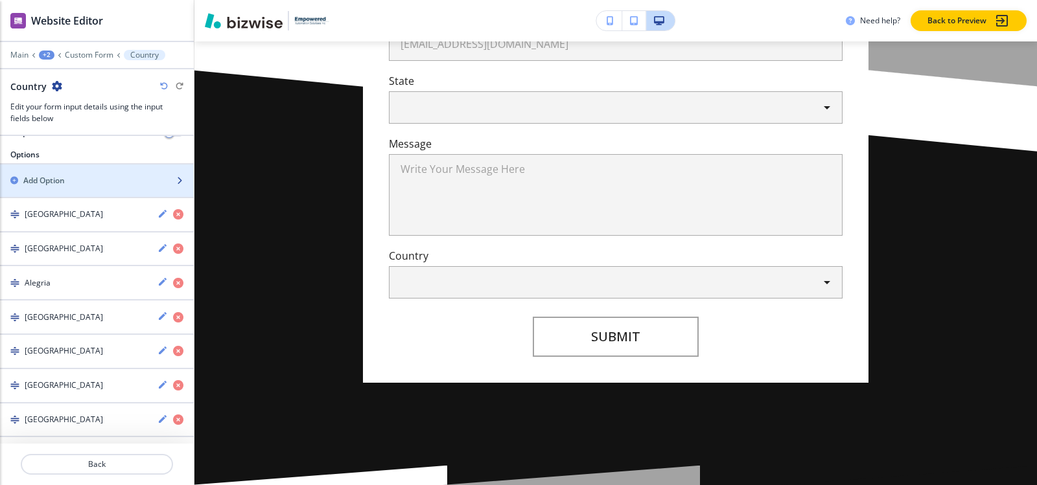
click at [102, 181] on div "Add Option" at bounding box center [82, 181] width 165 height 12
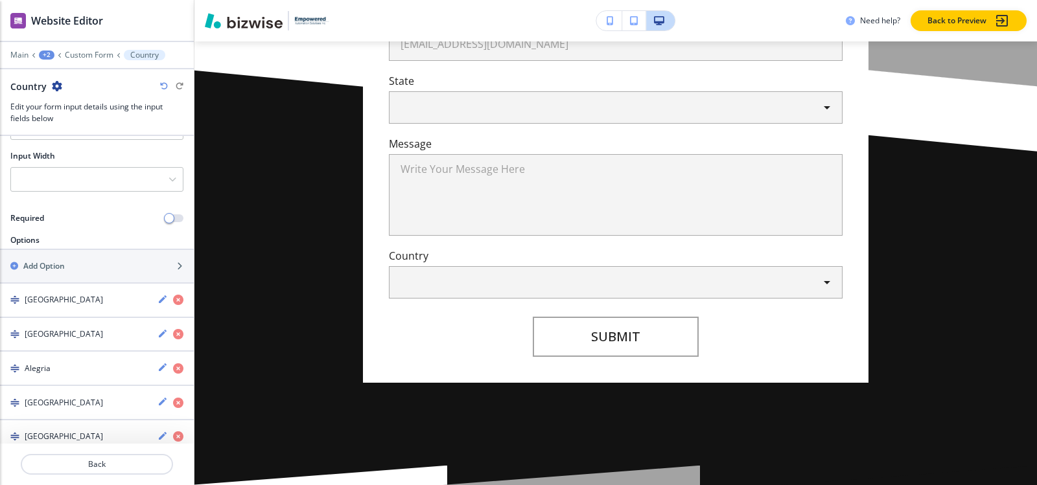
scroll to position [126, 0]
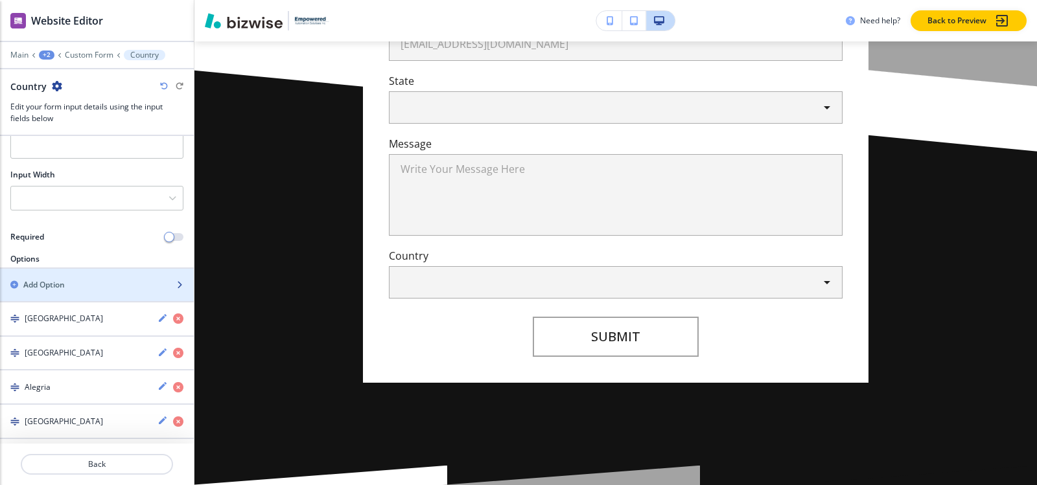
click at [79, 286] on div "Add Option" at bounding box center [82, 285] width 165 height 12
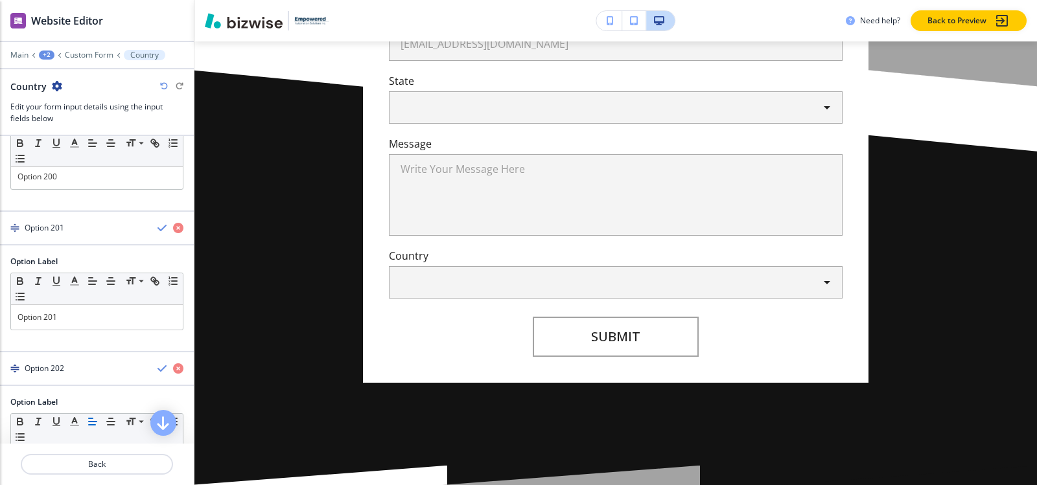
scroll to position [0, 0]
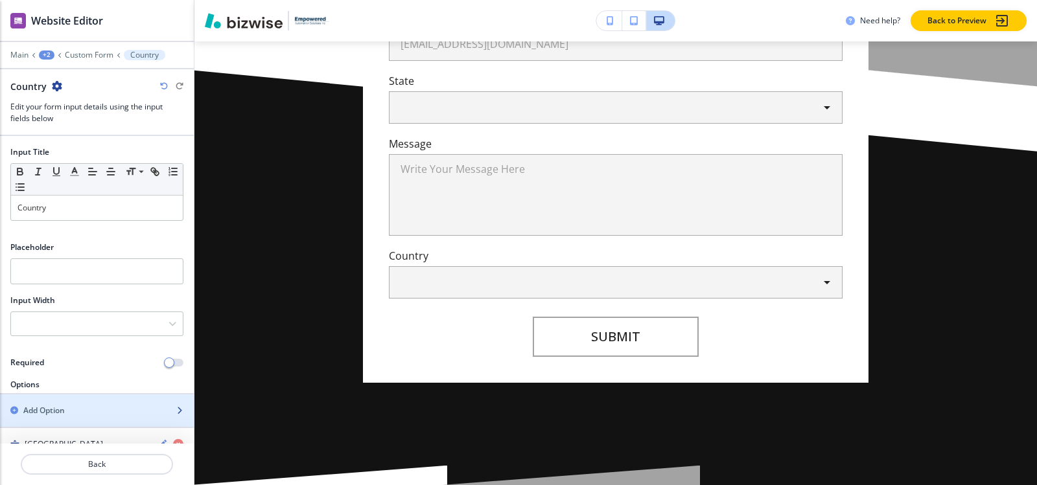
click at [36, 409] on h2 "Add Option" at bounding box center [43, 411] width 41 height 12
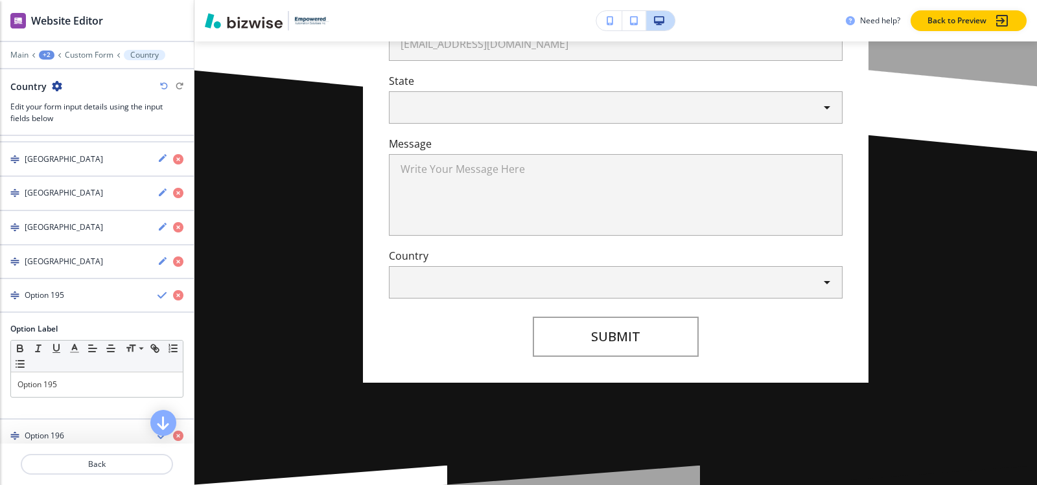
scroll to position [6852, 0]
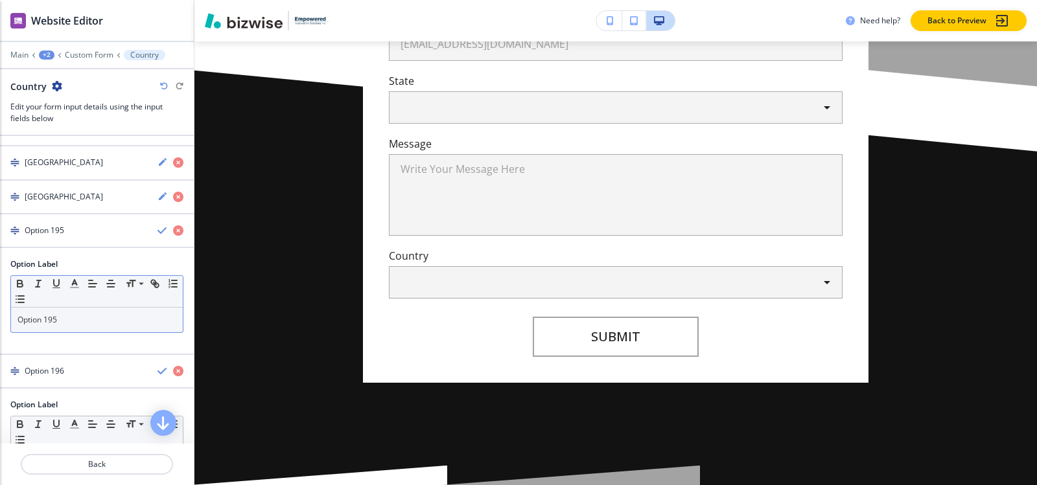
click at [81, 326] on p "Option 195" at bounding box center [96, 320] width 159 height 12
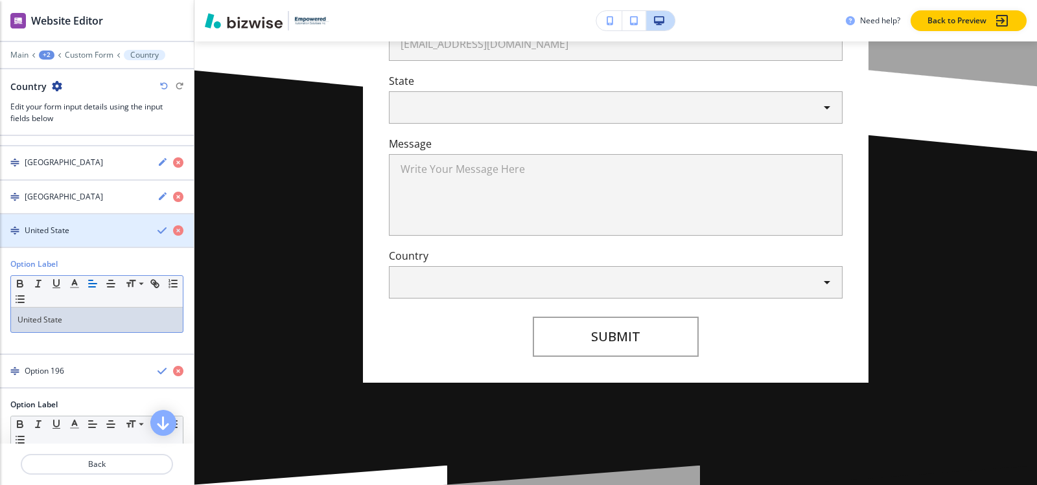
click at [58, 233] on h4 "United State" at bounding box center [47, 231] width 45 height 12
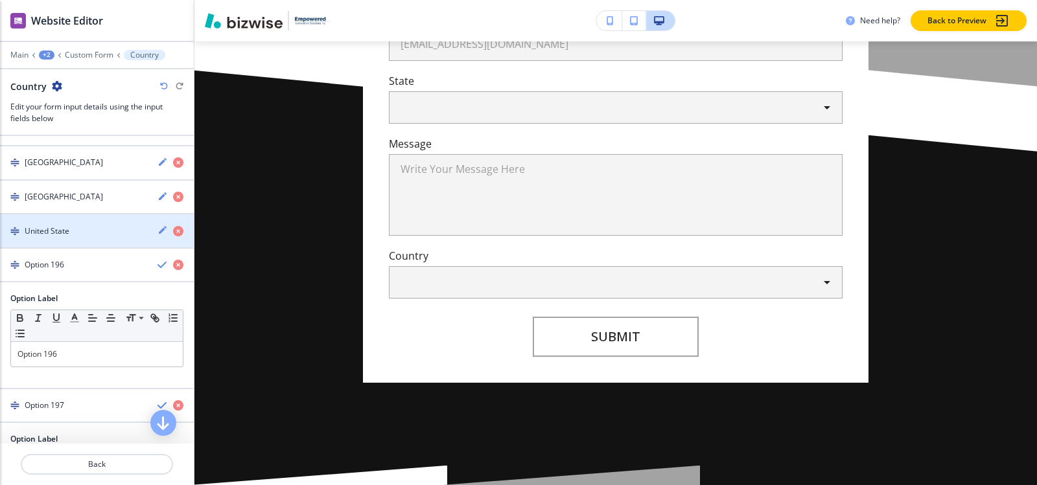
scroll to position [6917, 0]
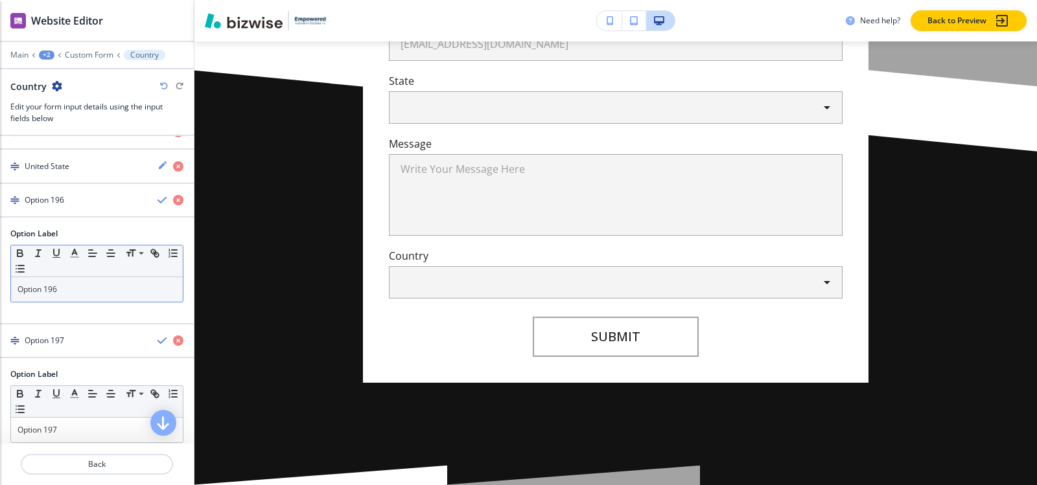
click at [73, 288] on p "Option 196" at bounding box center [96, 290] width 159 height 12
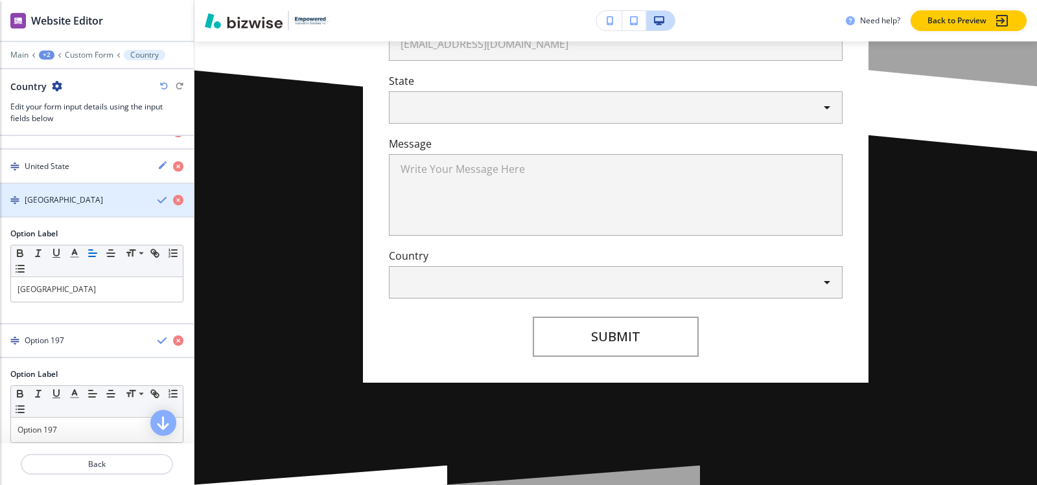
click at [27, 204] on h4 "Uruguay" at bounding box center [64, 200] width 78 height 12
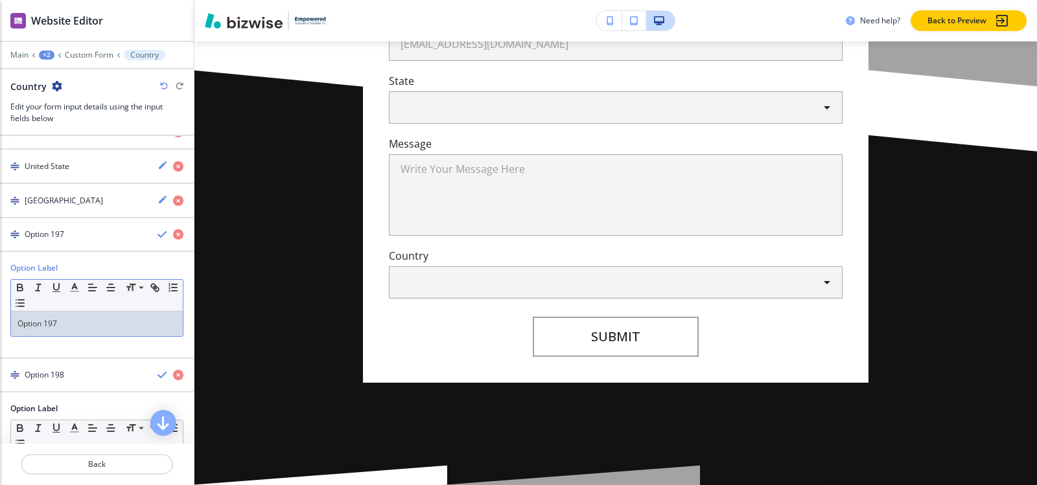
click at [77, 327] on p "Option 197" at bounding box center [96, 324] width 159 height 12
paste div
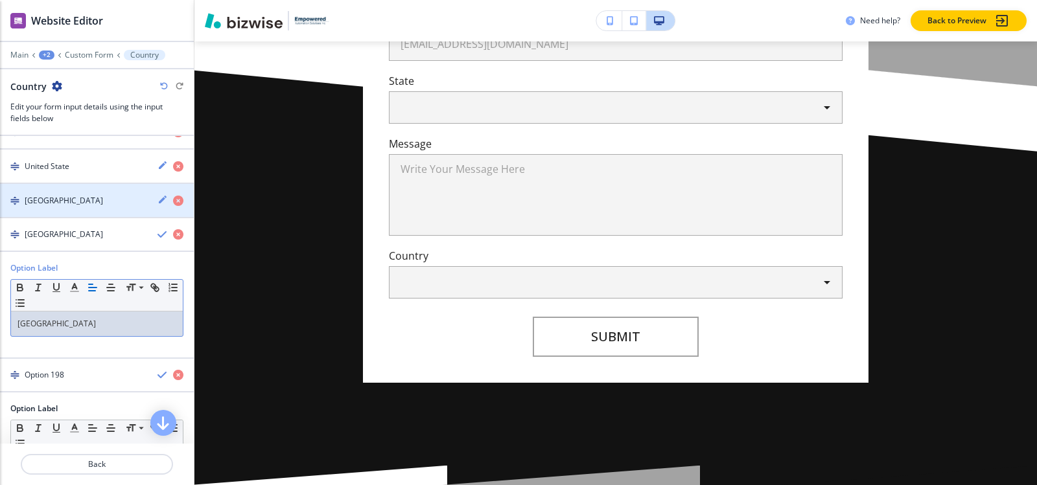
click at [40, 202] on h4 "Uruguay" at bounding box center [64, 201] width 78 height 12
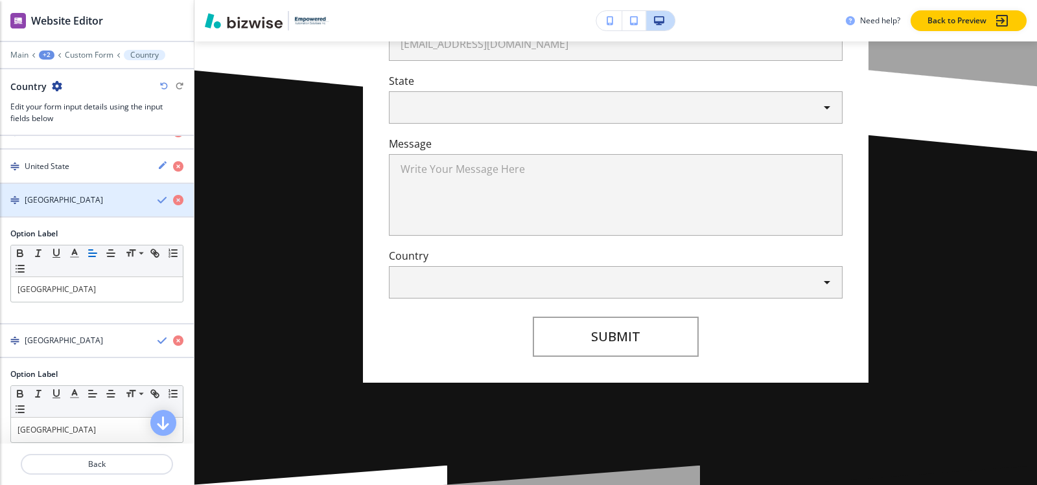
click at [40, 202] on h4 "Uruguay" at bounding box center [64, 200] width 78 height 12
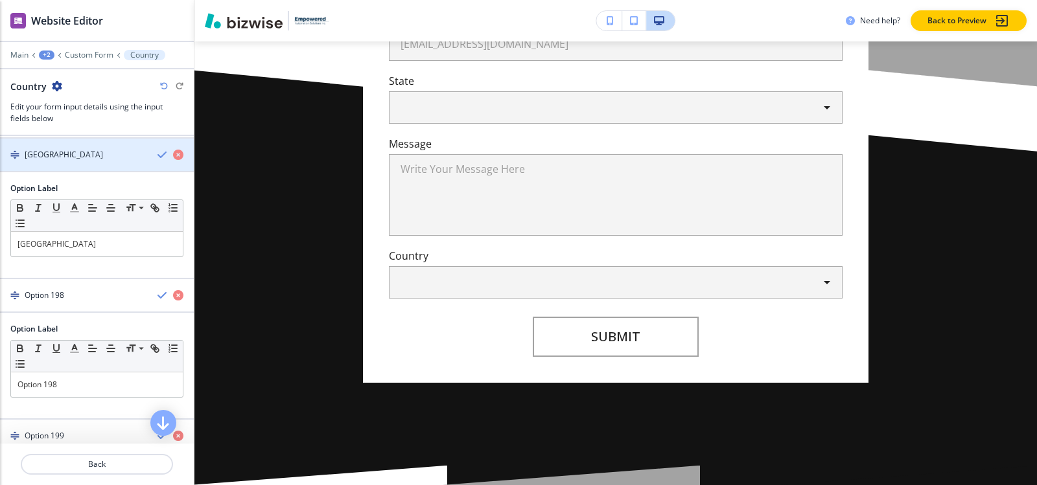
scroll to position [6982, 0]
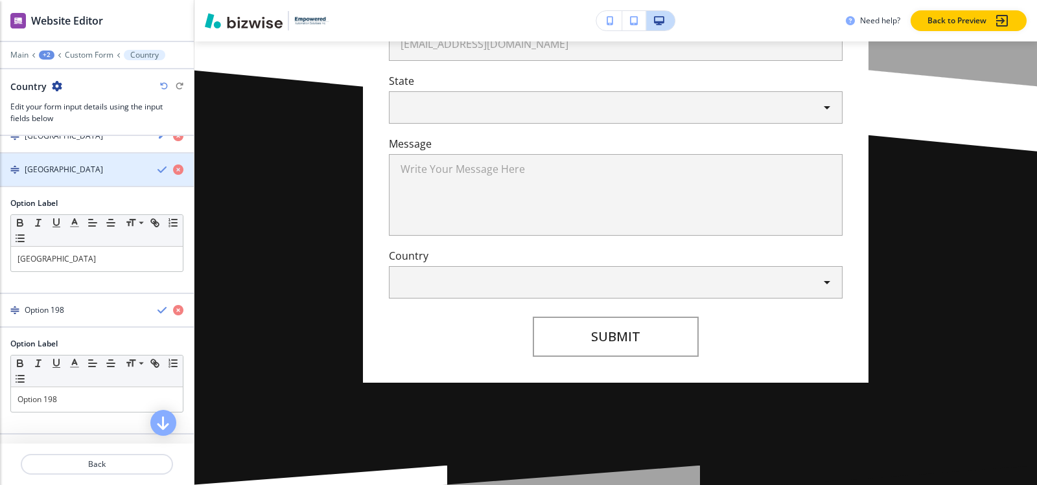
click at [66, 176] on div "button" at bounding box center [97, 181] width 194 height 10
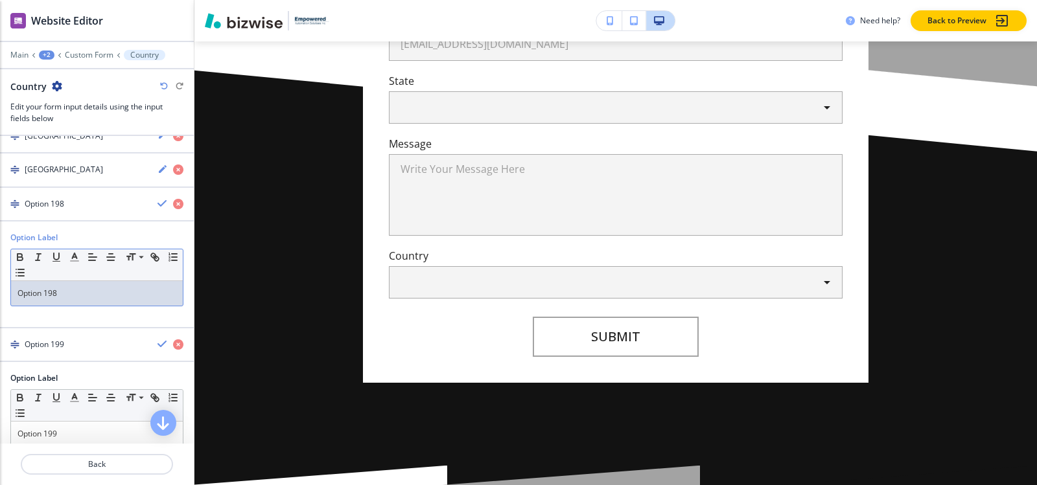
click at [69, 305] on div "Option 198" at bounding box center [97, 293] width 172 height 25
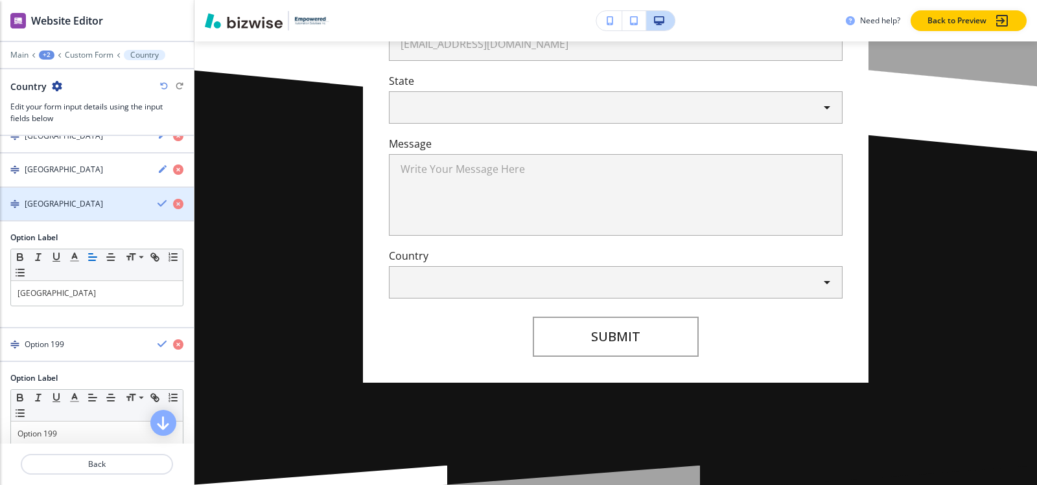
click at [44, 204] on h4 "Vanuatu" at bounding box center [64, 204] width 78 height 12
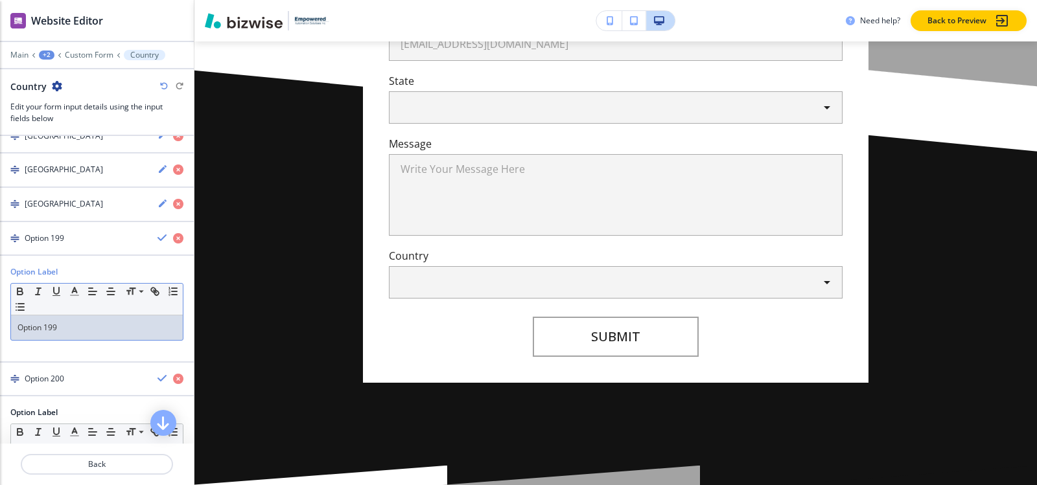
click at [69, 323] on p "Option 199" at bounding box center [96, 328] width 159 height 12
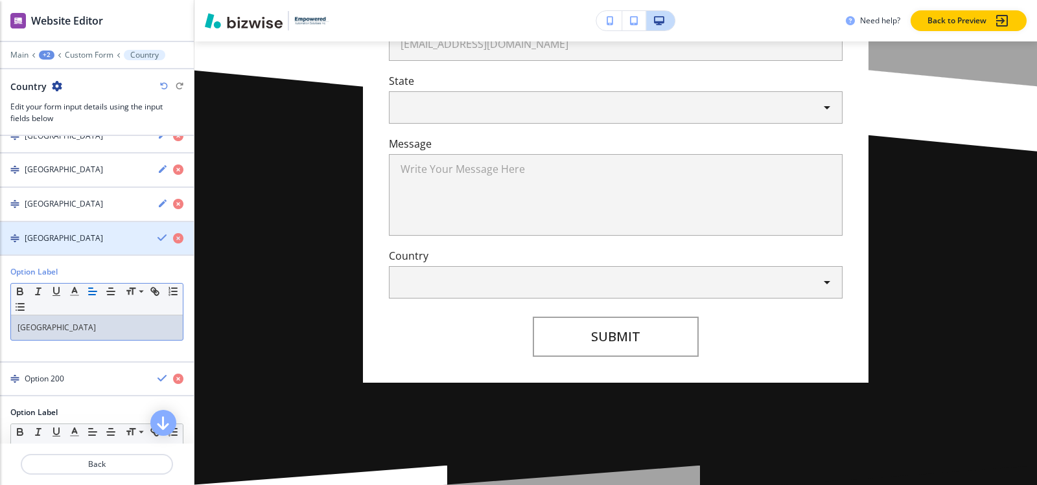
click at [44, 243] on h4 "Venezuela" at bounding box center [64, 239] width 78 height 12
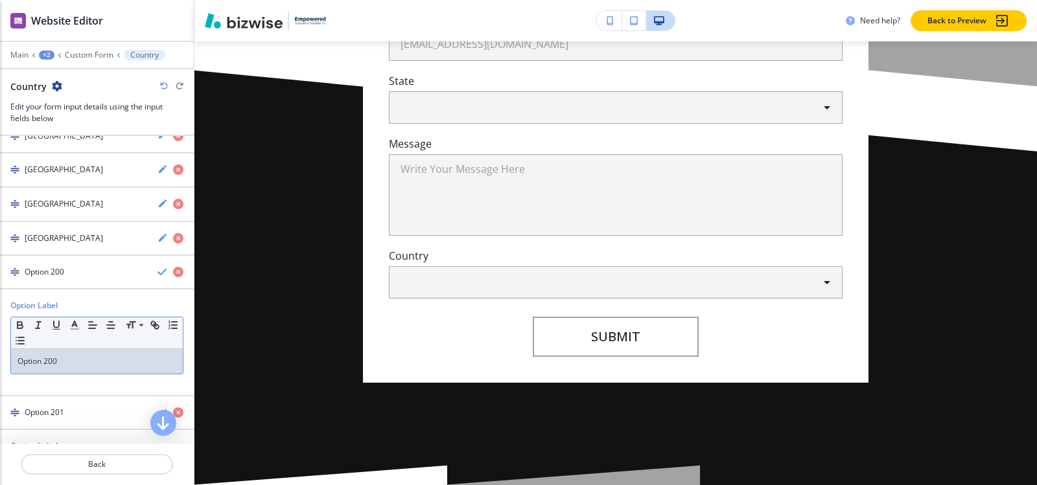
click at [71, 353] on div "Option 200" at bounding box center [97, 361] width 172 height 25
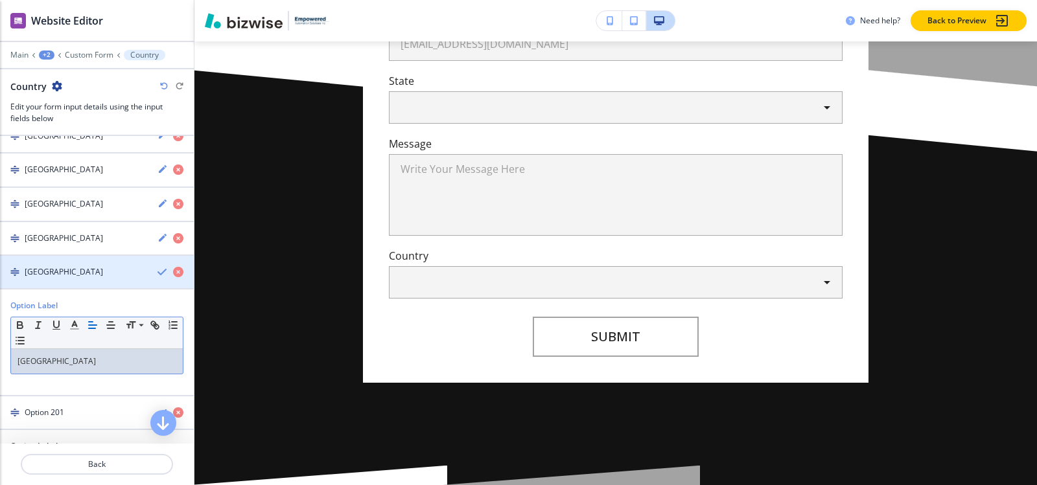
click at [44, 268] on h4 "Vietnam" at bounding box center [64, 272] width 78 height 12
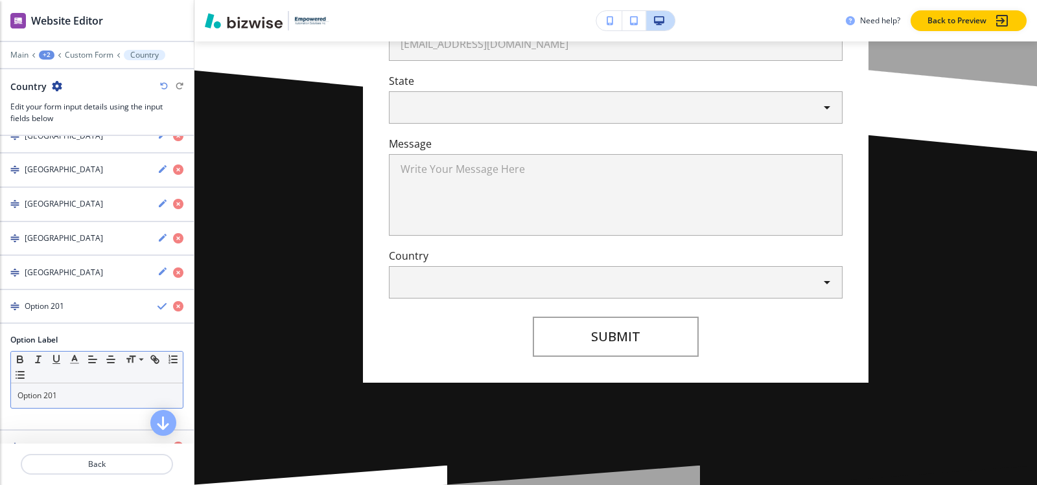
click at [74, 393] on p "Option 201" at bounding box center [96, 396] width 159 height 12
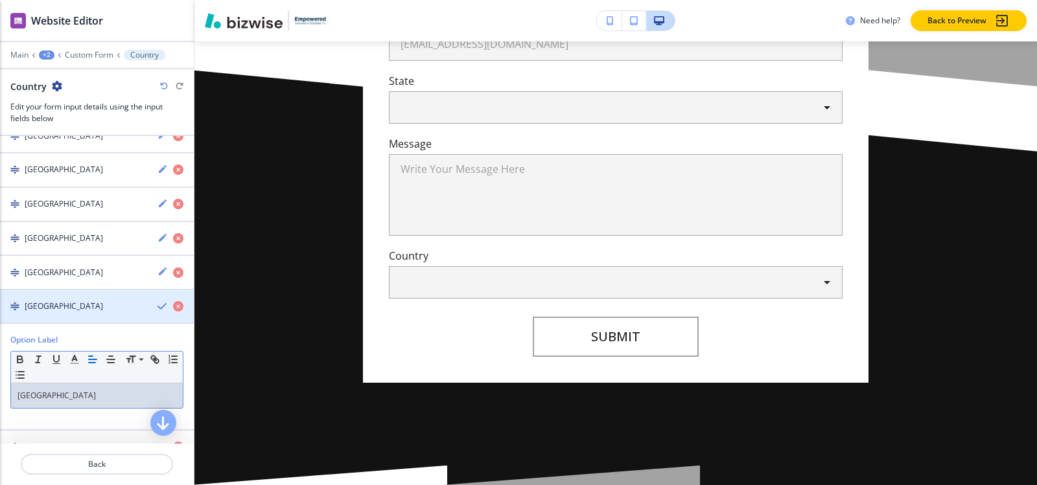
click at [47, 303] on h4 "Yemen" at bounding box center [64, 307] width 78 height 12
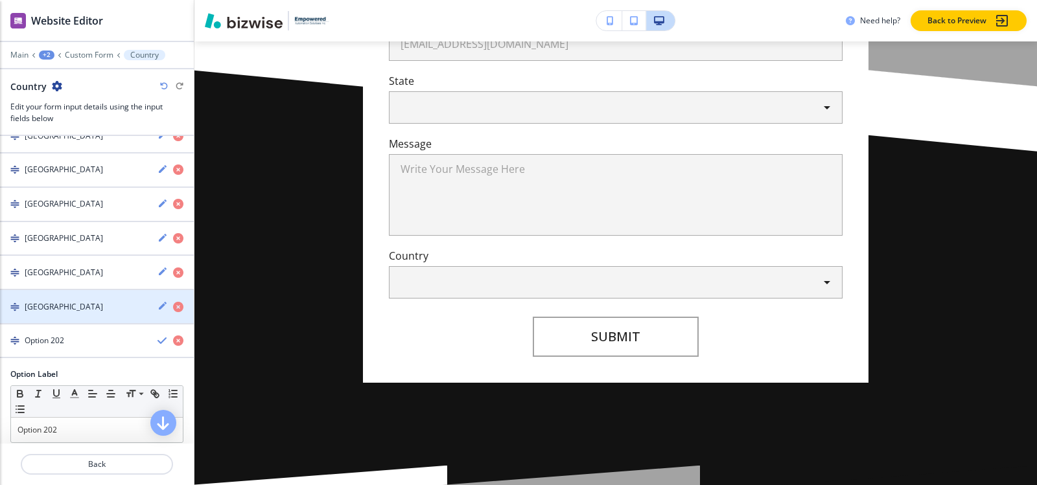
scroll to position [7047, 0]
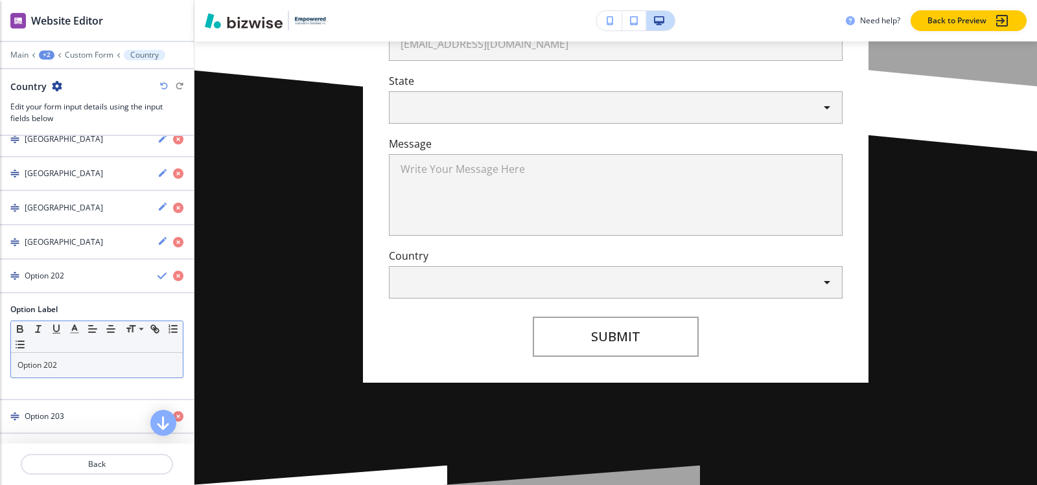
click at [65, 364] on p "Option 202" at bounding box center [96, 366] width 159 height 12
paste div
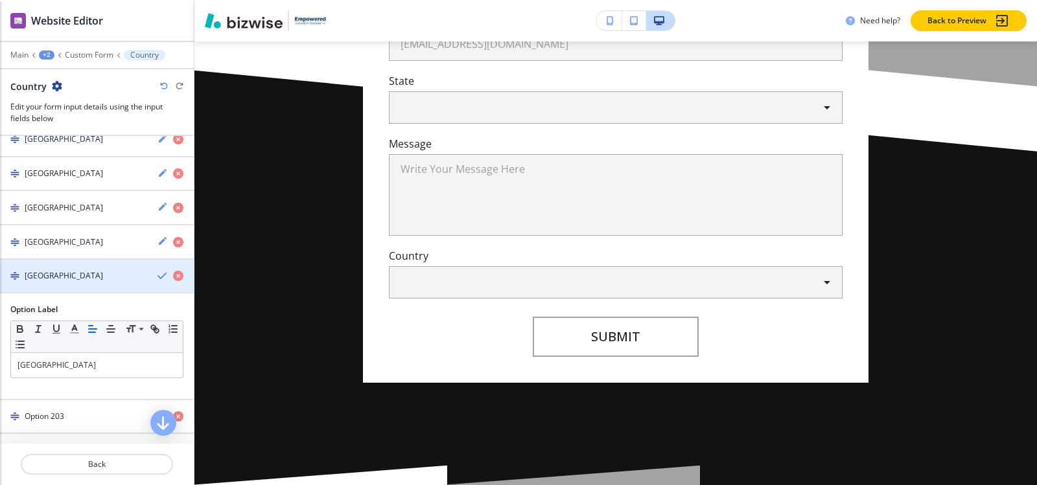
click at [49, 281] on h4 "Zambia" at bounding box center [64, 276] width 78 height 12
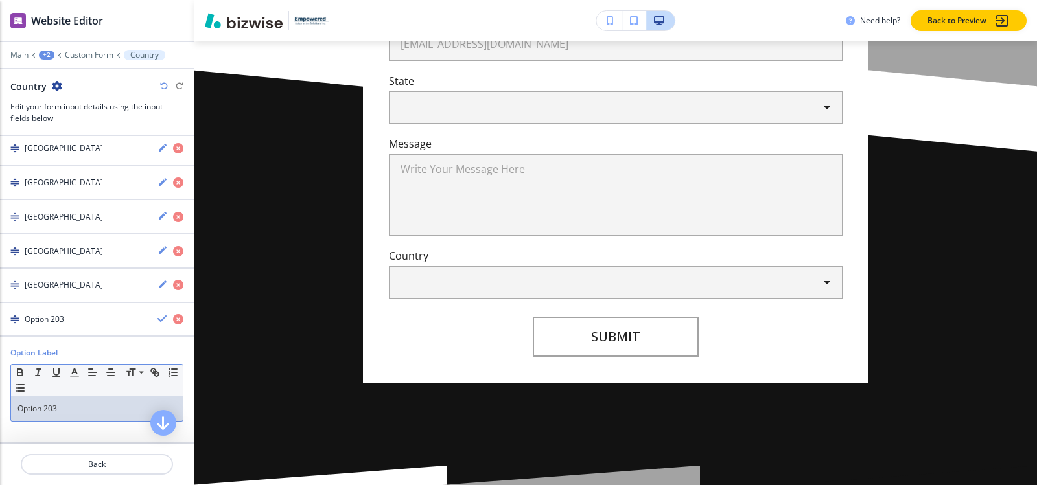
click at [81, 413] on p "Option 203" at bounding box center [96, 409] width 159 height 12
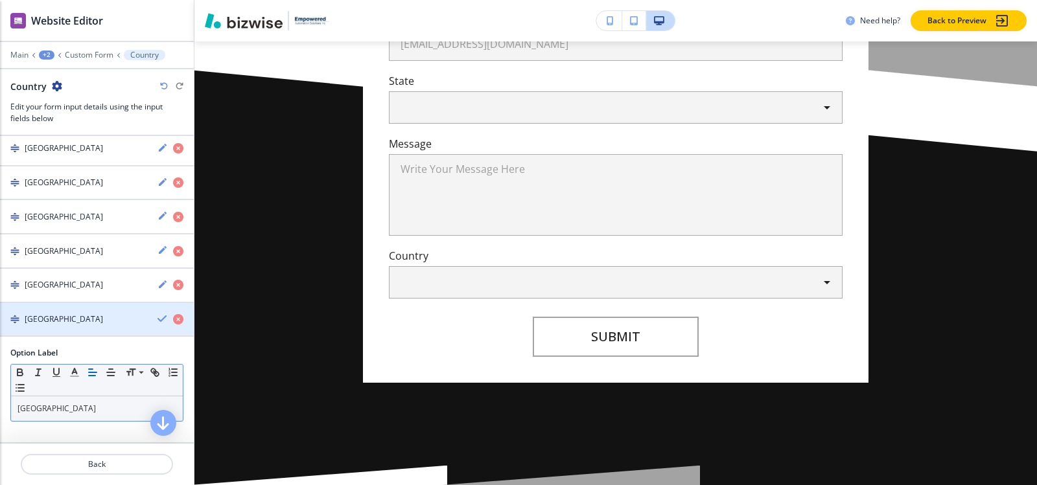
click at [76, 333] on div "button" at bounding box center [97, 330] width 194 height 10
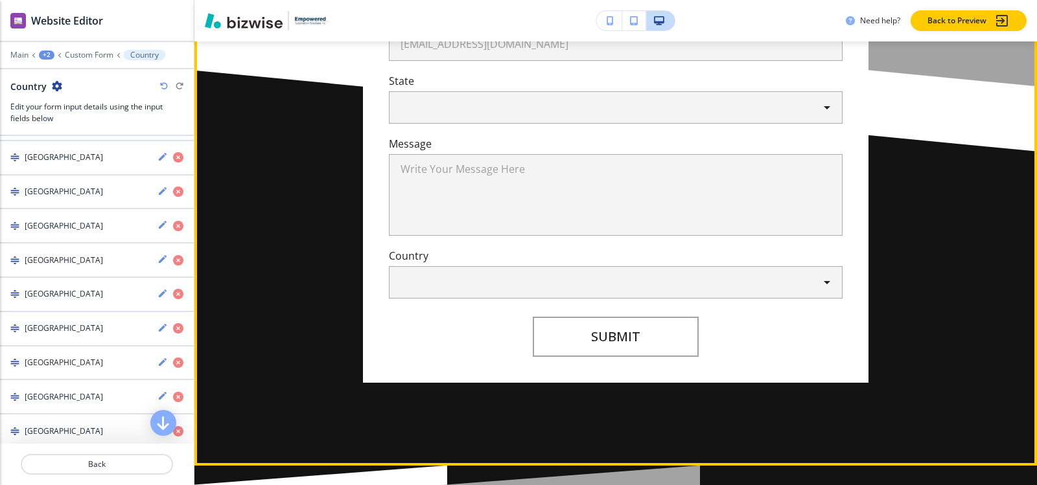
scroll to position [6154, 0]
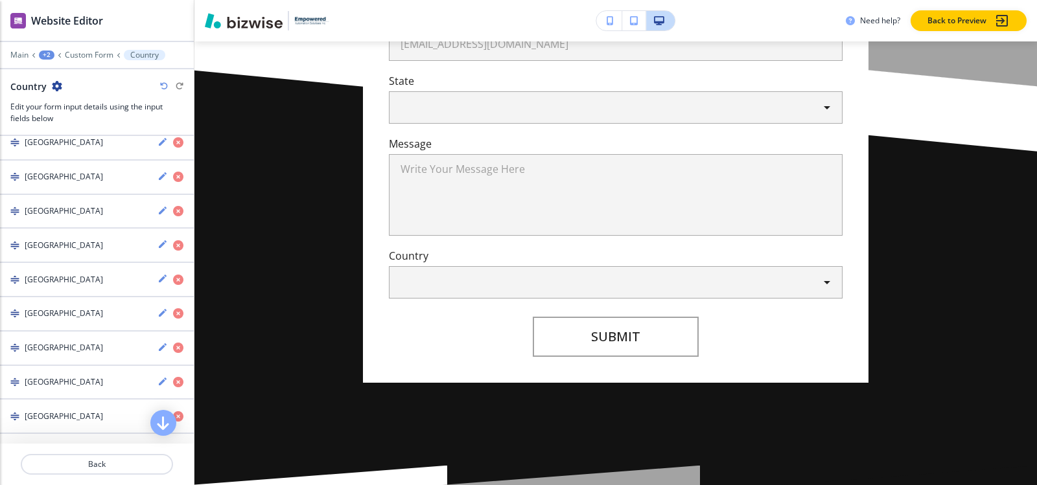
click at [91, 60] on div "Main +2 Custom Form Country" at bounding box center [96, 55] width 173 height 10
click at [91, 58] on p "Custom Form" at bounding box center [89, 55] width 49 height 9
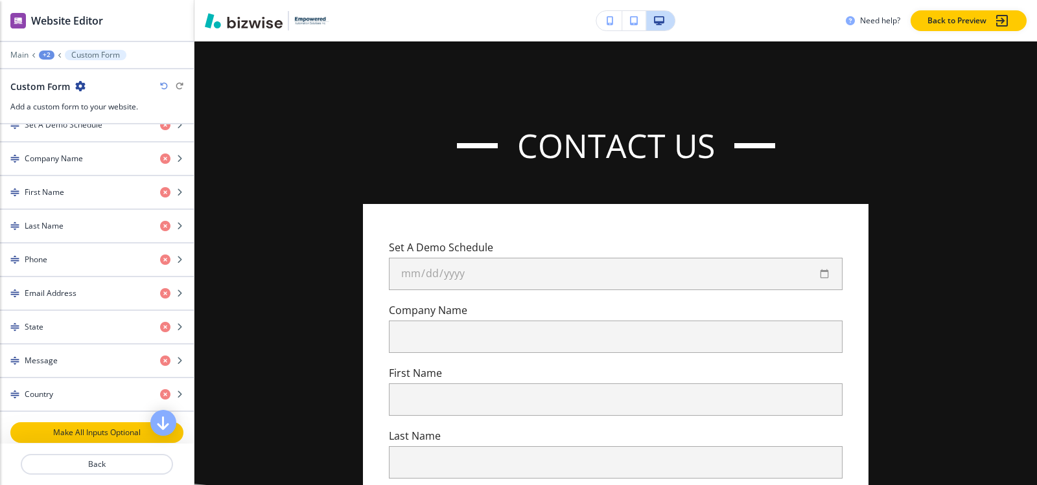
scroll to position [648, 0]
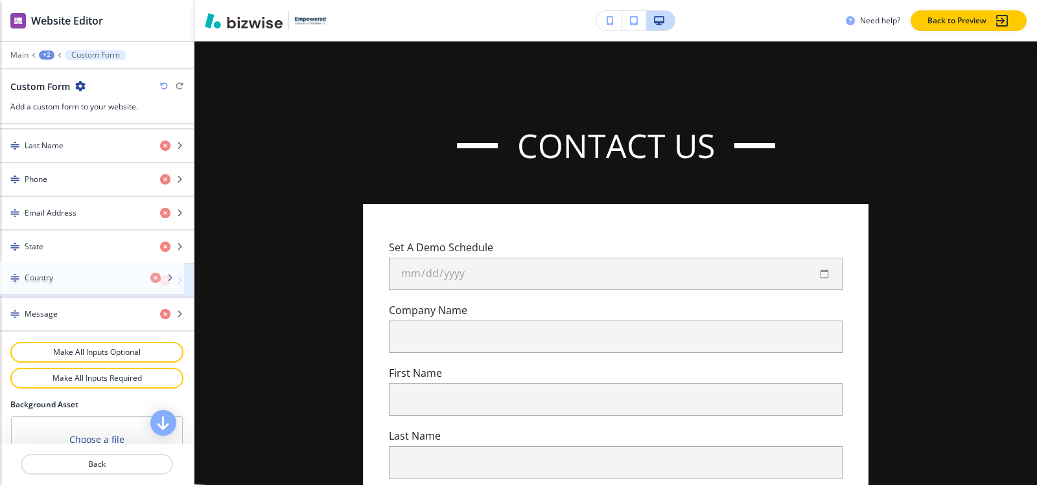
drag, startPoint x: 51, startPoint y: 311, endPoint x: 51, endPoint y: 275, distance: 36.3
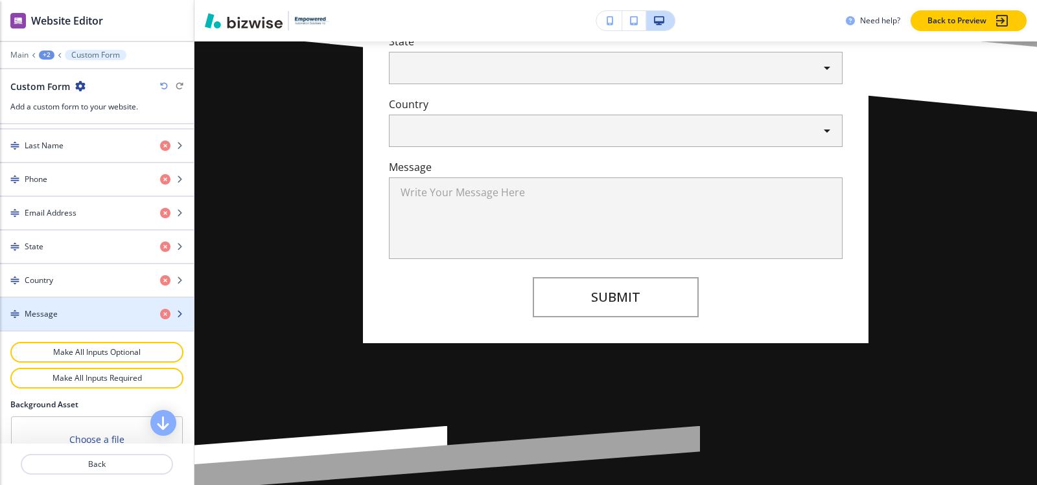
click at [55, 317] on h4 "Message" at bounding box center [41, 315] width 33 height 12
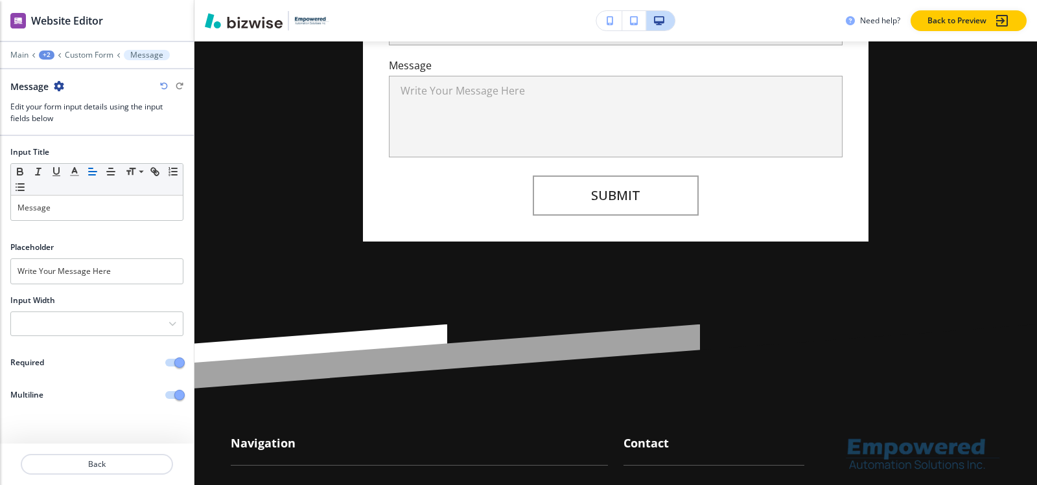
scroll to position [754, 0]
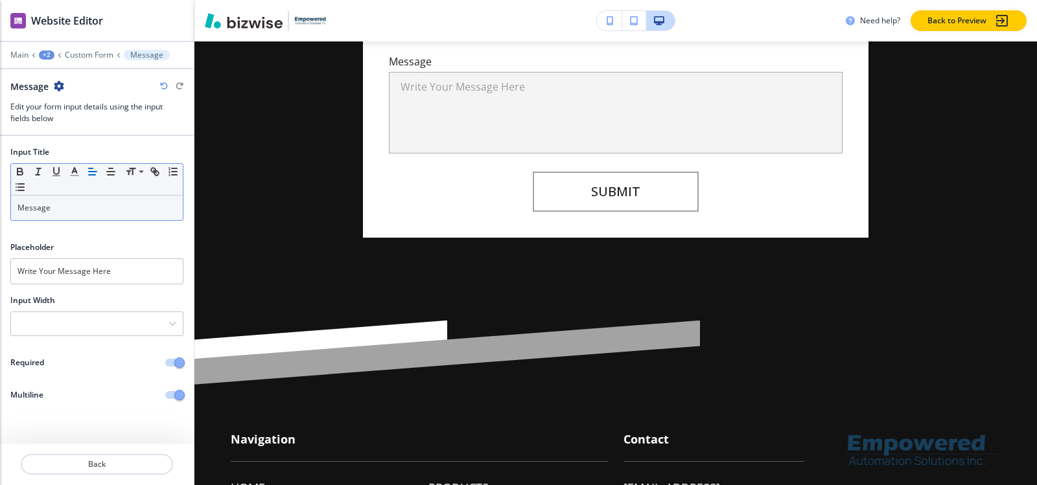
click at [95, 208] on p "Message" at bounding box center [96, 208] width 159 height 12
click at [45, 56] on div "+3" at bounding box center [47, 55] width 16 height 9
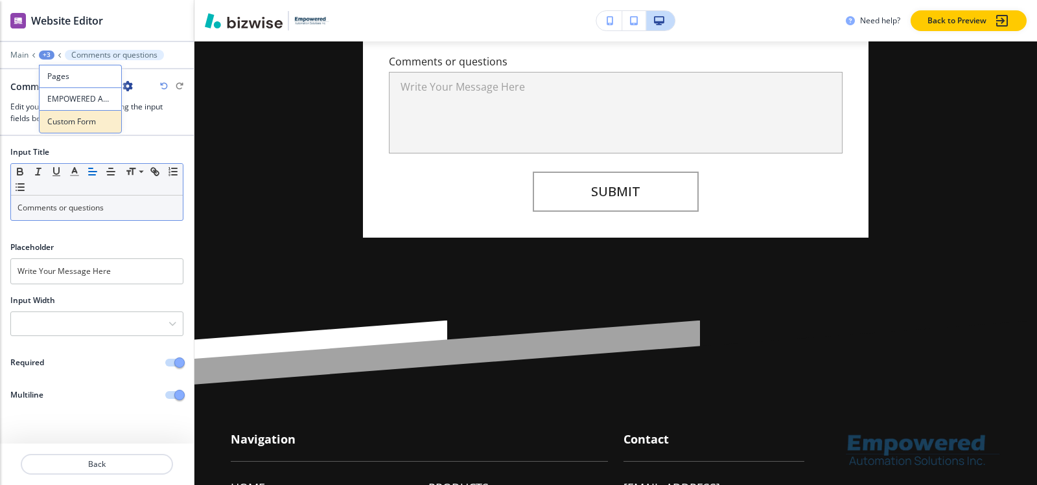
click at [62, 116] on p "Custom Form" at bounding box center [80, 122] width 66 height 12
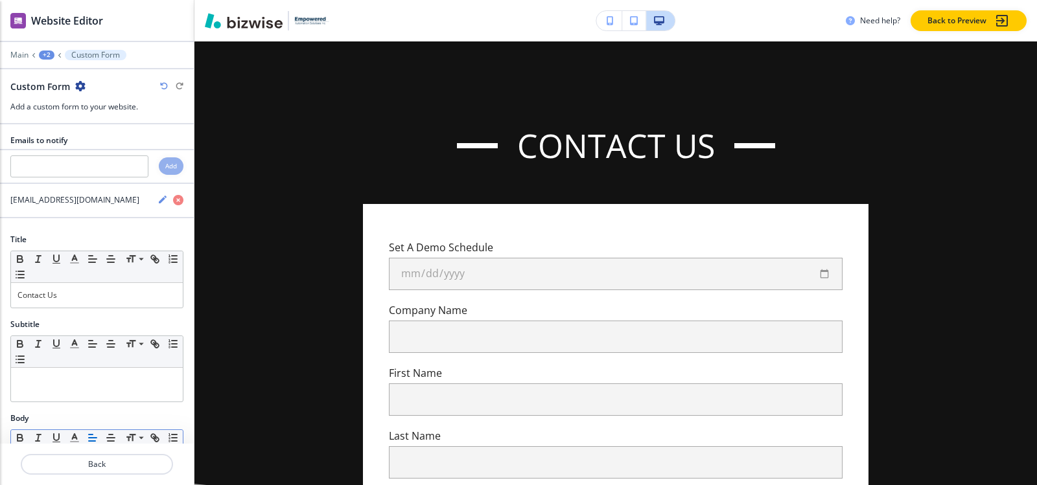
scroll to position [324, 0]
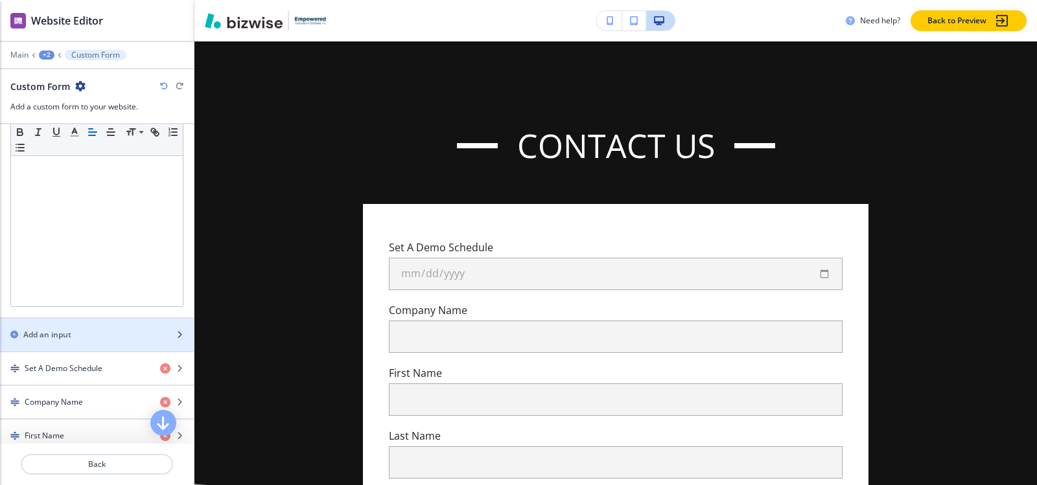
click at [73, 334] on div "Add an input" at bounding box center [82, 335] width 165 height 12
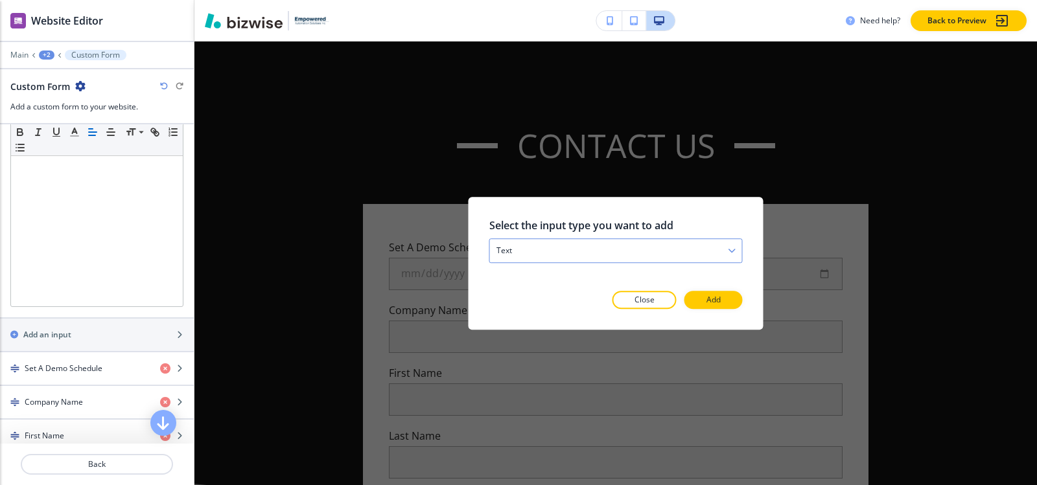
click at [535, 251] on div "text" at bounding box center [616, 250] width 252 height 23
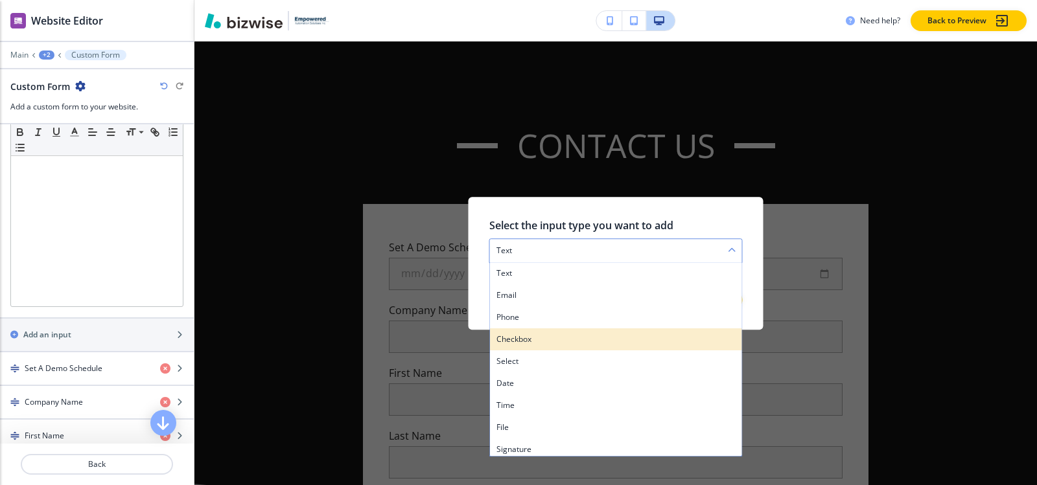
drag, startPoint x: 535, startPoint y: 337, endPoint x: 679, endPoint y: 312, distance: 146.7
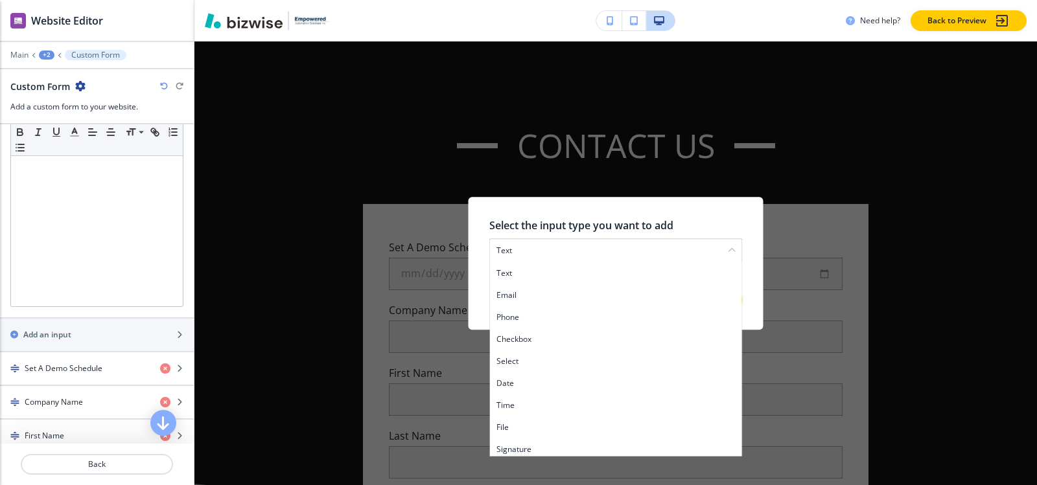
click at [534, 337] on h4 "checkbox" at bounding box center [615, 340] width 239 height 12
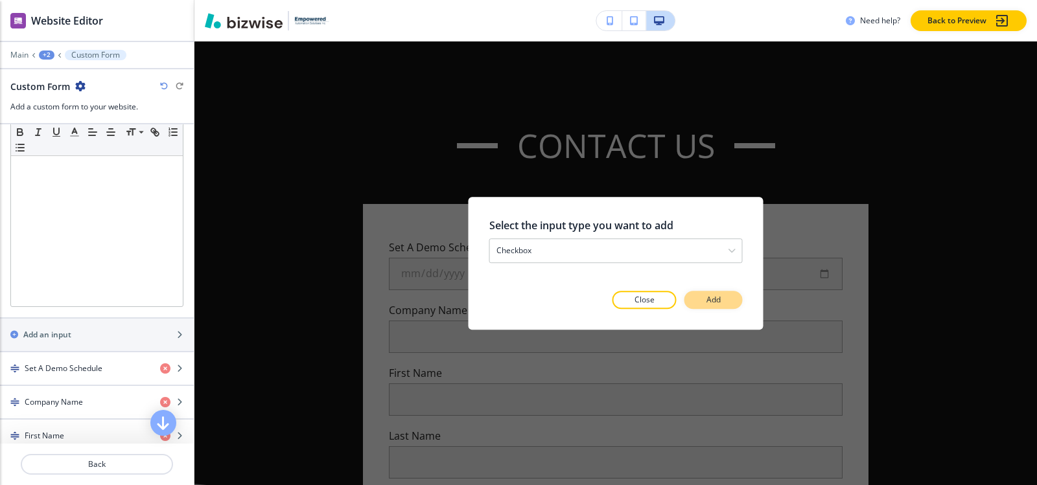
click at [714, 294] on button "Add" at bounding box center [713, 300] width 58 height 18
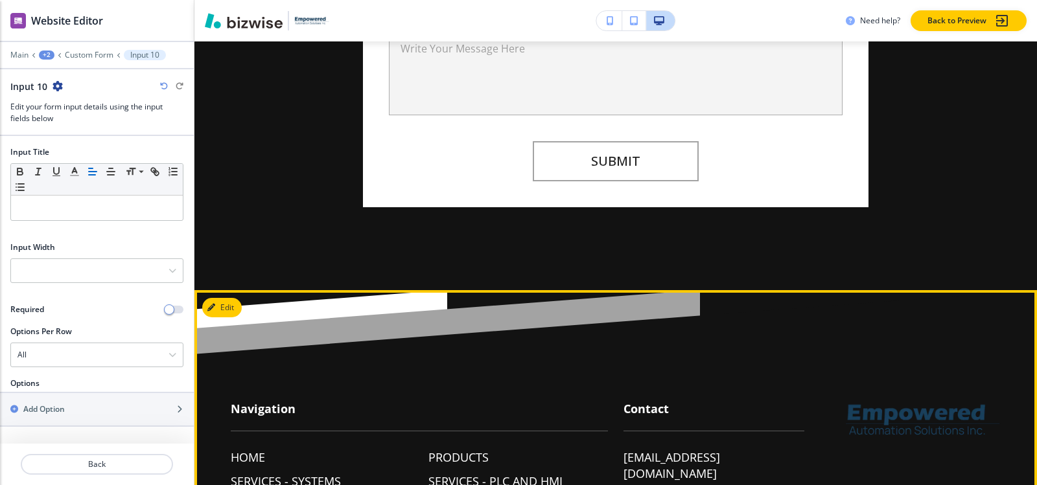
scroll to position [866, 0]
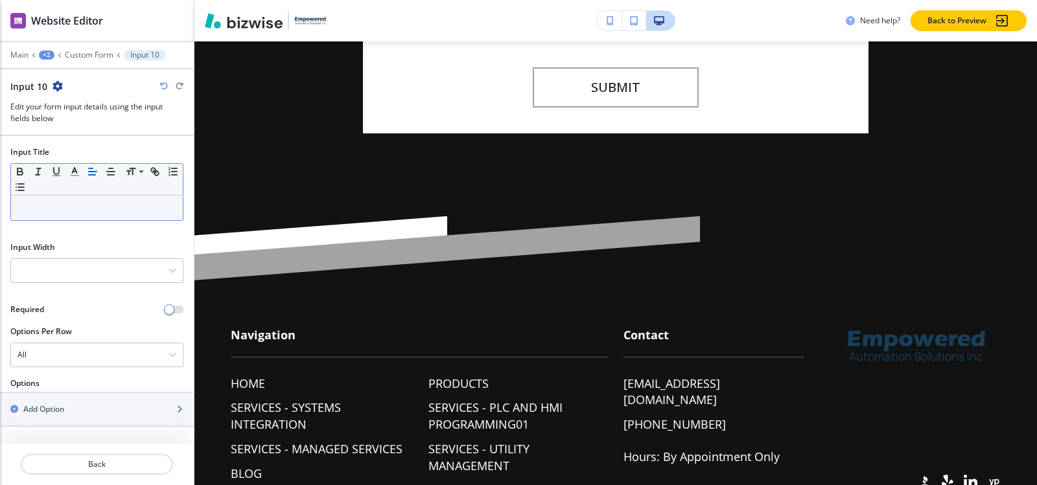
click at [74, 197] on div at bounding box center [97, 208] width 172 height 25
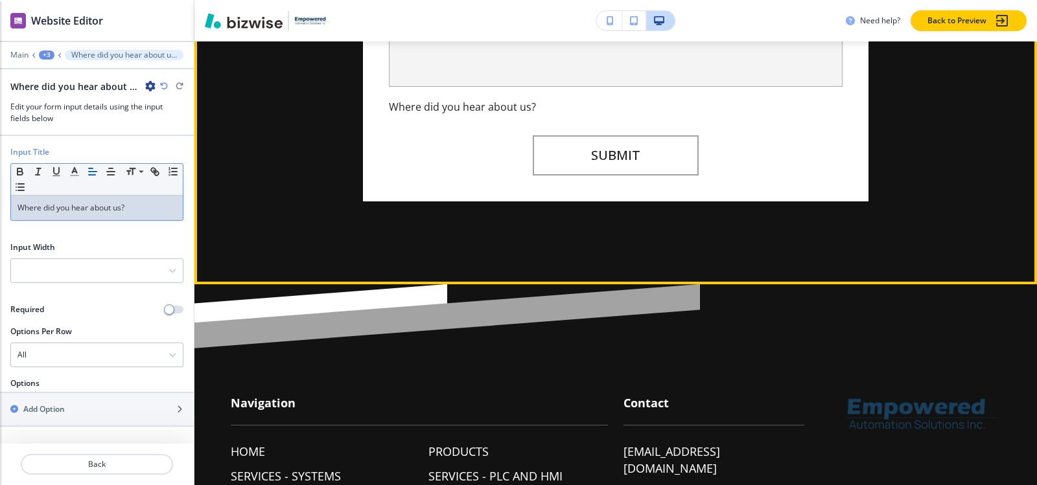
scroll to position [801, 0]
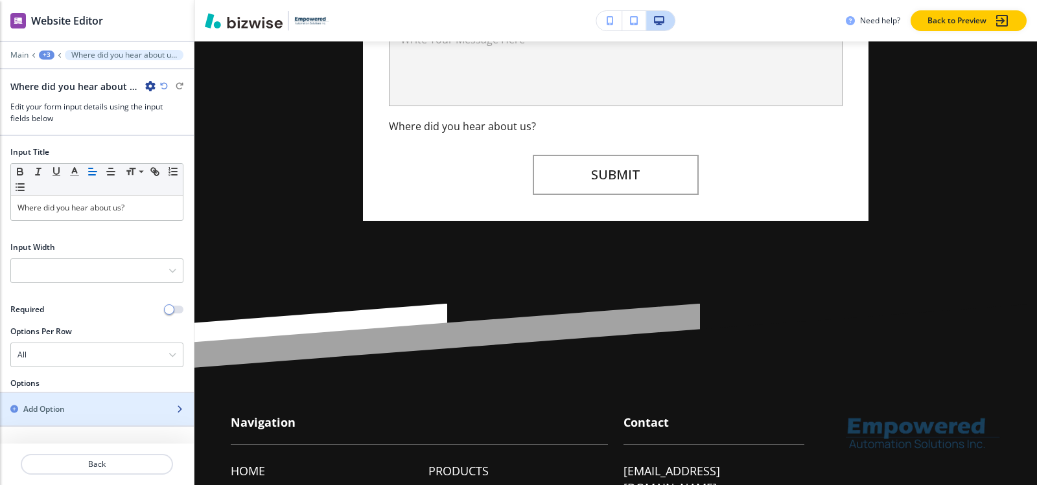
click at [88, 404] on div "Add Option" at bounding box center [82, 410] width 165 height 12
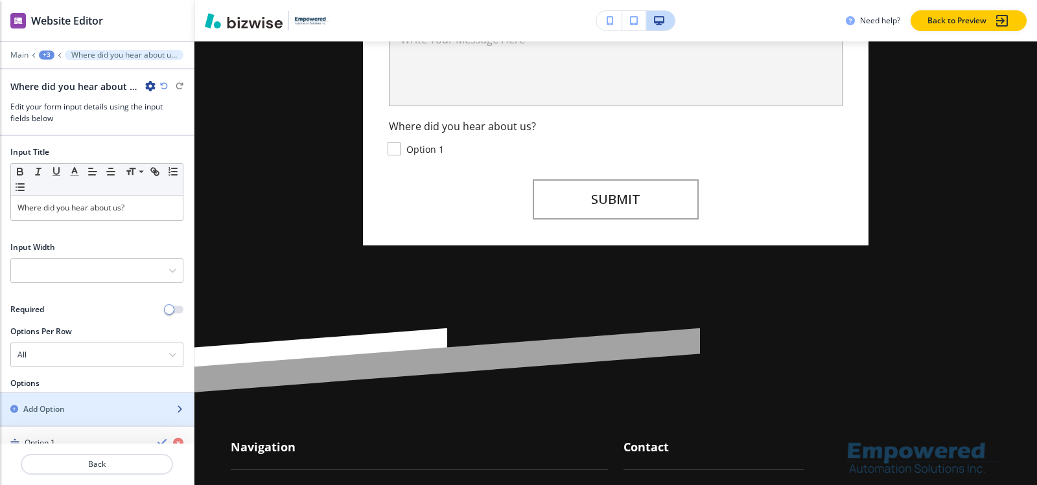
scroll to position [124, 0]
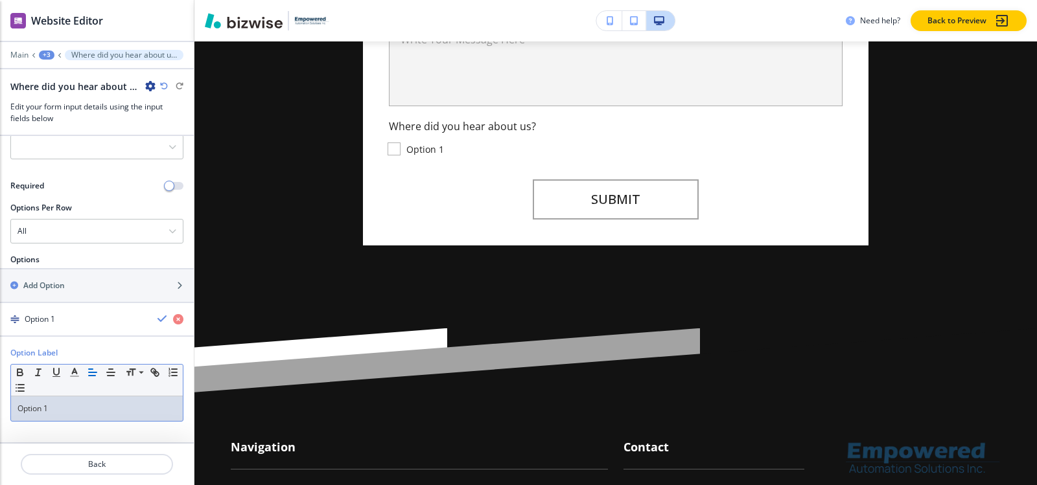
click at [80, 408] on p "Option 1" at bounding box center [96, 409] width 159 height 12
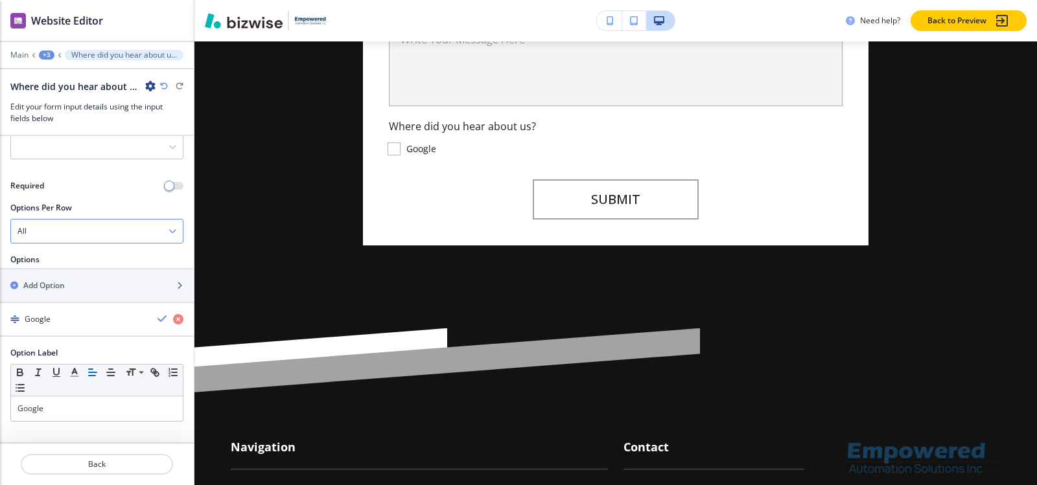
click at [91, 227] on div "All" at bounding box center [97, 231] width 172 height 23
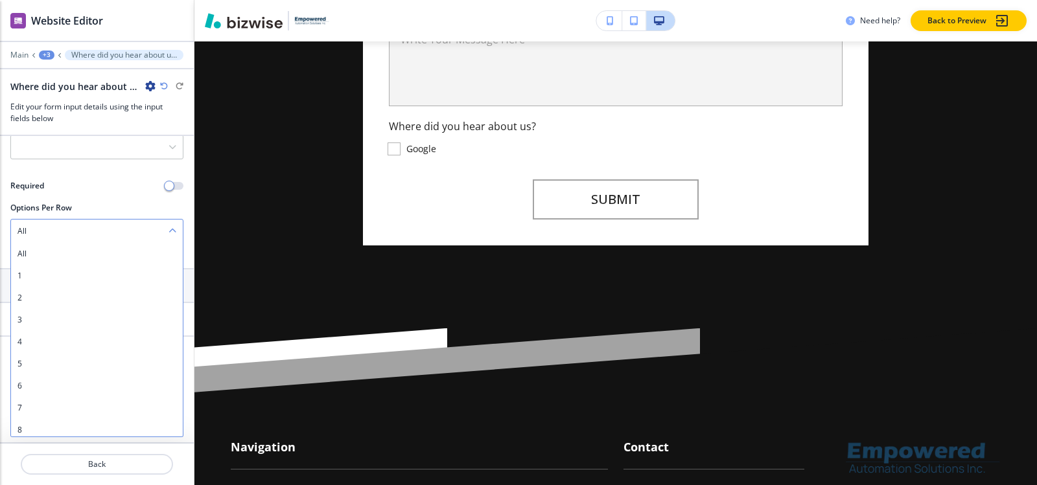
click at [91, 227] on div "All" at bounding box center [97, 231] width 172 height 23
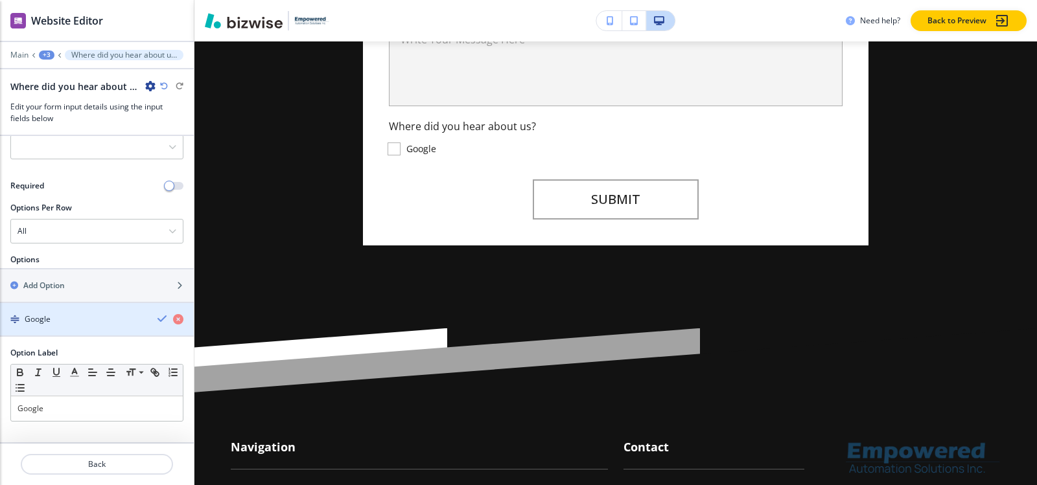
click at [82, 321] on div "Google" at bounding box center [73, 320] width 147 height 12
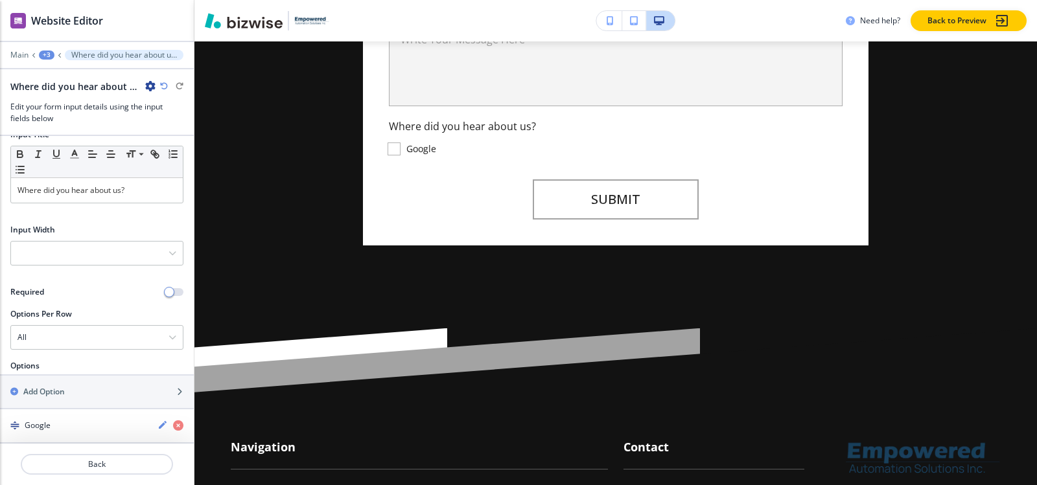
scroll to position [17, 0]
click at [78, 389] on div "Add Option" at bounding box center [82, 392] width 165 height 12
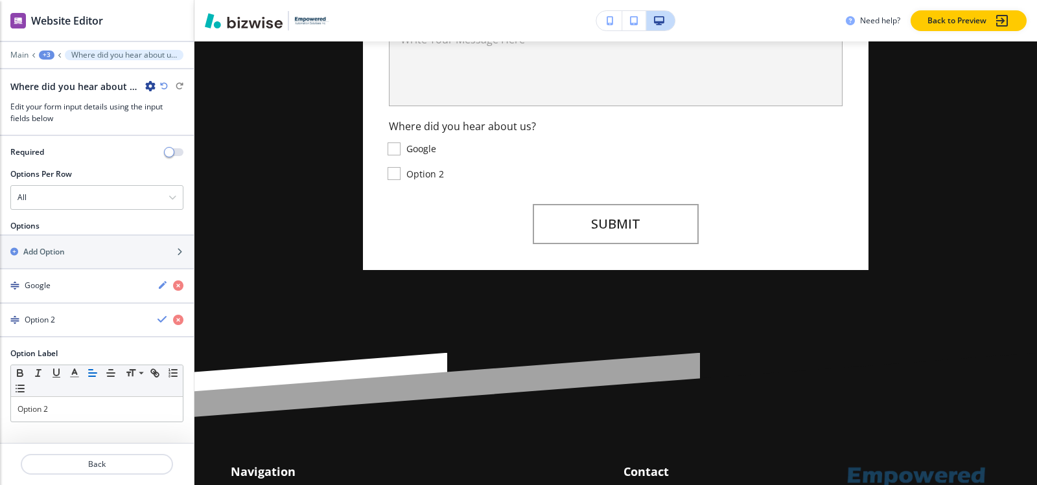
scroll to position [158, 0]
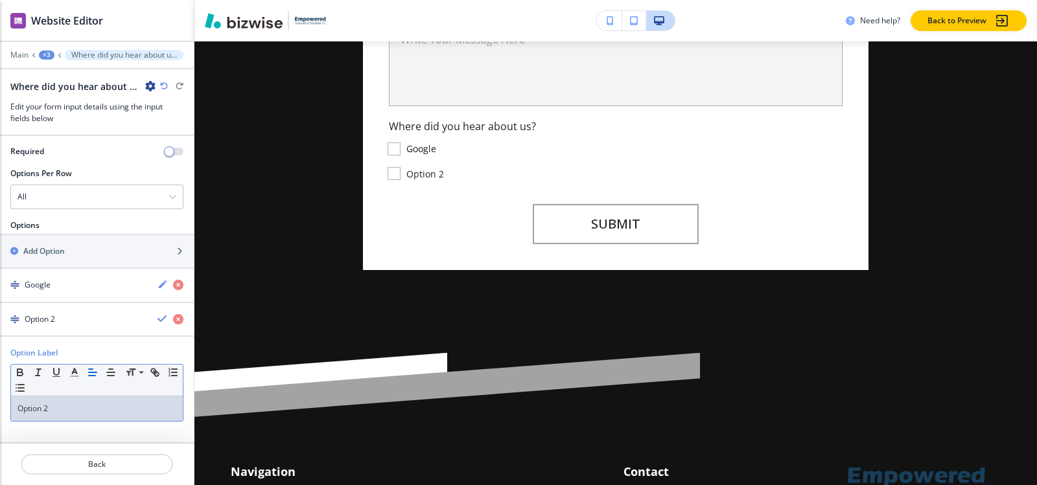
click at [62, 411] on p "Option 2" at bounding box center [96, 409] width 159 height 12
click at [64, 325] on div "button" at bounding box center [97, 330] width 194 height 10
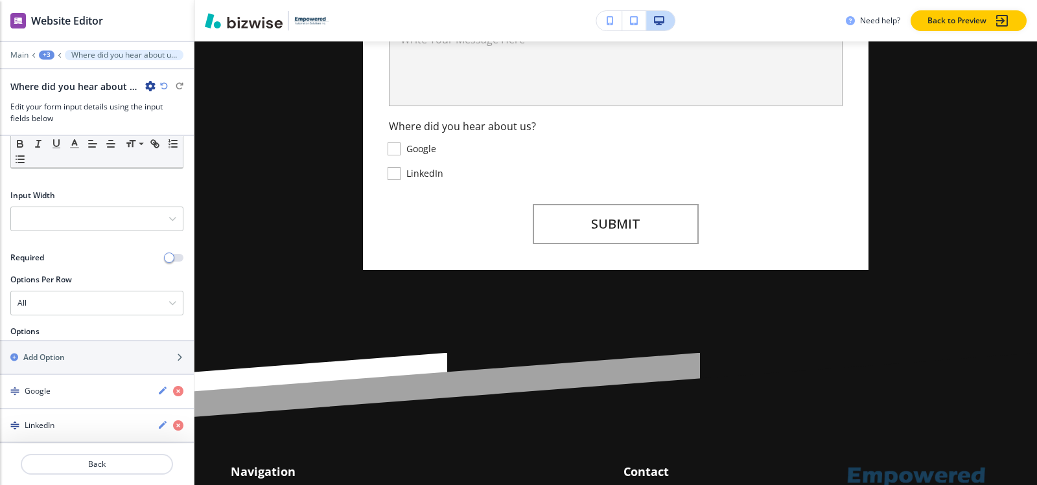
click at [65, 259] on div "Required" at bounding box center [77, 258] width 155 height 12
click at [51, 360] on h2 "Add Option" at bounding box center [43, 359] width 41 height 12
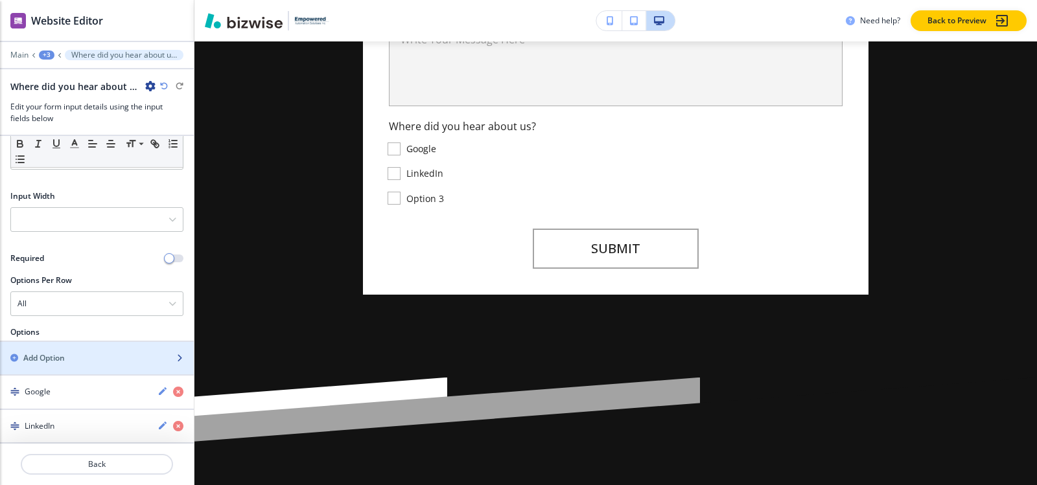
scroll to position [192, 0]
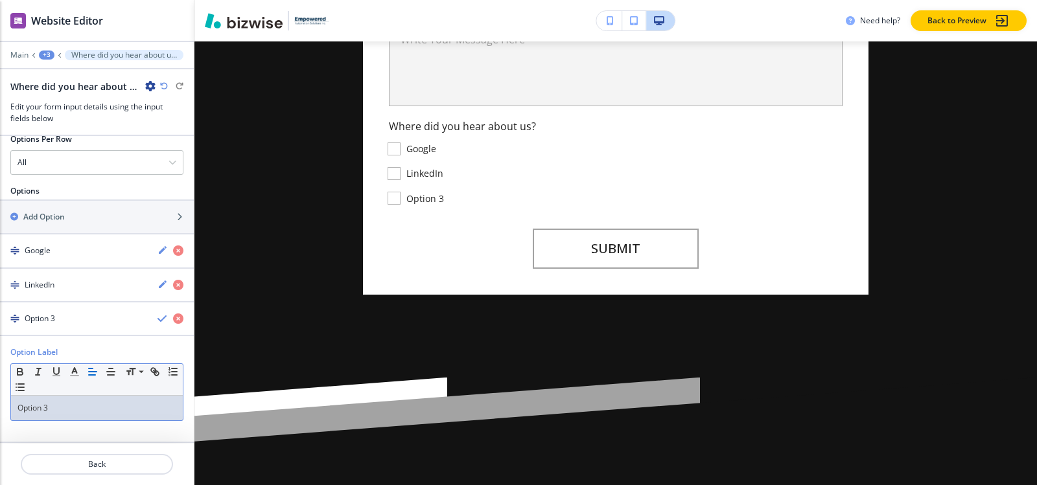
click at [63, 413] on p "Option 3" at bounding box center [96, 408] width 159 height 12
click at [90, 318] on div "Other" at bounding box center [73, 319] width 147 height 12
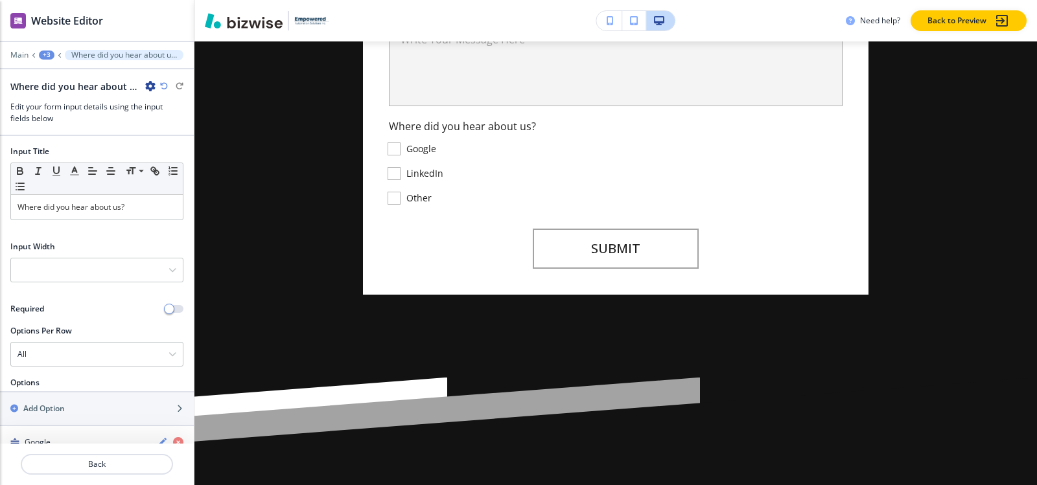
scroll to position [0, 0]
click at [71, 261] on div at bounding box center [97, 270] width 172 height 23
click at [75, 266] on div at bounding box center [97, 270] width 172 height 23
click at [169, 310] on button "button" at bounding box center [174, 310] width 18 height 8
click at [49, 53] on div "+3" at bounding box center [47, 55] width 16 height 9
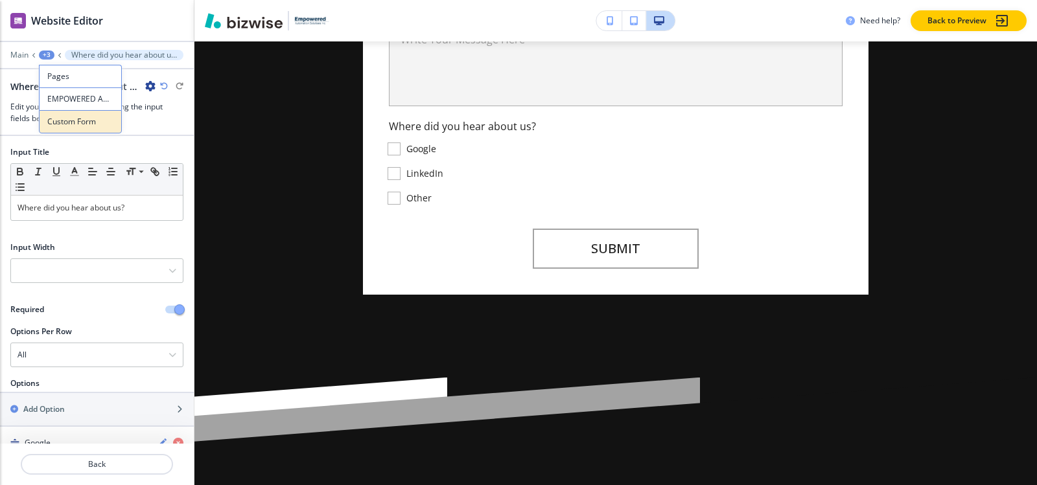
click at [82, 128] on button "Custom Form" at bounding box center [80, 121] width 83 height 23
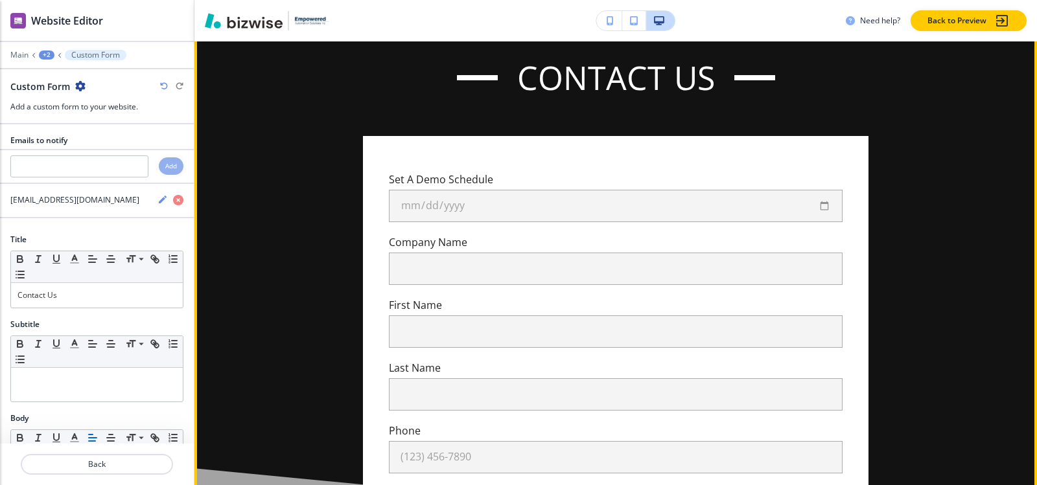
scroll to position [36, 0]
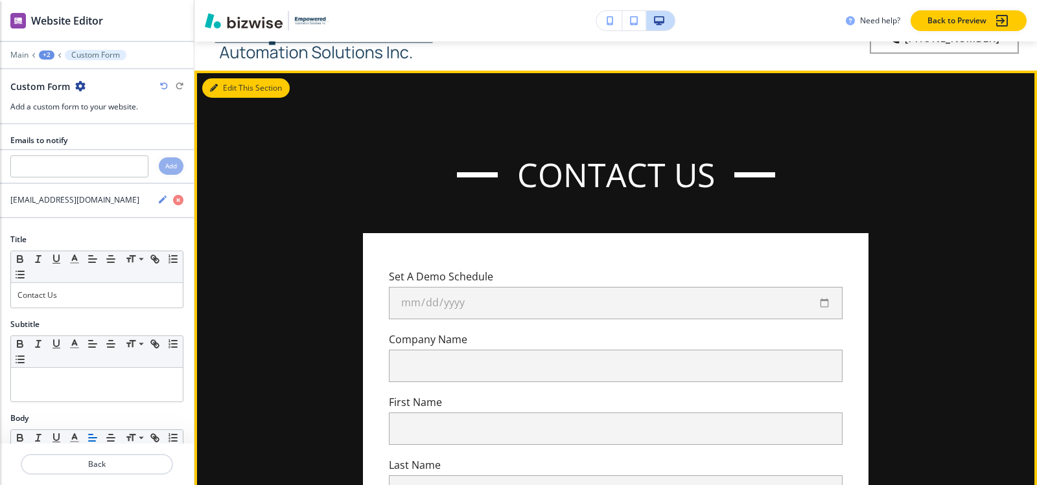
click at [220, 87] on button "Edit This Section" at bounding box center [245, 87] width 87 height 19
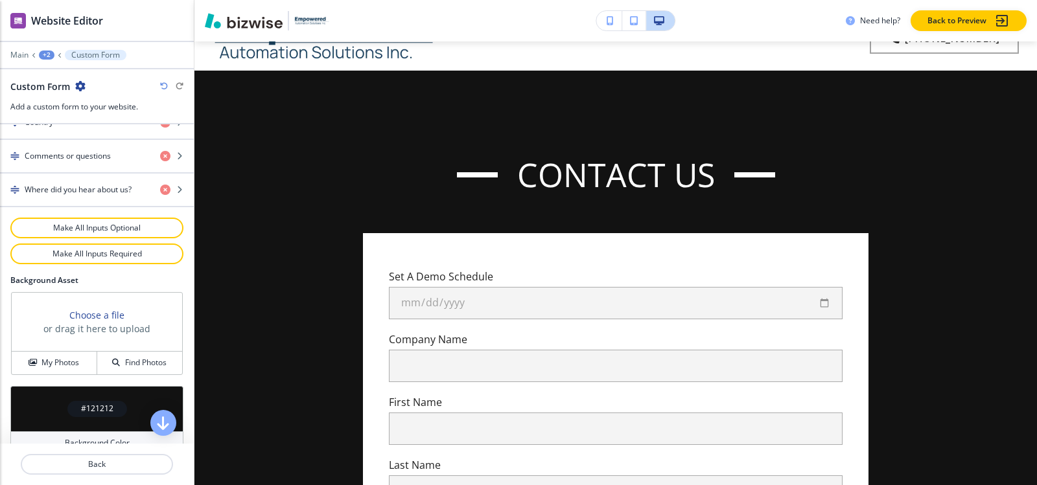
scroll to position [828, 0]
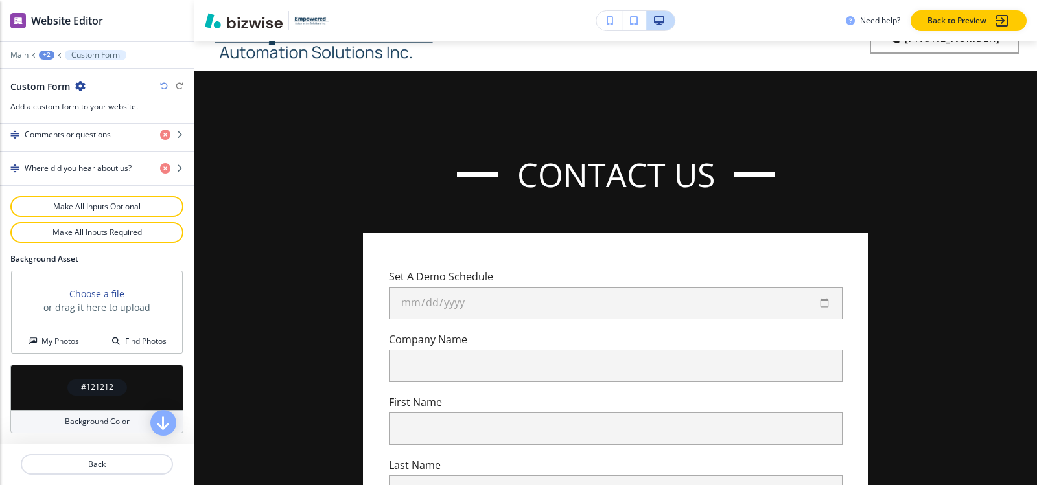
click at [81, 387] on h4 "#121212" at bounding box center [97, 388] width 32 height 12
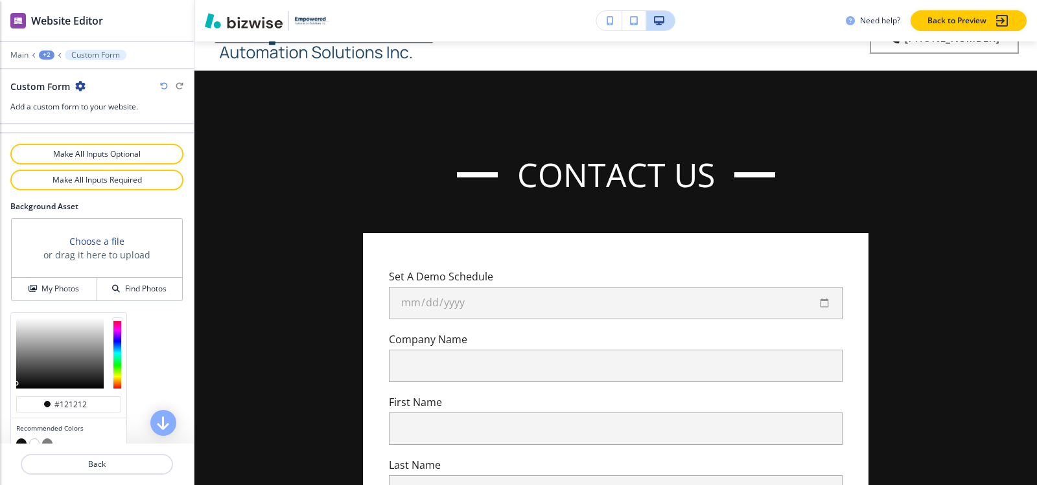
scroll to position [932, 0]
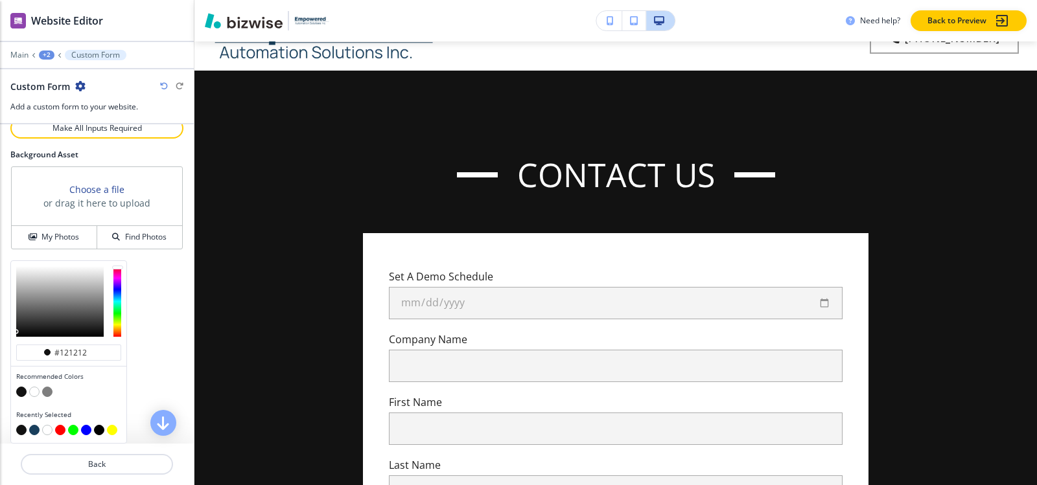
click at [34, 432] on button "button" at bounding box center [34, 430] width 10 height 10
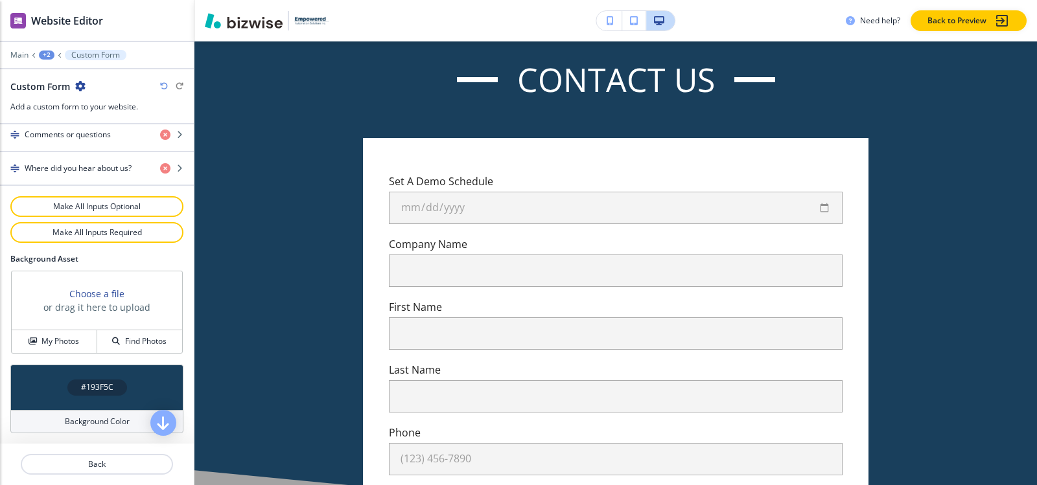
scroll to position [295, 0]
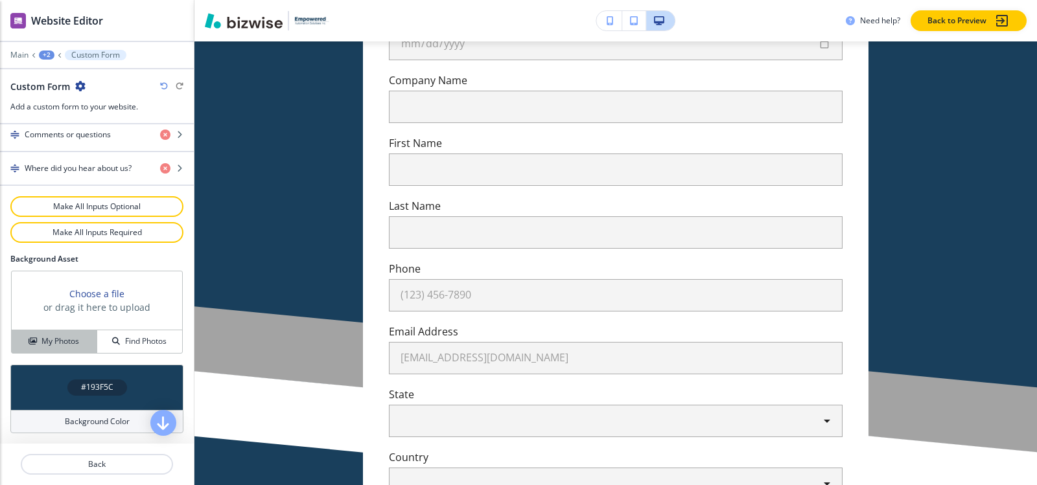
click at [51, 347] on h4 "My Photos" at bounding box center [60, 342] width 38 height 12
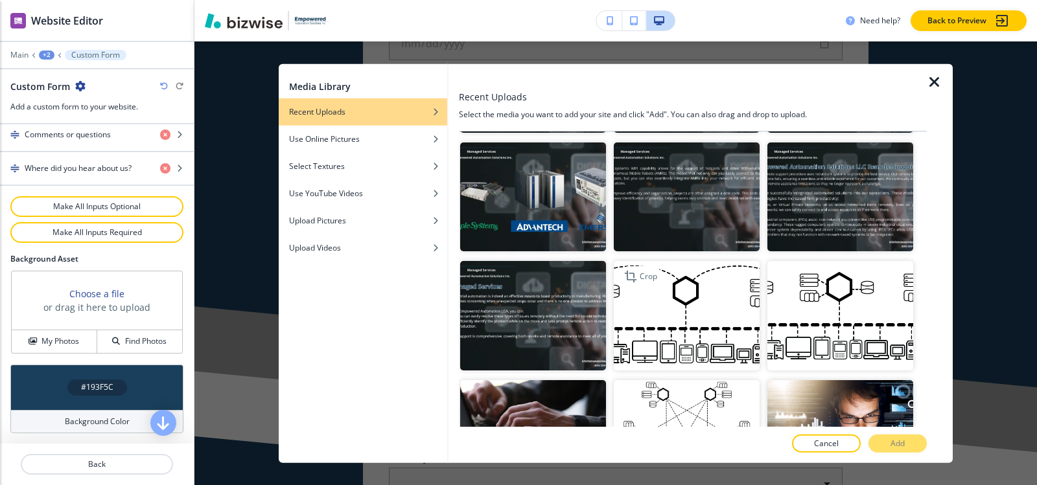
scroll to position [1037, 0]
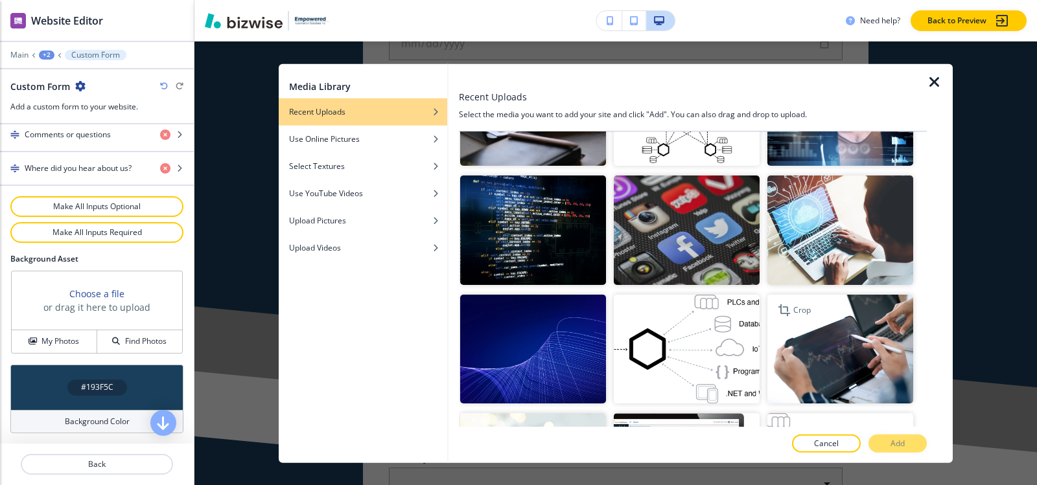
click at [868, 326] on img "button" at bounding box center [840, 349] width 146 height 110
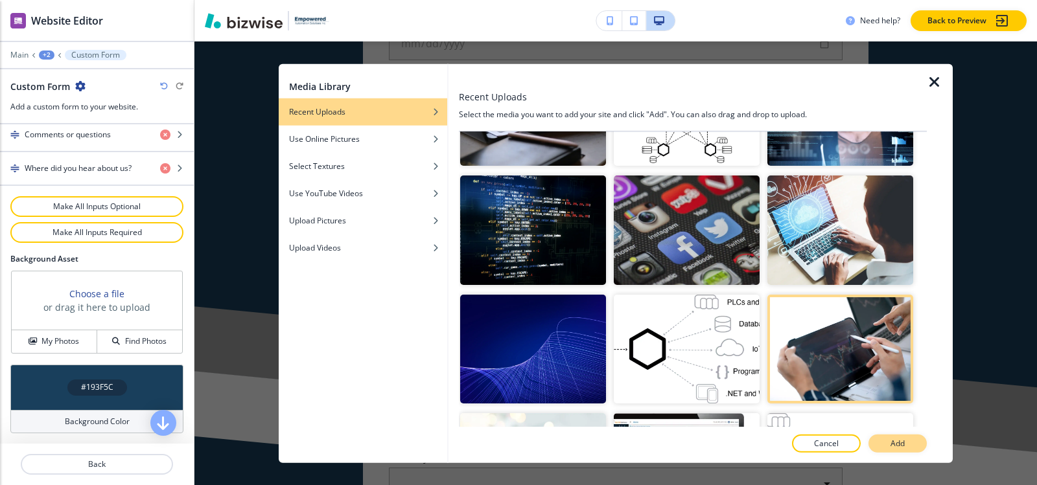
click at [906, 443] on button "Add" at bounding box center [898, 444] width 58 height 18
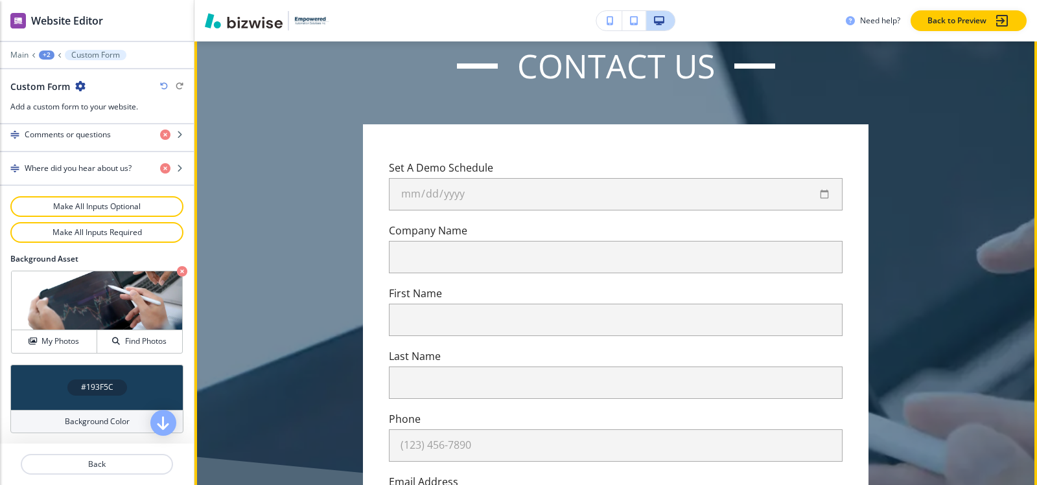
scroll to position [0, 0]
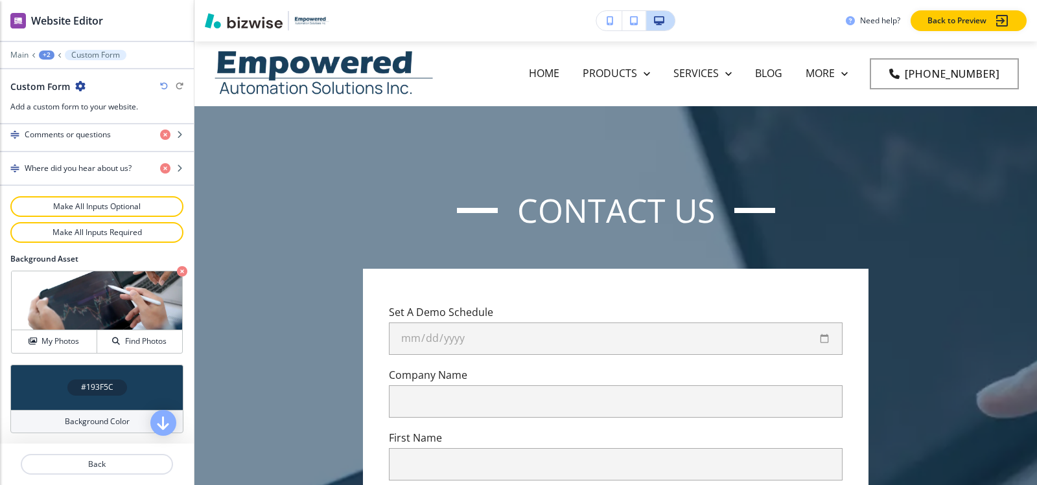
click at [44, 52] on div "+2" at bounding box center [47, 55] width 16 height 9
click at [52, 75] on p "Pages" at bounding box center [80, 77] width 66 height 12
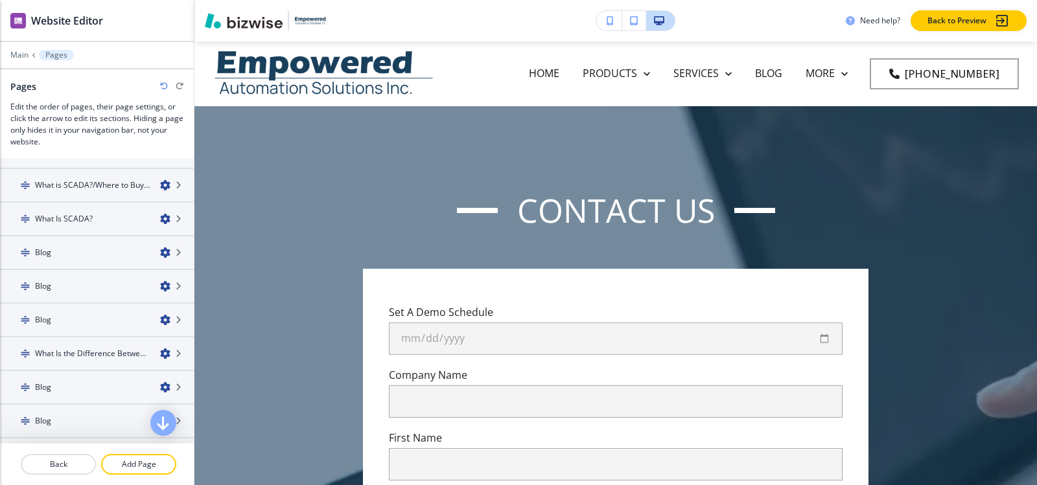
scroll to position [10164, 0]
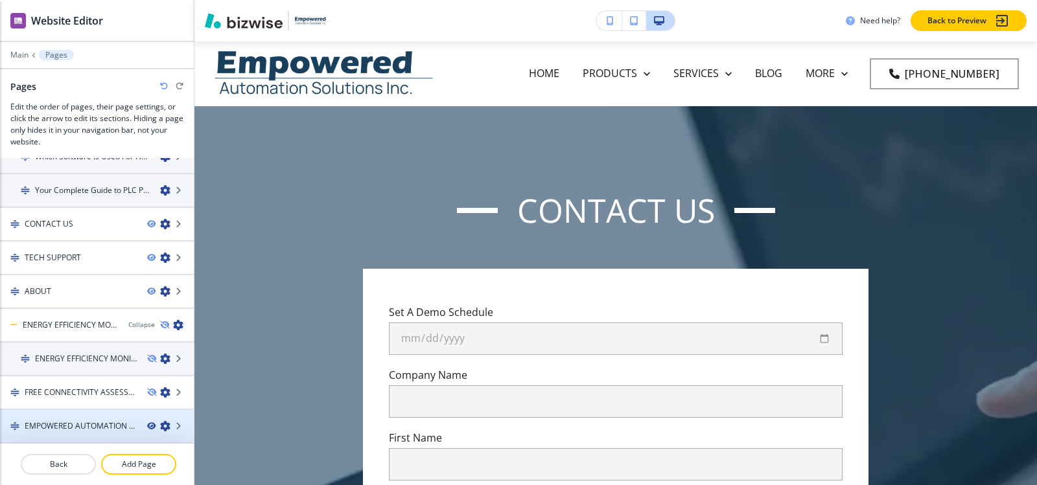
click at [147, 427] on icon "button" at bounding box center [151, 427] width 8 height 8
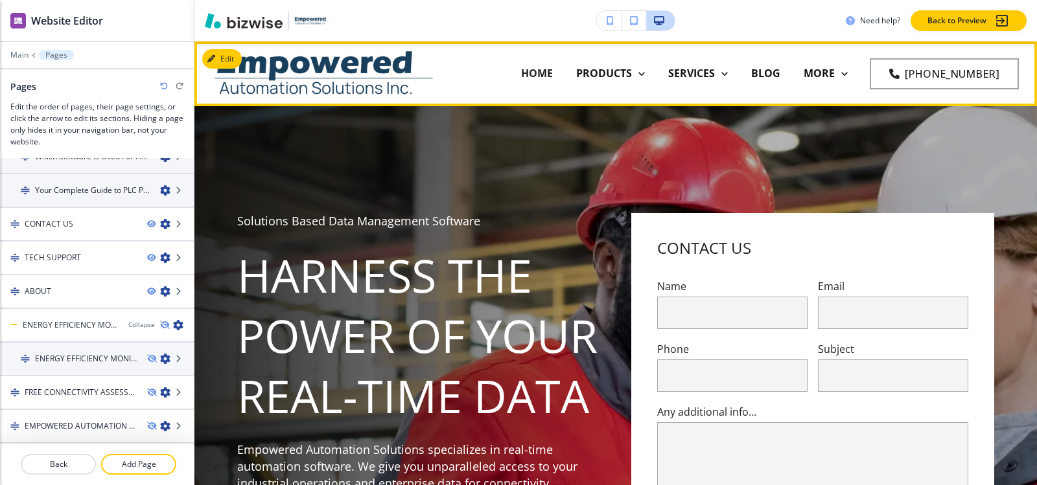
click at [546, 73] on p "HOME" at bounding box center [537, 73] width 32 height 15
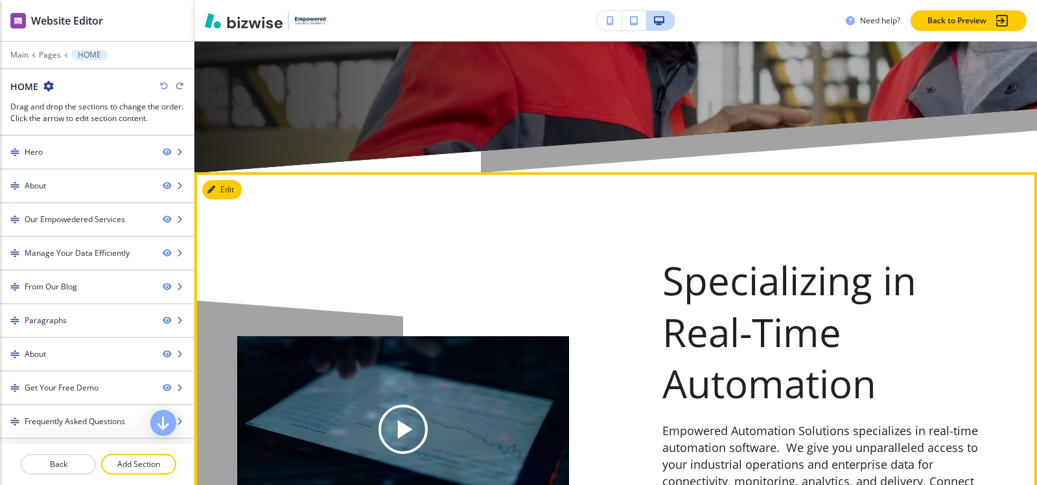
scroll to position [648, 0]
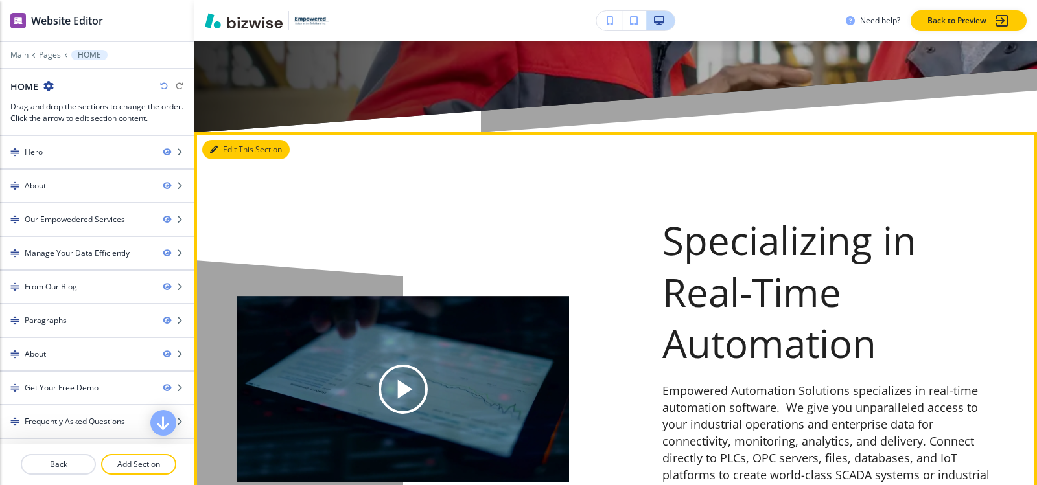
click at [222, 146] on button "Edit This Section" at bounding box center [245, 149] width 87 height 19
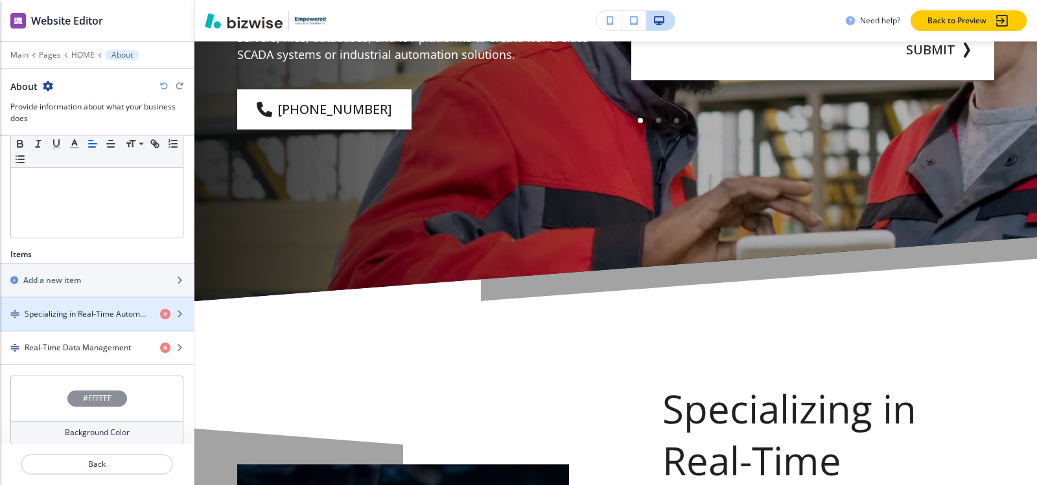
scroll to position [169, 0]
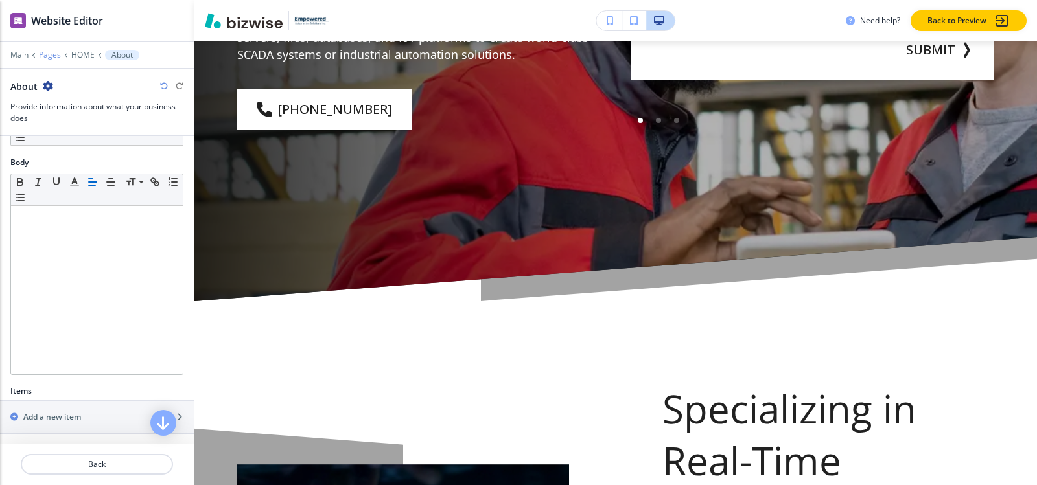
click at [52, 56] on p "Pages" at bounding box center [50, 55] width 22 height 9
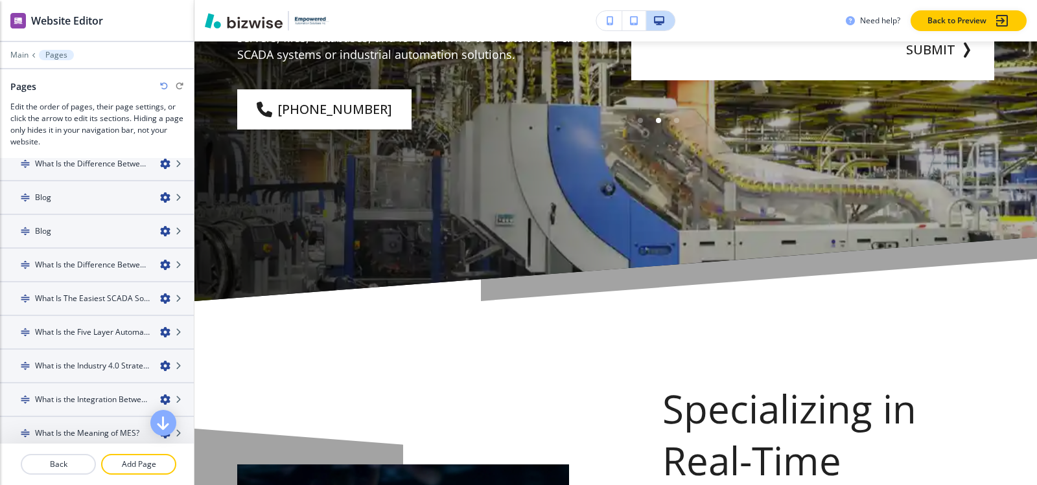
scroll to position [10164, 0]
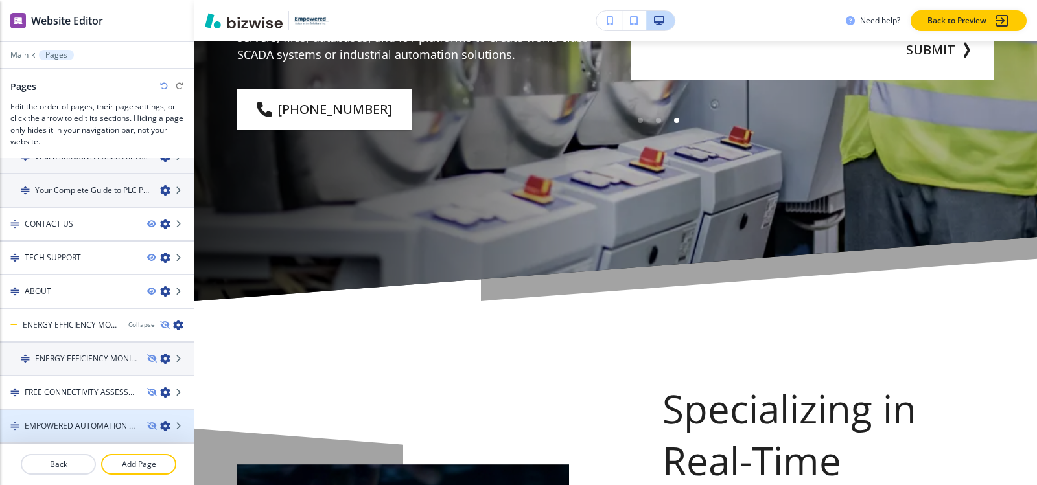
click at [108, 425] on h4 "EMPOWERED AUTOMATION SOLUTIONS INC" at bounding box center [81, 427] width 112 height 12
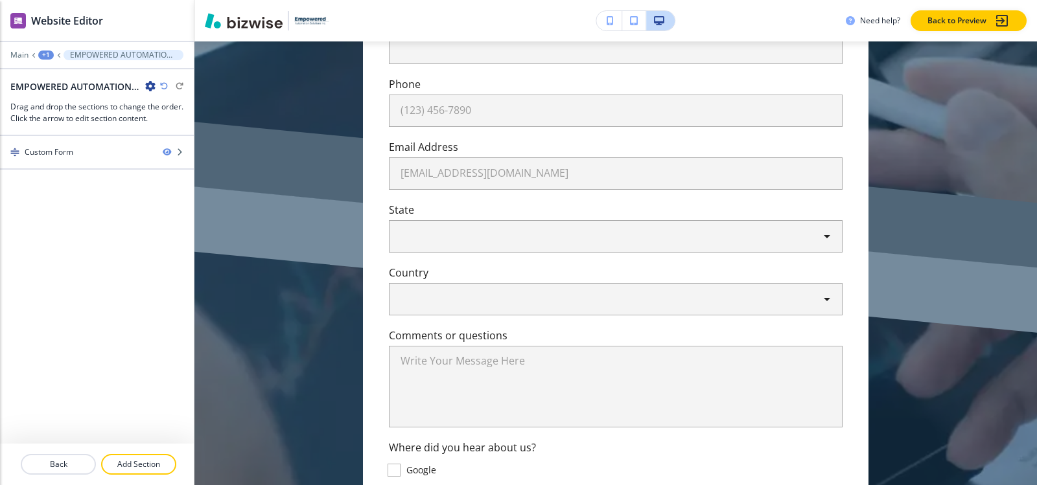
scroll to position [0, 0]
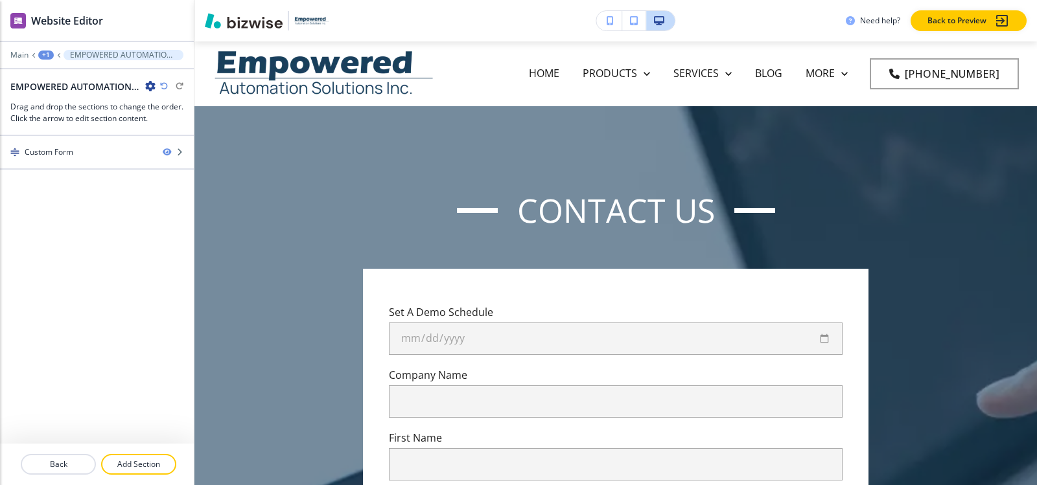
click at [154, 84] on icon "button" at bounding box center [150, 86] width 10 height 10
click at [198, 108] on p "Edit Page Settings" at bounding box center [187, 109] width 66 height 12
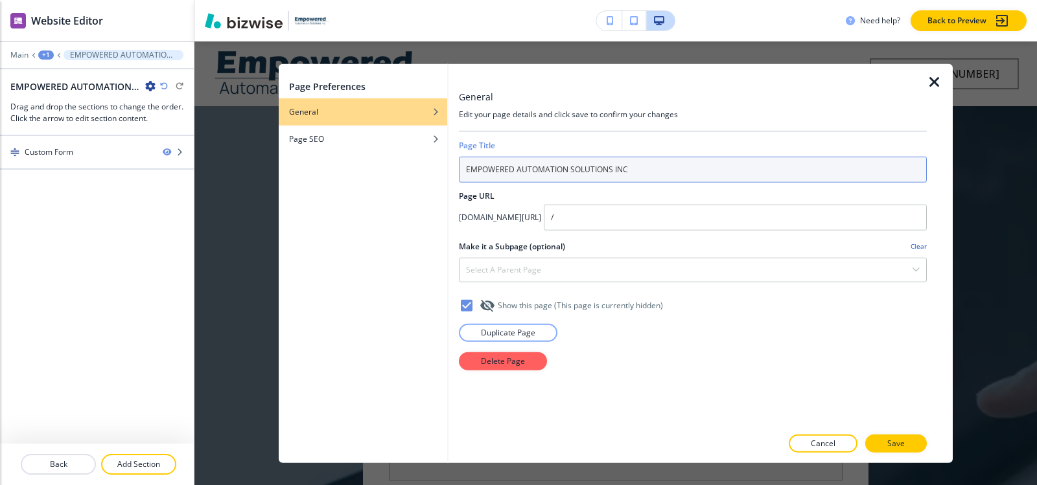
click at [639, 169] on input "EMPOWERED AUTOMATION SOLUTIONS INC" at bounding box center [693, 169] width 468 height 26
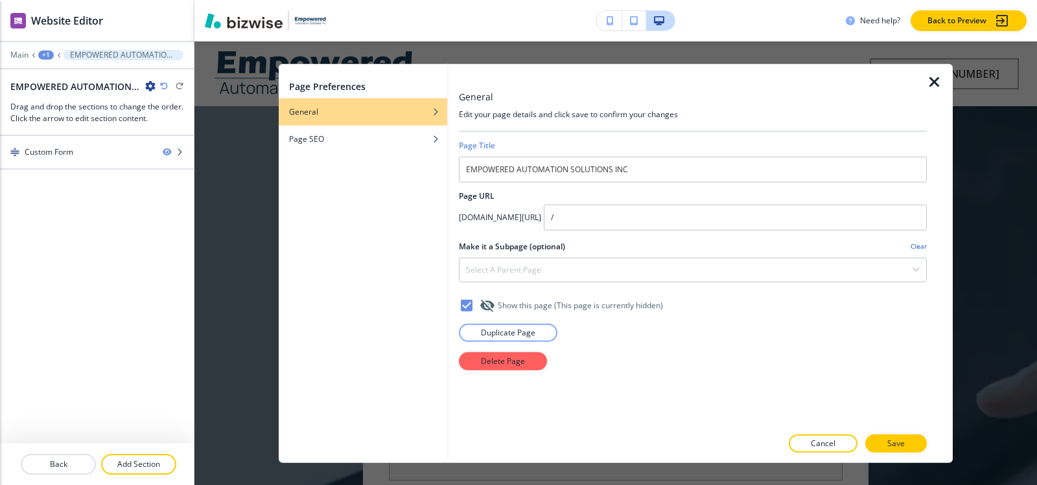
click at [937, 81] on icon "button" at bounding box center [935, 82] width 16 height 16
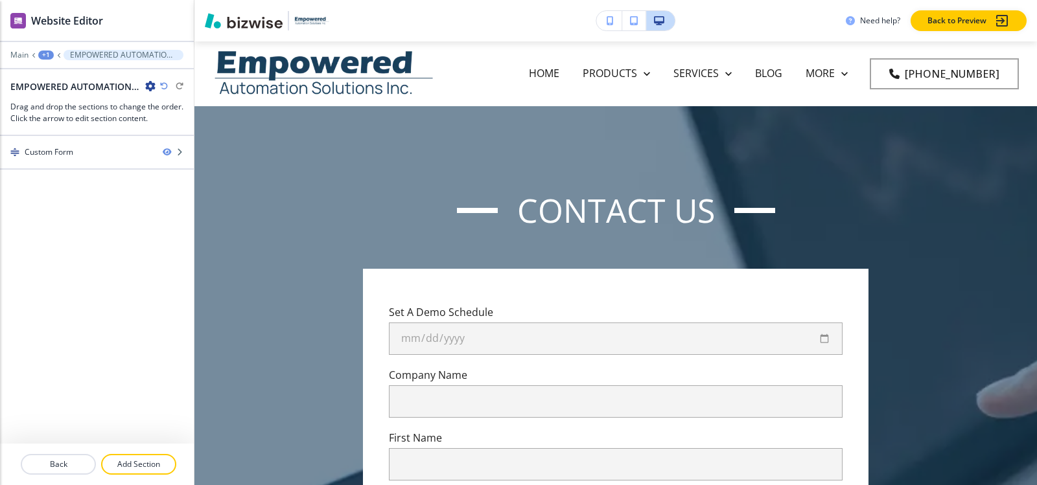
click at [44, 56] on div "+1" at bounding box center [46, 55] width 16 height 9
click at [58, 78] on p "Pages" at bounding box center [80, 77] width 66 height 12
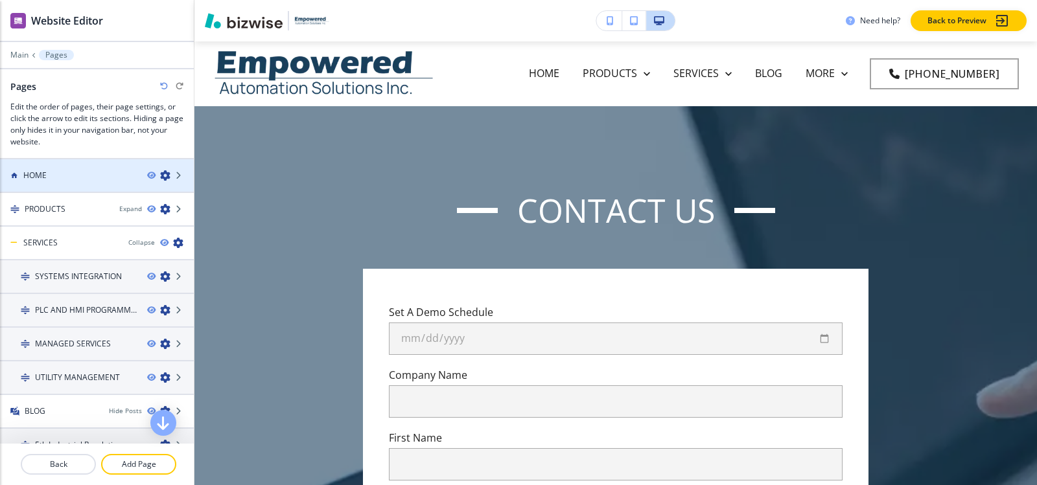
click at [89, 180] on div "HOME" at bounding box center [68, 176] width 137 height 12
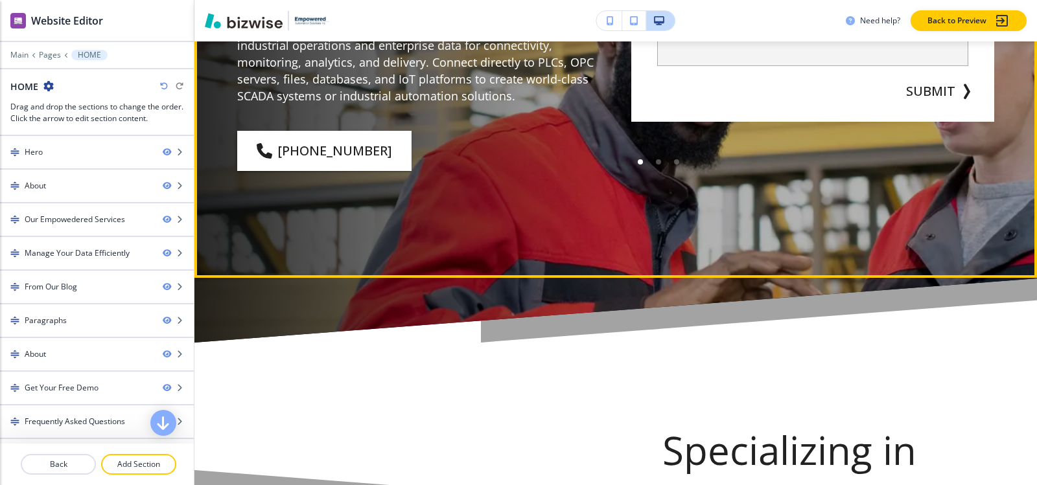
scroll to position [583, 0]
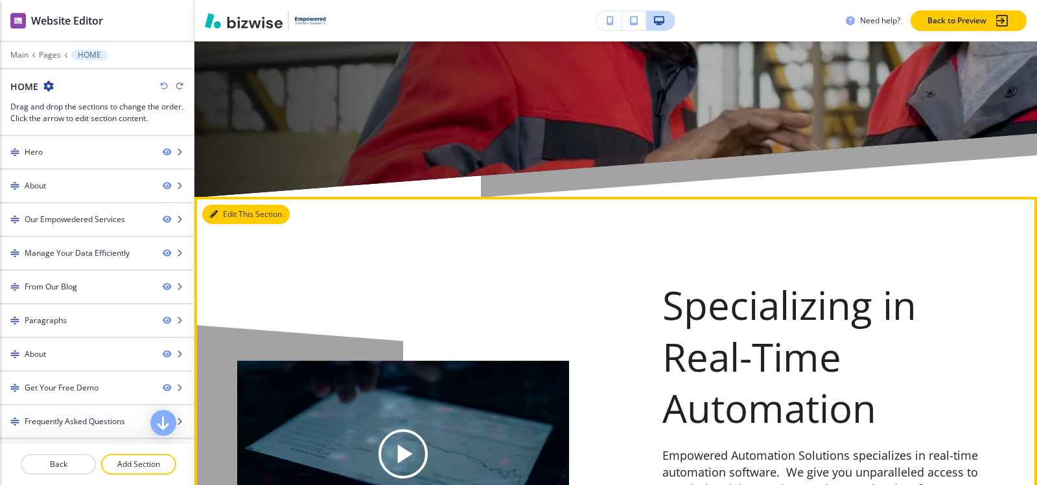
click at [224, 216] on button "Edit This Section" at bounding box center [245, 214] width 87 height 19
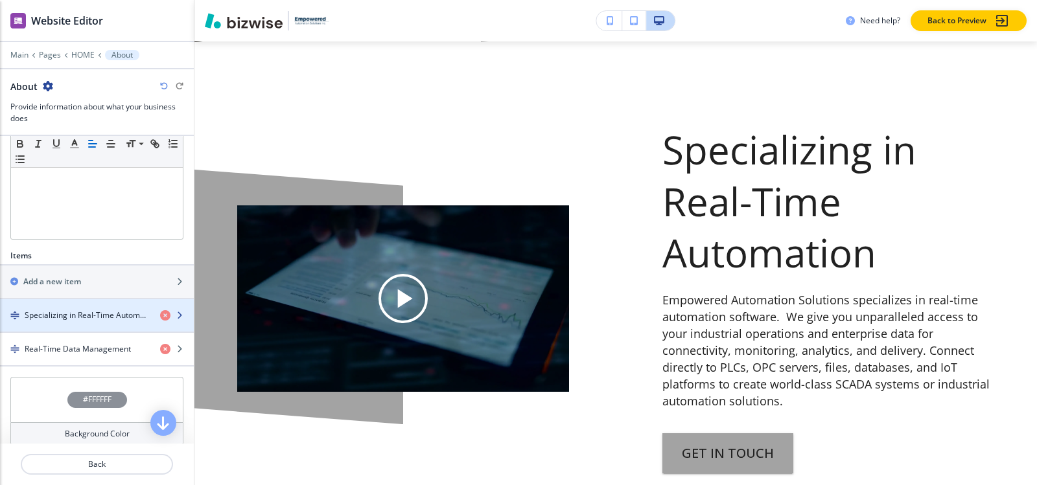
scroll to position [324, 0]
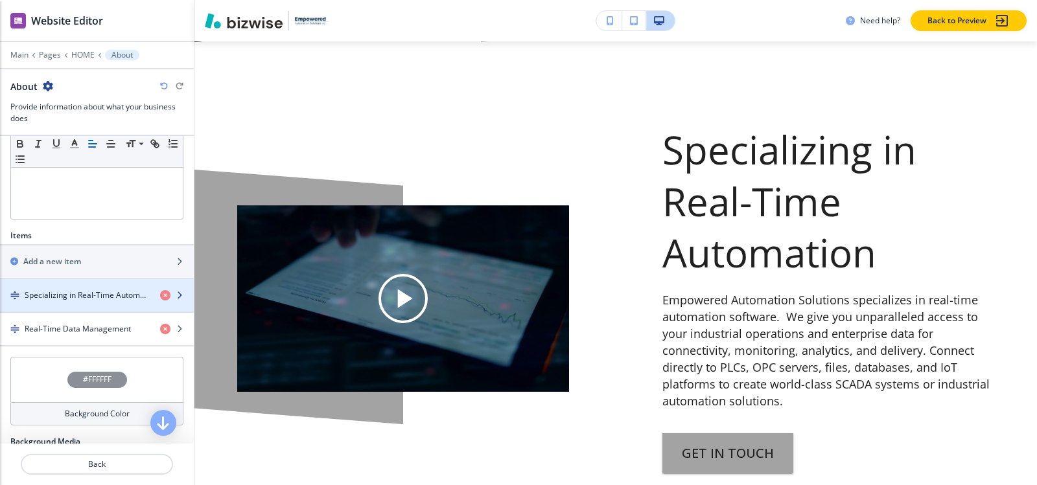
click at [84, 292] on h4 "Specializing in Real-Time Automation" at bounding box center [87, 296] width 125 height 12
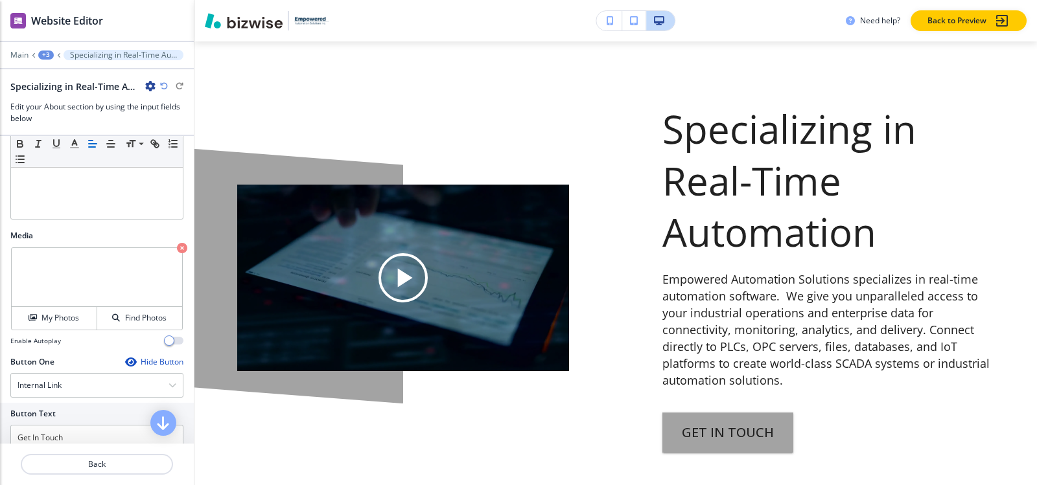
scroll to position [461, 0]
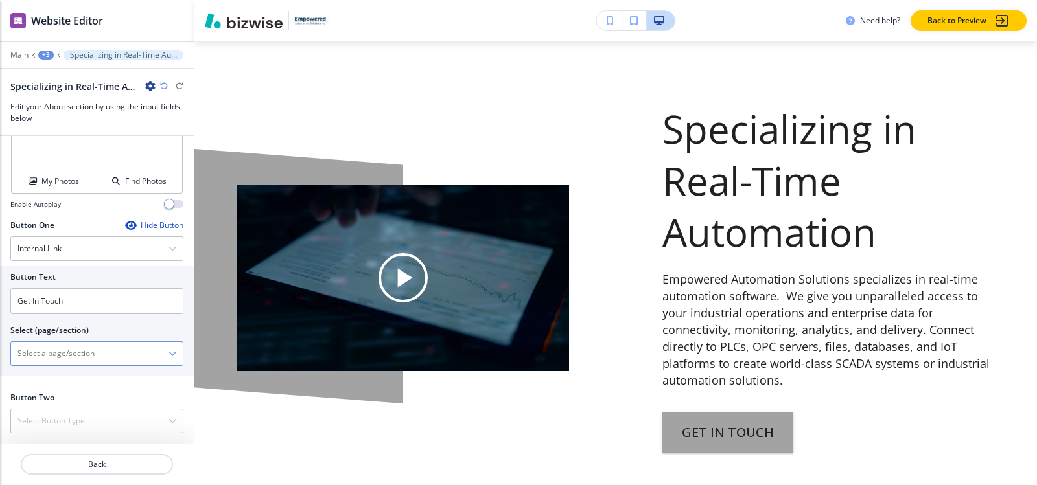
click at [71, 350] on \(page\/section\) "Manual Input" at bounding box center [89, 354] width 157 height 22
paste \(page\/section\) "EMPOWERED AUTOMATION SOLUTIONS INC"
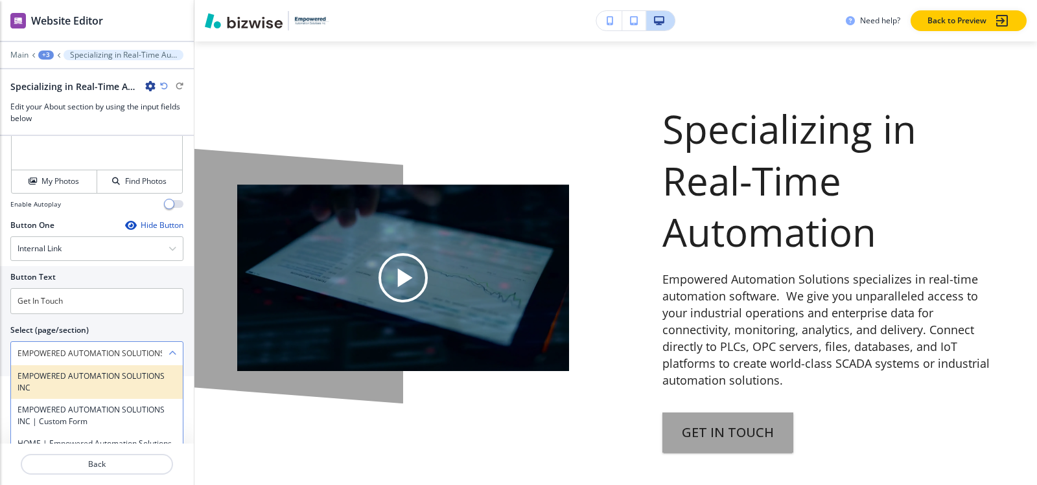
scroll to position [0, 26]
type \(page\/section\) "EMPOWERED AUTOMATION SOLUTIONS INC"
click at [106, 383] on h4 "EMPOWERED AUTOMATION SOLUTIONS INC" at bounding box center [96, 382] width 159 height 23
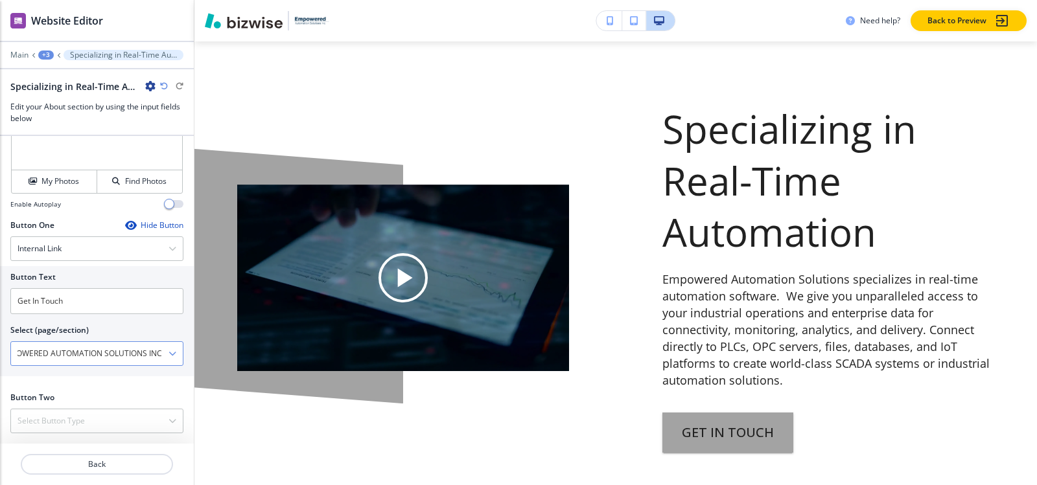
scroll to position [0, 0]
click at [45, 51] on div "+3" at bounding box center [46, 55] width 16 height 9
click at [68, 132] on button "About" at bounding box center [79, 121] width 83 height 23
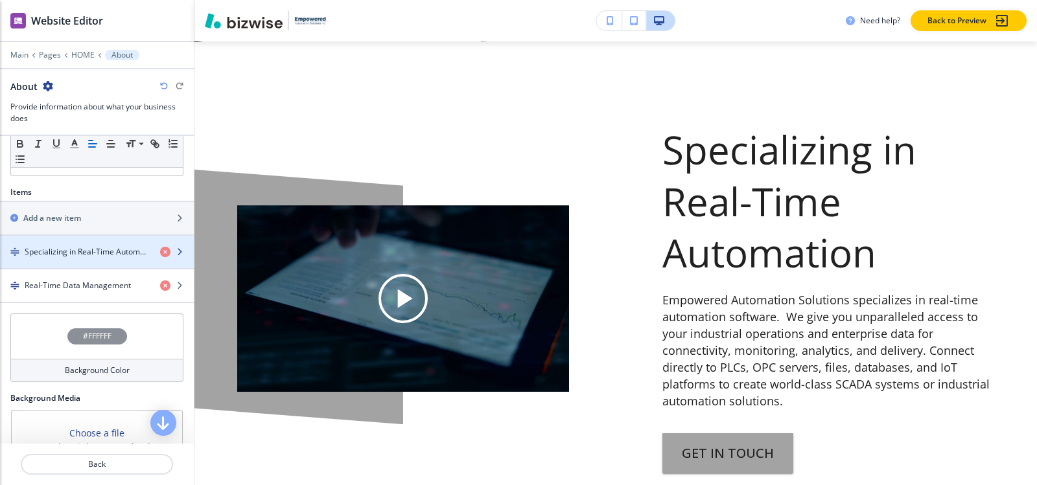
scroll to position [428, 0]
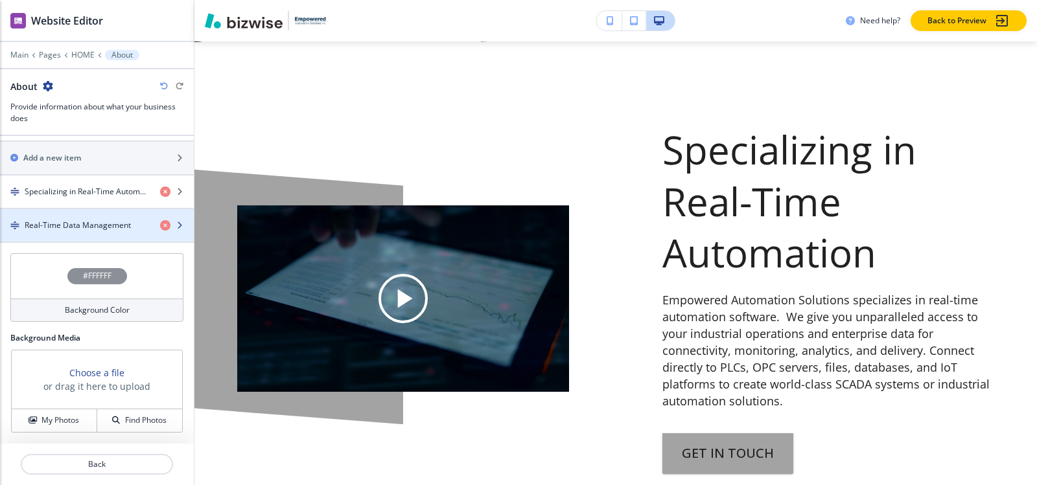
click at [60, 237] on div "button" at bounding box center [97, 236] width 194 height 10
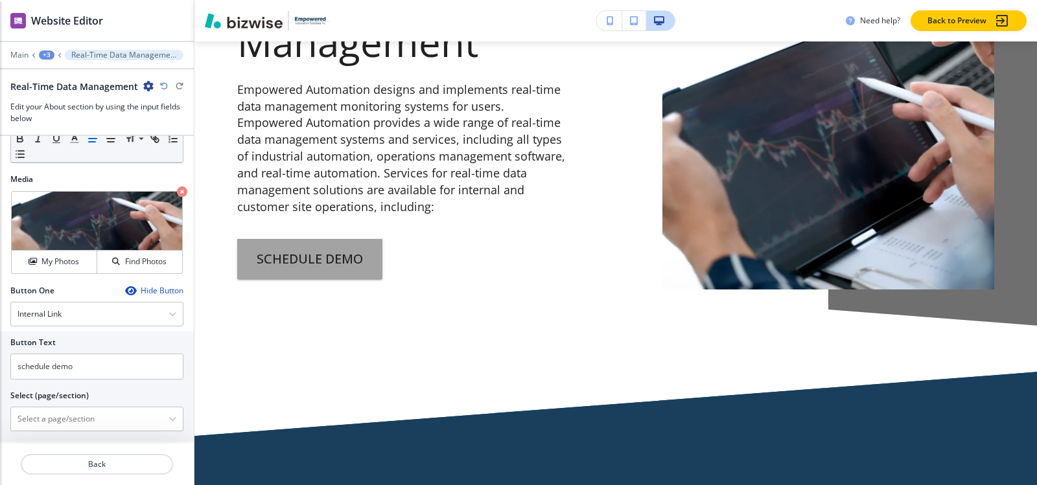
scroll to position [446, 0]
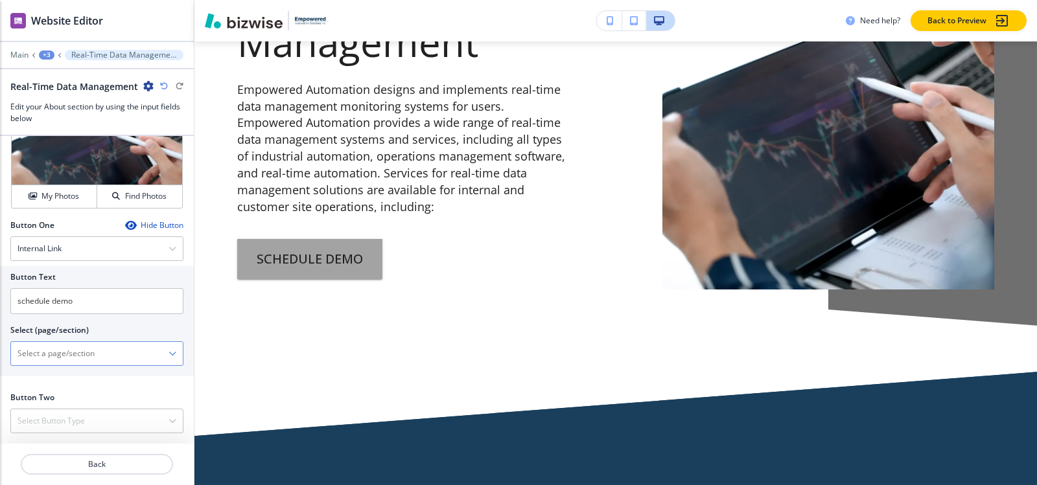
click at [69, 353] on \(page\/section\) "Manual Input" at bounding box center [89, 354] width 157 height 22
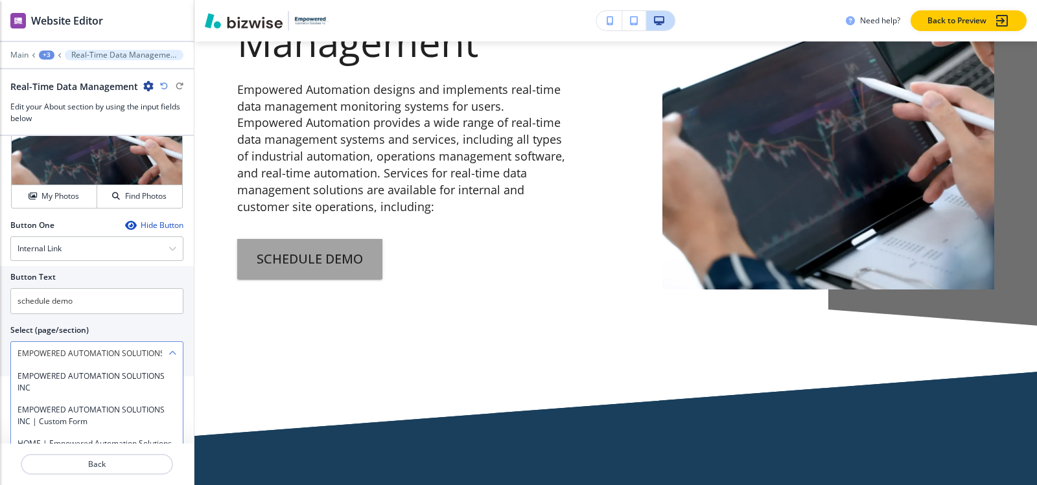
scroll to position [0, 26]
type \(page\/section\) "EMPOWERED AUTOMATION SOLUTIONS INC"
click at [61, 382] on h4 "EMPOWERED AUTOMATION SOLUTIONS INC" at bounding box center [96, 382] width 159 height 23
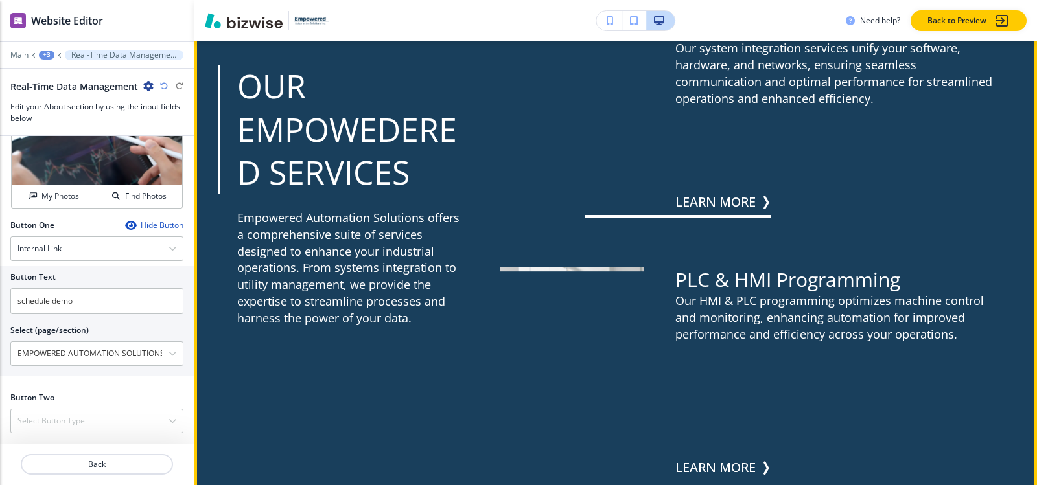
scroll to position [1662, 0]
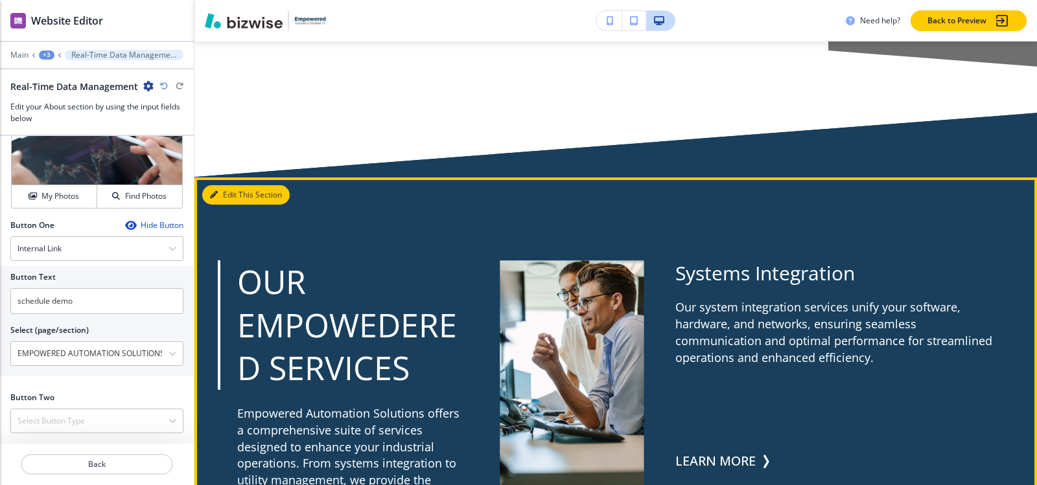
click at [232, 196] on button "Edit This Section" at bounding box center [245, 194] width 87 height 19
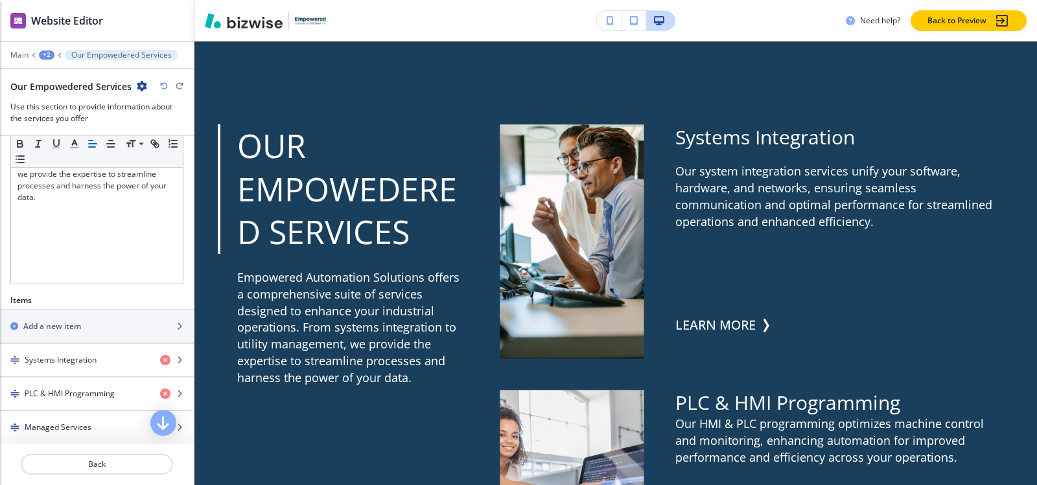
scroll to position [332, 0]
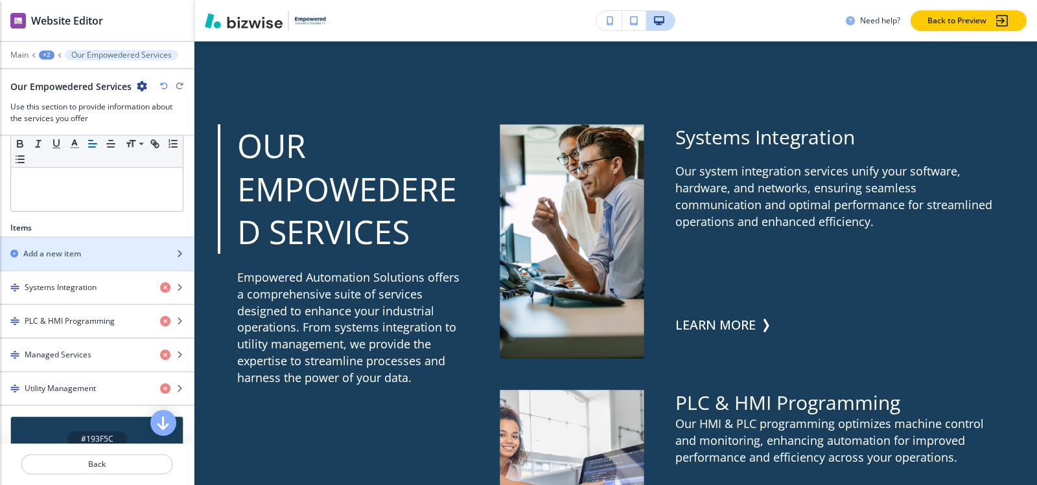
click at [57, 361] on div "button" at bounding box center [97, 366] width 194 height 10
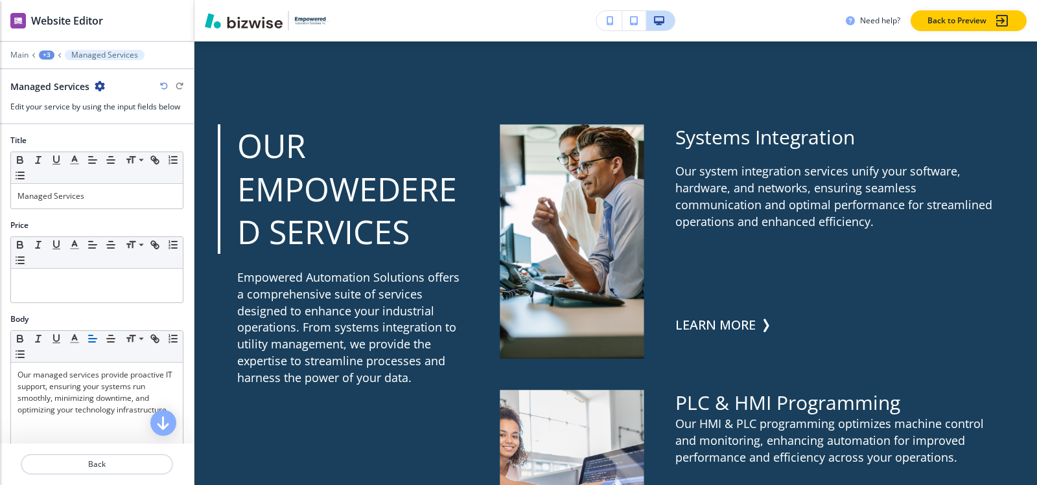
click at [44, 51] on div "+3" at bounding box center [47, 55] width 16 height 9
click at [64, 132] on button "Our Empowedered Services" at bounding box center [80, 121] width 83 height 23
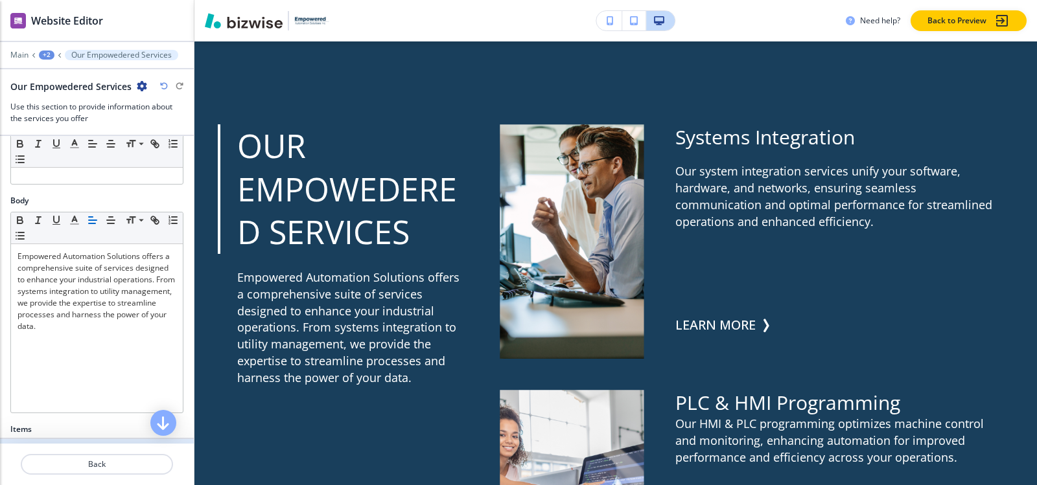
scroll to position [324, 0]
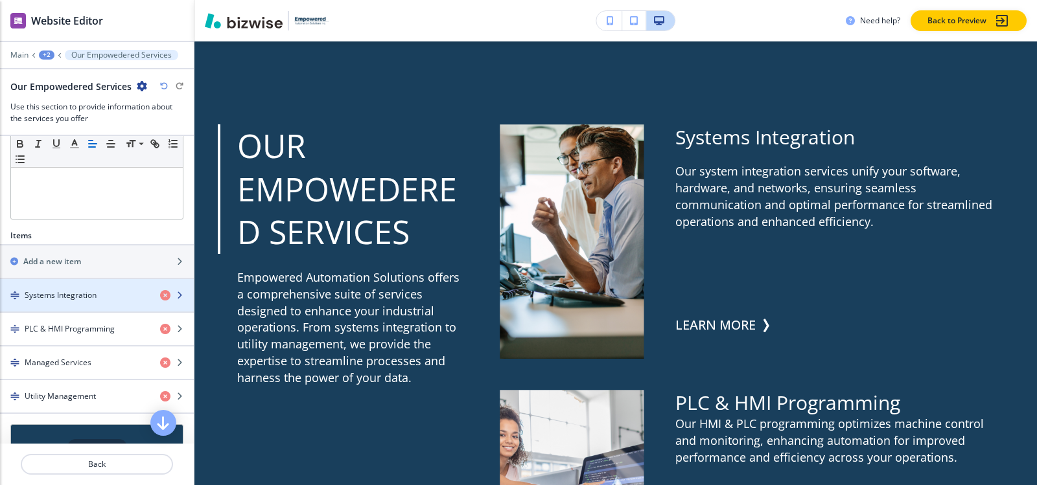
click at [54, 299] on h4 "Systems Integration" at bounding box center [61, 296] width 72 height 12
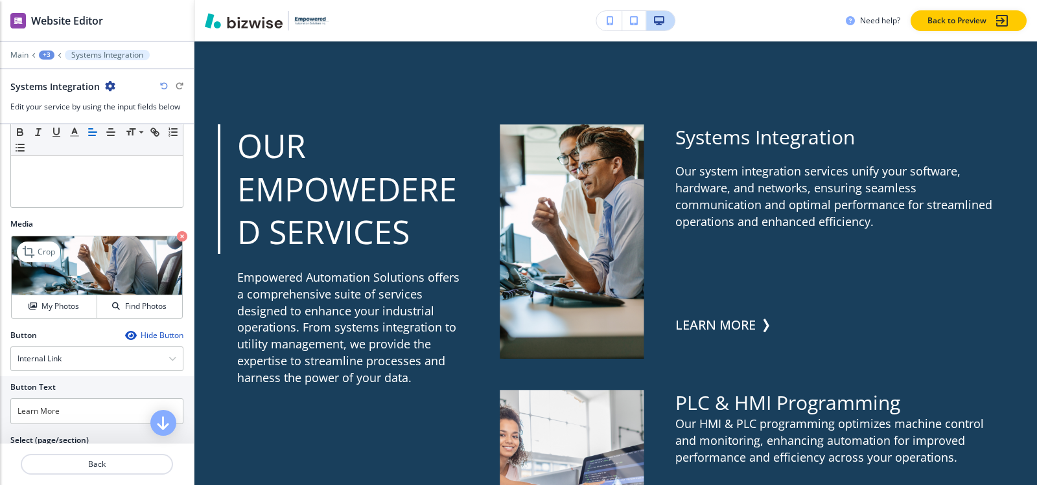
scroll to position [382, 0]
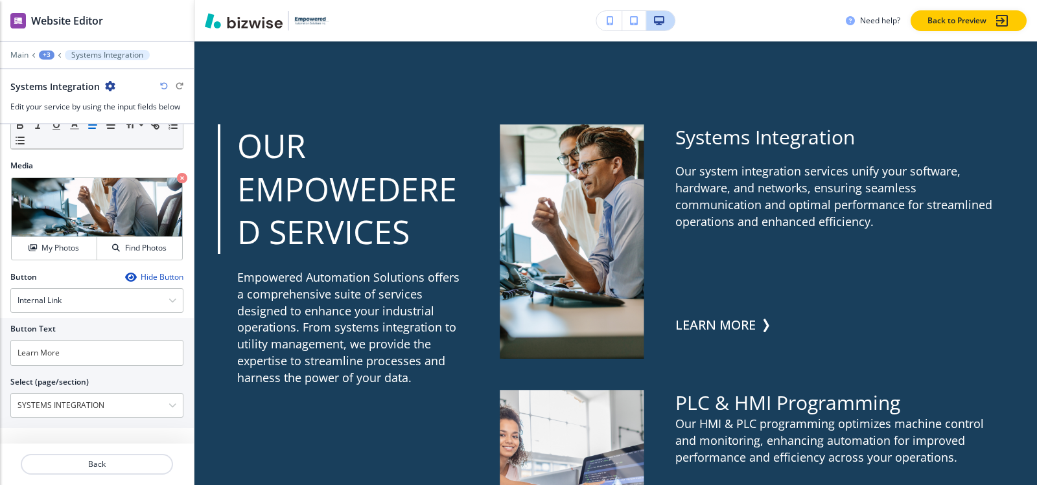
click at [52, 53] on div "+3" at bounding box center [47, 55] width 16 height 9
click at [64, 115] on button "Our Empowedered Services" at bounding box center [80, 121] width 83 height 23
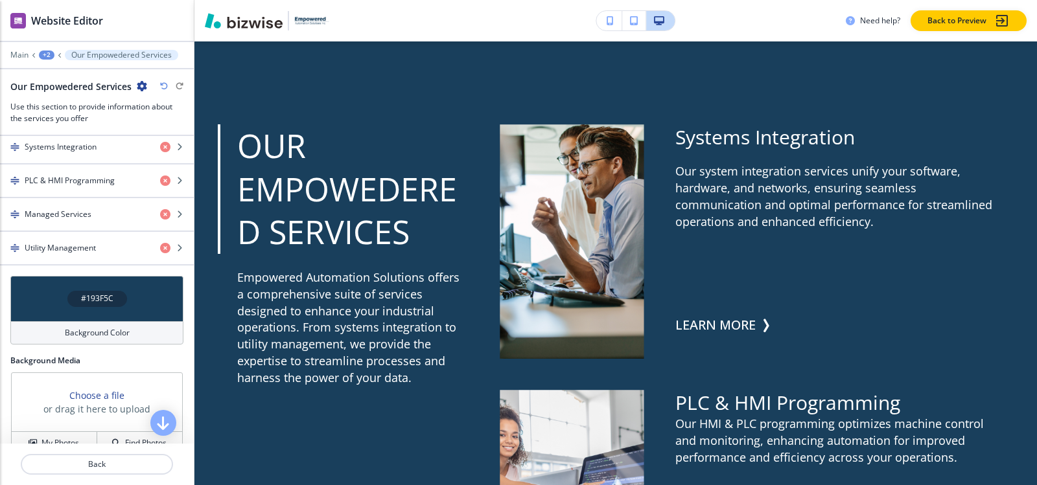
scroll to position [454, 0]
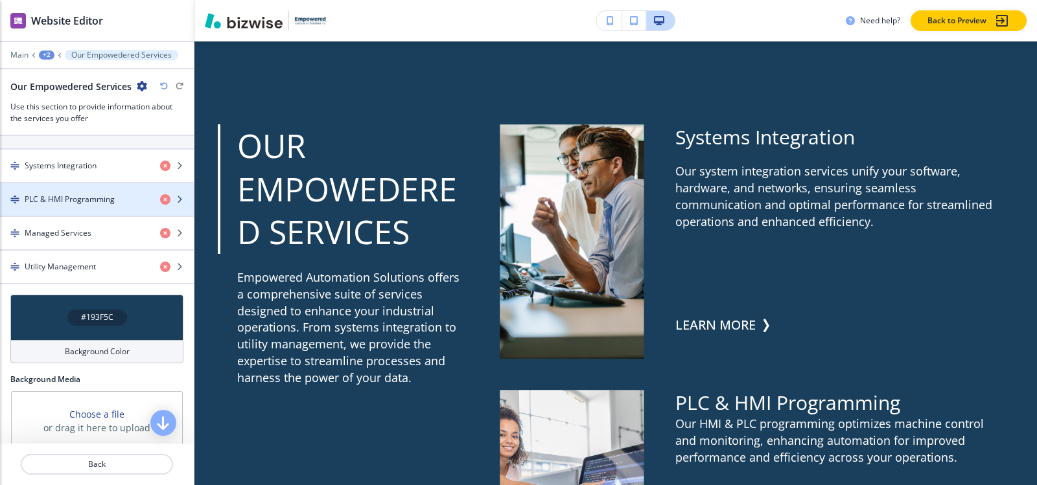
click at [50, 202] on h4 "PLC & HMI Programming" at bounding box center [70, 200] width 90 height 12
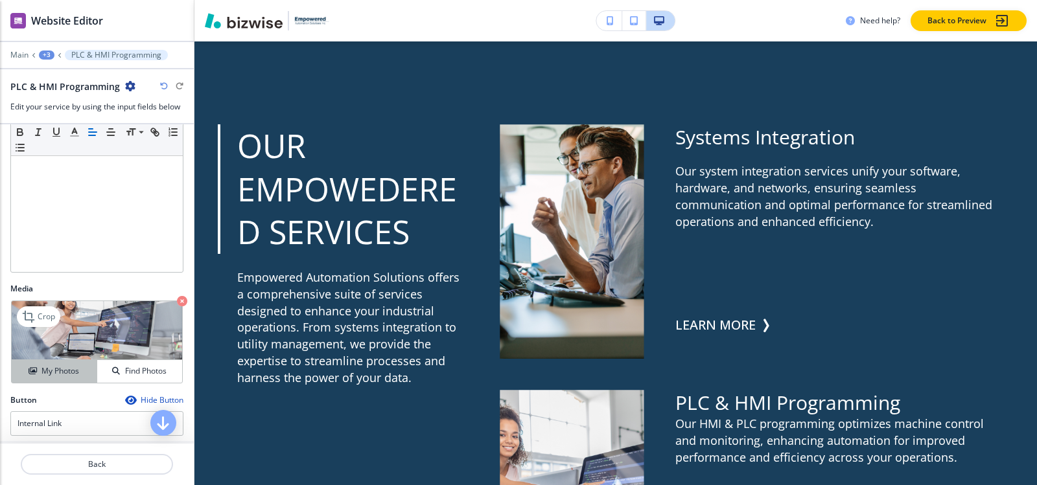
scroll to position [382, 0]
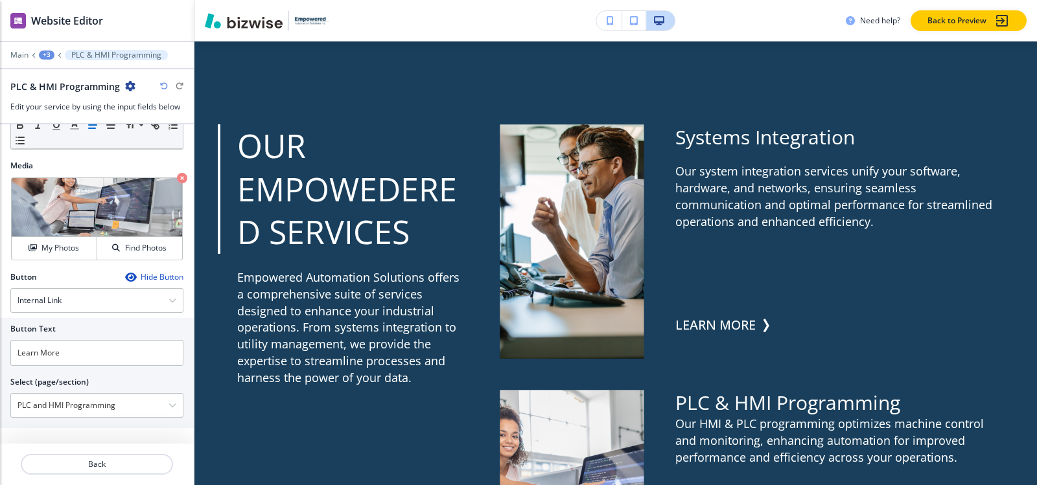
click at [50, 56] on div "+3" at bounding box center [47, 55] width 16 height 9
click at [66, 129] on button "Our Empowedered Services" at bounding box center [80, 121] width 83 height 23
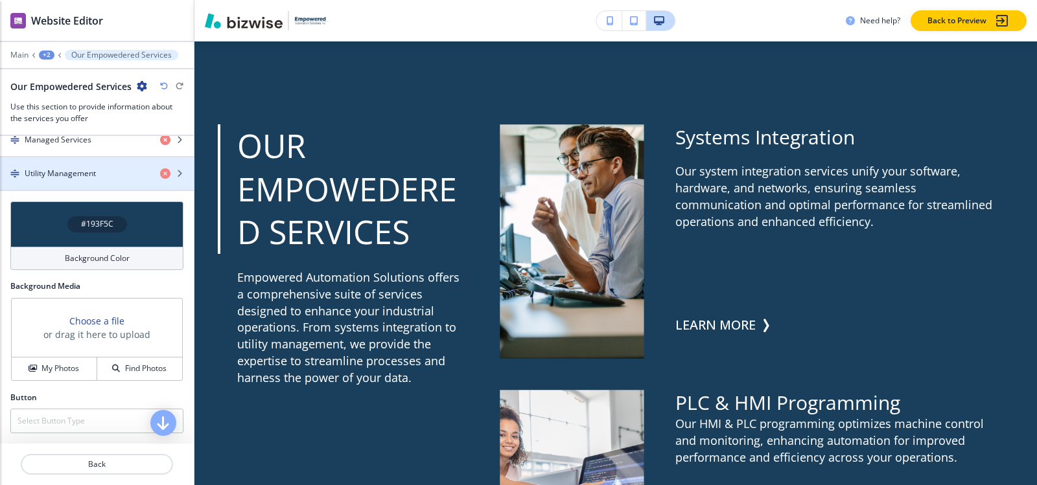
scroll to position [417, 0]
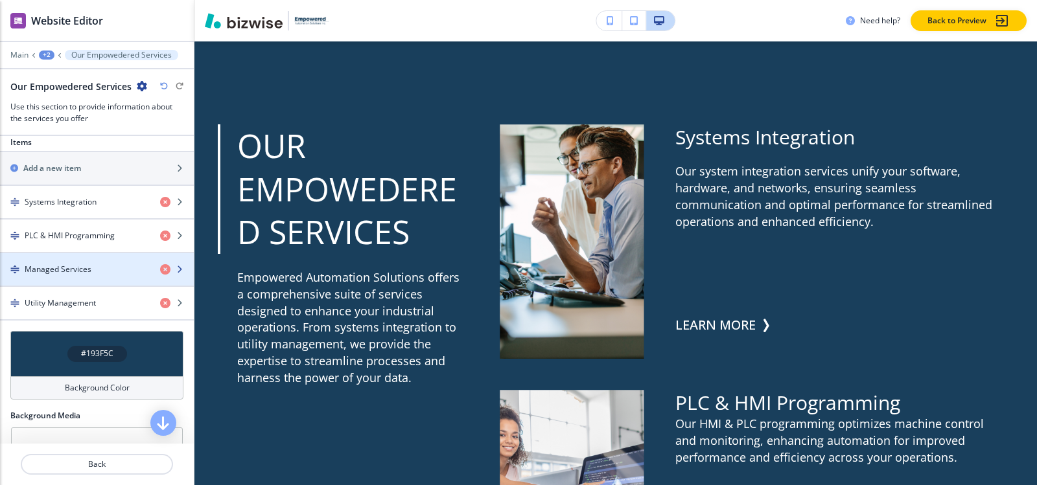
click at [64, 265] on h4 "Managed Services" at bounding box center [58, 270] width 67 height 12
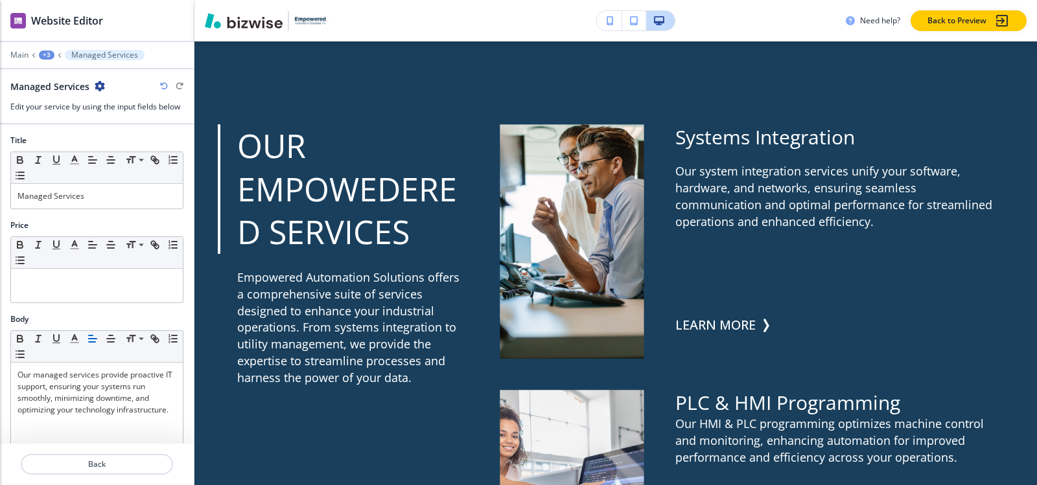
scroll to position [382, 0]
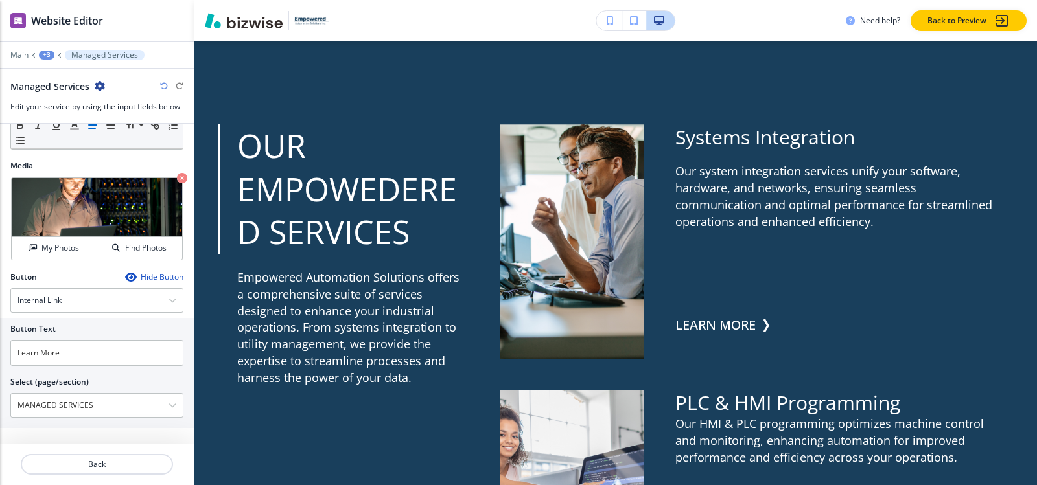
click at [50, 54] on div "+3" at bounding box center [47, 55] width 16 height 9
click at [75, 124] on p "Our Empowedered Services" at bounding box center [80, 122] width 66 height 12
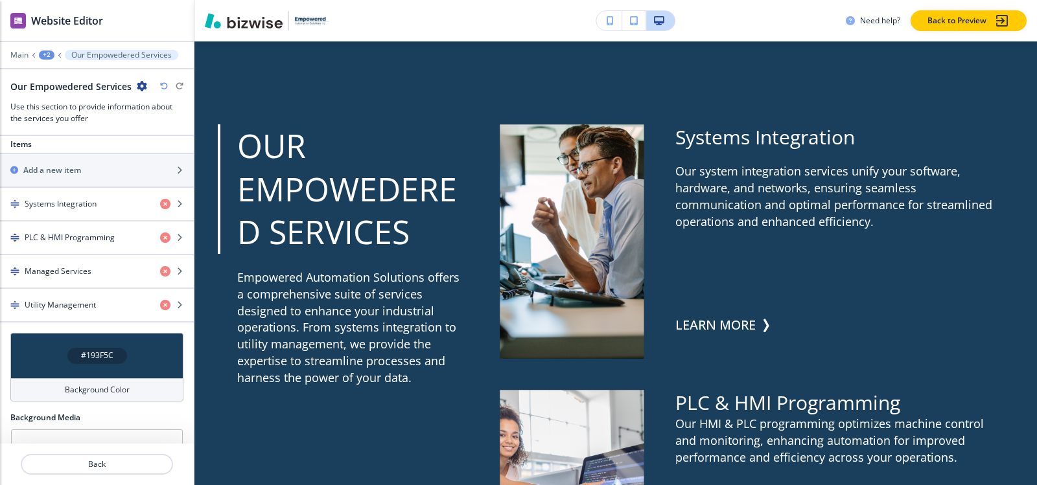
scroll to position [547, 0]
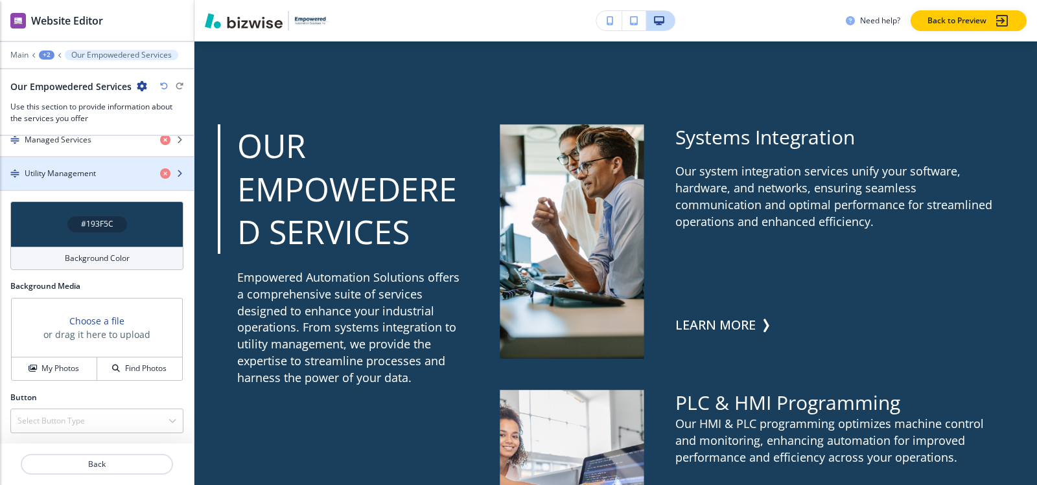
click at [62, 172] on h4 "Utility Management" at bounding box center [60, 174] width 71 height 12
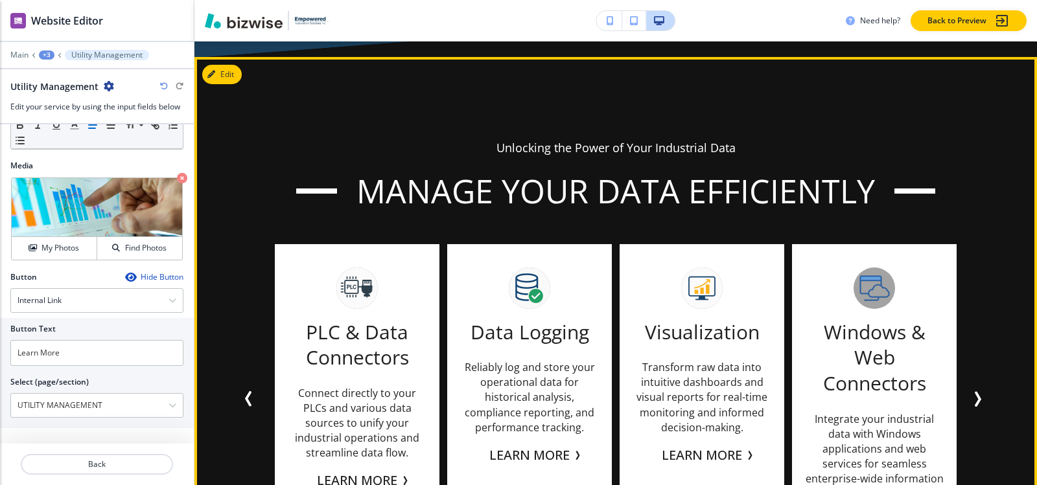
scroll to position [3030, 0]
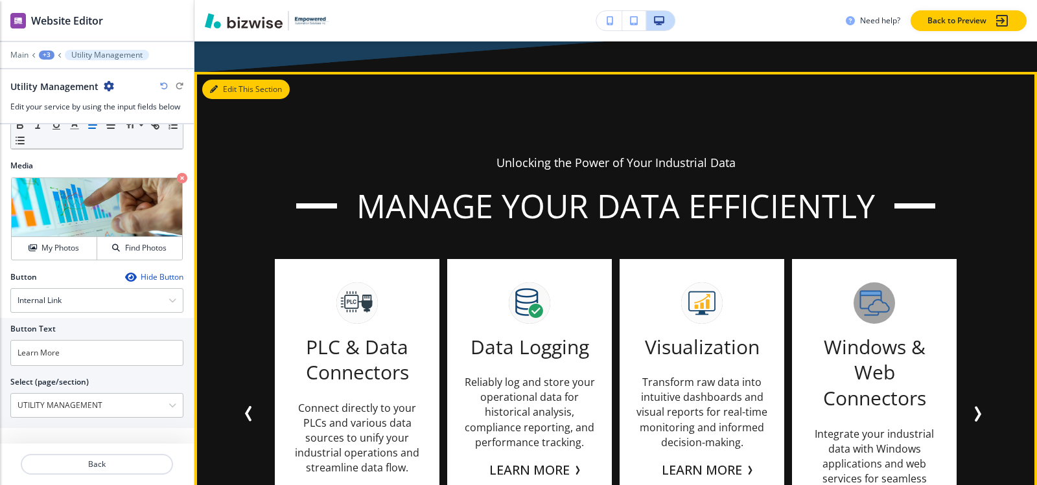
click at [231, 89] on button "Edit This Section" at bounding box center [245, 89] width 87 height 19
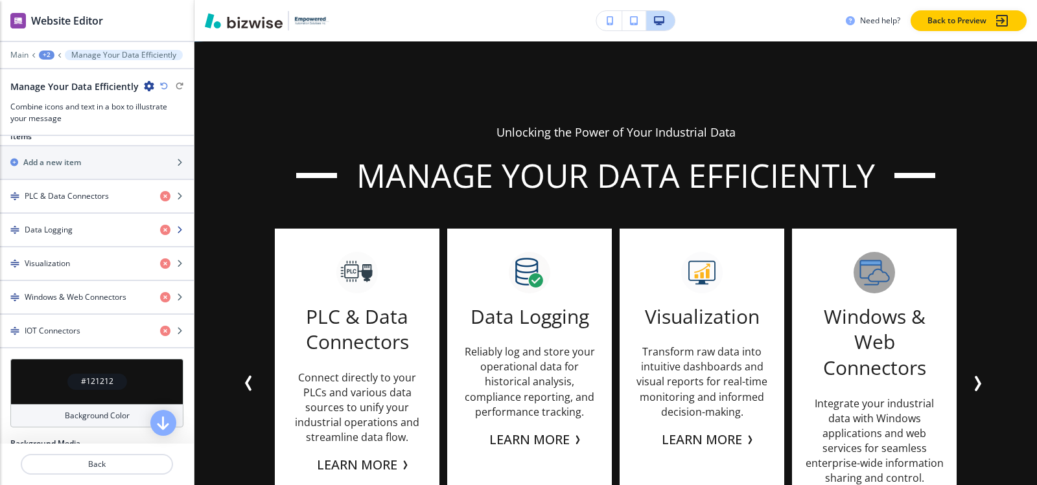
scroll to position [648, 0]
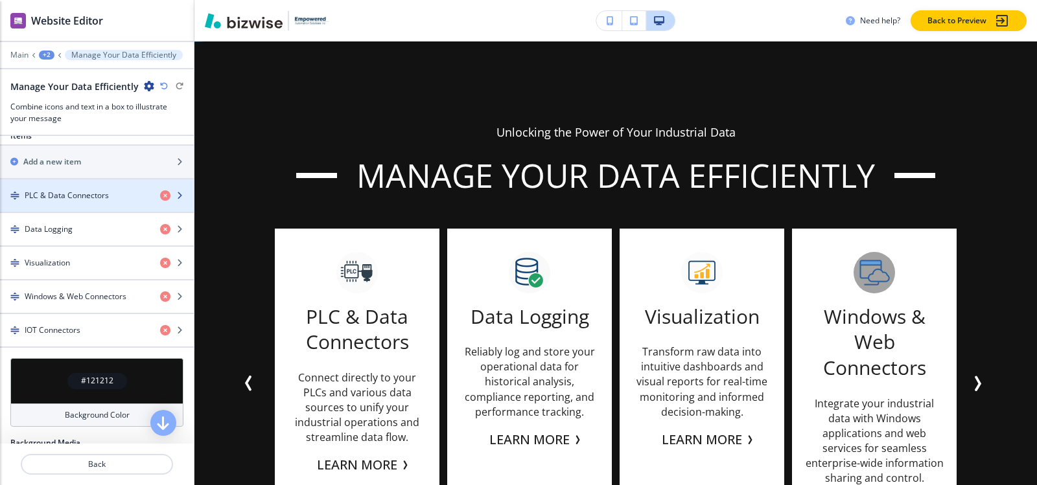
click at [73, 198] on h4 "PLC & Data Connectors" at bounding box center [67, 196] width 84 height 12
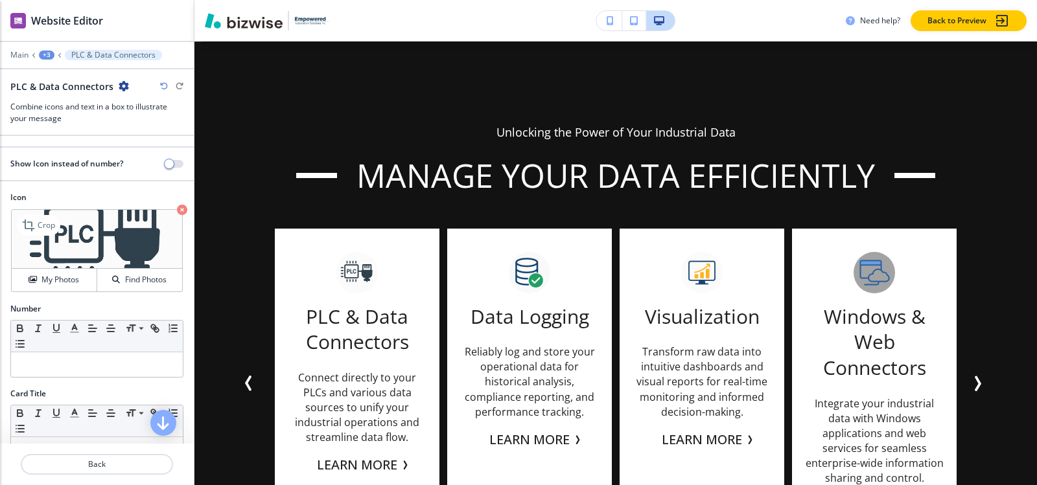
click at [177, 209] on icon "button" at bounding box center [182, 210] width 10 height 10
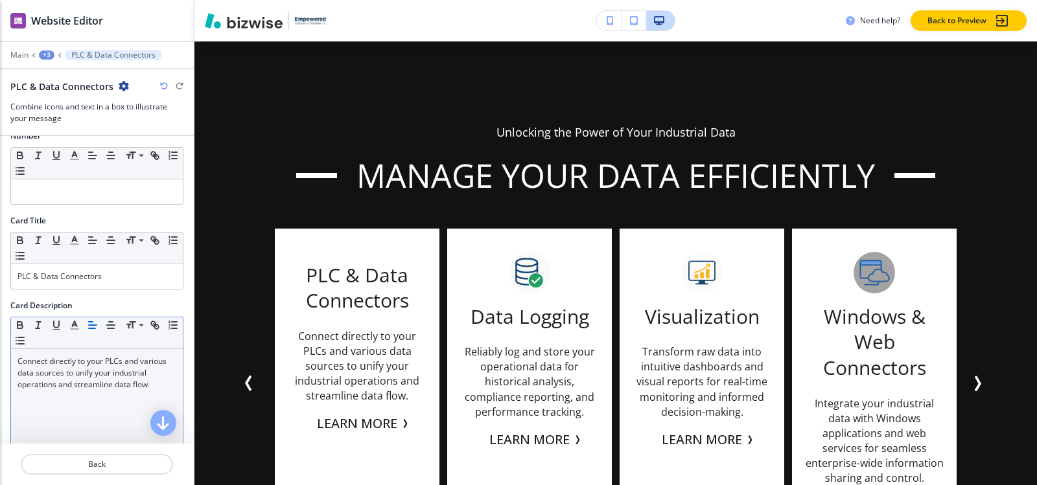
scroll to position [194, 0]
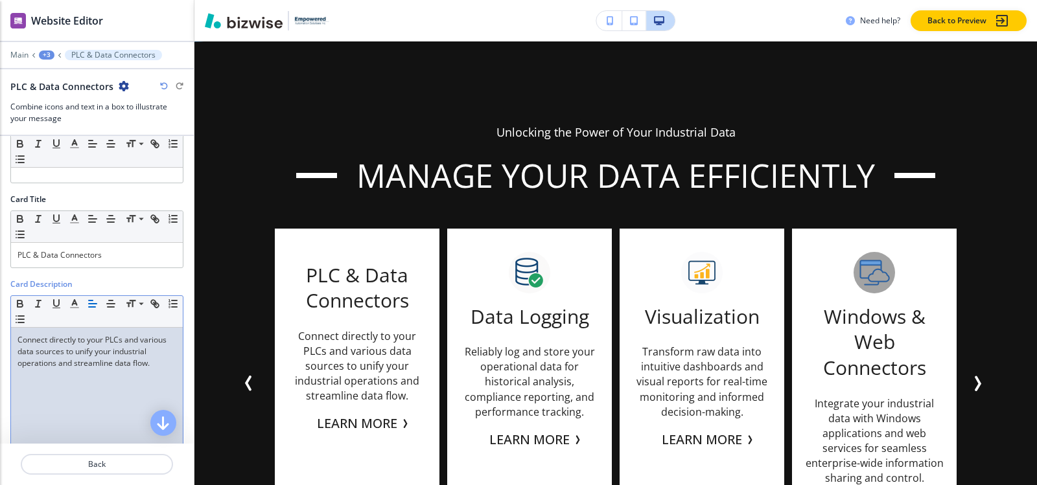
click at [78, 358] on p "Connect directly to your PLCs and various data sources to unify your industrial…" at bounding box center [96, 351] width 159 height 35
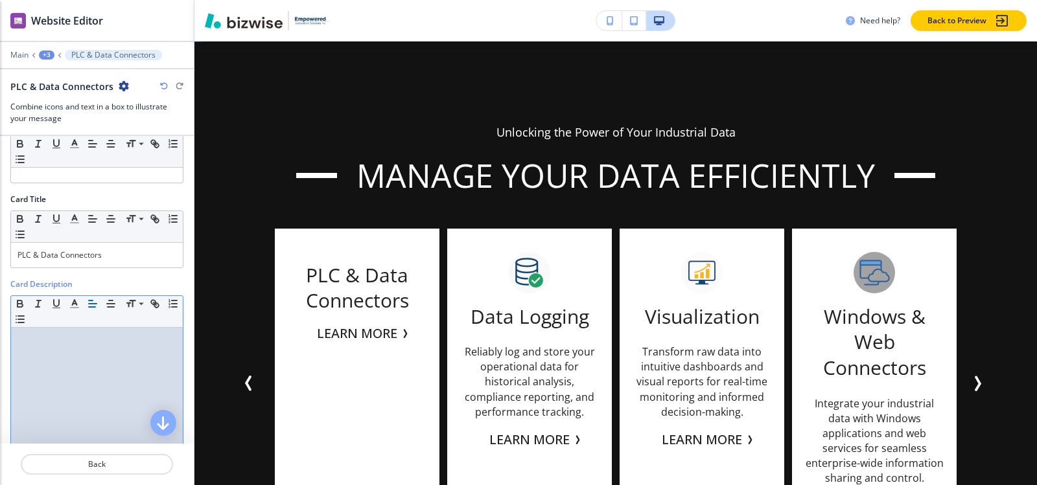
scroll to position [130, 0]
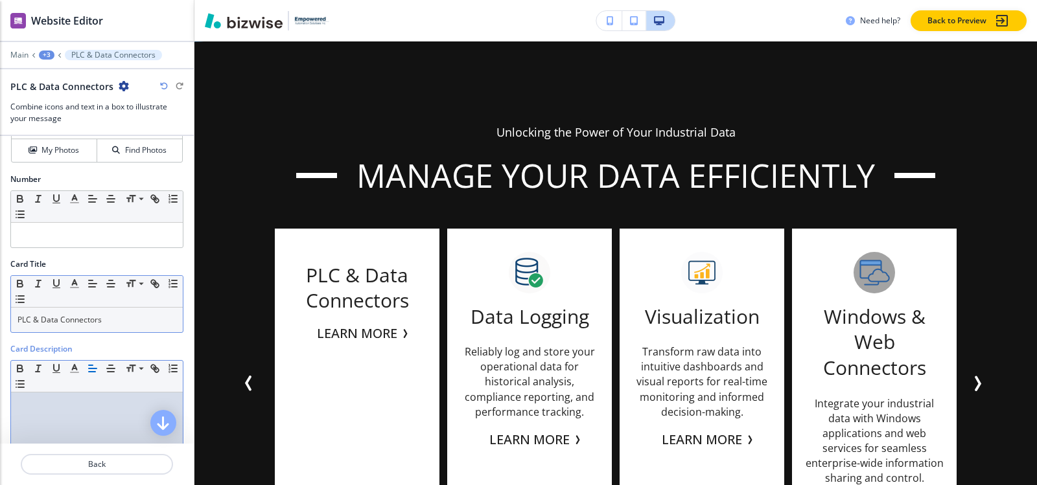
click at [105, 320] on p "PLC & Data Connectors" at bounding box center [96, 320] width 159 height 12
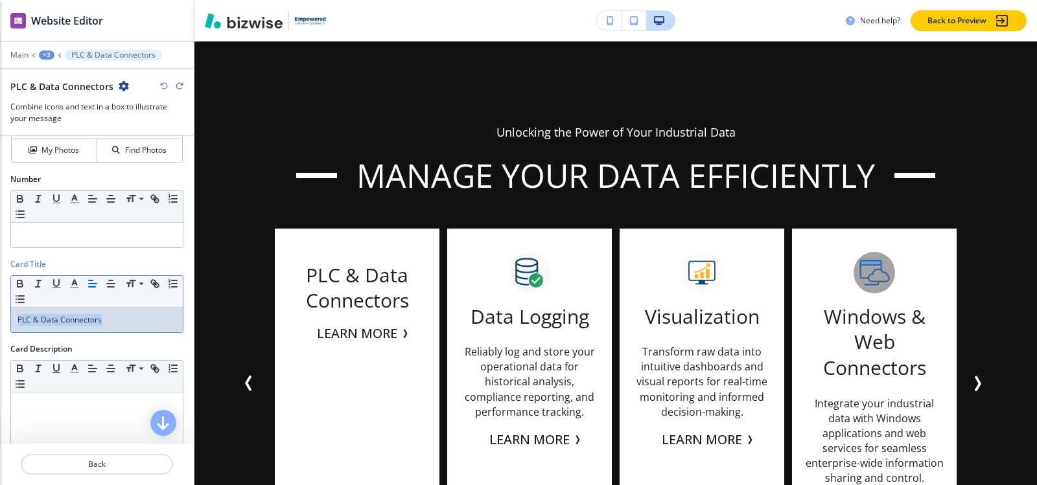
click at [111, 320] on p "PLC & Data Connectors" at bounding box center [96, 320] width 159 height 12
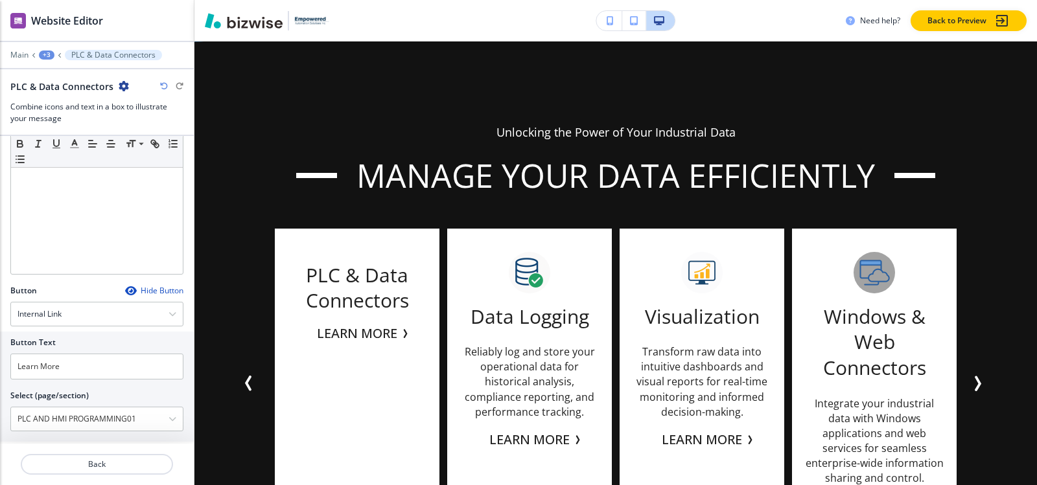
scroll to position [430, 0]
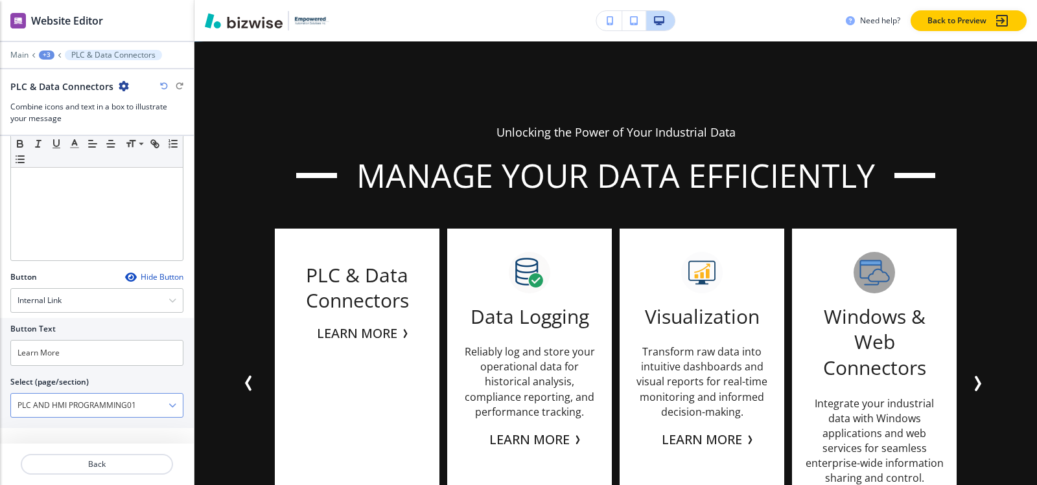
click at [82, 404] on \(page\/section\) "PLC AND HMI PROGRAMMING01" at bounding box center [89, 406] width 157 height 22
click at [93, 431] on h4 "DATA CONNECTOR" at bounding box center [96, 429] width 159 height 12
type \(page\/section\) "DATA CONNECTOR"
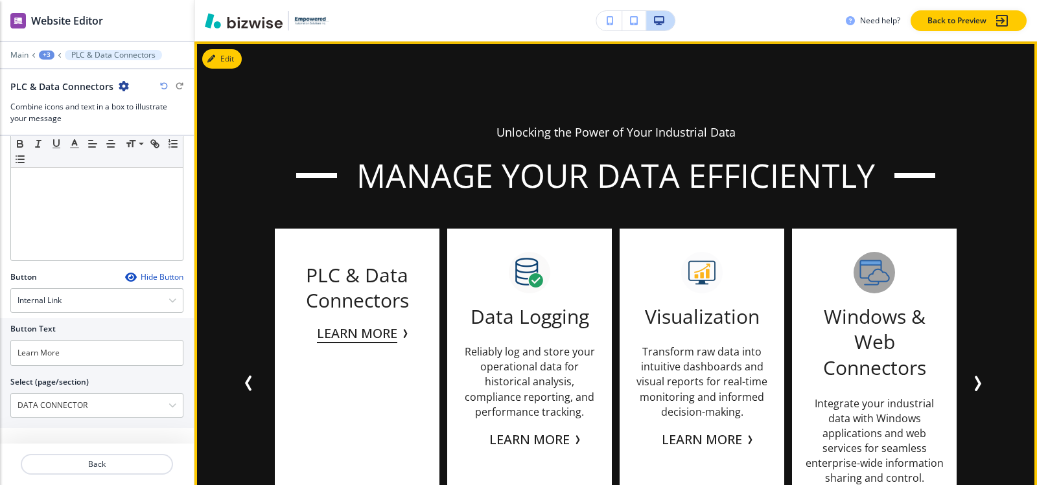
click at [342, 336] on button "Learn More" at bounding box center [357, 333] width 80 height 19
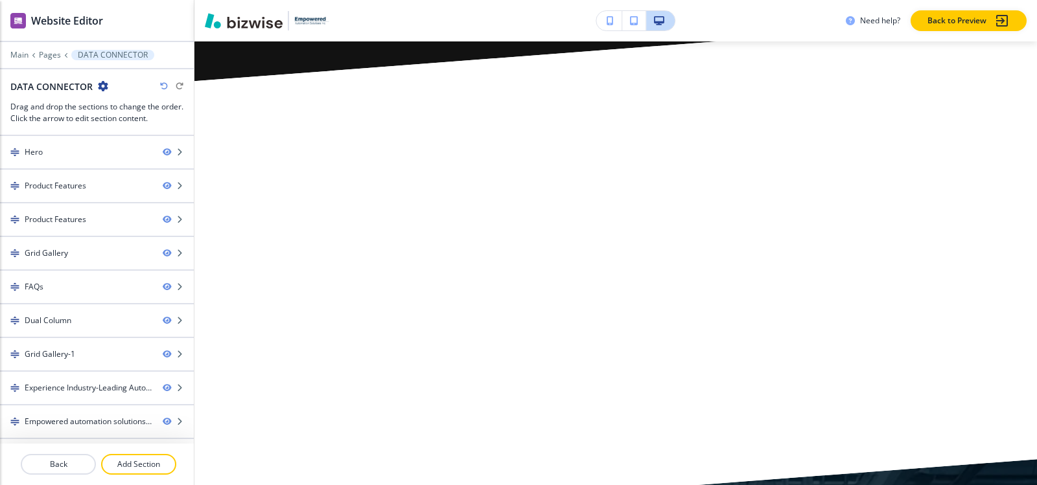
scroll to position [0, 0]
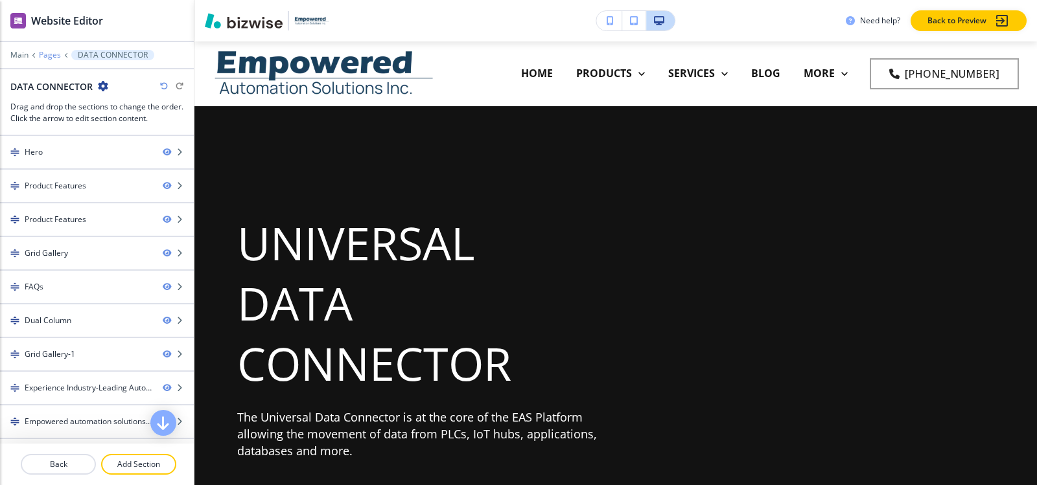
click at [51, 58] on p "Pages" at bounding box center [50, 55] width 22 height 9
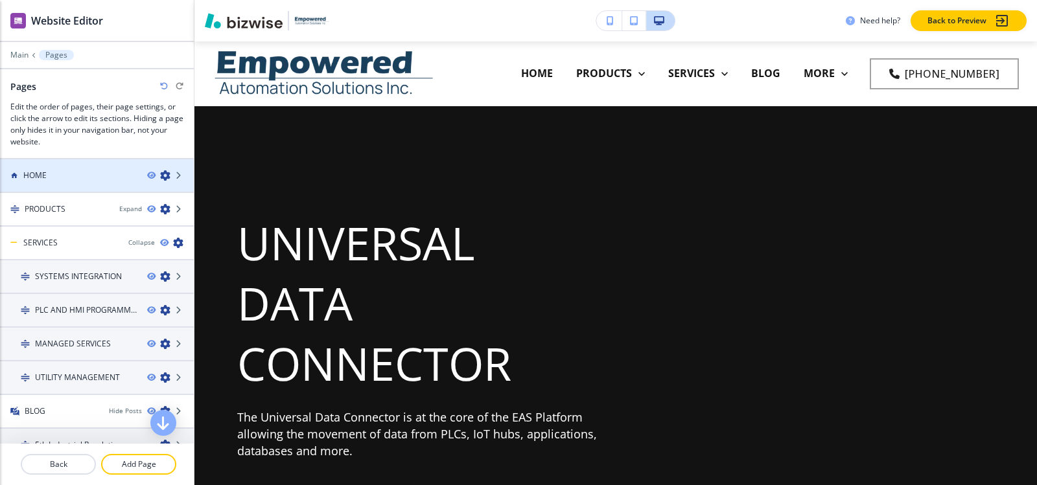
click at [44, 180] on h4 "HOME" at bounding box center [34, 176] width 23 height 12
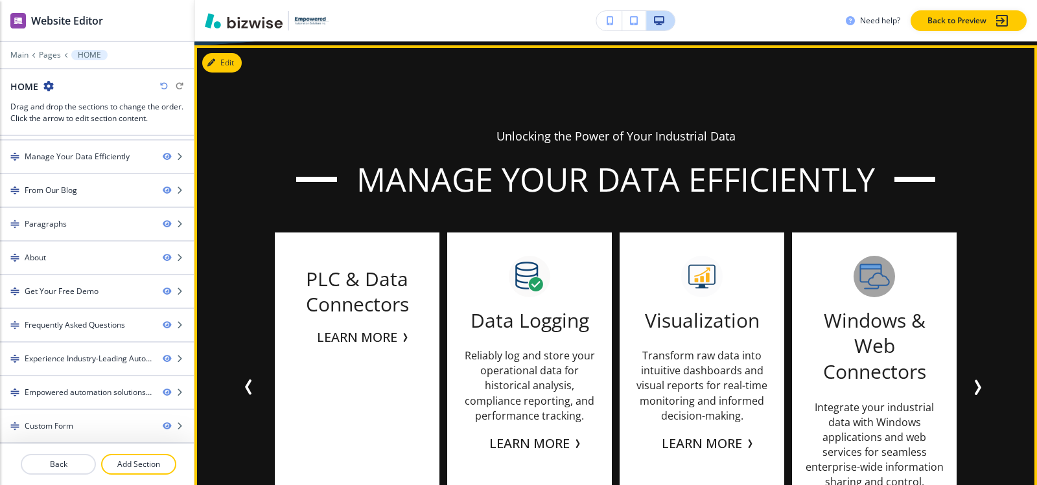
scroll to position [2981, 0]
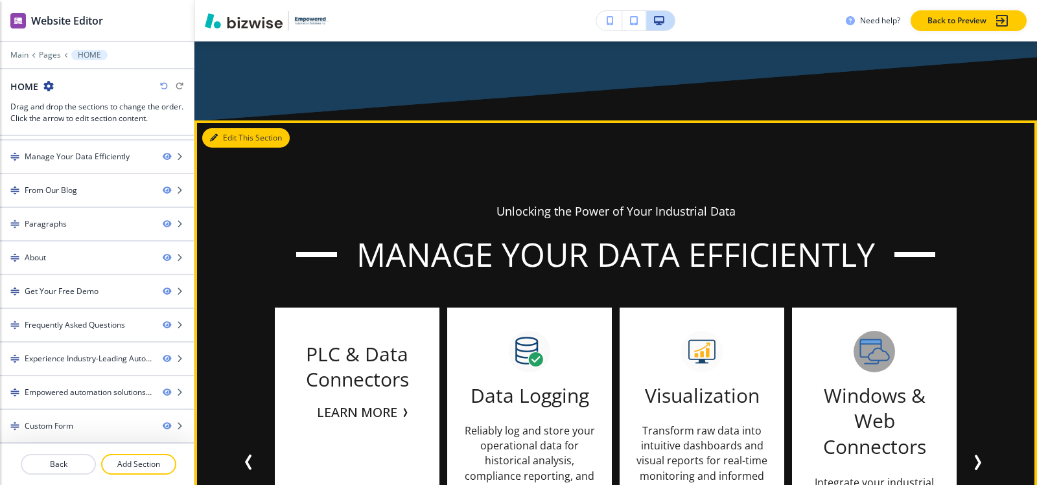
click at [230, 135] on button "Edit This Section" at bounding box center [245, 137] width 87 height 19
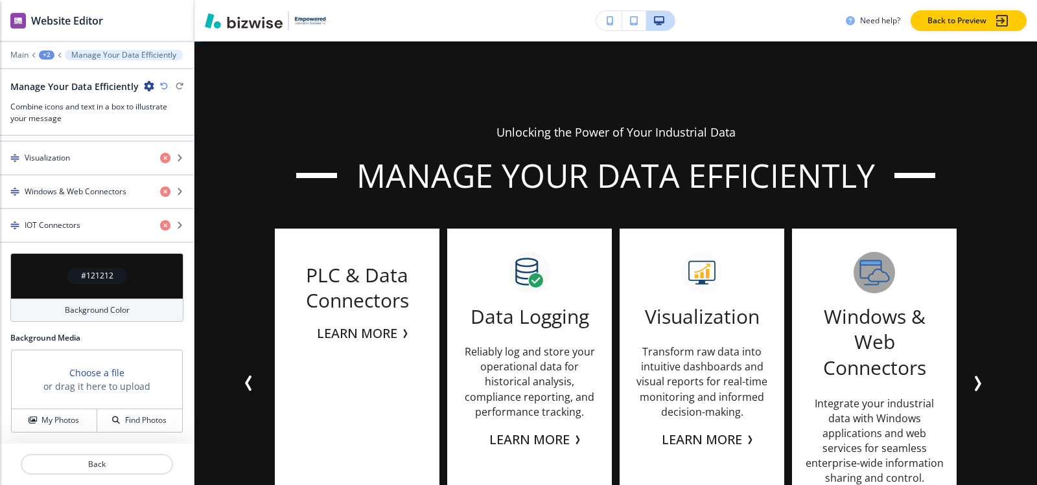
scroll to position [561, 0]
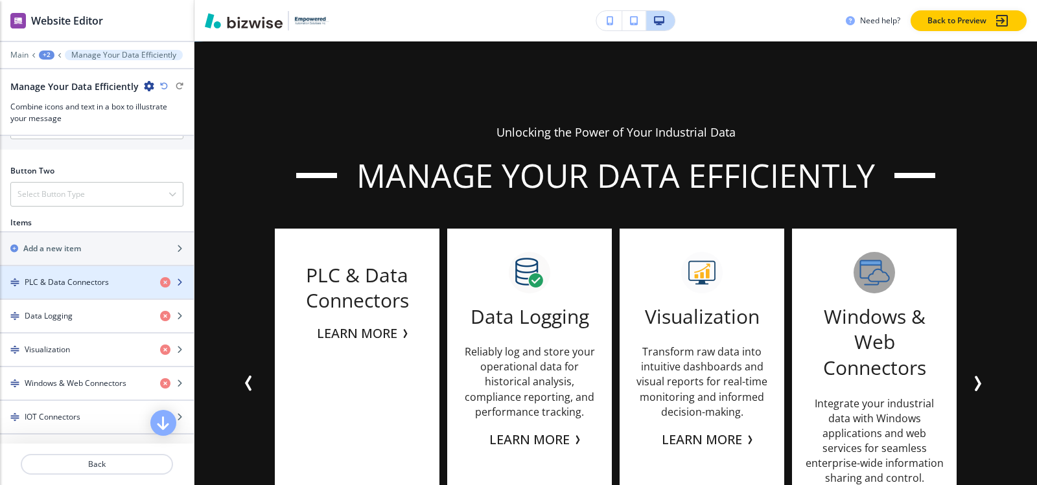
click at [58, 284] on h4 "PLC & Data Connectors" at bounding box center [67, 283] width 84 height 12
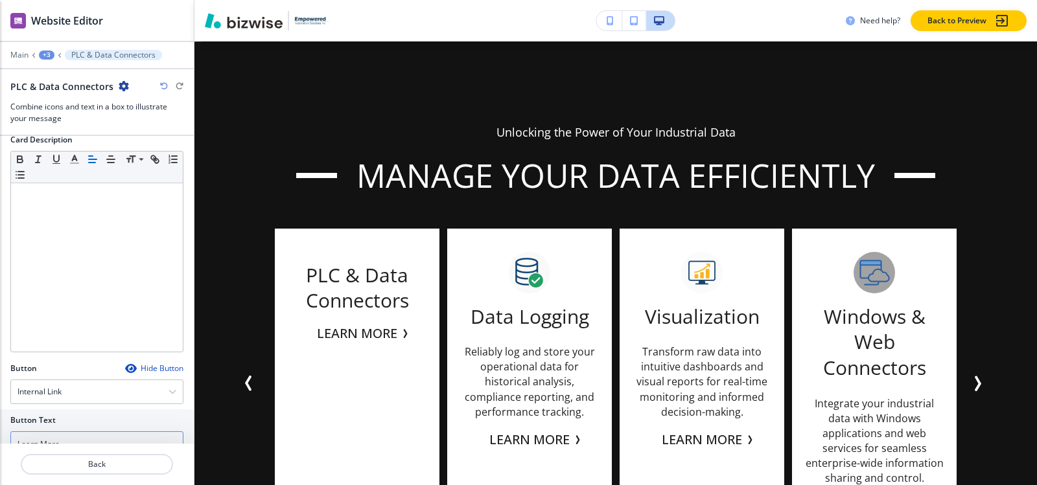
scroll to position [430, 0]
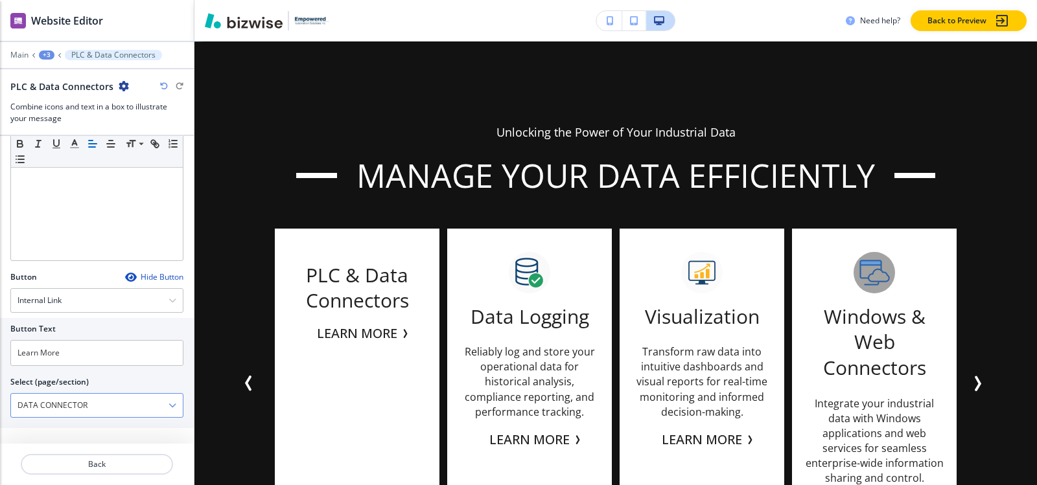
click at [87, 408] on \(page\/section\) "DATA CONNECTOR" at bounding box center [89, 406] width 157 height 22
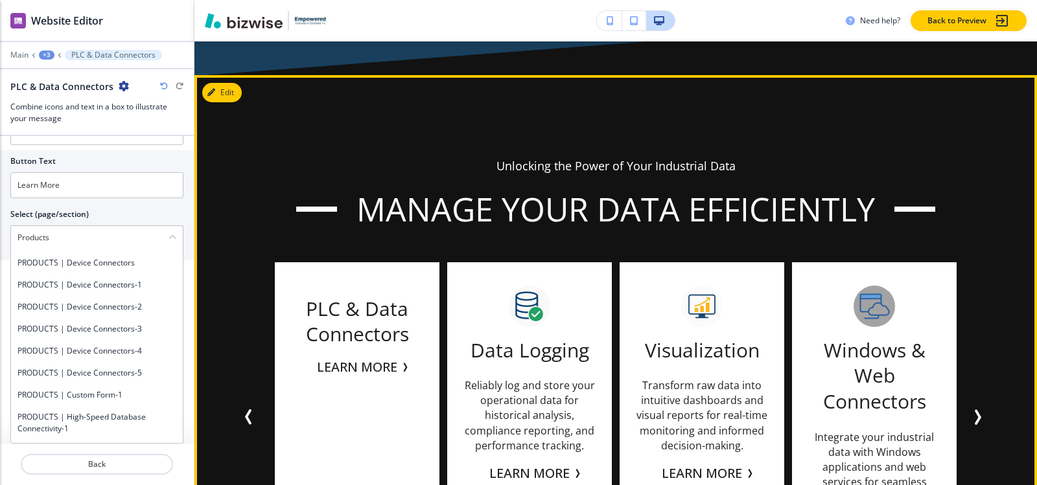
scroll to position [2996, 0]
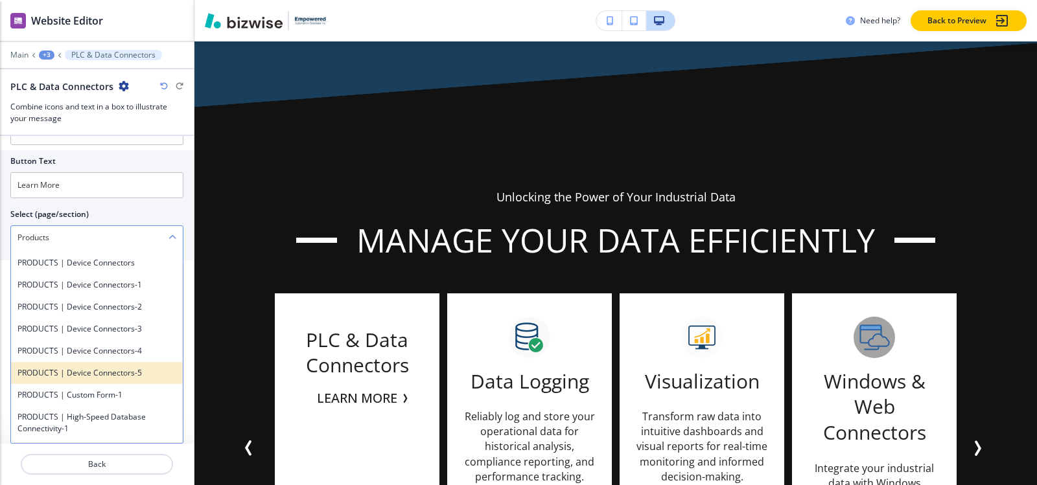
click at [70, 369] on h4 "PRODUCTS | Device Connectors-5" at bounding box center [96, 373] width 159 height 12
type \(page\/section\) "PRODUCTS | Device Connectors-5"
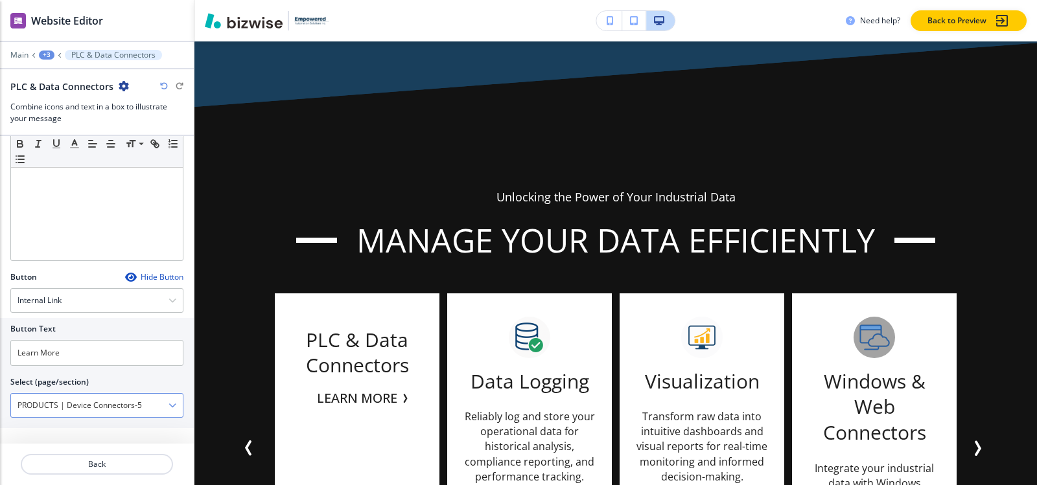
scroll to position [430, 0]
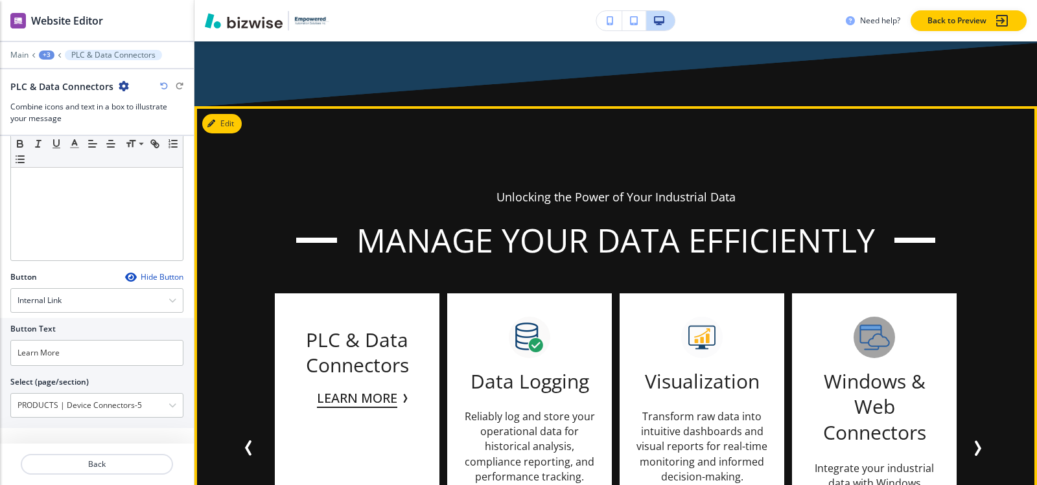
click at [330, 395] on button "Learn More" at bounding box center [357, 398] width 80 height 19
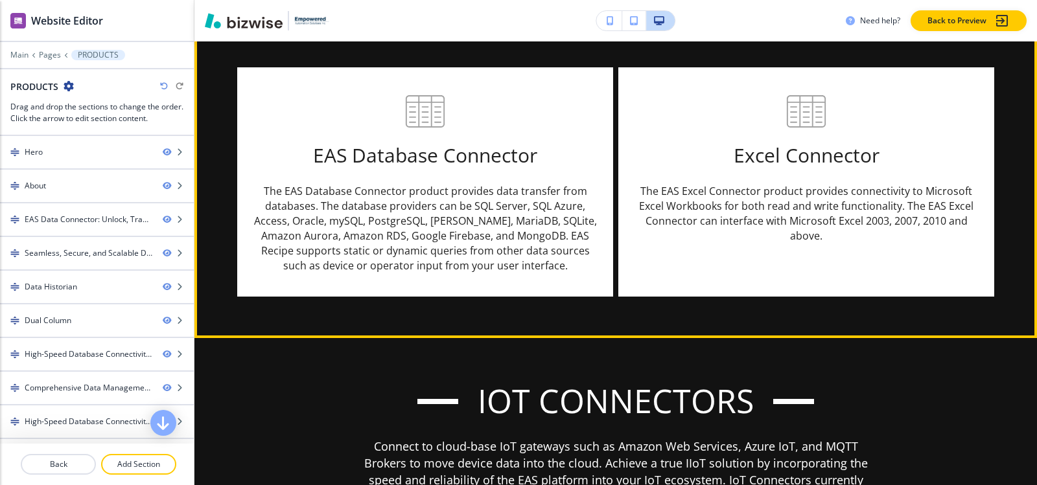
scroll to position [5437, 0]
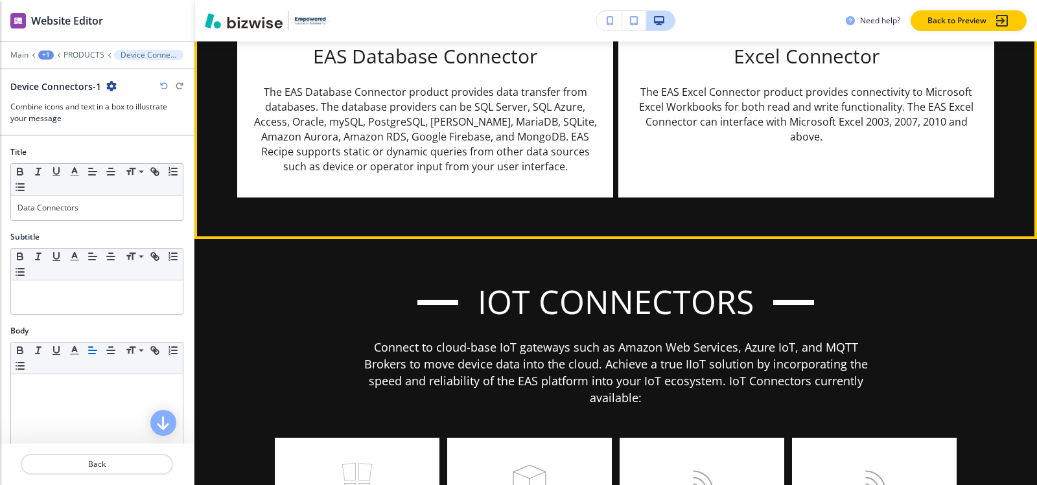
scroll to position [5473, 0]
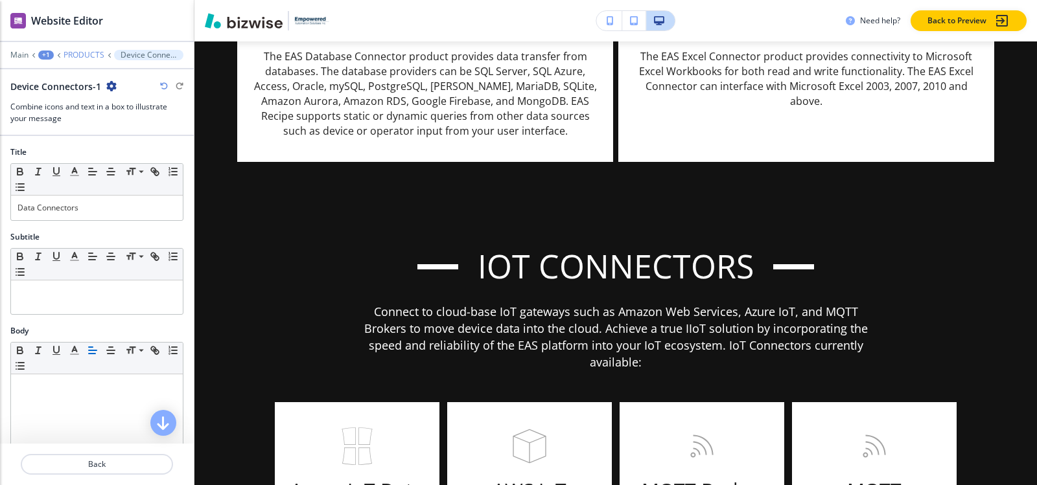
click at [87, 52] on p "PRODUCTS" at bounding box center [84, 55] width 41 height 9
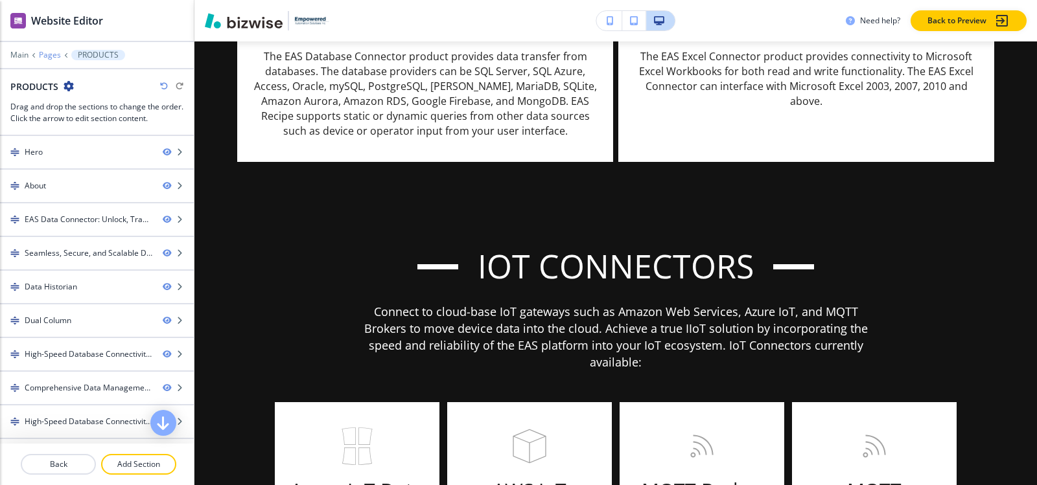
click at [51, 52] on p "Pages" at bounding box center [50, 55] width 22 height 9
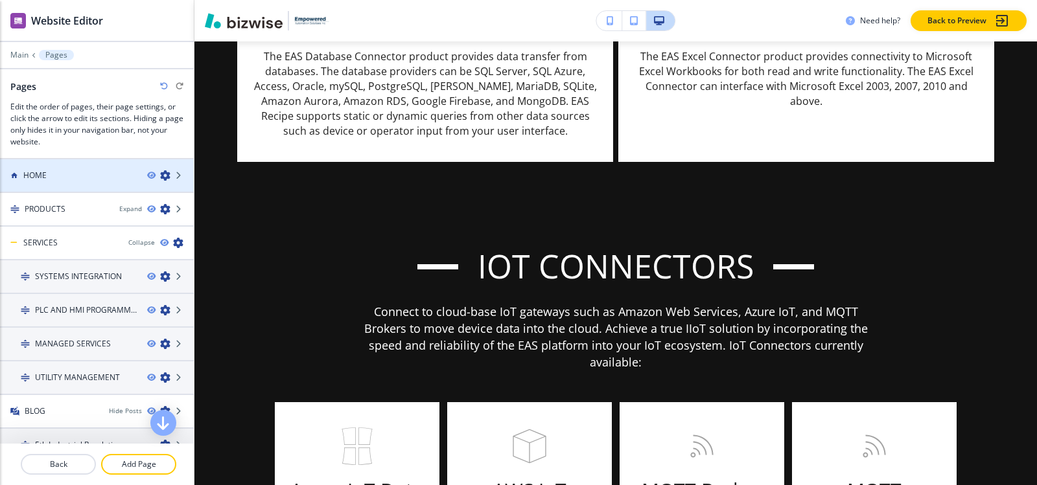
click at [59, 168] on div at bounding box center [97, 164] width 194 height 10
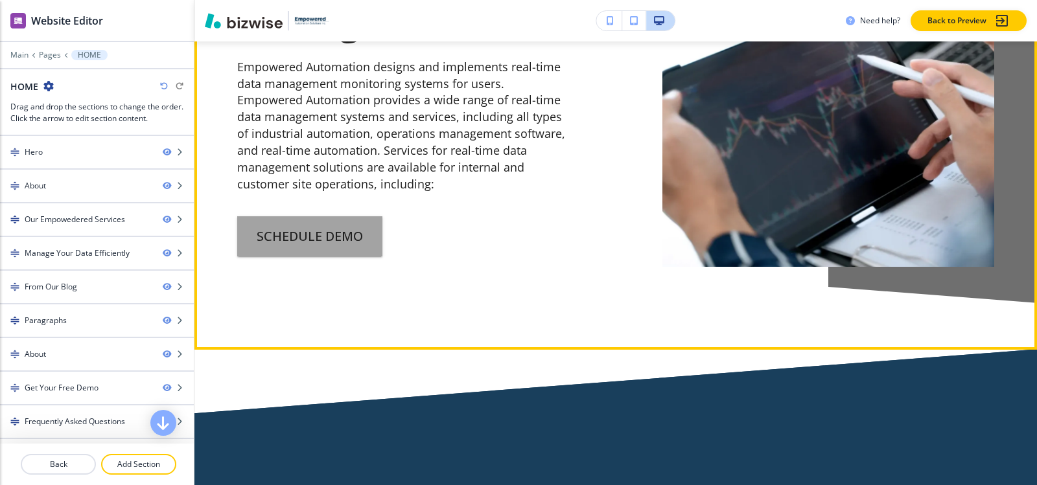
scroll to position [1750, 0]
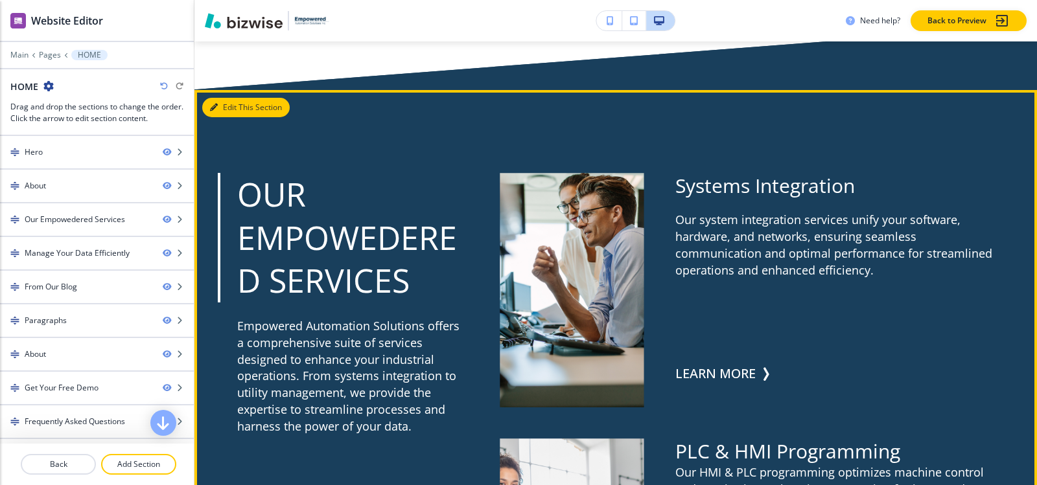
click at [222, 113] on button "Edit This Section" at bounding box center [245, 107] width 87 height 19
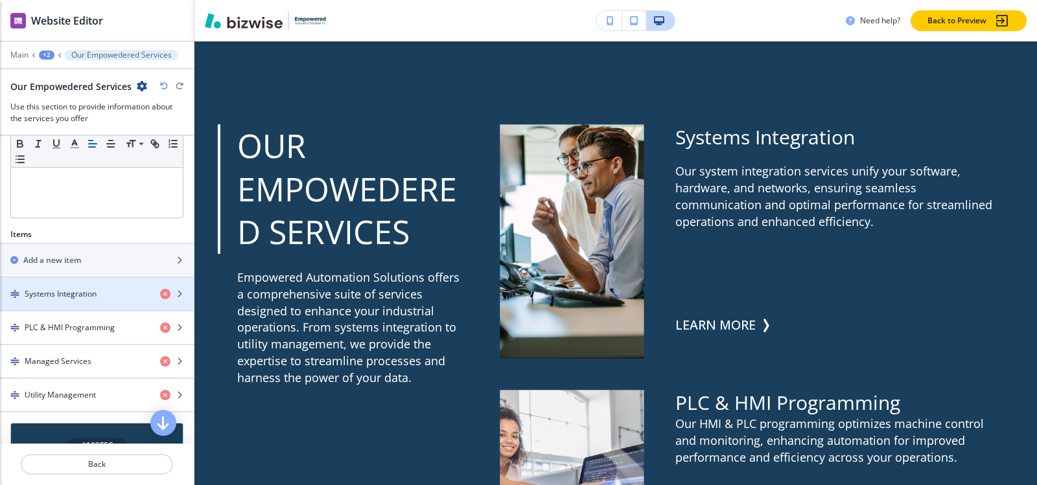
scroll to position [324, 0]
click at [76, 303] on div "button" at bounding box center [97, 306] width 194 height 10
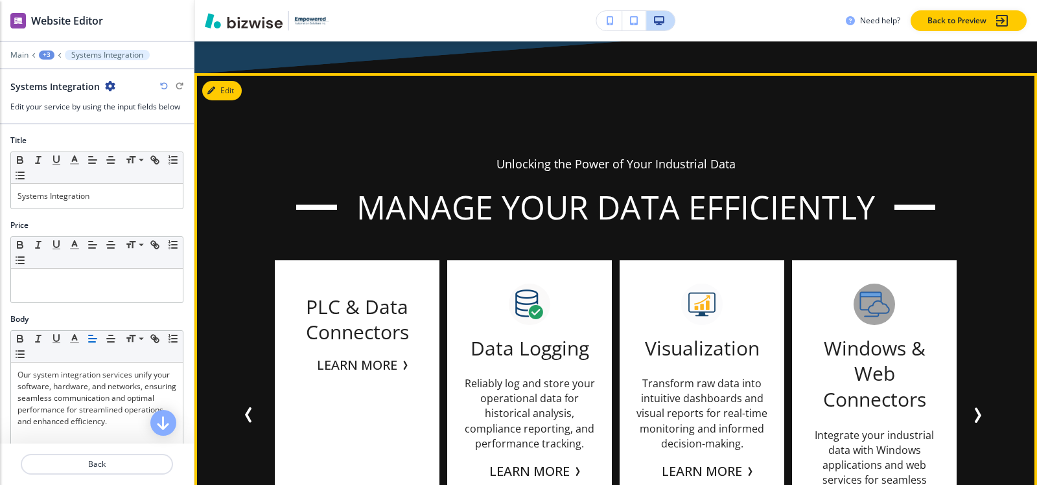
scroll to position [2965, 0]
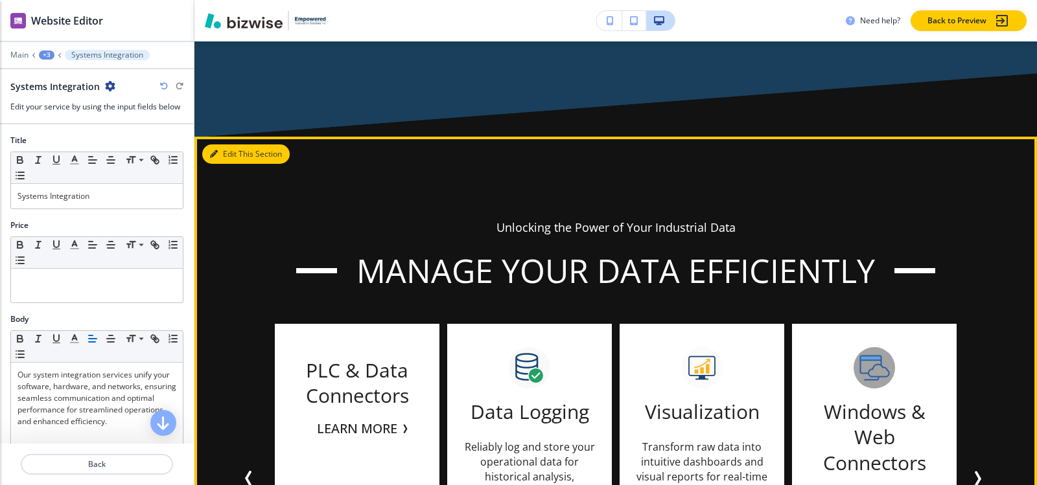
click at [232, 146] on button "Edit This Section" at bounding box center [245, 154] width 87 height 19
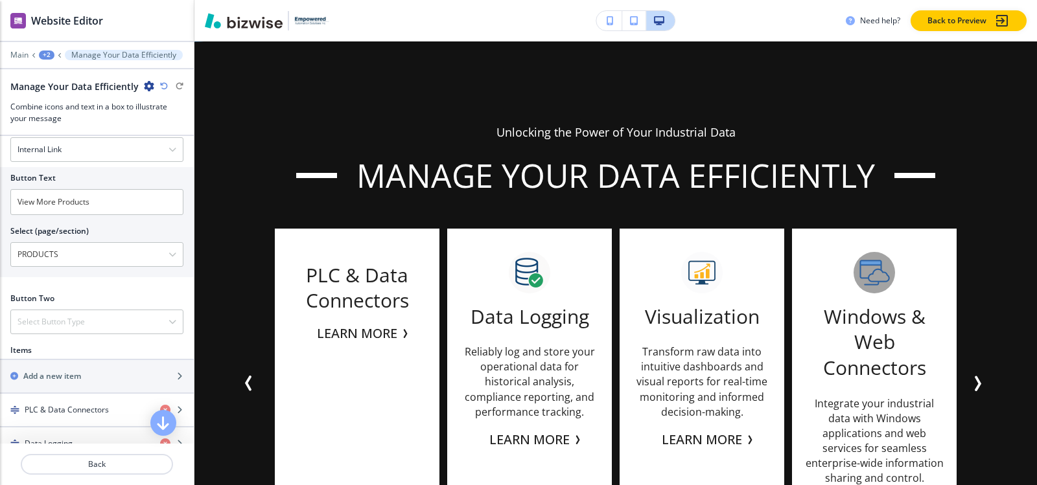
scroll to position [389, 0]
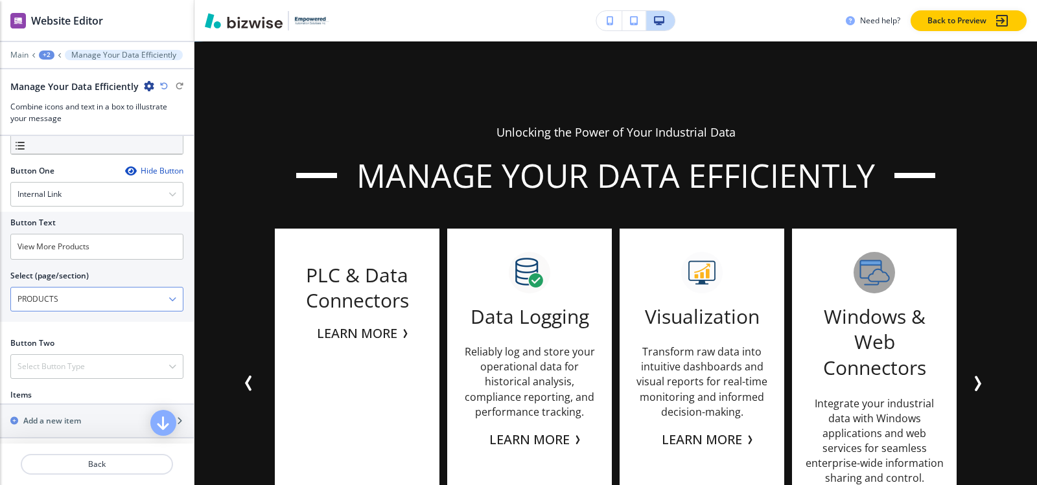
click at [106, 308] on \(page\/section\) "PRODUCTS" at bounding box center [89, 299] width 157 height 22
paste \(page\/section\) "PRODUCTS"
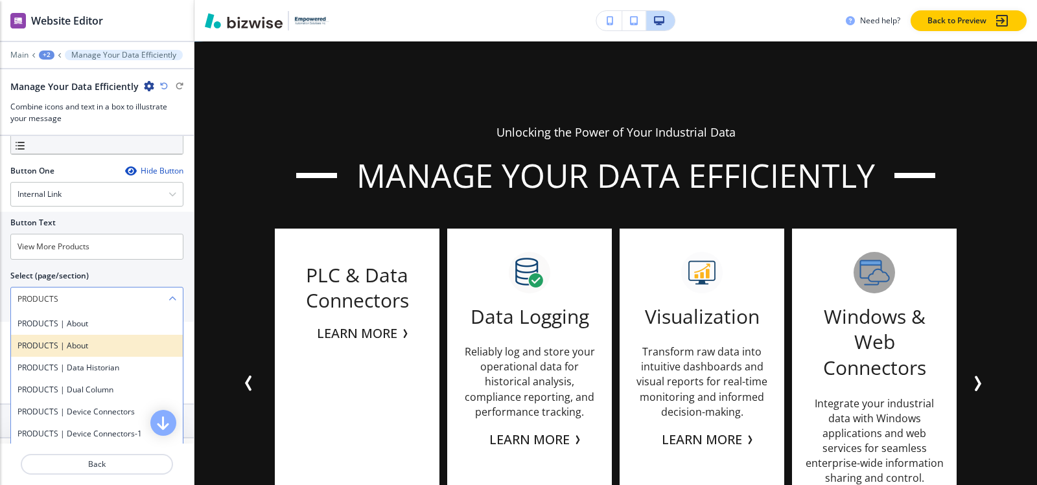
scroll to position [65, 0]
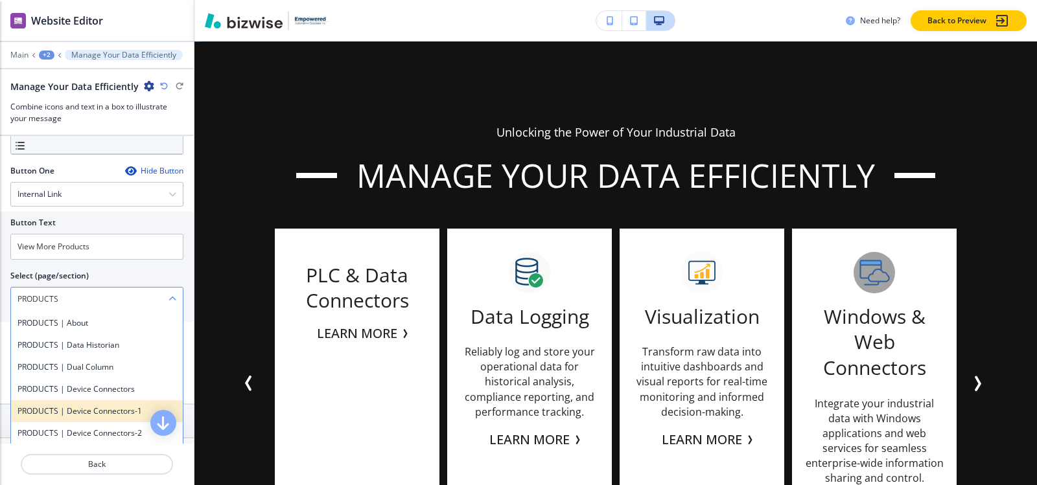
click at [71, 417] on h4 "PRODUCTS | Device Connectors-1" at bounding box center [96, 412] width 159 height 12
type \(page\/section\) "PRODUCTS | Device Connectors-1"
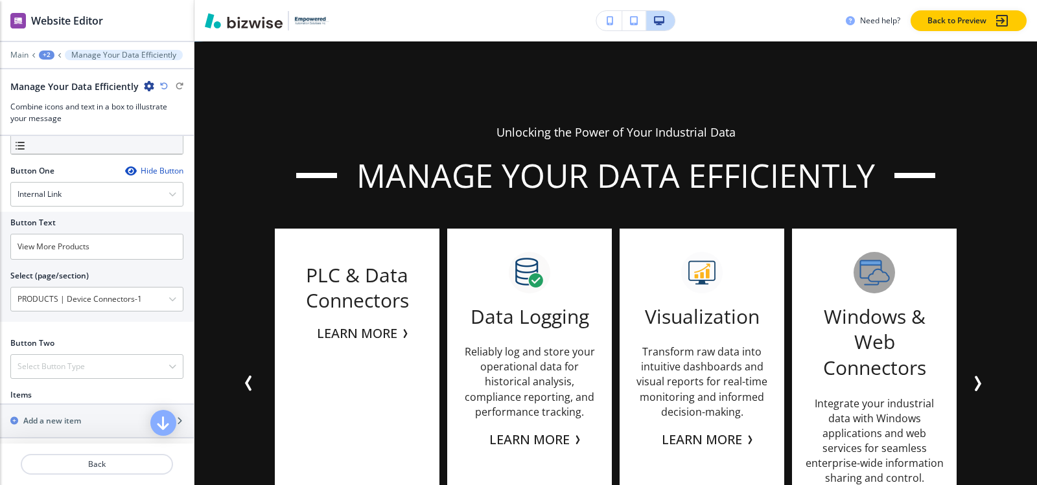
click at [49, 54] on div "+2" at bounding box center [47, 55] width 16 height 9
click at [64, 106] on button "HOME" at bounding box center [80, 98] width 83 height 23
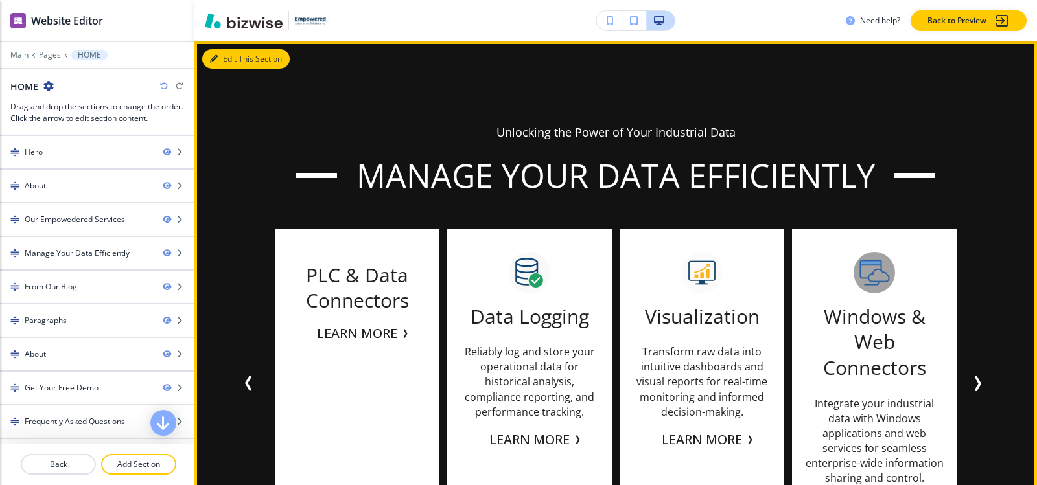
click at [230, 56] on button "Edit This Section" at bounding box center [245, 58] width 87 height 19
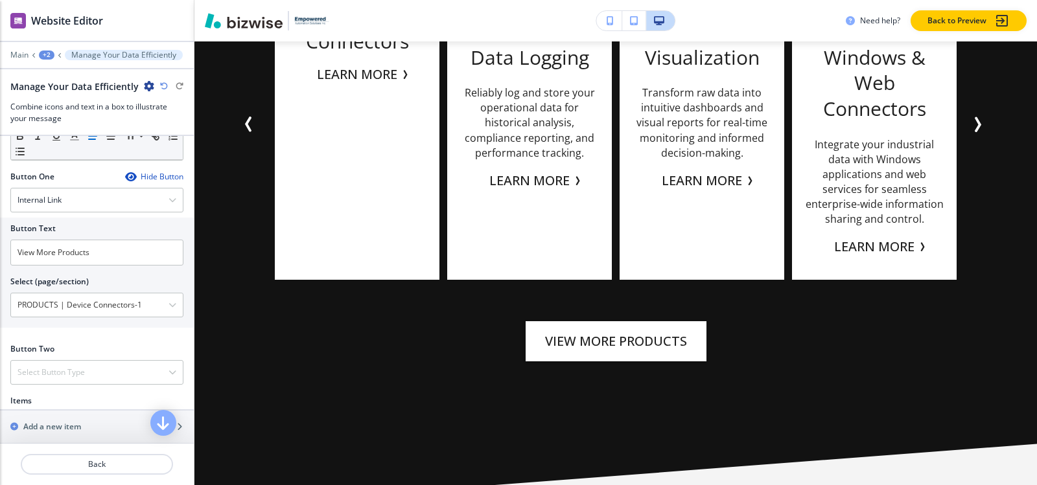
scroll to position [389, 0]
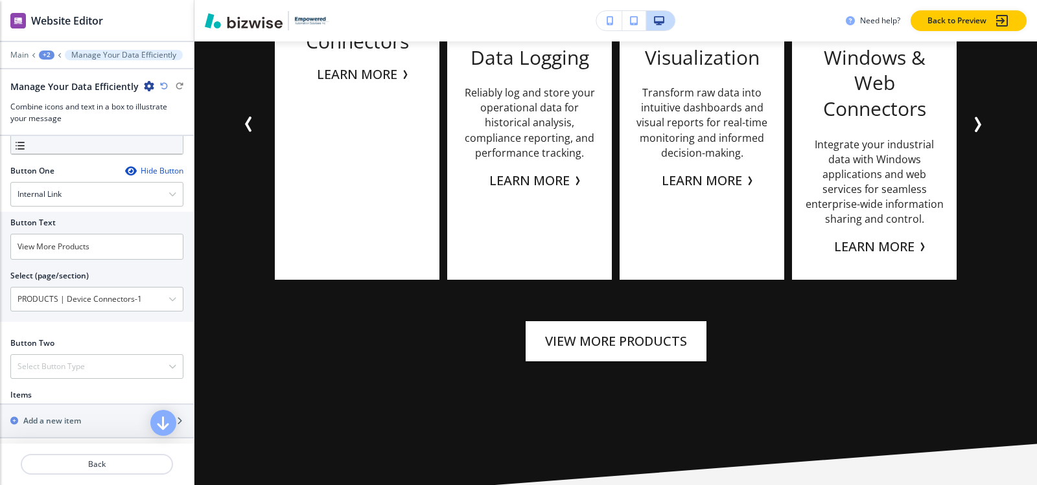
click at [163, 86] on icon "button" at bounding box center [164, 86] width 8 height 8
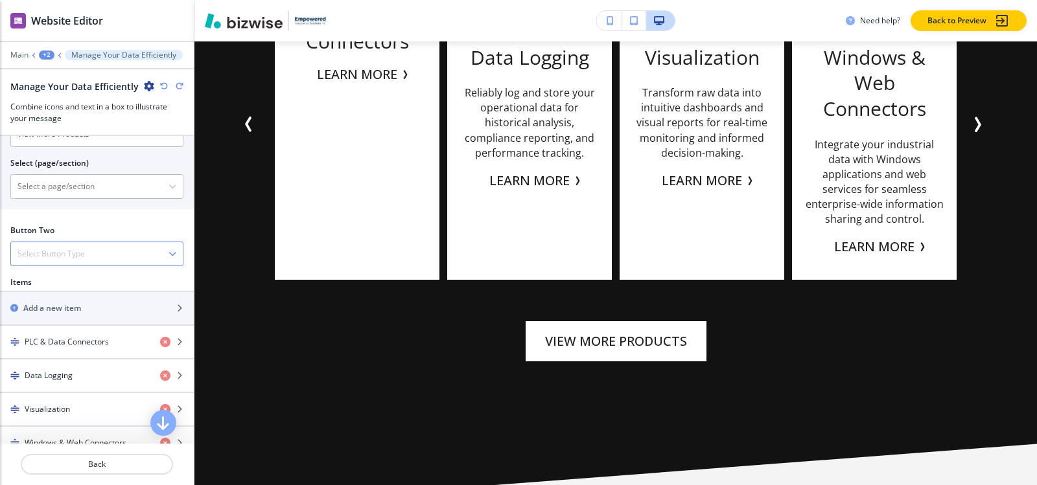
scroll to position [583, 0]
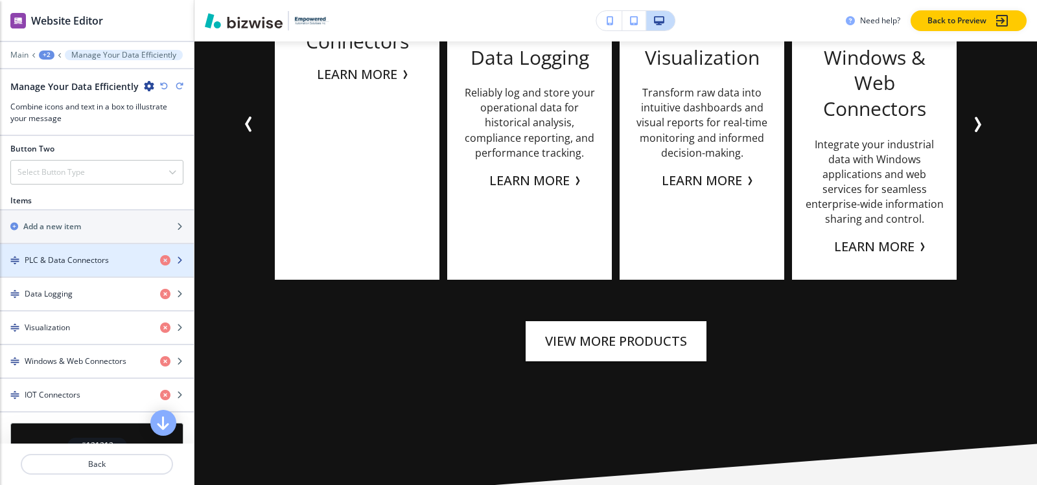
click at [82, 266] on h4 "PLC & Data Connectors" at bounding box center [67, 261] width 84 height 12
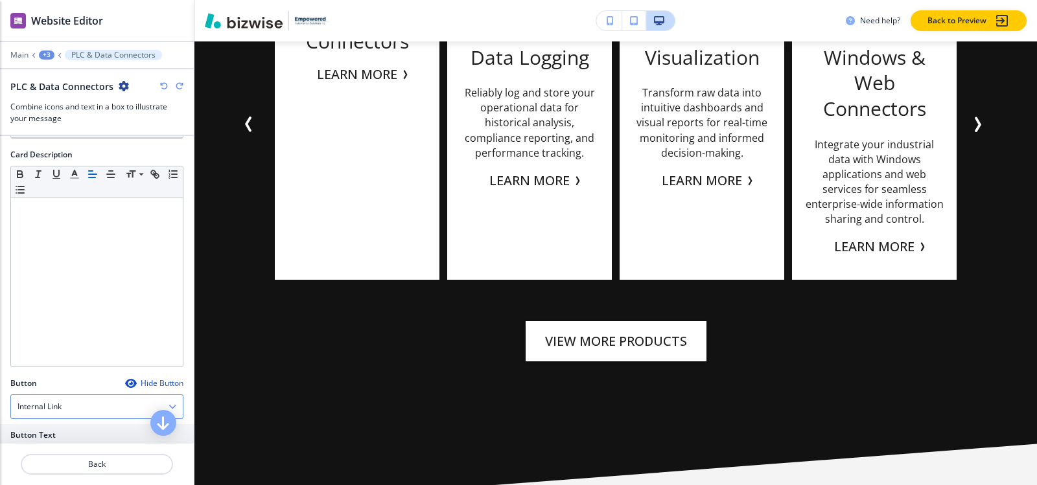
scroll to position [430, 0]
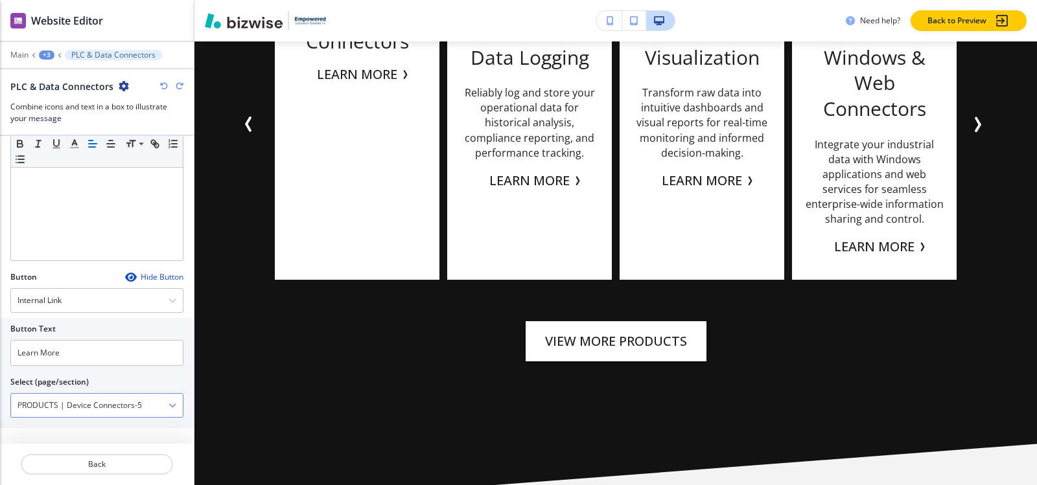
click at [117, 408] on \(page\/section\) "PRODUCTS | Device Connectors-5" at bounding box center [89, 406] width 157 height 22
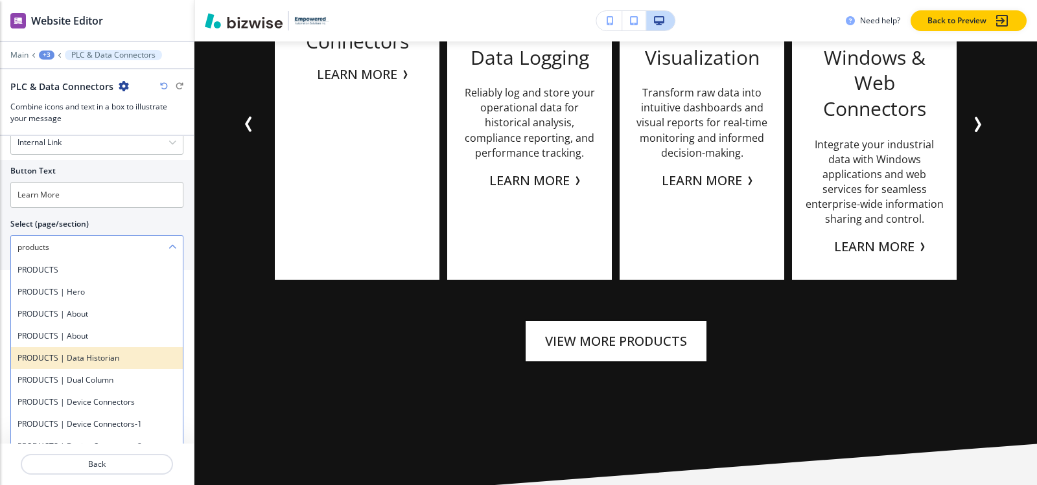
scroll to position [598, 0]
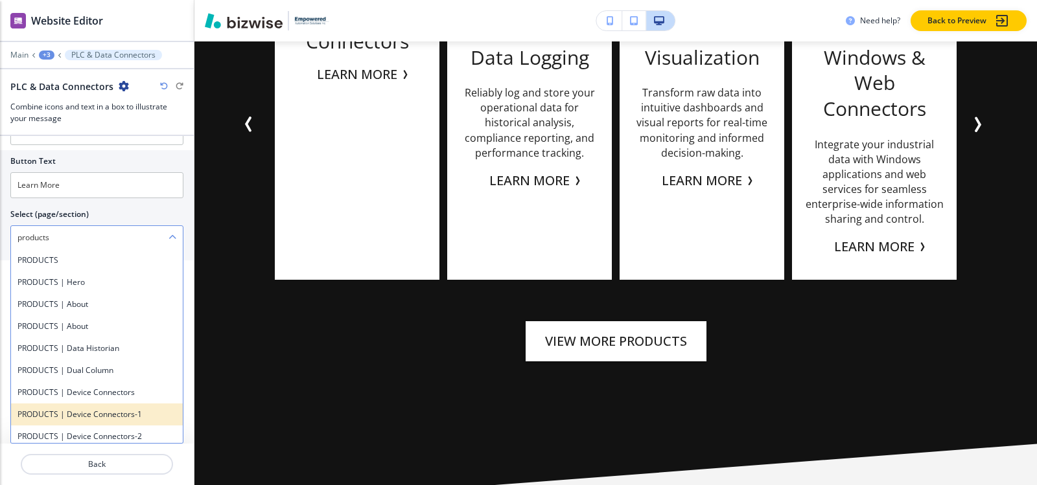
click at [88, 415] on h4 "PRODUCTS | Device Connectors-1" at bounding box center [96, 415] width 159 height 12
type \(page\/section\) "PRODUCTS | Device Connectors-1"
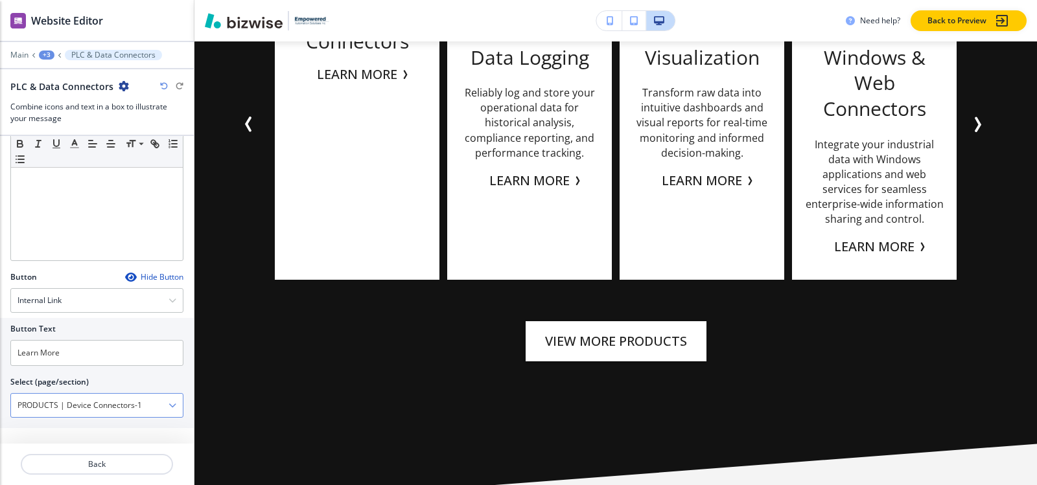
scroll to position [430, 0]
click at [51, 53] on div "+3" at bounding box center [47, 55] width 16 height 9
click at [53, 116] on p "Manage Your Data Efficiently" at bounding box center [80, 122] width 66 height 12
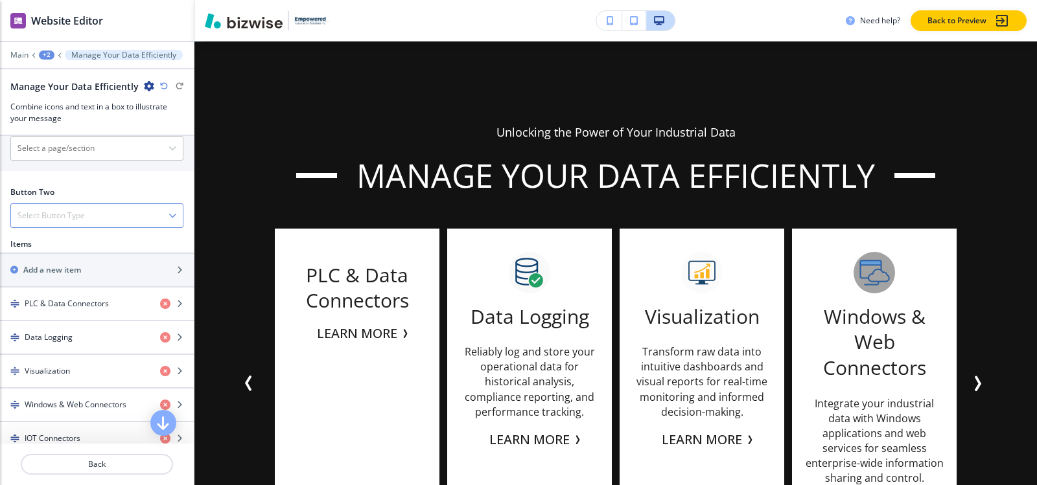
scroll to position [648, 0]
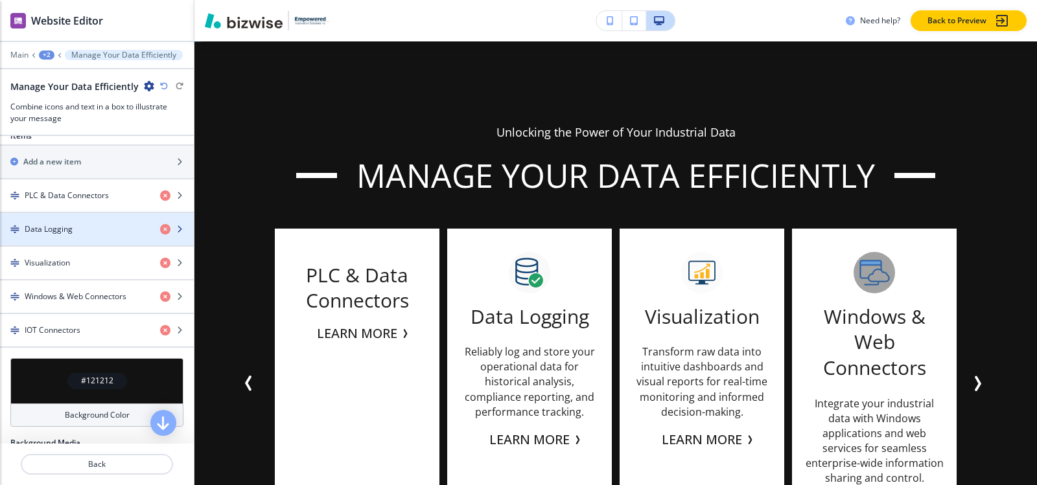
click at [72, 227] on div "Data Logging" at bounding box center [75, 230] width 150 height 12
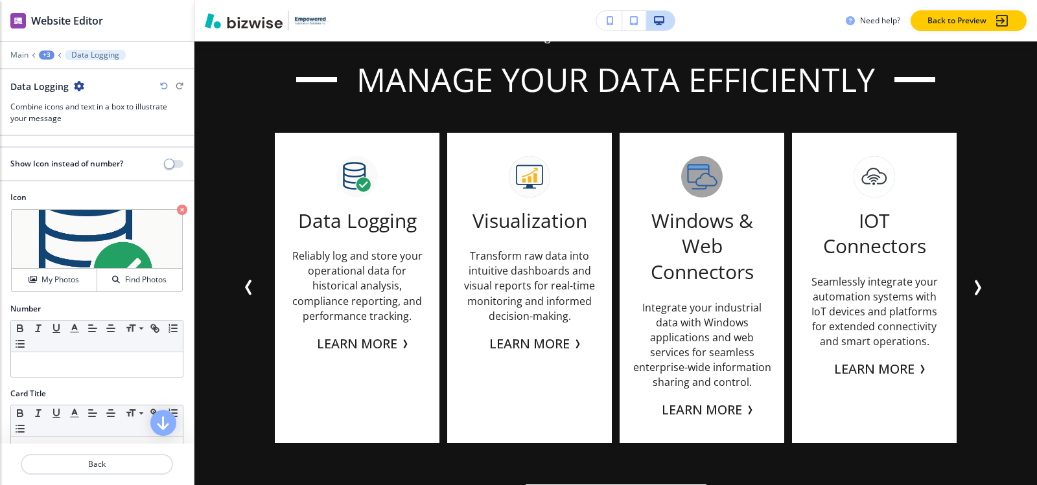
scroll to position [3061, 0]
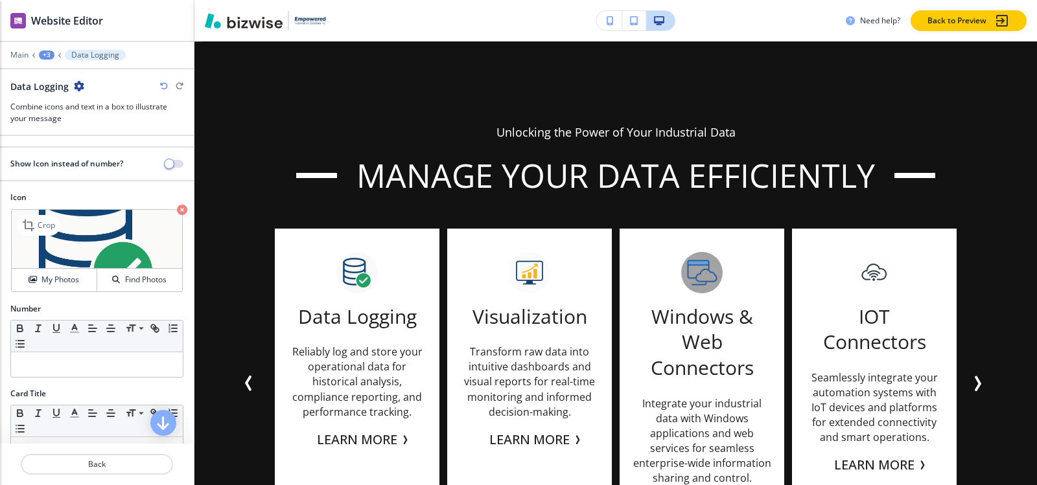
click at [177, 211] on icon "button" at bounding box center [182, 210] width 10 height 10
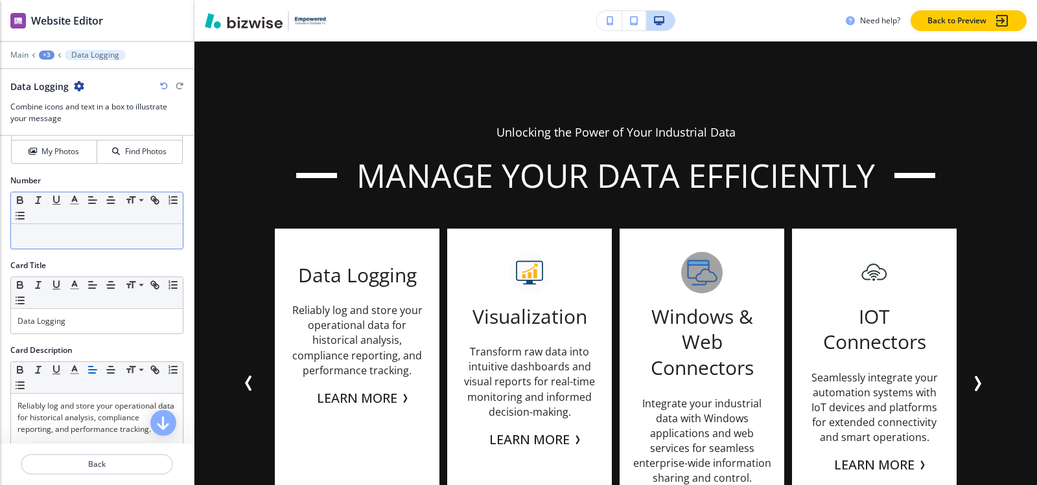
scroll to position [130, 0]
click at [74, 394] on div "Reliably log and store your operational data for historical analysis, complianc…" at bounding box center [97, 477] width 172 height 169
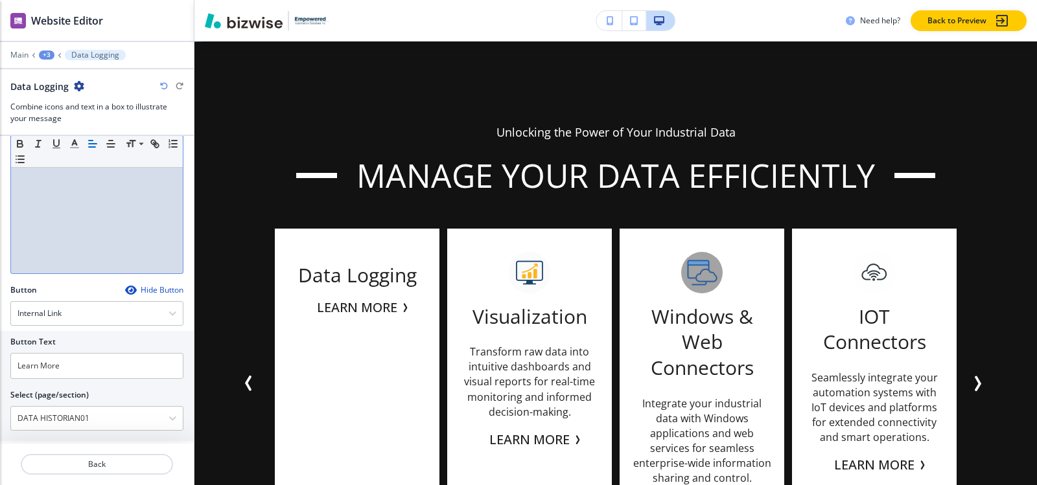
scroll to position [430, 0]
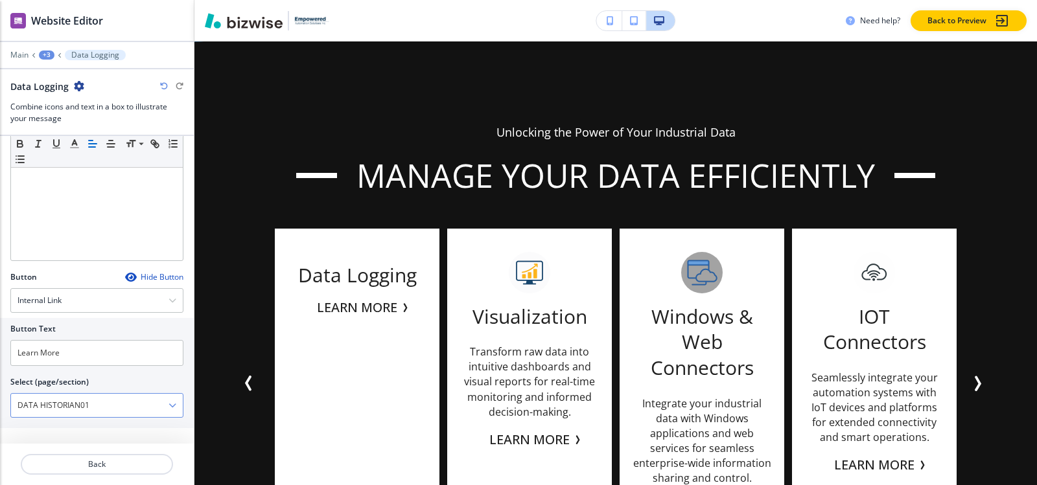
click at [96, 404] on \(page\/section\) "DATA HISTORIAN01" at bounding box center [89, 406] width 157 height 22
drag, startPoint x: 89, startPoint y: 406, endPoint x: 3, endPoint y: 412, distance: 85.7
click at [3, 412] on div "Button Text Learn More Select (page/section) DATA HISTORIAN01 HOME HOME | Hero …" at bounding box center [97, 373] width 194 height 110
type \(page\/section\) "O"
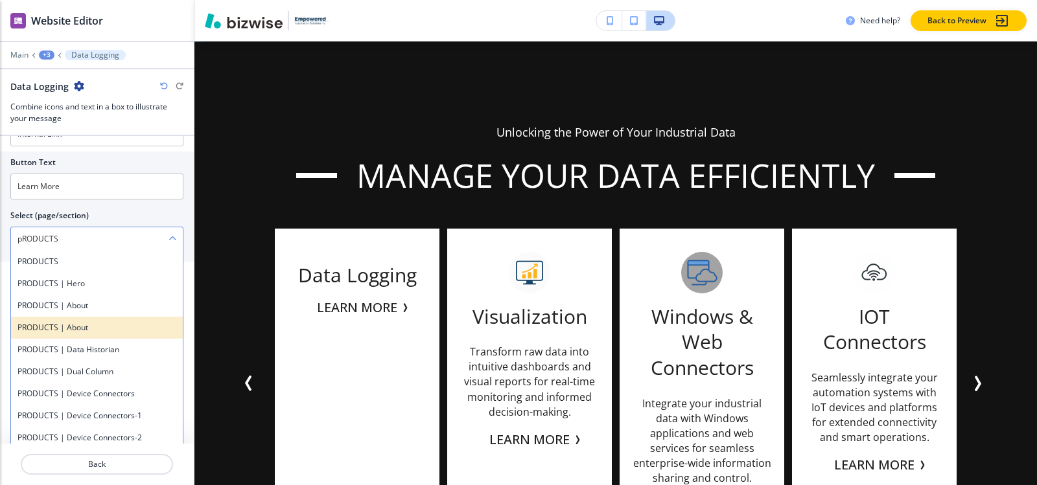
scroll to position [598, 0]
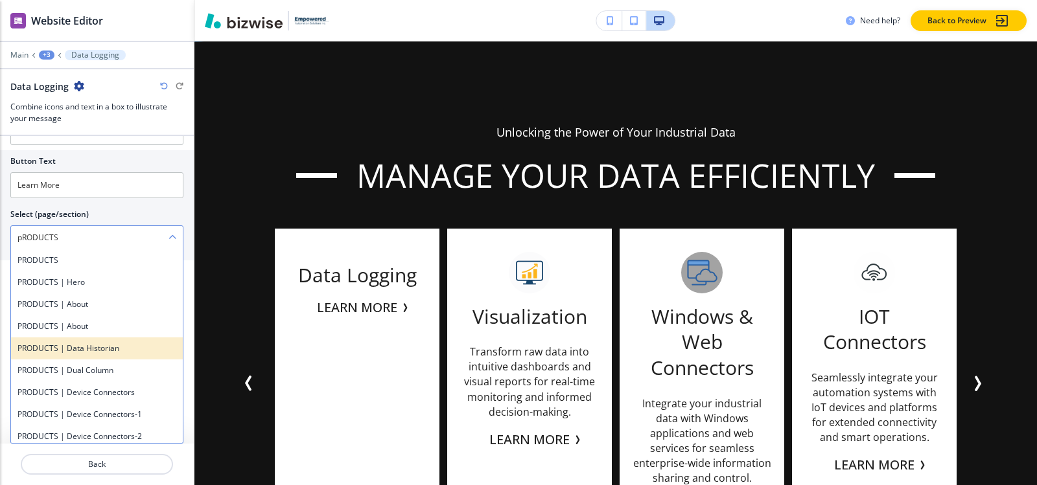
click at [99, 351] on h4 "PRODUCTS | Data Historian" at bounding box center [96, 349] width 159 height 12
type \(page\/section\) "PRODUCTS | Data Historian"
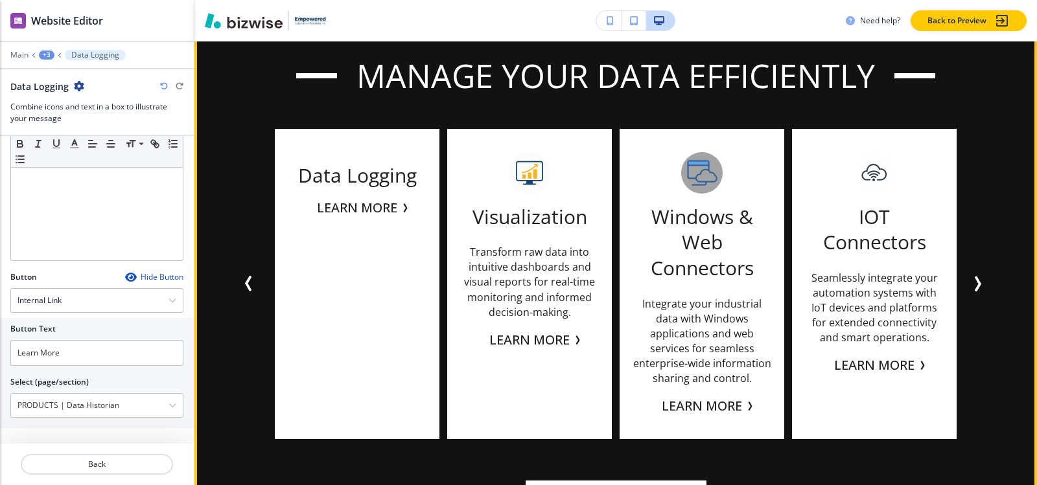
scroll to position [3190, 0]
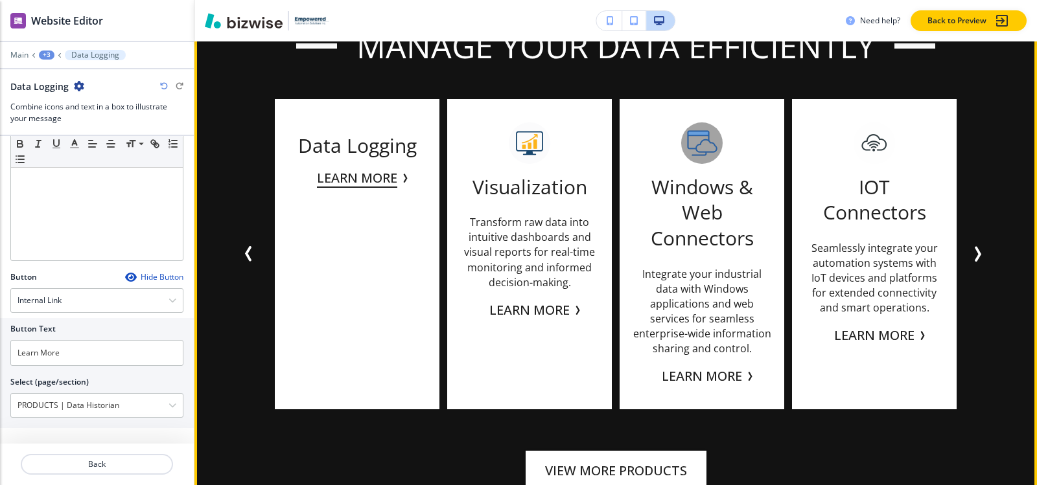
click at [349, 180] on button "Learn More" at bounding box center [357, 178] width 80 height 19
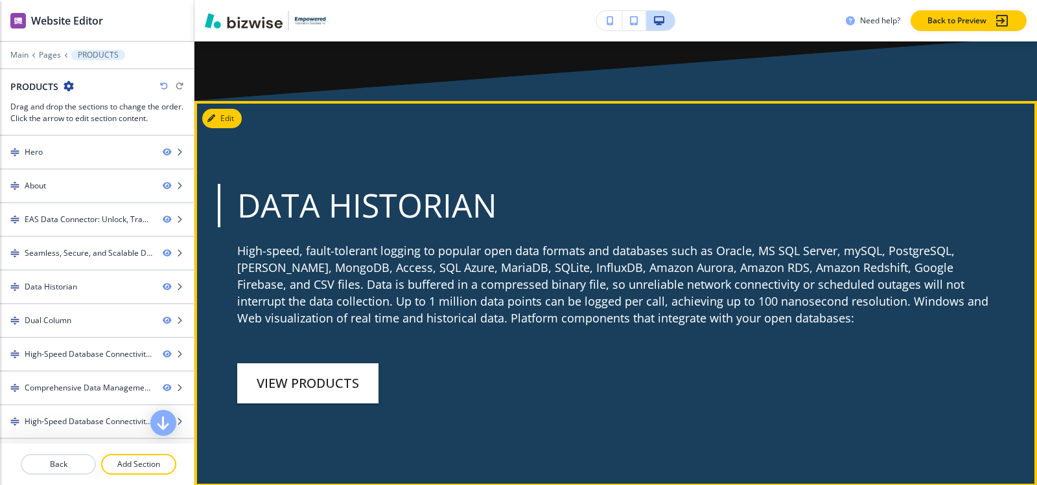
scroll to position [2359, 0]
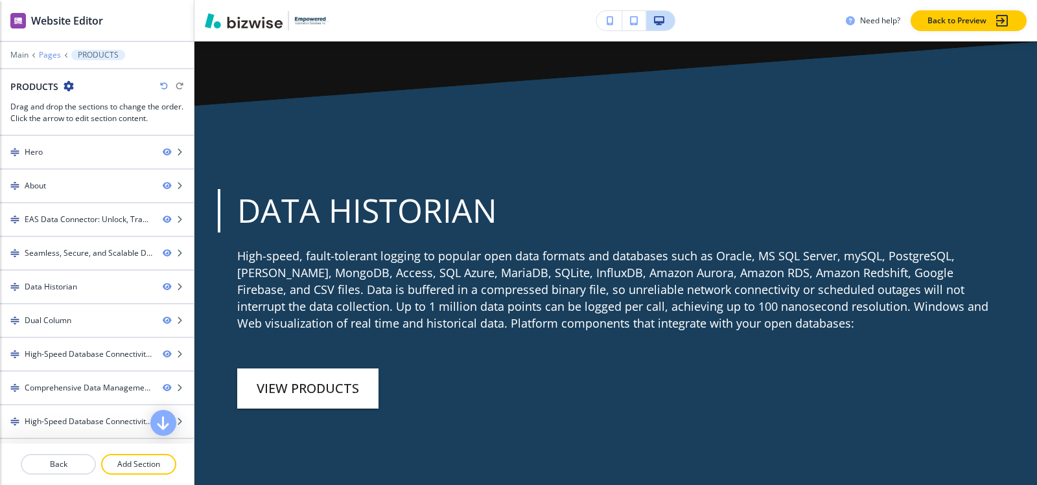
click at [52, 56] on p "Pages" at bounding box center [50, 55] width 22 height 9
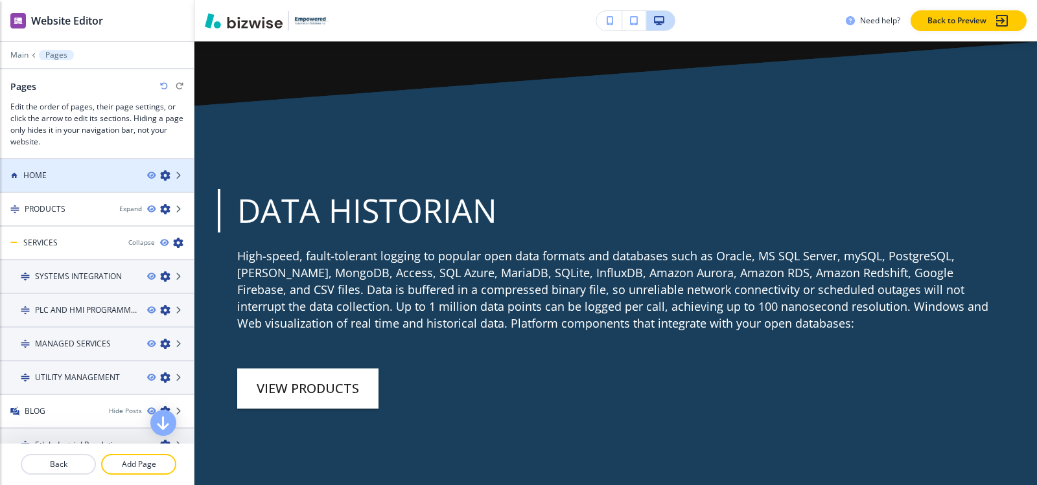
click at [45, 180] on h4 "HOME" at bounding box center [34, 176] width 23 height 12
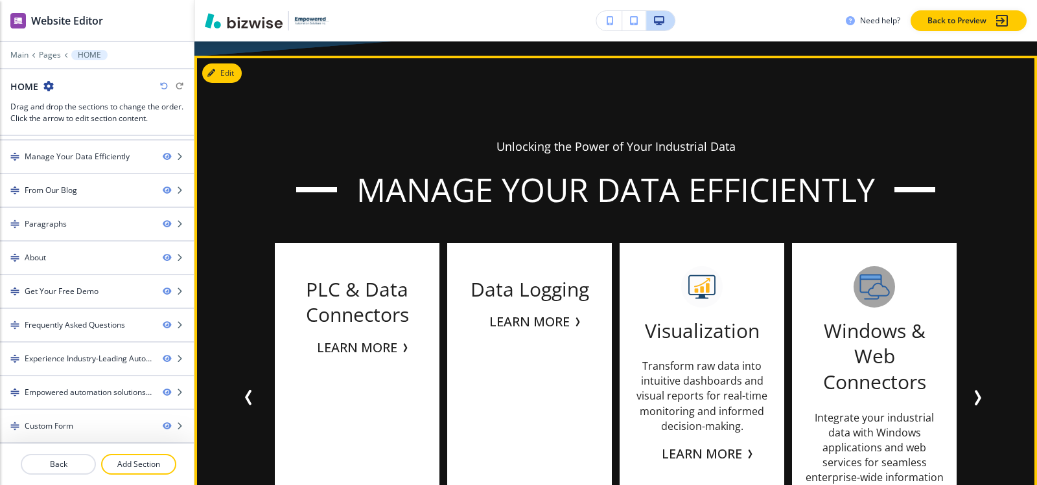
scroll to position [2917, 0]
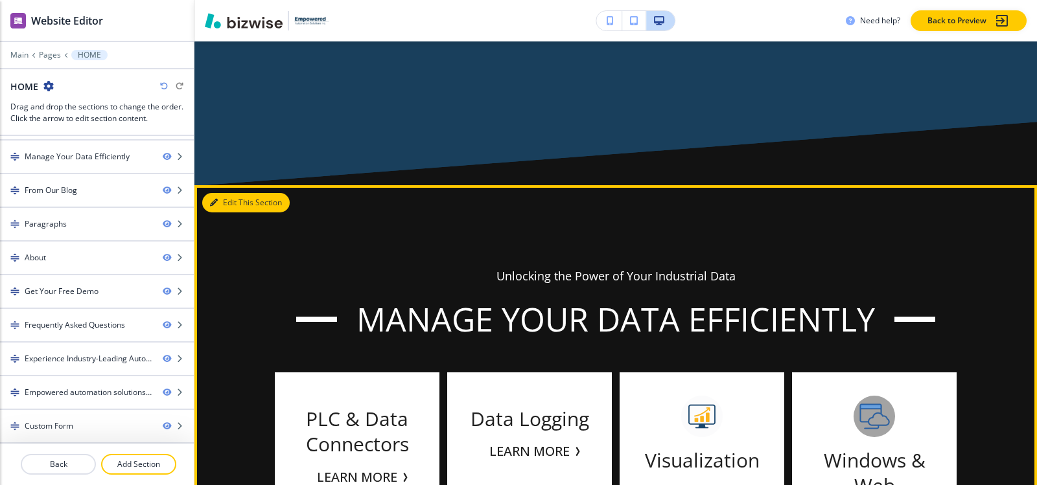
click at [235, 204] on button "Edit This Section" at bounding box center [245, 202] width 87 height 19
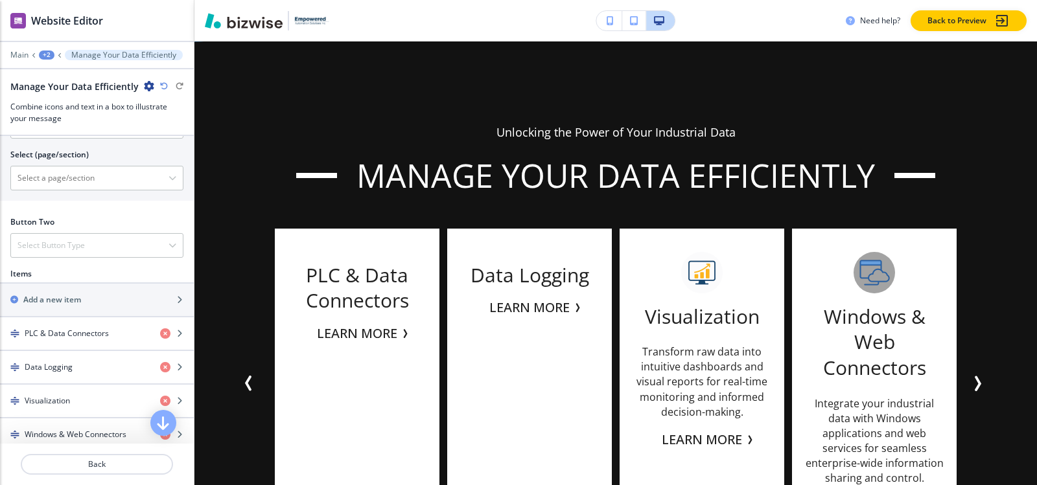
scroll to position [583, 0]
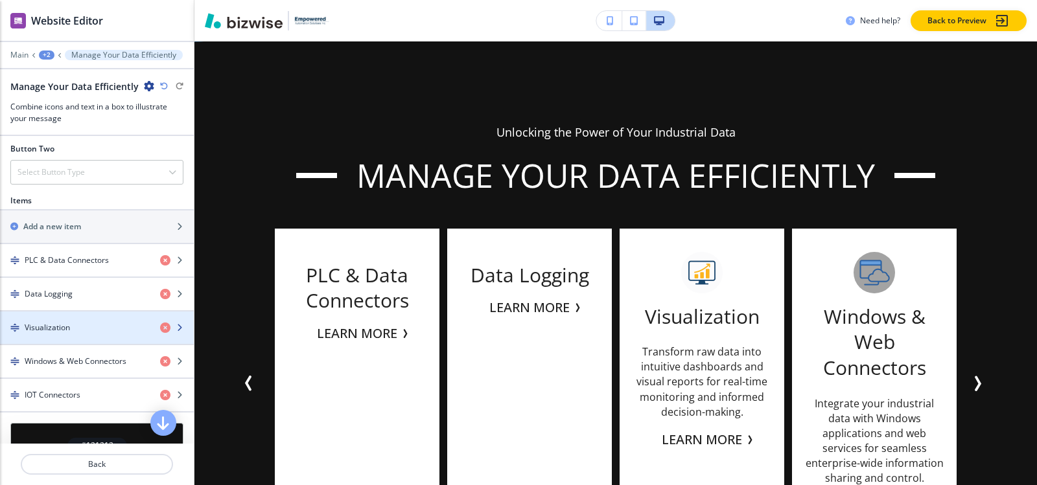
click at [60, 334] on h4 "Visualization" at bounding box center [47, 328] width 45 height 12
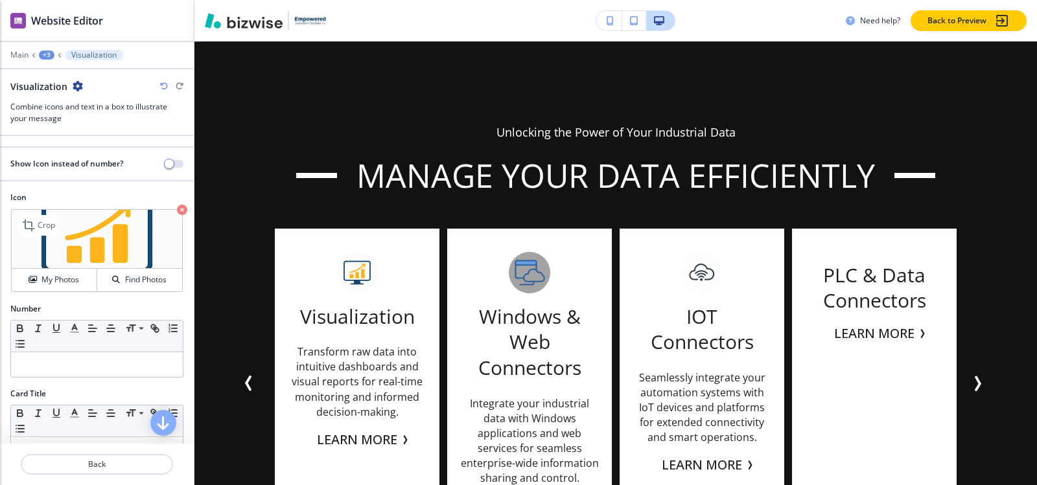
click at [177, 210] on icon "button" at bounding box center [182, 210] width 10 height 10
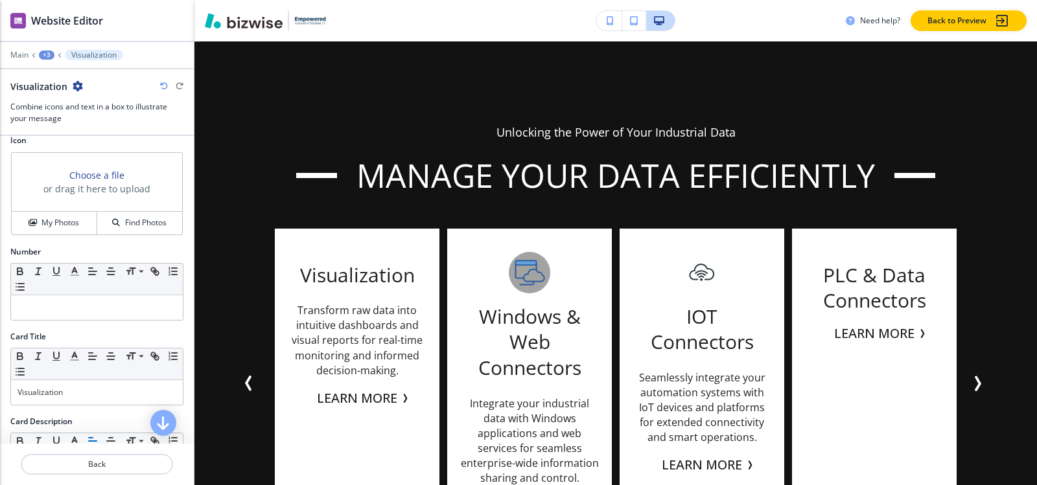
scroll to position [130, 0]
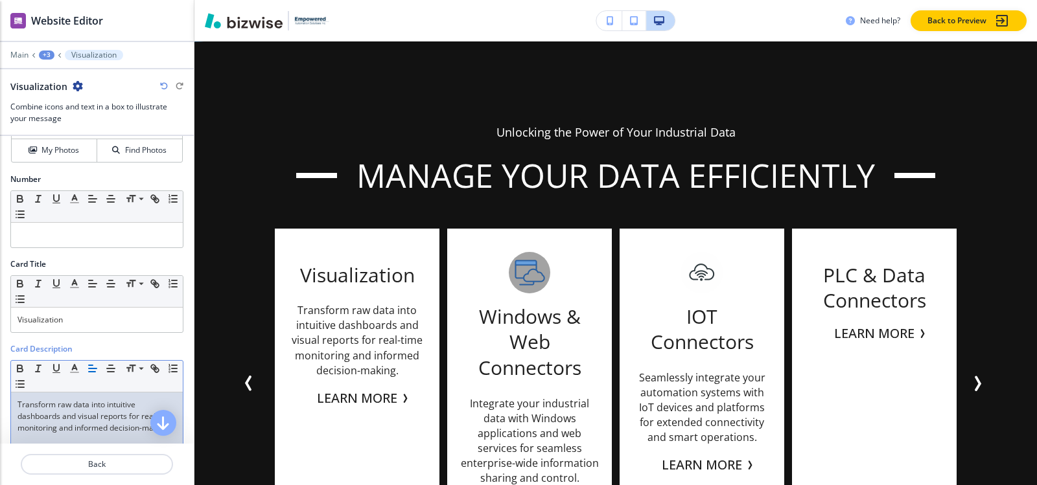
click at [69, 407] on p "Transform raw data into intuitive dashboards and visual reports for real-time m…" at bounding box center [96, 416] width 159 height 35
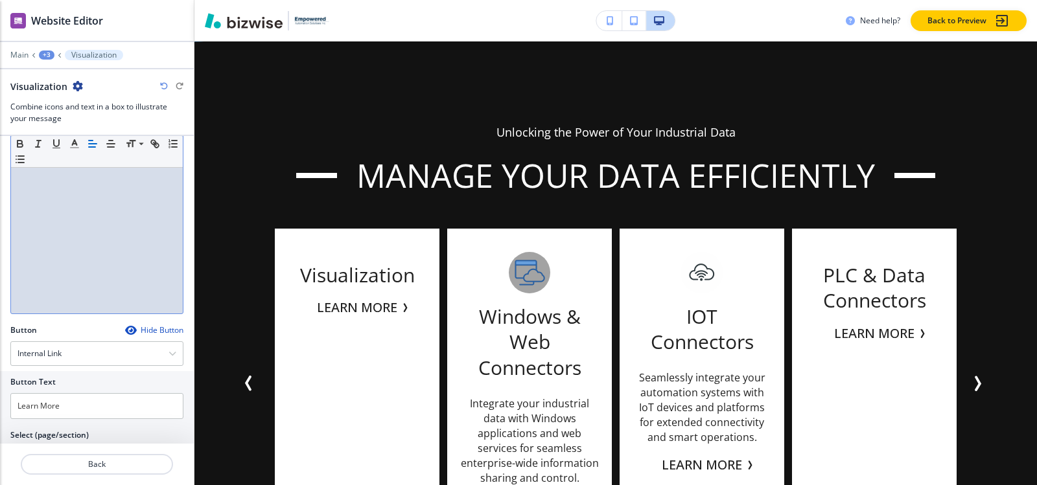
scroll to position [430, 0]
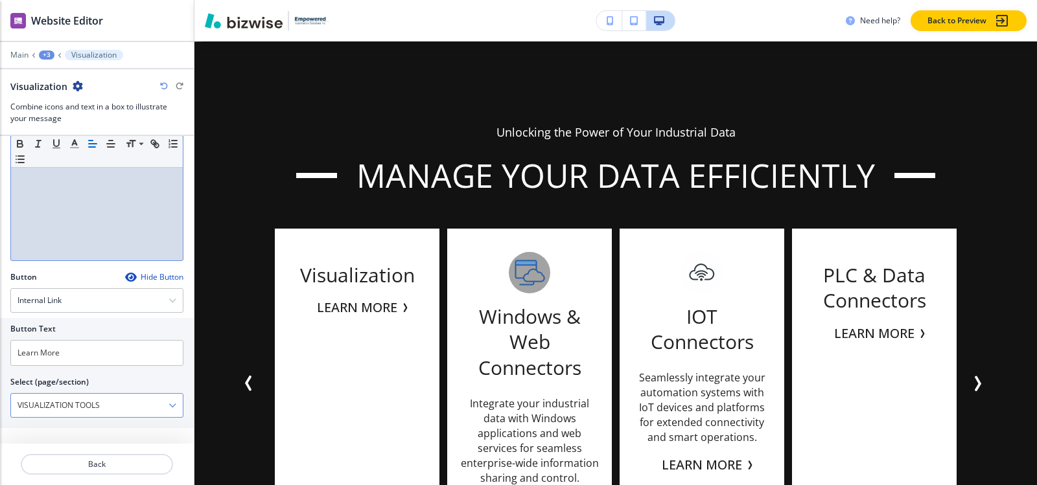
click at [122, 409] on \(page\/section\) "VISUALIZATION TOOLS" at bounding box center [89, 406] width 157 height 22
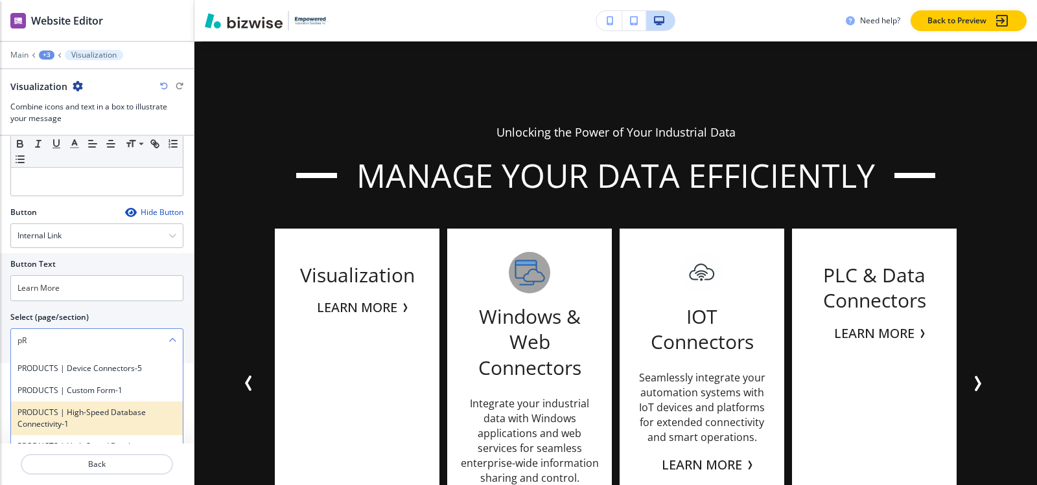
scroll to position [194, 0]
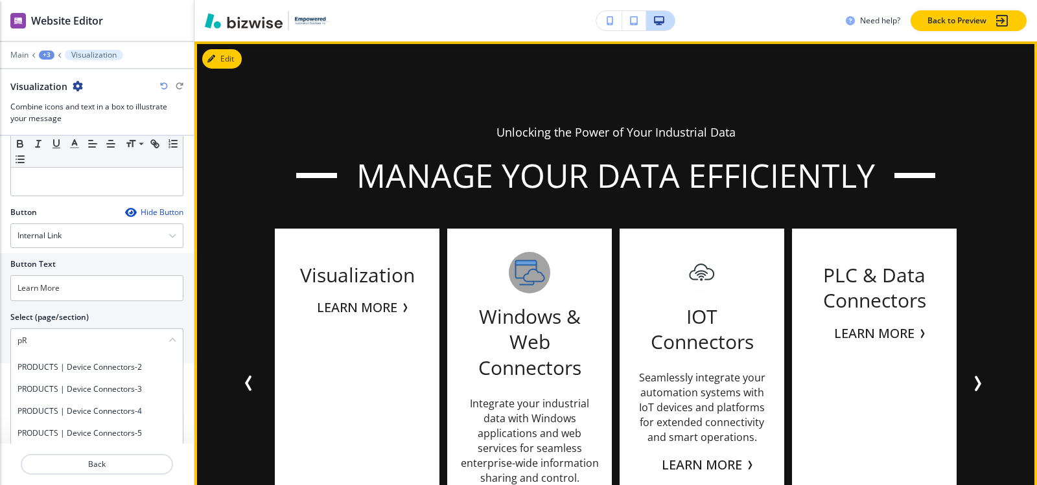
drag, startPoint x: 207, startPoint y: 421, endPoint x: 186, endPoint y: 417, distance: 21.1
click at [207, 421] on div "Unlocking the Power of Your Industrial Data Manage Your Data Efficiently Data L…" at bounding box center [616, 372] width 830 height 496
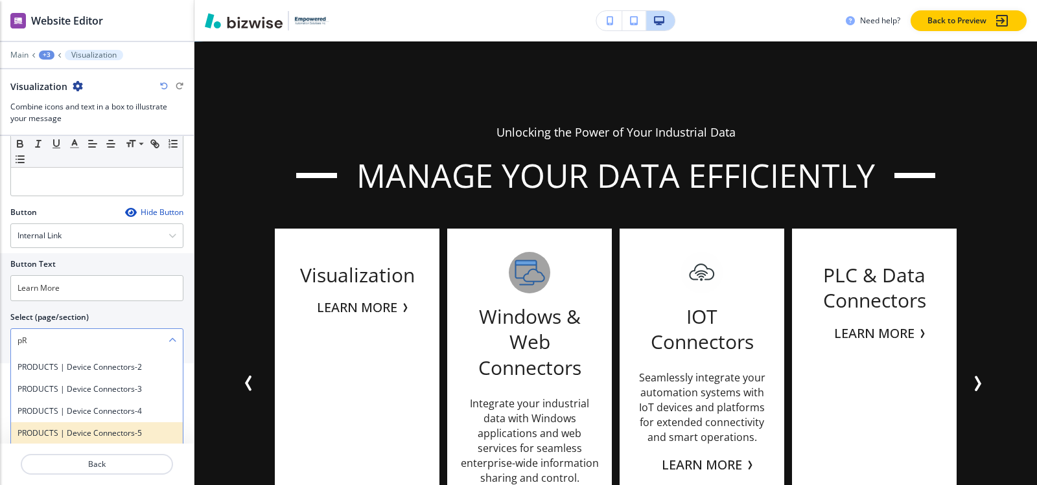
click at [108, 434] on h4 "PRODUCTS | Device Connectors-5" at bounding box center [96, 434] width 159 height 12
type \(page\/section\) "PRODUCTS | Device Connectors-5"
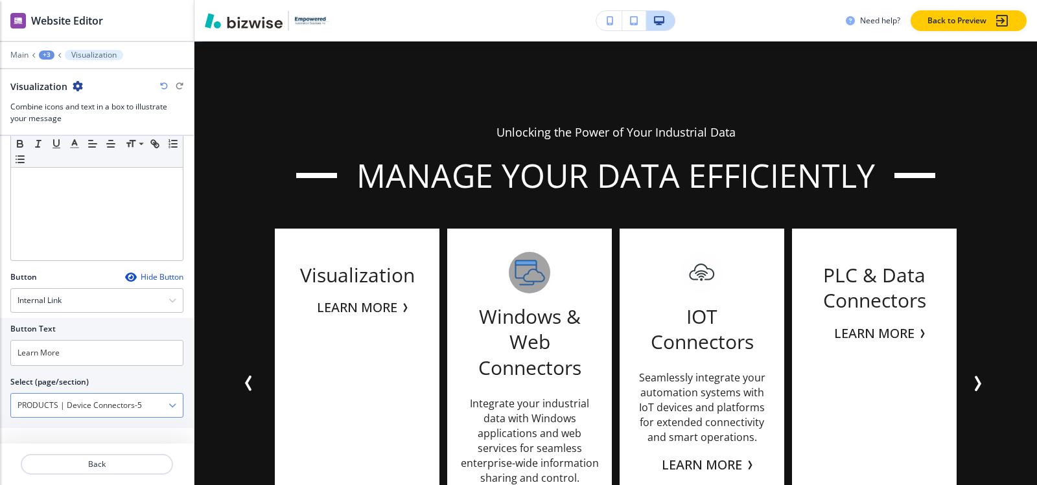
scroll to position [430, 0]
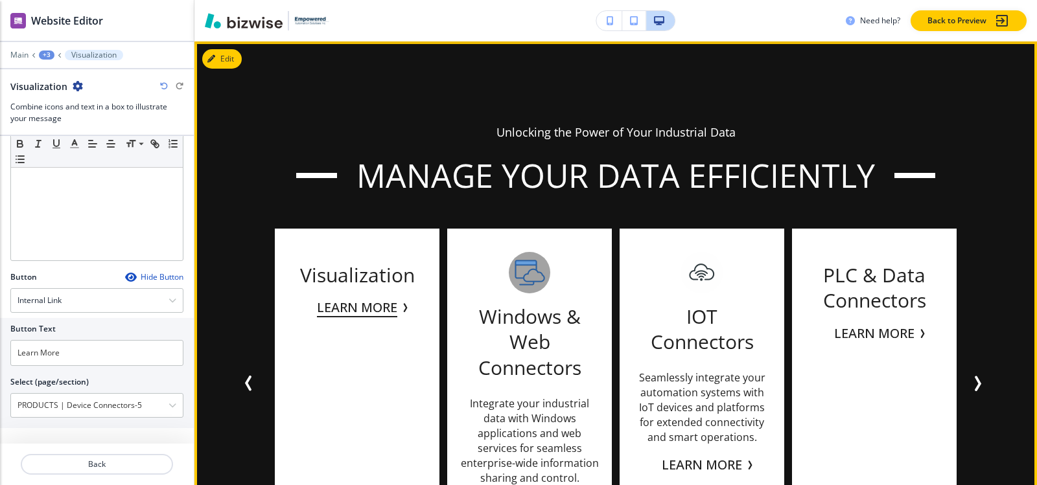
click at [358, 308] on button "Learn More" at bounding box center [357, 307] width 80 height 19
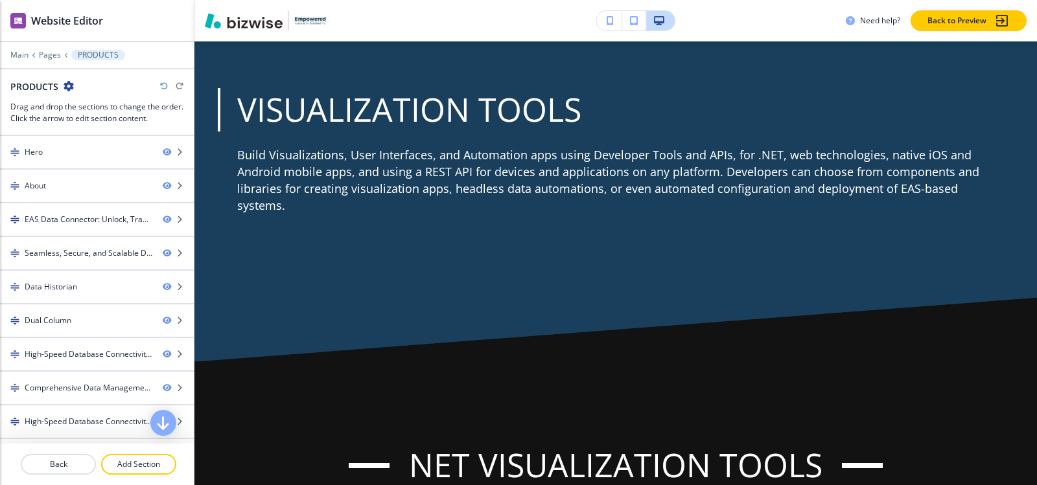
scroll to position [6280, 0]
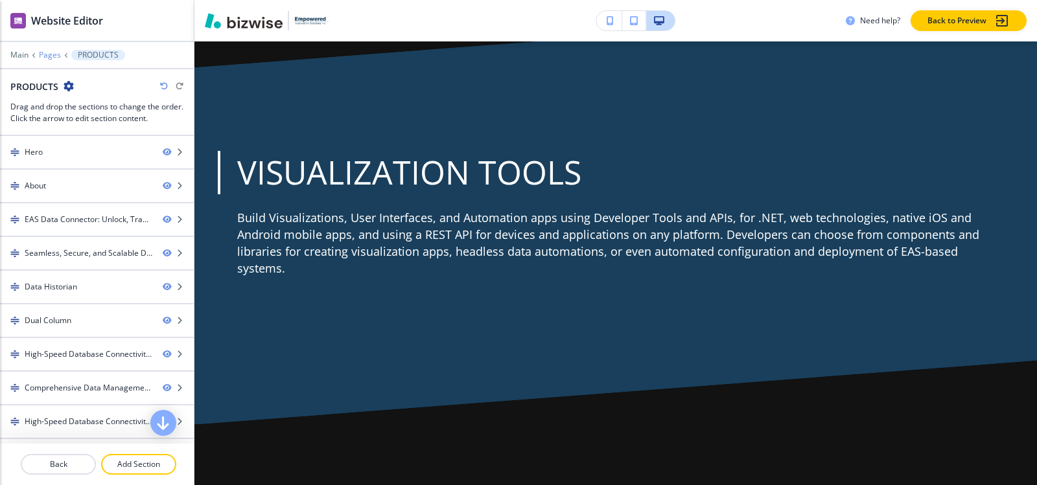
click at [53, 54] on p "Pages" at bounding box center [50, 55] width 22 height 9
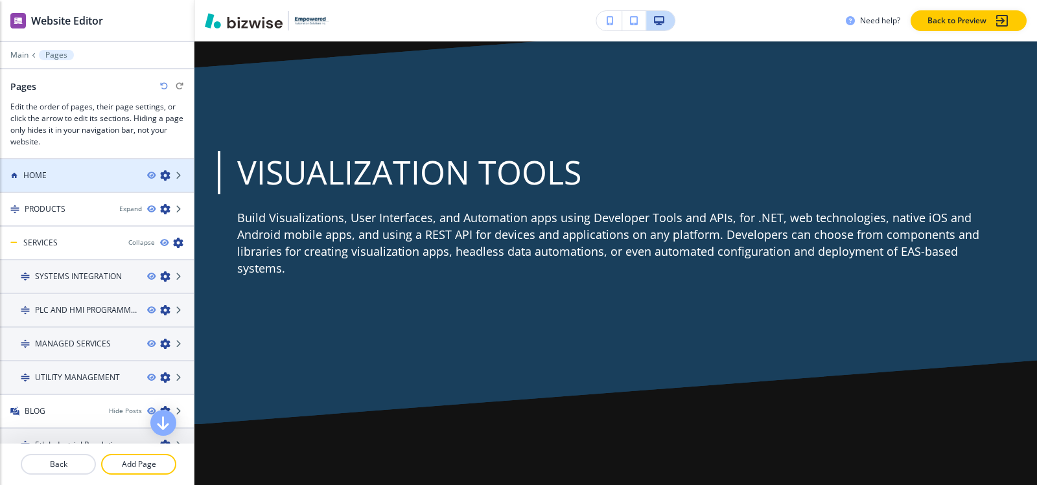
click at [60, 168] on div at bounding box center [97, 164] width 194 height 10
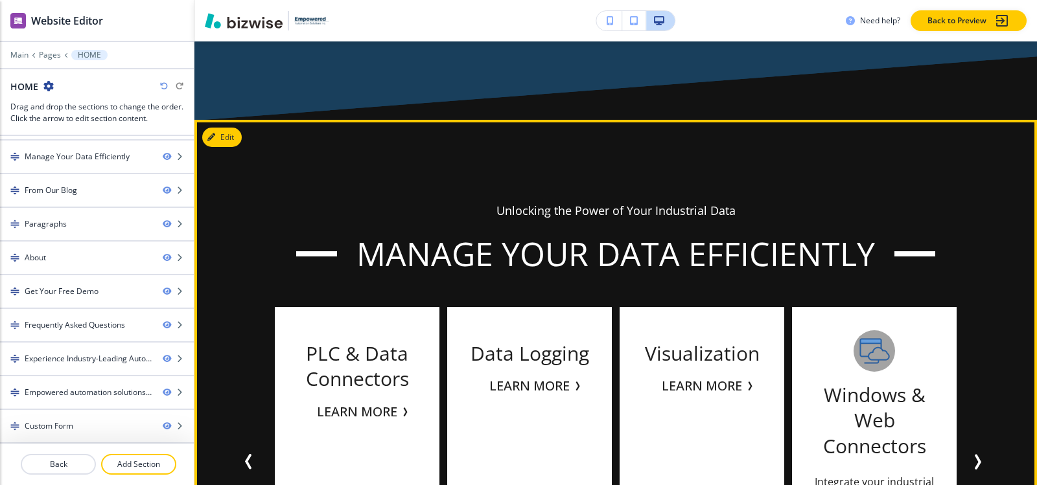
scroll to position [2981, 0]
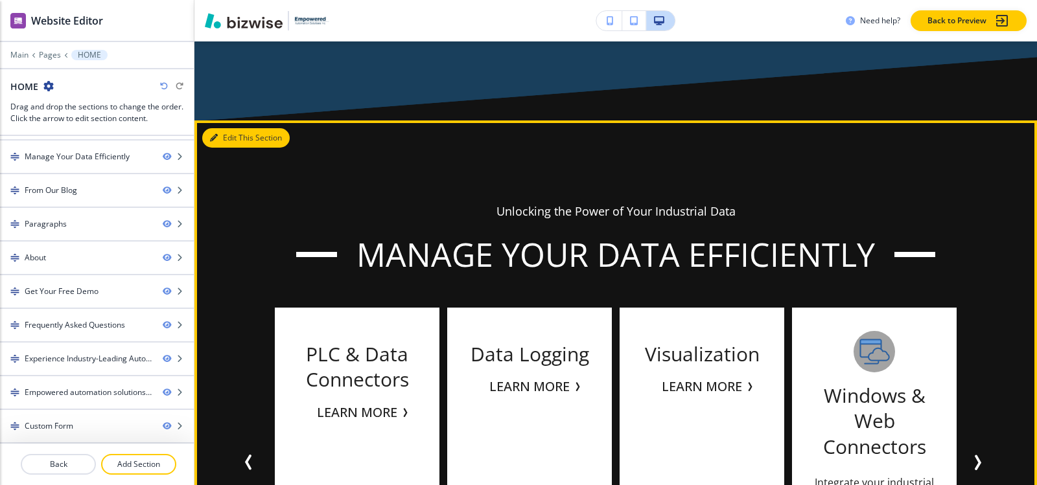
click at [220, 134] on button "Edit This Section" at bounding box center [245, 137] width 87 height 19
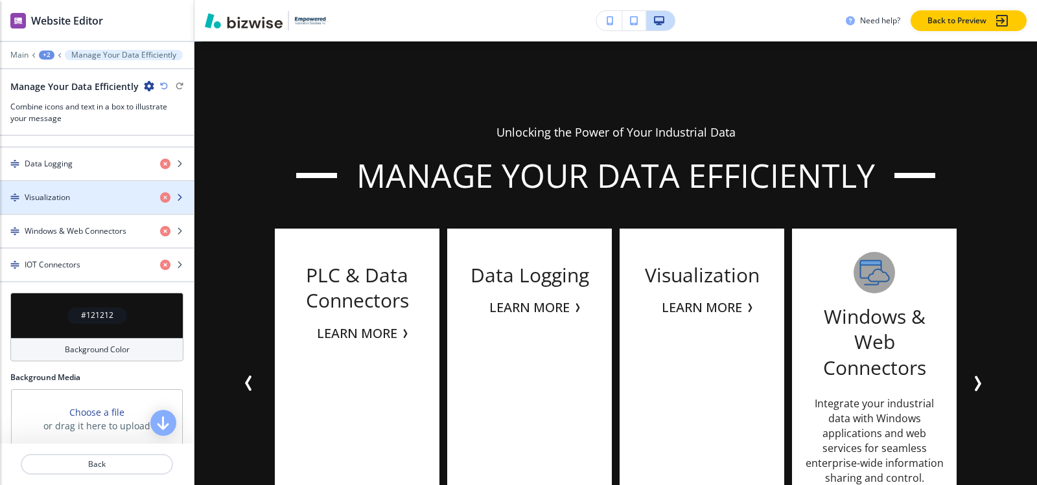
scroll to position [691, 0]
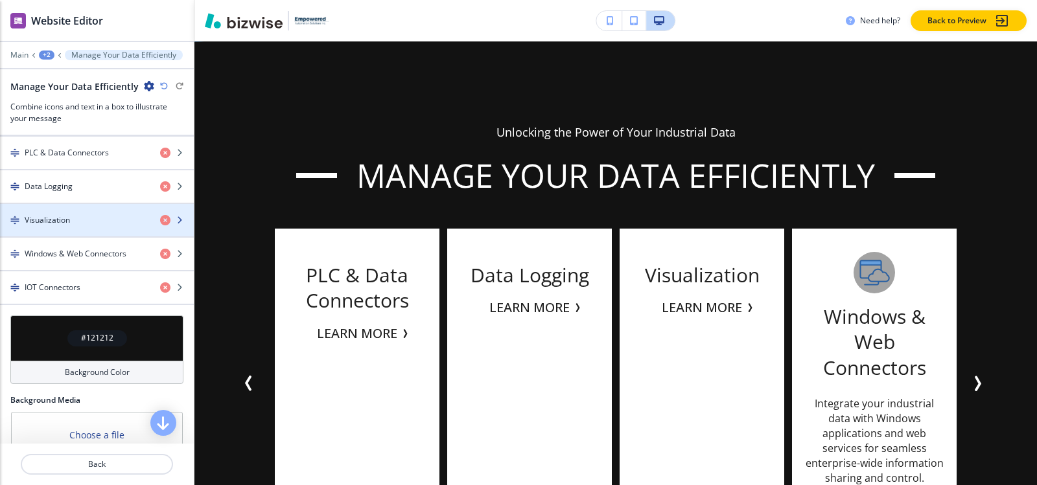
click at [93, 236] on div "button" at bounding box center [97, 231] width 194 height 10
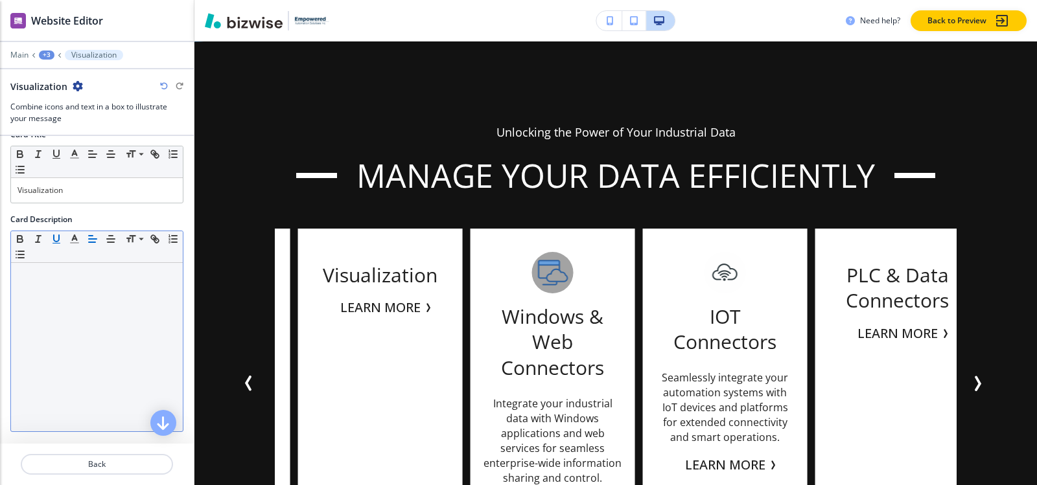
scroll to position [430, 0]
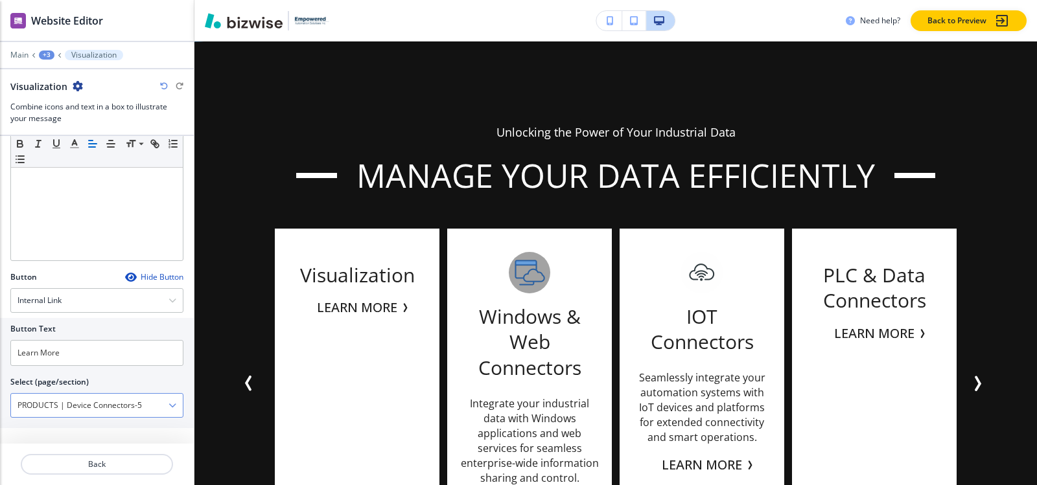
click at [109, 411] on \(page\/section\) "PRODUCTS | Device Connectors-5" at bounding box center [89, 406] width 157 height 22
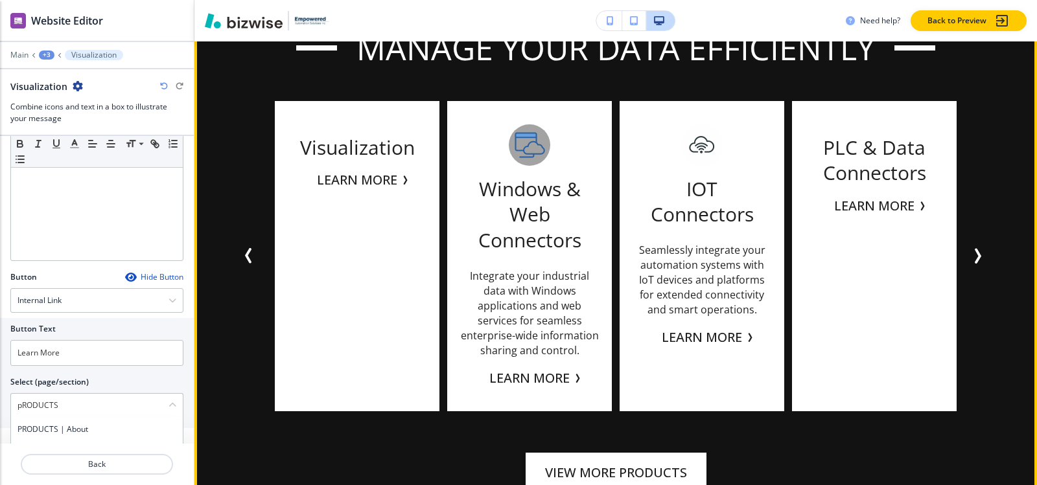
scroll to position [3190, 0]
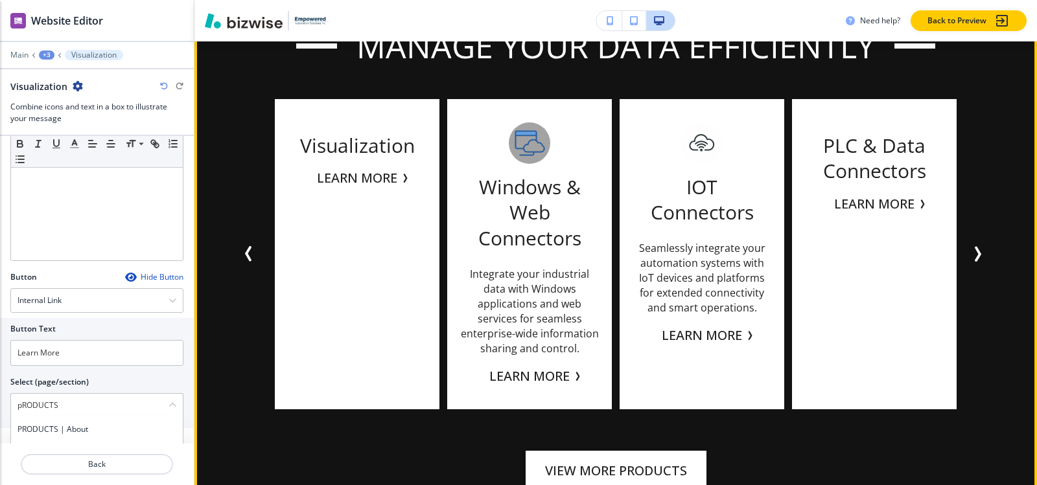
click at [212, 423] on div "Unlocking the Power of Your Industrial Data Manage Your Data Efficiently Data L…" at bounding box center [616, 243] width 830 height 496
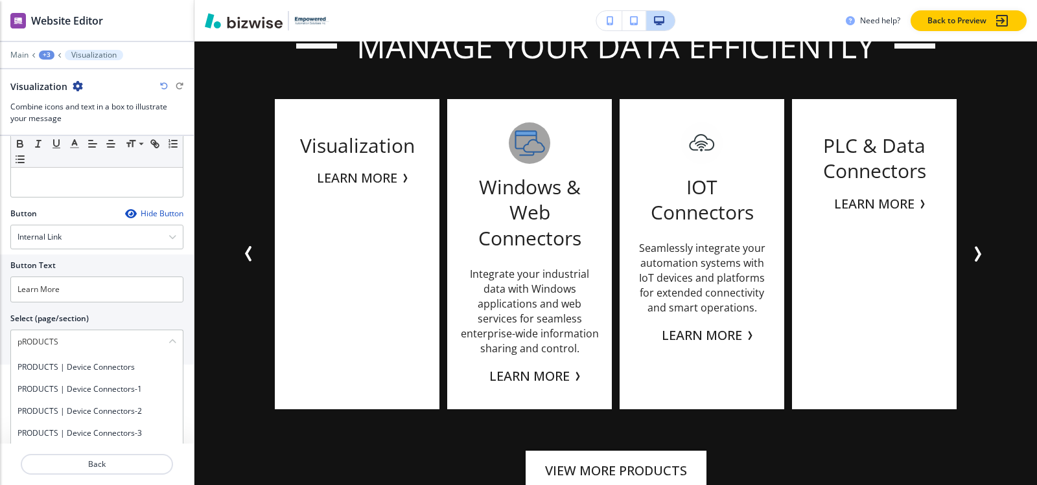
scroll to position [598, 0]
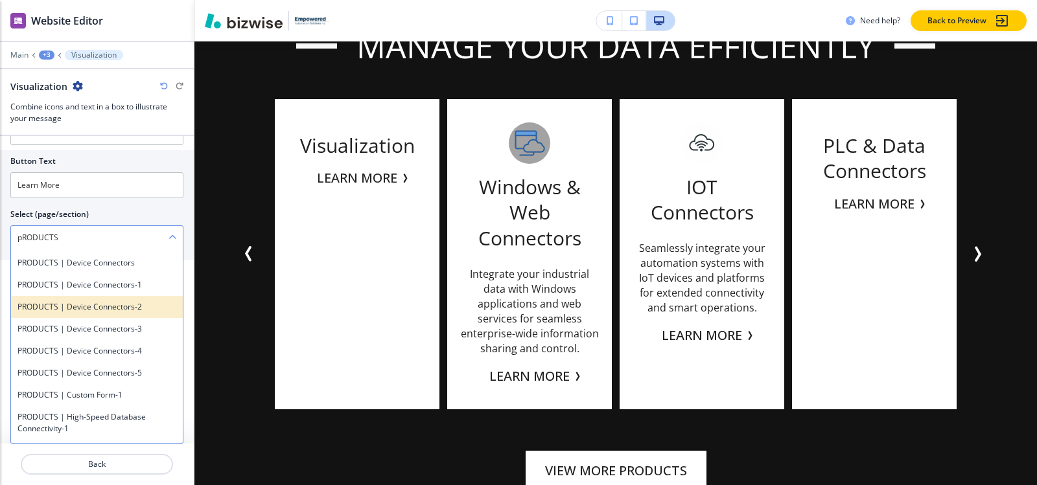
click at [124, 305] on h4 "PRODUCTS | Device Connectors-2" at bounding box center [96, 307] width 159 height 12
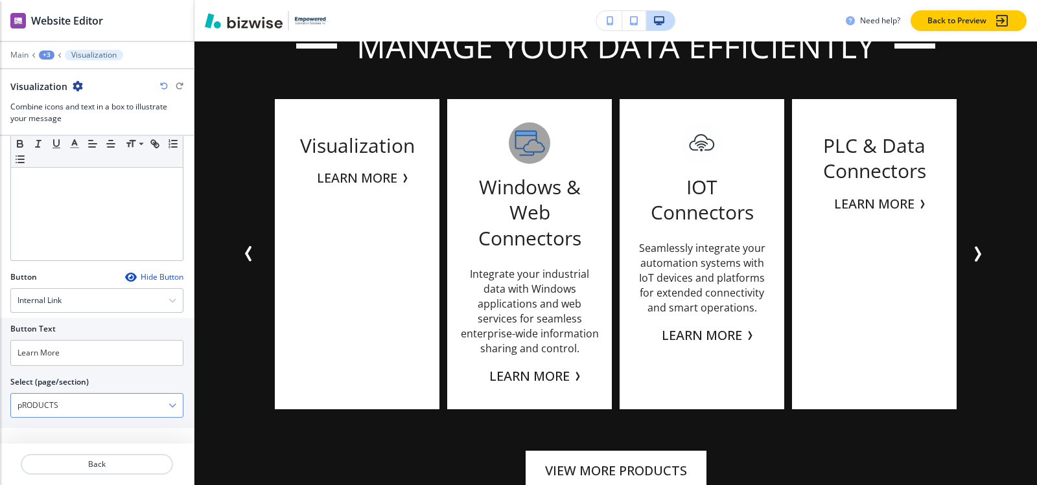
type \(page\/section\) "PRODUCTS | Device Connectors-2"
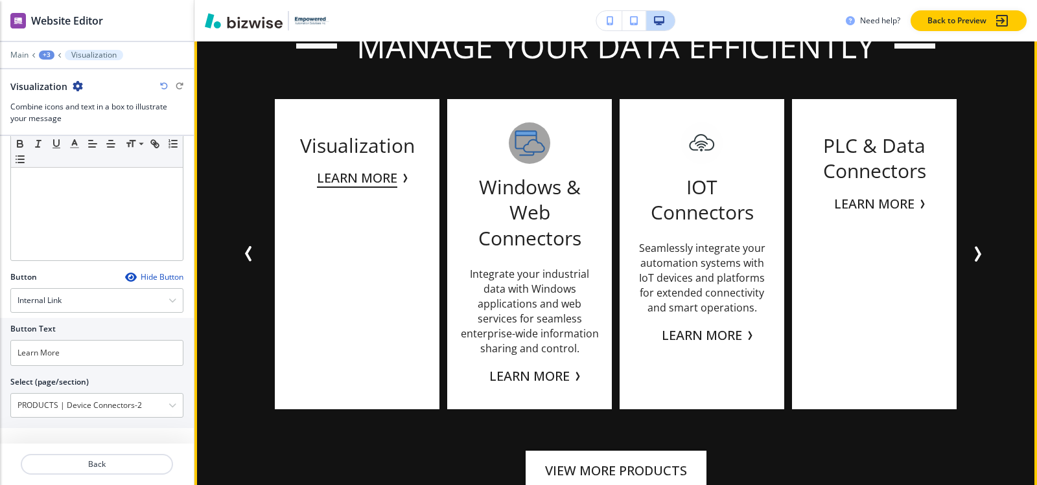
click at [332, 171] on button "Learn More" at bounding box center [357, 178] width 80 height 19
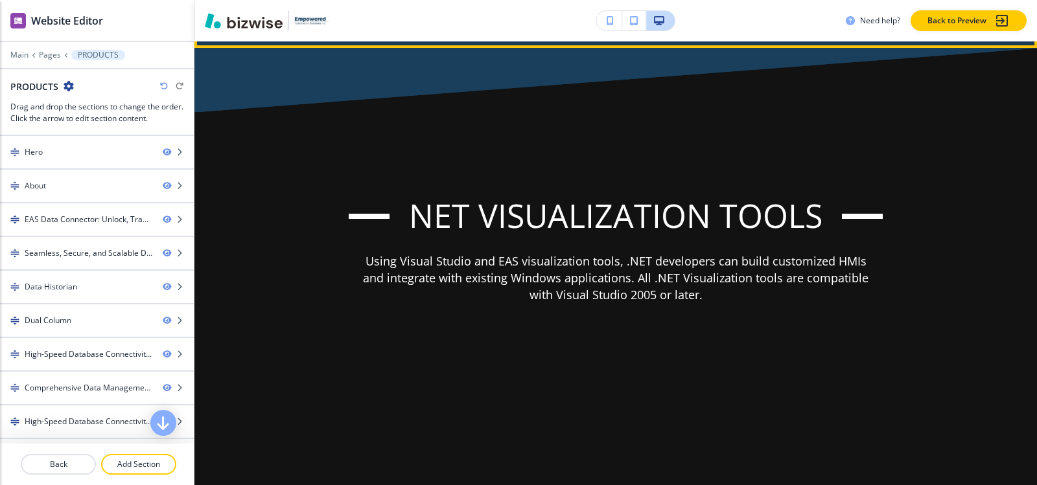
scroll to position [6657, 0]
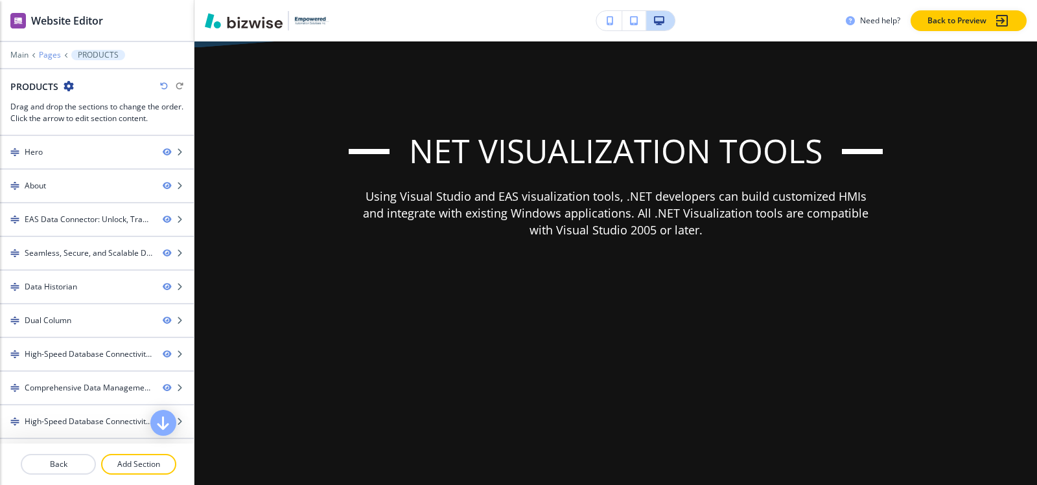
click at [49, 55] on p "Pages" at bounding box center [50, 55] width 22 height 9
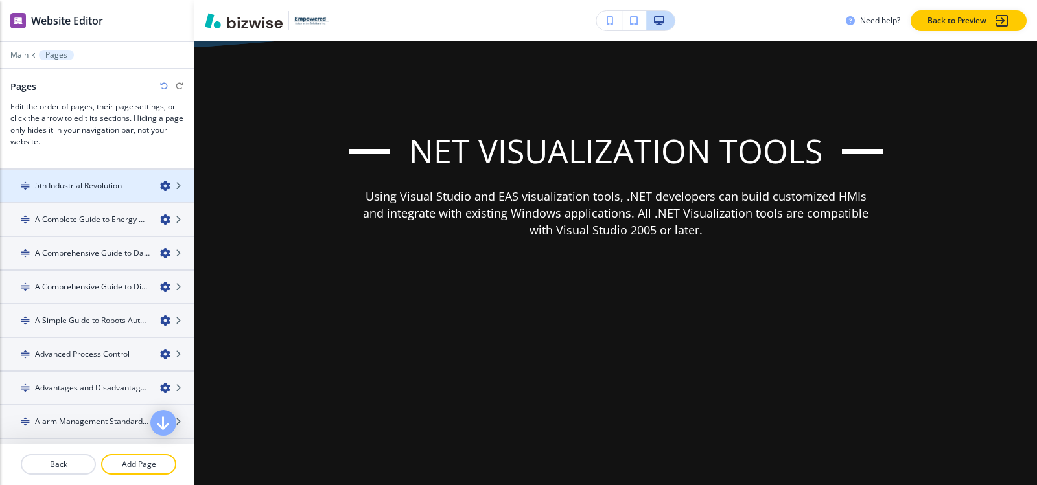
scroll to position [0, 0]
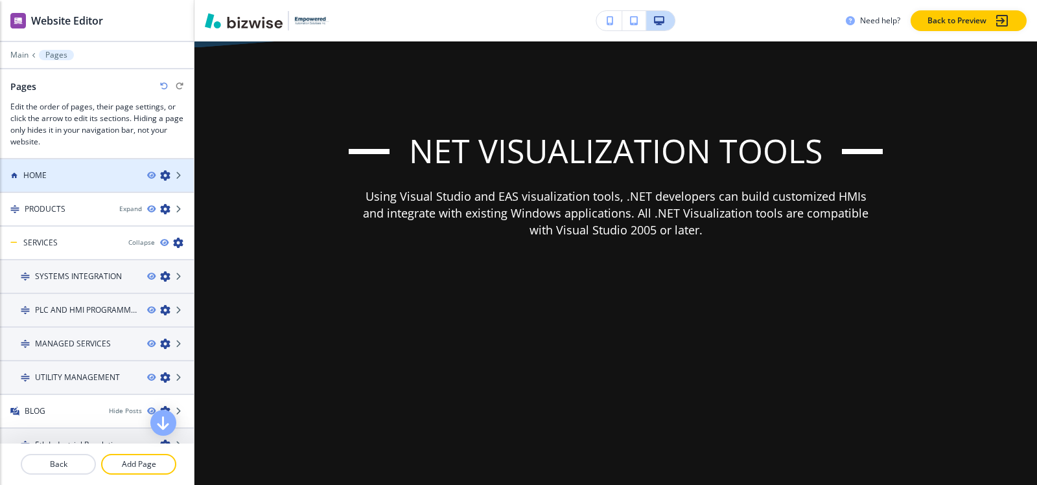
click at [68, 177] on div "HOME" at bounding box center [68, 176] width 137 height 12
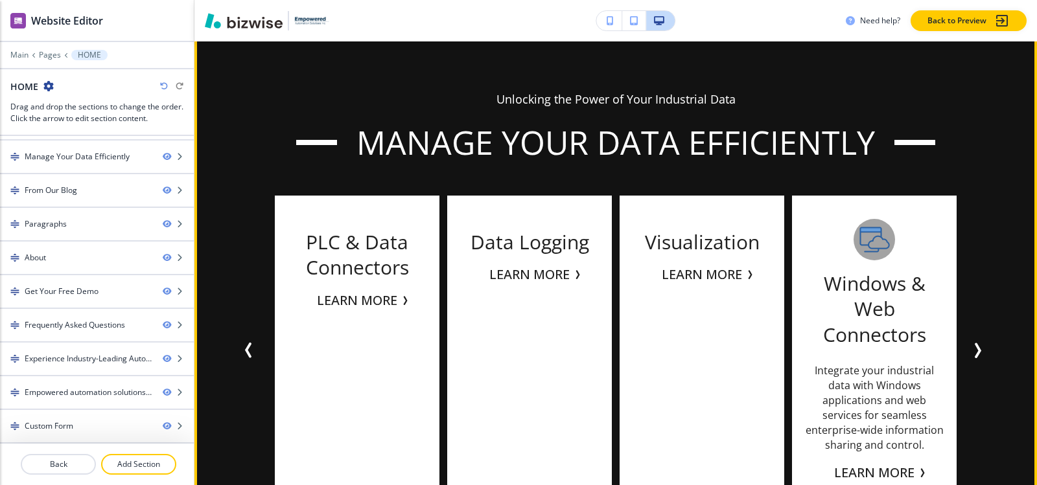
scroll to position [3046, 0]
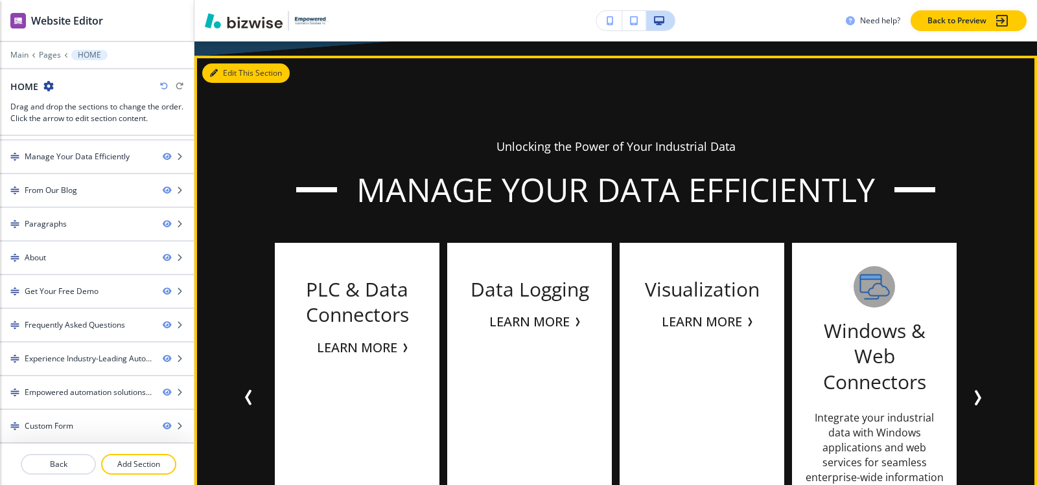
click at [235, 74] on button "Edit This Section" at bounding box center [245, 73] width 87 height 19
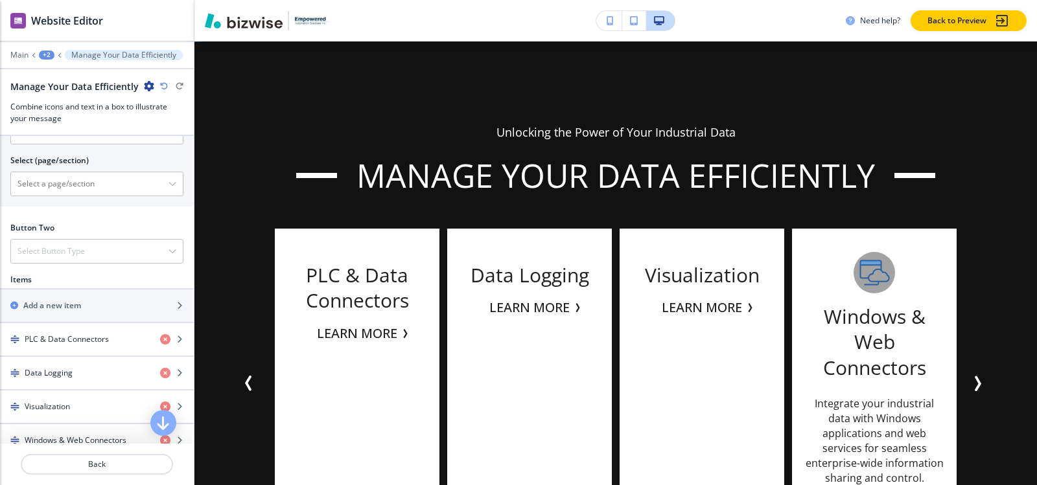
scroll to position [583, 0]
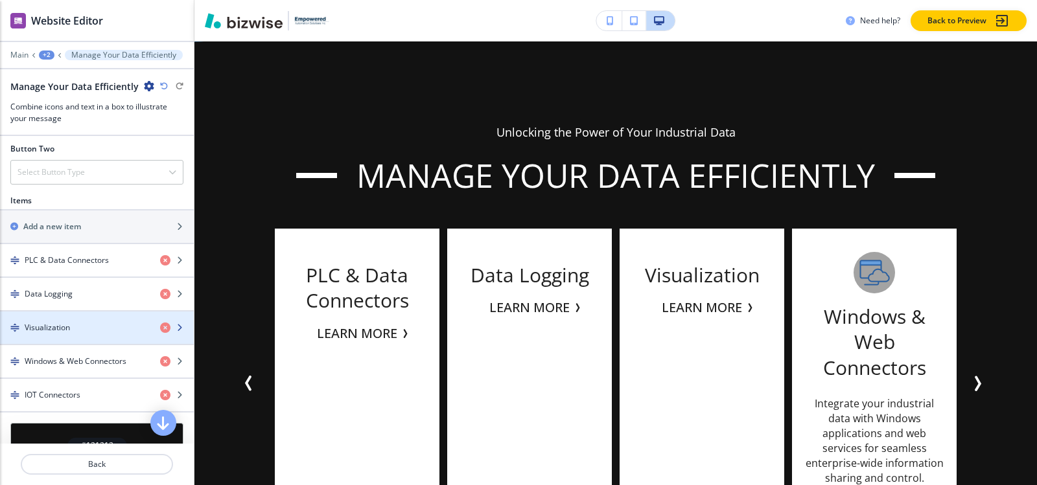
click at [87, 342] on div "button" at bounding box center [97, 339] width 194 height 10
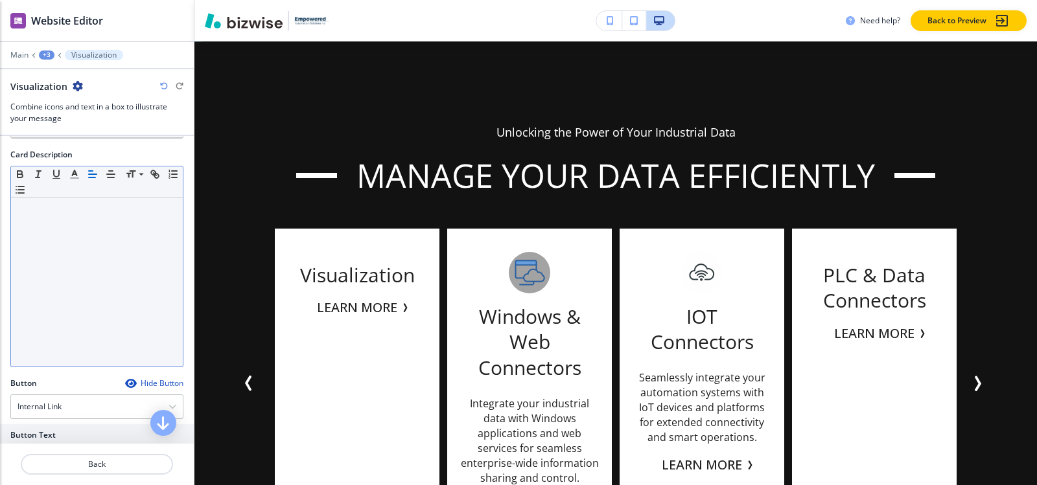
scroll to position [430, 0]
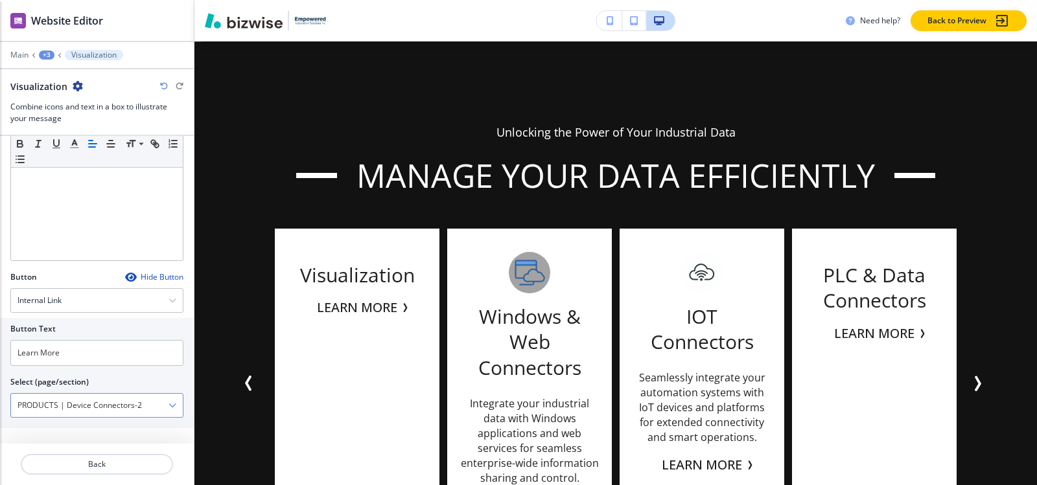
click at [96, 410] on \(page\/section\) "PRODUCTS | Device Connectors-2" at bounding box center [89, 406] width 157 height 22
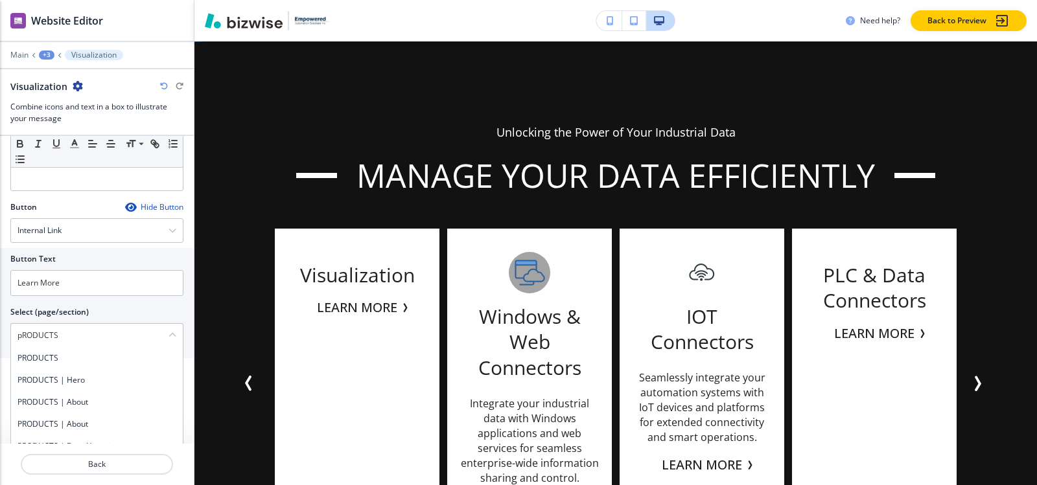
scroll to position [598, 0]
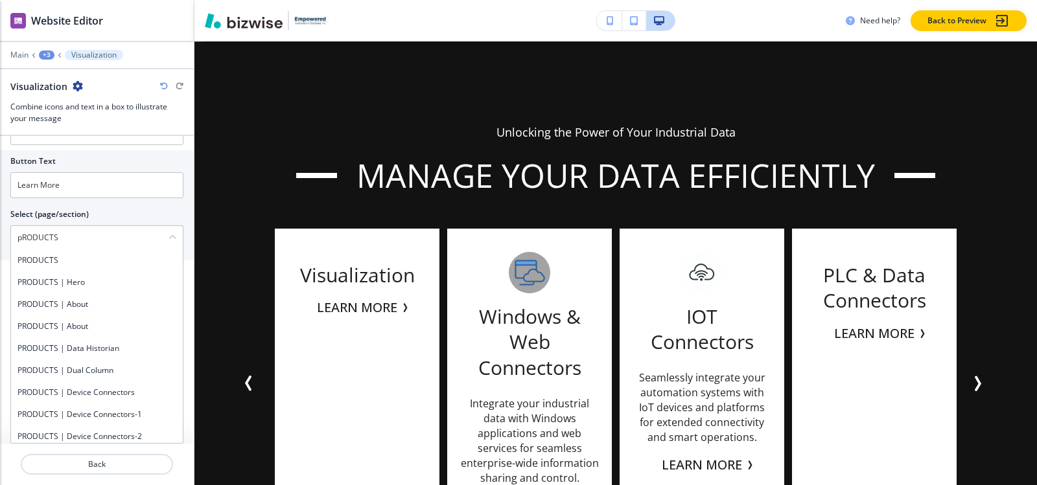
click at [189, 453] on div at bounding box center [97, 449] width 194 height 10
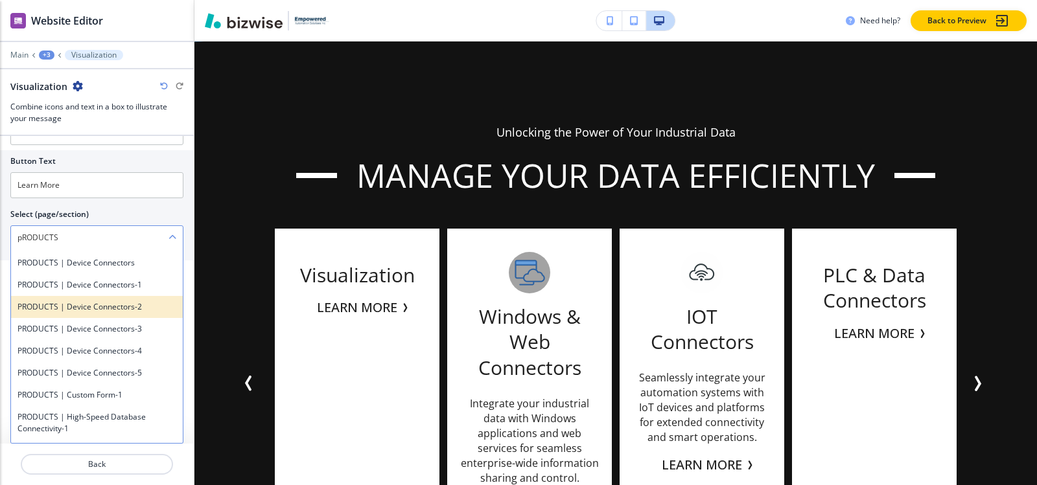
click at [134, 310] on h4 "PRODUCTS | Device Connectors-2" at bounding box center [96, 307] width 159 height 12
type \(page\/section\) "PRODUCTS | Device Connectors-2"
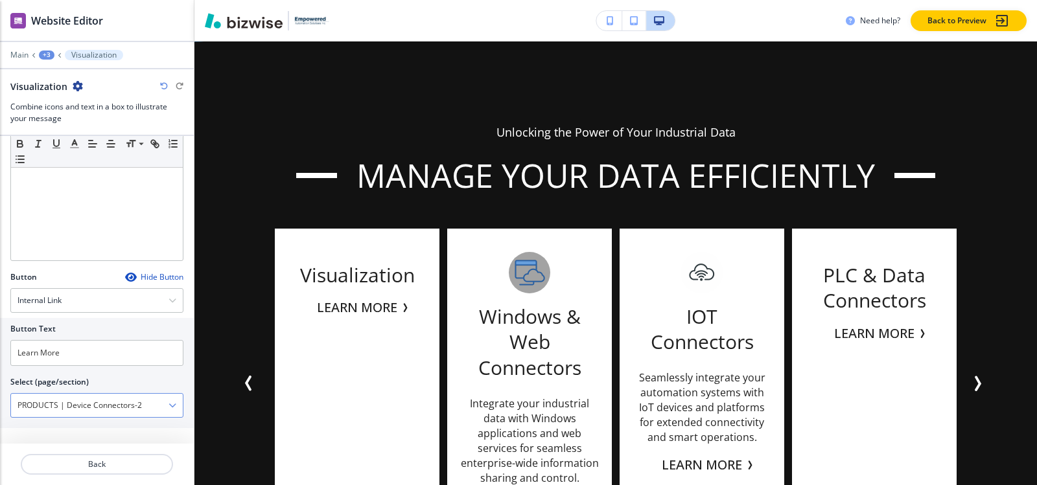
scroll to position [430, 0]
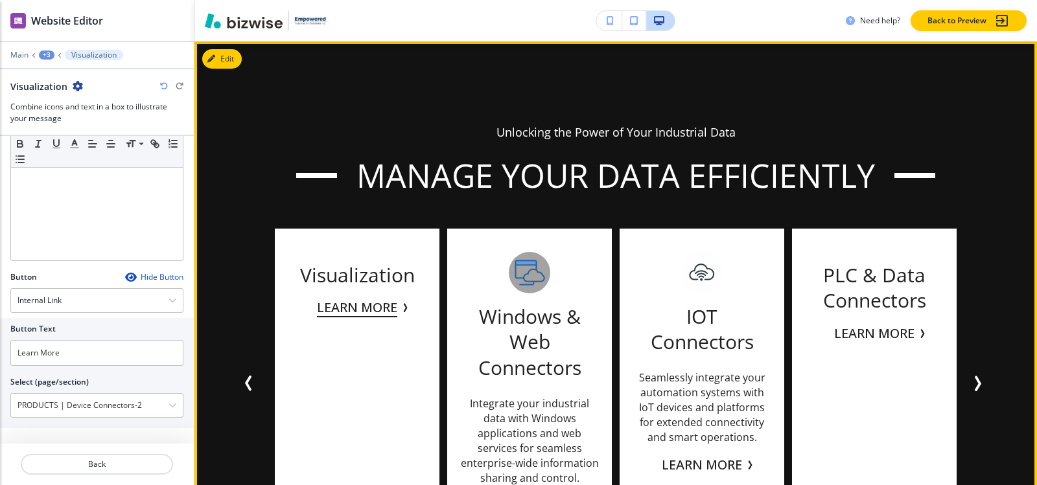
click at [356, 308] on button "Learn More" at bounding box center [357, 307] width 80 height 19
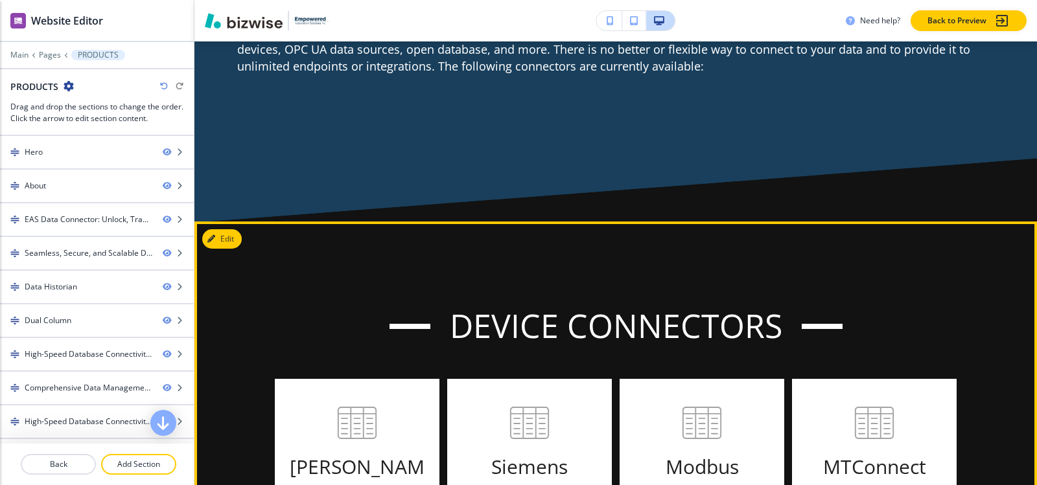
scroll to position [4453, 0]
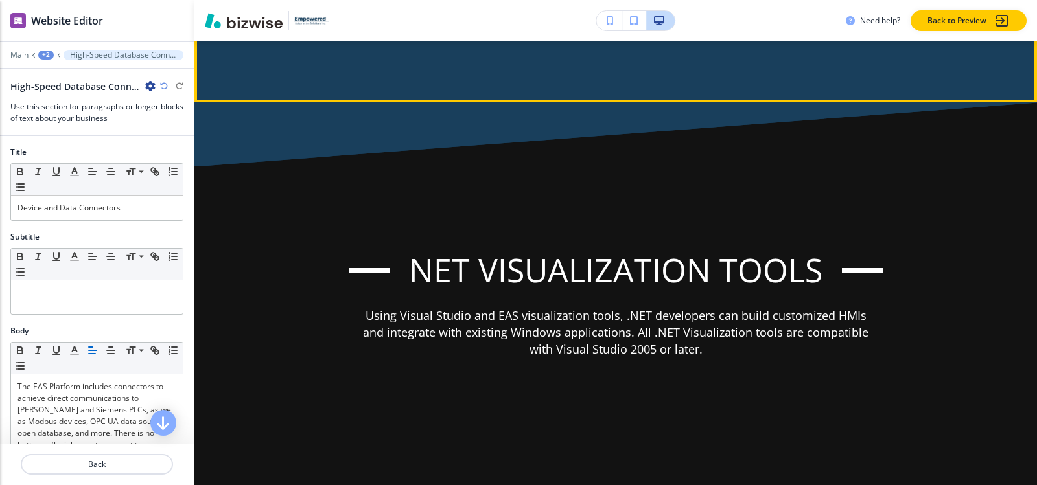
scroll to position [6359, 0]
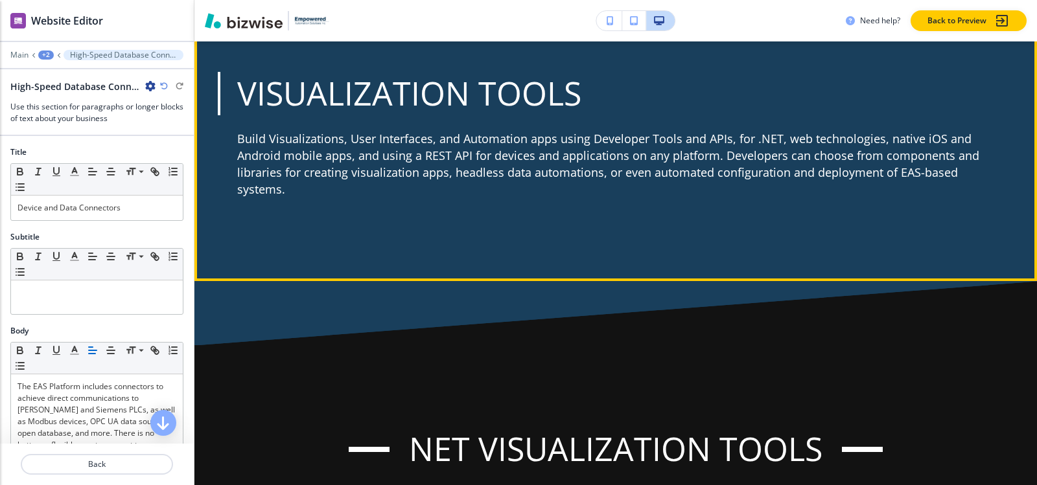
click at [231, 16] on button "Edit This Section" at bounding box center [245, 6] width 87 height 19
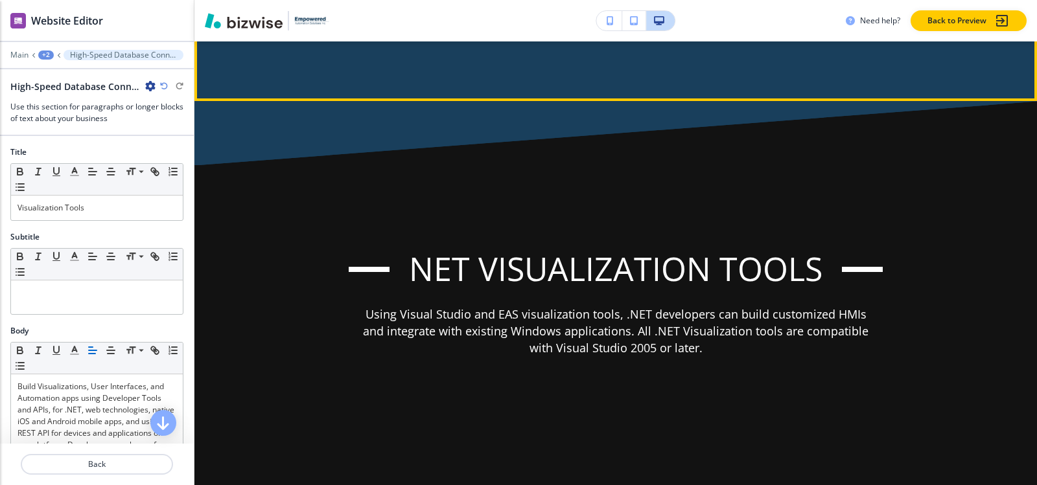
scroll to position [6541, 0]
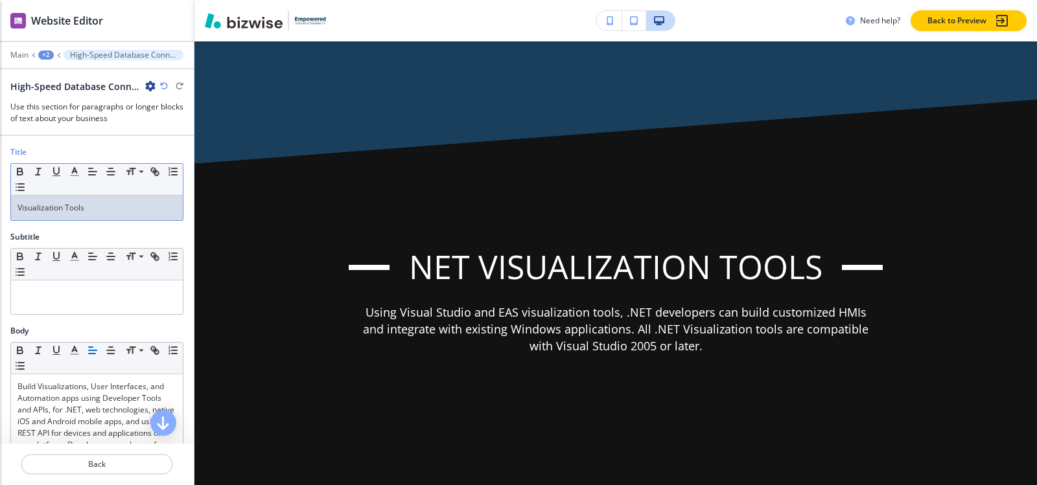
click at [96, 205] on p "Visualization Tools" at bounding box center [96, 208] width 159 height 12
copy p "Visualization Tools"
click at [148, 89] on icon "button" at bounding box center [150, 86] width 10 height 10
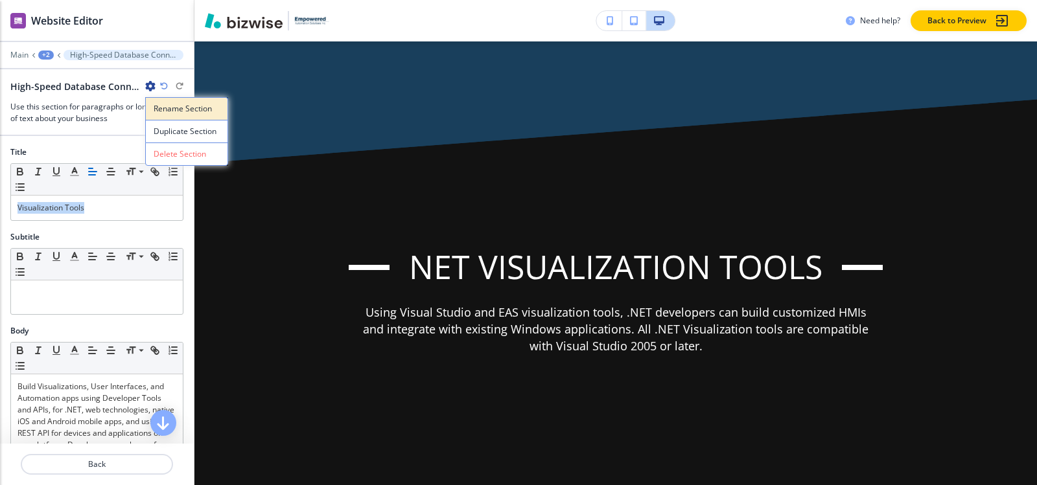
click at [186, 104] on p "Rename Section" at bounding box center [187, 109] width 66 height 12
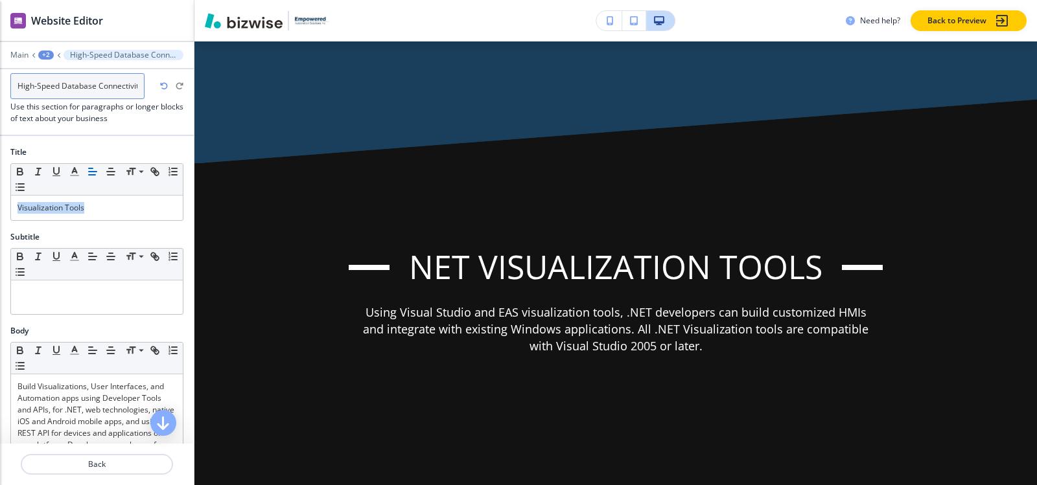
click at [122, 82] on input "High-Speed Database Connectivity-3" at bounding box center [77, 86] width 134 height 26
paste input "Visualization Tools"
type input "Visualization Tools"
click at [46, 52] on div "+1" at bounding box center [46, 55] width 16 height 9
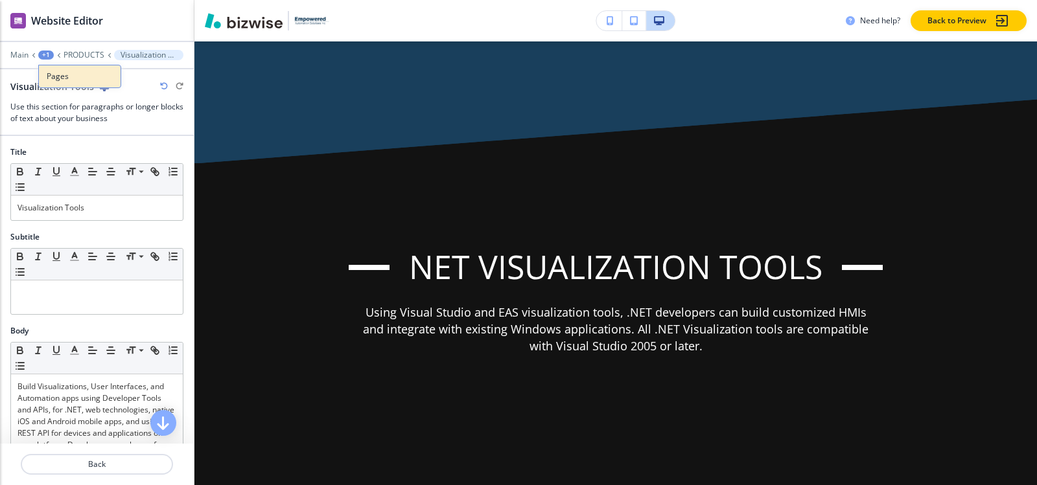
click at [49, 71] on p "Pages" at bounding box center [80, 77] width 66 height 12
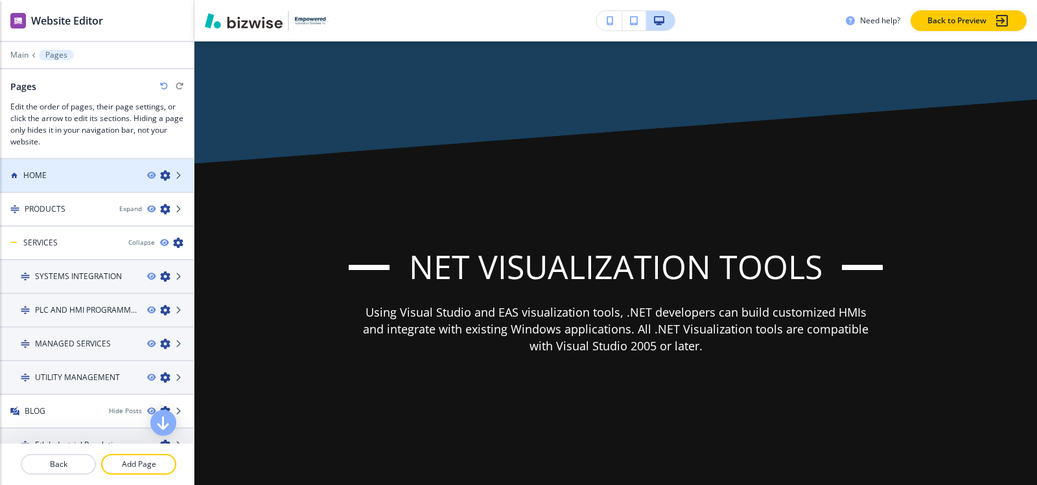
click at [45, 167] on div at bounding box center [97, 164] width 194 height 10
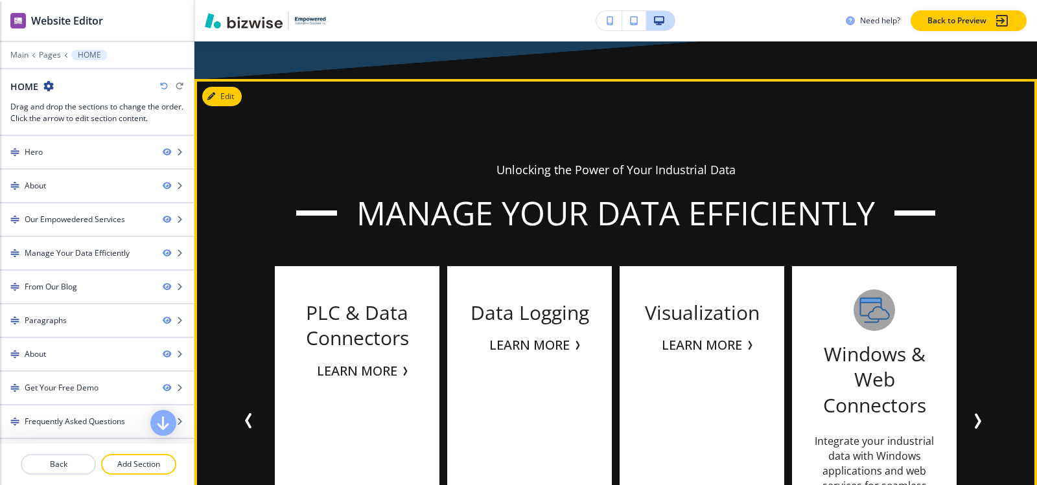
scroll to position [2981, 0]
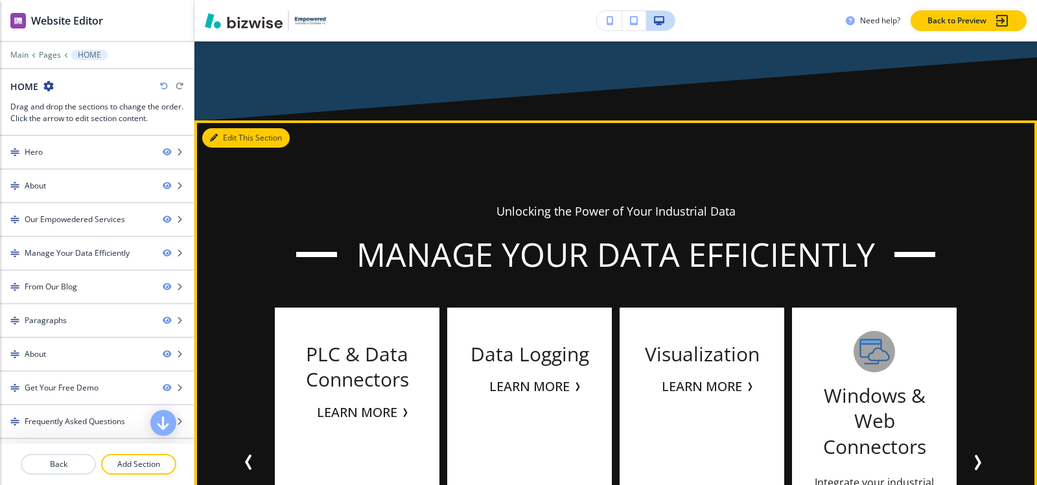
click at [221, 138] on button "Edit This Section" at bounding box center [245, 137] width 87 height 19
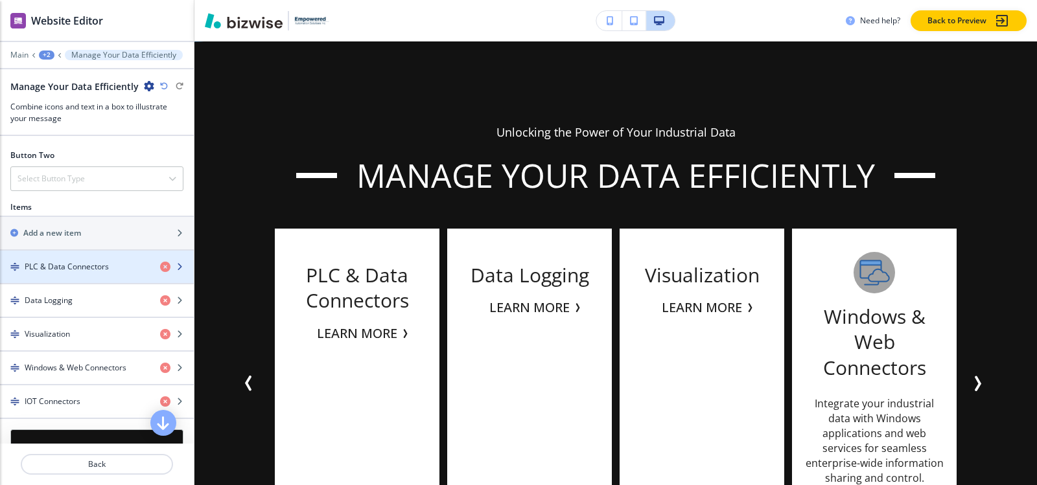
scroll to position [713, 0]
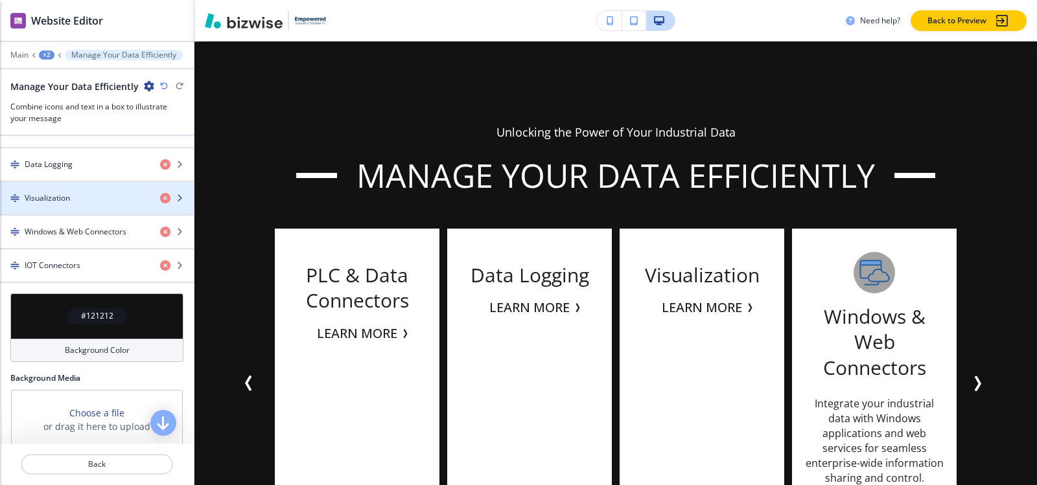
click at [96, 203] on div "Visualization" at bounding box center [75, 198] width 150 height 12
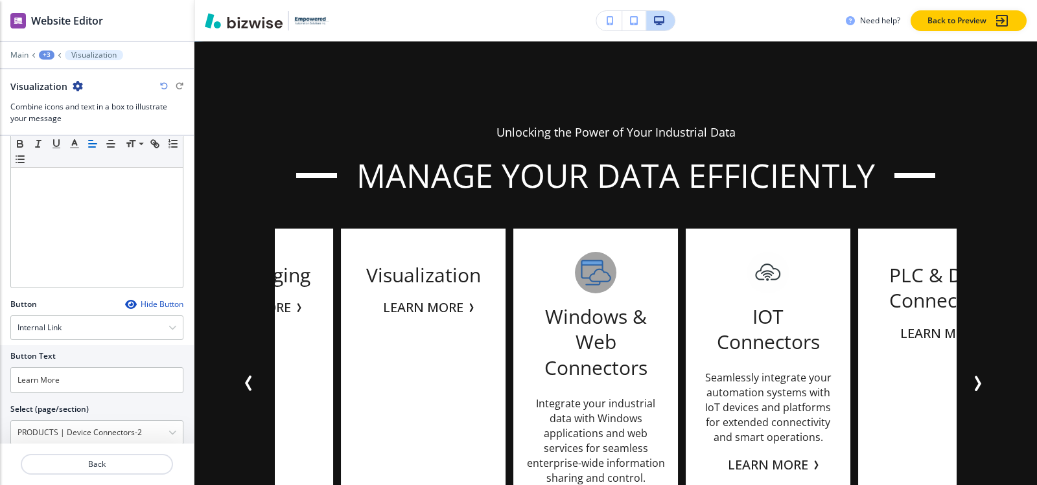
scroll to position [430, 0]
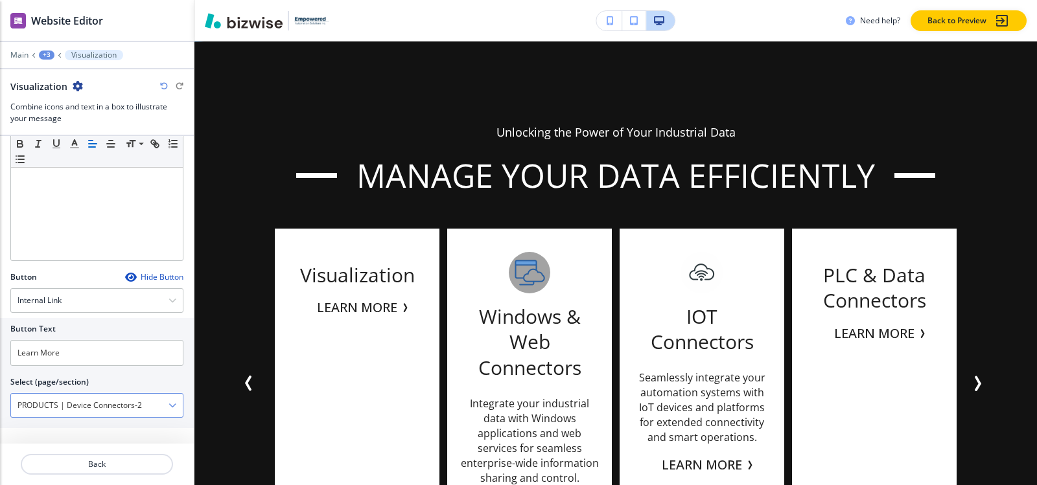
drag, startPoint x: 82, startPoint y: 404, endPoint x: 80, endPoint y: 397, distance: 7.4
click at [82, 401] on \(page\/section\) "PRODUCTS | Device Connectors-2" at bounding box center [89, 406] width 157 height 22
click at [178, 403] on div "Button Text Learn More Select (page/section) pRODUCTS PRODUCTS PRODUCTS | Hero …" at bounding box center [97, 373] width 194 height 110
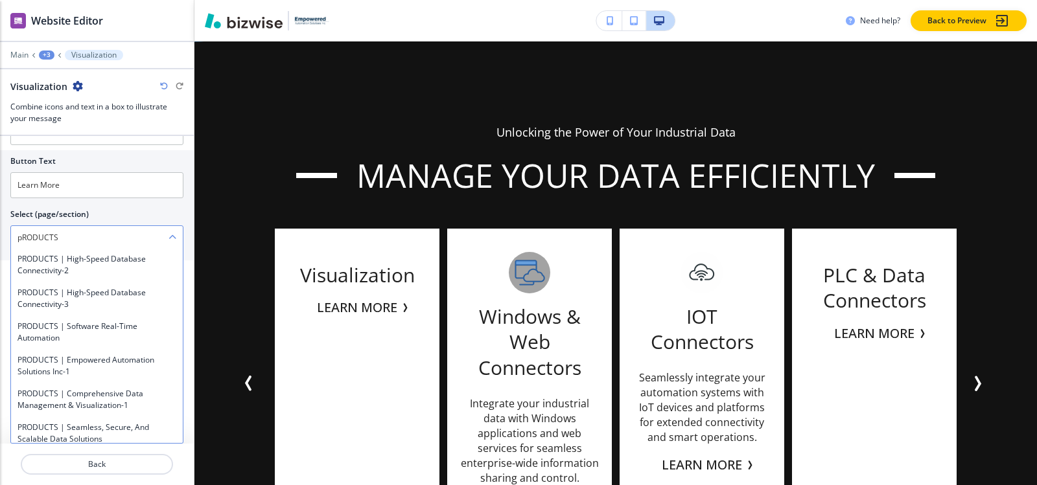
scroll to position [454, 0]
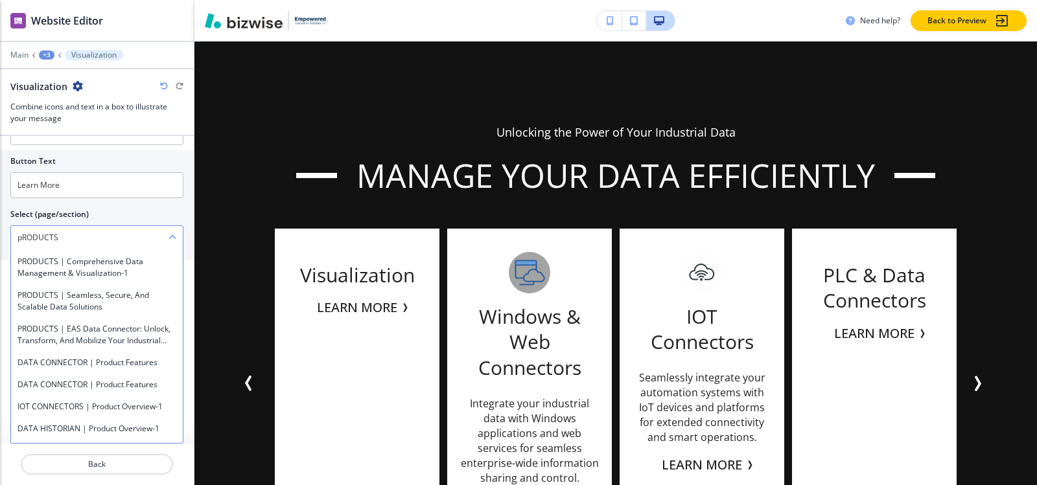
click at [107, 240] on \(page\/section\) "pRODUCTS" at bounding box center [89, 238] width 157 height 22
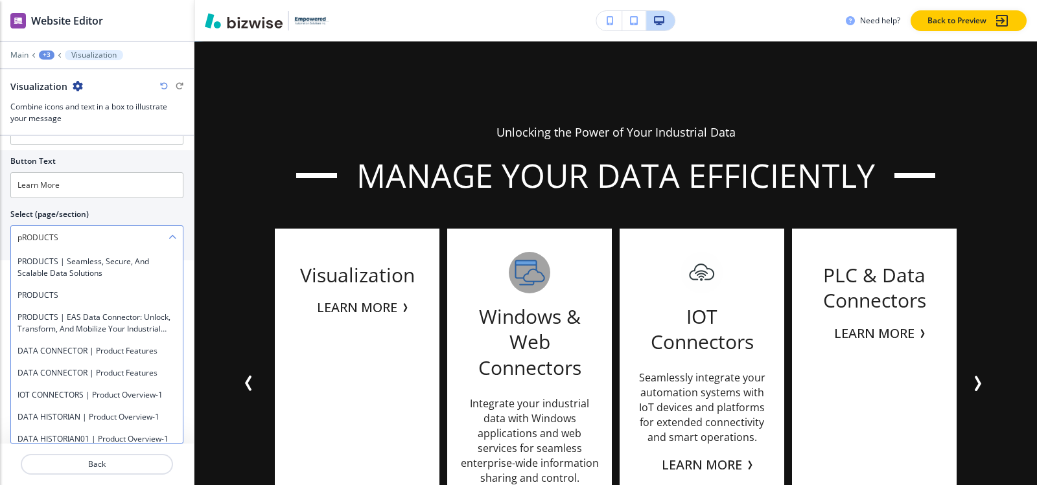
paste \(page\/section\) "Visualization Tools"
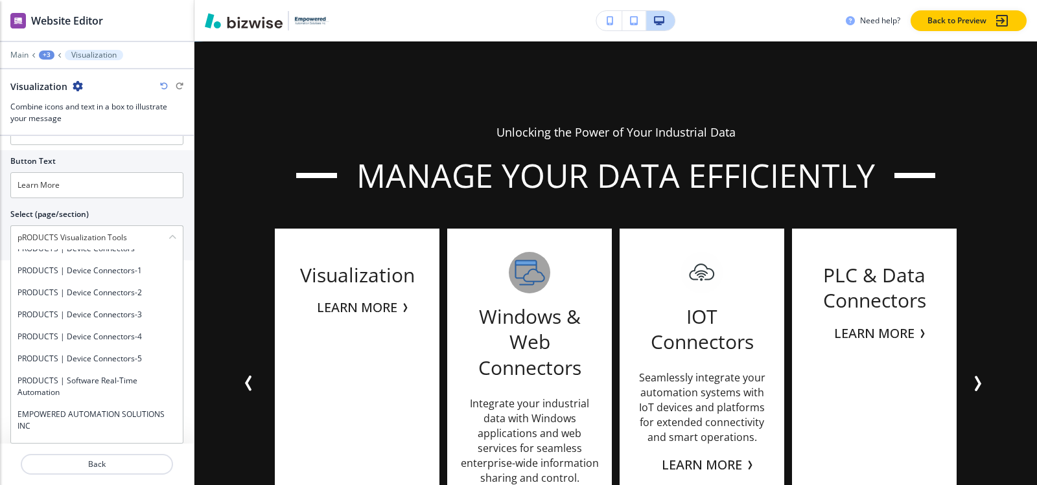
scroll to position [194, 0]
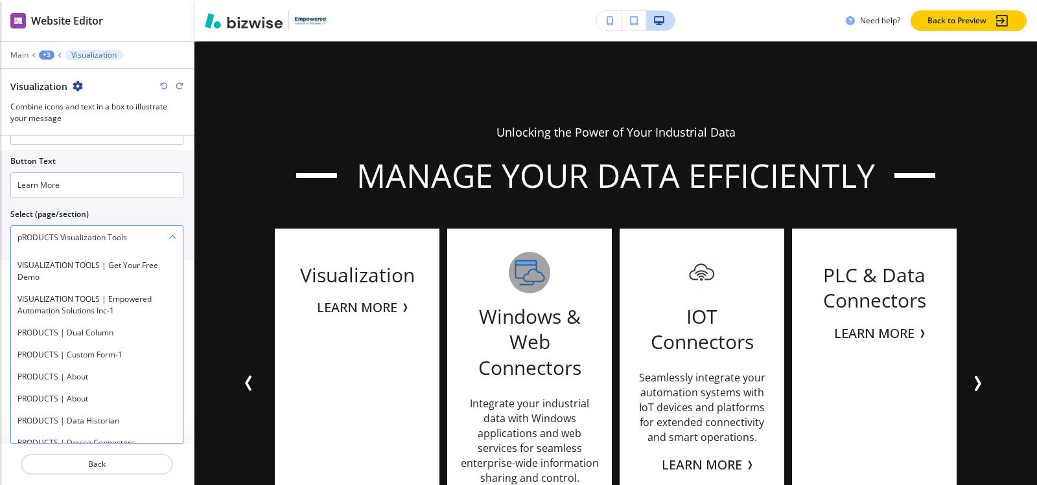
drag, startPoint x: 62, startPoint y: 236, endPoint x: 170, endPoint y: 244, distance: 108.6
click at [170, 244] on div "pRODUCTS Visualization Tools" at bounding box center [97, 237] width 172 height 23
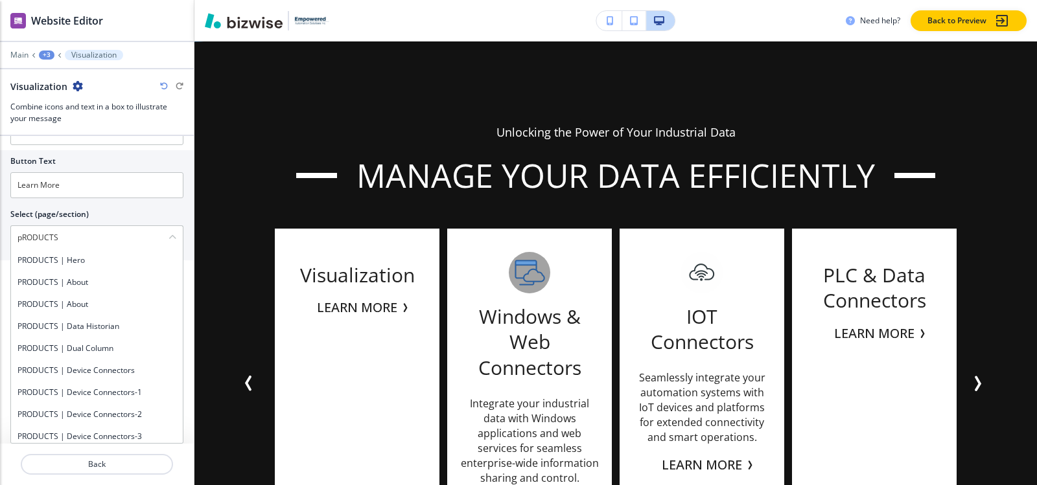
click at [181, 390] on div "Show Icon instead of number? Icon Choose a file or drag it here to upload My Ph…" at bounding box center [97, 290] width 194 height 308
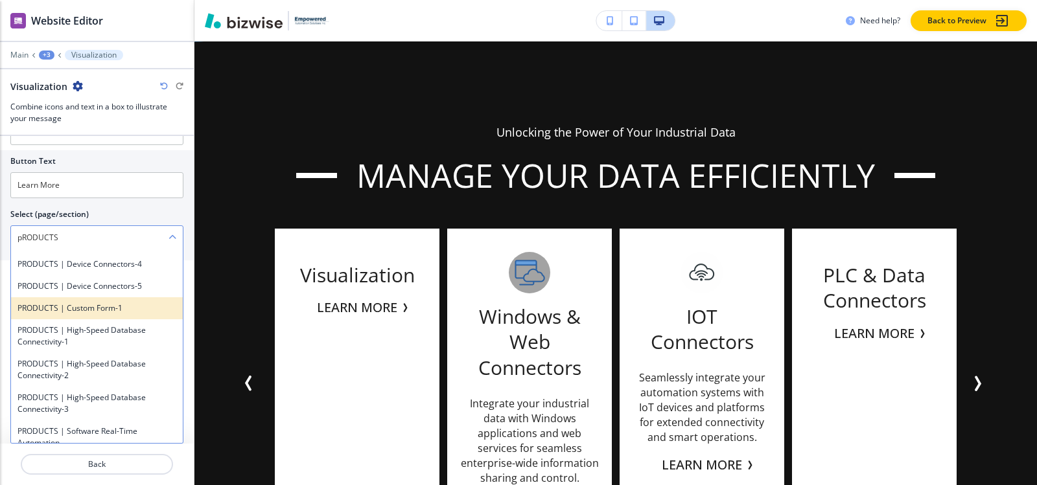
scroll to position [259, 0]
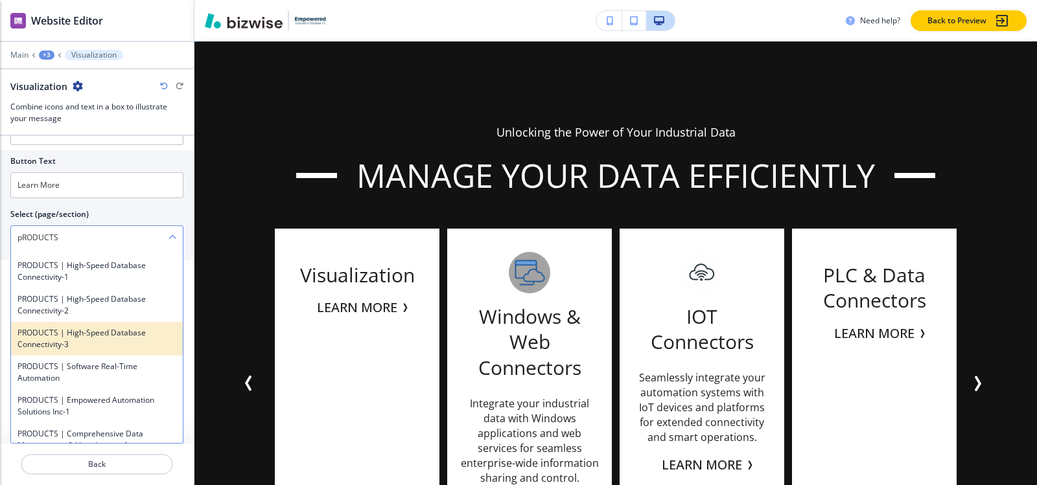
click at [115, 338] on h4 "PRODUCTS | High-Speed Database Connectivity-3" at bounding box center [96, 338] width 159 height 23
type \(page\/section\) "PRODUCTS | High-Speed Database Connectivity-3"
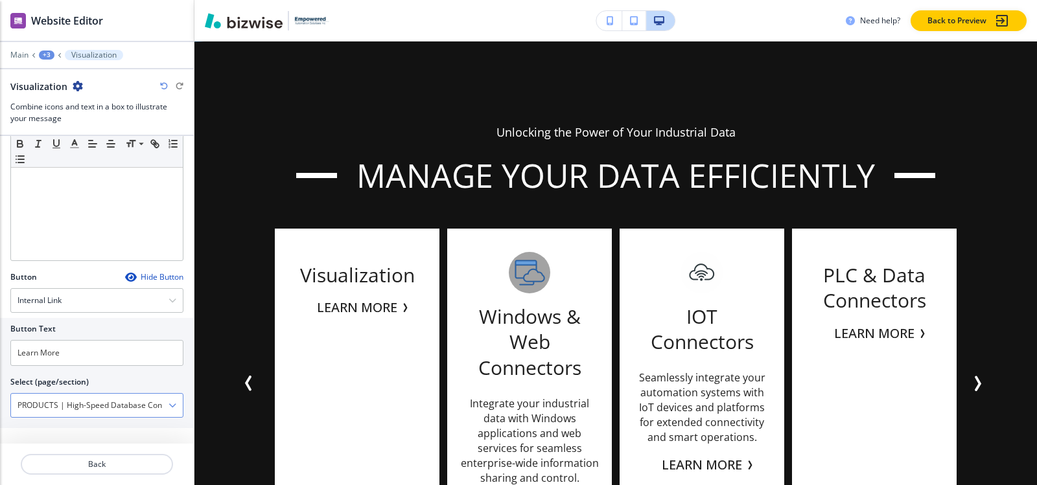
scroll to position [430, 0]
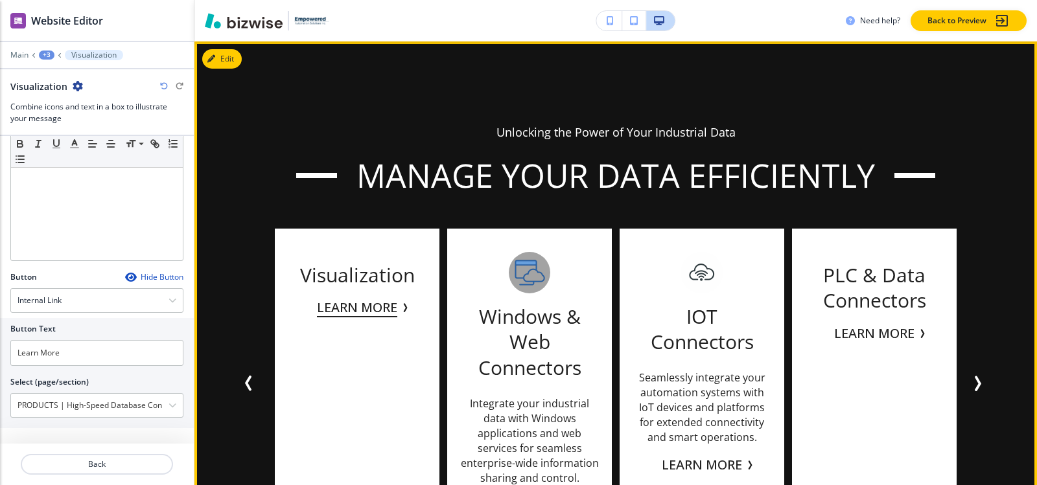
click at [391, 306] on button "Learn More" at bounding box center [357, 307] width 80 height 19
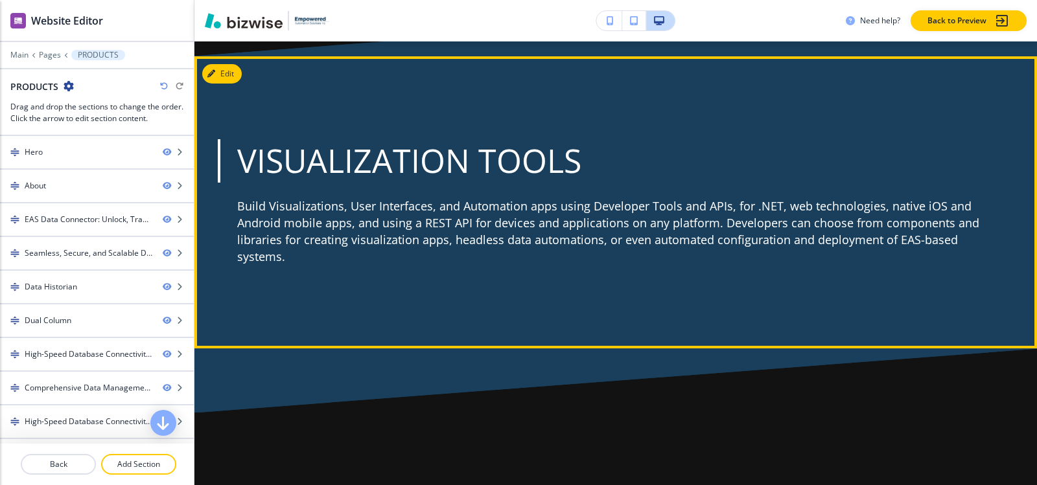
scroll to position [6356, 0]
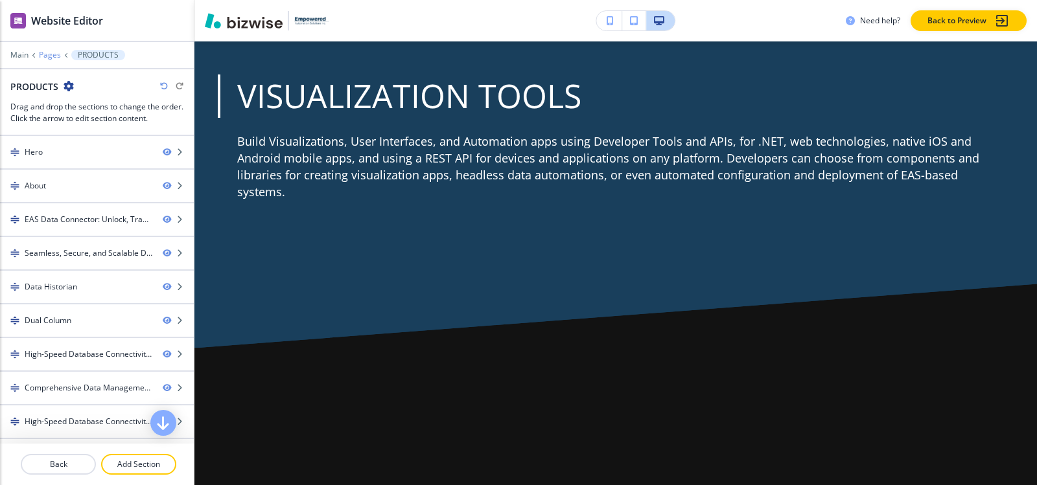
click at [51, 56] on p "Pages" at bounding box center [50, 55] width 22 height 9
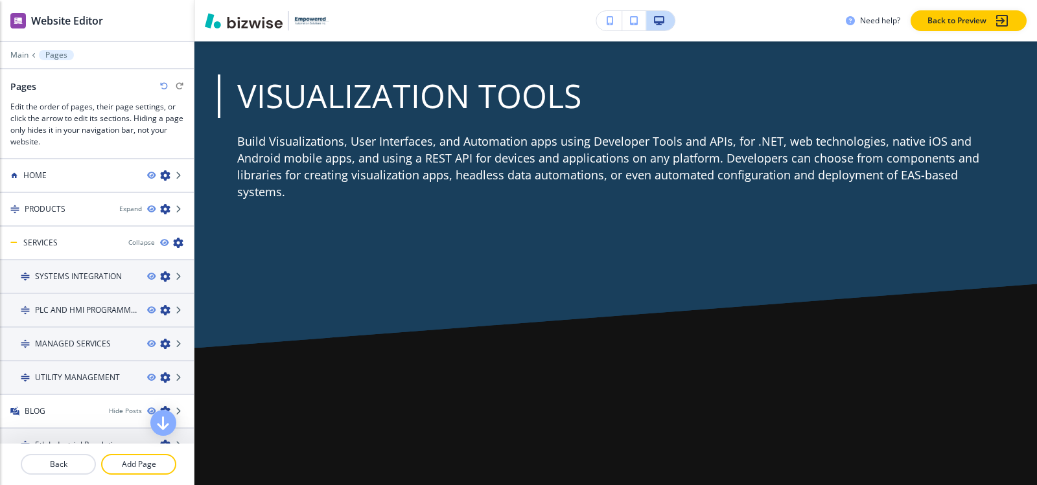
click at [78, 174] on div "HOME" at bounding box center [68, 176] width 137 height 12
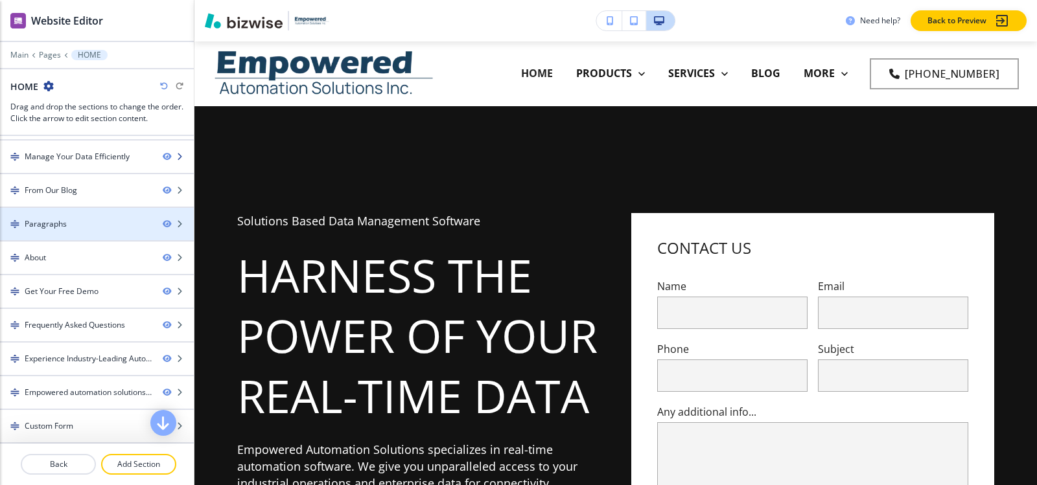
scroll to position [0, 0]
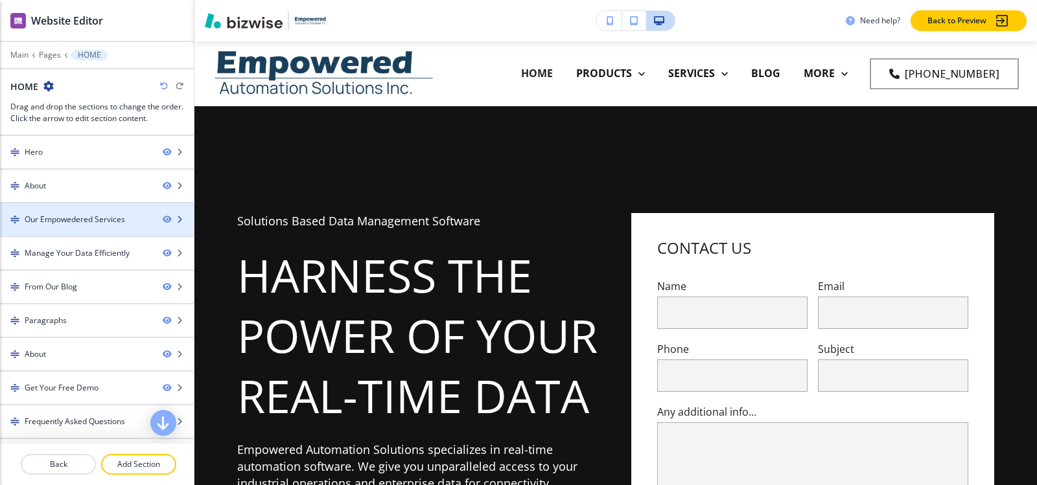
click at [82, 231] on div at bounding box center [97, 231] width 194 height 10
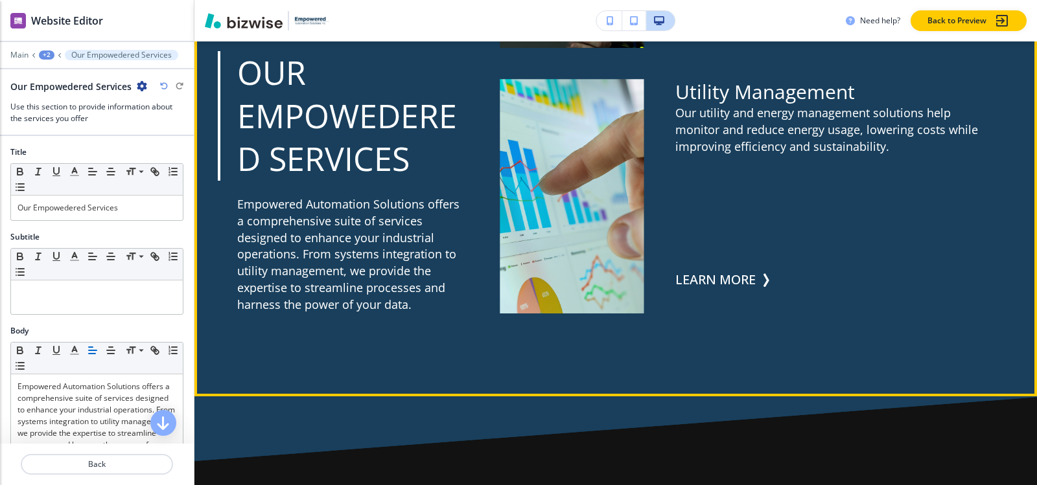
scroll to position [2965, 0]
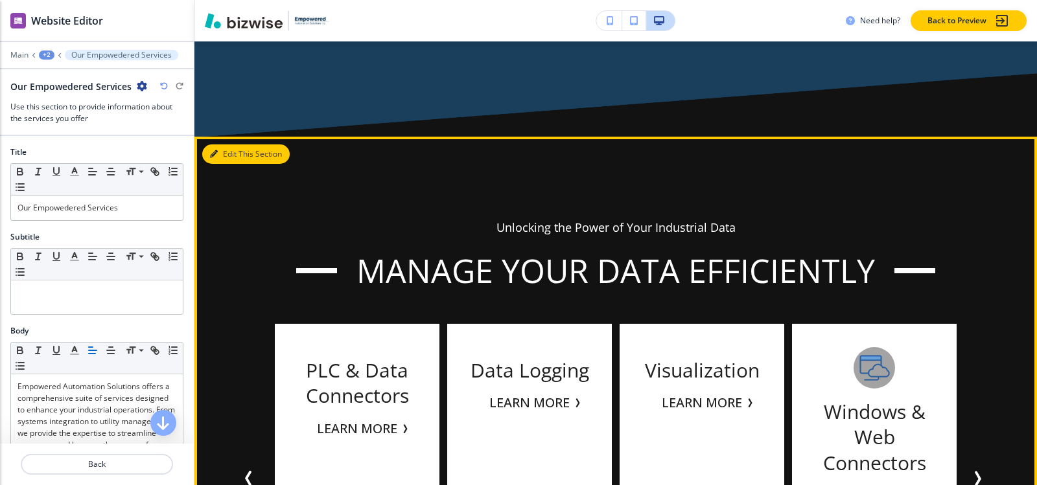
click at [231, 156] on button "Edit This Section" at bounding box center [245, 154] width 87 height 19
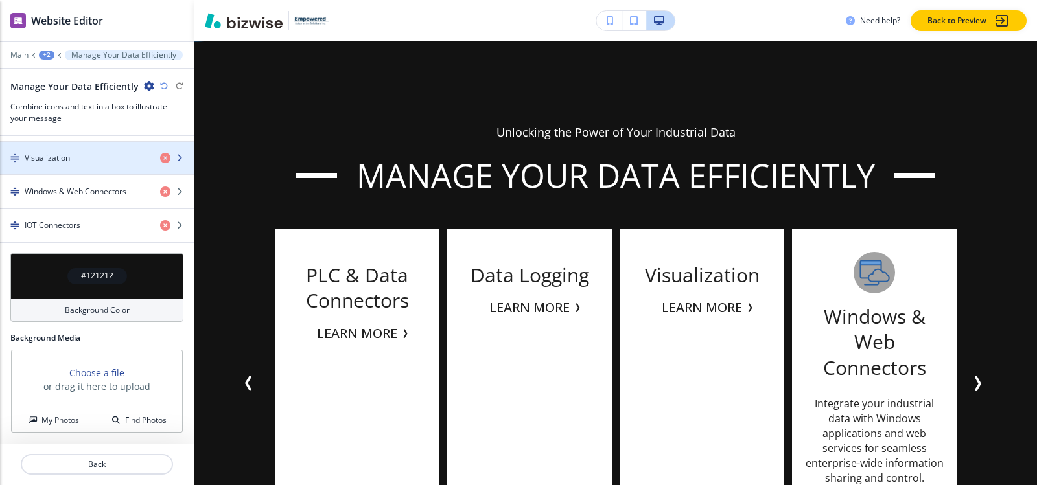
scroll to position [626, 0]
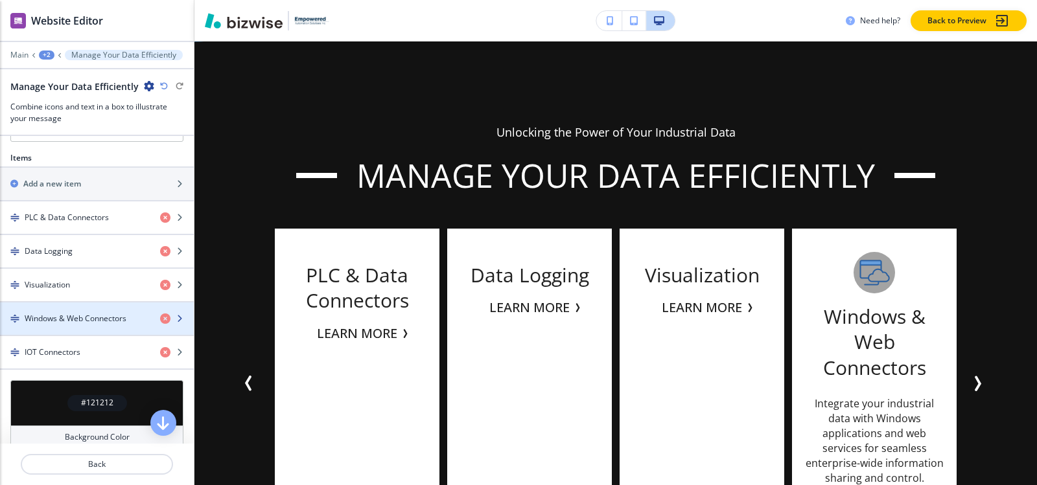
click at [86, 328] on div "button" at bounding box center [97, 330] width 194 height 10
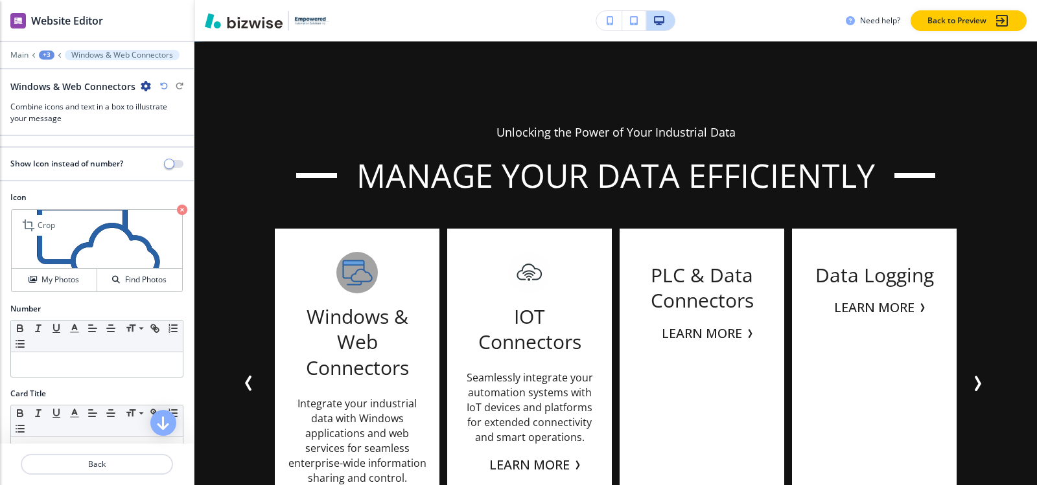
click at [177, 213] on icon "button" at bounding box center [182, 210] width 10 height 10
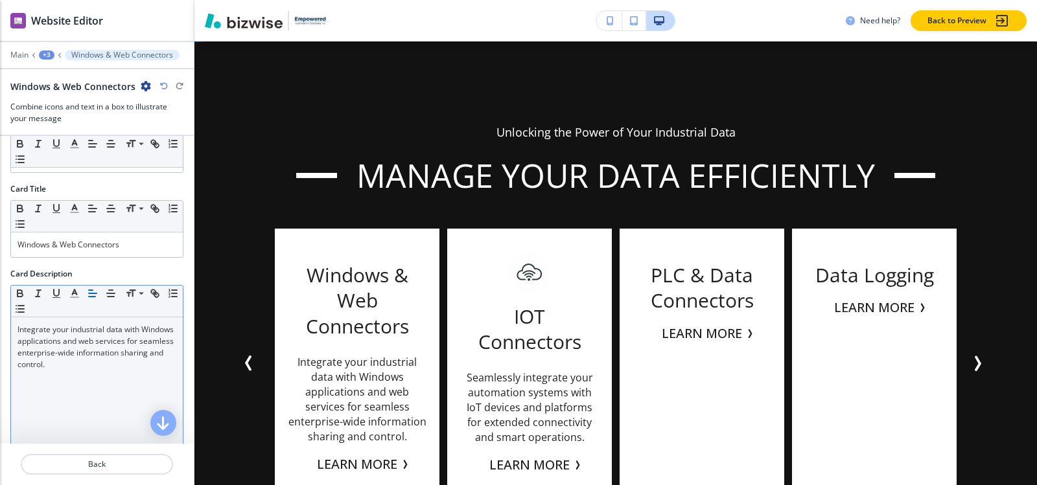
scroll to position [259, 0]
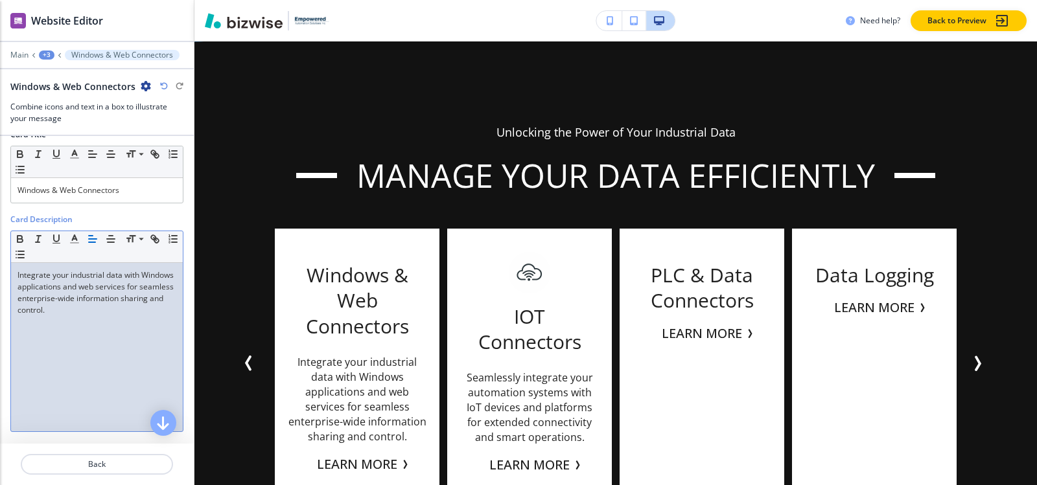
click at [99, 320] on div "Integrate your industrial data with Windows applications and web services for s…" at bounding box center [97, 347] width 172 height 169
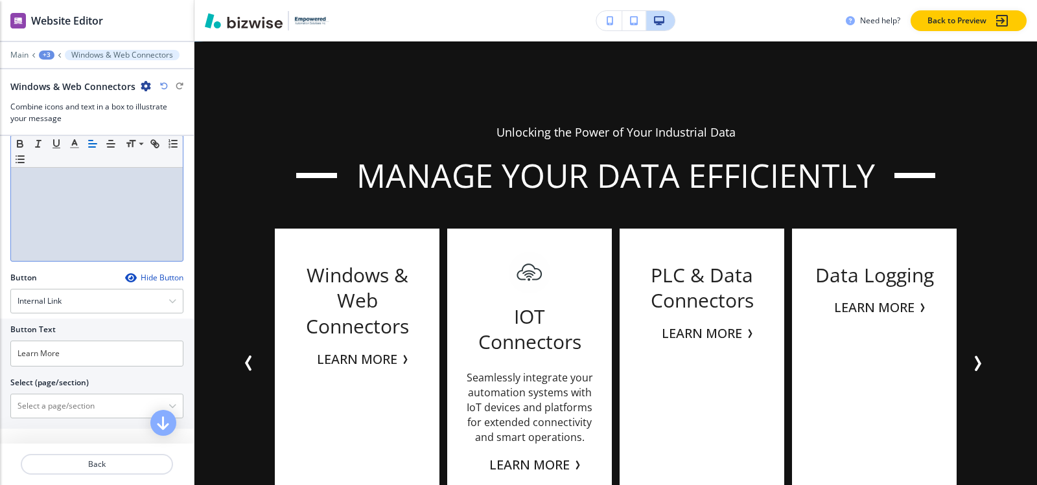
scroll to position [430, 0]
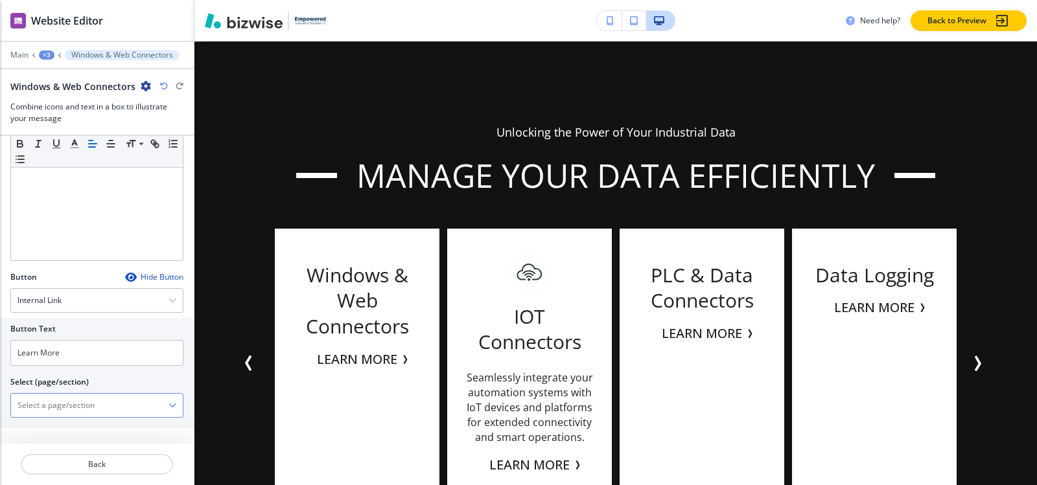
click at [67, 414] on \(page\/section\) "Manual Input" at bounding box center [89, 406] width 157 height 22
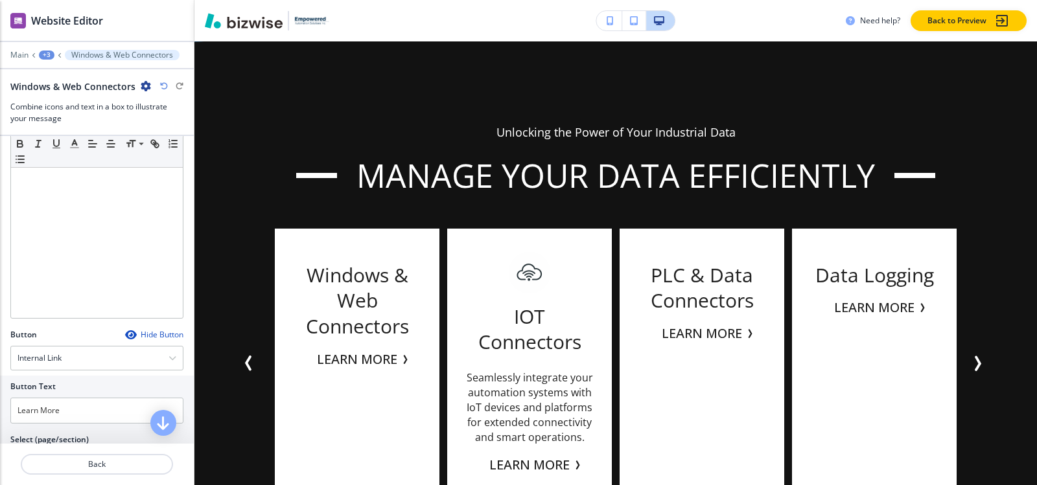
scroll to position [394, 0]
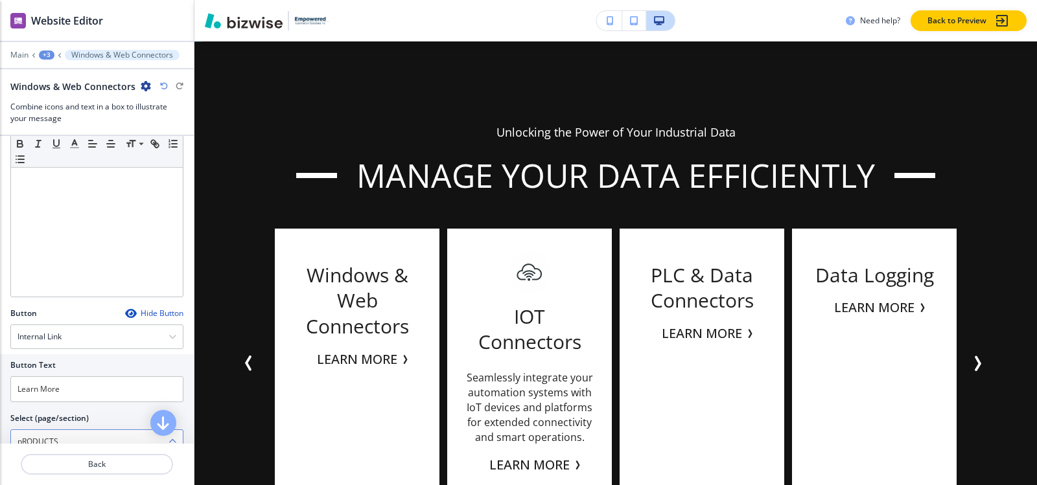
click at [81, 434] on \(page\/section\) "pRODUCTS" at bounding box center [89, 442] width 157 height 22
click at [180, 227] on div "Card Description Small Normal Large Huge" at bounding box center [97, 193] width 194 height 229
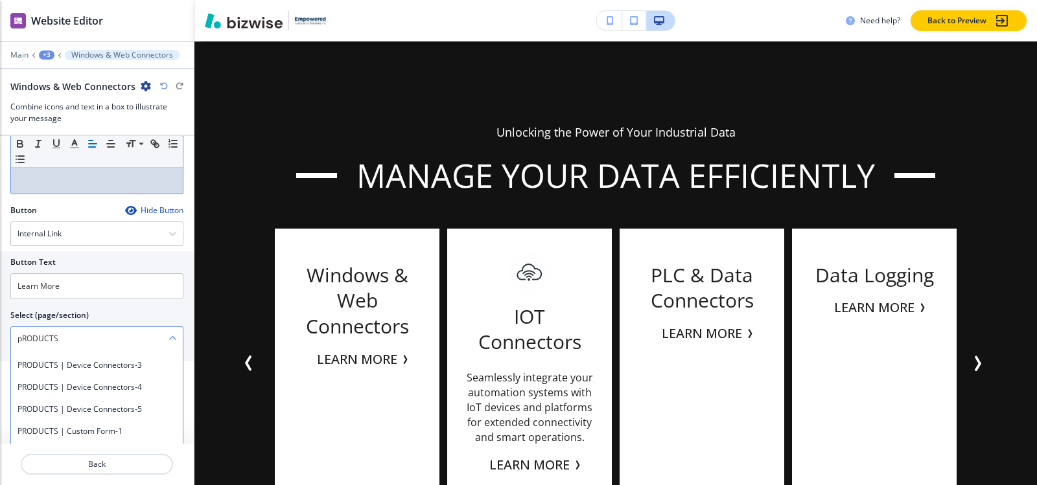
scroll to position [589, 0]
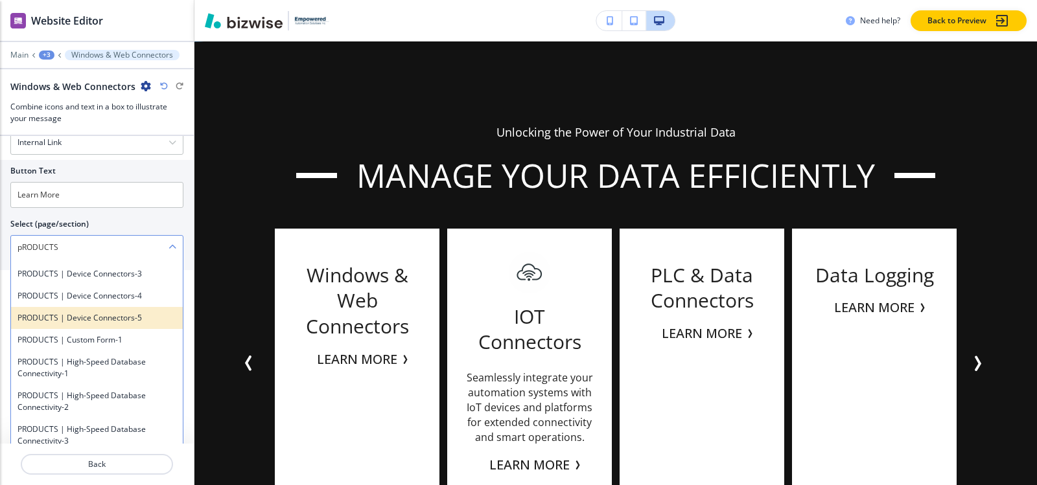
click at [127, 315] on h4 "PRODUCTS | Device Connectors-5" at bounding box center [96, 318] width 159 height 12
type \(page\/section\) "PRODUCTS | Device Connectors-5"
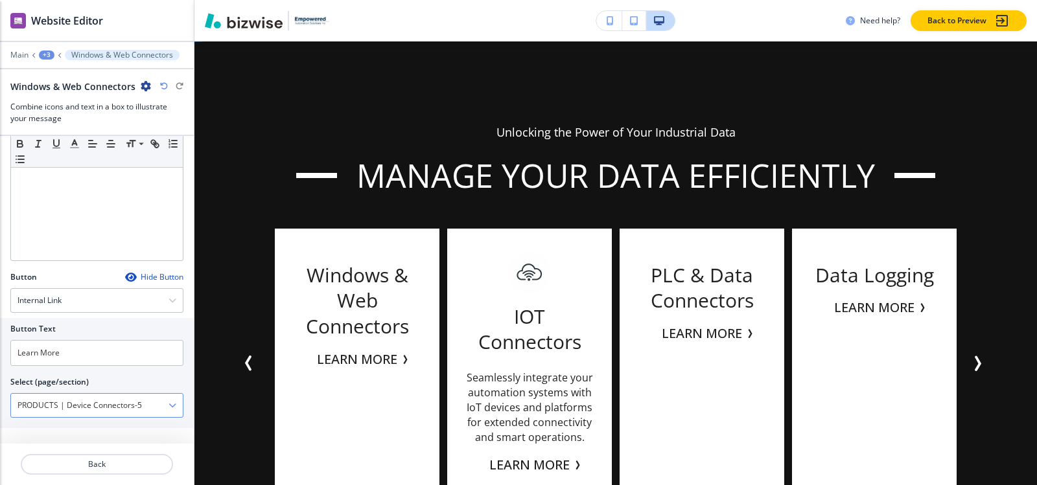
scroll to position [430, 0]
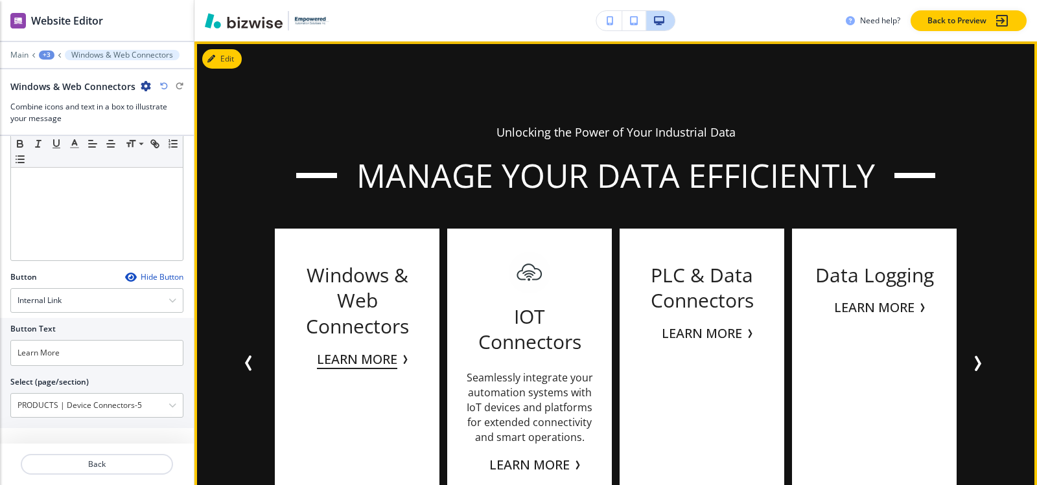
click at [385, 358] on button "Learn More" at bounding box center [357, 359] width 80 height 19
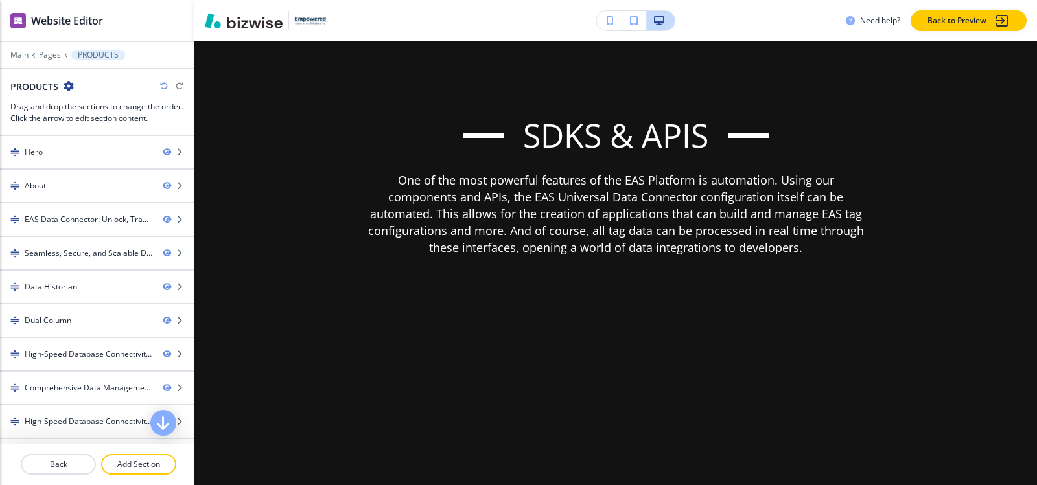
scroll to position [7641, 0]
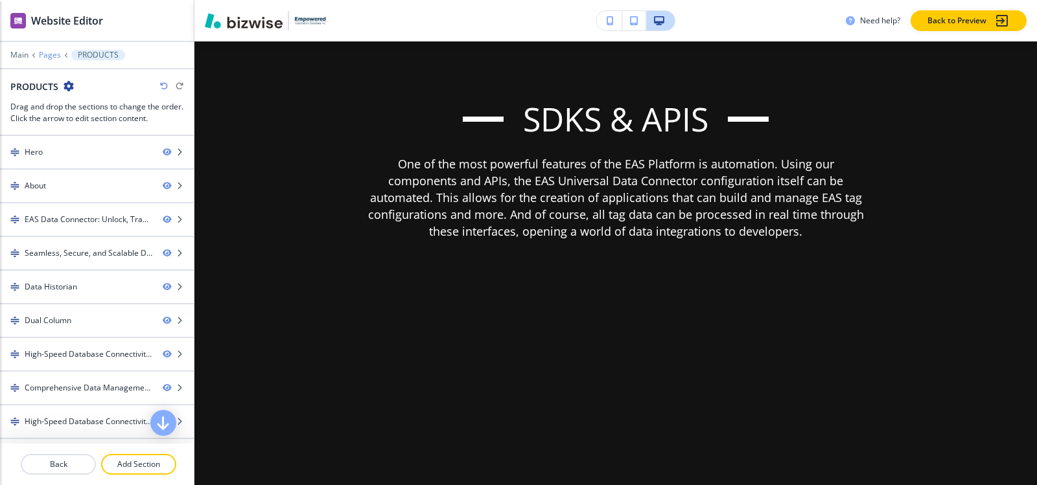
click at [52, 54] on p "Pages" at bounding box center [50, 55] width 22 height 9
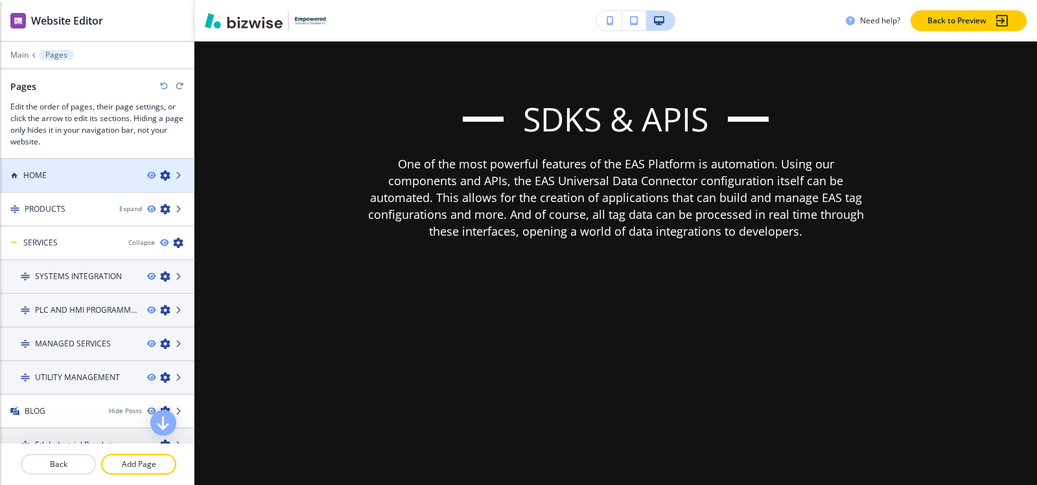
click at [54, 178] on div "HOME" at bounding box center [68, 176] width 137 height 12
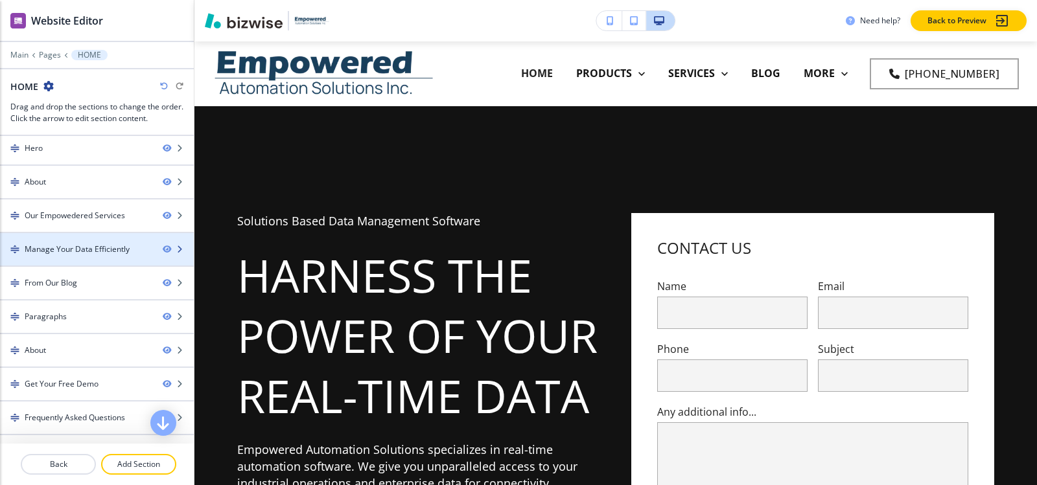
scroll to position [0, 0]
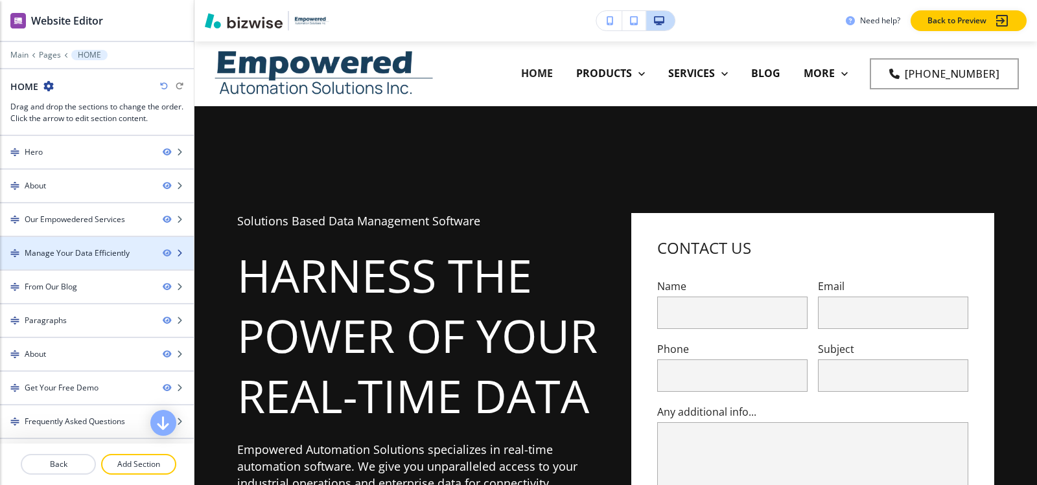
click at [89, 259] on div at bounding box center [97, 264] width 194 height 10
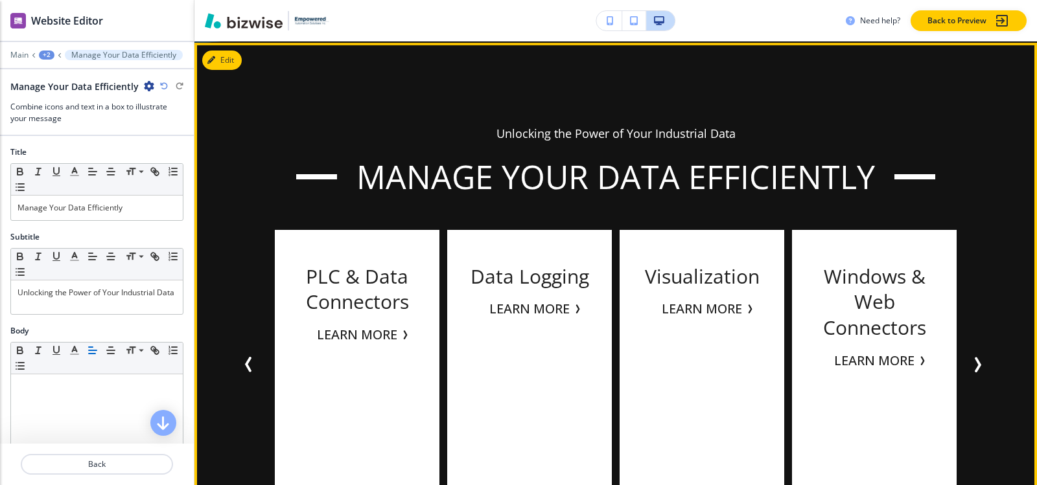
scroll to position [3061, 0]
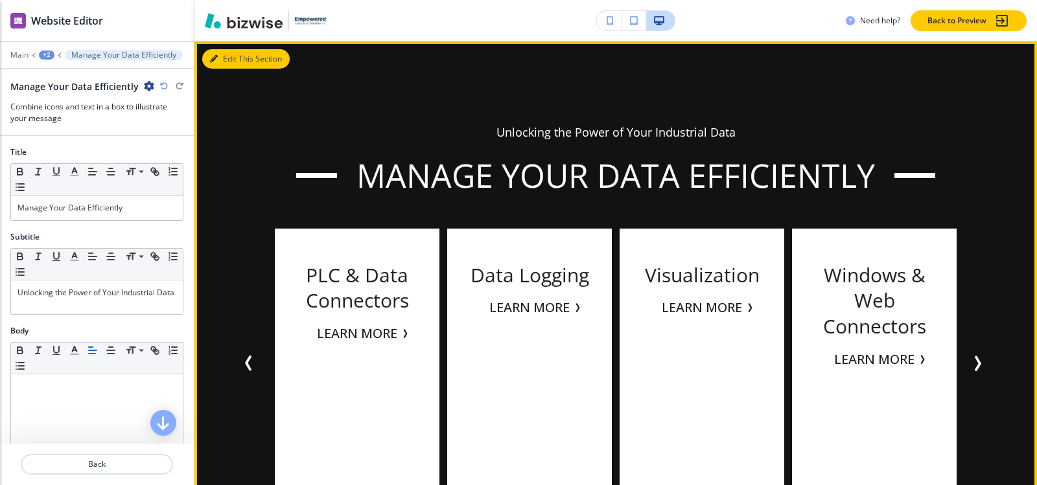
click at [234, 62] on button "Edit This Section" at bounding box center [245, 58] width 87 height 19
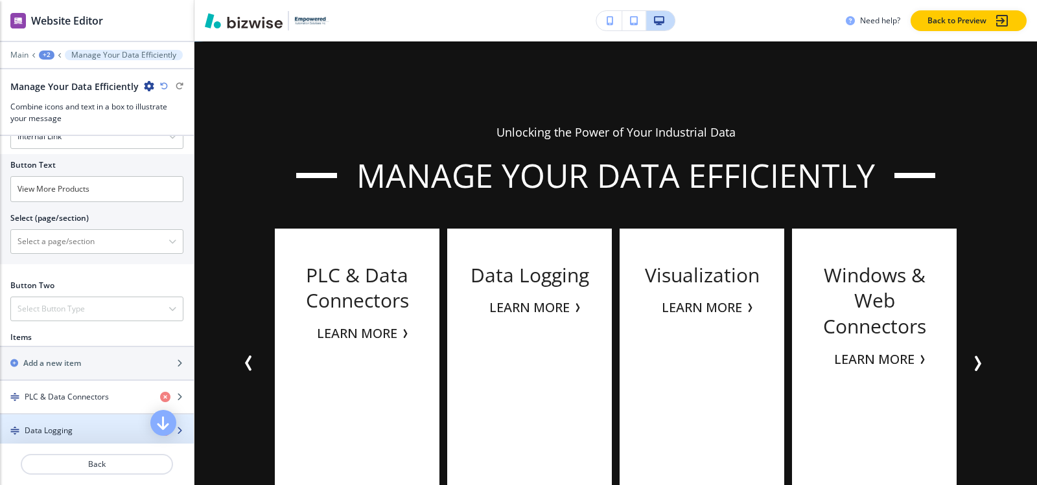
scroll to position [583, 0]
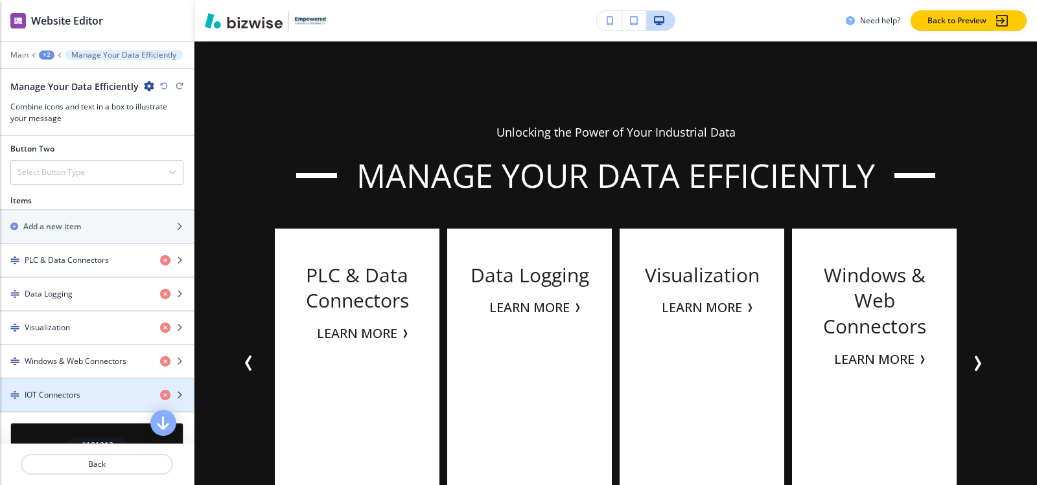
click at [76, 399] on h4 "IOT Connectors" at bounding box center [53, 396] width 56 height 12
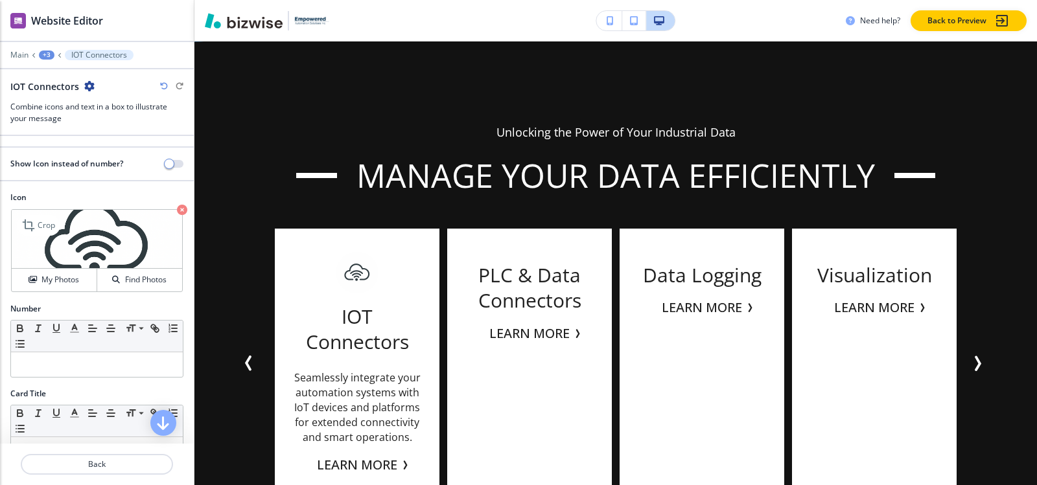
click at [177, 211] on icon "button" at bounding box center [182, 210] width 10 height 10
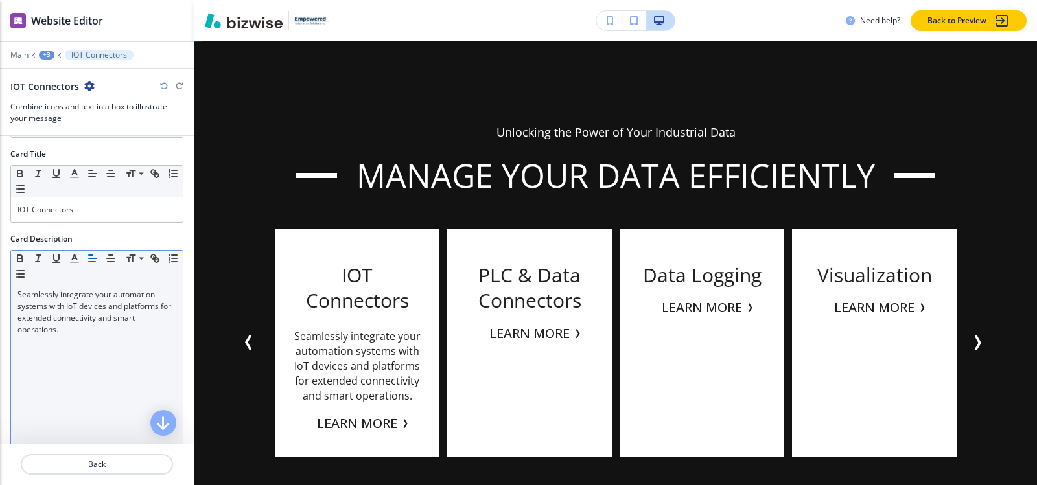
scroll to position [259, 0]
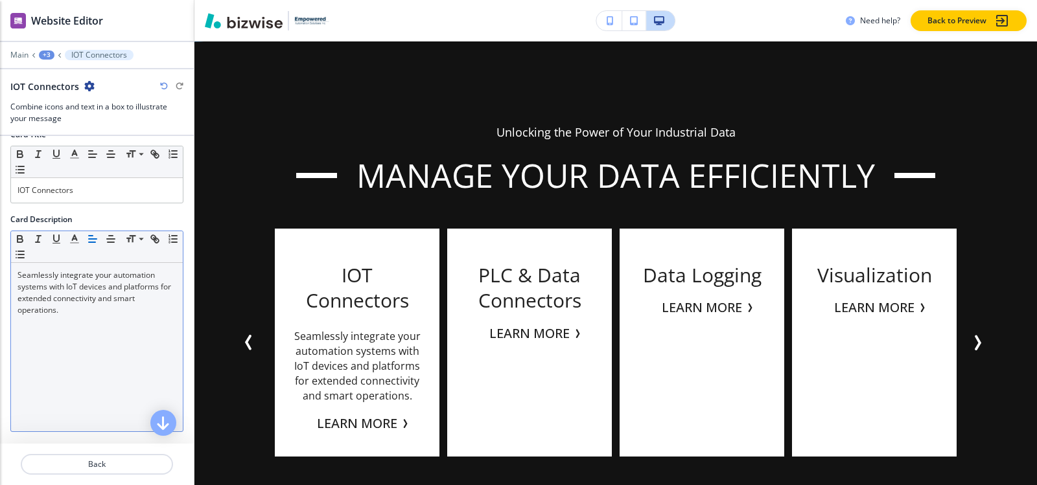
click at [63, 312] on p "Seamlessly integrate your automation systems with IoT devices and platforms for…" at bounding box center [96, 293] width 159 height 47
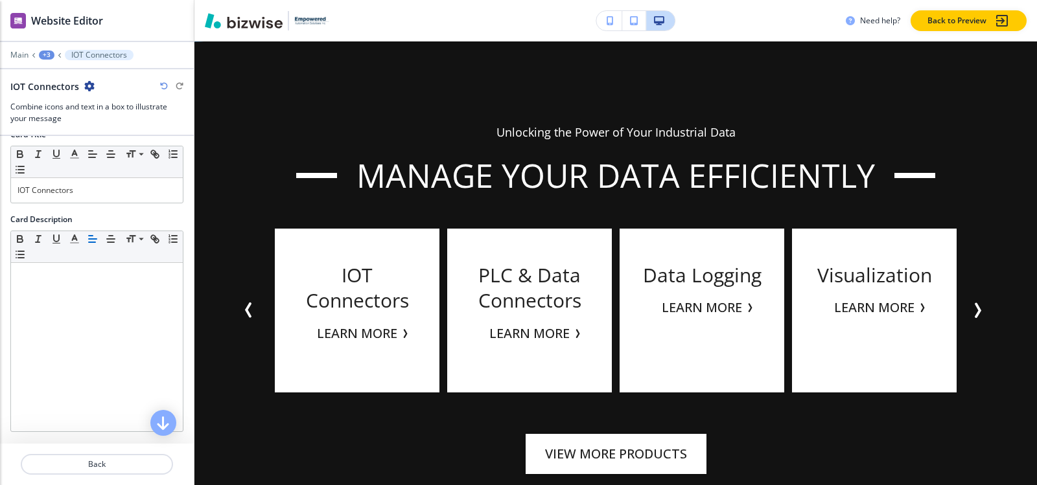
click at [50, 56] on div "+3" at bounding box center [47, 55] width 16 height 9
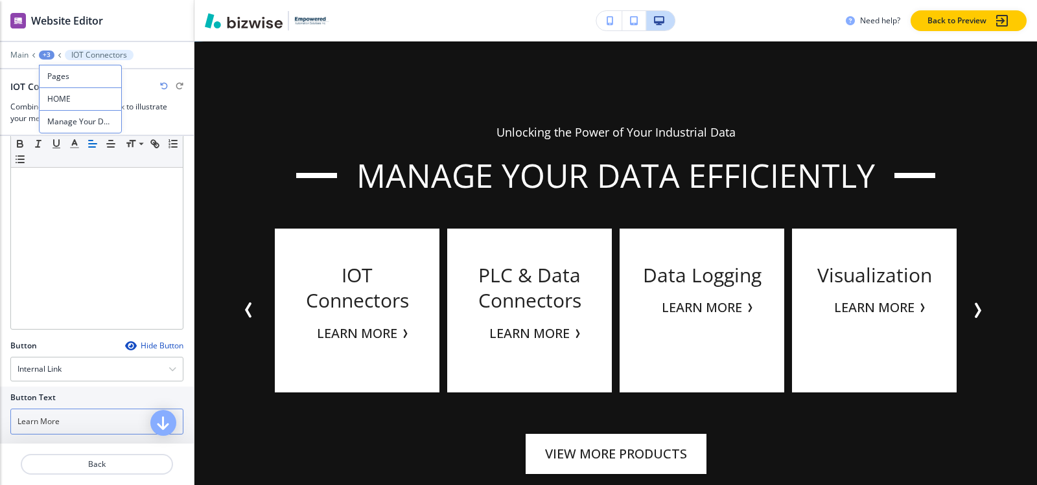
scroll to position [430, 0]
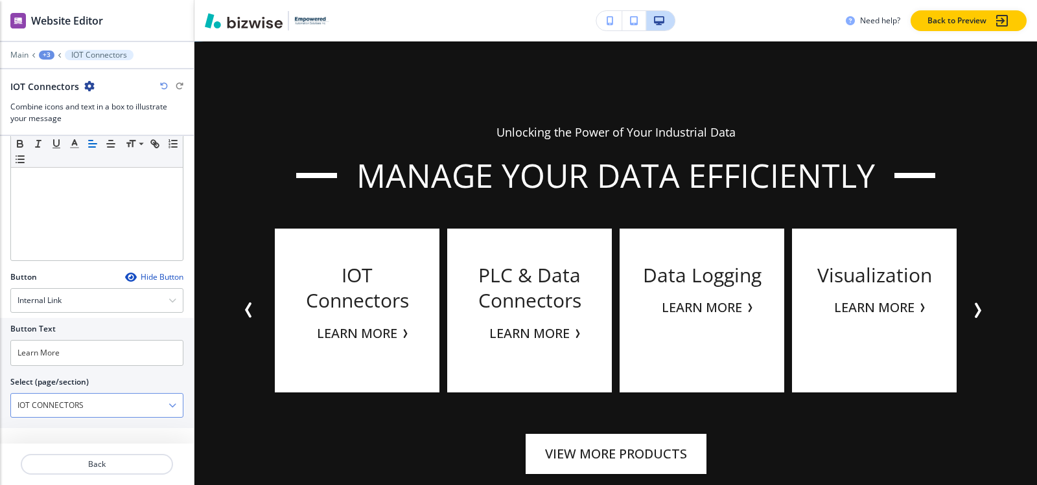
click at [95, 406] on \(page\/section\) "IOT CONNECTORS" at bounding box center [89, 406] width 157 height 22
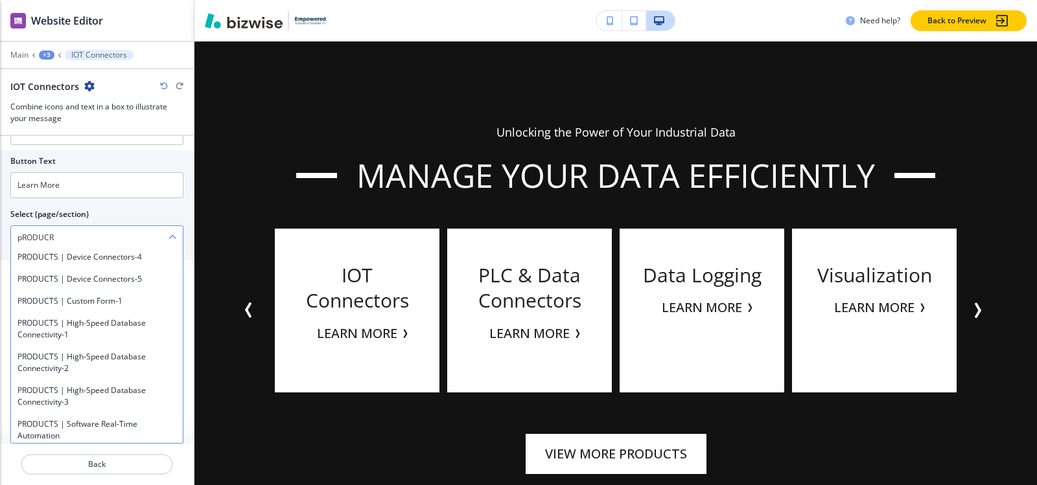
scroll to position [194, 0]
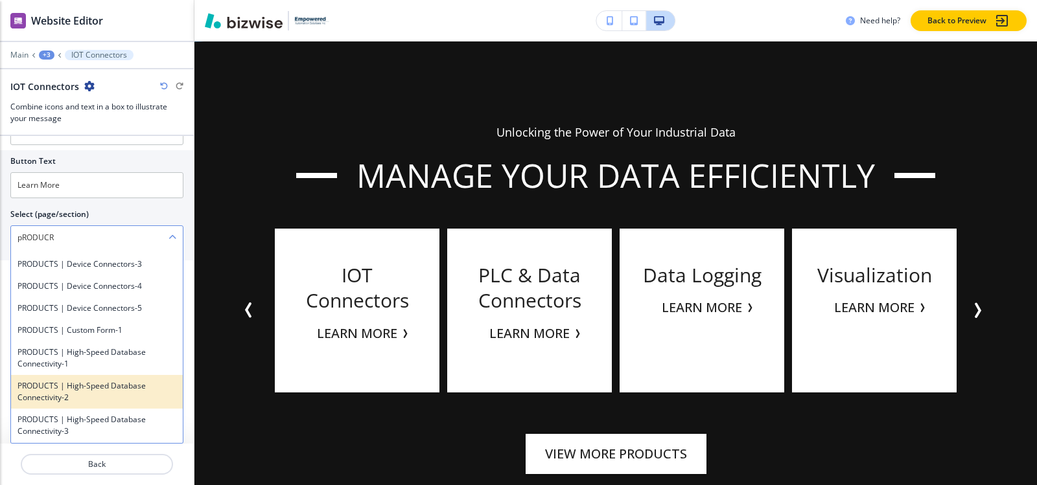
click at [118, 388] on h4 "PRODUCTS | High-Speed Database Connectivity-2" at bounding box center [96, 391] width 159 height 23
type \(page\/section\) "PRODUCTS | High-Speed Database Connectivity-2"
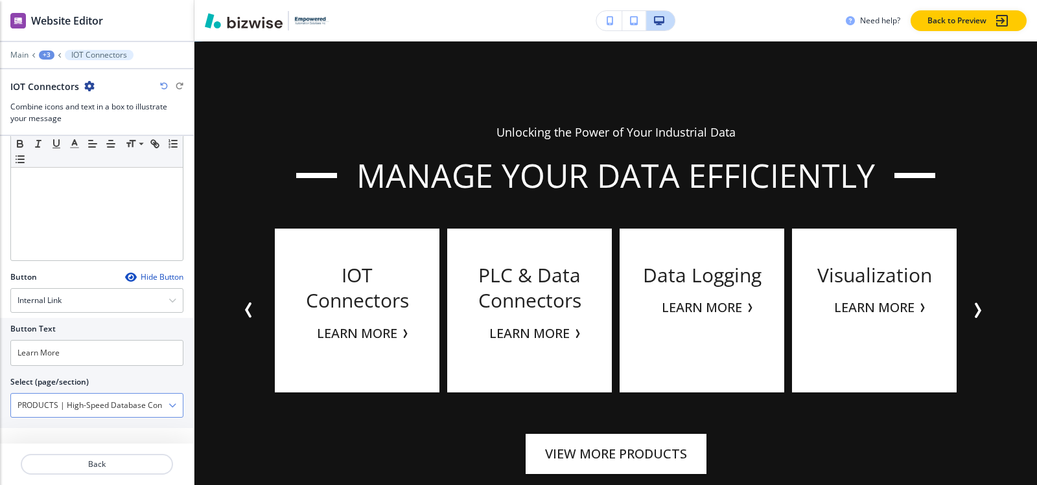
scroll to position [430, 0]
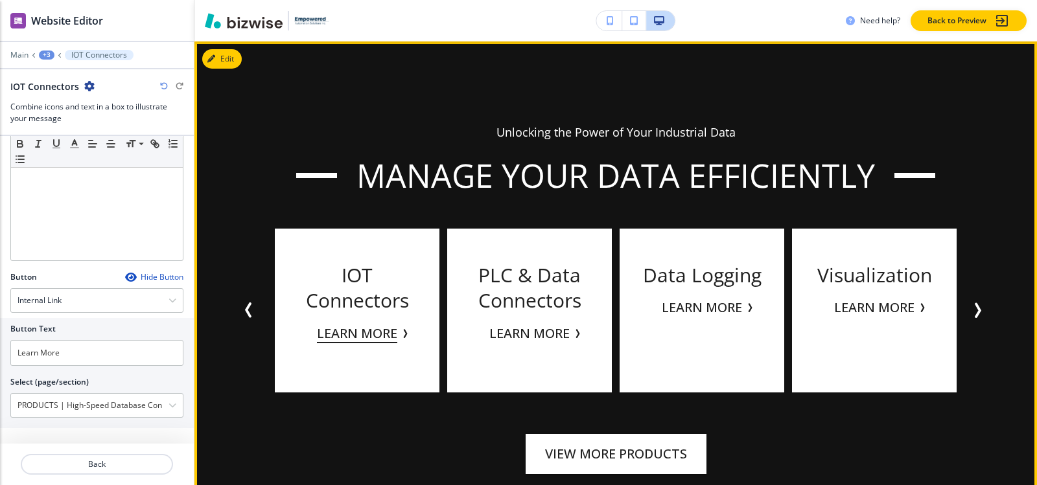
click at [382, 340] on button "Learn More" at bounding box center [357, 333] width 80 height 19
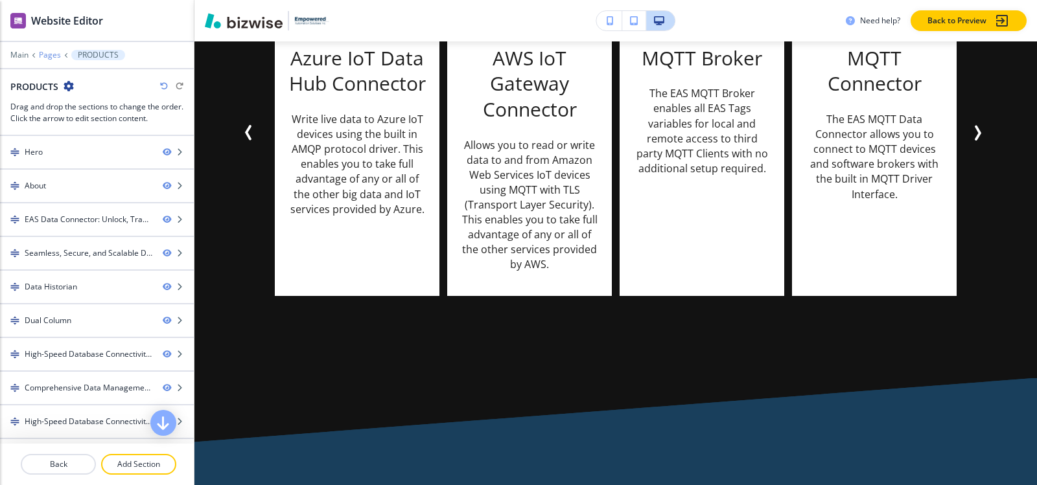
scroll to position [5970, 0]
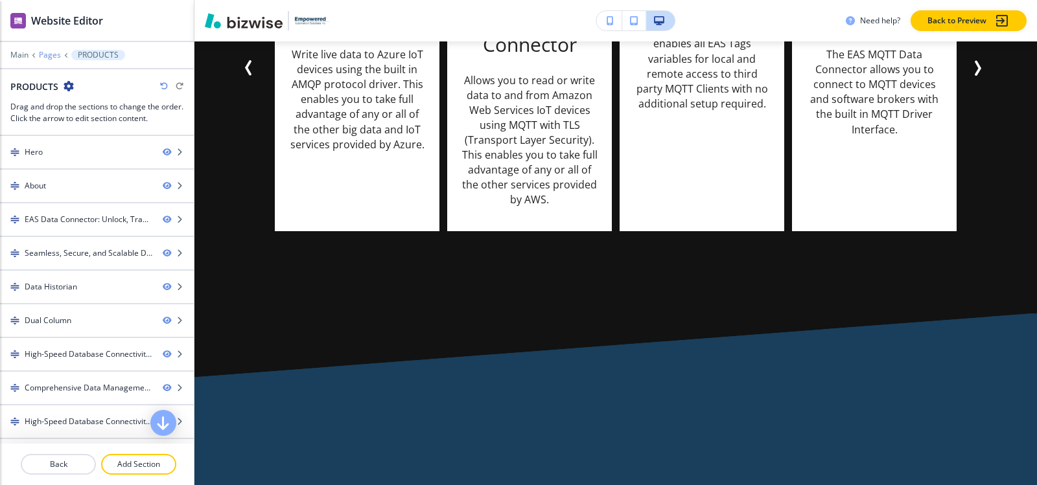
click at [48, 55] on p "Pages" at bounding box center [50, 55] width 22 height 9
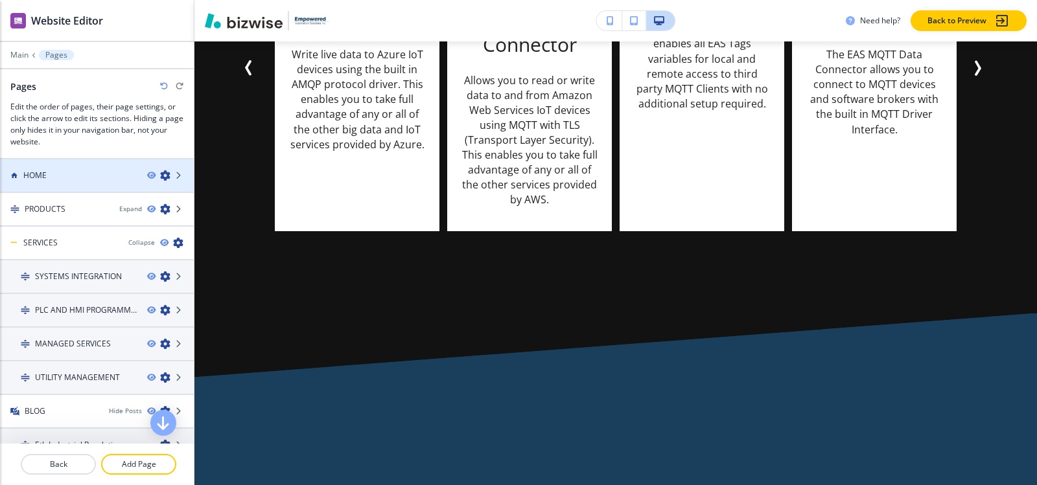
click at [73, 178] on div "HOME" at bounding box center [68, 176] width 137 height 12
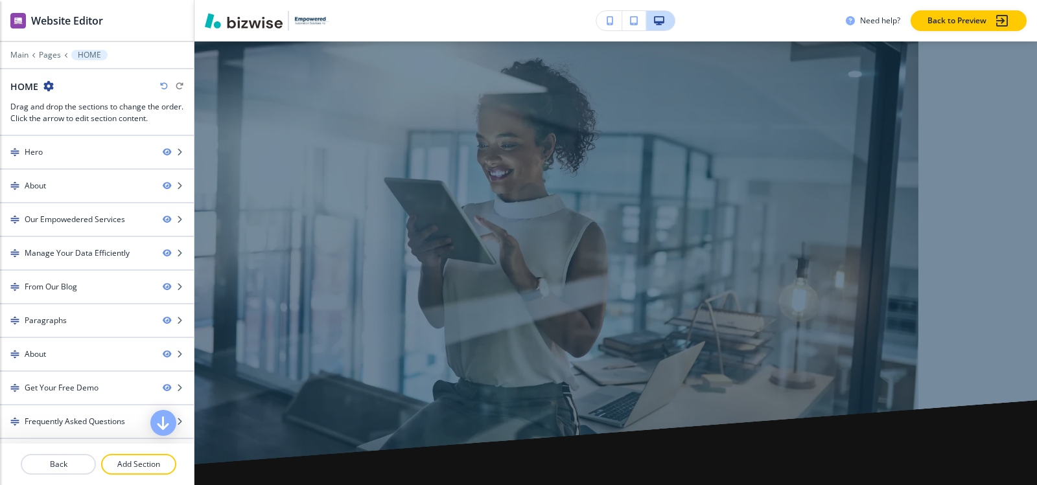
scroll to position [0, 0]
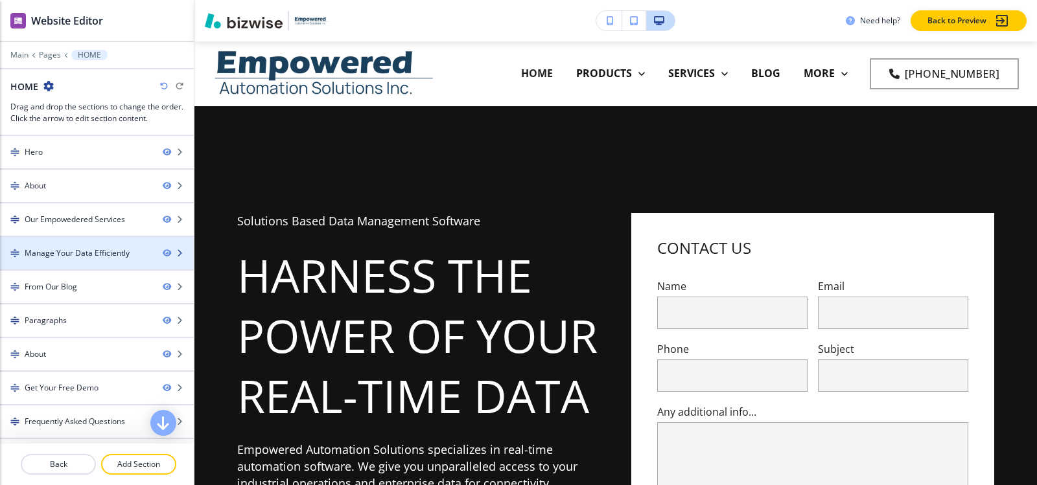
click at [71, 249] on div "Manage Your Data Efficiently" at bounding box center [77, 254] width 105 height 12
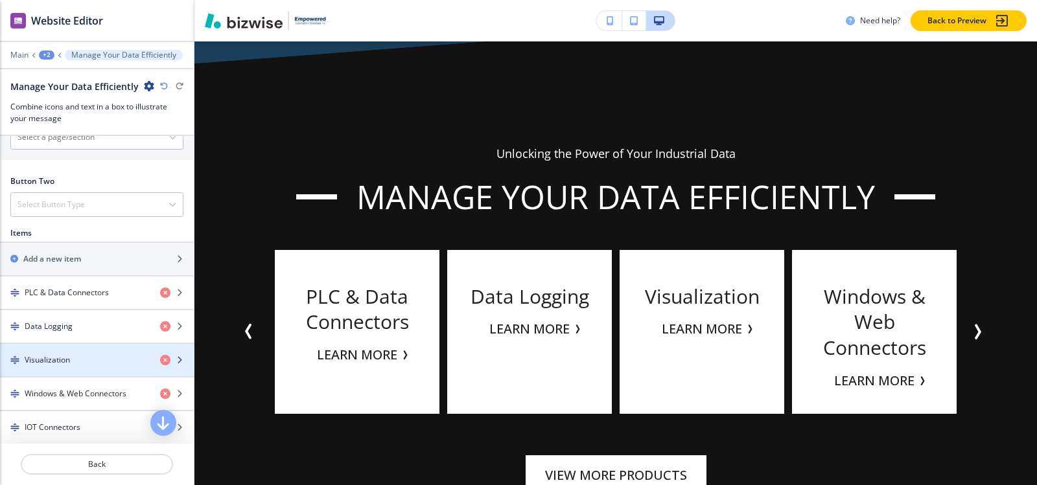
scroll to position [648, 0]
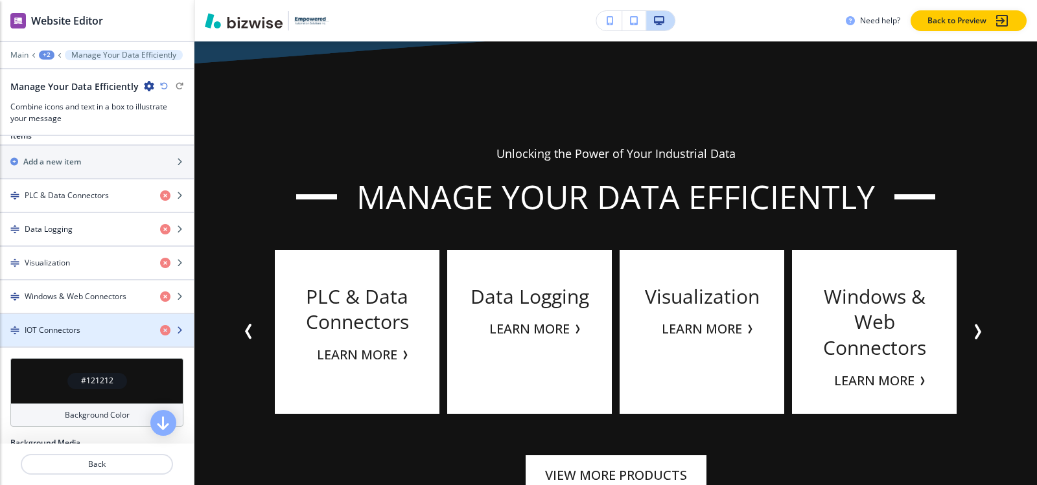
click at [76, 340] on div "button" at bounding box center [97, 341] width 194 height 10
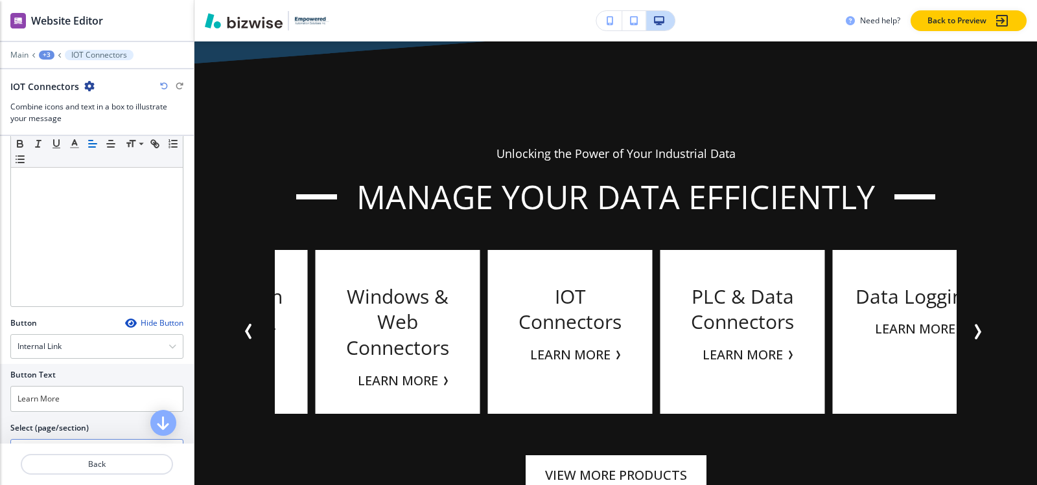
scroll to position [430, 0]
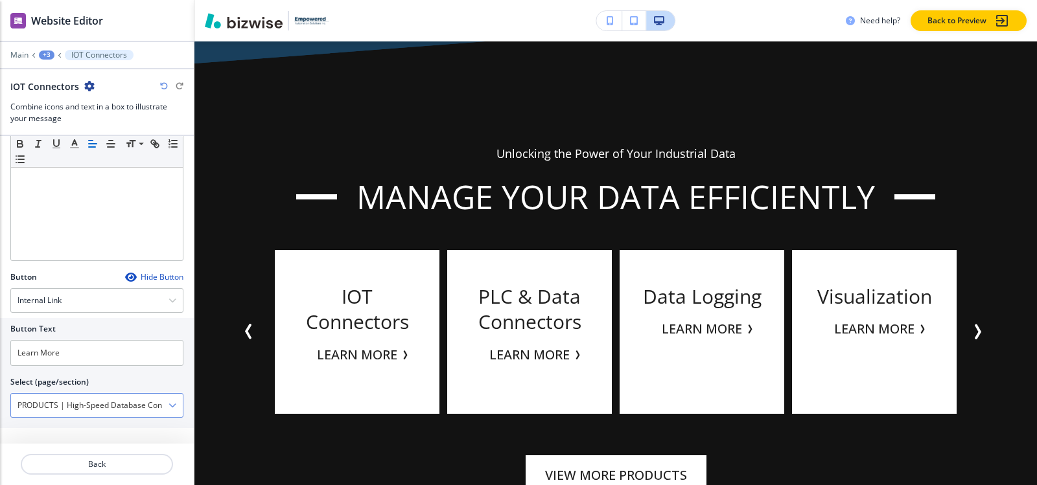
click at [84, 407] on \(page\/section\) "PRODUCTS | High-Speed Database Connectivity-2" at bounding box center [89, 406] width 157 height 22
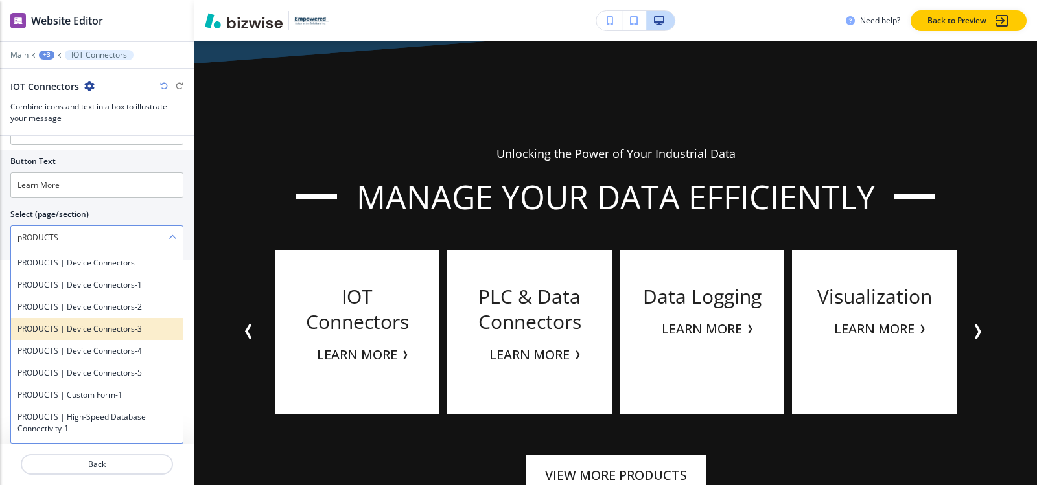
scroll to position [194, 0]
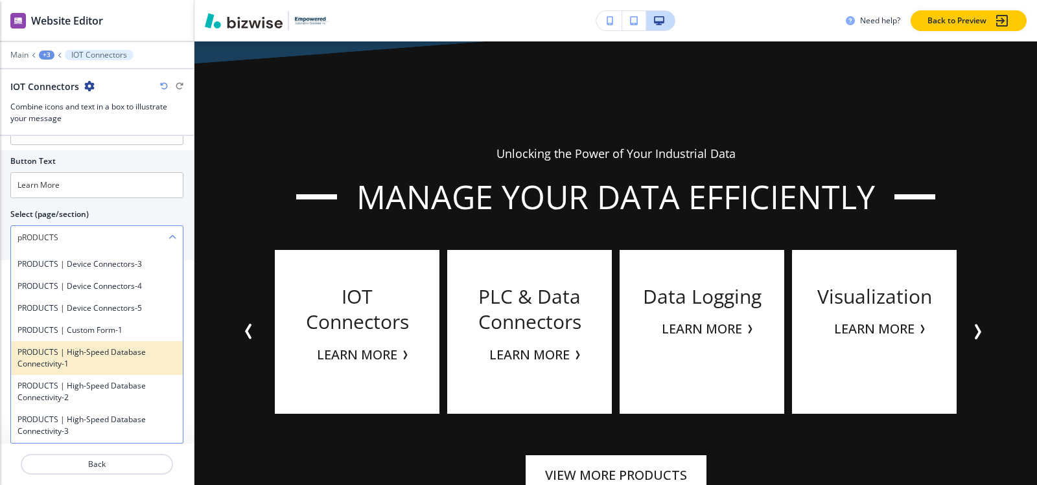
click at [96, 360] on h4 "PRODUCTS | High-Speed Database Connectivity-1" at bounding box center [96, 358] width 159 height 23
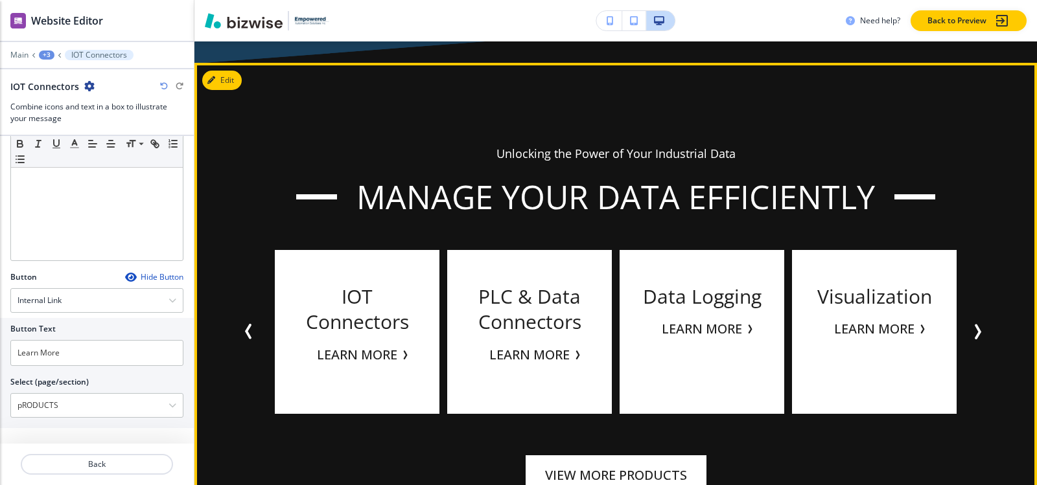
type \(page\/section\) "PRODUCTS | High-Speed Database Connectivity-1"
click at [351, 355] on button "Learn More" at bounding box center [357, 354] width 80 height 19
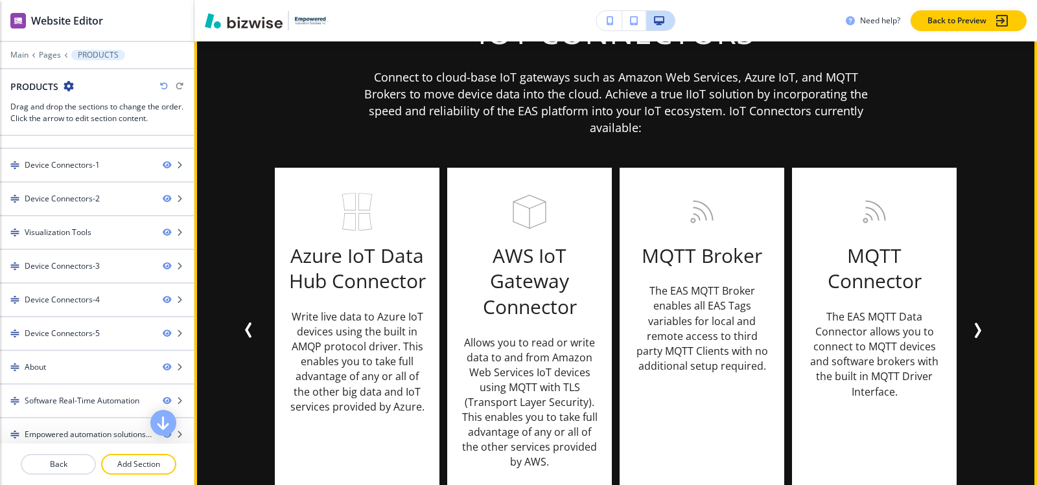
scroll to position [5703, 0]
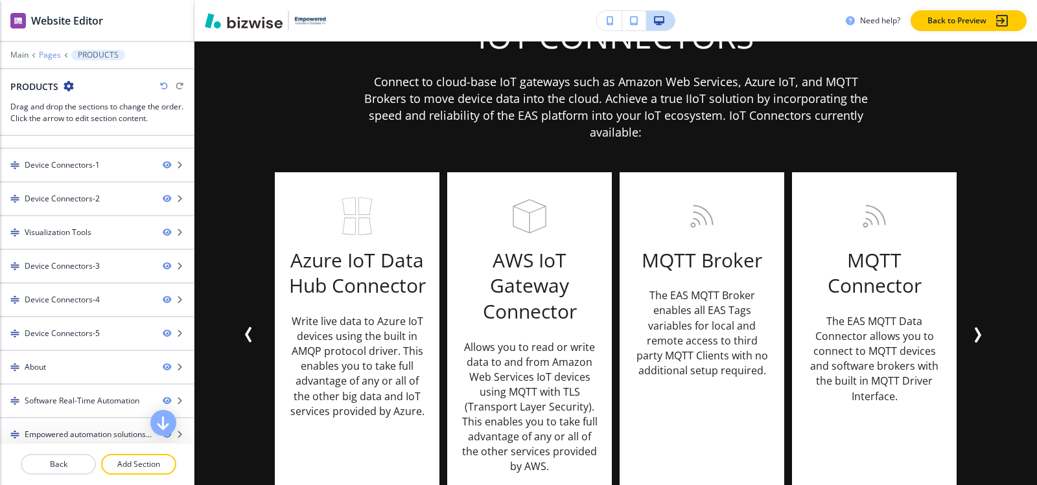
click at [52, 58] on p "Pages" at bounding box center [50, 55] width 22 height 9
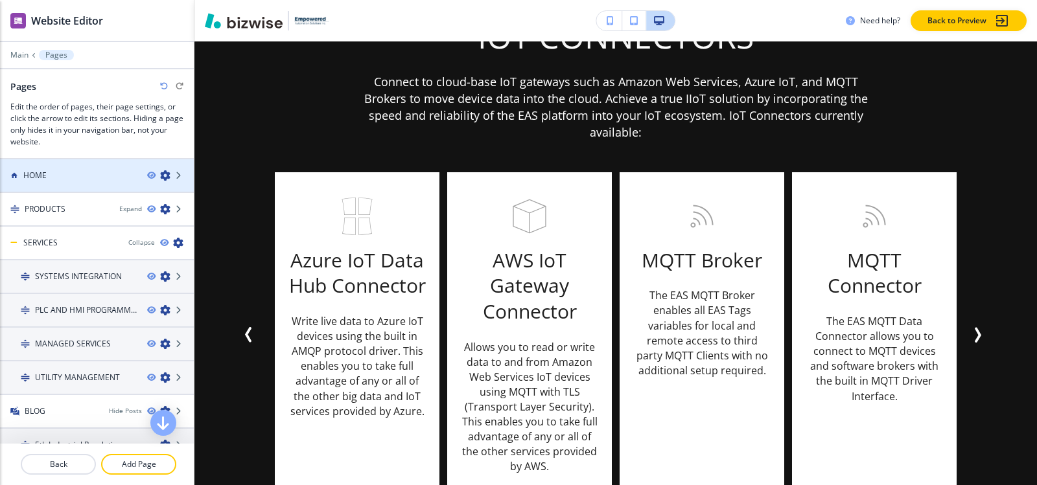
click at [52, 183] on div at bounding box center [97, 186] width 194 height 10
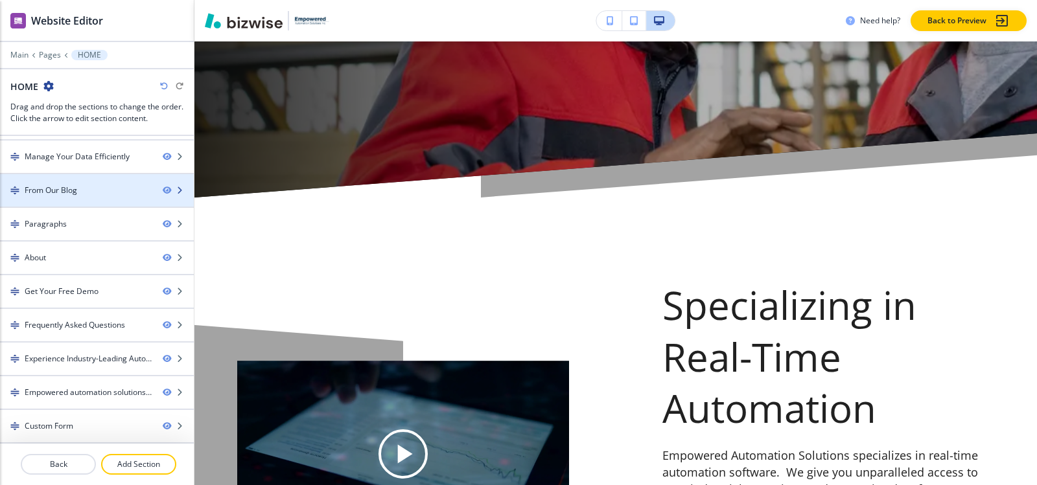
scroll to position [32, 0]
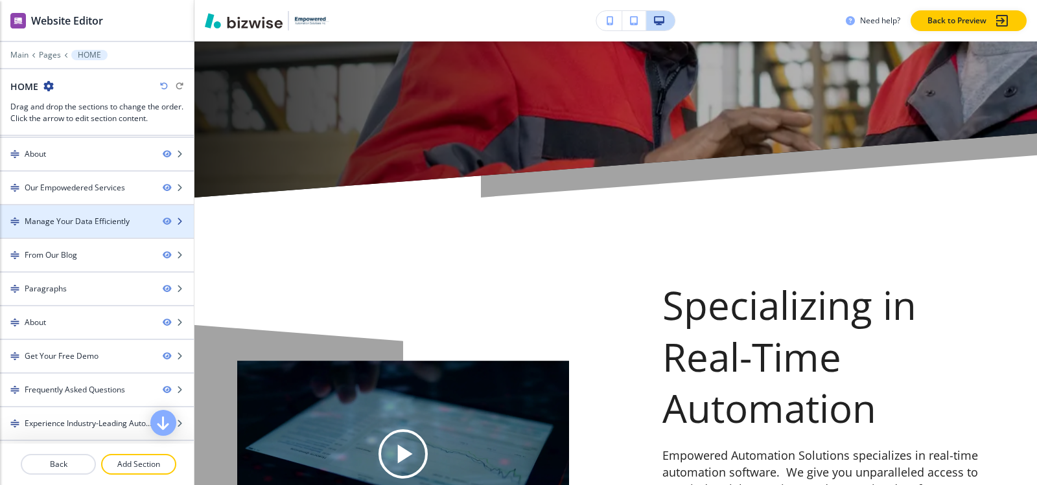
click at [88, 226] on div "Manage Your Data Efficiently" at bounding box center [77, 222] width 105 height 12
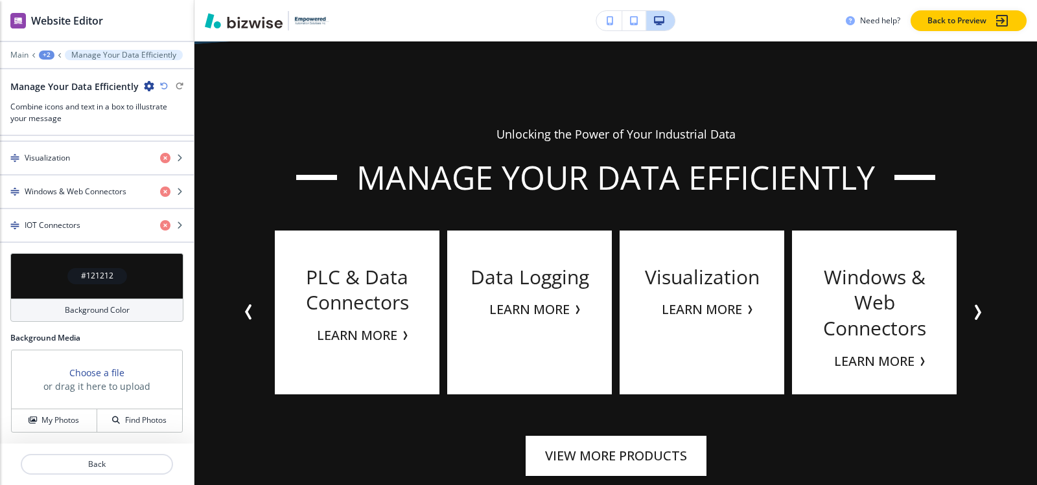
scroll to position [3061, 0]
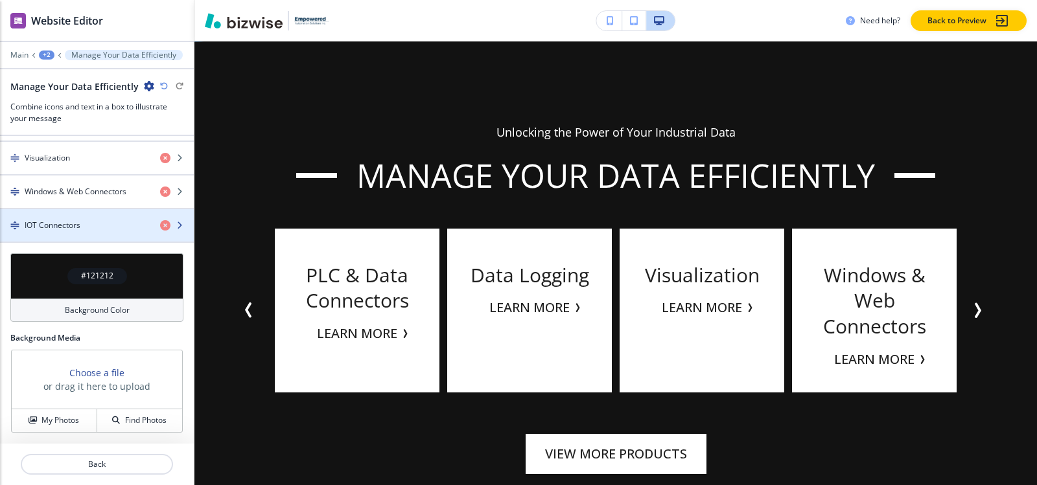
click at [73, 231] on div "button" at bounding box center [97, 236] width 194 height 10
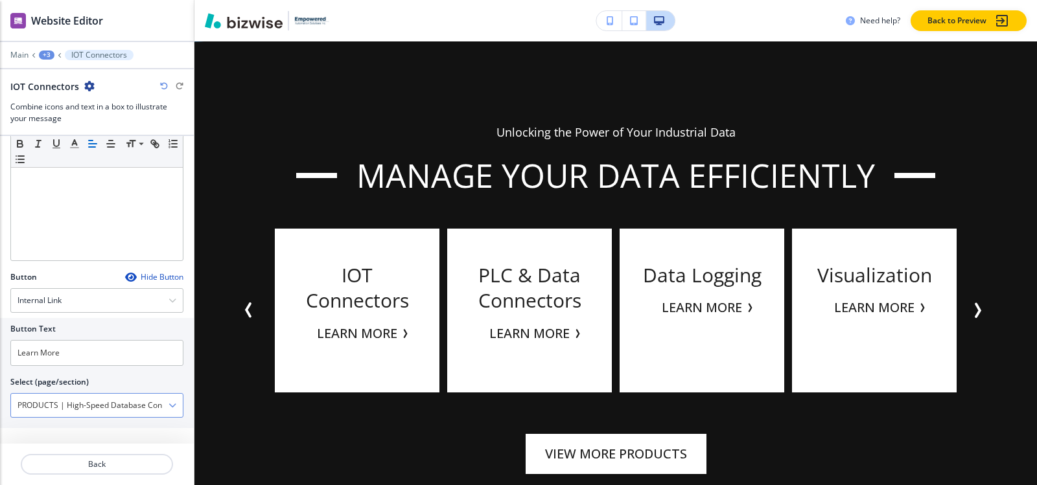
scroll to position [1, 0]
click at [100, 404] on \(page\/section\) "PRODUCTS | High-Speed Database Connectivity-1" at bounding box center [89, 406] width 157 height 22
click at [181, 423] on div "Button Text Learn More Select (page/section) pRODUCTS PRODUCTS PRODUCTS | Hero …" at bounding box center [97, 373] width 194 height 110
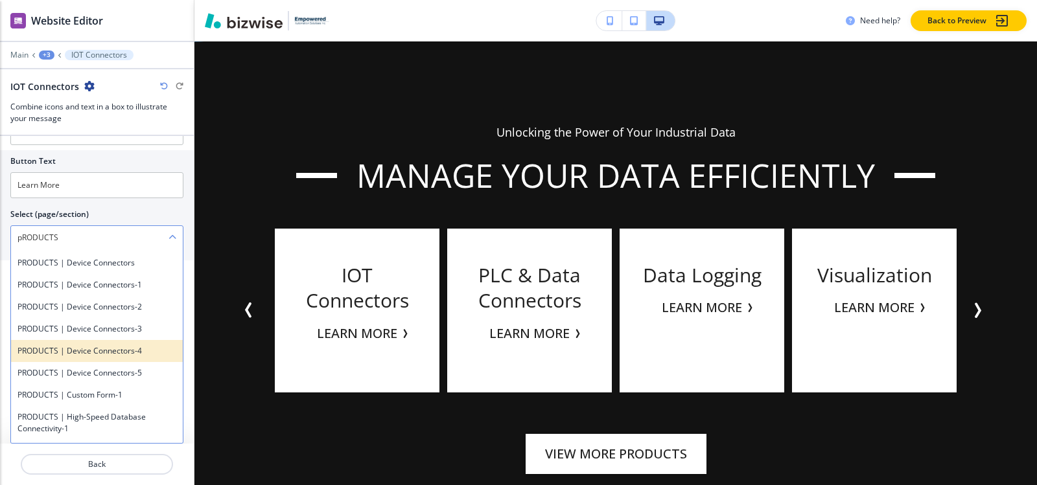
click at [139, 347] on h4 "PRODUCTS | Device Connectors-4" at bounding box center [96, 351] width 159 height 12
type \(page\/section\) "PRODUCTS | Device Connectors-4"
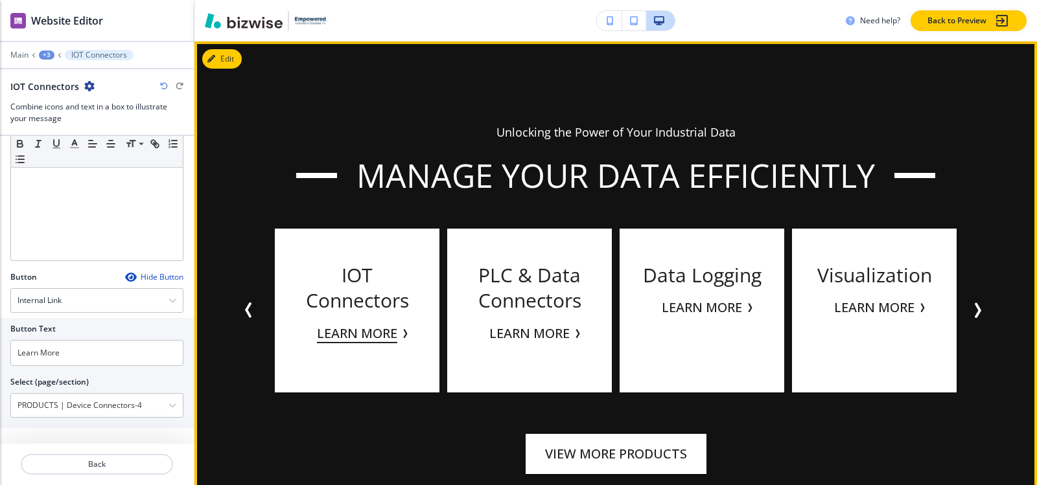
click at [335, 336] on button "Learn More" at bounding box center [357, 333] width 80 height 19
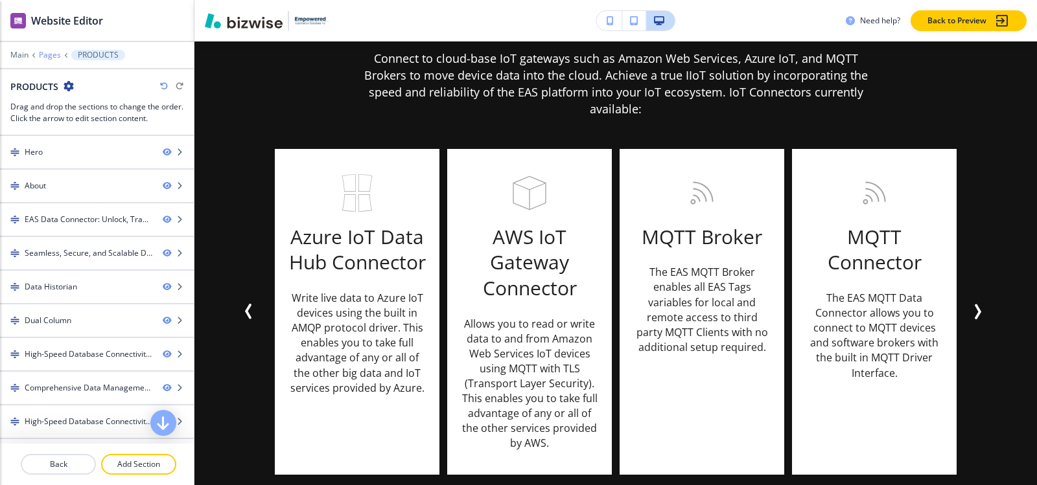
click at [53, 54] on p "Pages" at bounding box center [50, 55] width 22 height 9
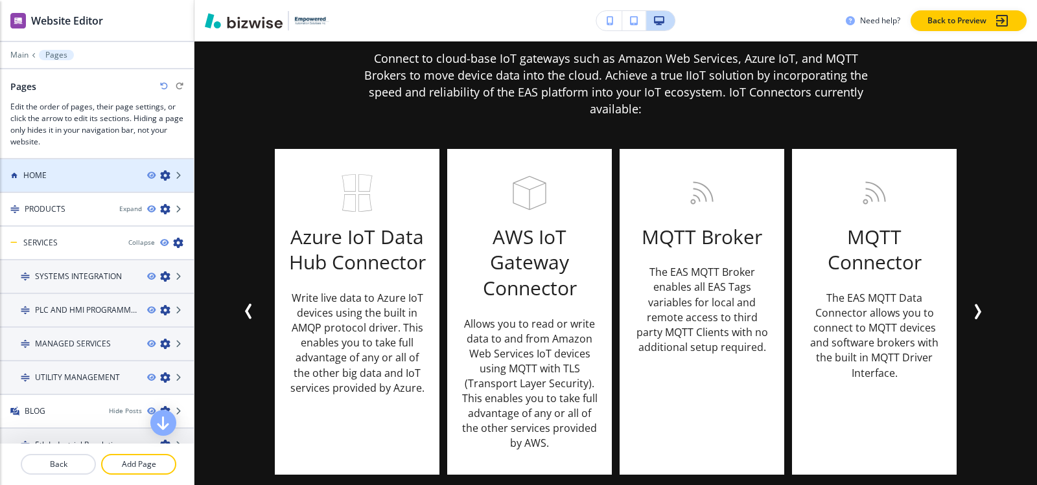
click at [58, 166] on div at bounding box center [97, 164] width 194 height 10
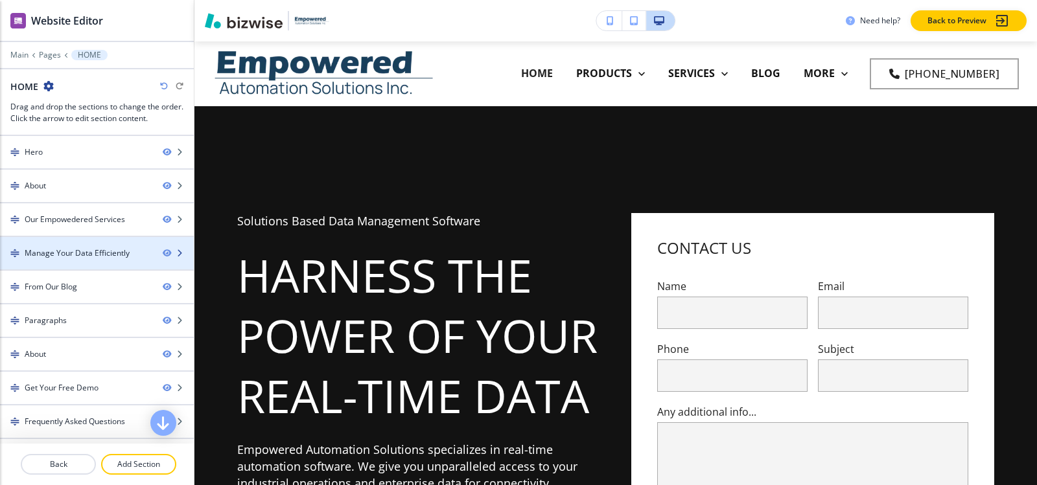
click at [78, 253] on div "Manage Your Data Efficiently" at bounding box center [77, 254] width 105 height 12
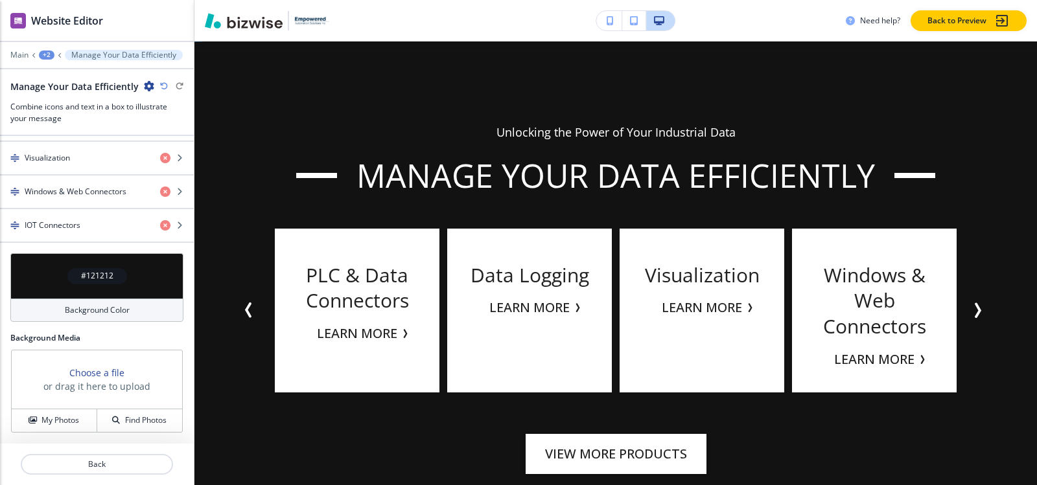
click at [64, 231] on div "button" at bounding box center [97, 236] width 194 height 10
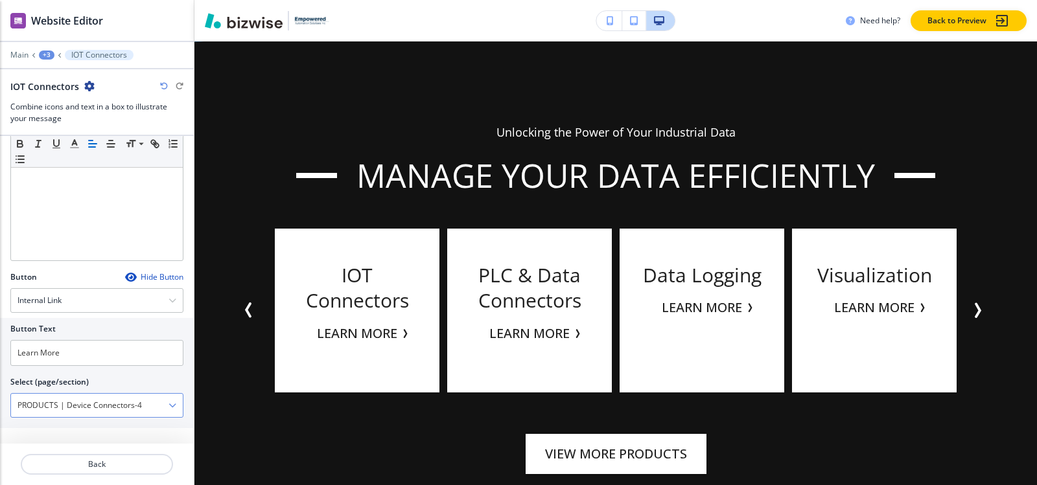
click at [102, 409] on \(page\/section\) "PRODUCTS | Device Connectors-4" at bounding box center [89, 406] width 157 height 22
type \(page\/section\) "pRODUCTS"
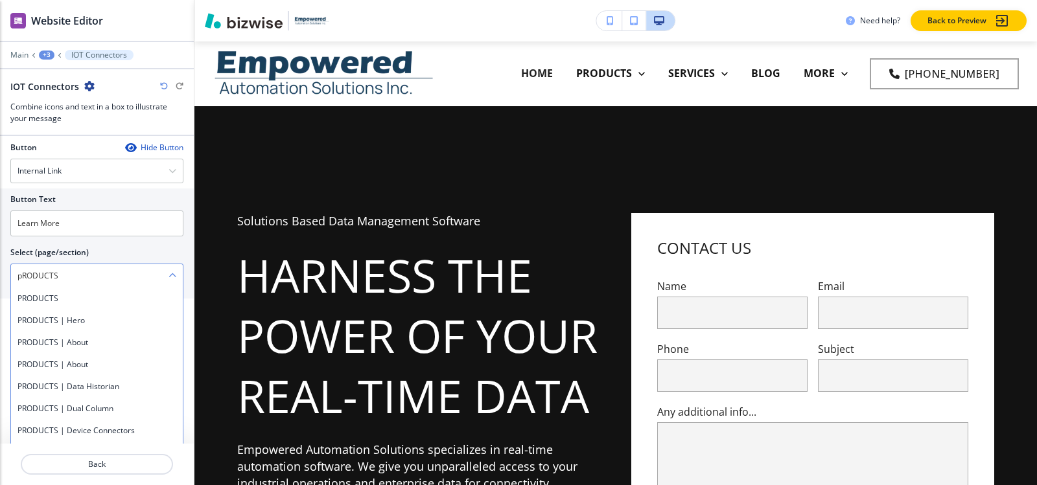
scroll to position [3061, 0]
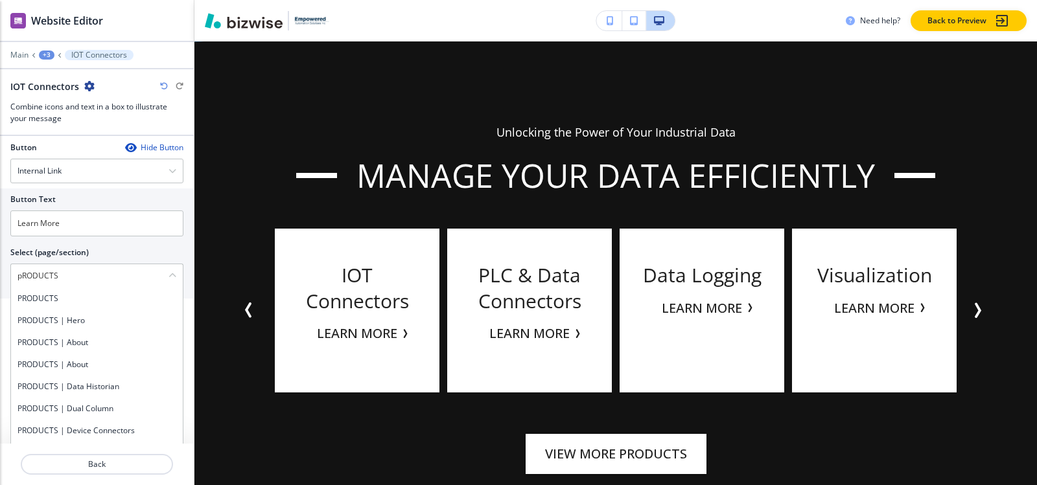
click at [176, 416] on div "Show Icon instead of number? Icon Choose a file or drag it here to upload My Ph…" at bounding box center [97, 290] width 194 height 308
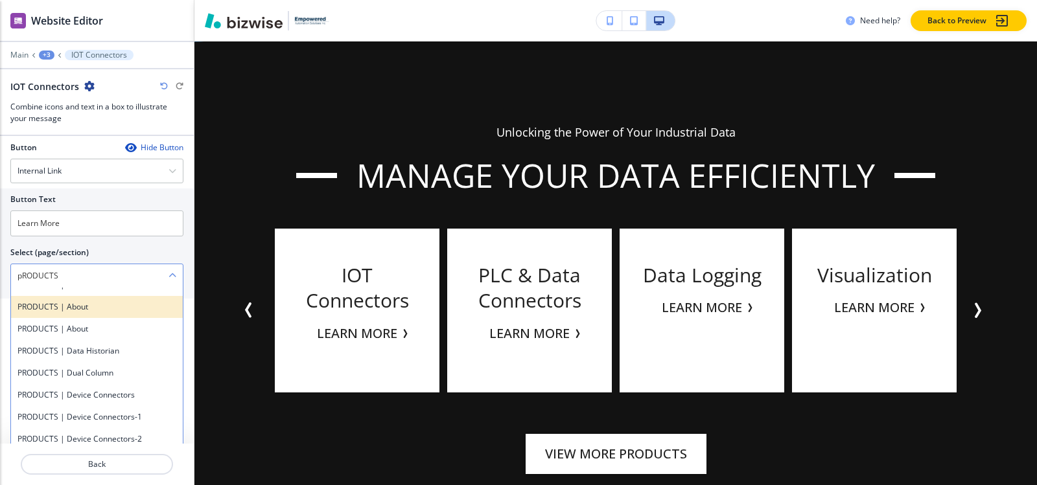
scroll to position [130, 0]
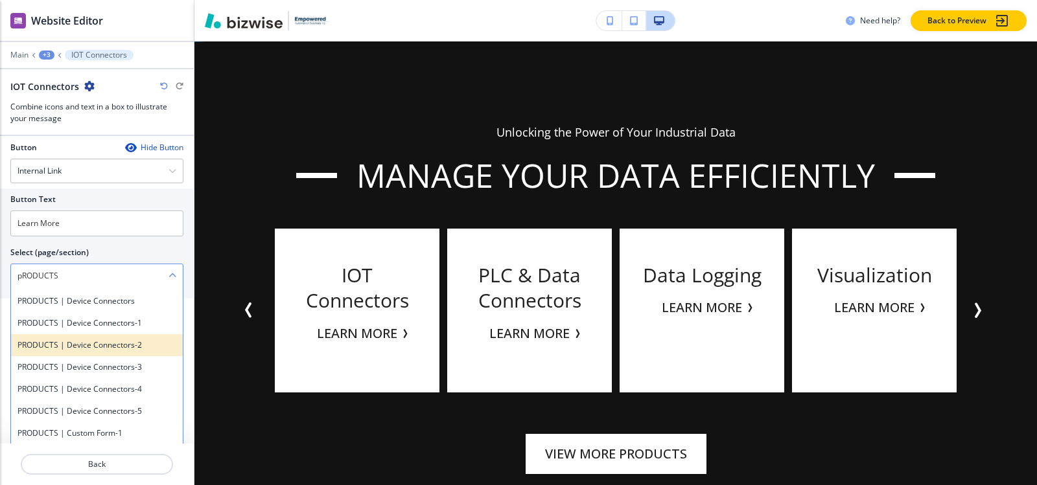
click at [99, 344] on h4 "PRODUCTS | Device Connectors-2" at bounding box center [96, 346] width 159 height 12
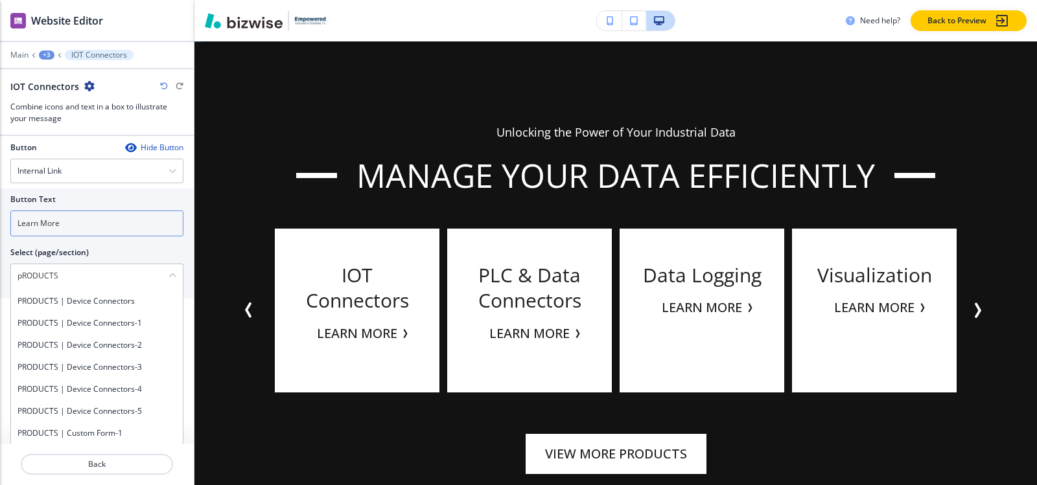
type \(page\/section\) "PRODUCTS | Device Connectors-2"
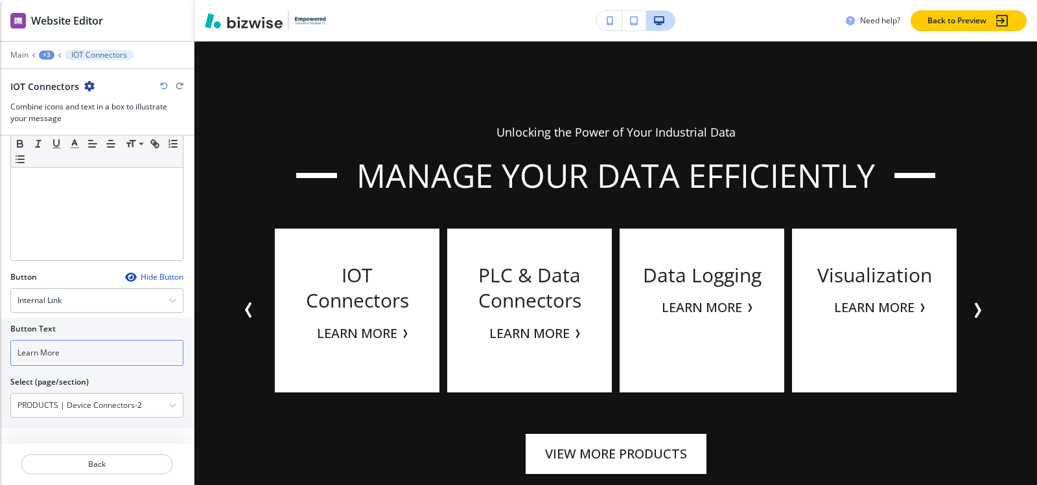
scroll to position [430, 0]
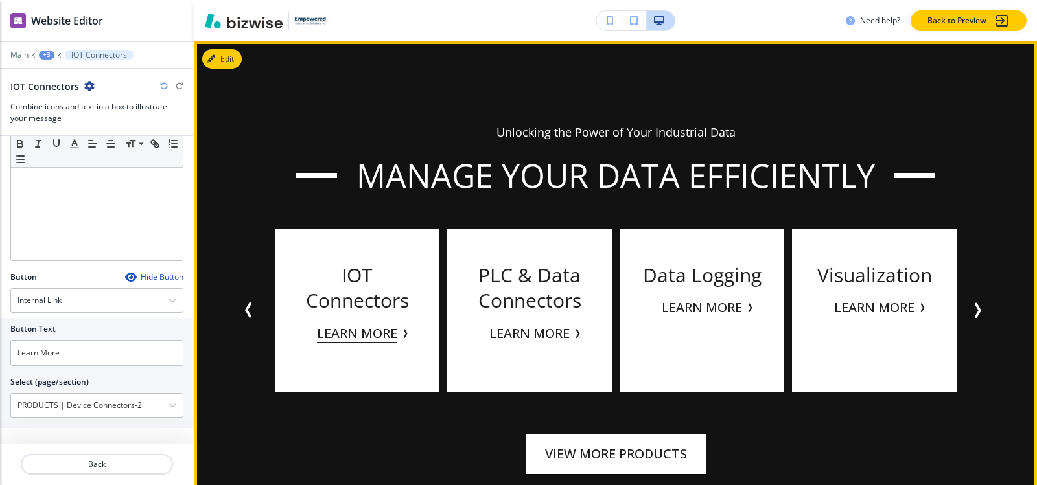
click at [357, 336] on button "Learn More" at bounding box center [357, 333] width 80 height 19
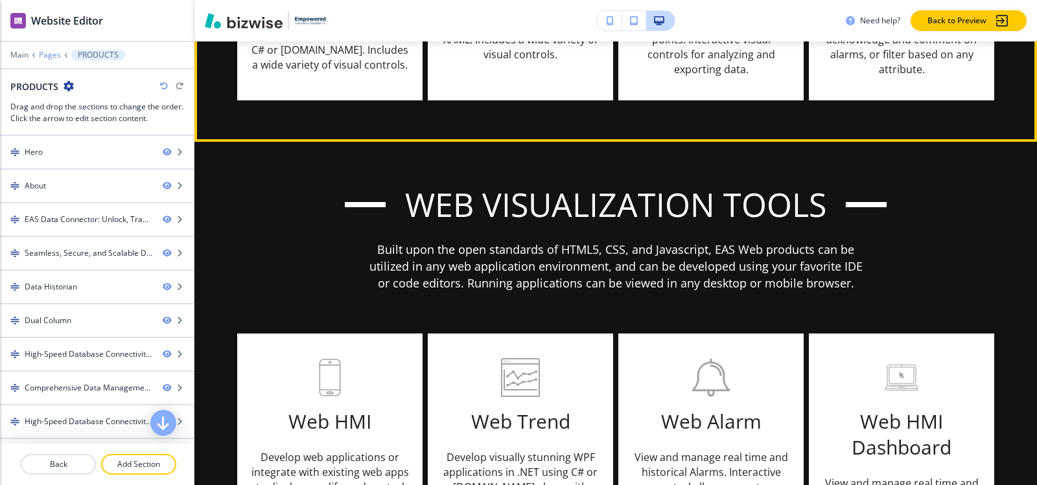
scroll to position [7046, 0]
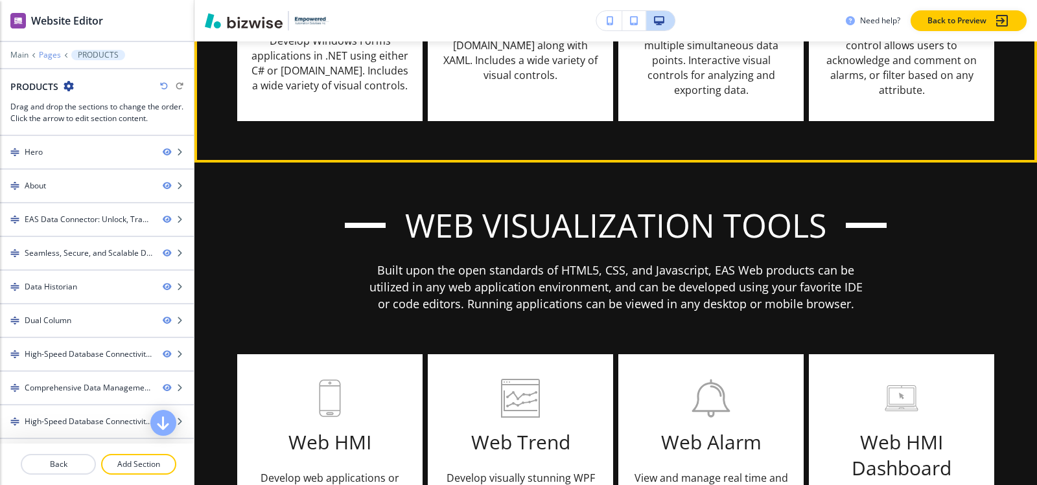
click at [52, 55] on p "Pages" at bounding box center [50, 55] width 22 height 9
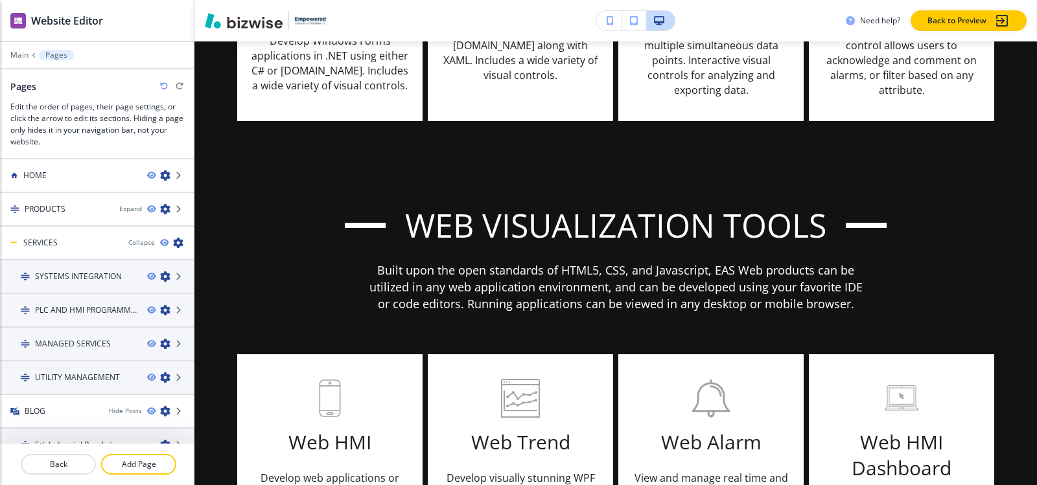
click at [51, 56] on p "Pages" at bounding box center [56, 55] width 22 height 9
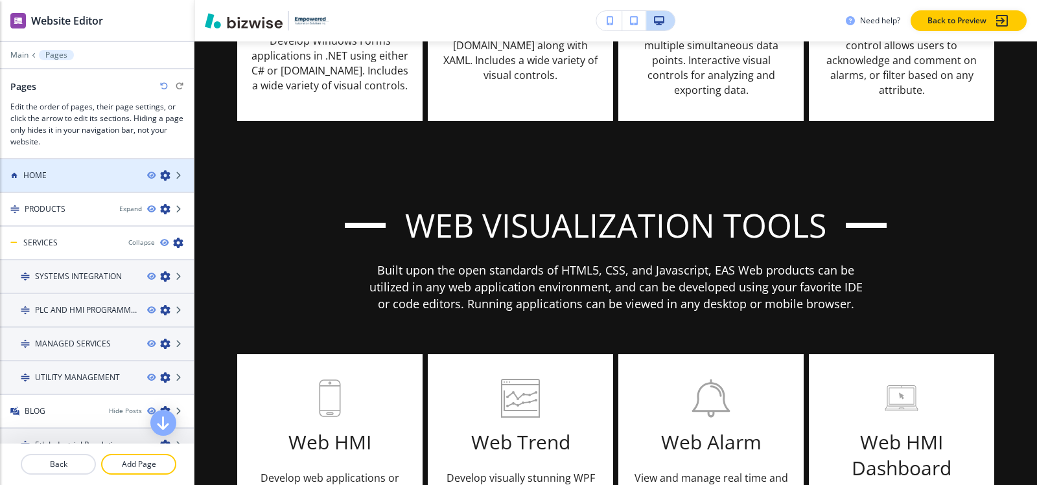
click at [47, 182] on div at bounding box center [97, 186] width 194 height 10
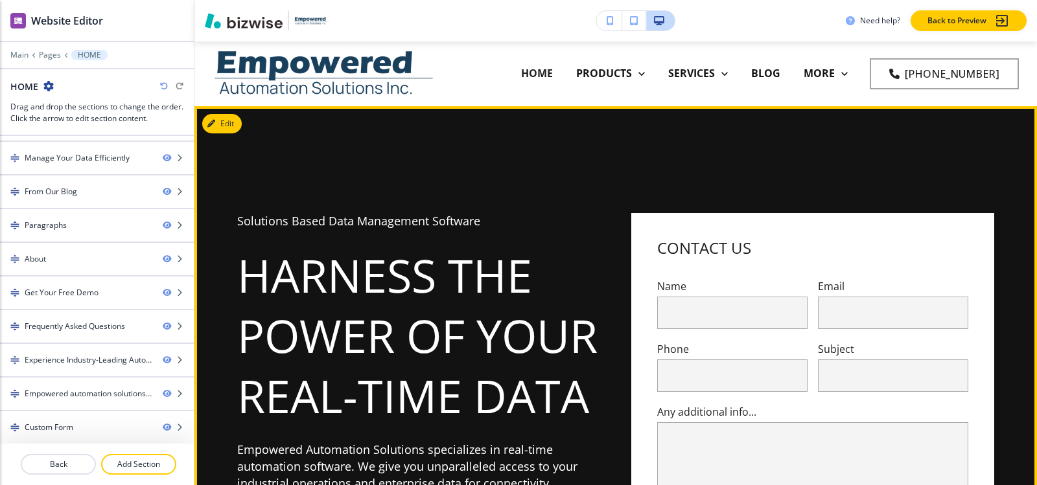
scroll to position [97, 0]
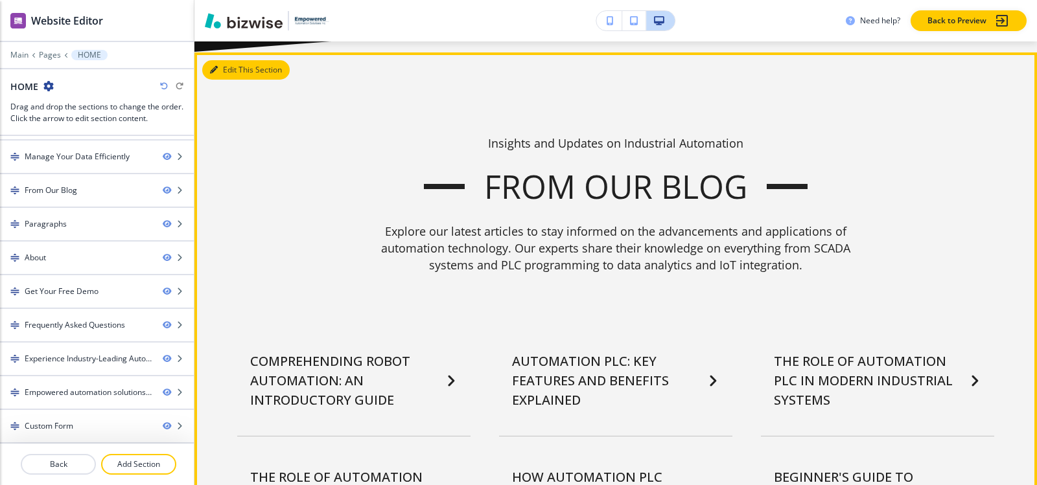
click at [227, 71] on button "Edit This Section" at bounding box center [245, 69] width 87 height 19
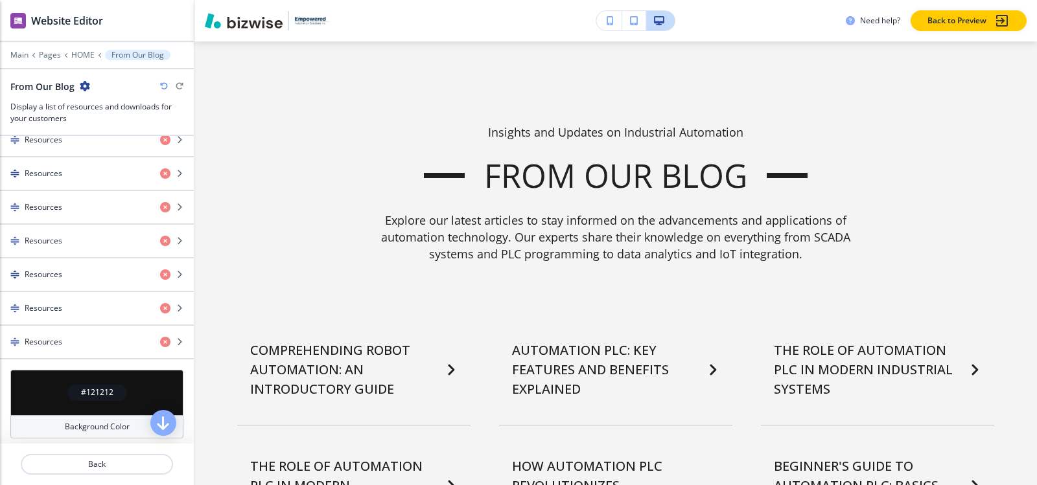
scroll to position [454, 0]
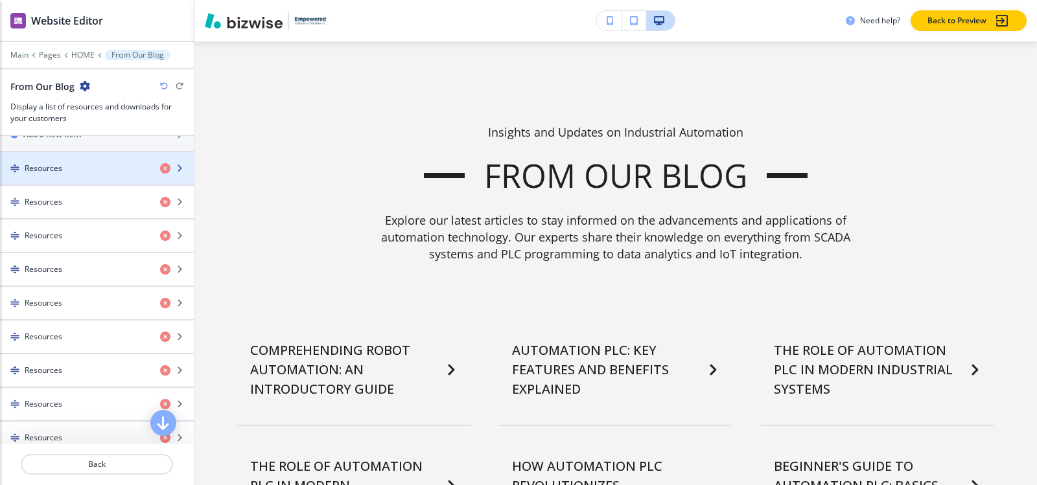
click at [84, 170] on div "Resources" at bounding box center [75, 169] width 150 height 12
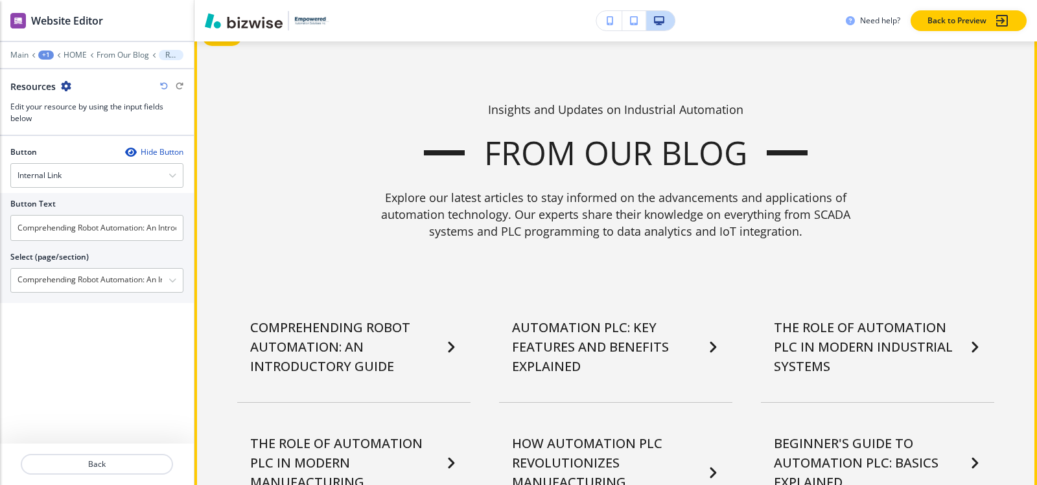
scroll to position [3641, 0]
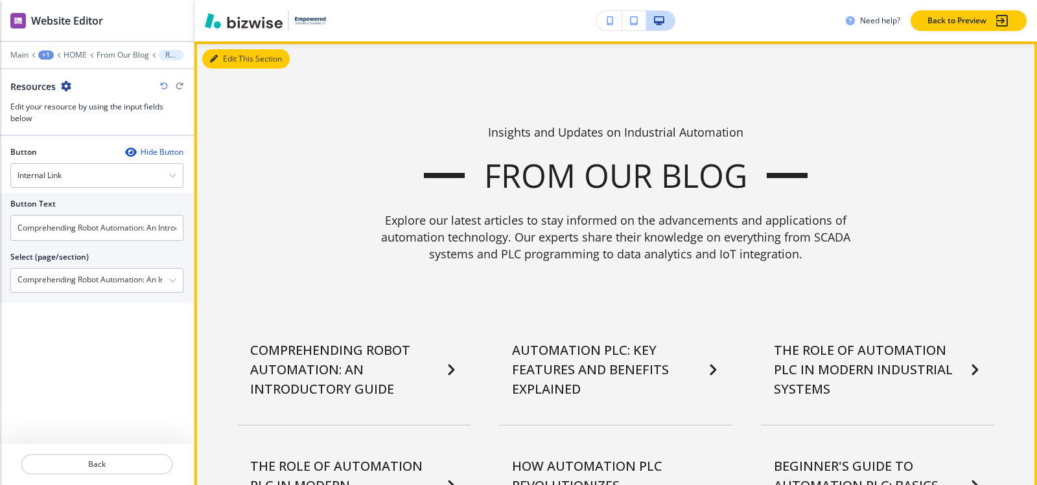
click at [227, 54] on button "Edit This Section" at bounding box center [245, 58] width 87 height 19
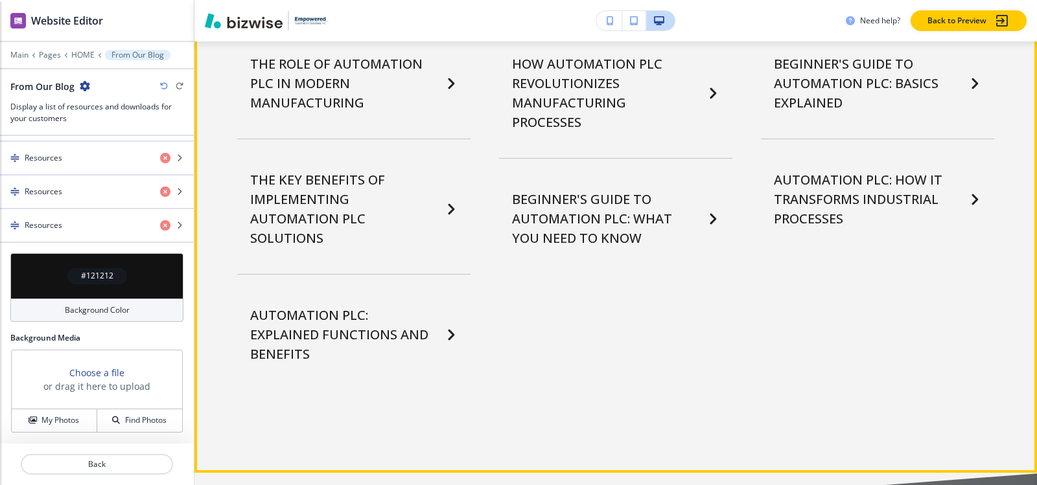
scroll to position [4030, 0]
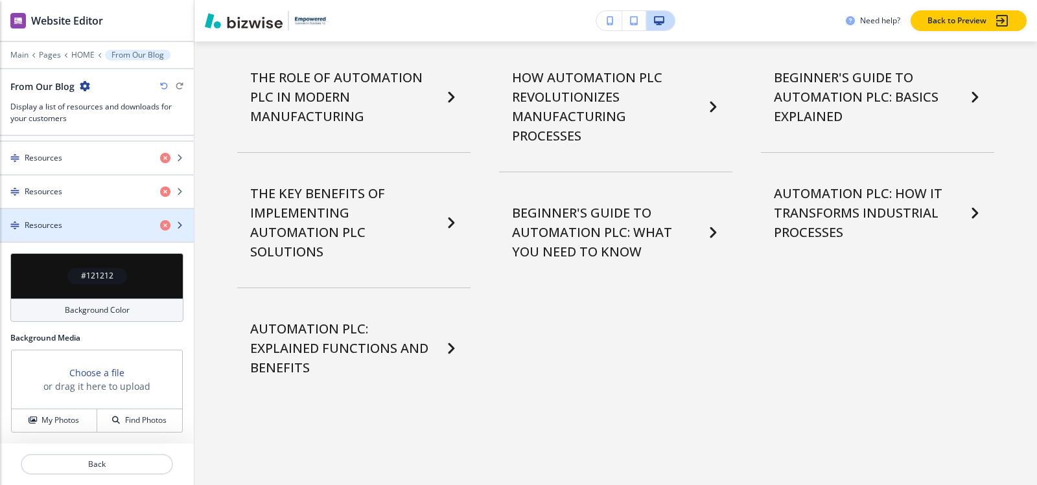
click at [51, 213] on div "button" at bounding box center [97, 214] width 194 height 10
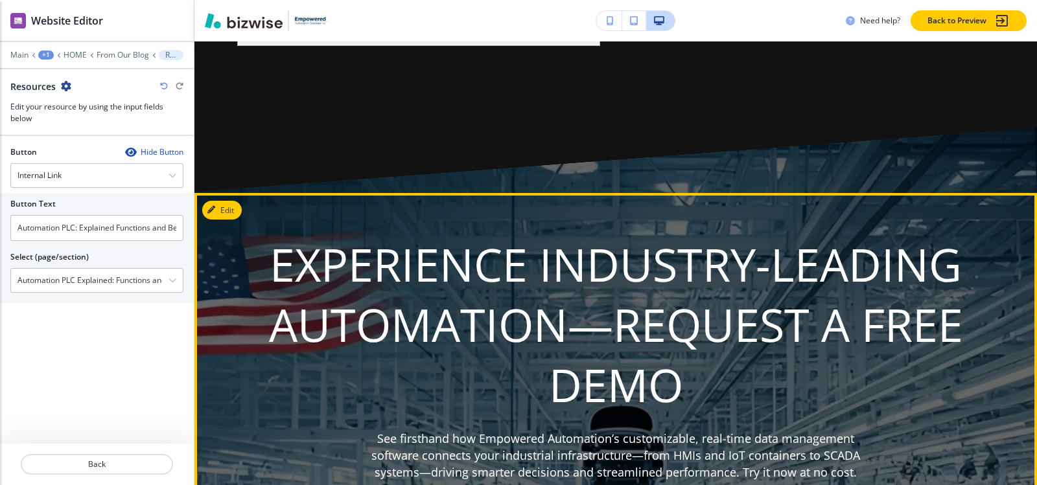
scroll to position [6687, 0]
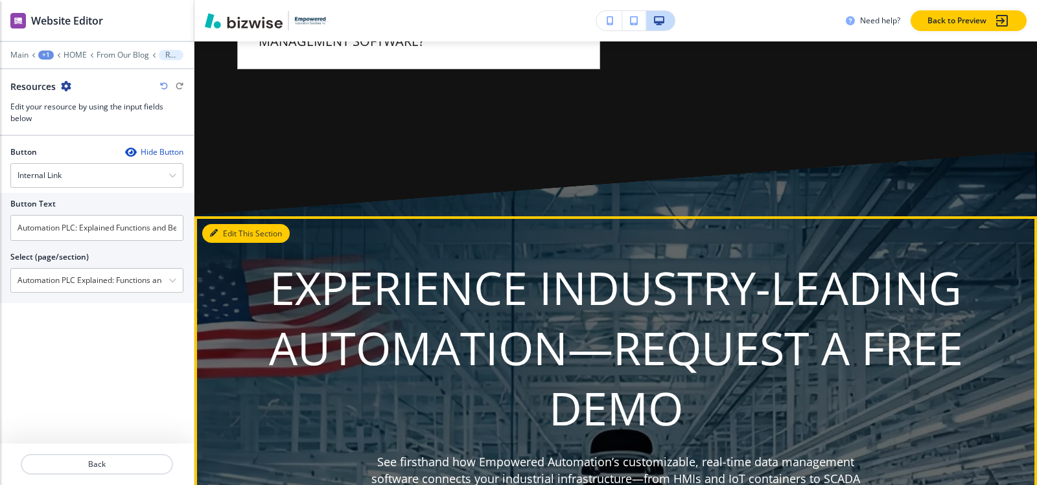
click at [235, 224] on button "Edit This Section" at bounding box center [245, 233] width 87 height 19
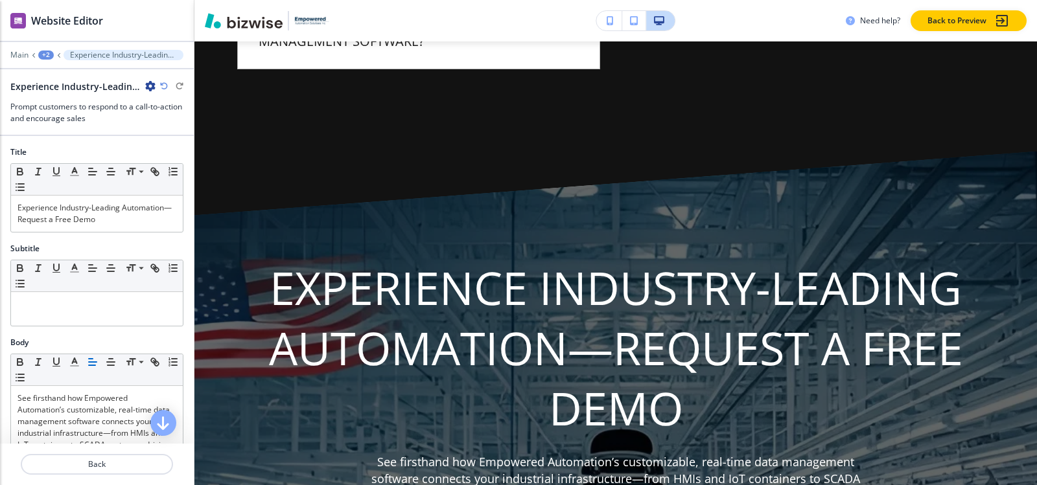
scroll to position [6845, 0]
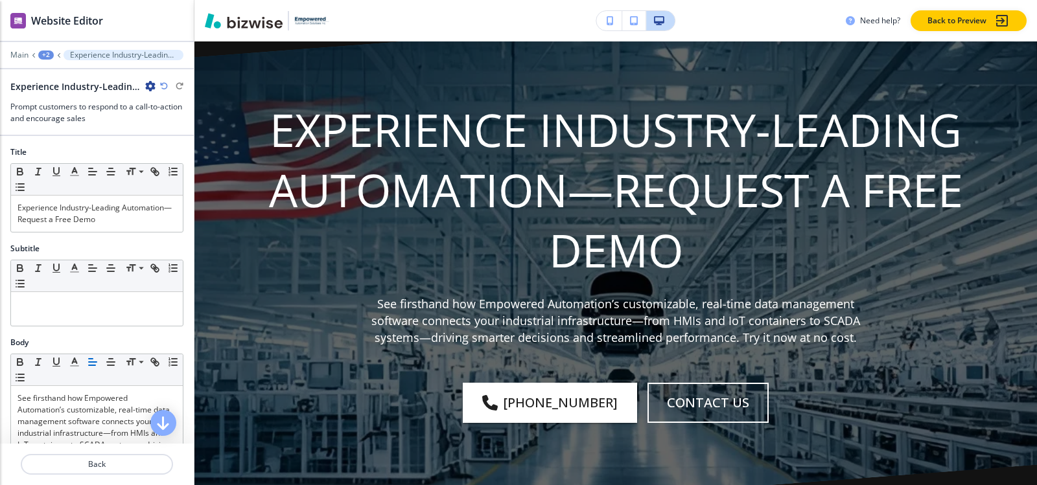
click at [148, 86] on icon "button" at bounding box center [150, 86] width 10 height 10
click at [183, 156] on p "Delete Section" at bounding box center [187, 154] width 66 height 12
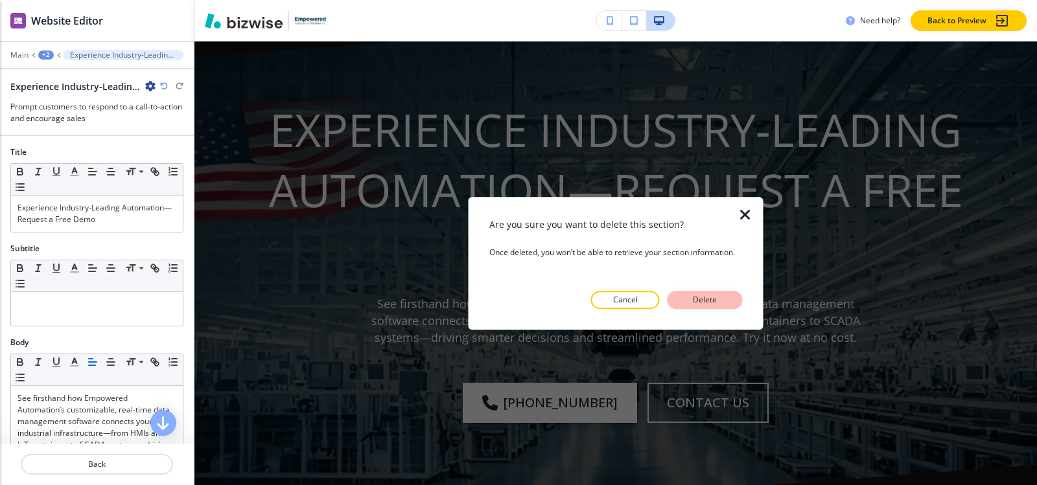
click at [713, 297] on p "Delete" at bounding box center [705, 300] width 31 height 12
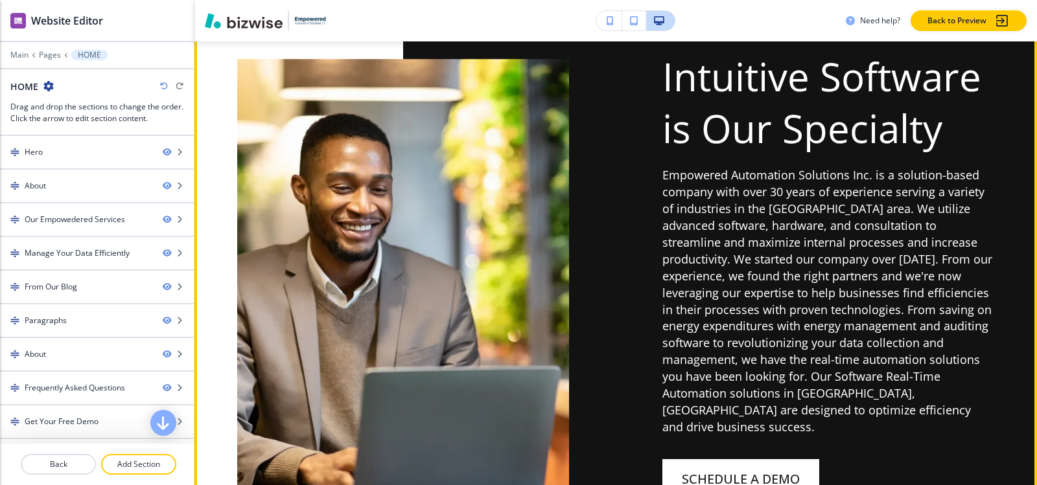
scroll to position [5231, 0]
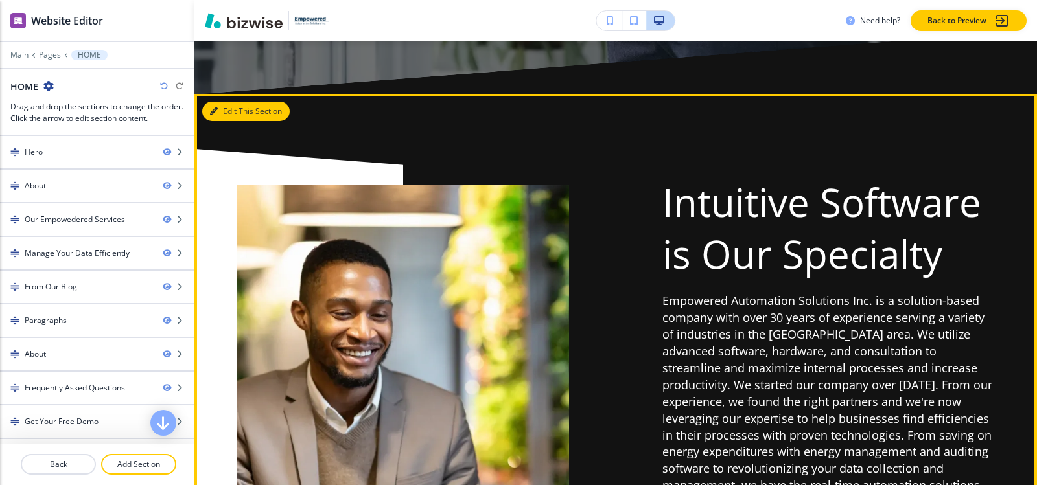
click at [236, 104] on button "Edit This Section" at bounding box center [245, 111] width 87 height 19
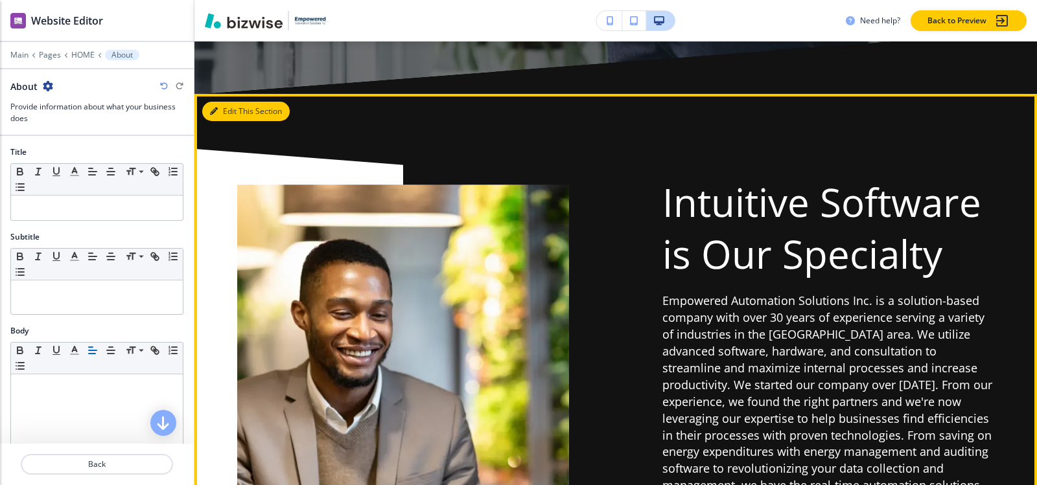
scroll to position [5283, 0]
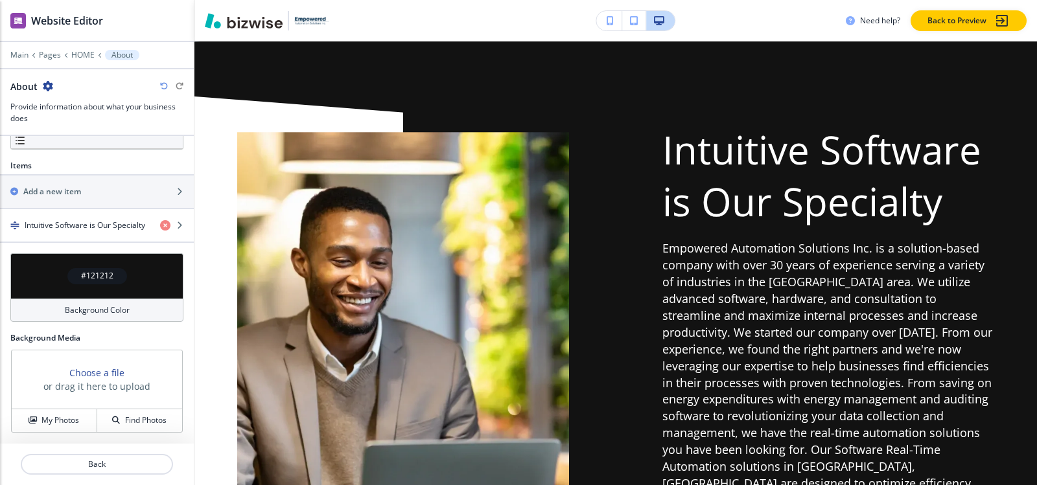
click at [85, 275] on h4 "#121212" at bounding box center [97, 276] width 32 height 12
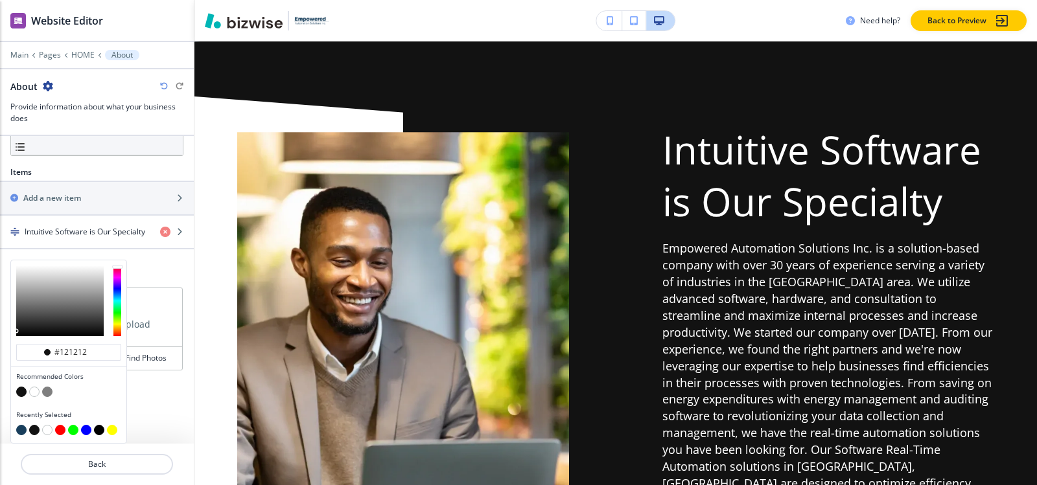
click at [36, 389] on button "button" at bounding box center [34, 392] width 10 height 10
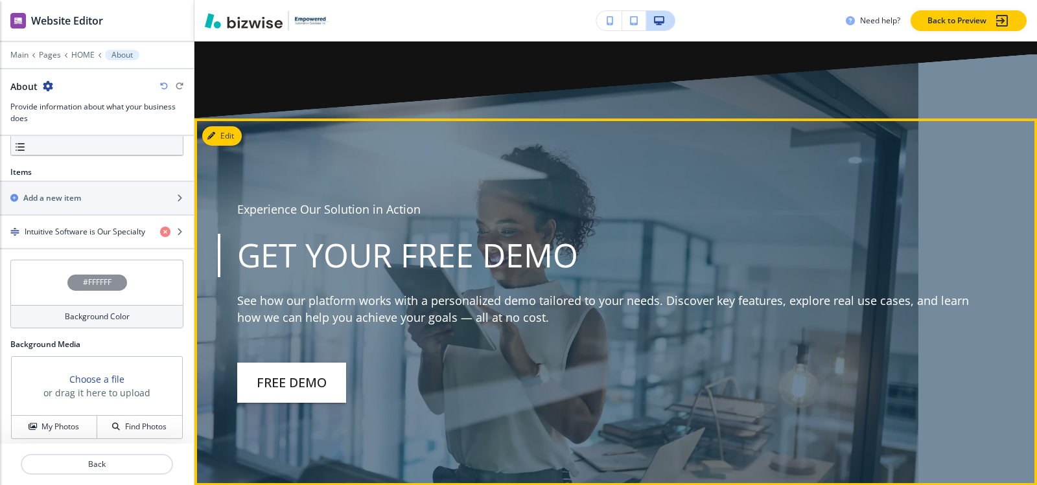
scroll to position [6385, 0]
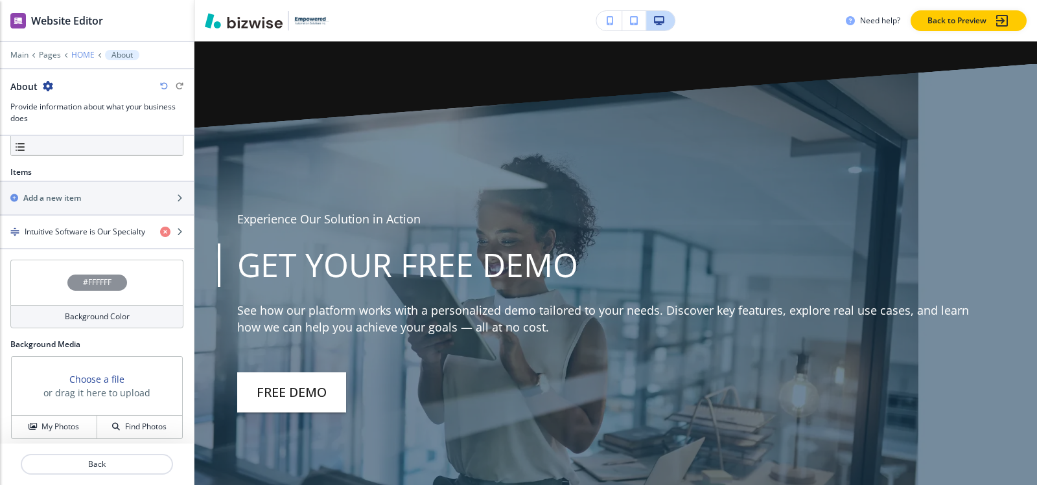
click at [89, 58] on p "HOME" at bounding box center [82, 55] width 23 height 9
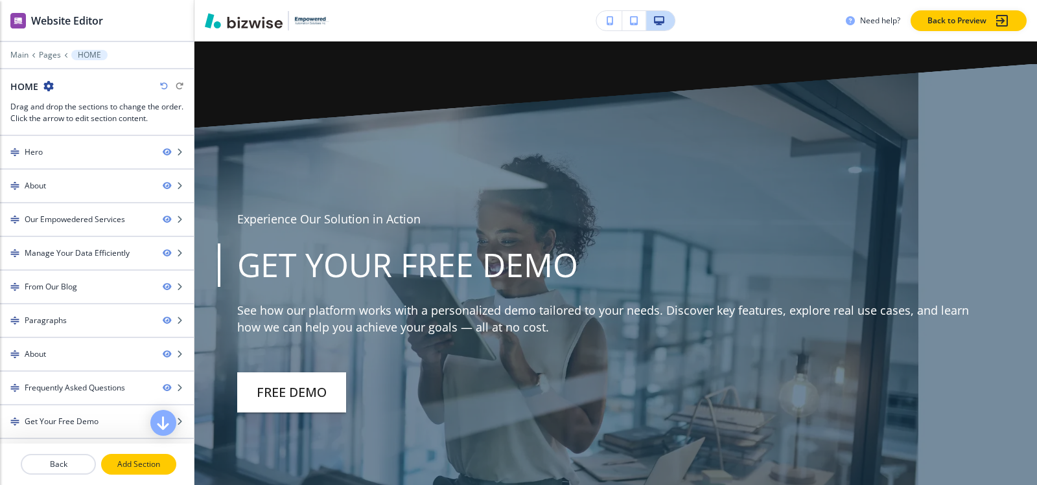
drag, startPoint x: 118, startPoint y: 462, endPoint x: 170, endPoint y: 432, distance: 60.4
click at [119, 461] on p "Add Section" at bounding box center [138, 465] width 73 height 12
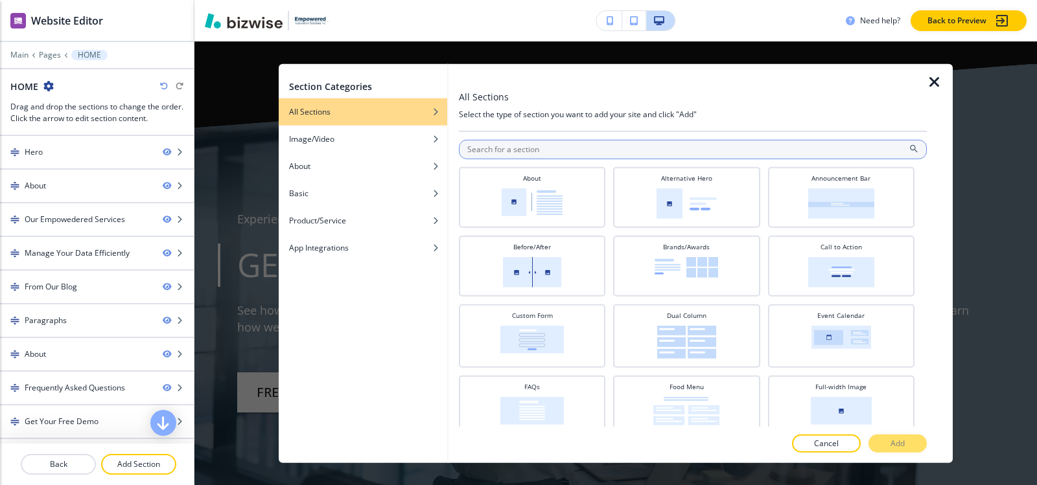
click at [598, 149] on input "text" at bounding box center [693, 148] width 468 height 19
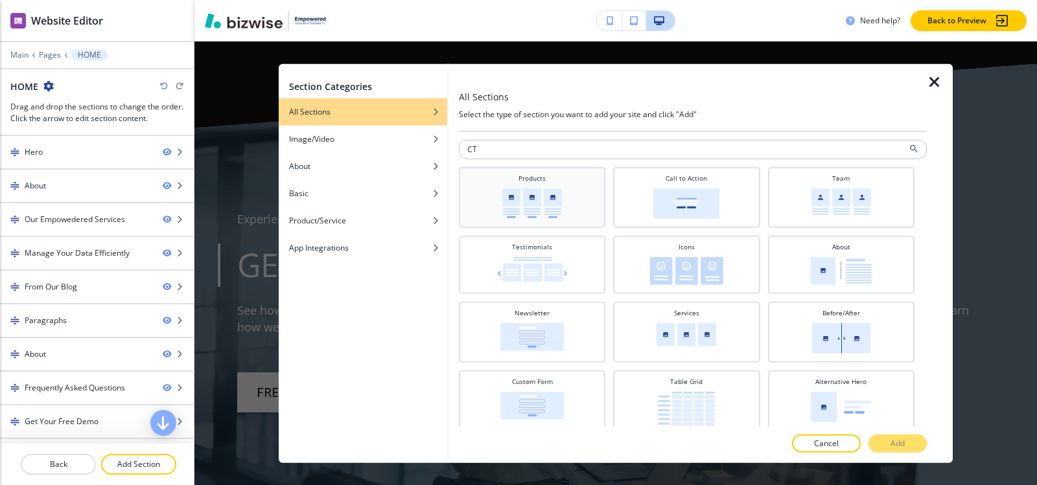
type input "CTA"
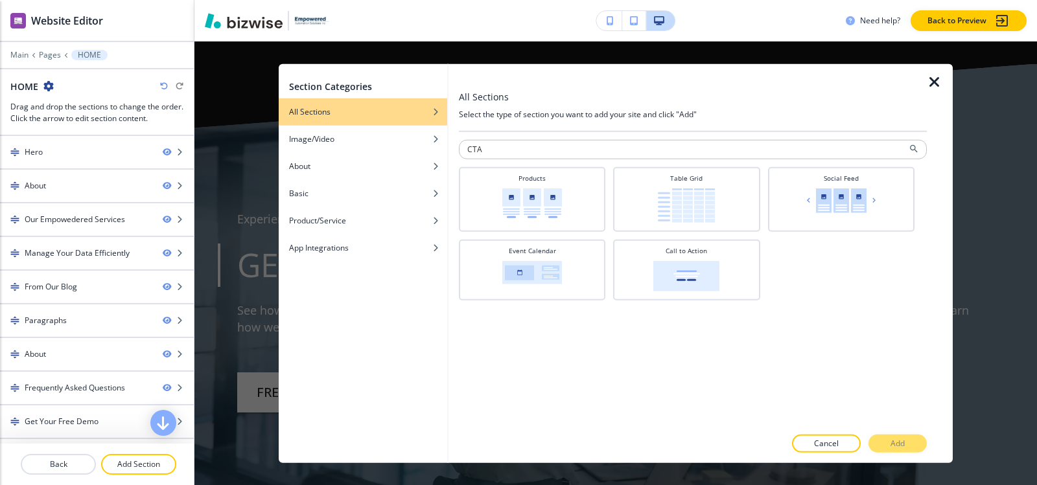
click at [934, 80] on icon "button" at bounding box center [935, 82] width 16 height 16
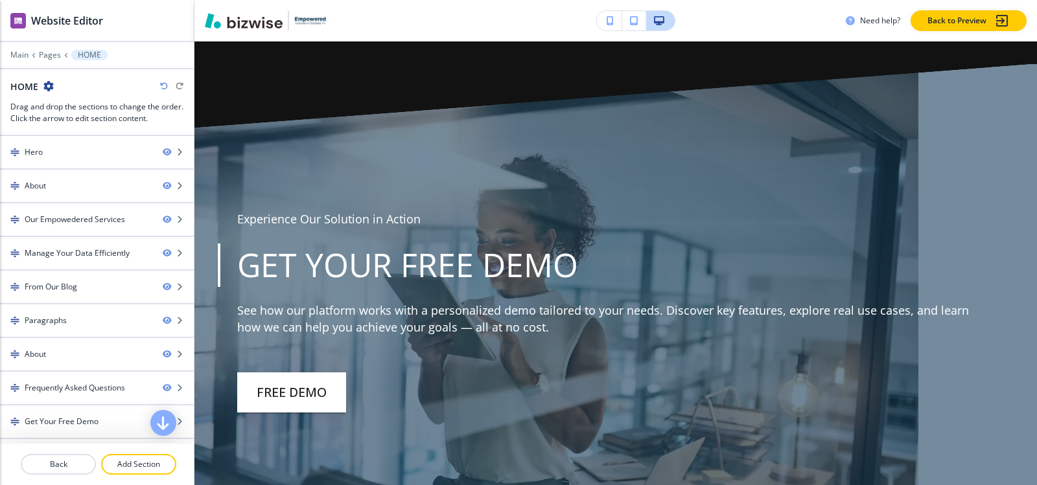
click at [163, 87] on icon "button" at bounding box center [164, 86] width 8 height 8
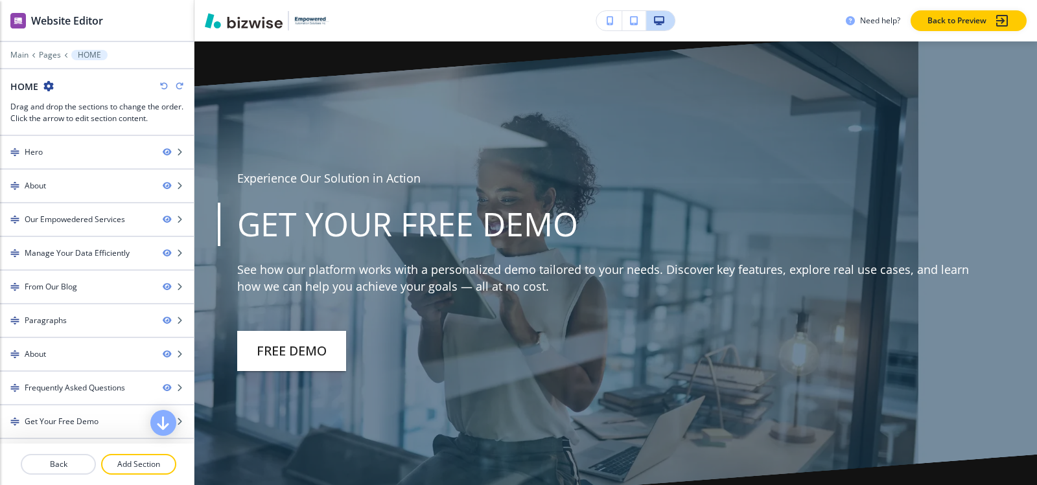
click at [163, 87] on icon "button" at bounding box center [164, 86] width 8 height 8
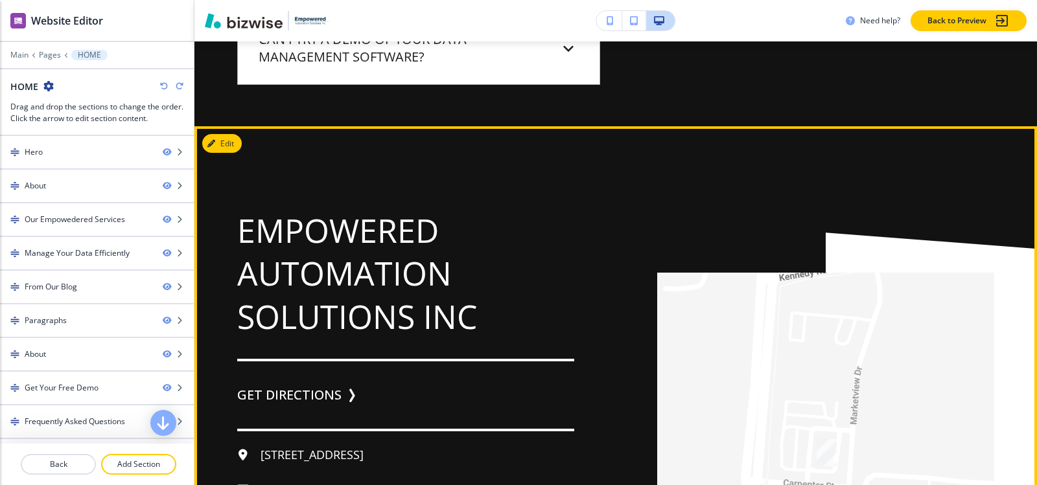
scroll to position [6823, 0]
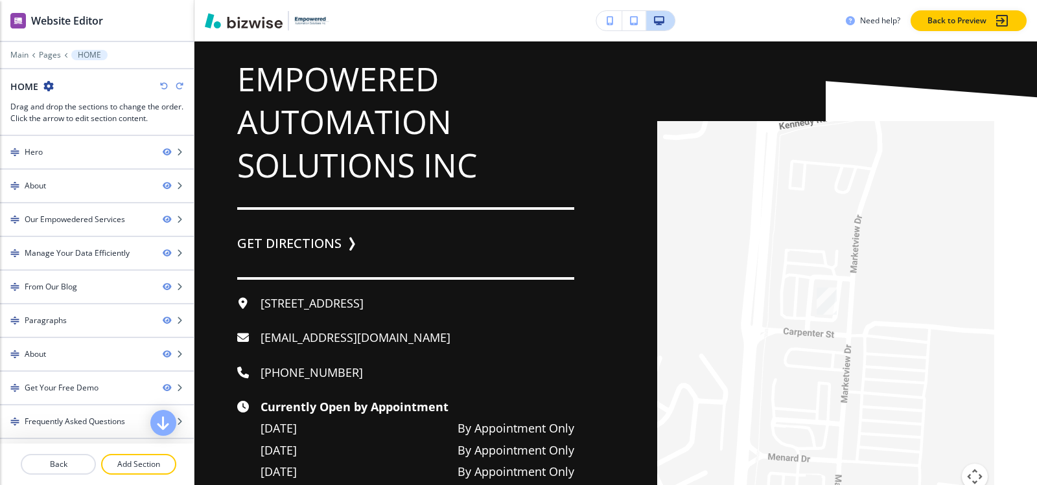
click at [164, 82] on icon "button" at bounding box center [164, 86] width 8 height 8
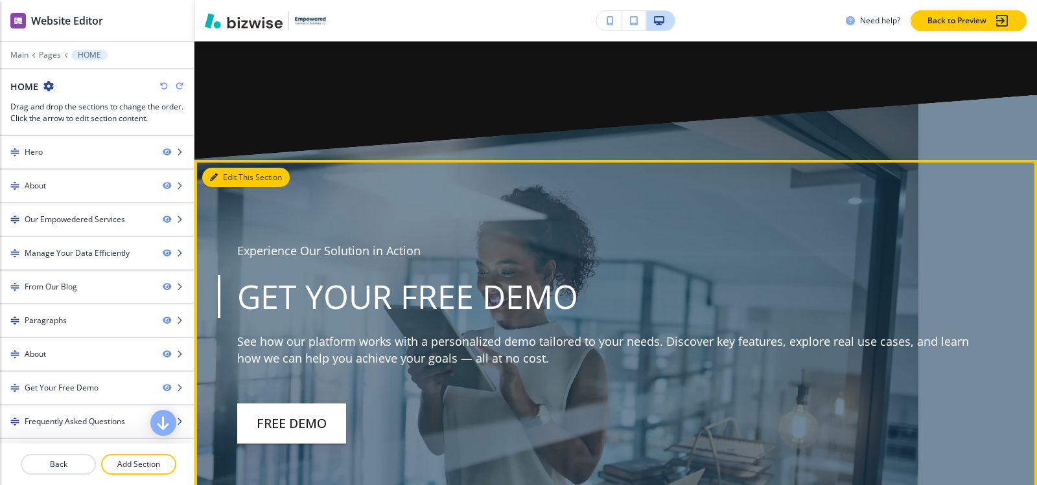
click at [229, 168] on button "Edit This Section" at bounding box center [245, 177] width 87 height 19
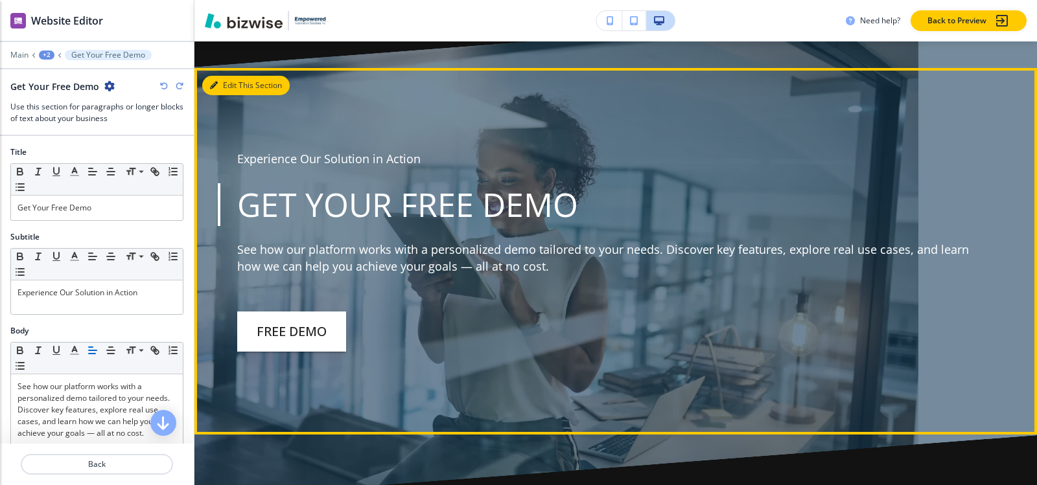
scroll to position [5945, 0]
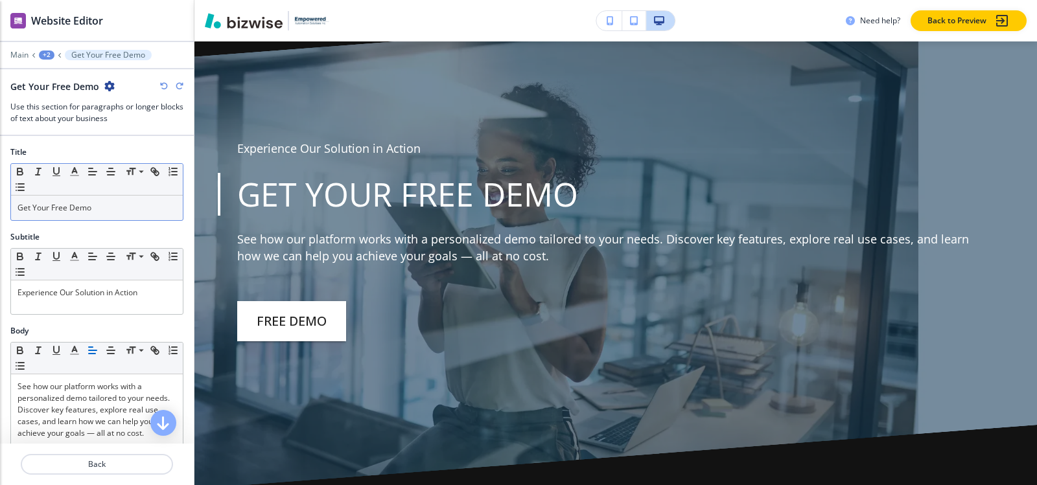
click at [90, 205] on p "Get Your Free Demo" at bounding box center [96, 208] width 159 height 12
copy p "Get Your Free Demo"
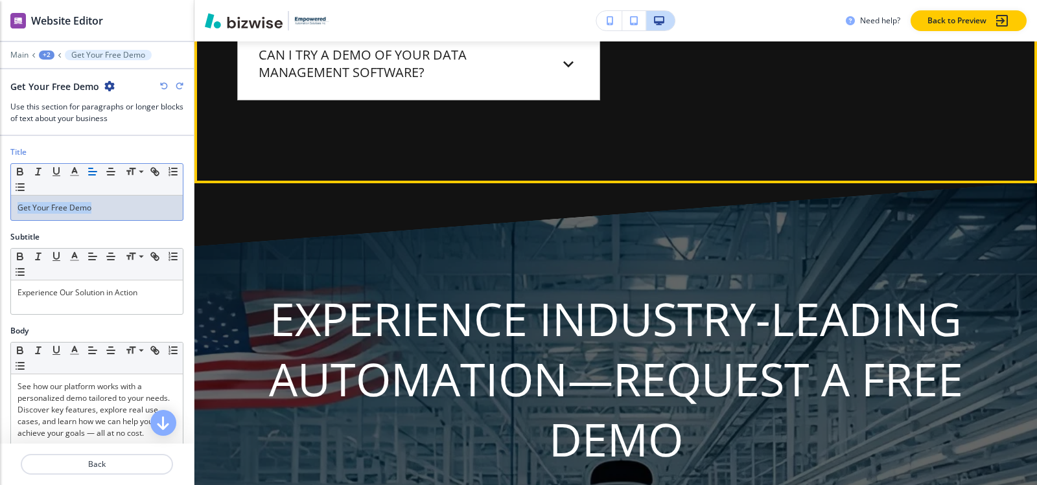
scroll to position [6723, 0]
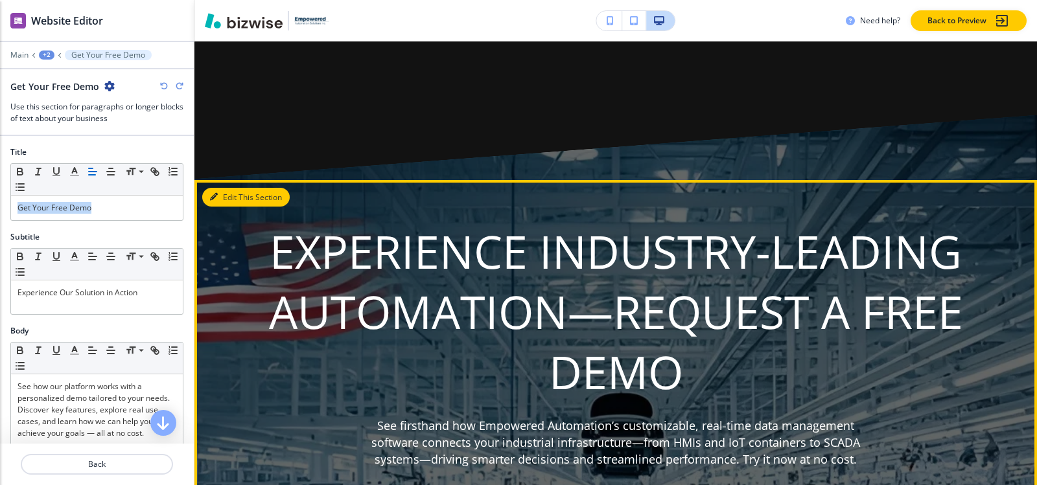
click at [232, 188] on button "Edit This Section" at bounding box center [245, 197] width 87 height 19
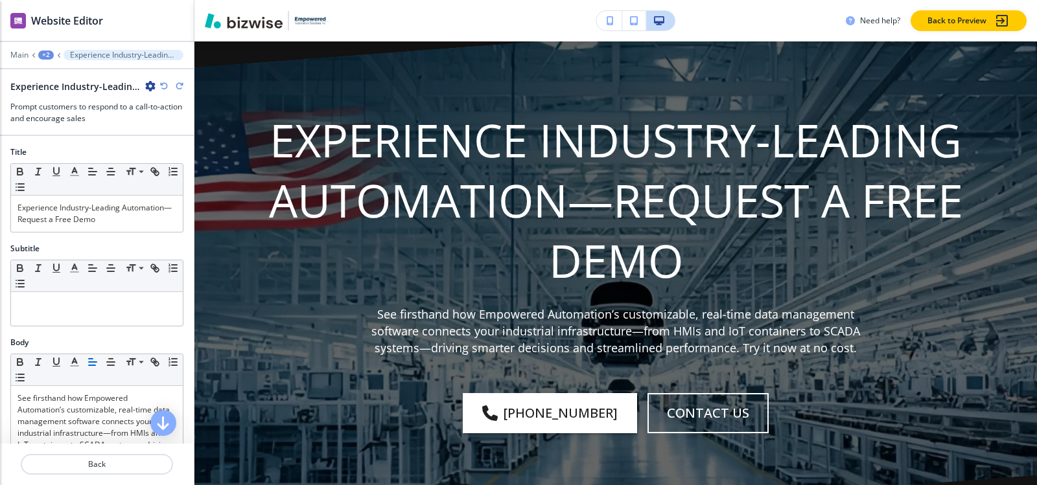
scroll to position [6845, 0]
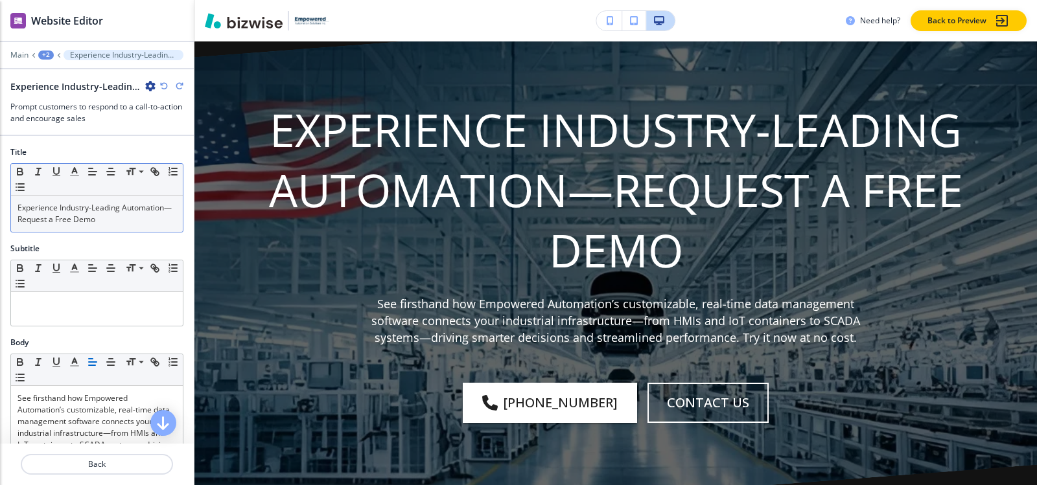
click at [134, 222] on p "Experience Industry-Leading Automation—Request a Free Demo" at bounding box center [96, 213] width 159 height 23
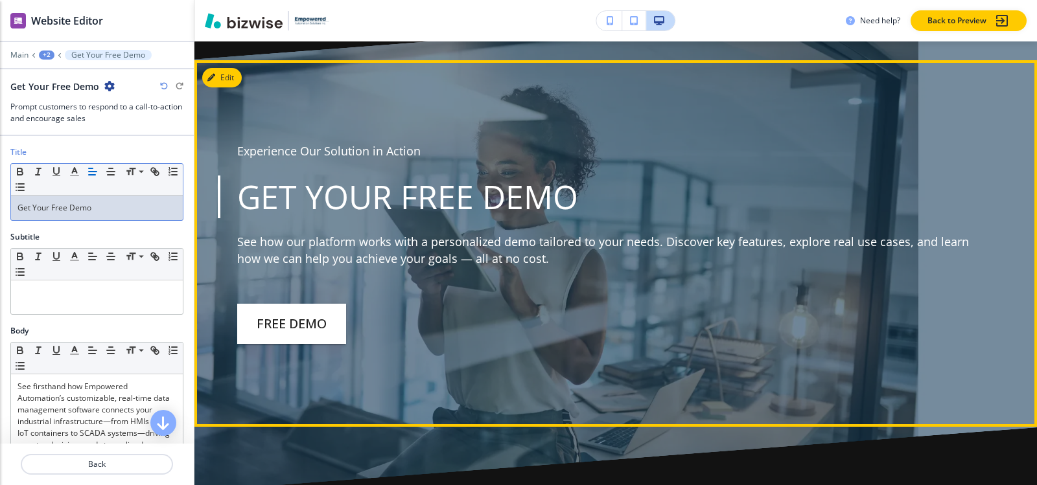
scroll to position [5873, 0]
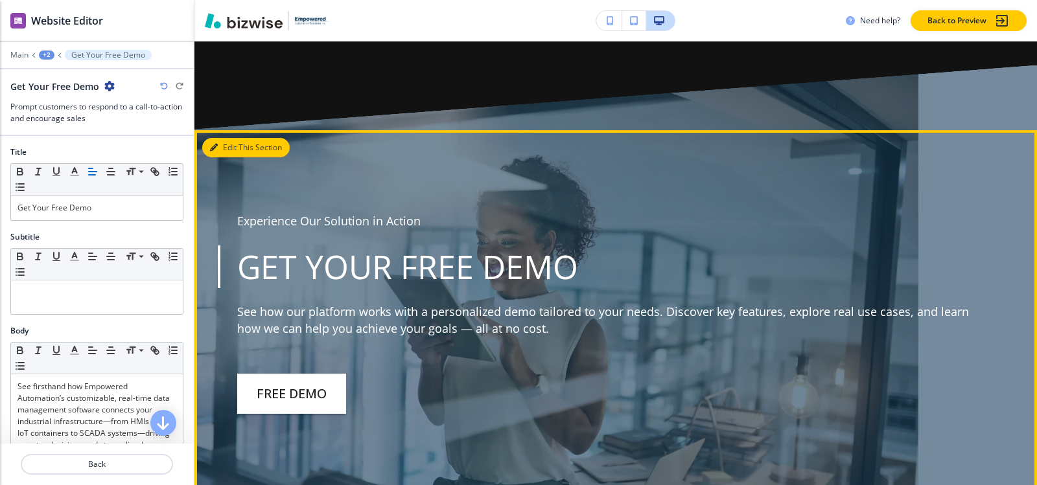
click at [220, 138] on button "Edit This Section" at bounding box center [245, 147] width 87 height 19
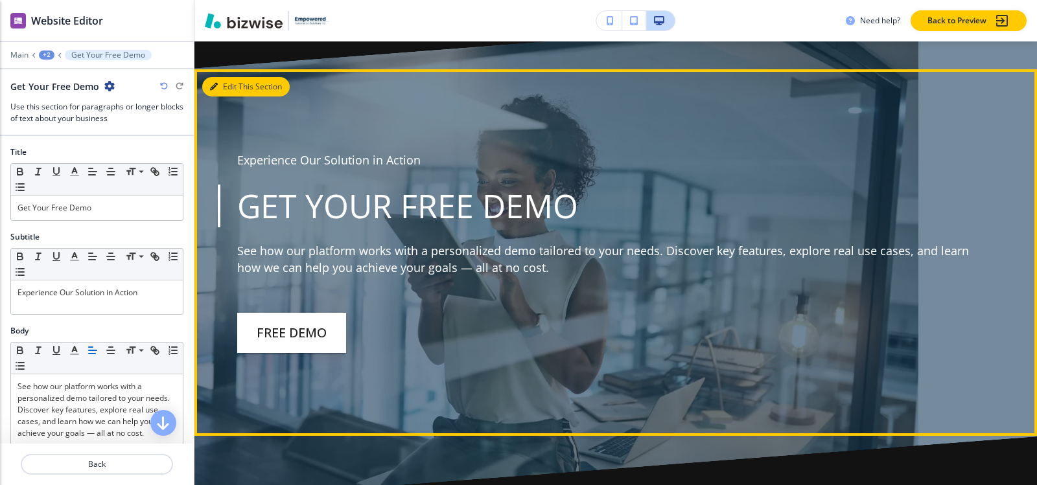
scroll to position [5945, 0]
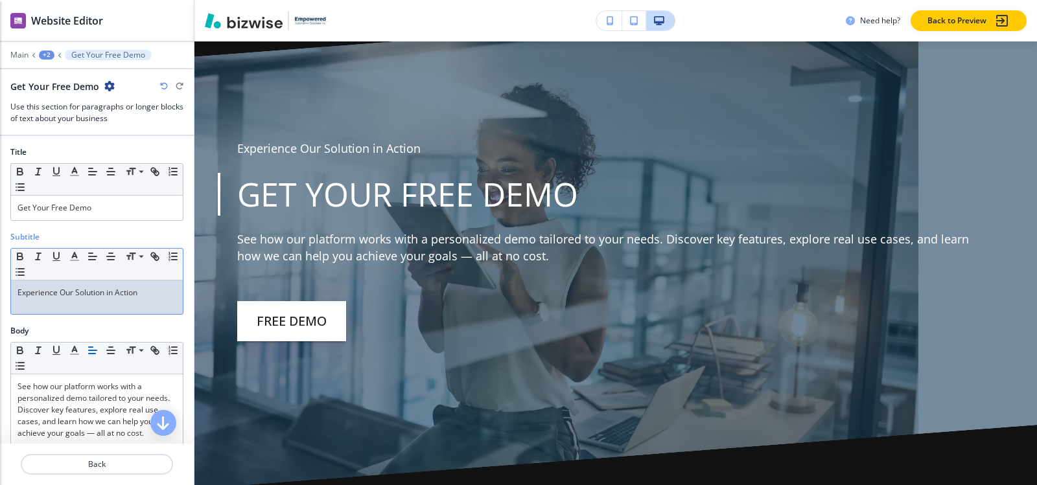
click at [146, 287] on p "Experience Our Solution in Action" at bounding box center [96, 293] width 159 height 12
copy p "Experience Our Solution in Action"
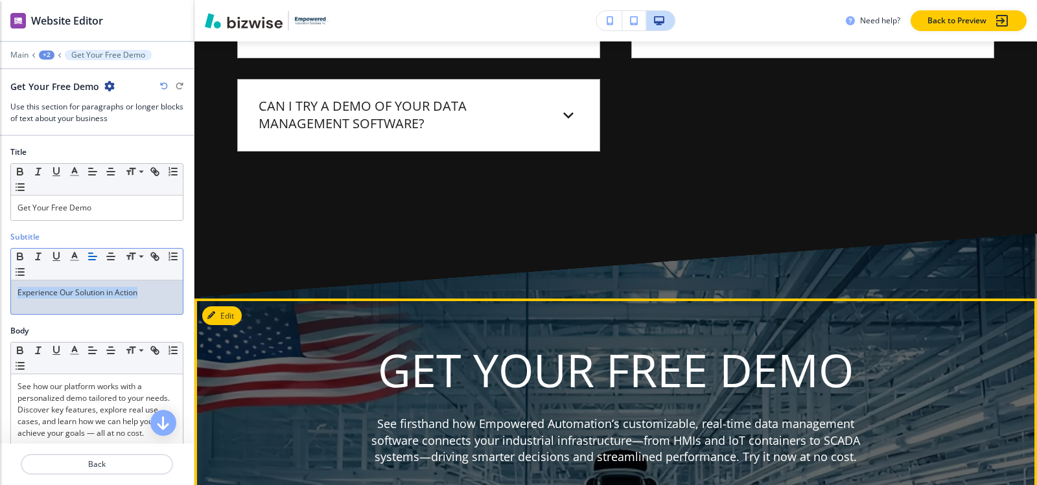
scroll to position [6723, 0]
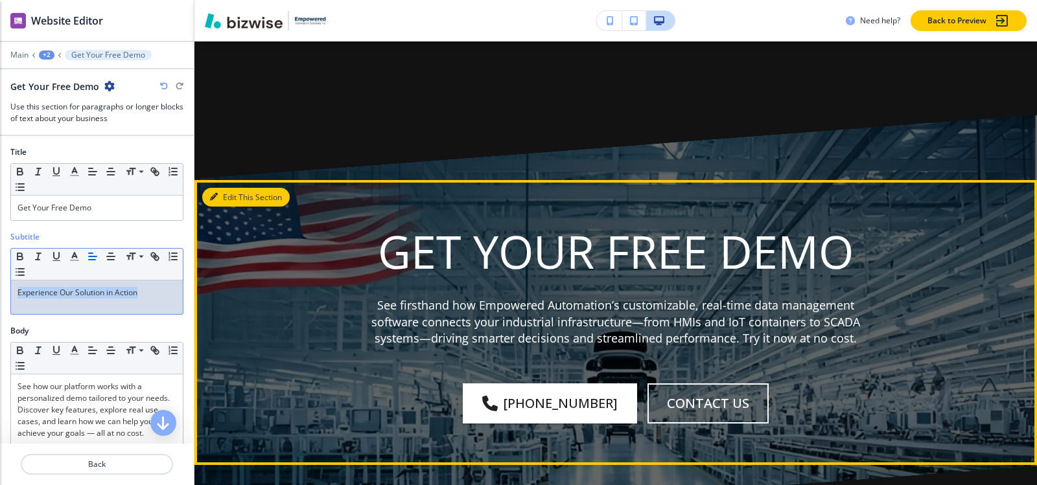
click at [237, 188] on button "Edit This Section" at bounding box center [245, 197] width 87 height 19
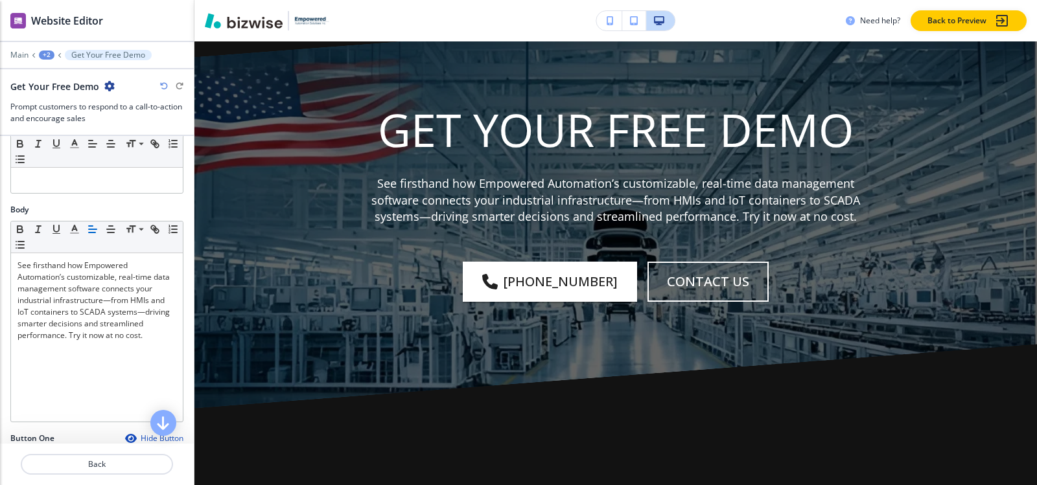
scroll to position [130, 0]
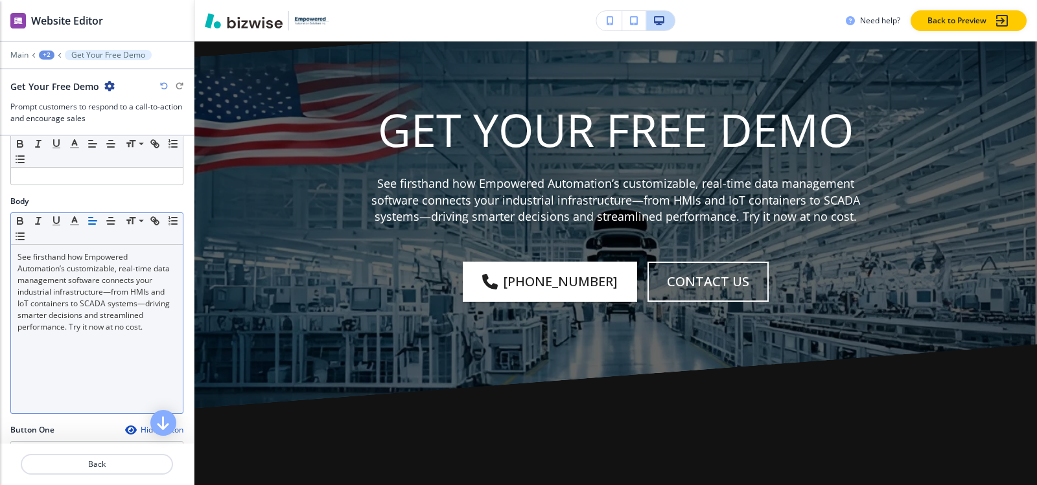
click at [91, 294] on p "See firsthand how Empowered Automation’s customizable, real-time data managemen…" at bounding box center [96, 292] width 159 height 82
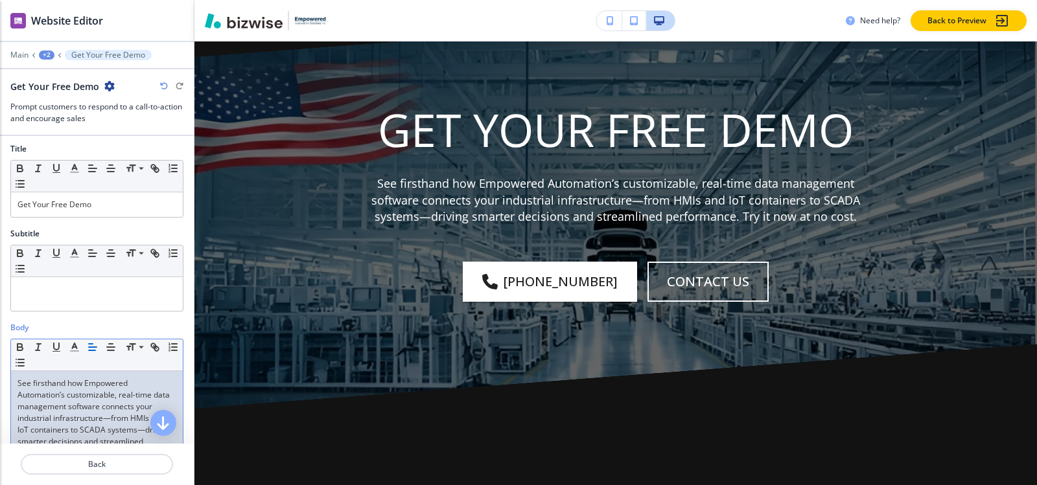
scroll to position [0, 0]
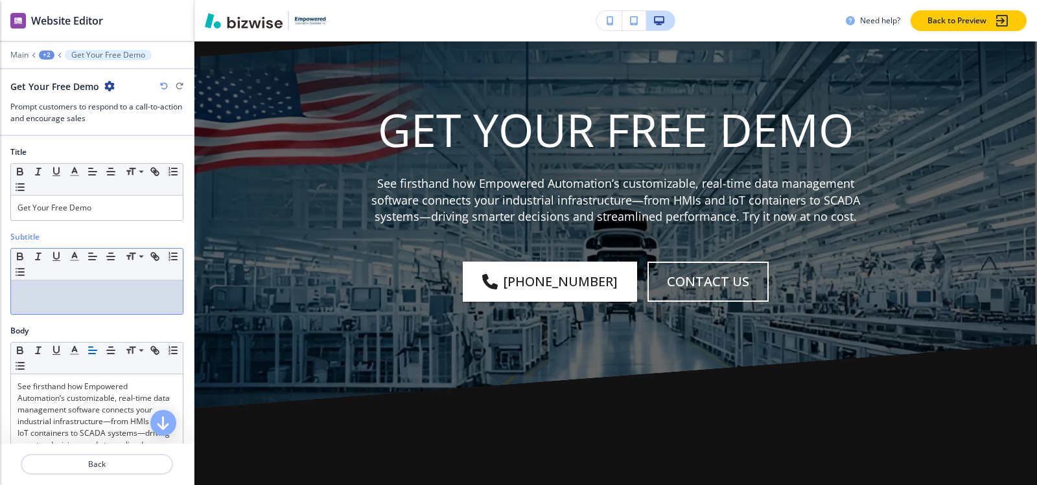
click at [93, 296] on p at bounding box center [96, 293] width 159 height 12
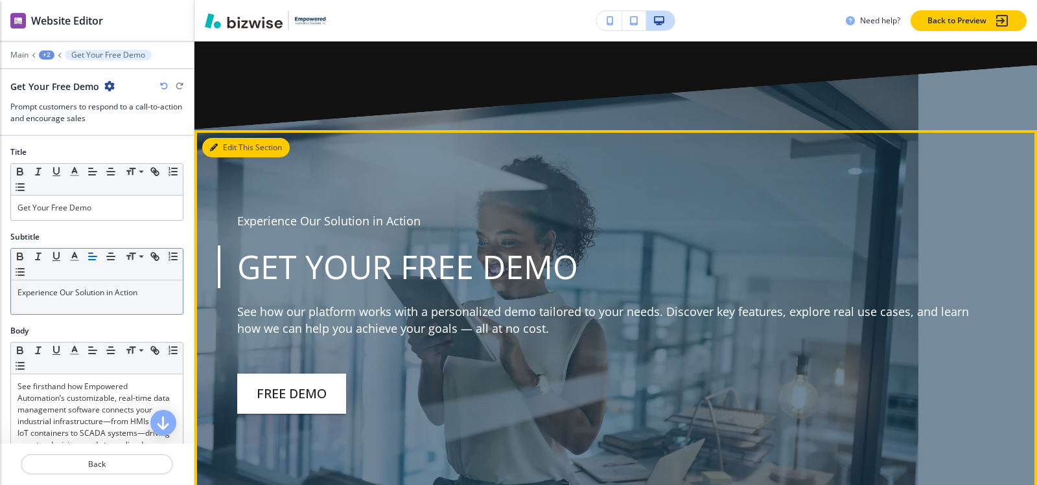
click at [226, 138] on button "Edit This Section" at bounding box center [245, 147] width 87 height 19
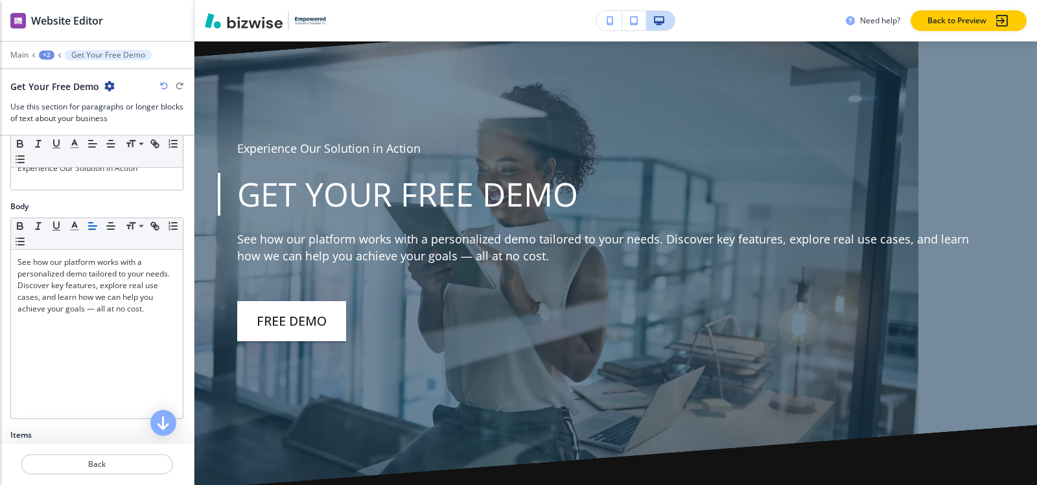
scroll to position [194, 0]
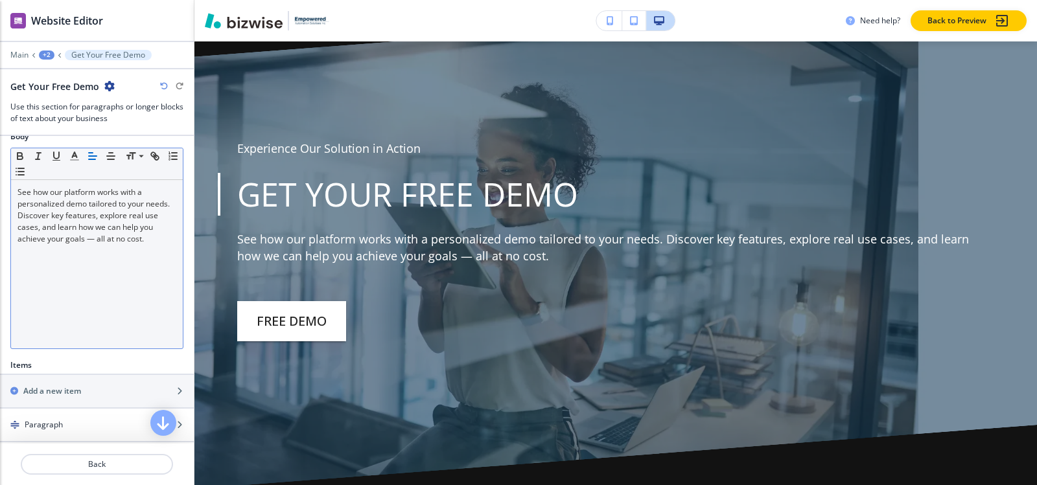
click at [108, 271] on div "See how our platform works with a personalized demo tailored to your needs. Dis…" at bounding box center [97, 264] width 172 height 169
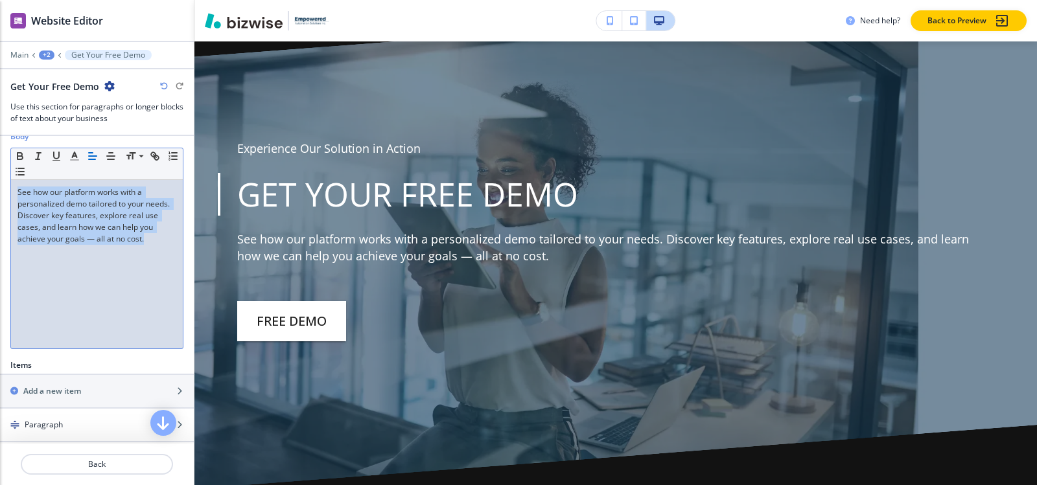
copy p "See how our platform works with a personalized demo tailored to your needs. Dis…"
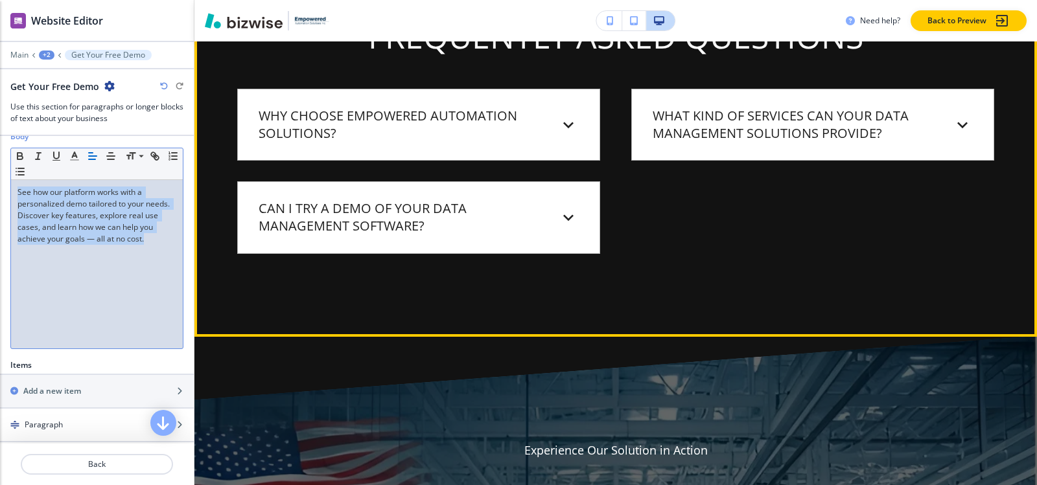
scroll to position [6658, 0]
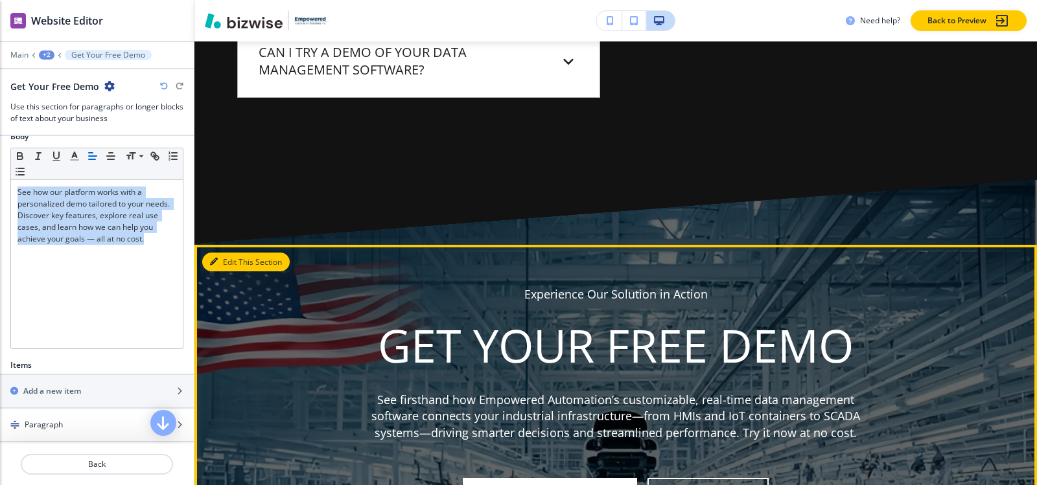
click at [231, 253] on button "Edit This Section" at bounding box center [245, 262] width 87 height 19
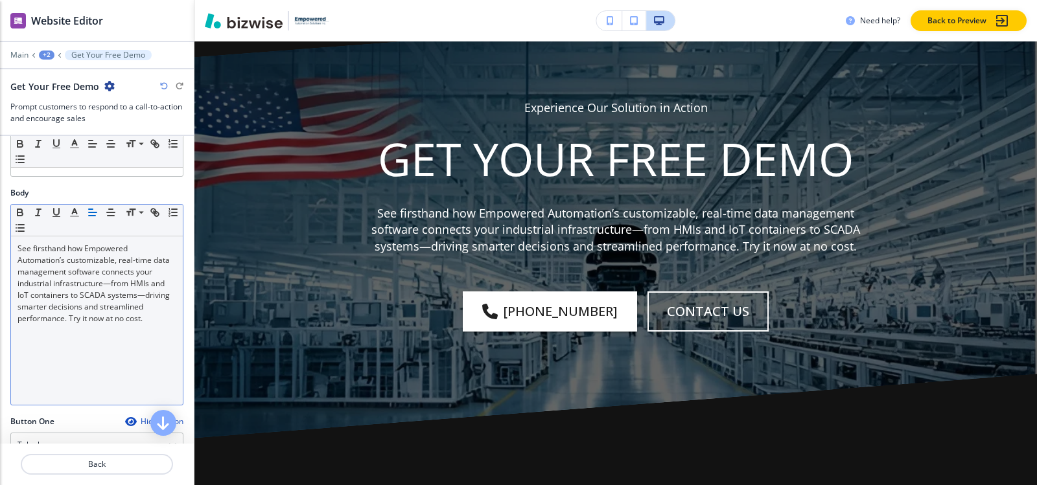
scroll to position [130, 0]
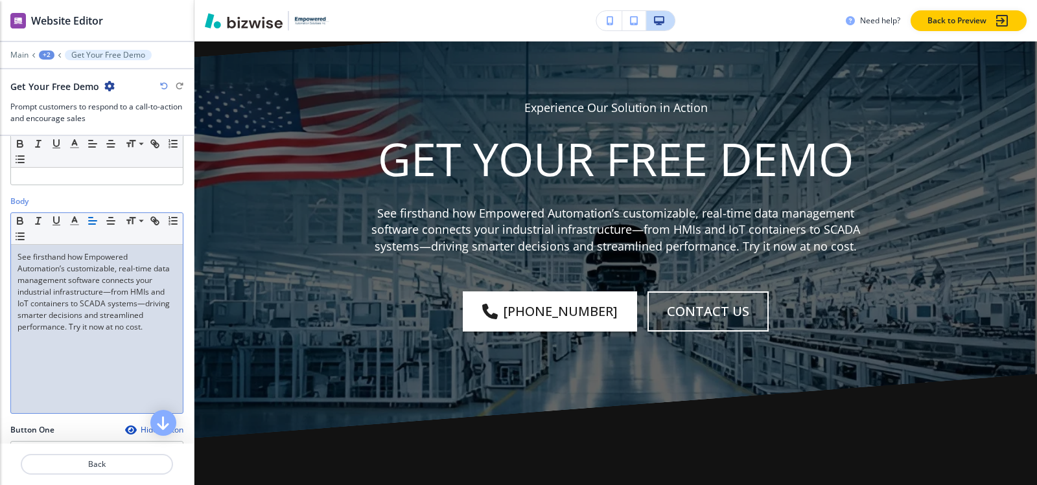
click at [117, 295] on p "See firsthand how Empowered Automation’s customizable, real-time data managemen…" at bounding box center [96, 292] width 159 height 82
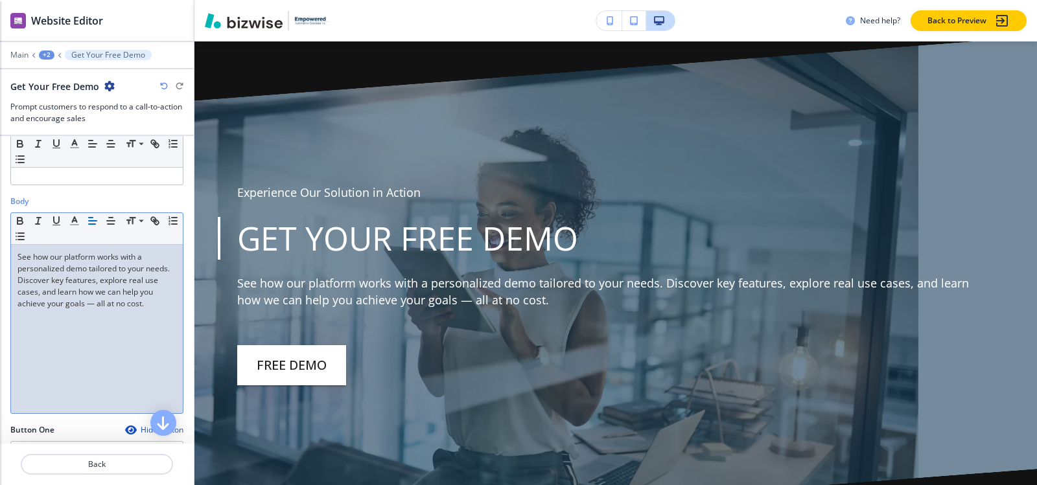
scroll to position [5808, 0]
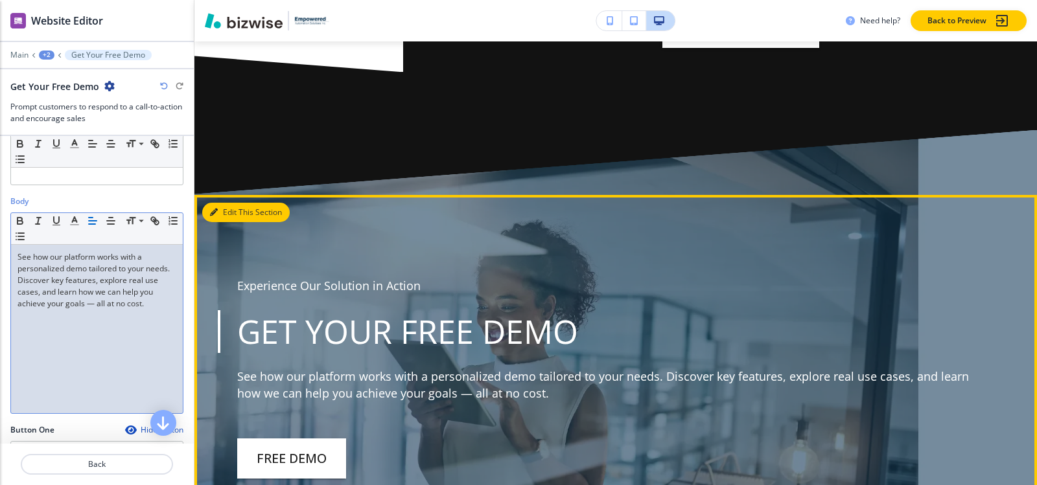
click at [227, 203] on button "Edit This Section" at bounding box center [245, 212] width 87 height 19
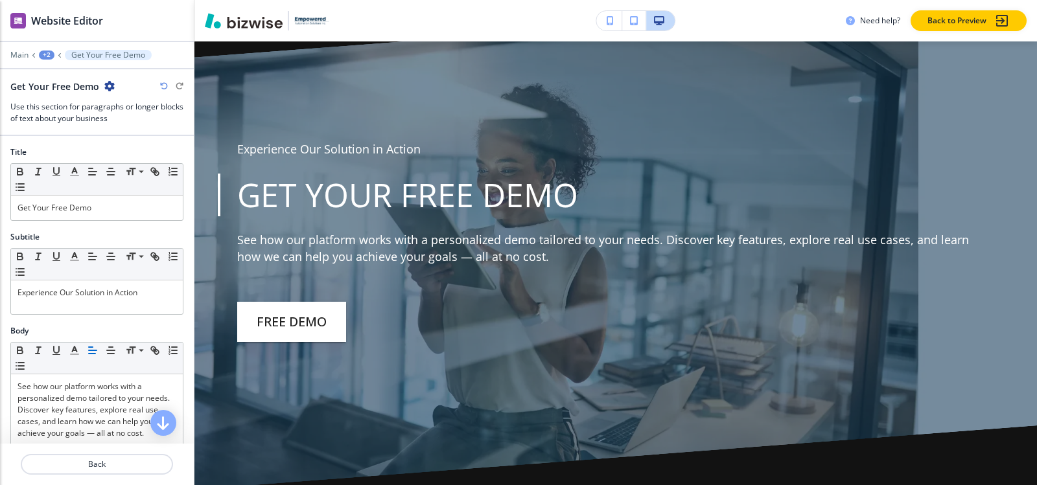
scroll to position [5945, 0]
click at [106, 88] on icon "button" at bounding box center [109, 86] width 10 height 10
click at [135, 162] on button "Delete Section" at bounding box center [145, 154] width 83 height 23
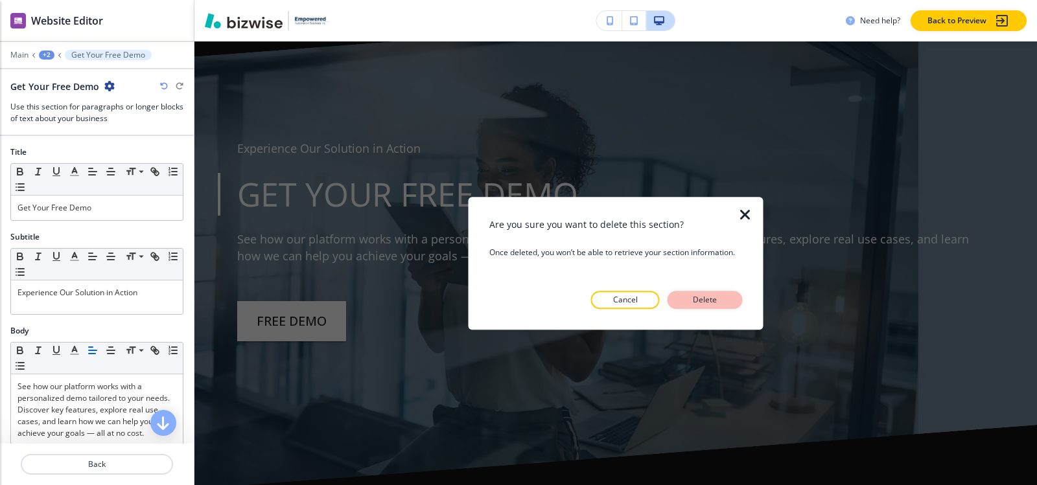
click at [712, 305] on p "Delete" at bounding box center [705, 300] width 31 height 12
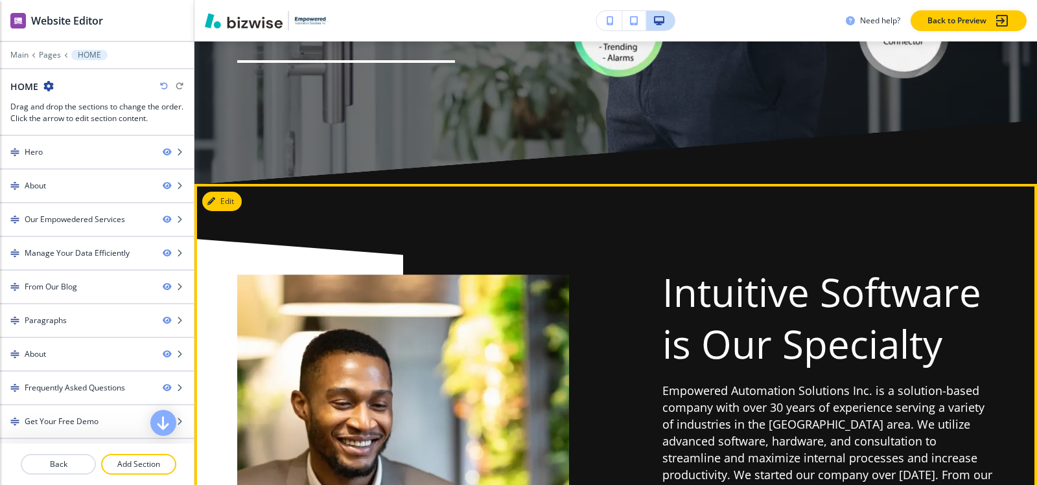
scroll to position [5103, 0]
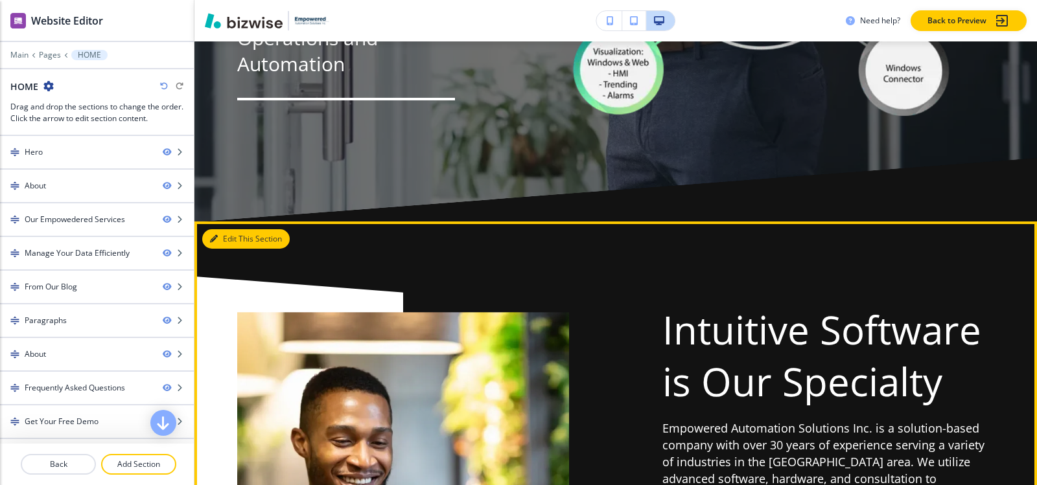
click at [231, 233] on button "Edit This Section" at bounding box center [245, 238] width 87 height 19
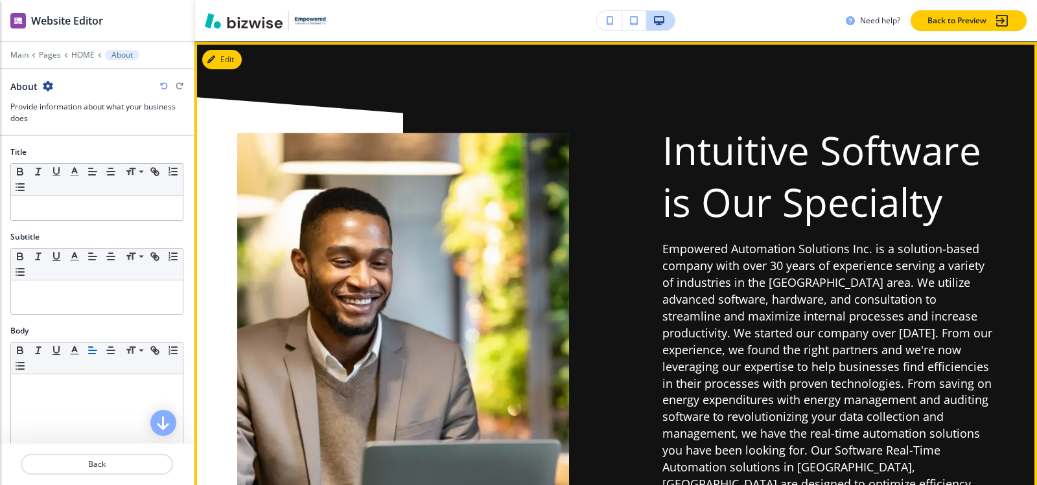
scroll to position [5283, 0]
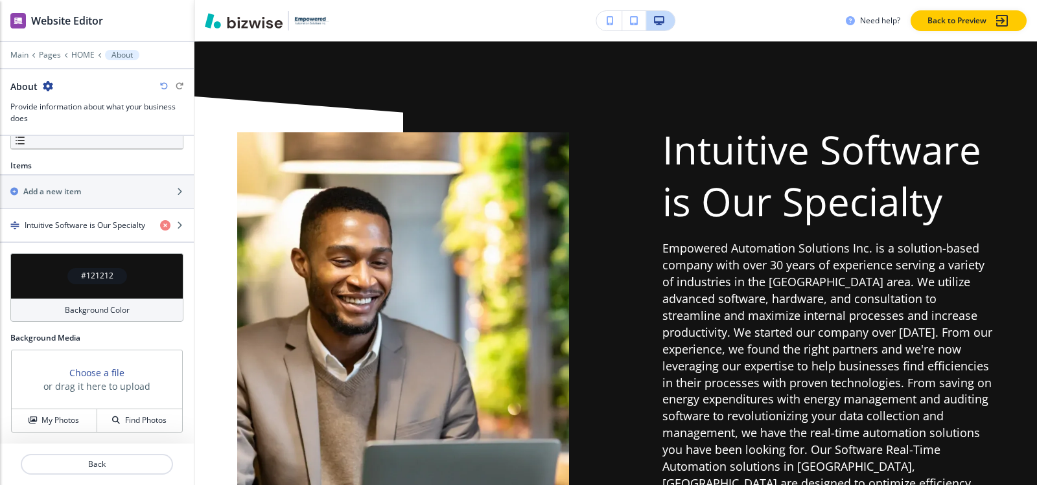
click at [82, 277] on h4 "#121212" at bounding box center [97, 276] width 32 height 12
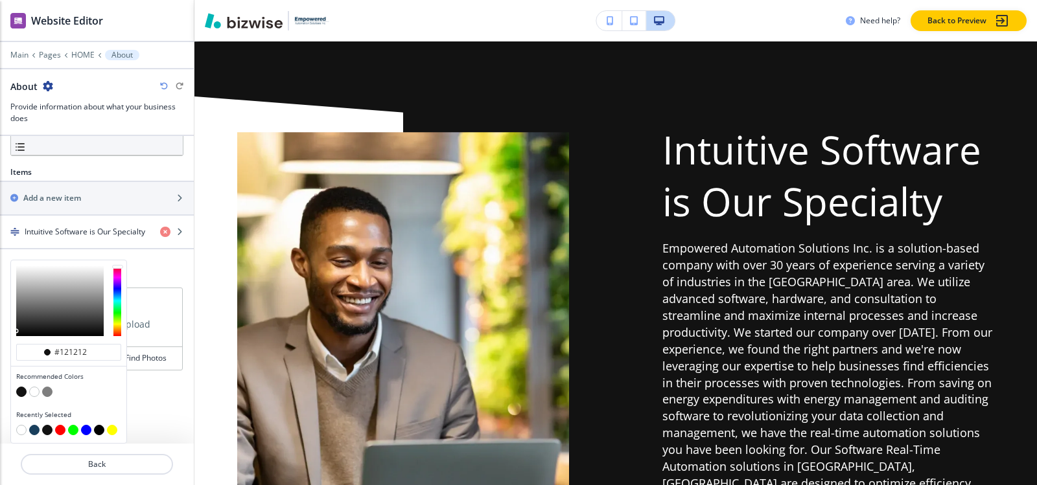
scroll to position [388, 0]
click at [32, 390] on button "button" at bounding box center [34, 392] width 10 height 10
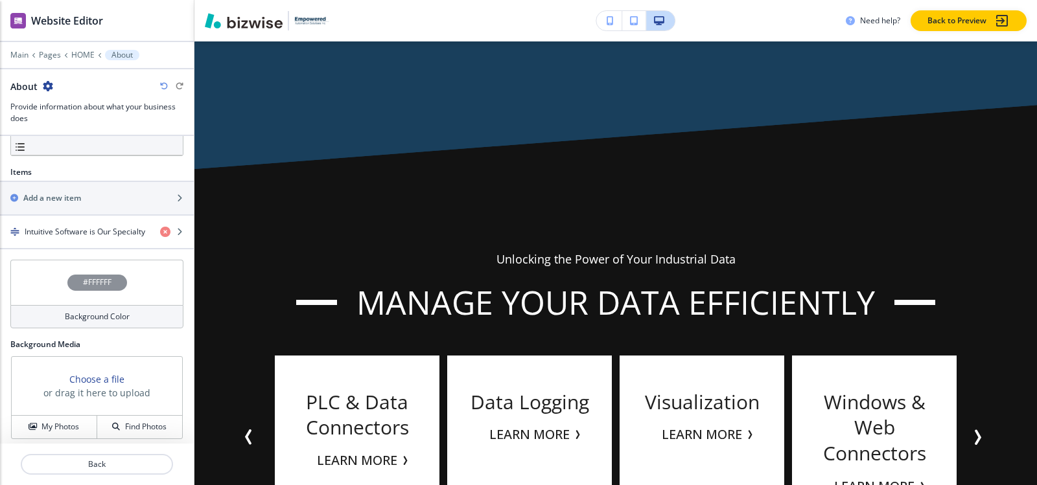
scroll to position [0, 0]
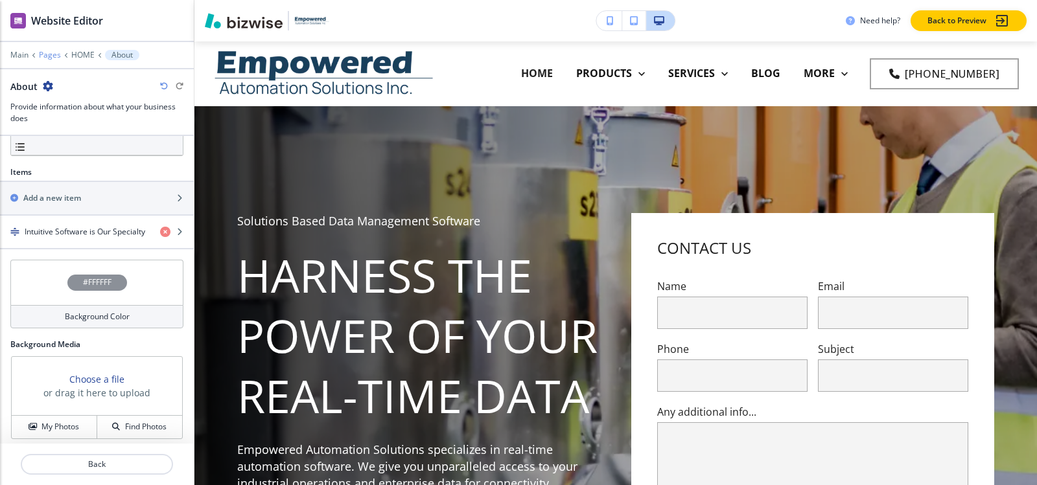
click at [43, 54] on p "Pages" at bounding box center [50, 55] width 22 height 9
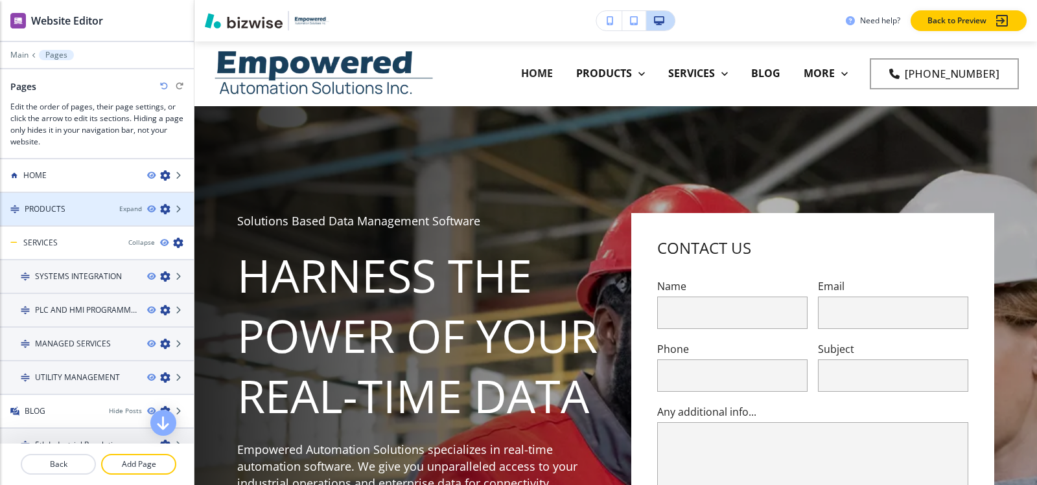
click at [51, 213] on h4 "PRODUCTS" at bounding box center [45, 210] width 41 height 12
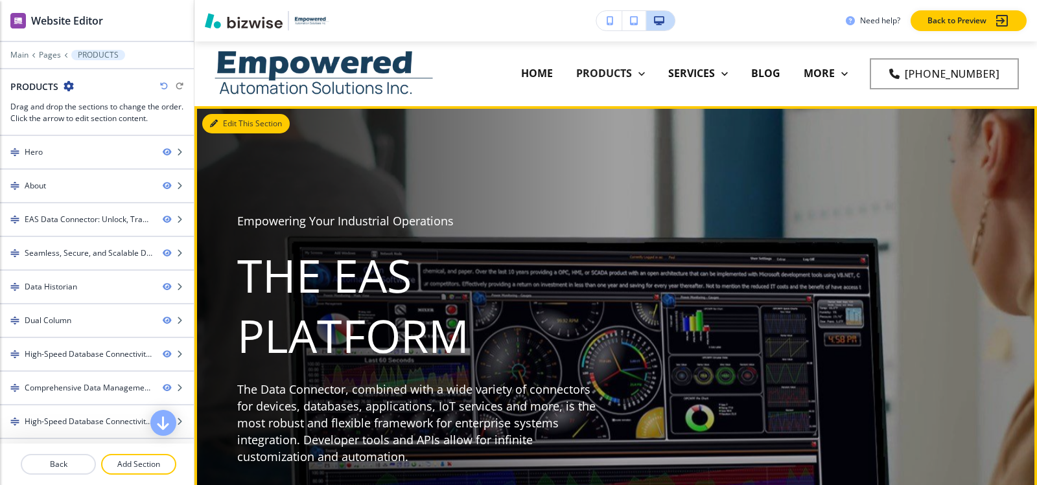
click at [233, 125] on button "Edit This Section" at bounding box center [245, 123] width 87 height 19
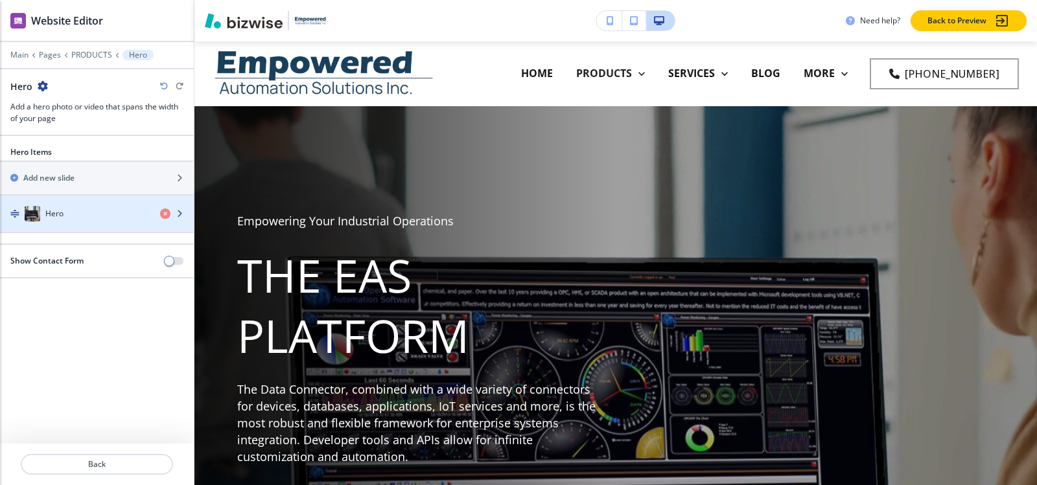
scroll to position [65, 0]
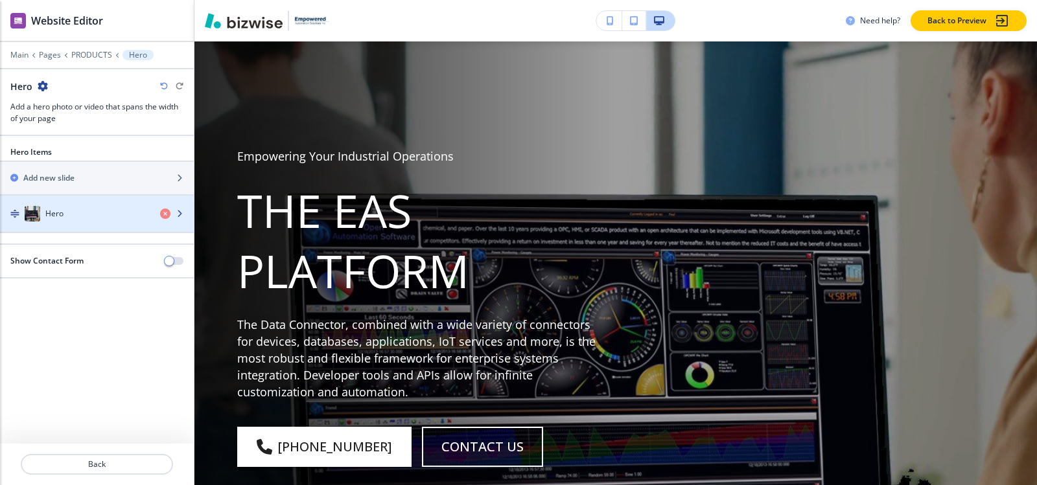
click at [78, 208] on div "Hero" at bounding box center [75, 214] width 150 height 16
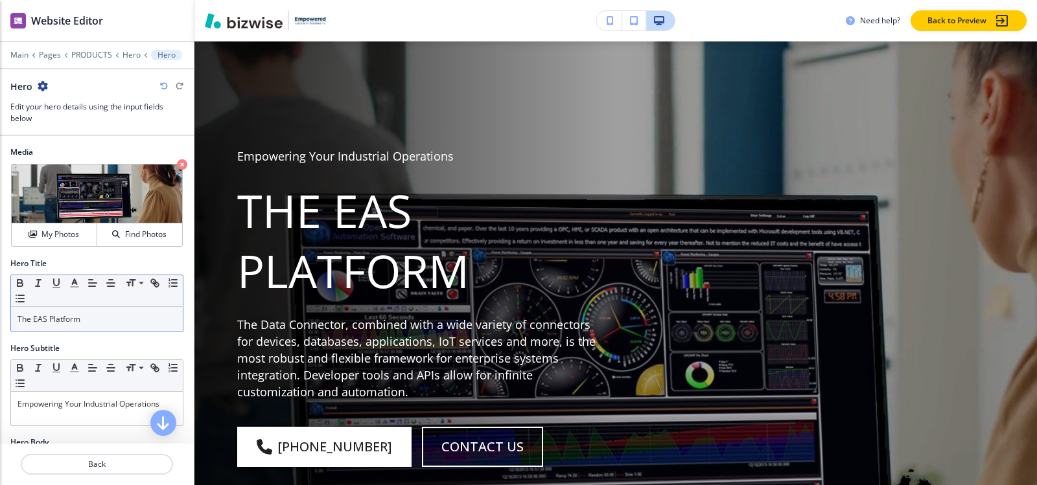
click at [108, 321] on p "The EAS Platform" at bounding box center [96, 320] width 159 height 12
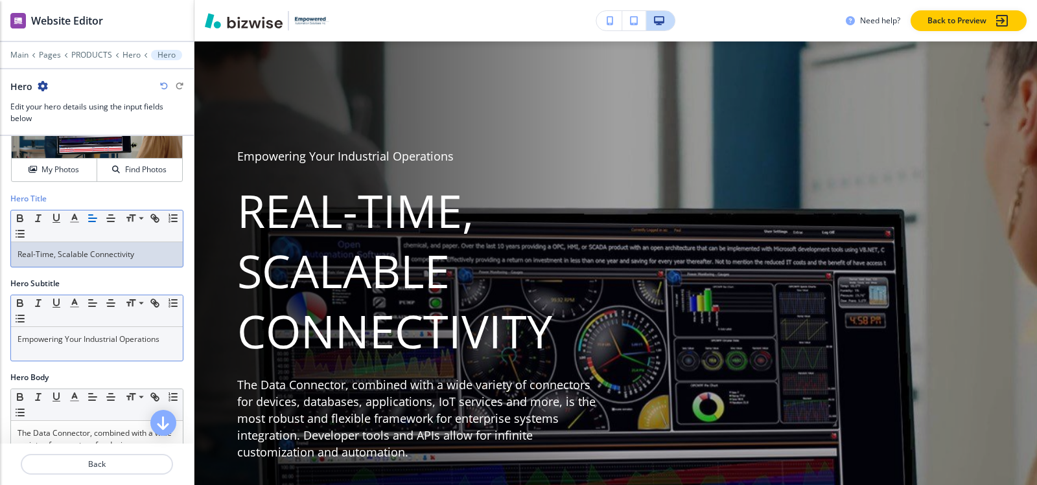
click at [92, 345] on div "Empowering Your Industrial Operations" at bounding box center [97, 344] width 172 height 34
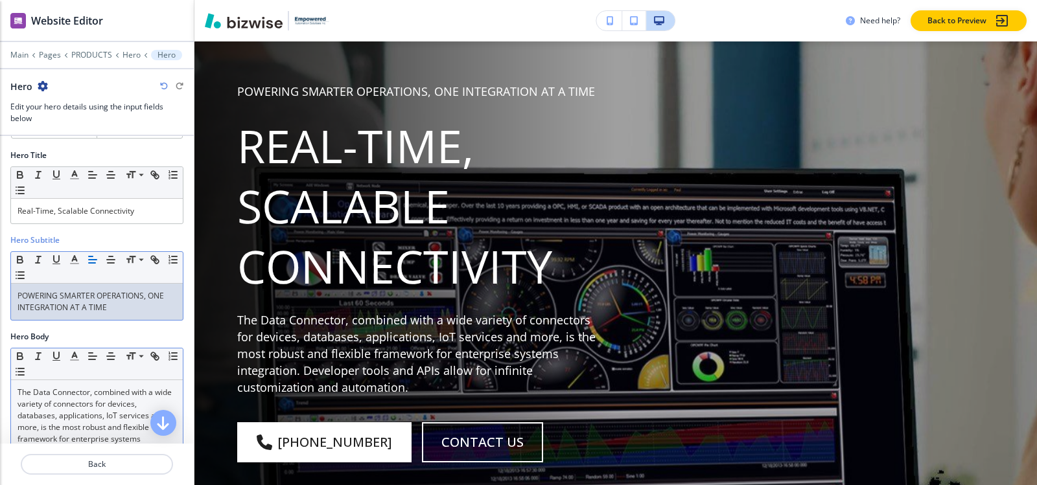
scroll to position [130, 0]
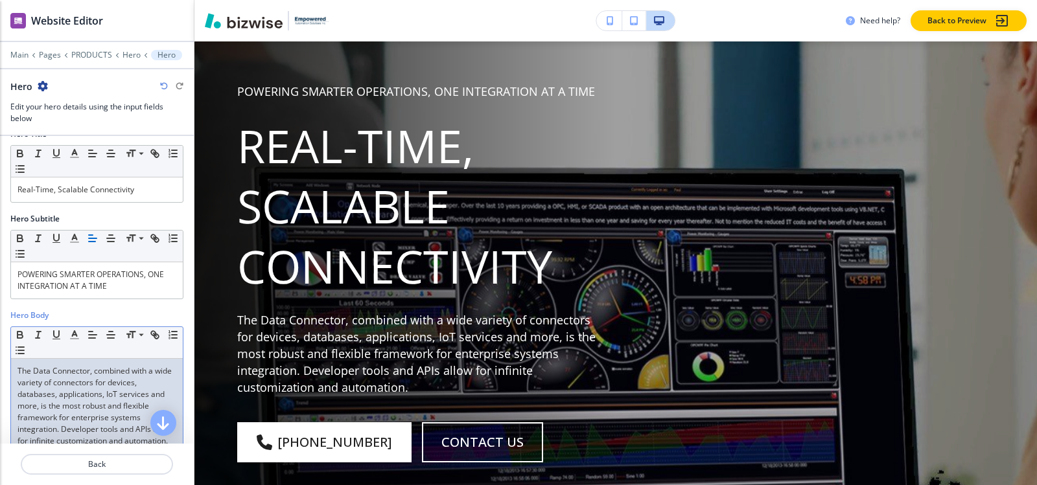
click at [79, 405] on p "The Data Connector, combined with a wide variety of connectors for devices, dat…" at bounding box center [96, 407] width 159 height 82
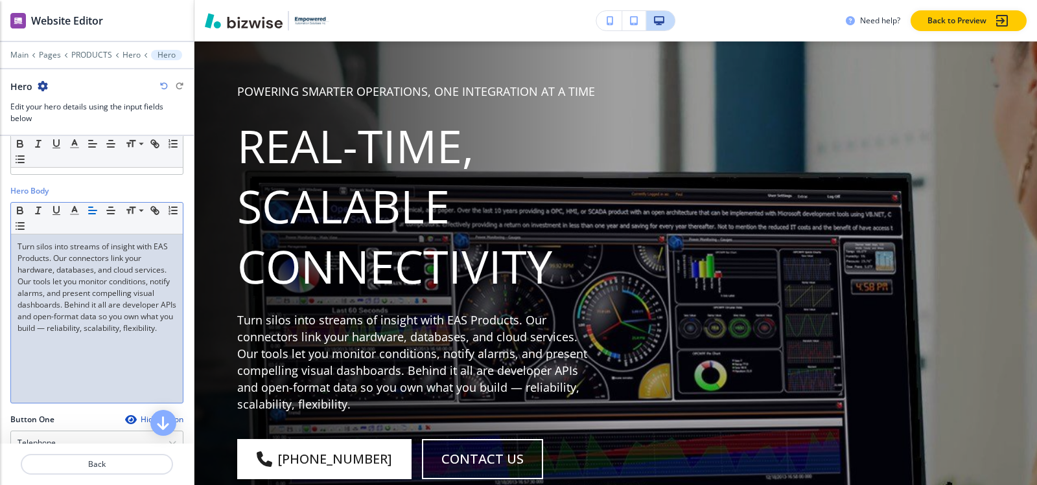
scroll to position [259, 0]
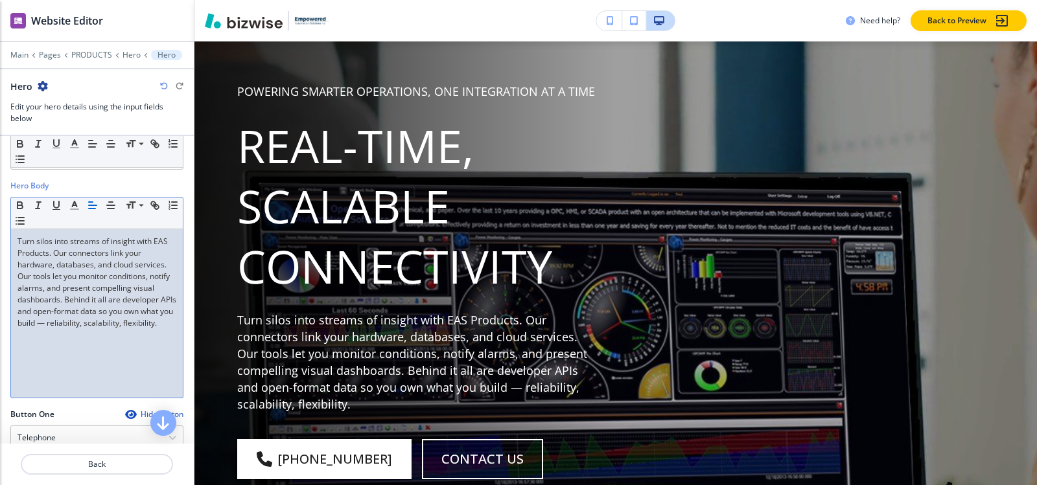
click at [71, 316] on p "Turn silos into streams of insight with EAS Products. Our connectors link your …" at bounding box center [96, 282] width 159 height 93
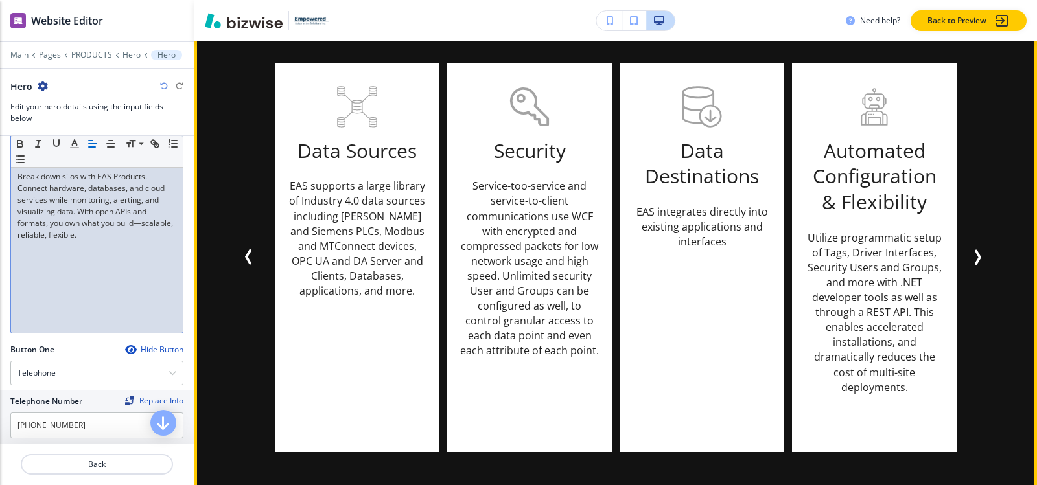
scroll to position [1750, 0]
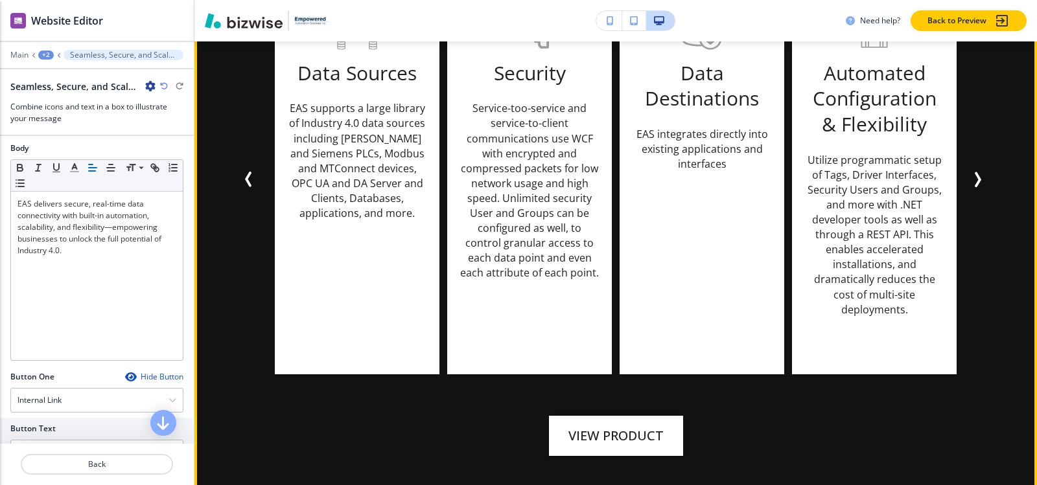
scroll to position [1979, 0]
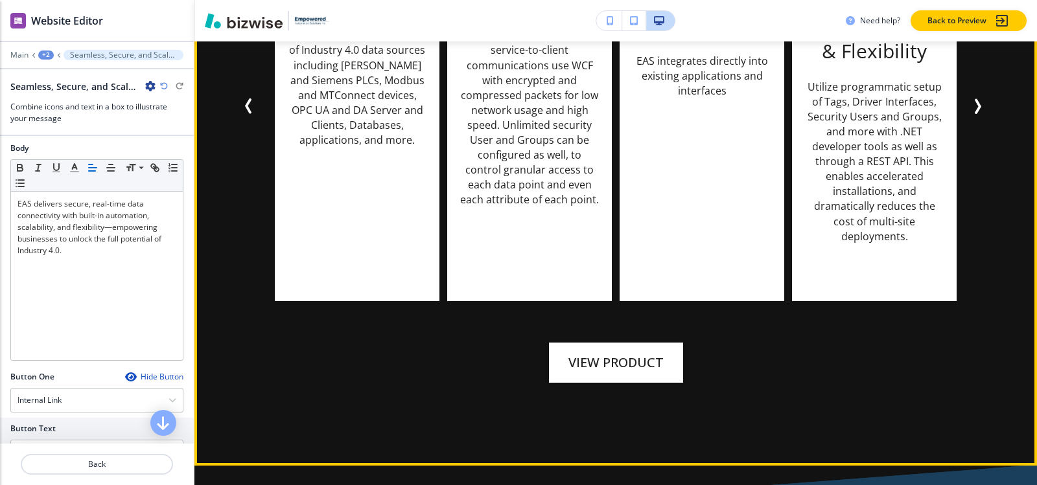
click at [977, 113] on icon "Next Slide" at bounding box center [978, 106] width 4 height 13
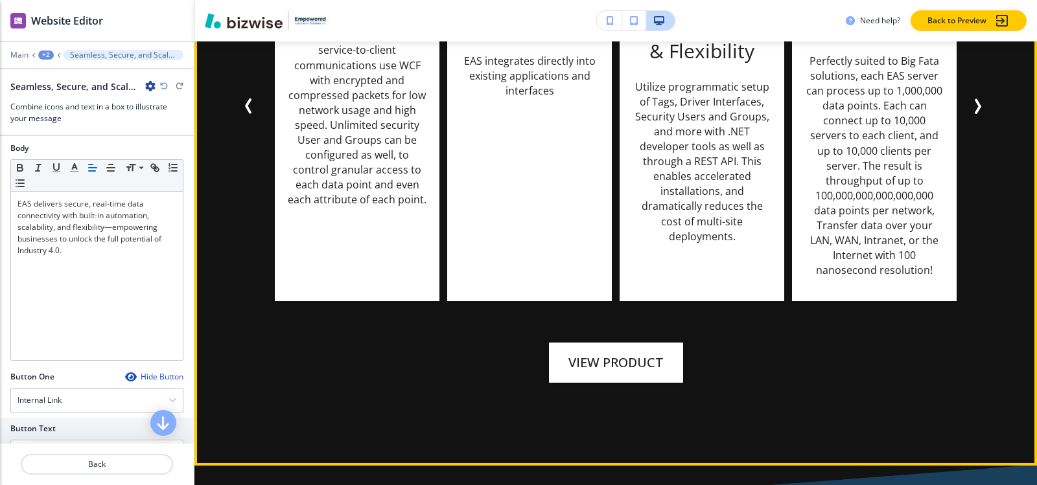
click at [974, 114] on icon "Next Slide" at bounding box center [978, 107] width 16 height 16
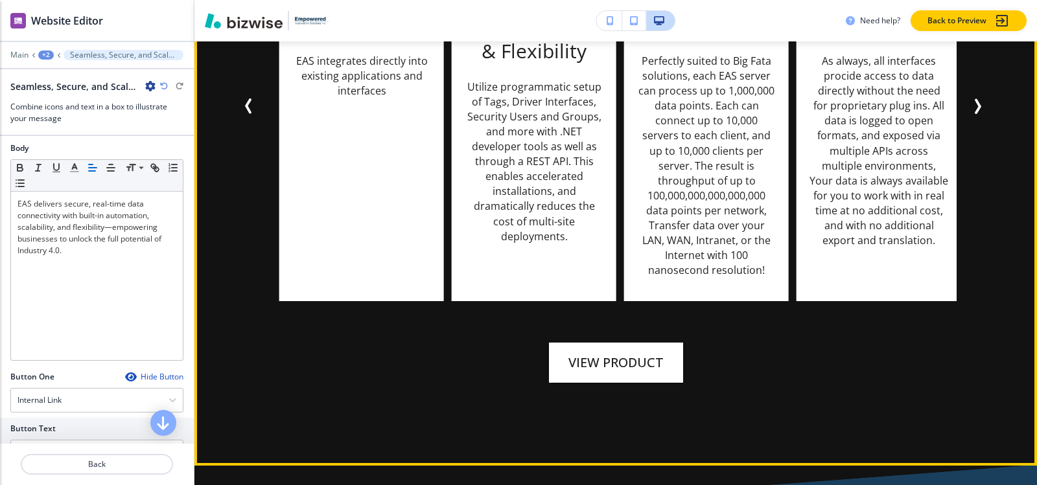
click at [980, 114] on icon "Next Slide" at bounding box center [978, 107] width 16 height 16
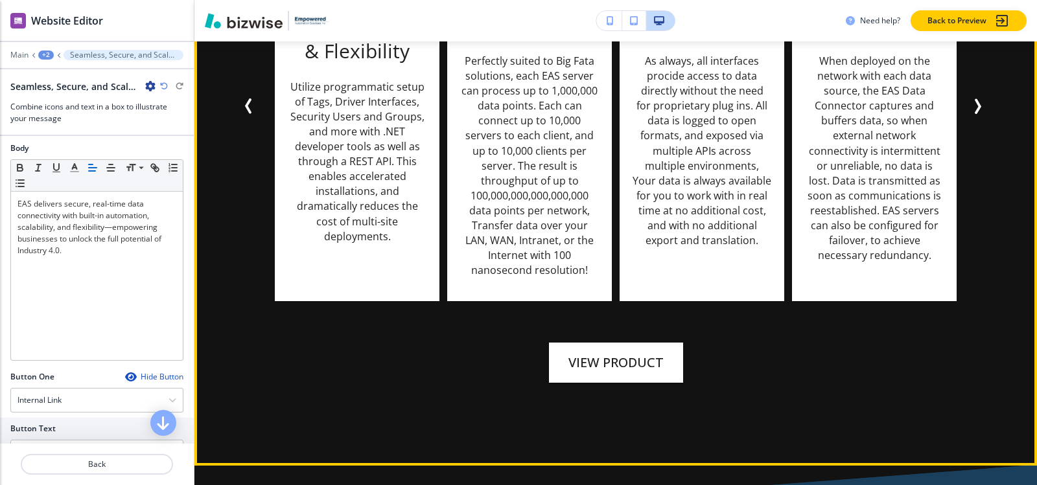
click at [976, 113] on icon "Next Slide" at bounding box center [978, 106] width 4 height 13
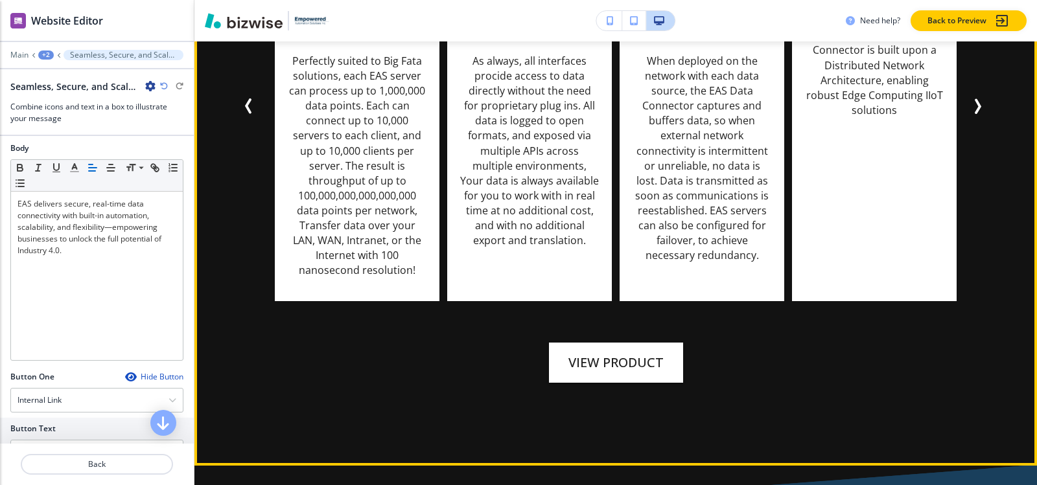
click at [976, 113] on icon "Next Slide" at bounding box center [978, 106] width 4 height 13
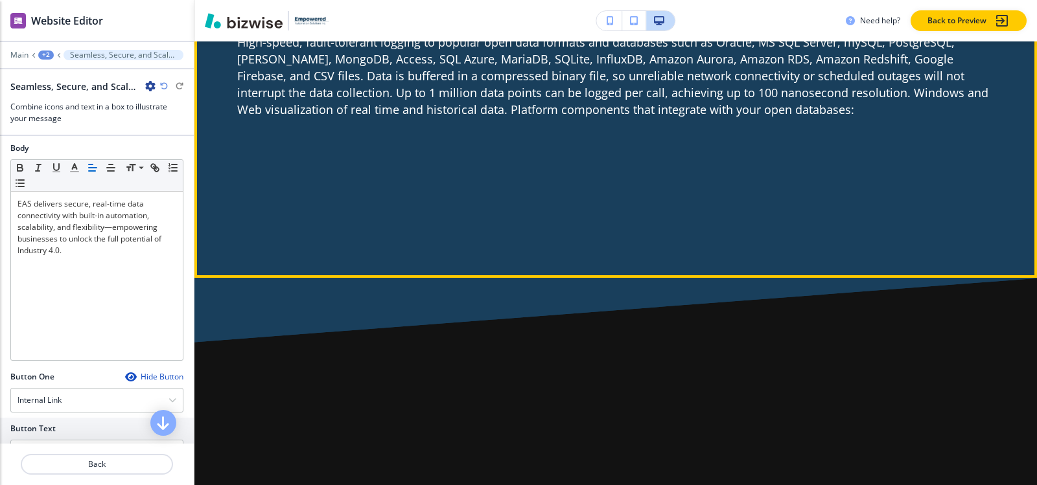
scroll to position [2692, 0]
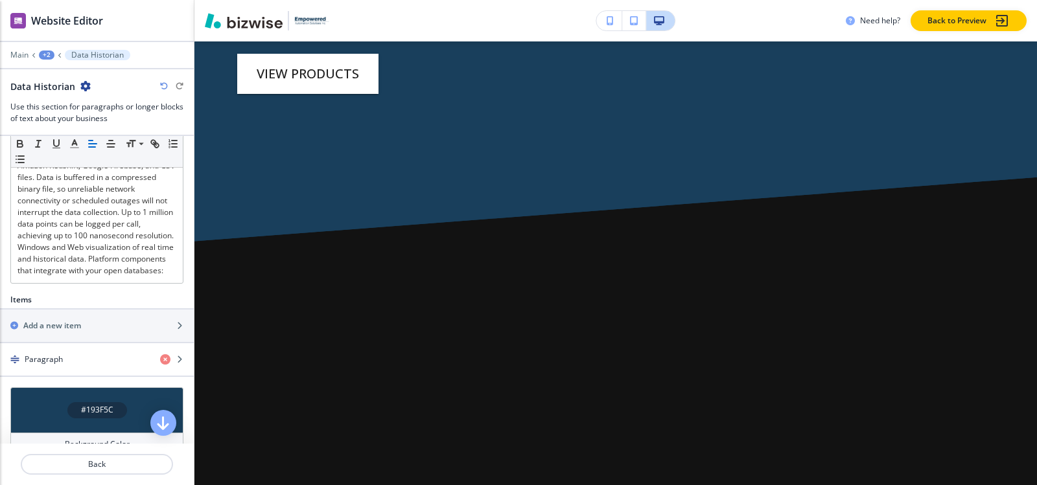
scroll to position [437, 0]
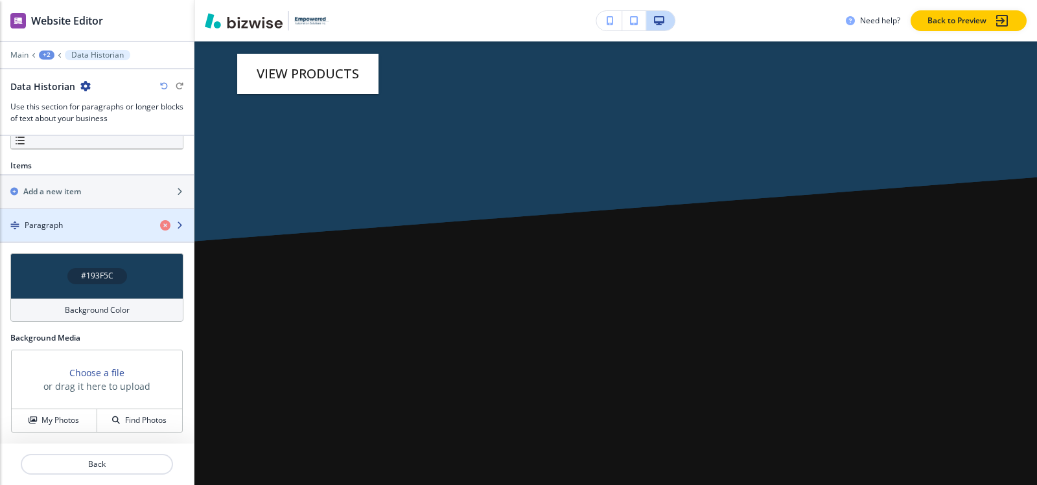
click at [69, 220] on div "Paragraph" at bounding box center [75, 226] width 150 height 12
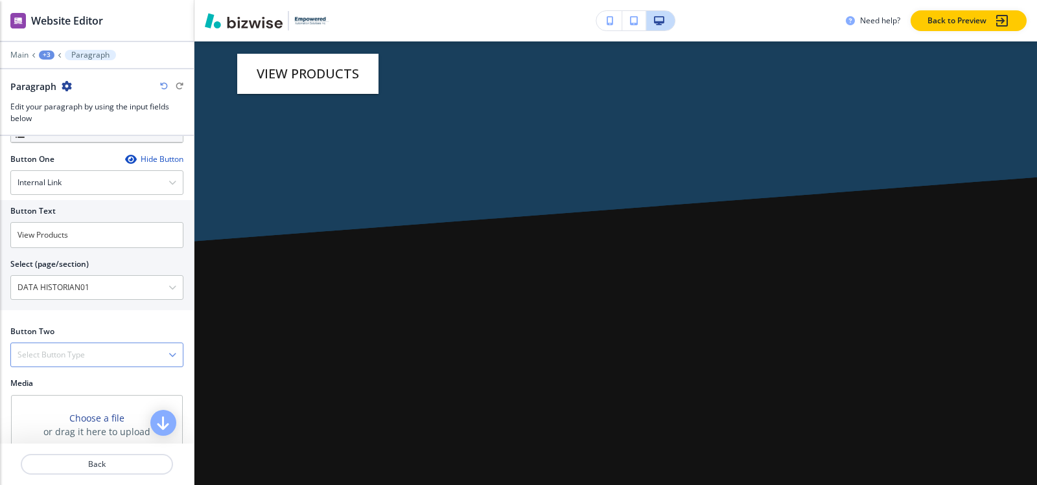
scroll to position [466, 0]
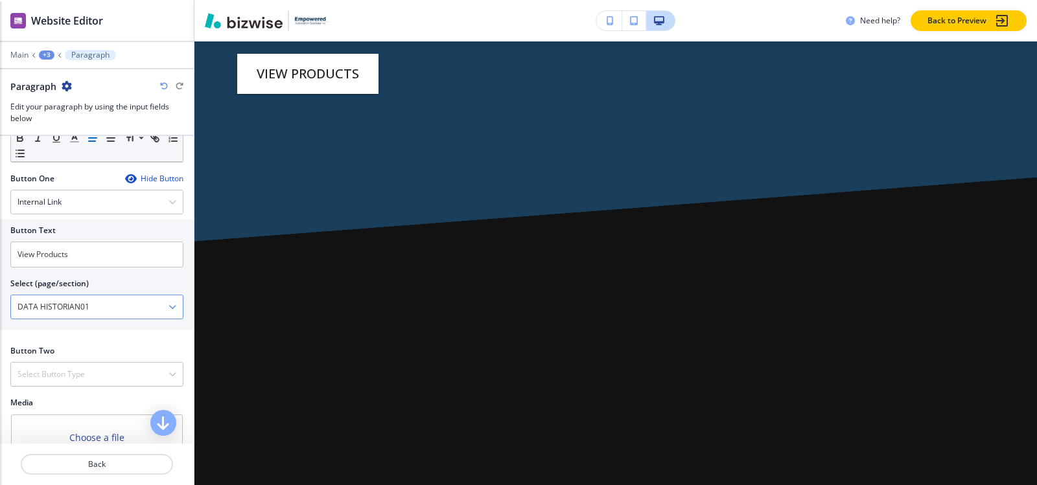
click at [106, 301] on \(page\/section\) "DATA HISTORIAN01" at bounding box center [89, 307] width 157 height 22
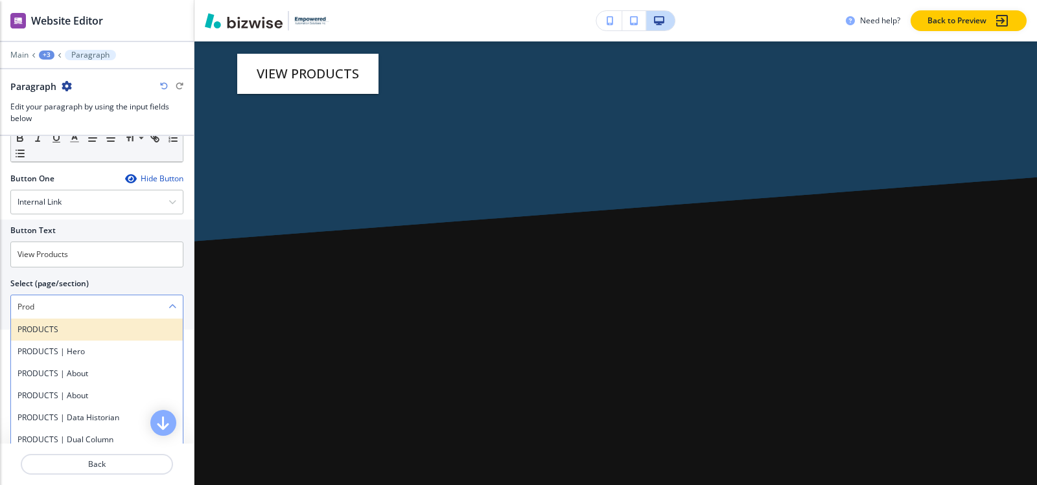
click at [30, 329] on h4 "PRODUCTS" at bounding box center [96, 330] width 159 height 12
type \(page\/section\) "PRODUCTS"
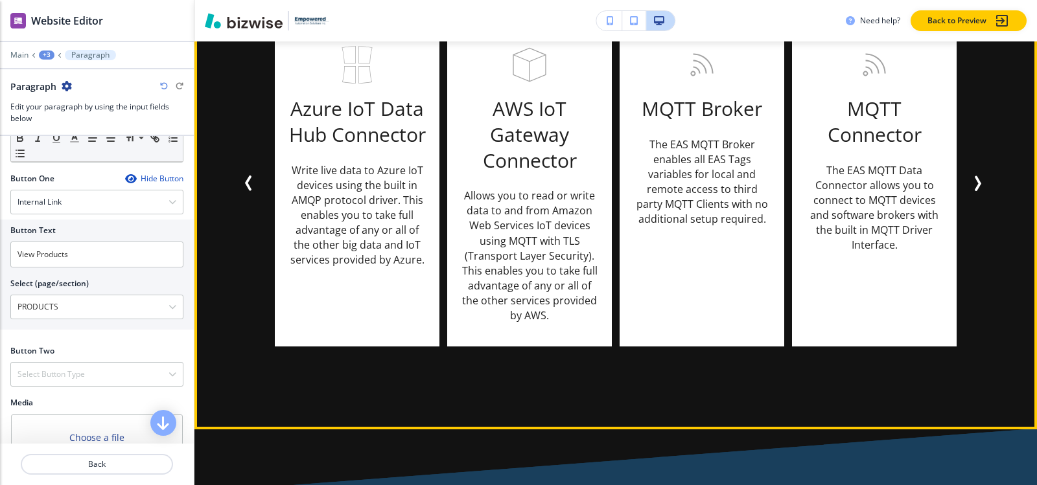
scroll to position [5829, 0]
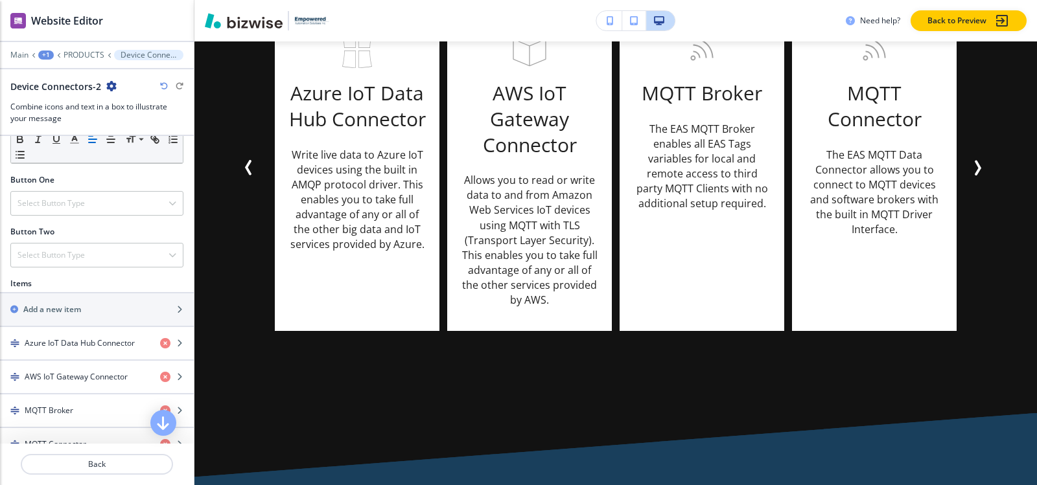
scroll to position [373, 0]
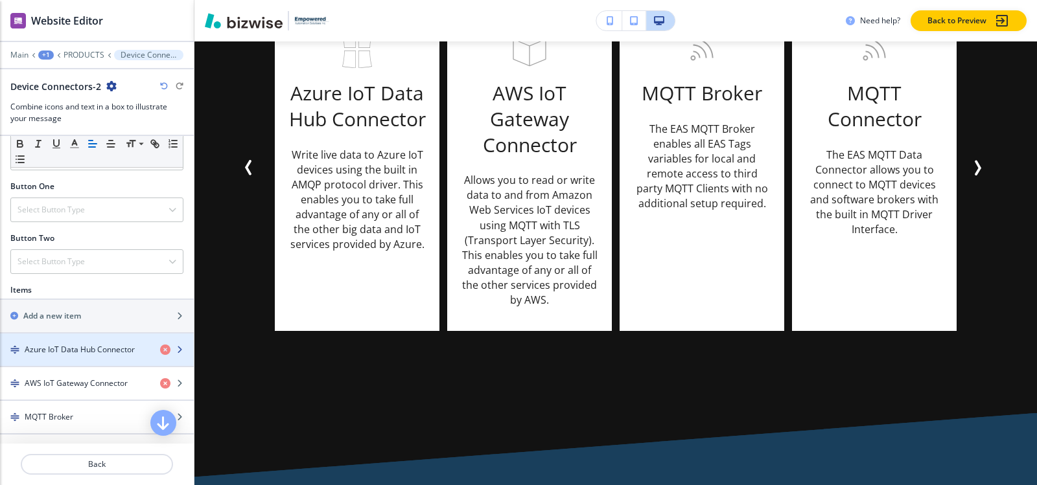
click at [63, 340] on div "button" at bounding box center [97, 339] width 194 height 10
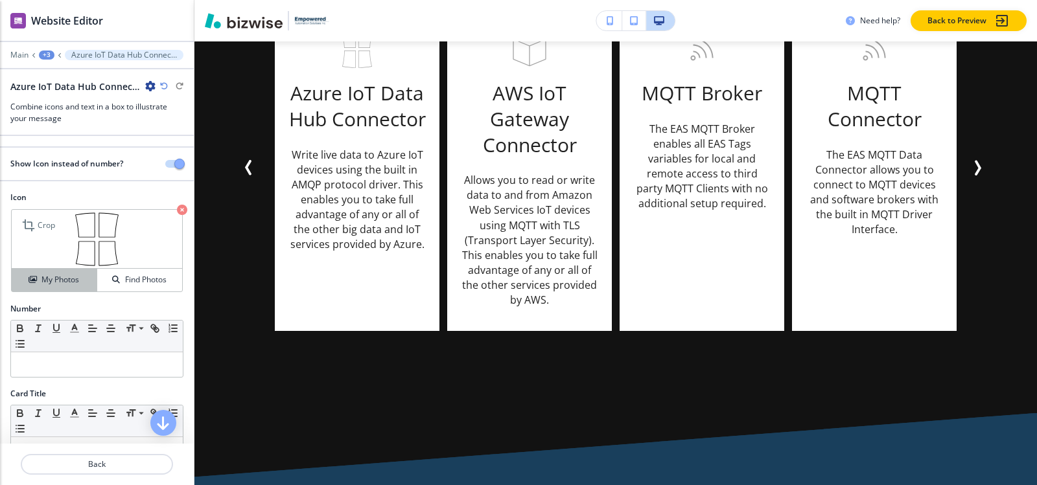
click at [54, 288] on button "My Photos" at bounding box center [55, 280] width 86 height 23
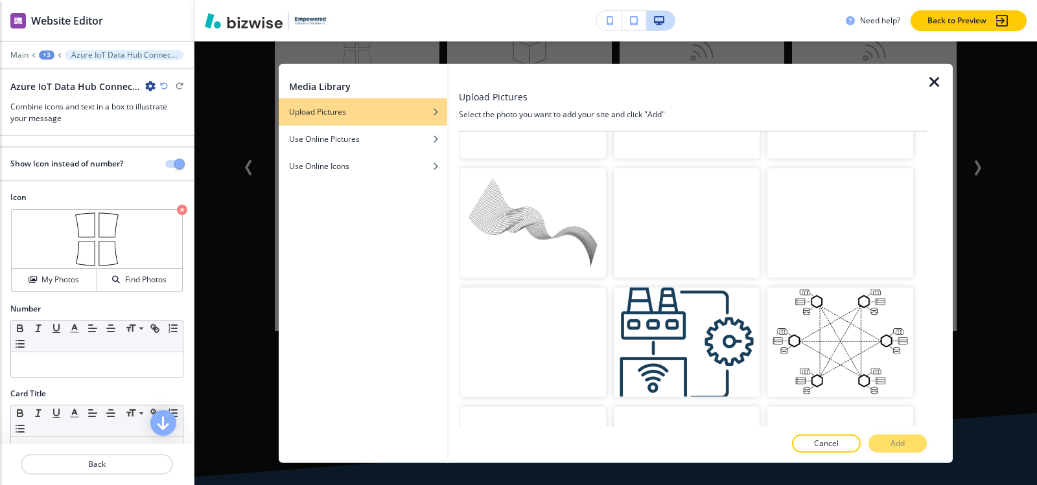
scroll to position [35334, 0]
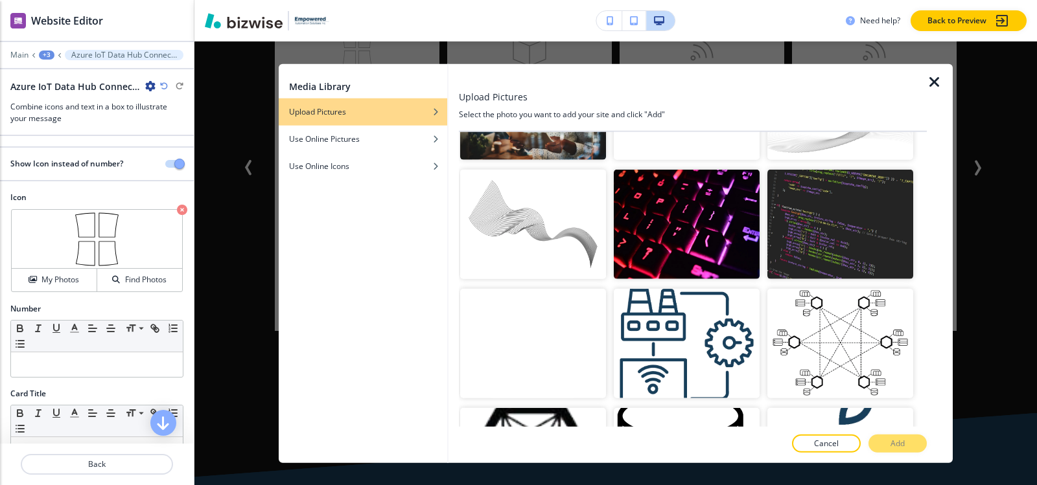
click at [889, 442] on button "Add" at bounding box center [898, 444] width 58 height 18
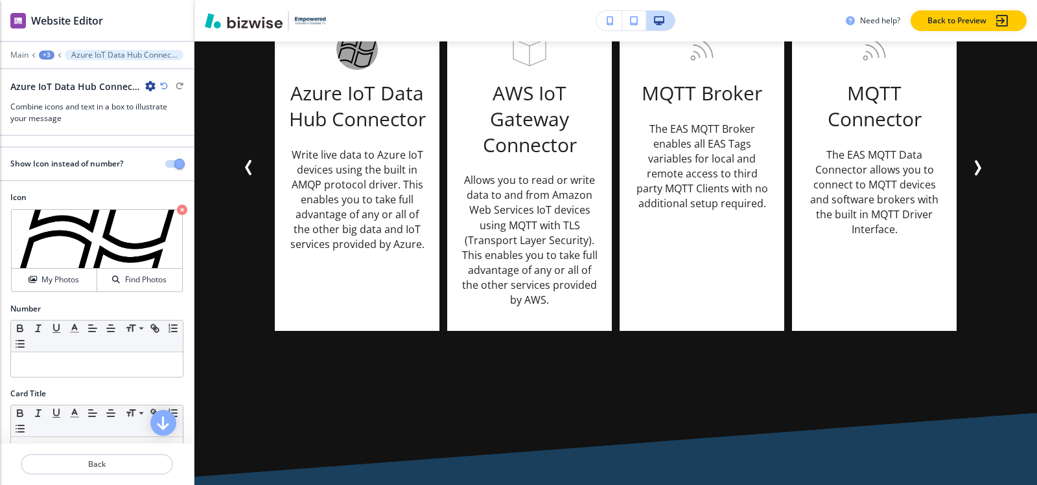
click at [162, 84] on icon "button" at bounding box center [164, 86] width 8 height 8
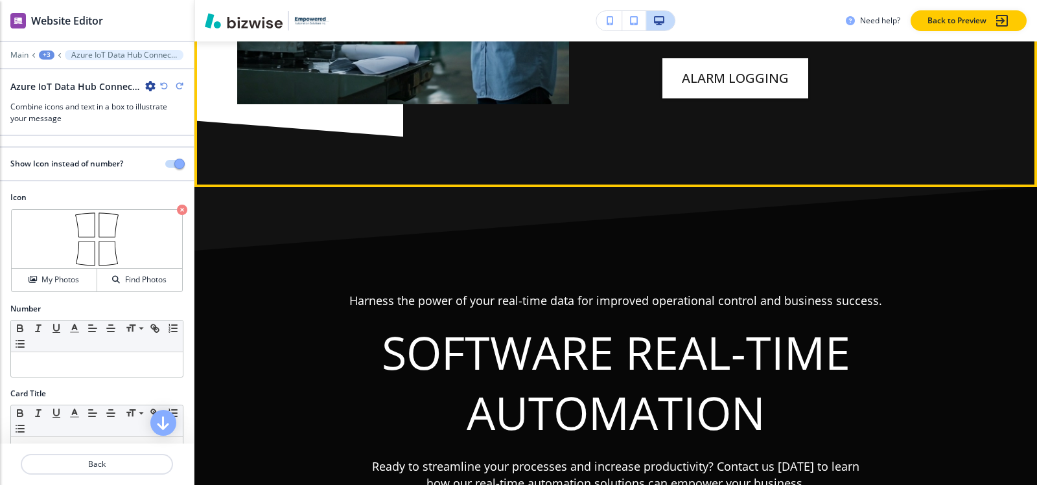
scroll to position [8441, 0]
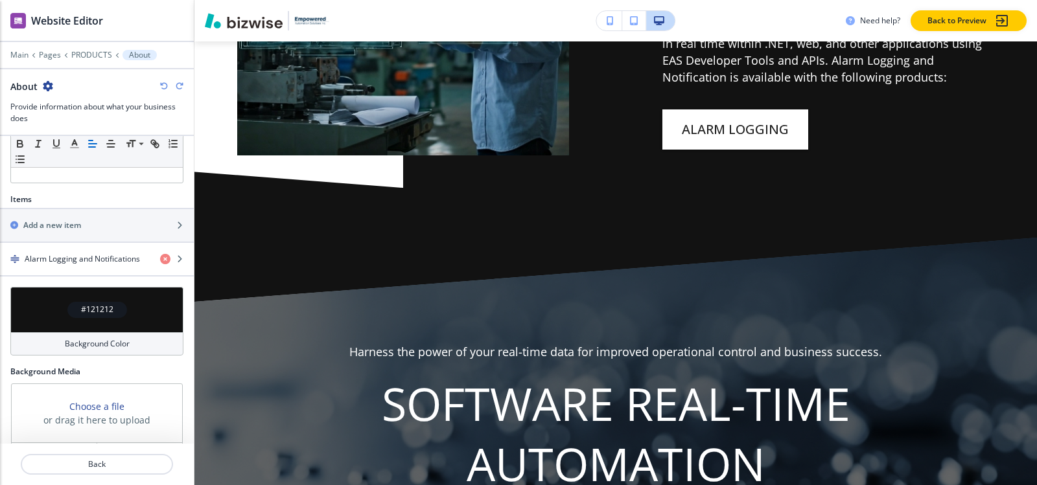
scroll to position [394, 0]
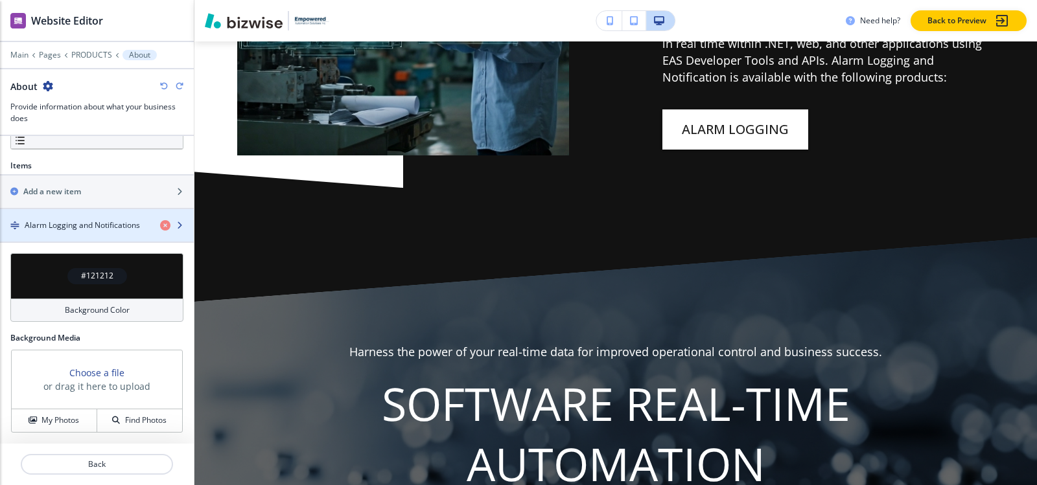
click at [72, 220] on h4 "Alarm Logging and Notifications" at bounding box center [82, 226] width 115 height 12
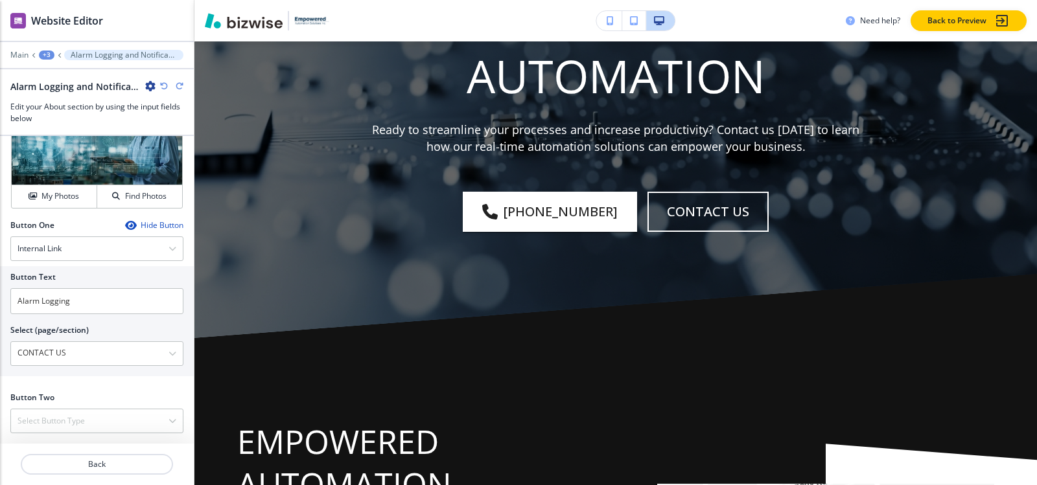
scroll to position [8860, 0]
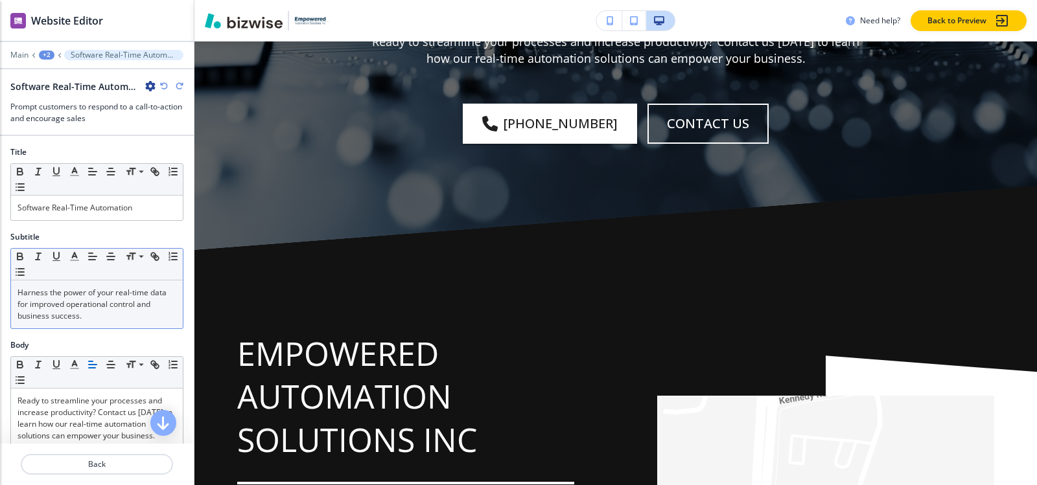
scroll to position [8952, 0]
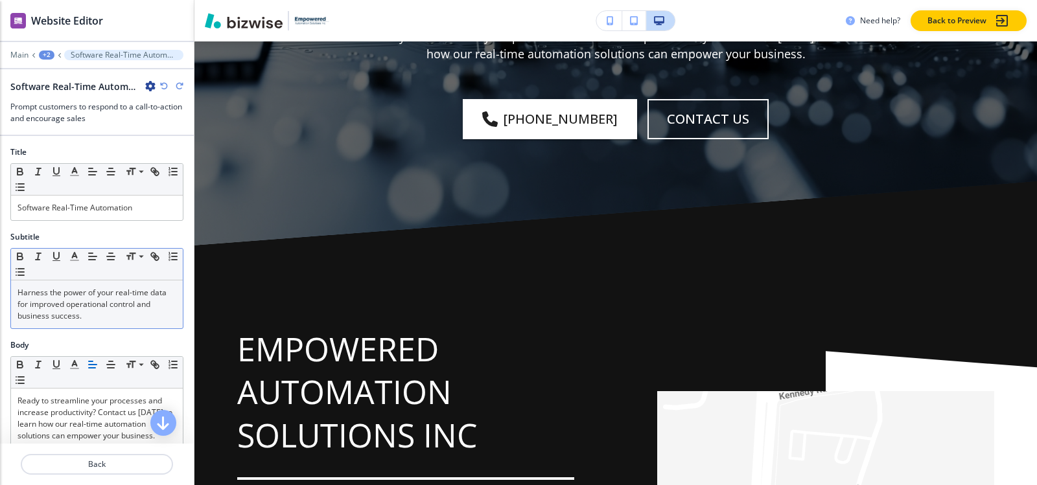
click at [89, 308] on p "Harness the power of your real-time data for improved operational control and b…" at bounding box center [96, 304] width 159 height 35
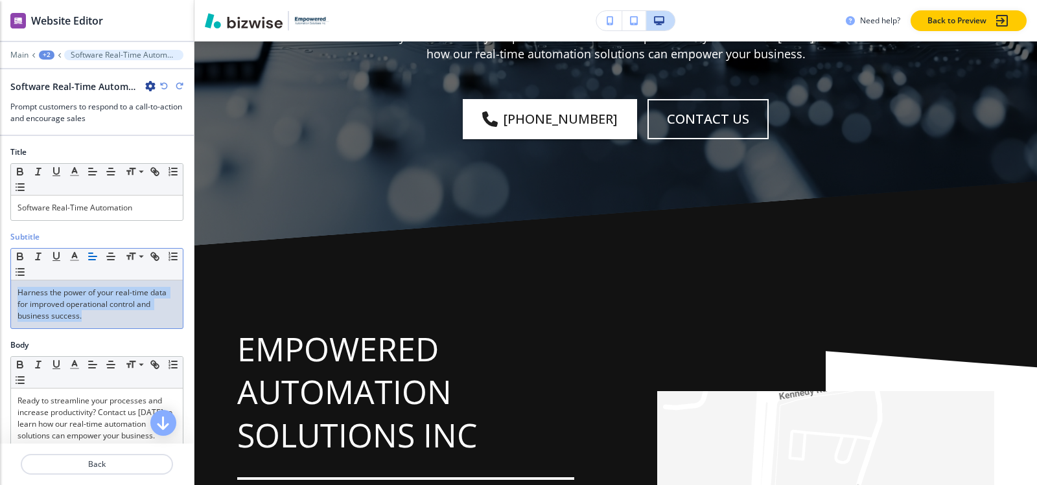
copy p "Harness the power of your real-time data for improved operational control and b…"
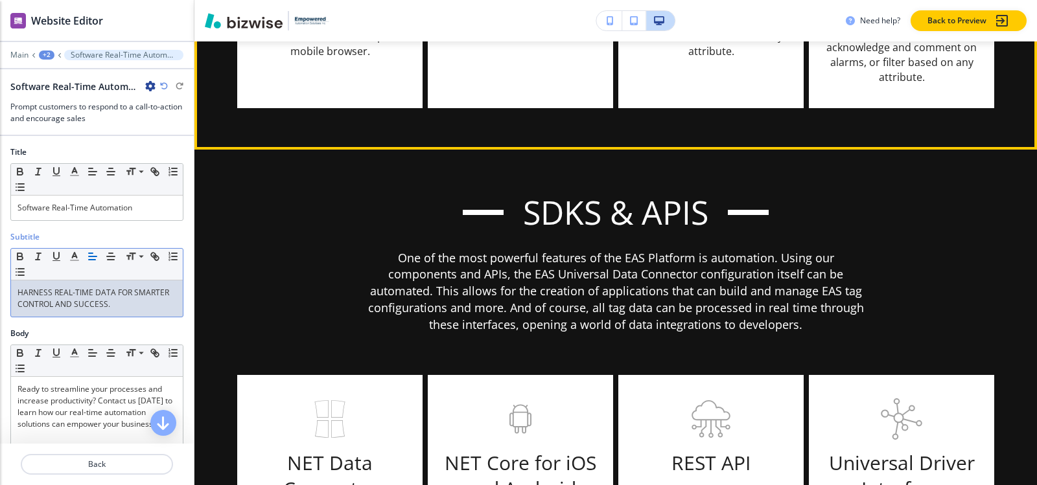
scroll to position [7397, 0]
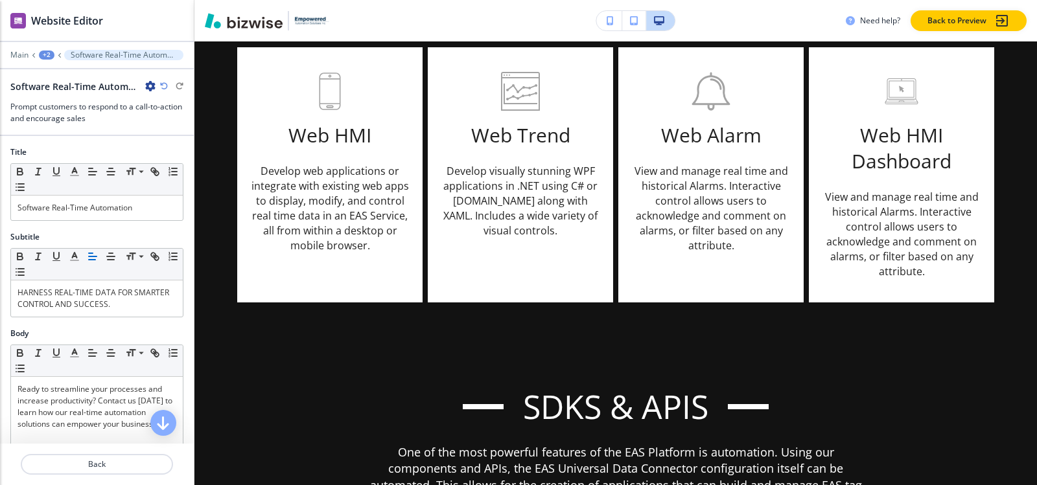
click at [42, 53] on div "+2" at bounding box center [47, 55] width 16 height 9
click at [47, 73] on p "Pages" at bounding box center [80, 77] width 66 height 12
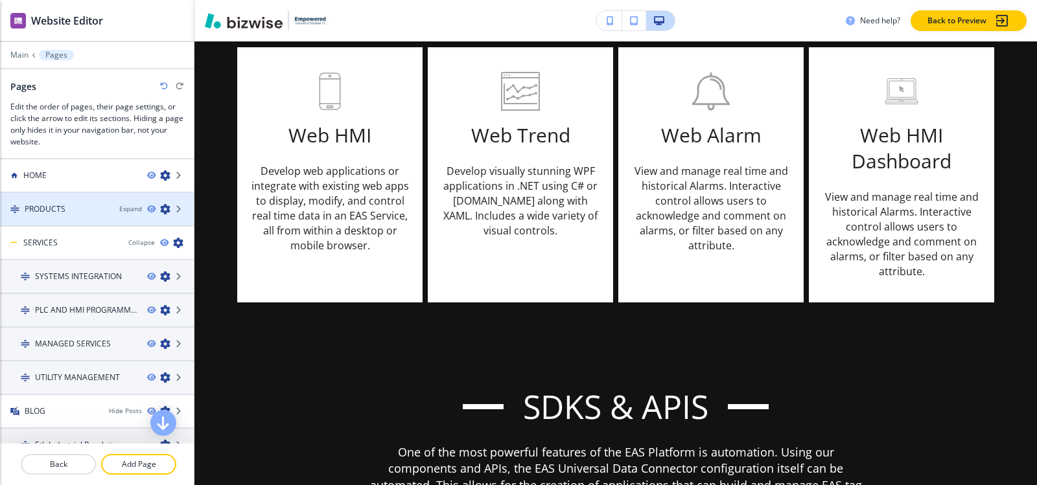
click at [107, 212] on div "PRODUCTS Expand" at bounding box center [97, 210] width 194 height 12
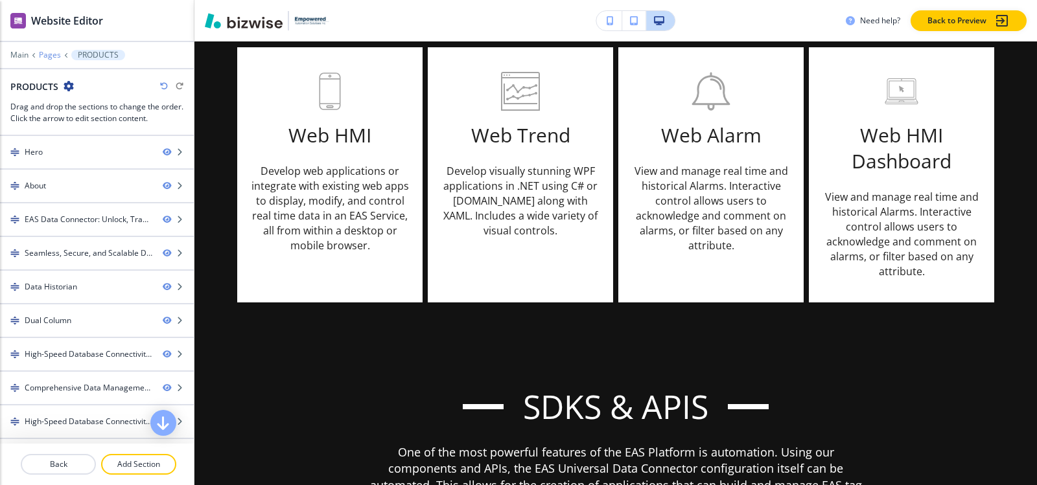
click at [52, 58] on p "Pages" at bounding box center [50, 55] width 22 height 9
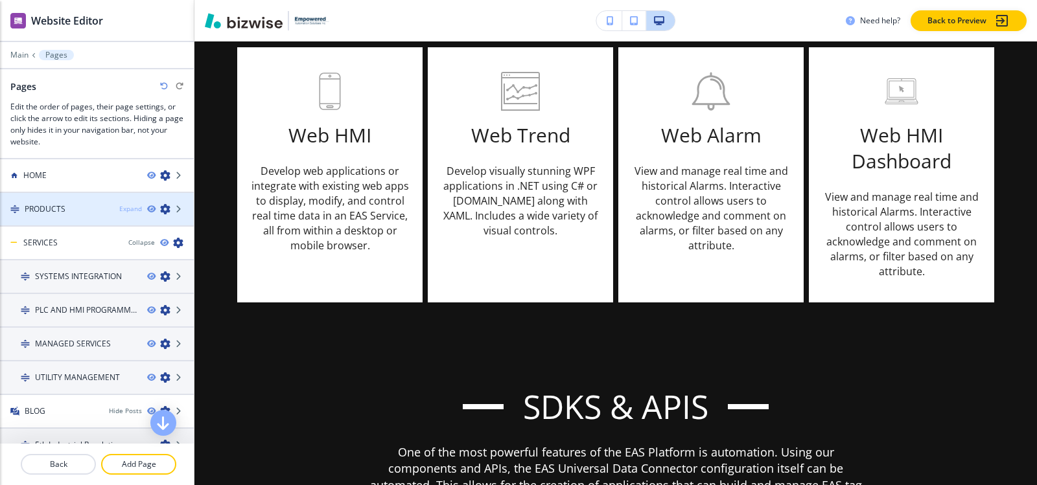
click at [119, 210] on div "Expand" at bounding box center [130, 209] width 23 height 10
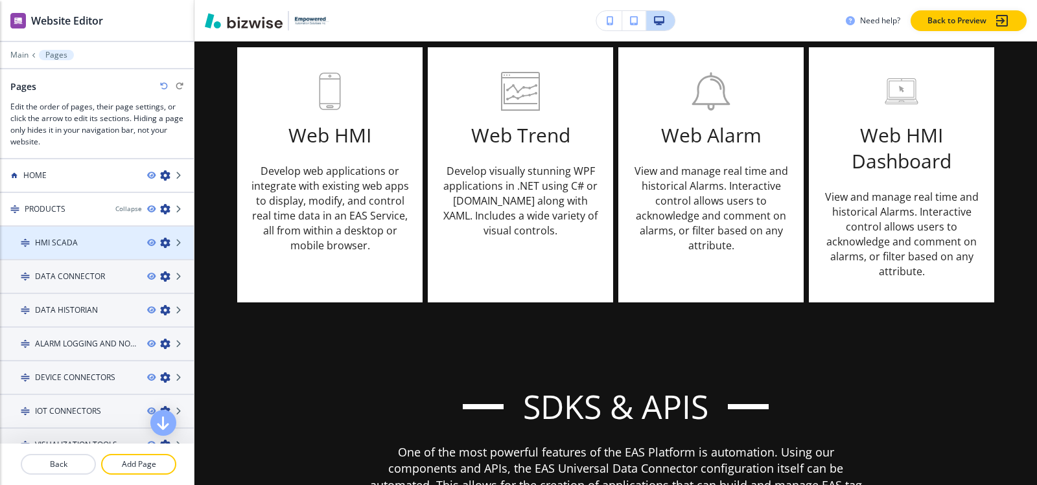
click at [64, 247] on h4 "HMI SCADA" at bounding box center [56, 243] width 43 height 12
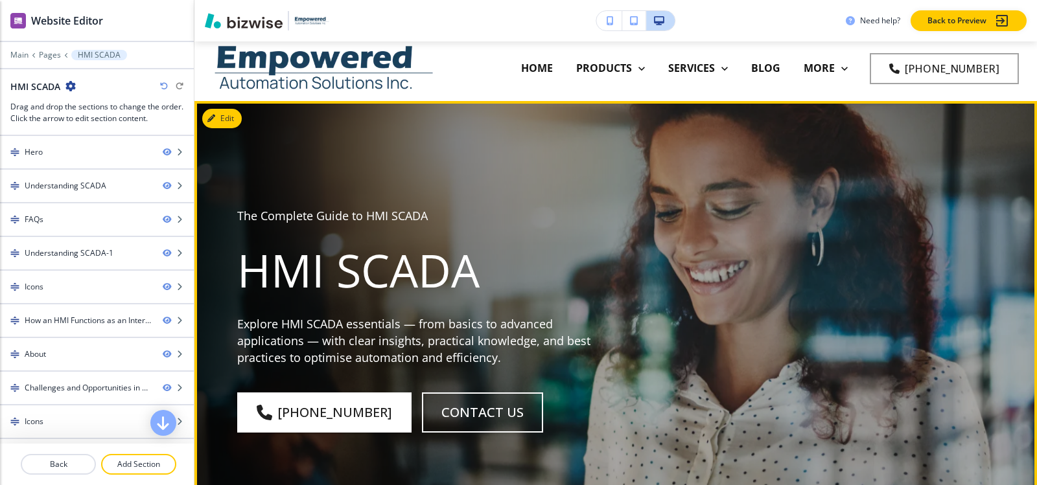
scroll to position [0, 0]
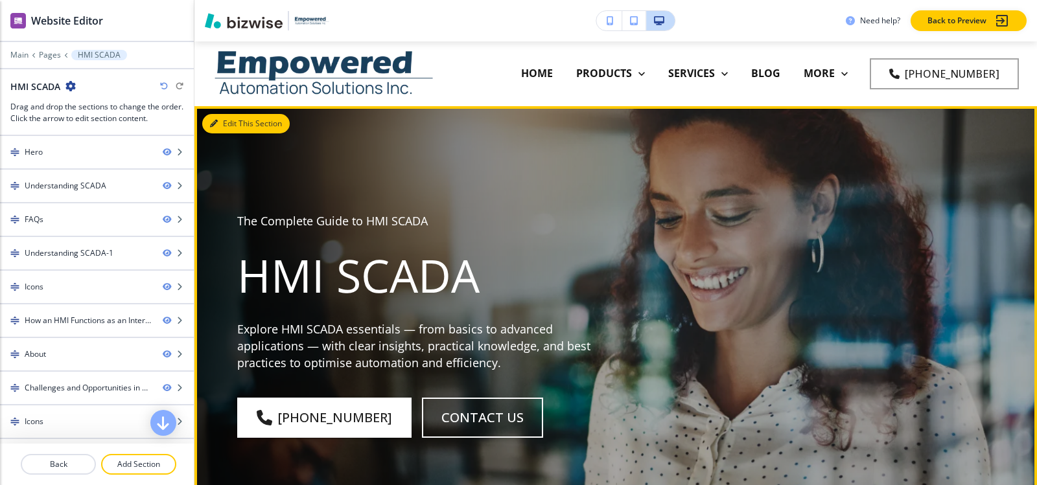
click at [226, 124] on button "Edit This Section" at bounding box center [245, 123] width 87 height 19
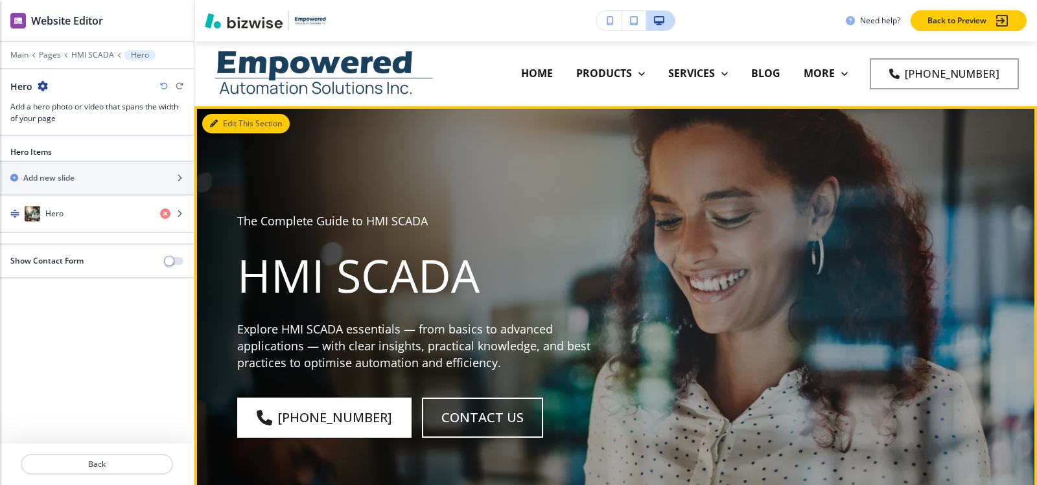
scroll to position [65, 0]
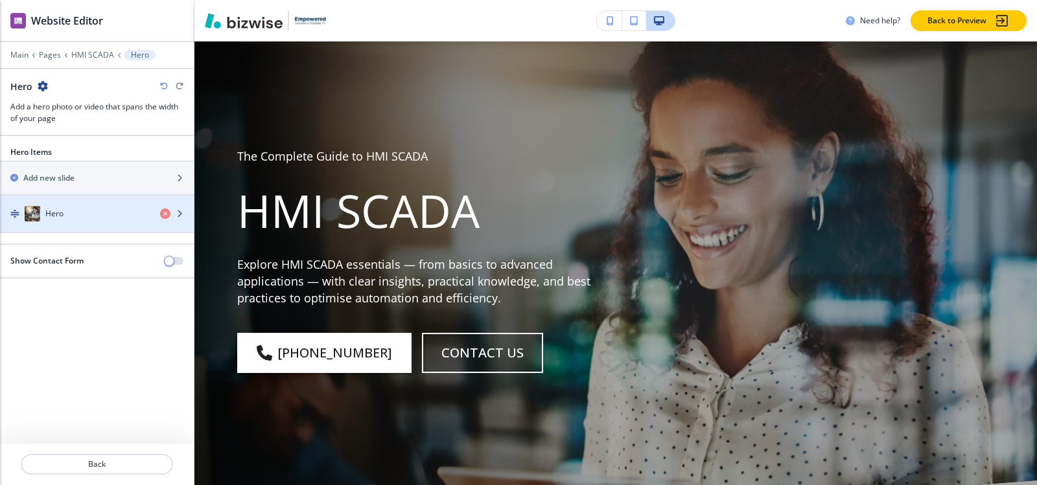
click at [56, 209] on h4 "Hero" at bounding box center [54, 214] width 18 height 12
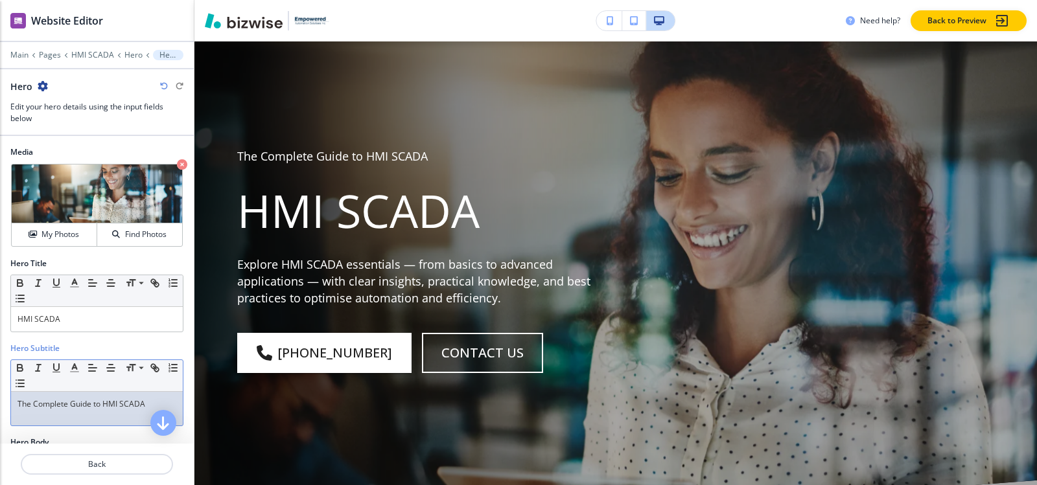
click at [85, 401] on p "The Complete Guide to HMI SCADA" at bounding box center [96, 405] width 159 height 12
copy p "The Complete Guide to HMI SCADA"
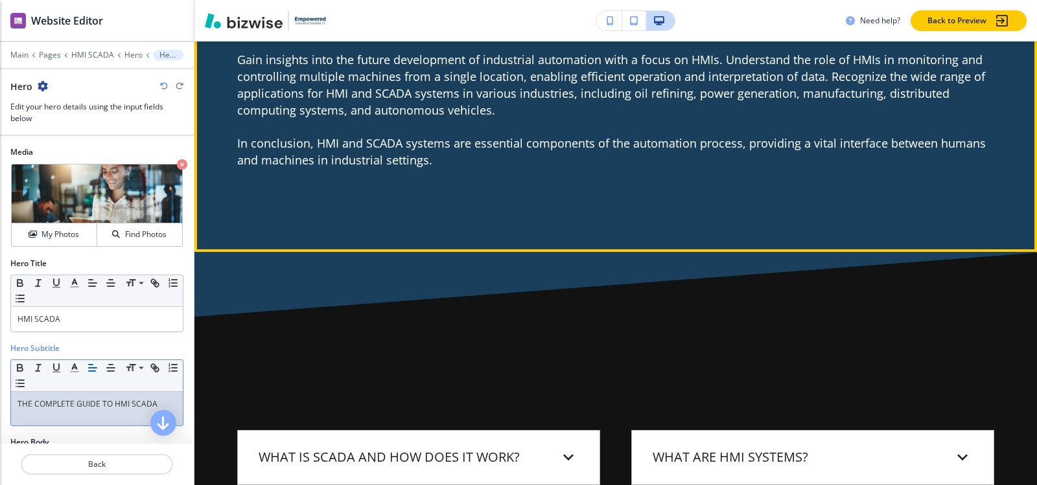
scroll to position [1296, 0]
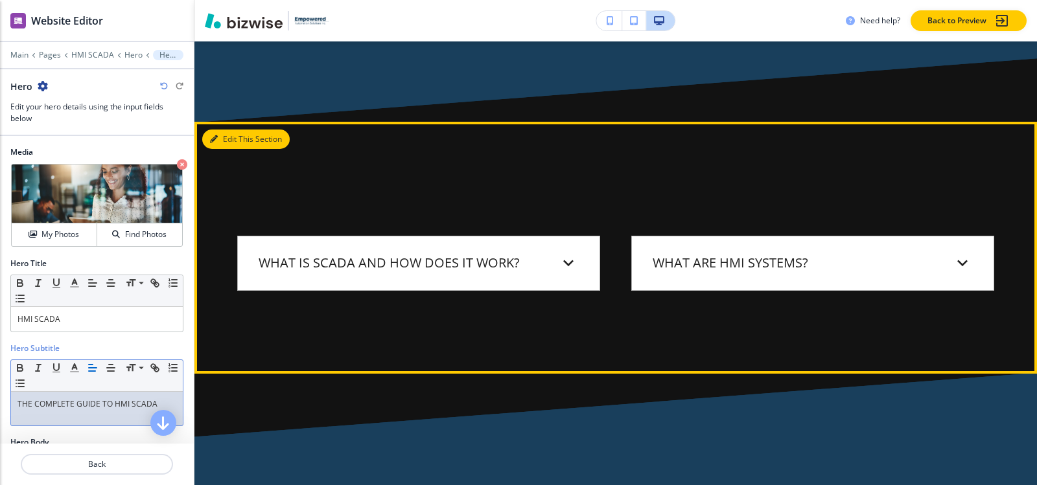
click at [224, 130] on button "Edit This Section" at bounding box center [245, 139] width 87 height 19
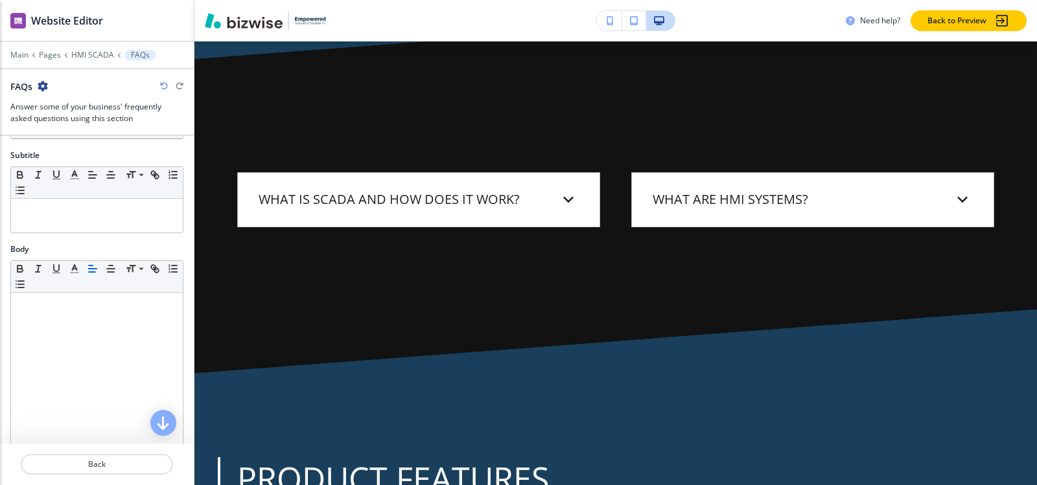
scroll to position [0, 0]
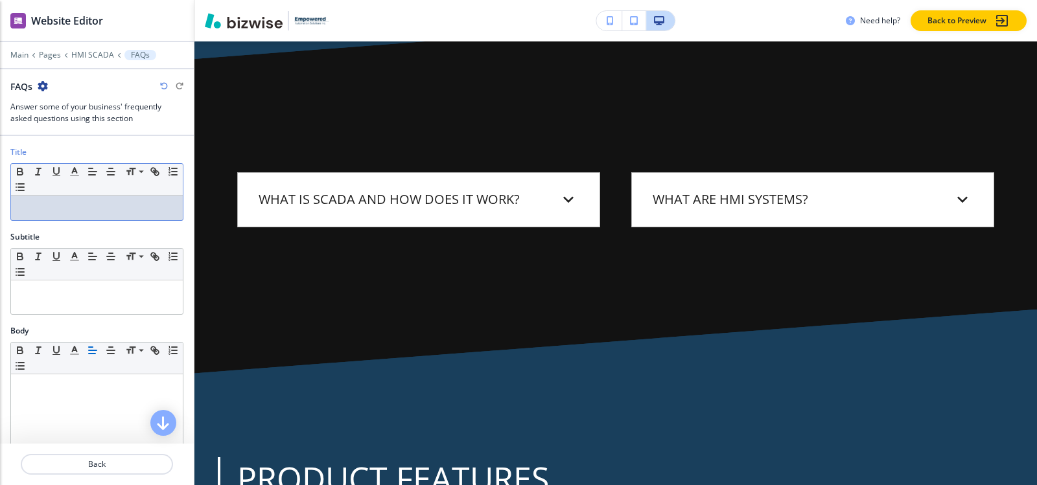
click at [86, 219] on div "Title Small Normal Large Huge" at bounding box center [97, 188] width 194 height 85
click at [89, 205] on p at bounding box center [96, 208] width 159 height 12
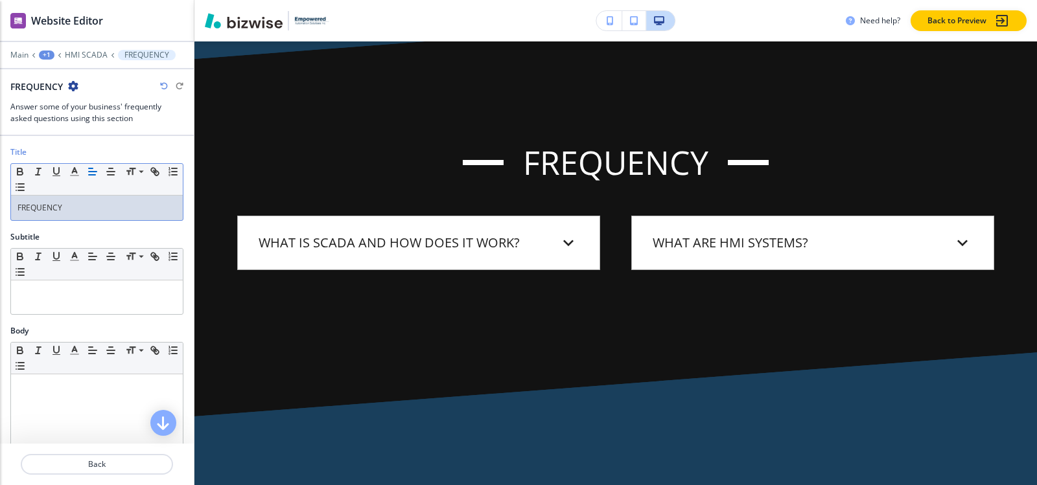
click at [0, 211] on div "Title Small Normal Large Huge FREQUENCY" at bounding box center [97, 188] width 194 height 85
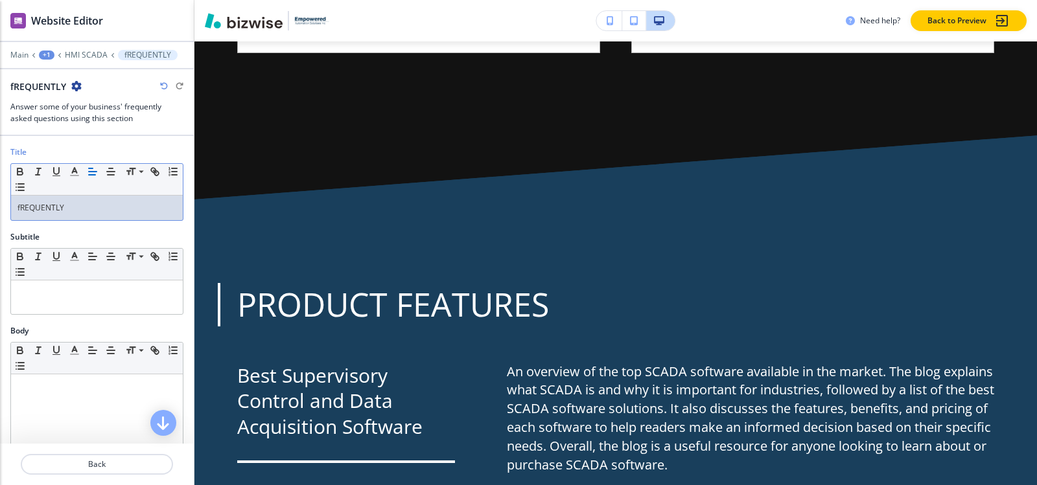
scroll to position [1554, 0]
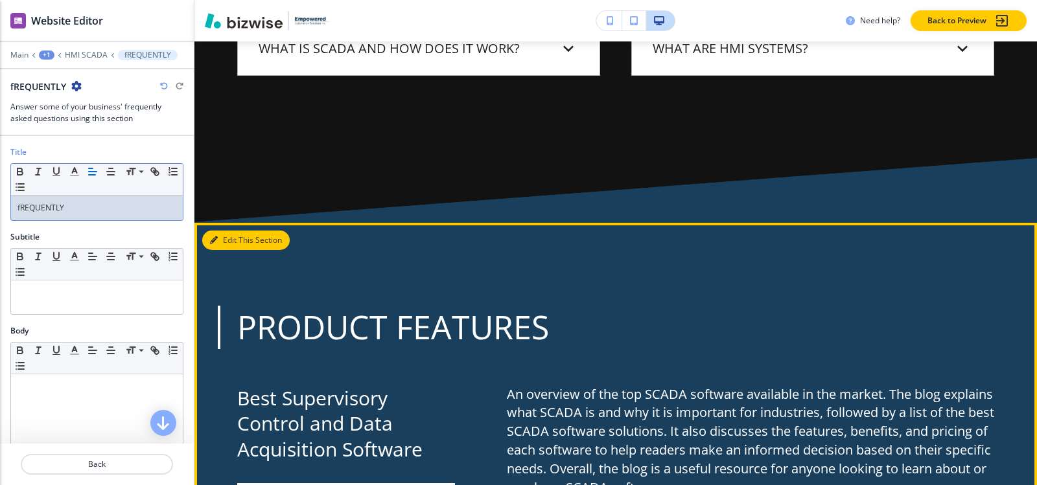
click at [213, 237] on icon "button" at bounding box center [214, 241] width 8 height 8
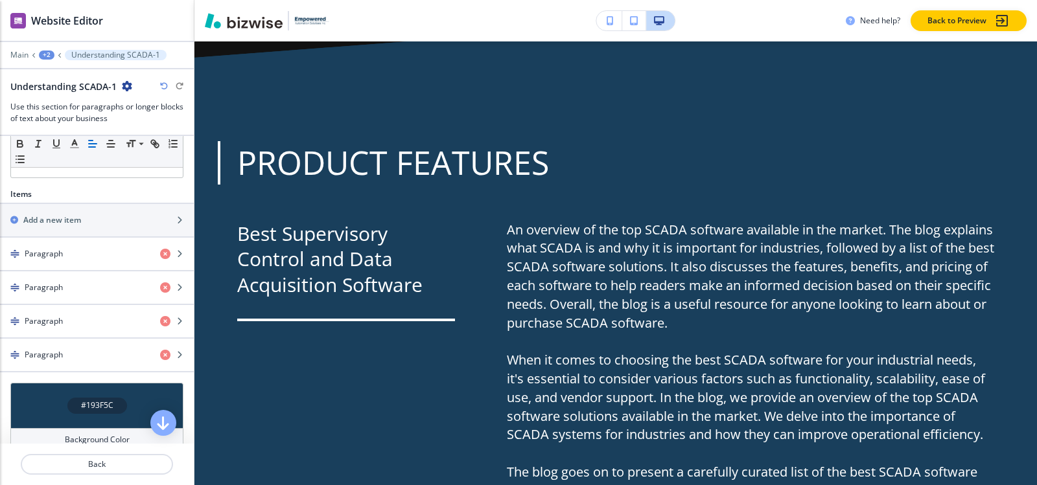
scroll to position [454, 0]
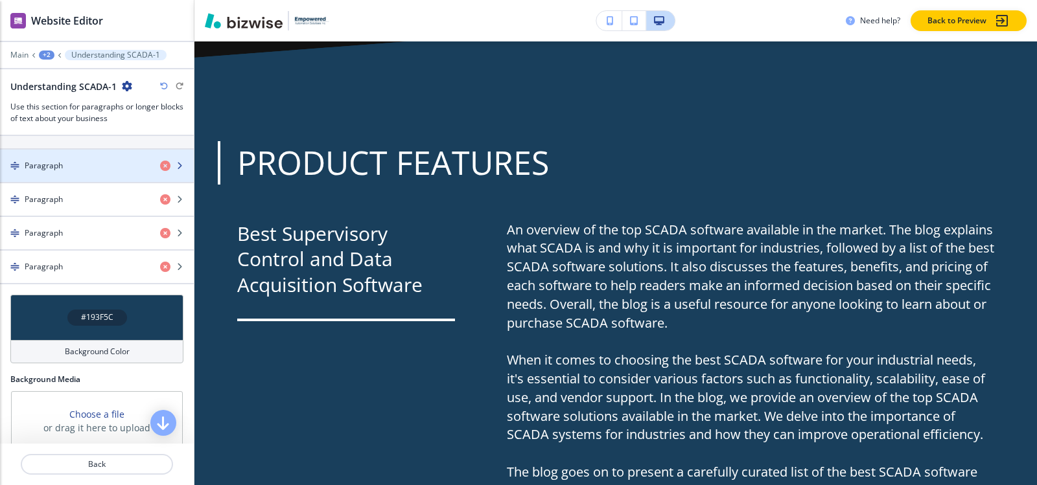
click at [75, 174] on div "button" at bounding box center [97, 177] width 194 height 10
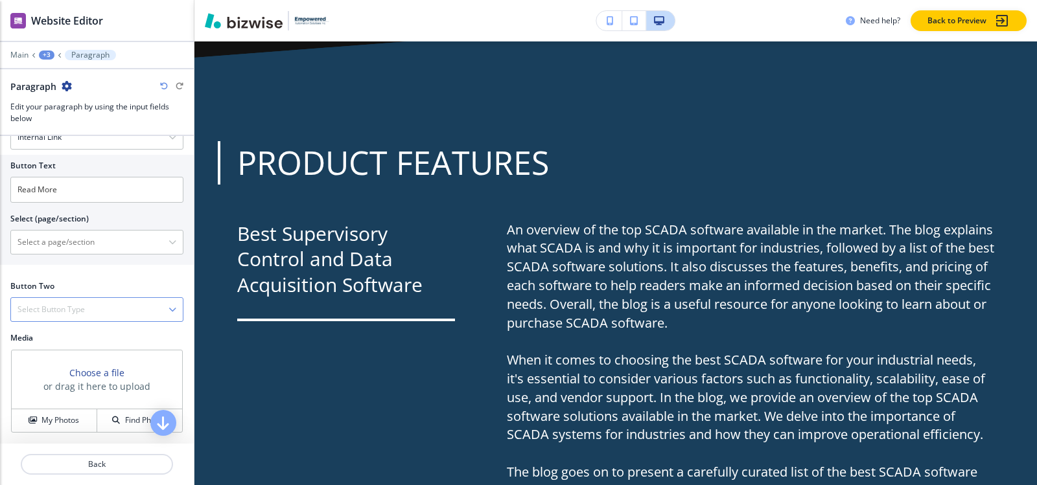
scroll to position [785, 0]
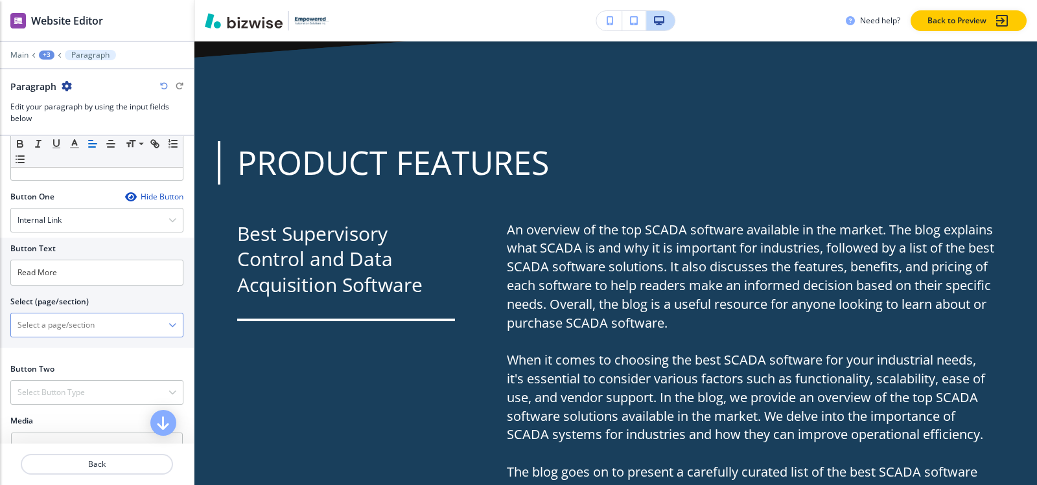
click at [67, 336] on \(page\/section\) "Manual Input" at bounding box center [89, 325] width 157 height 22
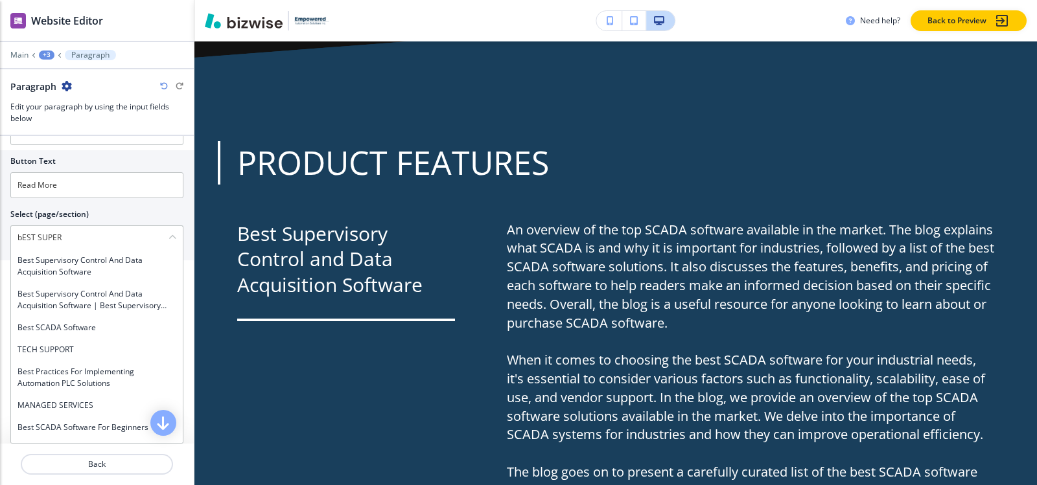
scroll to position [915, 0]
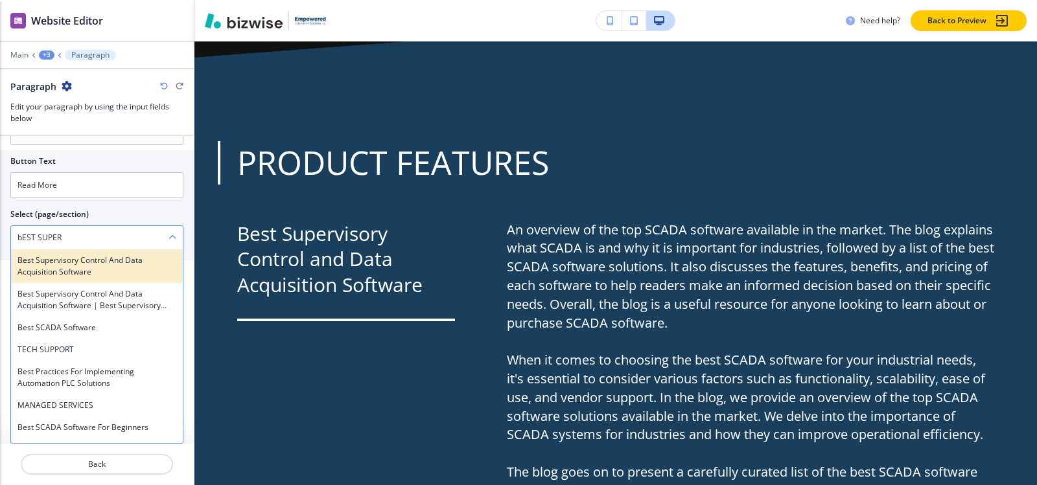
click at [112, 277] on h4 "Best Supervisory Control and Data Acquisition Software" at bounding box center [96, 266] width 159 height 23
type \(page\/section\) "Best Supervisory Control and Data Acquisition Software"
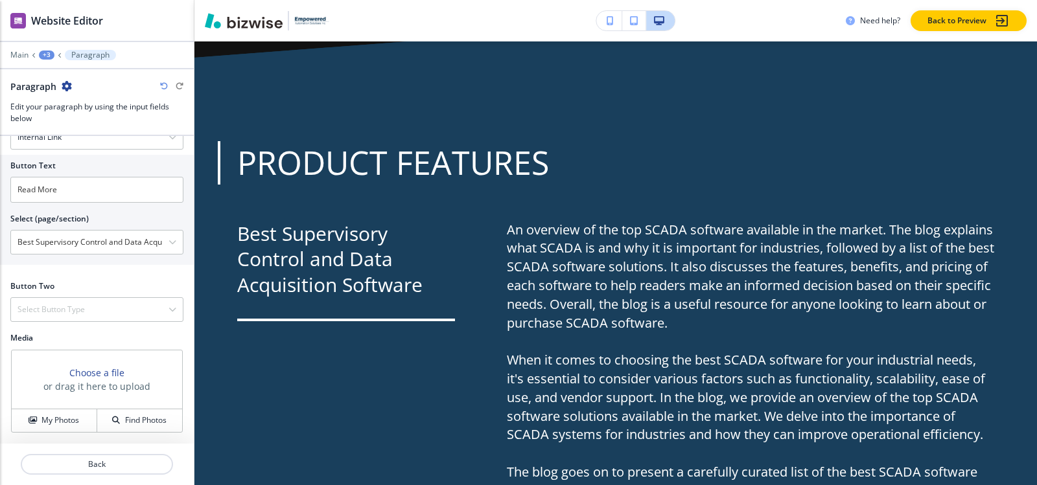
click at [49, 57] on div "+3" at bounding box center [47, 55] width 16 height 9
click at [78, 118] on p "Understanding SCADA-1" at bounding box center [80, 122] width 66 height 12
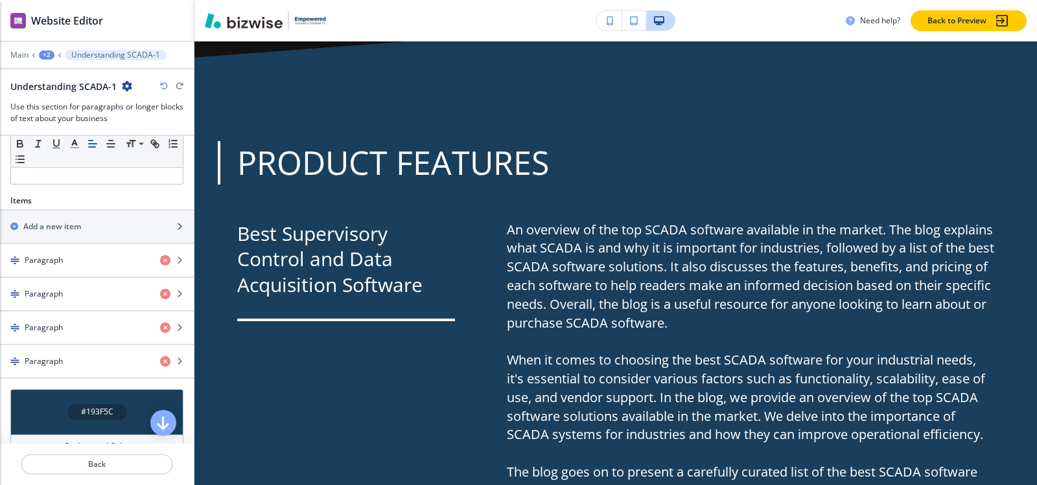
scroll to position [454, 0]
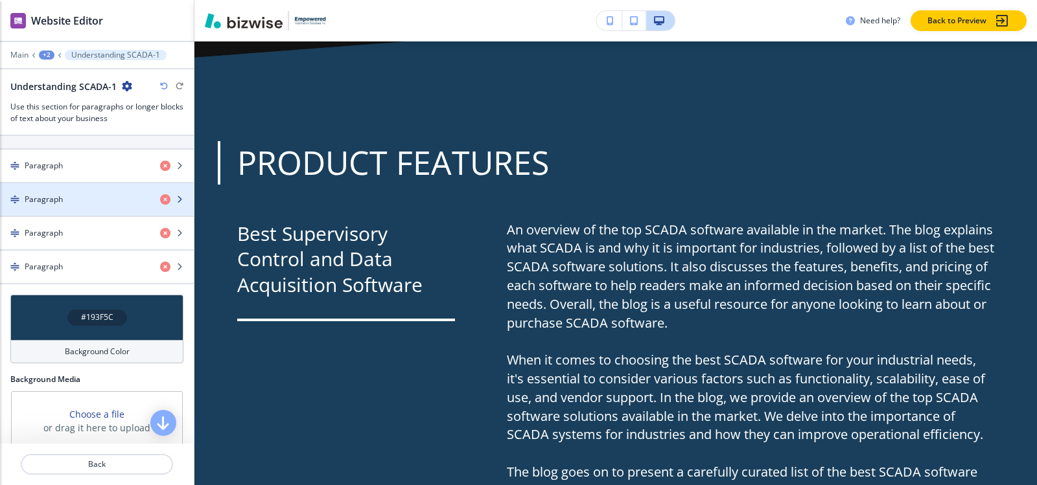
click at [73, 205] on div "button" at bounding box center [97, 210] width 194 height 10
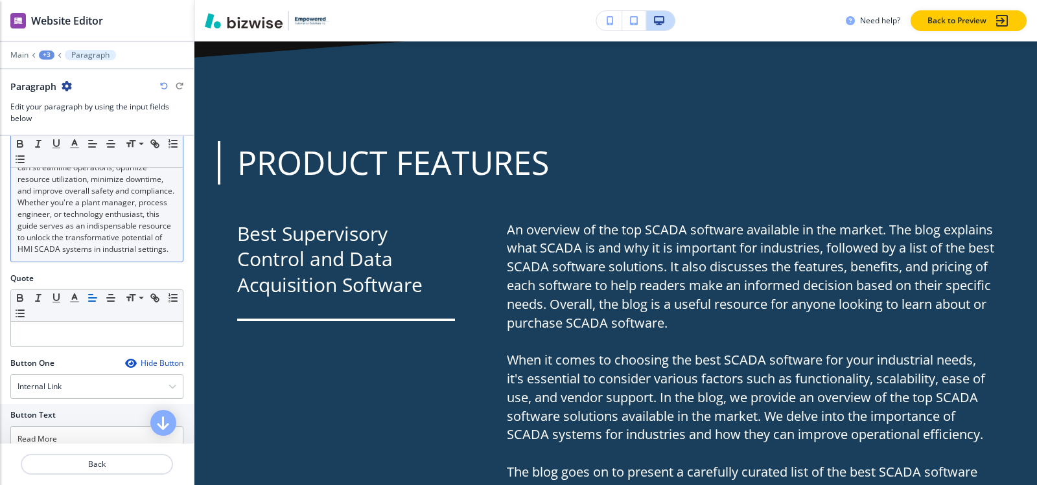
scroll to position [843, 0]
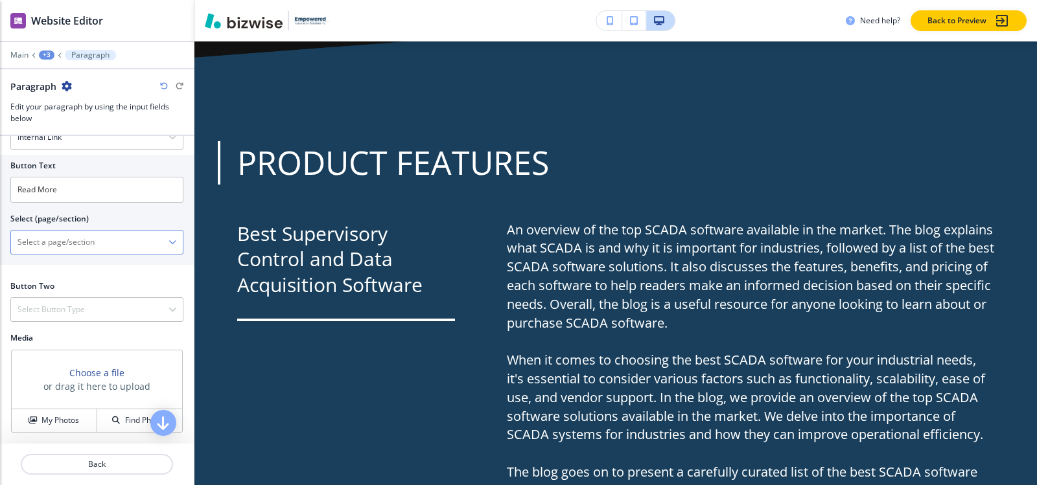
click at [58, 253] on \(page\/section\) "Manual Input" at bounding box center [89, 242] width 157 height 22
paste \(page\/section\) "scada-system"
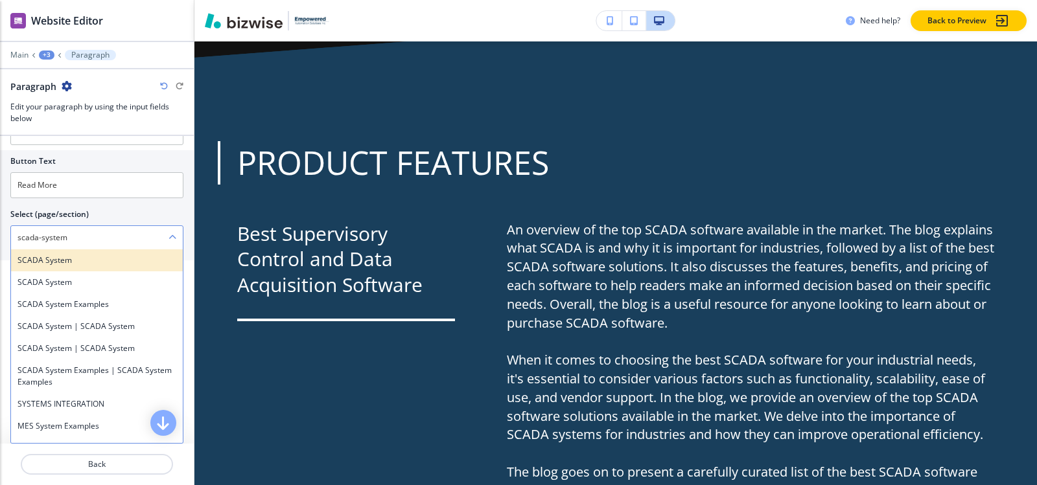
click at [80, 266] on h4 "SCADA System" at bounding box center [96, 261] width 159 height 12
type \(page\/section\) "SCADA System"
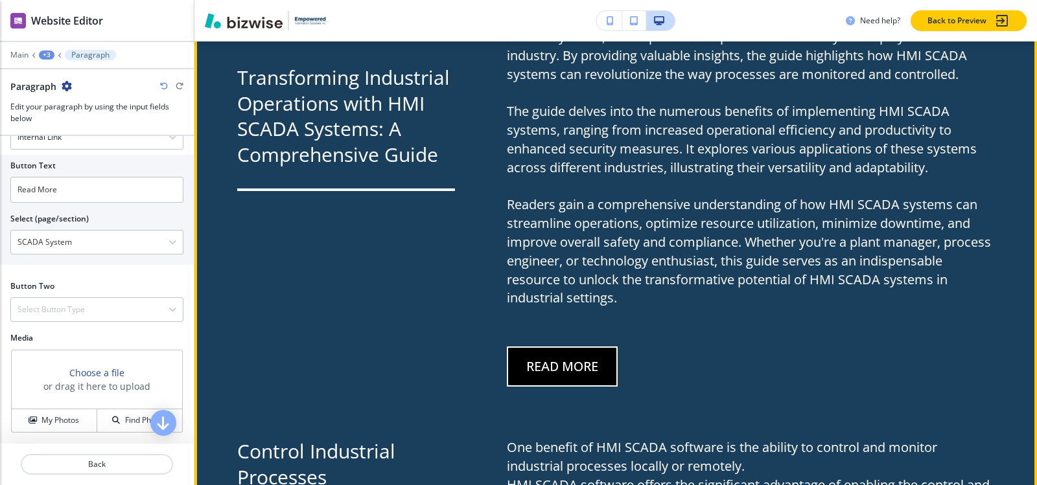
scroll to position [2626, 0]
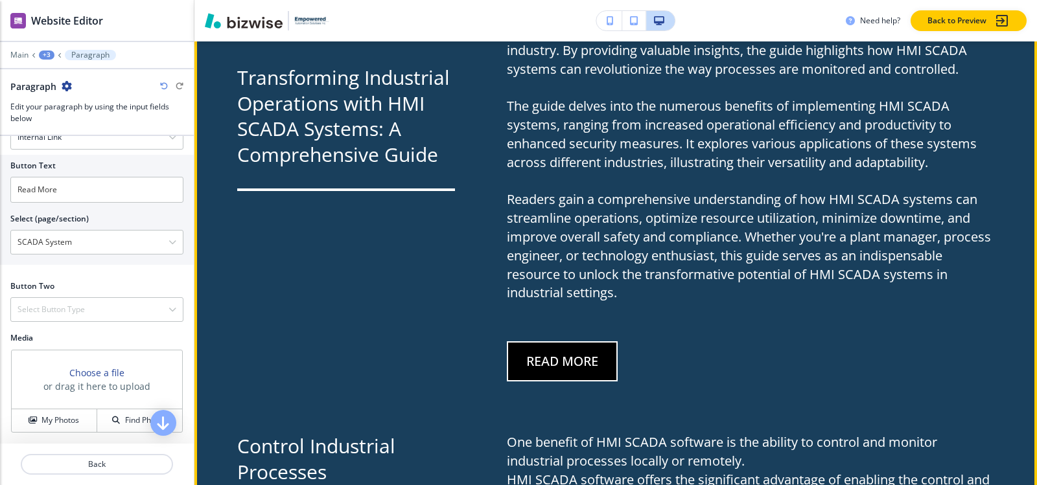
click at [535, 342] on button "Read More" at bounding box center [562, 362] width 111 height 40
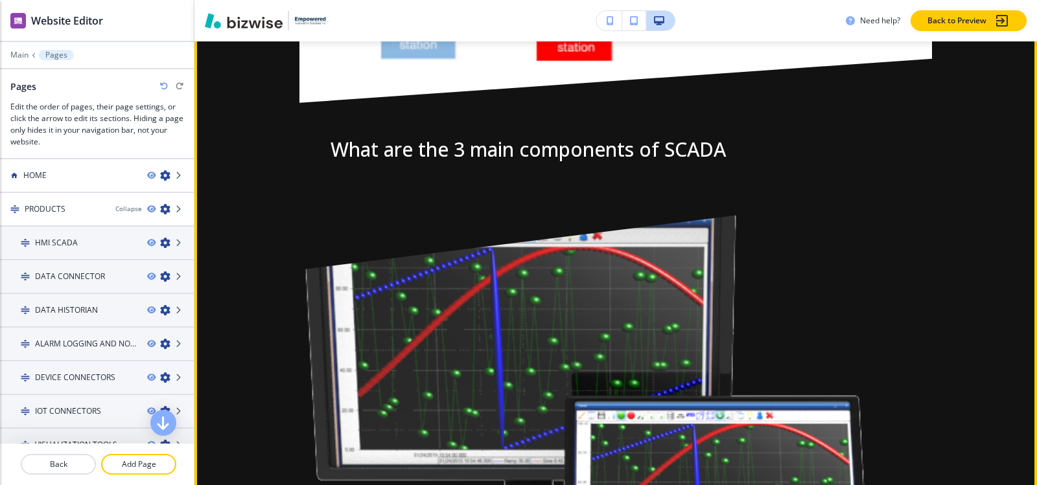
scroll to position [1102, 0]
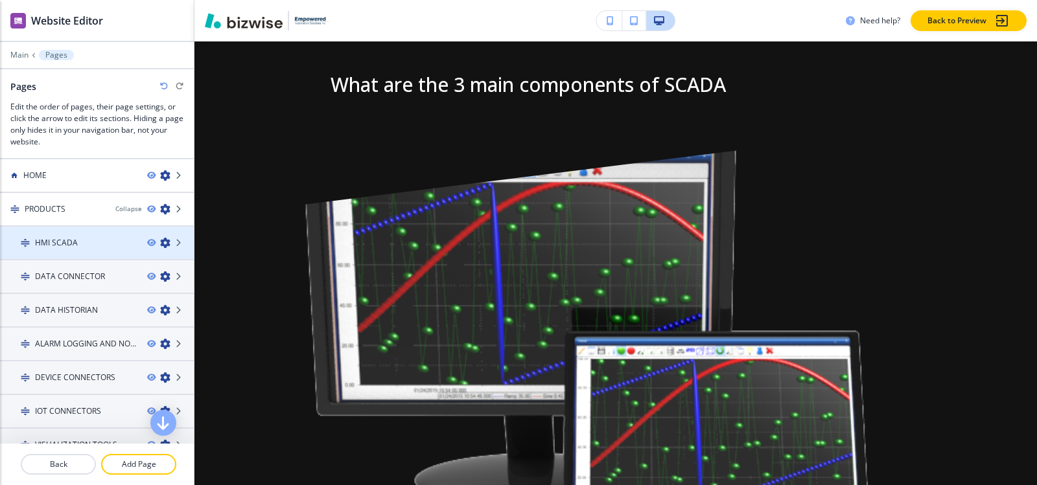
click at [73, 246] on h4 "HMI SCADA" at bounding box center [56, 243] width 43 height 12
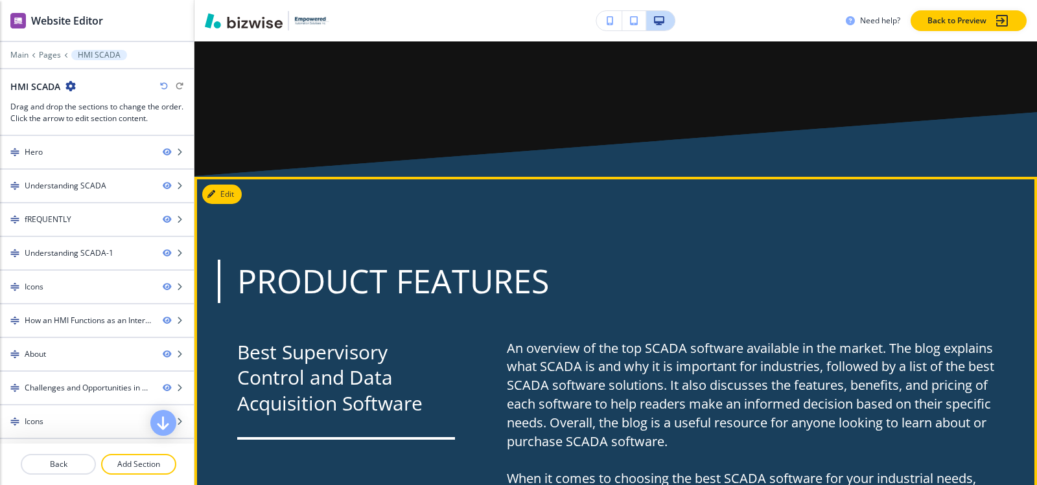
scroll to position [1491, 0]
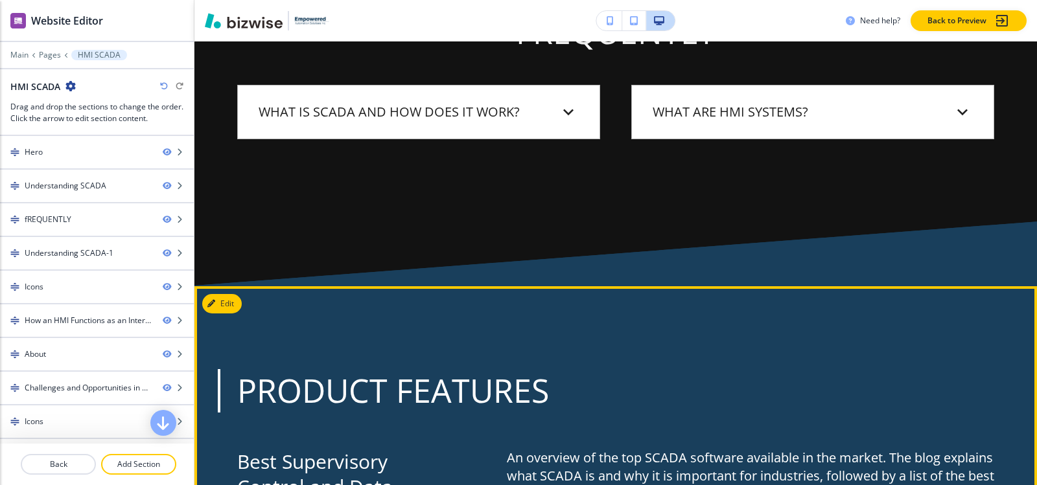
click at [237, 294] on button "Edit" at bounding box center [222, 303] width 40 height 19
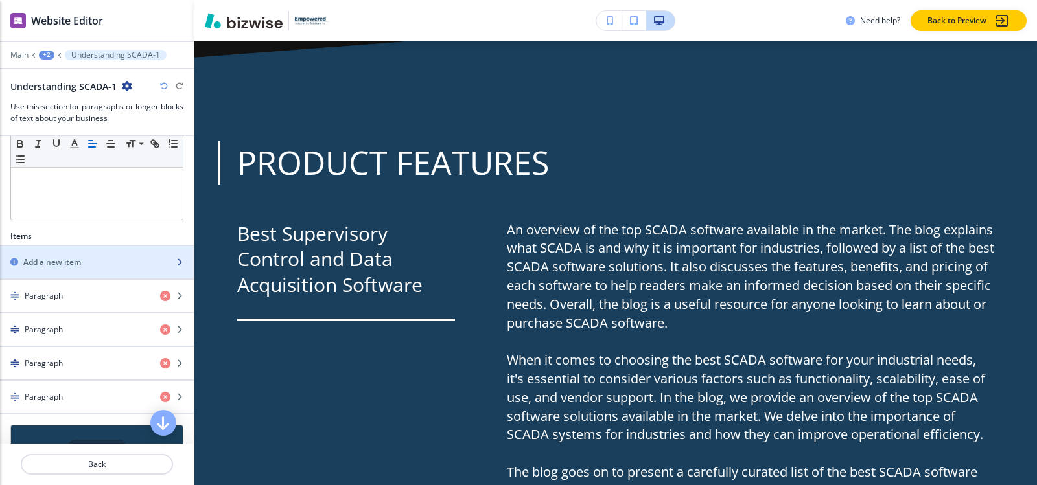
scroll to position [324, 0]
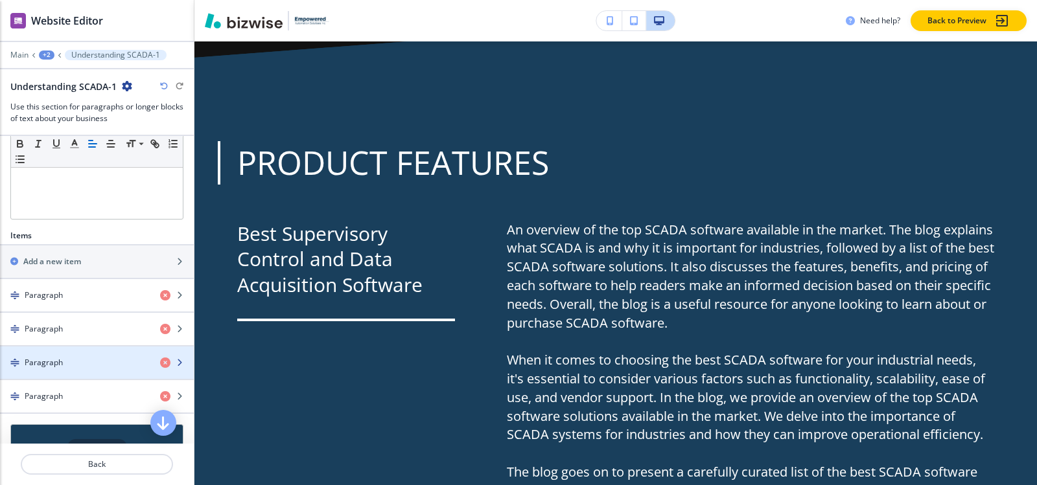
click at [67, 360] on div "Paragraph" at bounding box center [75, 363] width 150 height 12
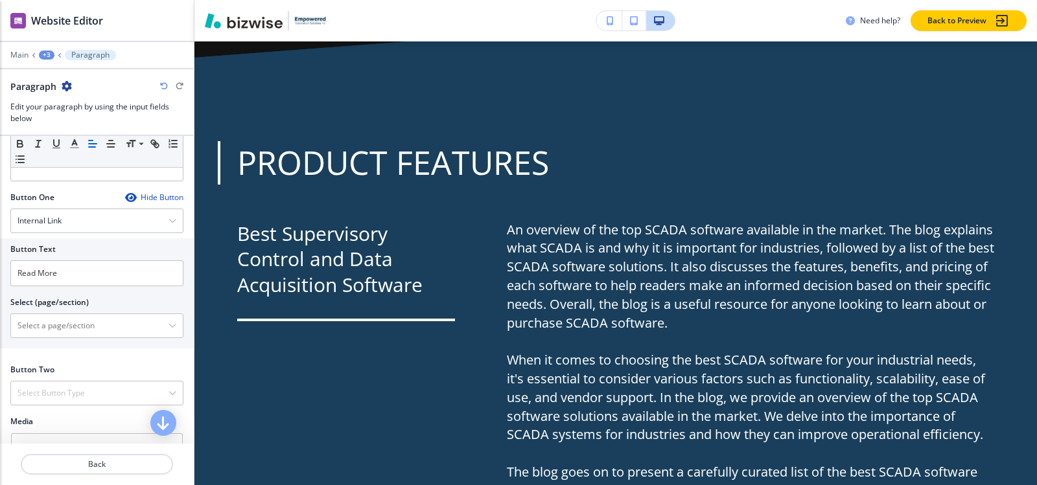
scroll to position [607, 0]
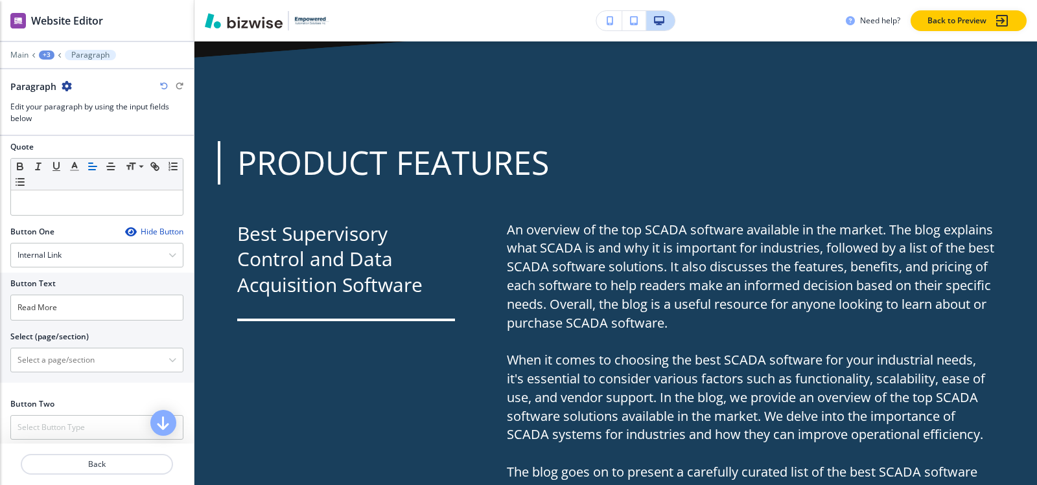
click at [125, 237] on icon "button" at bounding box center [130, 232] width 10 height 10
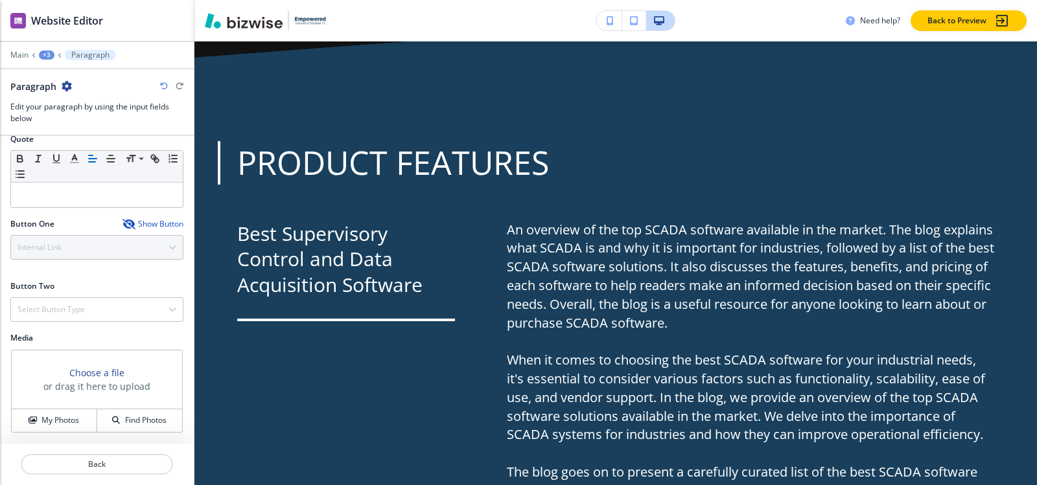
scroll to position [627, 0]
click at [45, 54] on div "+3" at bounding box center [47, 55] width 16 height 9
click at [53, 118] on p "Understanding SCADA-1" at bounding box center [80, 122] width 66 height 12
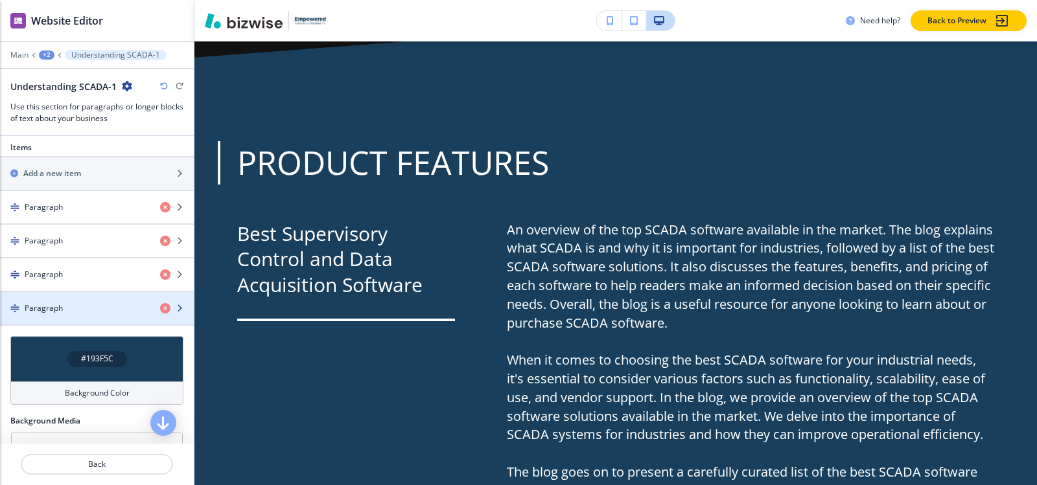
scroll to position [389, 0]
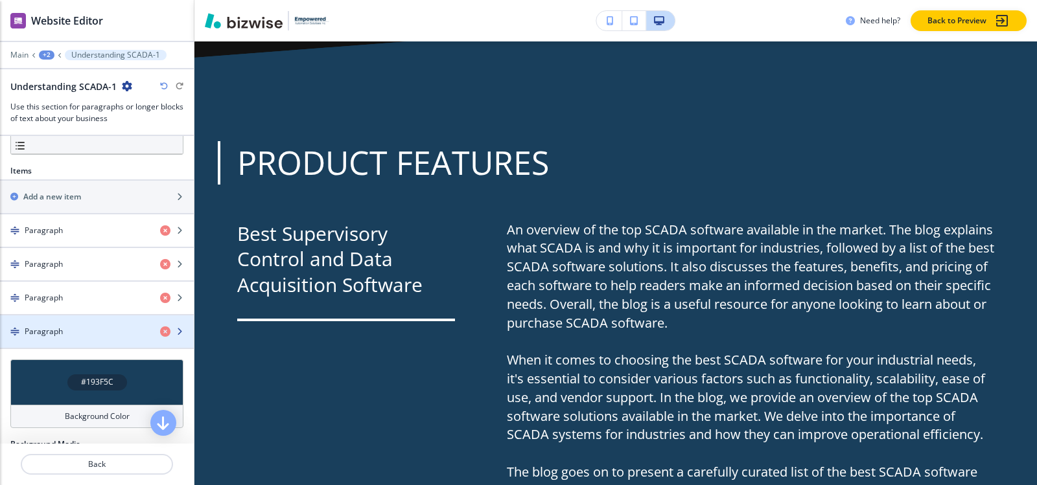
click at [56, 333] on h4 "Paragraph" at bounding box center [44, 332] width 38 height 12
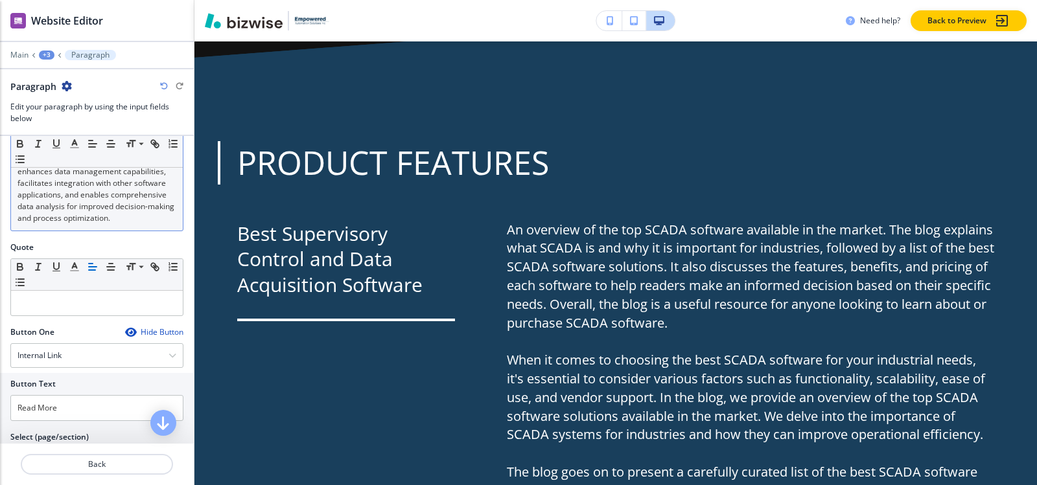
scroll to position [760, 0]
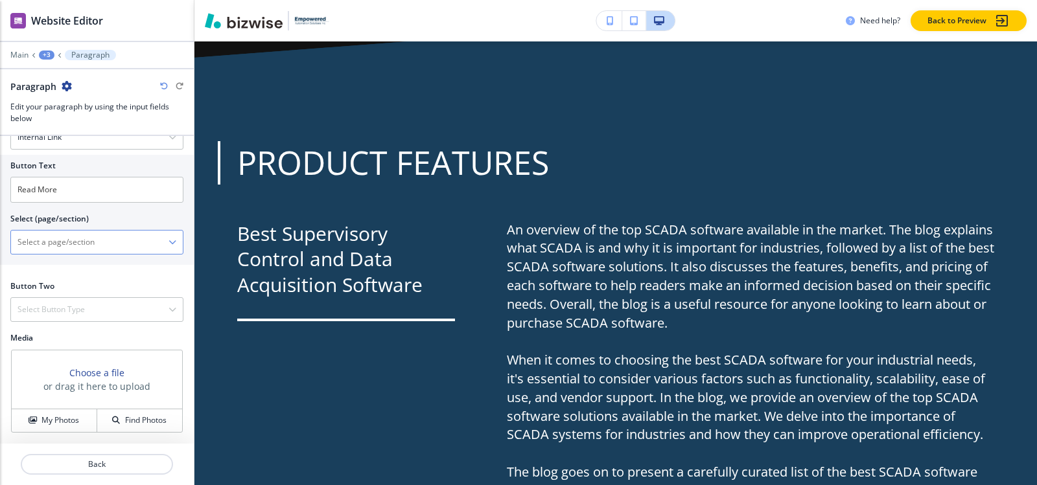
click at [60, 236] on \(page\/section\) "Manual Input" at bounding box center [89, 242] width 157 height 22
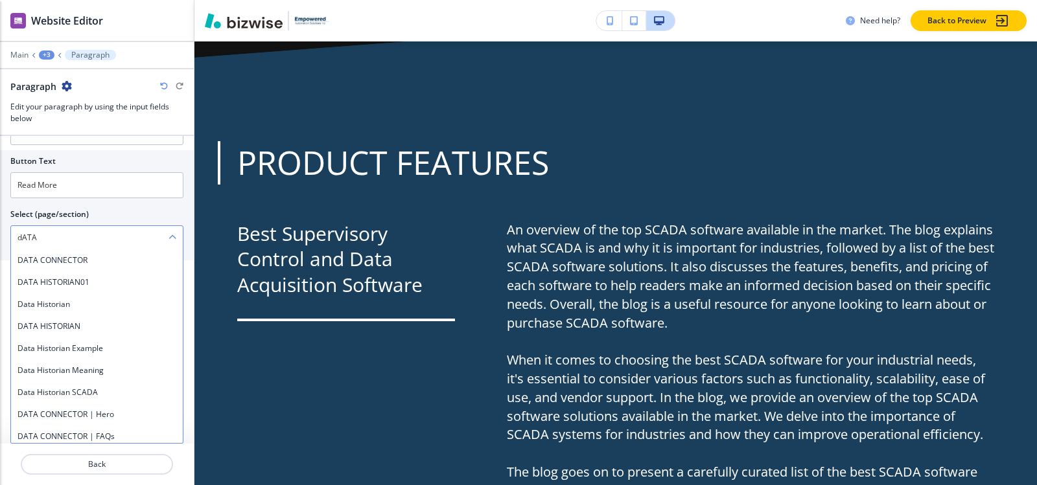
click at [120, 233] on \(page\/section\) "dATA" at bounding box center [89, 238] width 157 height 22
click at [177, 216] on div "Button Text Read More Select (page/section) dATA DATA CONNECTOR DATA HISTORIAN0…" at bounding box center [97, 205] width 194 height 110
click at [111, 294] on div "DATA HISTORIAN01" at bounding box center [97, 283] width 172 height 22
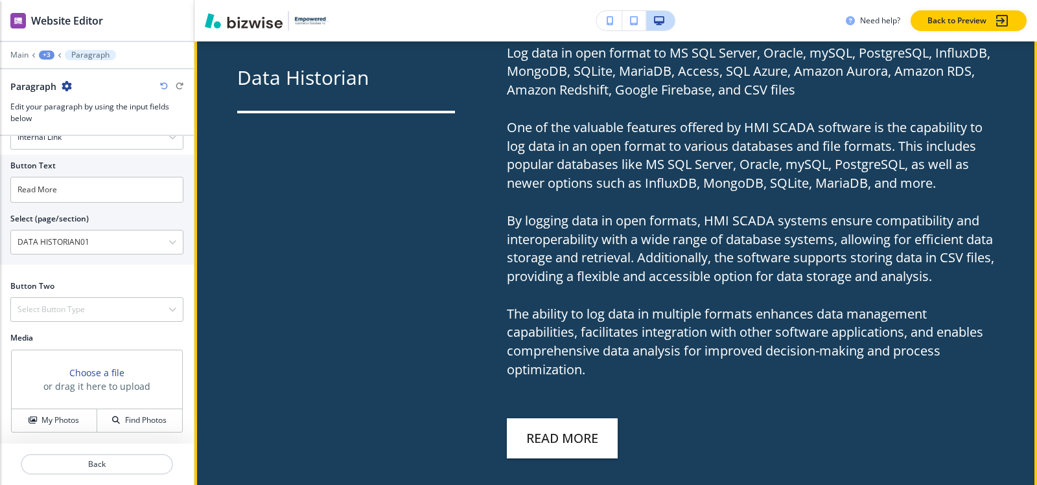
scroll to position [3534, 0]
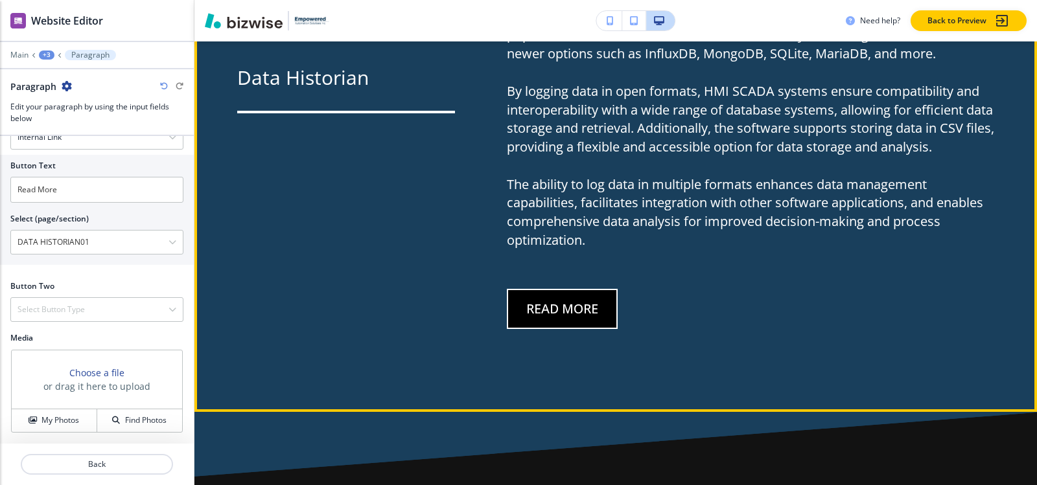
click at [566, 289] on button "Read More" at bounding box center [562, 309] width 111 height 40
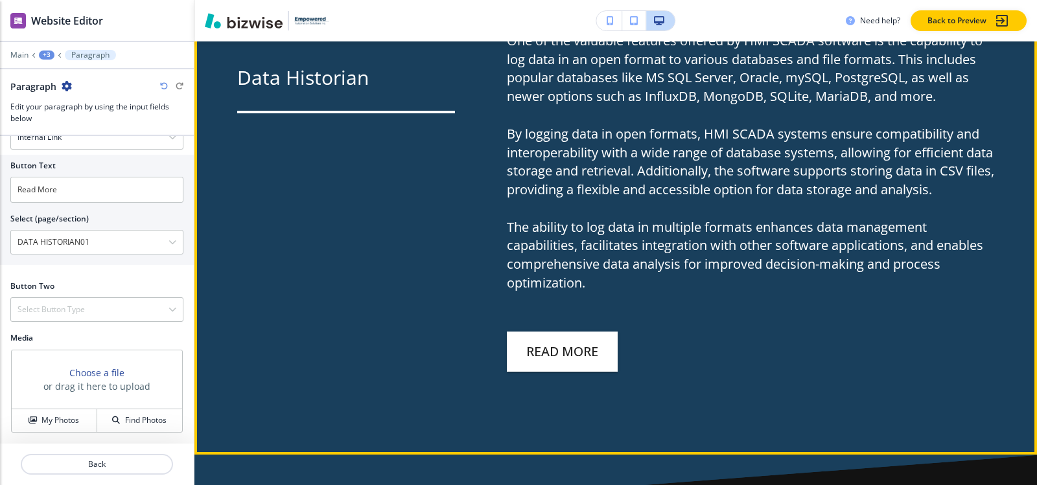
scroll to position [3599, 0]
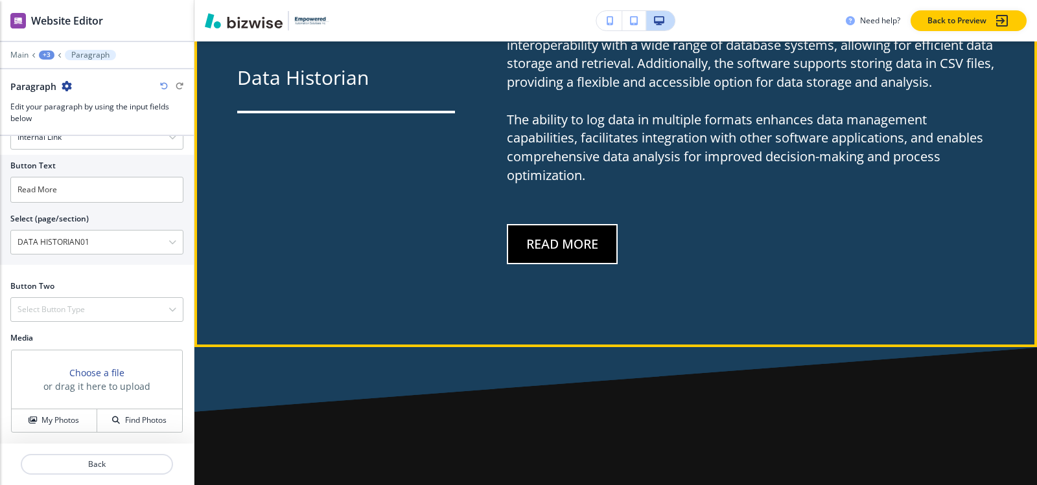
click at [547, 226] on button "Read More" at bounding box center [562, 244] width 111 height 40
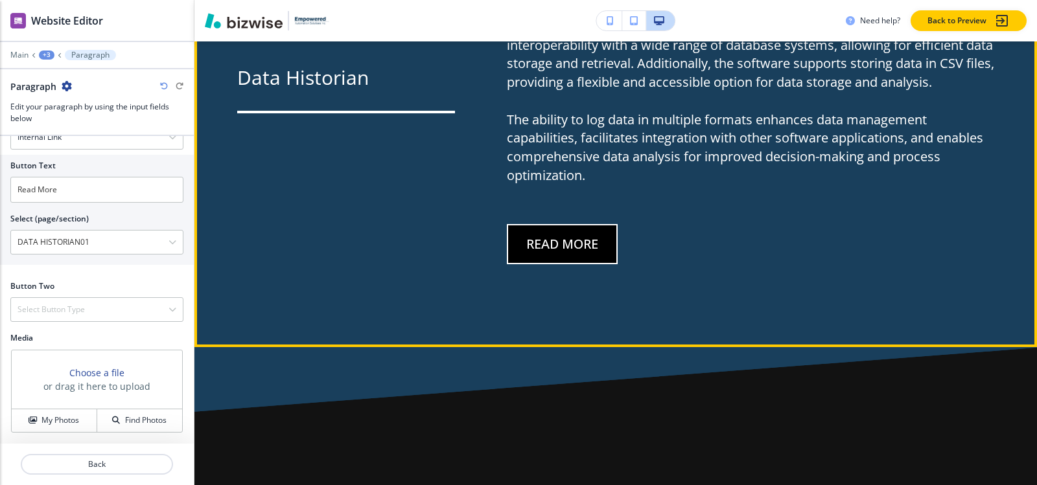
click at [547, 226] on button "Read More" at bounding box center [562, 244] width 111 height 40
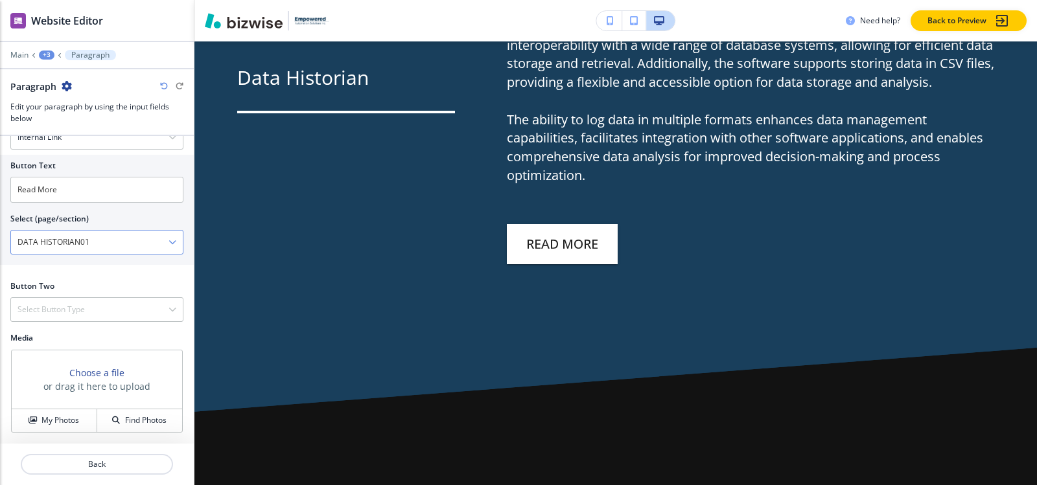
click at [111, 239] on \(page\/section\) "DATA HISTORIAN01" at bounding box center [89, 242] width 157 height 22
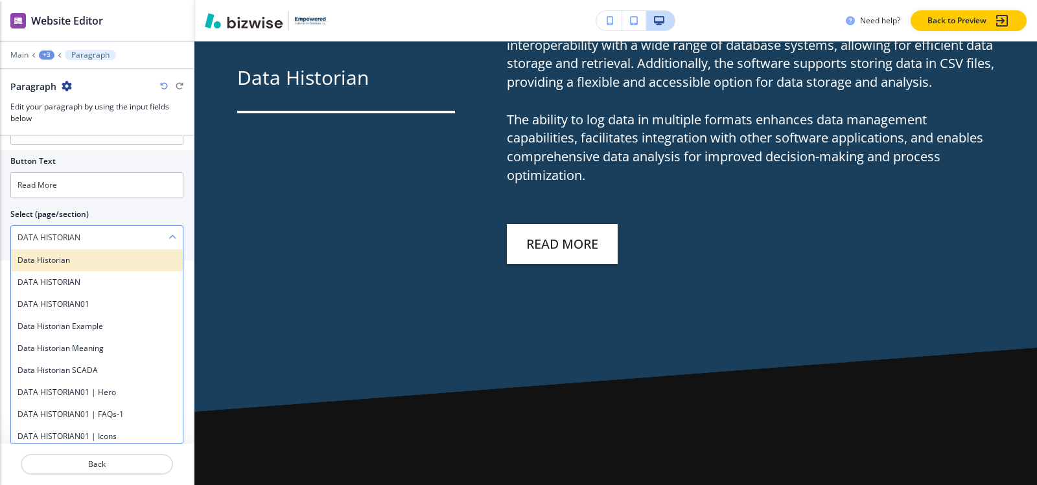
click at [34, 272] on div "Data Historian" at bounding box center [97, 261] width 172 height 22
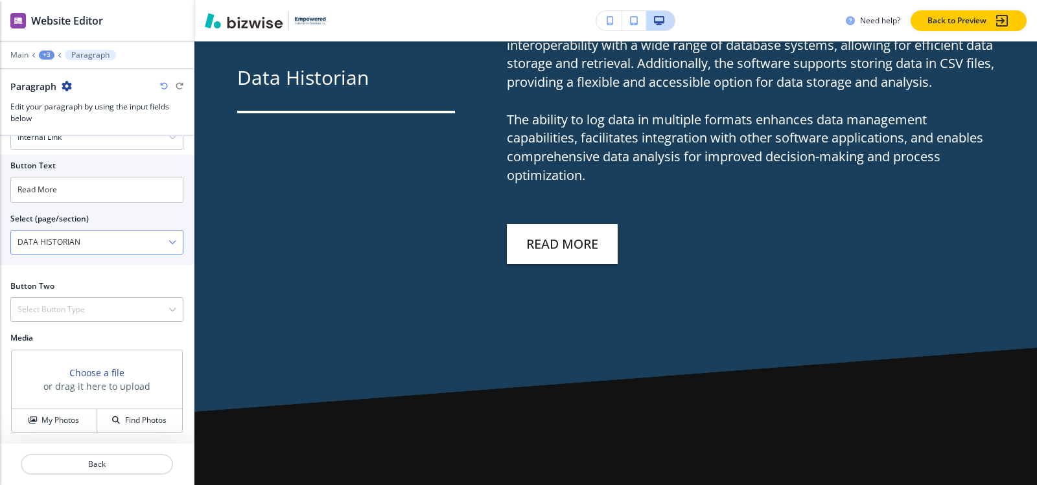
type \(page\/section\) "Data Historian"
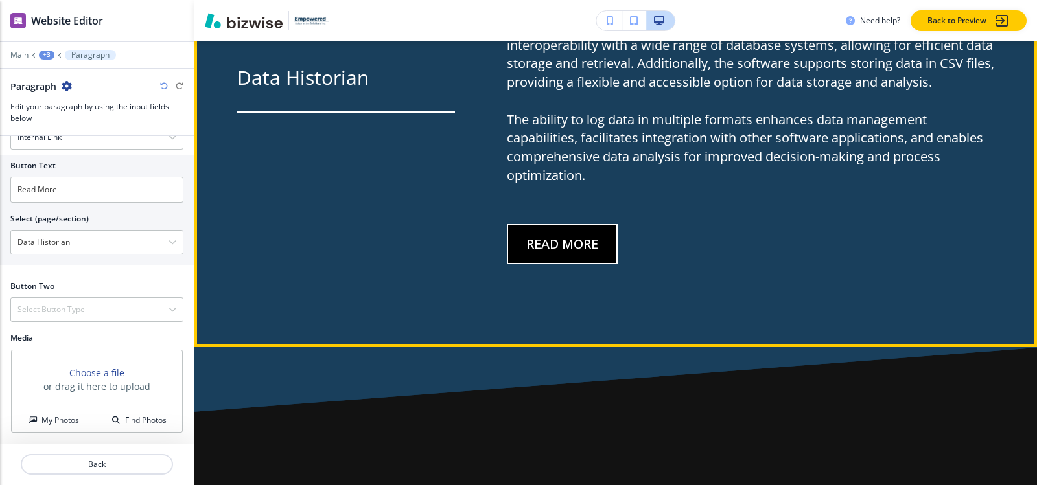
click at [543, 224] on button "Read More" at bounding box center [562, 244] width 111 height 40
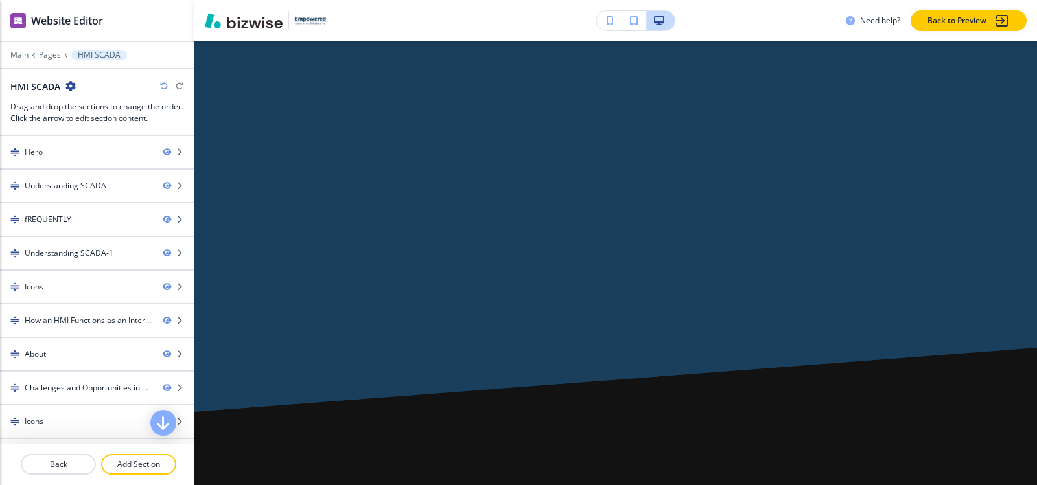
scroll to position [0, 0]
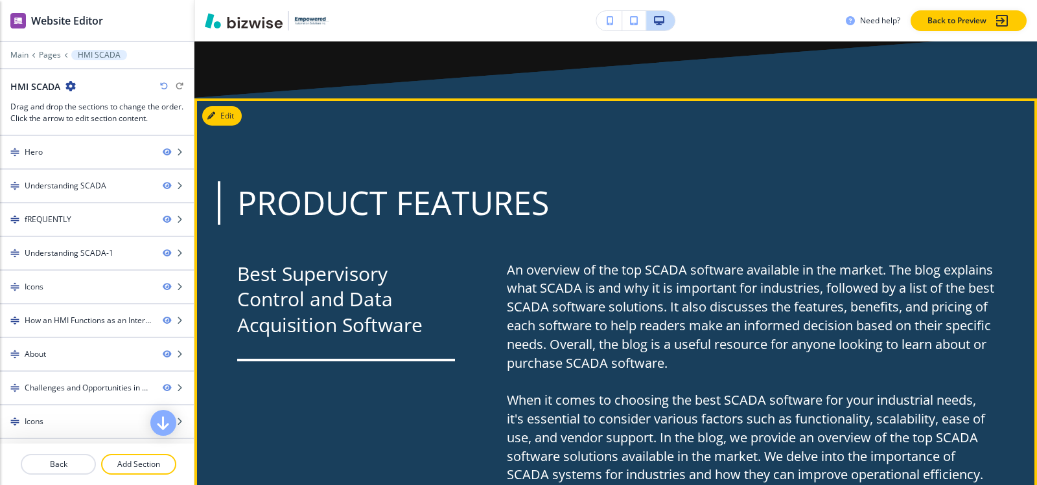
scroll to position [1620, 0]
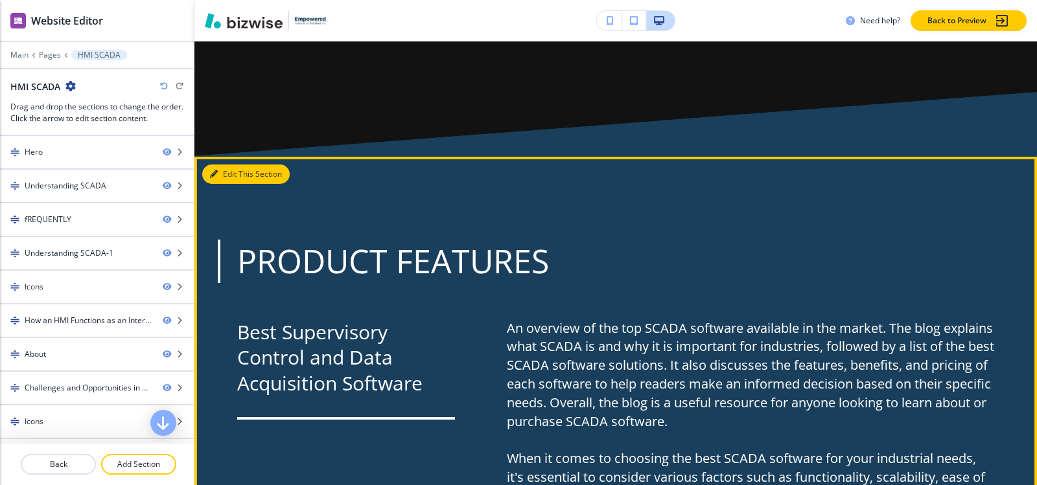
click at [218, 165] on button "Edit This Section" at bounding box center [245, 174] width 87 height 19
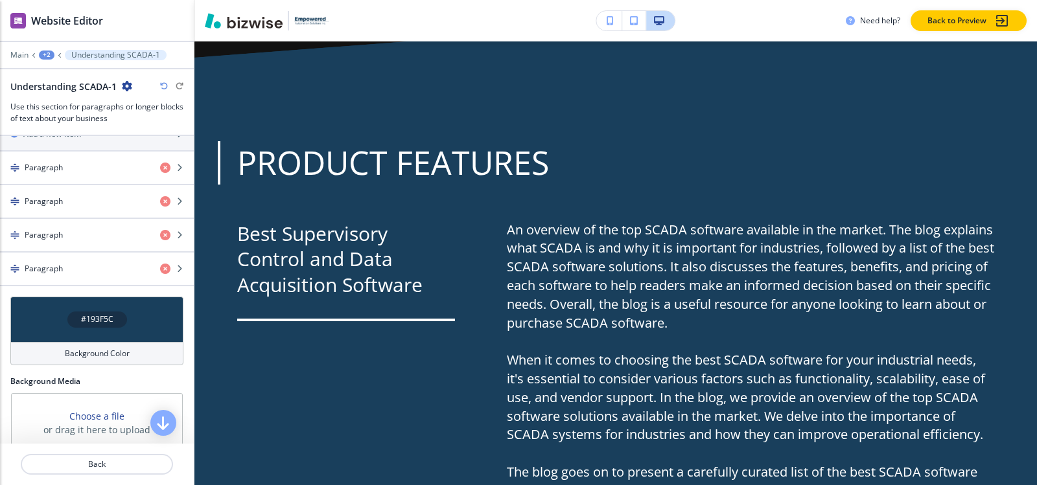
scroll to position [430, 0]
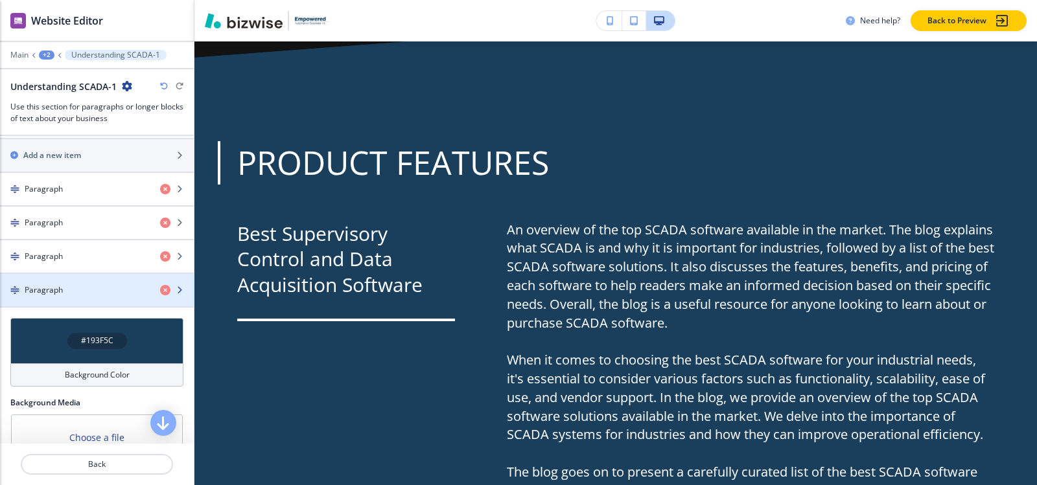
click at [58, 288] on h4 "Paragraph" at bounding box center [44, 291] width 38 height 12
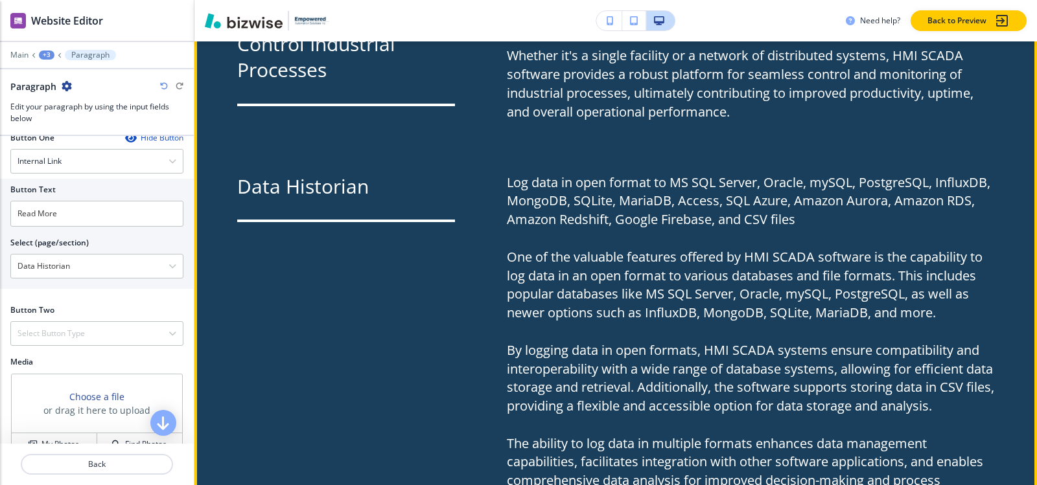
scroll to position [3534, 0]
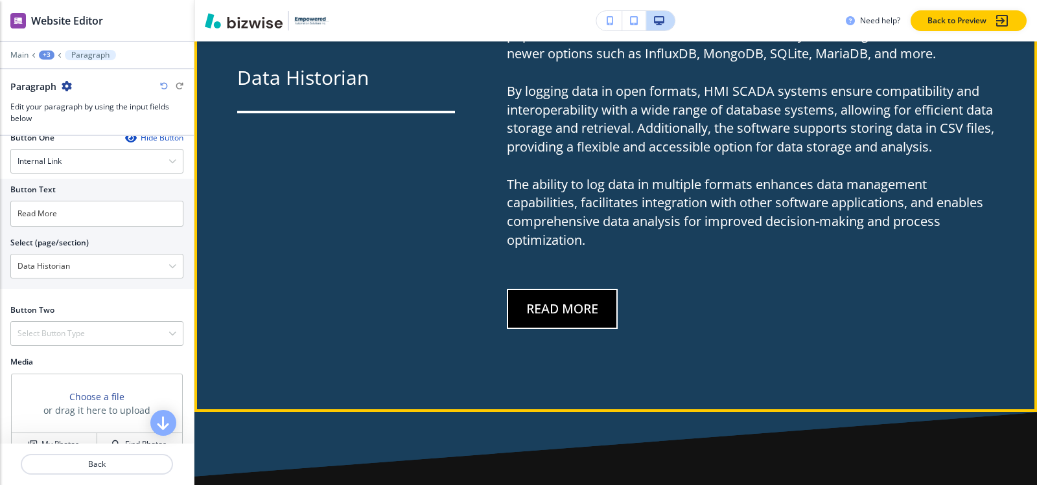
click at [558, 293] on button "Read More" at bounding box center [562, 309] width 111 height 40
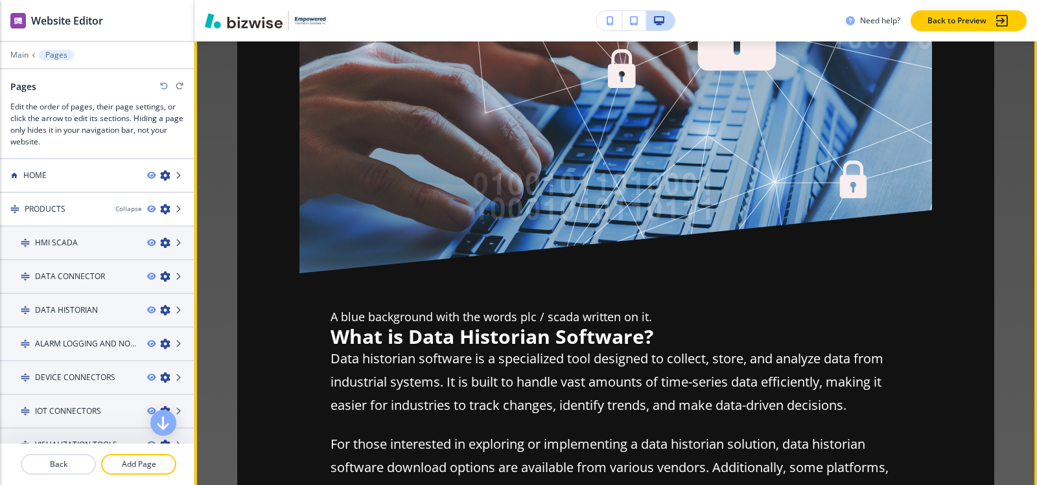
scroll to position [0, 0]
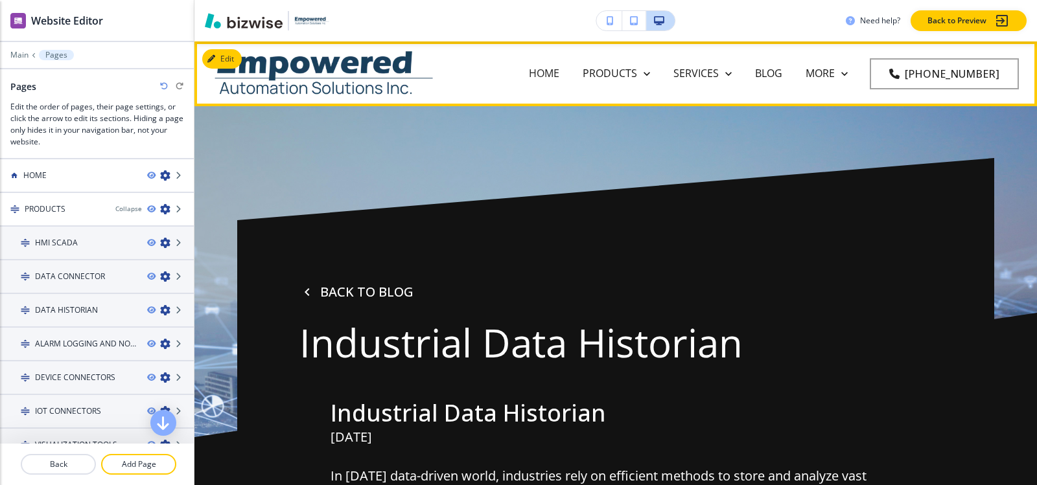
click at [529, 69] on p "HOME" at bounding box center [544, 73] width 30 height 15
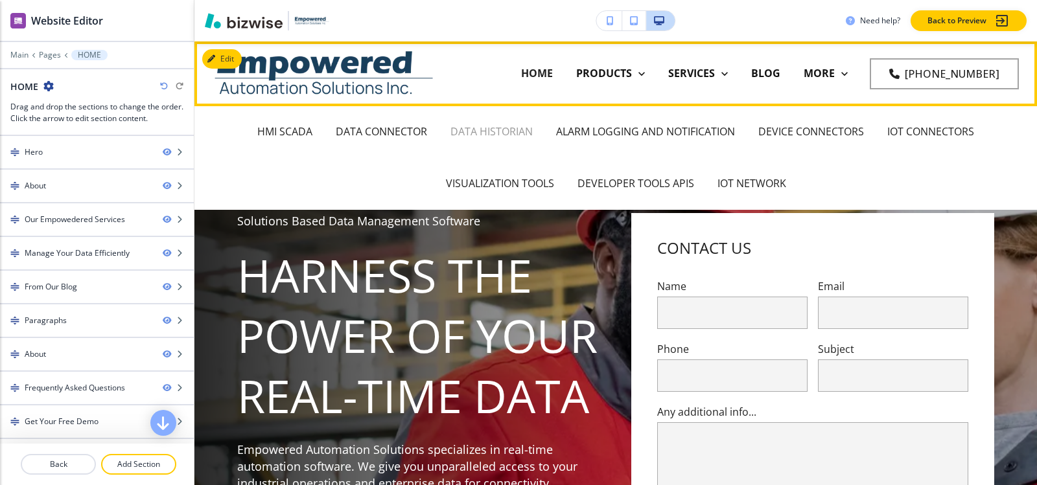
click at [469, 134] on p "DATA HISTORIAN" at bounding box center [491, 131] width 82 height 15
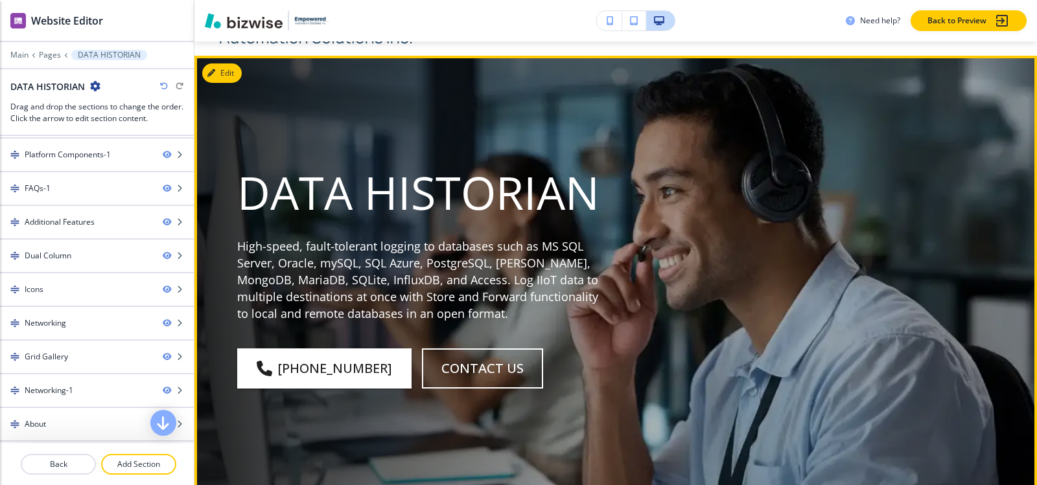
scroll to position [65, 0]
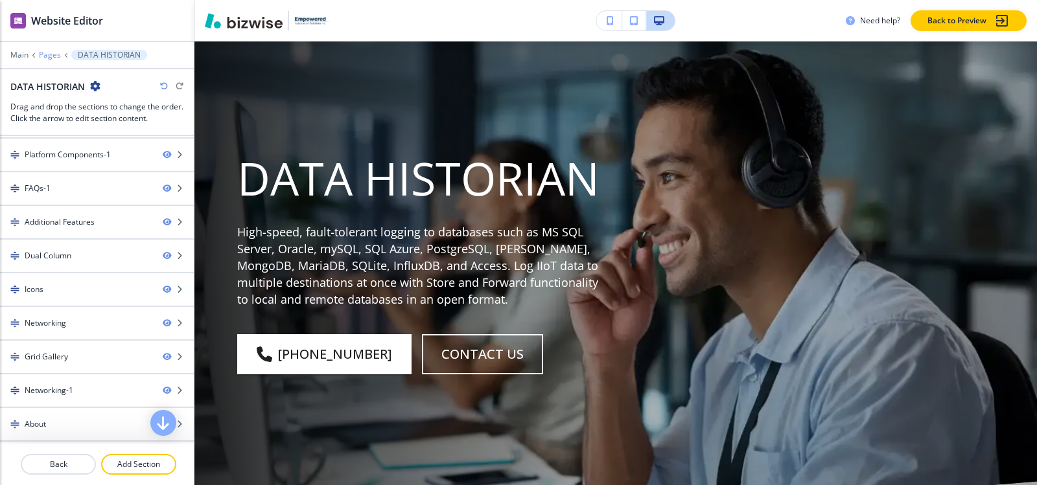
click at [42, 57] on p "Pages" at bounding box center [50, 55] width 22 height 9
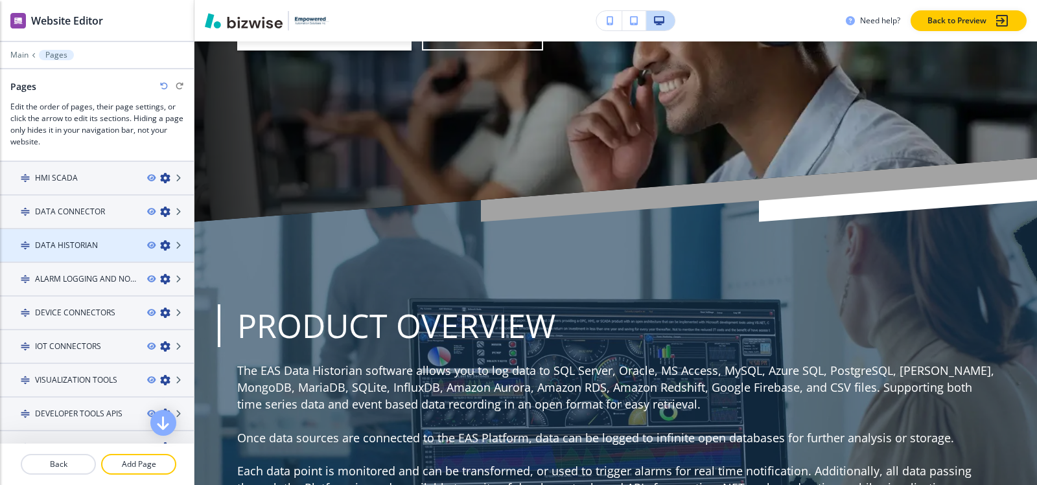
scroll to position [0, 0]
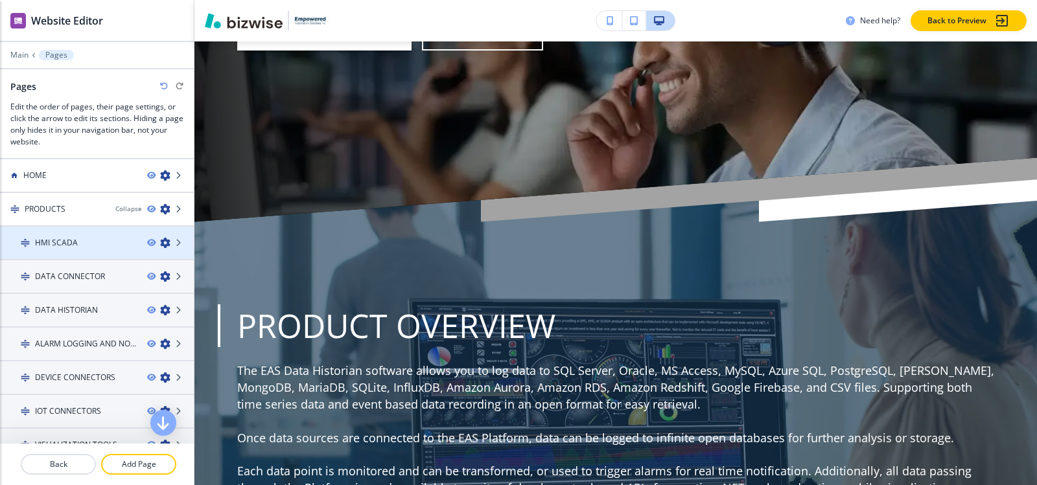
click at [52, 244] on h4 "HMI SCADA" at bounding box center [56, 243] width 43 height 12
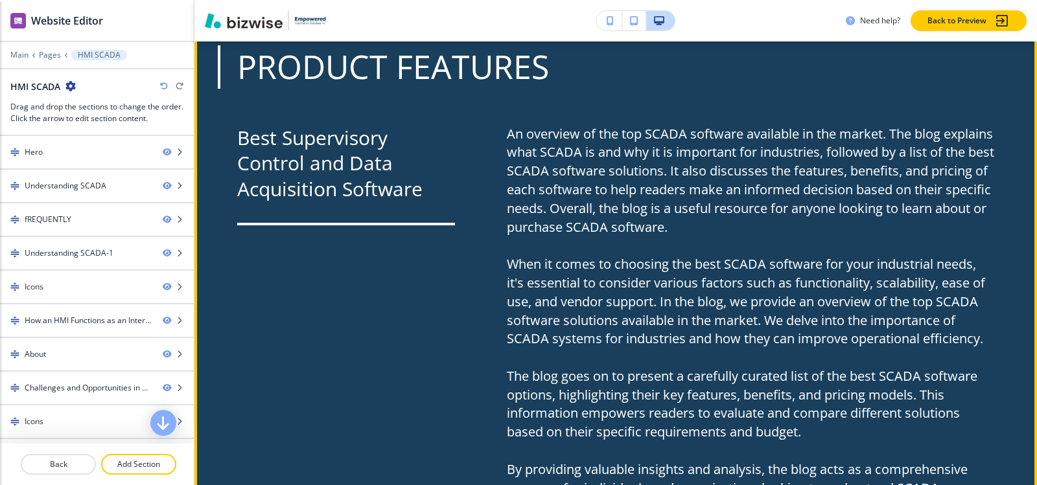
scroll to position [1620, 0]
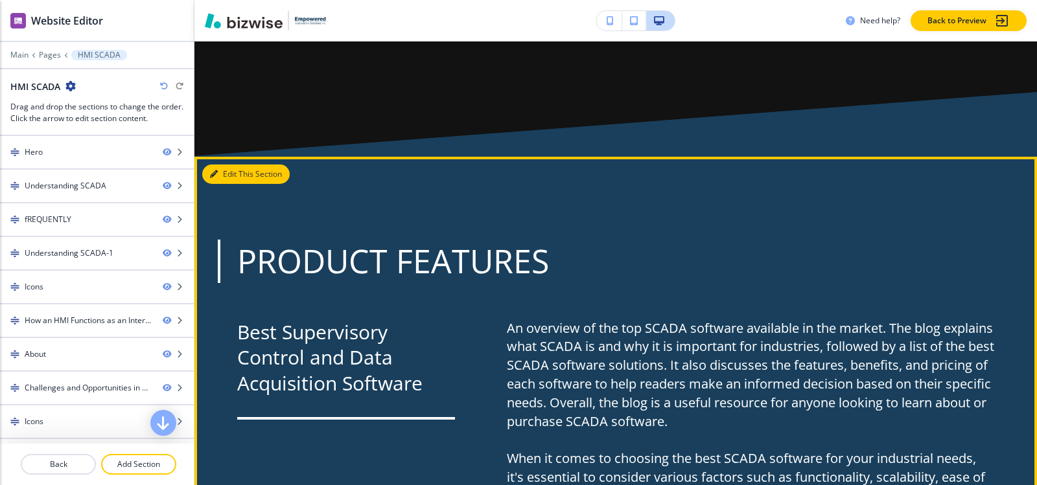
click at [216, 170] on icon "button" at bounding box center [214, 174] width 8 height 8
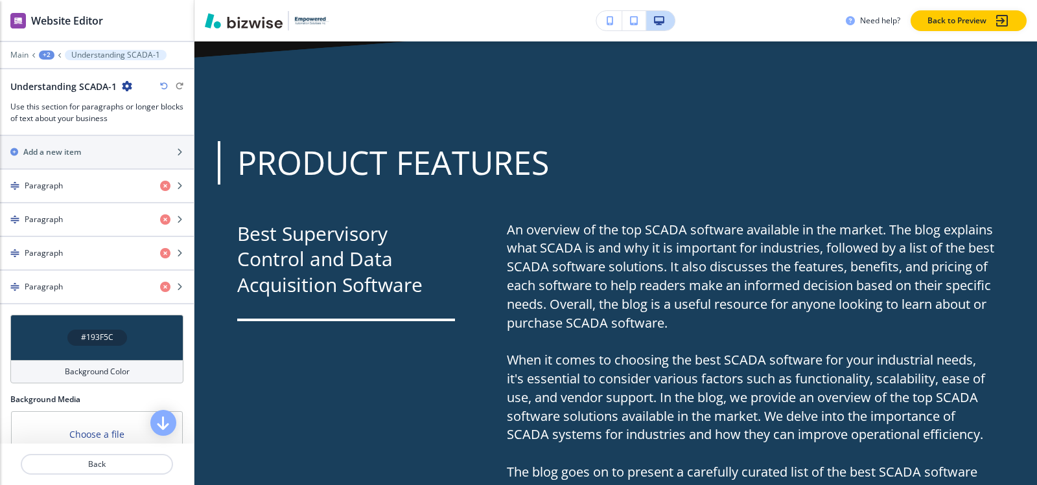
scroll to position [495, 0]
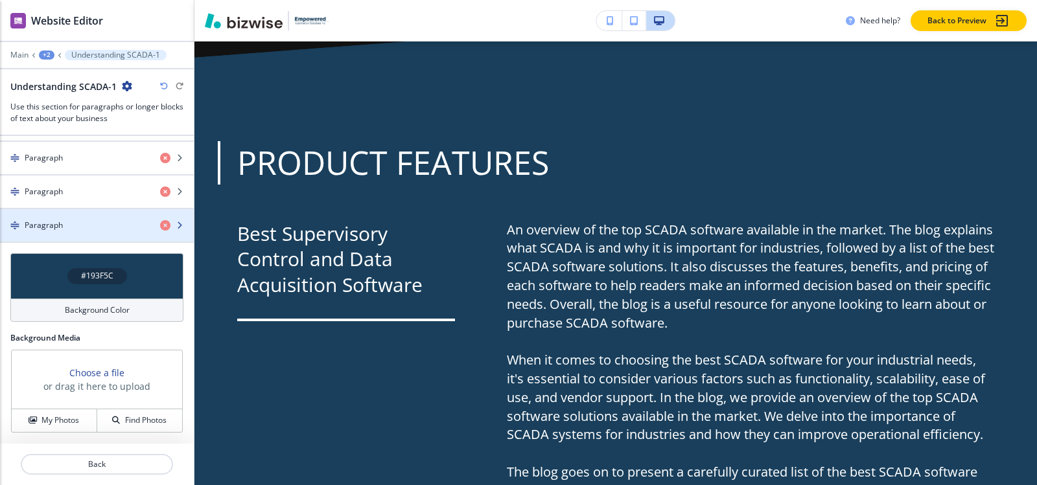
click at [87, 227] on div "Paragraph" at bounding box center [75, 226] width 150 height 12
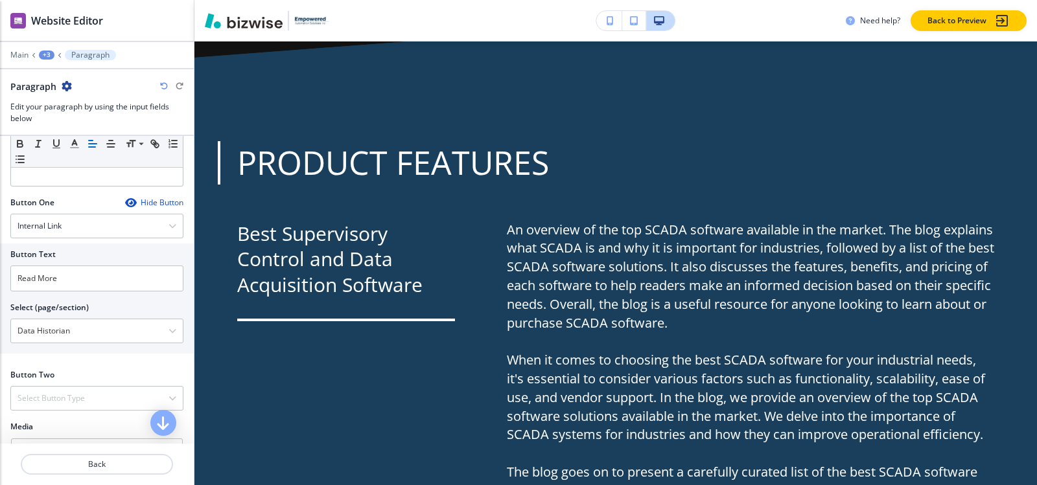
scroll to position [760, 0]
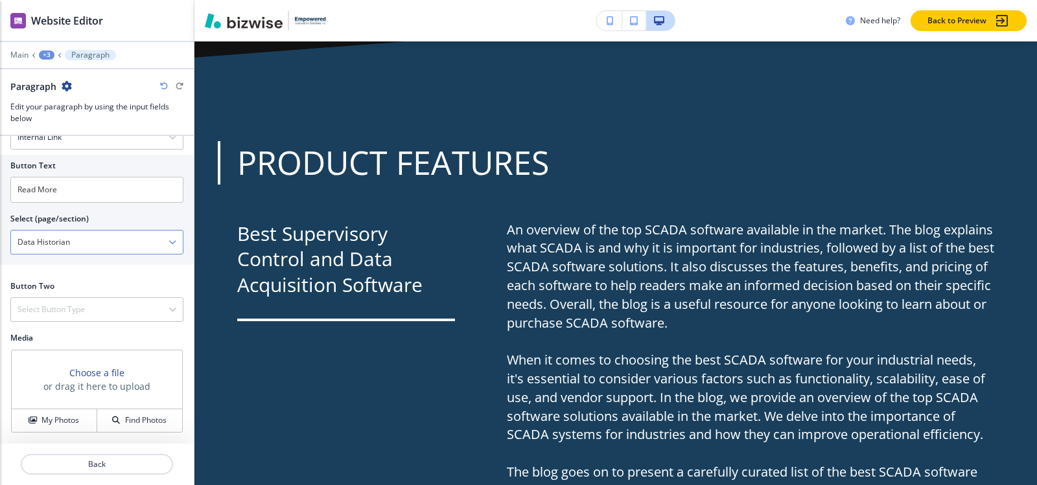
click at [87, 245] on \(page\/section\) "Data Historian" at bounding box center [89, 242] width 157 height 22
type \(page\/section\) "DATA HISTORIAN01"
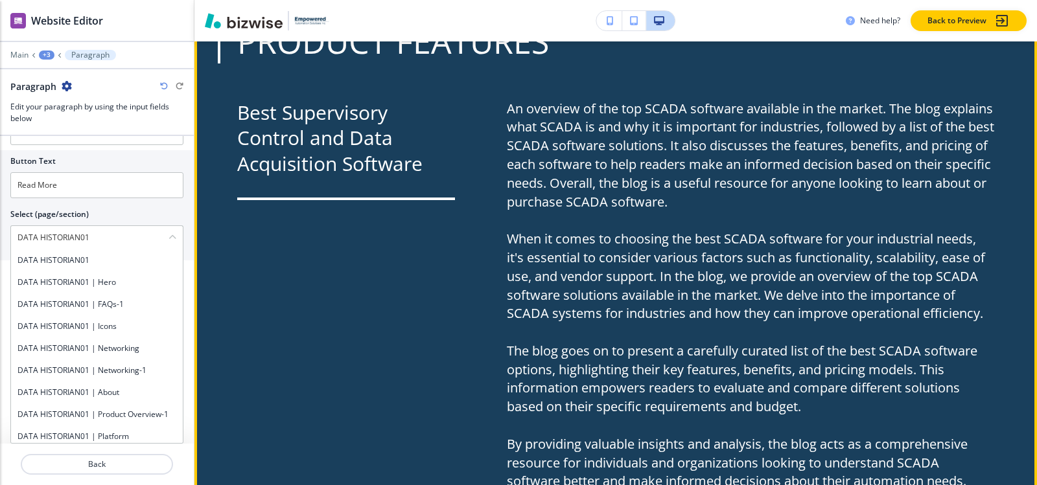
scroll to position [1978, 0]
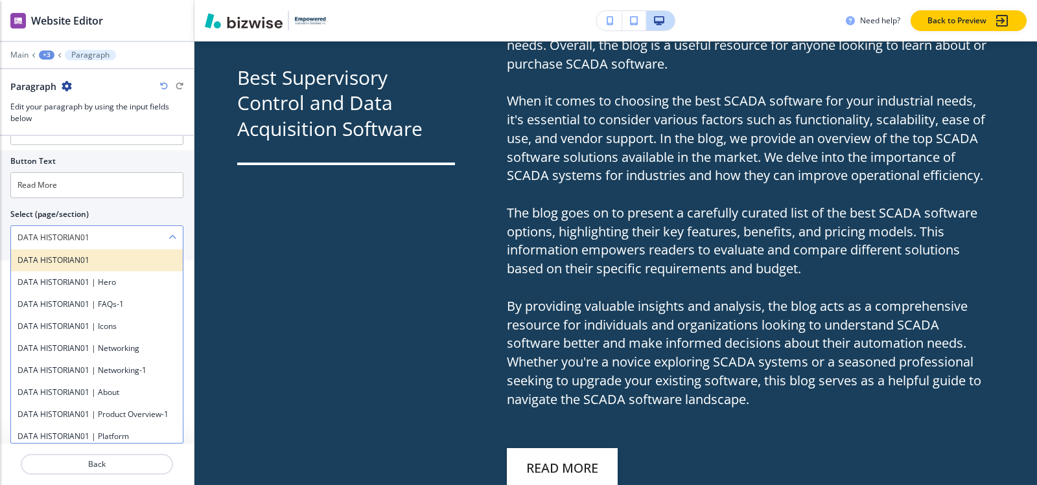
click at [67, 264] on h4 "DATA HISTORIAN01" at bounding box center [96, 261] width 159 height 12
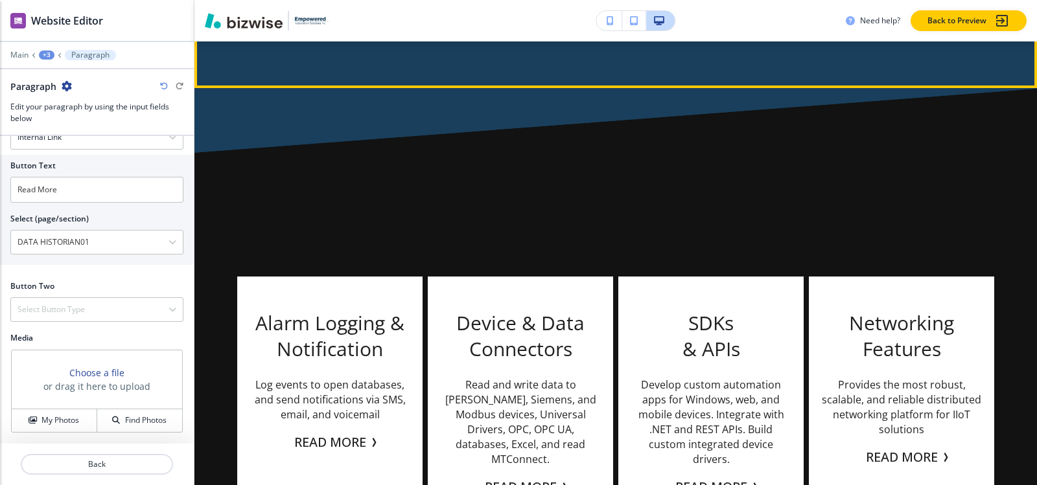
scroll to position [3599, 0]
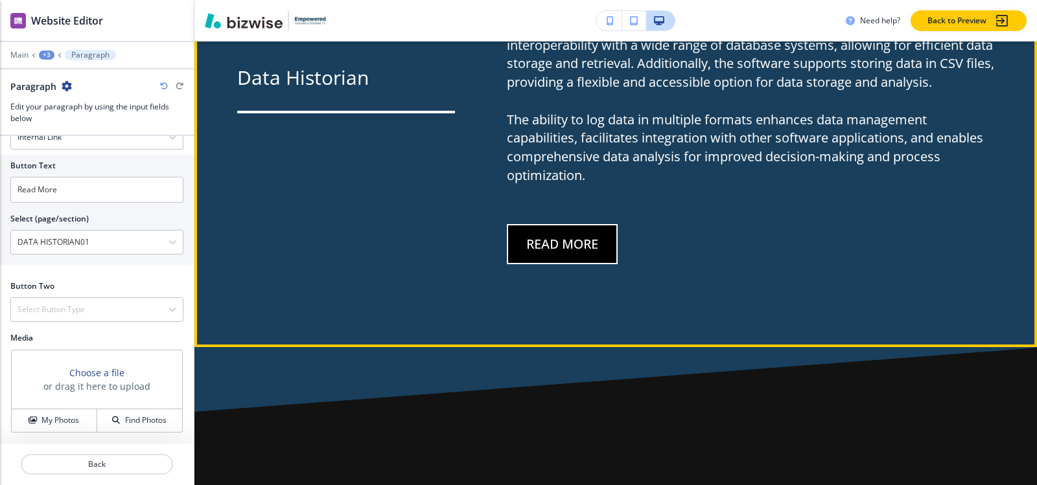
click at [572, 242] on button "Read More" at bounding box center [562, 244] width 111 height 40
click at [551, 229] on button "Read More" at bounding box center [562, 244] width 111 height 40
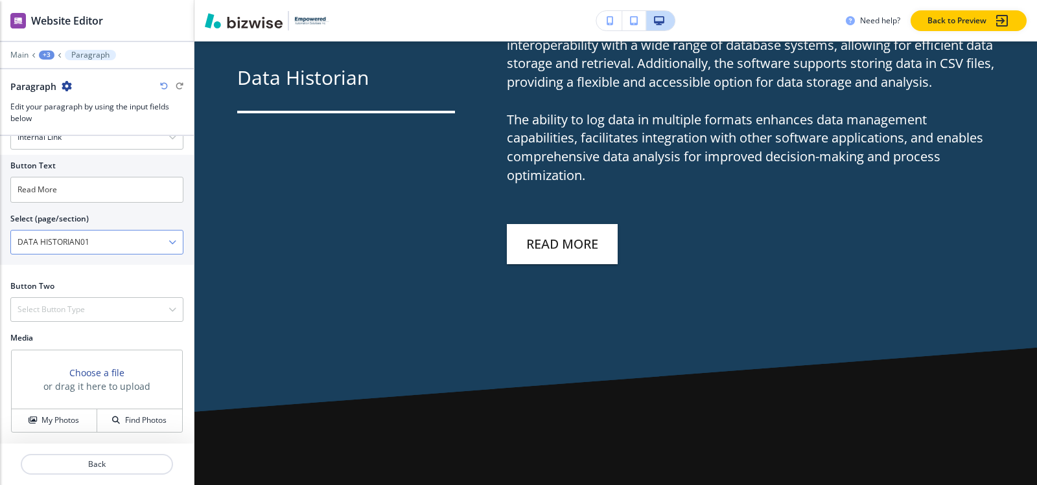
click at [112, 239] on \(page\/section\) "DATA HISTORIAN01" at bounding box center [89, 242] width 157 height 22
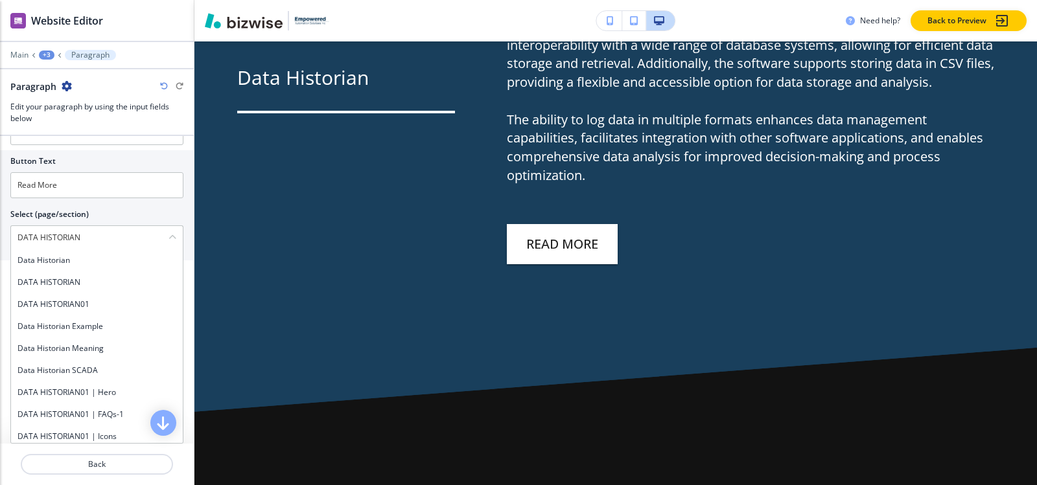
scroll to position [491, 0]
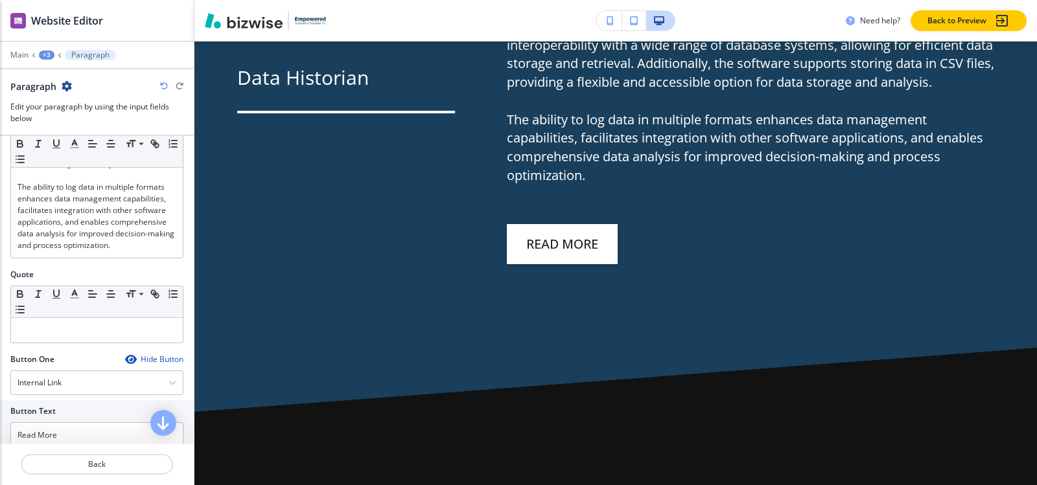
type \(page\/section\) "DATA HISTORIAN"
click at [178, 354] on div "Quote Small Normal Large Huge" at bounding box center [97, 311] width 194 height 85
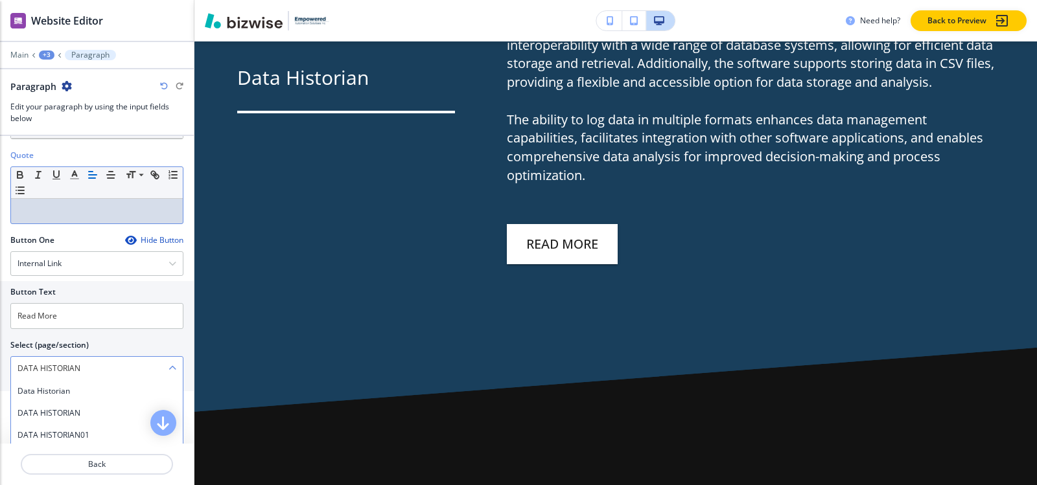
scroll to position [751, 0]
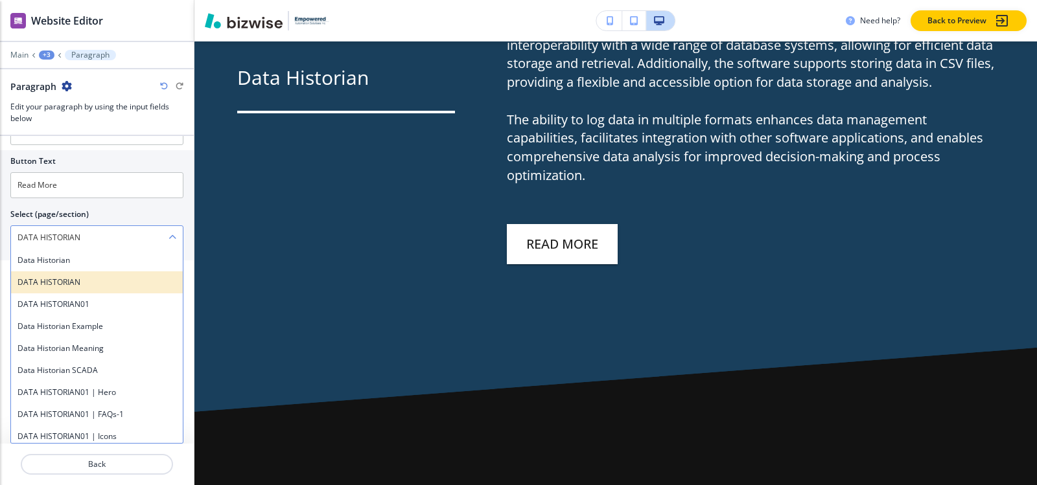
click at [96, 288] on h4 "DATA HISTORIAN" at bounding box center [96, 283] width 159 height 12
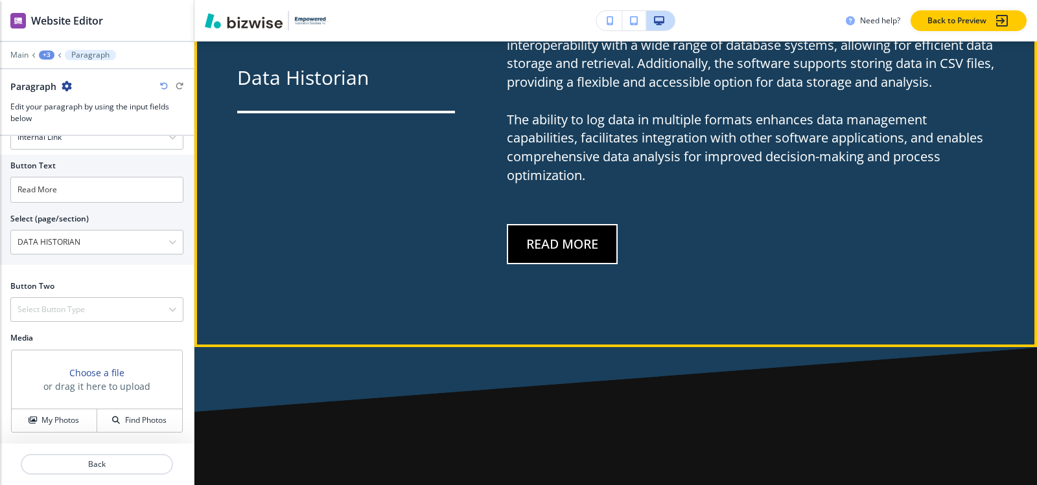
click at [587, 227] on button "Read More" at bounding box center [562, 244] width 111 height 40
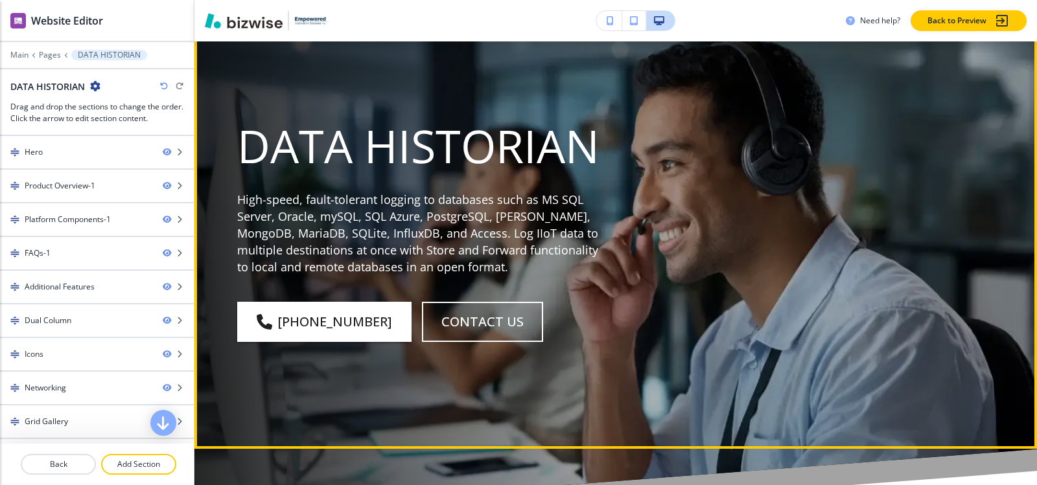
scroll to position [0, 0]
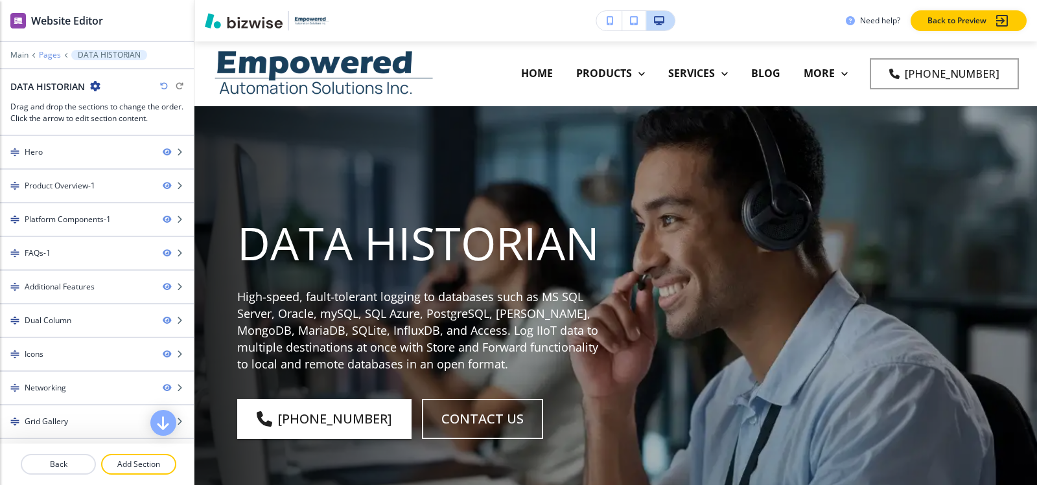
click at [53, 57] on p "Pages" at bounding box center [50, 55] width 22 height 9
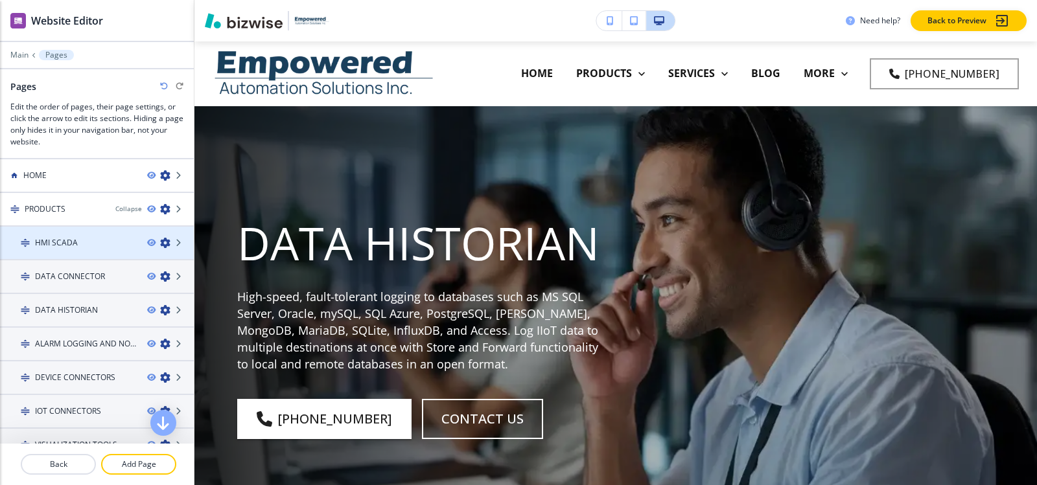
click at [83, 243] on div "HMI SCADA" at bounding box center [68, 243] width 137 height 12
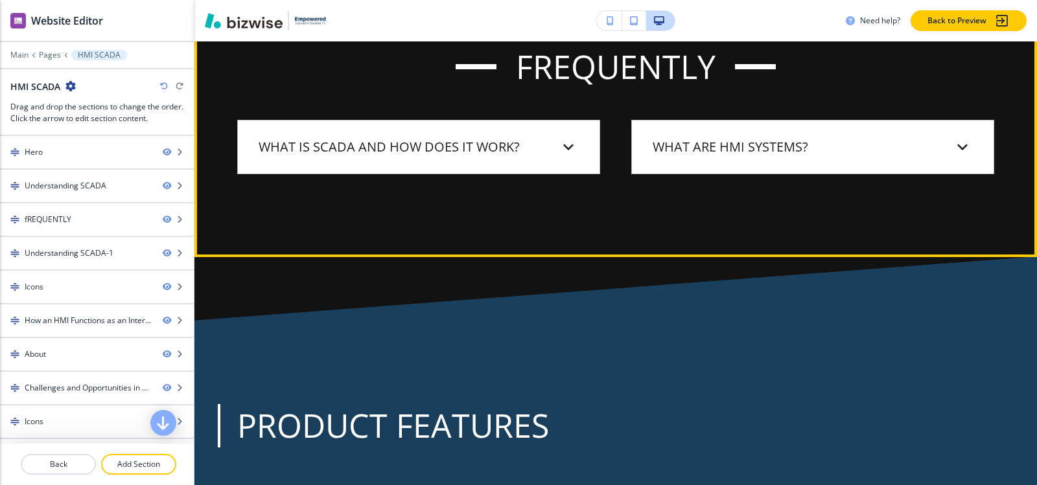
scroll to position [1556, 0]
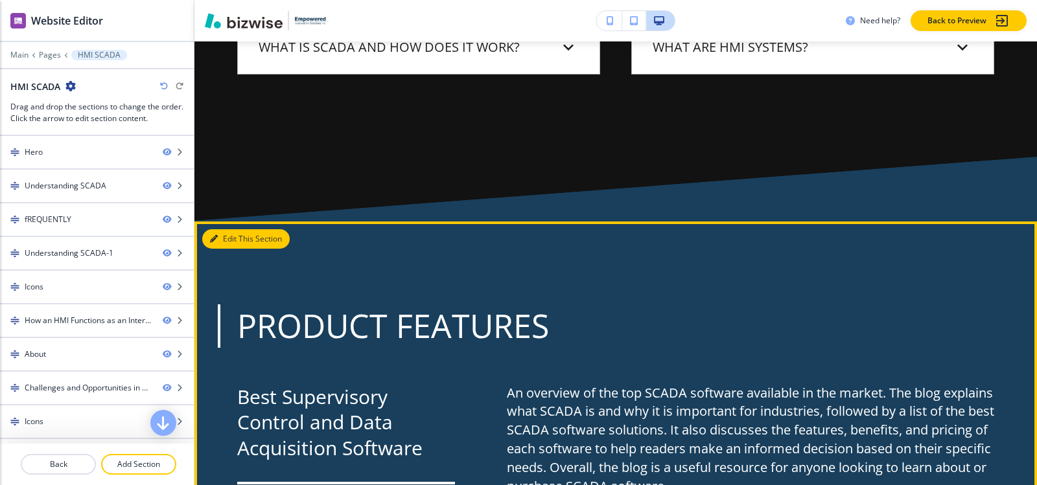
click at [218, 229] on button "Edit This Section" at bounding box center [245, 238] width 87 height 19
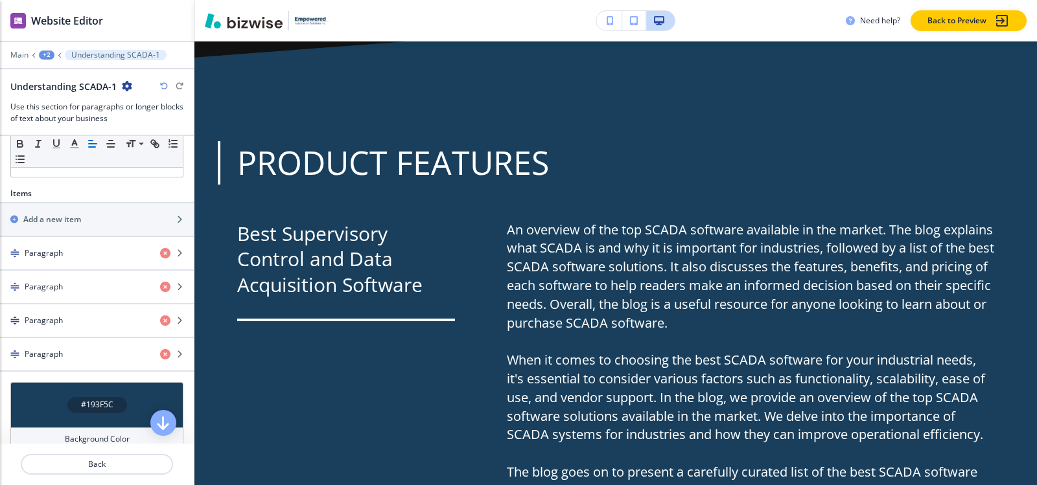
scroll to position [366, 0]
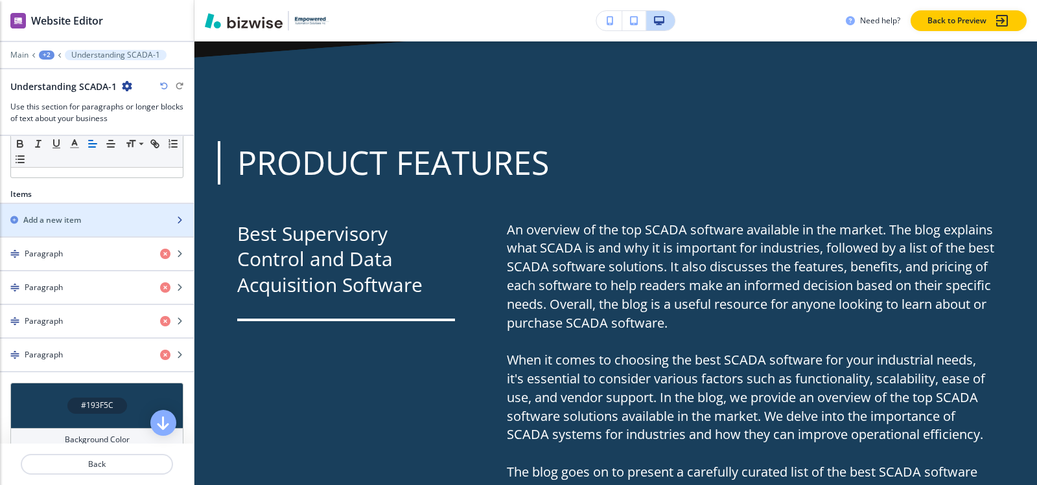
click at [72, 221] on h2 "Add a new item" at bounding box center [52, 221] width 58 height 12
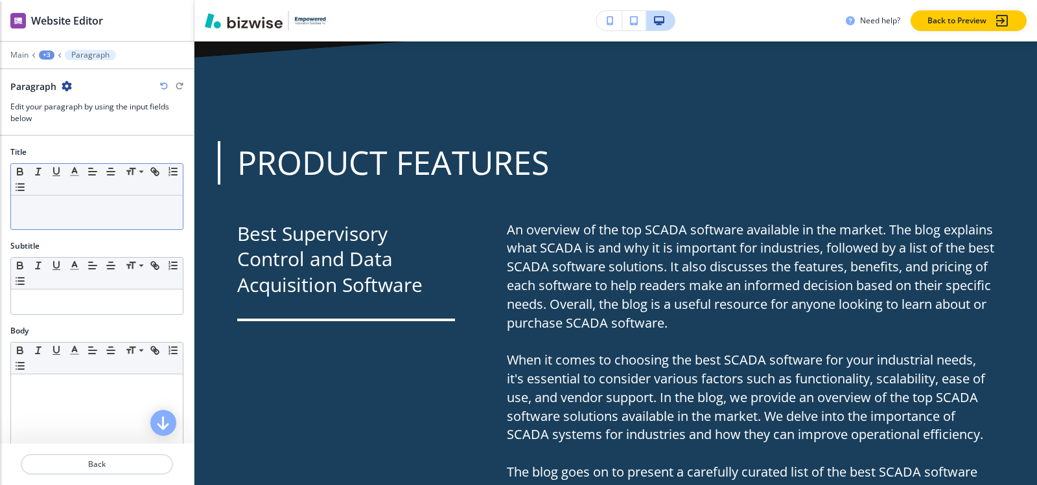
click at [54, 219] on div at bounding box center [97, 213] width 172 height 34
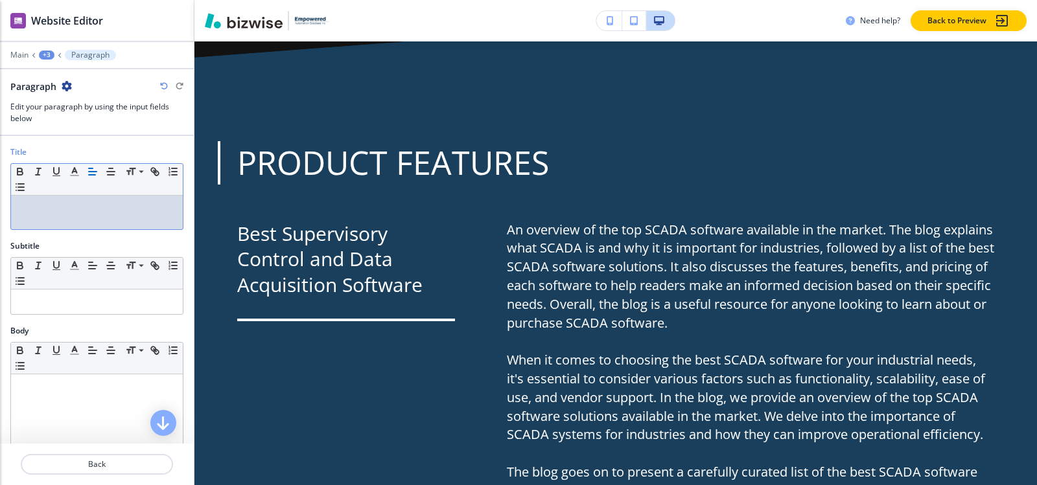
paste div
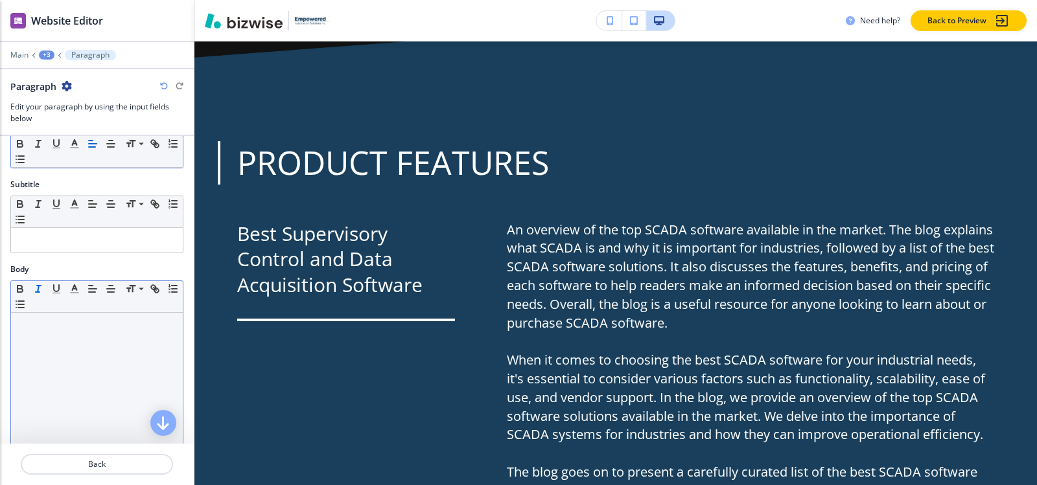
scroll to position [130, 0]
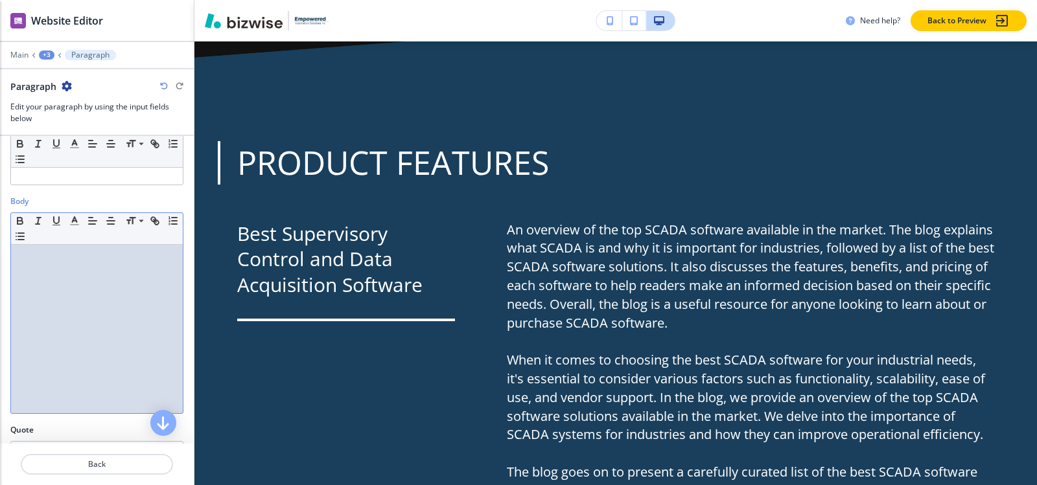
click at [56, 269] on div at bounding box center [97, 329] width 172 height 169
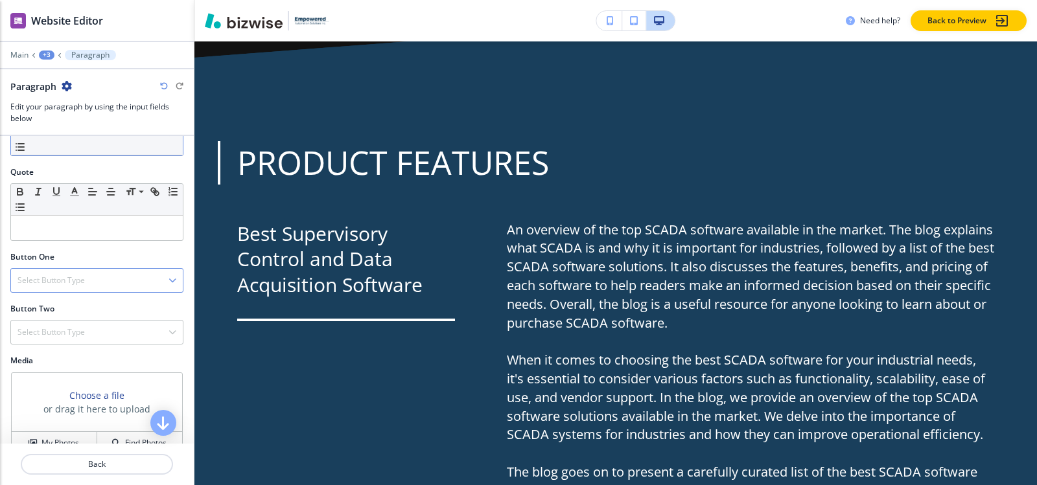
scroll to position [389, 0]
click at [83, 279] on h4 "Select Button Type" at bounding box center [50, 280] width 67 height 12
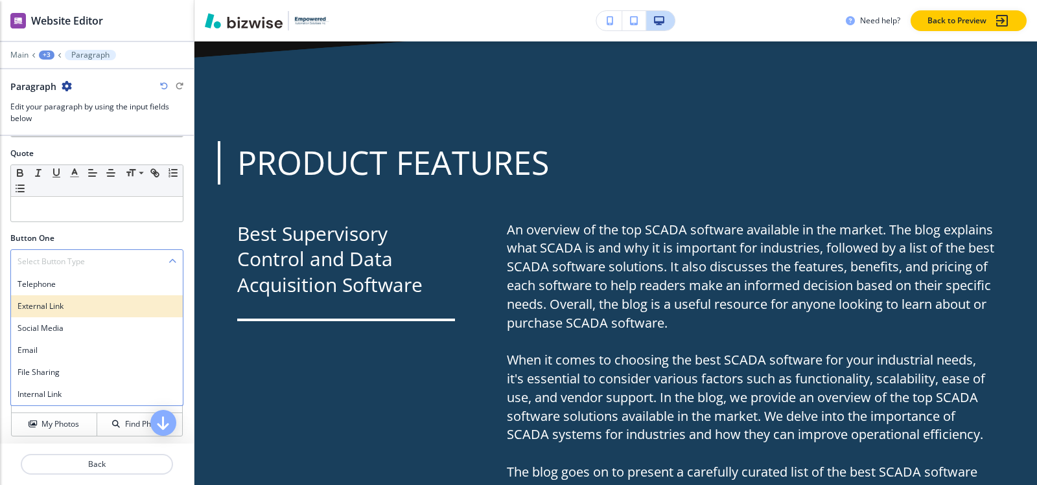
scroll to position [410, 0]
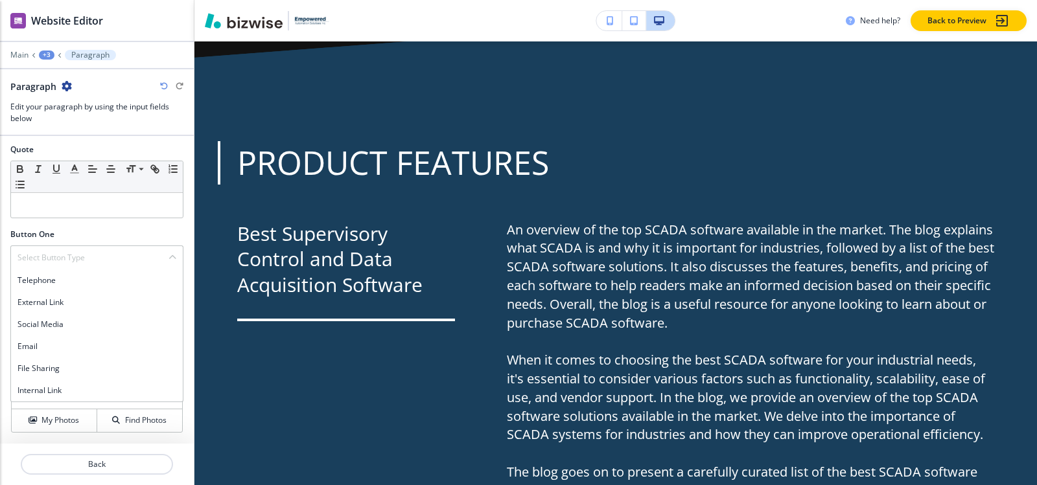
click at [54, 387] on h4 "Internal Link" at bounding box center [96, 391] width 159 height 12
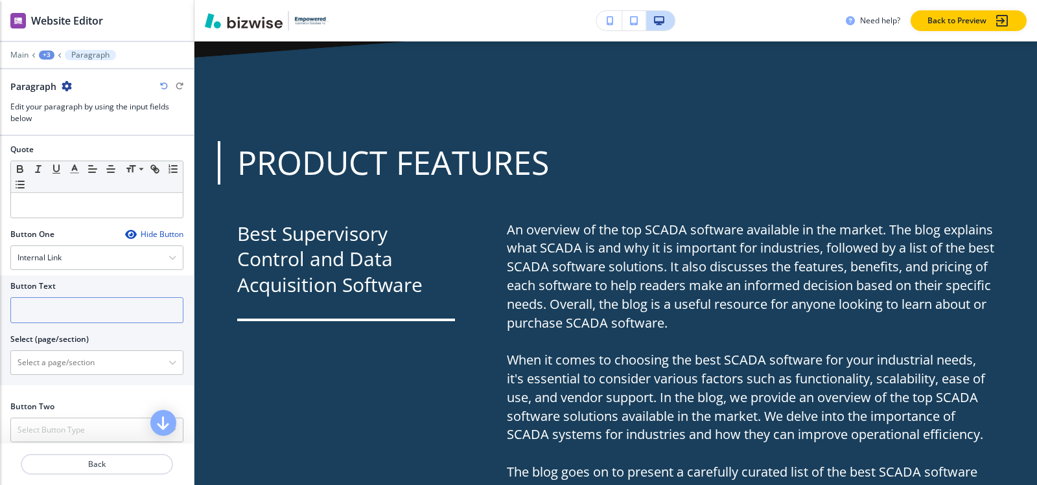
click at [67, 316] on input "text" at bounding box center [96, 310] width 173 height 26
drag, startPoint x: 70, startPoint y: 305, endPoint x: 0, endPoint y: 303, distance: 70.0
click at [0, 303] on div "Button Text rEAD mORE Select (page/section) HOME HOME | Hero HOME | About HOME …" at bounding box center [97, 330] width 194 height 110
type input "Read More"
click at [47, 366] on \(page\/section\) "Manual Input" at bounding box center [89, 363] width 157 height 22
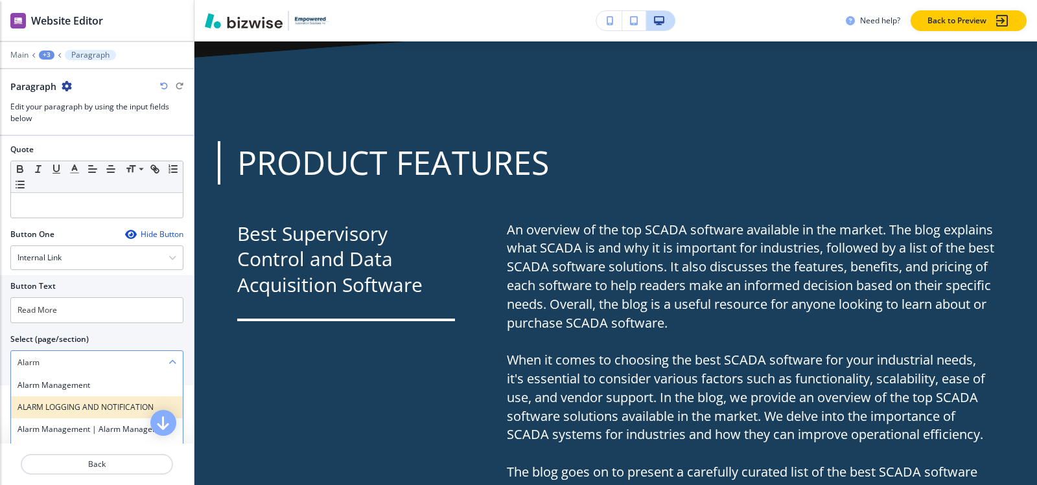
click at [70, 402] on h4 "ALARM LOGGING AND NOTIFICATION" at bounding box center [96, 408] width 159 height 12
type \(page\/section\) "ALARM LOGGING AND NOTIFICATION"
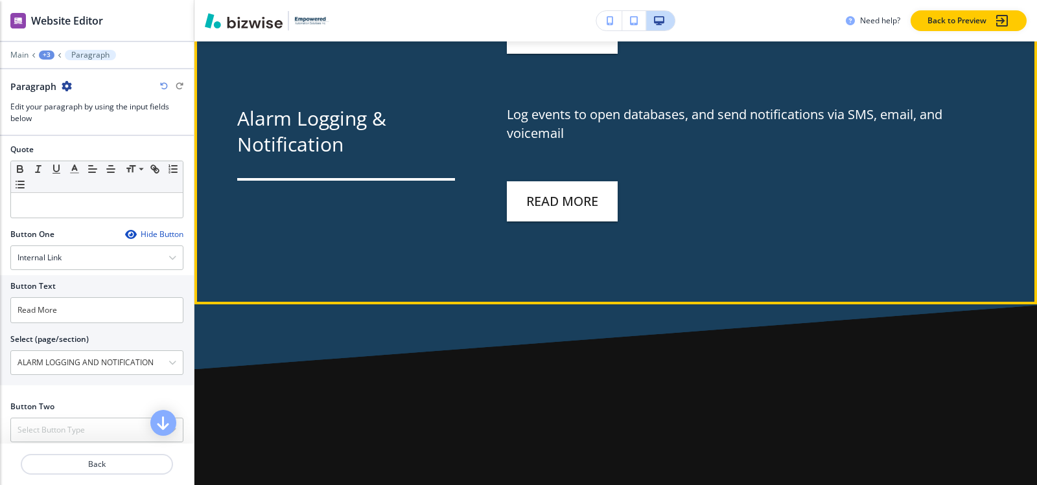
scroll to position [3663, 0]
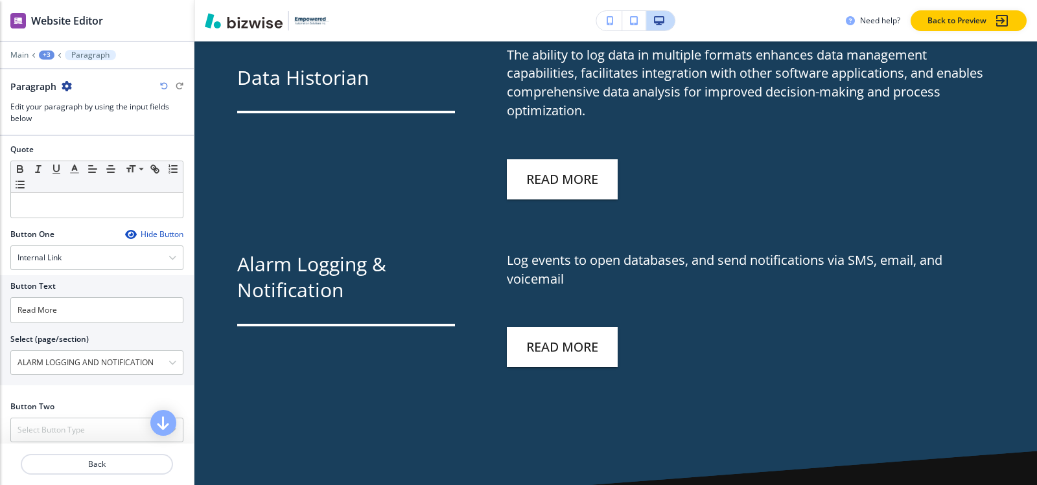
click at [51, 55] on div "+3" at bounding box center [47, 55] width 16 height 9
click at [83, 117] on p "Understanding SCADA-1" at bounding box center [80, 122] width 66 height 12
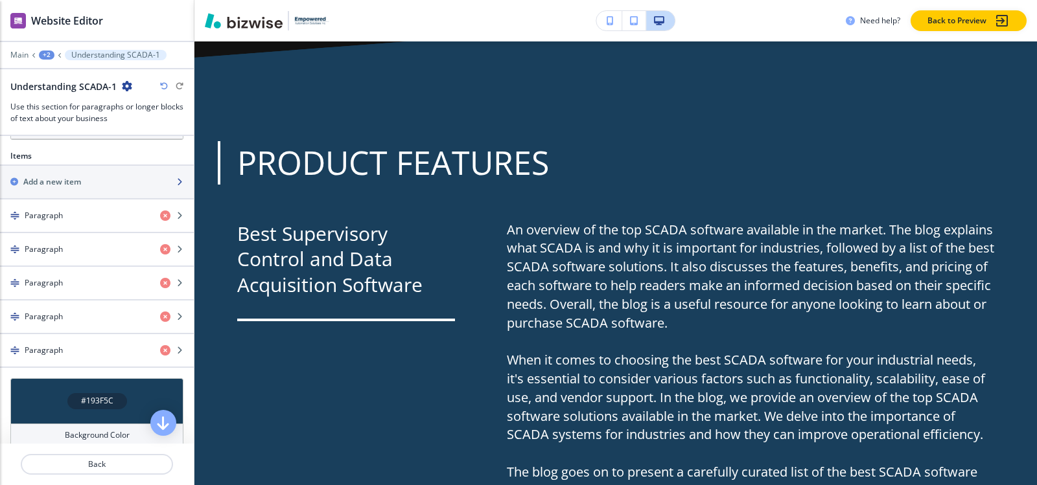
scroll to position [324, 0]
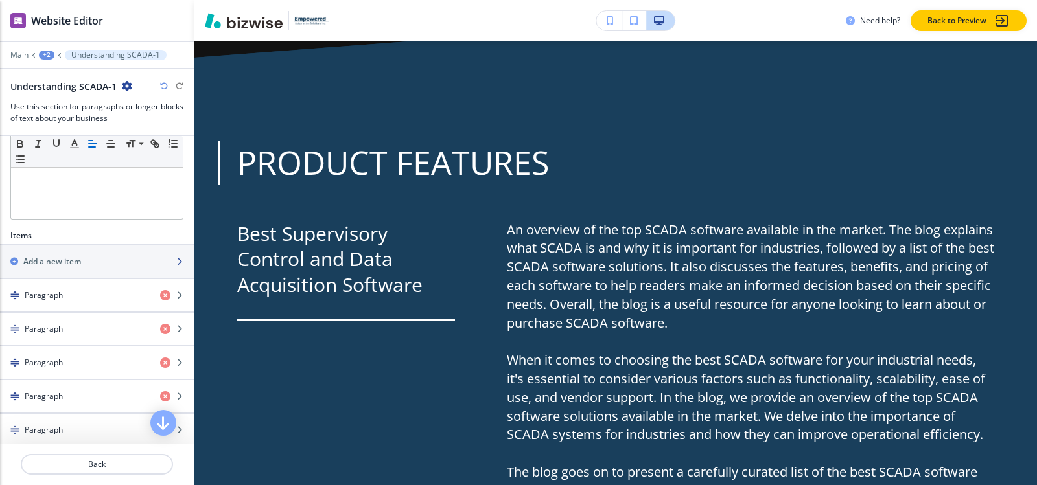
click at [68, 257] on h2 "Add a new item" at bounding box center [52, 262] width 58 height 12
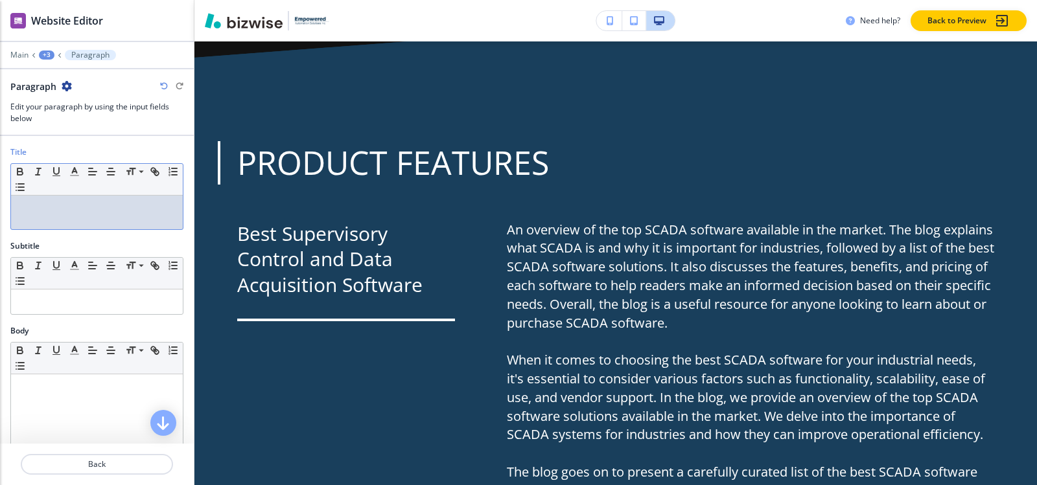
click at [81, 214] on div at bounding box center [97, 213] width 172 height 34
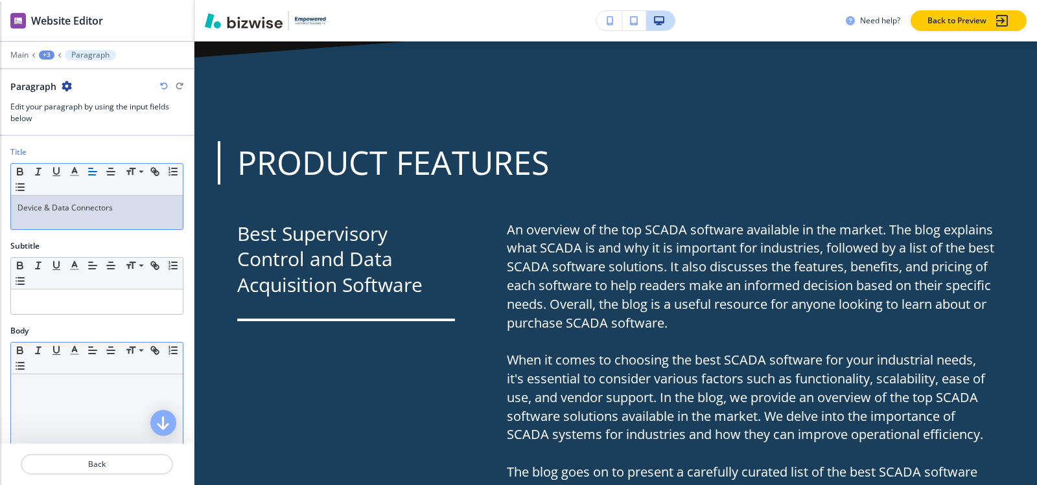
click at [88, 391] on p at bounding box center [96, 387] width 159 height 12
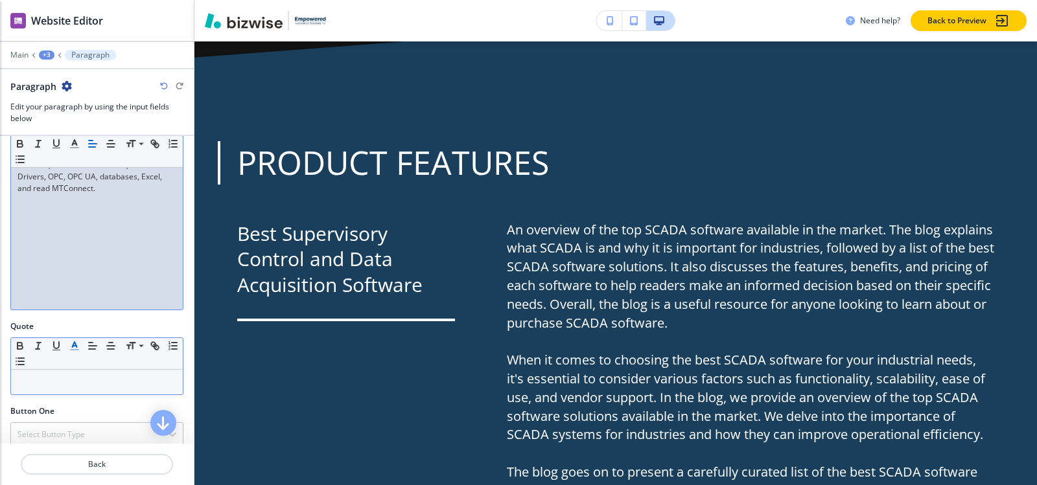
scroll to position [410, 0]
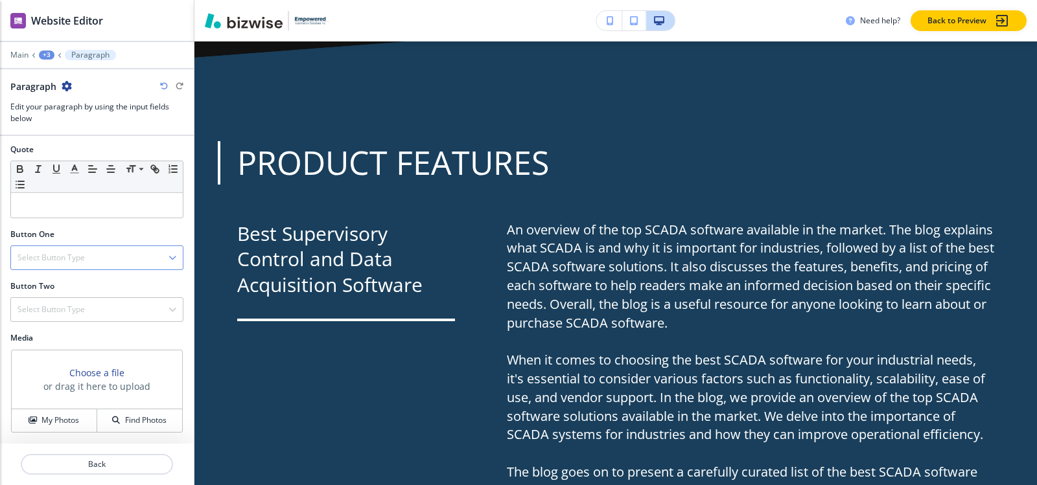
click at [66, 262] on h4 "Select Button Type" at bounding box center [50, 258] width 67 height 12
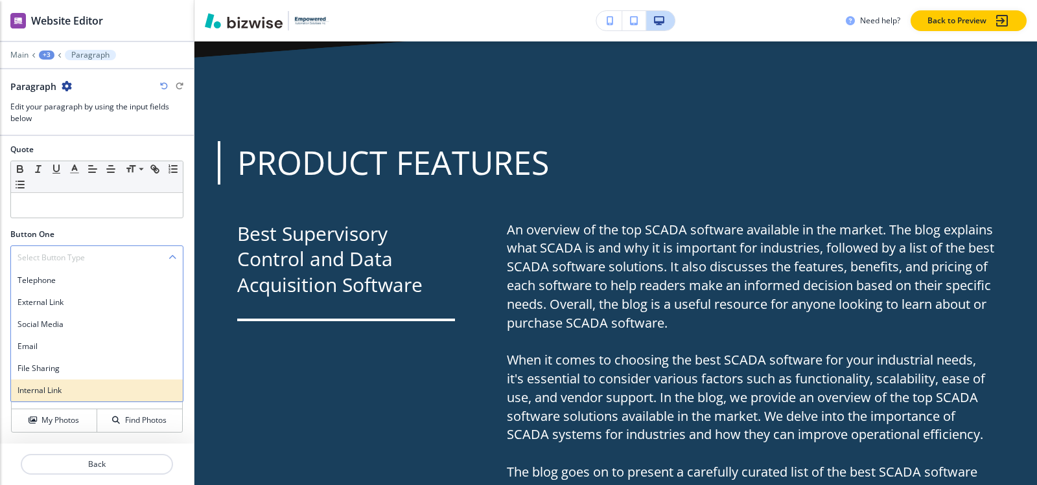
click at [49, 388] on h4 "Internal Link" at bounding box center [96, 391] width 159 height 12
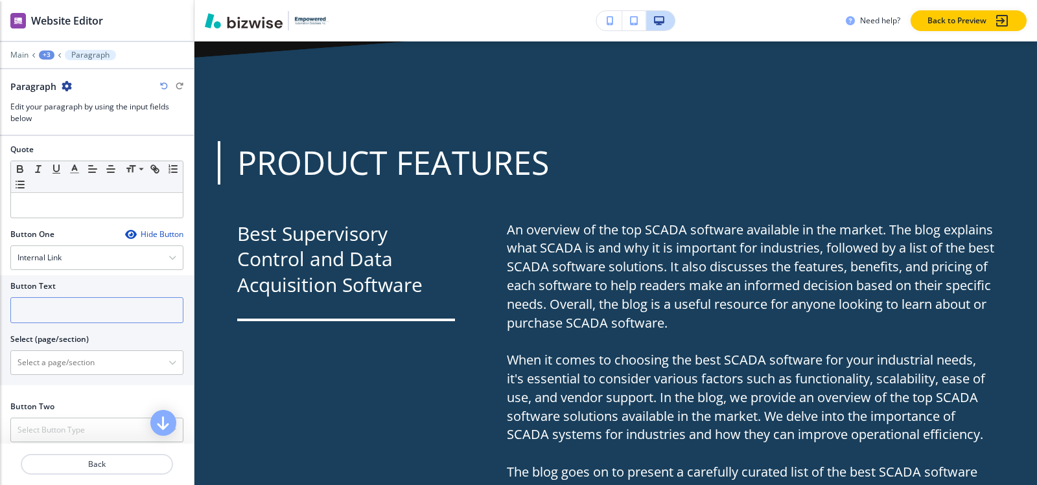
click at [64, 312] on input "text" at bounding box center [96, 310] width 173 height 26
type input "r"
type input "Read More"
click at [79, 358] on \(page\/section\) "Manual Input" at bounding box center [89, 363] width 157 height 22
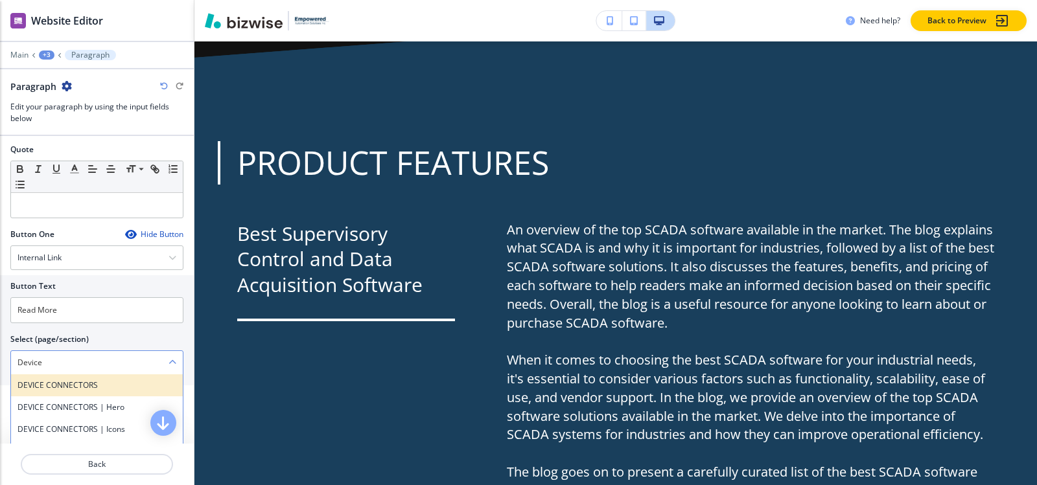
click at [73, 389] on h4 "DEVICE CONNECTORS" at bounding box center [96, 386] width 159 height 12
type \(page\/section\) "DEVICE CONNECTORS"
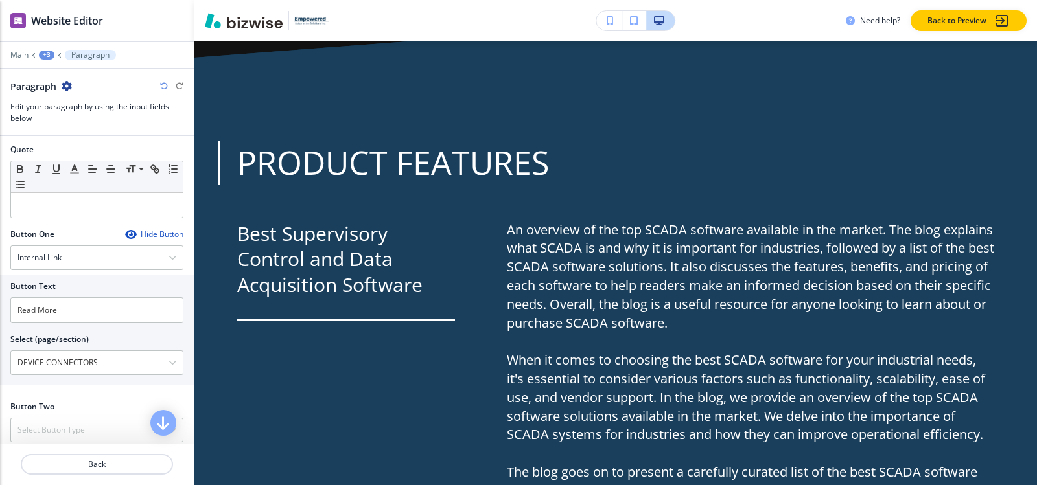
click at [47, 54] on div "+3" at bounding box center [47, 55] width 16 height 9
click at [64, 134] on div "Website Editor Main +3 Paragraph Paragraph Edit your paragraph by using the inp…" at bounding box center [97, 242] width 194 height 485
click at [45, 51] on div "+3" at bounding box center [47, 55] width 16 height 9
click at [71, 115] on button "Understanding SCADA-1" at bounding box center [80, 121] width 83 height 23
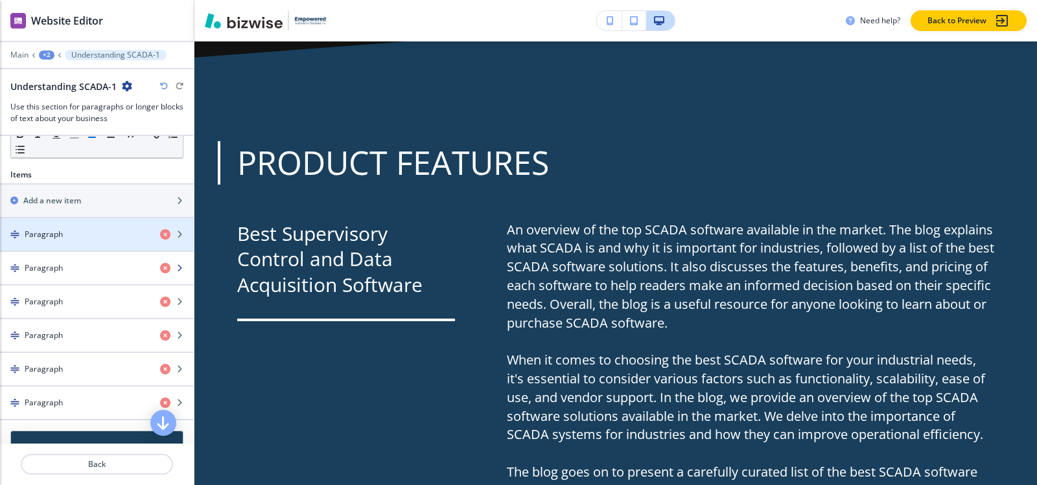
scroll to position [389, 0]
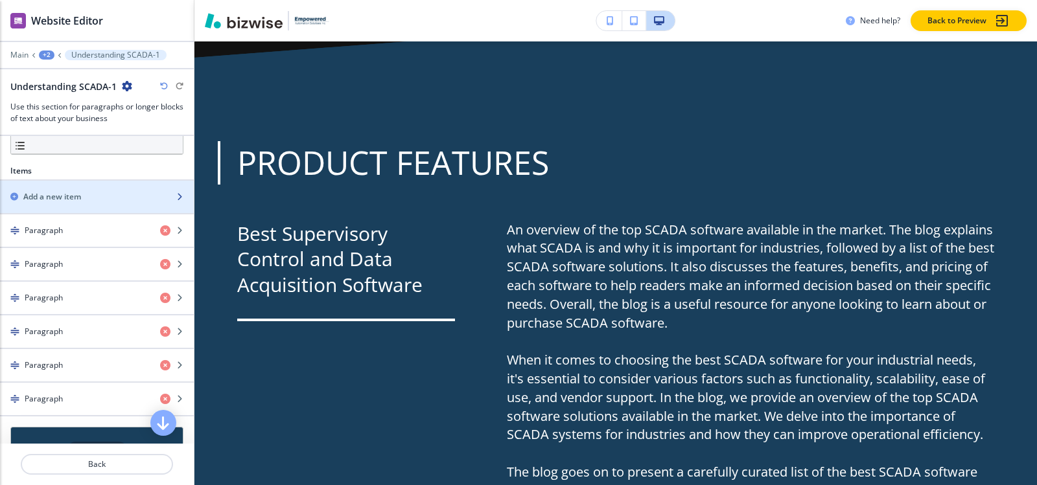
click at [78, 202] on h2 "Add a new item" at bounding box center [52, 197] width 58 height 12
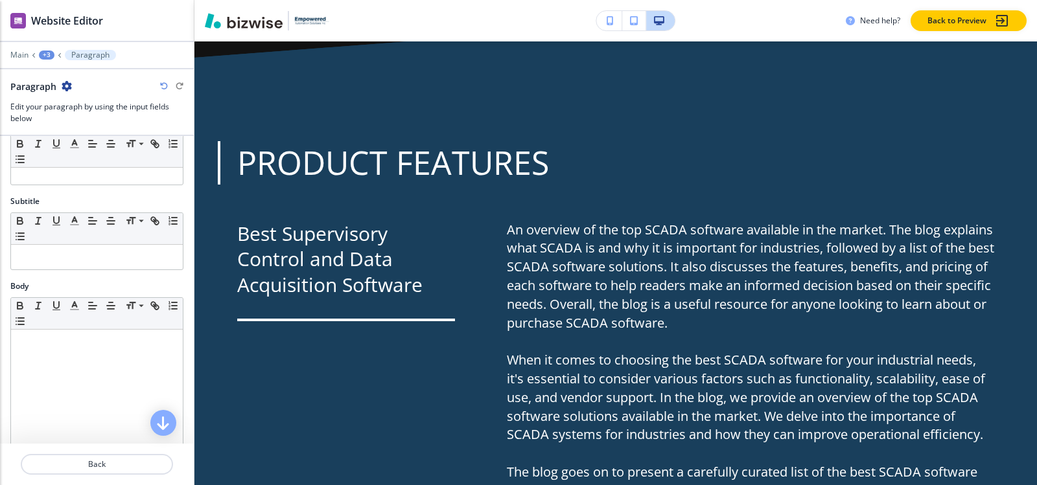
scroll to position [0, 0]
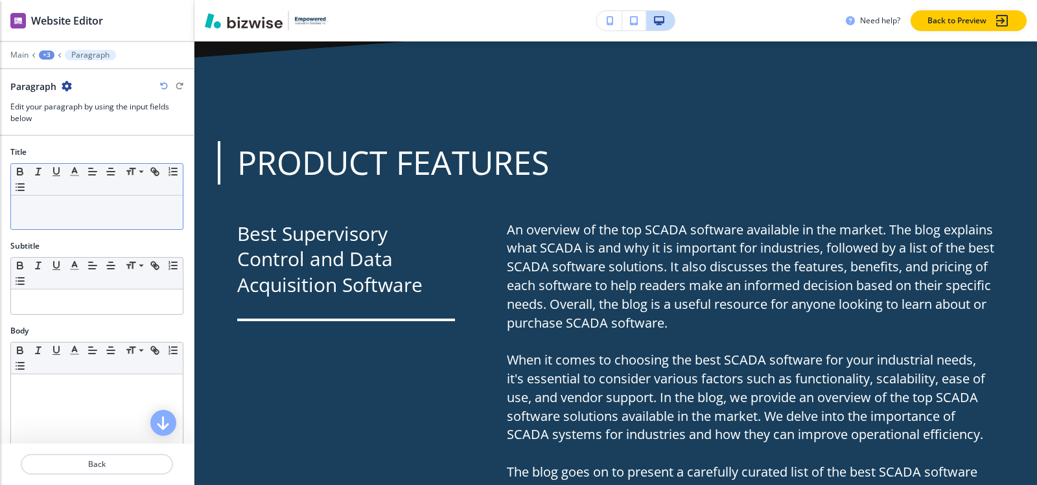
click at [59, 216] on div at bounding box center [97, 213] width 172 height 34
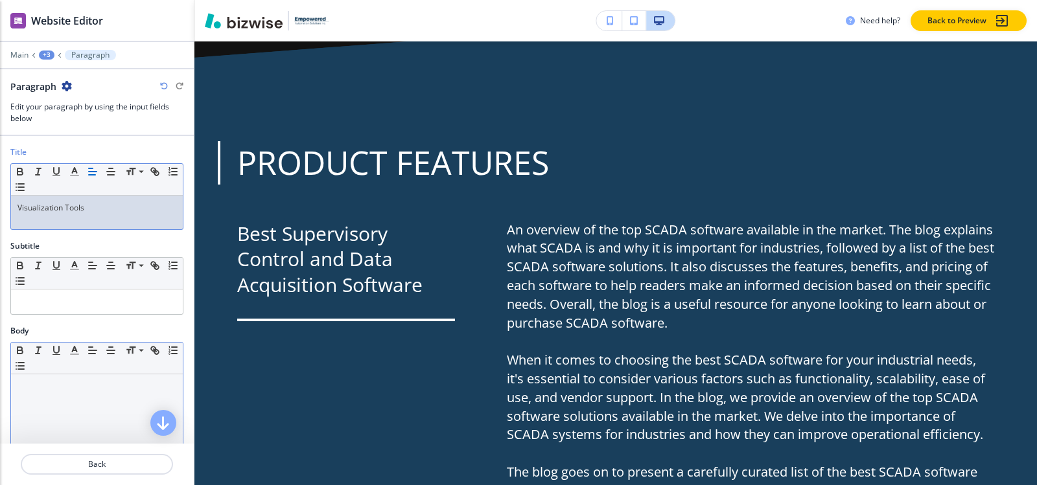
click at [46, 391] on p at bounding box center [96, 387] width 159 height 12
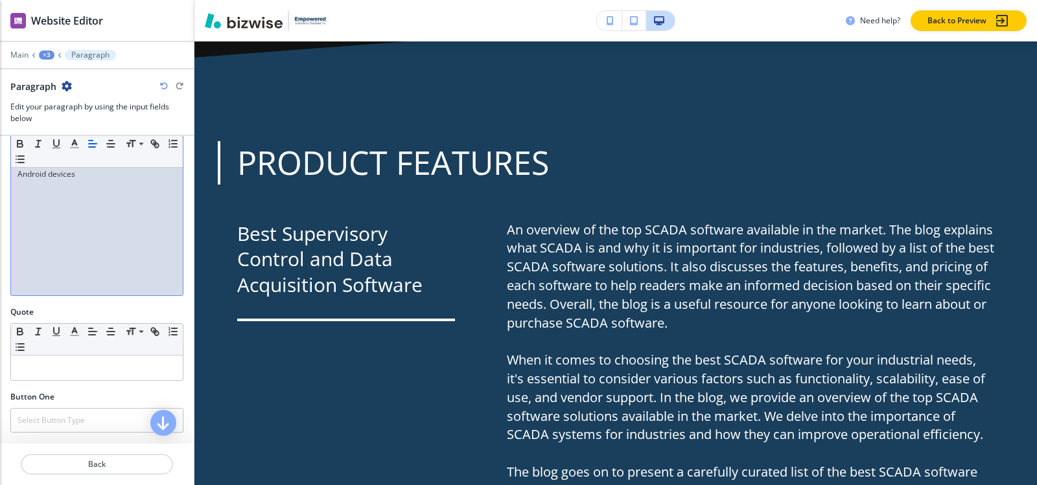
scroll to position [299, 0]
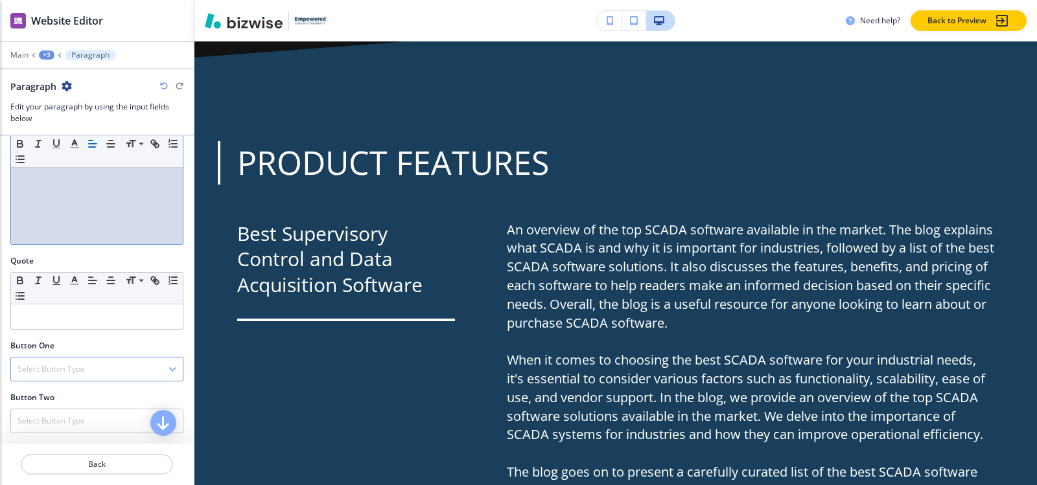
click at [63, 367] on h4 "Select Button Type" at bounding box center [50, 370] width 67 height 12
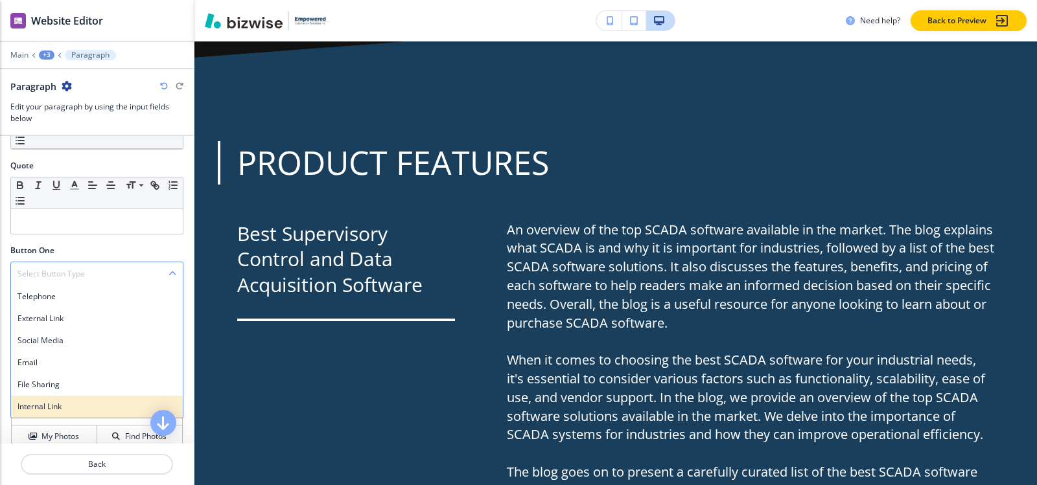
scroll to position [410, 0]
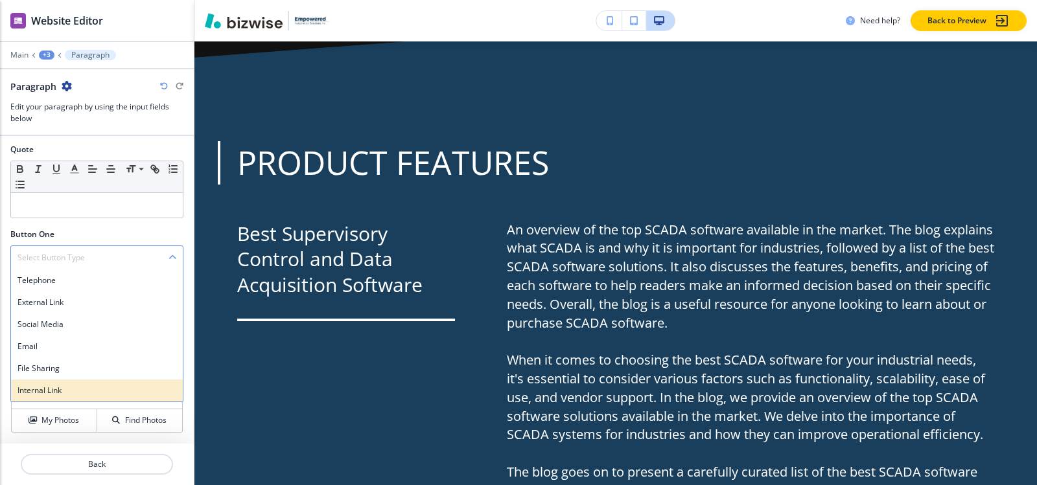
click at [68, 397] on div "Internal Link" at bounding box center [97, 391] width 172 height 22
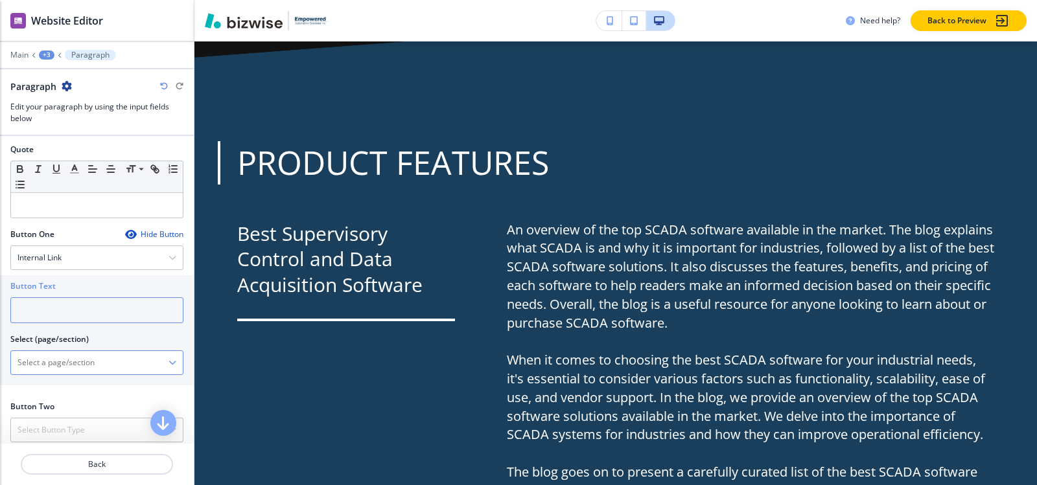
drag, startPoint x: 85, startPoint y: 314, endPoint x: 79, endPoint y: 359, distance: 45.7
click at [86, 313] on input "text" at bounding box center [96, 310] width 173 height 26
type input "Read More"
click at [71, 357] on \(page\/section\) "Manual Input" at bounding box center [89, 363] width 157 height 22
paste \(page\/section\) "Visualization Tools"
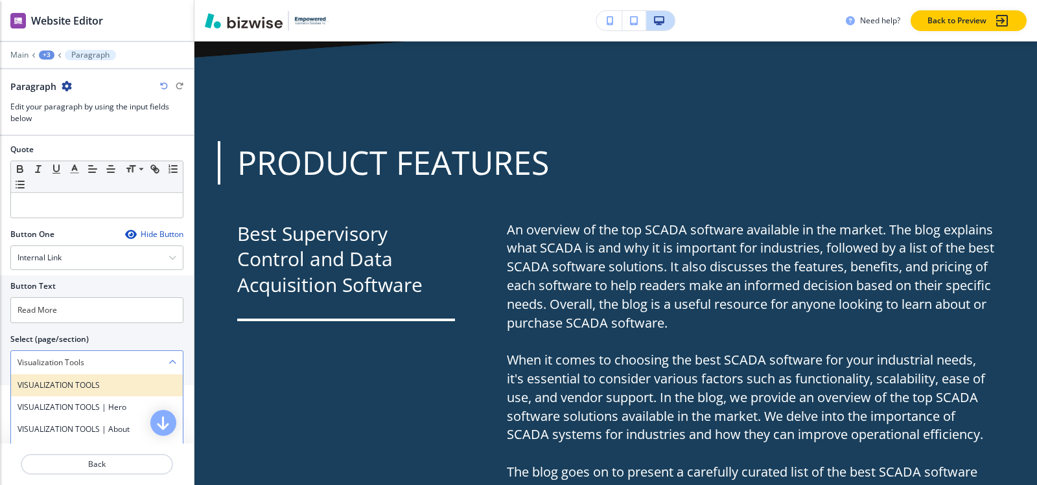
click at [56, 380] on h4 "VISUALIZATION TOOLS" at bounding box center [96, 386] width 159 height 12
type \(page\/section\) "VISUALIZATION TOOLS"
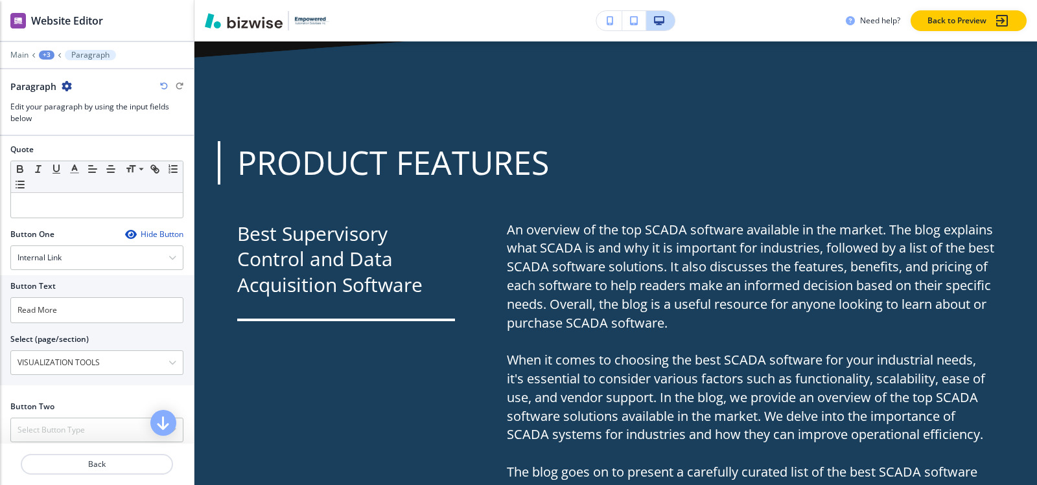
click at [45, 49] on div at bounding box center [97, 46] width 194 height 8
click at [47, 54] on div "+3" at bounding box center [47, 55] width 16 height 9
click at [78, 115] on button "Understanding SCADA-1" at bounding box center [80, 121] width 83 height 23
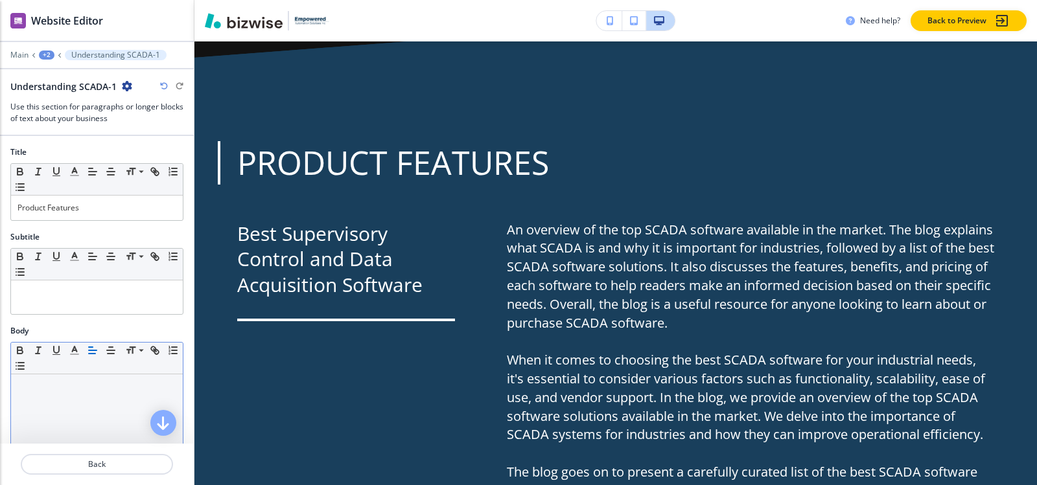
scroll to position [259, 0]
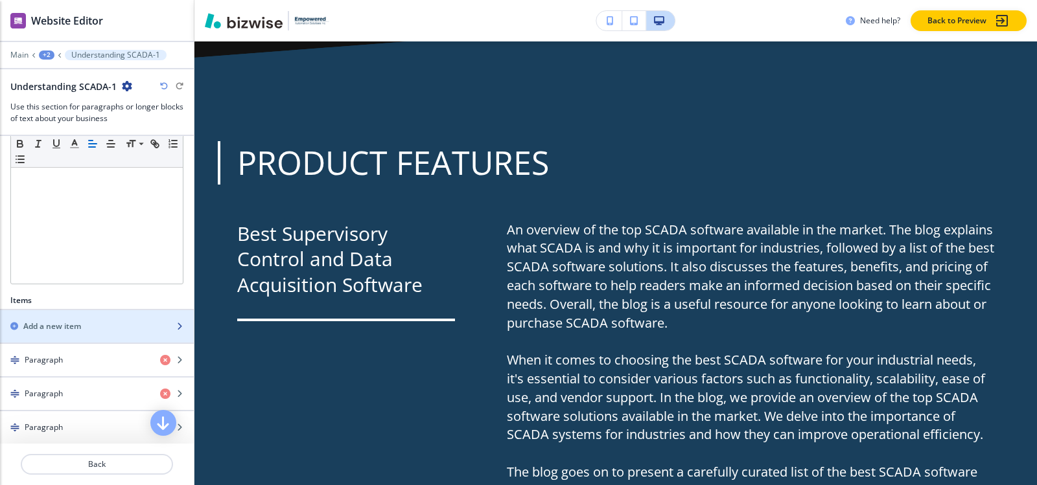
click at [64, 317] on div "button" at bounding box center [97, 315] width 194 height 10
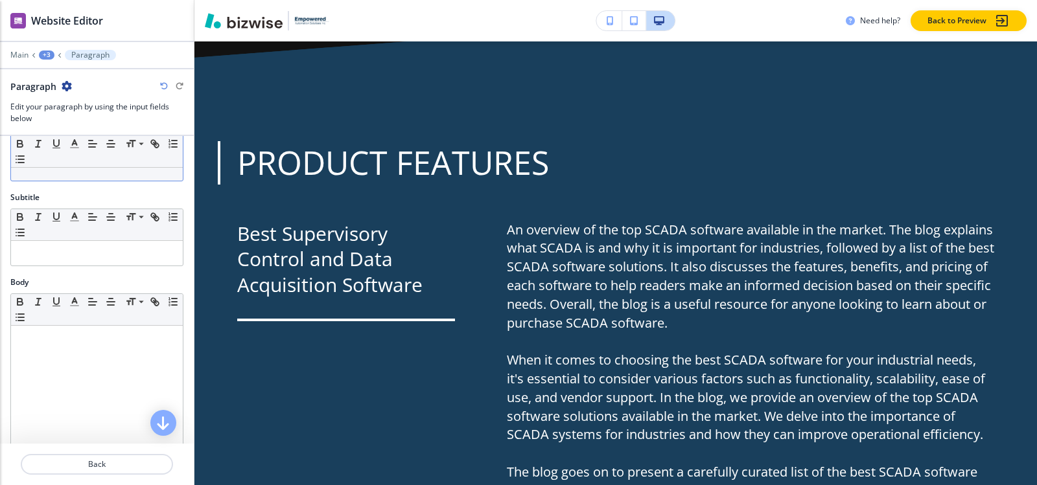
scroll to position [0, 0]
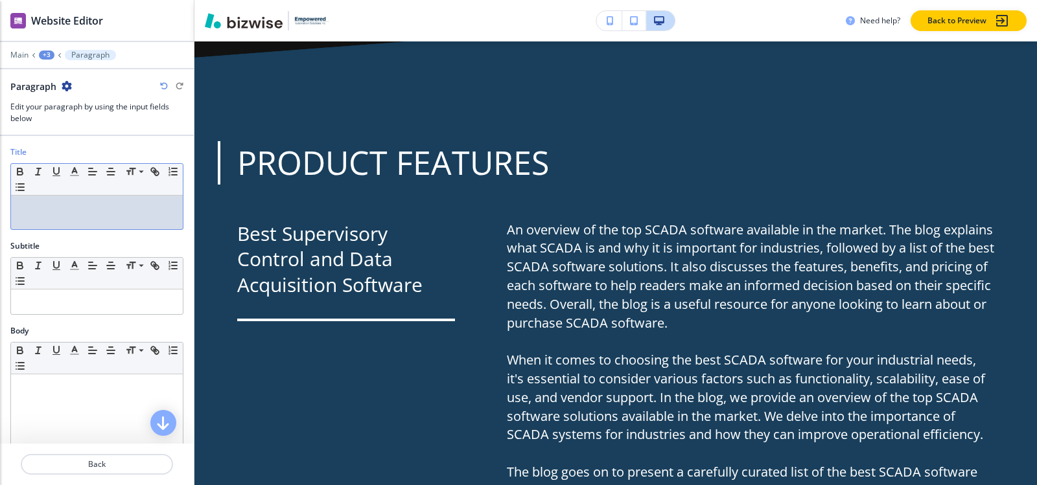
click at [62, 211] on p at bounding box center [96, 208] width 159 height 12
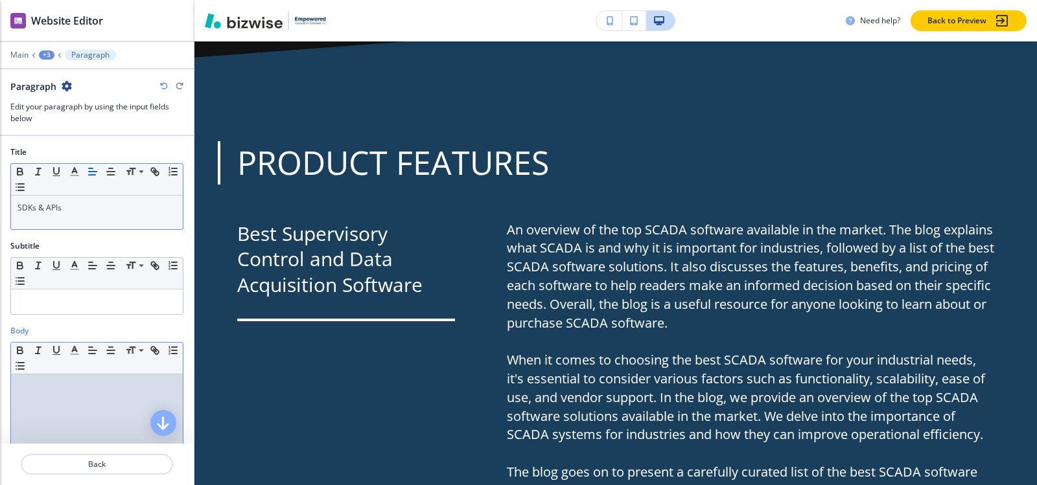
click at [46, 394] on div at bounding box center [97, 459] width 172 height 169
paste div
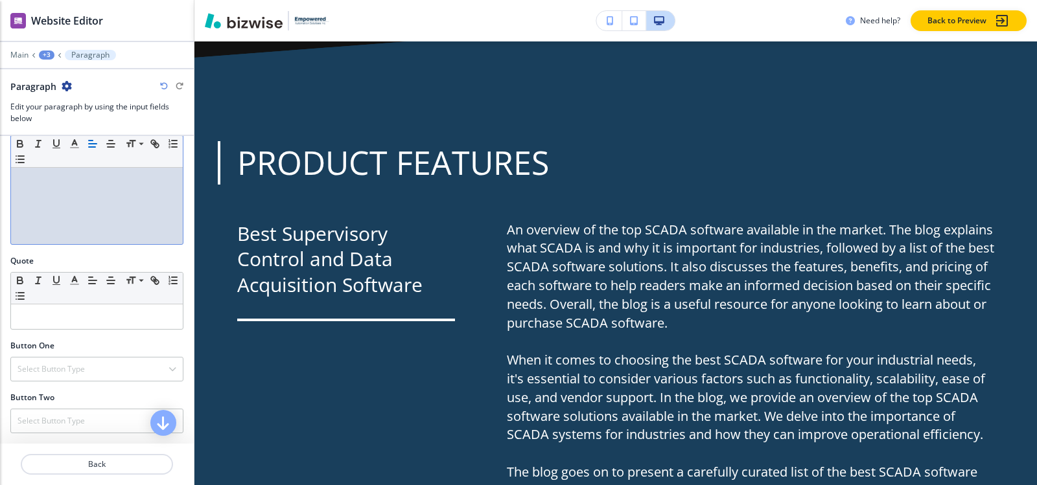
scroll to position [410, 0]
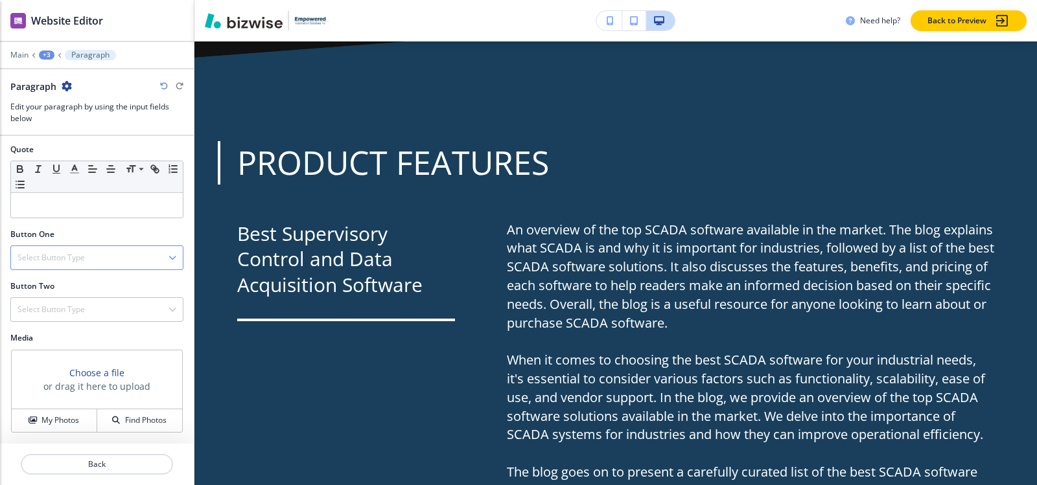
click at [86, 249] on div "Select Button Type" at bounding box center [97, 257] width 172 height 23
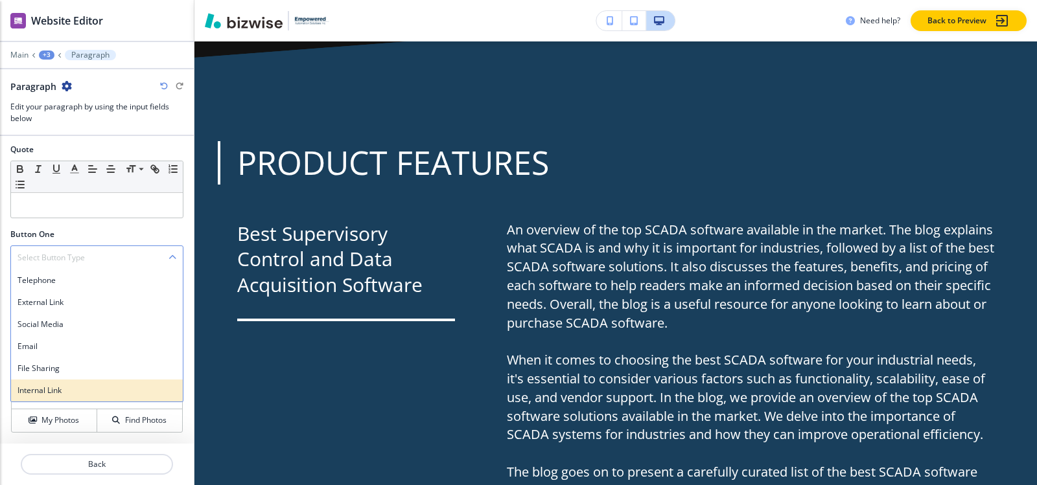
click at [67, 385] on h4 "Internal Link" at bounding box center [96, 391] width 159 height 12
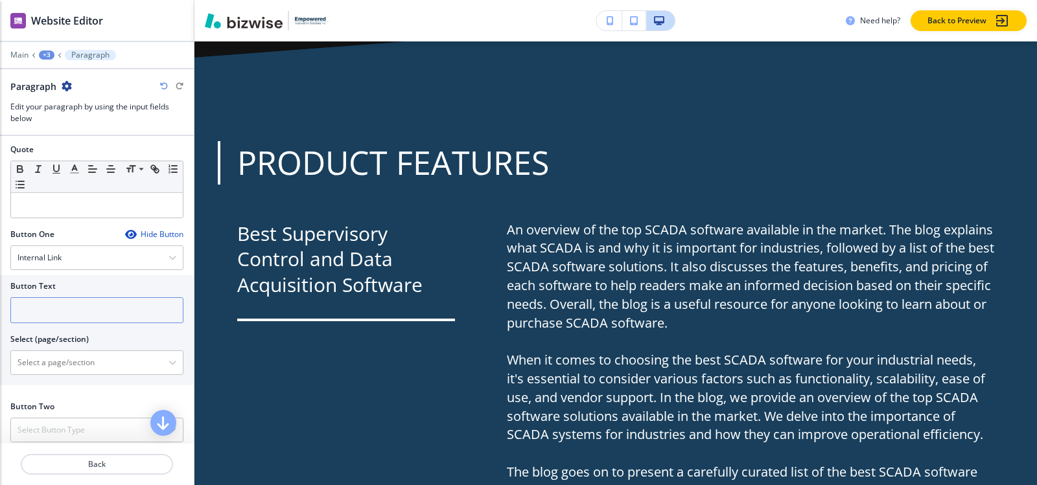
click at [66, 316] on input "text" at bounding box center [96, 310] width 173 height 26
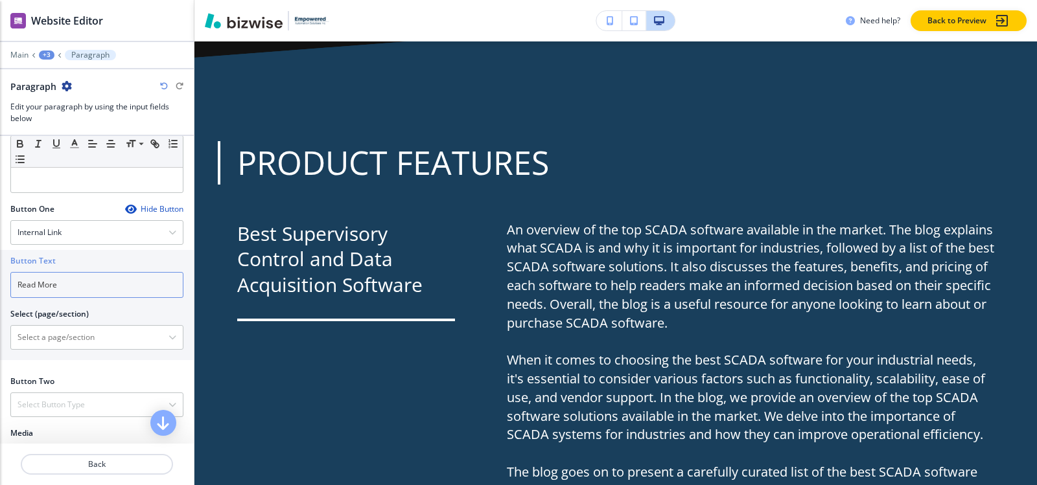
scroll to position [475, 0]
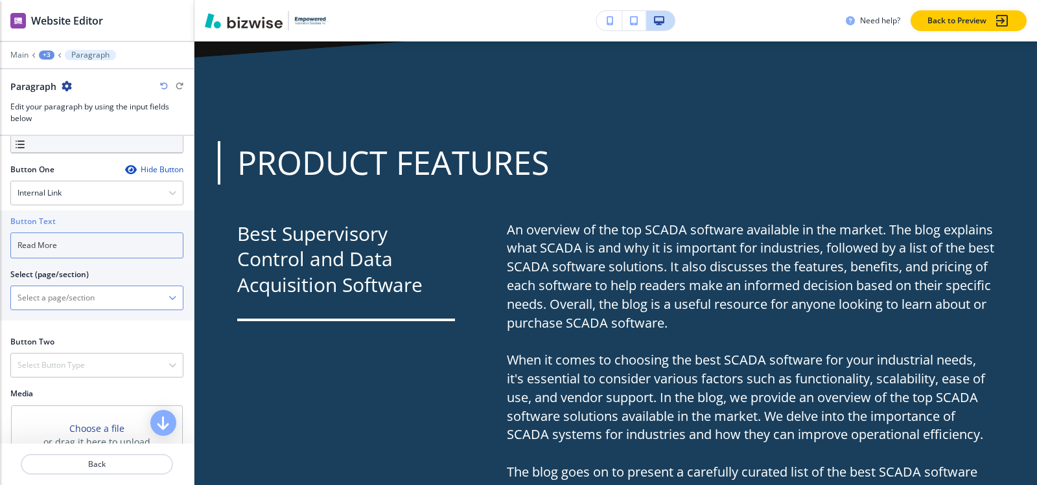
type input "Read More"
click at [50, 303] on \(page\/section\) "Manual Input" at bounding box center [89, 298] width 157 height 22
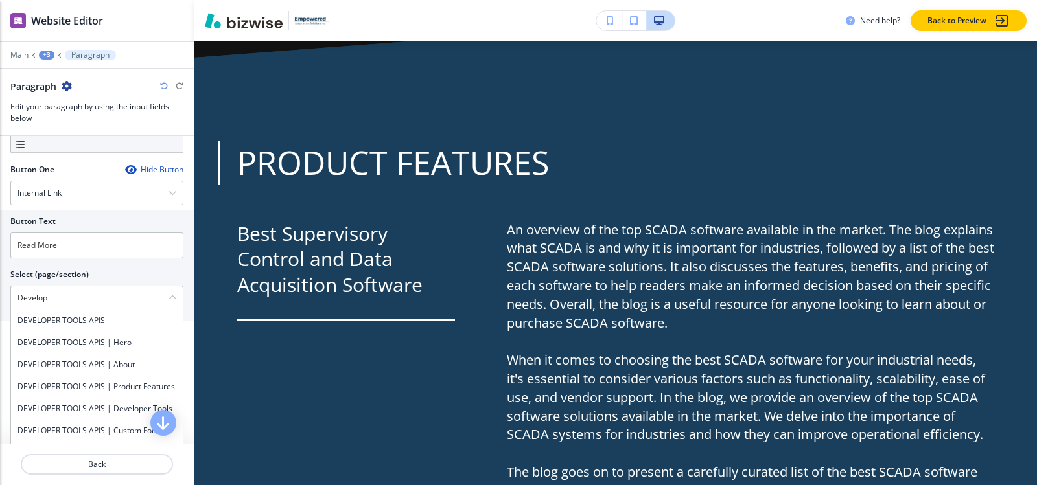
click at [49, 318] on h4 "DEVELOPER TOOLS APIS" at bounding box center [96, 321] width 159 height 12
type \(page\/section\) "DEVELOPER TOOLS APIS"
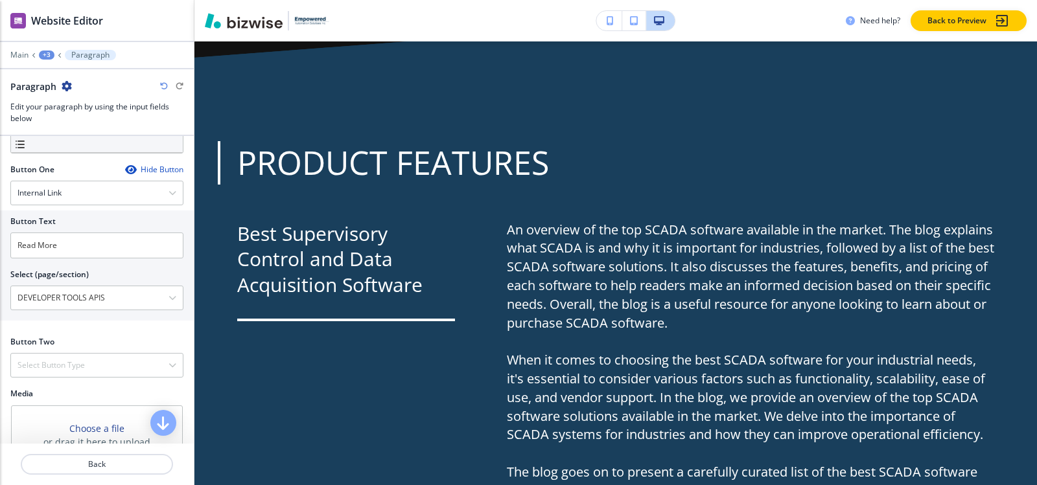
click at [50, 54] on div "+3" at bounding box center [47, 55] width 16 height 9
click at [66, 120] on p "Understanding SCADA-1" at bounding box center [80, 122] width 66 height 12
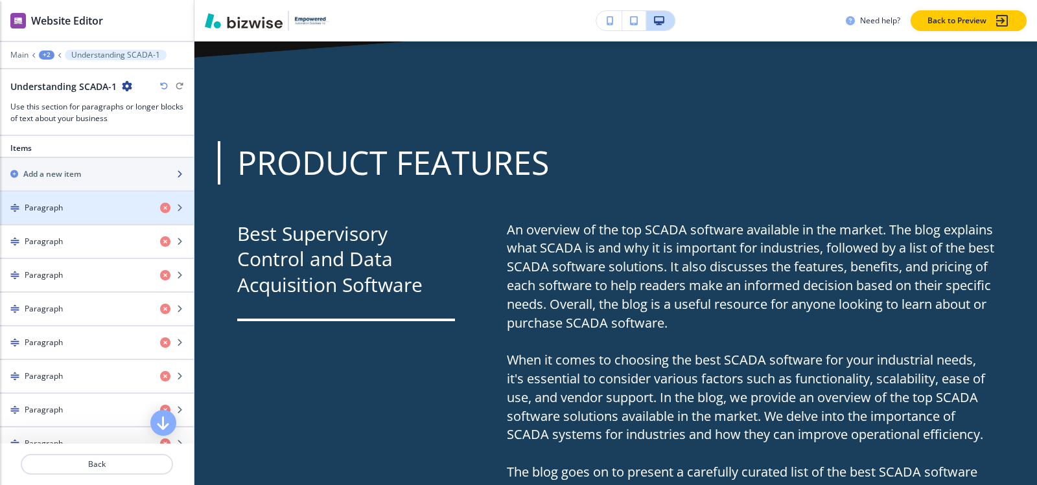
scroll to position [389, 0]
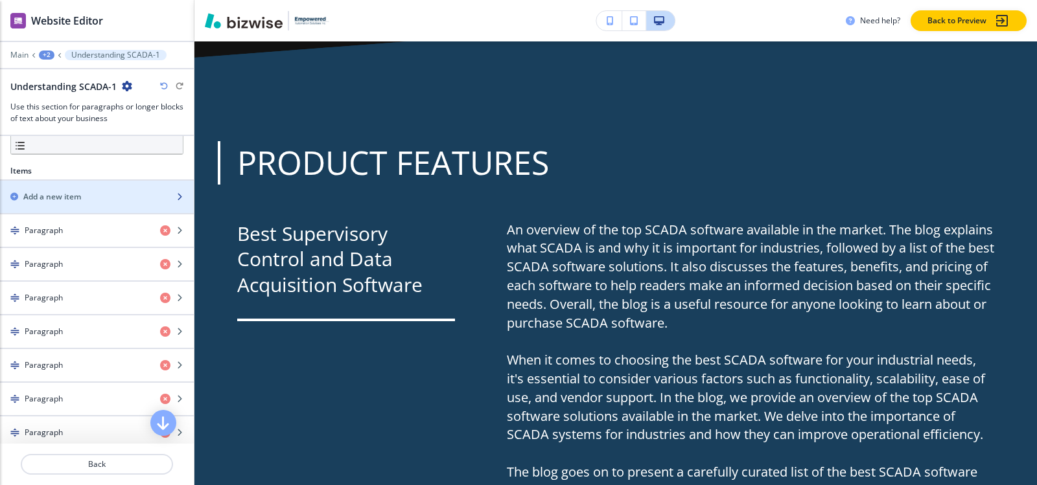
click at [65, 192] on h2 "Add a new item" at bounding box center [52, 197] width 58 height 12
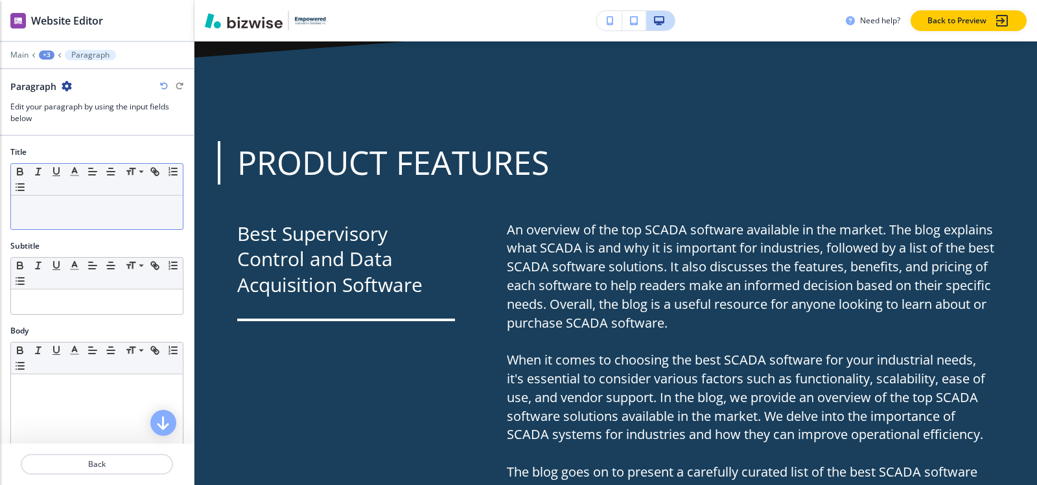
click at [65, 215] on div at bounding box center [97, 213] width 172 height 34
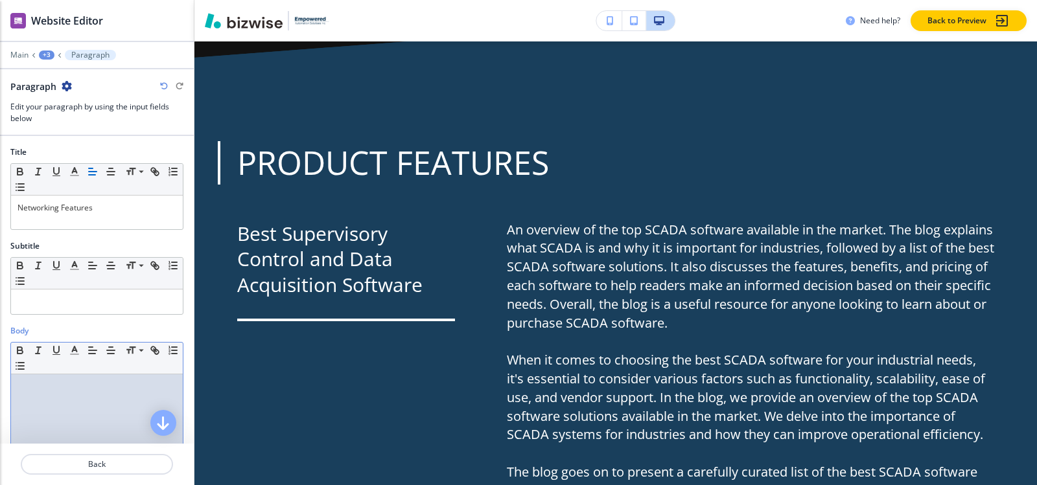
click at [56, 395] on div at bounding box center [97, 459] width 172 height 169
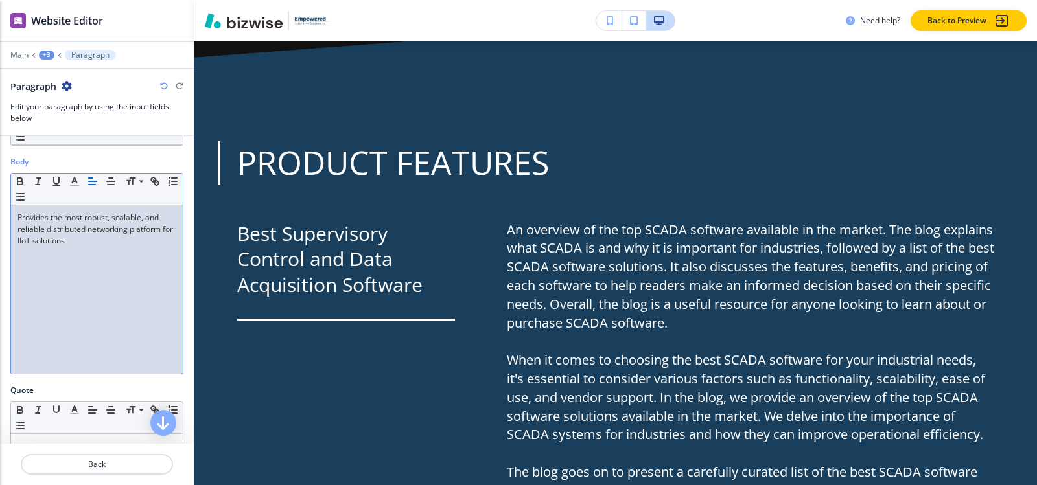
click at [42, 58] on div "+3" at bounding box center [47, 55] width 16 height 9
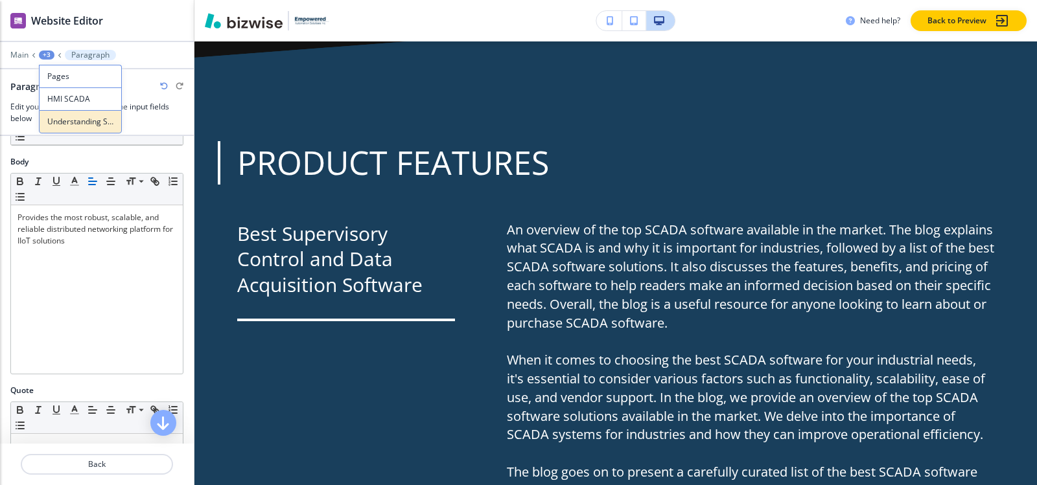
click at [68, 115] on button "Understanding SCADA-1" at bounding box center [80, 121] width 83 height 23
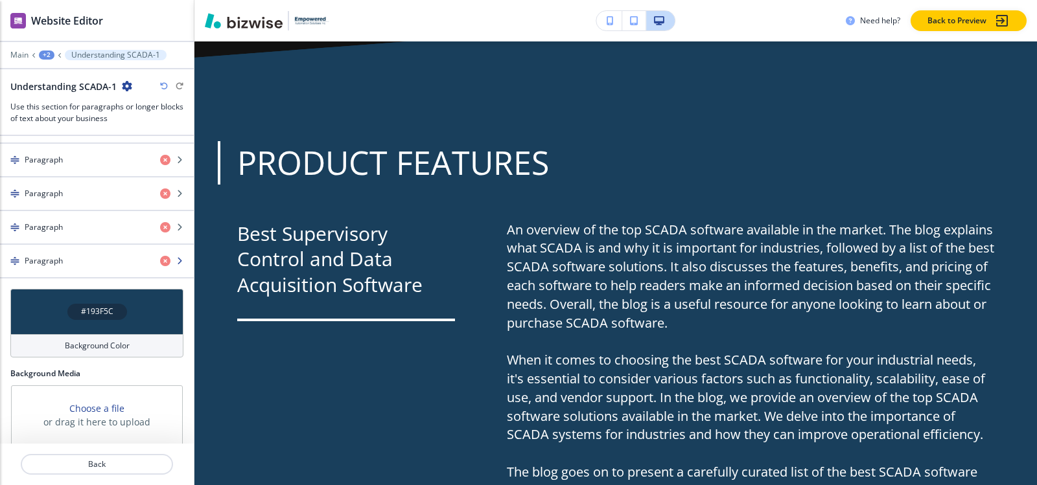
scroll to position [664, 0]
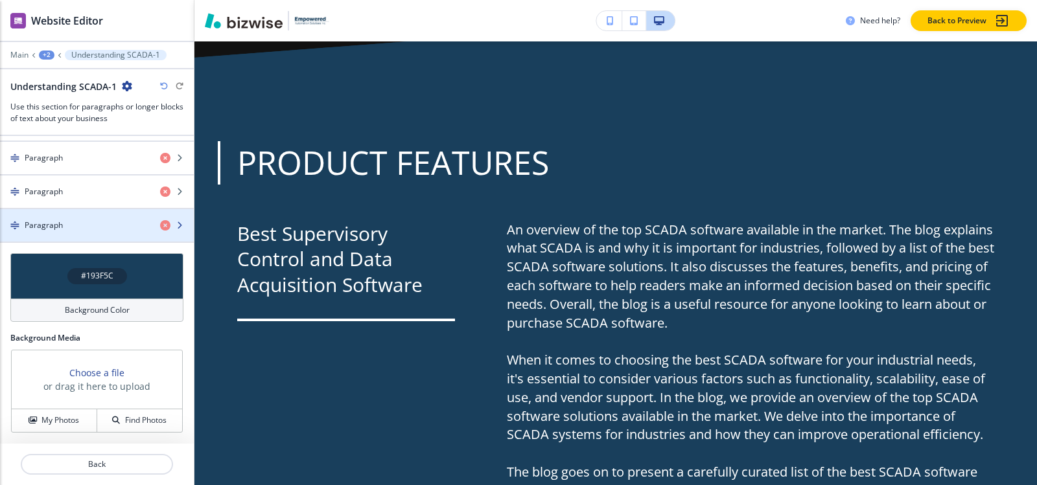
click at [67, 216] on div "button" at bounding box center [97, 214] width 194 height 10
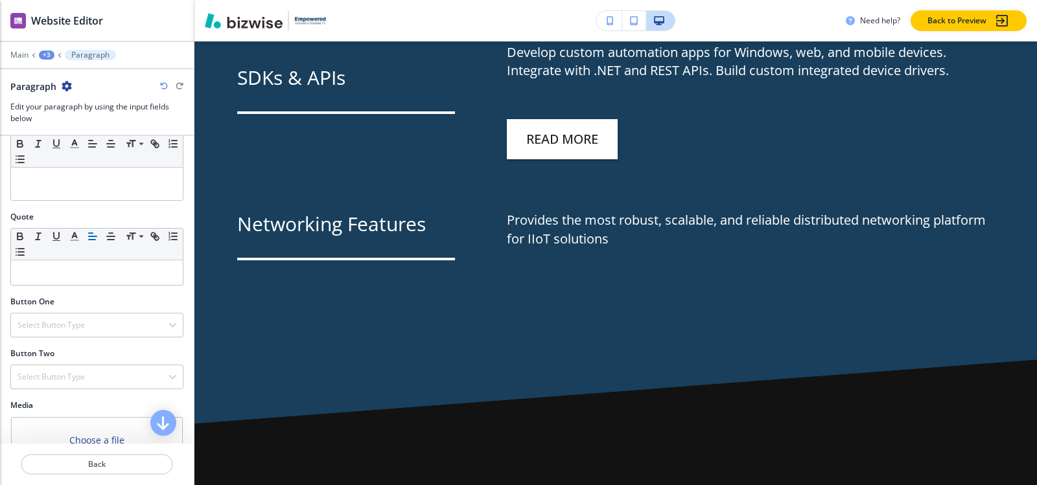
scroll to position [345, 0]
click at [50, 321] on h4 "Select Button Type" at bounding box center [50, 323] width 67 height 12
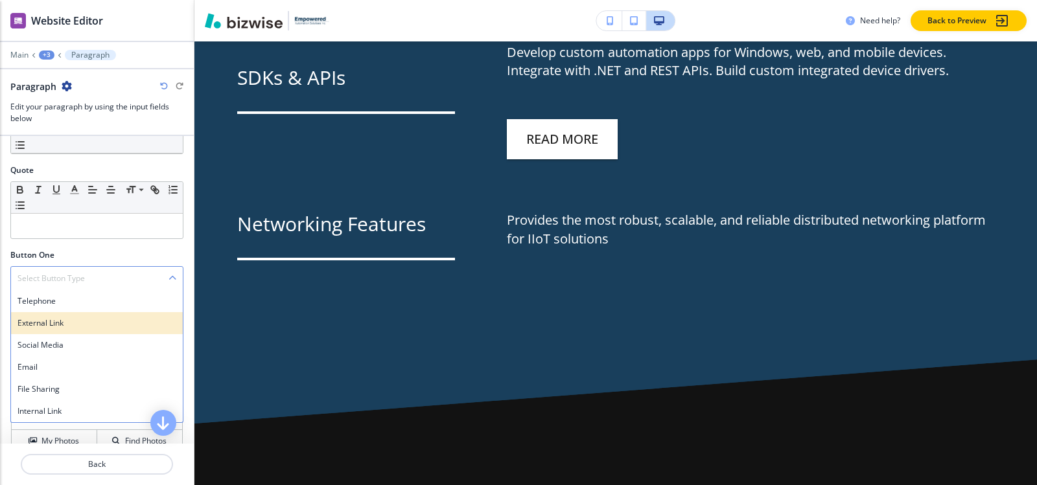
scroll to position [410, 0]
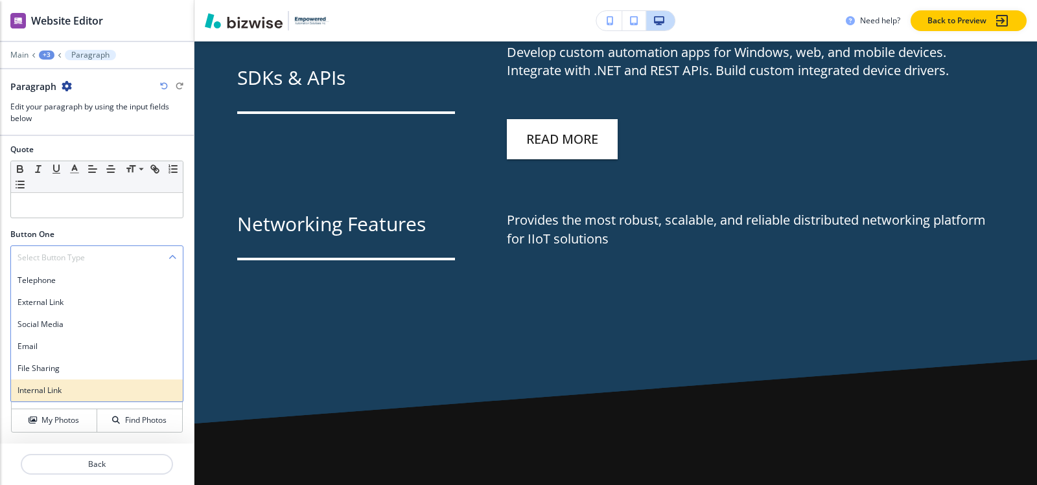
click at [52, 386] on h4 "Internal Link" at bounding box center [96, 391] width 159 height 12
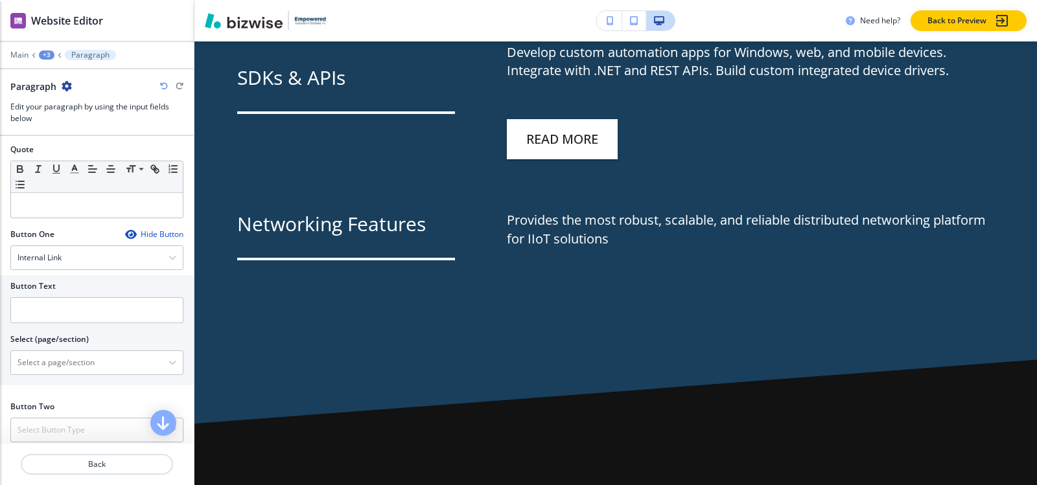
click at [71, 293] on div at bounding box center [96, 294] width 173 height 5
click at [72, 321] on input "text" at bounding box center [96, 310] width 173 height 26
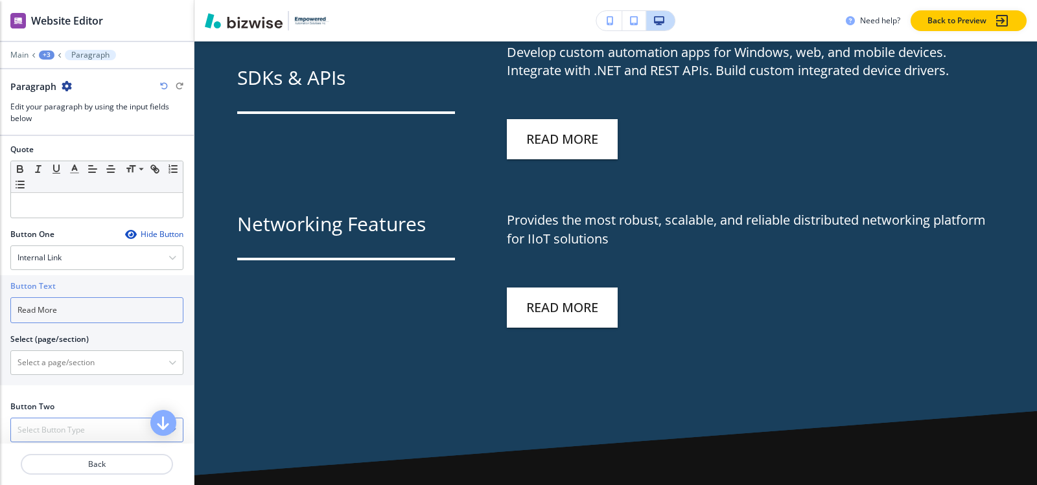
scroll to position [475, 0]
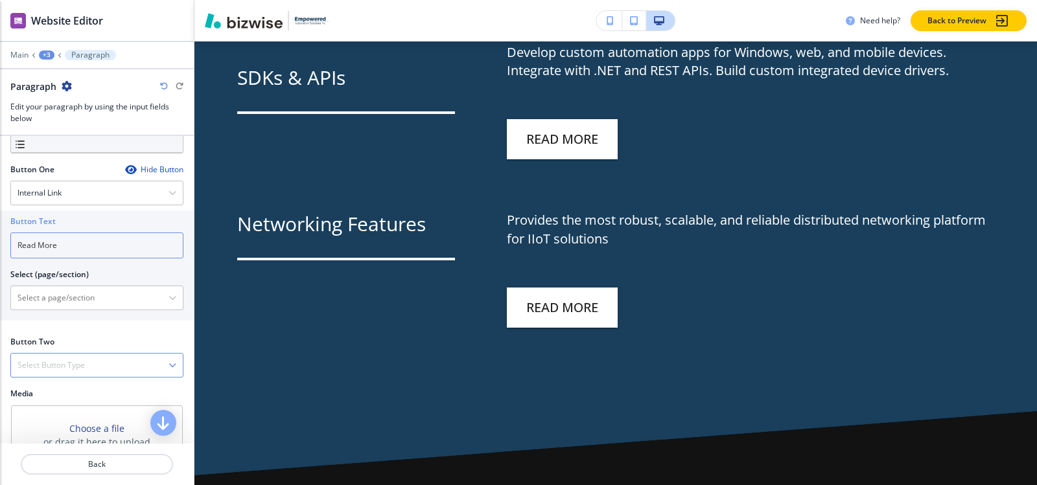
type input "Read More"
click at [71, 358] on div "Select Button Type" at bounding box center [97, 365] width 172 height 23
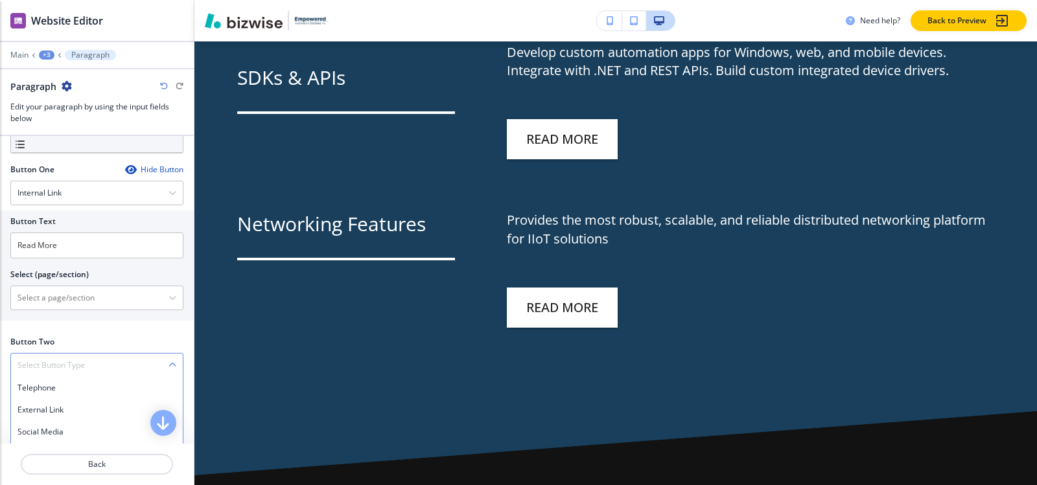
click at [71, 358] on div "Select Button Type" at bounding box center [97, 365] width 172 height 23
click at [63, 300] on \(page\/section\) "Manual Input" at bounding box center [89, 298] width 157 height 22
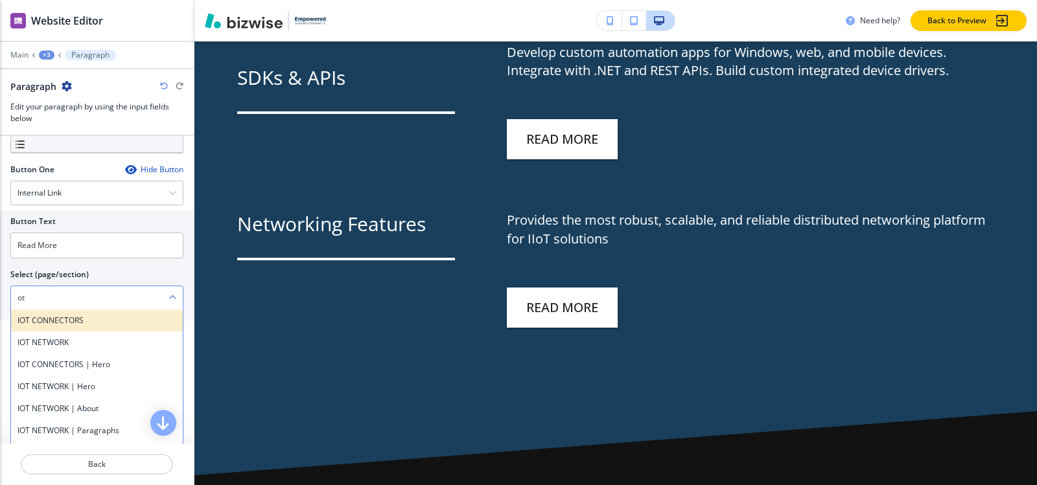
click at [67, 323] on h4 "IOT CONNECTORS" at bounding box center [96, 321] width 159 height 12
type \(page\/section\) "IOT CONNECTORS"
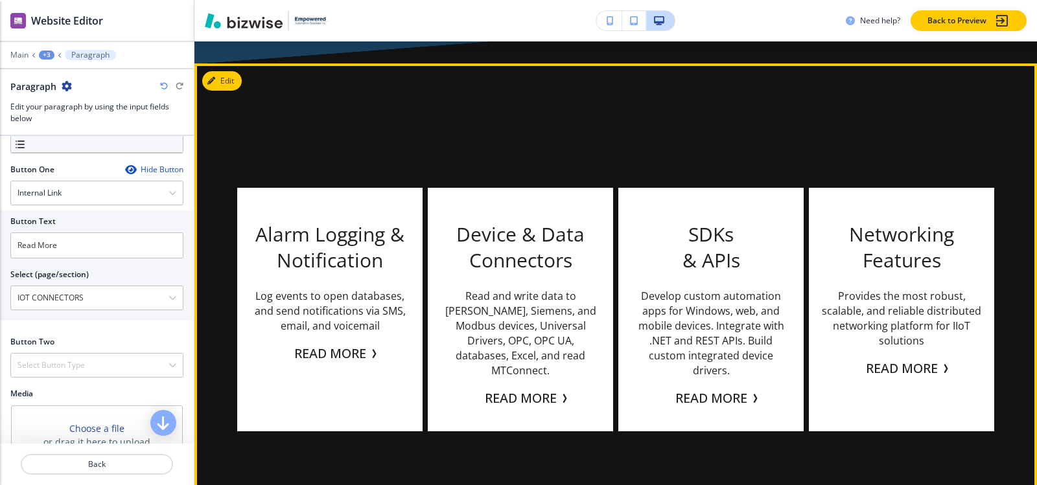
scroll to position [4765, 0]
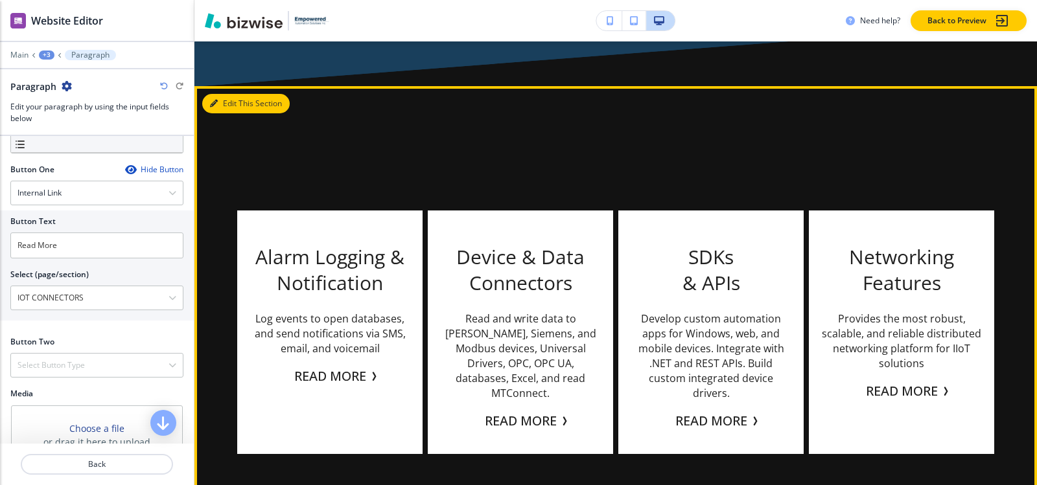
click at [233, 95] on button "Edit This Section" at bounding box center [245, 103] width 87 height 19
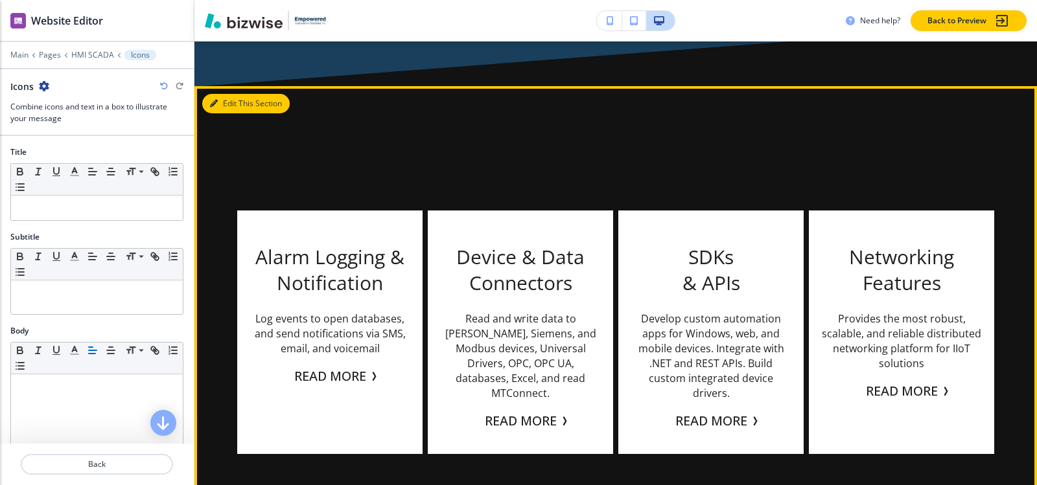
scroll to position [4793, 0]
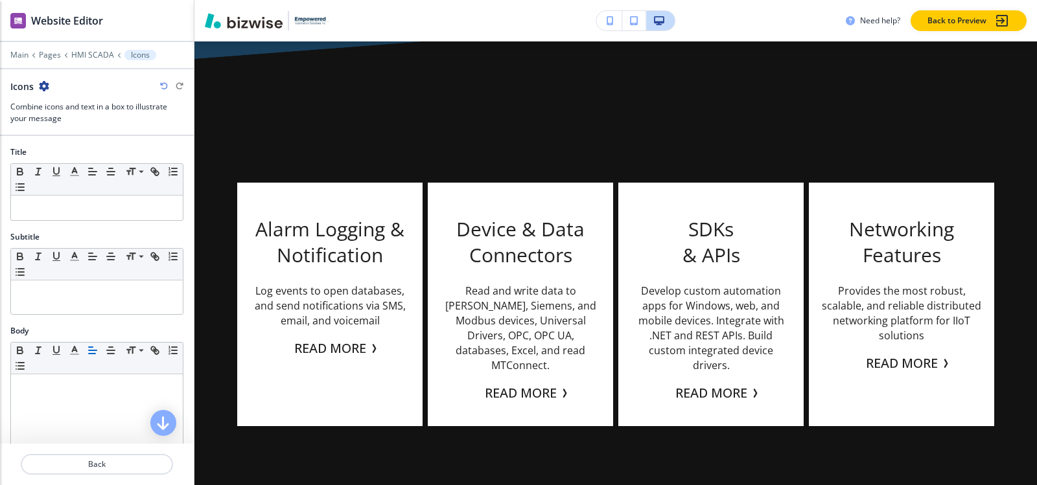
click at [45, 85] on icon "button" at bounding box center [44, 86] width 10 height 10
click at [90, 152] on p "Delete Section" at bounding box center [80, 154] width 66 height 12
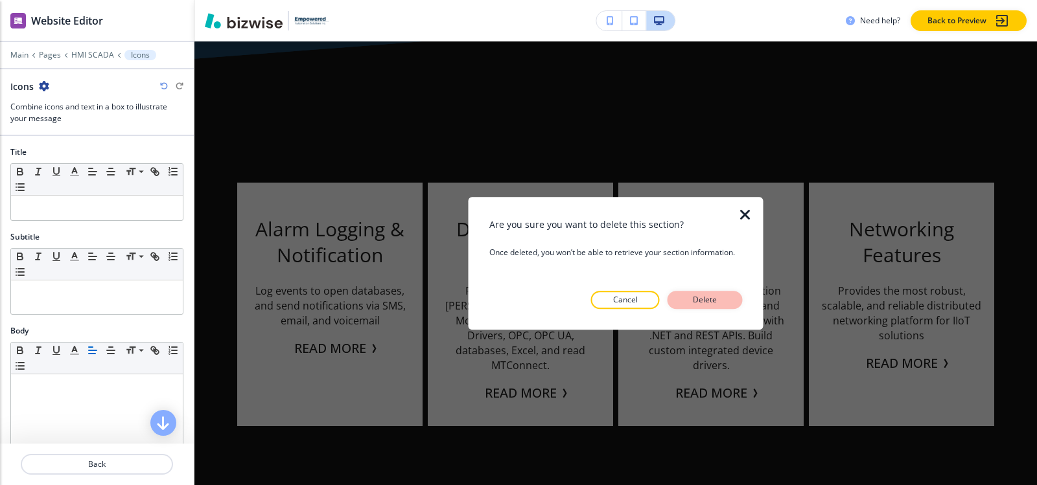
click at [723, 296] on button "Delete" at bounding box center [705, 300] width 75 height 18
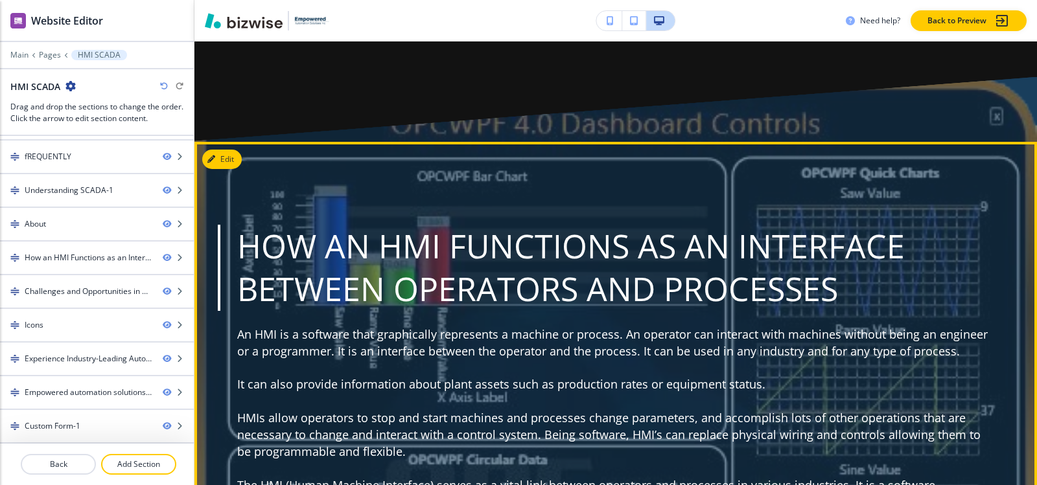
scroll to position [5312, 0]
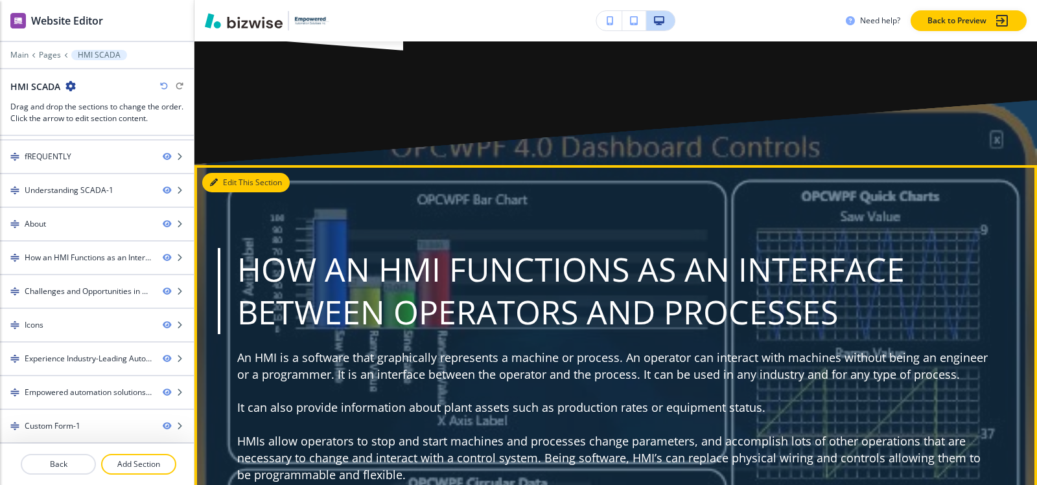
click at [226, 173] on button "Edit This Section" at bounding box center [245, 182] width 87 height 19
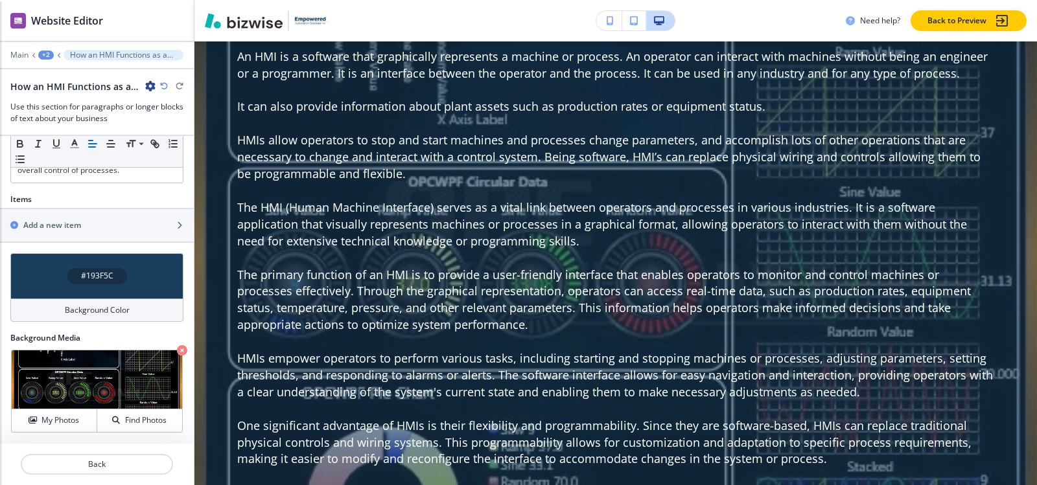
scroll to position [1150, 0]
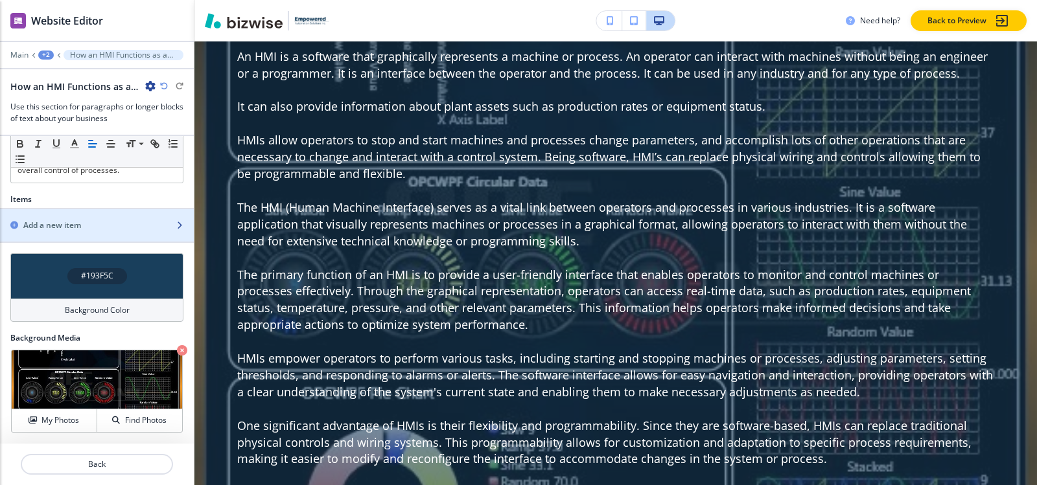
click at [75, 220] on h2 "Add a new item" at bounding box center [52, 226] width 58 height 12
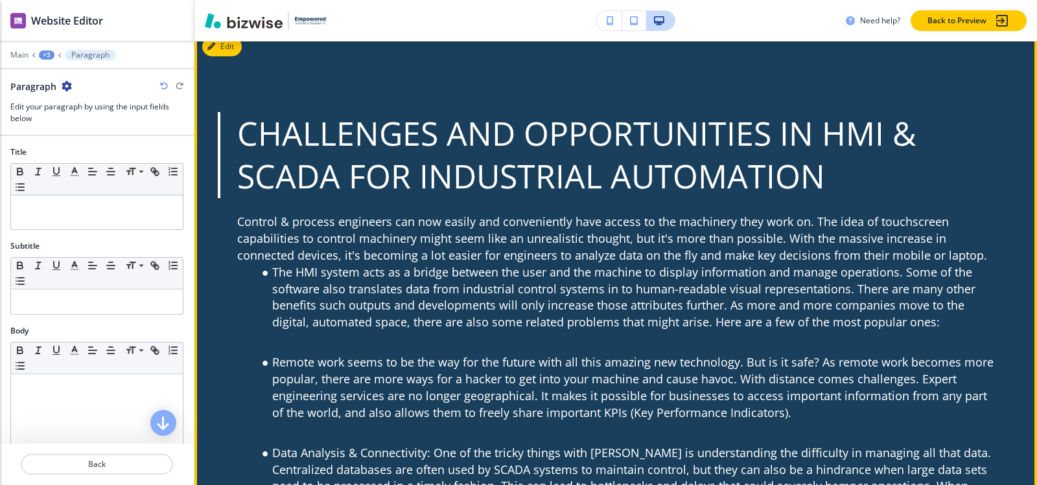
scroll to position [6067, 0]
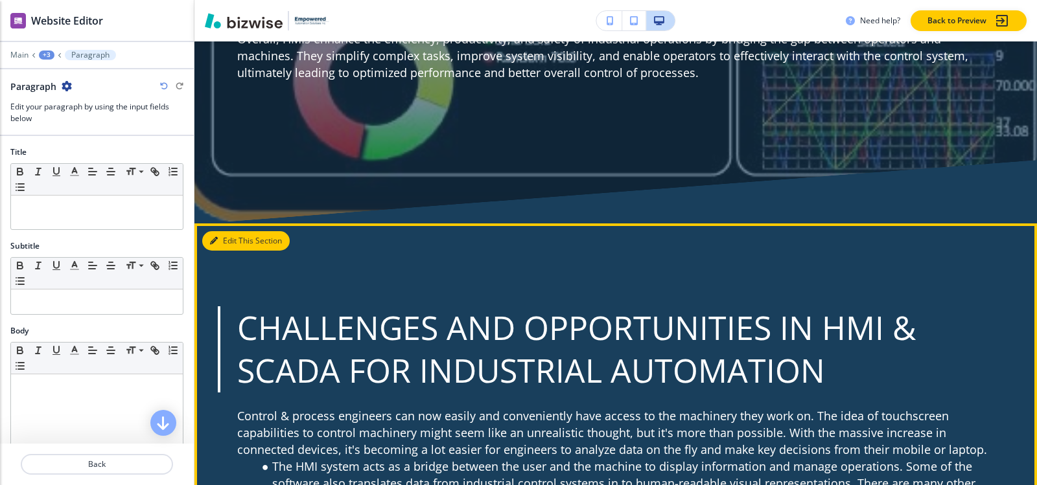
click at [227, 231] on button "Edit This Section" at bounding box center [245, 240] width 87 height 19
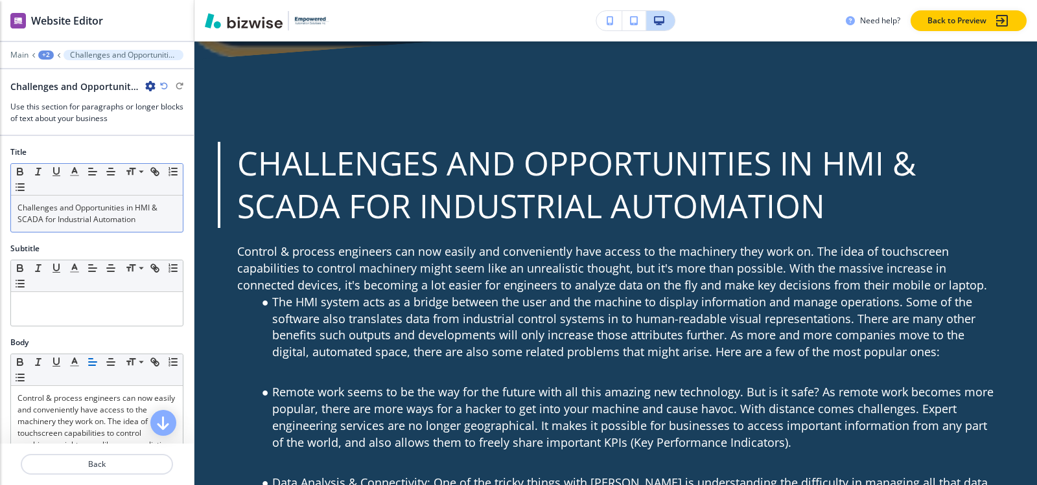
scroll to position [6232, 0]
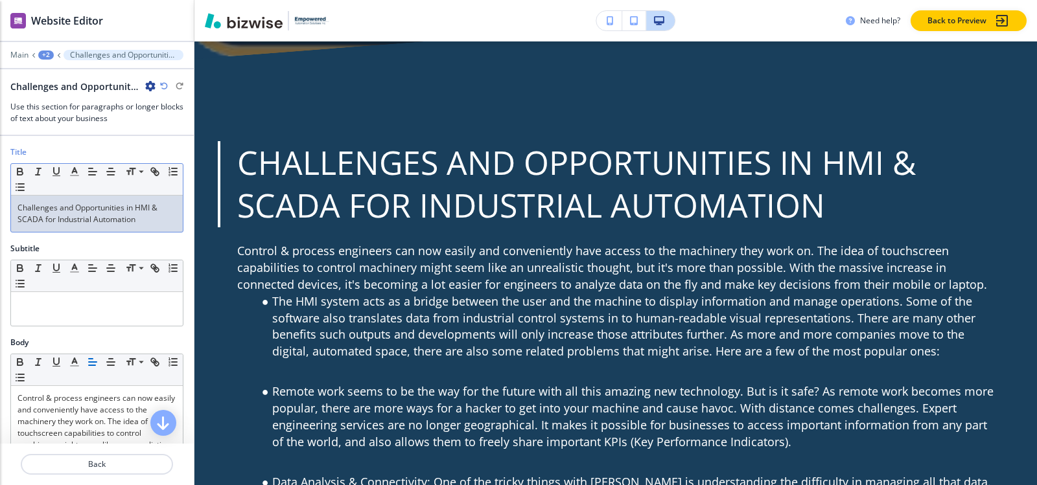
click at [128, 213] on p "Challenges and Opportunities in HMI & SCADA for Industrial Automation" at bounding box center [96, 213] width 159 height 23
copy p "Challenges and Opportunities in HMI & SCADA for Industrial Automation"
click at [40, 52] on div "+2" at bounding box center [46, 55] width 16 height 9
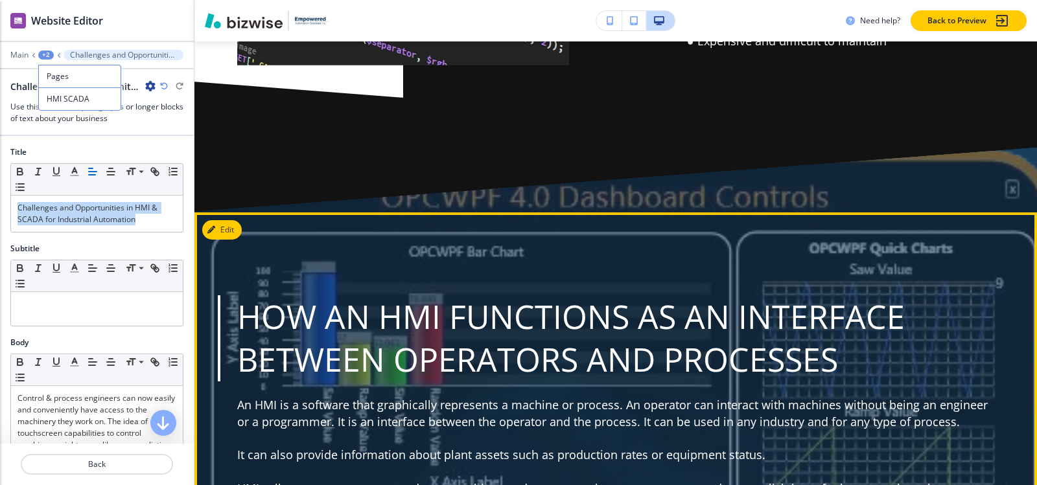
scroll to position [5195, 0]
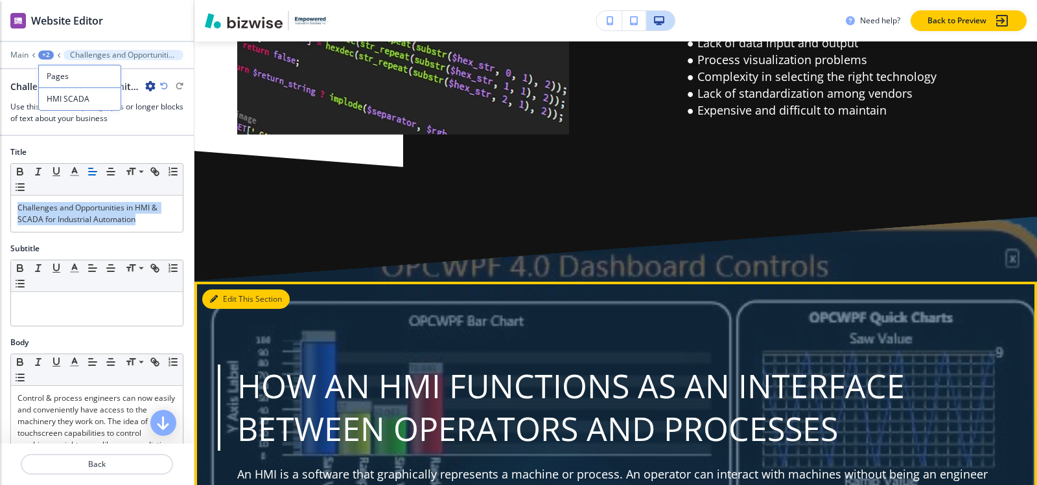
click at [214, 296] on icon "button" at bounding box center [214, 300] width 8 height 8
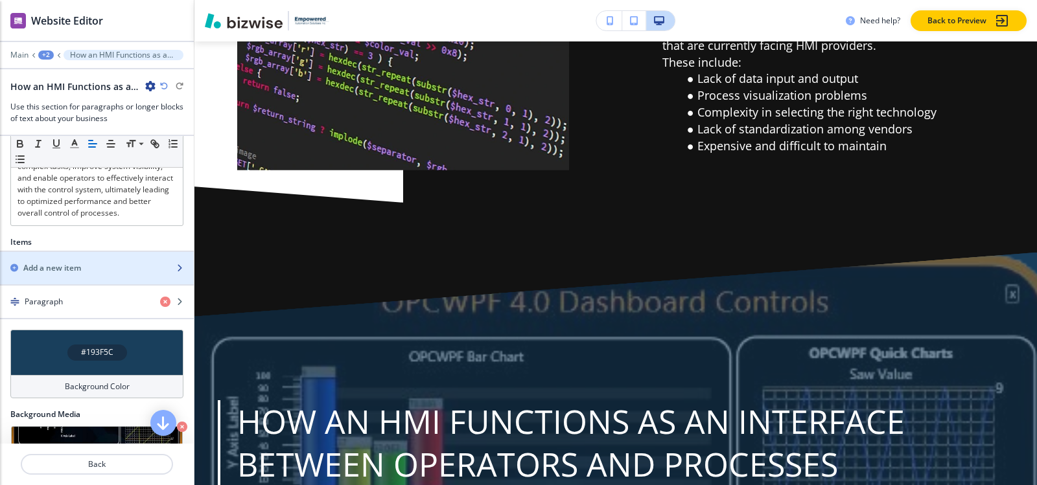
scroll to position [1184, 0]
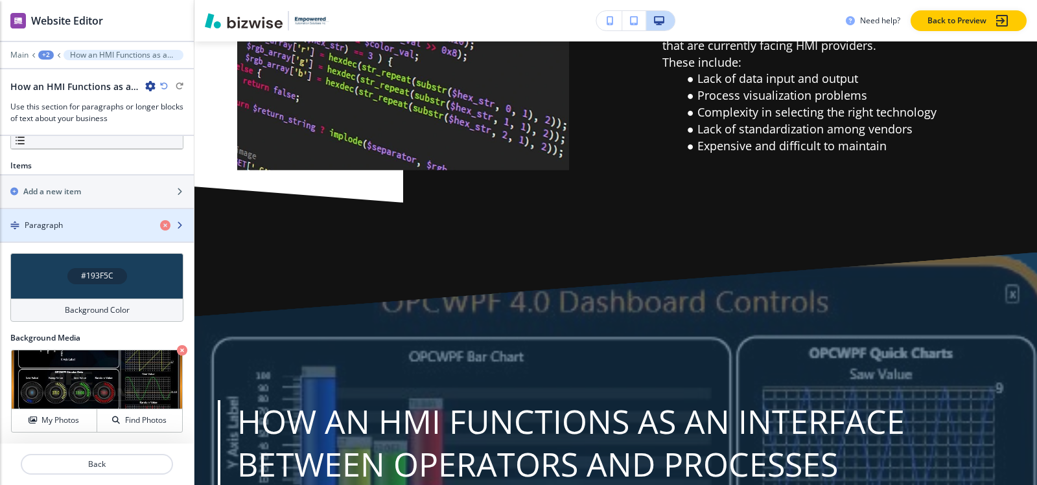
click at [80, 229] on div "Paragraph" at bounding box center [75, 226] width 150 height 12
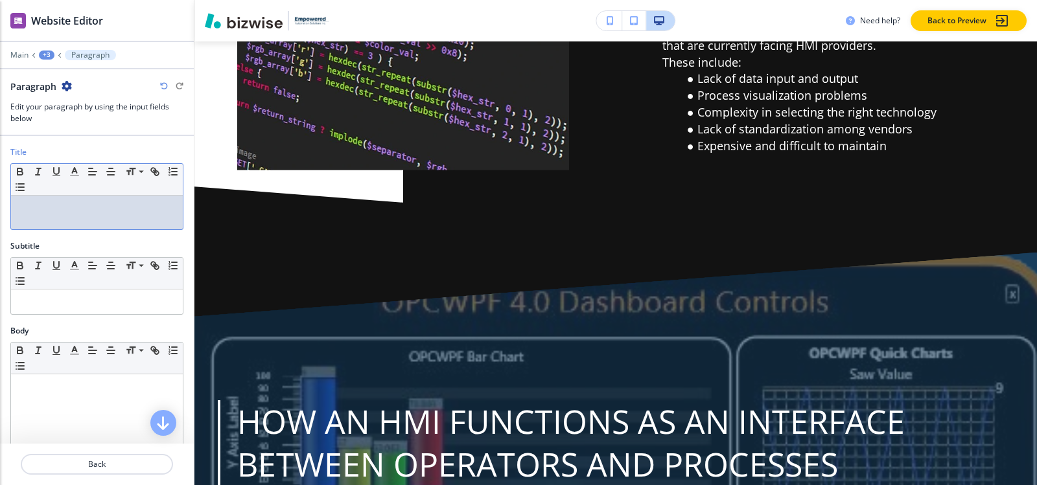
click at [83, 208] on p at bounding box center [96, 208] width 159 height 12
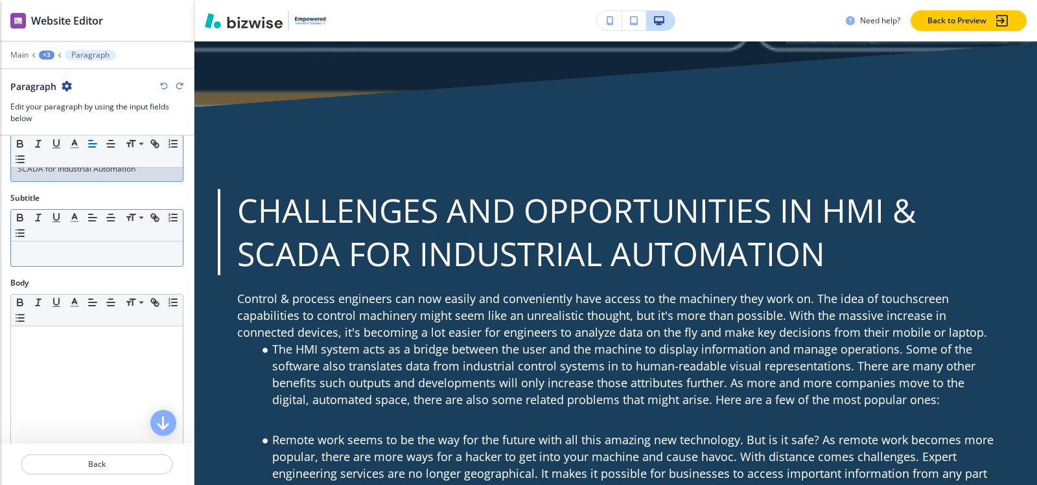
scroll to position [130, 0]
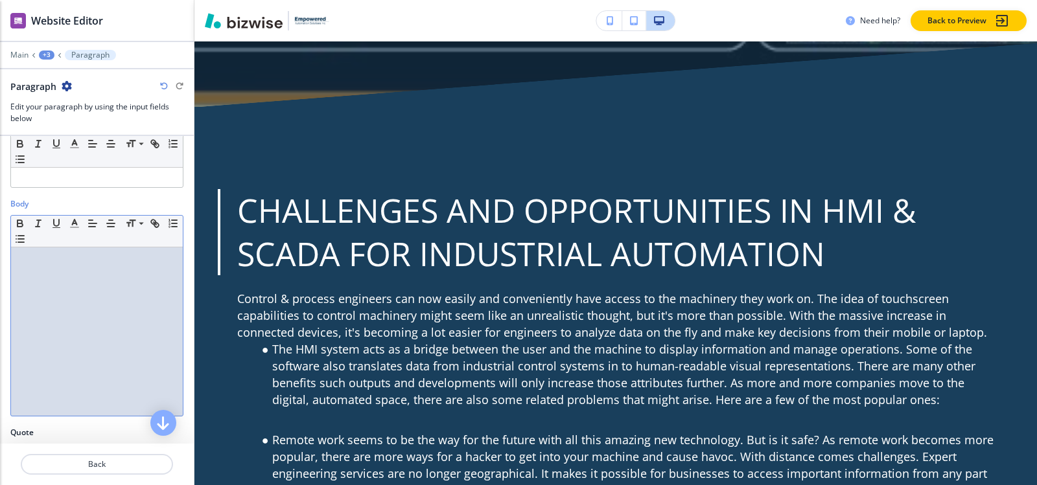
click at [82, 282] on div at bounding box center [97, 332] width 172 height 169
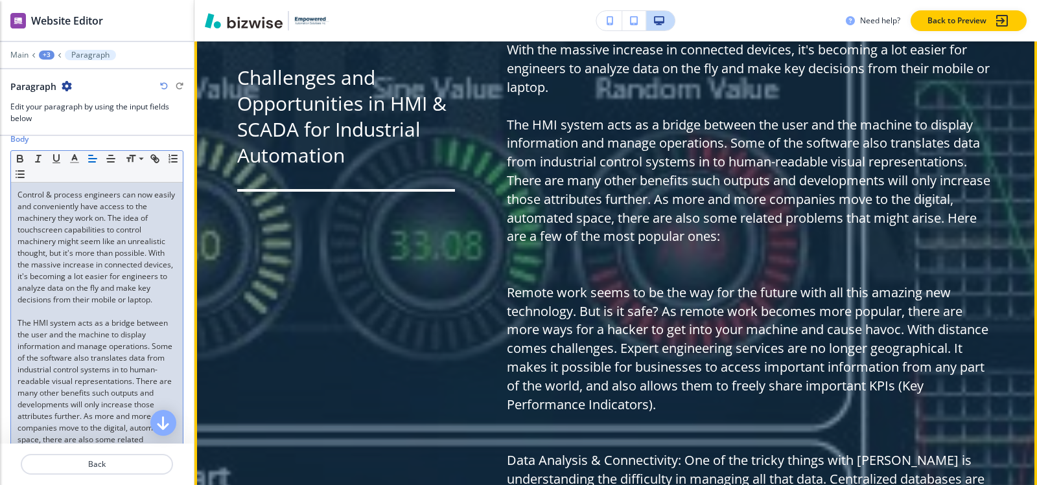
scroll to position [6196, 0]
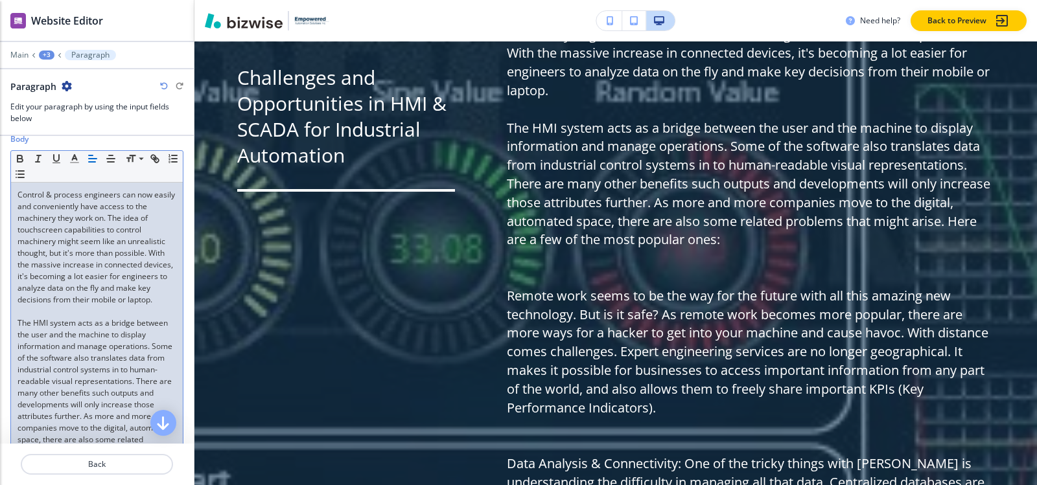
click at [35, 318] on p at bounding box center [96, 312] width 159 height 12
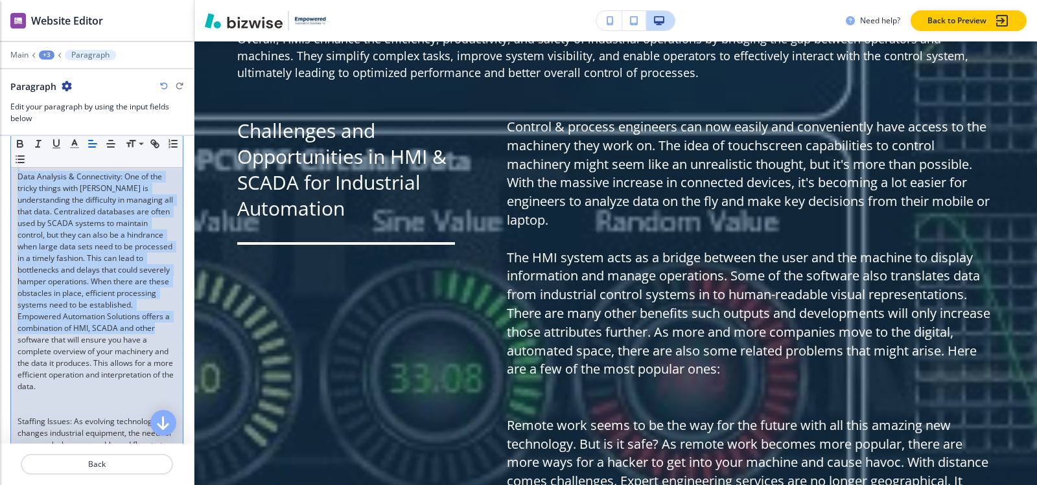
scroll to position [843, 0]
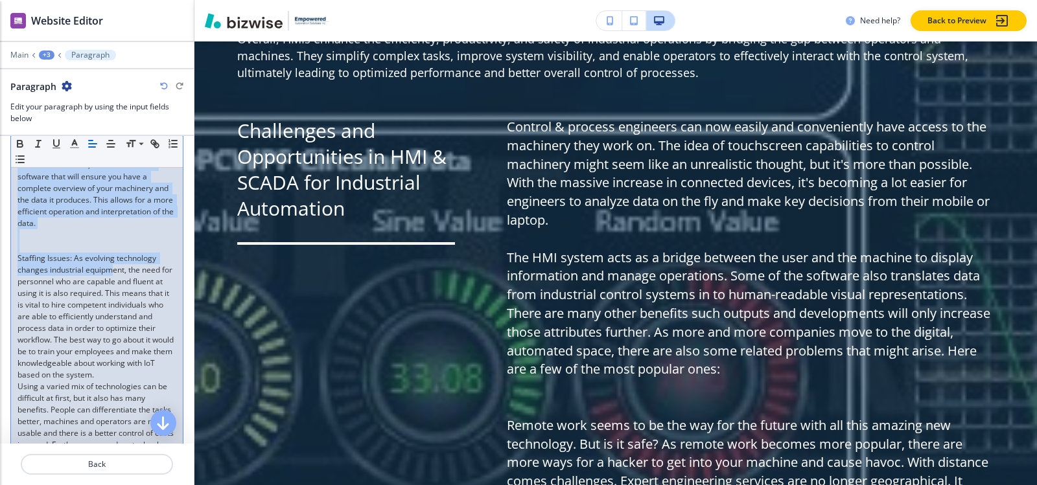
click at [69, 253] on p at bounding box center [96, 247] width 159 height 12
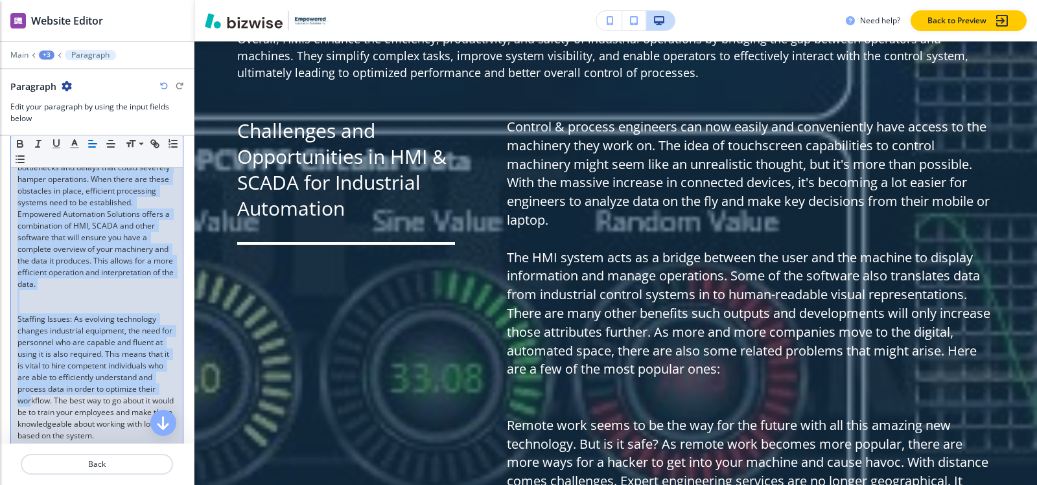
scroll to position [972, 0]
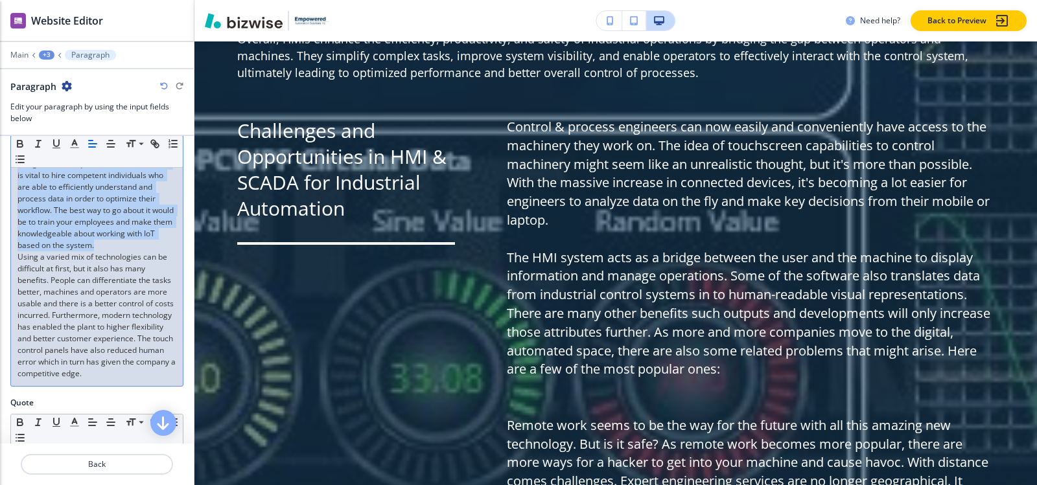
drag, startPoint x: 65, startPoint y: 285, endPoint x: 102, endPoint y: 288, distance: 37.1
click at [26, 157] on icon "button" at bounding box center [20, 160] width 12 height 12
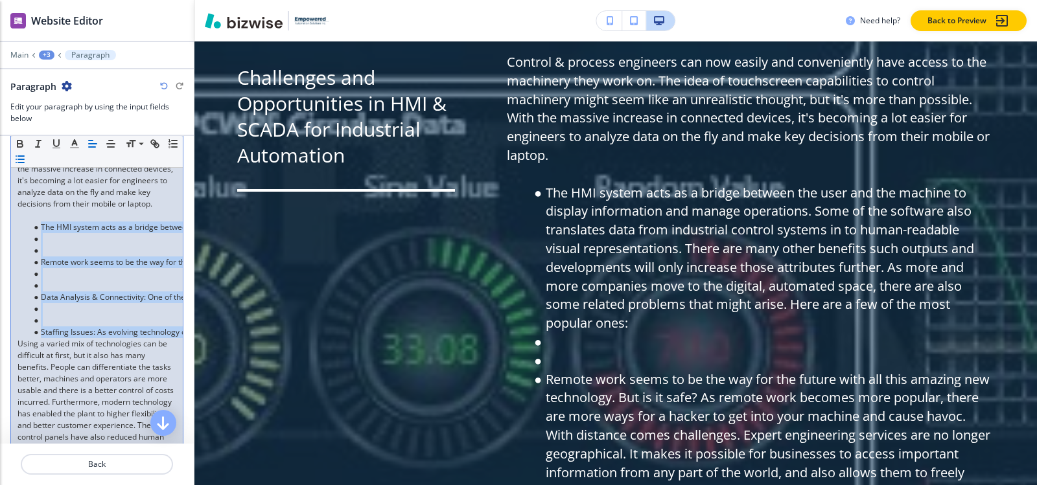
scroll to position [277, 0]
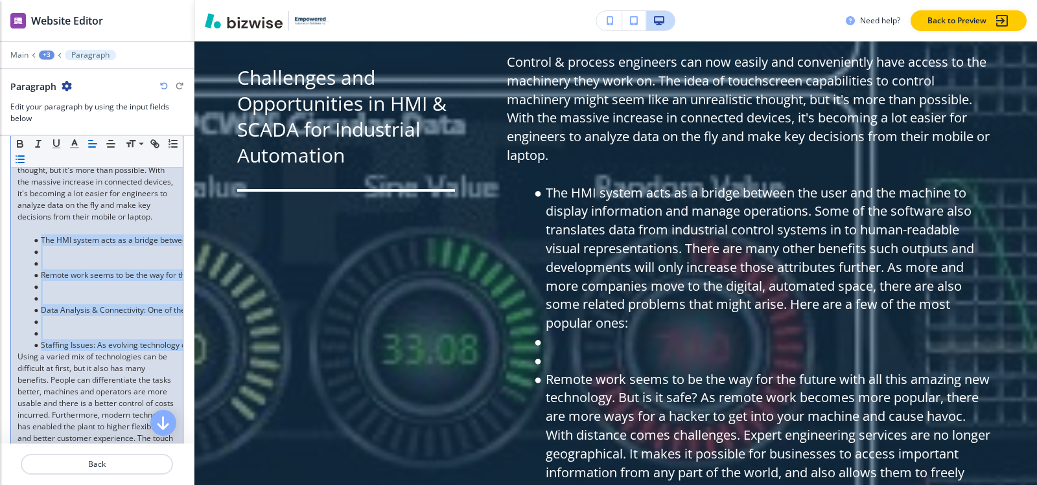
click at [58, 340] on li at bounding box center [102, 334] width 147 height 12
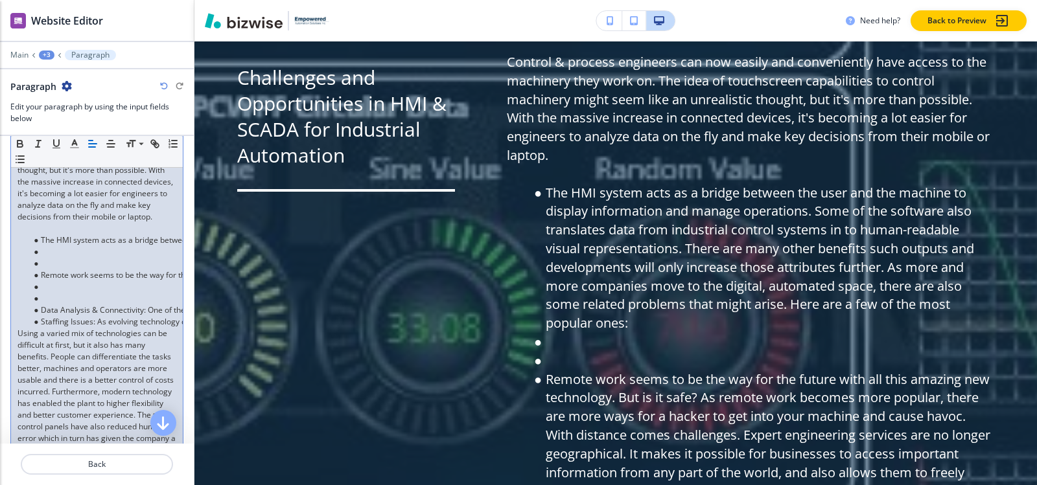
click at [58, 305] on li at bounding box center [102, 299] width 147 height 12
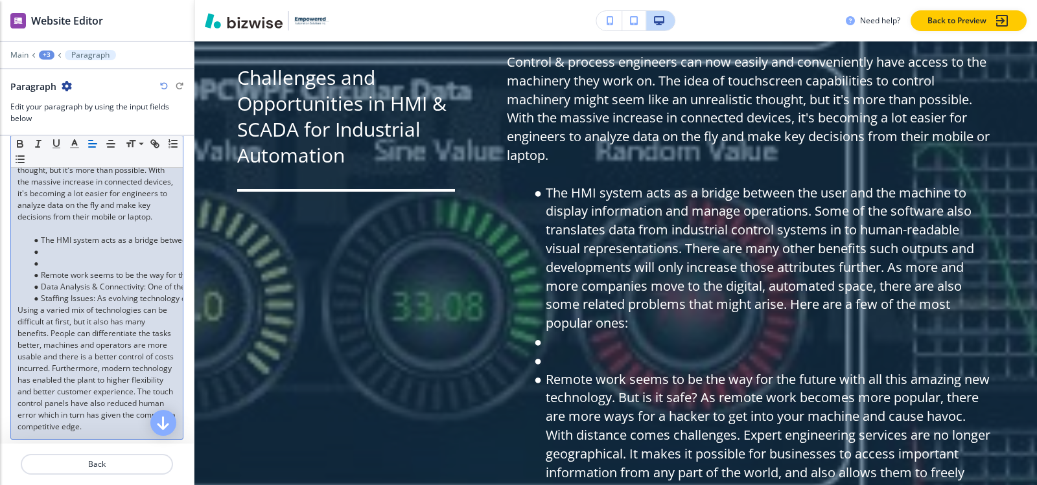
click at [55, 270] on li at bounding box center [102, 264] width 147 height 12
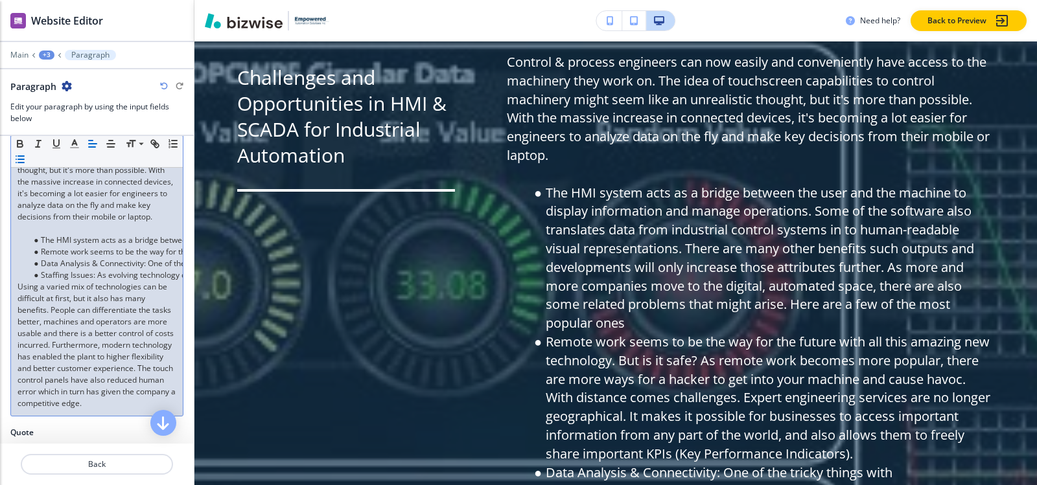
scroll to position [0, 1698]
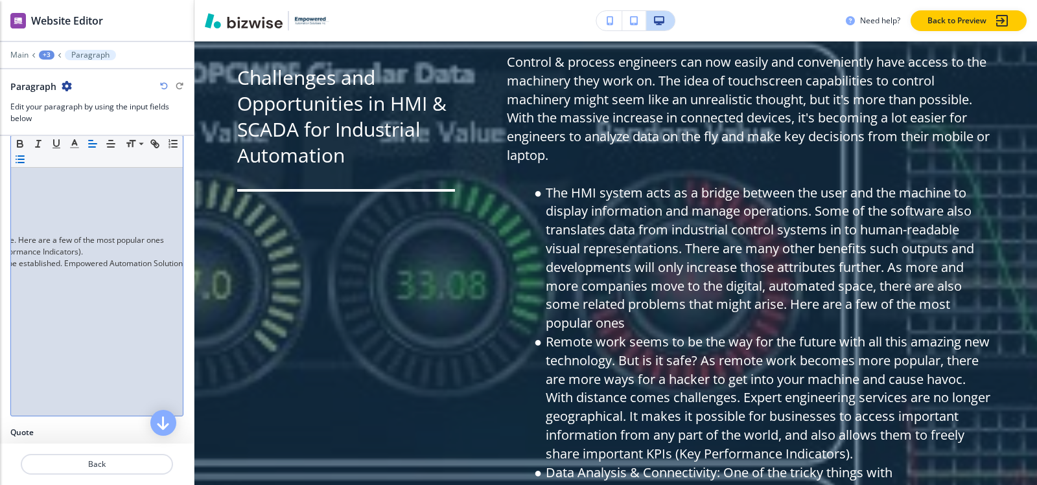
click at [164, 83] on icon "button" at bounding box center [164, 86] width 8 height 8
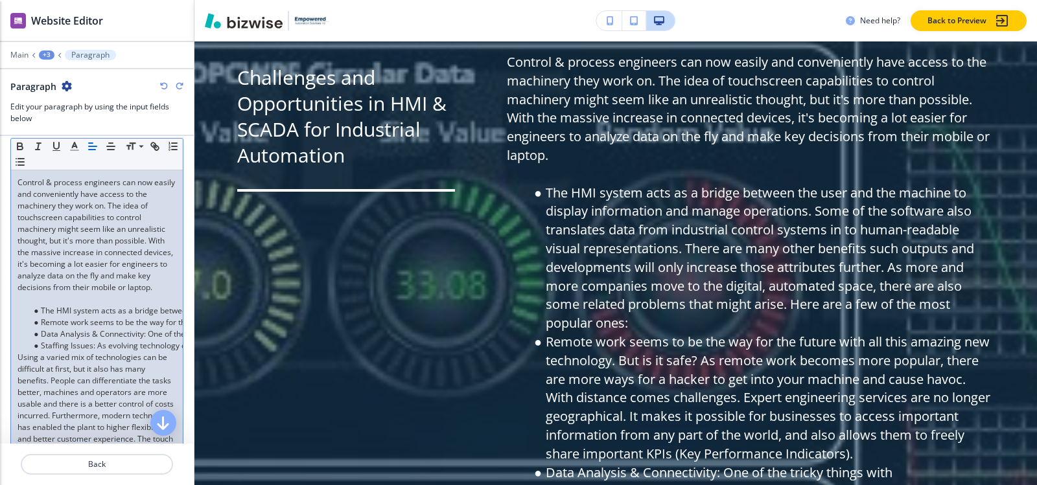
scroll to position [205, 0]
click at [49, 307] on p at bounding box center [96, 302] width 159 height 12
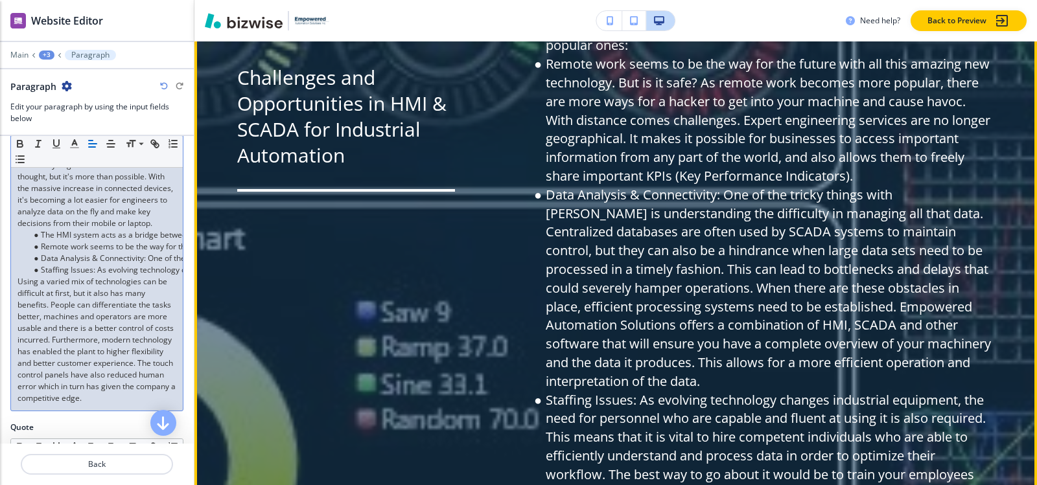
scroll to position [6456, 0]
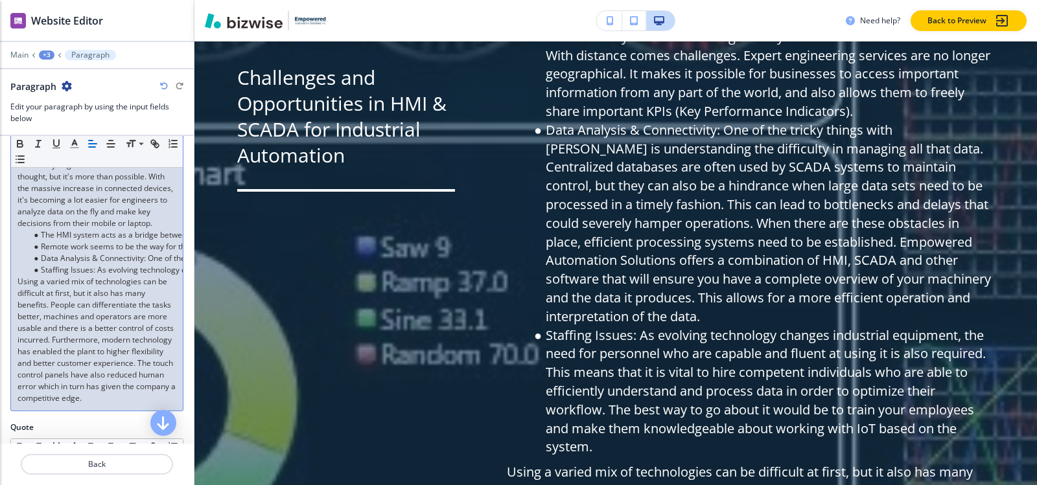
click at [137, 264] on li "Data Analysis & Connectivity: One of the tricky things with IIOT is understandi…" at bounding box center [102, 259] width 147 height 12
click at [160, 86] on icon "button" at bounding box center [164, 86] width 8 height 8
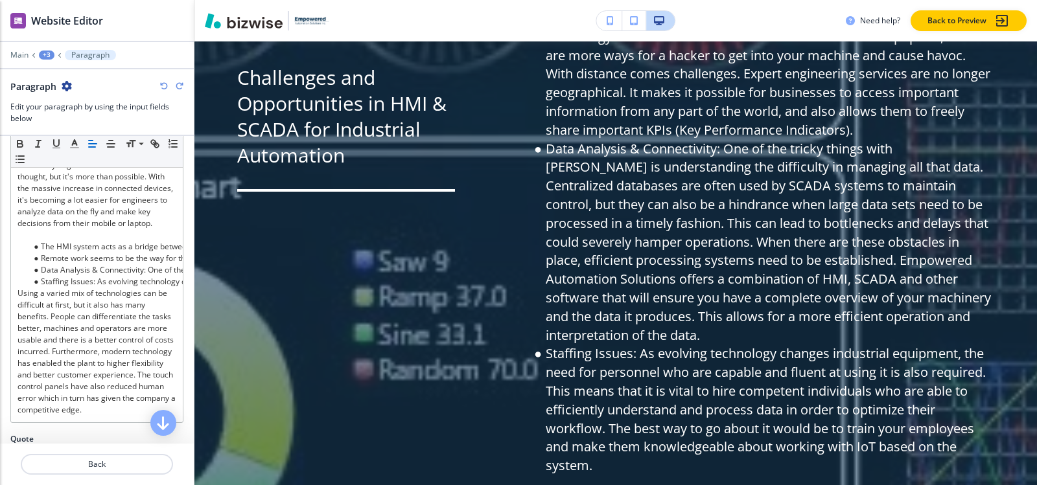
click at [160, 86] on icon "button" at bounding box center [164, 86] width 8 height 8
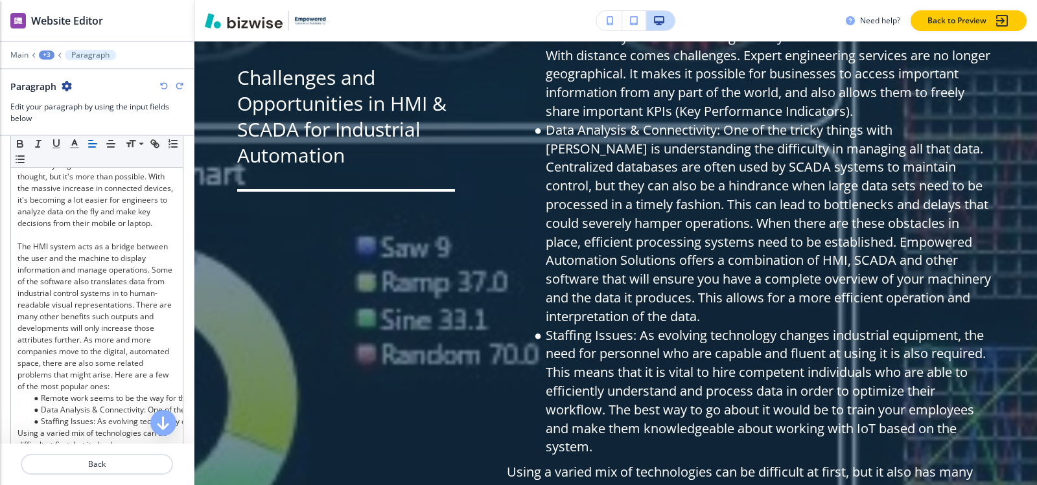
click at [160, 86] on icon "button" at bounding box center [164, 86] width 8 height 8
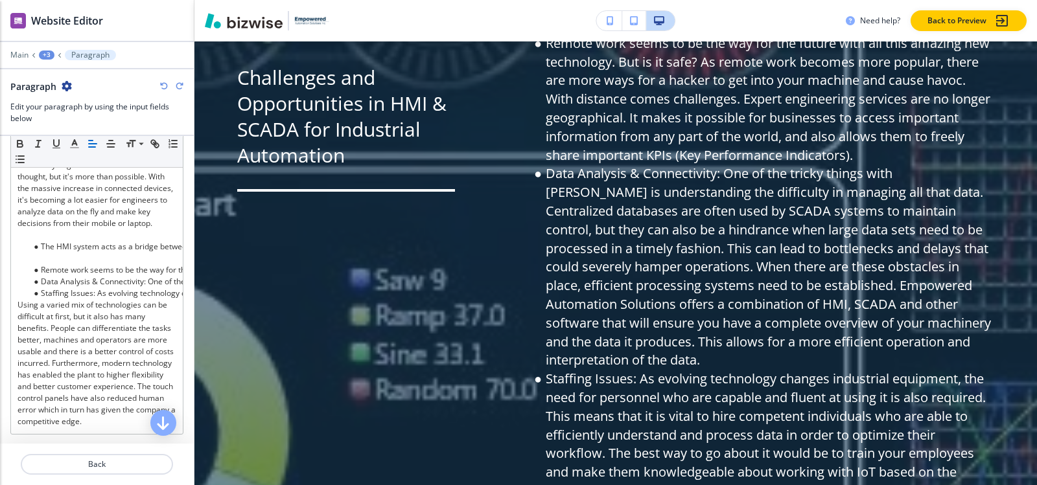
click at [161, 83] on icon "button" at bounding box center [164, 86] width 8 height 8
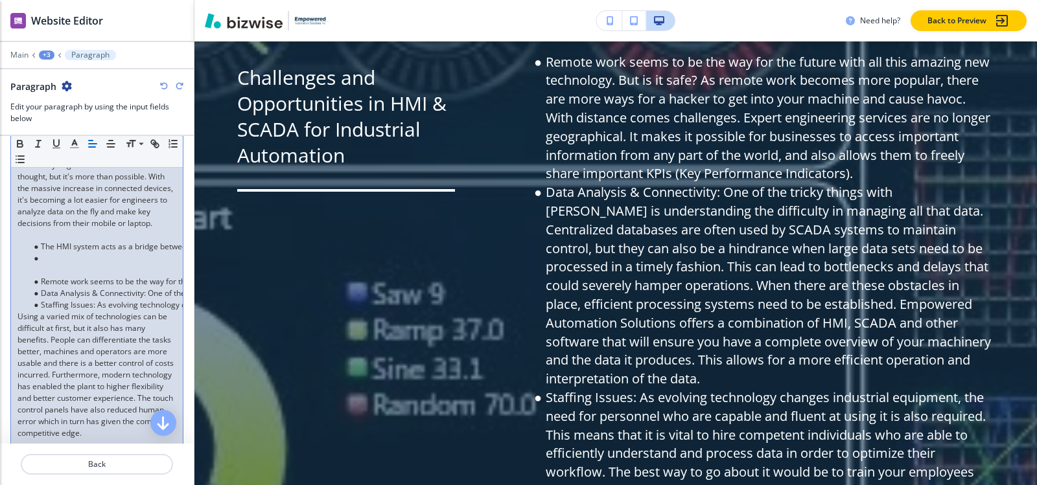
click at [71, 276] on p at bounding box center [96, 270] width 159 height 12
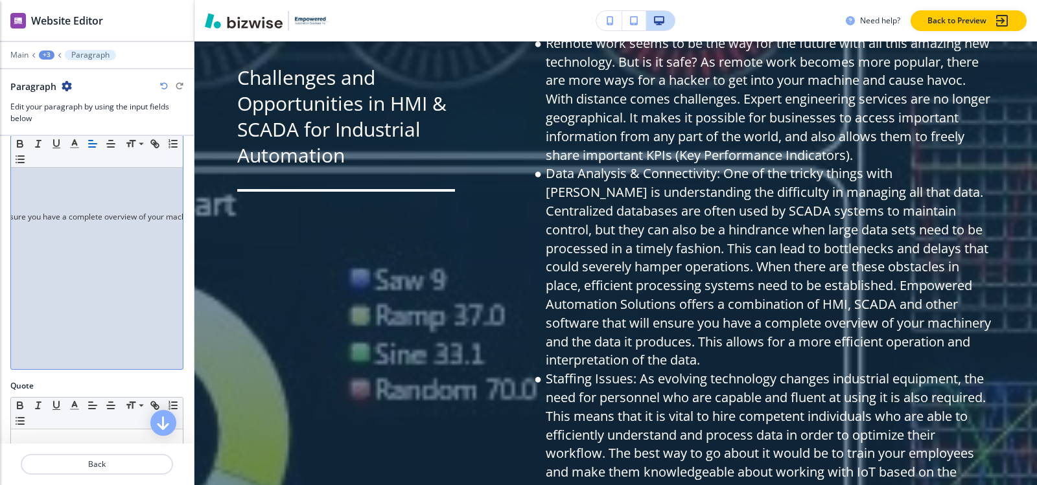
scroll to position [0, 2470]
click at [174, 230] on div "Body Small Normal Large Huge Control & process engineers can now easily and con…" at bounding box center [97, 186] width 194 height 388
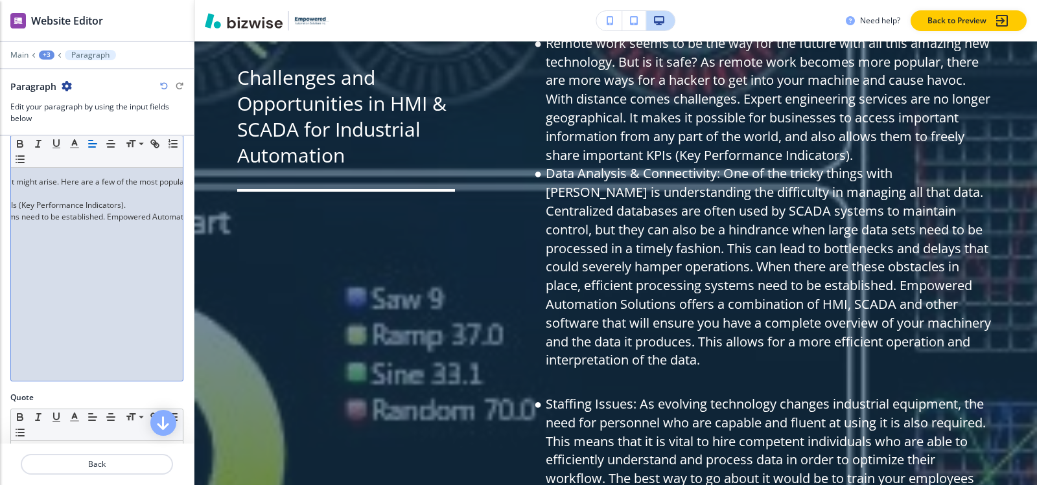
scroll to position [0, 1705]
click at [93, 217] on div "Control & process engineers can now easily and conveniently have access to the …" at bounding box center [97, 211] width 172 height 340
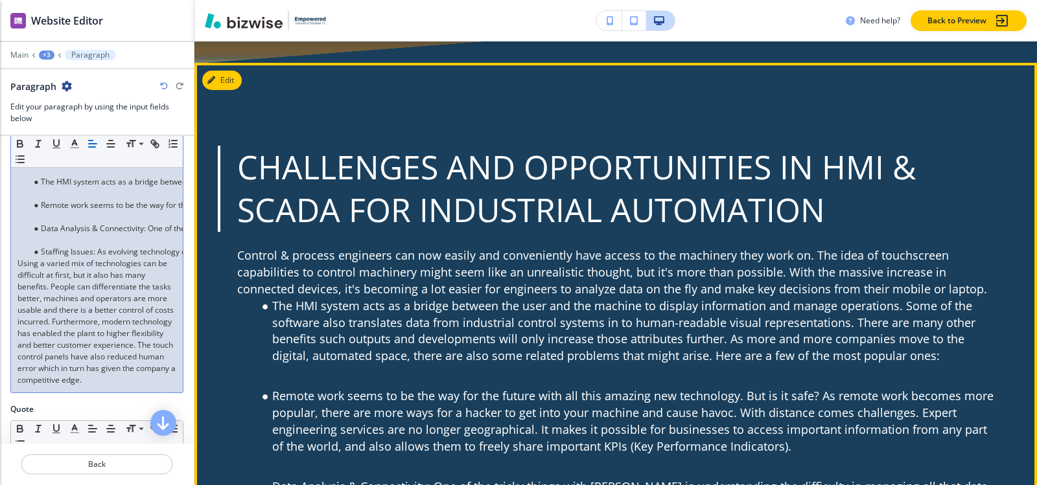
scroll to position [7169, 0]
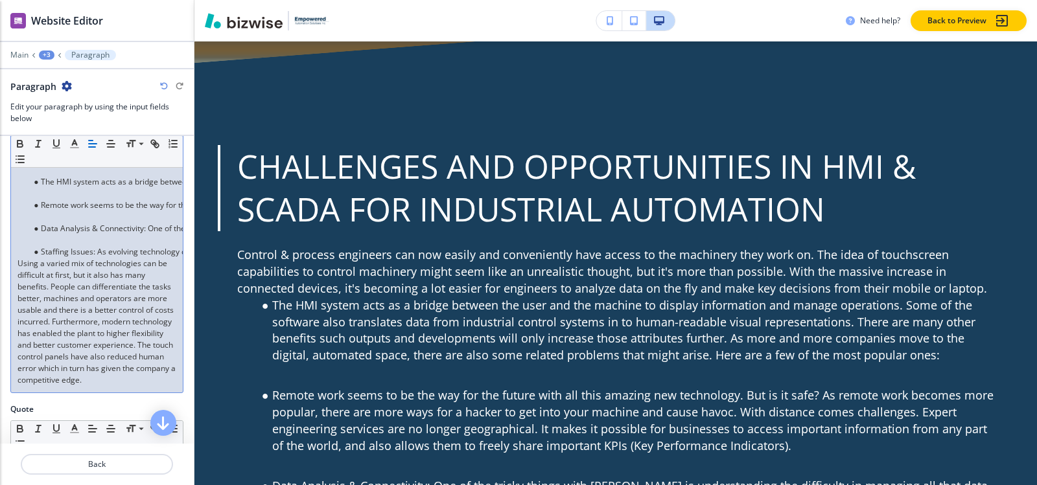
click at [45, 51] on div "+3" at bounding box center [47, 55] width 16 height 9
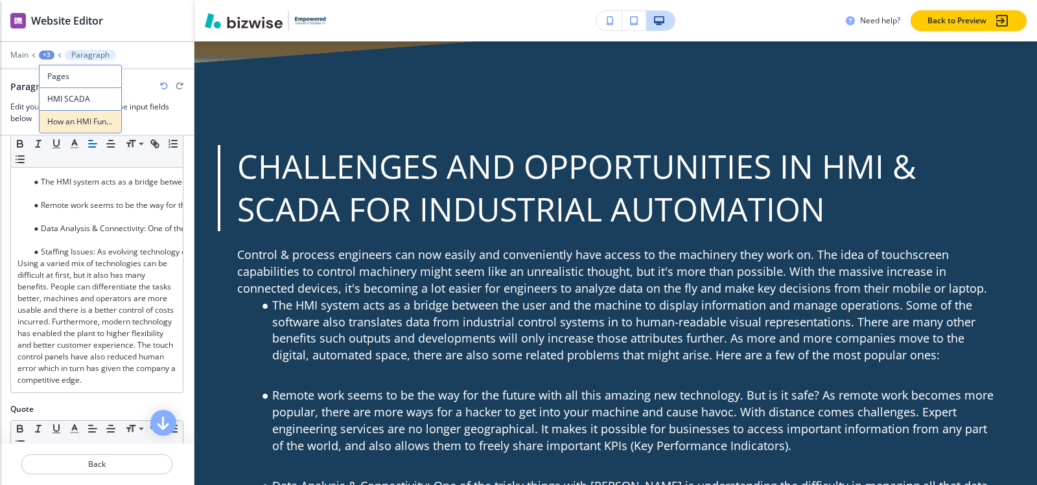
click at [67, 124] on p "How an HMI Functions as an Interface Between Operators and Processes" at bounding box center [80, 122] width 66 height 12
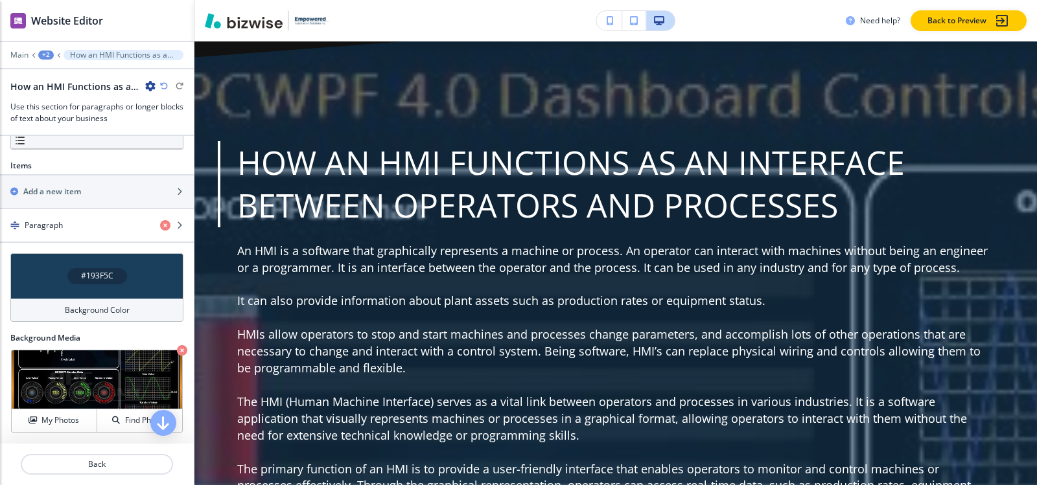
scroll to position [1054, 0]
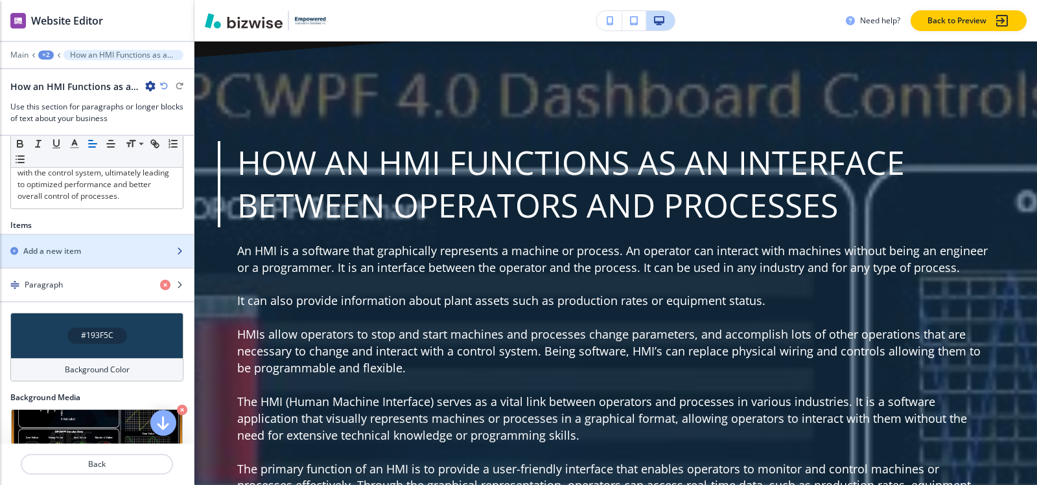
click at [72, 246] on div "button" at bounding box center [97, 240] width 194 height 10
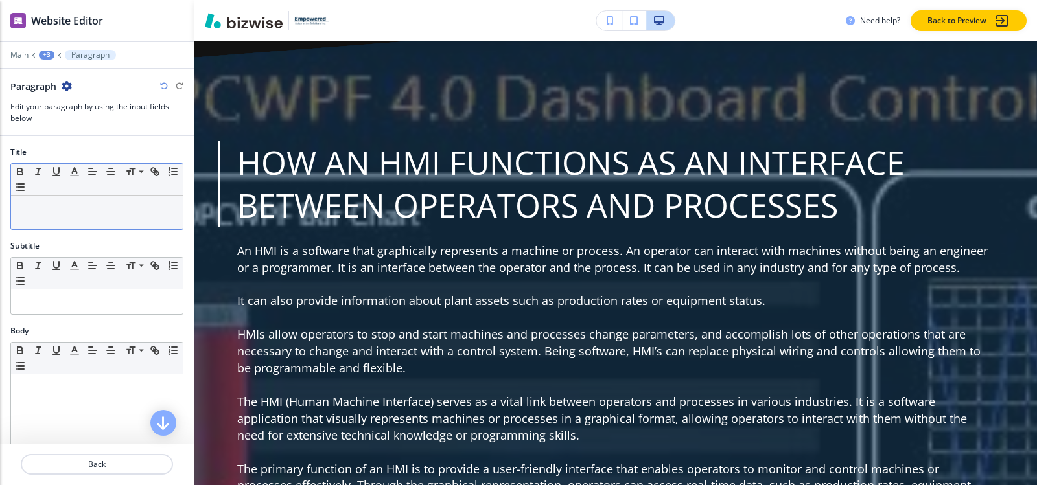
click at [93, 212] on p at bounding box center [96, 208] width 159 height 12
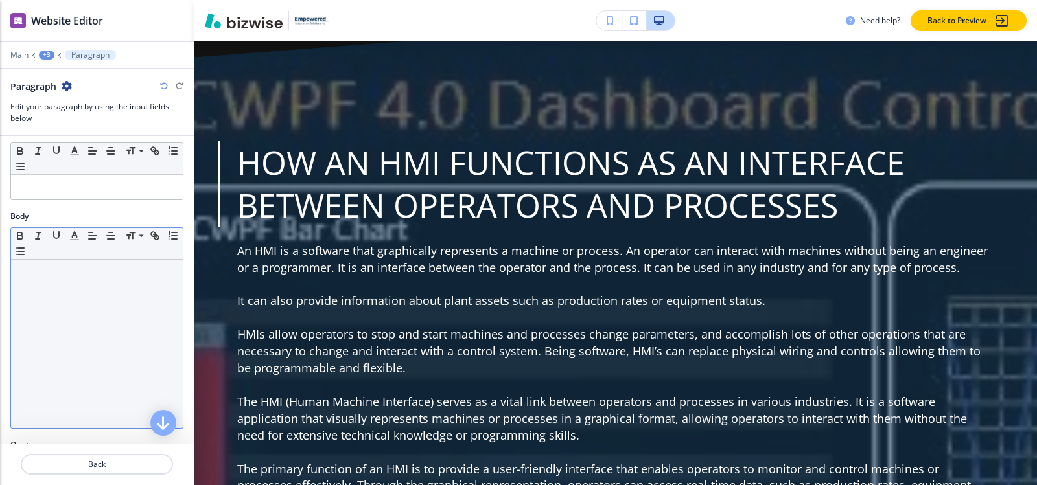
scroll to position [194, 0]
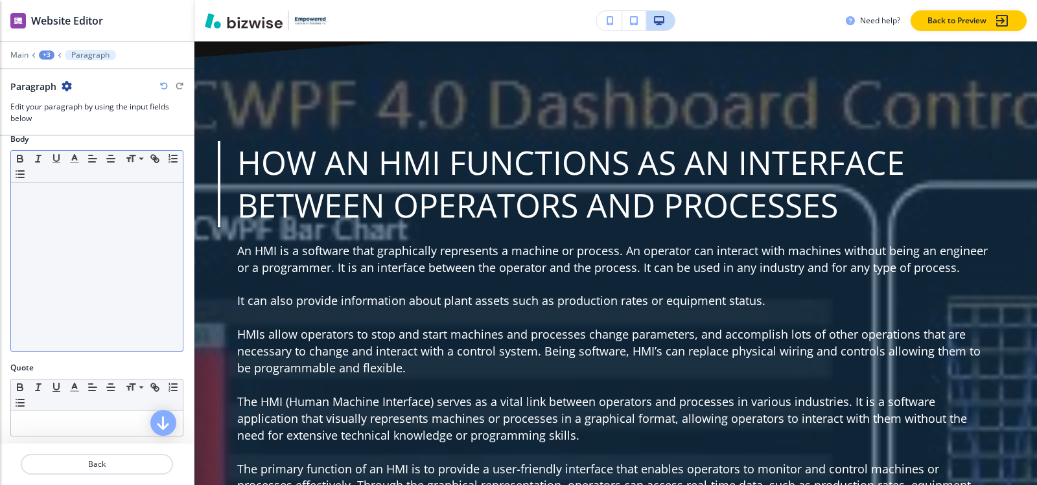
click at [83, 209] on div at bounding box center [97, 267] width 172 height 169
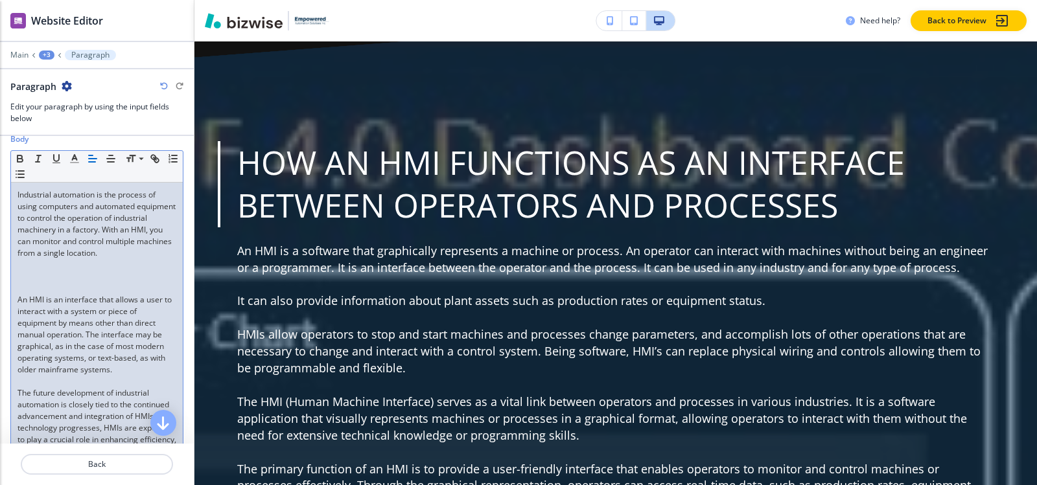
scroll to position [0, 0]
click at [54, 283] on p at bounding box center [96, 289] width 159 height 12
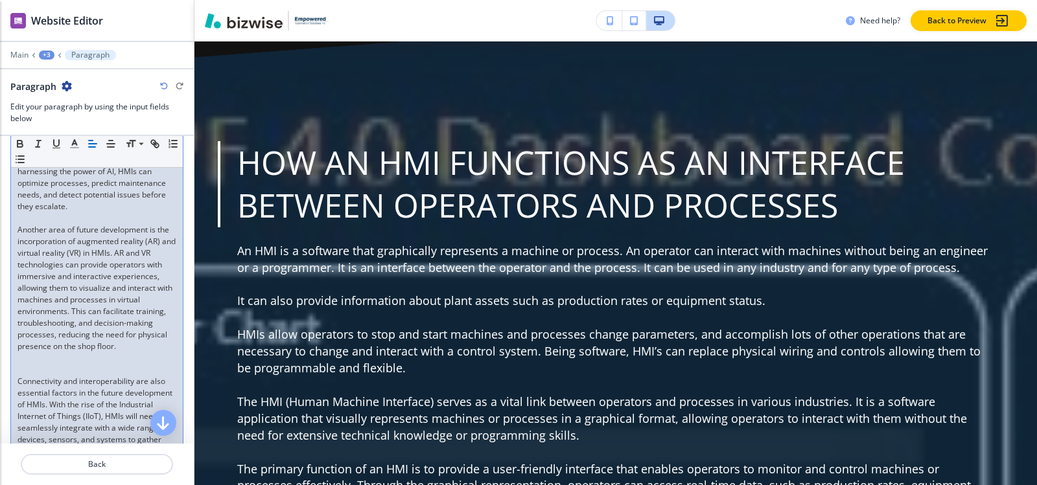
scroll to position [583, 0]
click at [43, 372] on p at bounding box center [96, 366] width 159 height 12
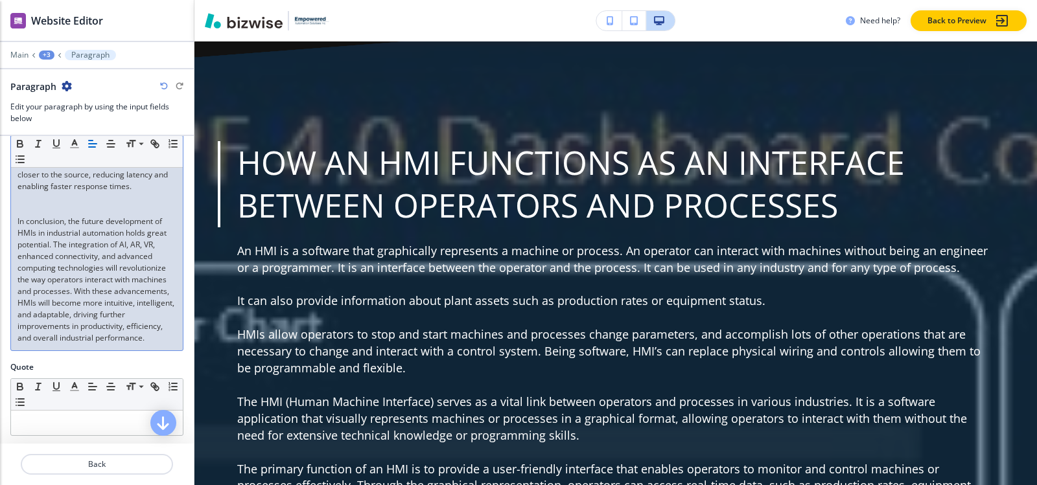
scroll to position [1037, 0]
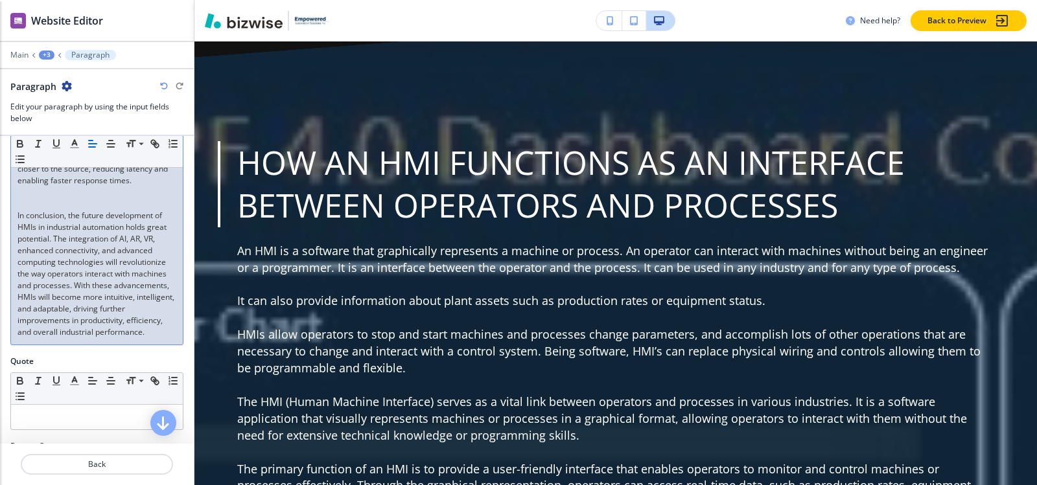
click at [51, 210] on p at bounding box center [96, 204] width 159 height 12
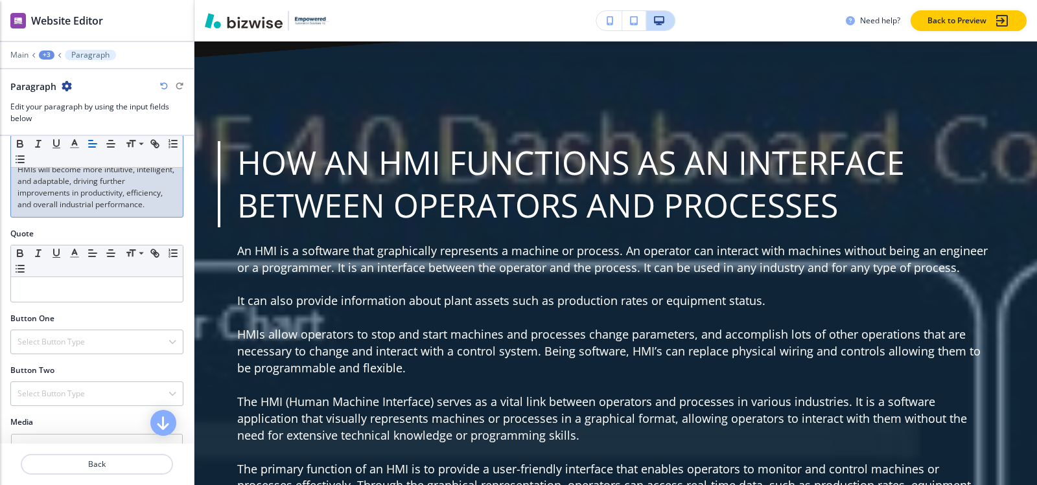
scroll to position [1167, 0]
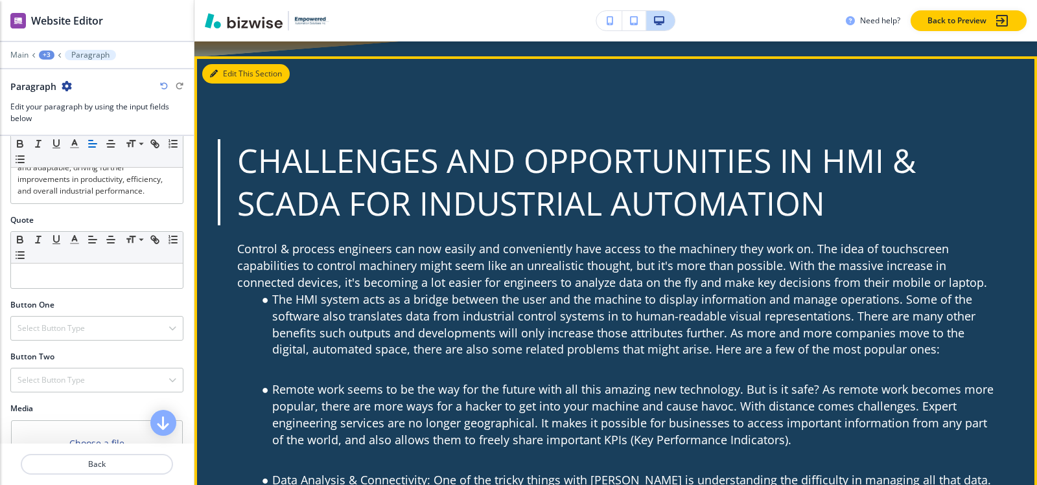
click at [216, 78] on icon "button" at bounding box center [214, 74] width 8 height 8
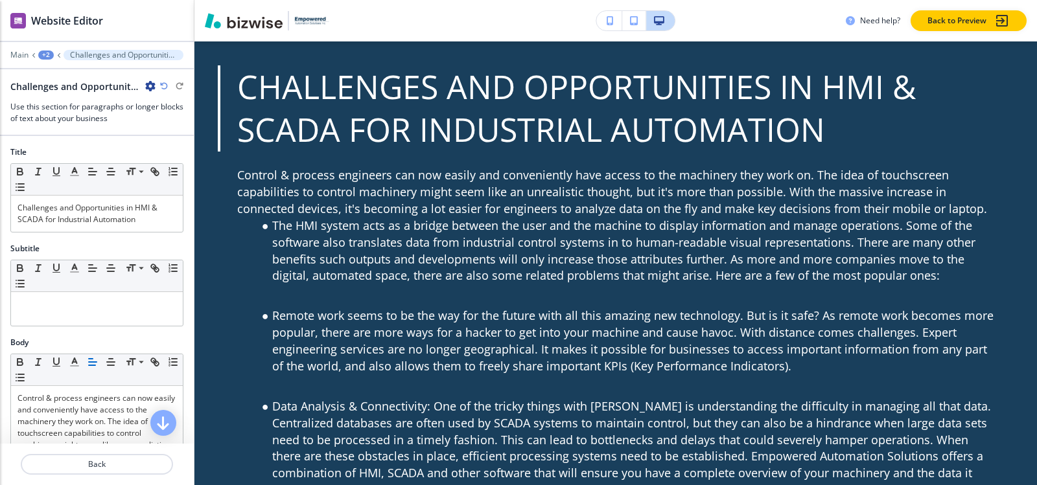
scroll to position [8217, 0]
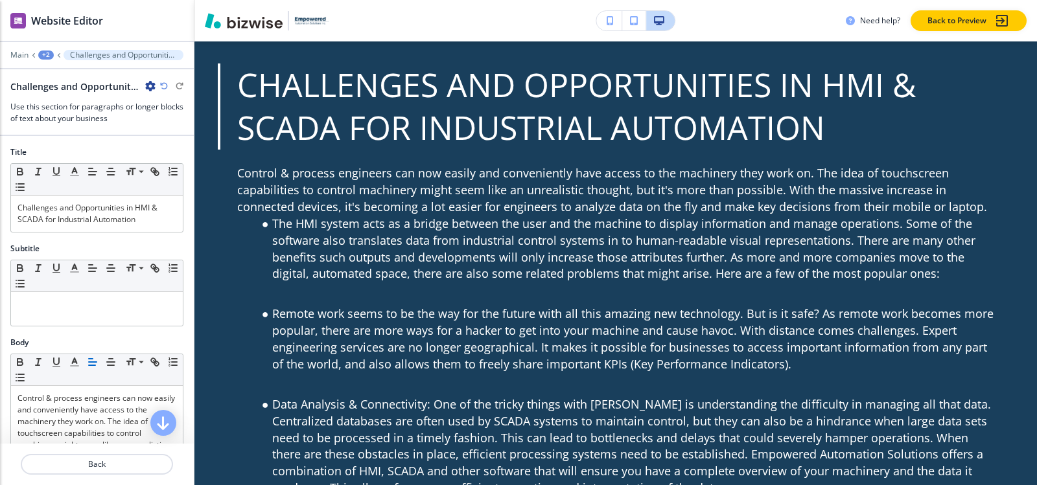
click at [148, 85] on icon "button" at bounding box center [150, 86] width 10 height 10
drag, startPoint x: 181, startPoint y: 154, endPoint x: 194, endPoint y: 157, distance: 12.7
click at [182, 154] on p "Delete Section" at bounding box center [187, 154] width 66 height 12
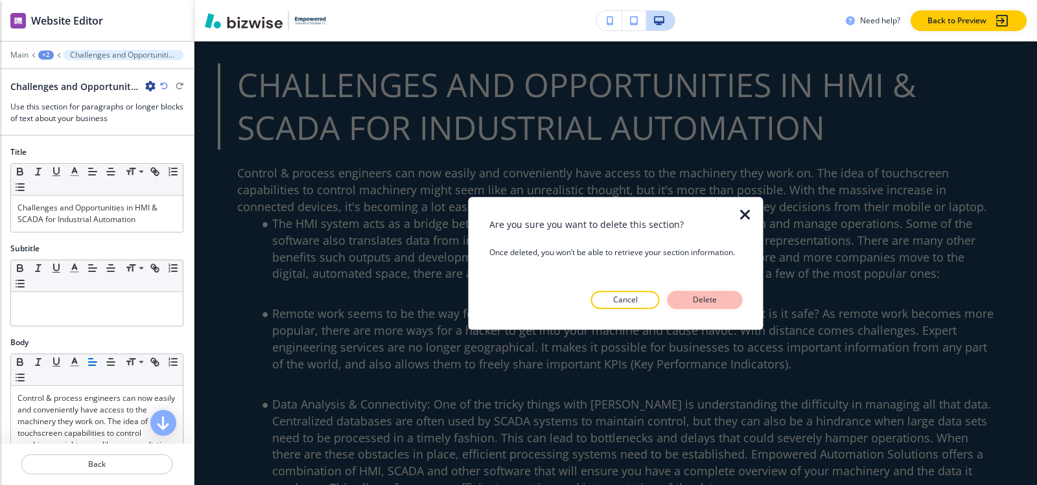
click at [699, 295] on p "Delete" at bounding box center [705, 300] width 31 height 12
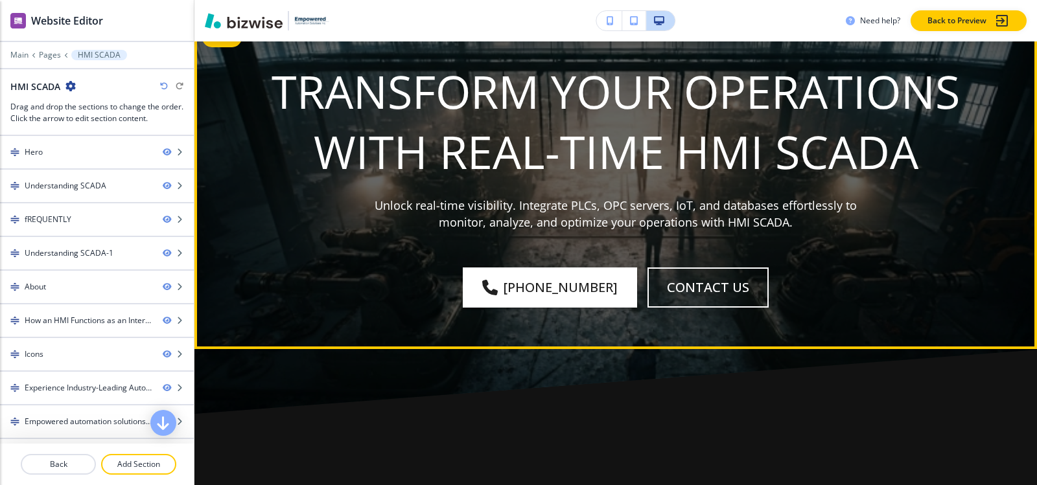
scroll to position [8800, 0]
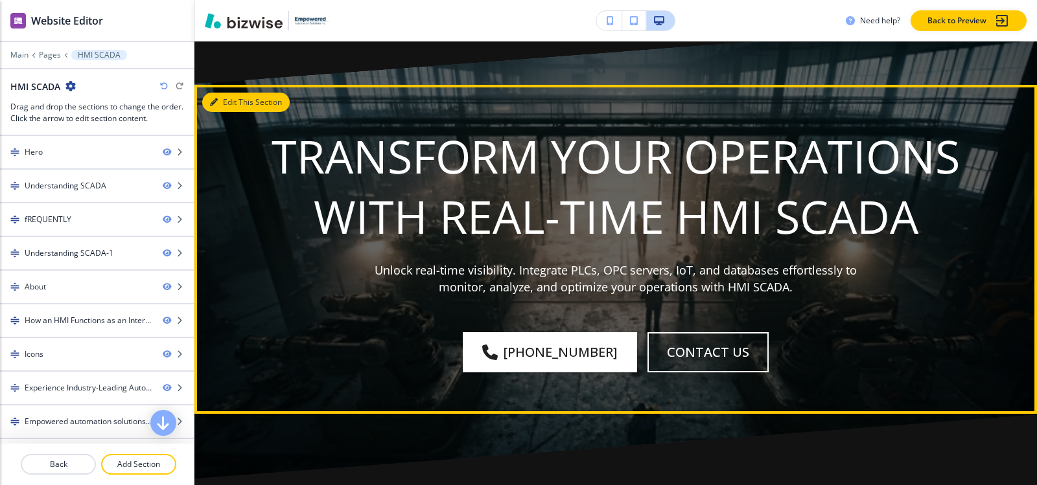
click at [227, 112] on button "Edit This Section" at bounding box center [245, 102] width 87 height 19
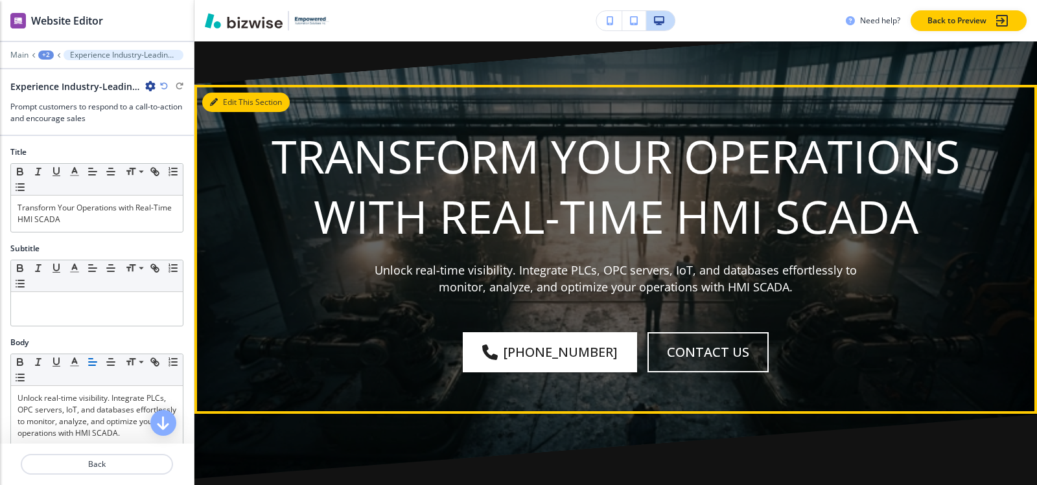
scroll to position [8889, 0]
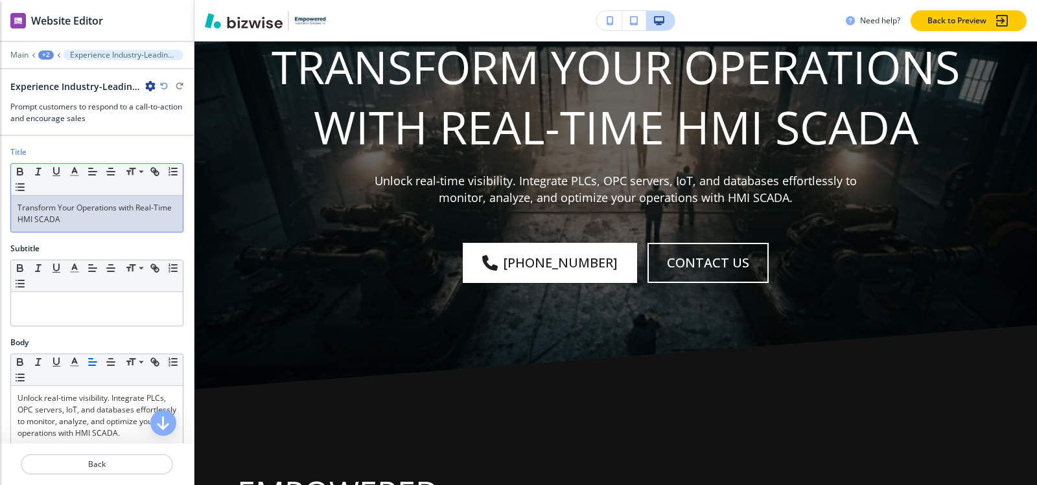
click at [114, 216] on p "Transform Your Operations with Real-Time HMI SCADA" at bounding box center [96, 213] width 159 height 23
copy p "Transform Your Operations with Real-Time HMI SCADA"
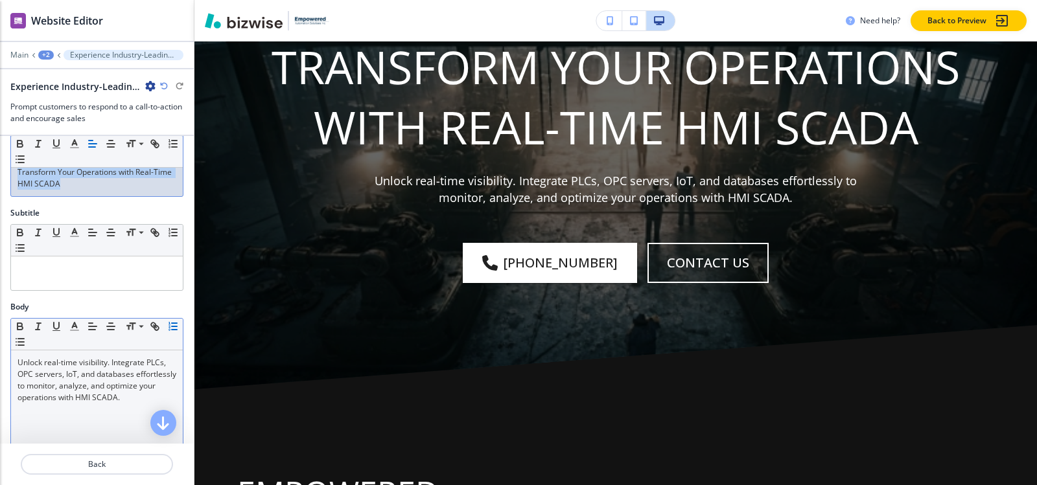
scroll to position [65, 0]
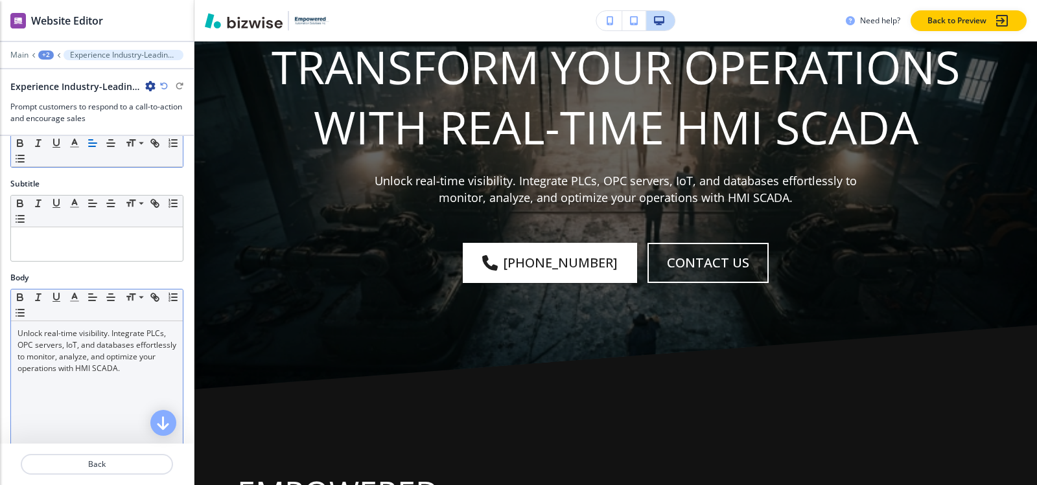
click at [64, 345] on p "Unlock real-time visibility. Integrate PLCs, OPC servers, IoT, and databases ef…" at bounding box center [96, 351] width 159 height 47
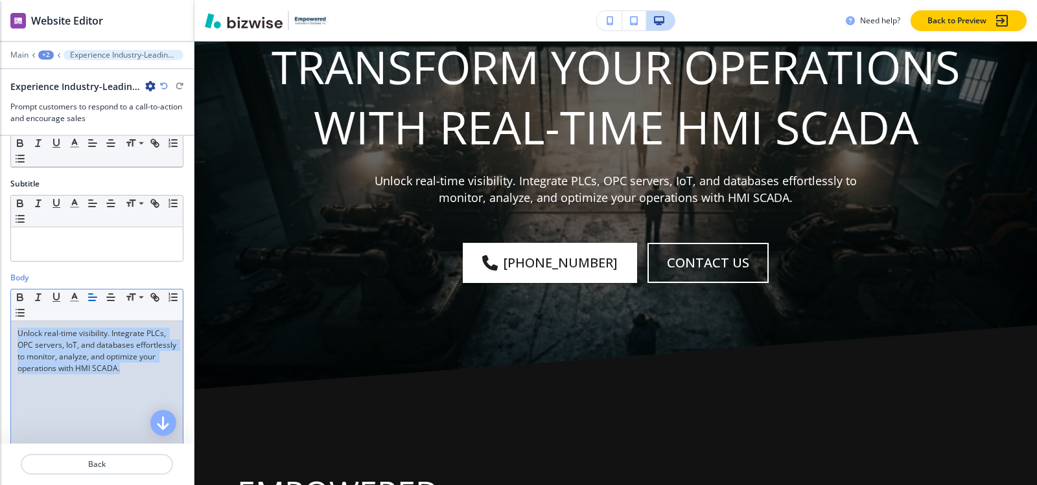
copy p "Unlock real-time visibility. Integrate PLCs, OPC servers, IoT, and databases ef…"
click at [110, 245] on p at bounding box center [96, 240] width 159 height 12
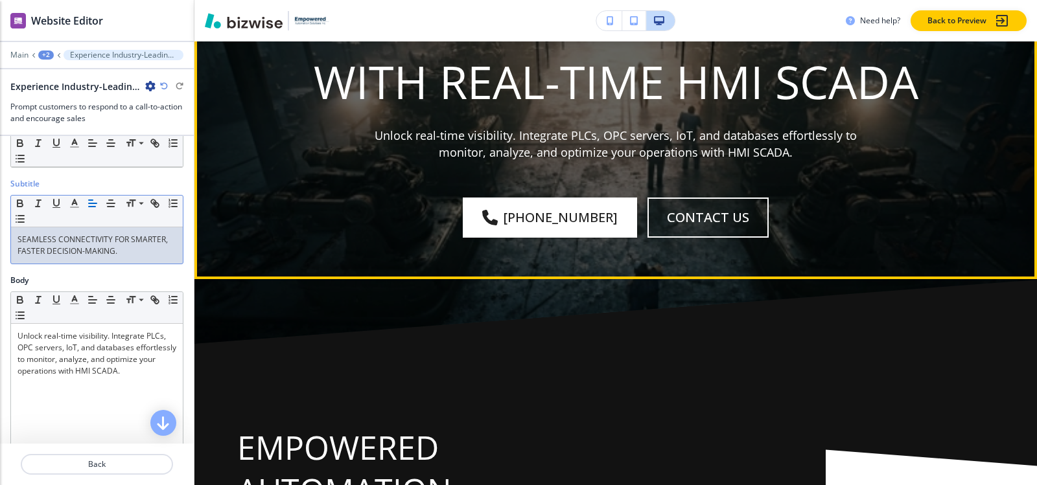
scroll to position [8889, 0]
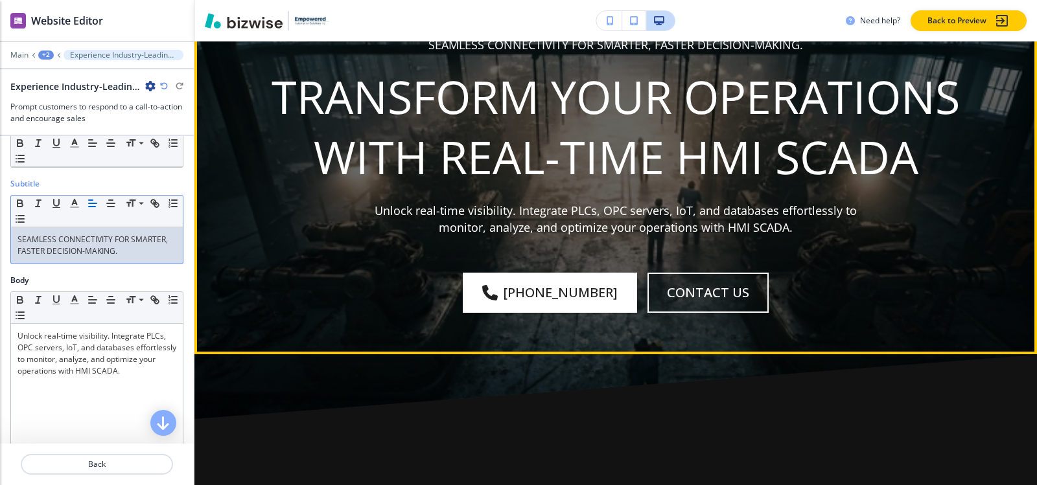
click at [220, 23] on button "Edit This Section" at bounding box center [245, 12] width 87 height 19
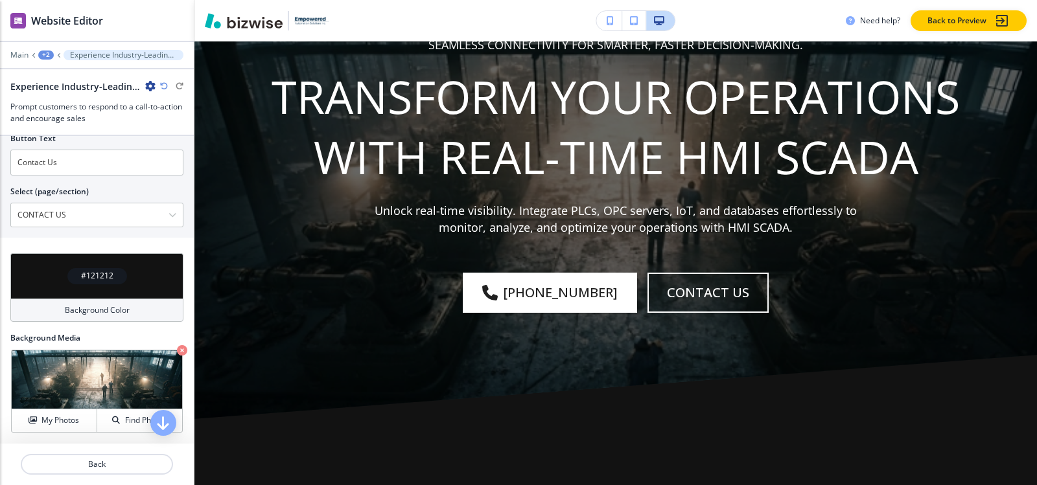
scroll to position [349, 0]
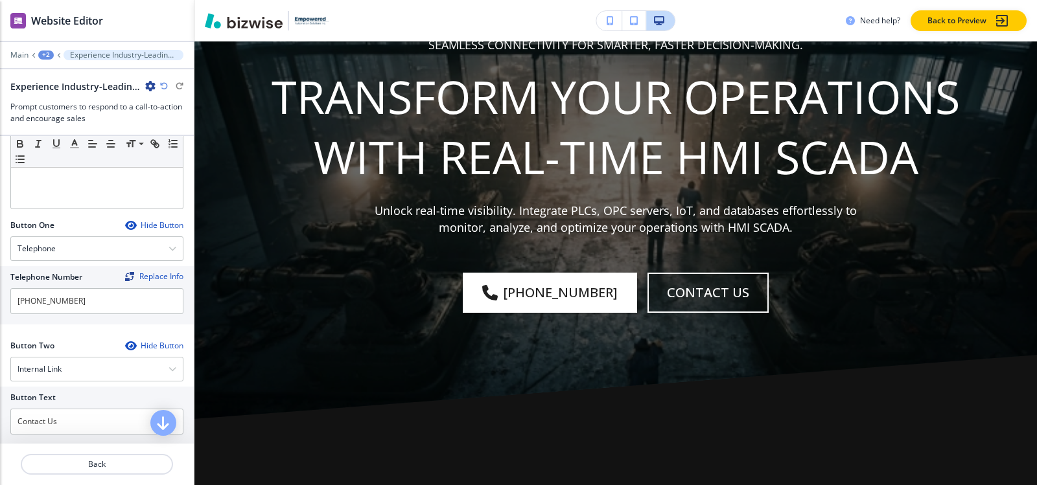
click at [45, 54] on div "+2" at bounding box center [46, 55] width 16 height 9
click at [54, 80] on p "Pages" at bounding box center [80, 77] width 66 height 12
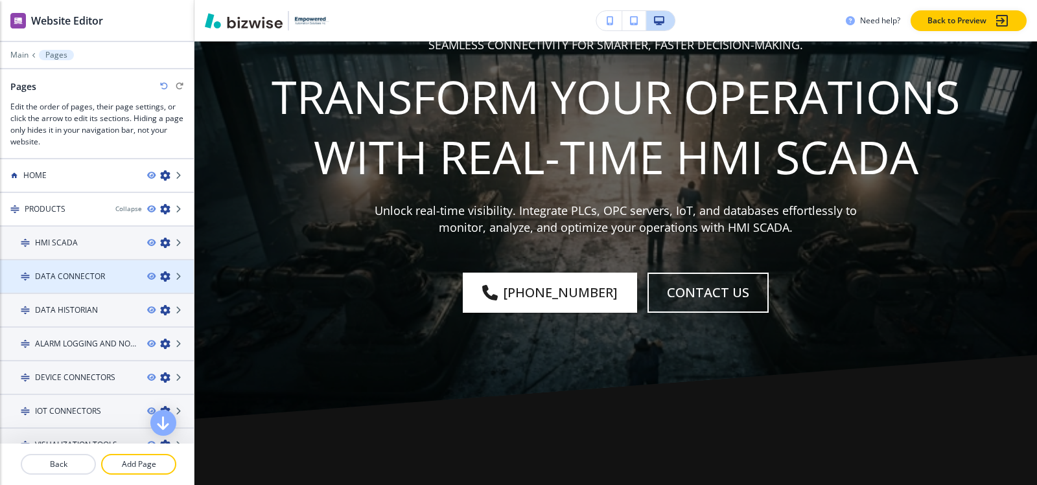
click at [77, 272] on h4 "DATA CONNECTOR" at bounding box center [70, 277] width 70 height 12
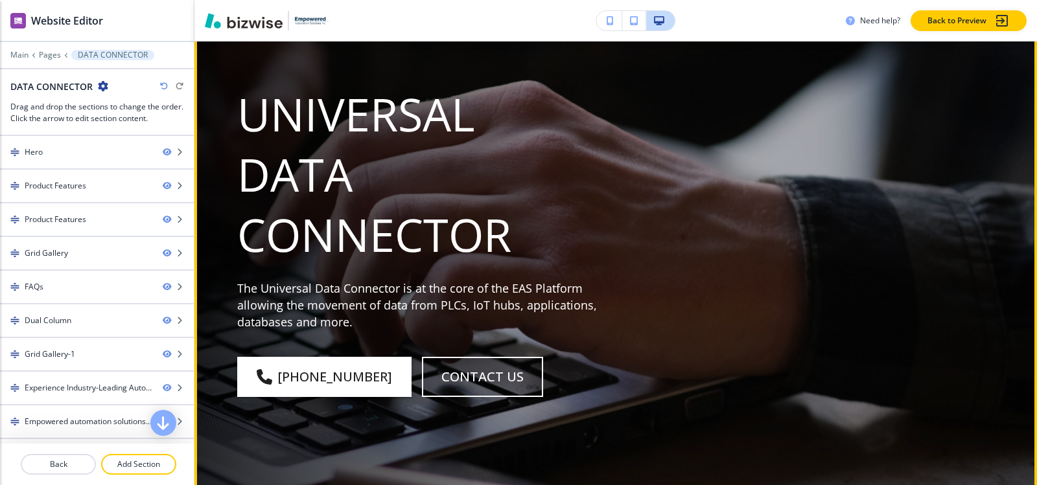
scroll to position [0, 0]
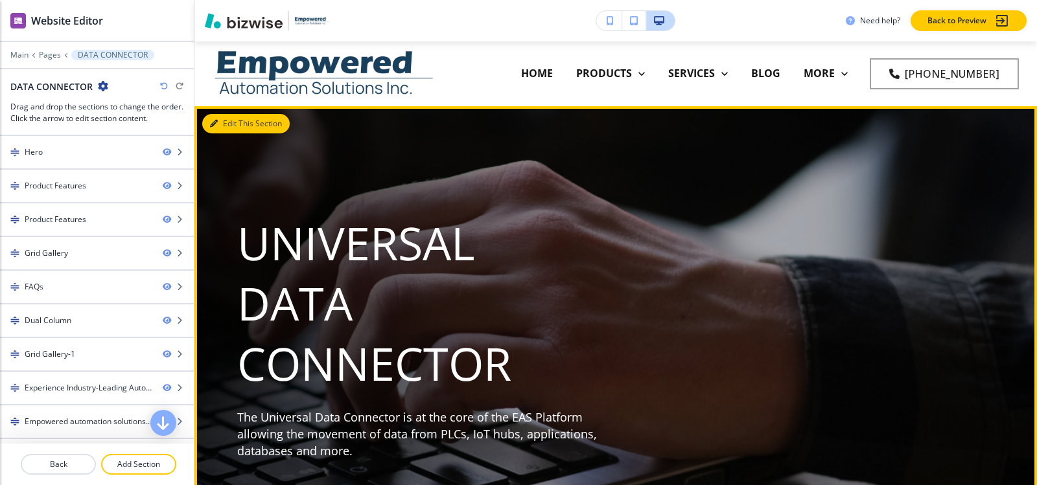
click at [227, 122] on button "Edit This Section" at bounding box center [245, 123] width 87 height 19
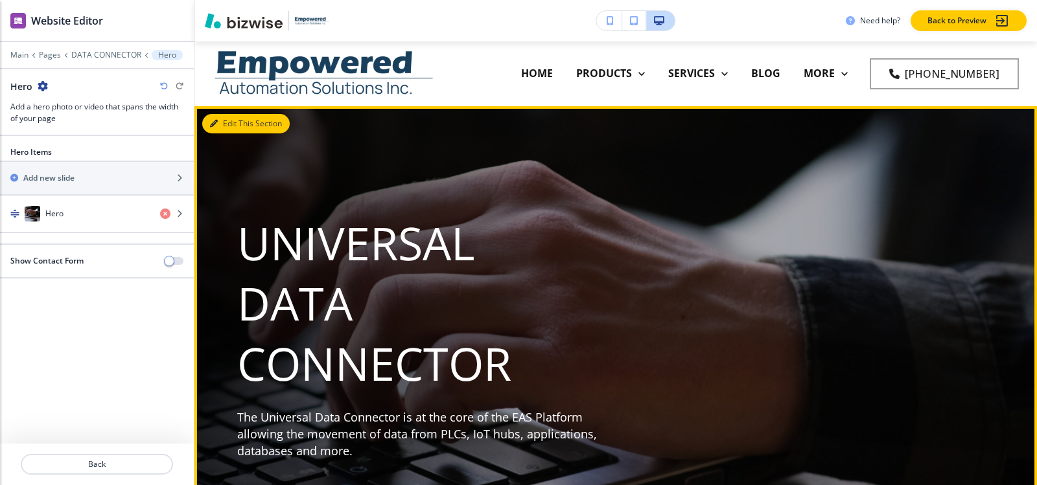
scroll to position [65, 0]
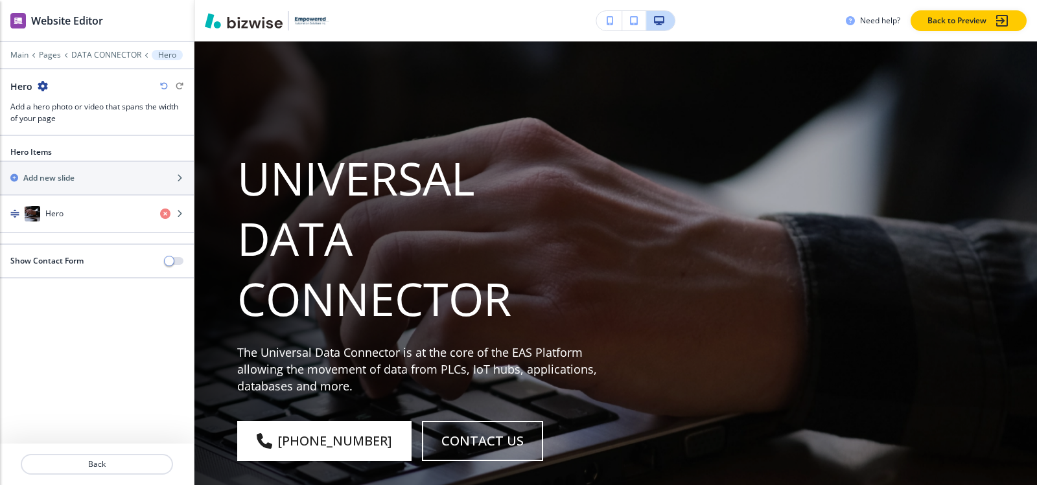
click at [72, 220] on div "Hero" at bounding box center [75, 214] width 150 height 16
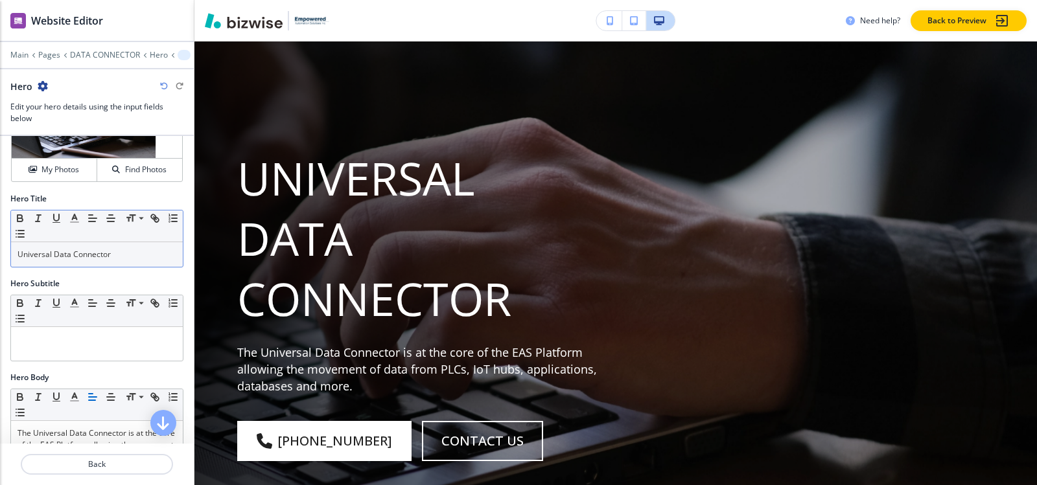
click at [126, 264] on div "Universal Data Connector" at bounding box center [97, 254] width 172 height 25
copy p "Universal Data Connector"
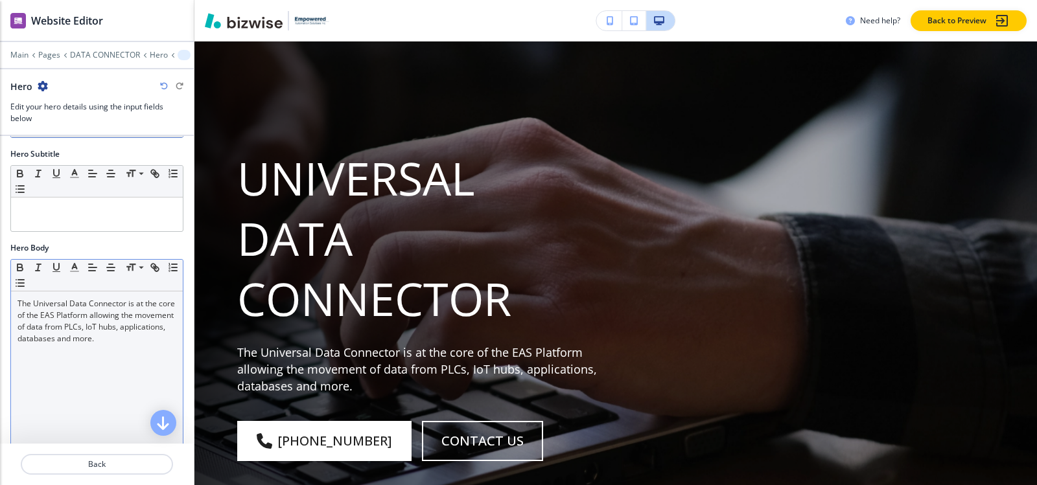
click at [80, 354] on div "The Universal Data Connector is at the core of the EAS Platform allowing the mo…" at bounding box center [97, 376] width 172 height 169
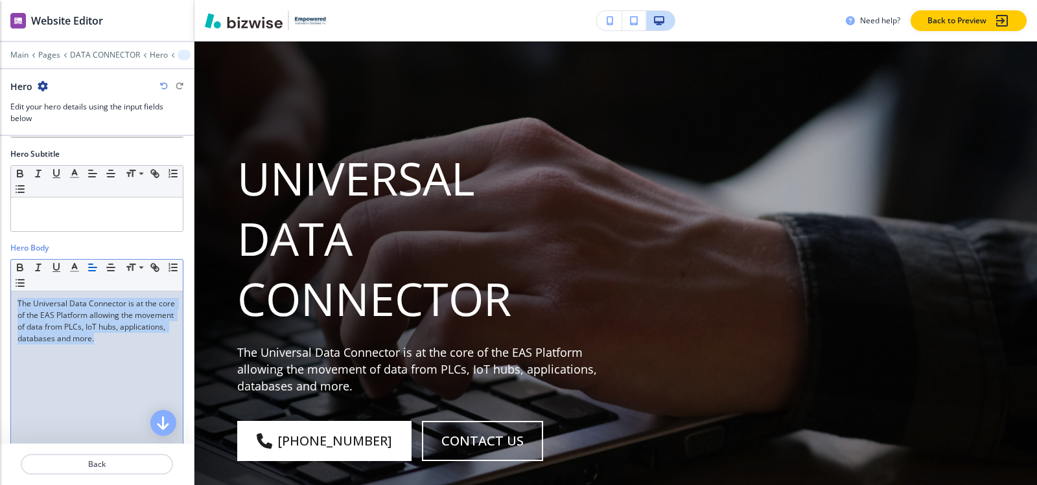
copy p "The Universal Data Connector is at the core of the EAS Platform allowing the mo…"
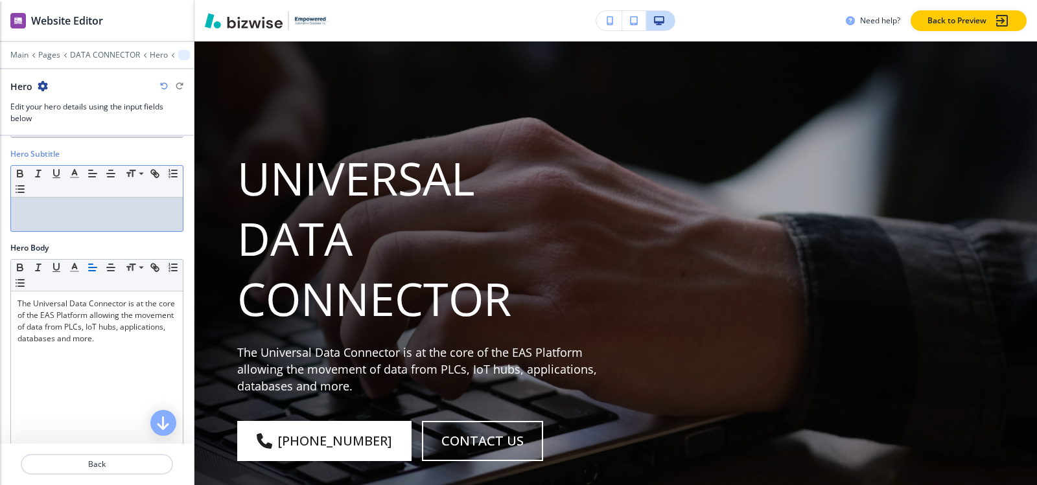
click at [88, 209] on p at bounding box center [96, 210] width 159 height 12
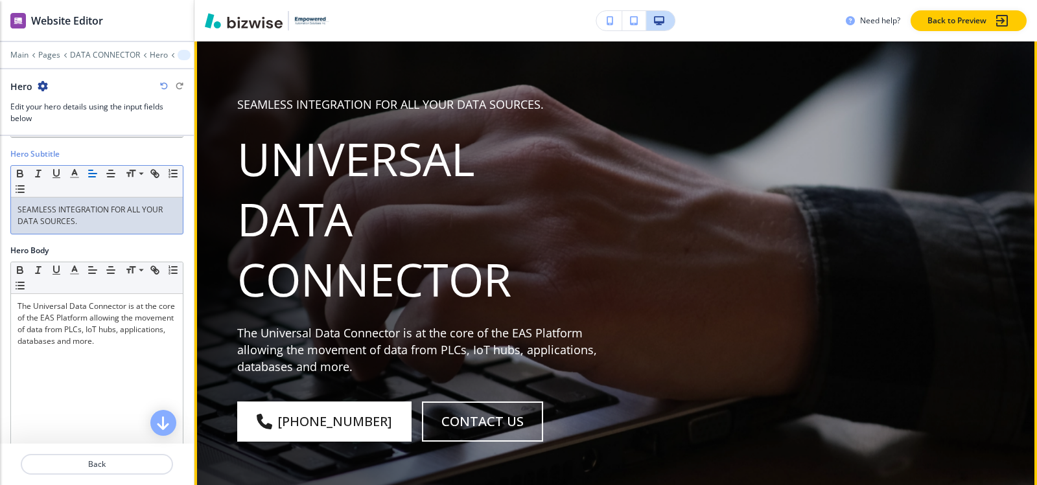
scroll to position [0, 0]
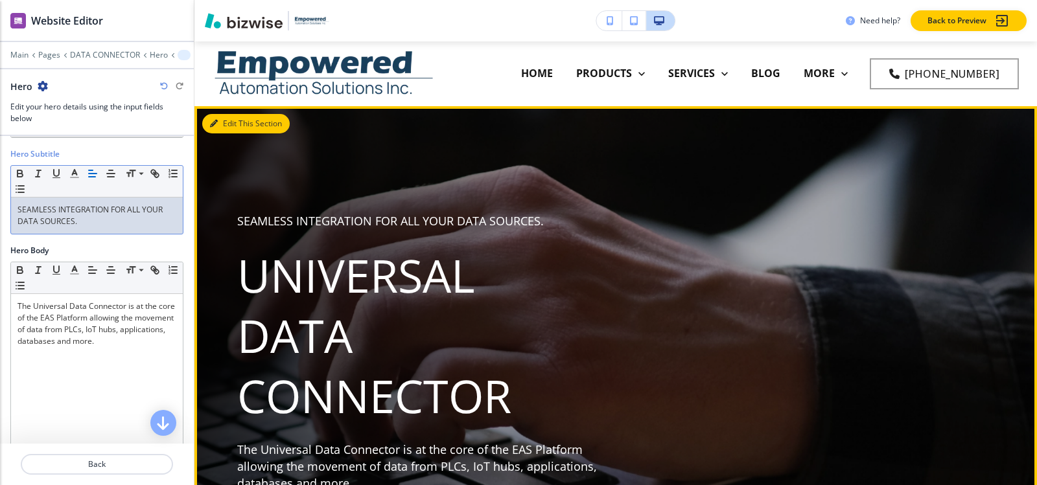
click at [224, 121] on button "Edit This Section" at bounding box center [245, 123] width 87 height 19
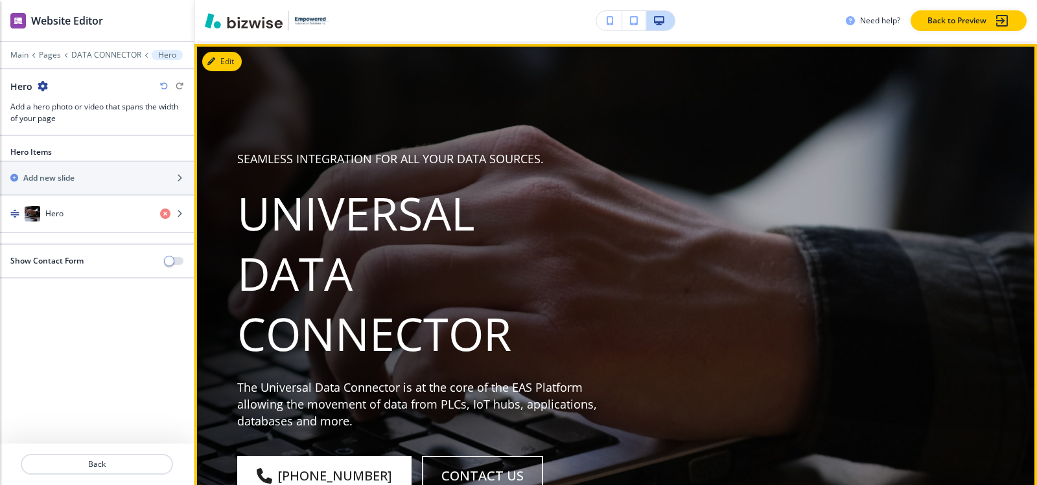
scroll to position [65, 0]
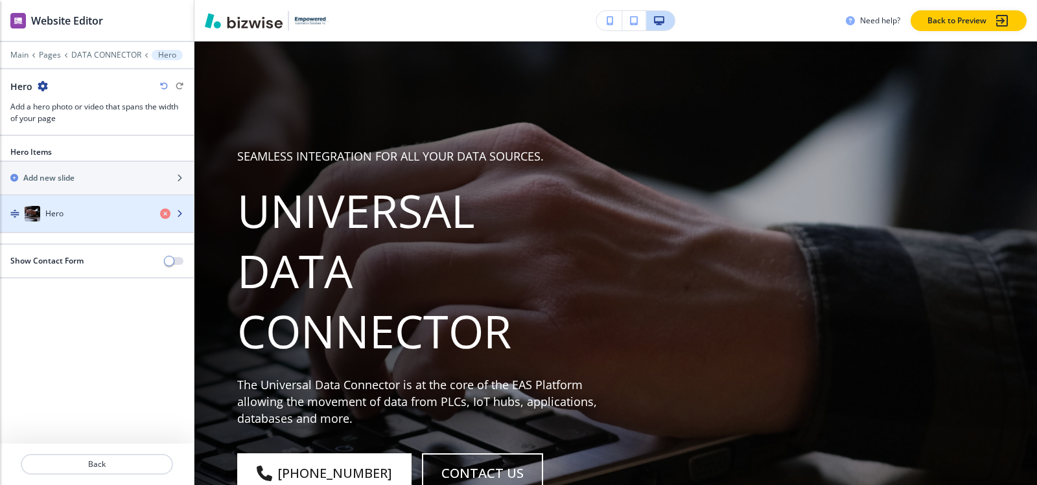
click at [33, 206] on img "button" at bounding box center [33, 214] width 16 height 16
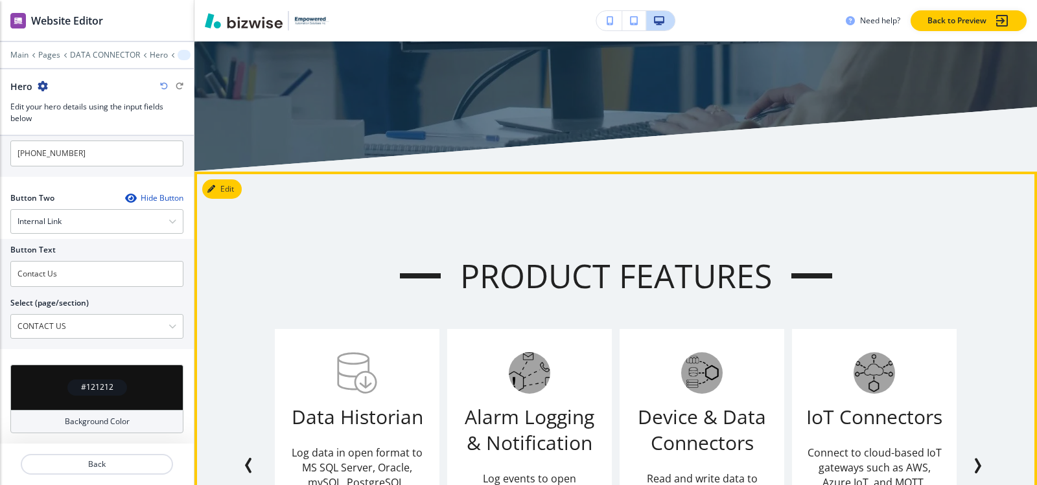
scroll to position [1037, 0]
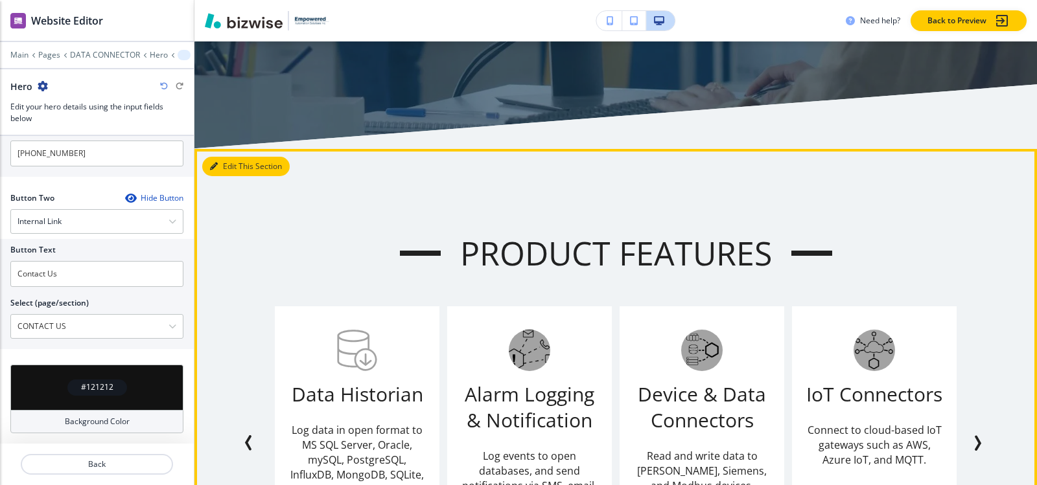
click at [222, 166] on button "Edit This Section" at bounding box center [245, 166] width 87 height 19
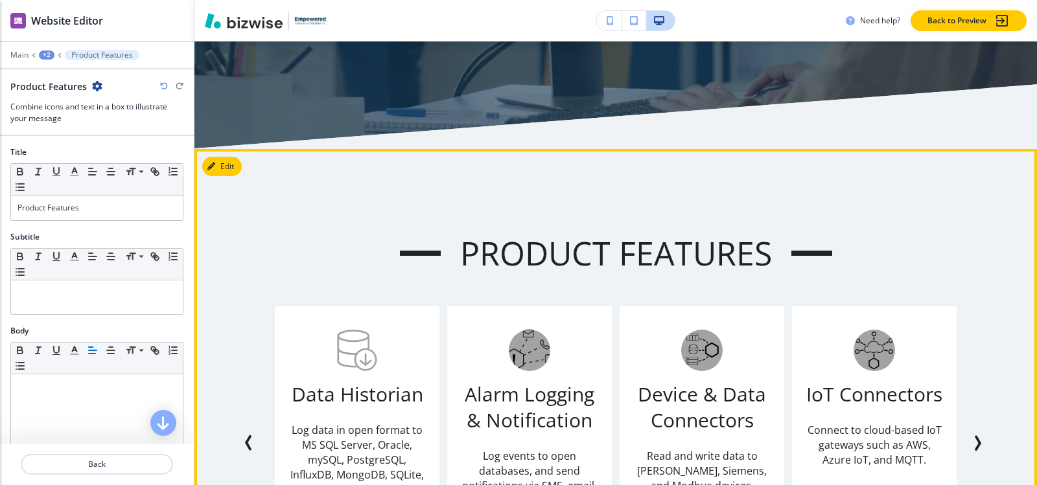
scroll to position [1145, 0]
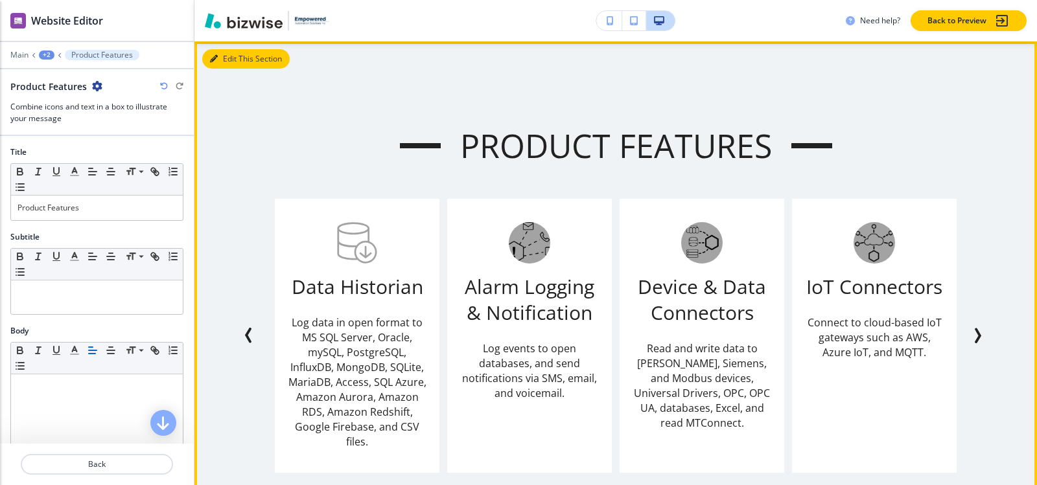
click at [231, 59] on button "Edit This Section" at bounding box center [245, 58] width 87 height 19
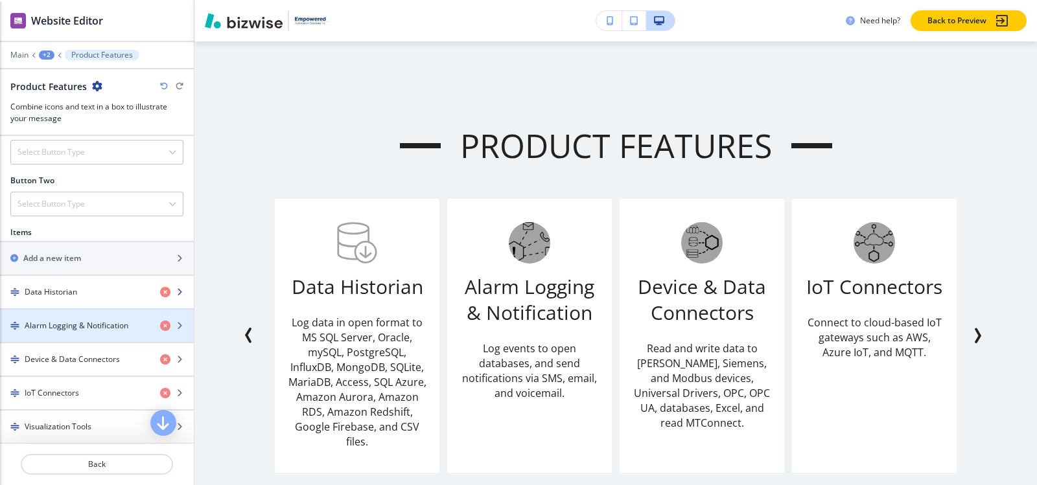
scroll to position [454, 0]
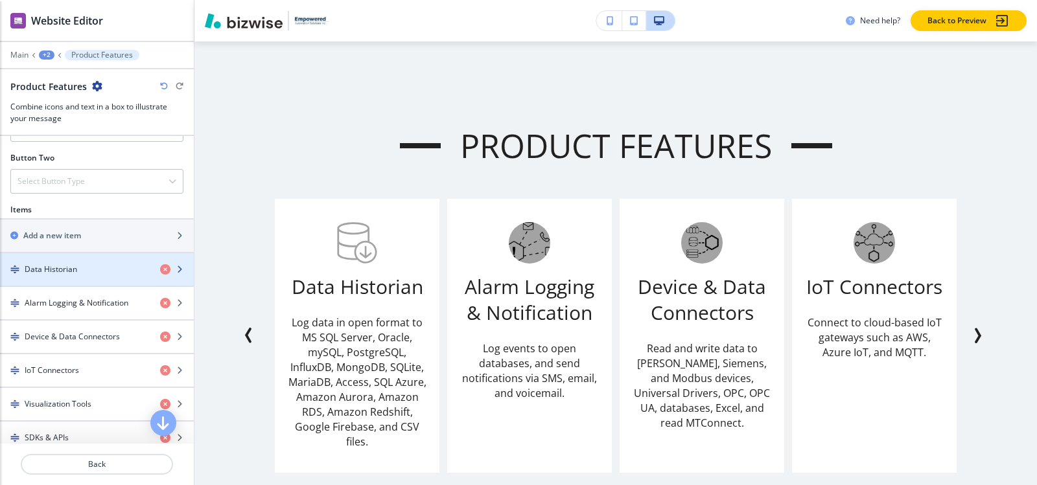
click at [60, 270] on h4 "Data Historian" at bounding box center [51, 270] width 52 height 12
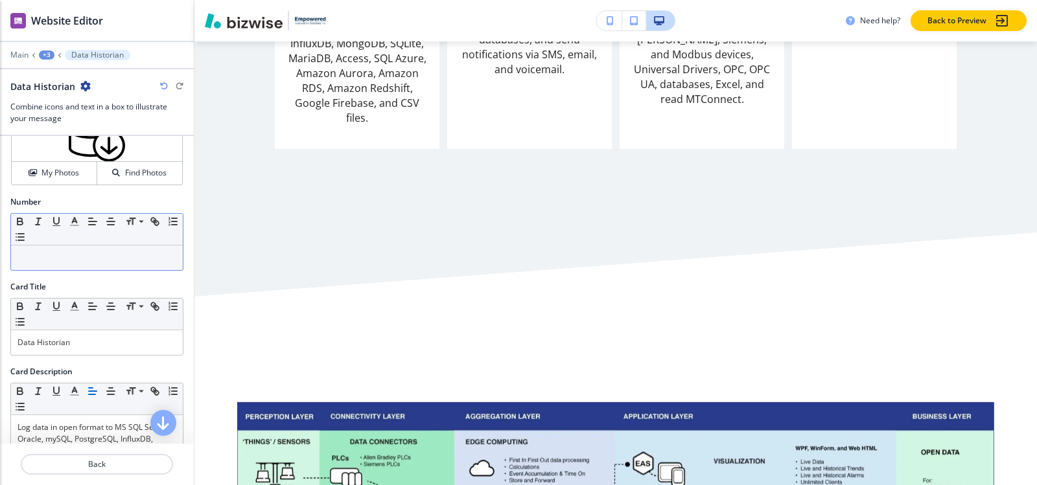
scroll to position [130, 0]
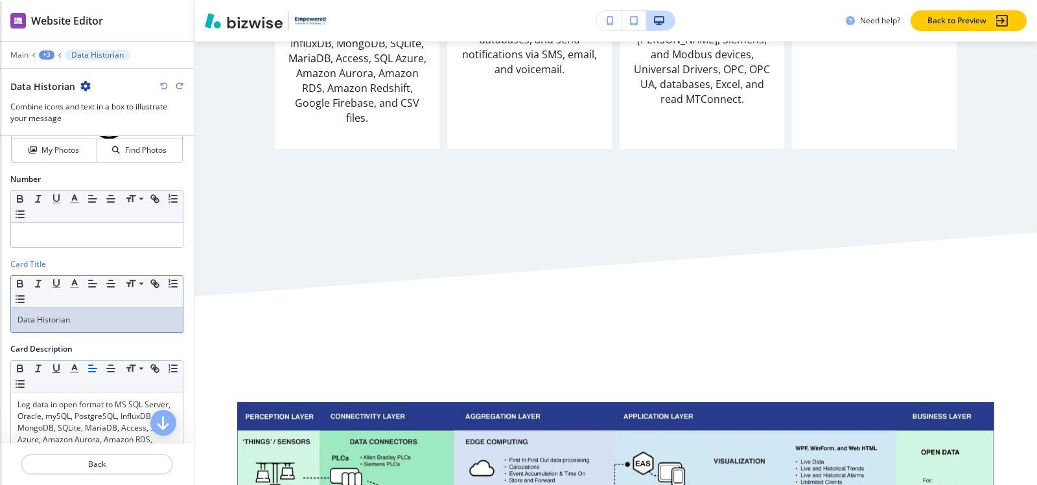
click at [77, 321] on p "Data Historian" at bounding box center [96, 320] width 159 height 12
click at [73, 405] on p "Log data in open format to MS SQL Server, Oracle, mySQL, PostgreSQL, InfluxDB, …" at bounding box center [96, 434] width 159 height 70
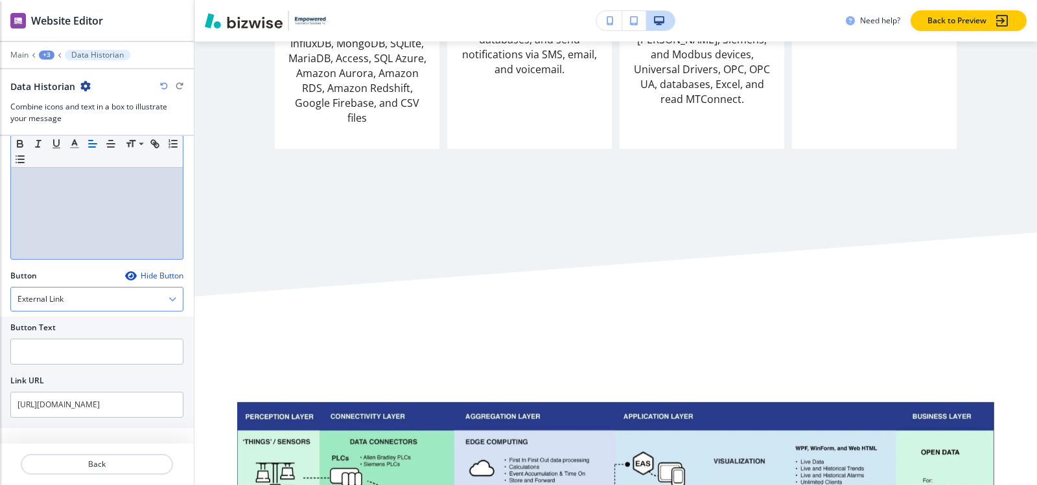
click at [102, 296] on div "External Link" at bounding box center [97, 299] width 172 height 23
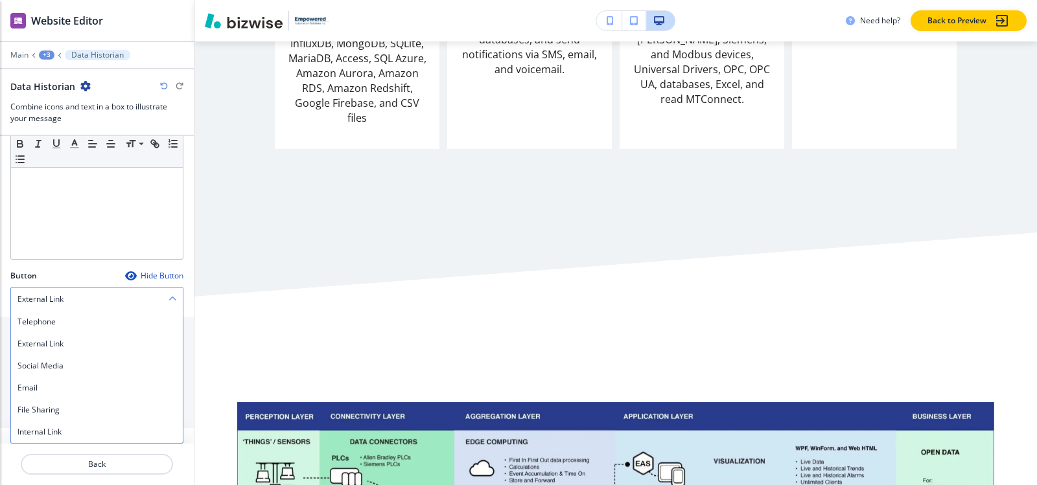
click at [53, 430] on h4 "Internal Link" at bounding box center [96, 432] width 159 height 12
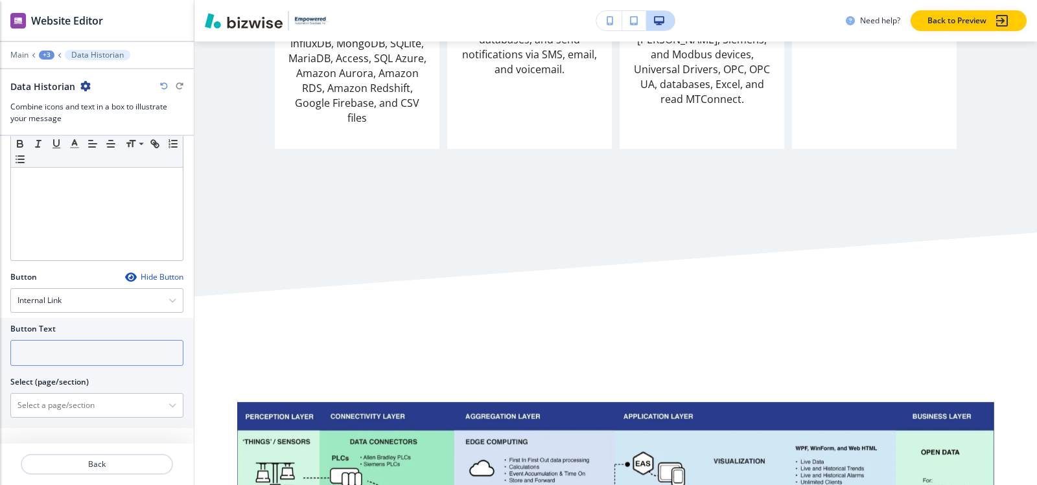
click at [69, 350] on input "text" at bounding box center [96, 353] width 173 height 26
type input "T"
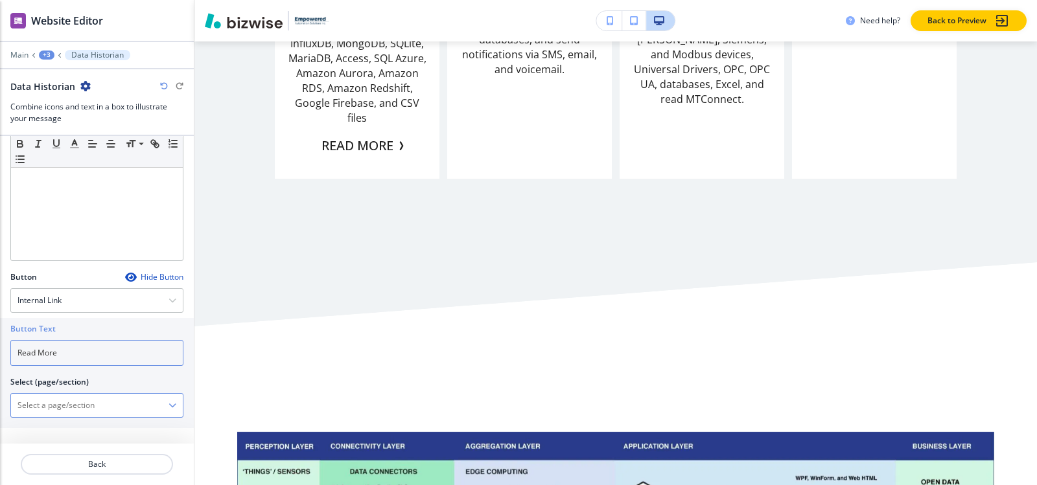
type input "Read More"
click at [78, 408] on \(page\/section\) "Manual Input" at bounding box center [89, 406] width 157 height 22
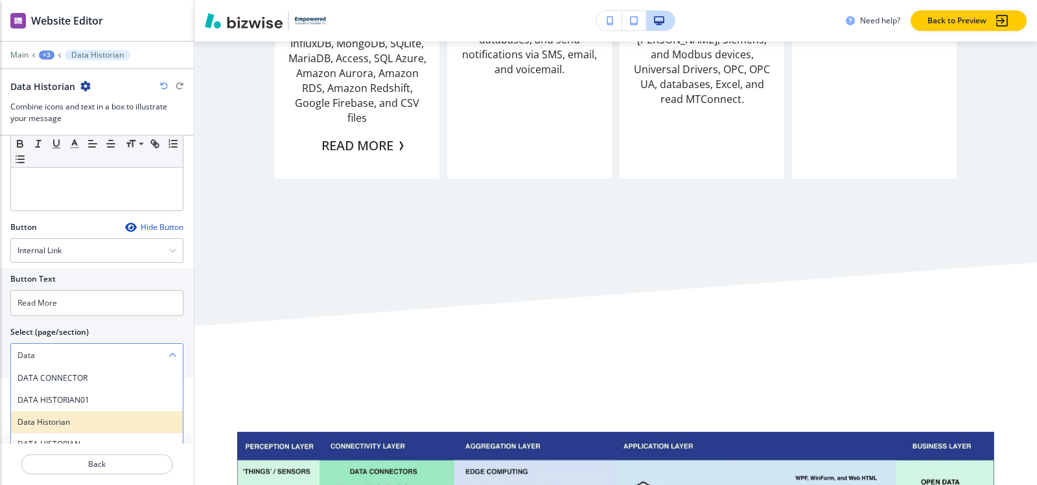
scroll to position [495, 0]
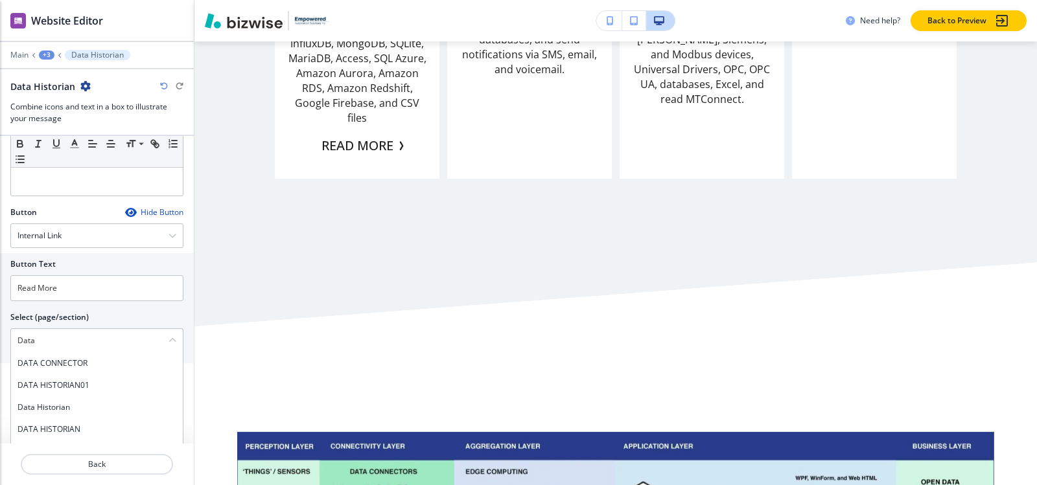
click at [180, 414] on div "Show Icon instead of number? Icon Crop My Photos Find Photos Number Small Norma…" at bounding box center [97, 290] width 194 height 308
click at [80, 429] on h4 "DATA HISTORIAN" at bounding box center [96, 430] width 159 height 12
type \(page\/section\) "DATA HISTORIAN"
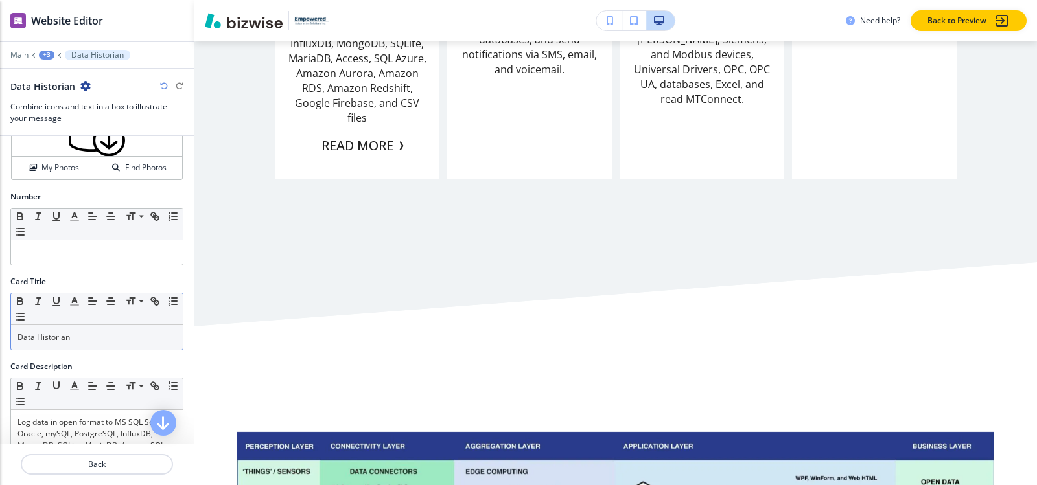
scroll to position [0, 0]
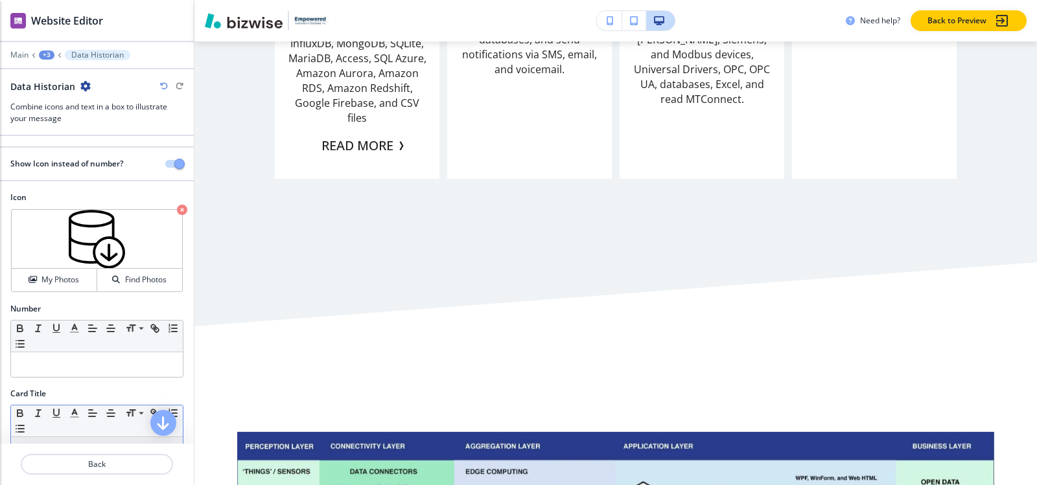
click at [45, 54] on div "+3" at bounding box center [47, 55] width 16 height 9
click at [67, 123] on p "Product Features" at bounding box center [80, 122] width 66 height 12
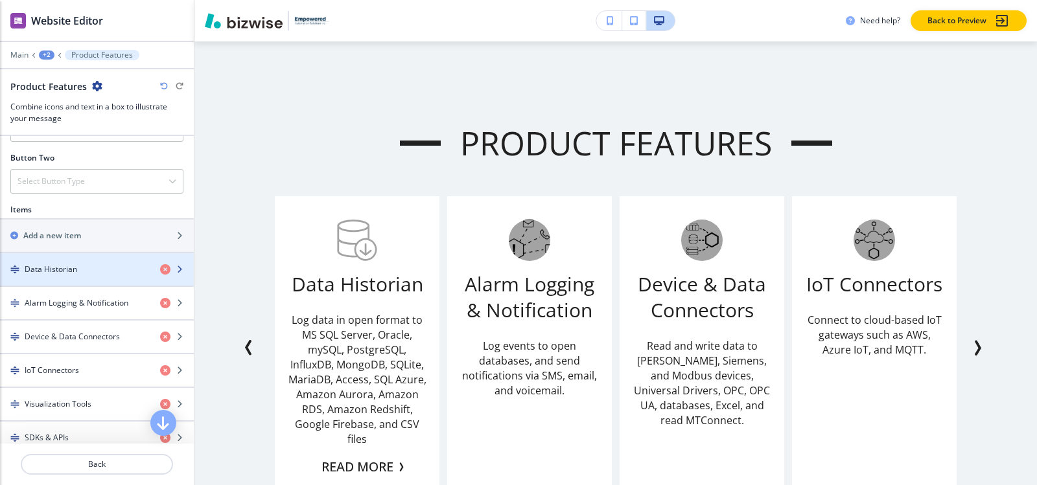
scroll to position [1145, 0]
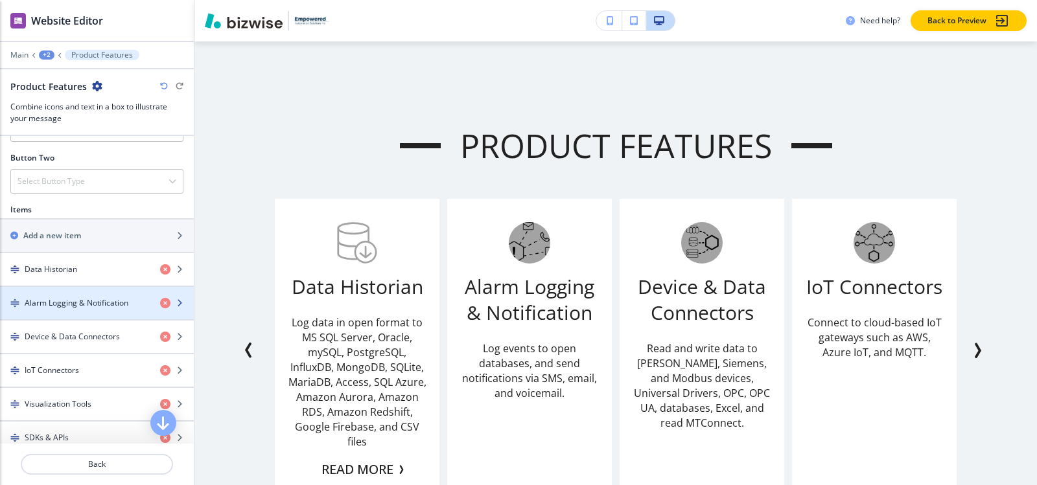
click at [69, 309] on div "button" at bounding box center [97, 314] width 194 height 10
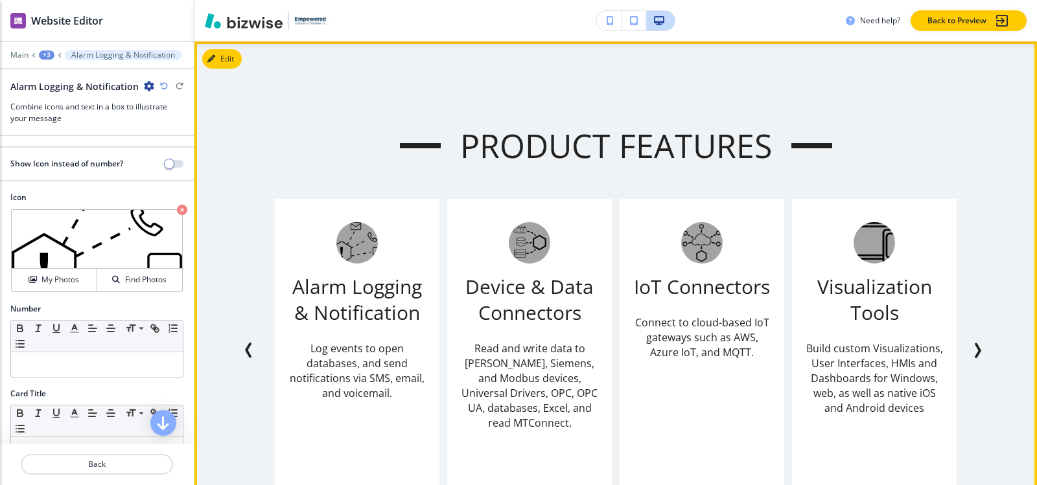
click at [242, 348] on icon "Previous Slide" at bounding box center [249, 351] width 16 height 16
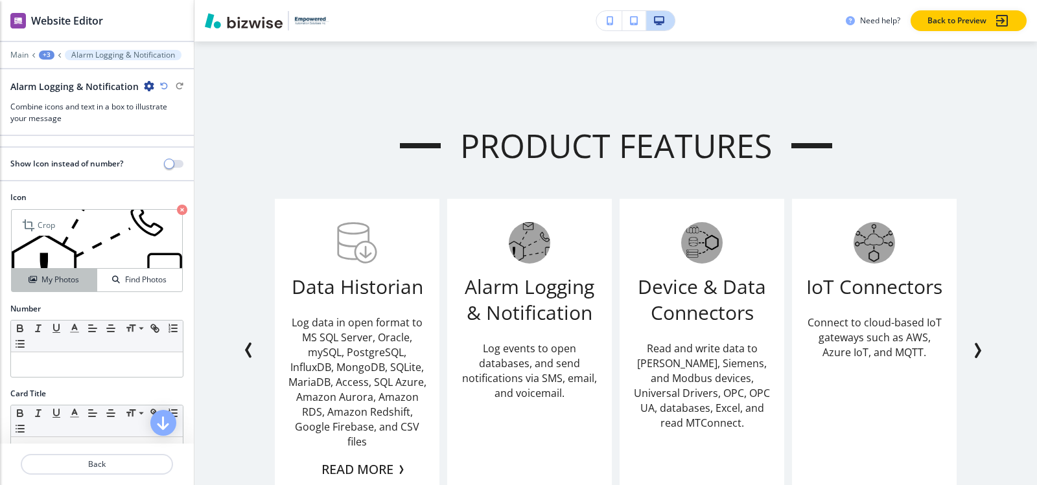
click at [54, 279] on h4 "My Photos" at bounding box center [60, 280] width 38 height 12
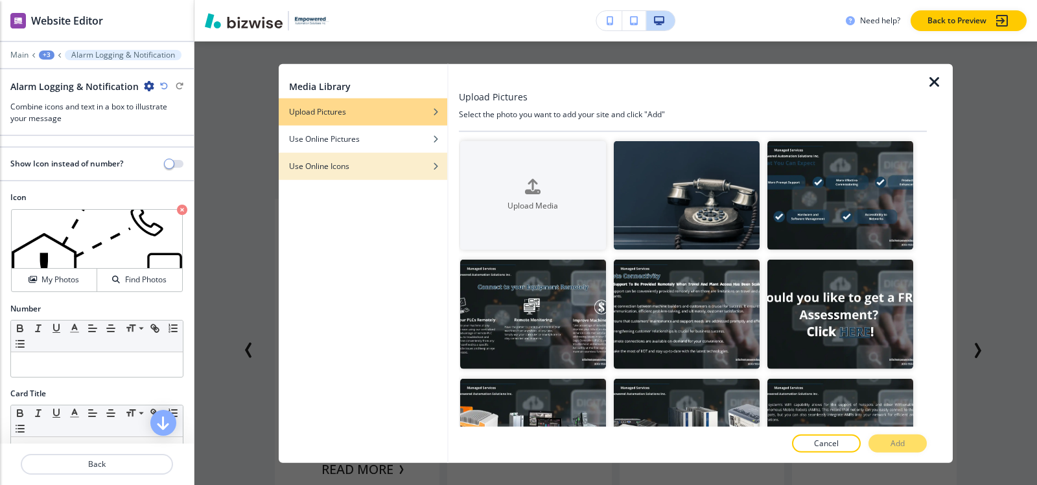
click at [309, 169] on h4 "Use Online Icons" at bounding box center [319, 166] width 60 height 12
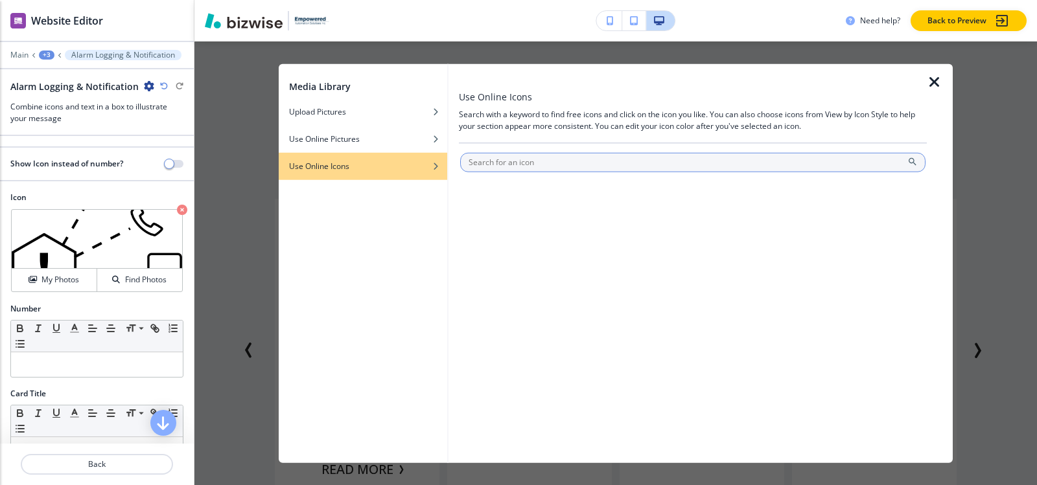
click at [577, 163] on input "text" at bounding box center [692, 161] width 465 height 19
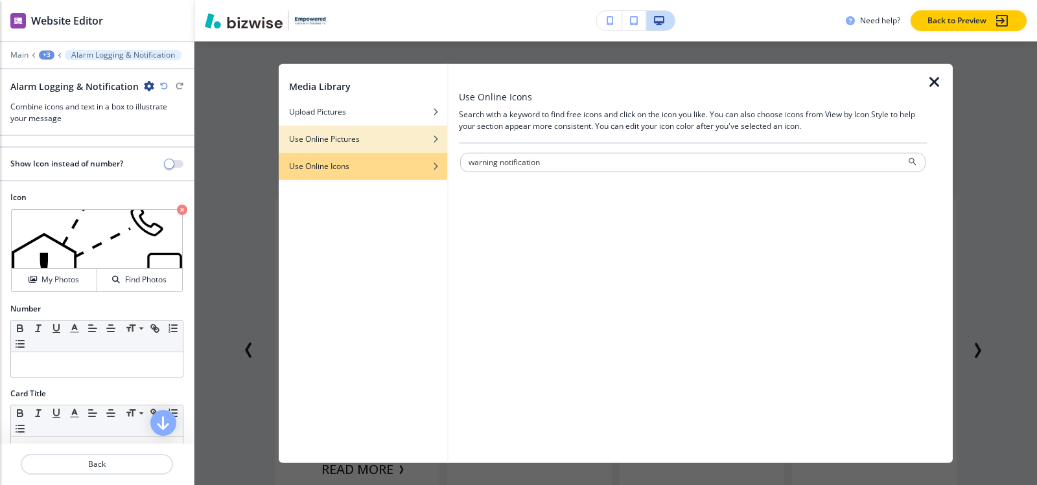
type input "warning notification"
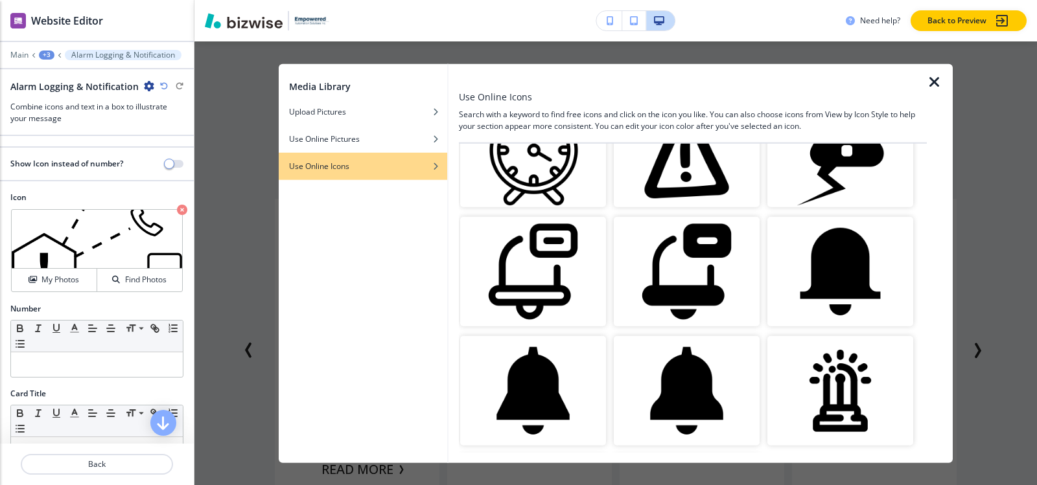
scroll to position [1711, 0]
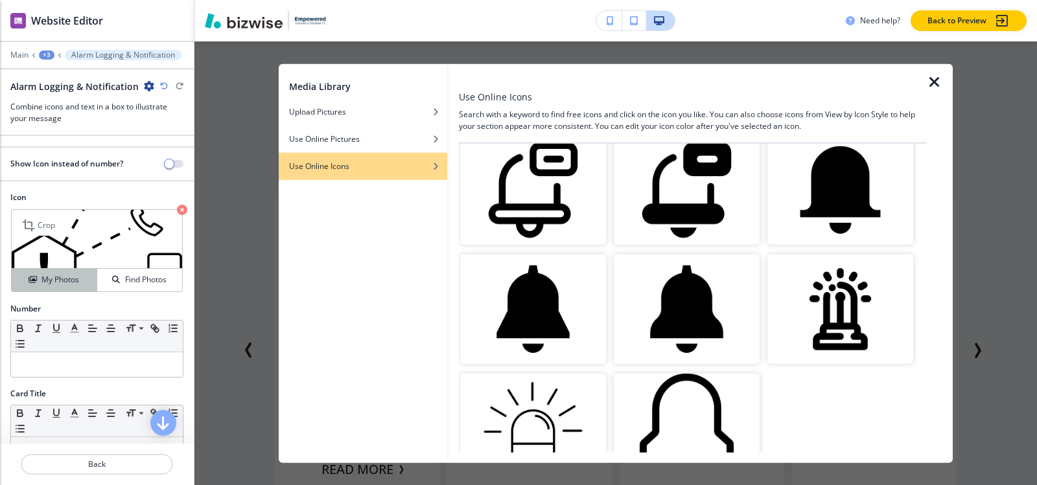
click at [52, 288] on button "My Photos" at bounding box center [55, 280] width 86 height 23
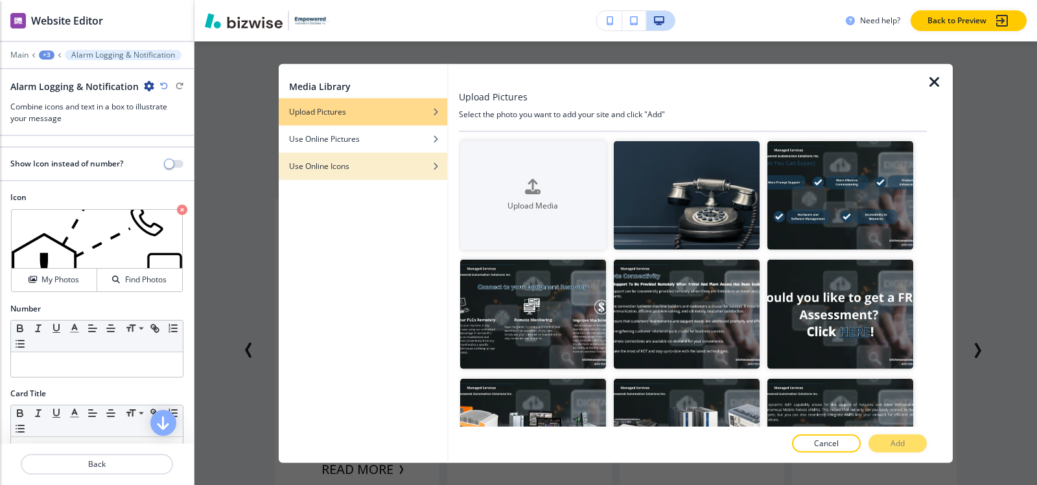
click at [314, 170] on h4 "Use Online Icons" at bounding box center [319, 166] width 60 height 12
click at [314, 166] on h4 "Use Online Icons" at bounding box center [319, 166] width 60 height 12
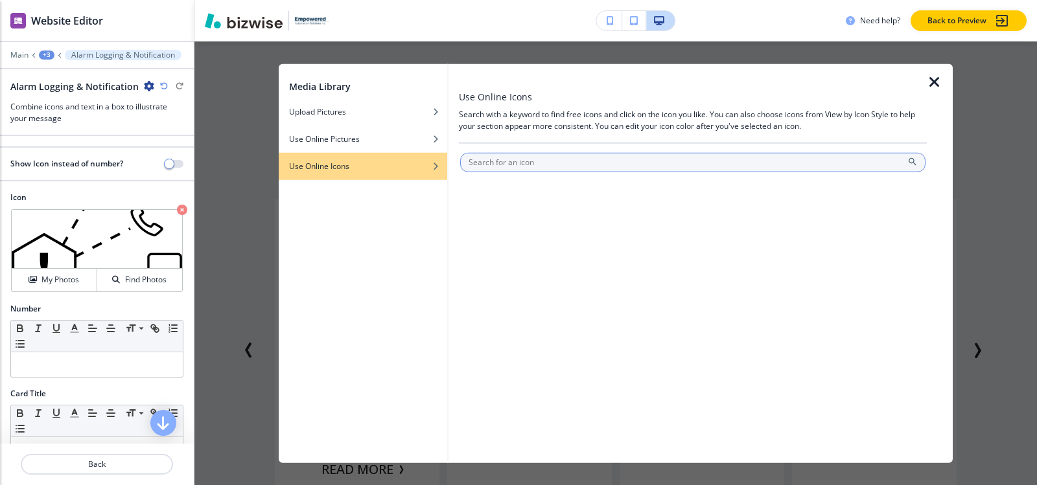
click at [322, 169] on h4 "Use Online Icons" at bounding box center [319, 166] width 60 height 12
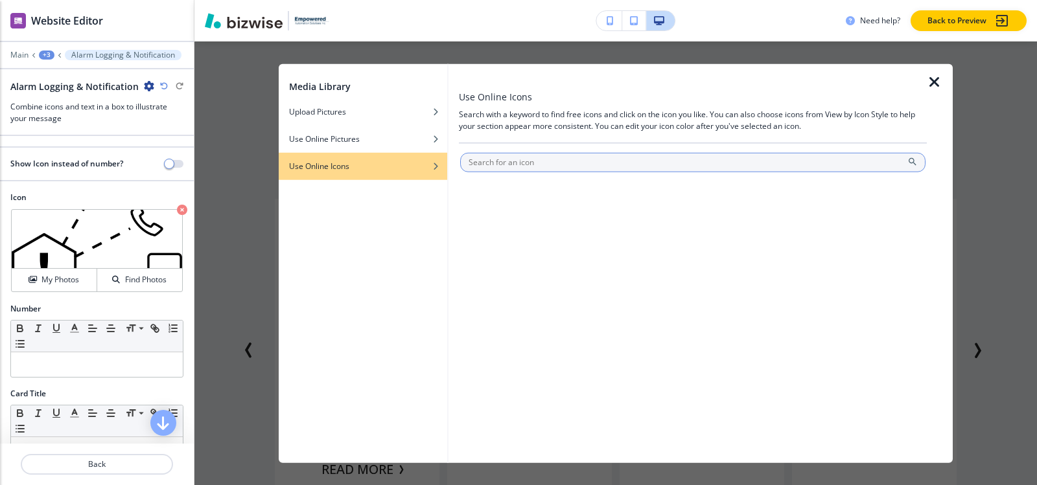
click at [322, 169] on h4 "Use Online Icons" at bounding box center [319, 166] width 60 height 12
click at [526, 161] on input "text" at bounding box center [692, 161] width 465 height 19
paste input "alert notification"
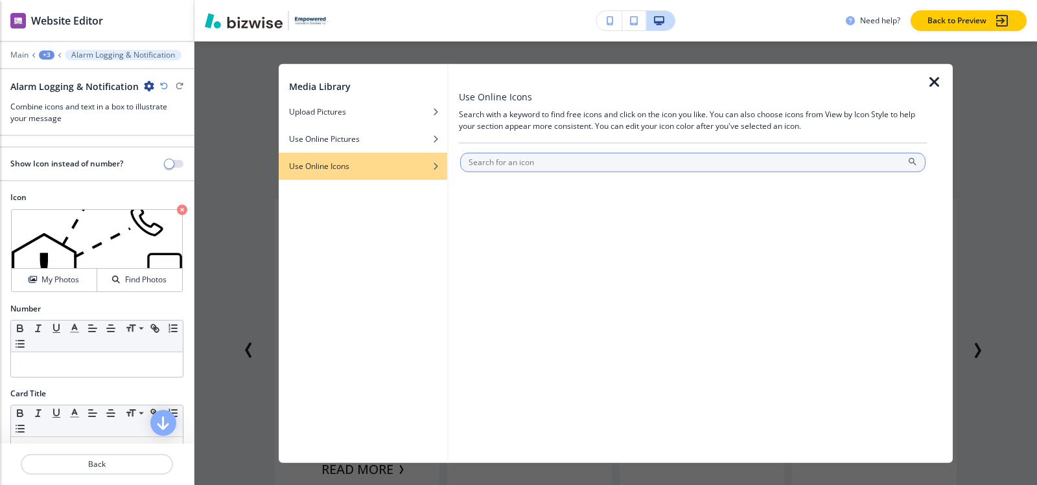
type input "alert notification"
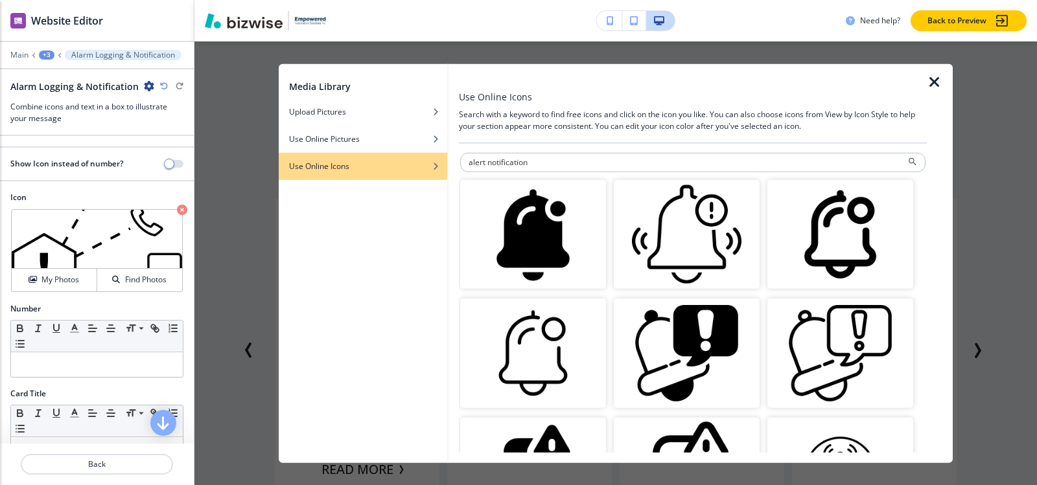
click at [813, 344] on img "button" at bounding box center [840, 354] width 146 height 110
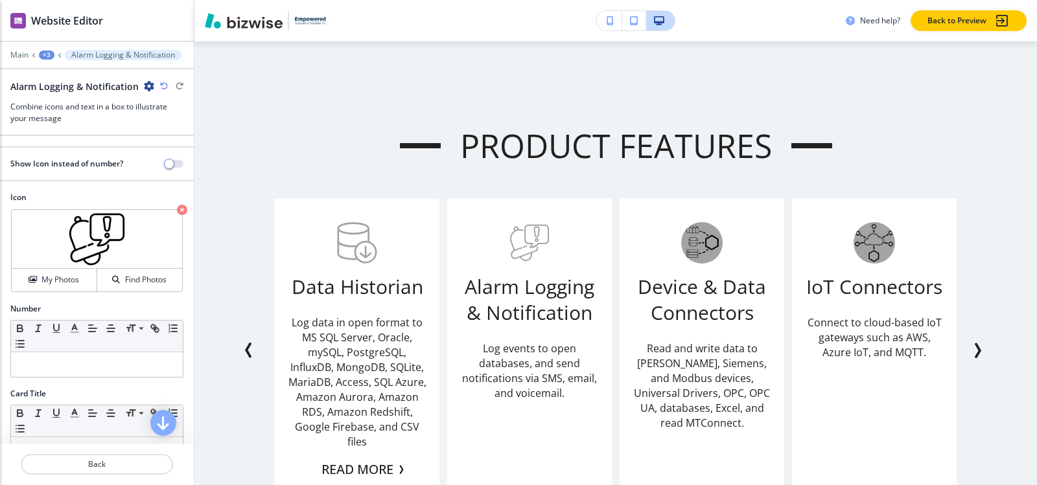
click at [43, 56] on div "+3" at bounding box center [47, 55] width 16 height 9
click at [76, 121] on p "Product Features" at bounding box center [80, 122] width 66 height 12
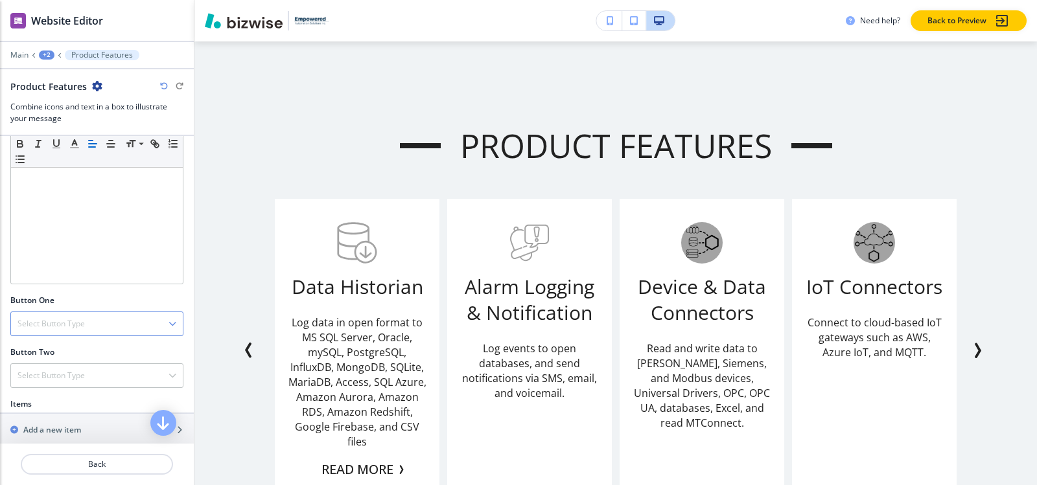
scroll to position [454, 0]
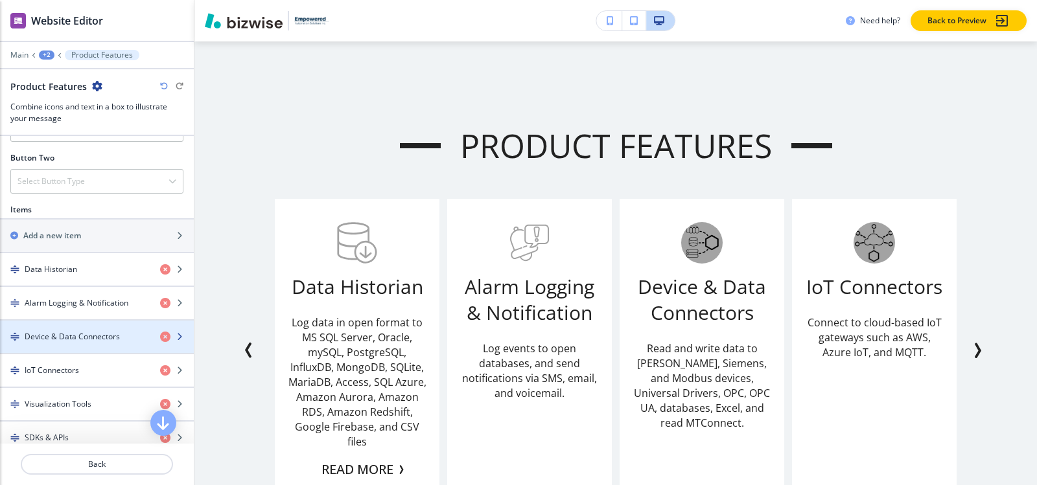
click at [72, 331] on h4 "Device & Data Connectors" at bounding box center [72, 337] width 95 height 12
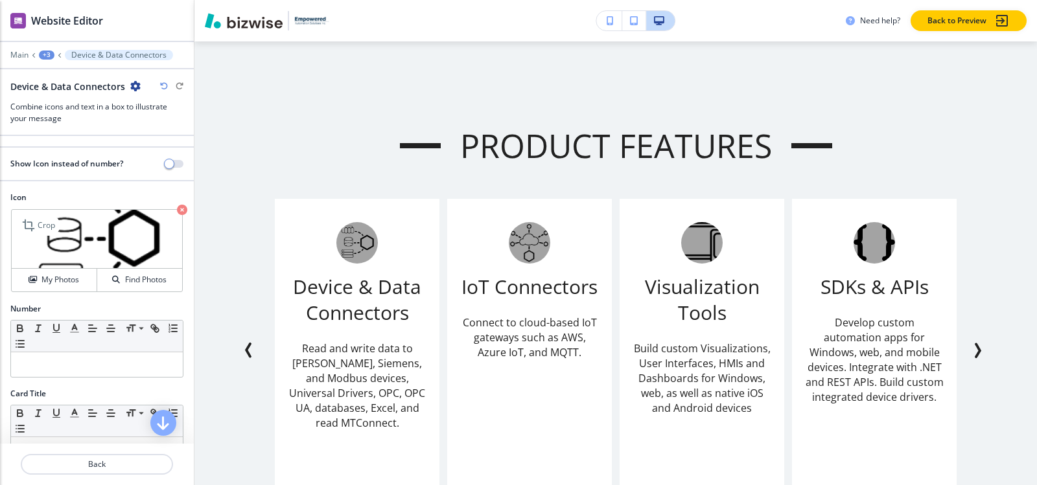
click at [177, 211] on icon "button" at bounding box center [182, 210] width 10 height 10
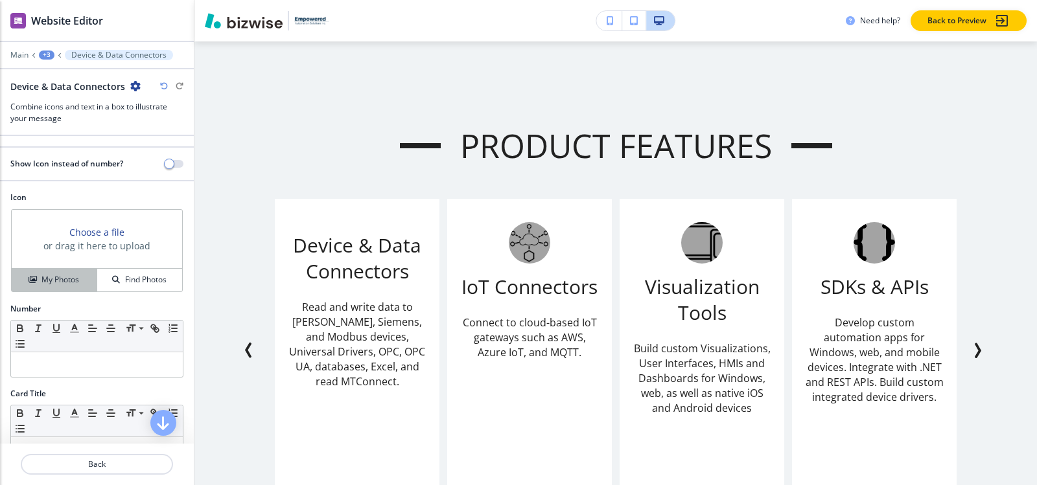
click at [71, 279] on h4 "My Photos" at bounding box center [60, 280] width 38 height 12
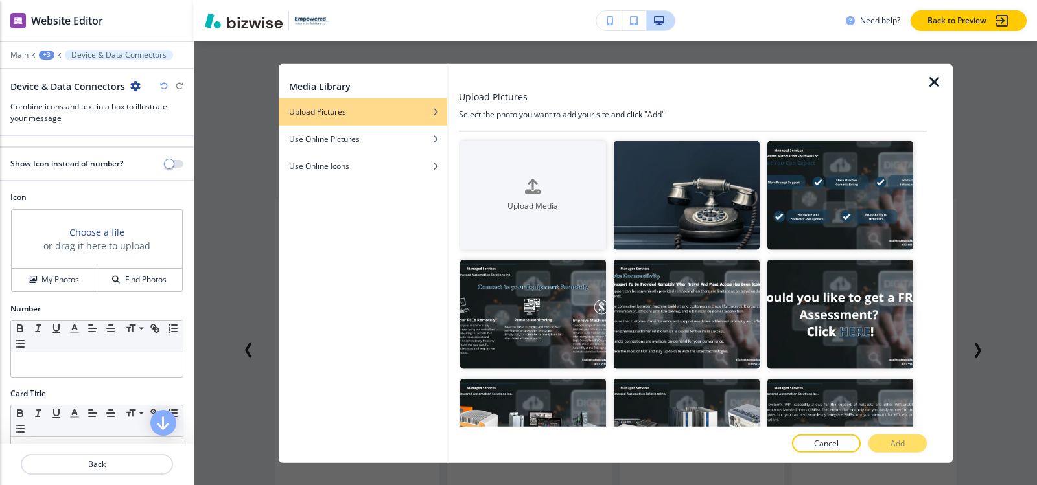
click at [320, 160] on h4 "Use Online Icons" at bounding box center [319, 166] width 60 height 12
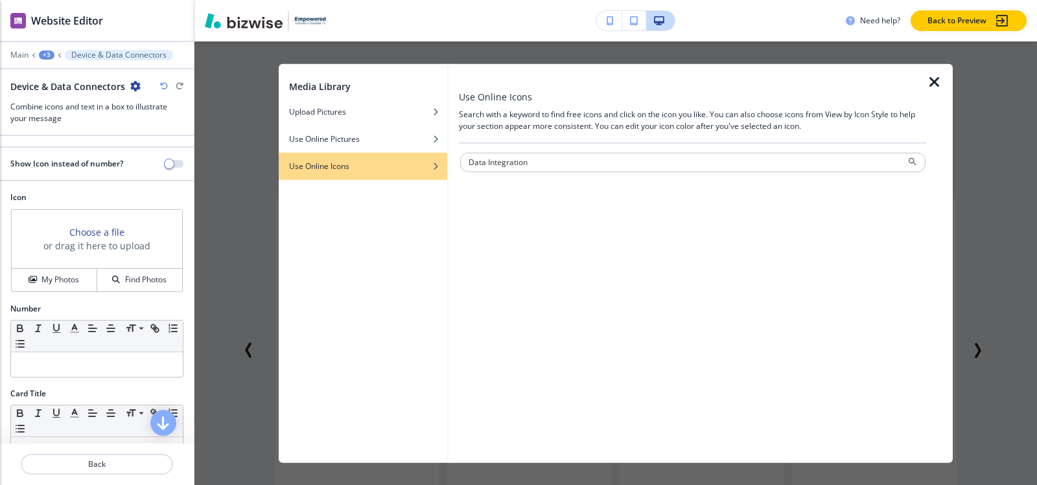
type input "Data Integration"
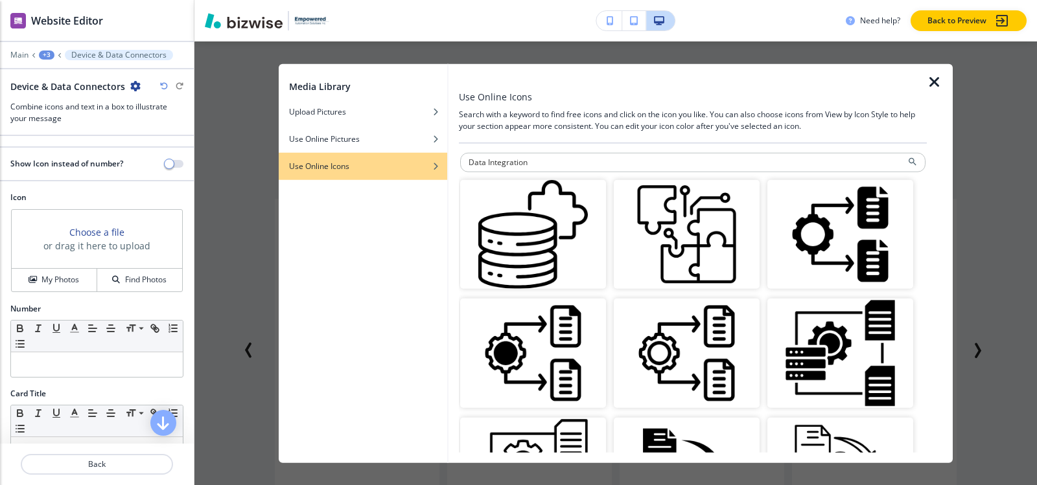
scroll to position [65, 0]
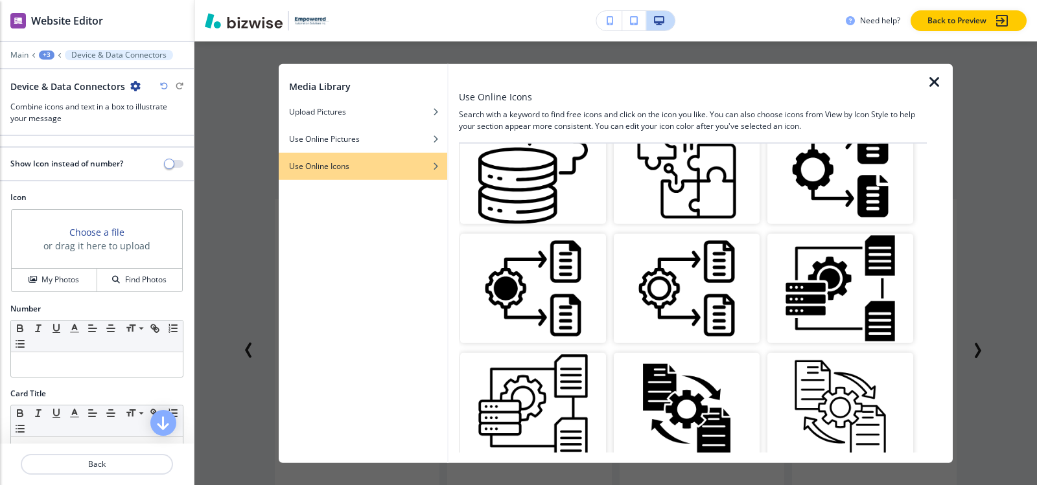
click at [692, 287] on img "button" at bounding box center [687, 289] width 146 height 110
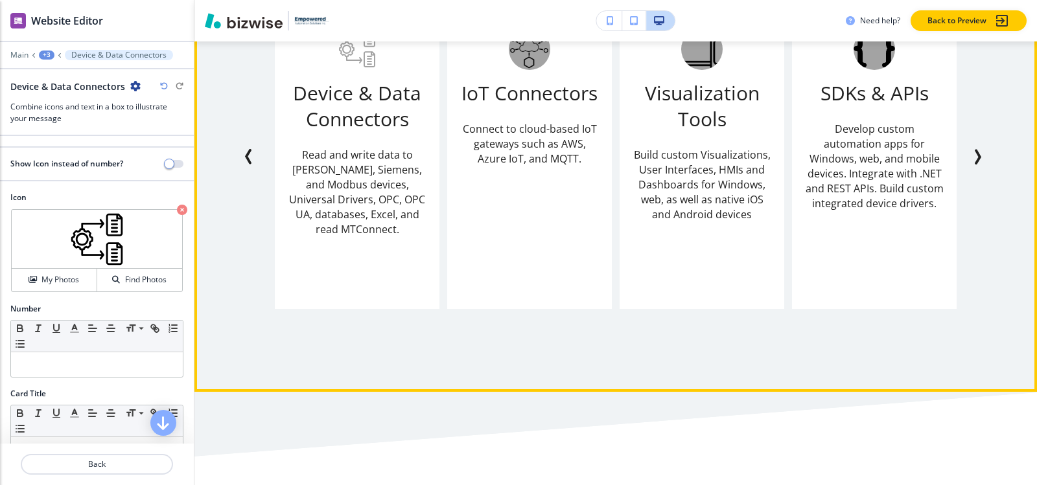
scroll to position [1339, 0]
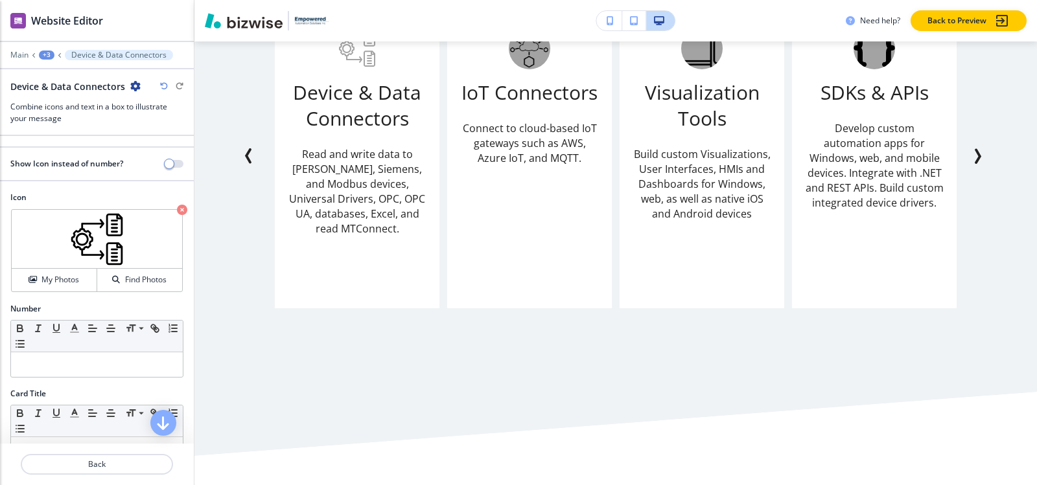
click at [48, 53] on div "+3" at bounding box center [47, 55] width 16 height 9
click at [57, 113] on button "Product Features" at bounding box center [80, 121] width 83 height 23
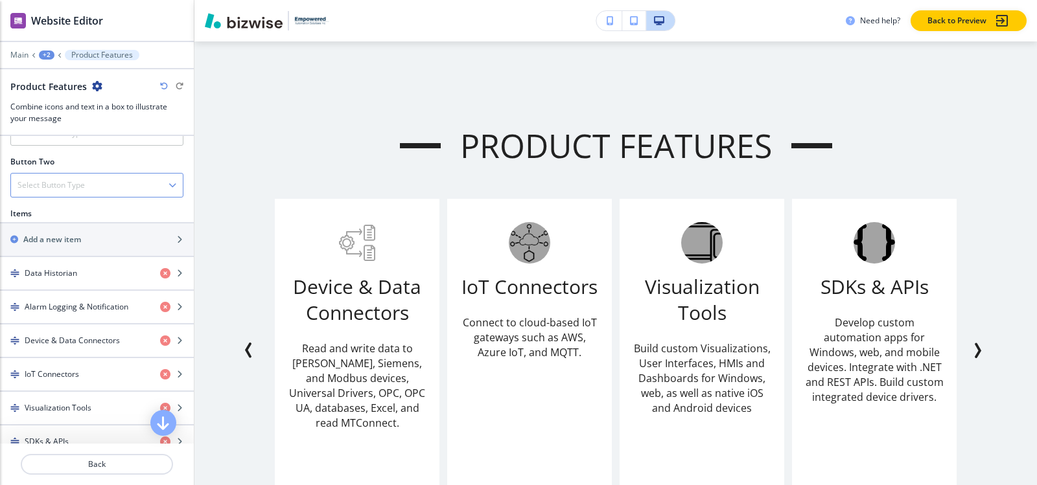
scroll to position [519, 0]
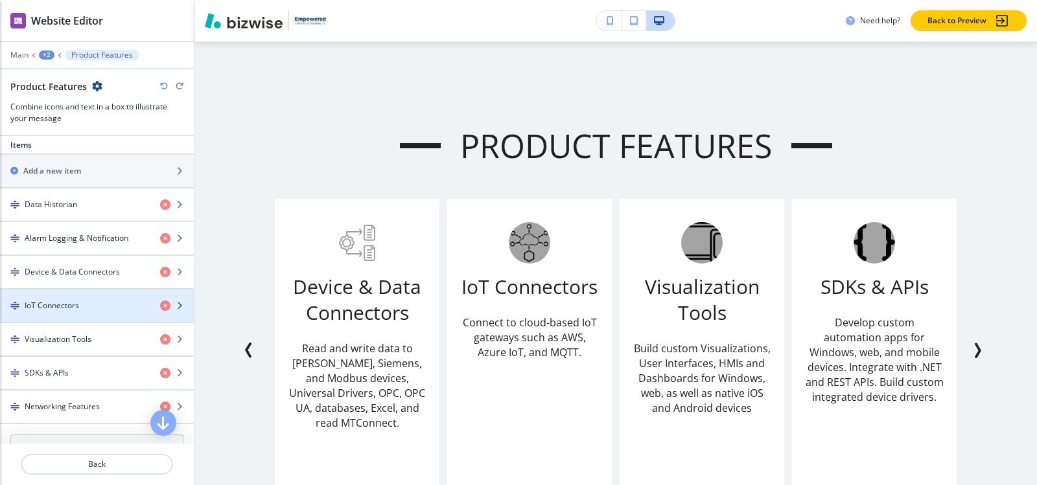
click at [59, 307] on h4 "IoT Connectors" at bounding box center [52, 306] width 54 height 12
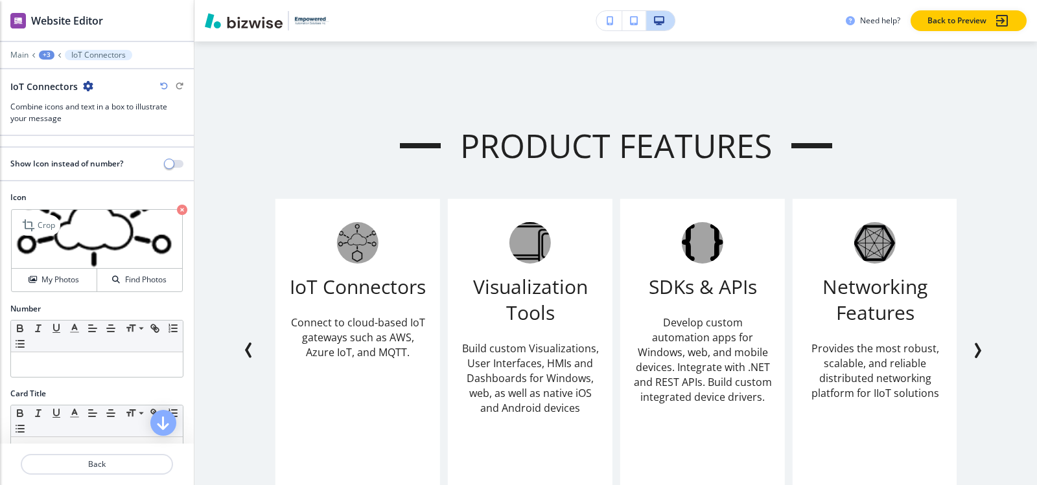
click at [177, 208] on icon "button" at bounding box center [182, 210] width 10 height 10
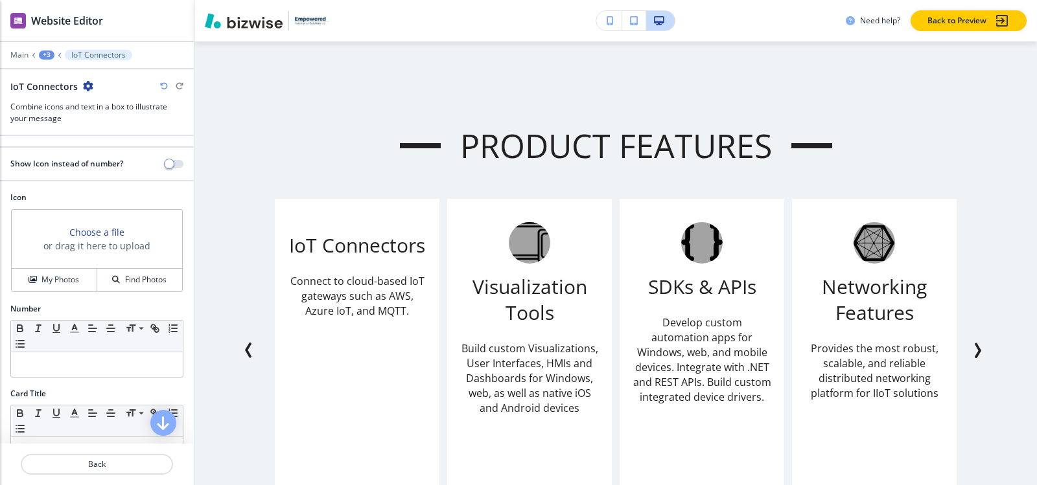
click at [52, 283] on h4 "My Photos" at bounding box center [60, 280] width 38 height 12
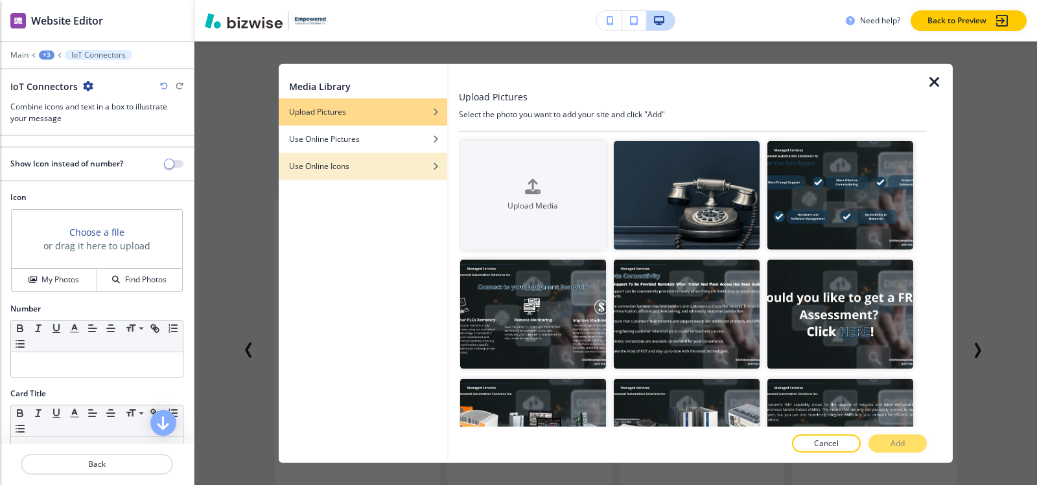
click at [353, 165] on div "Use Online Icons" at bounding box center [363, 166] width 169 height 12
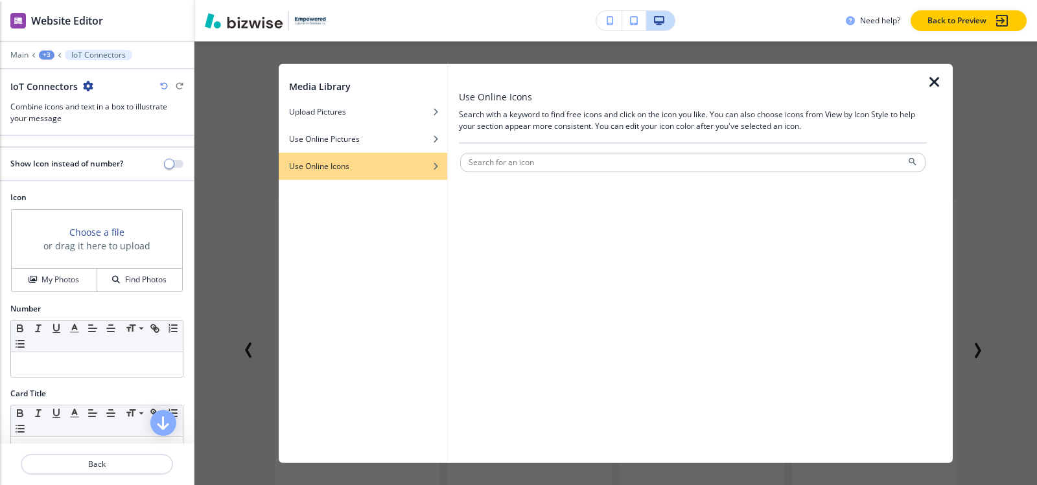
click at [542, 168] on input "text" at bounding box center [692, 161] width 465 height 19
type input "Cloud Network"
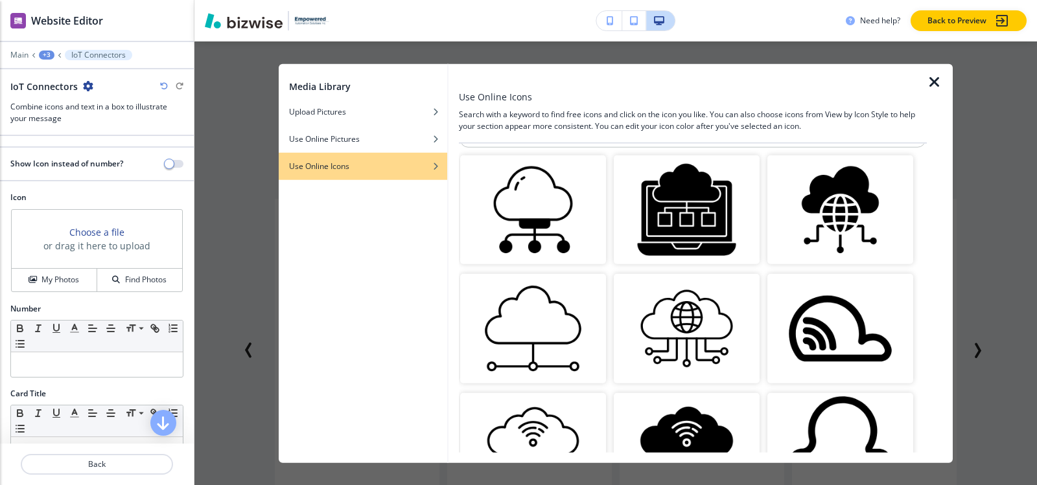
scroll to position [130, 0]
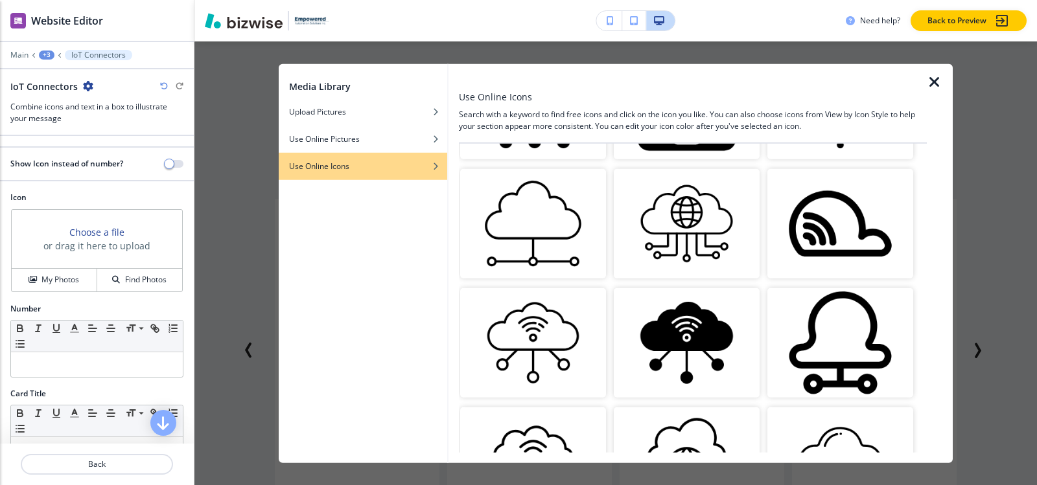
click at [555, 327] on img "button" at bounding box center [533, 343] width 146 height 110
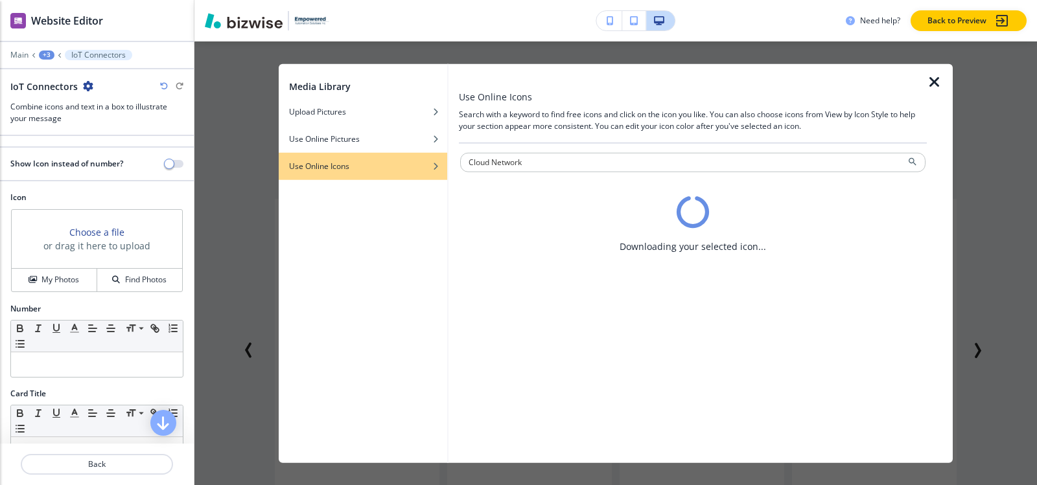
scroll to position [0, 0]
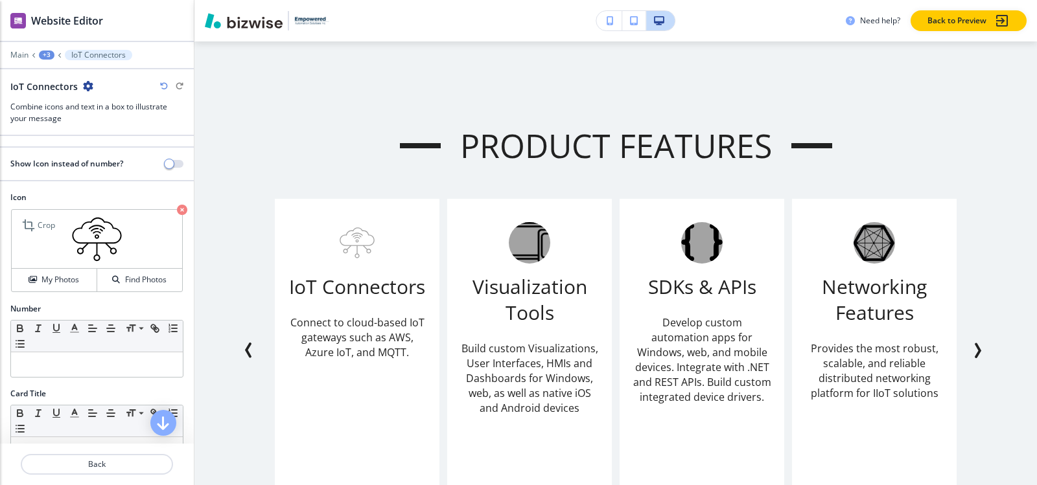
click at [48, 53] on div "+3" at bounding box center [47, 55] width 16 height 9
click at [82, 115] on button "Product Features" at bounding box center [80, 121] width 83 height 23
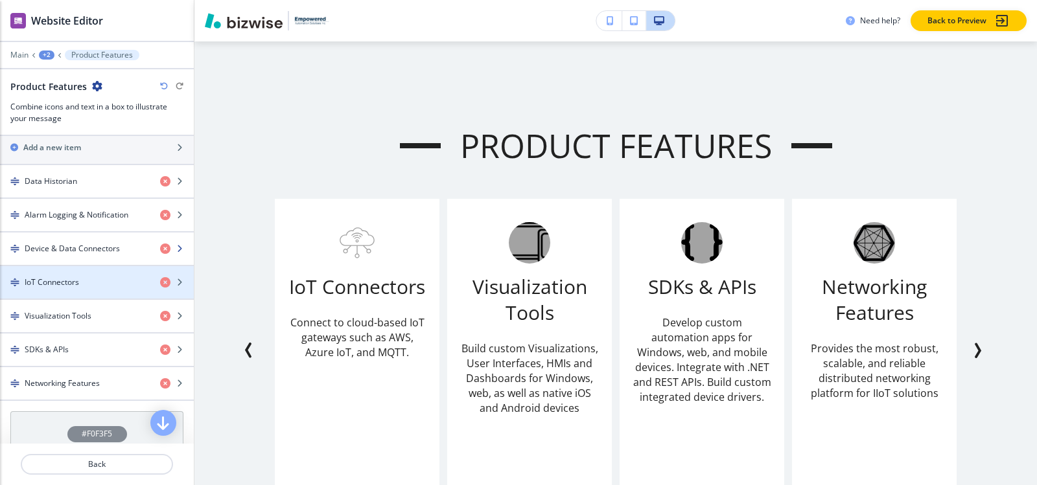
scroll to position [519, 0]
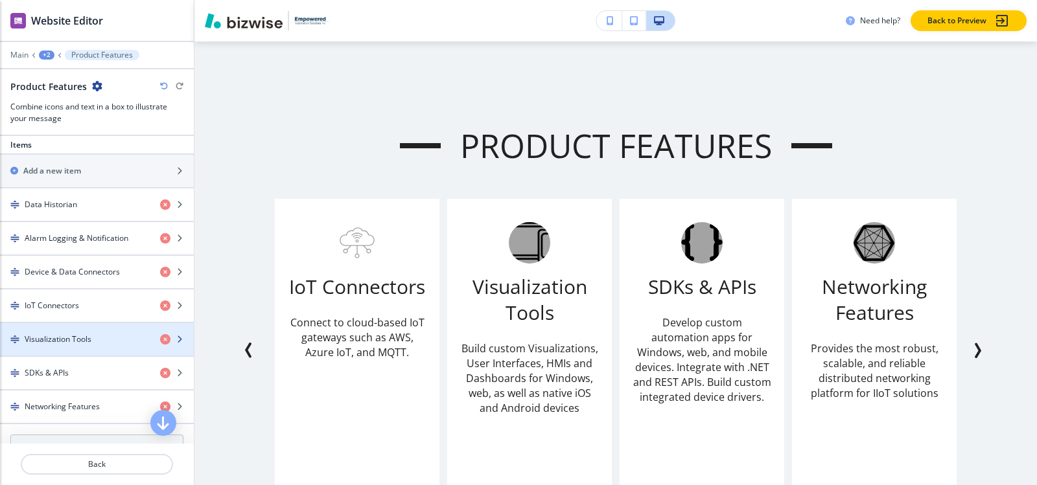
click at [60, 343] on h4 "Visualization Tools" at bounding box center [58, 340] width 67 height 12
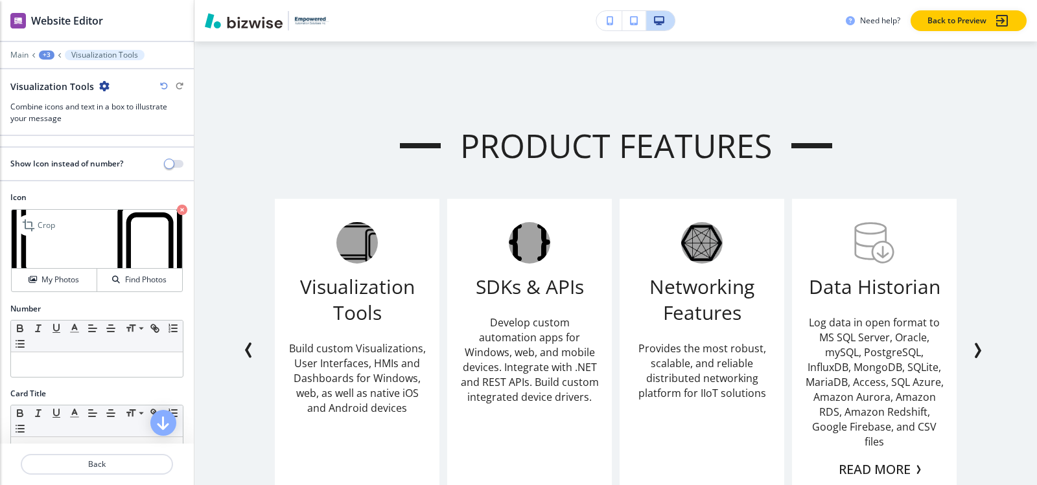
click at [177, 209] on icon "button" at bounding box center [182, 210] width 10 height 10
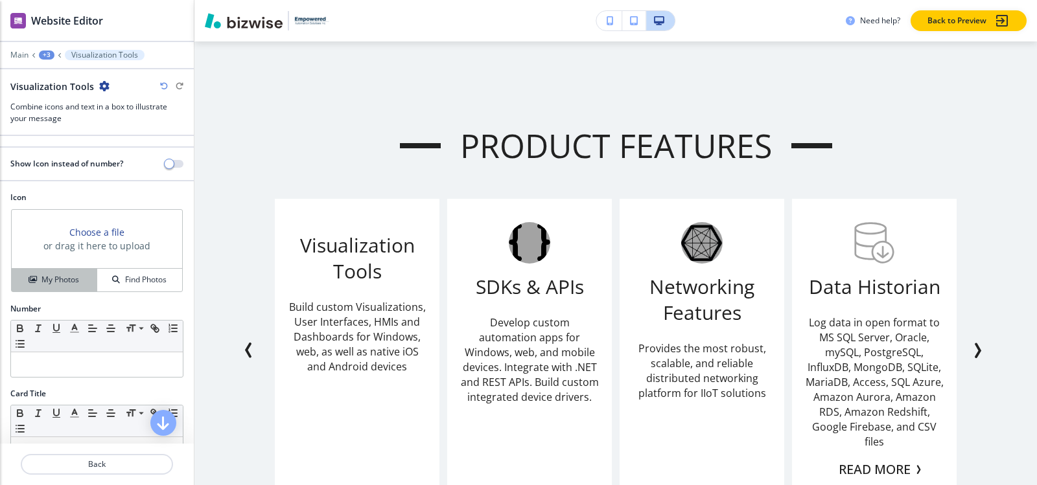
click at [45, 282] on h4 "My Photos" at bounding box center [60, 280] width 38 height 12
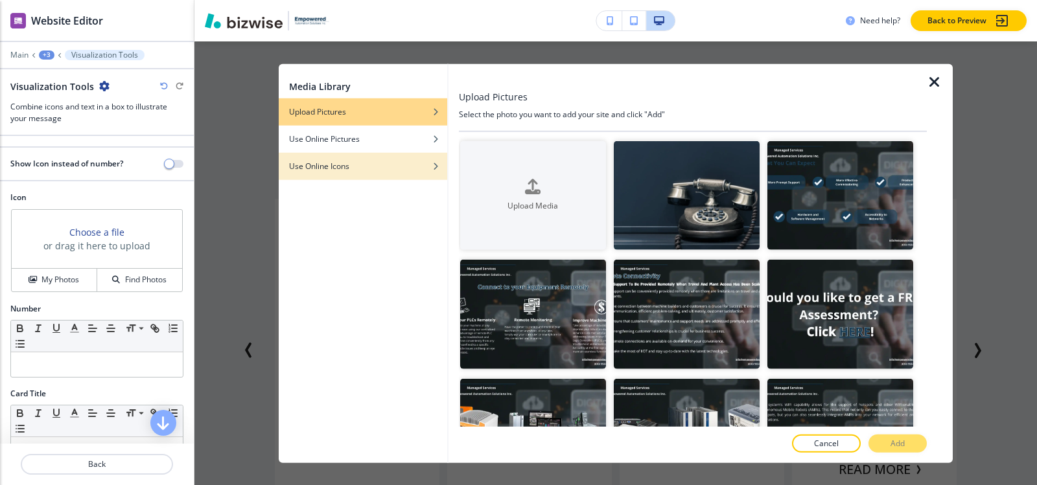
click at [349, 171] on h4 "Use Online Icons" at bounding box center [319, 166] width 60 height 12
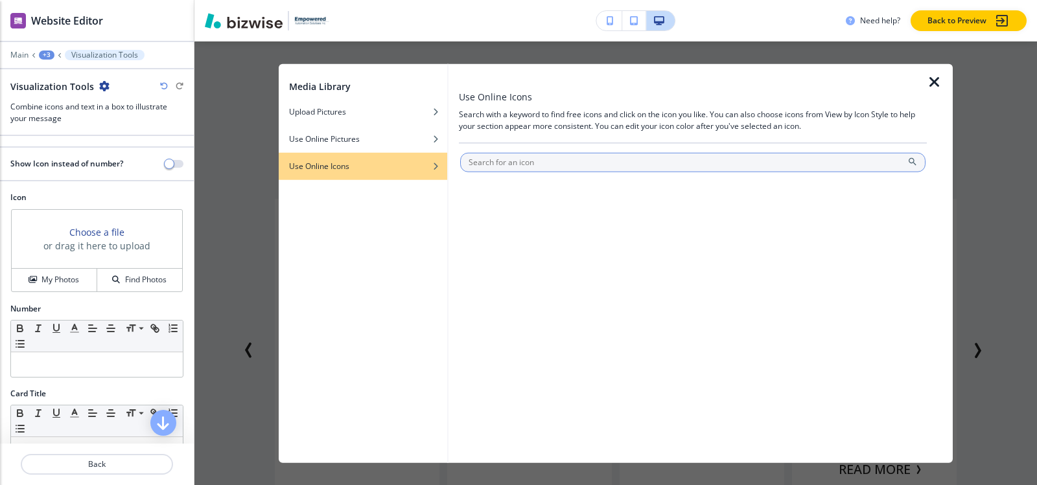
click at [545, 163] on input "text" at bounding box center [692, 161] width 465 height 19
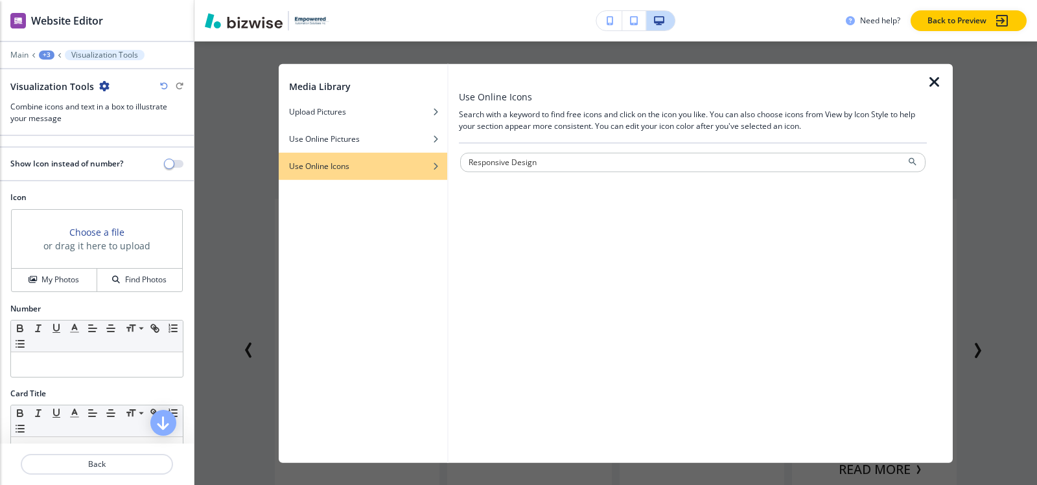
type input "Responsive Design"
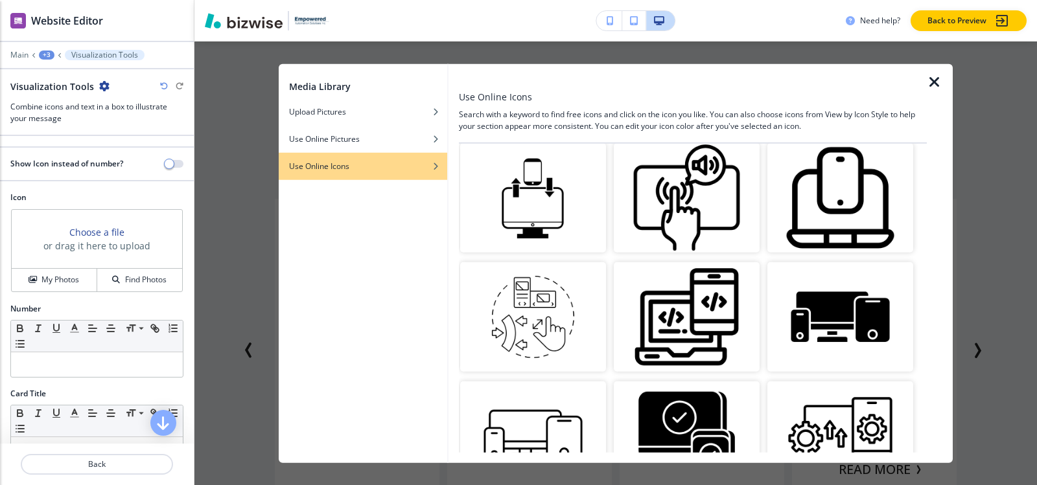
scroll to position [0, 0]
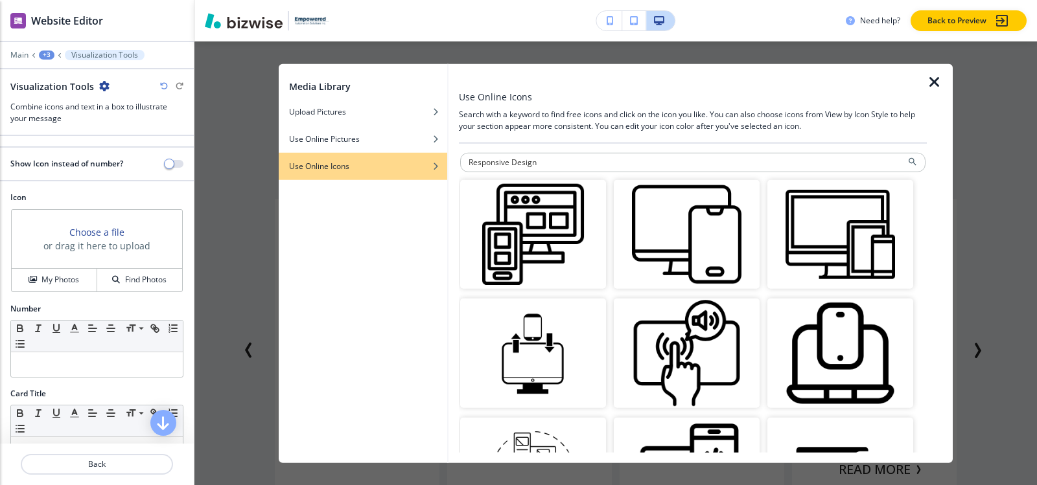
click at [694, 233] on img "button" at bounding box center [687, 235] width 146 height 110
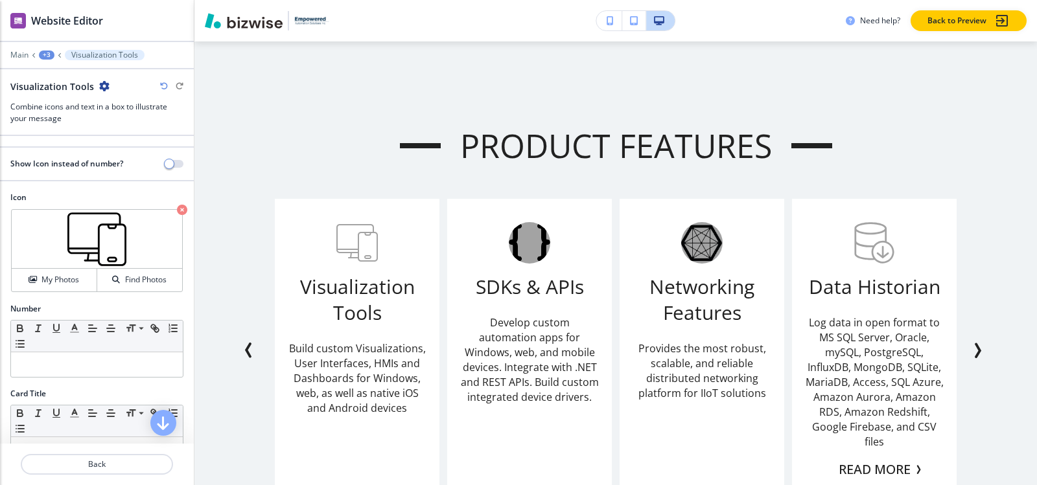
click at [50, 55] on div "+3" at bounding box center [47, 55] width 16 height 9
click at [83, 122] on p "Product Features" at bounding box center [80, 122] width 66 height 12
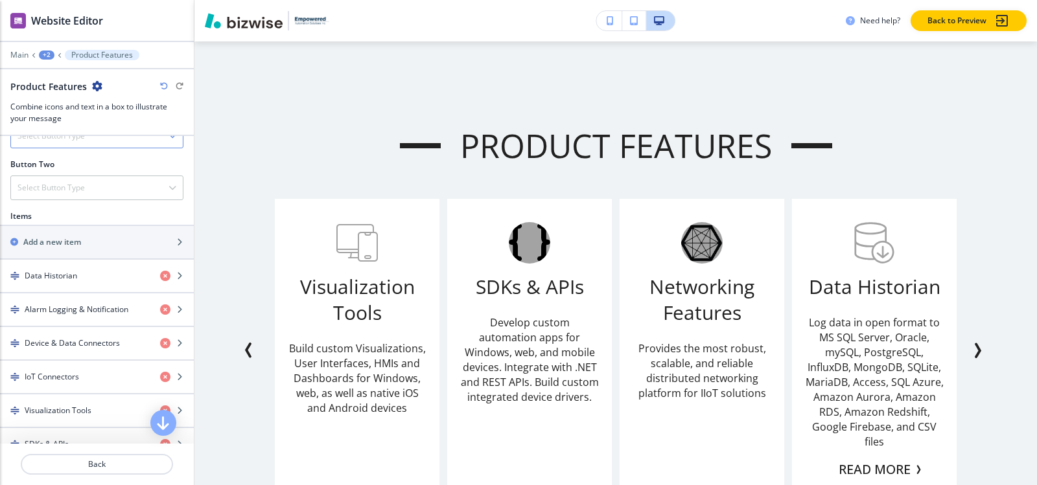
scroll to position [519, 0]
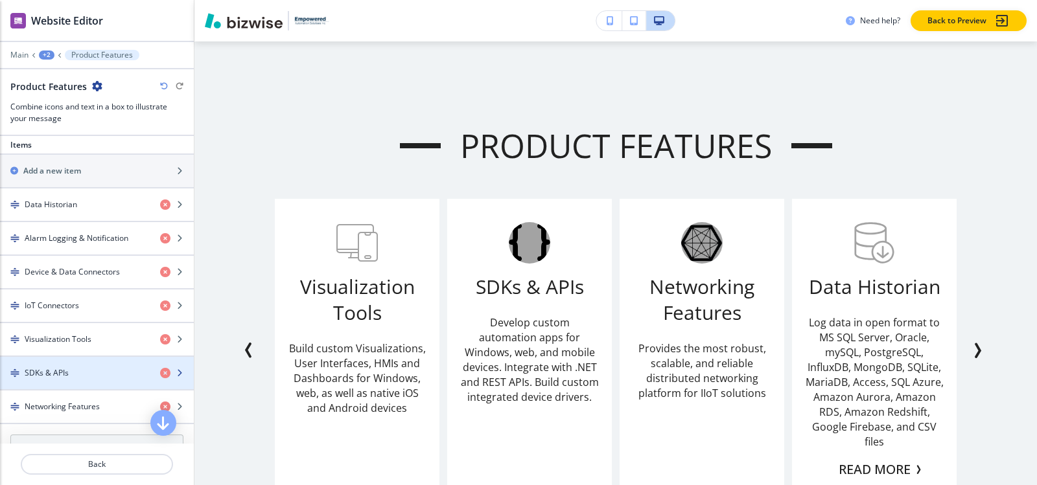
click at [66, 369] on h4 "SDKs & APIs" at bounding box center [47, 373] width 44 height 12
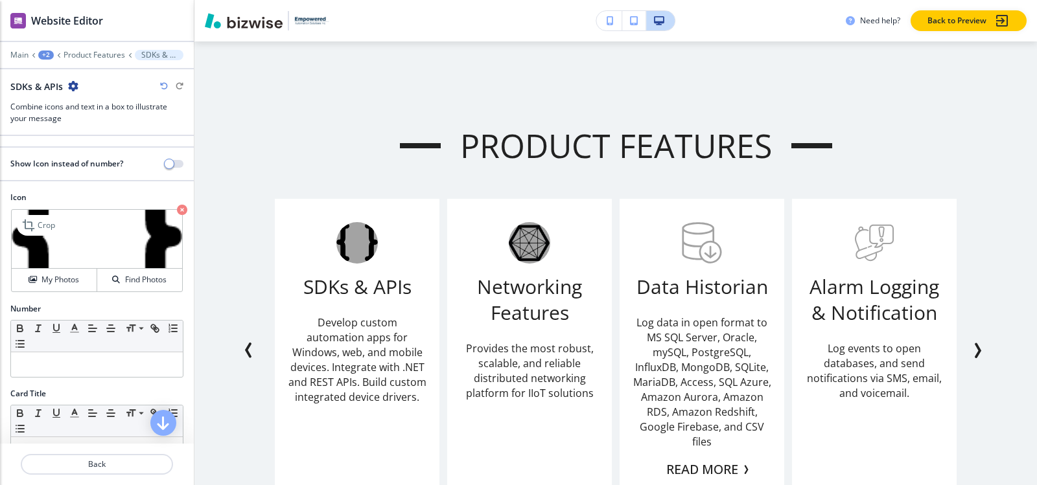
click at [177, 210] on icon "button" at bounding box center [182, 210] width 10 height 10
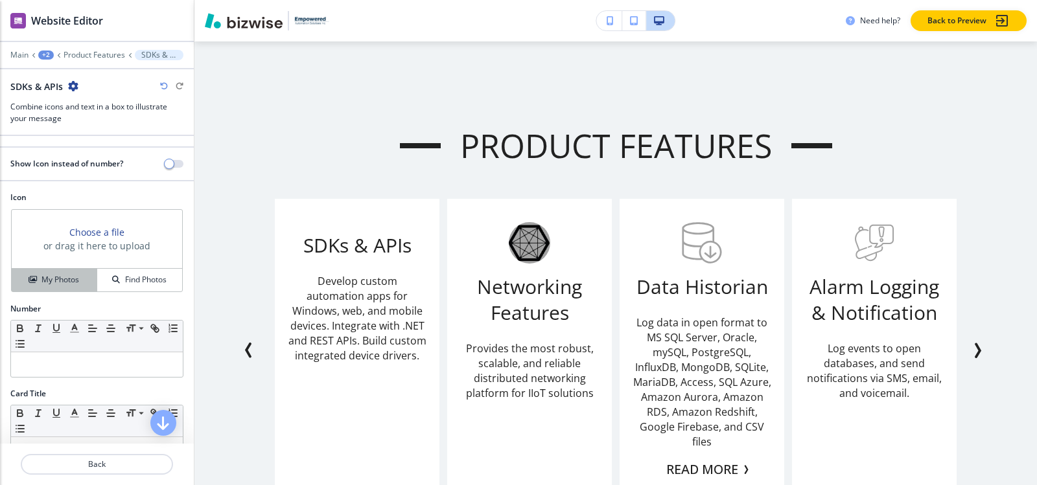
click at [56, 285] on h4 "My Photos" at bounding box center [60, 280] width 38 height 12
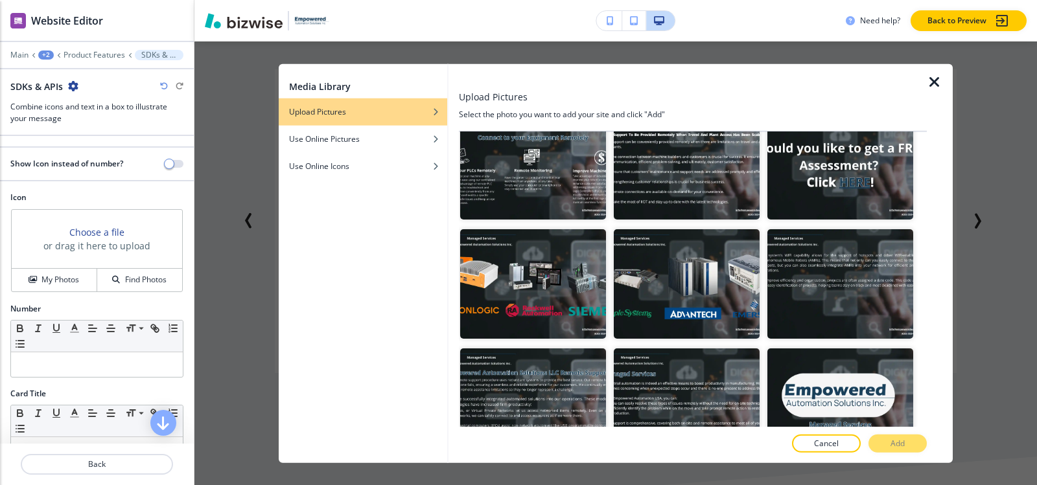
scroll to position [0, 0]
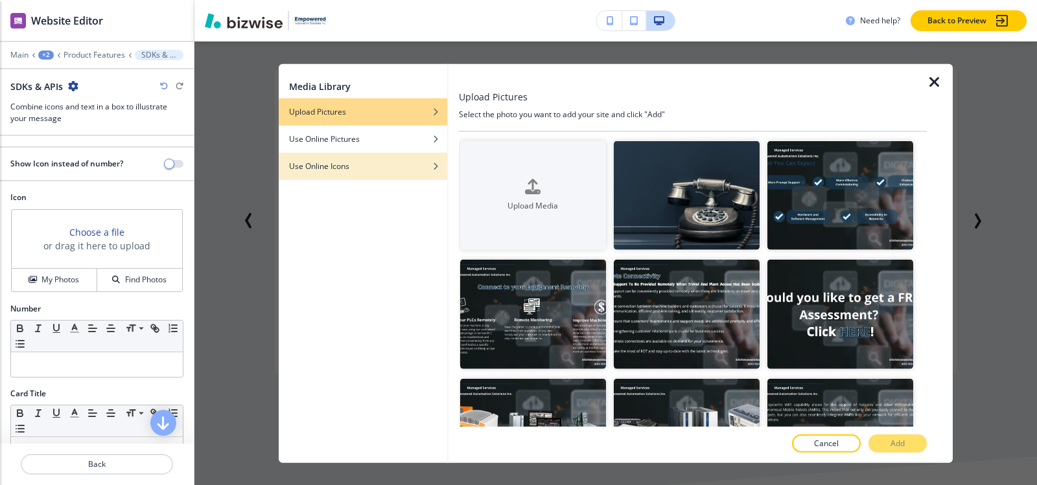
click at [356, 178] on div "button" at bounding box center [363, 176] width 169 height 8
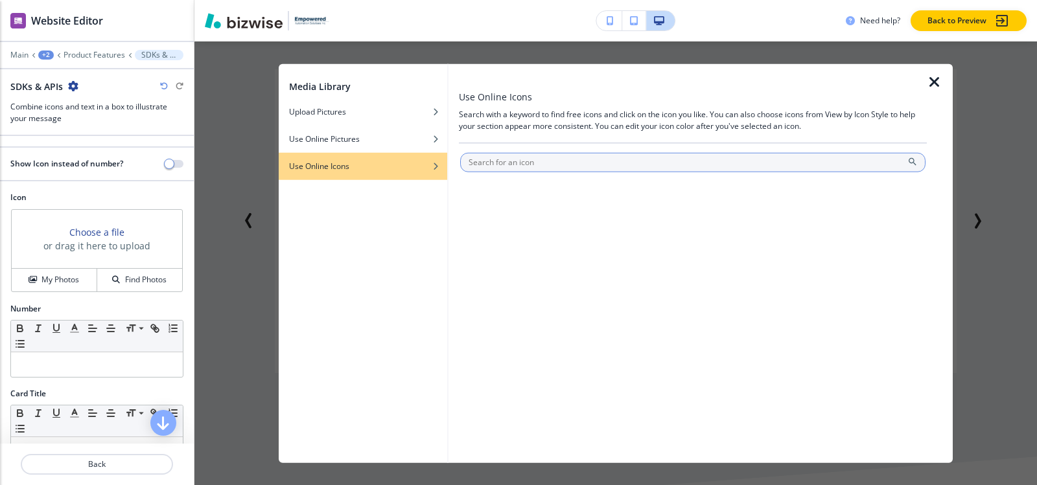
click at [597, 162] on input "text" at bounding box center [692, 161] width 465 height 19
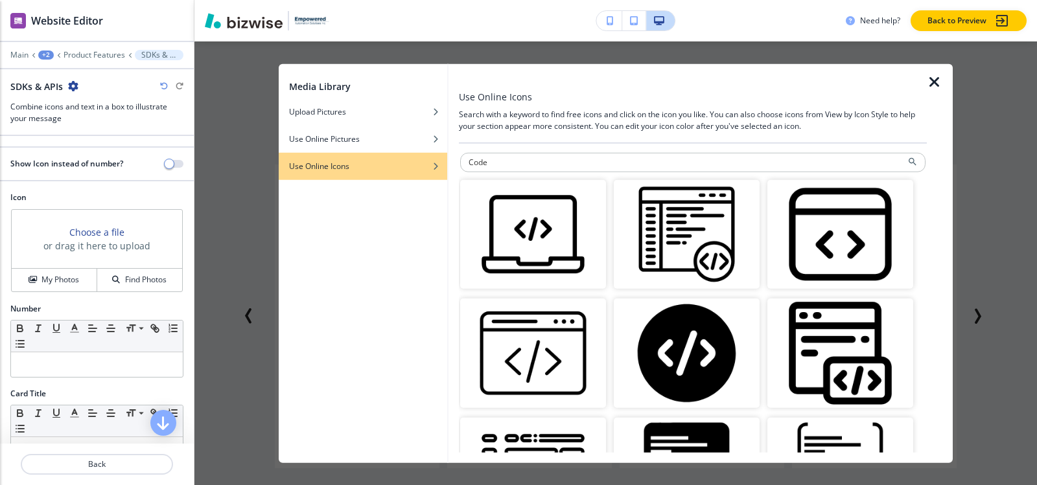
scroll to position [1080, 0]
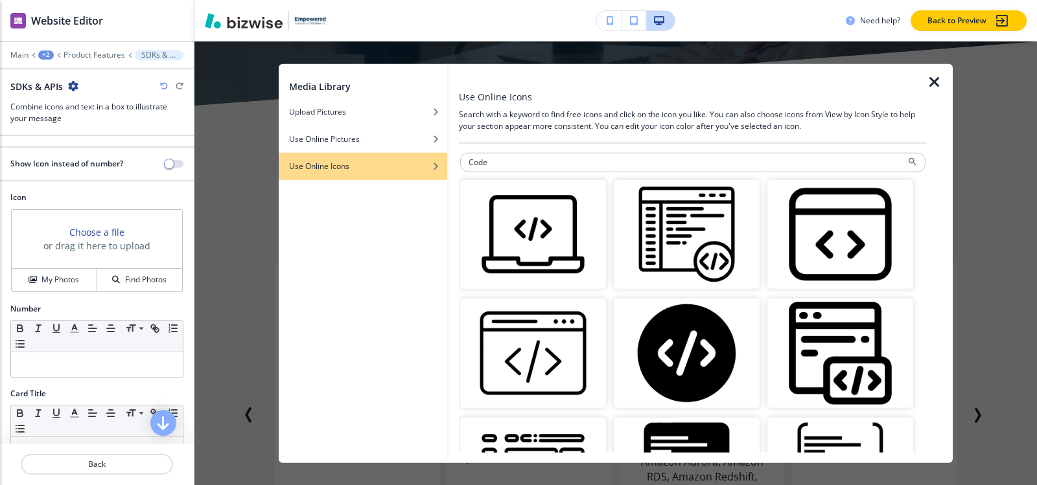
paste input "Developer Tools"
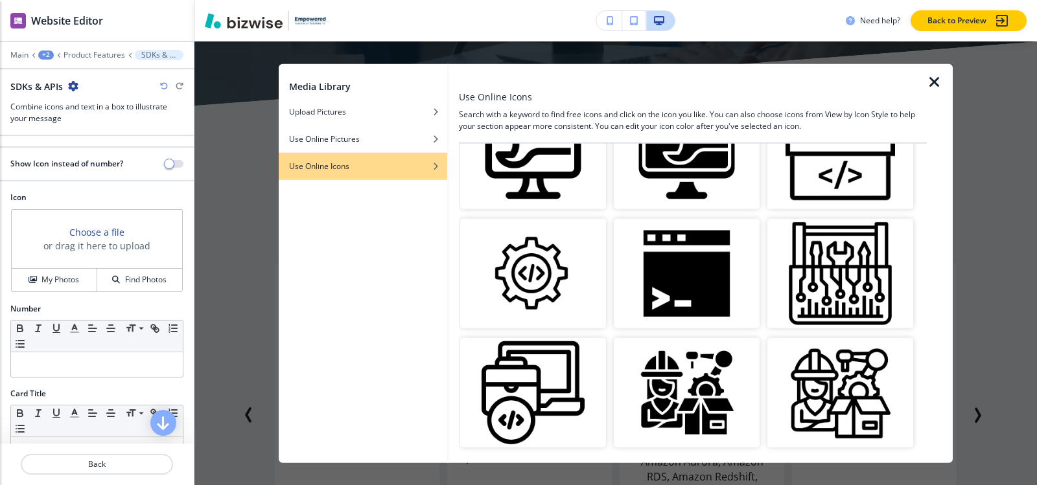
scroll to position [0, 0]
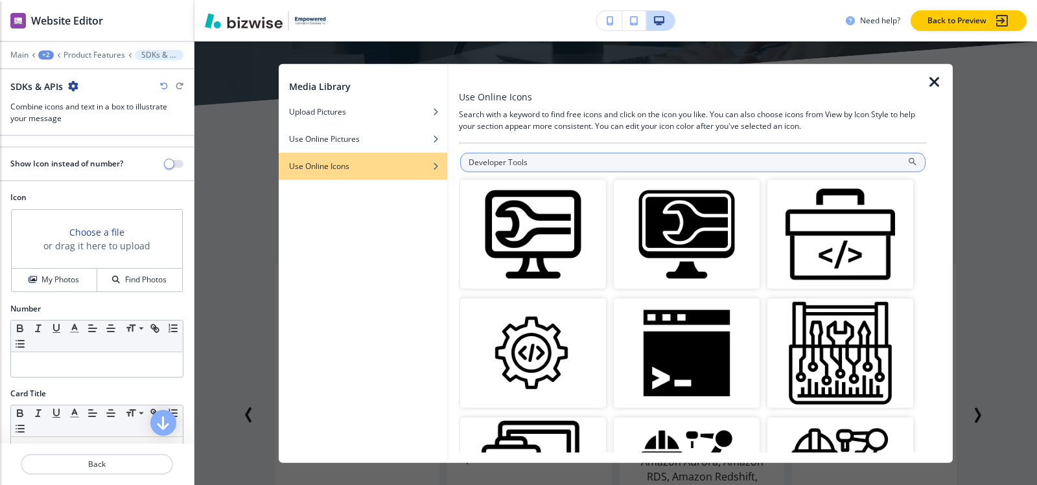
click at [716, 163] on input "Developer Tools" at bounding box center [692, 161] width 465 height 19
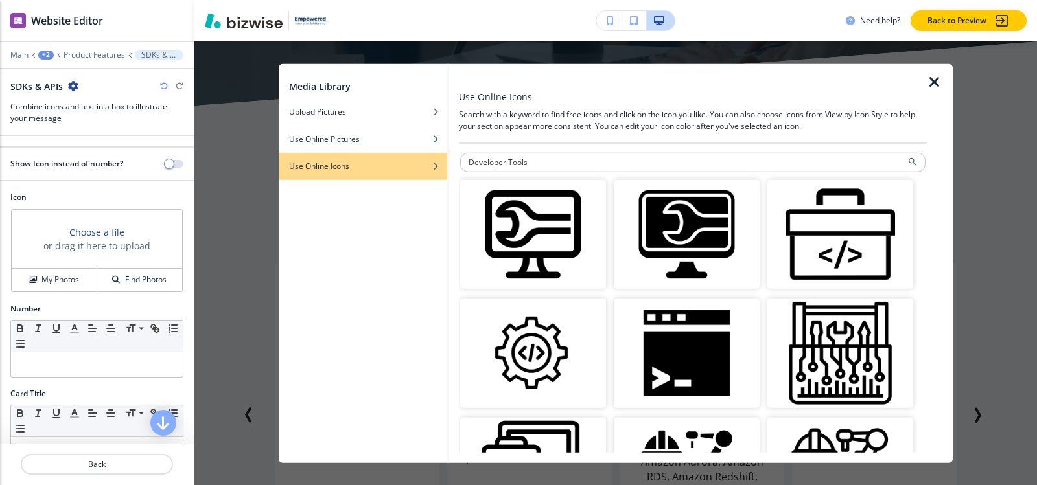
paste input "API Integration"
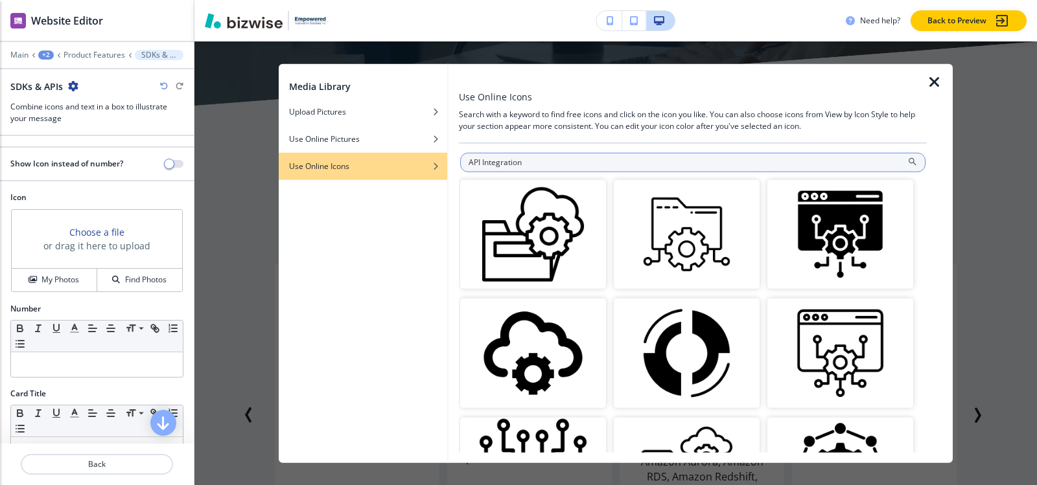
click at [653, 165] on input "API Integration" at bounding box center [692, 161] width 465 height 19
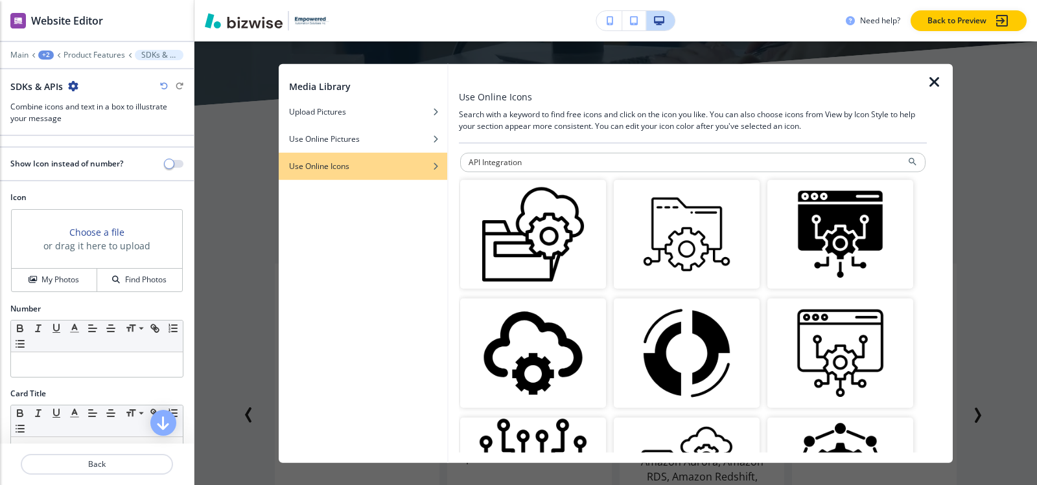
paste input "Programming"
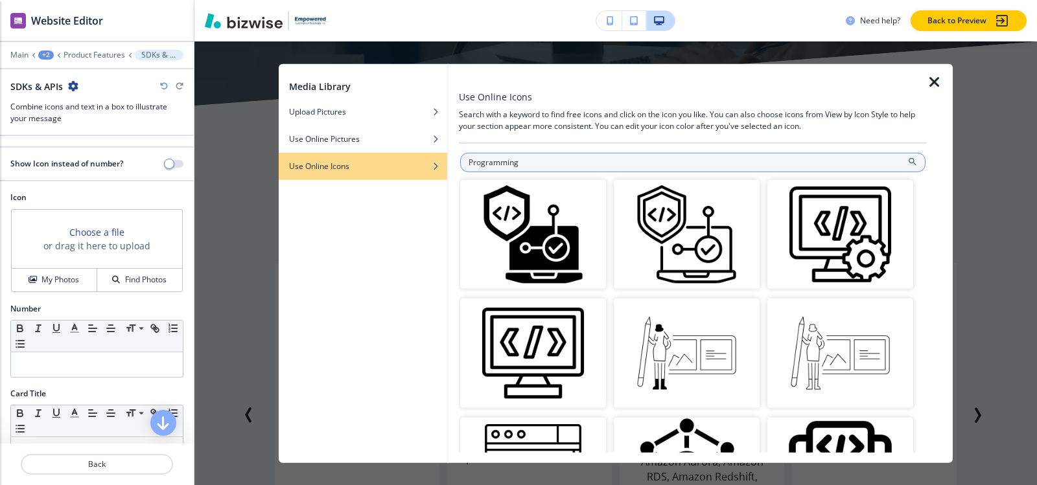
click at [653, 168] on input "Programming" at bounding box center [692, 161] width 465 height 19
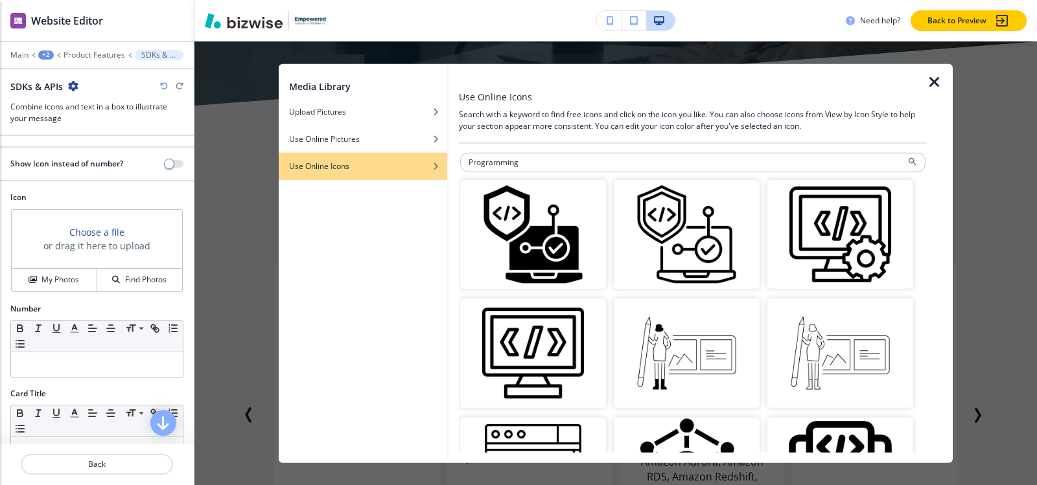
paste input "curly braces"
type input "curly braces"
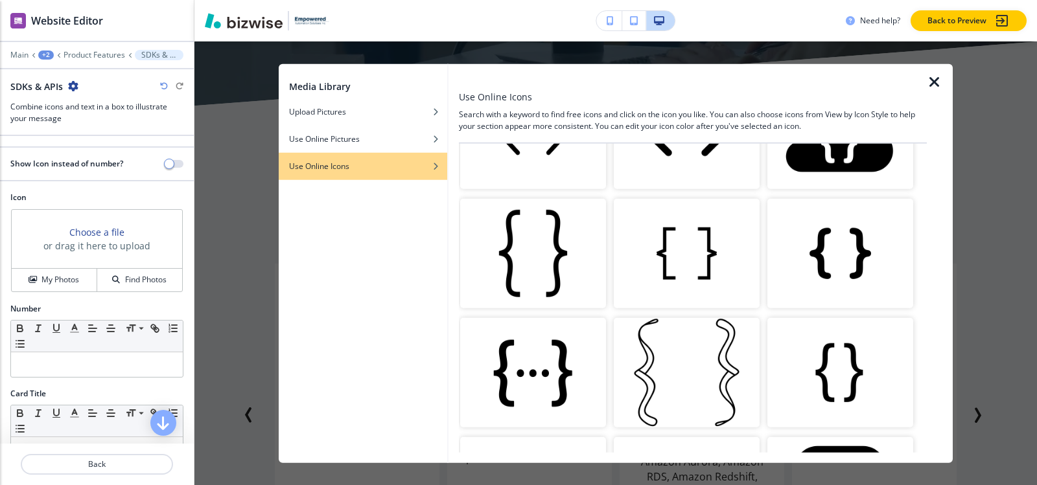
scroll to position [454, 0]
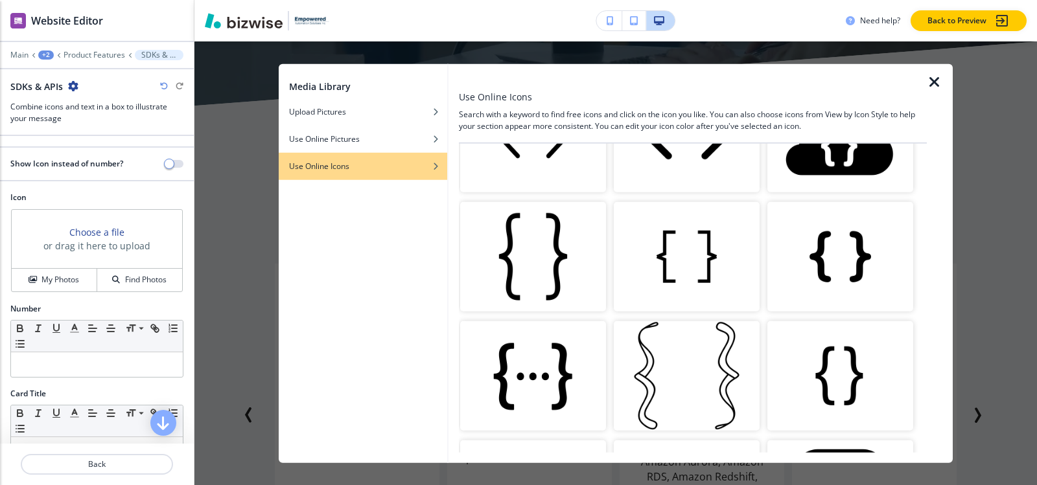
click at [841, 390] on img "button" at bounding box center [840, 376] width 146 height 110
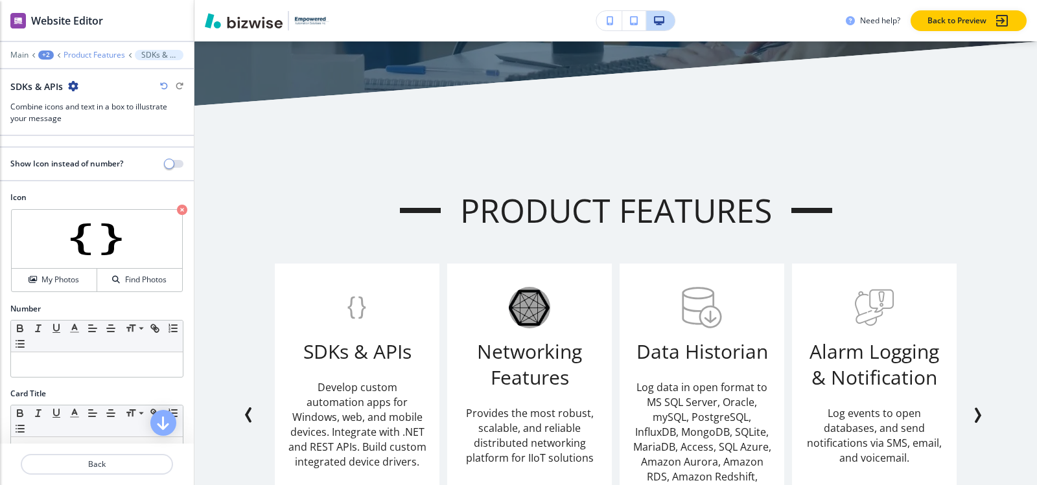
click at [83, 54] on p "Product Features" at bounding box center [95, 55] width 62 height 9
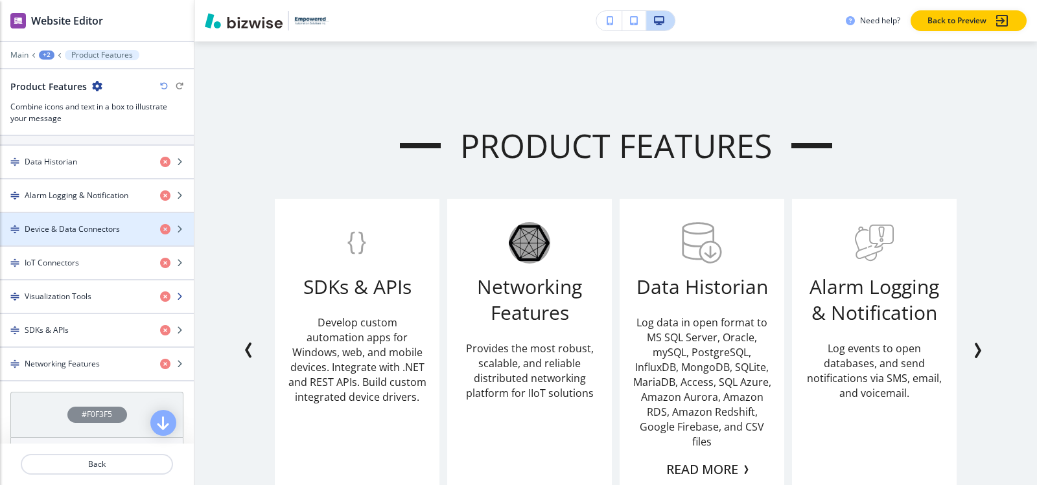
scroll to position [583, 0]
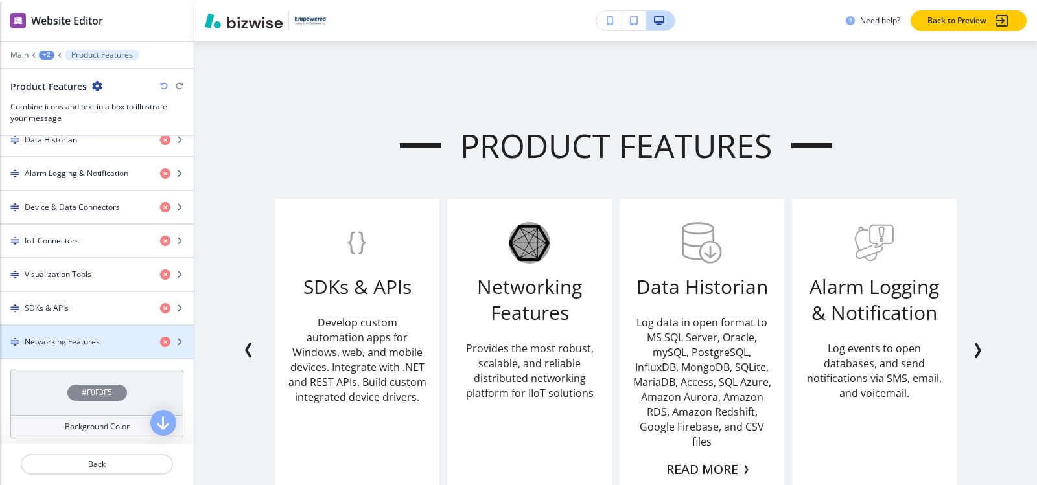
click at [68, 338] on h4 "Networking Features" at bounding box center [62, 342] width 75 height 12
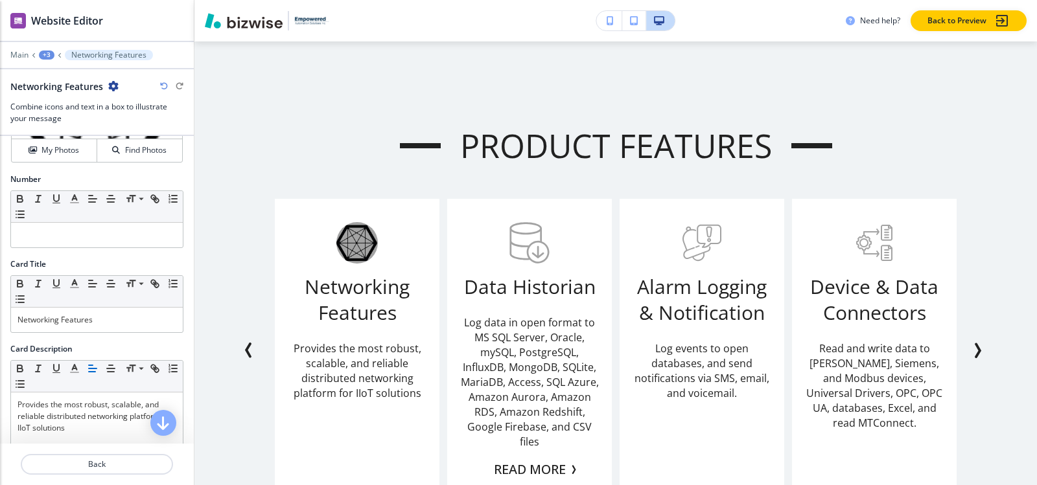
scroll to position [0, 0]
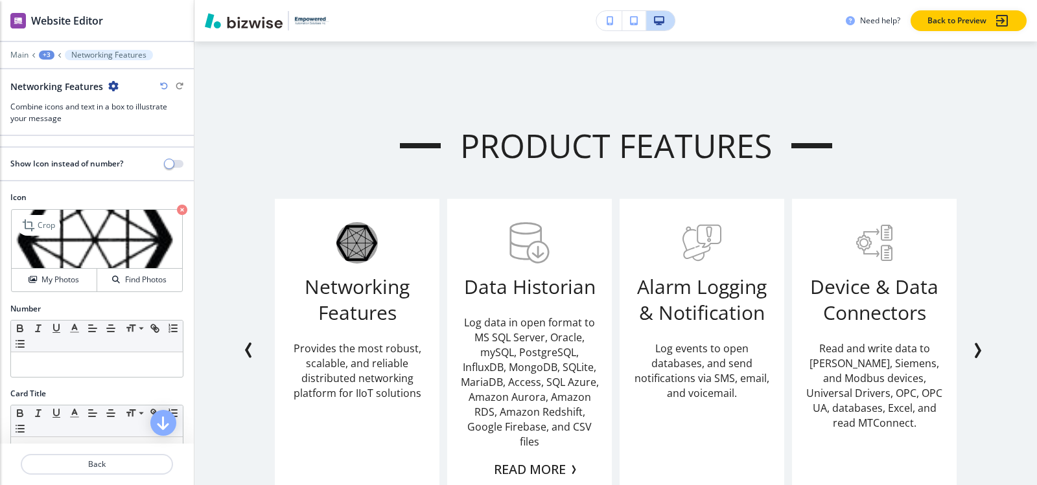
click at [177, 207] on icon "button" at bounding box center [182, 210] width 10 height 10
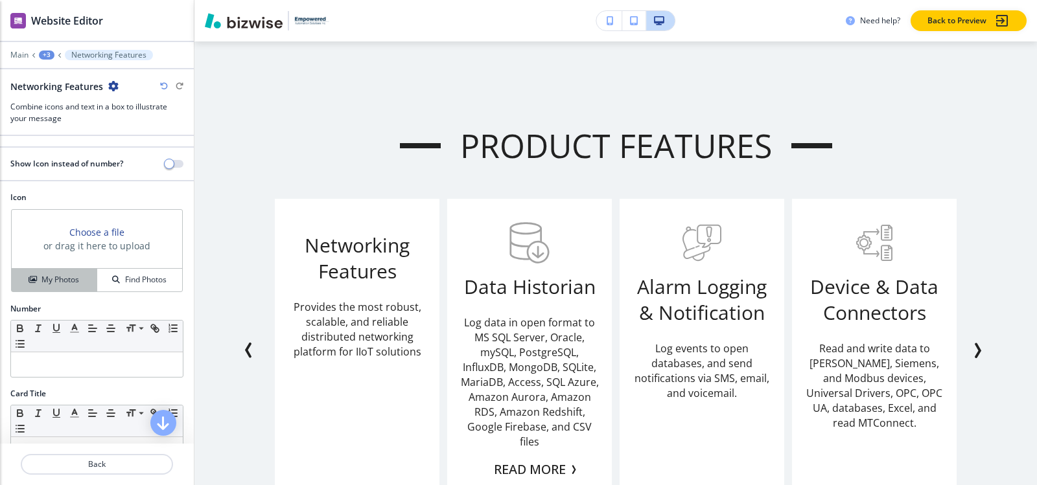
click at [78, 280] on div "My Photos" at bounding box center [54, 280] width 85 height 12
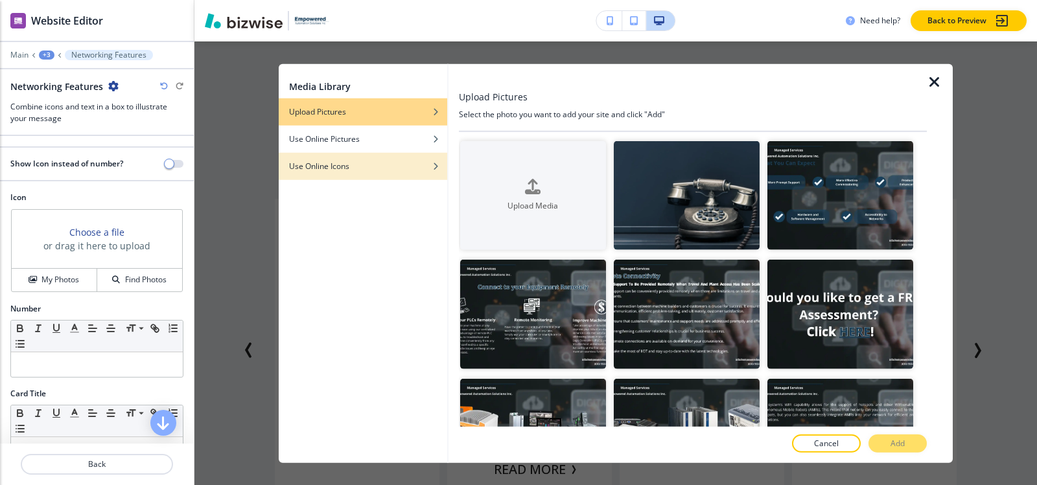
click at [351, 169] on div "Use Online Icons" at bounding box center [363, 166] width 169 height 12
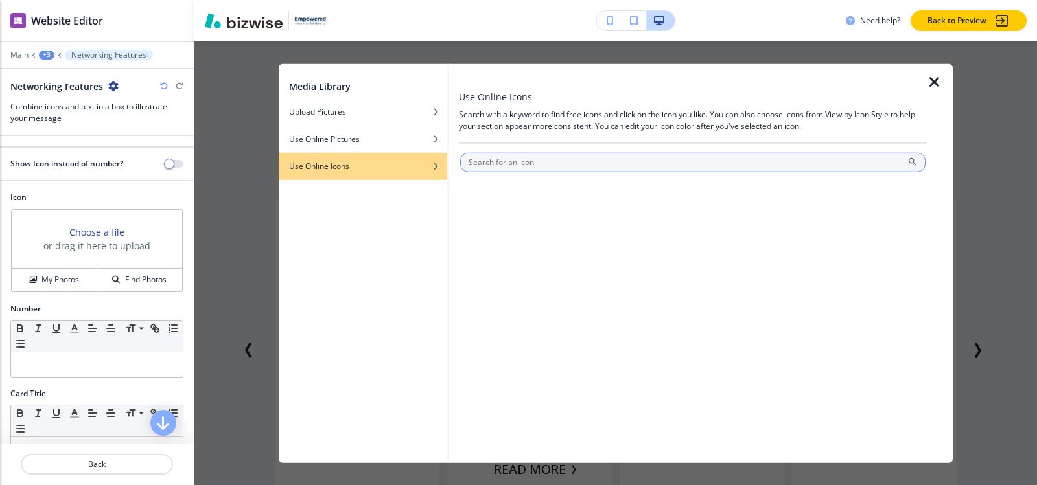
click at [588, 165] on input "text" at bounding box center [692, 161] width 465 height 19
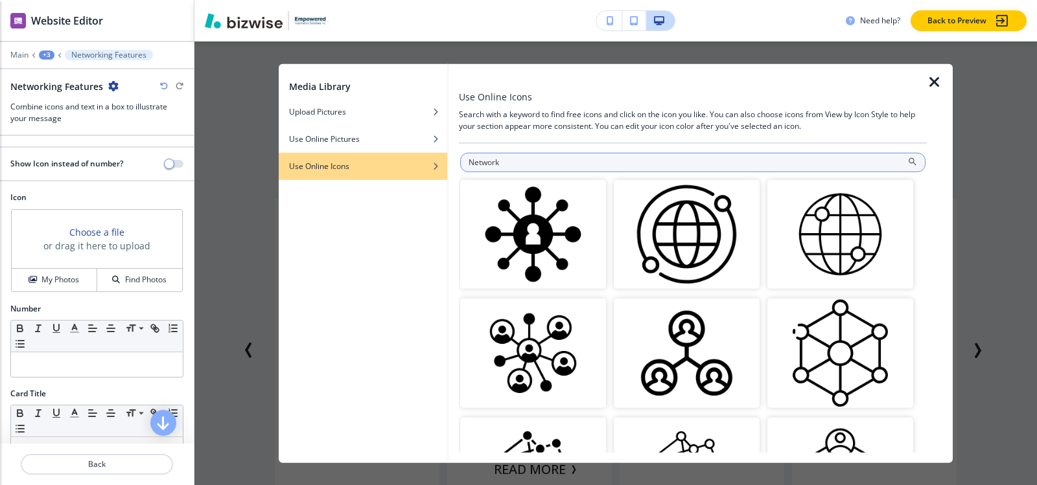
click at [620, 159] on input "Network" at bounding box center [692, 161] width 465 height 19
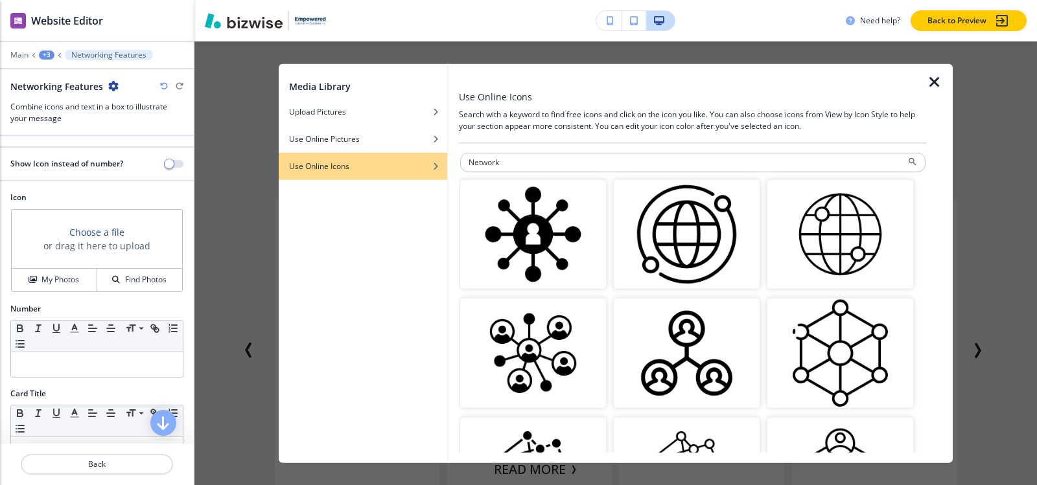
paste input "Connectivity"
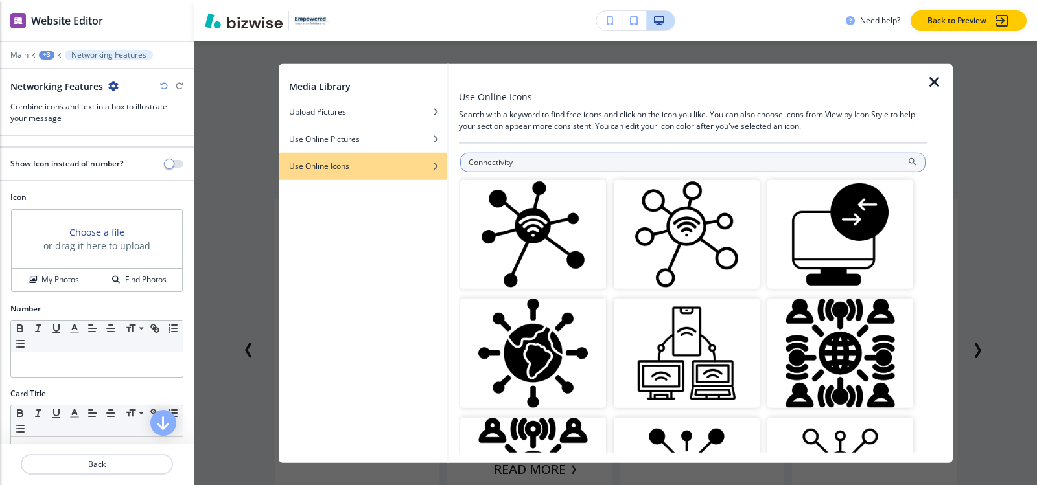
click at [467, 161] on input "Connectivity" at bounding box center [692, 161] width 465 height 19
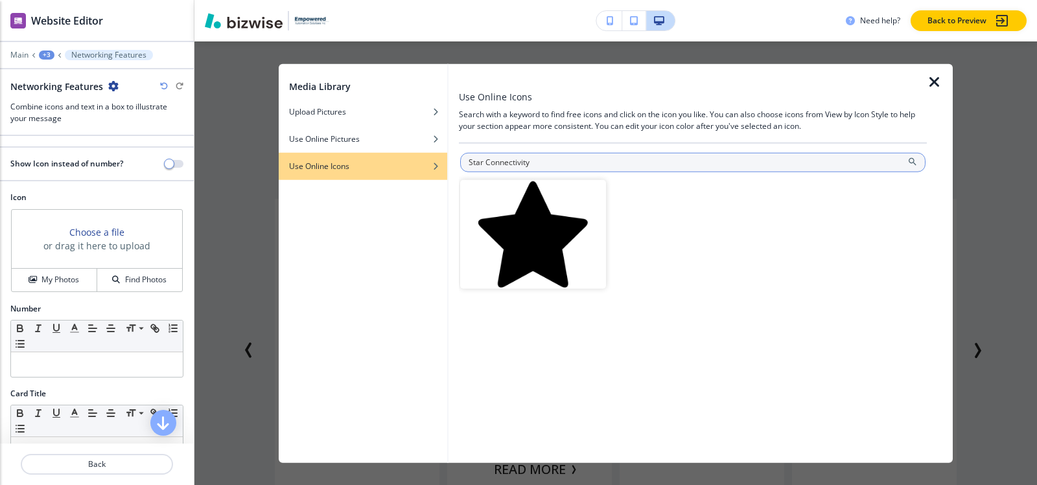
click at [546, 168] on input "Star Connectivity" at bounding box center [692, 161] width 465 height 19
paste input "Network Intelligence"
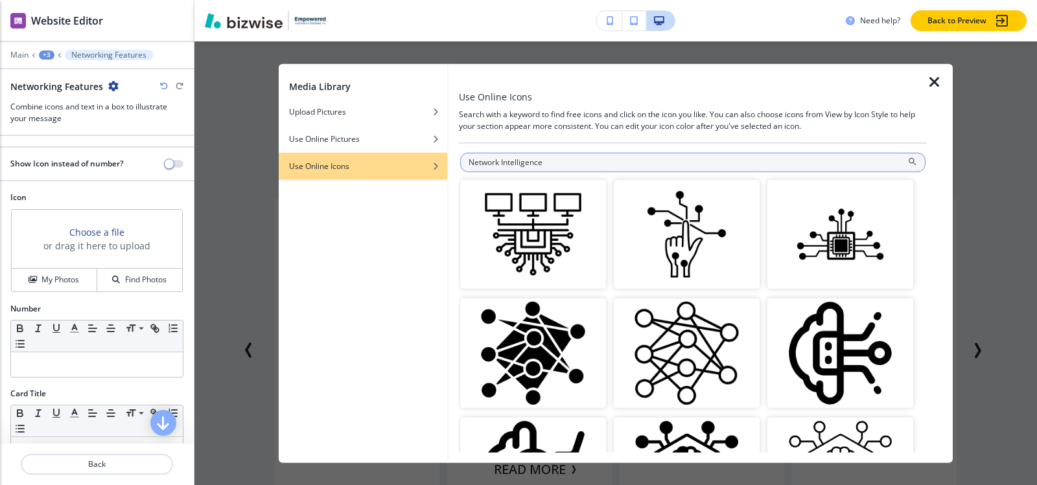
click at [629, 165] on input "Network Intelligence" at bounding box center [692, 161] width 465 height 19
paste input "Artificial"
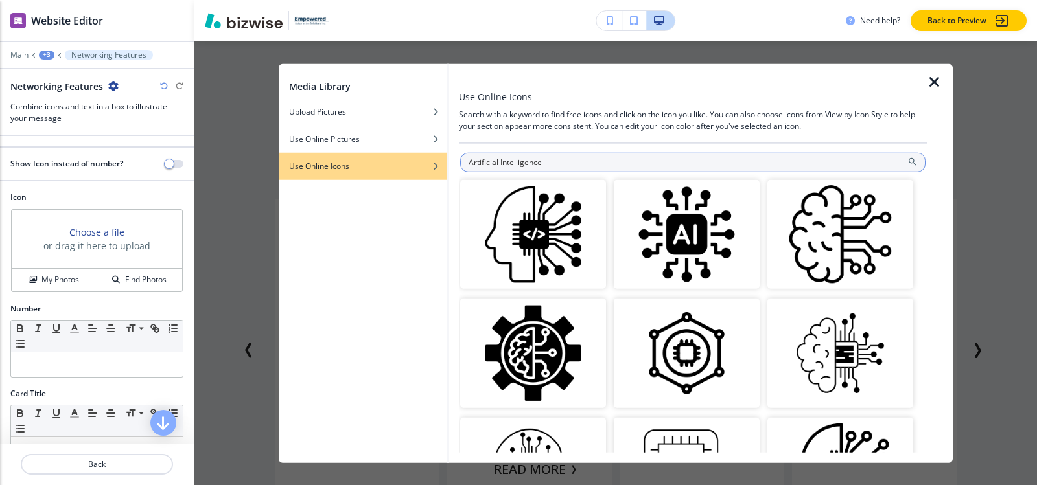
click at [726, 168] on input "Artificial Intelligence" at bounding box center [692, 161] width 465 height 19
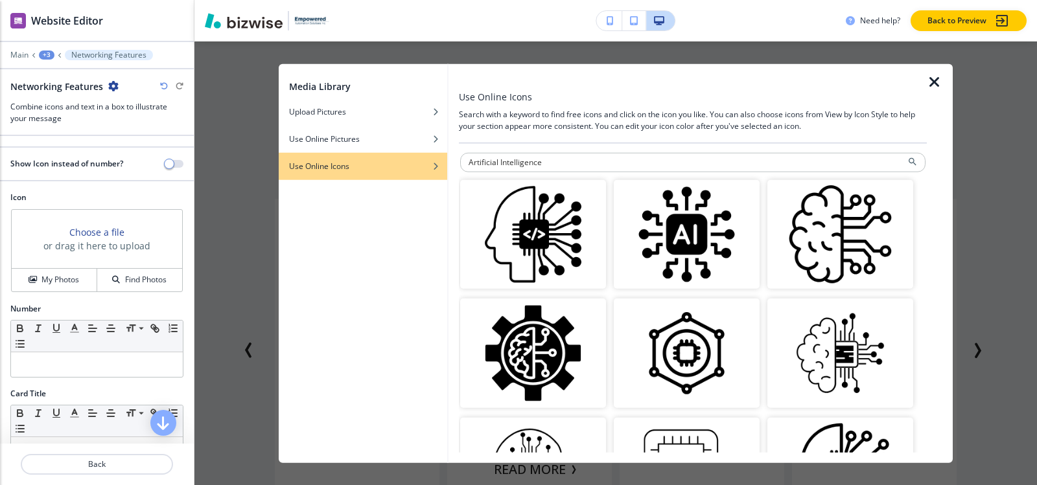
paste input "Complex System Integration"
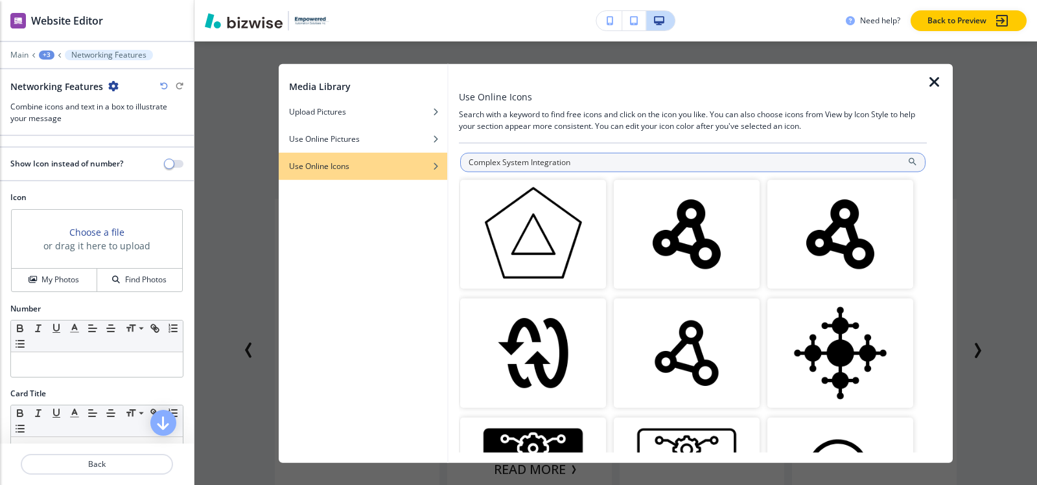
click at [652, 161] on input "Complex System Integration" at bounding box center [692, 161] width 465 height 19
click at [585, 161] on input "Complex System Integration" at bounding box center [692, 161] width 465 height 19
paste input "network structure."
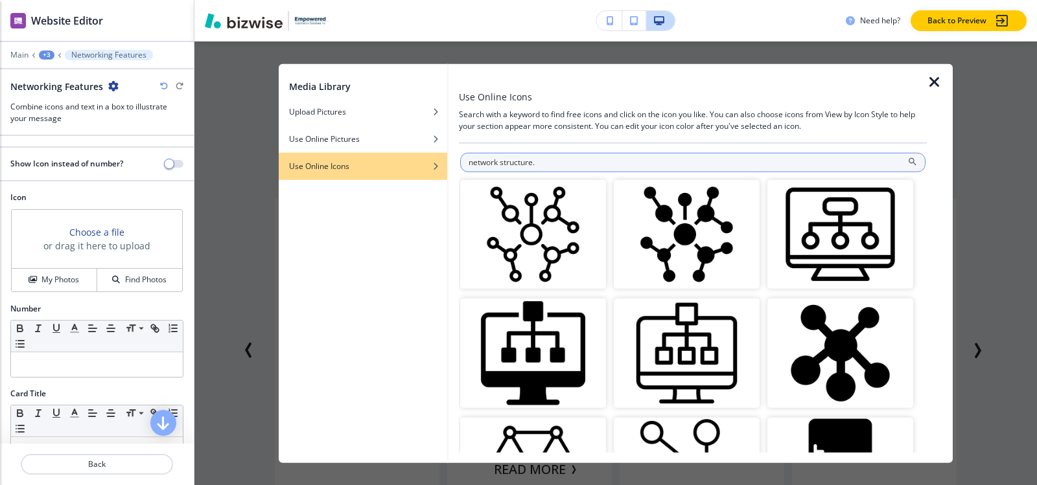
click at [468, 163] on input "network structure." at bounding box center [692, 161] width 465 height 19
type input "Star network structure."
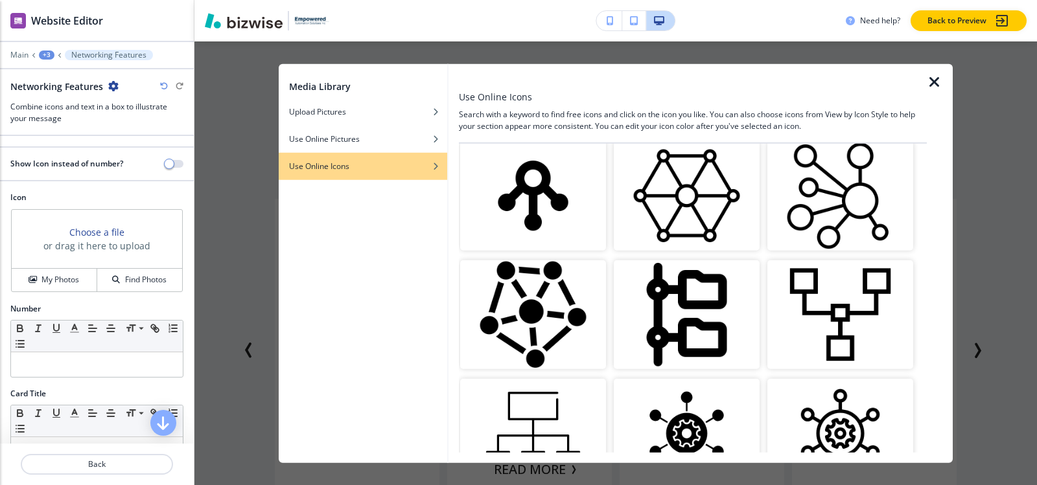
scroll to position [609, 0]
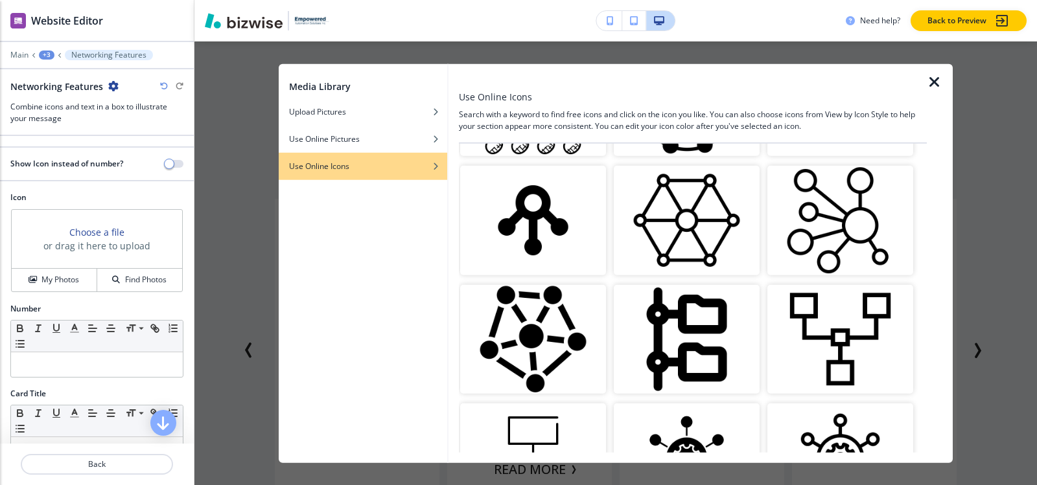
click at [674, 231] on img "button" at bounding box center [687, 221] width 146 height 110
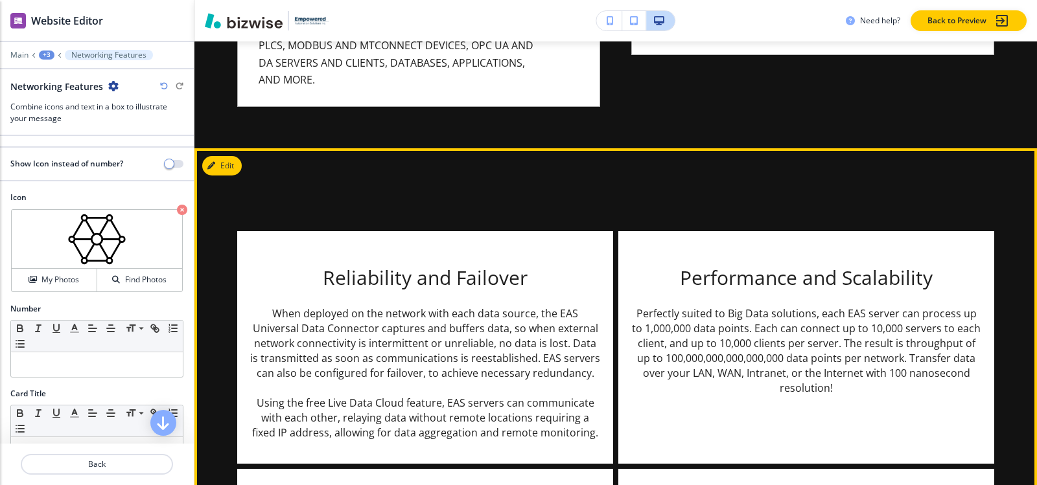
scroll to position [2571, 0]
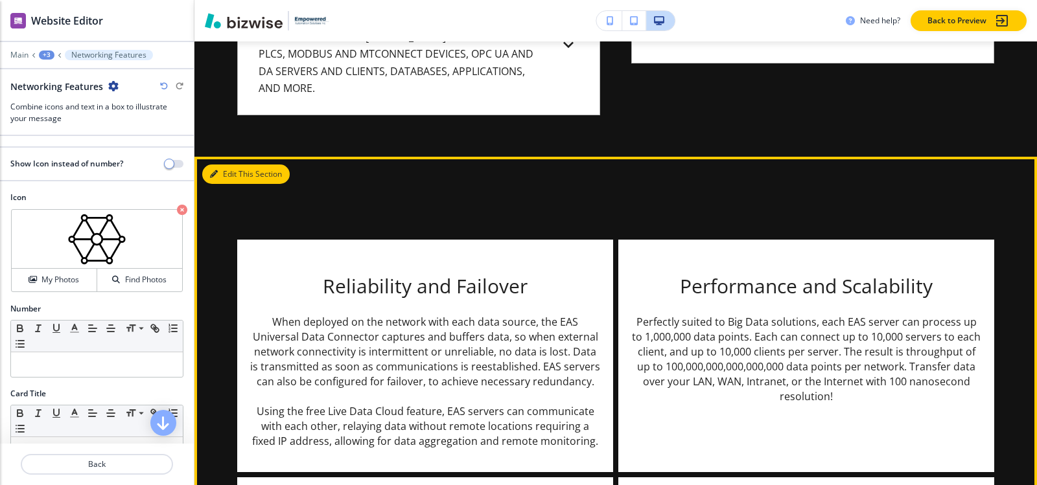
click at [228, 175] on button "Edit This Section" at bounding box center [245, 174] width 87 height 19
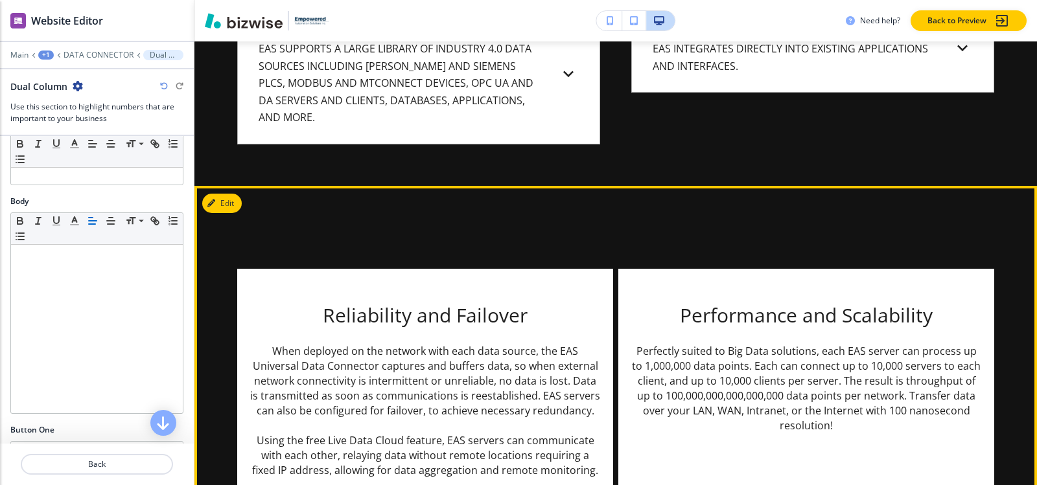
scroll to position [2491, 0]
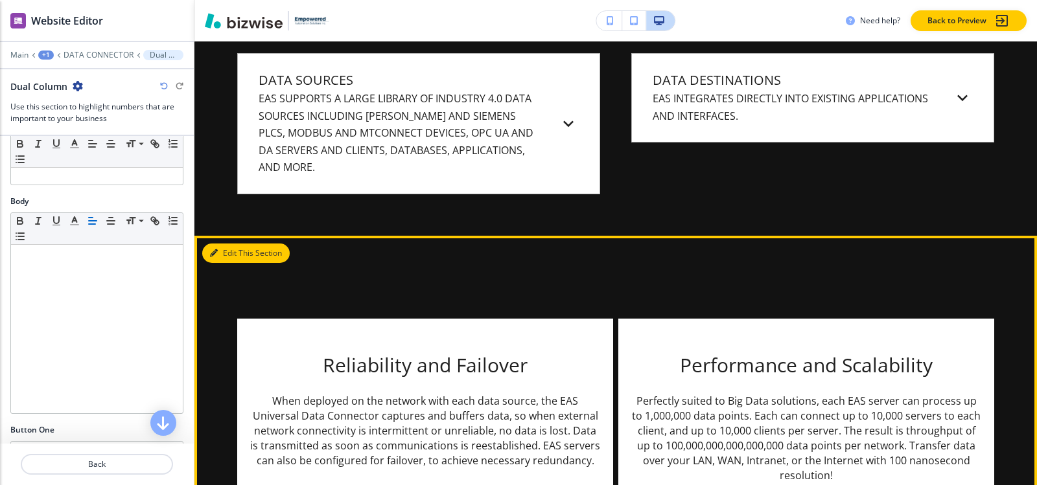
click at [222, 257] on button "Edit This Section" at bounding box center [245, 253] width 87 height 19
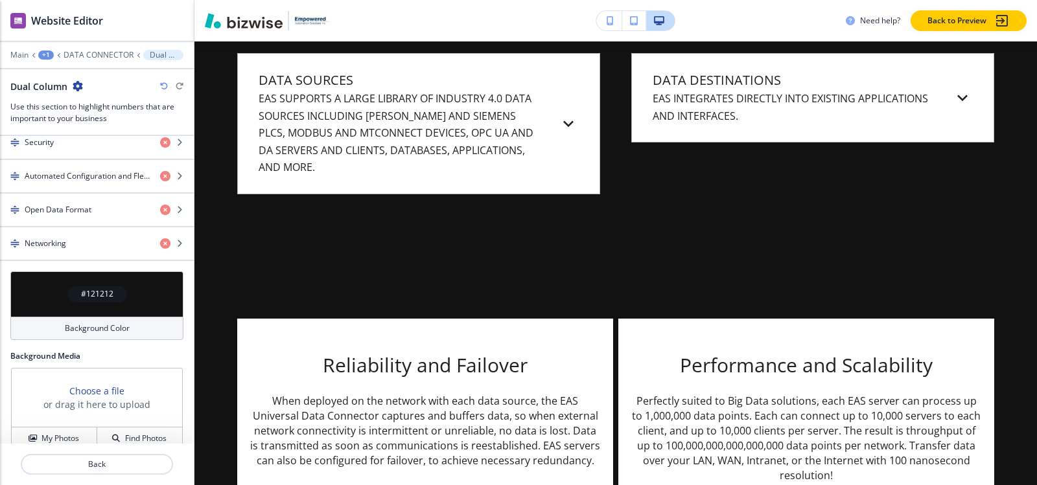
scroll to position [666, 0]
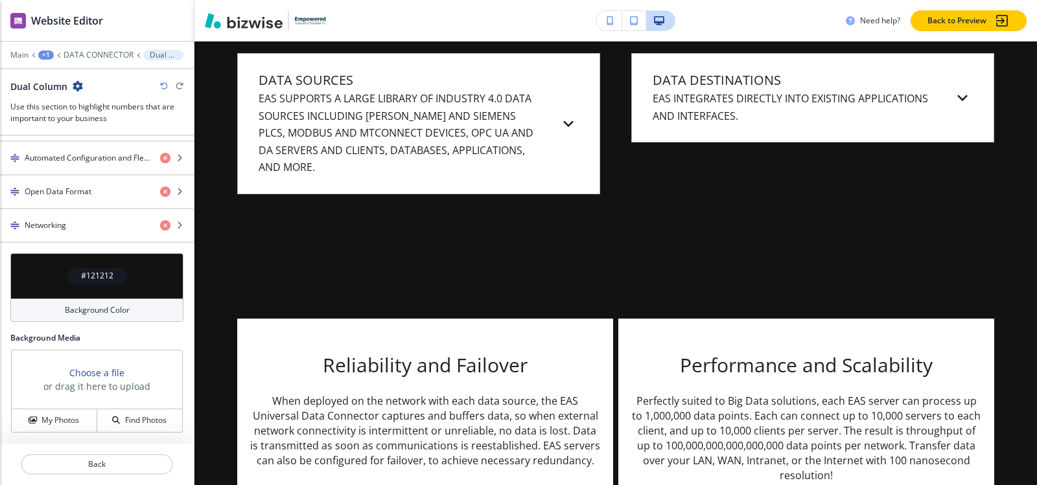
click at [93, 275] on h4 "#121212" at bounding box center [97, 276] width 32 height 12
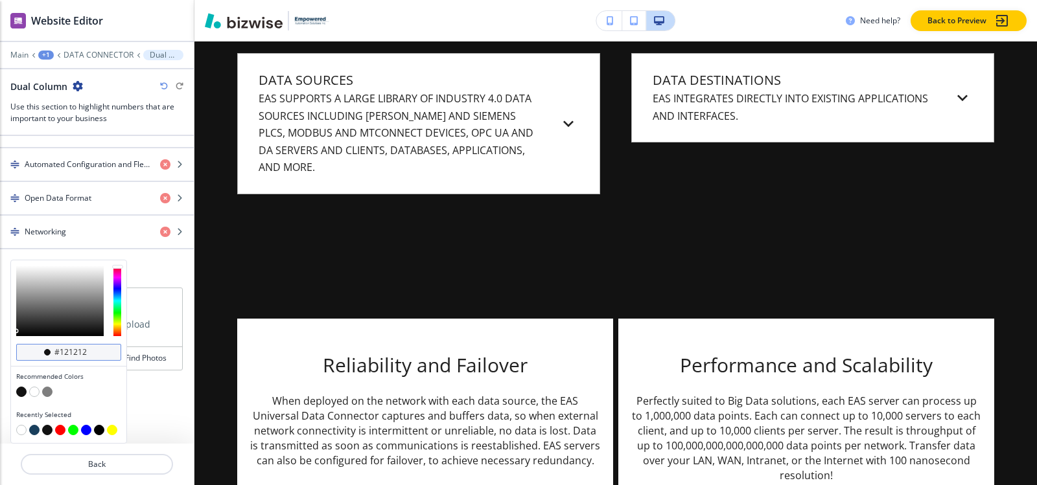
scroll to position [1, 0]
click at [36, 434] on button "button" at bounding box center [34, 430] width 10 height 10
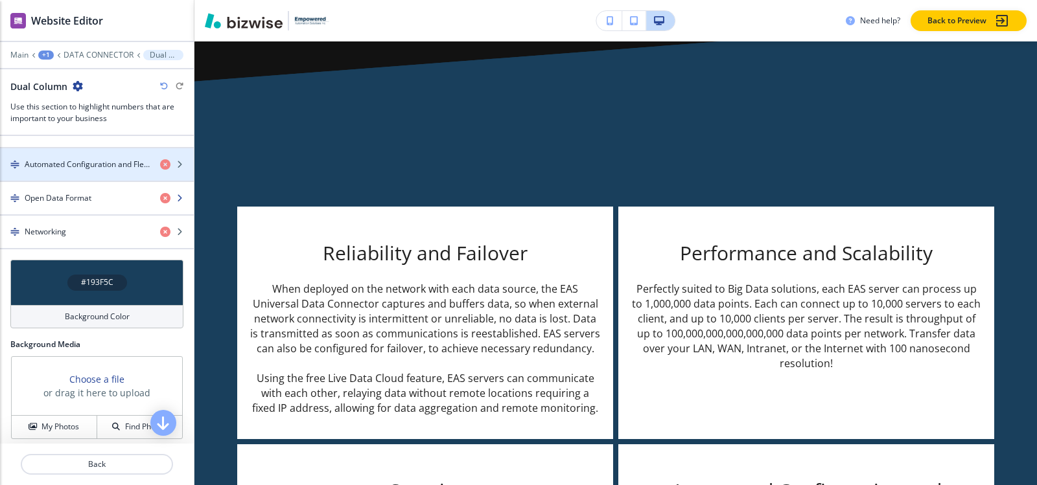
scroll to position [595, 0]
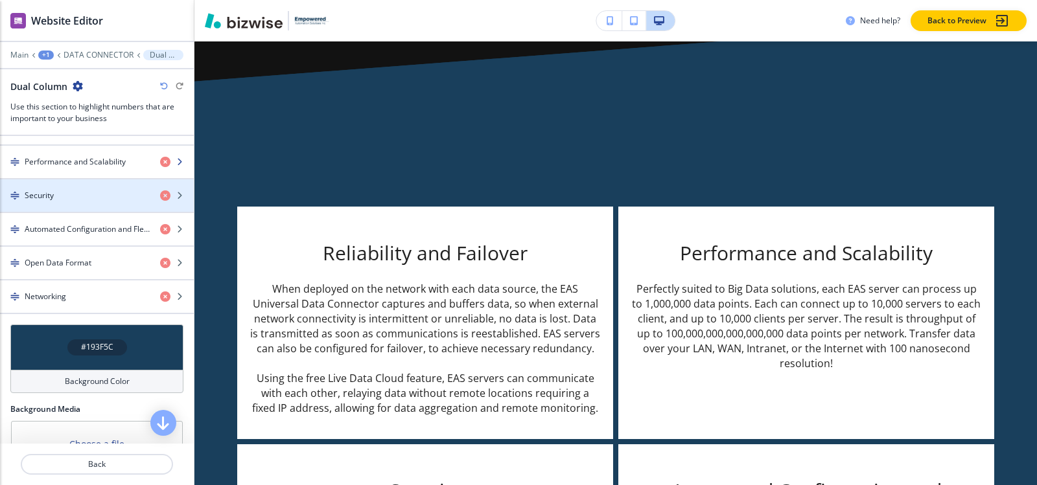
click at [71, 156] on h4 "Performance and Scalability" at bounding box center [75, 162] width 101 height 12
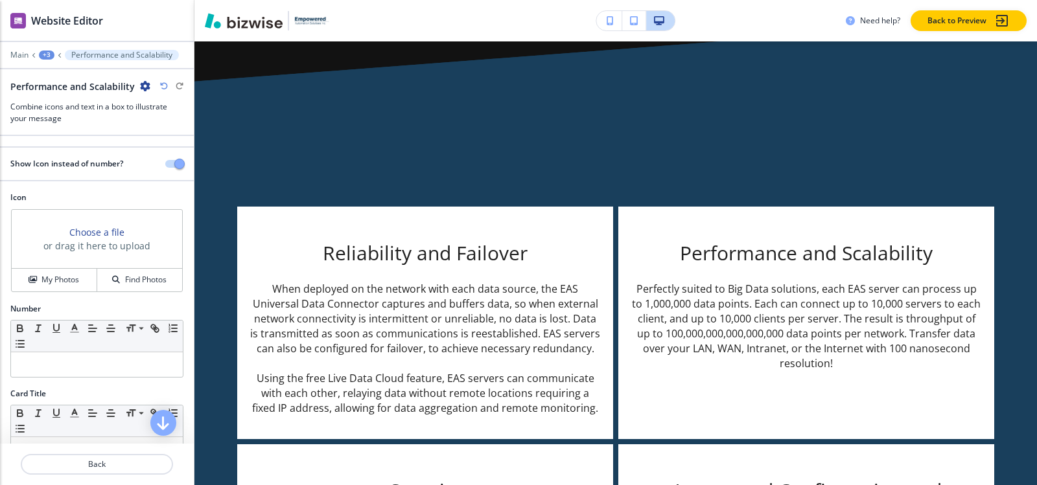
click at [46, 55] on div "+3" at bounding box center [47, 55] width 16 height 9
click at [60, 124] on p "Dual Column" at bounding box center [80, 122] width 66 height 12
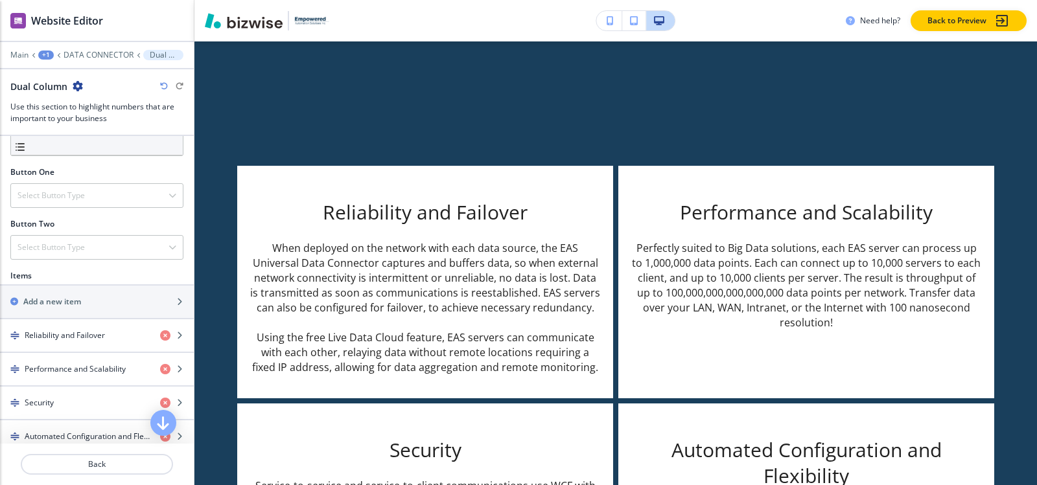
scroll to position [389, 0]
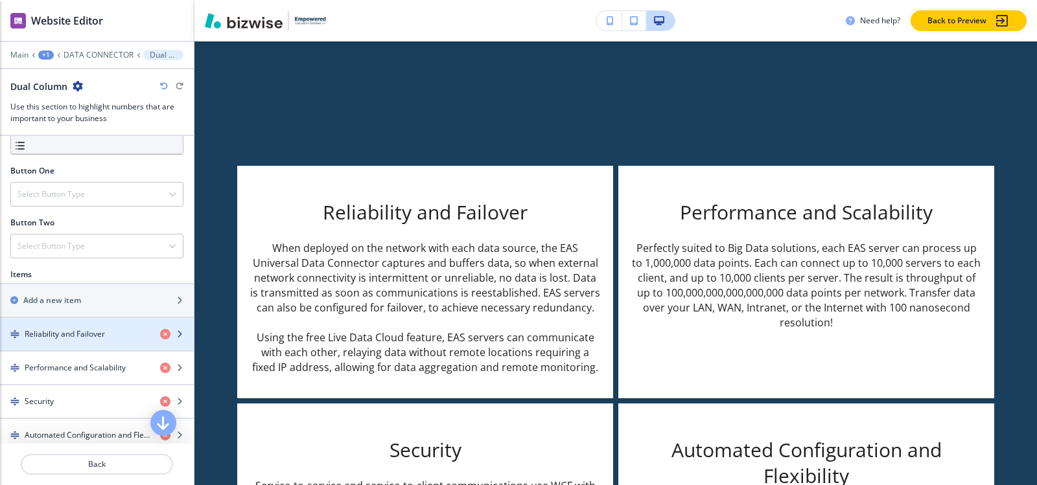
click at [64, 332] on h4 "Reliability and Failover" at bounding box center [65, 335] width 80 height 12
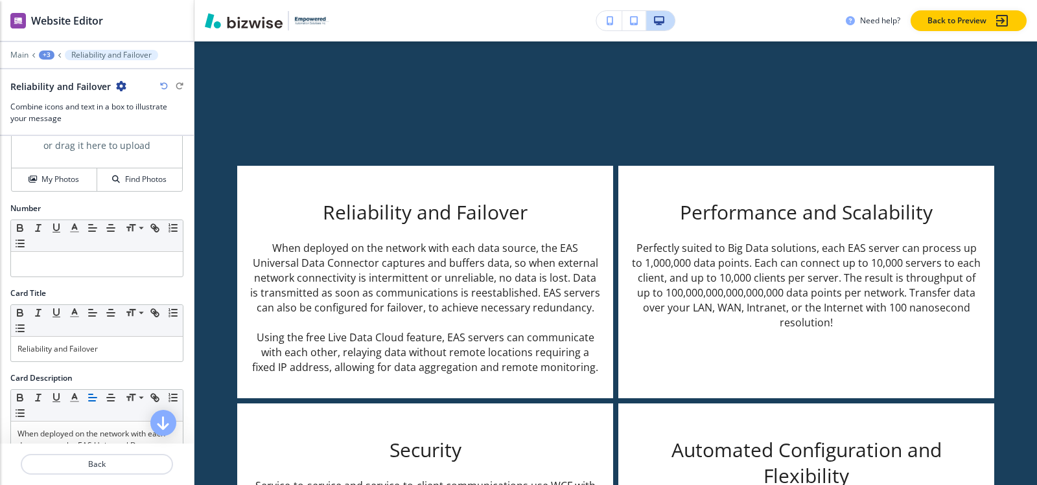
scroll to position [0, 0]
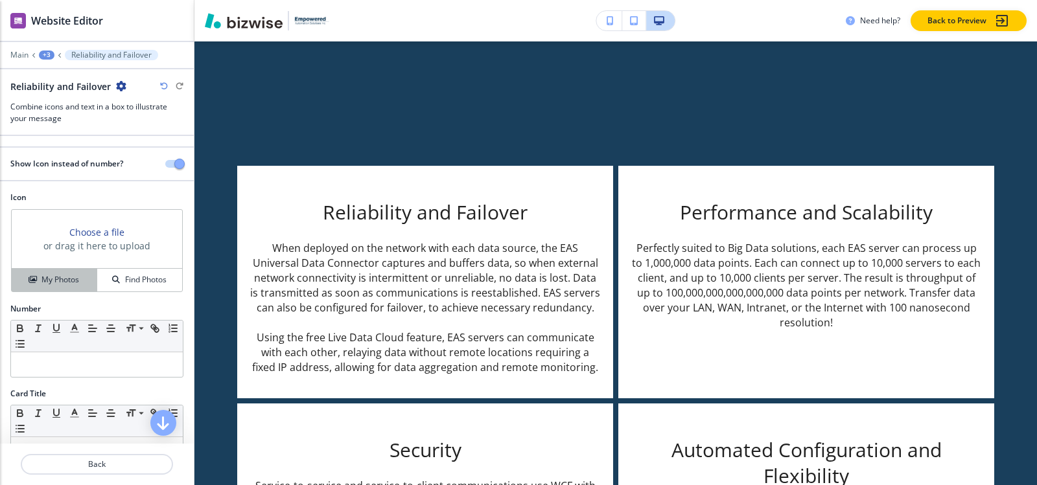
click at [55, 272] on button "My Photos" at bounding box center [55, 280] width 86 height 23
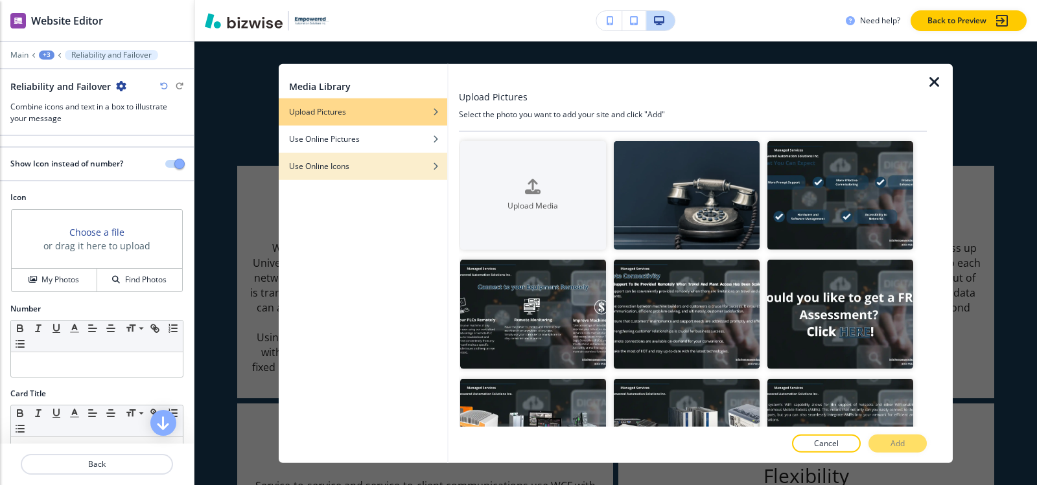
click at [321, 167] on h4 "Use Online Icons" at bounding box center [319, 166] width 60 height 12
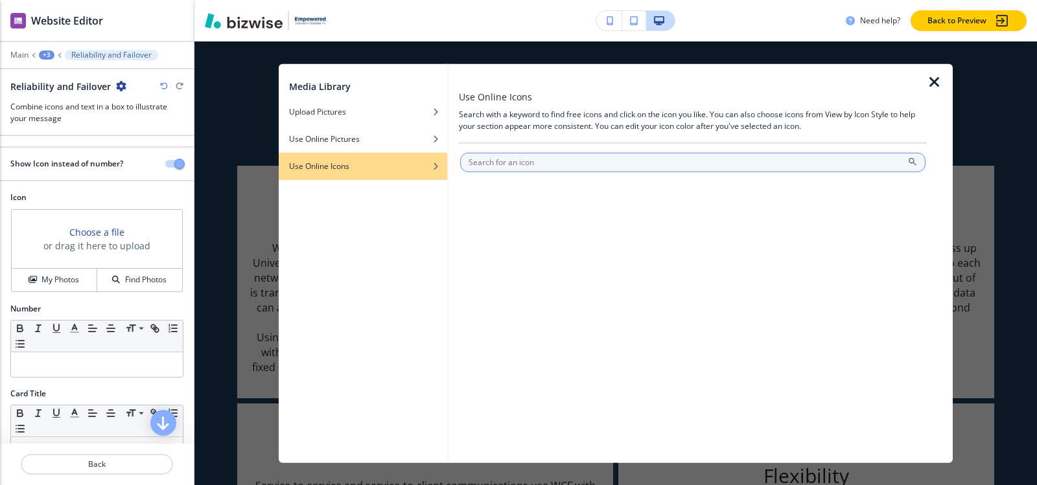
click at [520, 164] on input "text" at bounding box center [692, 161] width 465 height 19
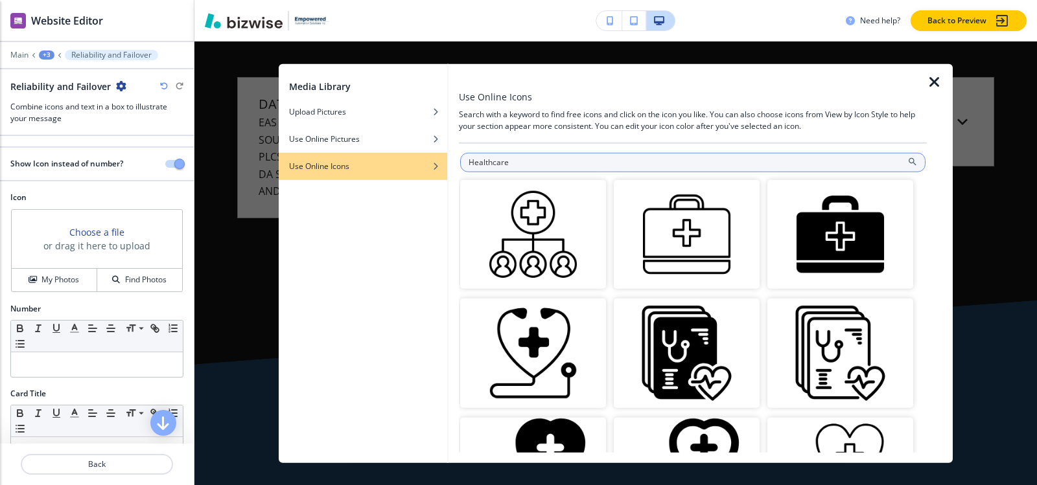
click at [554, 160] on input "Healthcare" at bounding box center [692, 161] width 465 height 19
paste input "Medical Services"
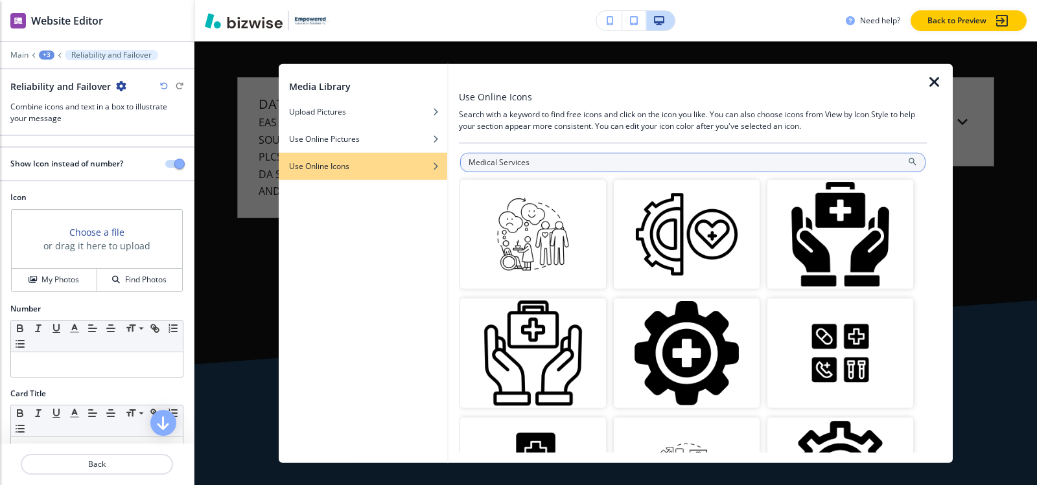
click at [662, 164] on input "Medical Services" at bounding box center [692, 161] width 465 height 19
paste input "Health & Wellnes"
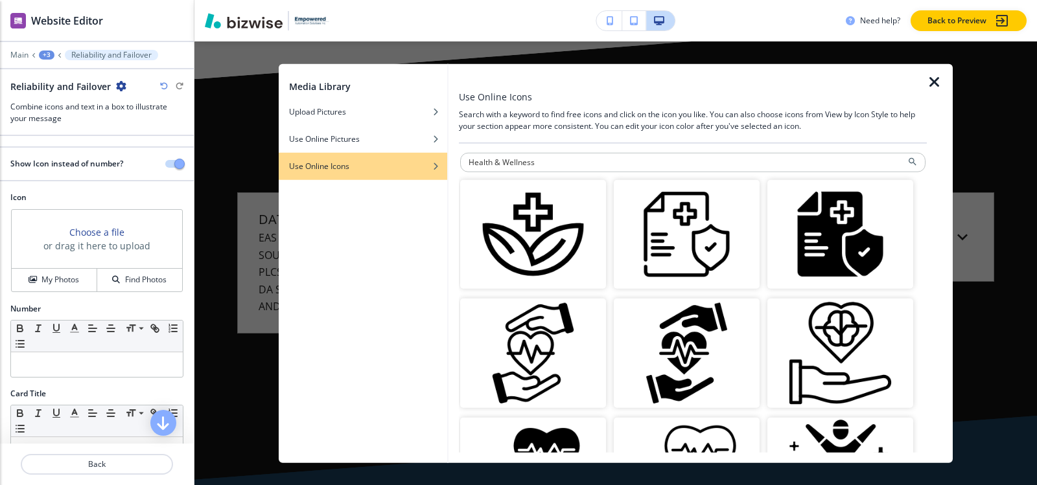
scroll to position [2208, 0]
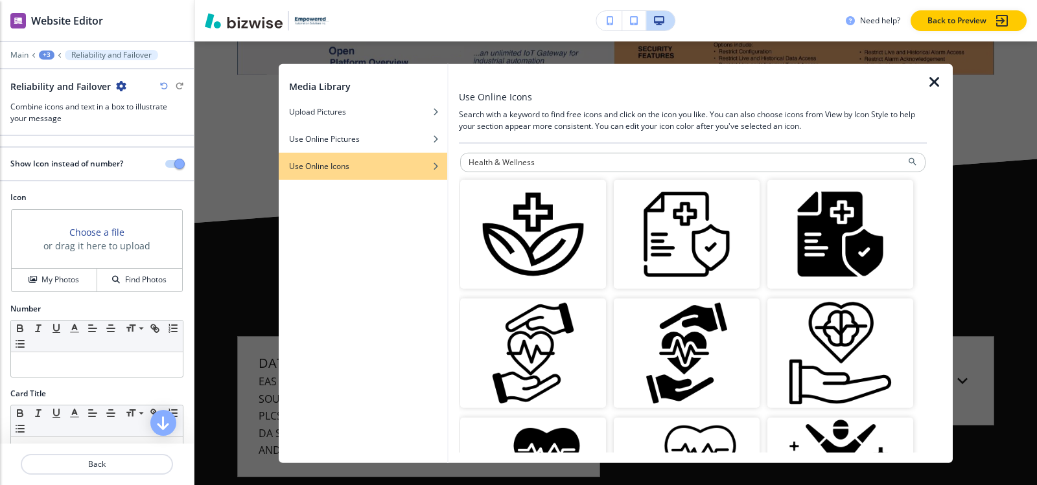
paste input "Medical Care"
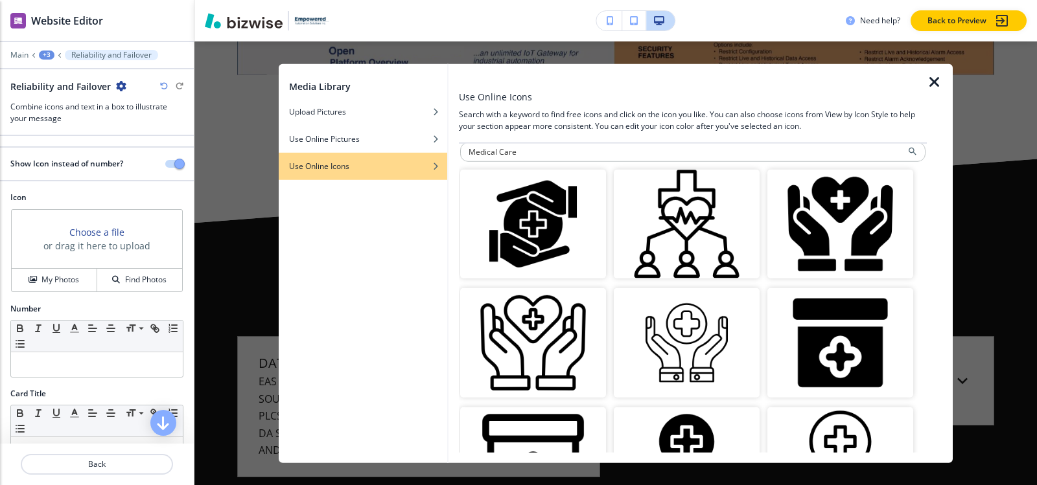
scroll to position [0, 0]
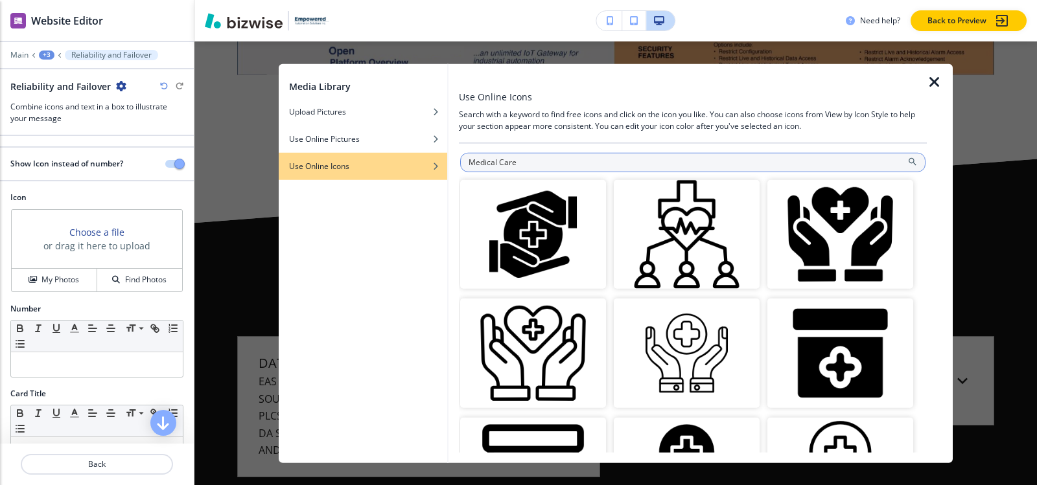
click at [622, 167] on input "Medical Care" at bounding box center [692, 161] width 465 height 19
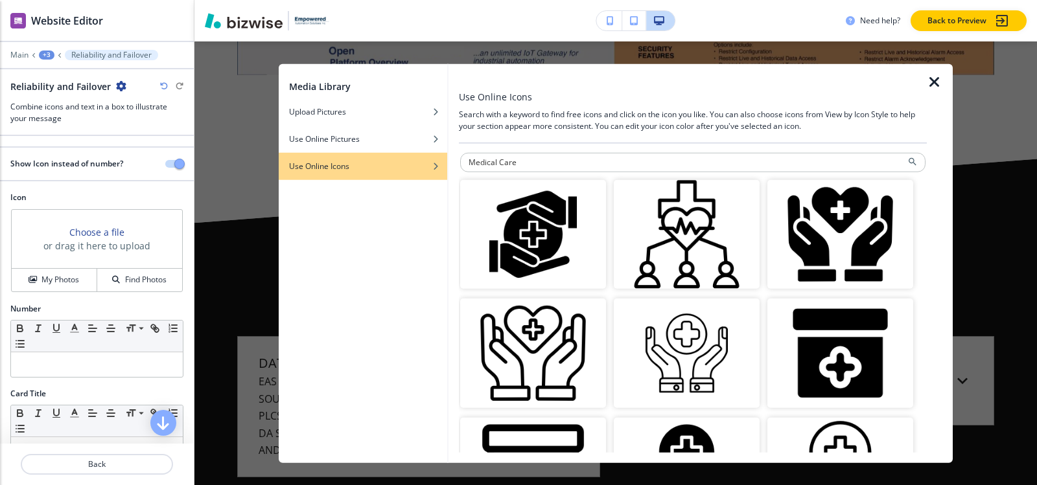
paste input "Health"
type input "Health"
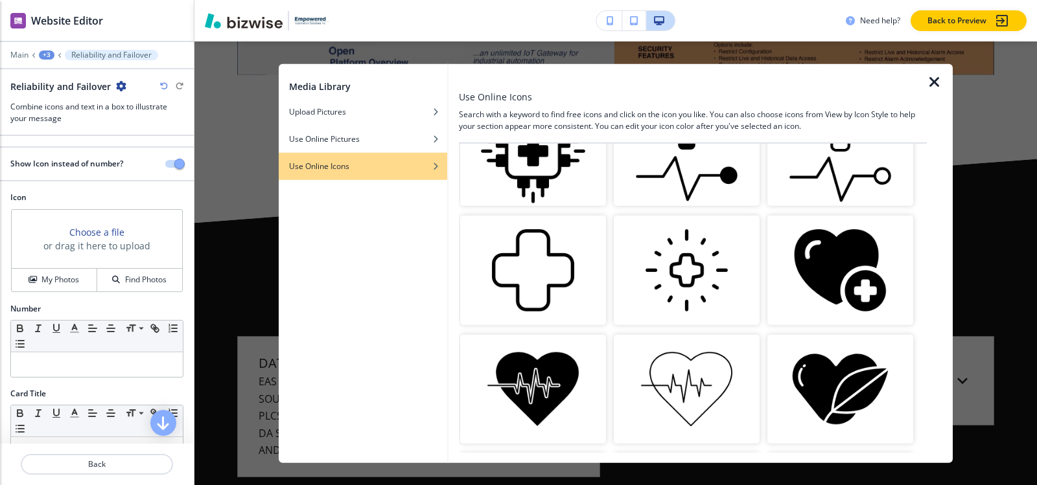
scroll to position [1063, 0]
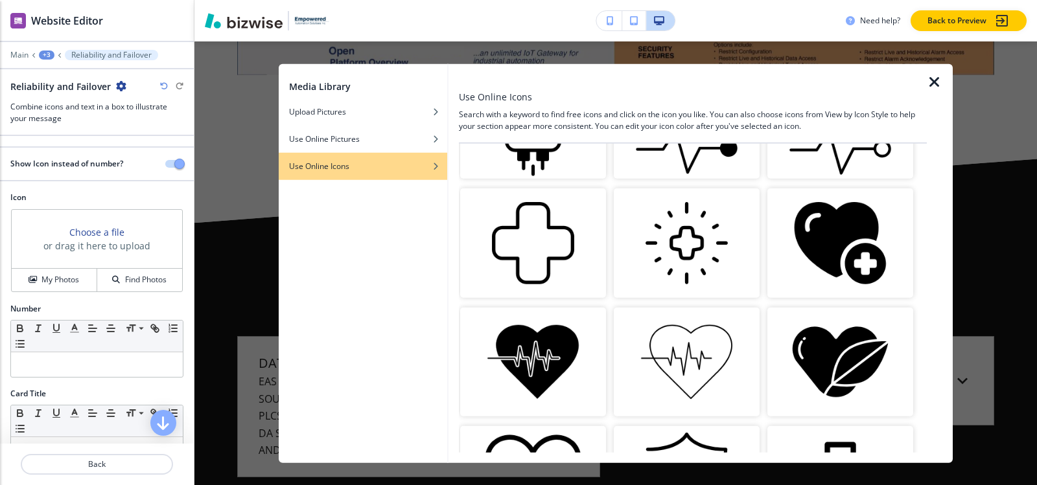
click at [686, 310] on img "button" at bounding box center [687, 362] width 146 height 110
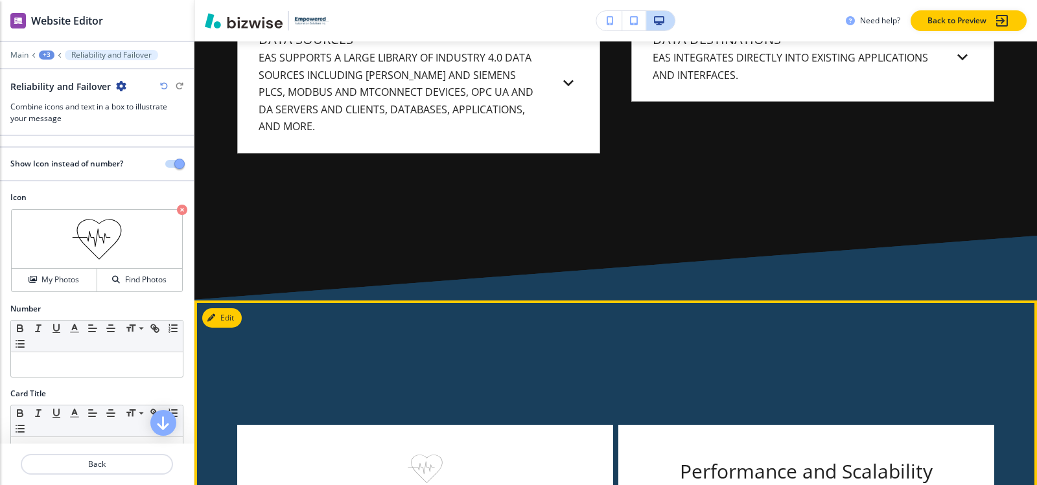
scroll to position [2597, 0]
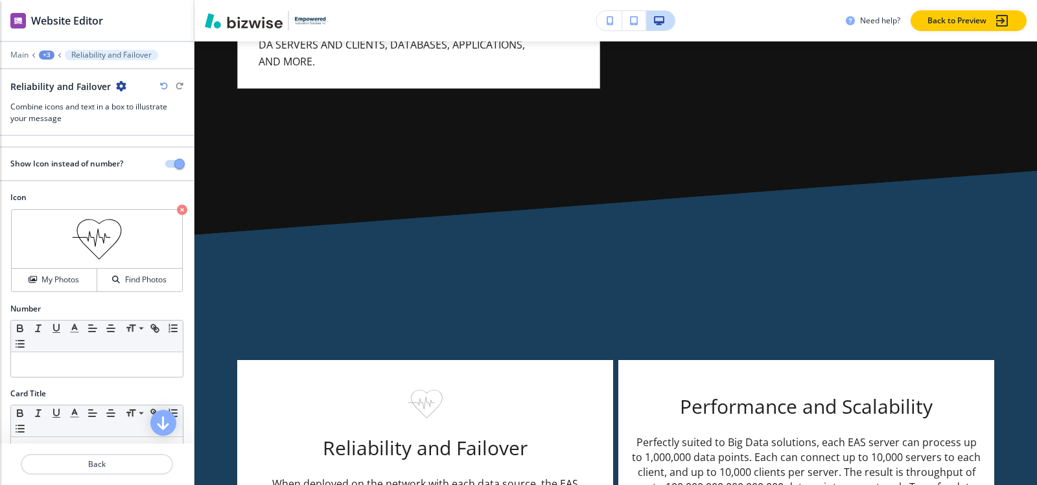
click at [43, 56] on div "+3" at bounding box center [47, 55] width 16 height 9
click at [72, 115] on button "Dual Column" at bounding box center [80, 121] width 83 height 23
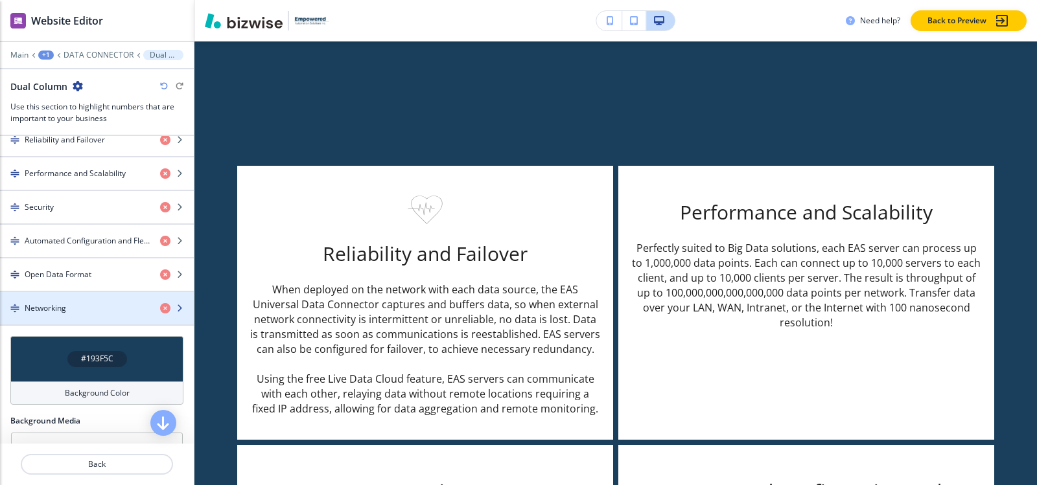
scroll to position [519, 0]
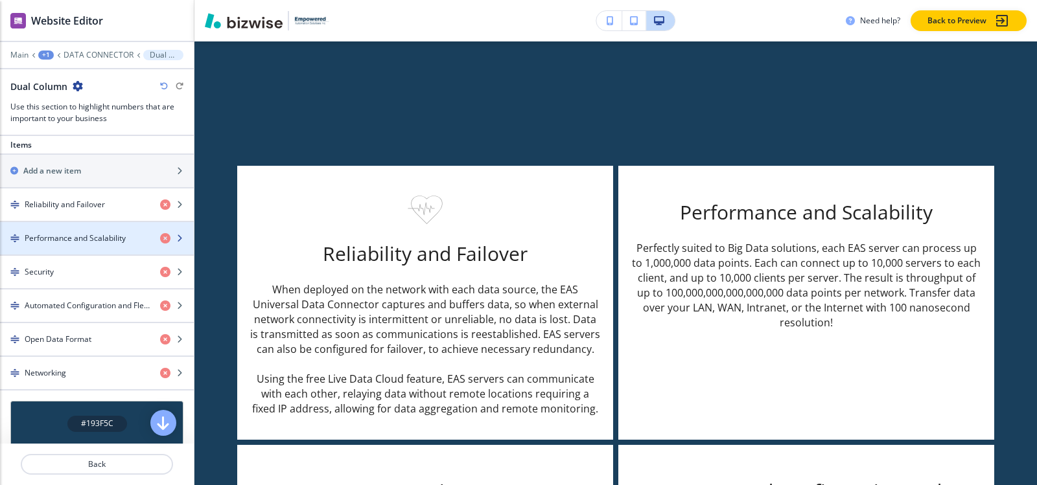
click at [52, 240] on h4 "Performance and Scalability" at bounding box center [75, 239] width 101 height 12
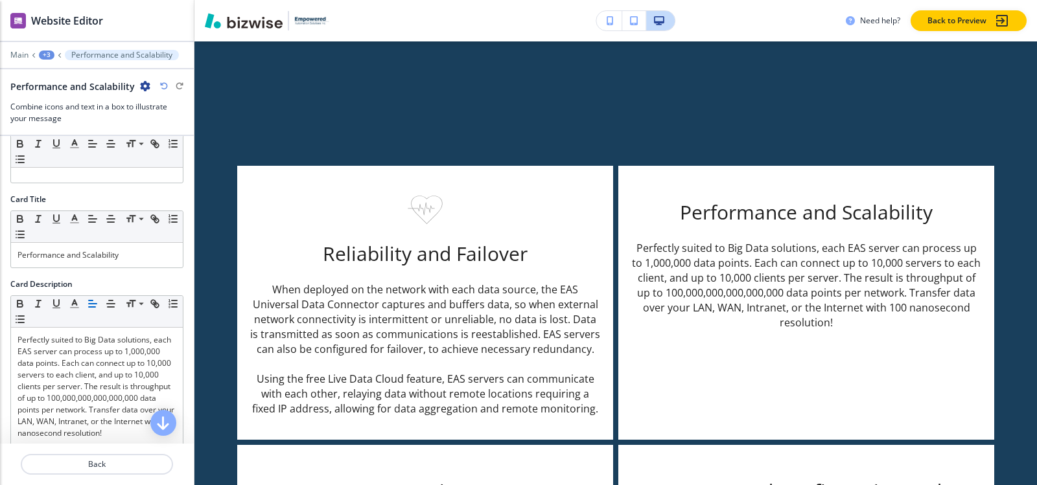
scroll to position [0, 0]
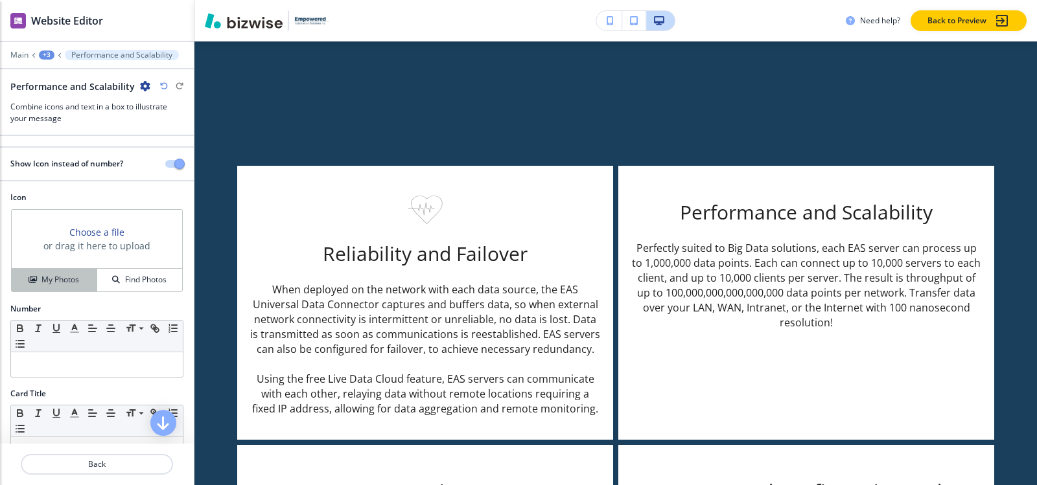
click at [62, 281] on h4 "My Photos" at bounding box center [60, 280] width 38 height 12
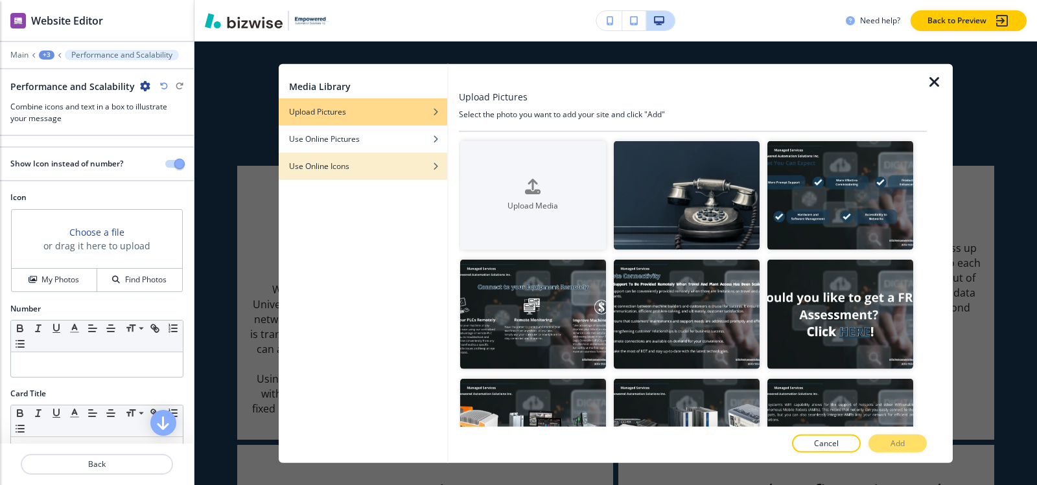
click at [331, 167] on h4 "Use Online Icons" at bounding box center [319, 166] width 60 height 12
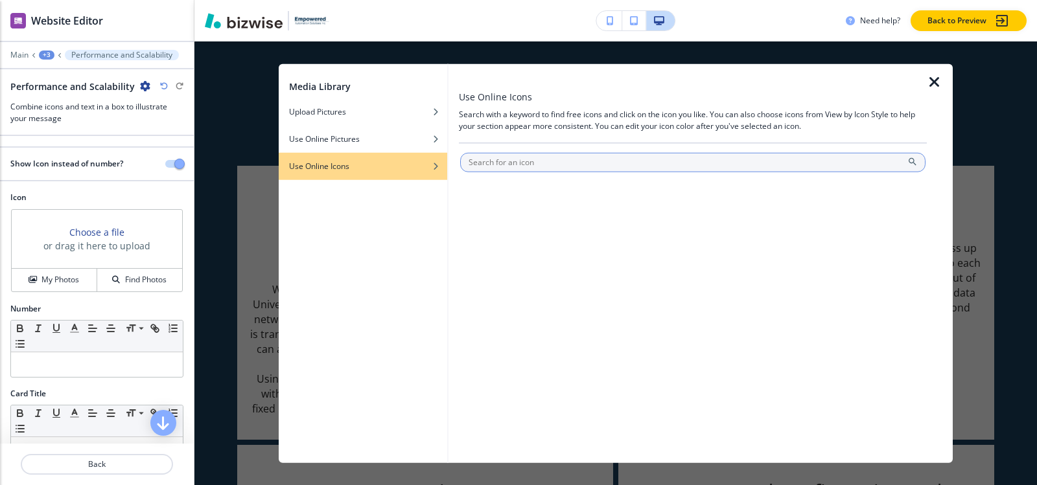
click at [562, 159] on input "text" at bounding box center [692, 161] width 465 height 19
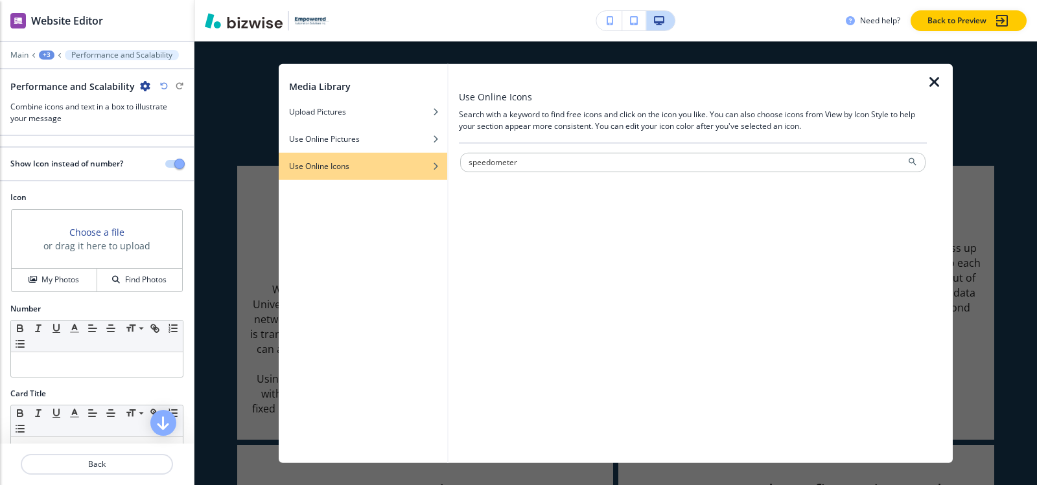
type input "speedometer"
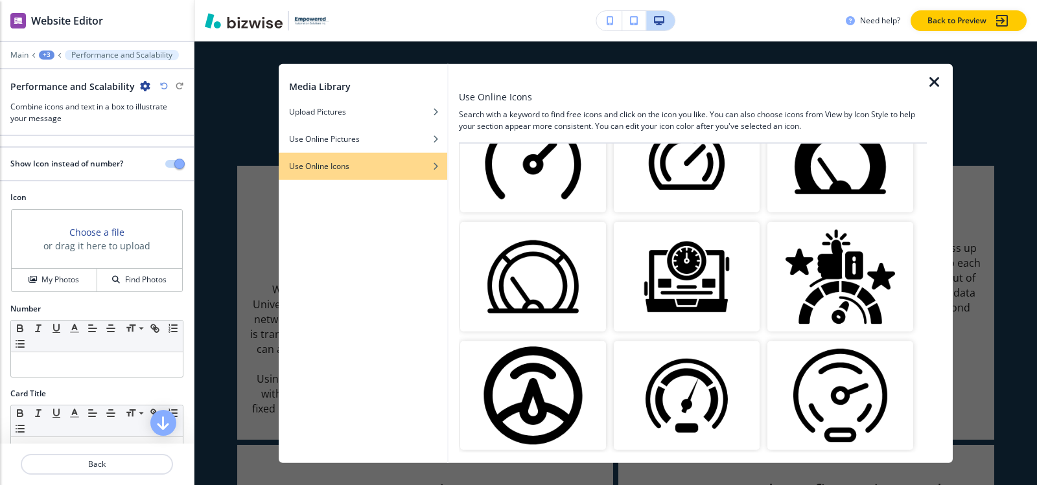
scroll to position [713, 0]
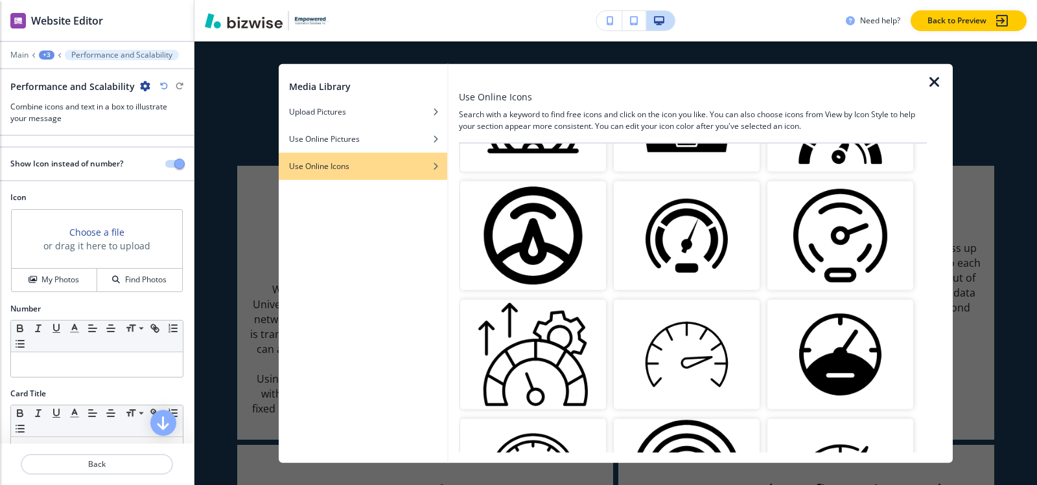
click at [680, 362] on img "button" at bounding box center [687, 355] width 146 height 110
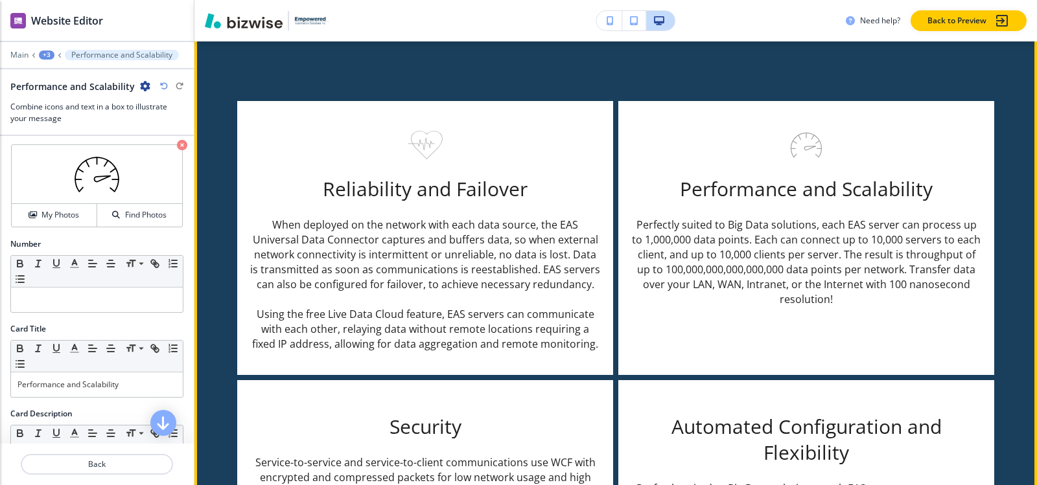
scroll to position [2921, 0]
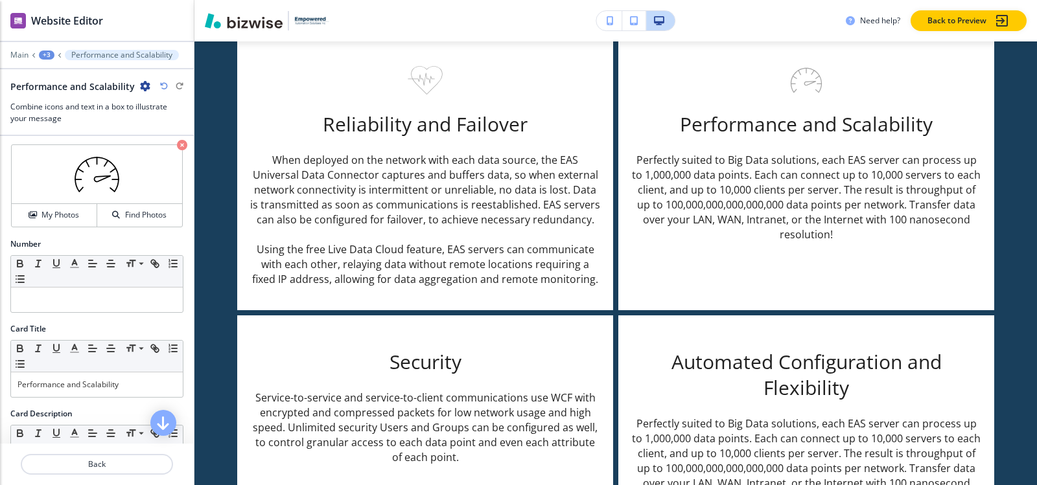
click at [49, 54] on div "+3" at bounding box center [47, 55] width 16 height 9
click at [85, 124] on p "Dual Column" at bounding box center [80, 122] width 66 height 12
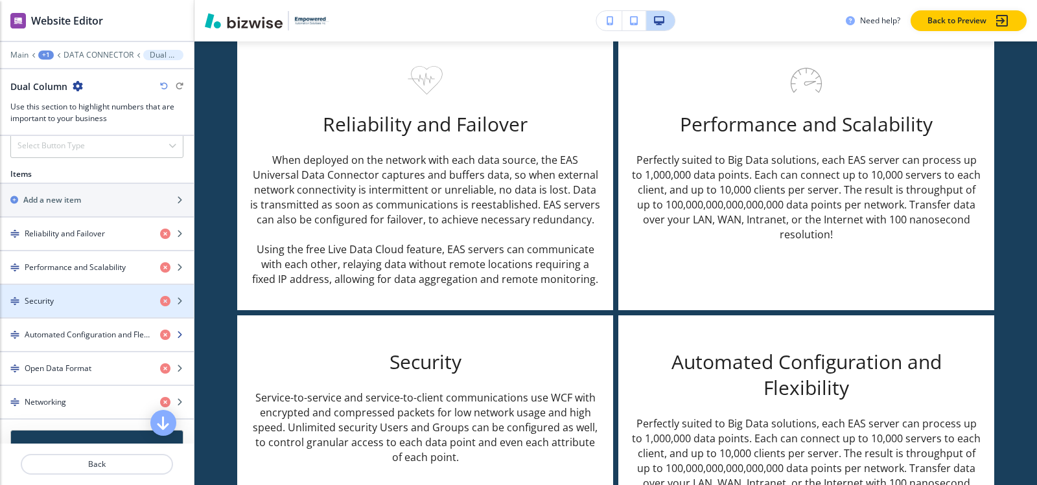
scroll to position [519, 0]
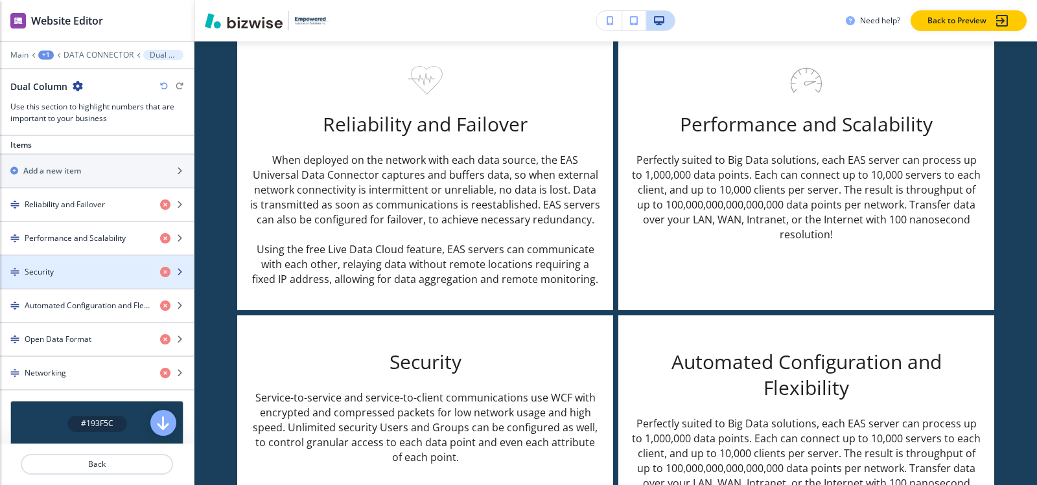
click at [52, 274] on h4 "Security" at bounding box center [39, 272] width 29 height 12
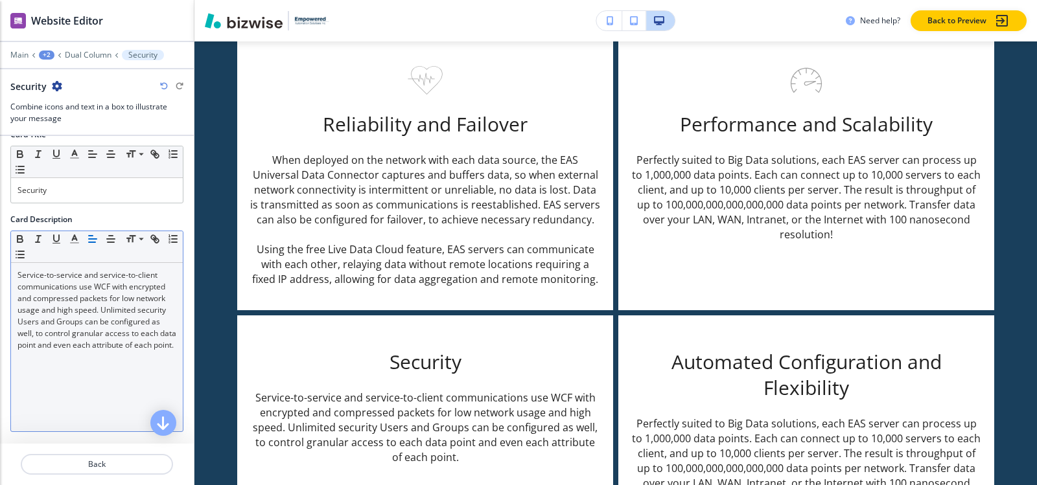
scroll to position [0, 0]
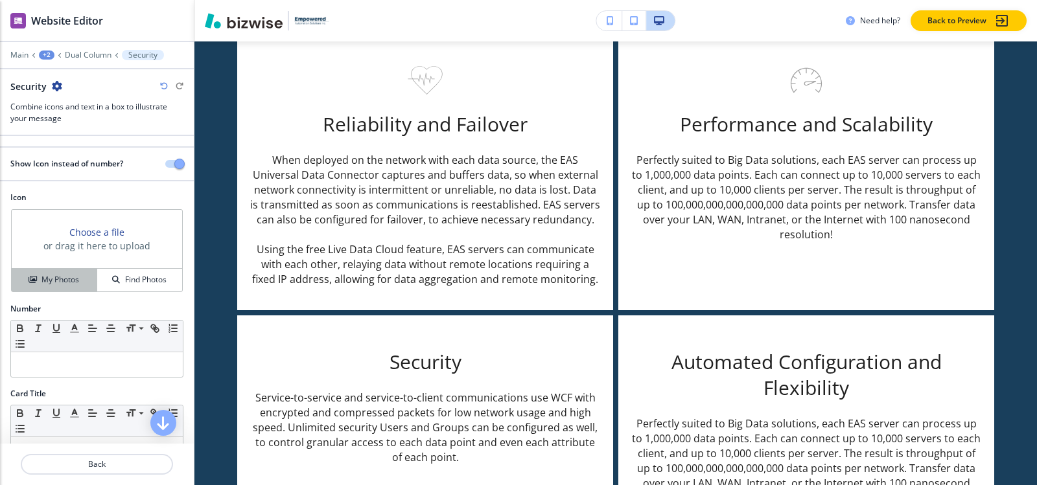
click at [71, 282] on h4 "My Photos" at bounding box center [60, 280] width 38 height 12
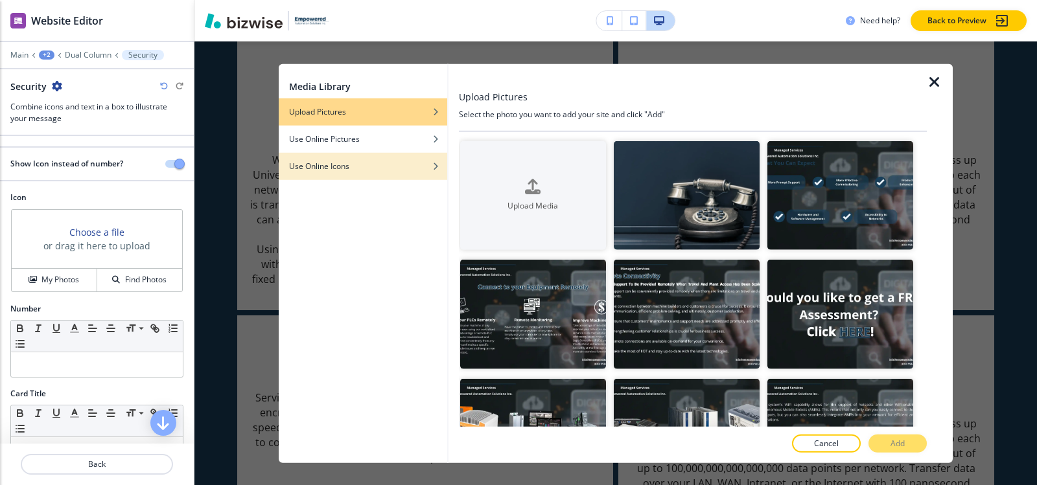
click at [331, 158] on div "button" at bounding box center [363, 156] width 169 height 8
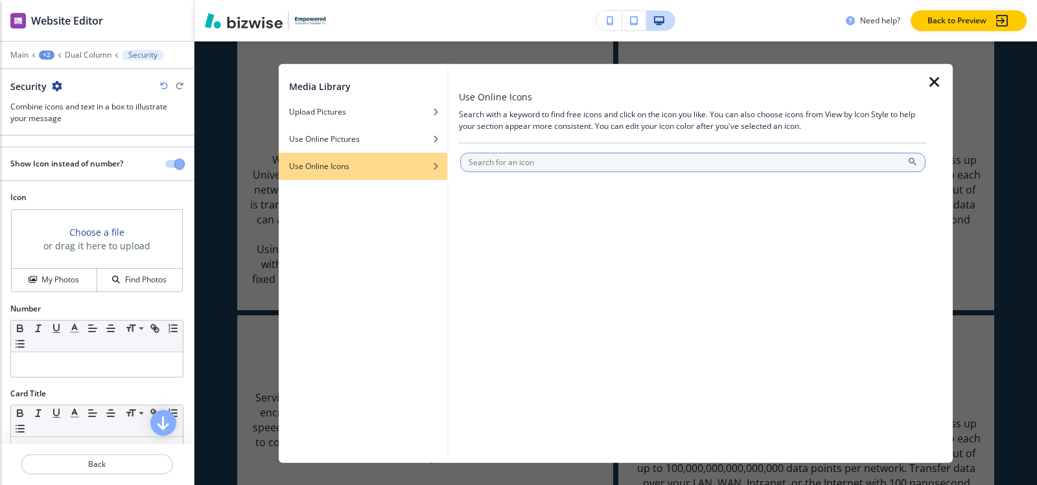
click at [534, 162] on input "text" at bounding box center [692, 161] width 465 height 19
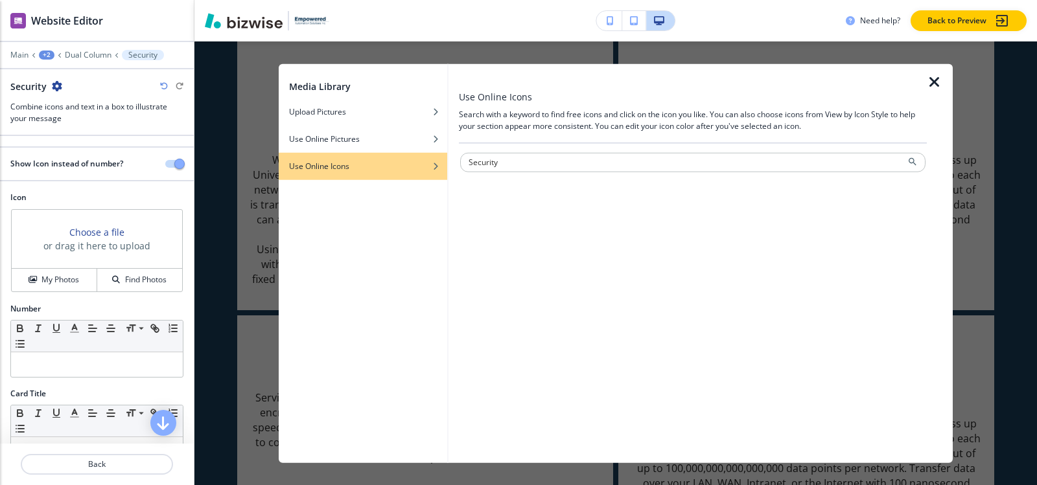
type input "Security"
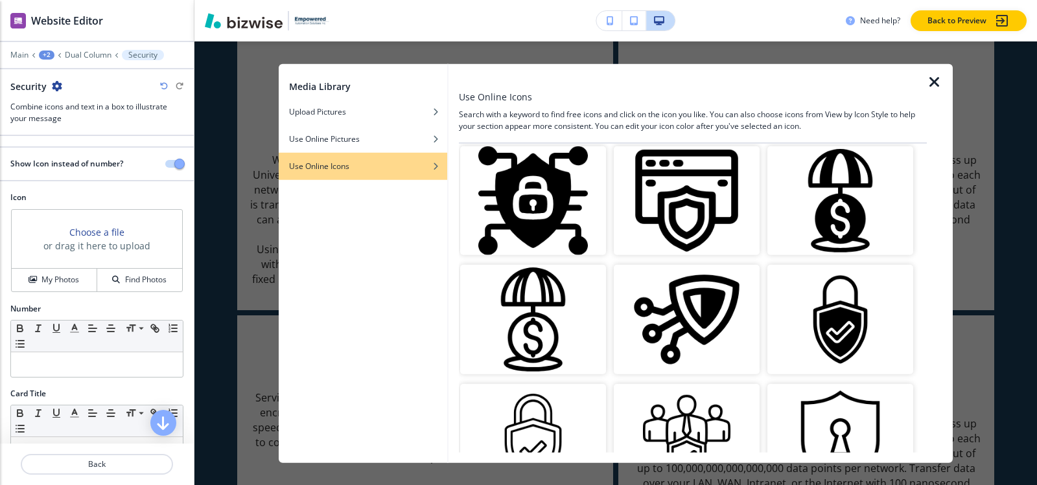
scroll to position [1646, 0]
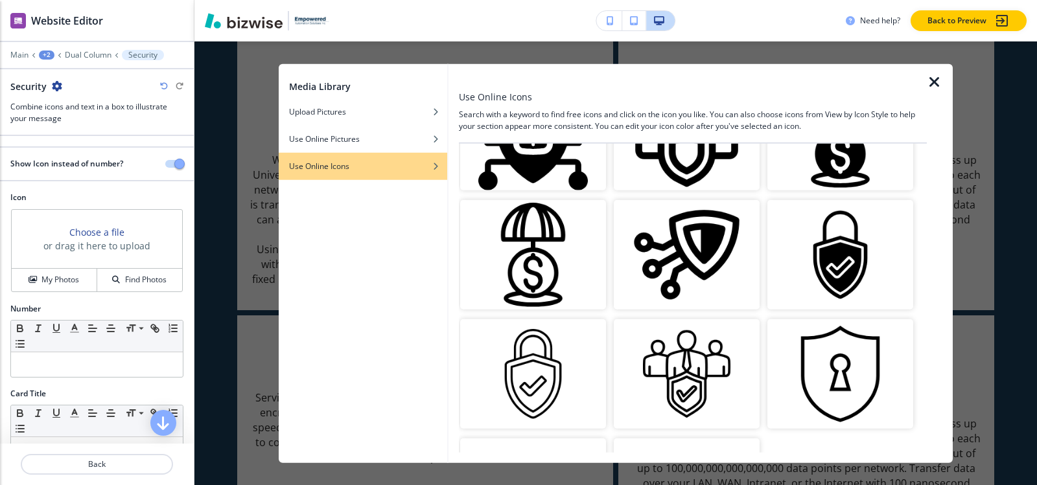
click at [801, 366] on img "button" at bounding box center [840, 375] width 146 height 110
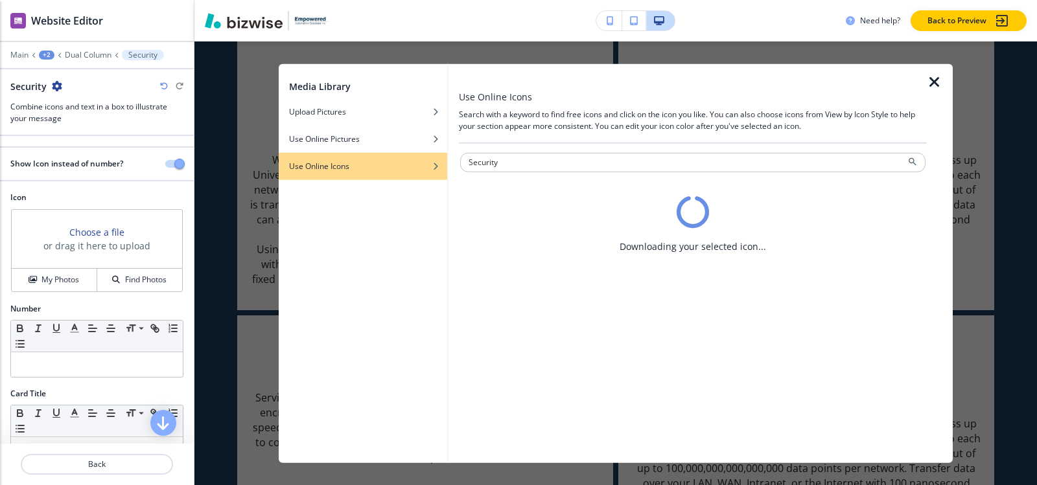
scroll to position [0, 0]
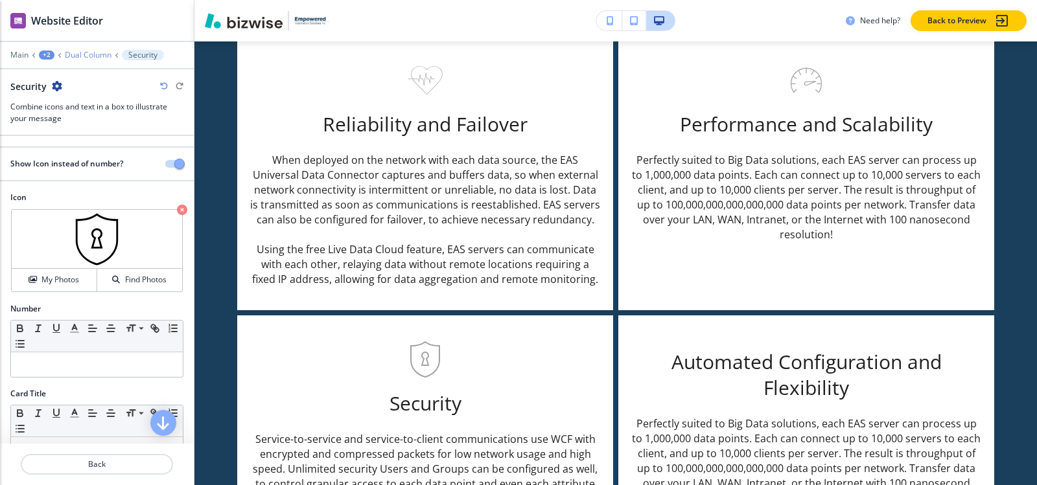
click at [99, 54] on p "Dual Column" at bounding box center [88, 55] width 47 height 9
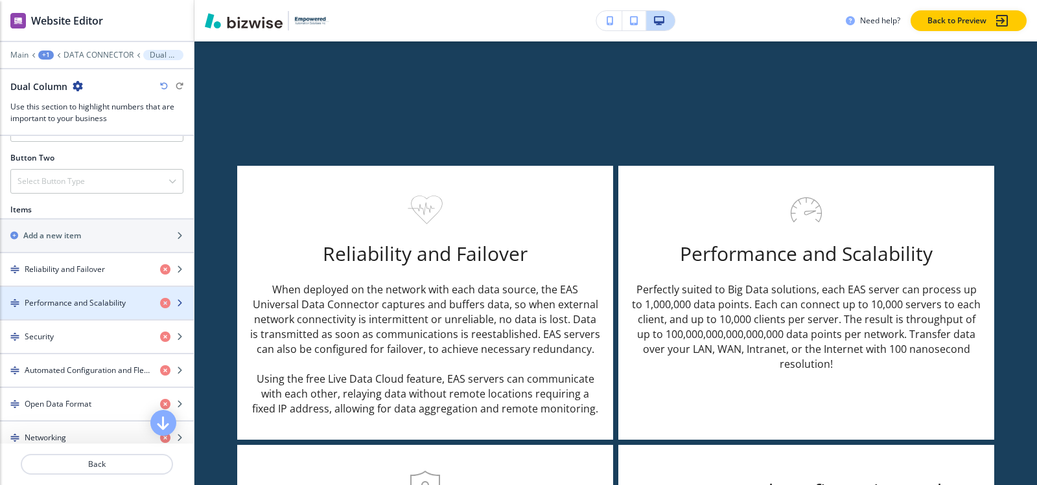
scroll to position [519, 0]
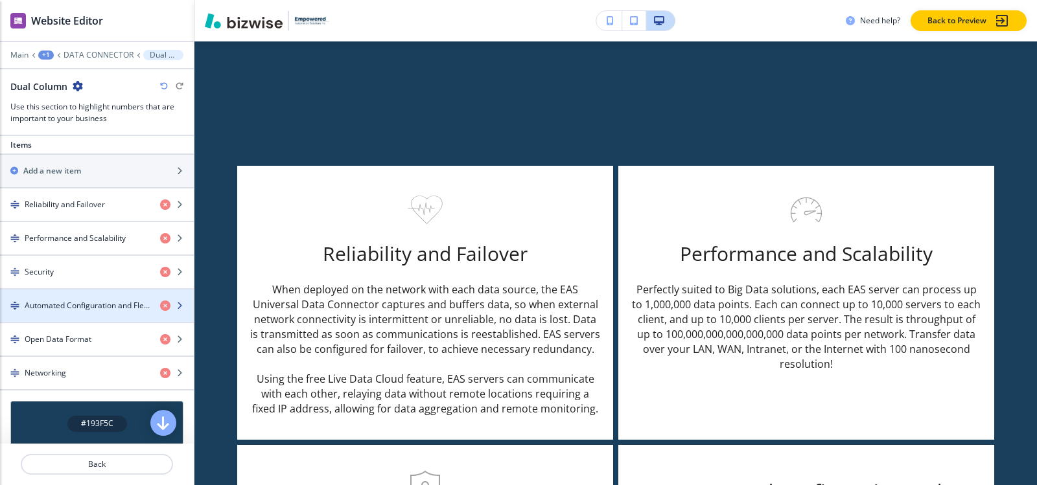
click at [38, 310] on h4 "Automated Configuration and Flexibility" at bounding box center [87, 306] width 125 height 12
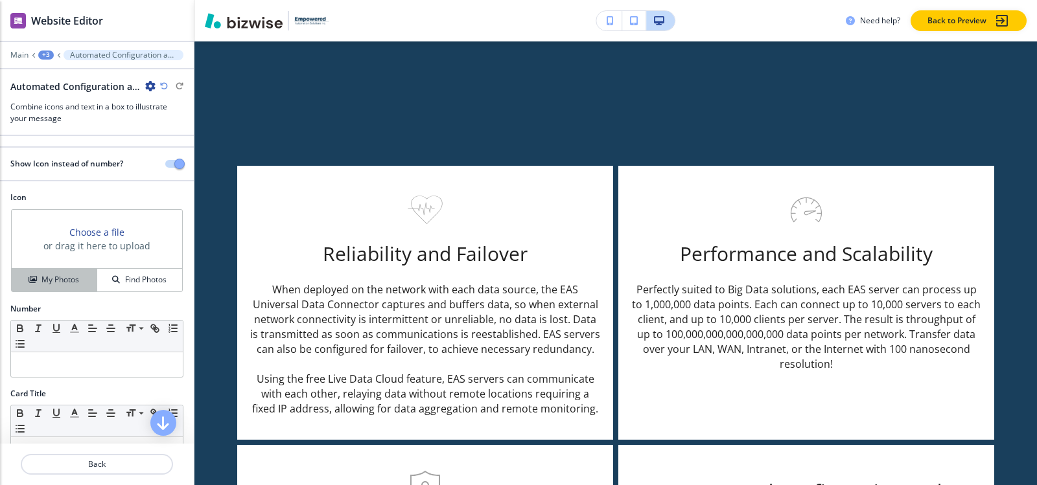
click at [47, 280] on h4 "My Photos" at bounding box center [60, 280] width 38 height 12
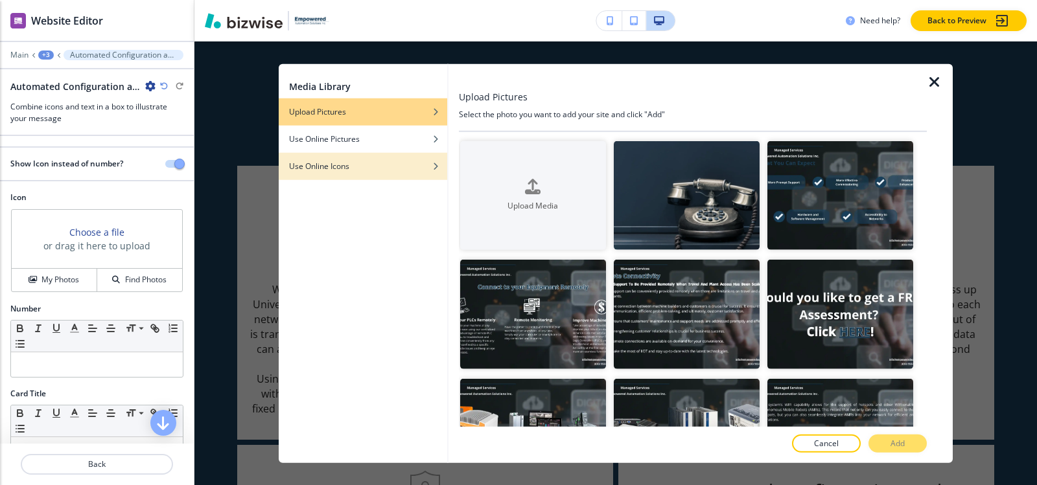
click at [377, 165] on div "Use Online Icons" at bounding box center [363, 166] width 169 height 12
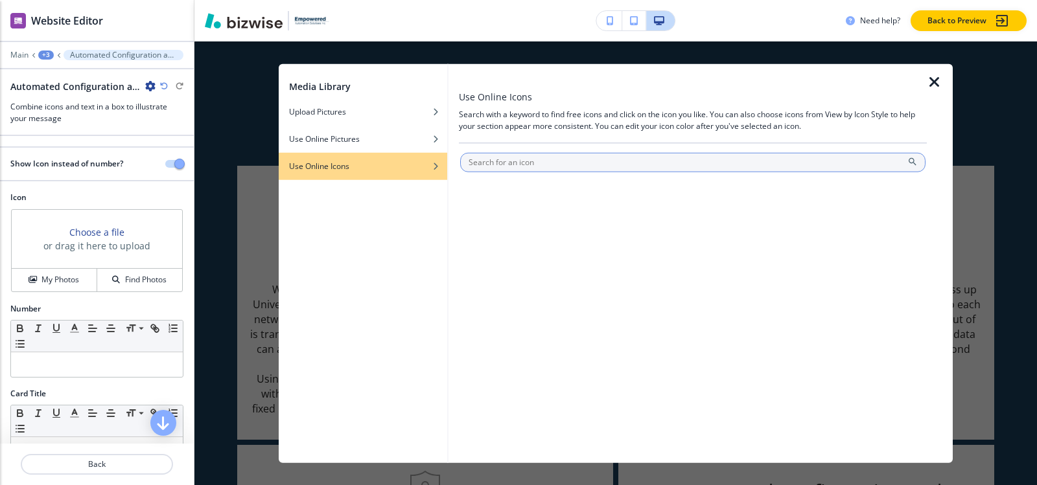
click at [561, 163] on input "text" at bounding box center [692, 161] width 465 height 19
click at [531, 163] on input "text" at bounding box center [692, 161] width 465 height 19
click at [539, 161] on input "text" at bounding box center [692, 161] width 465 height 19
click at [529, 165] on input "text" at bounding box center [692, 161] width 465 height 19
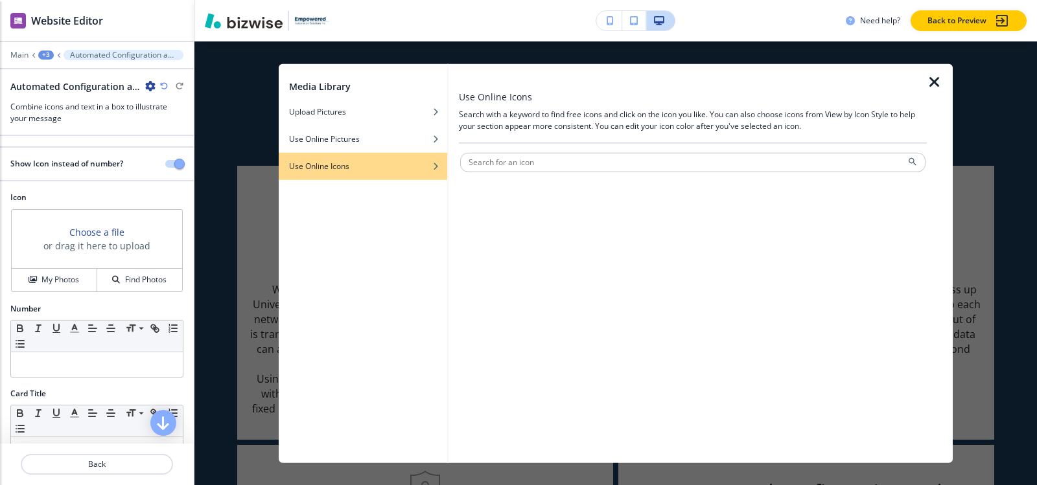
click at [935, 86] on icon "button" at bounding box center [935, 82] width 16 height 16
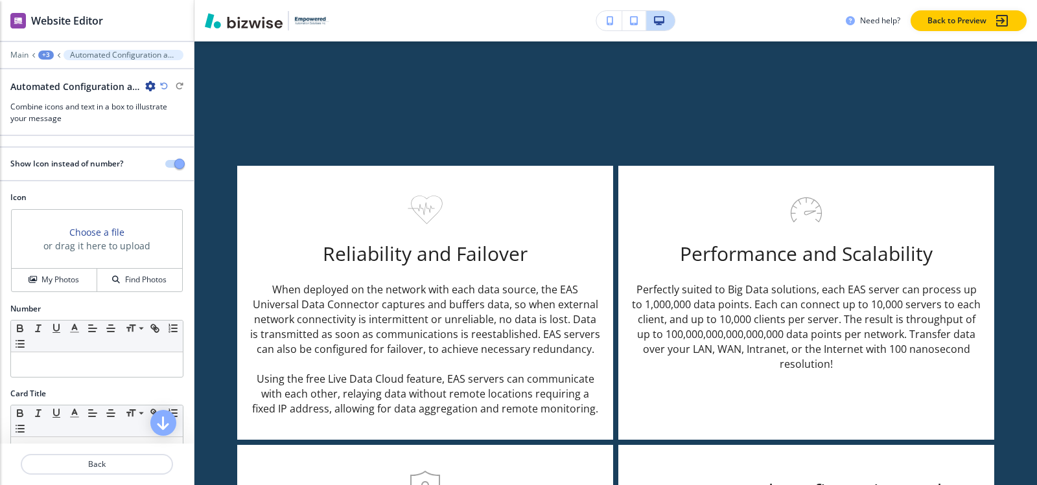
scroll to position [2986, 0]
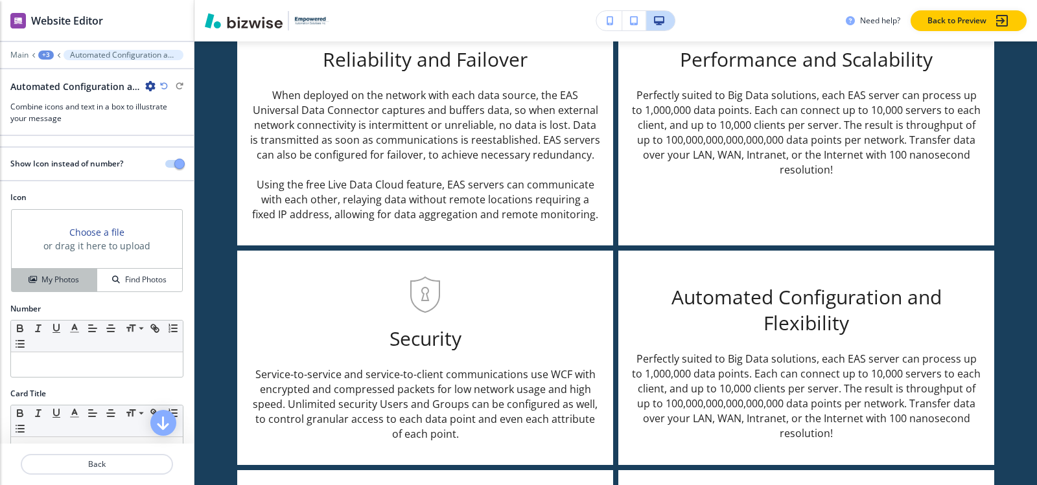
click at [47, 277] on h4 "My Photos" at bounding box center [60, 280] width 38 height 12
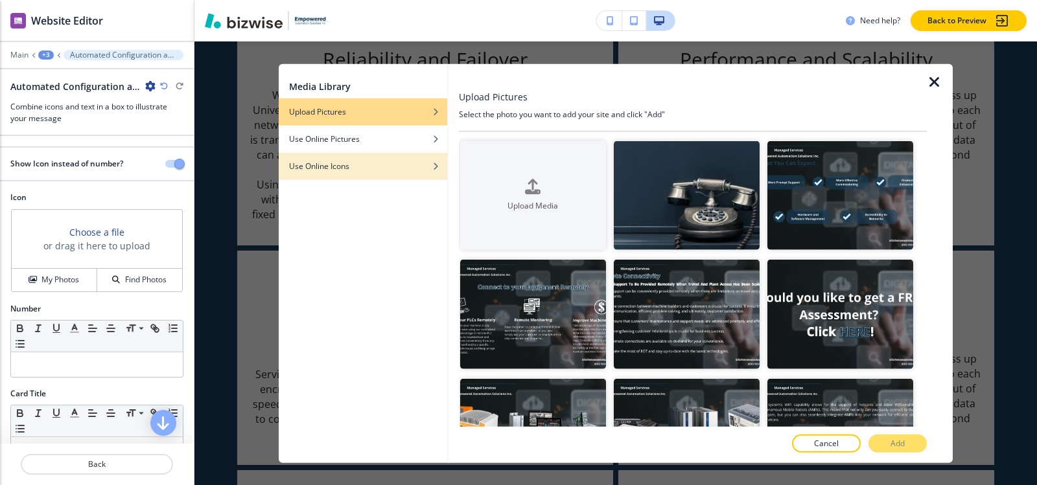
click at [362, 164] on div "Use Online Icons" at bounding box center [363, 166] width 169 height 12
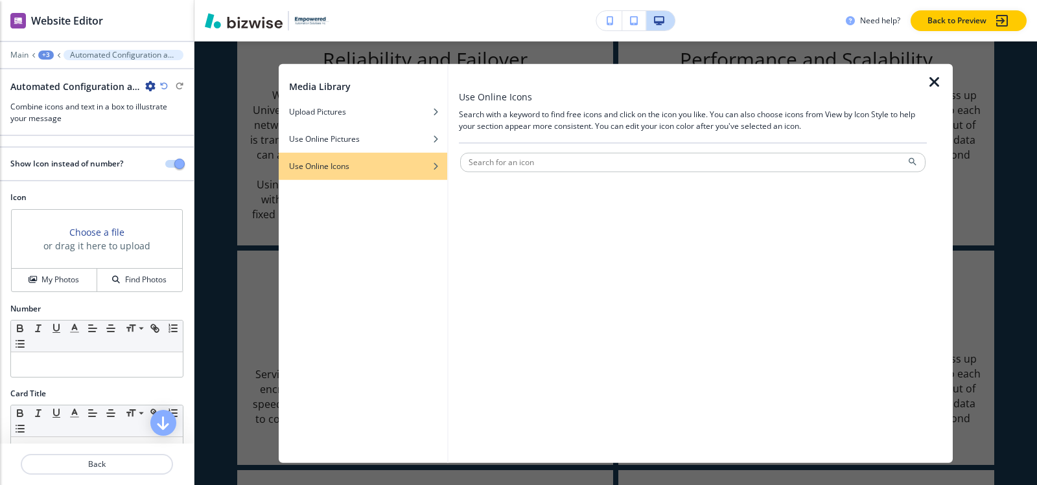
click at [480, 159] on input "text" at bounding box center [692, 161] width 465 height 19
click at [522, 161] on input "text" at bounding box center [692, 161] width 465 height 19
click at [516, 159] on input "text" at bounding box center [692, 161] width 465 height 19
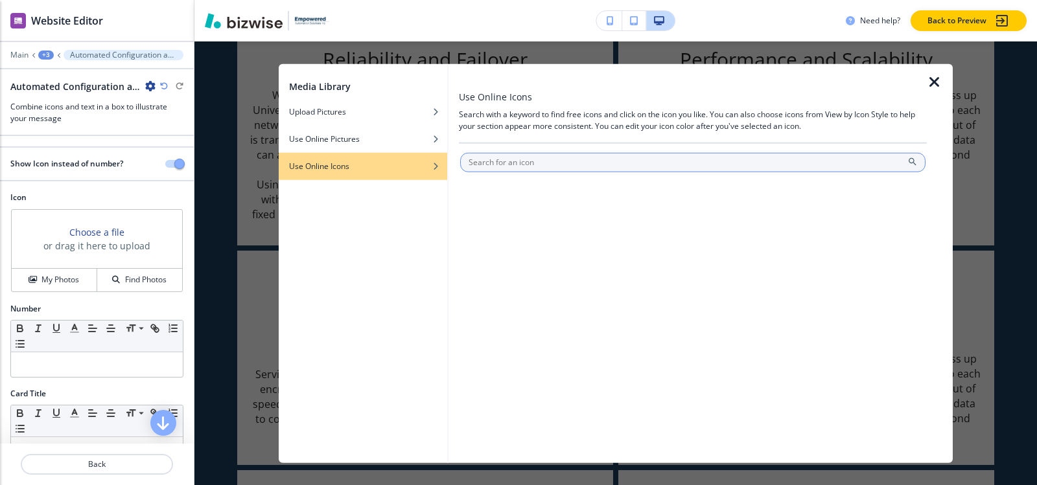
click at [503, 163] on input "text" at bounding box center [692, 161] width 465 height 19
type input "robot face"
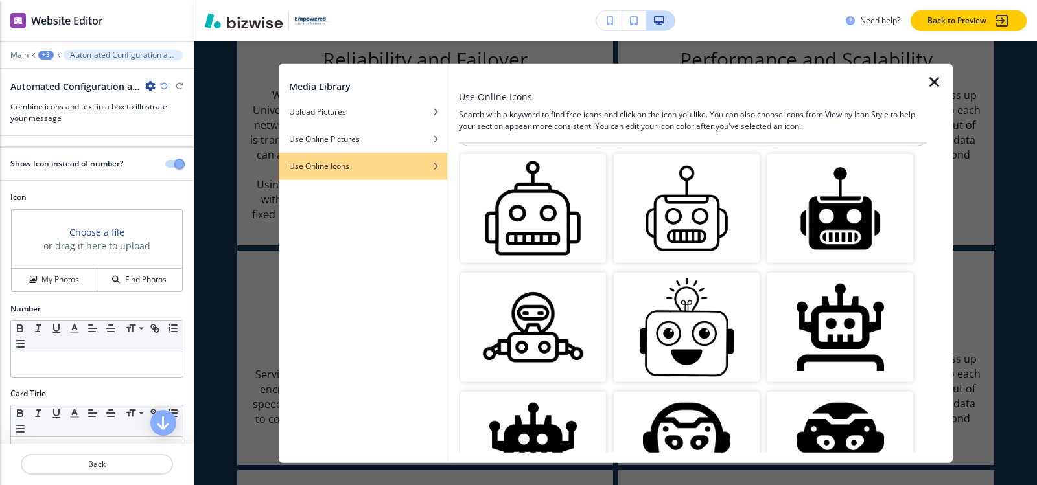
scroll to position [0, 0]
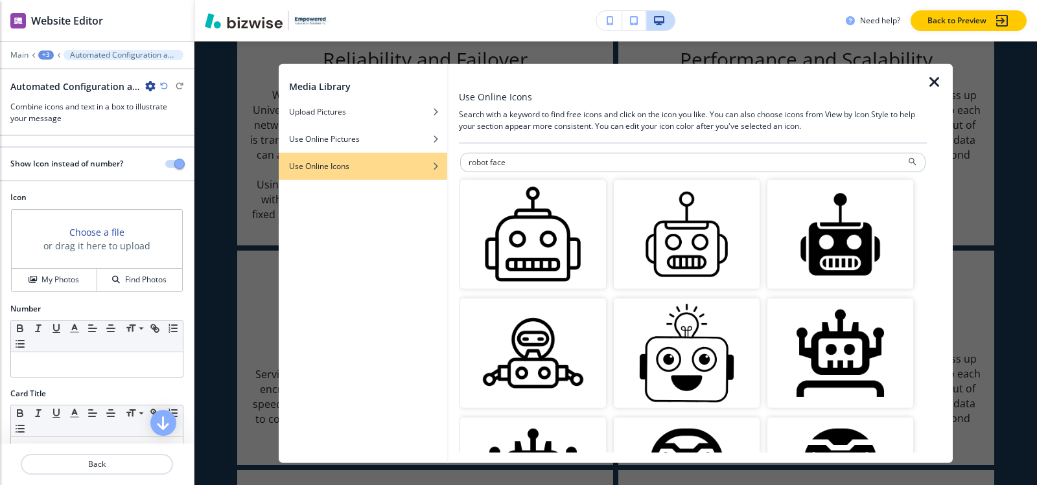
click at [681, 239] on img "button" at bounding box center [687, 235] width 146 height 110
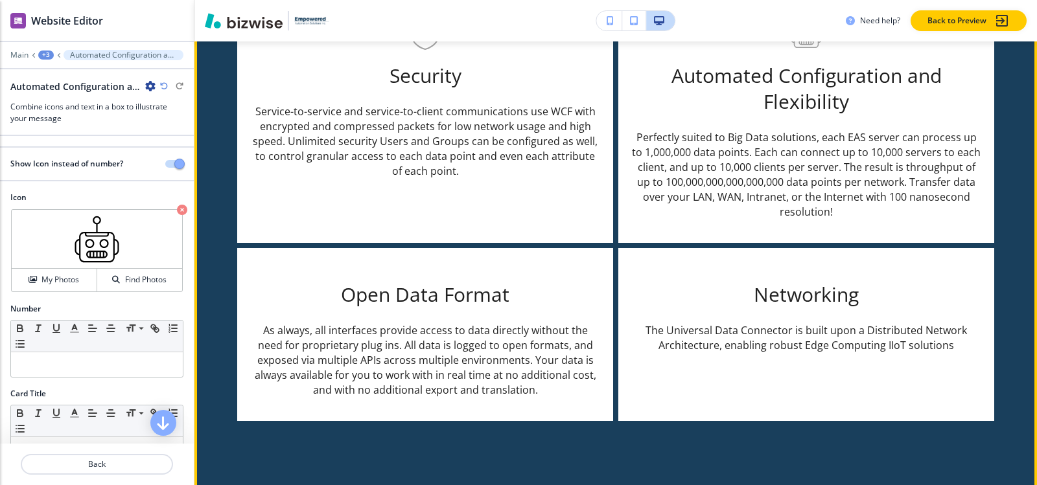
scroll to position [3310, 0]
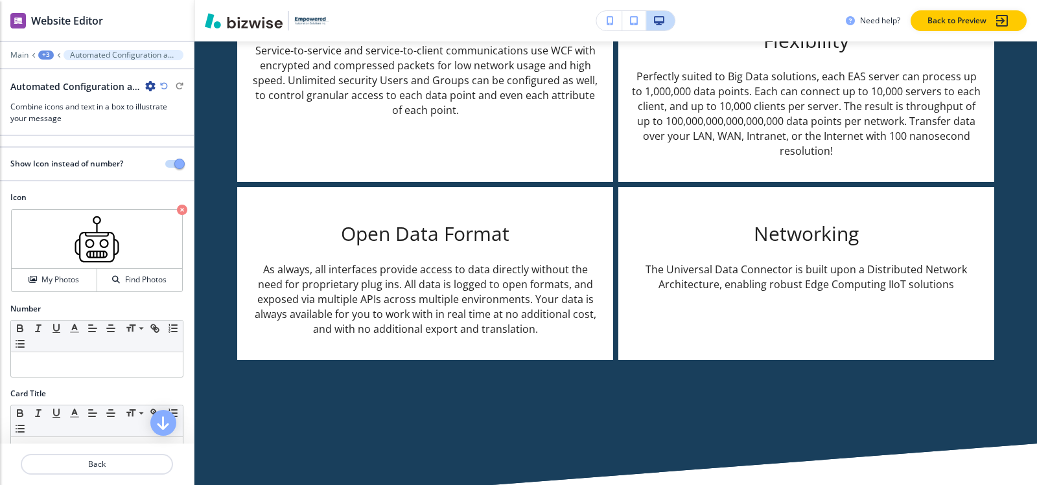
click at [46, 55] on div "+3" at bounding box center [46, 55] width 16 height 9
click at [71, 117] on p "Dual Column" at bounding box center [80, 122] width 66 height 12
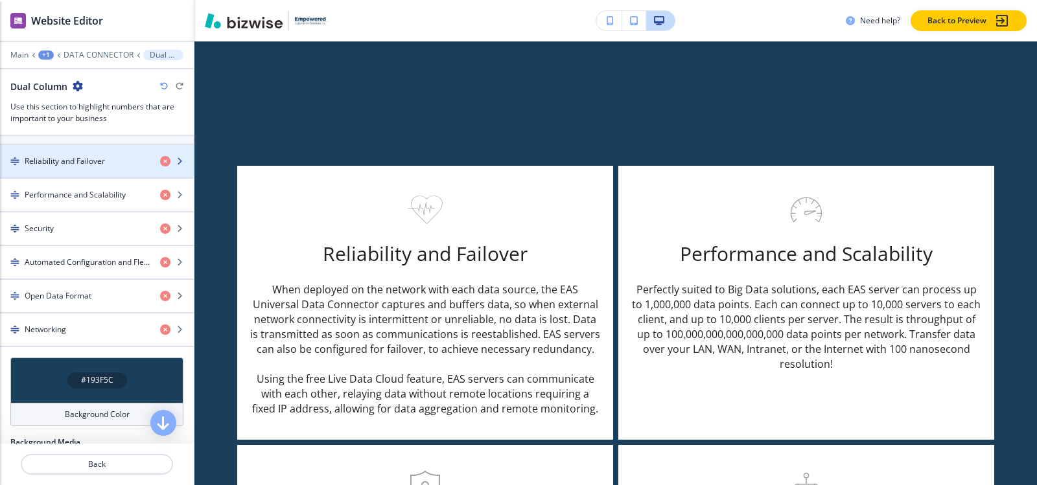
scroll to position [583, 0]
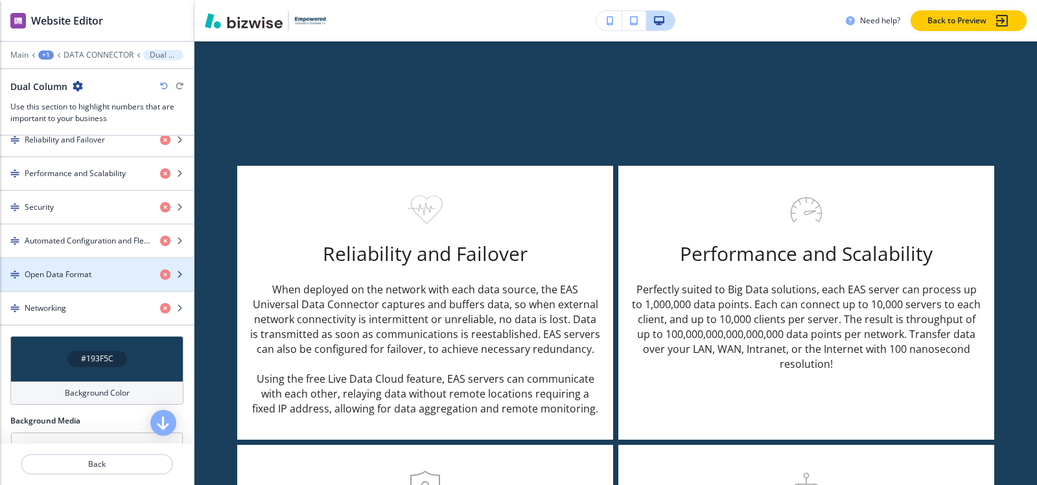
click at [59, 281] on div "button" at bounding box center [97, 286] width 194 height 10
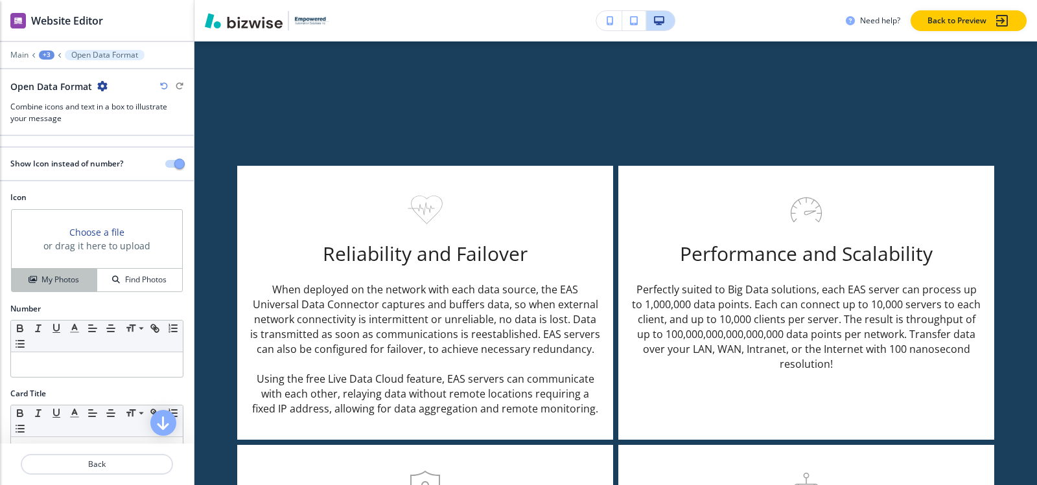
click at [41, 272] on button "My Photos" at bounding box center [55, 280] width 86 height 23
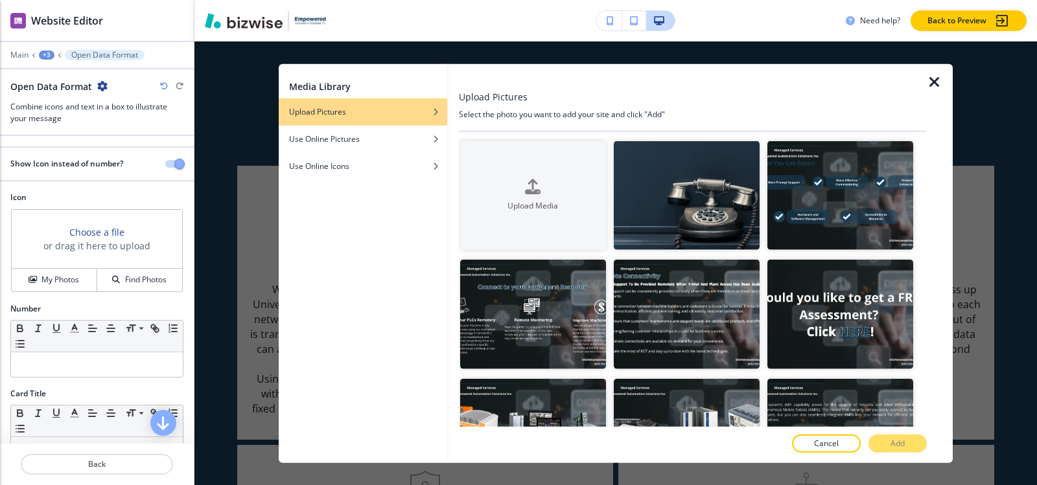
click at [373, 166] on div "Use Online Icons" at bounding box center [363, 166] width 169 height 12
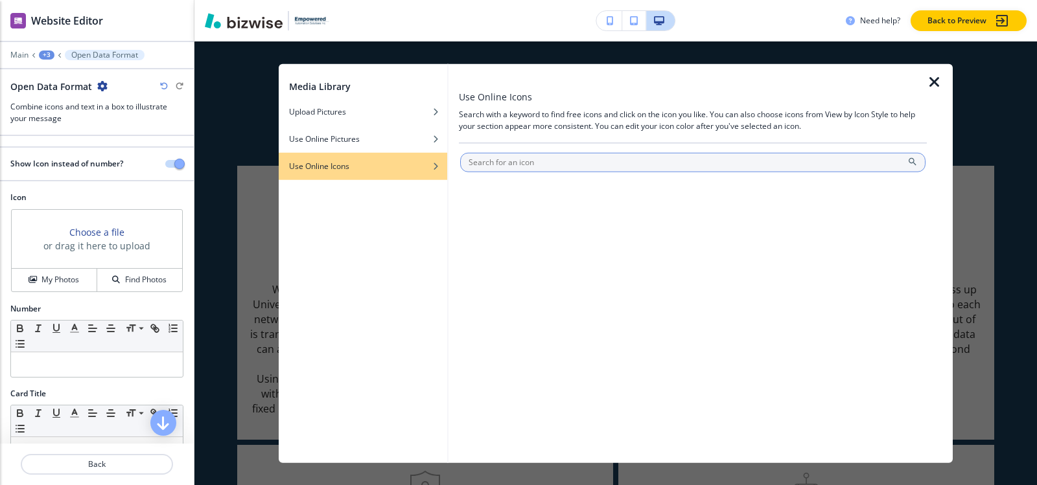
click at [591, 162] on input "text" at bounding box center [692, 161] width 465 height 19
drag, startPoint x: 515, startPoint y: 149, endPoint x: 517, endPoint y: 157, distance: 8.2
click at [515, 152] on div at bounding box center [693, 298] width 468 height 310
click at [518, 157] on input "text" at bounding box center [692, 161] width 465 height 19
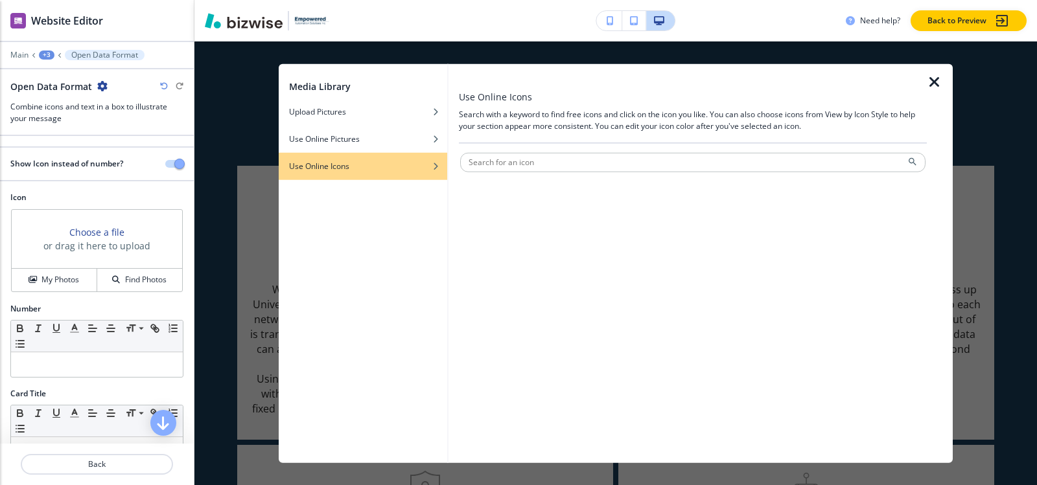
click at [253, 82] on div "Media Library Upload Pictures Use Online Pictures Use Online Icons Use Online I…" at bounding box center [615, 263] width 843 height 444
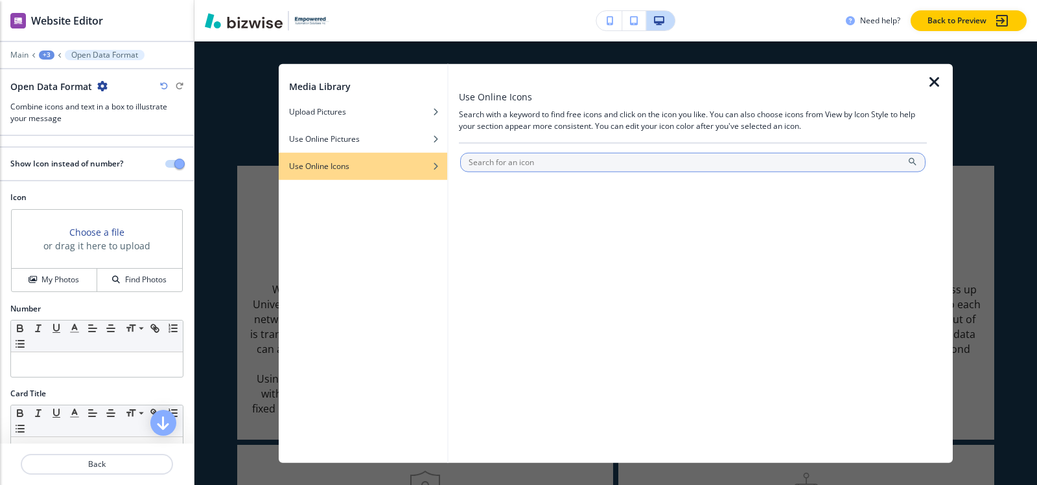
click at [539, 158] on input "text" at bounding box center [692, 161] width 465 height 19
paste input "Data Storage"
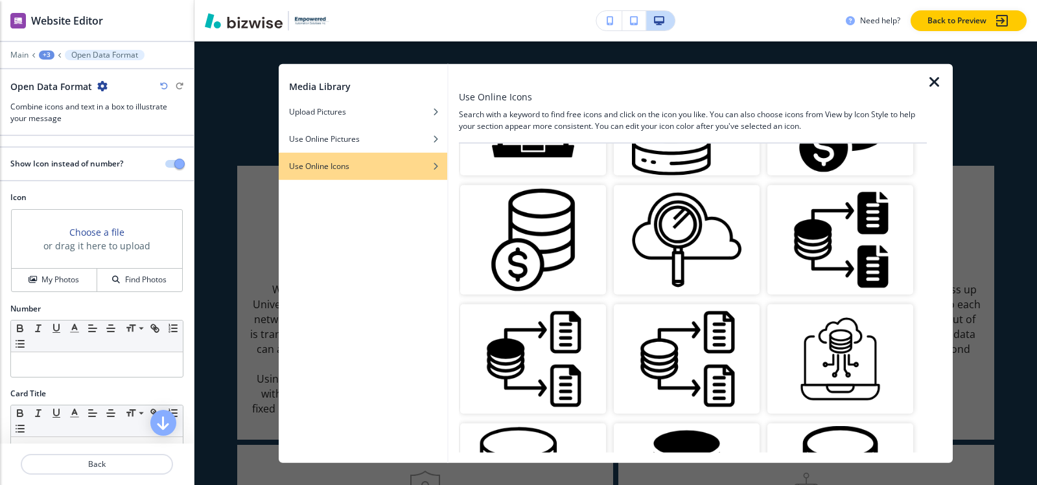
scroll to position [0, 0]
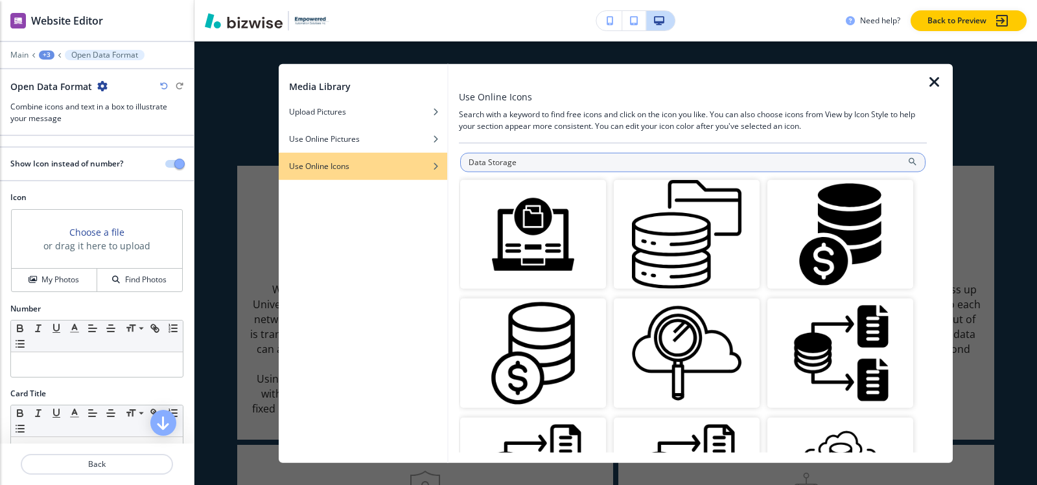
click at [697, 167] on input "Data Storage" at bounding box center [692, 161] width 465 height 19
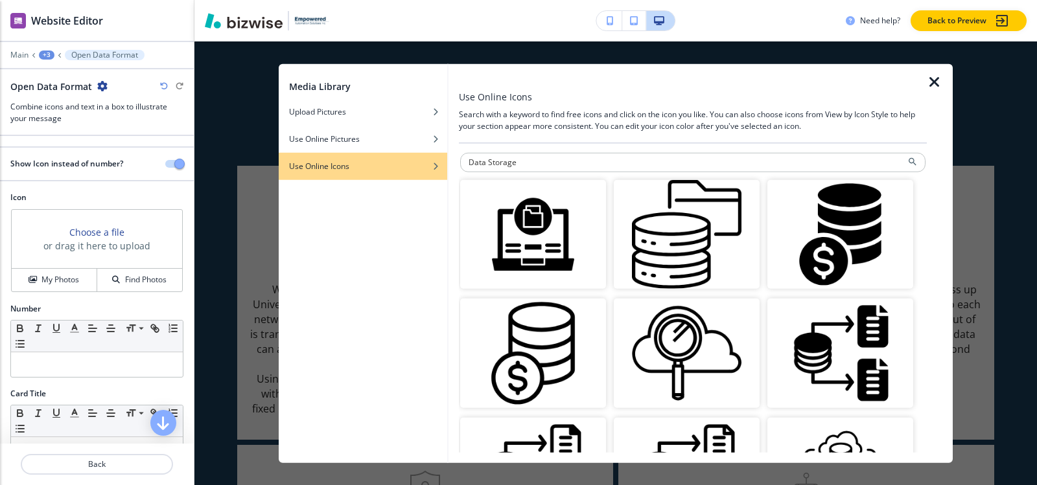
paste input "bas"
type input "Database"
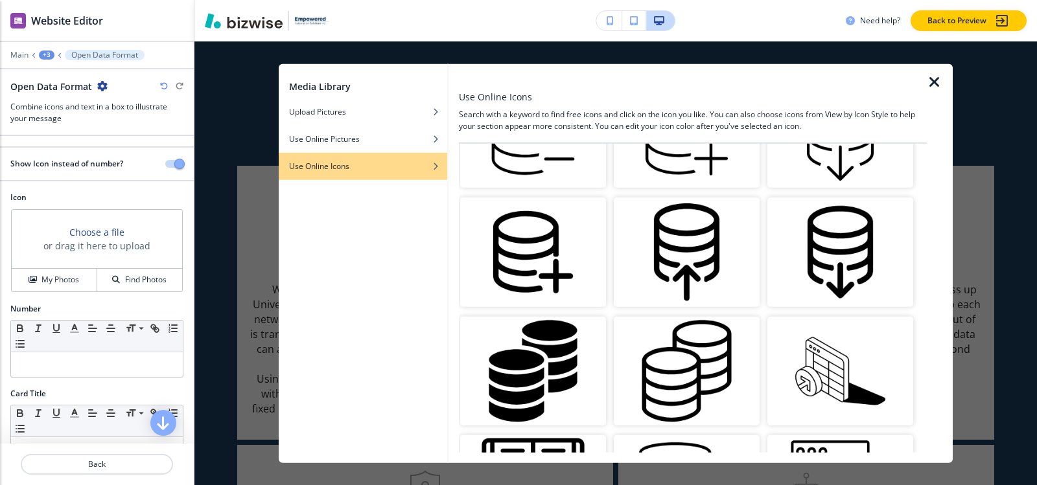
scroll to position [739, 0]
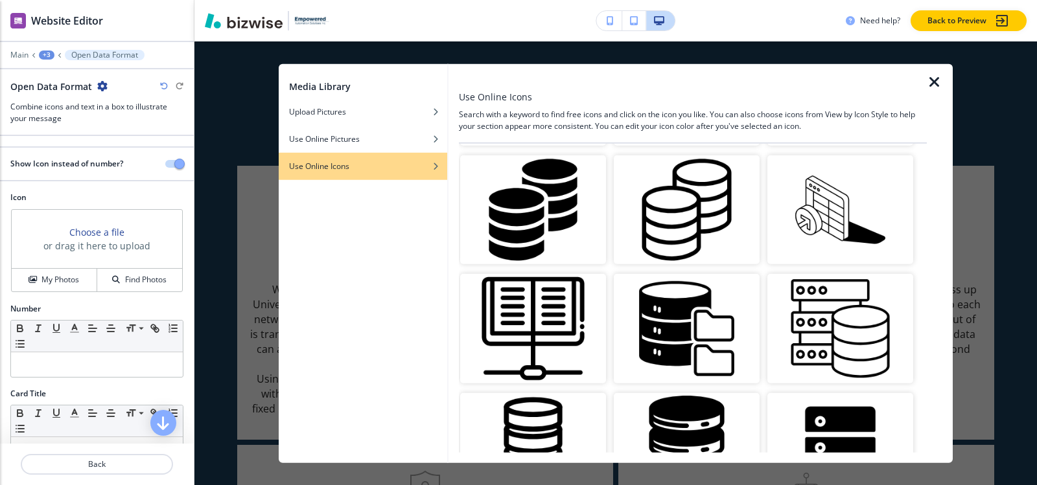
click at [688, 195] on img "button" at bounding box center [687, 210] width 146 height 110
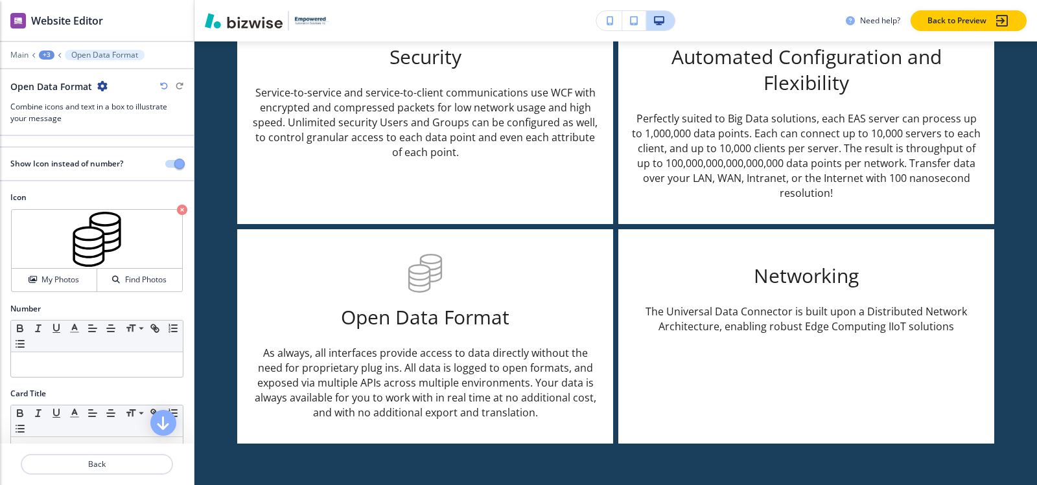
scroll to position [3245, 0]
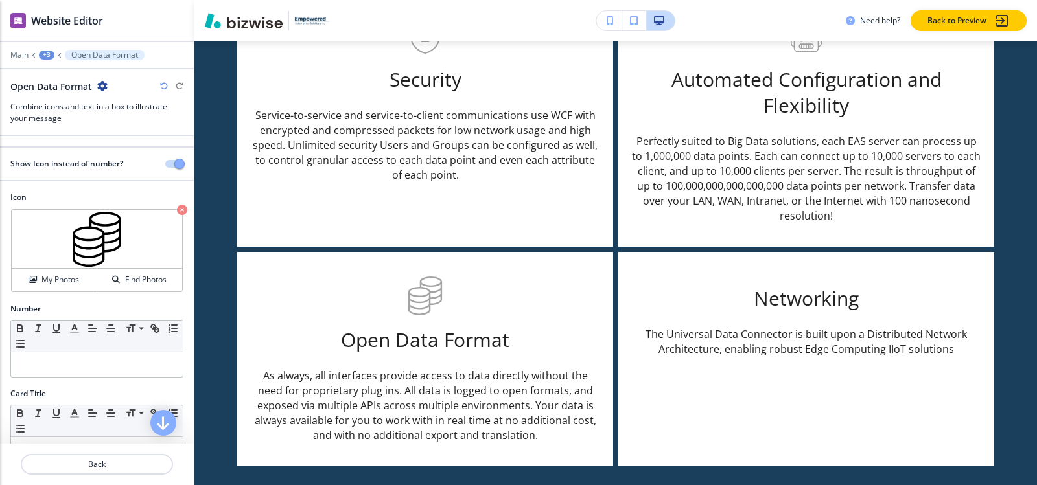
click at [48, 56] on div "+3" at bounding box center [47, 55] width 16 height 9
click at [84, 126] on p "Dual Column" at bounding box center [80, 122] width 66 height 12
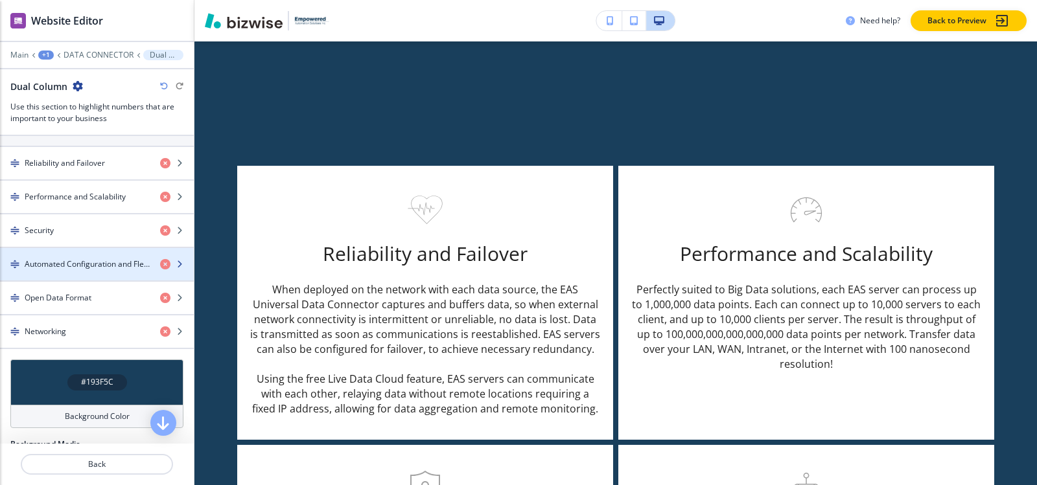
scroll to position [583, 0]
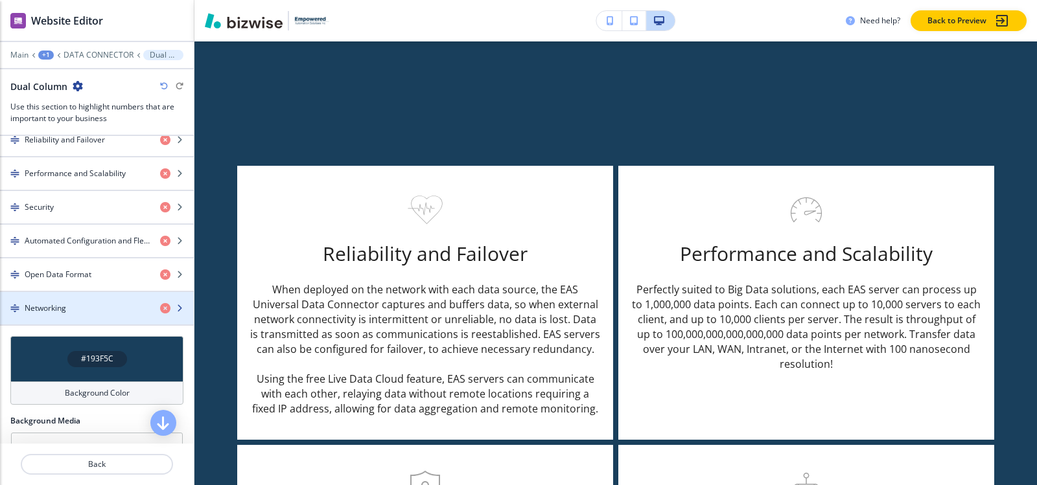
click at [80, 314] on div "button" at bounding box center [97, 319] width 194 height 10
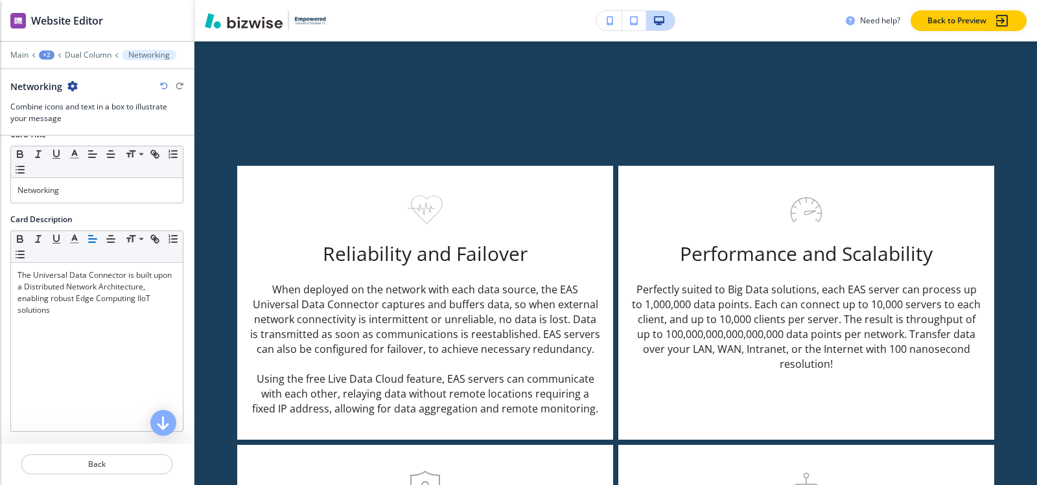
scroll to position [65, 0]
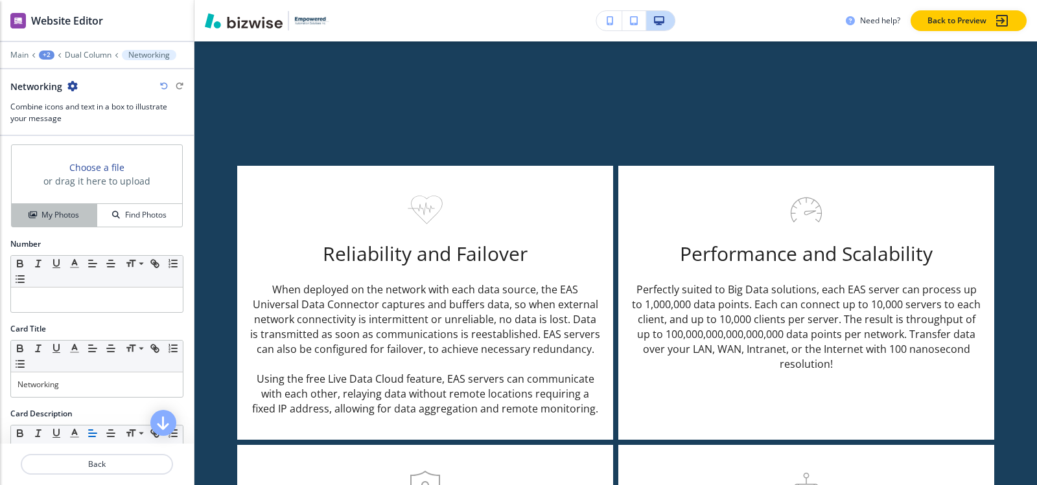
click at [51, 212] on h4 "My Photos" at bounding box center [60, 215] width 38 height 12
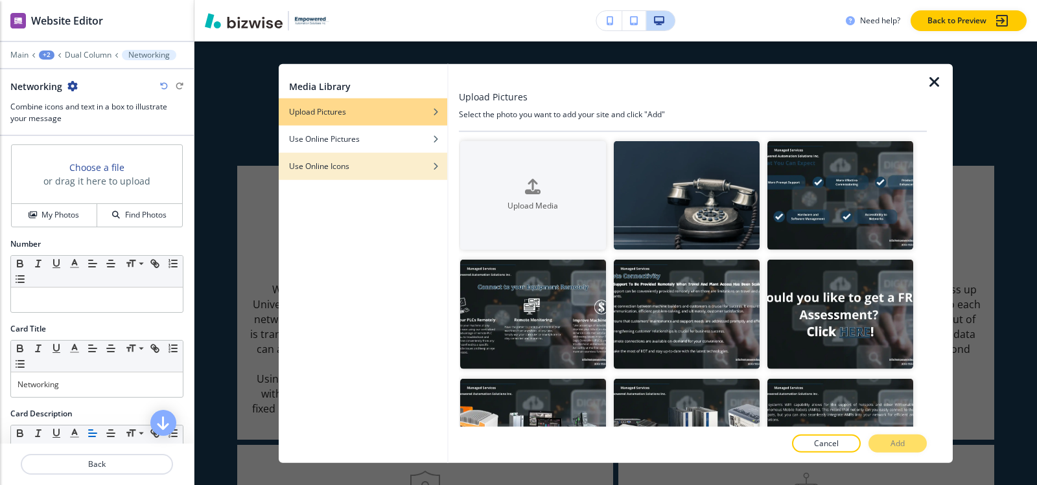
click at [336, 172] on h4 "Use Online Icons" at bounding box center [319, 166] width 60 height 12
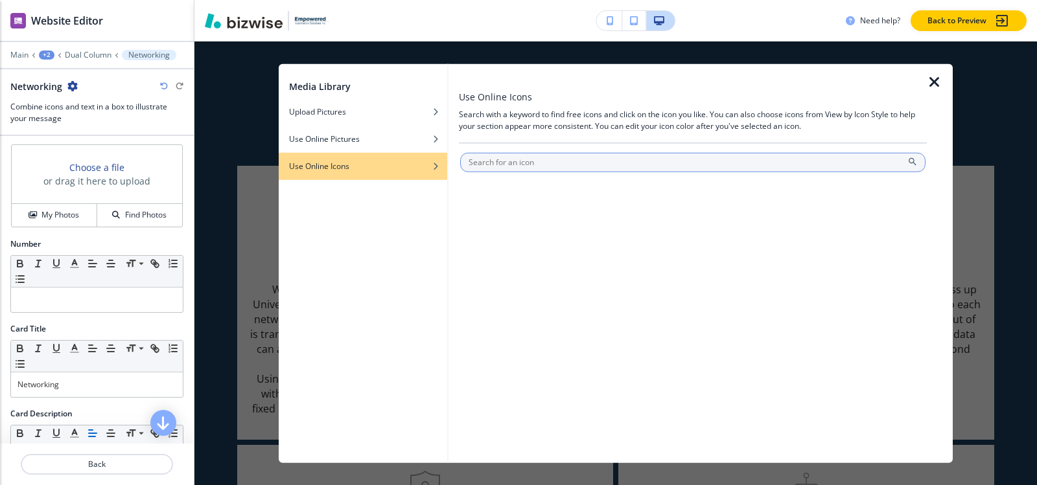
click at [505, 156] on input "text" at bounding box center [692, 161] width 465 height 19
click at [504, 161] on input "text" at bounding box center [692, 161] width 465 height 19
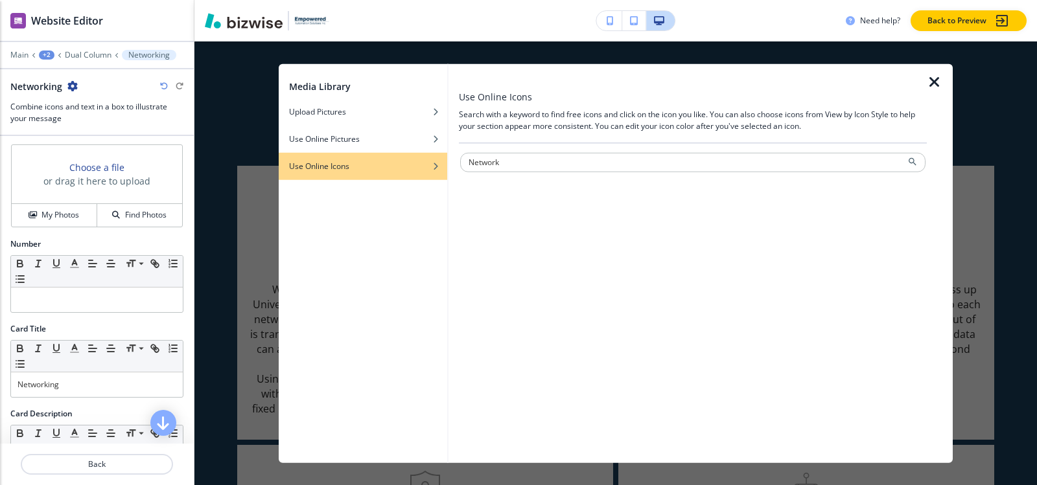
type input "Network"
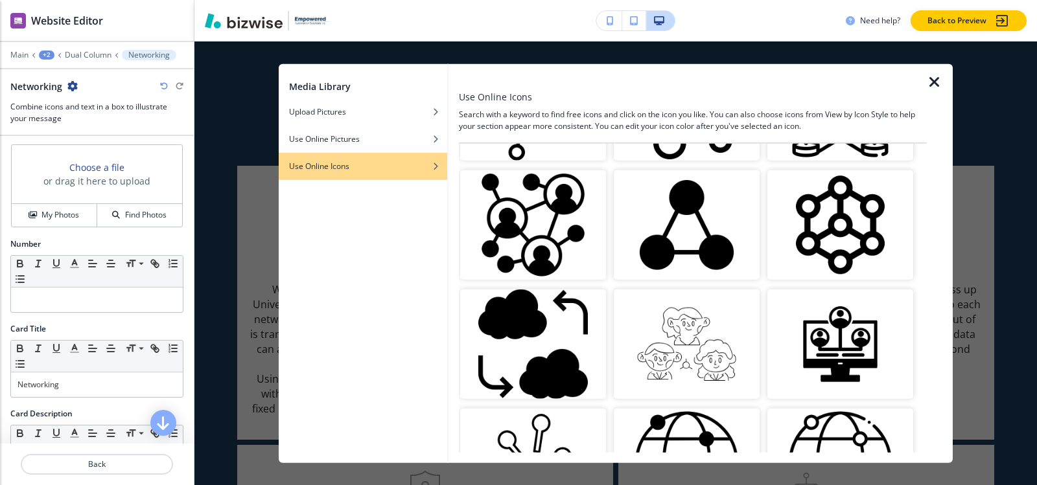
scroll to position [713, 0]
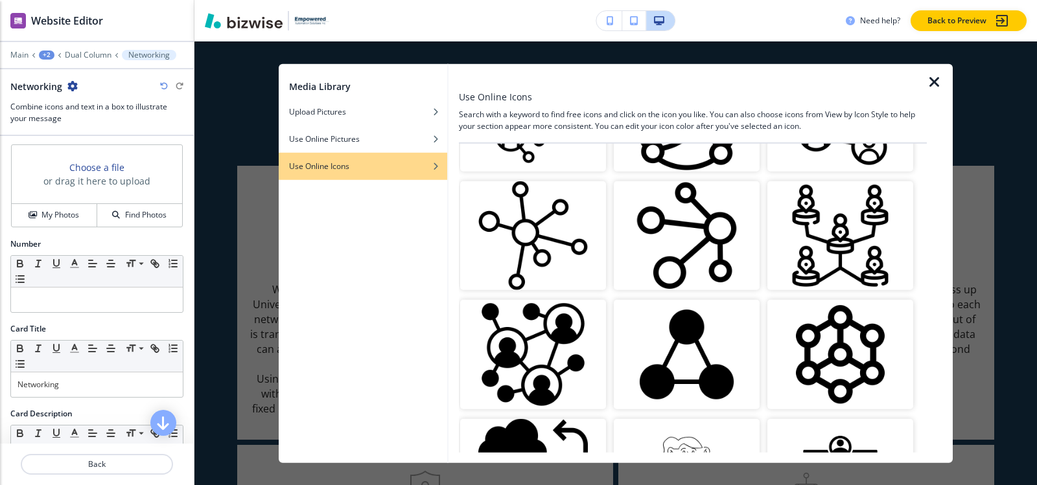
click at [570, 248] on img "button" at bounding box center [533, 236] width 146 height 110
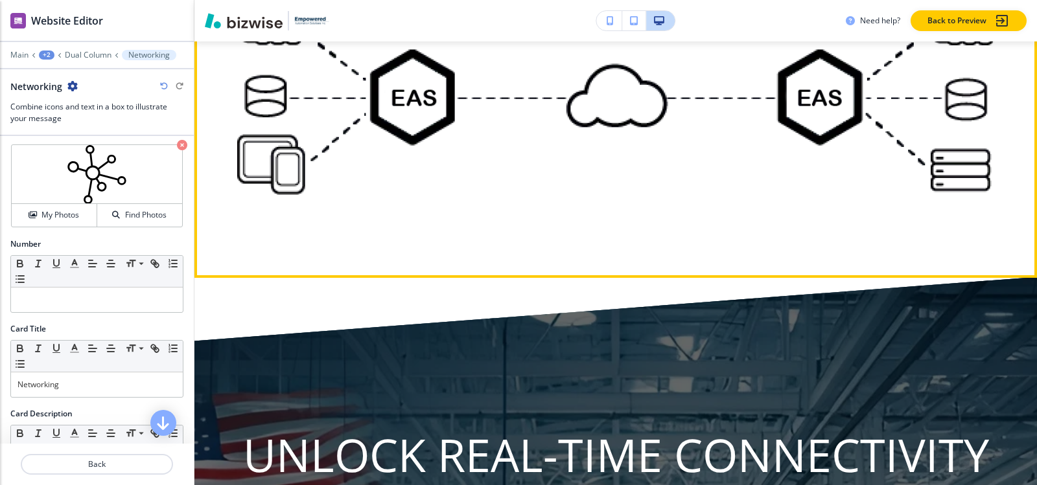
scroll to position [3829, 0]
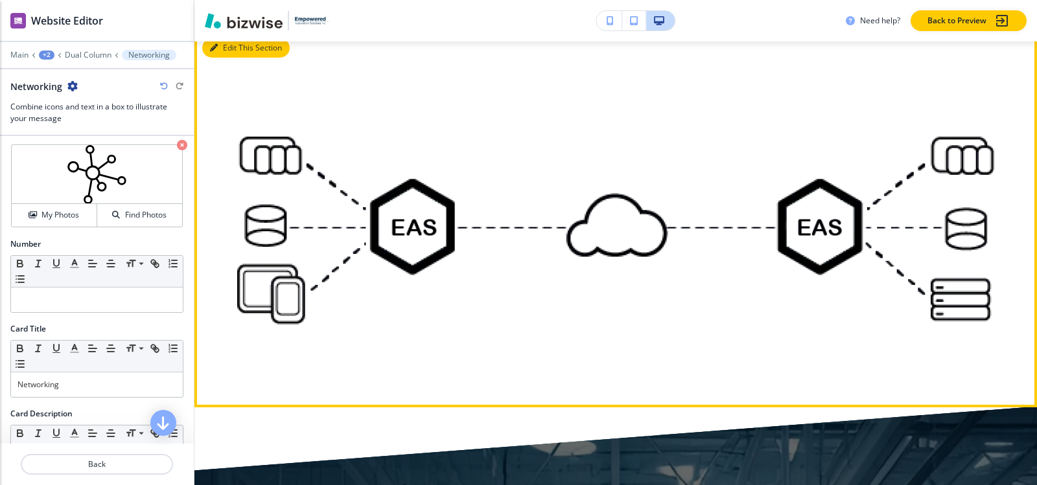
click at [228, 53] on button "Edit This Section" at bounding box center [245, 47] width 87 height 19
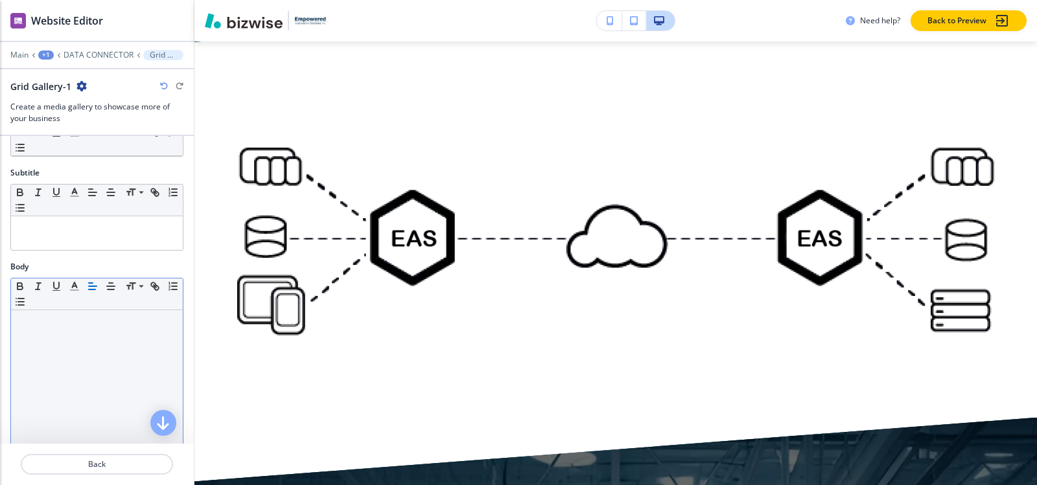
scroll to position [65, 0]
click at [86, 342] on div at bounding box center [97, 394] width 172 height 169
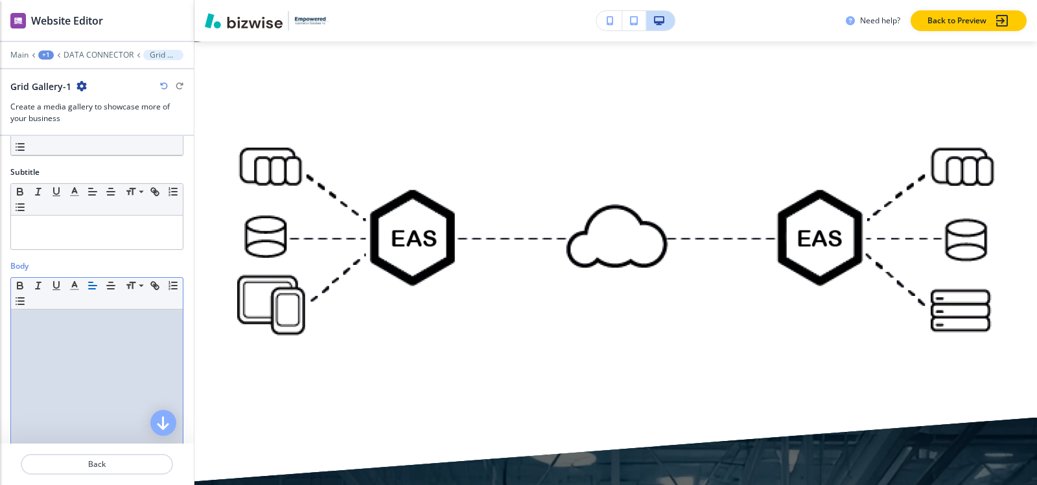
paste div
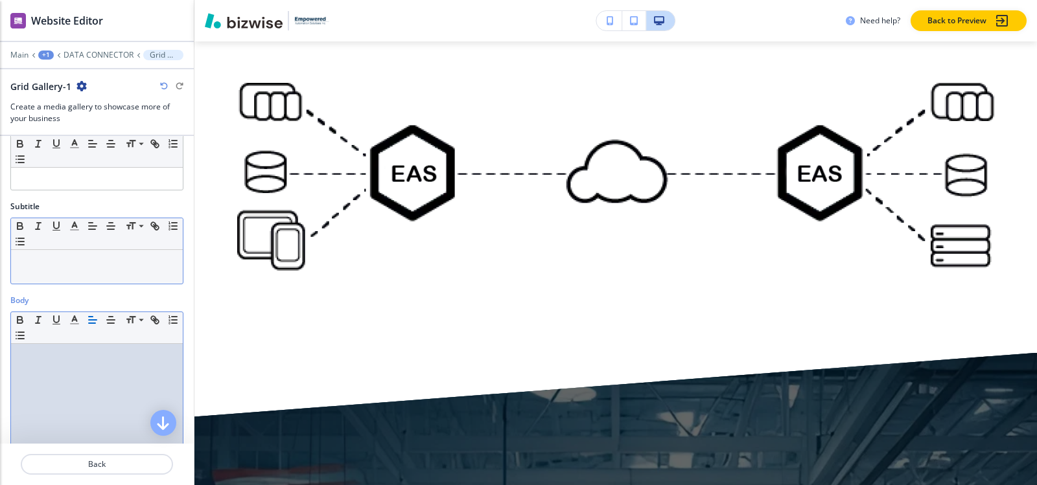
scroll to position [0, 0]
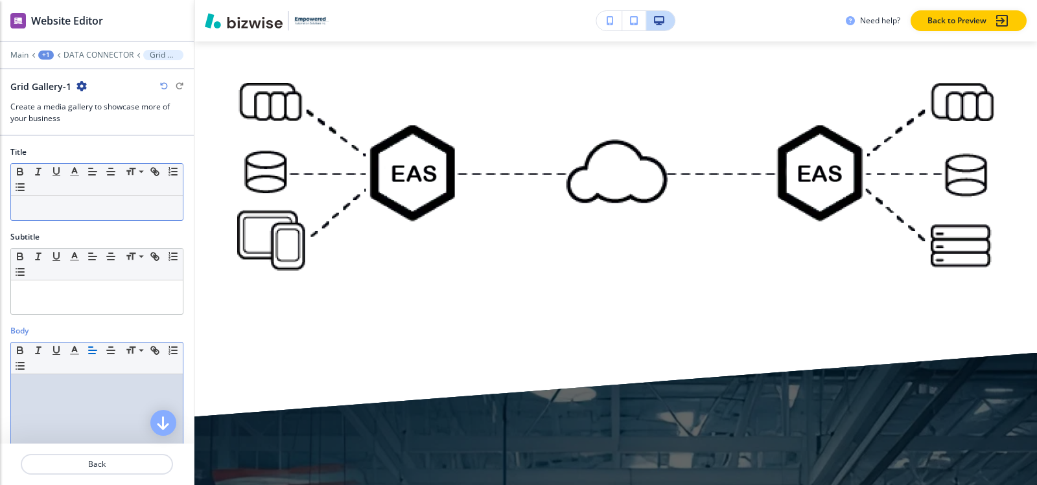
click at [73, 210] on p at bounding box center [96, 208] width 159 height 12
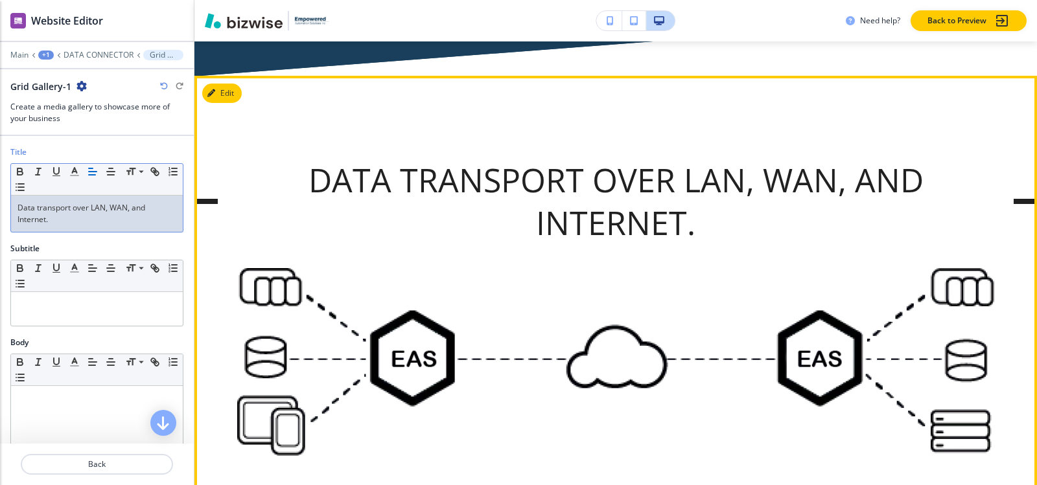
scroll to position [3753, 0]
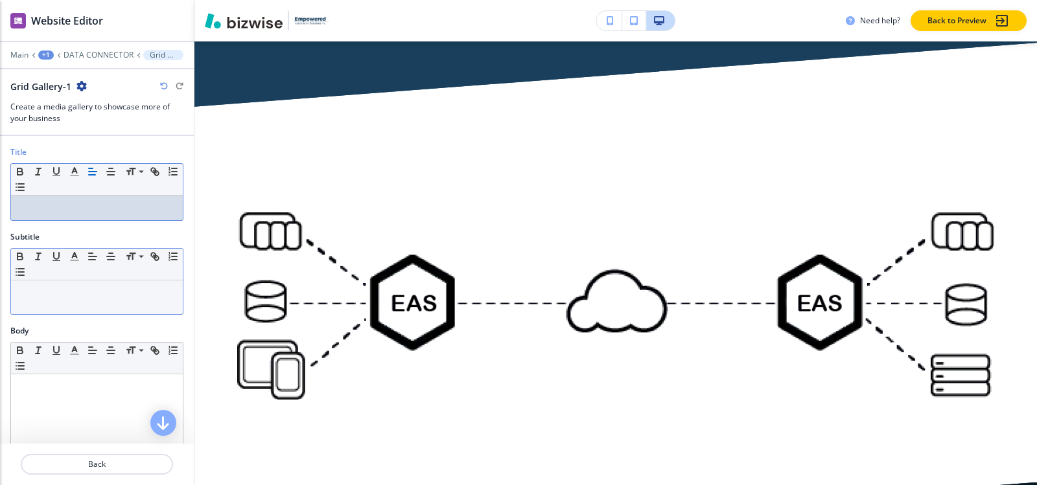
click at [99, 299] on div at bounding box center [97, 298] width 172 height 34
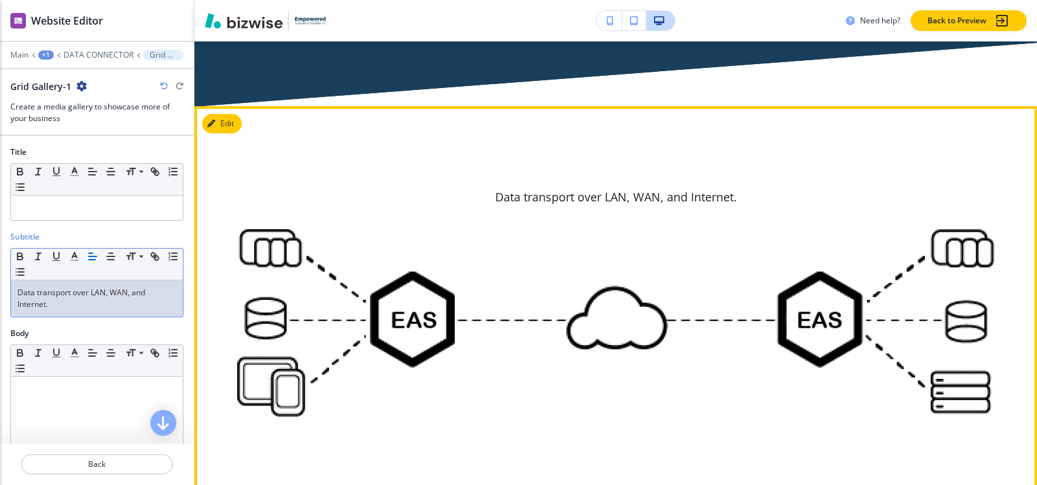
scroll to position [3882, 0]
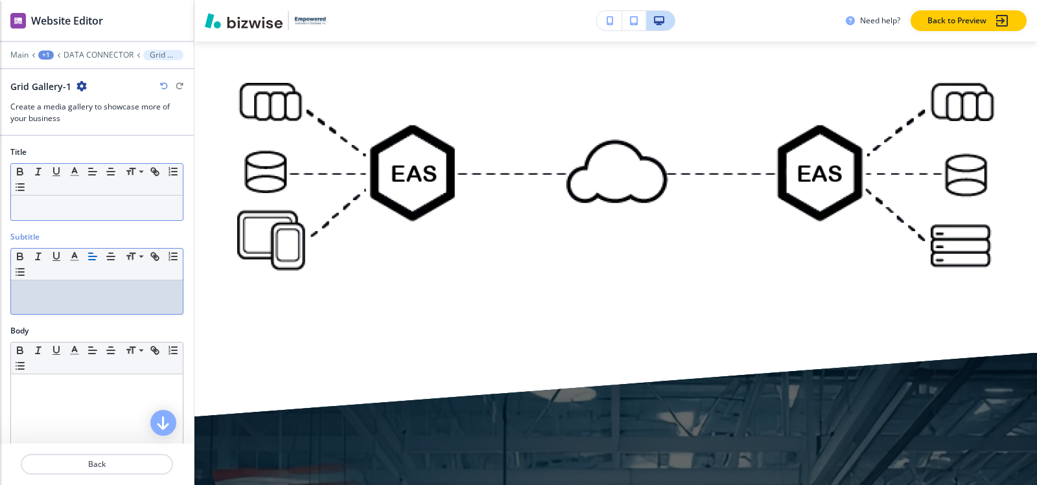
click at [100, 209] on p at bounding box center [96, 208] width 159 height 12
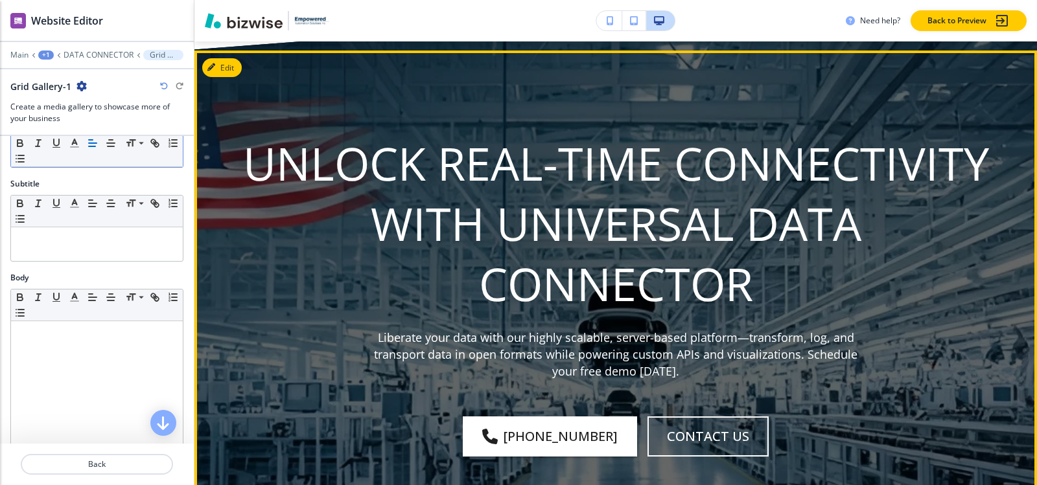
scroll to position [4271, 0]
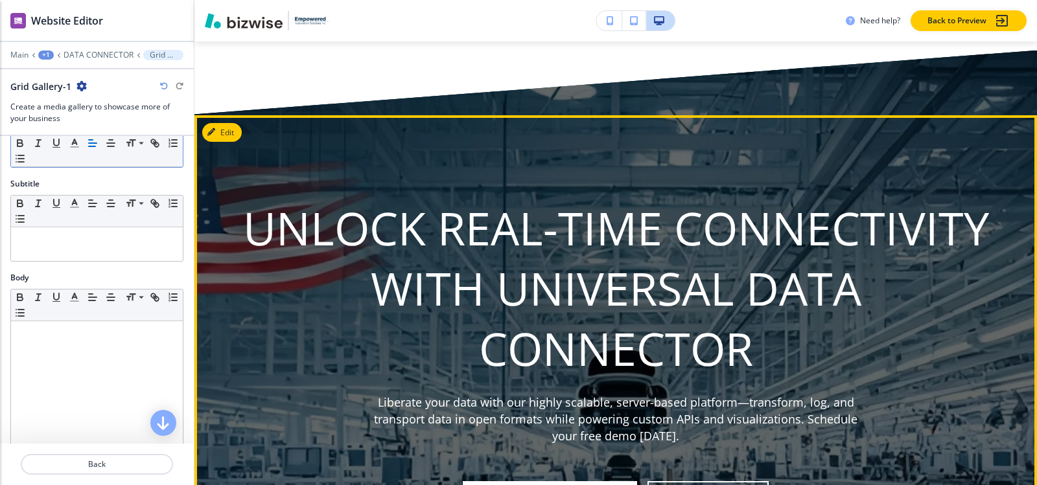
click at [231, 136] on button "Edit" at bounding box center [222, 132] width 40 height 19
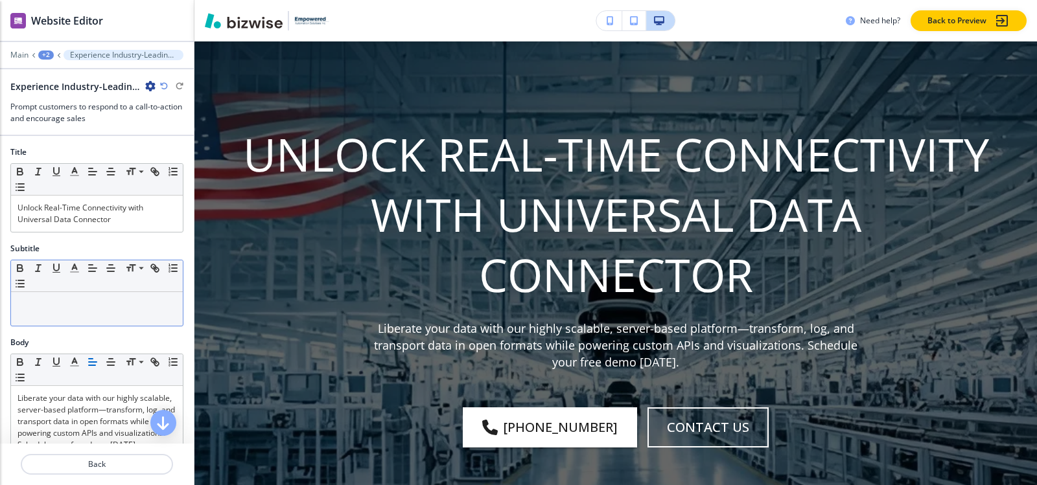
scroll to position [34, 0]
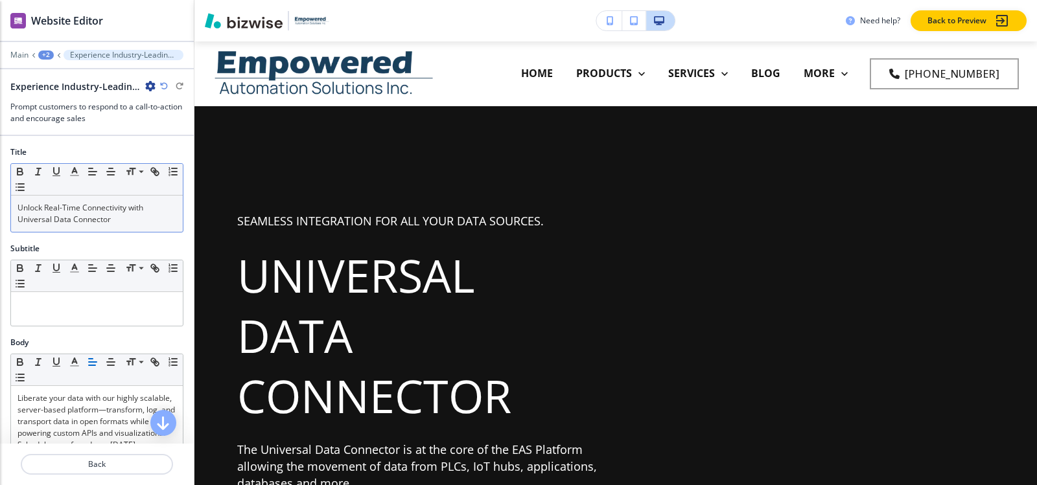
click at [126, 210] on p "Unlock Real-Time Connectivity with Universal Data Connector" at bounding box center [96, 213] width 159 height 23
click at [121, 226] on div "Unlock Real-Time Connectivity with Universal Data Connector" at bounding box center [97, 214] width 172 height 36
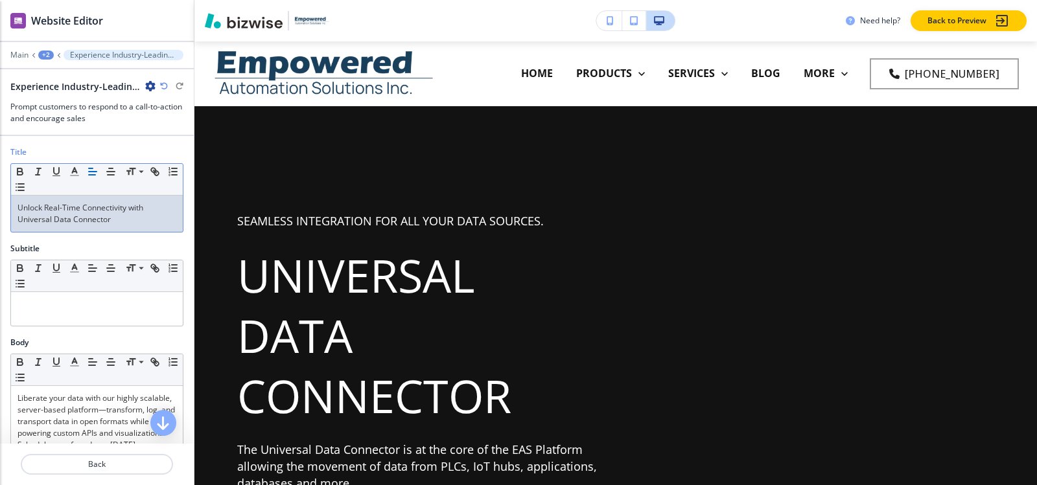
scroll to position [4345, 0]
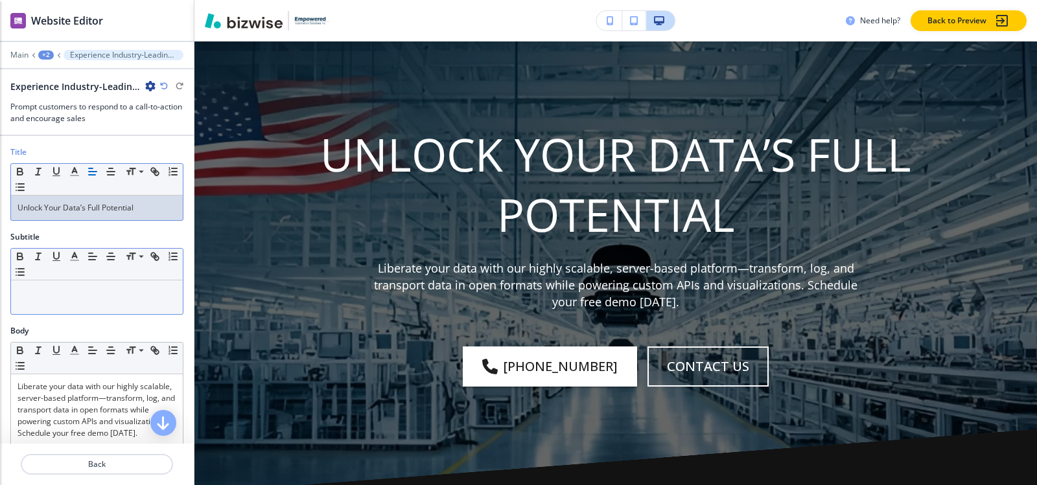
click at [73, 297] on p at bounding box center [96, 293] width 159 height 12
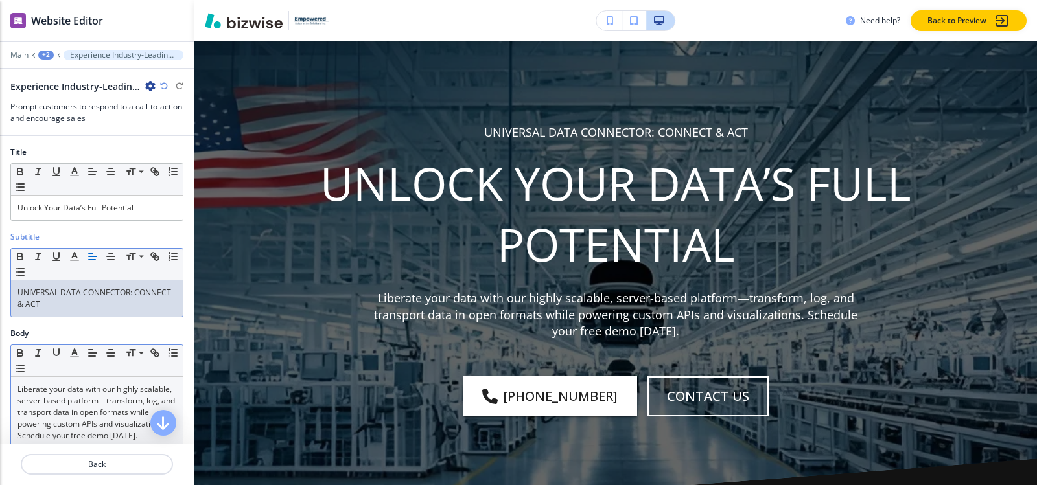
click at [73, 422] on p "Liberate your data with our highly scalable, server-based platform—transform, l…" at bounding box center [96, 413] width 159 height 58
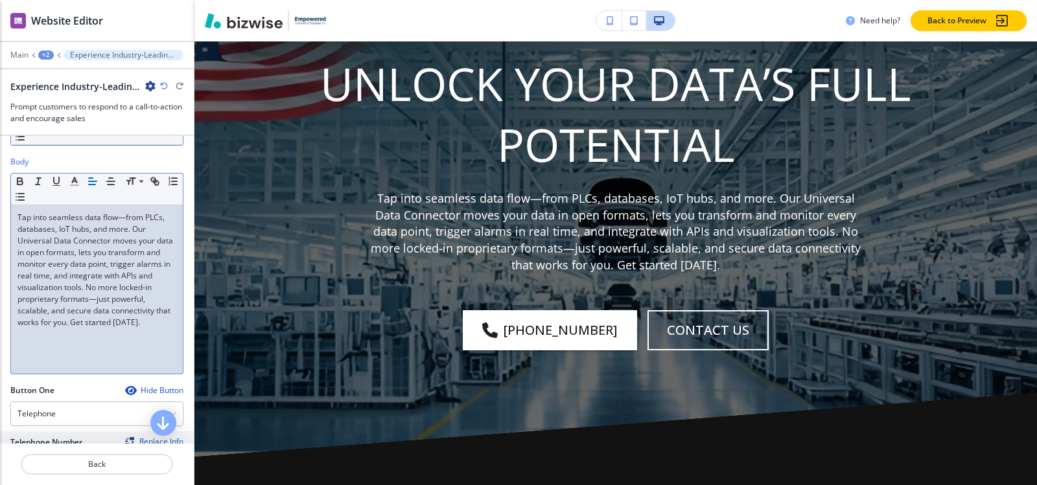
scroll to position [4219, 0]
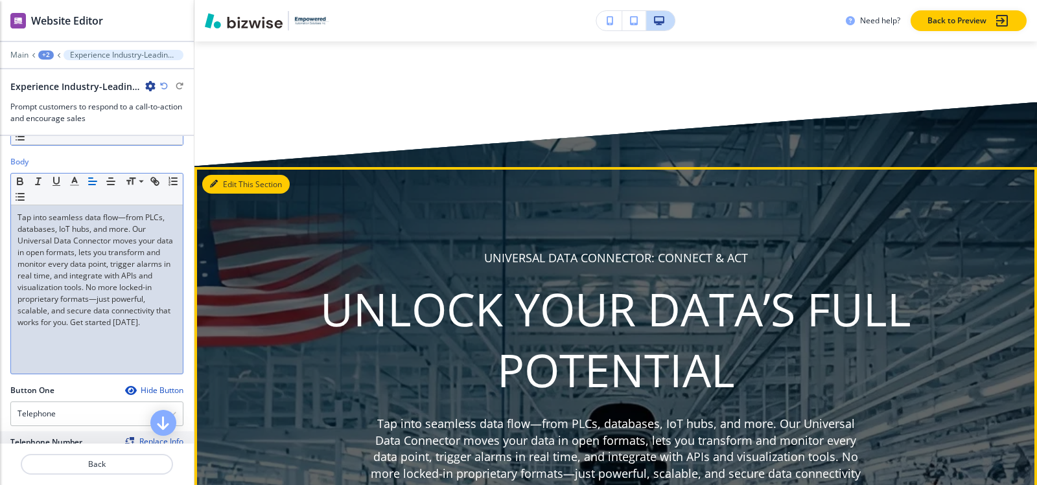
click at [222, 185] on button "Edit This Section" at bounding box center [245, 184] width 87 height 19
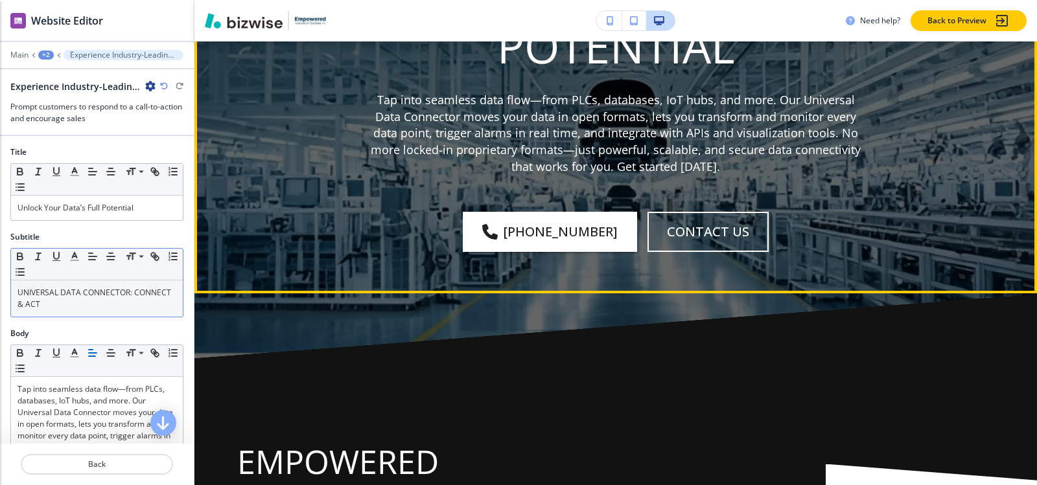
scroll to position [4284, 0]
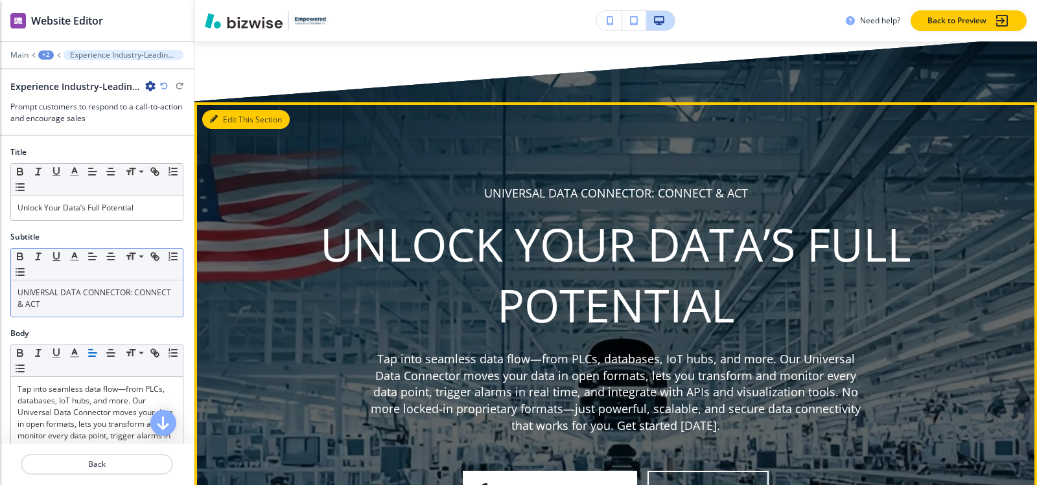
click at [237, 119] on button "Edit This Section" at bounding box center [245, 119] width 87 height 19
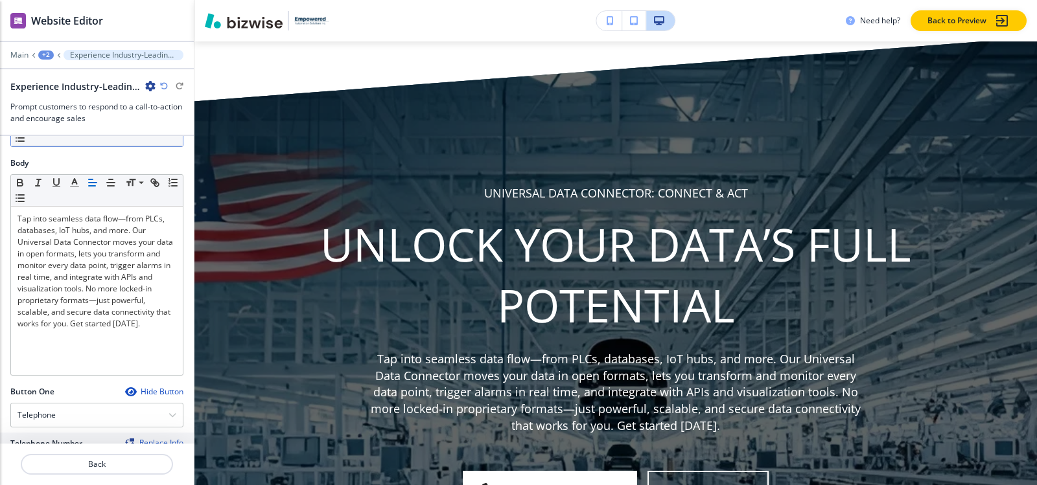
scroll to position [596, 0]
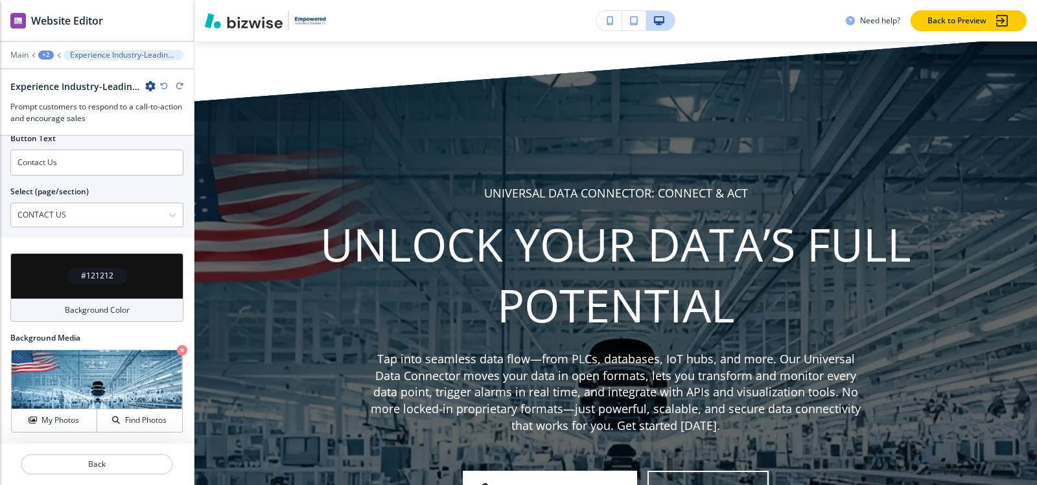
click at [46, 417] on h4 "My Photos" at bounding box center [60, 421] width 38 height 12
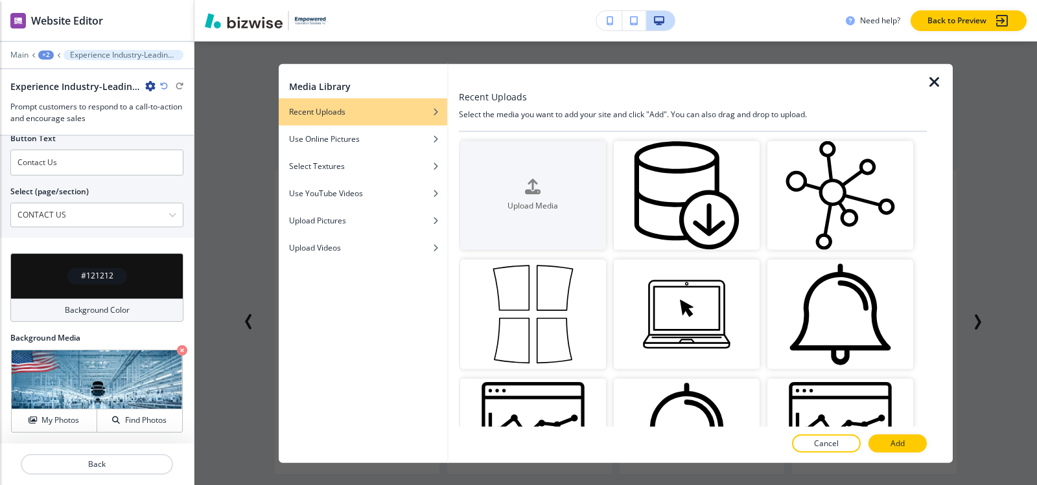
scroll to position [2333, 0]
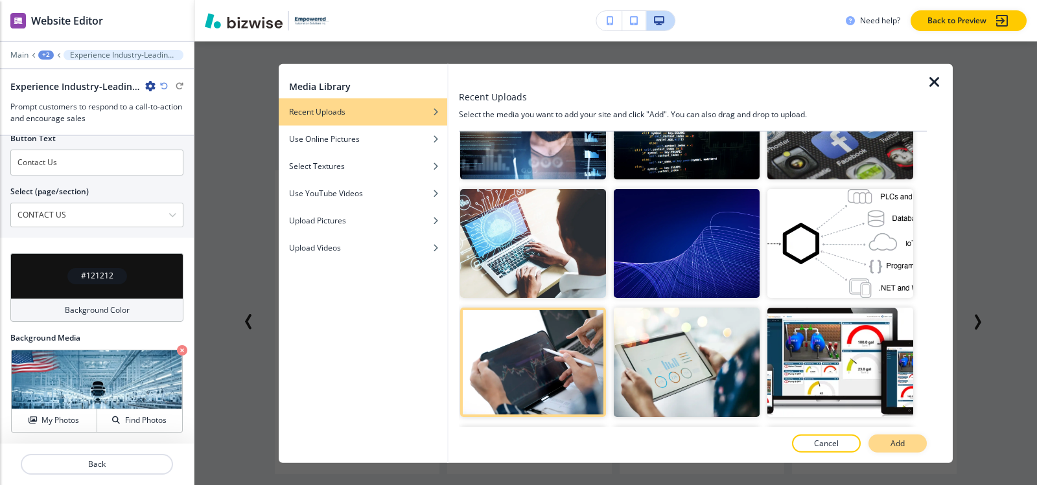
click at [902, 447] on p "Add" at bounding box center [898, 444] width 14 height 12
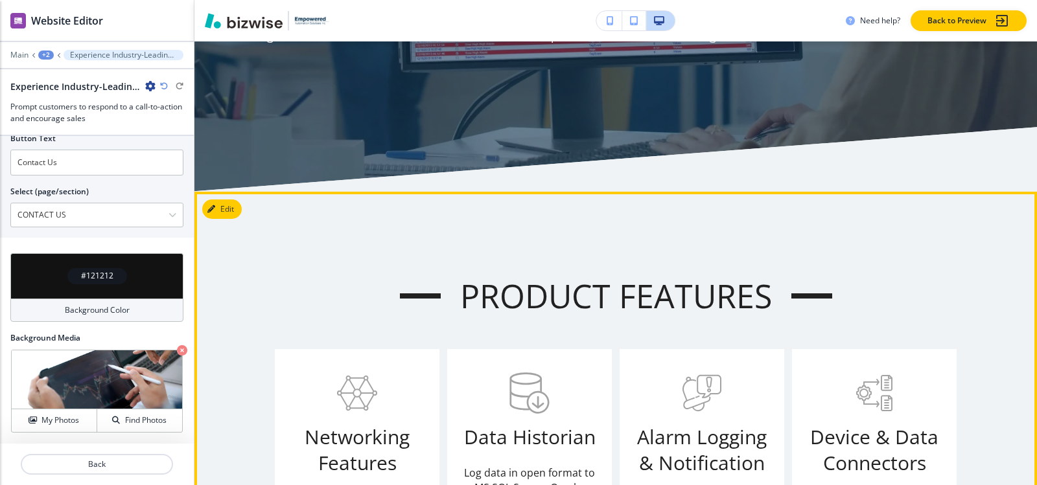
scroll to position [1124, 0]
